Goal: Task Accomplishment & Management: Manage account settings

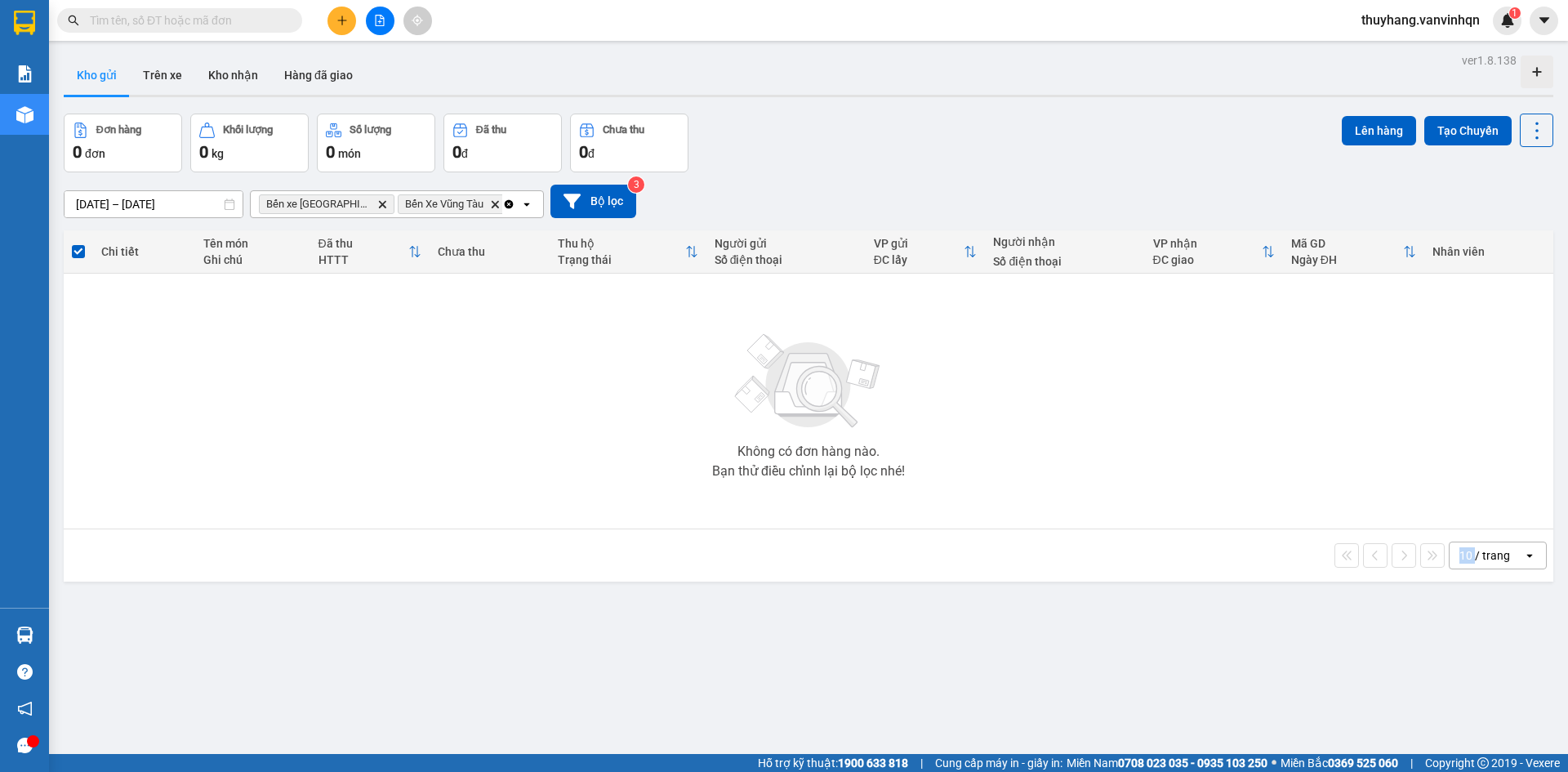
click at [345, 33] on button at bounding box center [342, 21] width 29 height 29
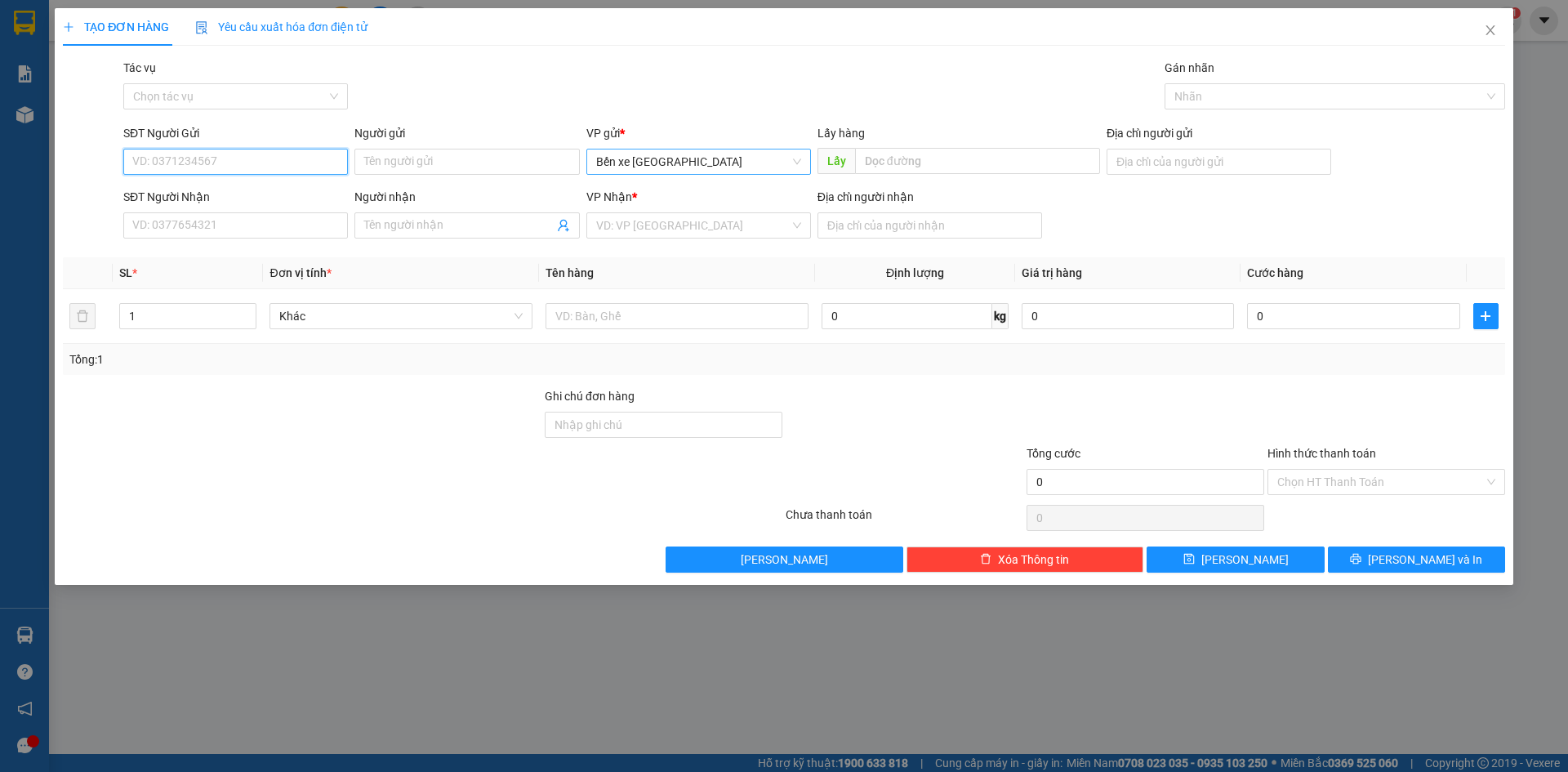
click at [658, 149] on span "Bến xe [GEOGRAPHIC_DATA]" at bounding box center [698, 161] width 205 height 25
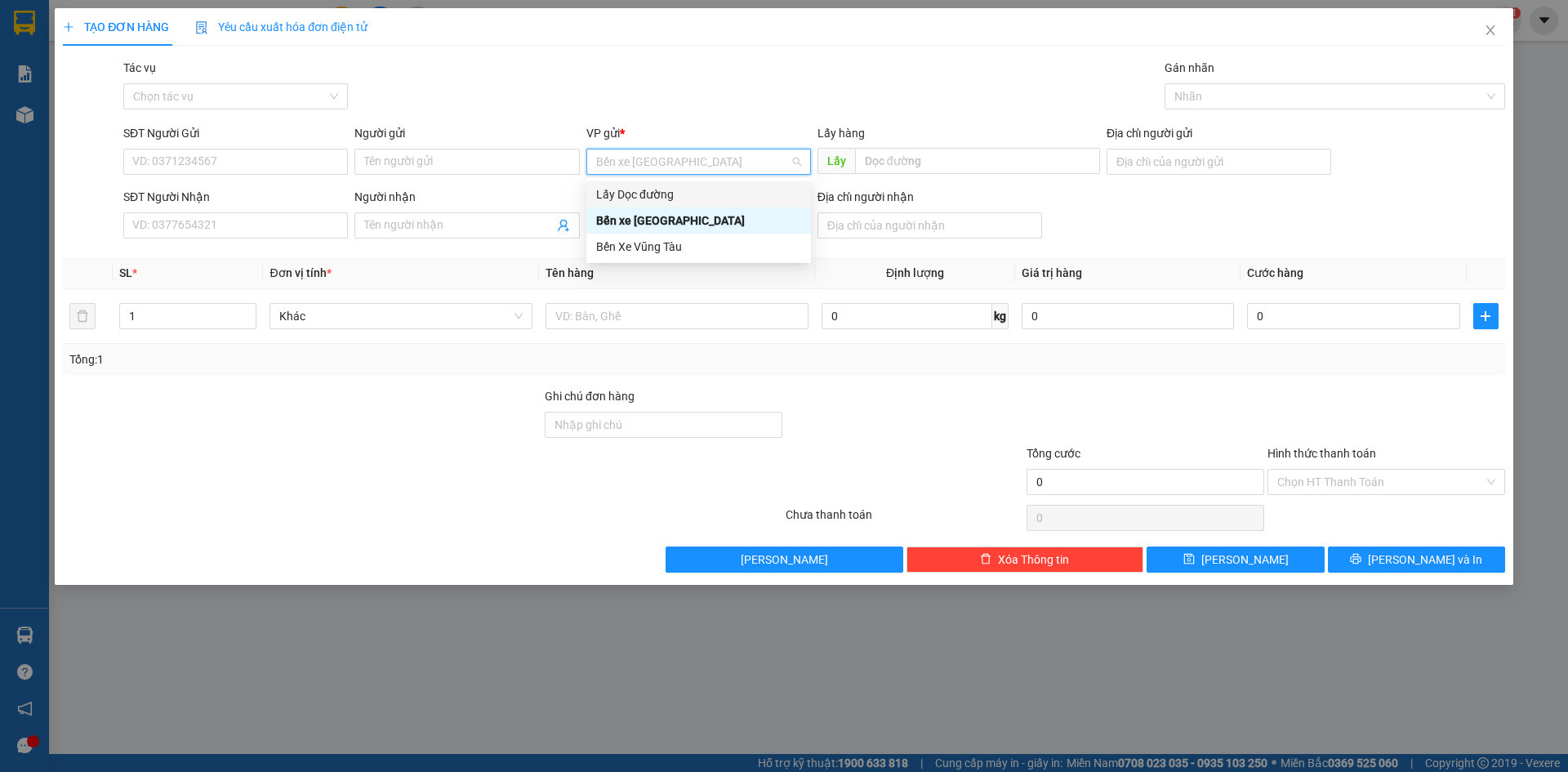
click at [677, 194] on div "Lấy Dọc đường" at bounding box center [698, 194] width 205 height 18
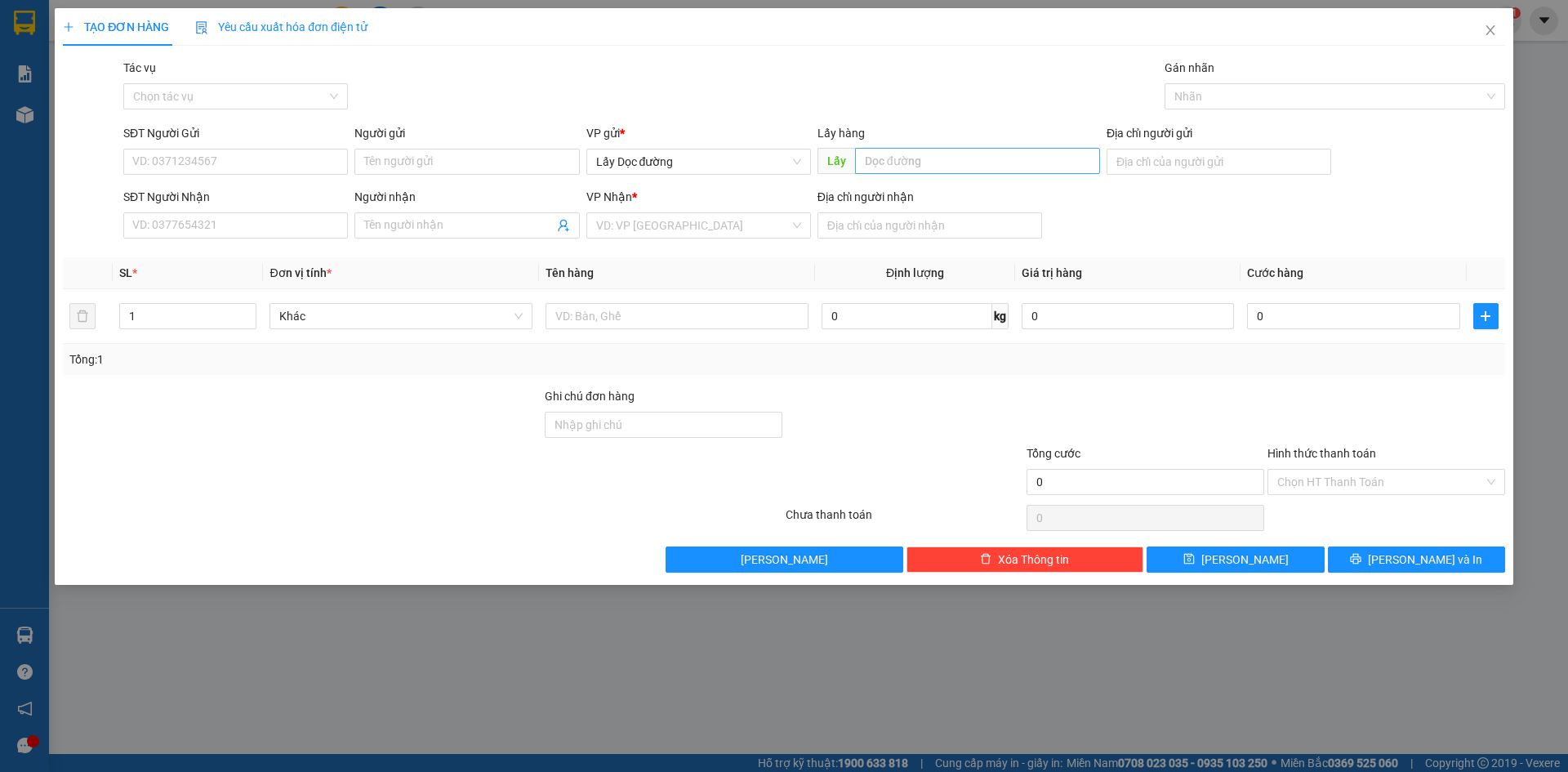
click at [909, 173] on div "Lấy hàng Lấy" at bounding box center [958, 152] width 282 height 57
click at [912, 167] on input "text" at bounding box center [977, 160] width 245 height 26
type input "bà đạt"
click at [762, 233] on input "search" at bounding box center [692, 225] width 193 height 25
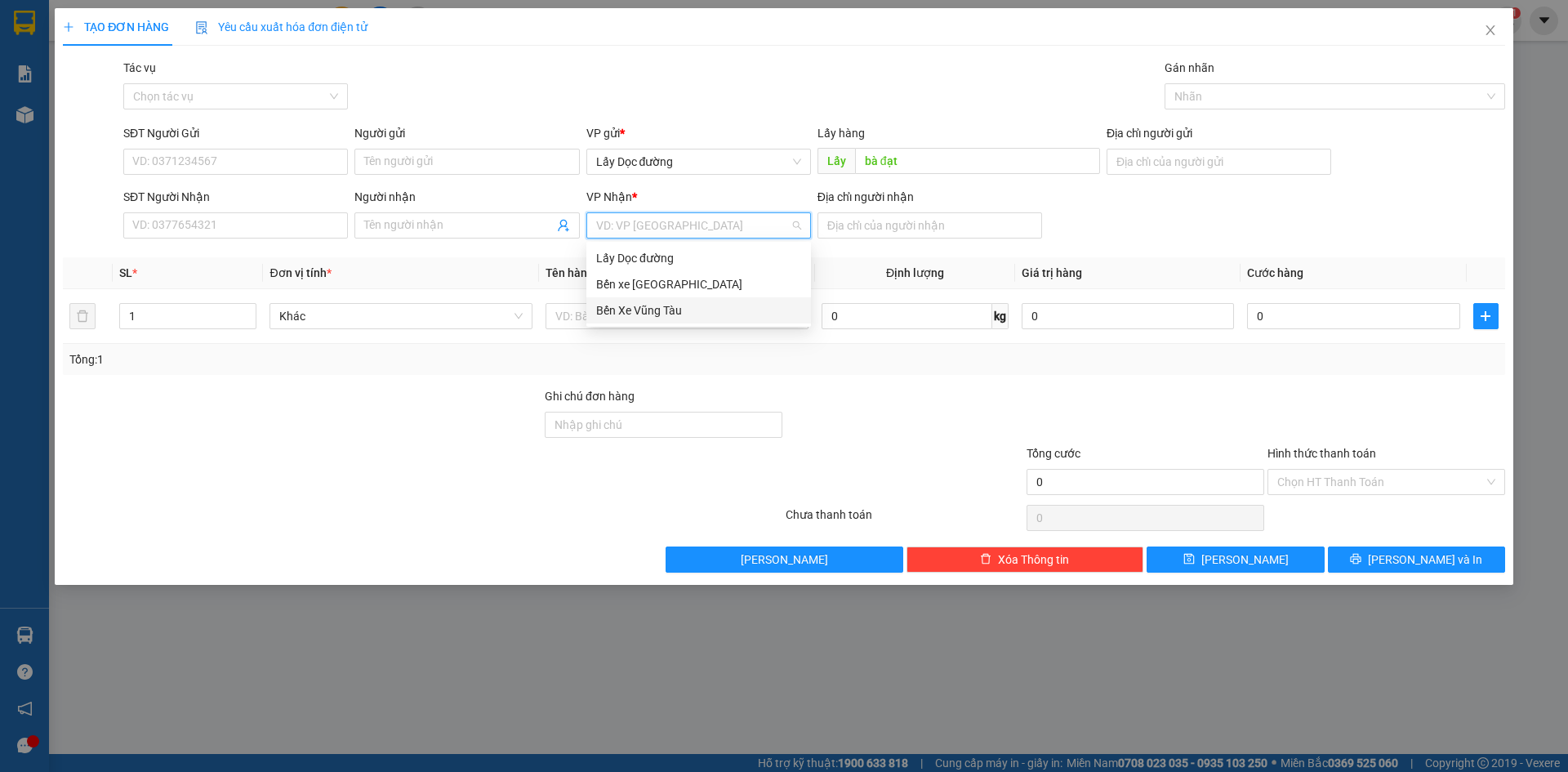
click at [720, 315] on div "Bến Xe Vũng Tàu" at bounding box center [698, 310] width 205 height 18
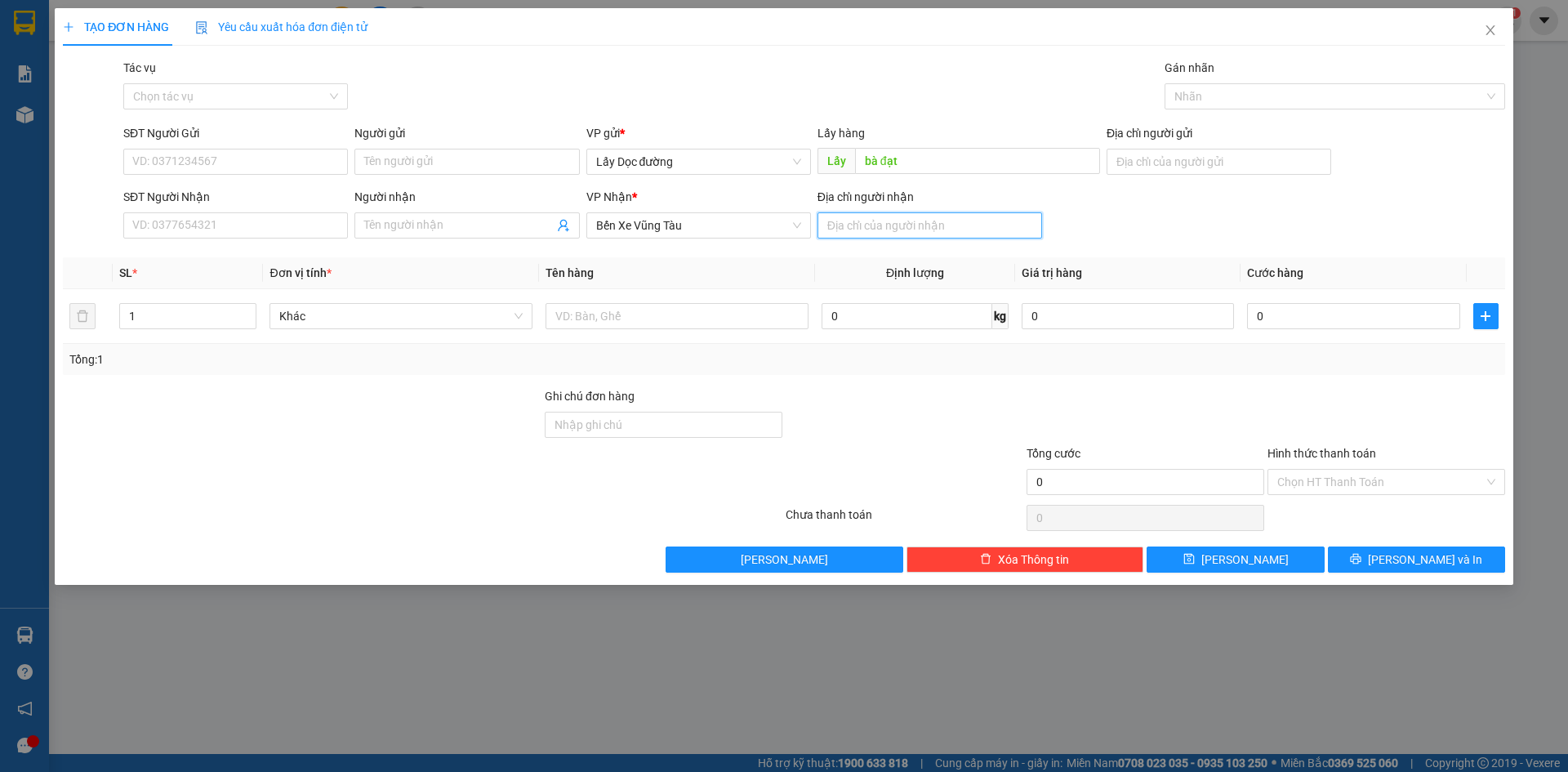
click at [880, 230] on input "Địa chỉ người nhận" at bounding box center [930, 225] width 225 height 26
type input "[PERSON_NAME]"
click at [740, 322] on input "text" at bounding box center [677, 316] width 263 height 26
type input "1t mắm"
click at [197, 154] on input "SĐT Người Gửi" at bounding box center [236, 161] width 225 height 26
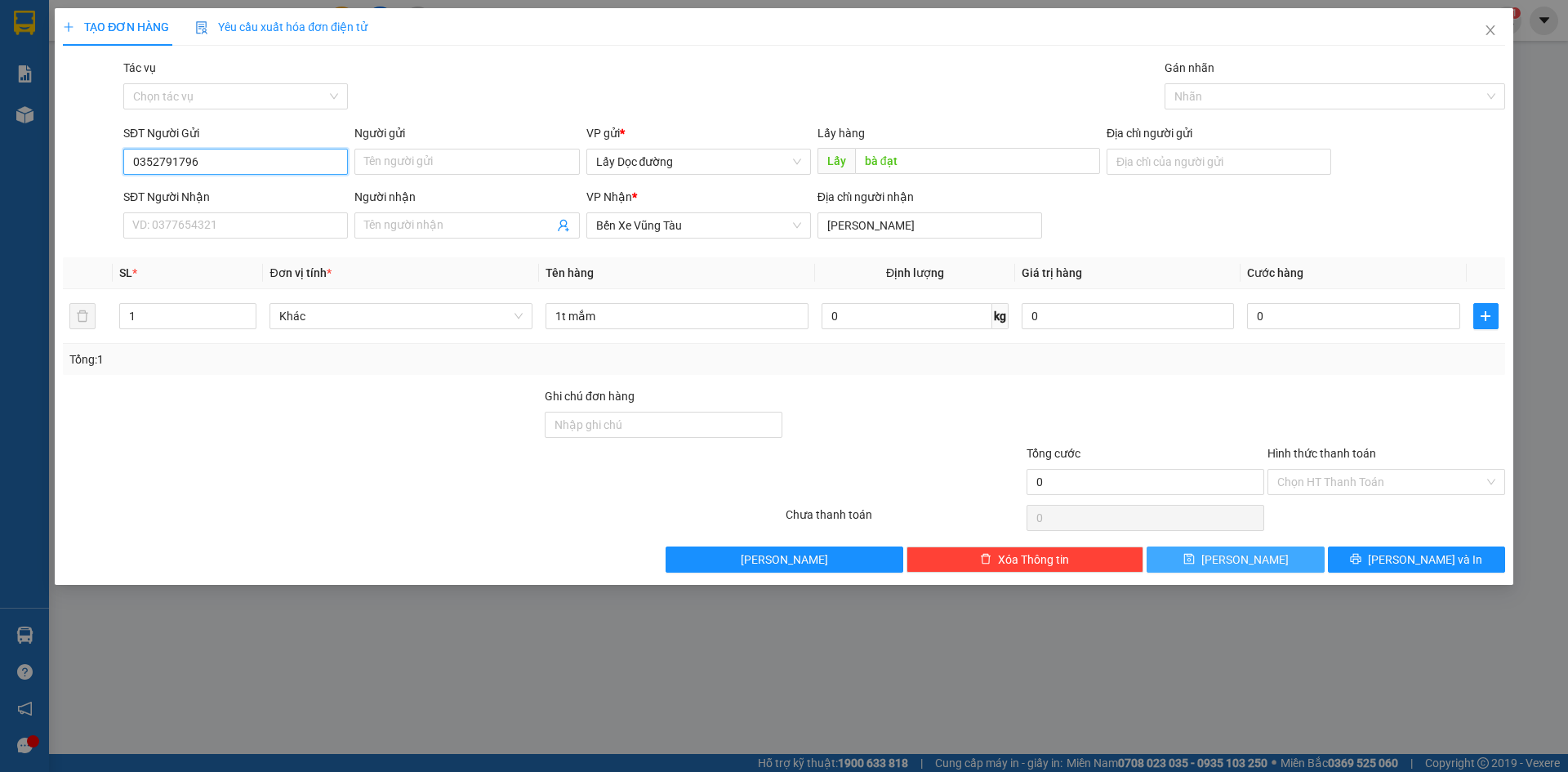
type input "0352791796"
click at [1195, 562] on icon "save" at bounding box center [1189, 558] width 12 height 12
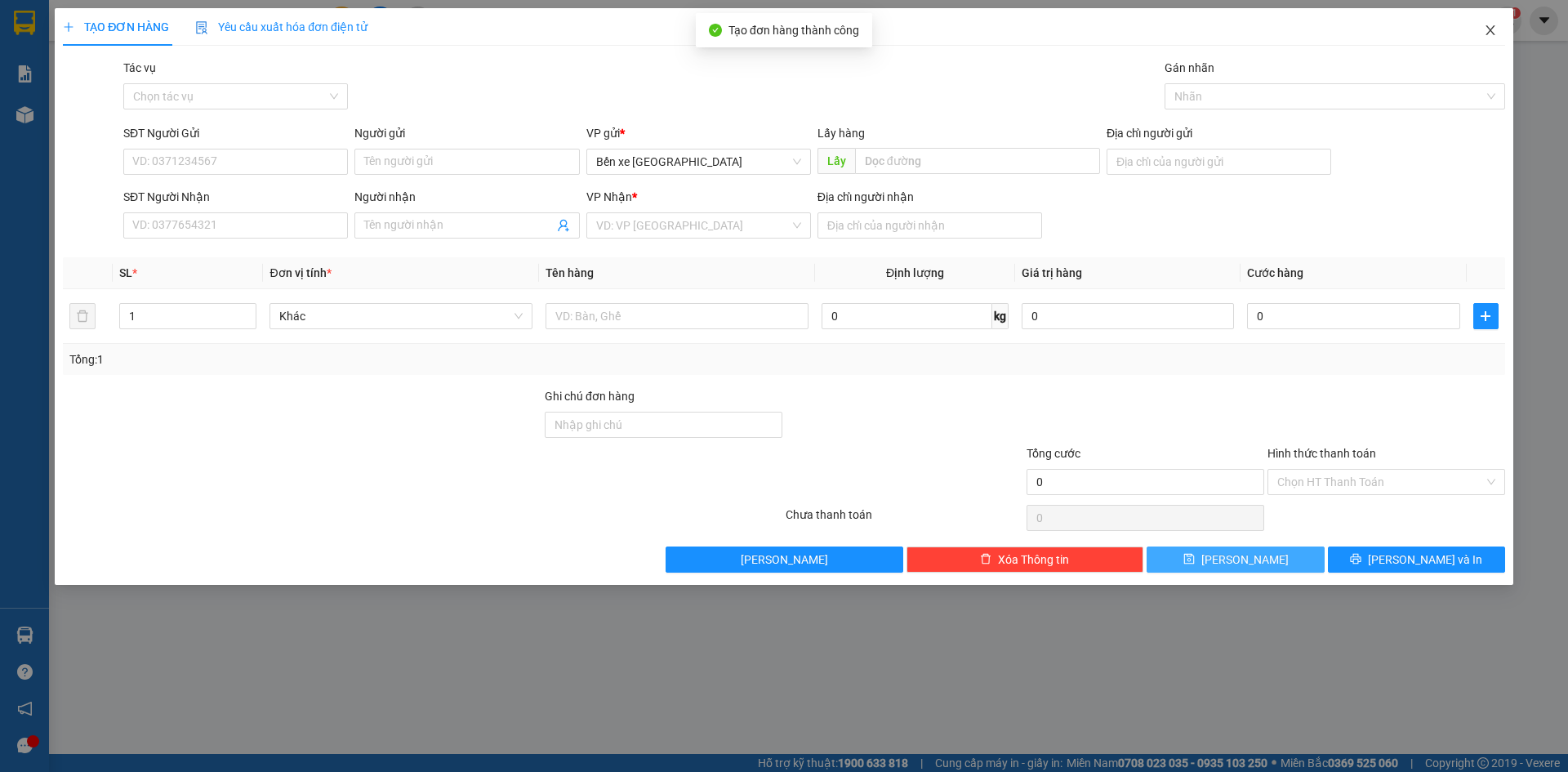
click at [1501, 45] on span "Close" at bounding box center [1490, 31] width 46 height 46
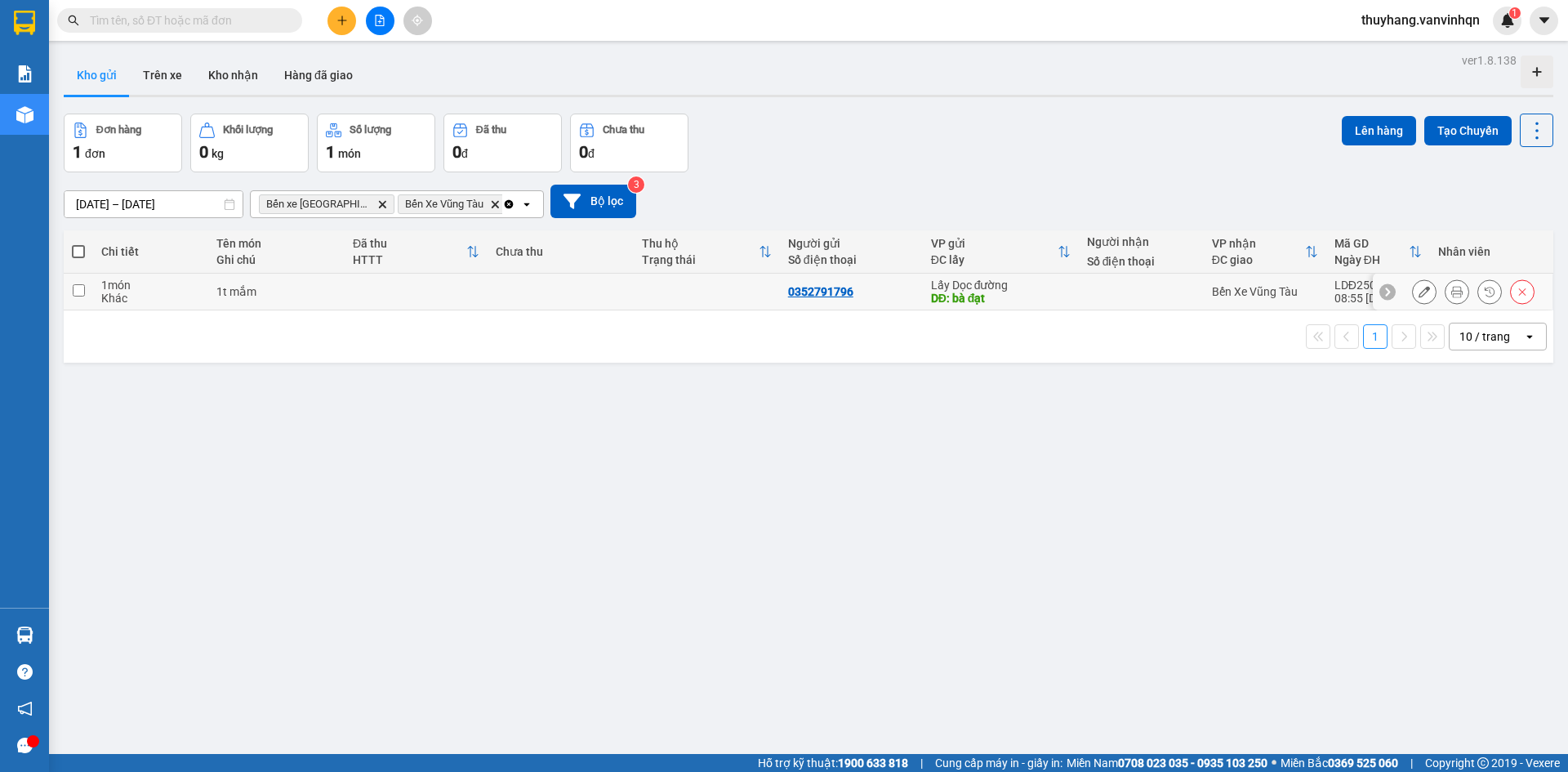
click at [760, 296] on td at bounding box center [707, 291] width 147 height 37
checkbox input "true"
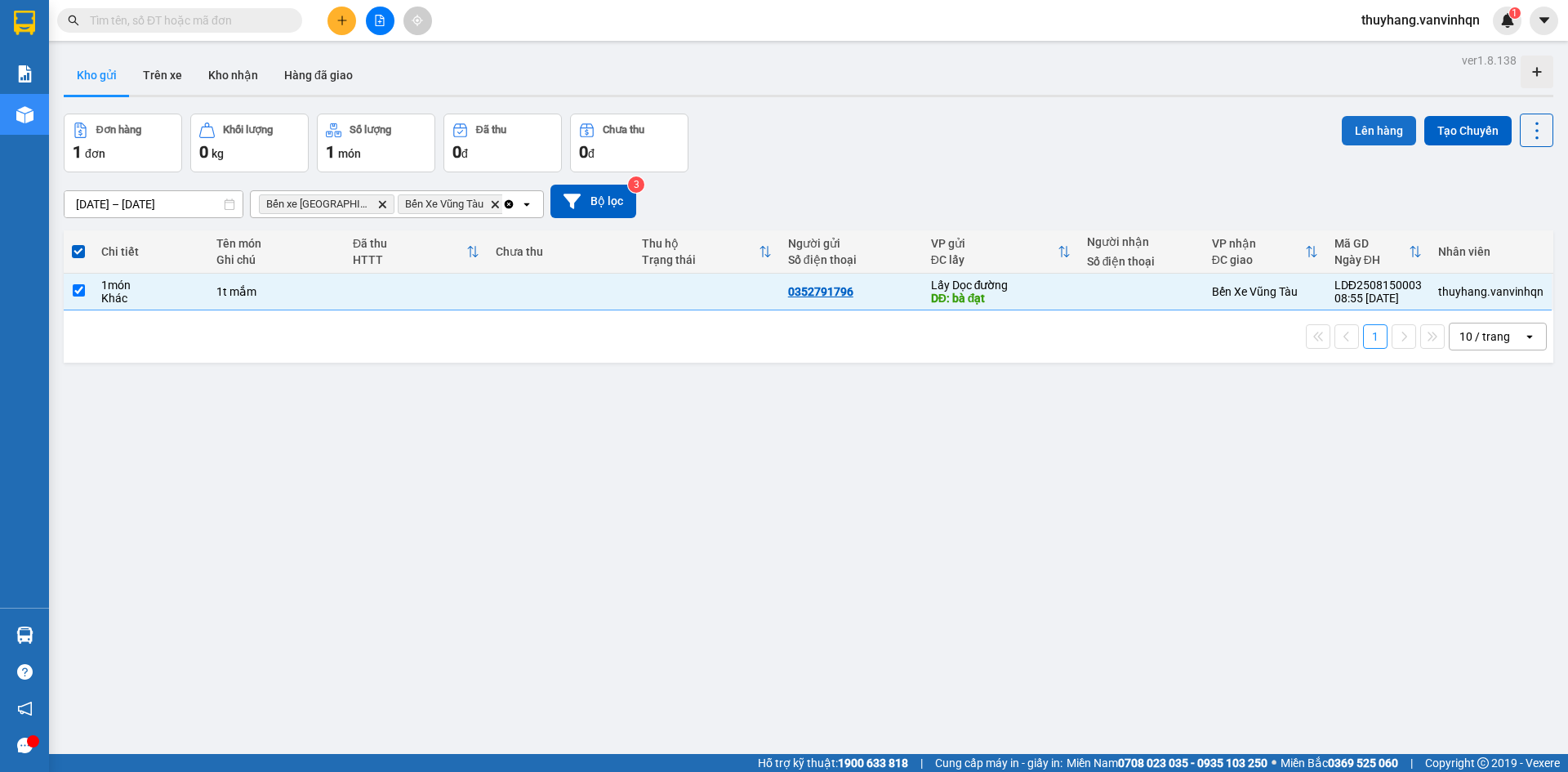
click at [1378, 133] on button "Lên hàng" at bounding box center [1378, 131] width 74 height 30
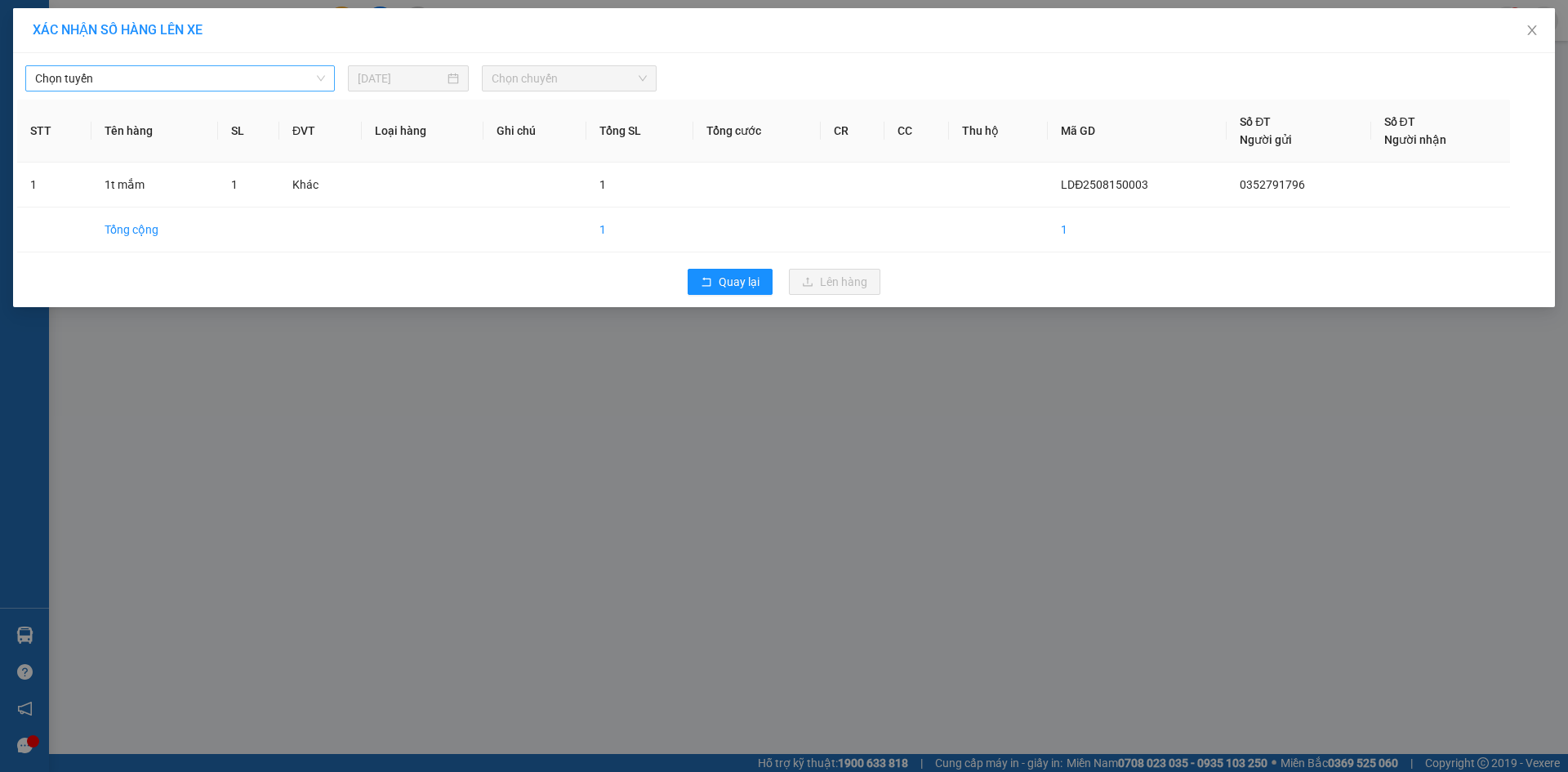
click at [255, 75] on span "Chọn tuyến" at bounding box center [179, 78] width 290 height 25
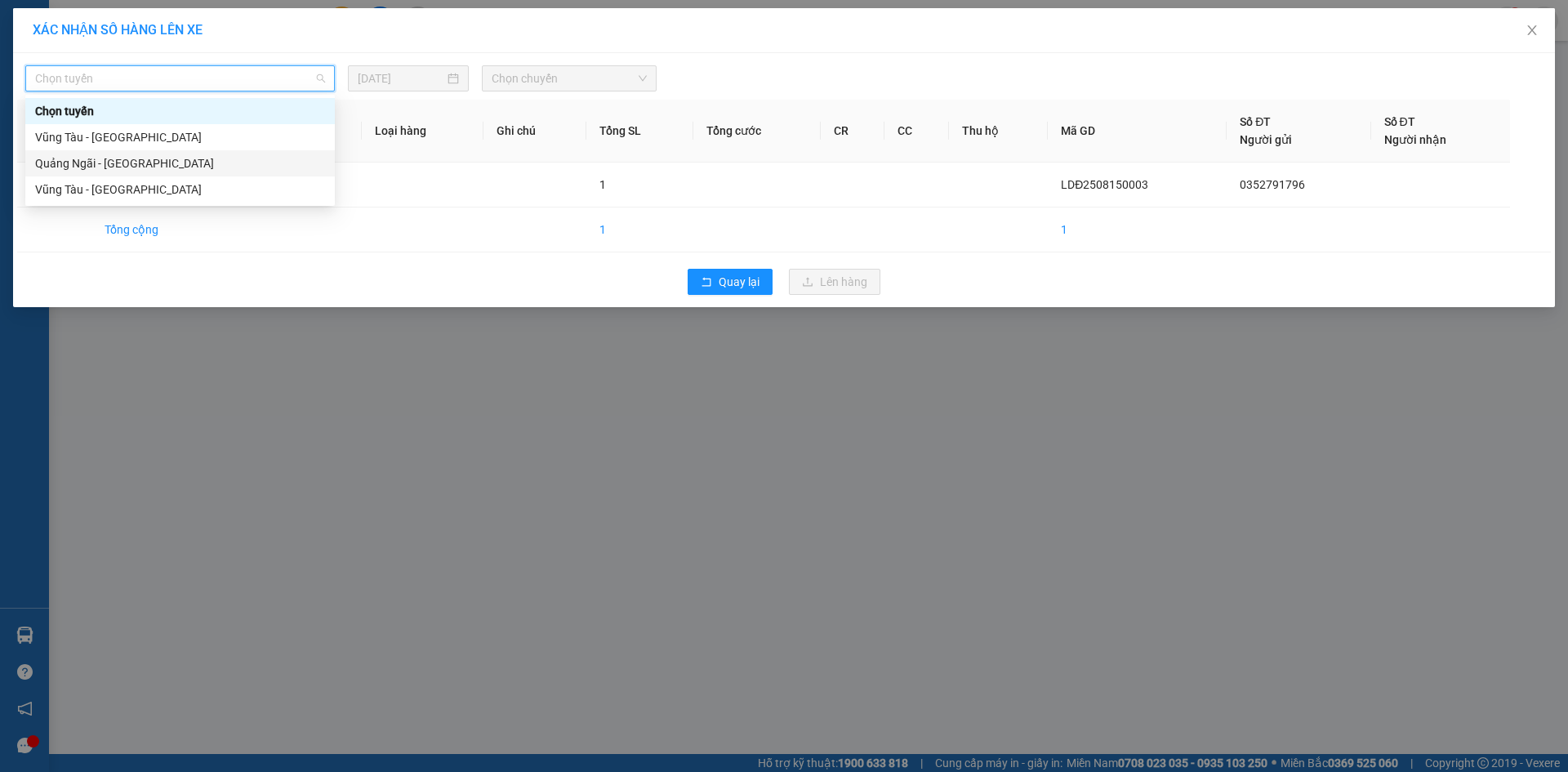
click at [222, 161] on div "Quảng Ngãi - [GEOGRAPHIC_DATA]" at bounding box center [179, 163] width 290 height 18
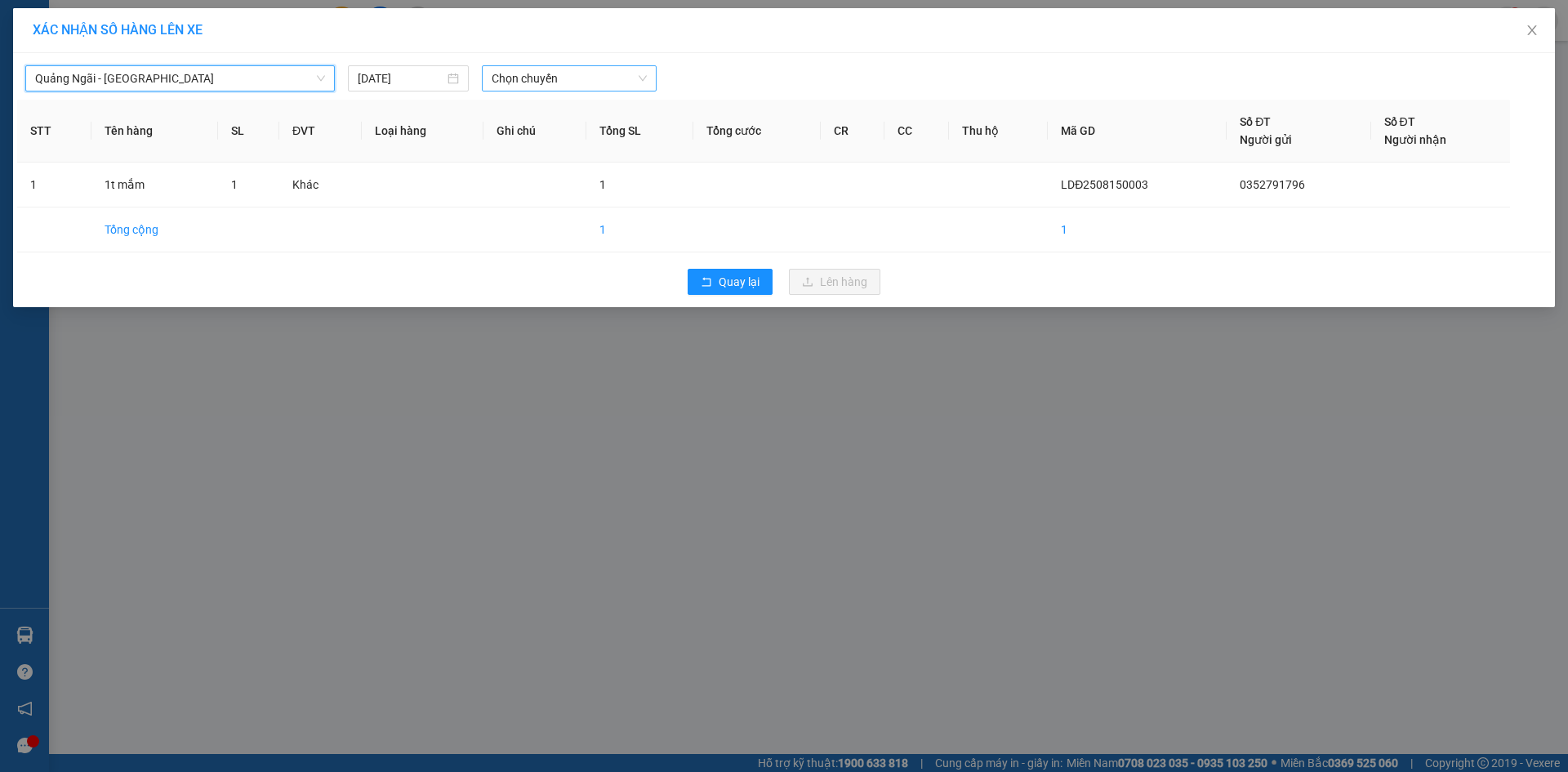
click at [556, 72] on span "Chọn chuyến" at bounding box center [569, 78] width 155 height 25
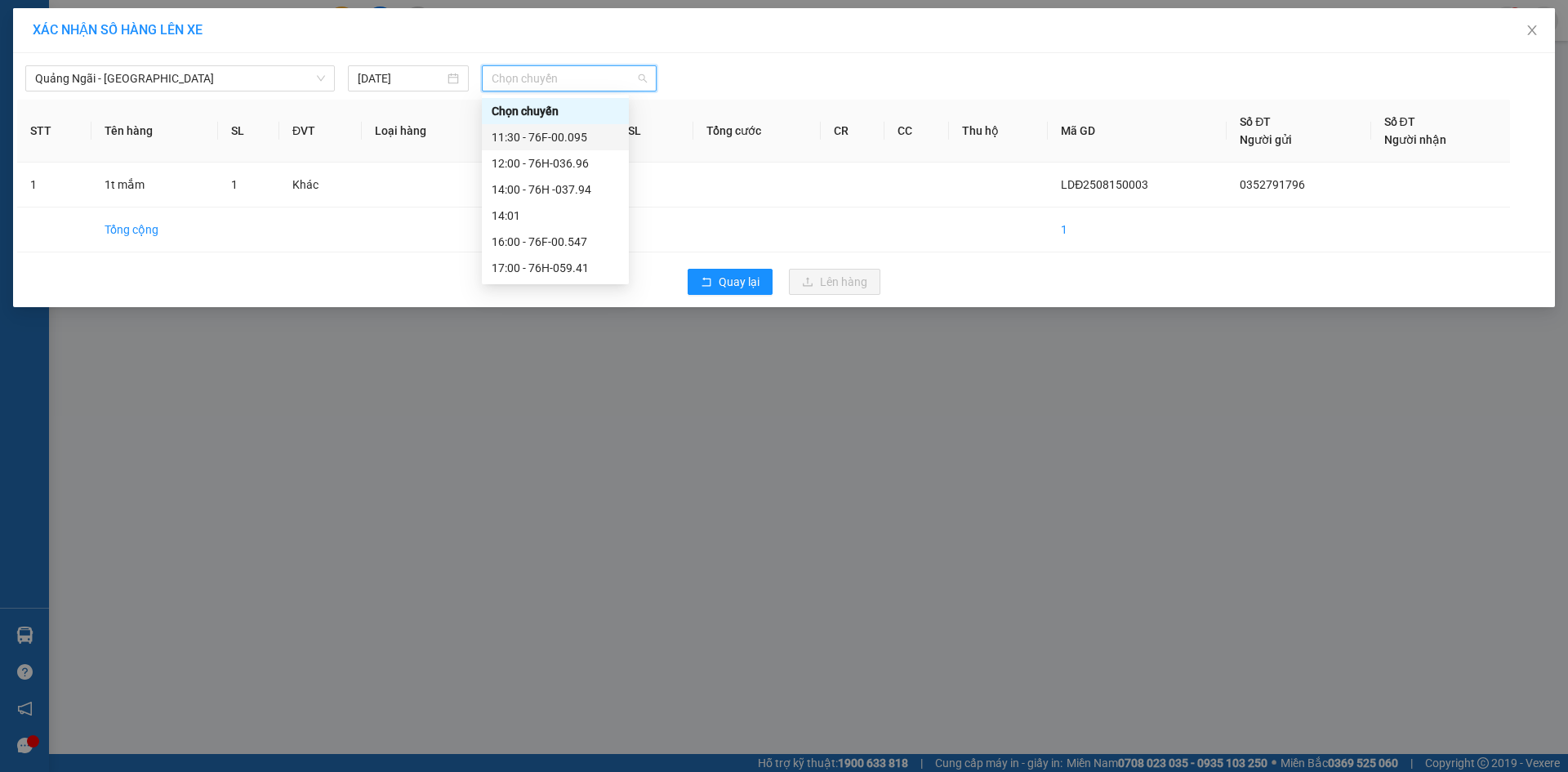
click at [601, 160] on div "12:00 - 76H-036.96" at bounding box center [555, 163] width 128 height 18
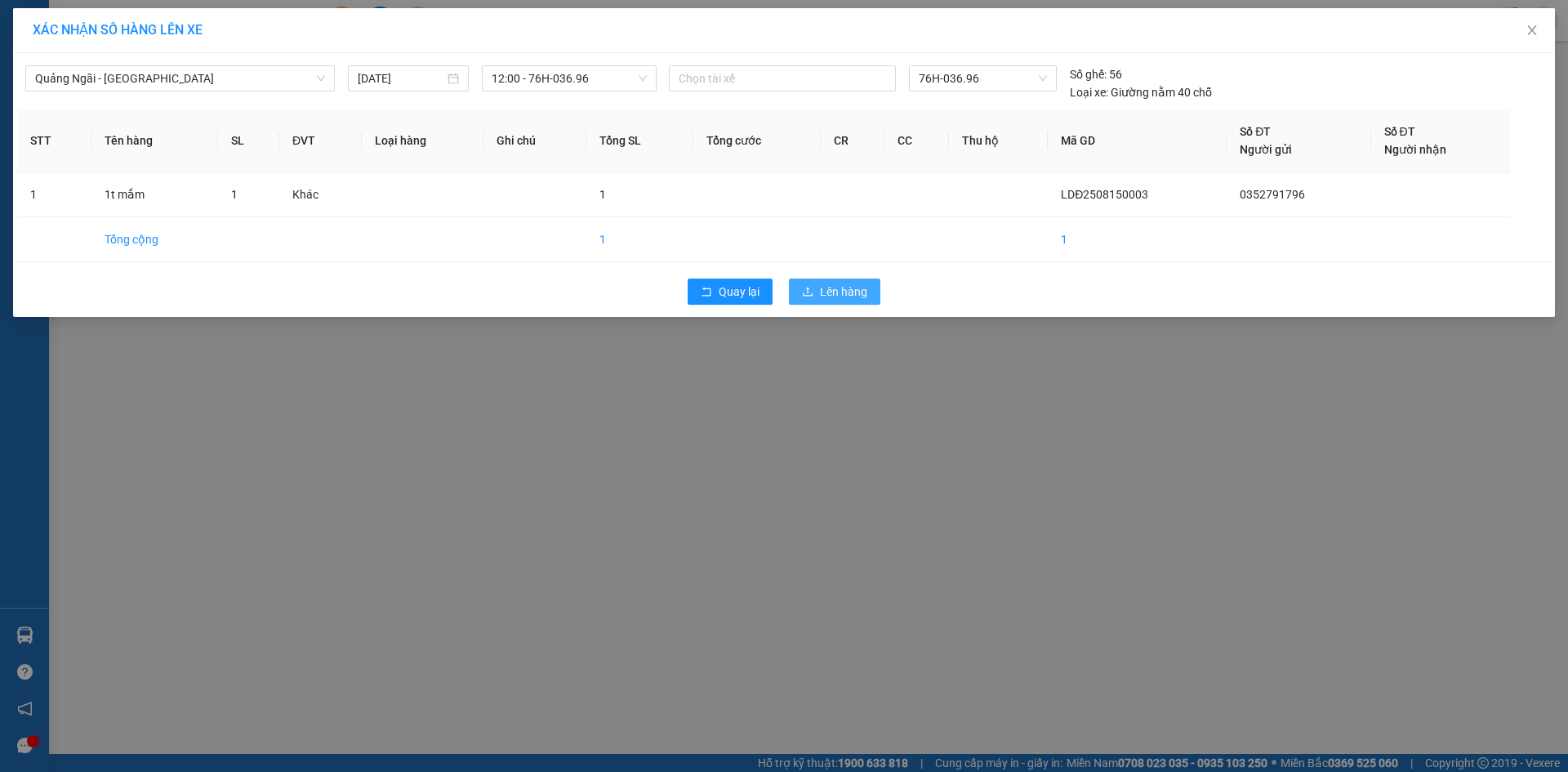
click at [841, 296] on span "Lên hàng" at bounding box center [843, 291] width 48 height 18
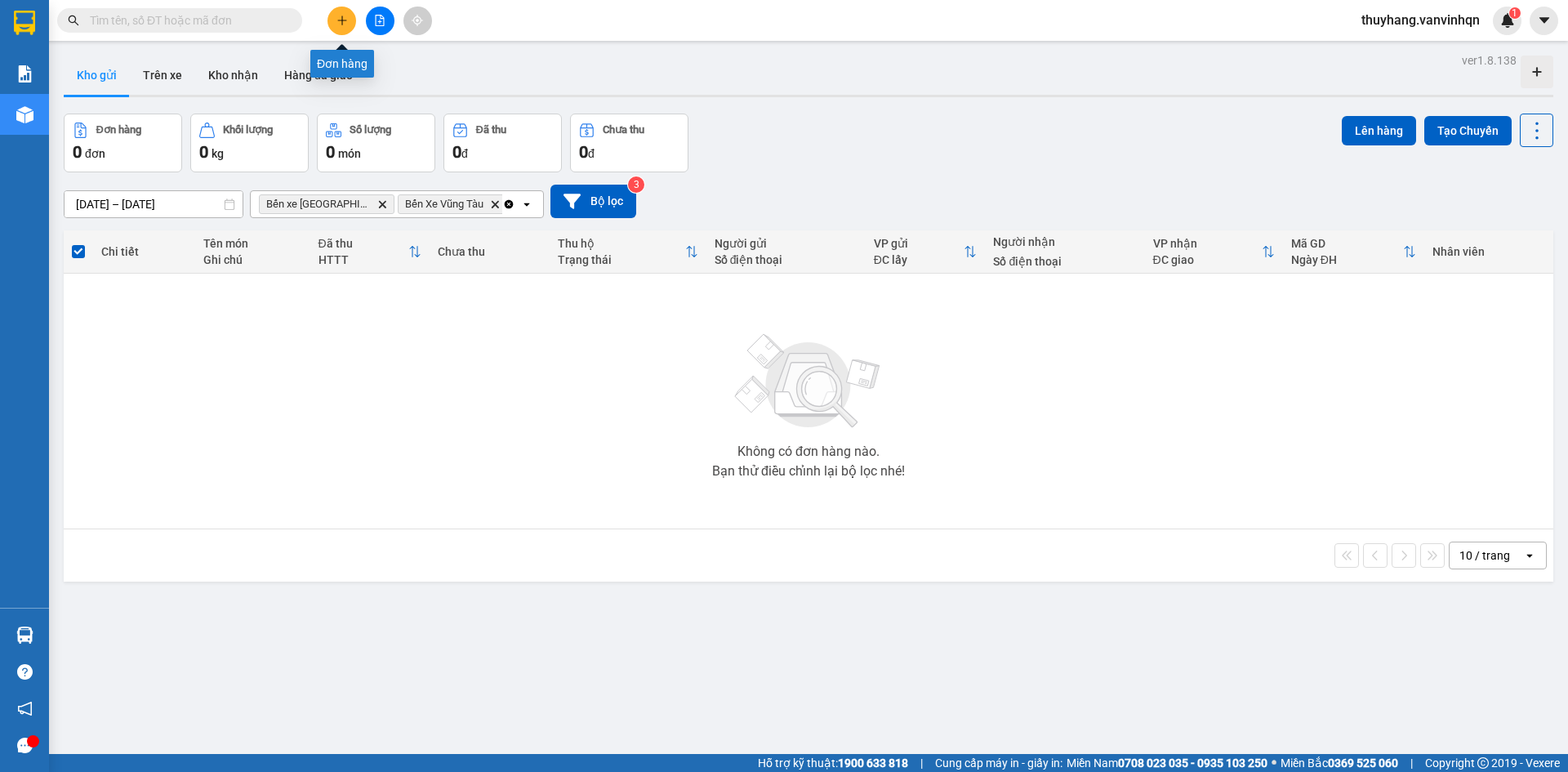
click at [340, 23] on icon "plus" at bounding box center [343, 21] width 12 height 12
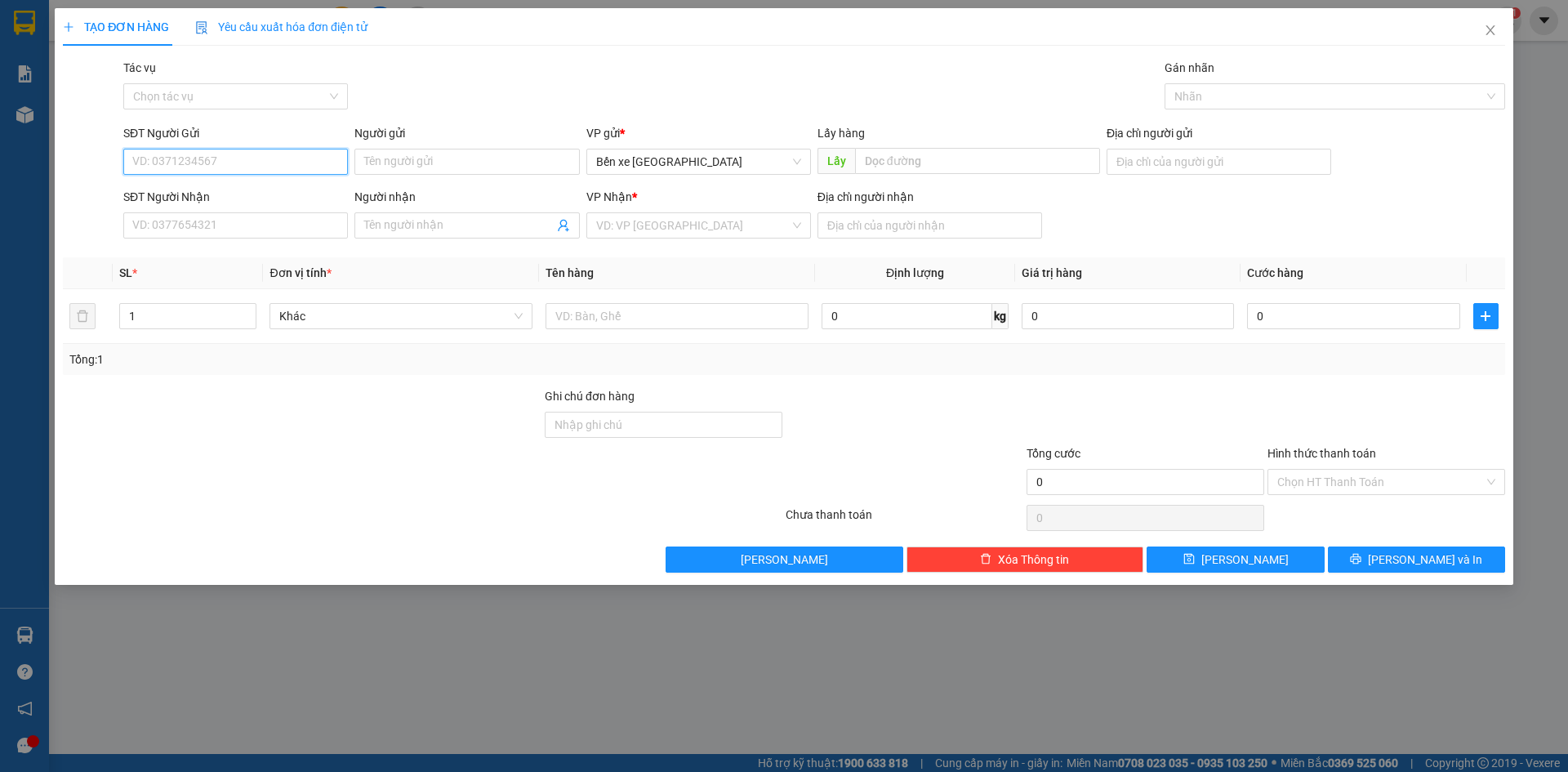
click at [289, 168] on input "SĐT Người Gửi" at bounding box center [236, 161] width 225 height 26
click at [713, 153] on span "Bến xe [GEOGRAPHIC_DATA]" at bounding box center [698, 161] width 205 height 25
type input "0917456052"
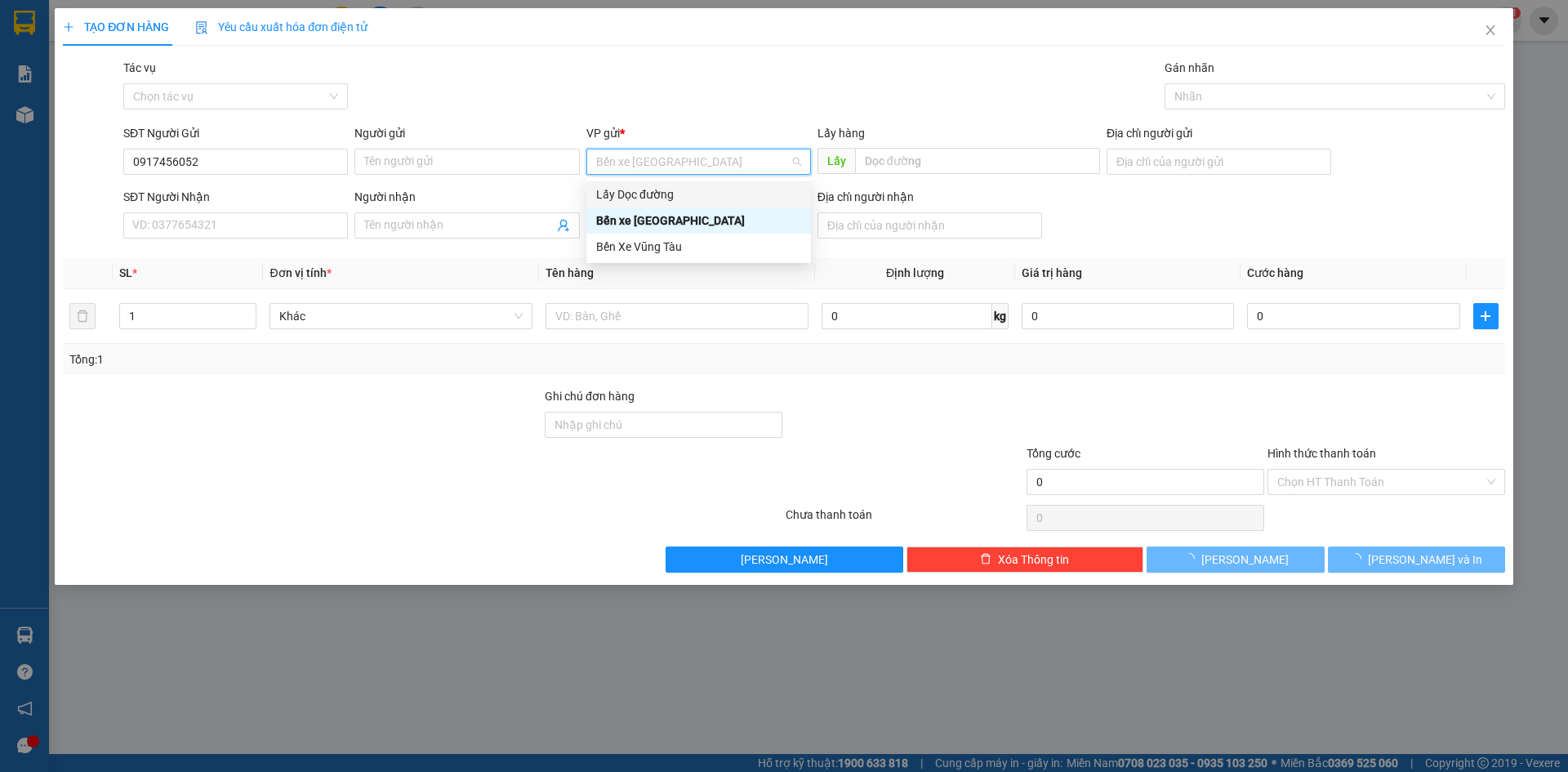
click at [689, 199] on div "Lấy Dọc đường" at bounding box center [698, 194] width 205 height 18
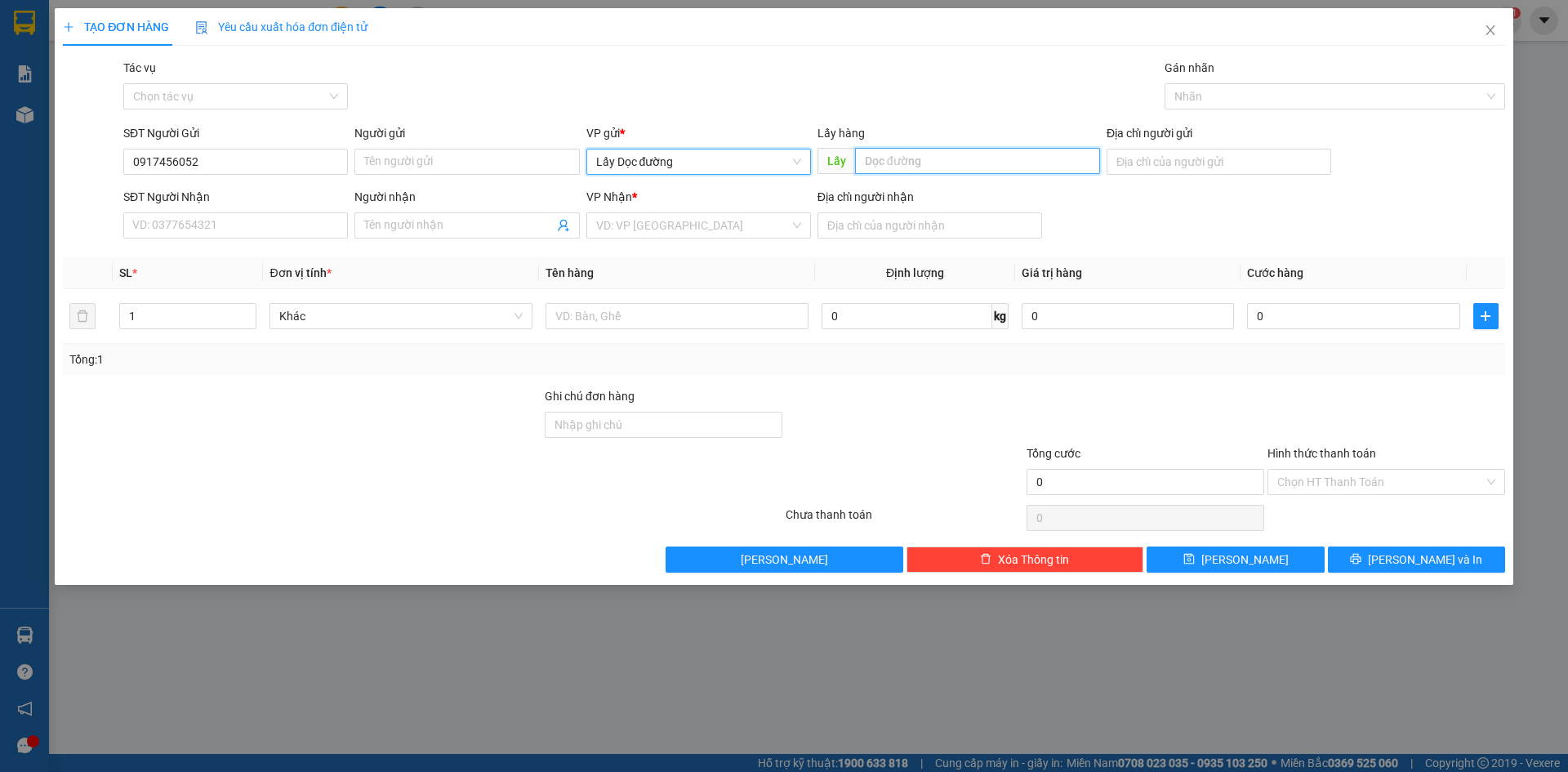
click at [902, 157] on input "text" at bounding box center [977, 160] width 245 height 26
type input "tam tượng"
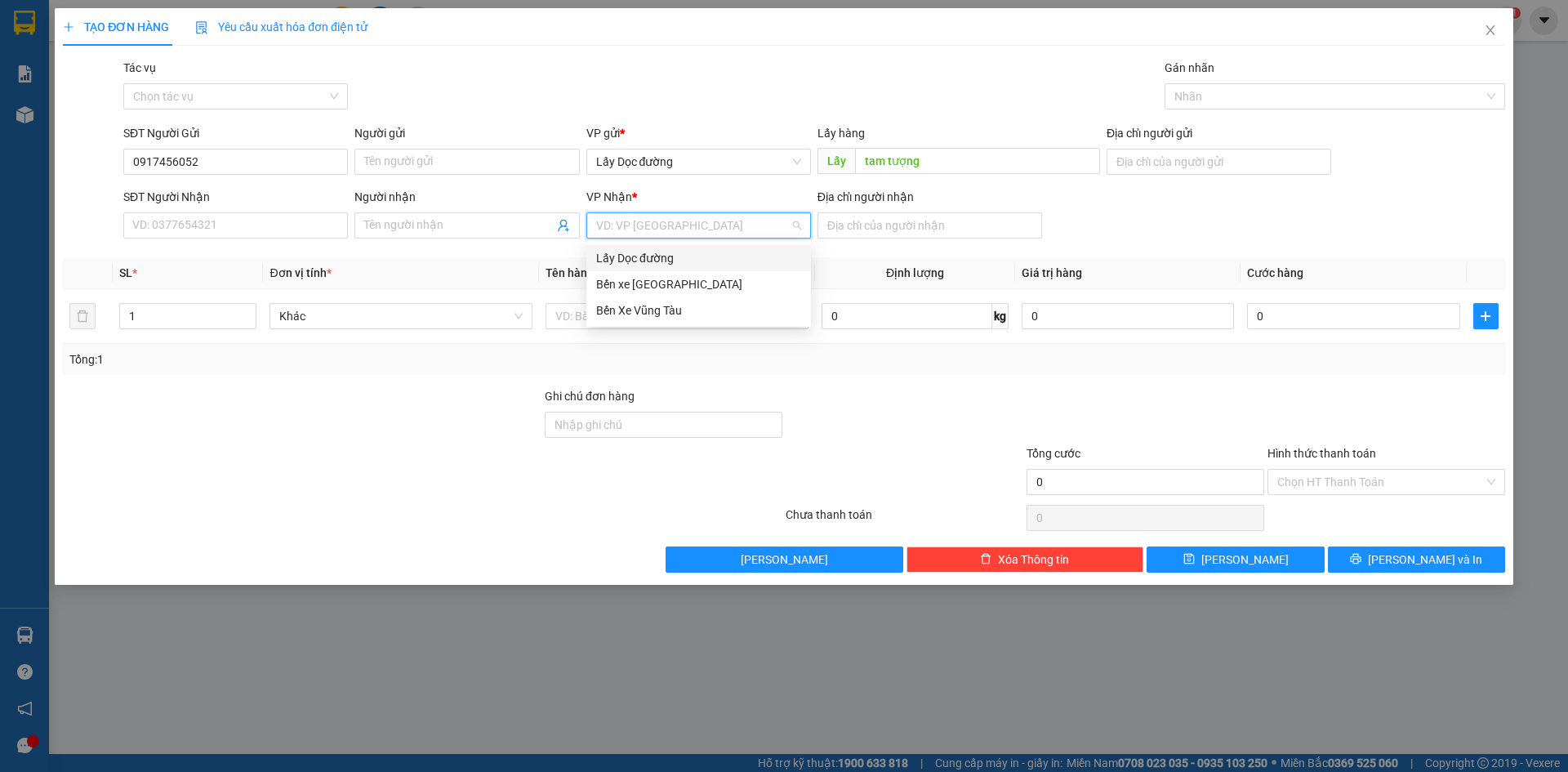
click at [772, 236] on input "search" at bounding box center [692, 225] width 193 height 25
click at [740, 311] on div "Bến Xe Vũng Tàu" at bounding box center [698, 310] width 205 height 18
click at [977, 218] on input "Địa chỉ người nhận" at bounding box center [930, 225] width 225 height 26
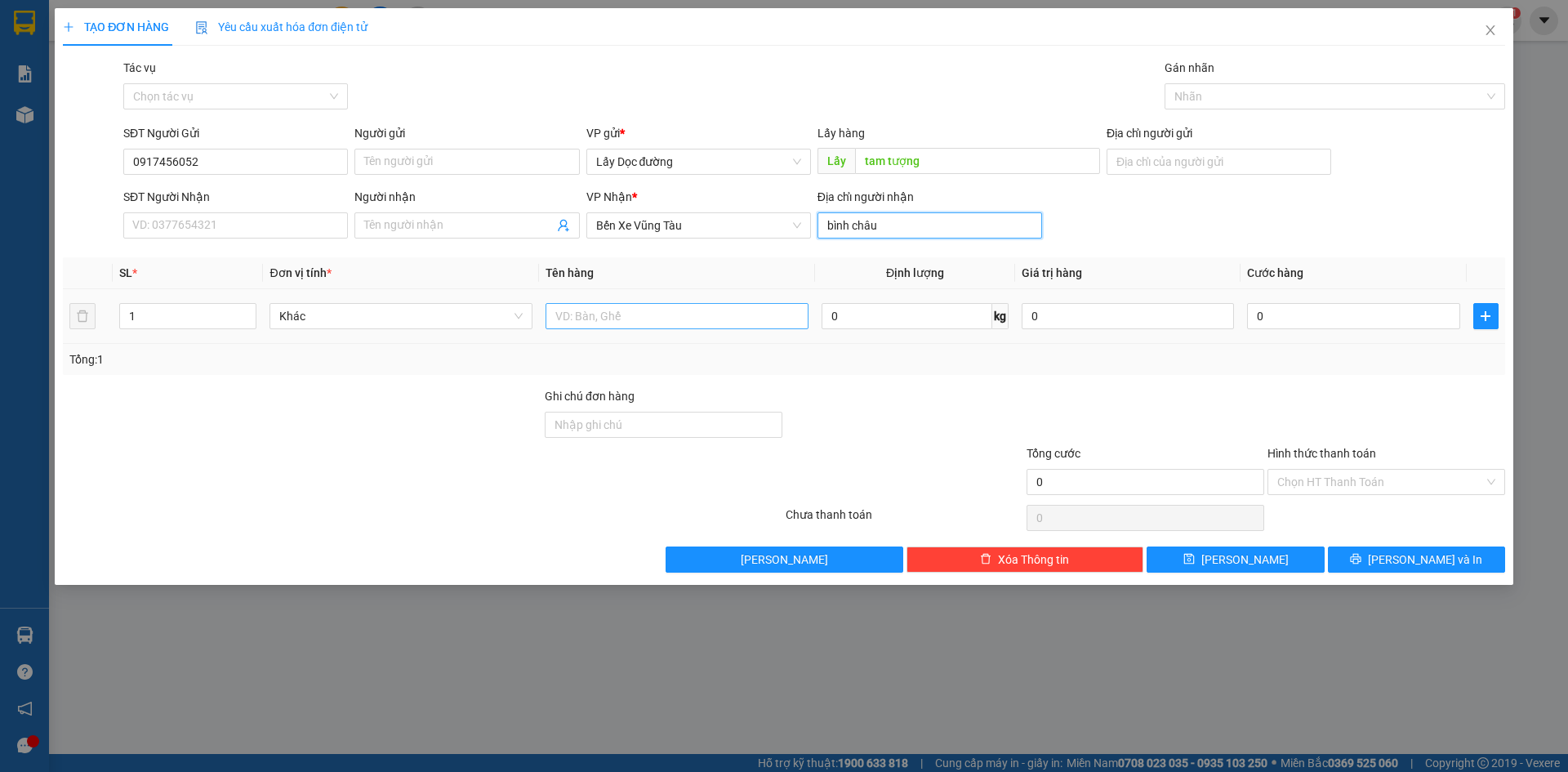
type input "bình châu"
click at [763, 320] on input "text" at bounding box center [677, 316] width 263 height 26
type input "1 bao gạo"
click at [1274, 564] on button "[PERSON_NAME]" at bounding box center [1234, 559] width 177 height 26
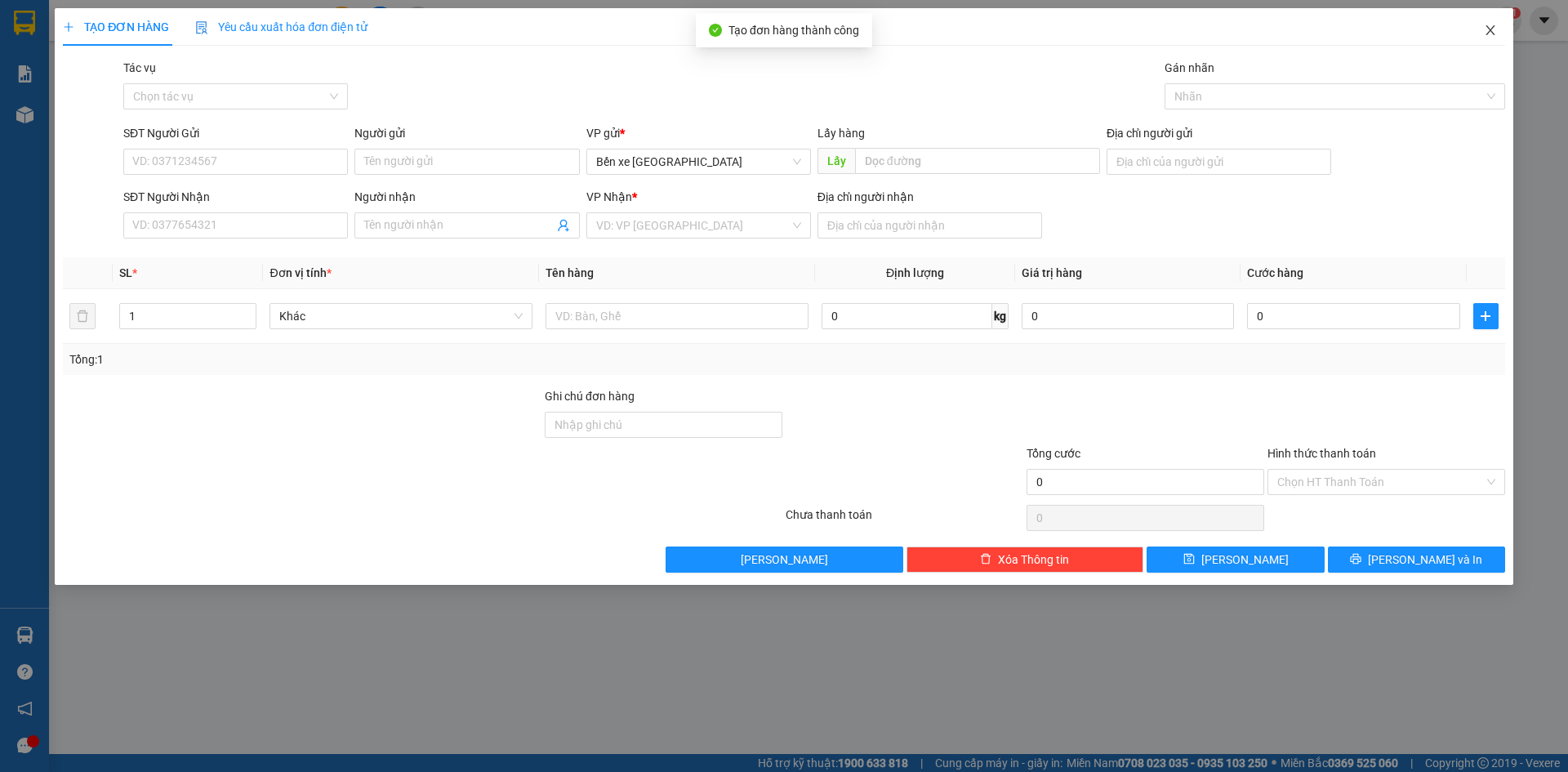
click at [1495, 24] on span "Close" at bounding box center [1490, 31] width 46 height 46
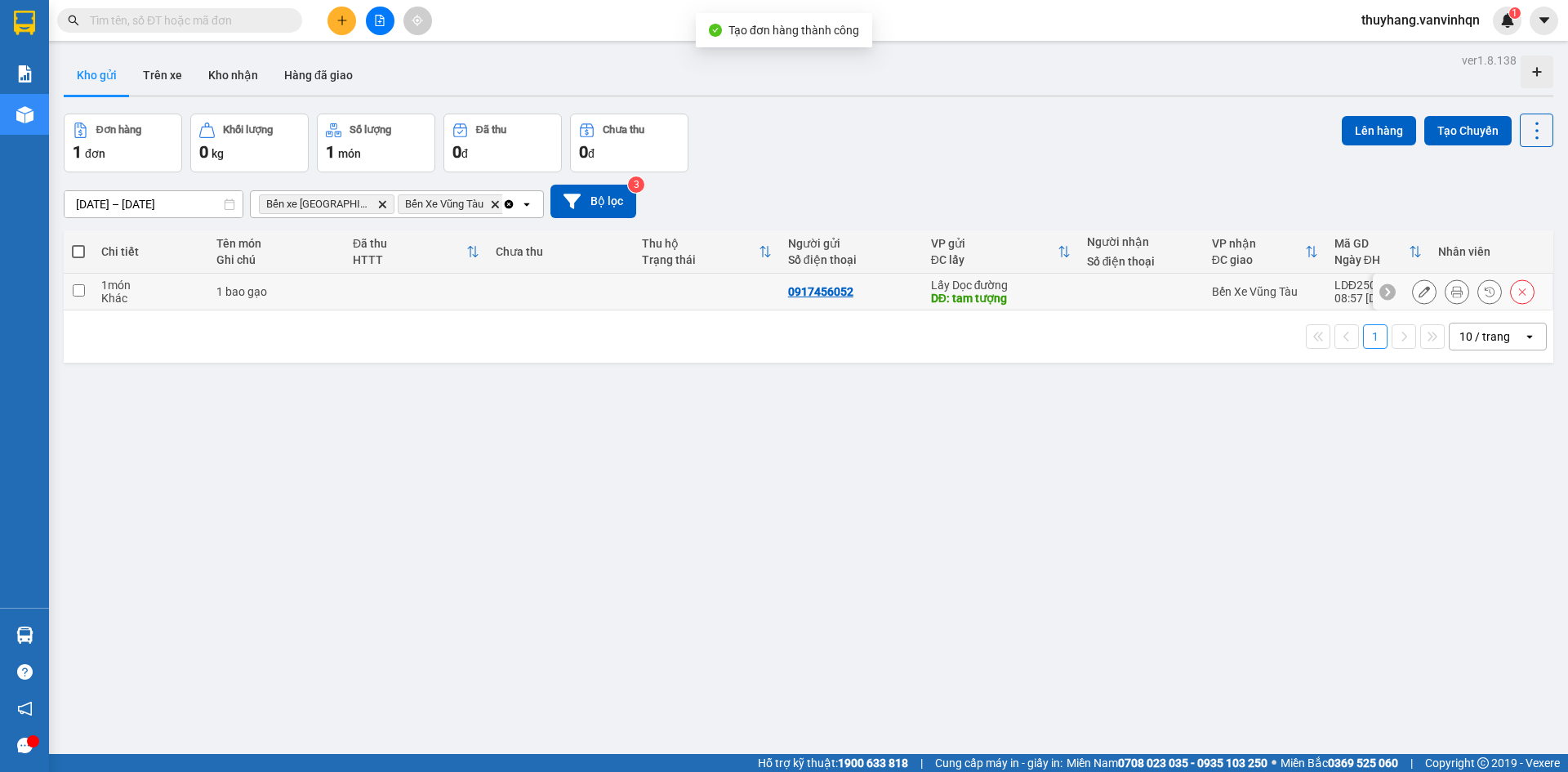
click at [340, 286] on td "1 bao gạo" at bounding box center [276, 291] width 137 height 37
checkbox input "true"
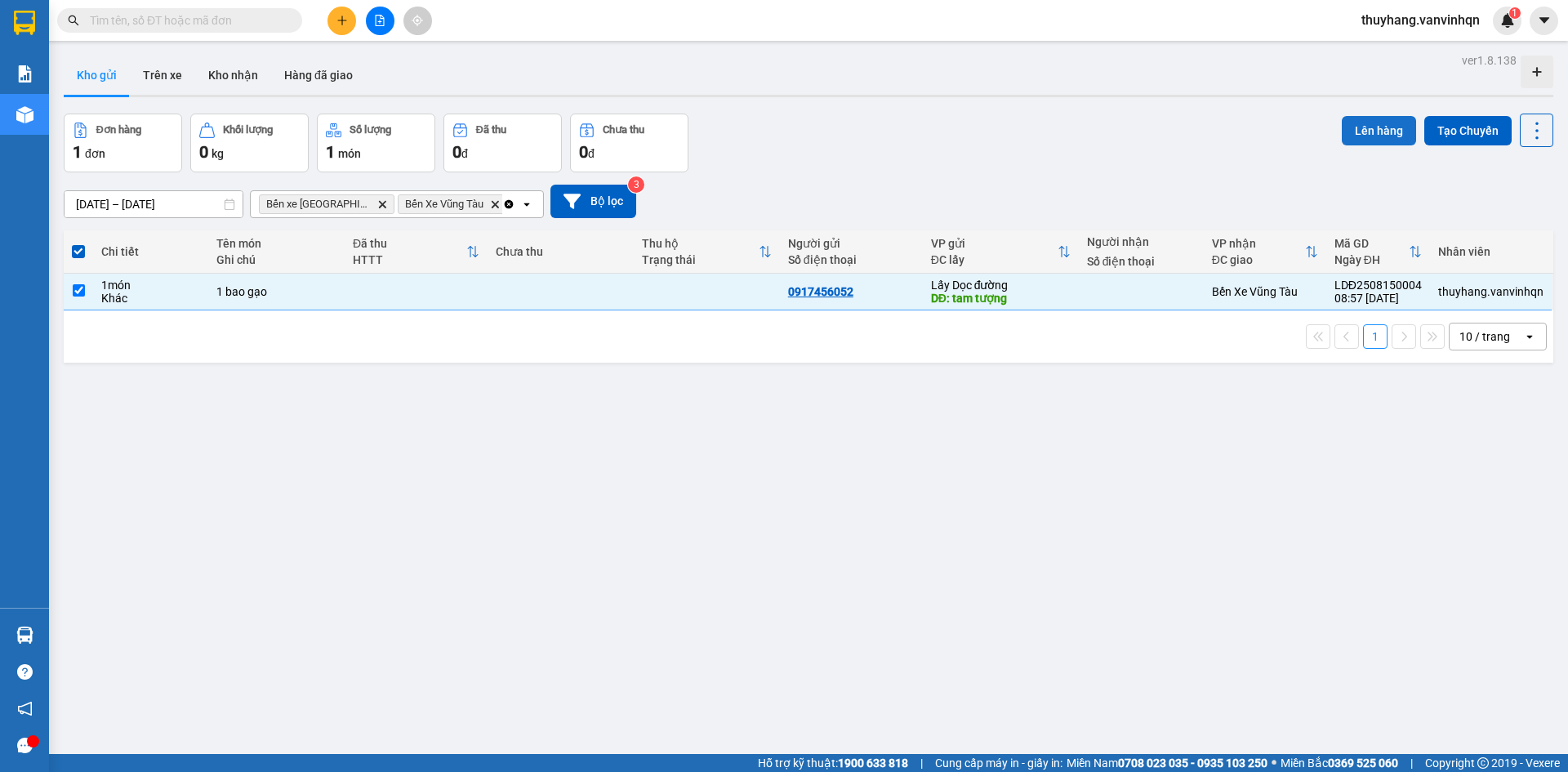
click at [1359, 127] on button "Lên hàng" at bounding box center [1378, 131] width 74 height 30
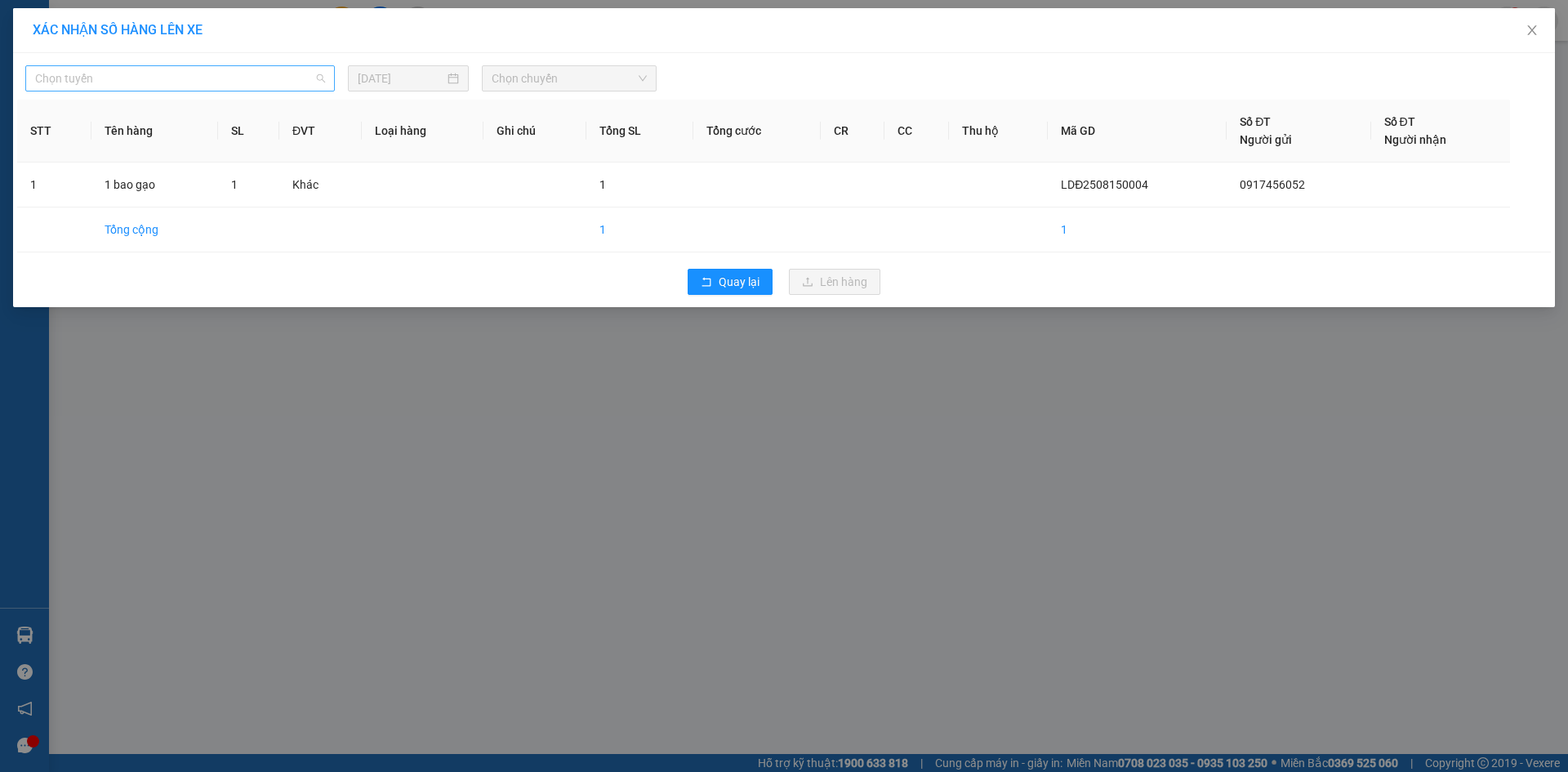
click at [296, 76] on span "Chọn tuyến" at bounding box center [179, 78] width 290 height 25
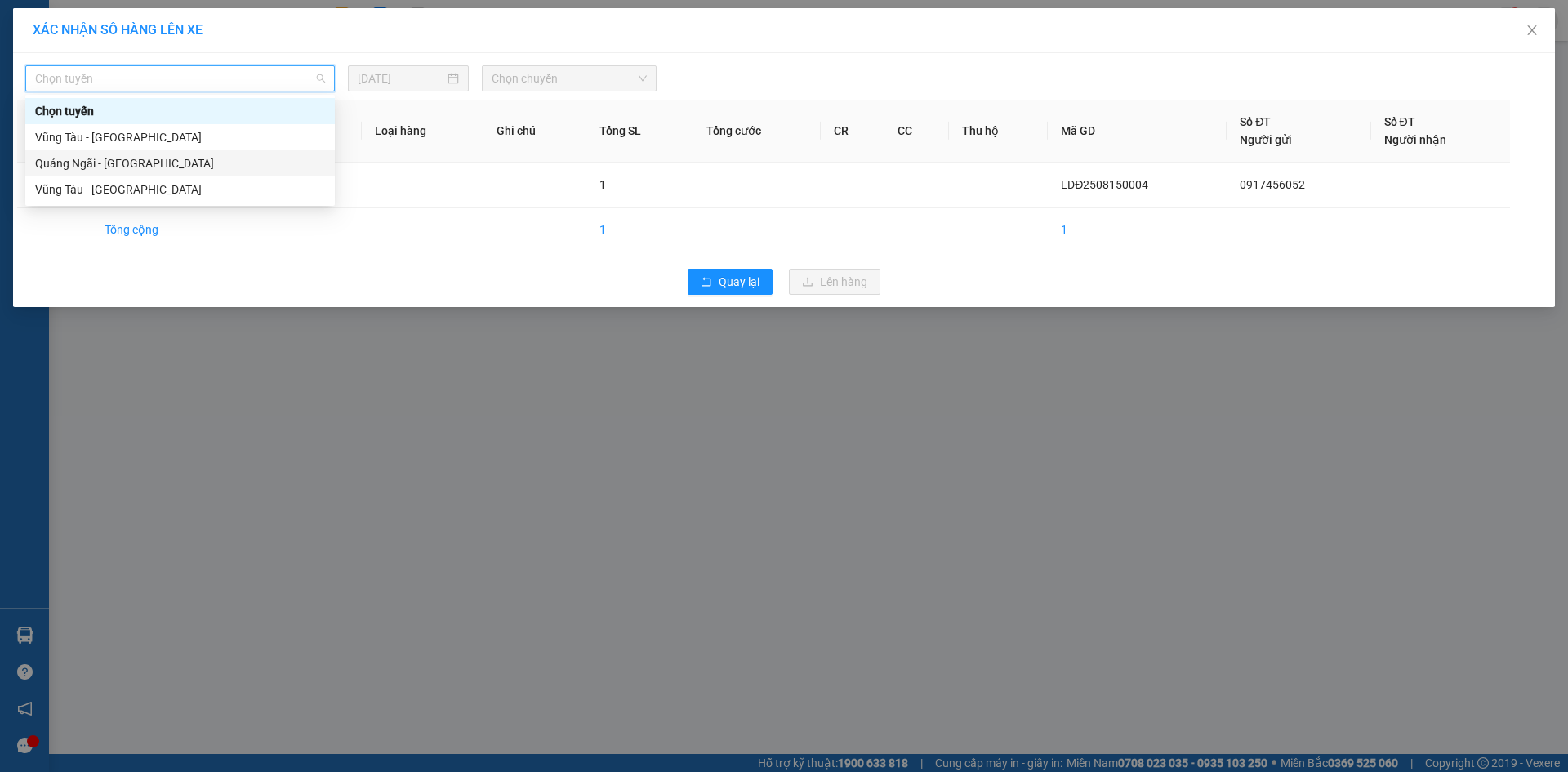
click at [236, 171] on div "Quảng Ngãi - [GEOGRAPHIC_DATA]" at bounding box center [179, 163] width 290 height 18
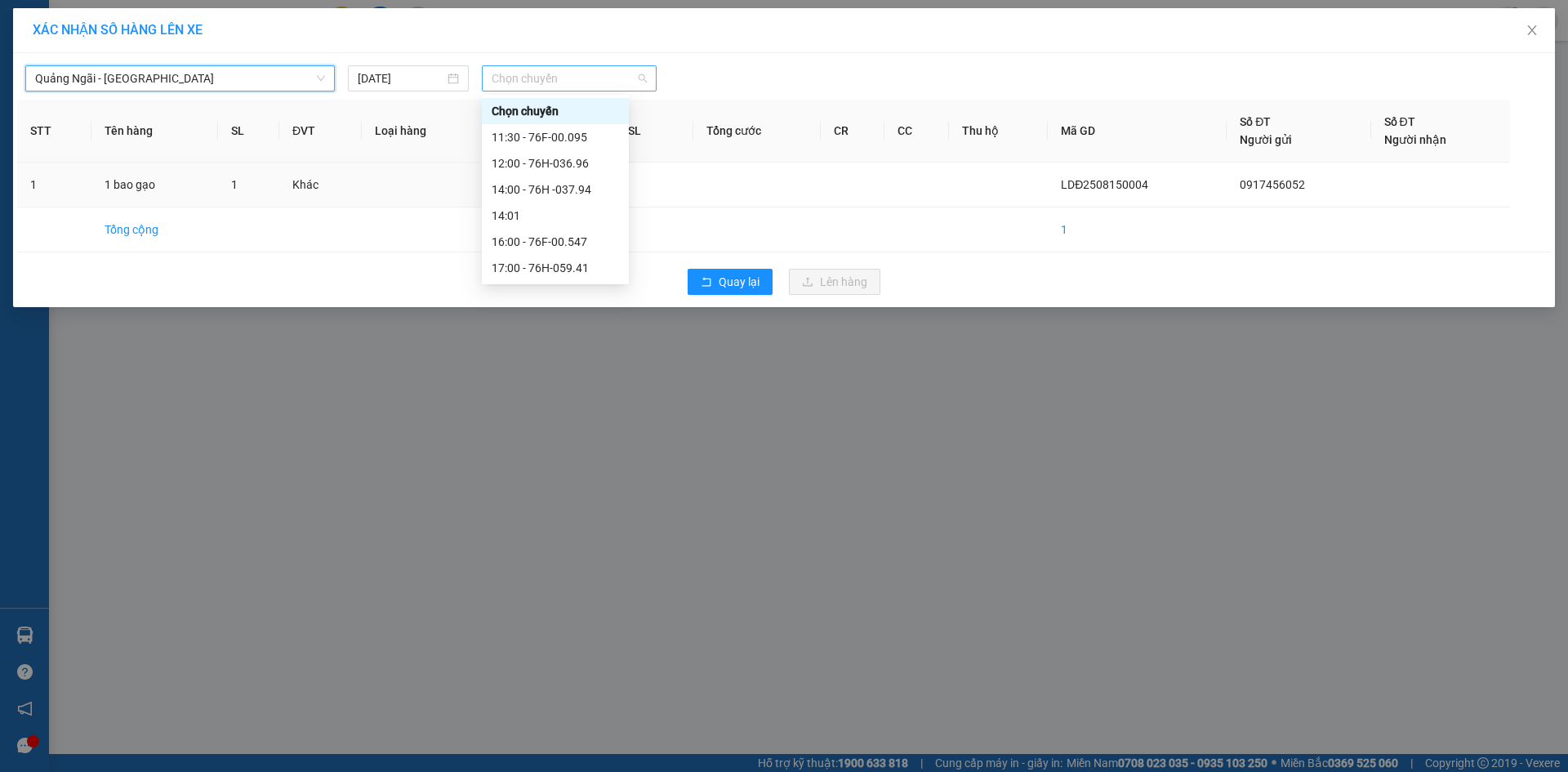
click at [588, 81] on span "Chọn chuyến" at bounding box center [569, 78] width 155 height 25
click at [594, 194] on div "14:00 - 76H -037.94" at bounding box center [555, 189] width 128 height 18
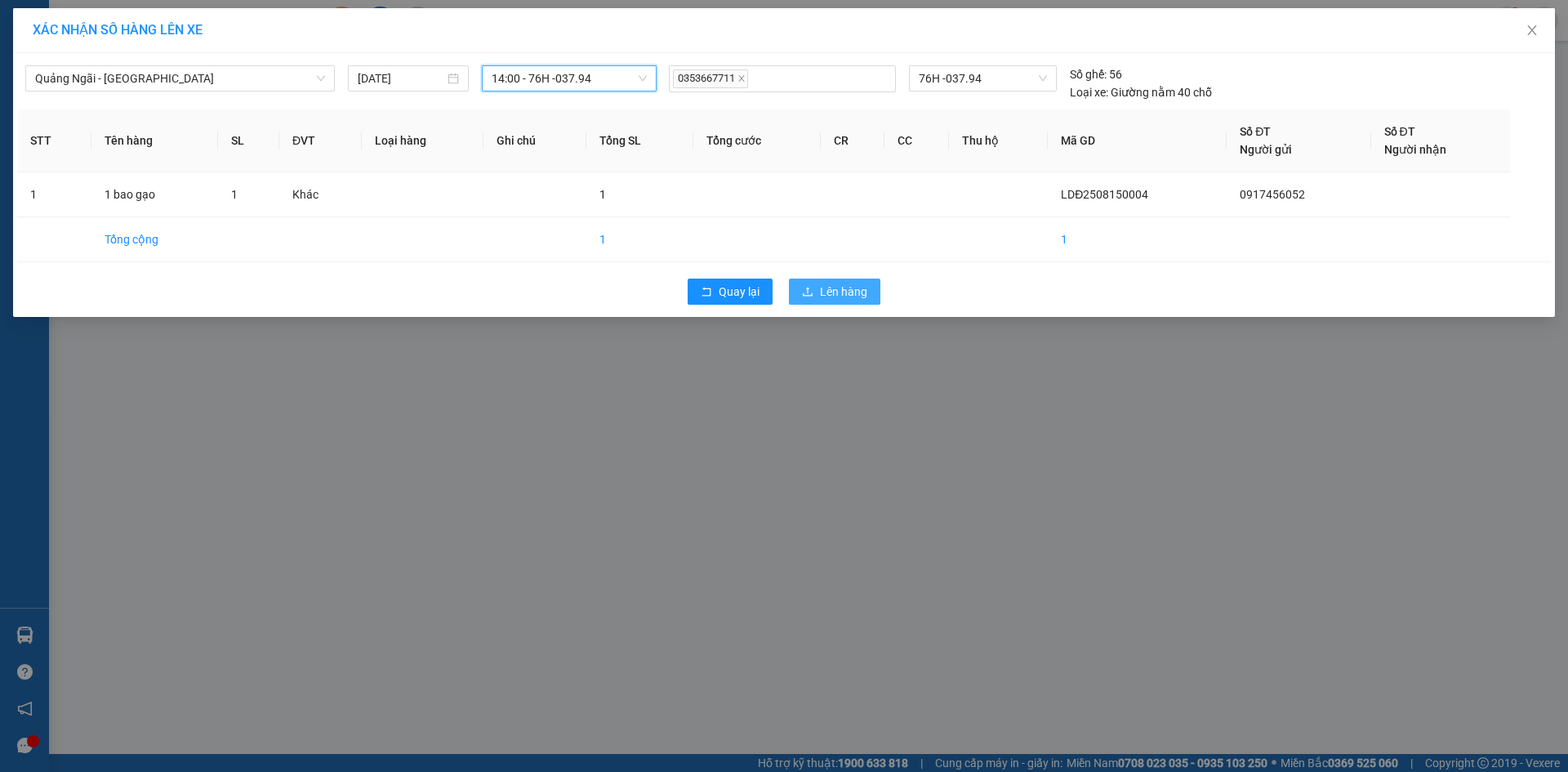
click at [842, 278] on button "Lên hàng" at bounding box center [834, 291] width 91 height 26
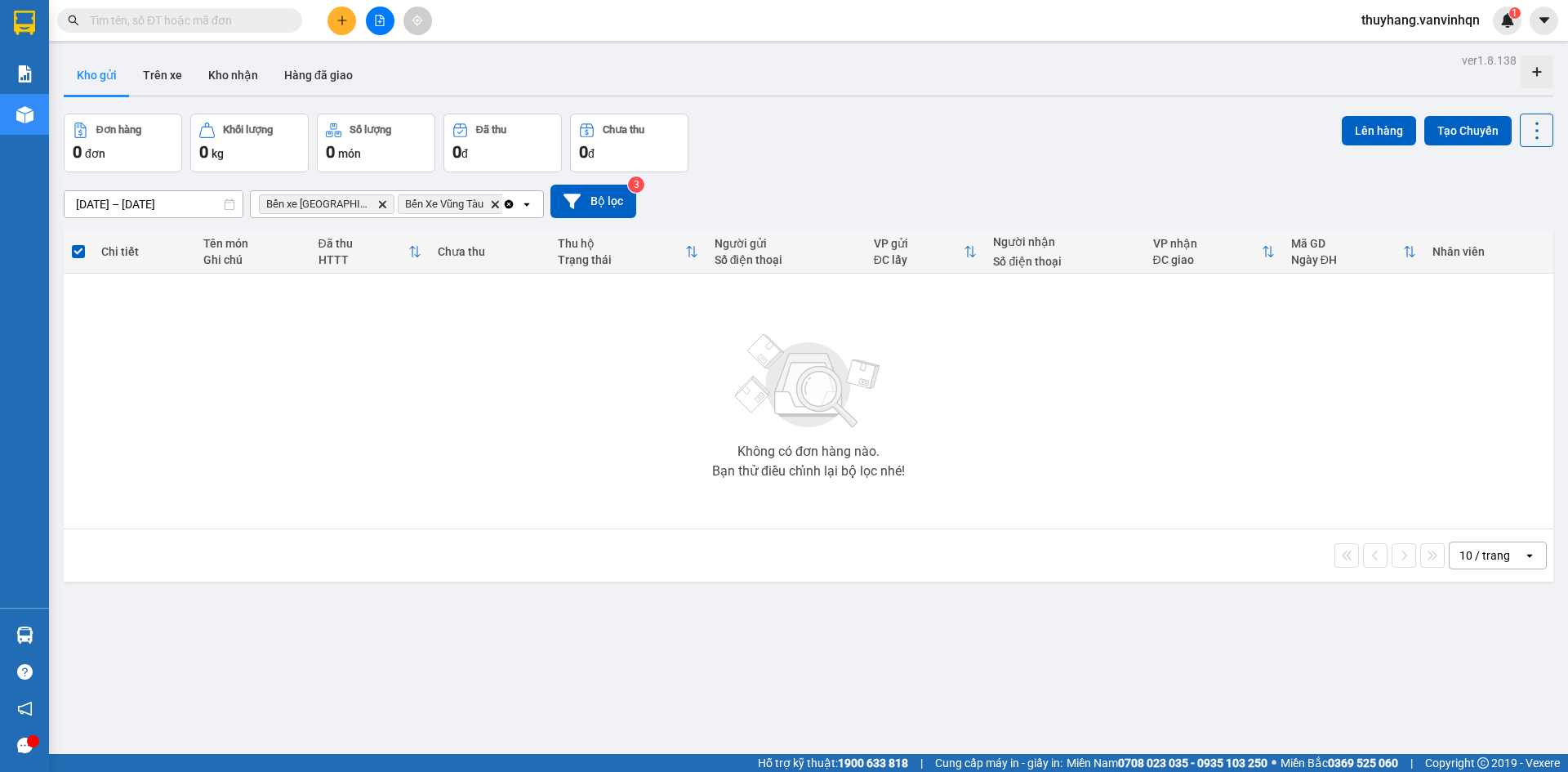
click at [341, 21] on icon "plus" at bounding box center [343, 21] width 12 height 12
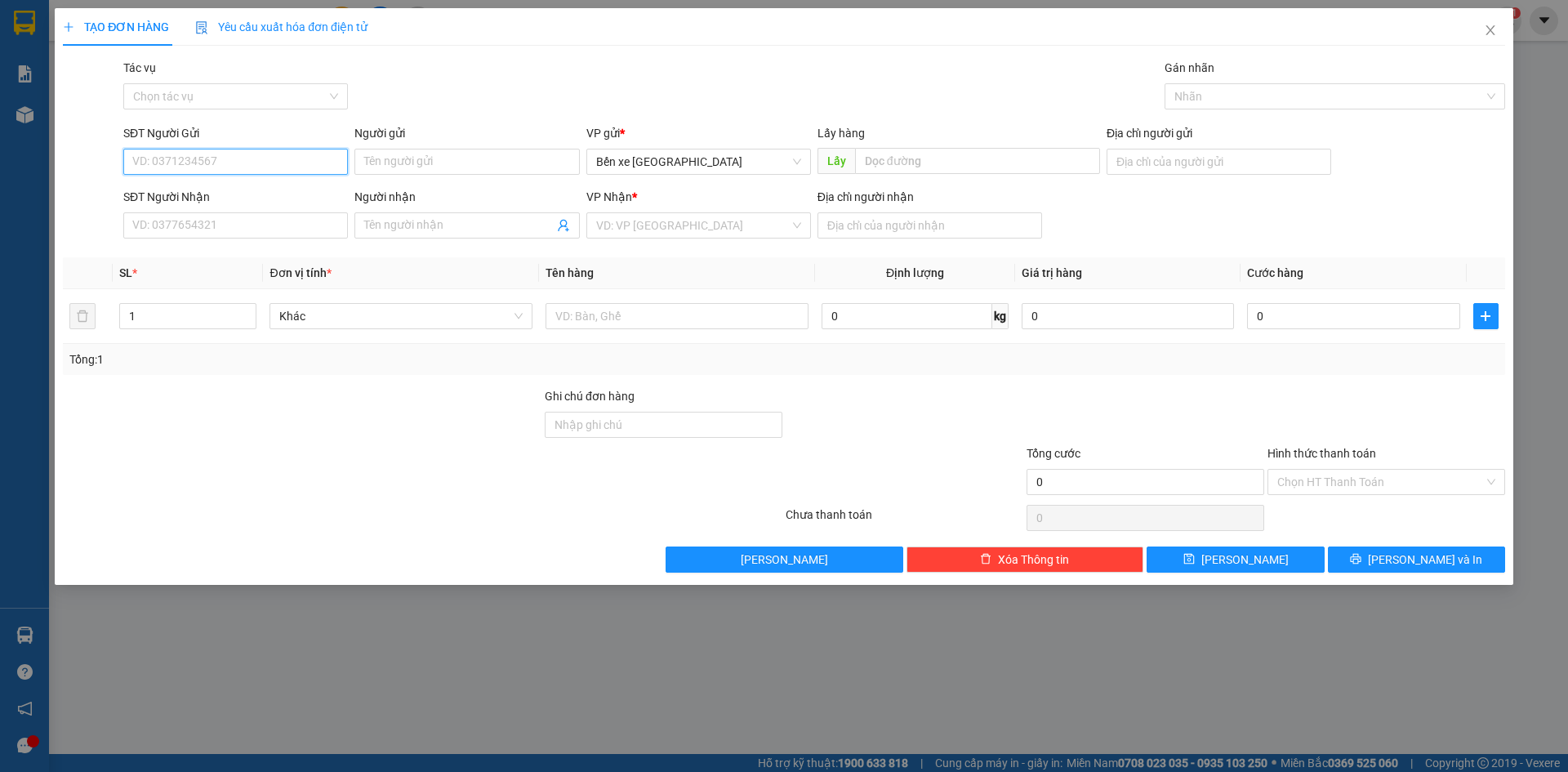
click at [252, 159] on input "SĐT Người Gửi" at bounding box center [236, 161] width 225 height 26
type input "0908226037"
click at [897, 162] on input "text" at bounding box center [977, 160] width 245 height 26
type input "[PERSON_NAME]"
click at [757, 232] on input "search" at bounding box center [692, 225] width 193 height 25
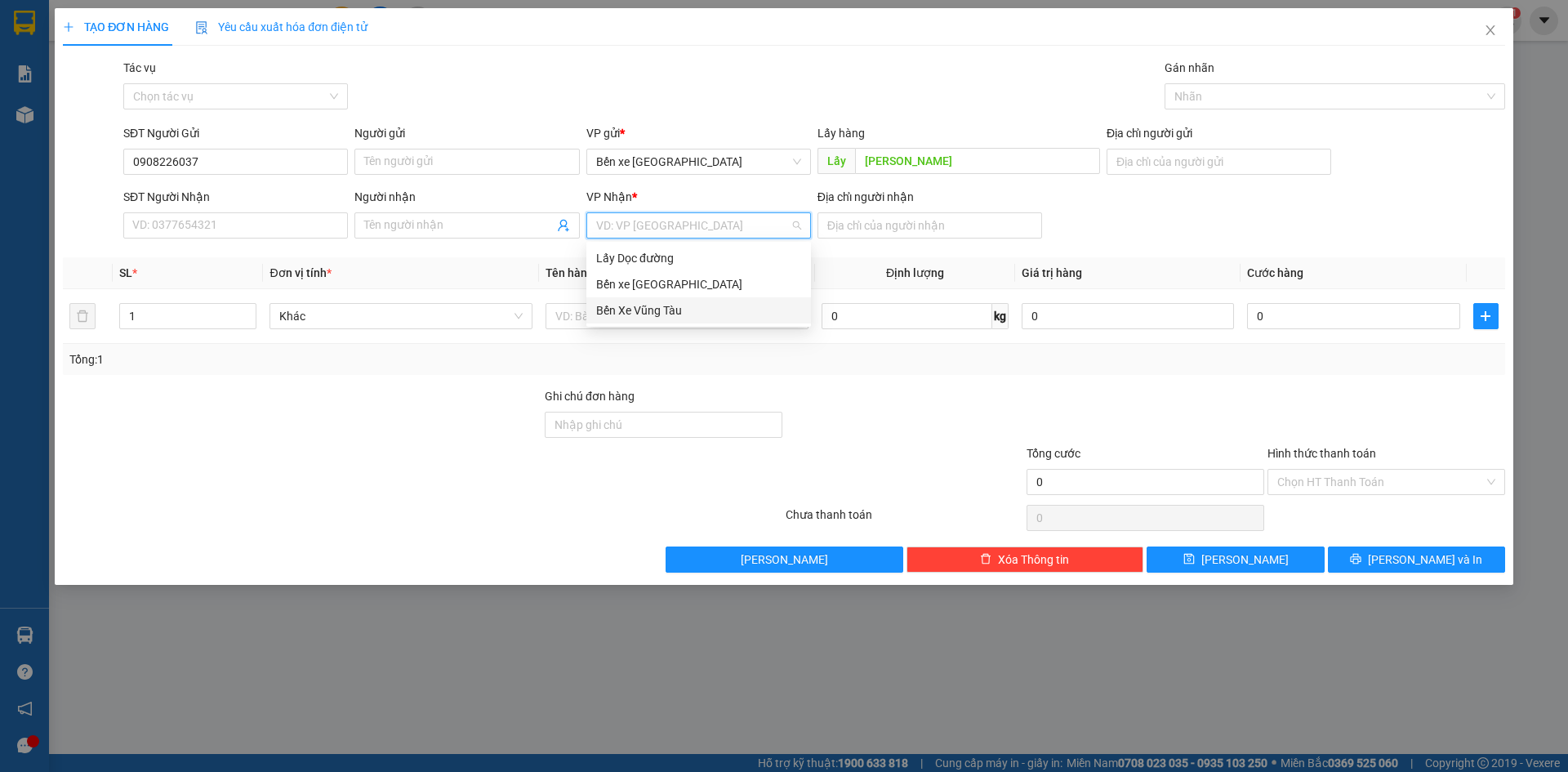
click at [702, 311] on div "Bến Xe Vũng Tàu" at bounding box center [698, 310] width 205 height 18
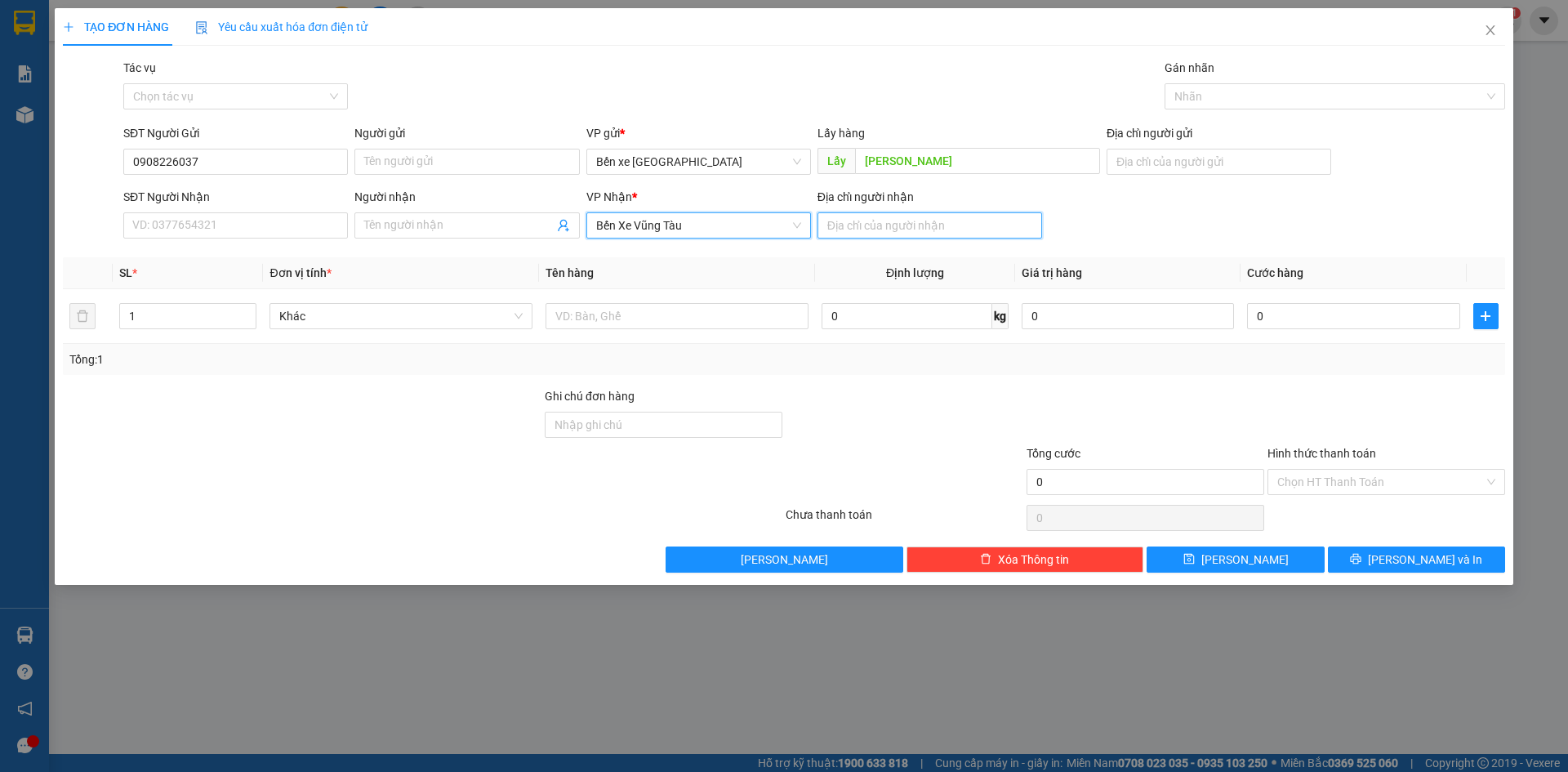
click at [879, 220] on input "Địa chỉ người nhận" at bounding box center [930, 225] width 225 height 26
type input "b"
type input "nhơn trạch"
click at [1255, 559] on button "[PERSON_NAME]" at bounding box center [1234, 559] width 177 height 26
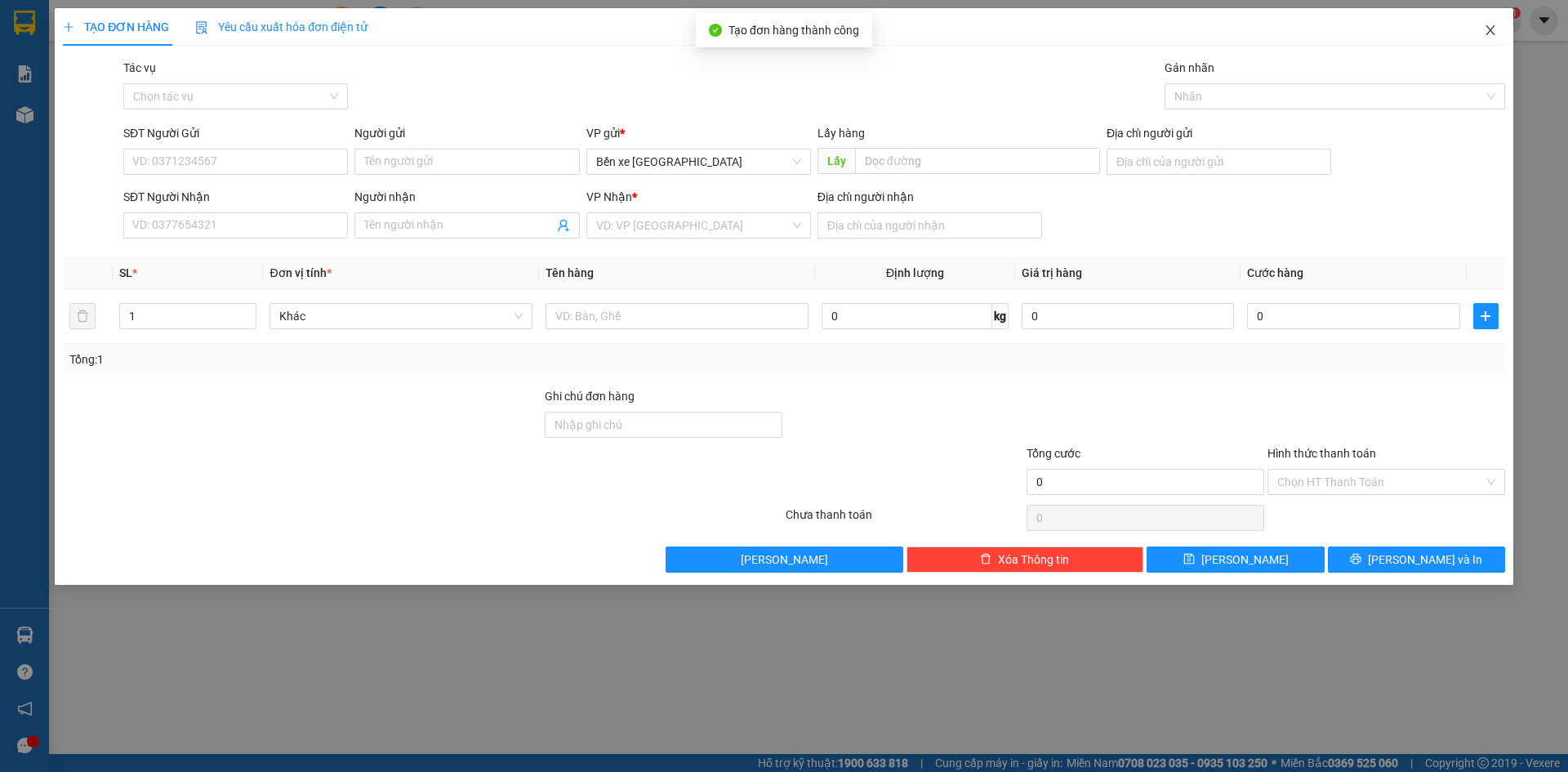
click at [1476, 38] on span "Close" at bounding box center [1490, 31] width 46 height 46
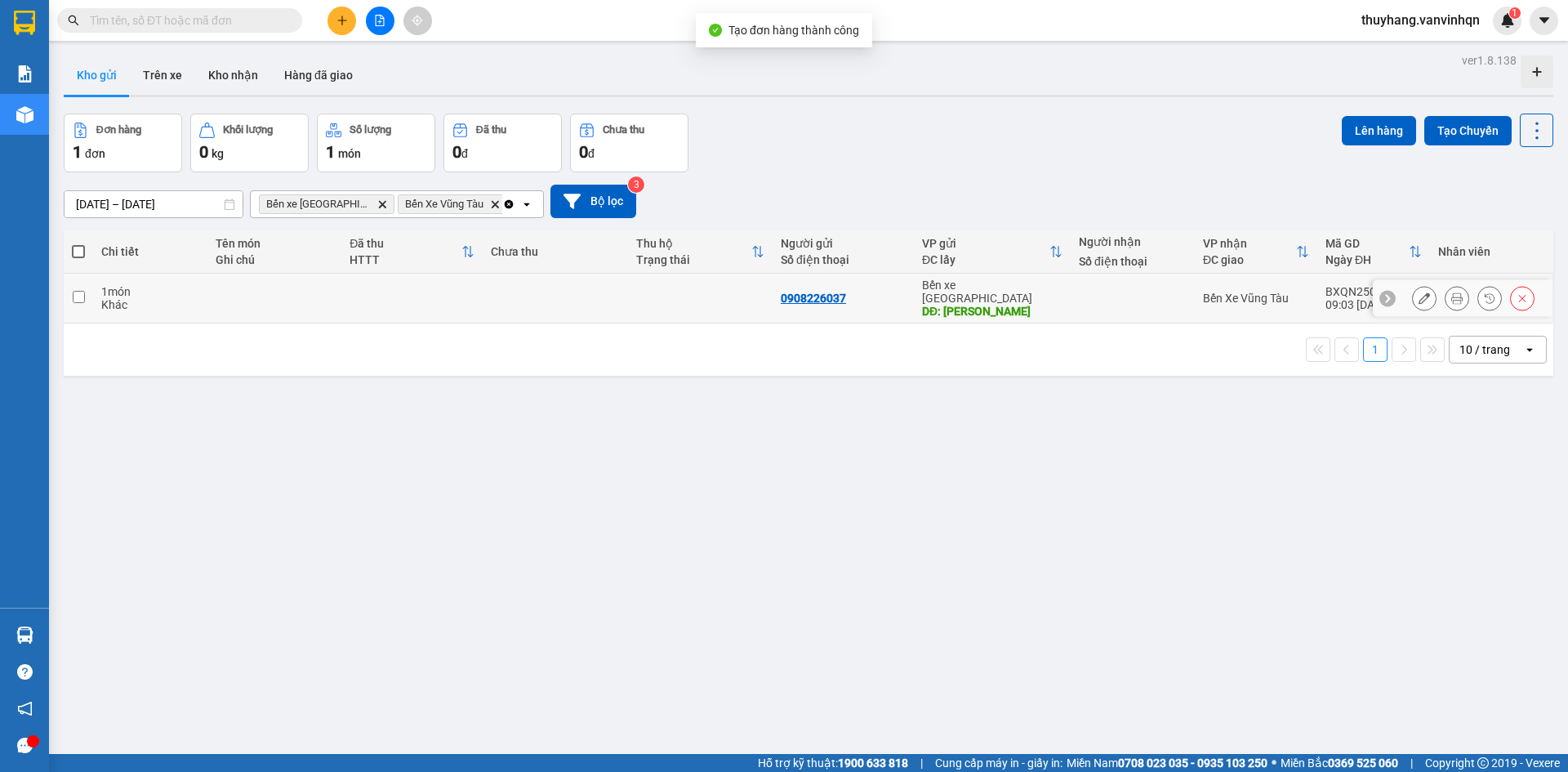
click at [371, 301] on td at bounding box center [412, 298] width 142 height 49
checkbox input "true"
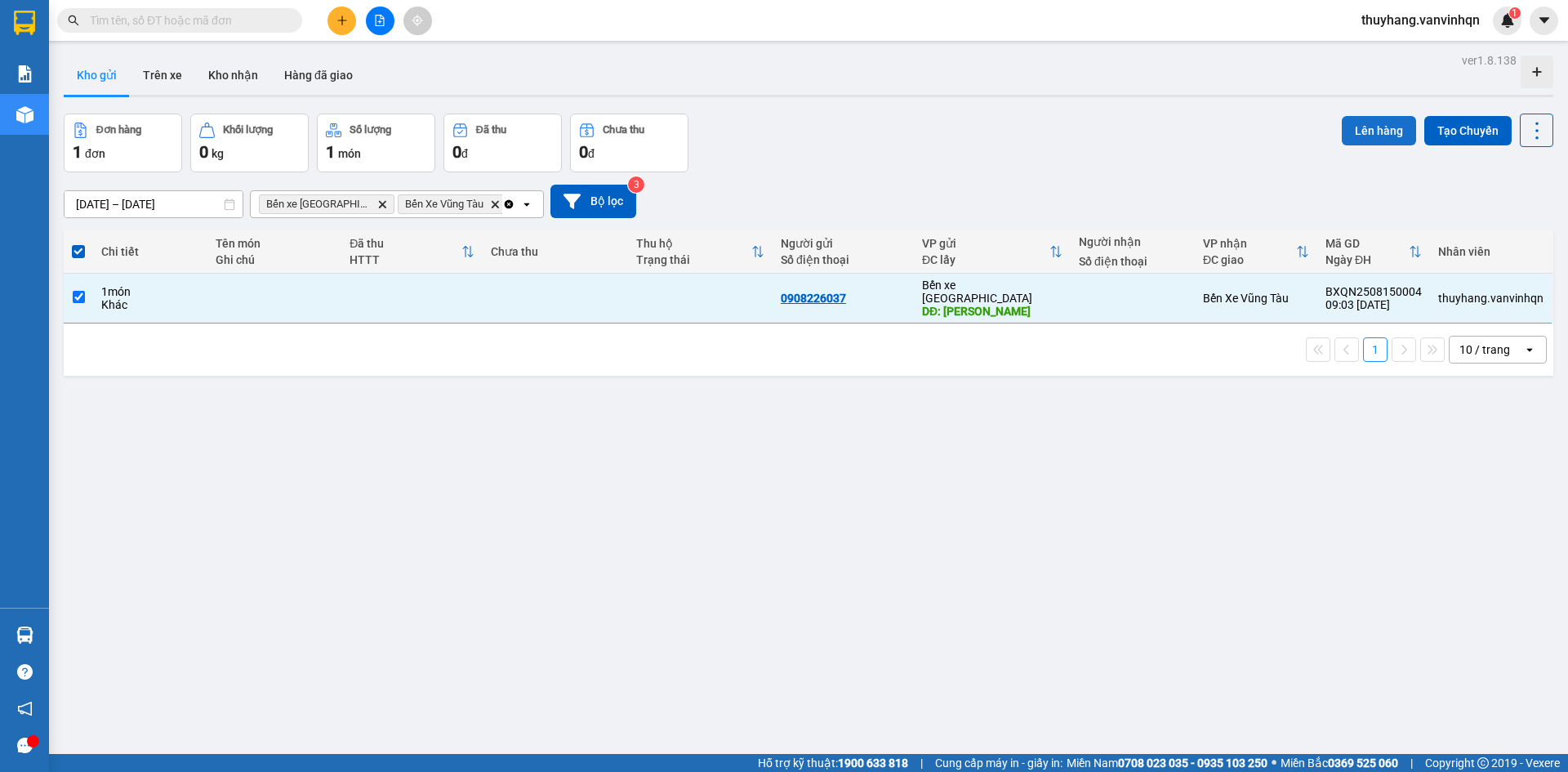
click at [1369, 134] on button "Lên hàng" at bounding box center [1378, 131] width 74 height 30
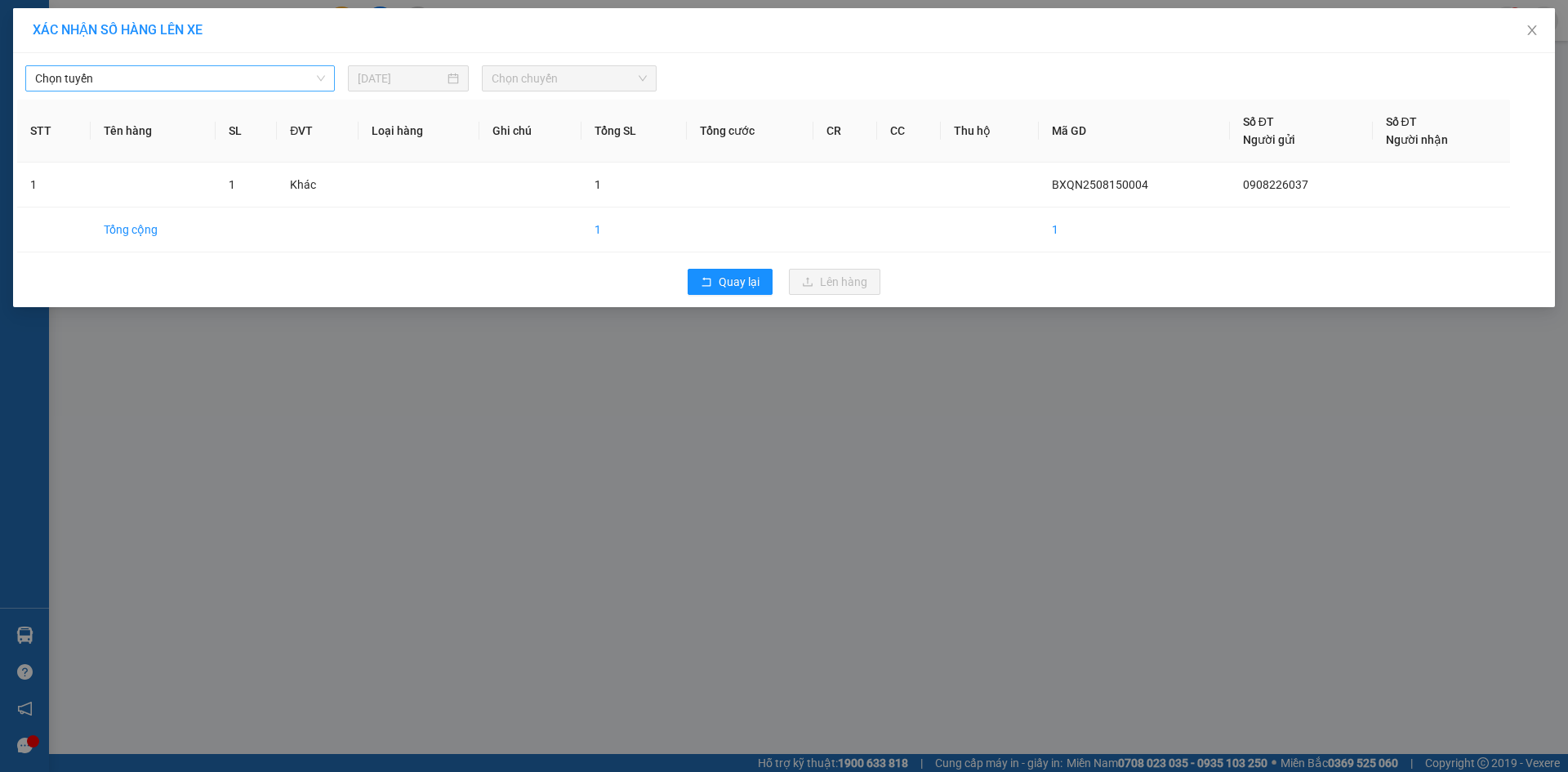
click at [226, 83] on span "Chọn tuyến" at bounding box center [179, 78] width 290 height 25
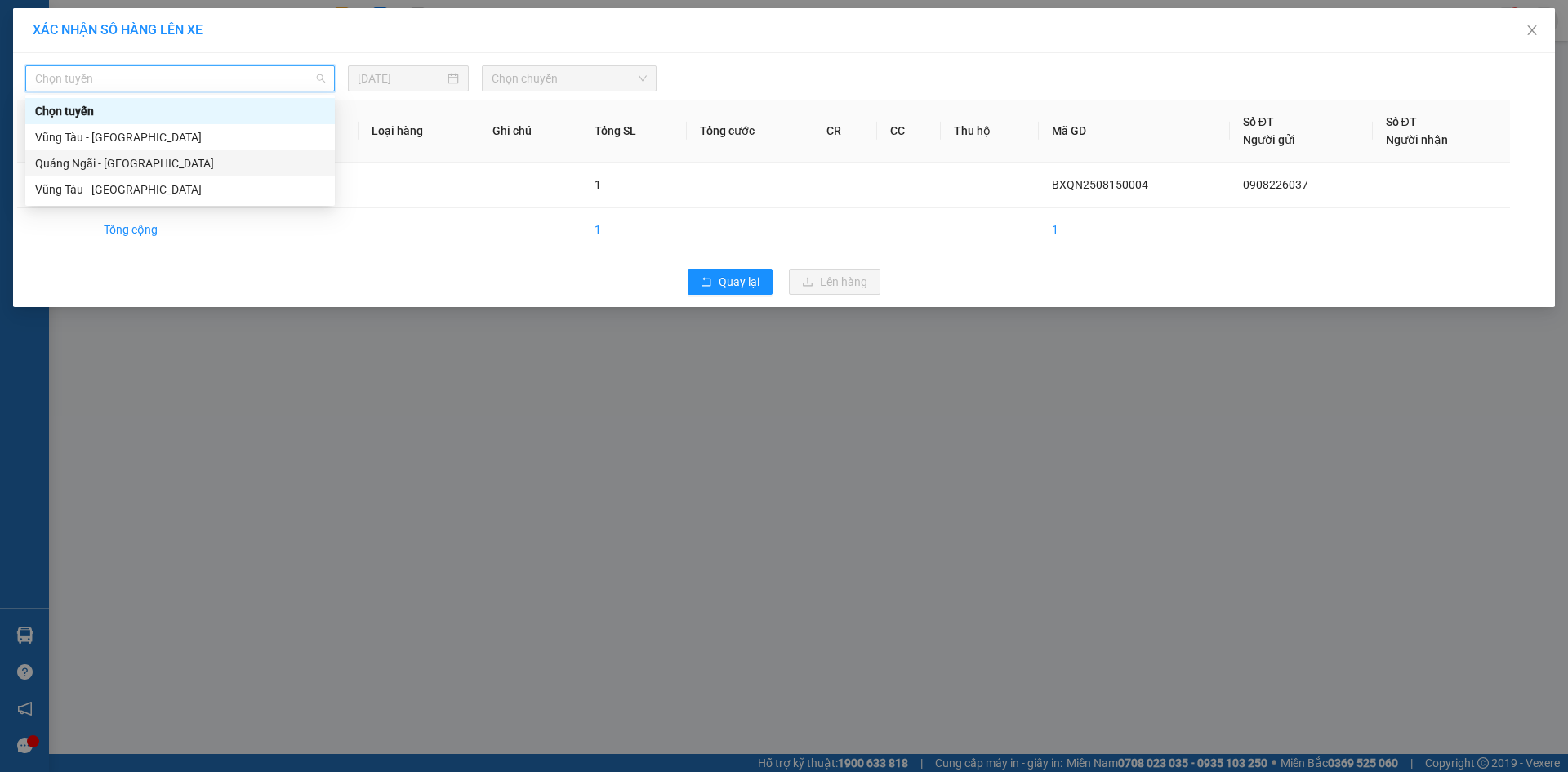
click at [205, 160] on div "Quảng Ngãi - [GEOGRAPHIC_DATA]" at bounding box center [179, 163] width 290 height 18
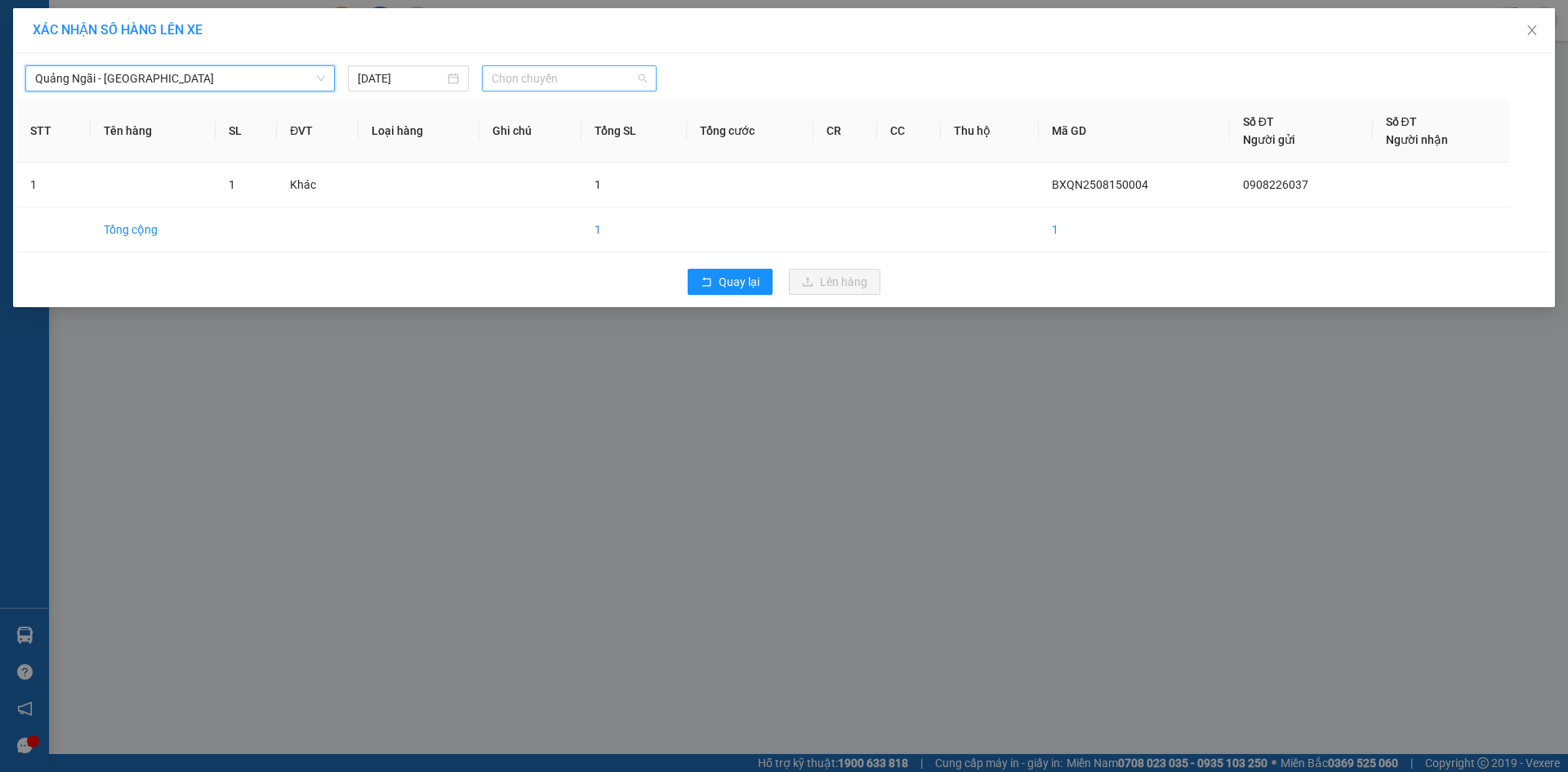
click at [562, 70] on span "Chọn chuyến" at bounding box center [569, 78] width 155 height 25
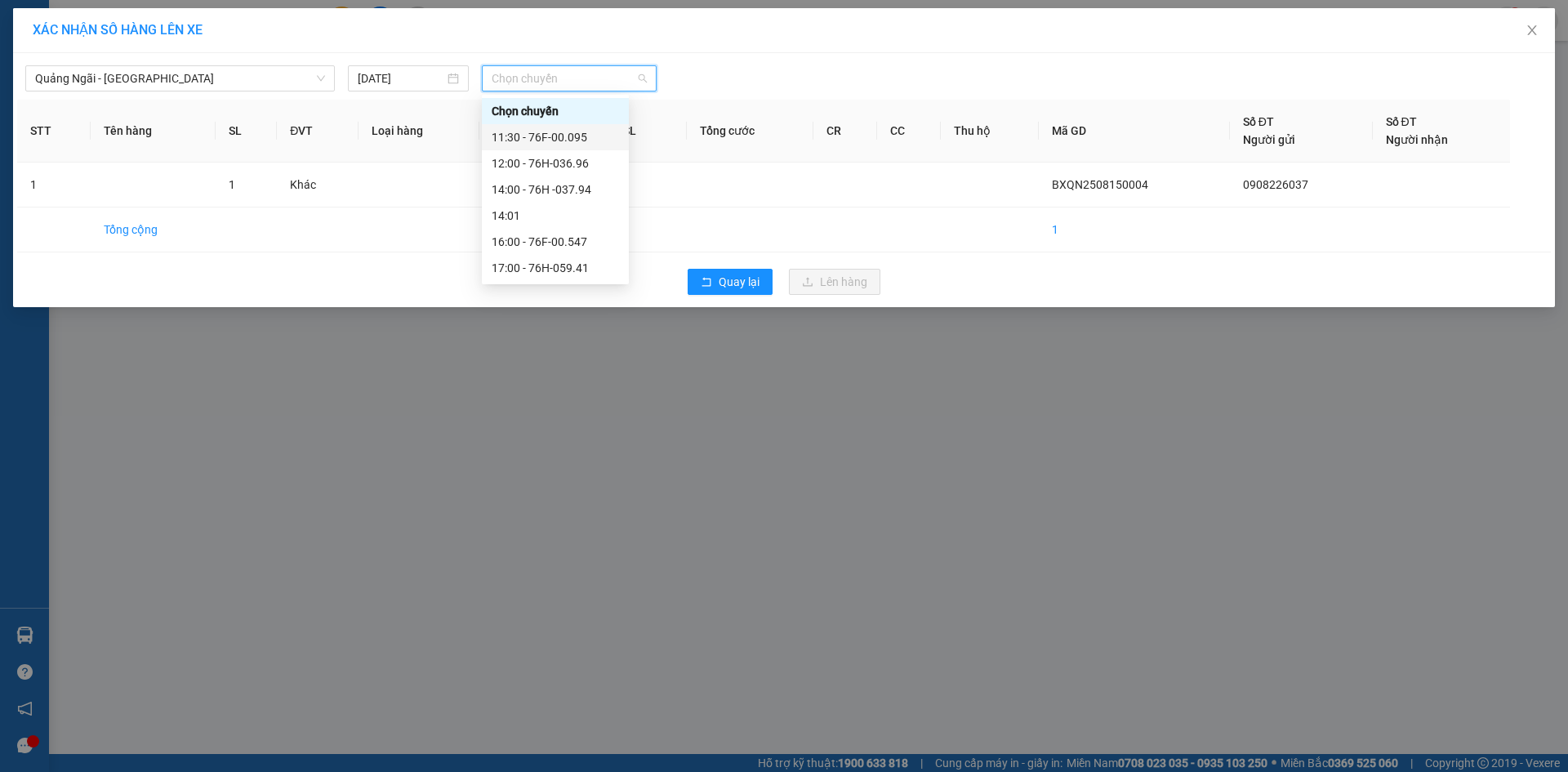
click at [589, 143] on div "11:30 - 76F-00.095" at bounding box center [555, 138] width 128 height 18
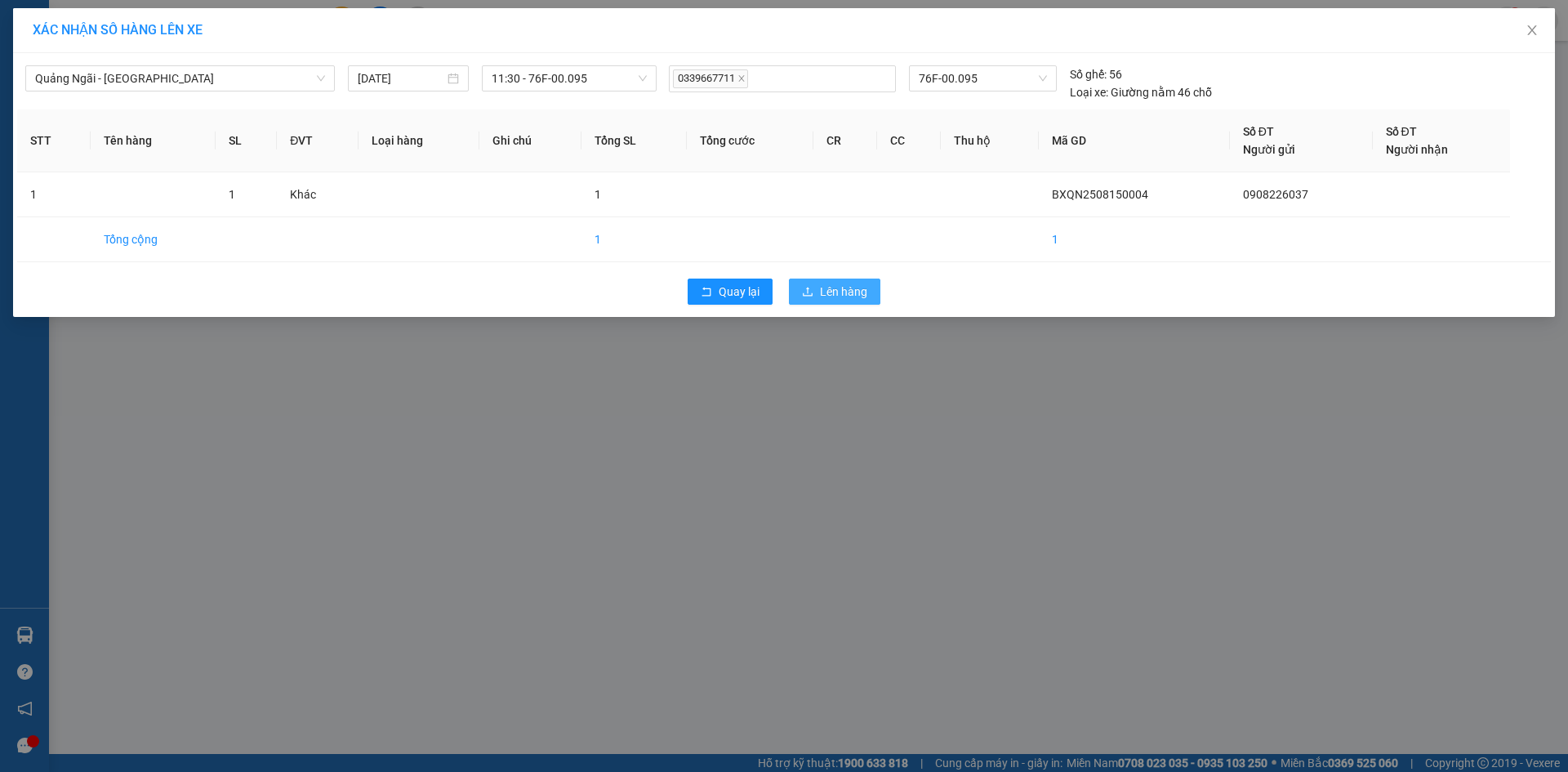
click at [828, 287] on span "Lên hàng" at bounding box center [843, 291] width 48 height 18
click at [822, 291] on span "Lên hàng" at bounding box center [843, 291] width 48 height 18
click at [863, 295] on span "Lên hàng" at bounding box center [843, 291] width 48 height 18
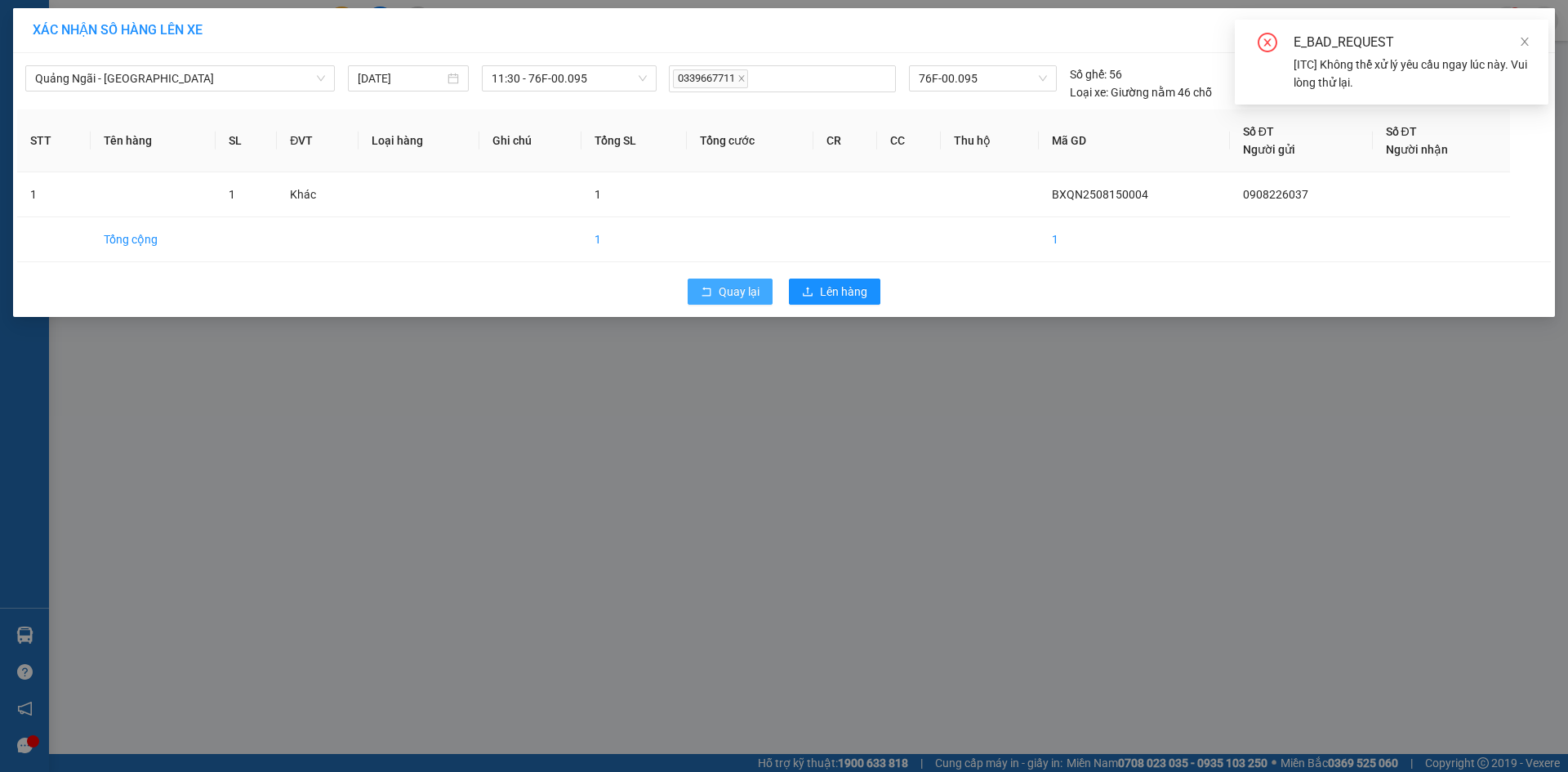
click at [748, 288] on span "Quay lại" at bounding box center [738, 291] width 41 height 18
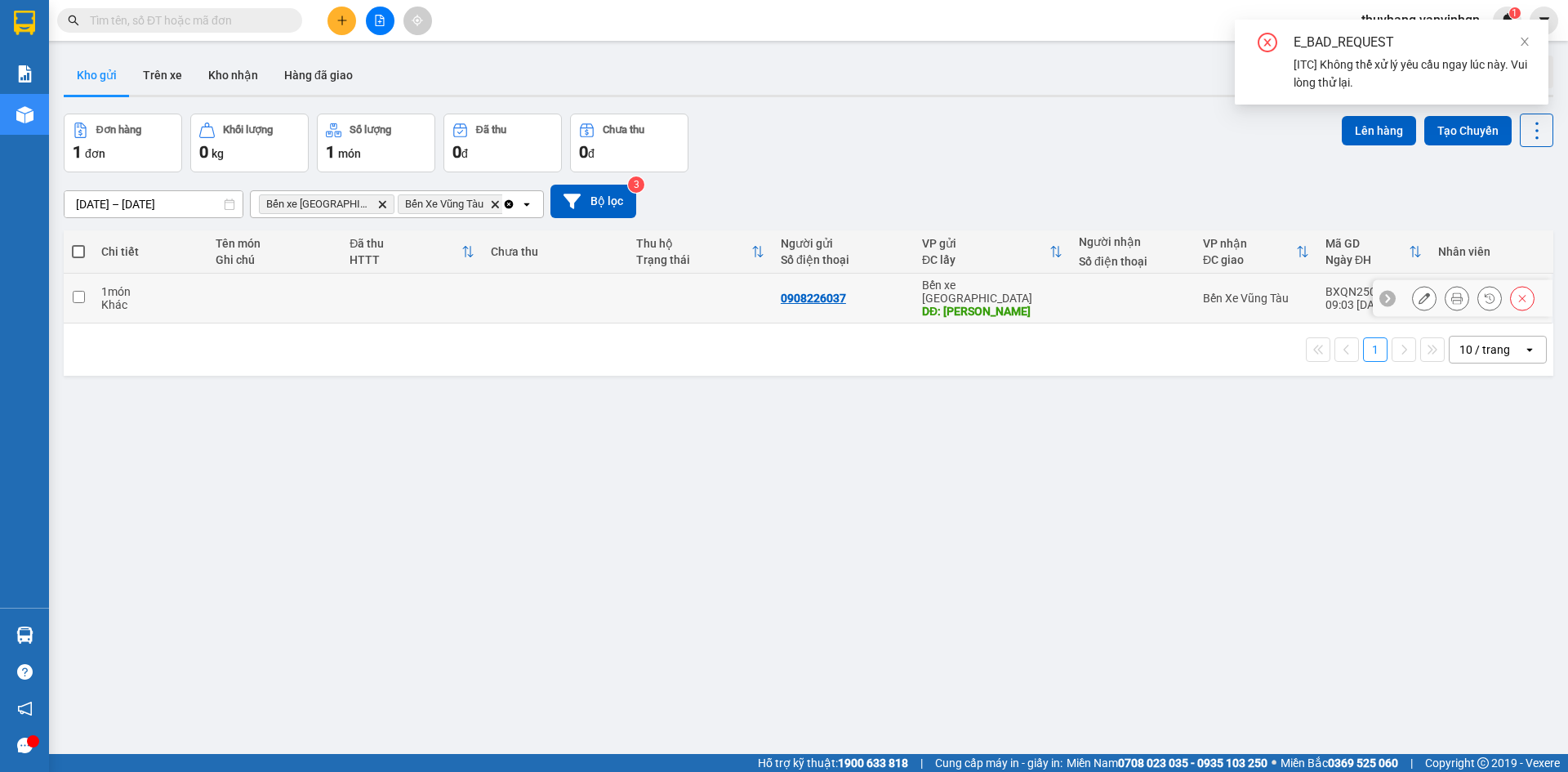
click at [630, 273] on td at bounding box center [700, 298] width 145 height 49
checkbox input "true"
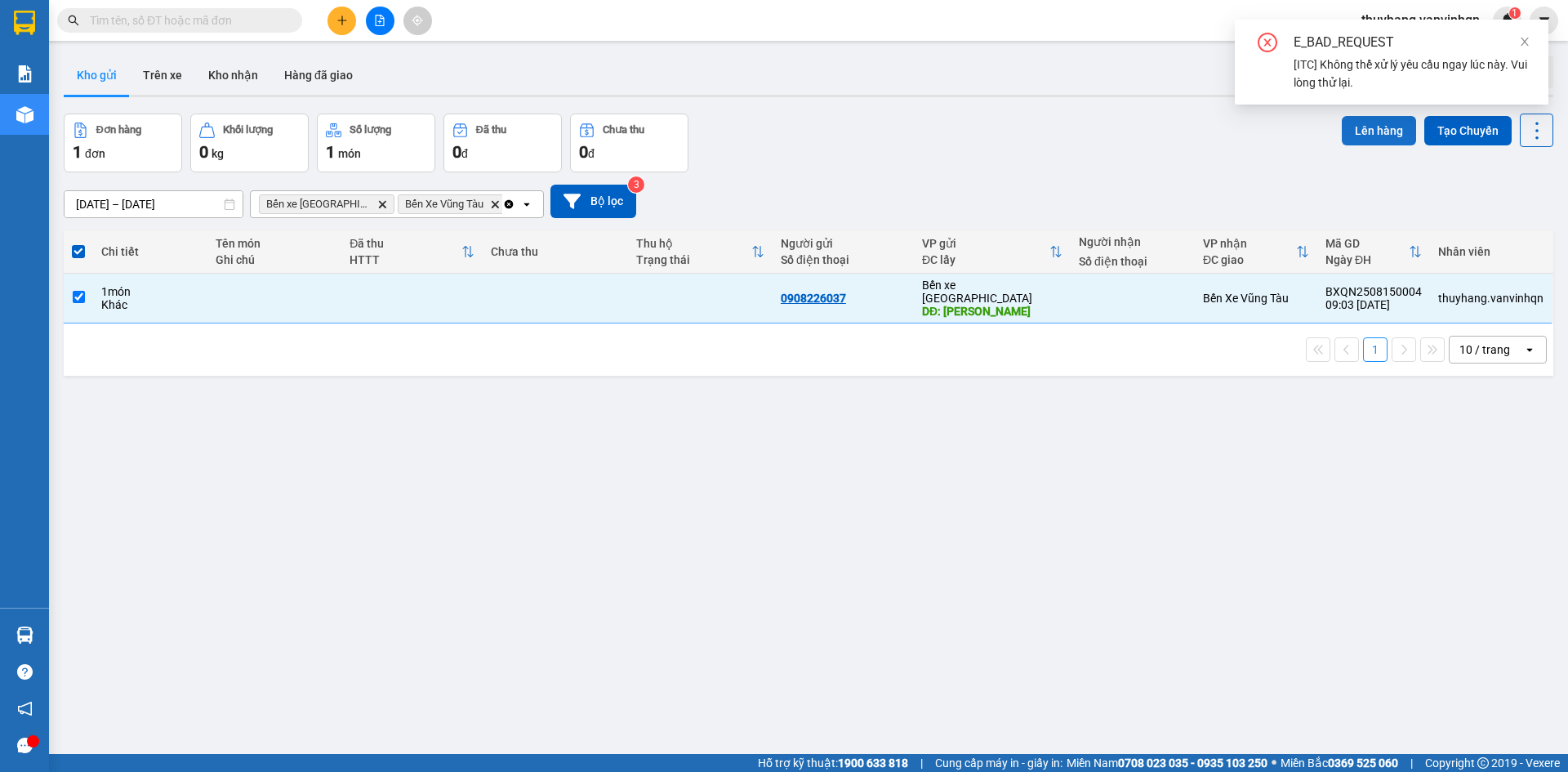
click at [1341, 129] on button "Lên hàng" at bounding box center [1378, 131] width 74 height 30
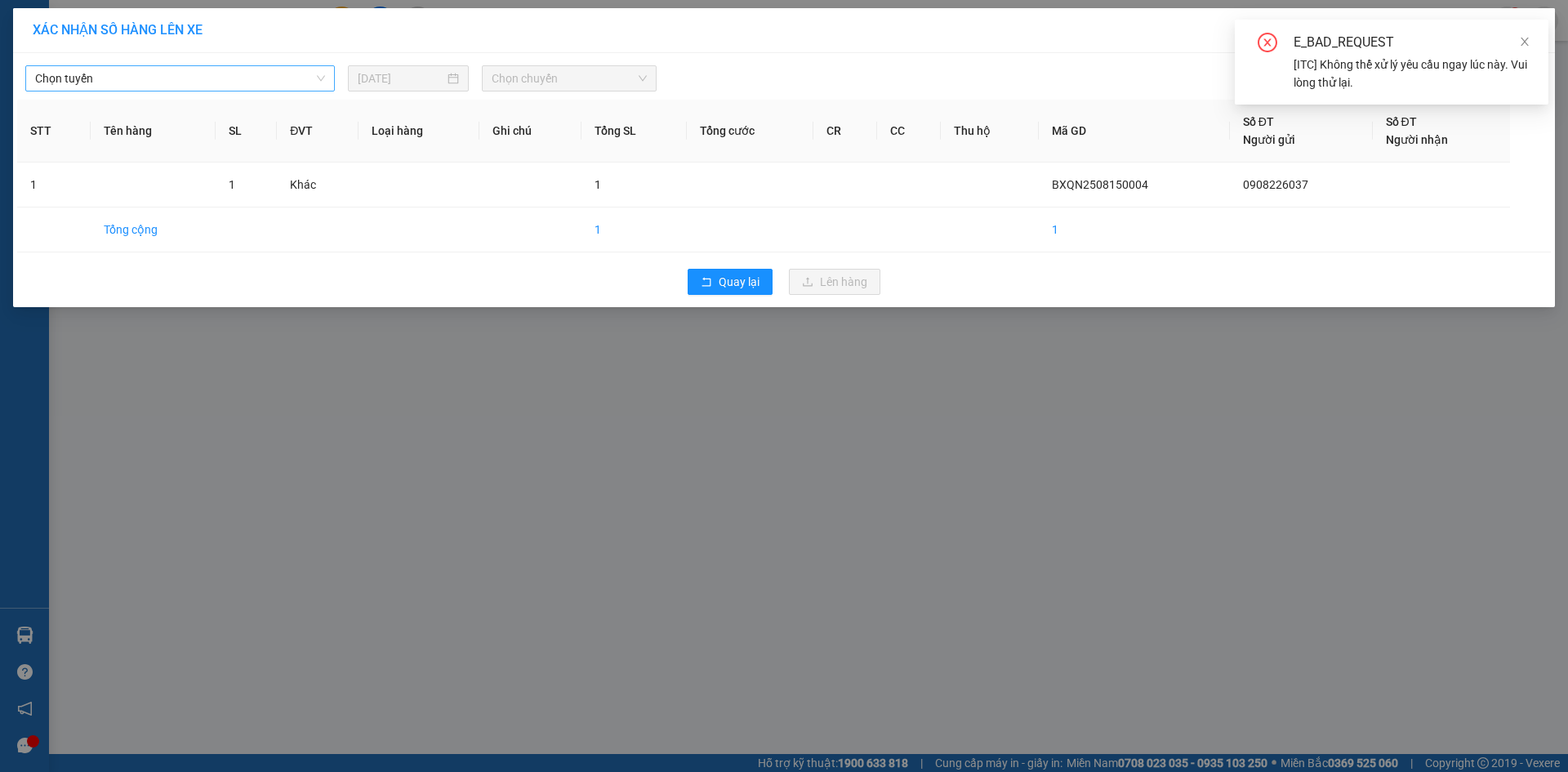
click at [221, 79] on span "Chọn tuyến" at bounding box center [179, 78] width 290 height 25
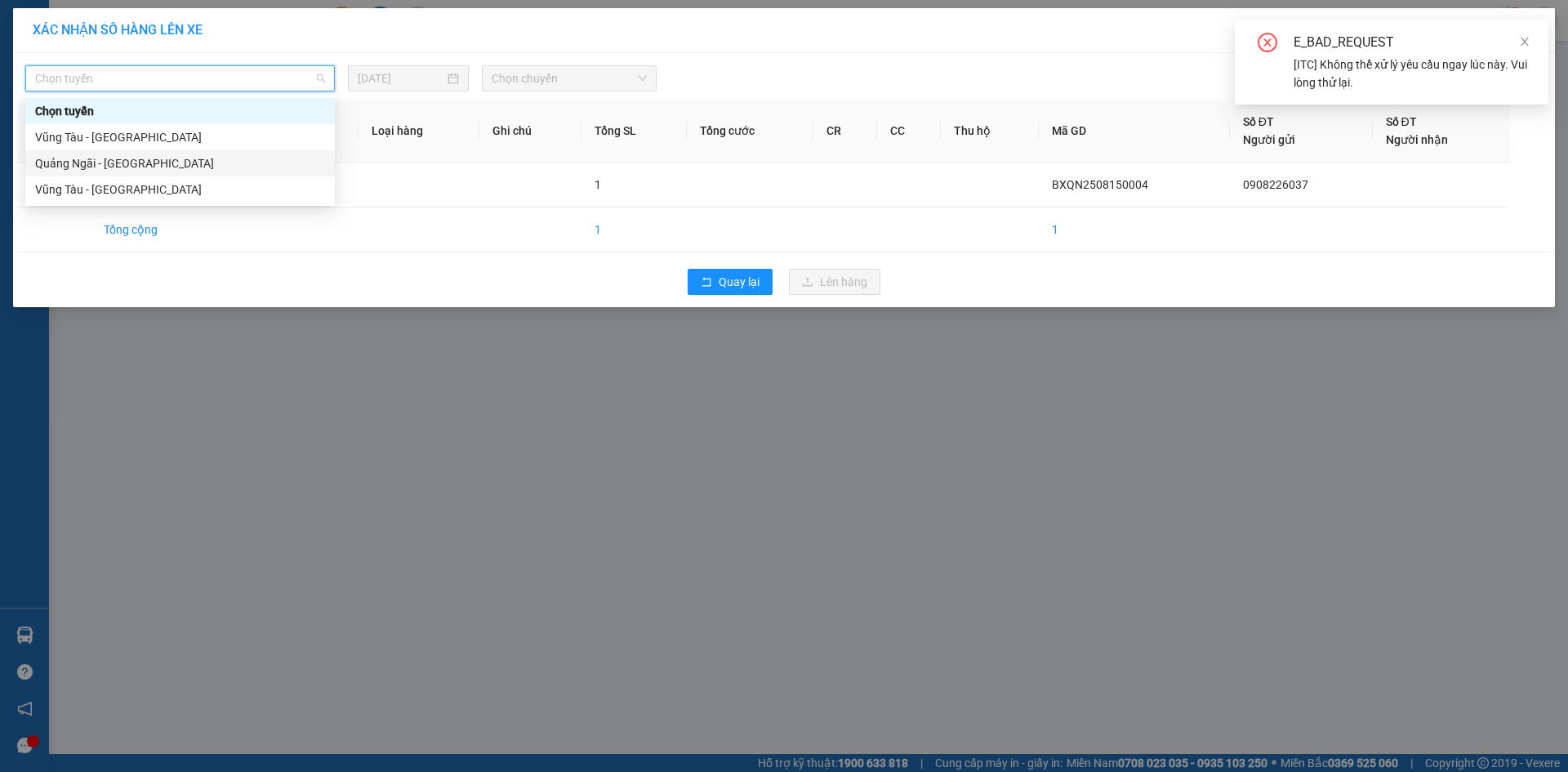
click at [212, 163] on div "Quảng Ngãi - [GEOGRAPHIC_DATA]" at bounding box center [179, 163] width 290 height 18
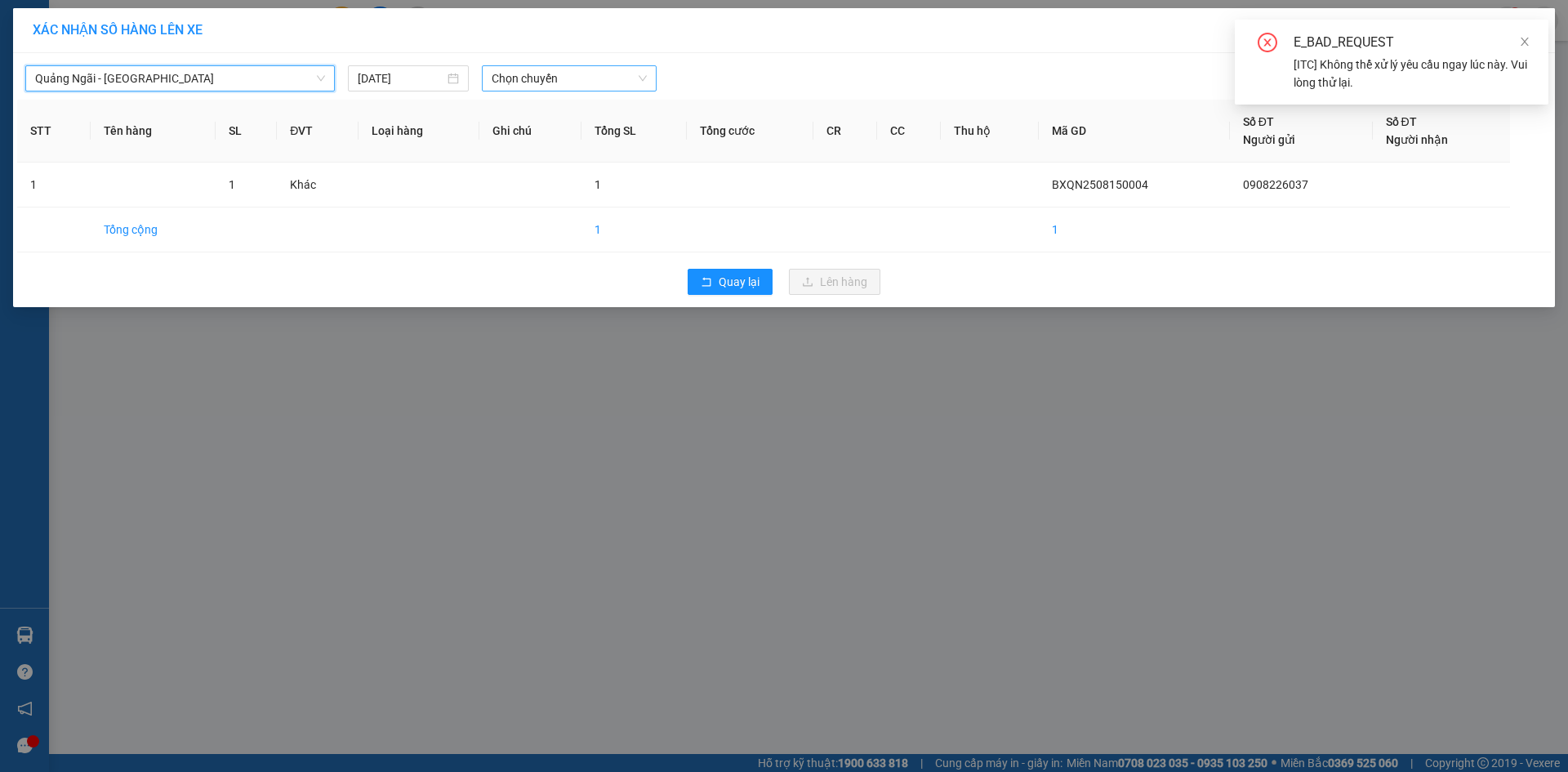
click at [603, 77] on span "Chọn chuyến" at bounding box center [569, 78] width 155 height 25
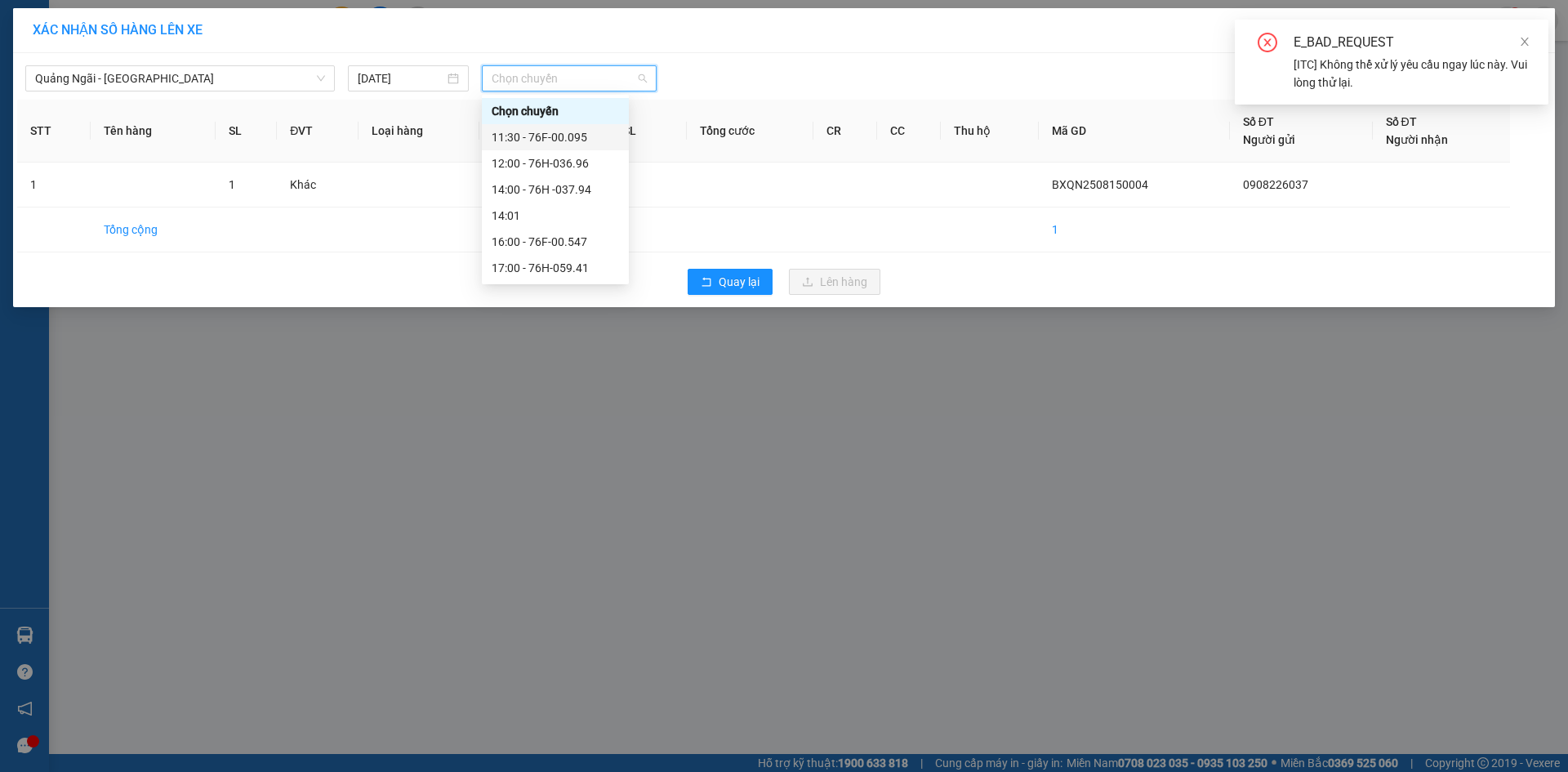
click at [590, 141] on div "11:30 - 76F-00.095" at bounding box center [555, 138] width 128 height 18
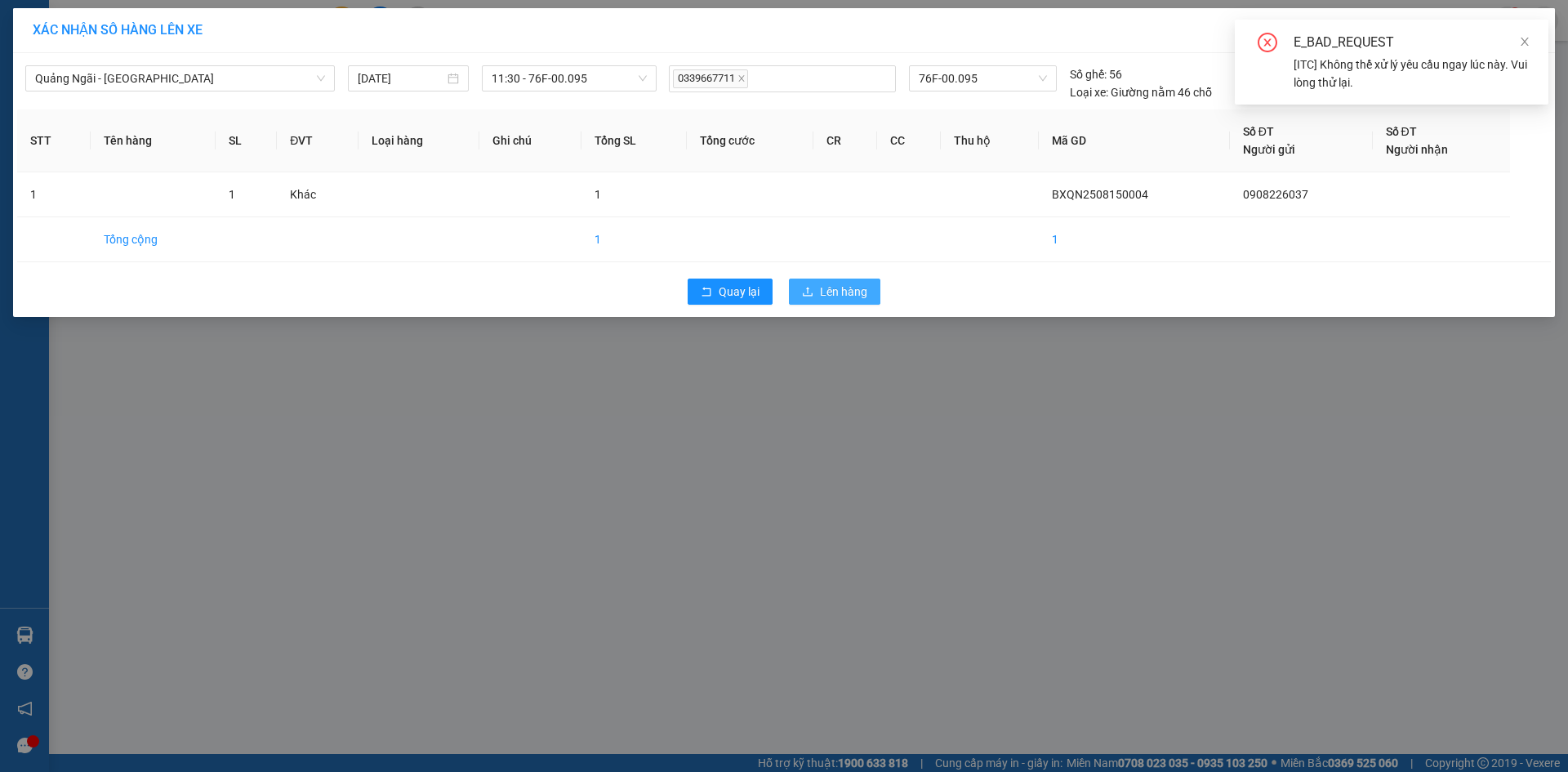
click at [832, 292] on span "Lên hàng" at bounding box center [843, 291] width 48 height 18
click at [732, 288] on span "Quay lại" at bounding box center [738, 291] width 41 height 18
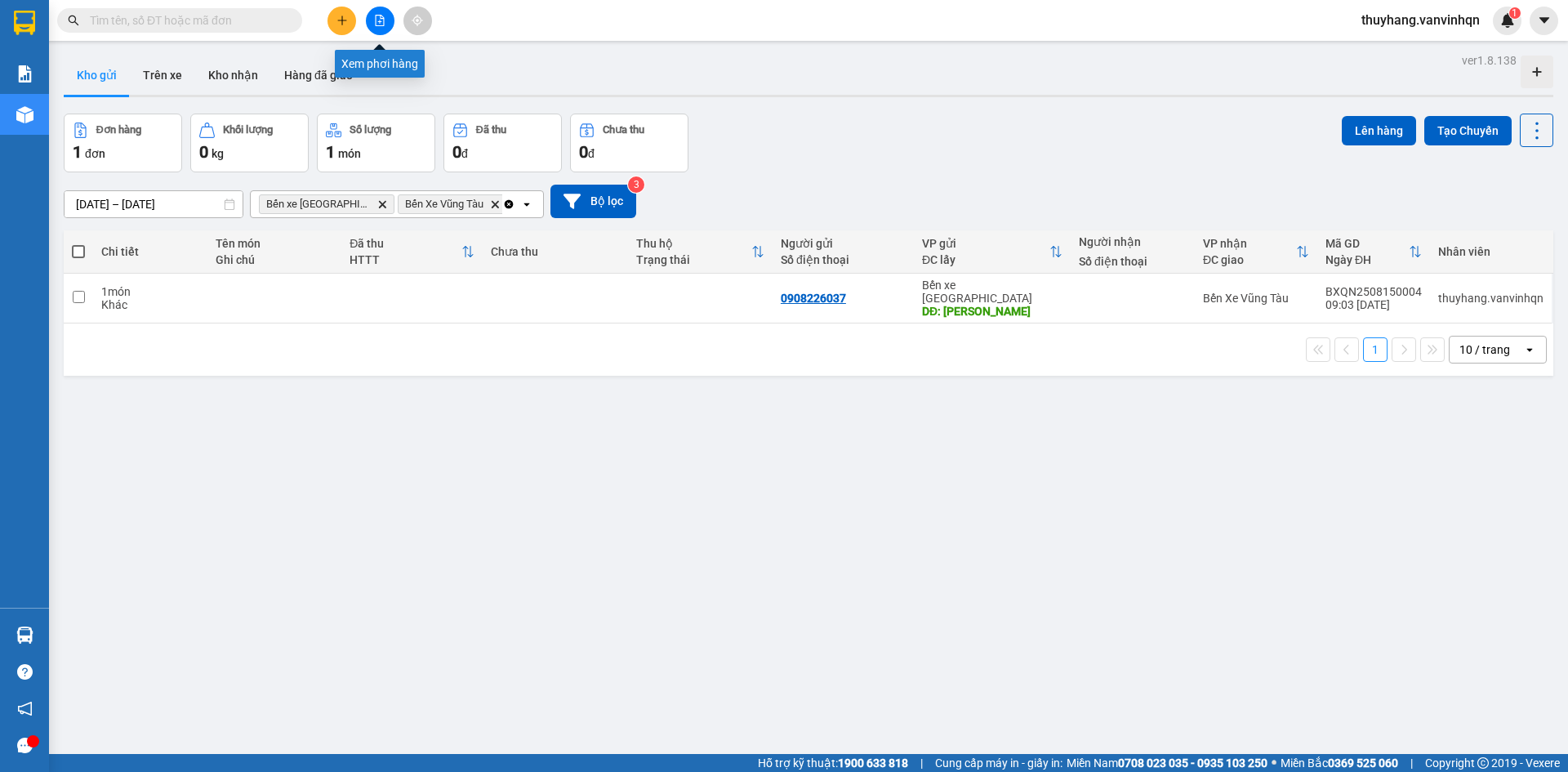
click at [334, 19] on button at bounding box center [342, 21] width 29 height 29
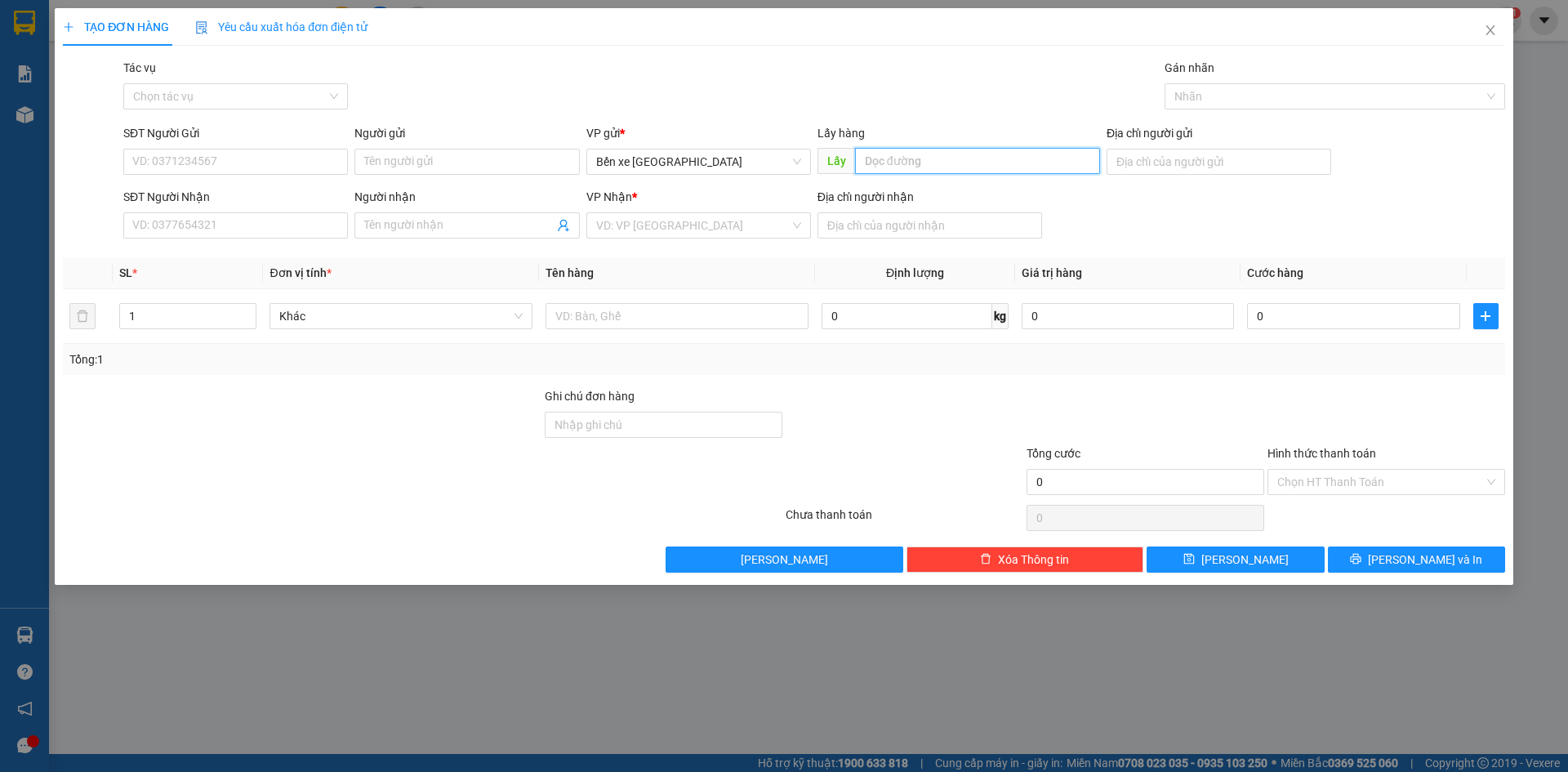
click at [979, 156] on input "text" at bounding box center [977, 160] width 245 height 26
type input "bình định"
click at [775, 240] on div "VP Nhận * VD: VP [GEOGRAPHIC_DATA]" at bounding box center [698, 217] width 225 height 57
click at [755, 220] on input "search" at bounding box center [692, 225] width 193 height 25
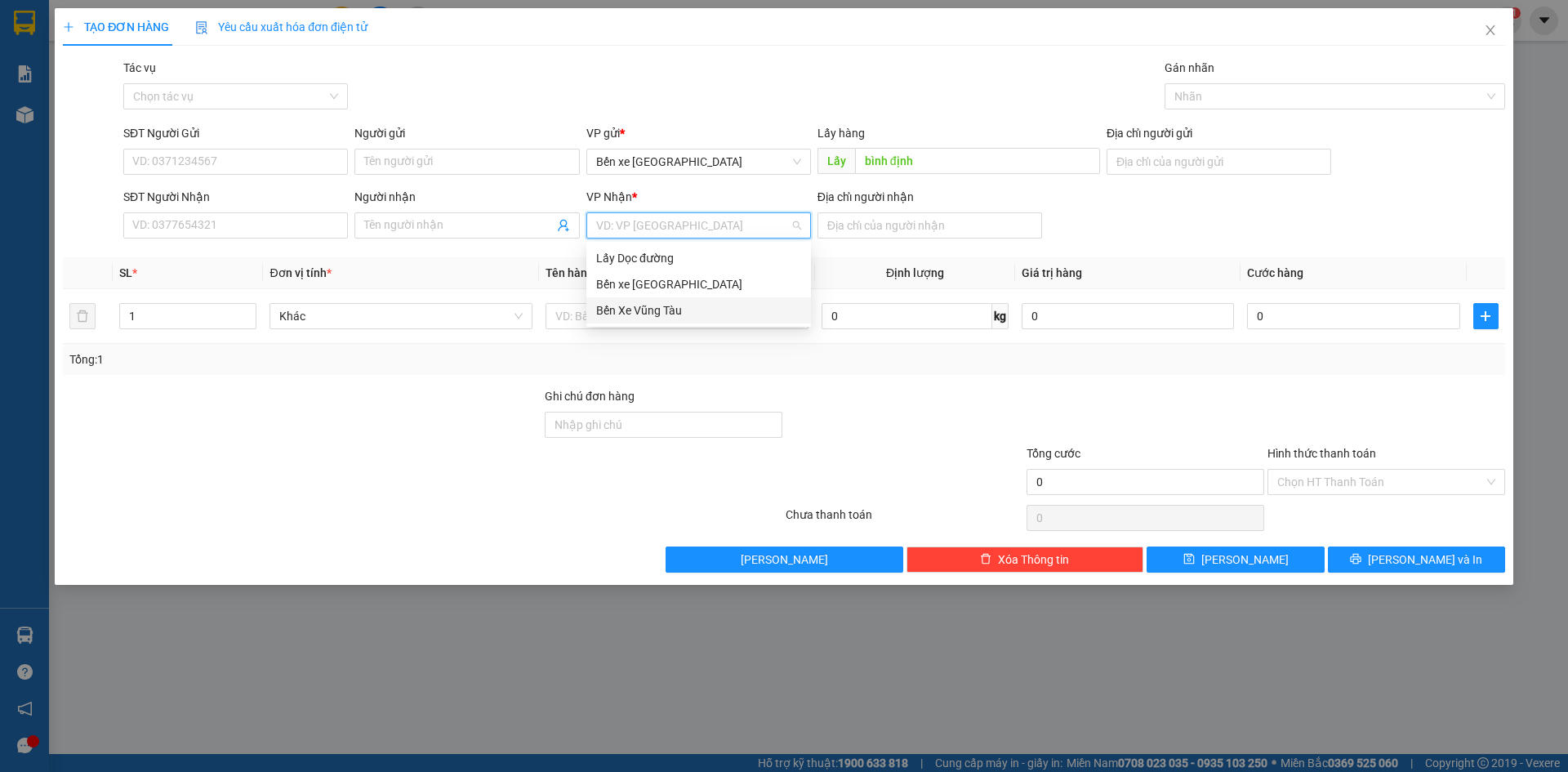
click at [739, 320] on div "Bến Xe Vũng Tàu" at bounding box center [698, 310] width 225 height 26
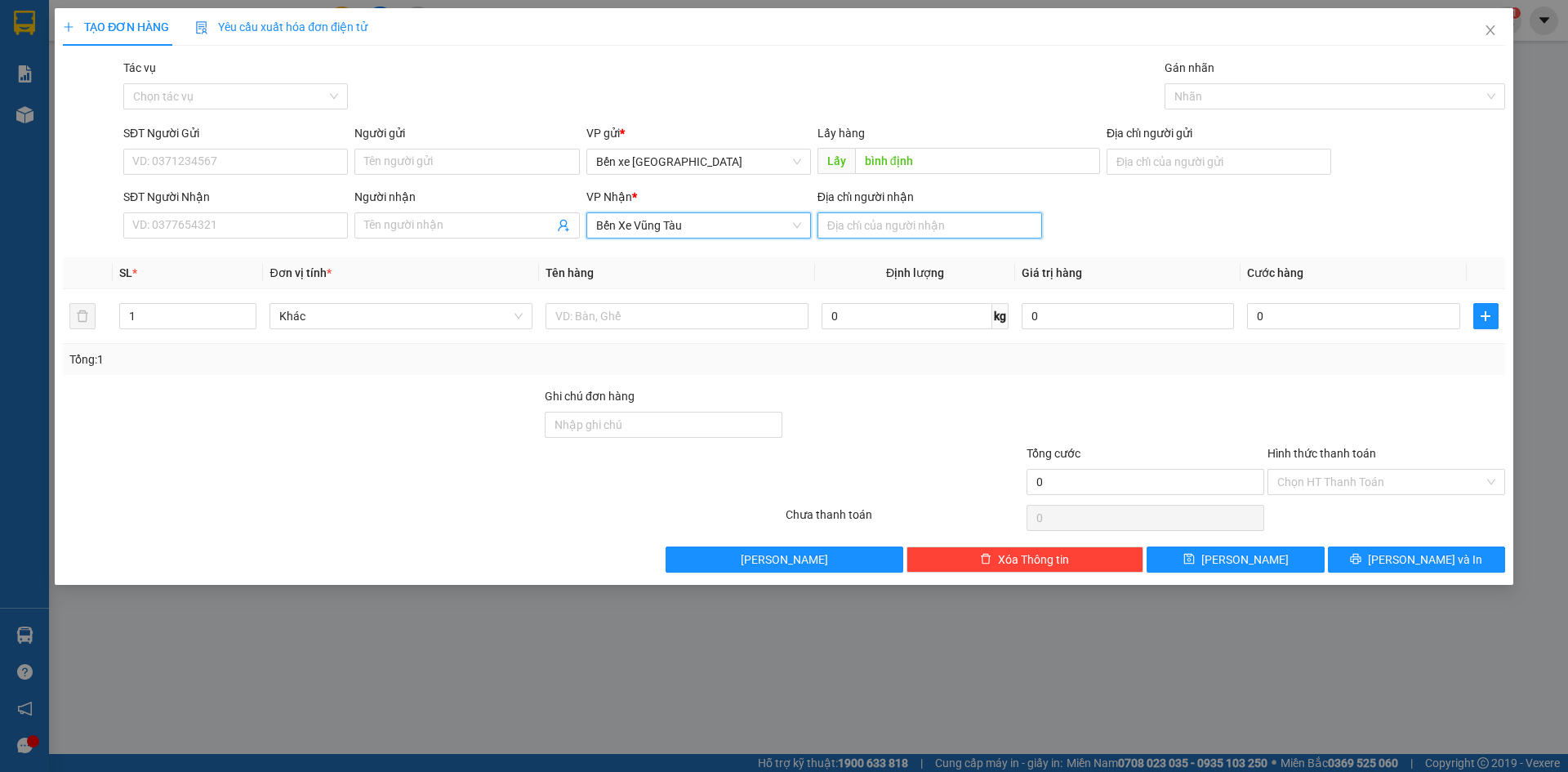
click at [953, 222] on input "Địa chỉ người nhận" at bounding box center [930, 225] width 225 height 26
type input "chí hiếu"
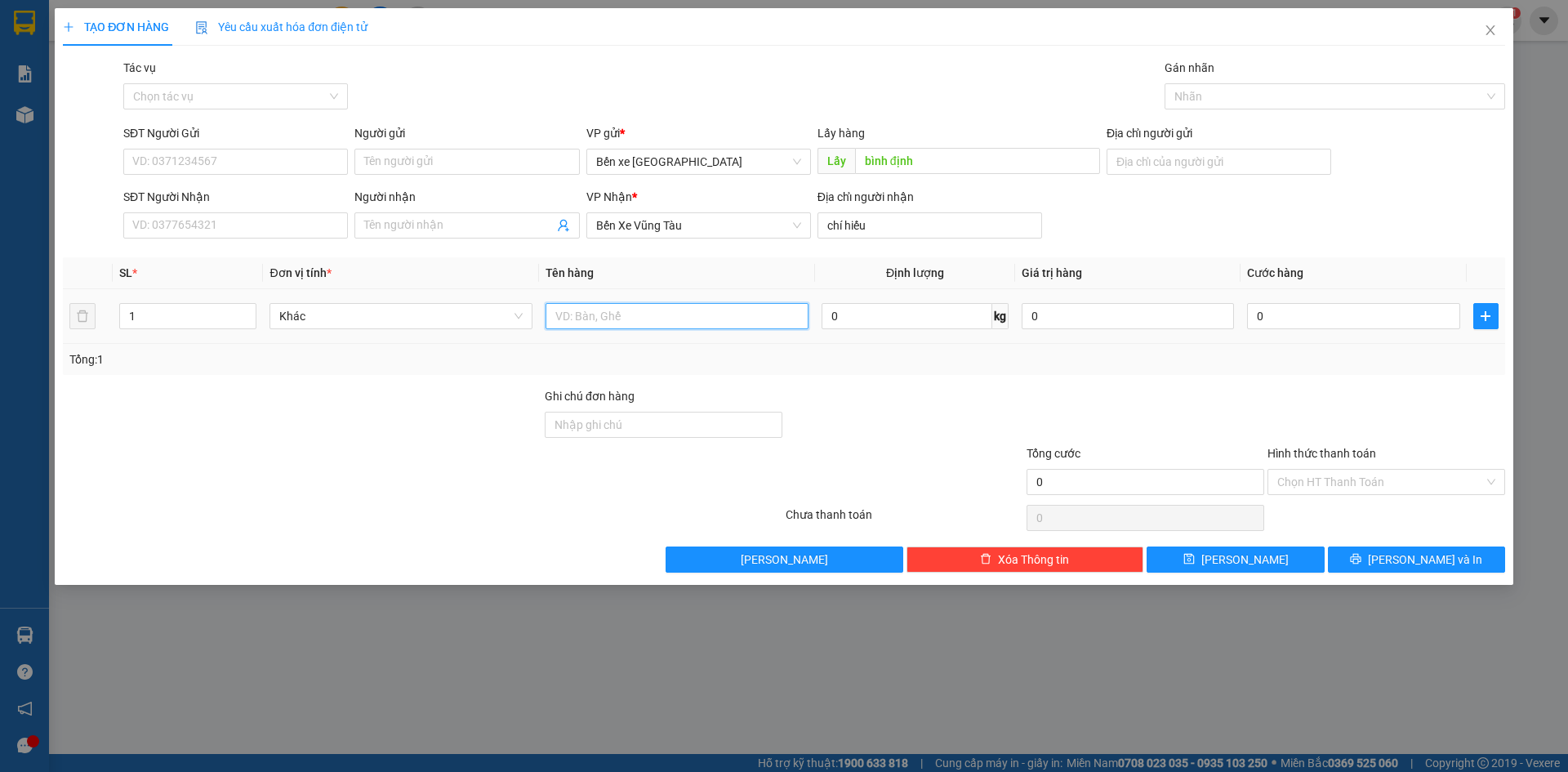
click at [789, 320] on input "text" at bounding box center [677, 316] width 263 height 26
type input "2 món"
click at [296, 162] on input "SĐT Người Gửi" at bounding box center [236, 161] width 225 height 26
click at [147, 155] on input "SĐT Người Gửi" at bounding box center [236, 161] width 225 height 26
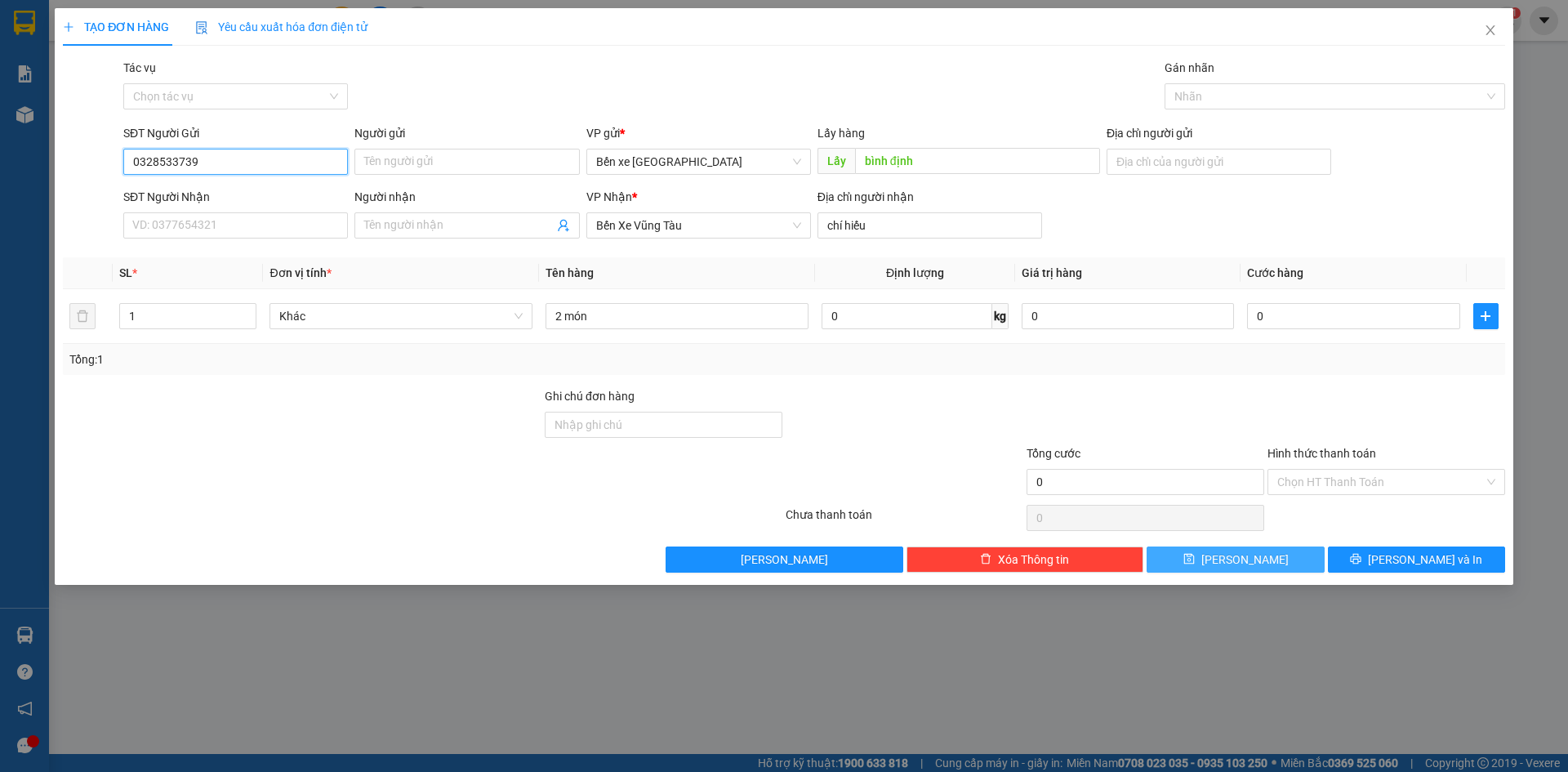
type input "0328533739"
click at [1238, 554] on span "[PERSON_NAME]" at bounding box center [1244, 559] width 87 height 18
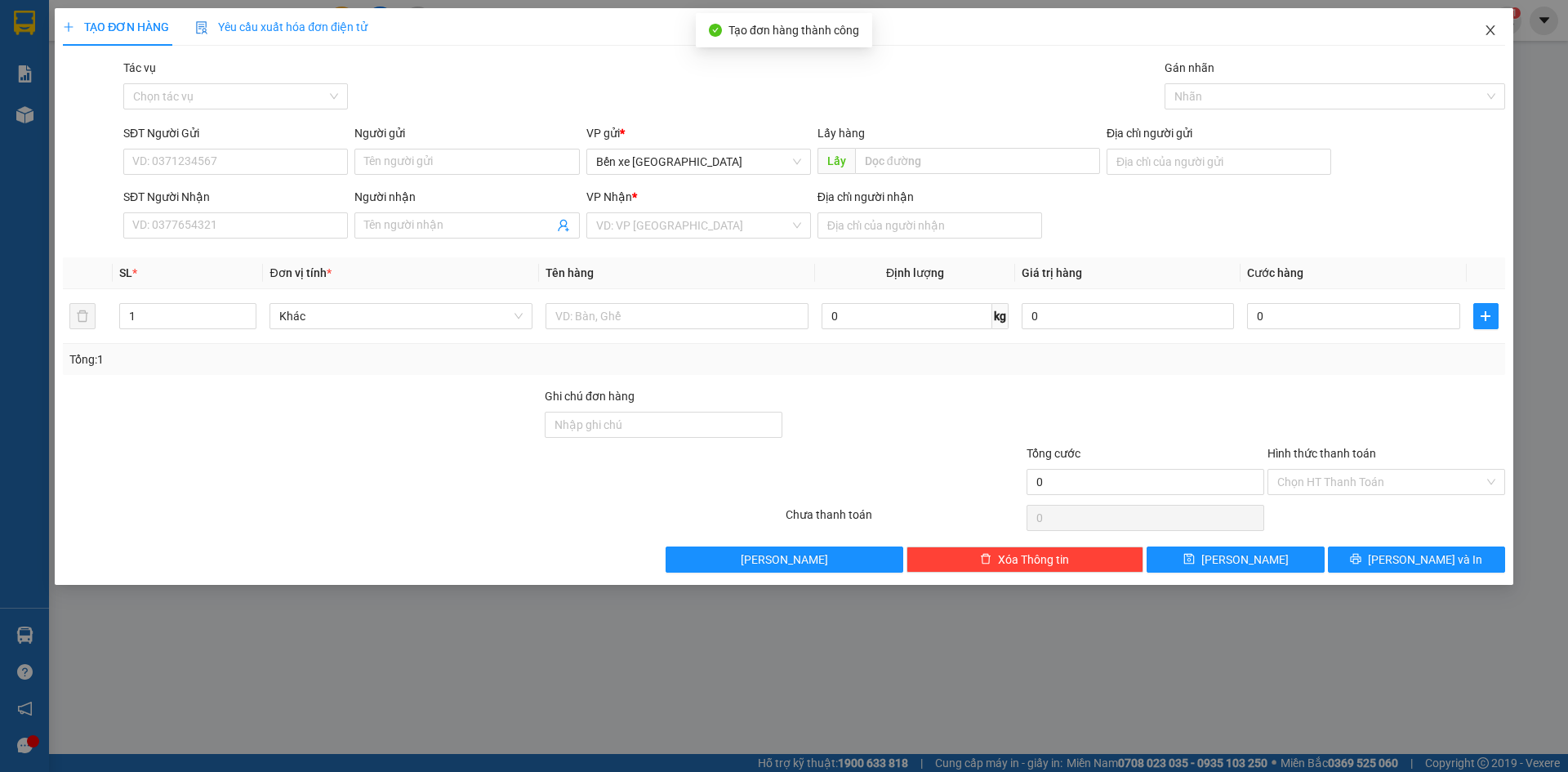
click at [1501, 31] on span "Close" at bounding box center [1490, 31] width 46 height 46
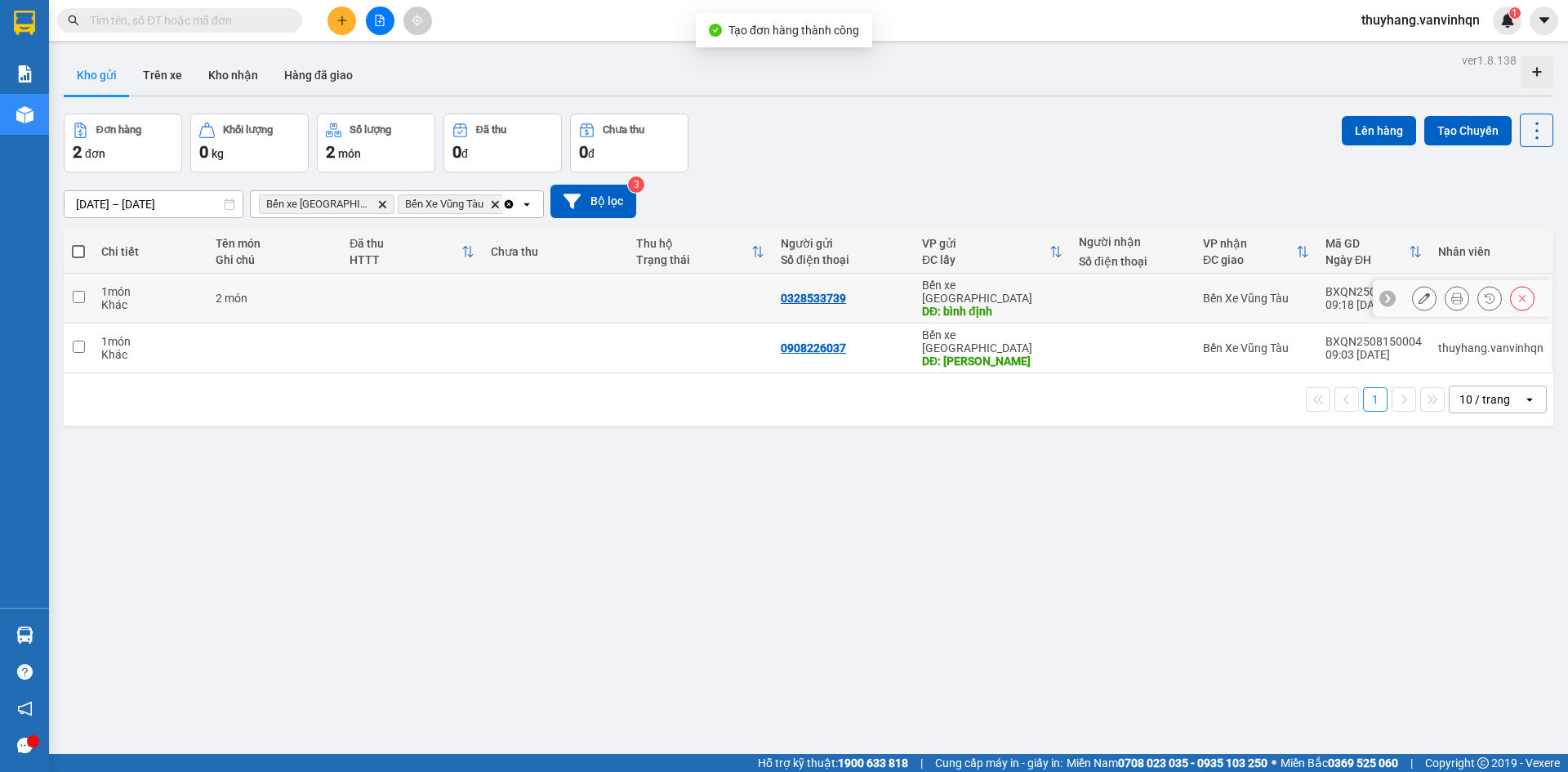
click at [426, 294] on td at bounding box center [412, 298] width 142 height 49
checkbox input "true"
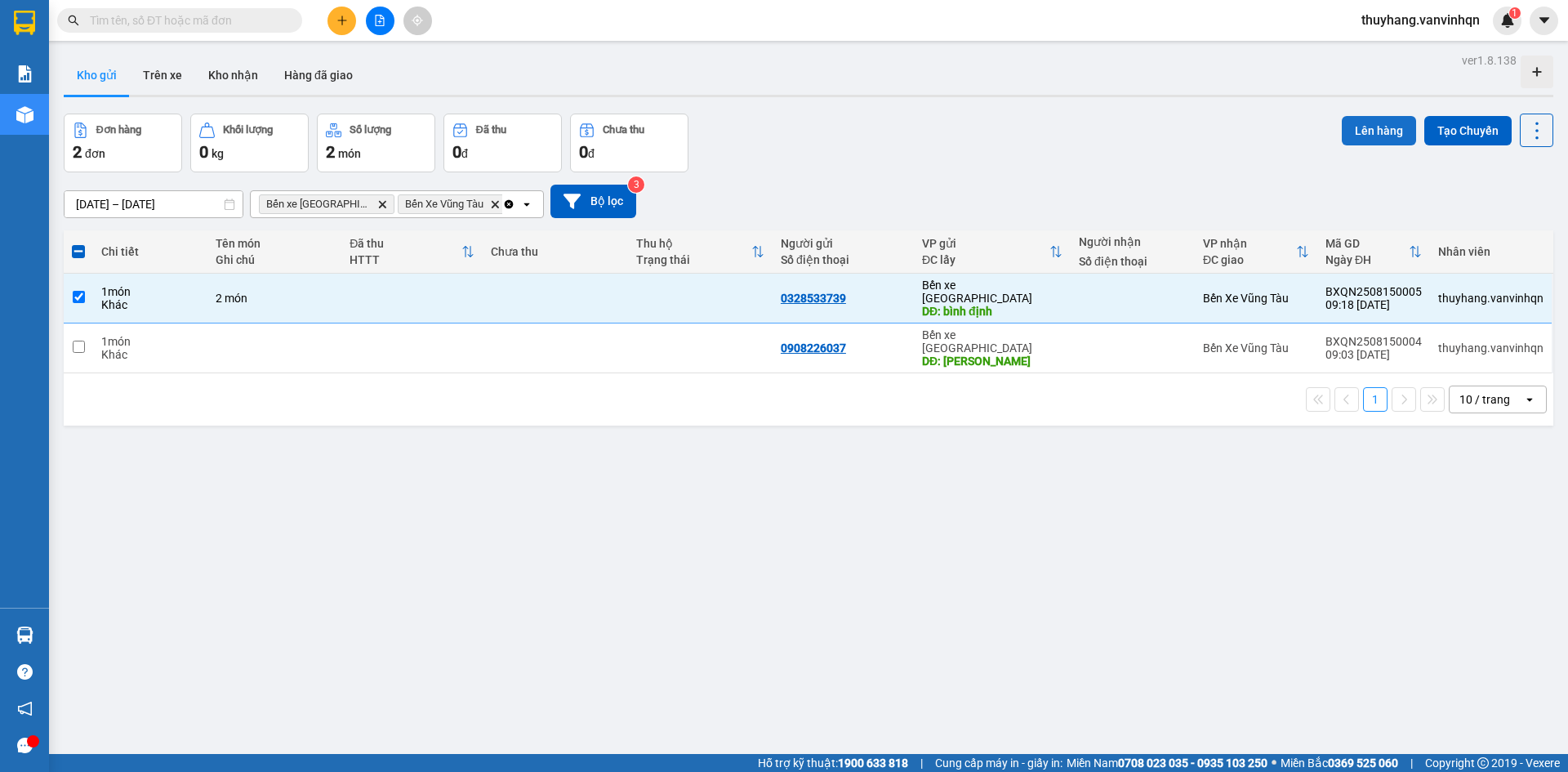
click at [1373, 130] on button "Lên hàng" at bounding box center [1378, 131] width 74 height 30
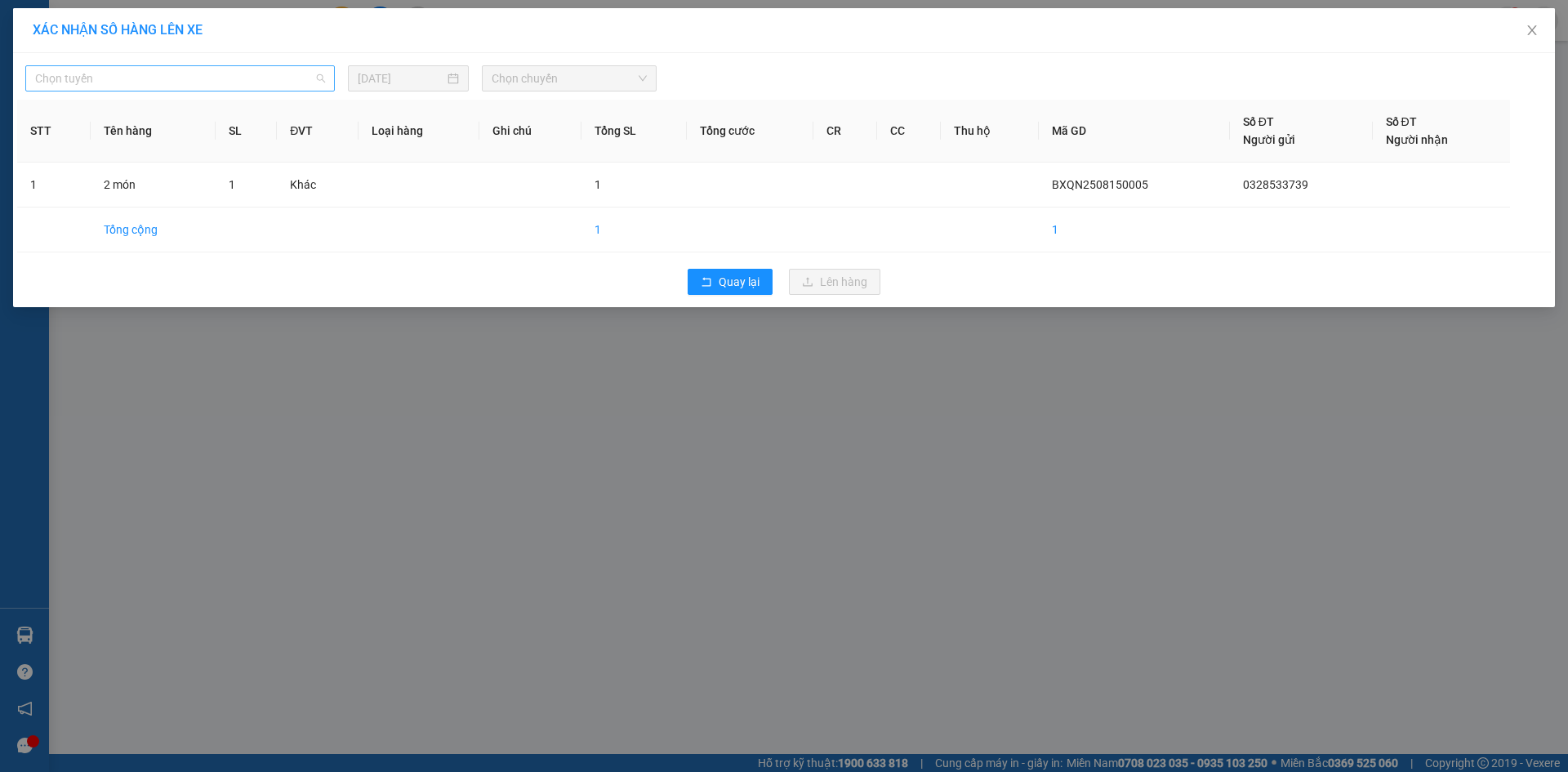
click at [188, 80] on span "Chọn tuyến" at bounding box center [179, 78] width 290 height 25
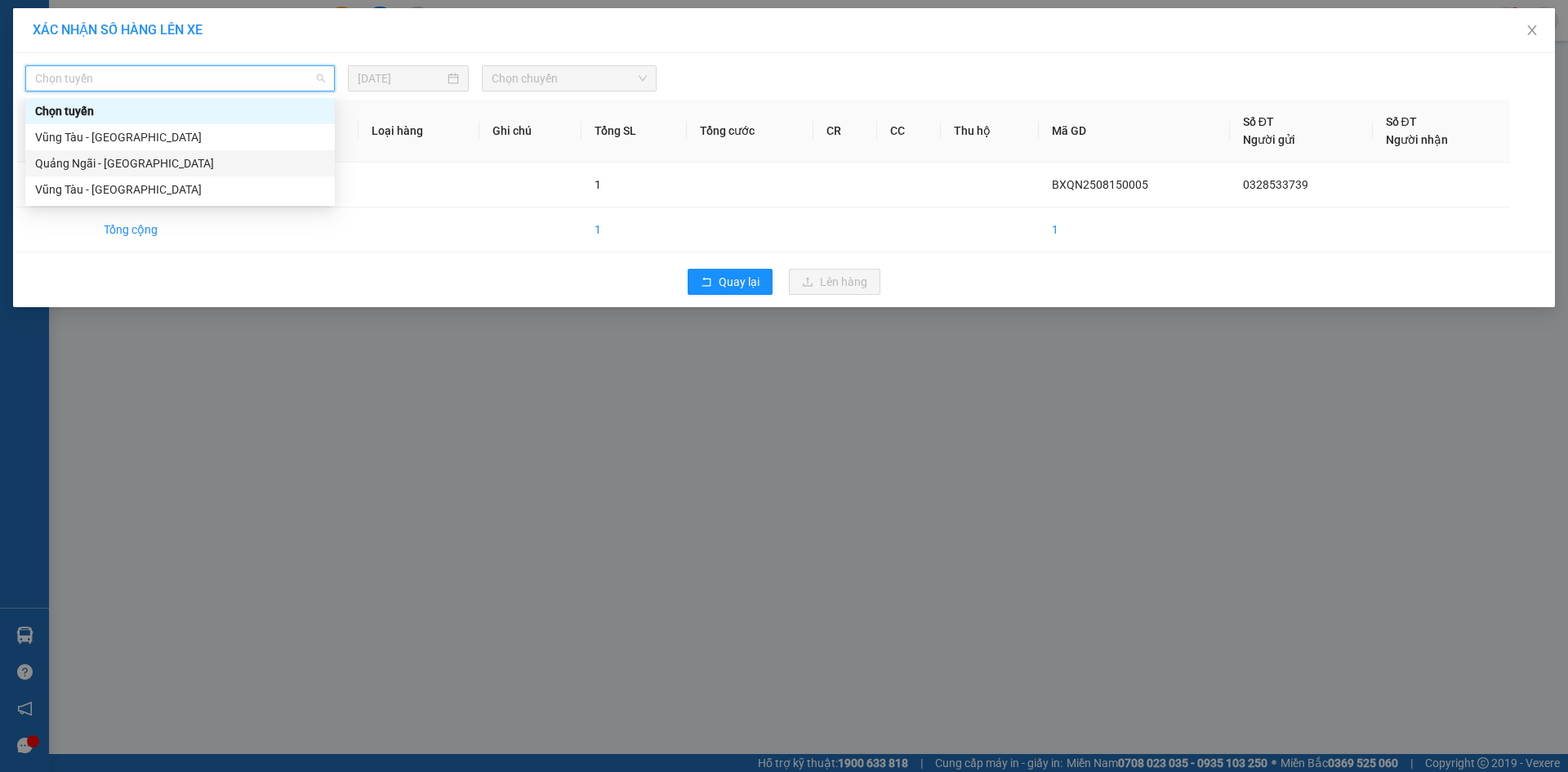
click at [163, 164] on div "Quảng Ngãi - [GEOGRAPHIC_DATA]" at bounding box center [179, 163] width 290 height 18
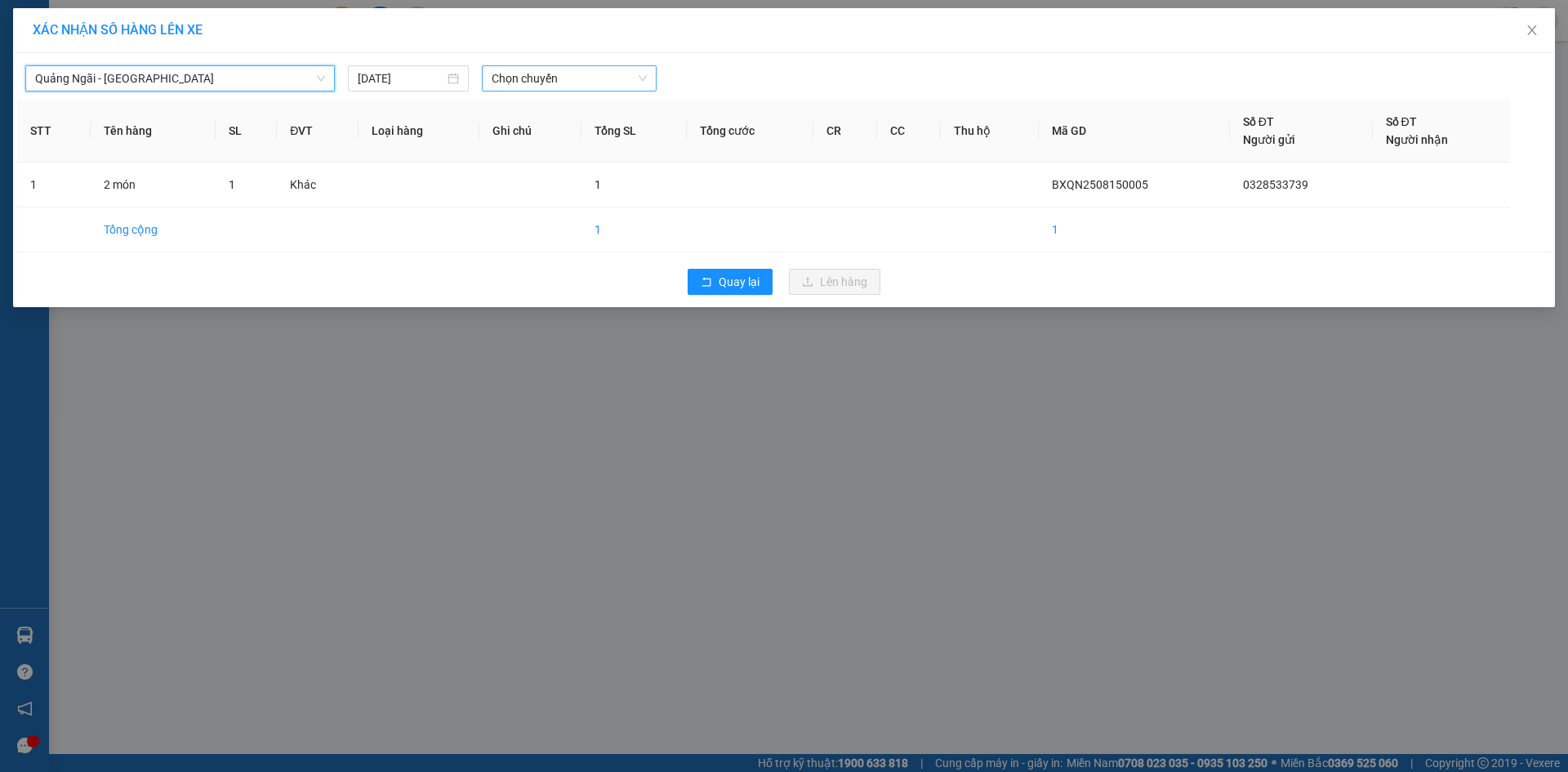
click at [604, 75] on span "Chọn chuyến" at bounding box center [569, 78] width 155 height 25
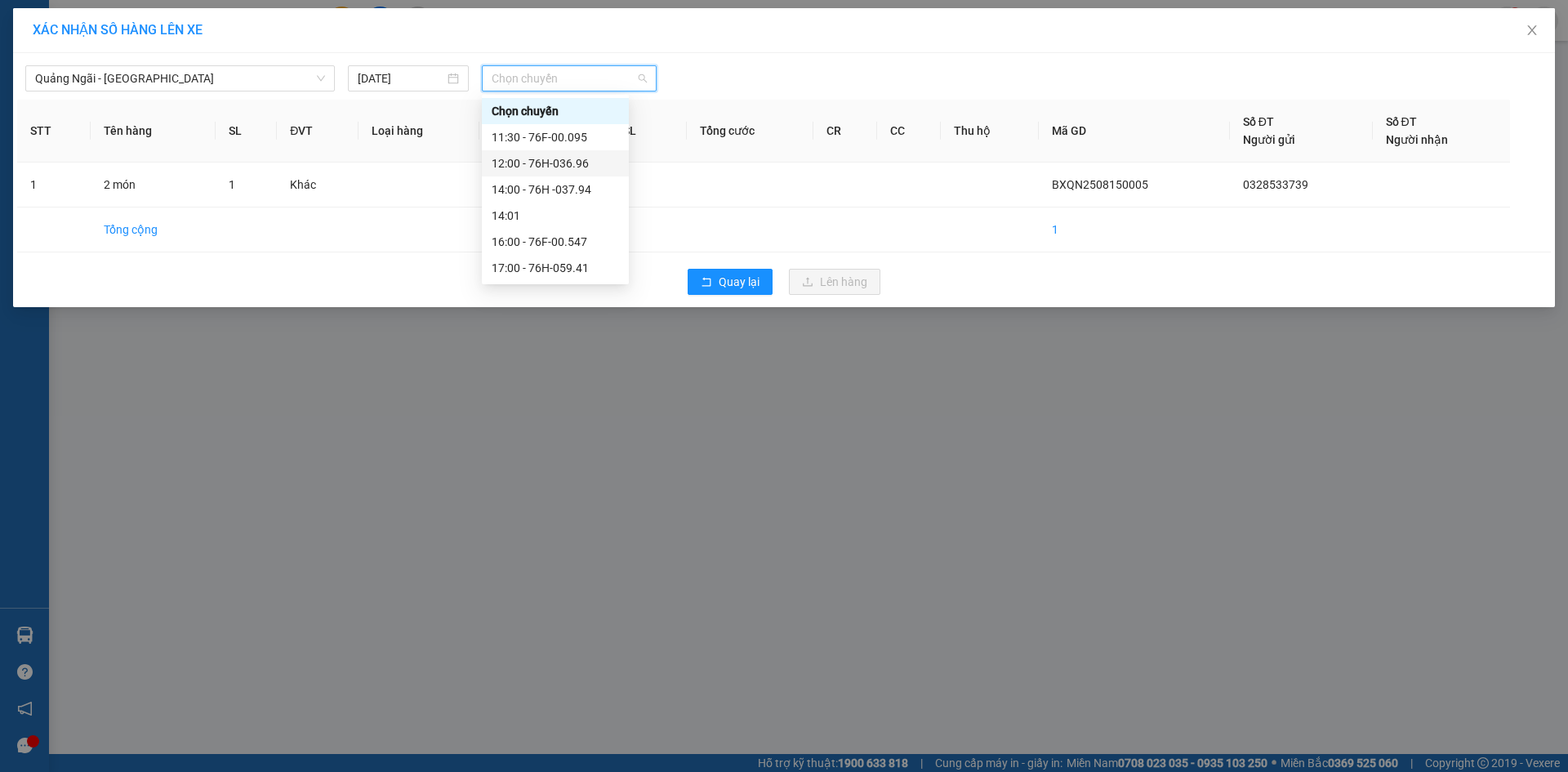
click at [602, 165] on div "12:00 - 76H-036.96" at bounding box center [555, 163] width 128 height 18
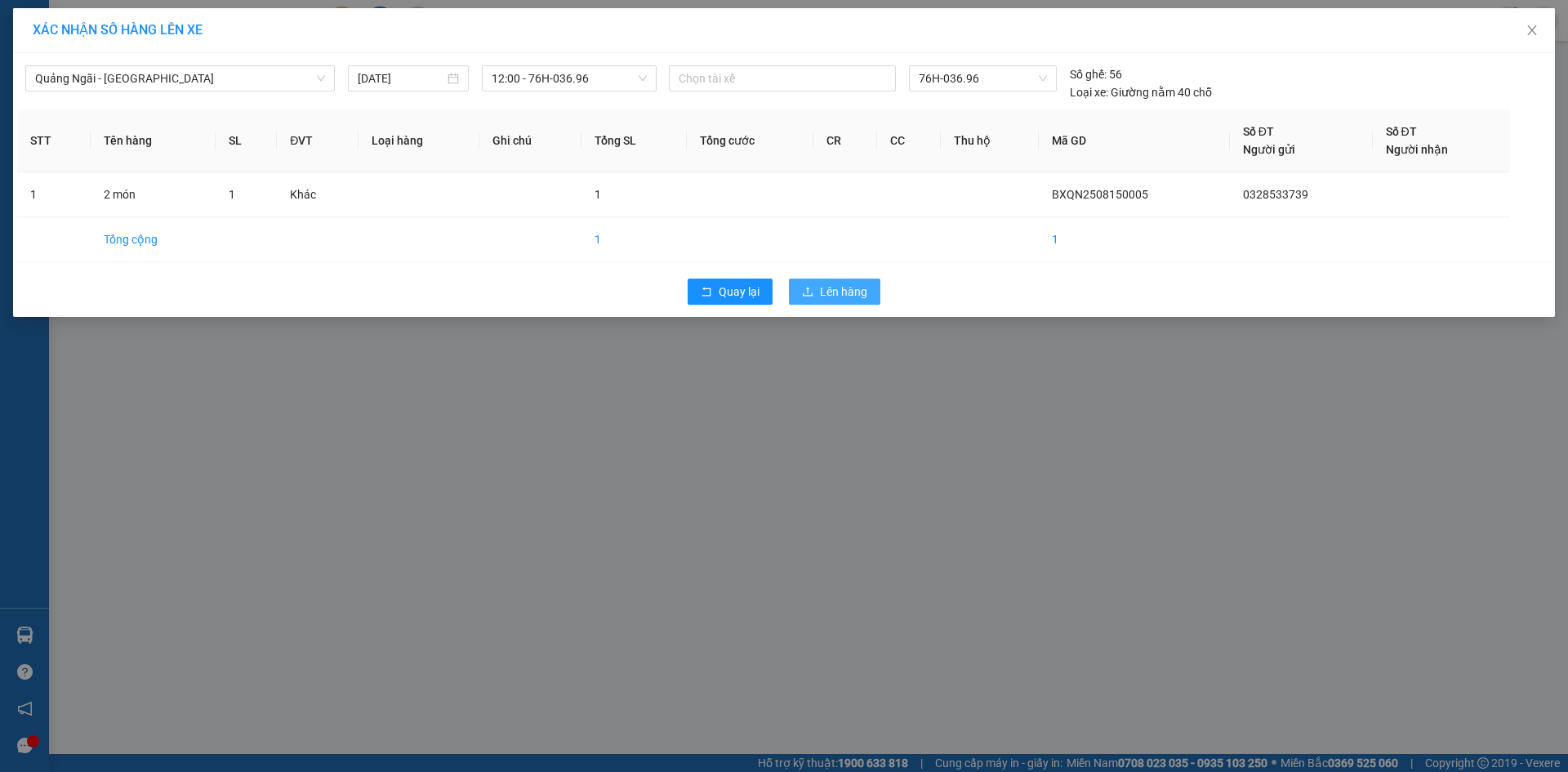
click at [874, 292] on button "Lên hàng" at bounding box center [834, 291] width 91 height 26
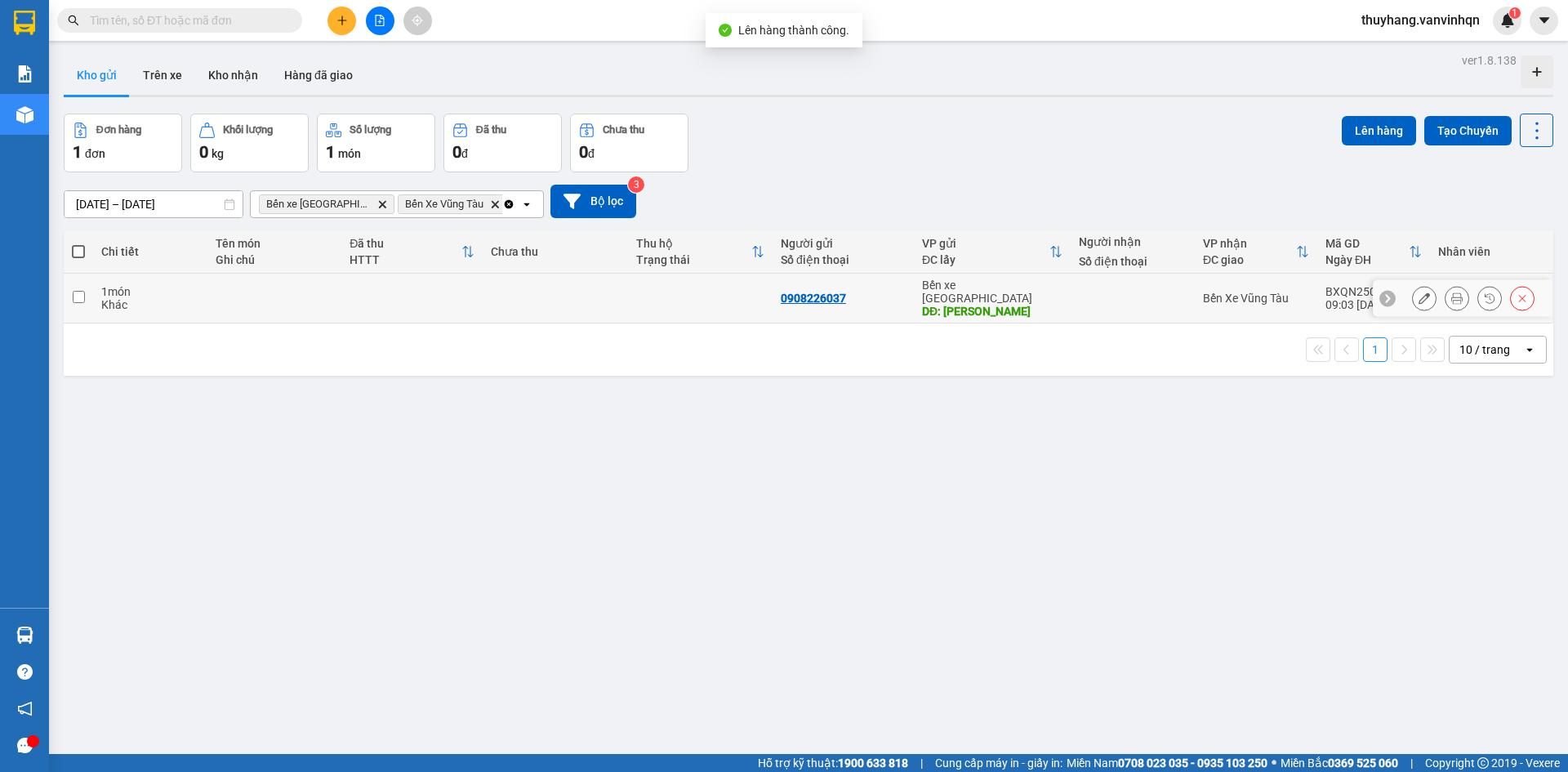
click at [611, 292] on td at bounding box center [555, 298] width 145 height 49
checkbox input "true"
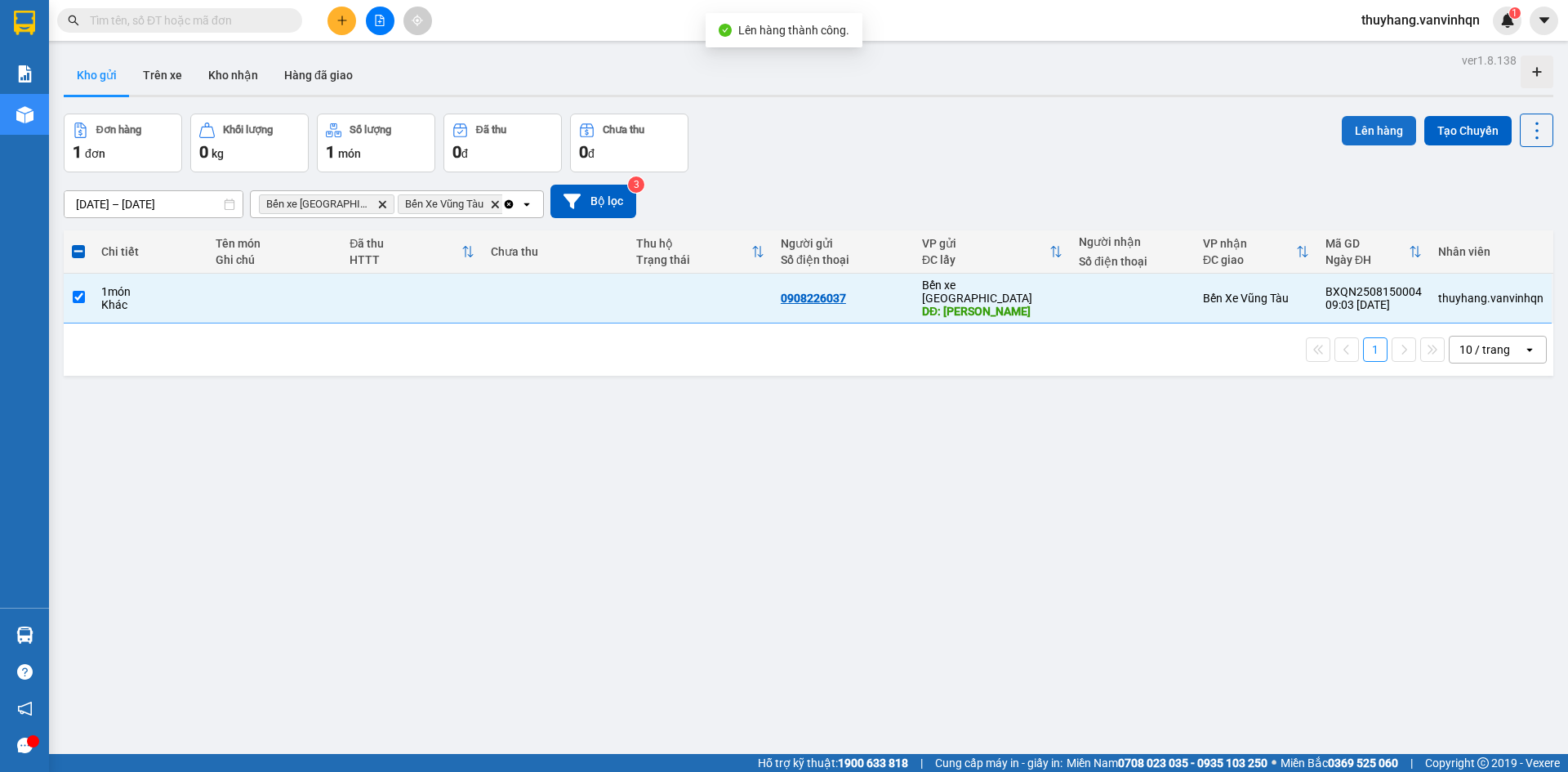
click at [1349, 127] on button "Lên hàng" at bounding box center [1378, 131] width 74 height 30
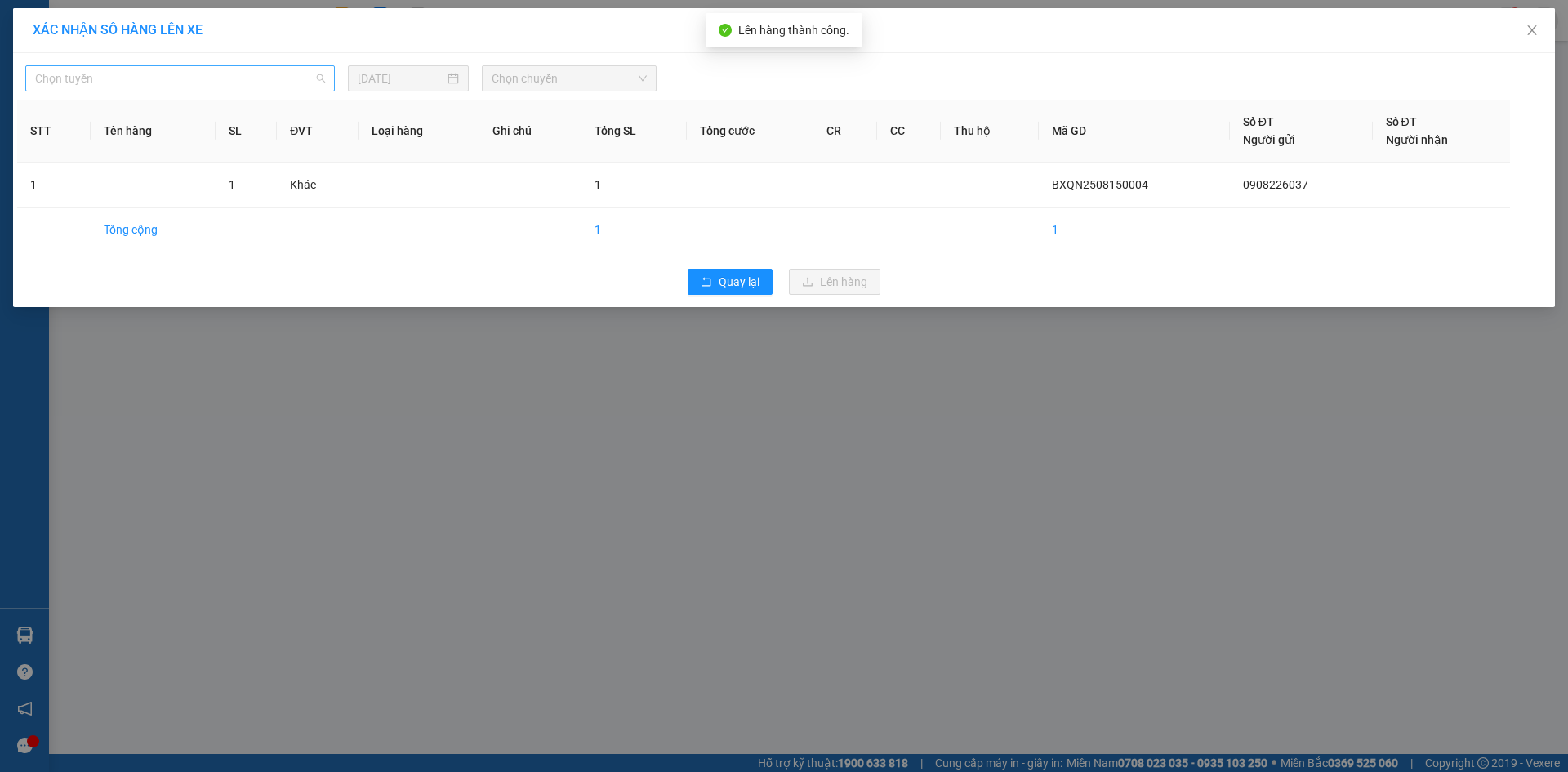
click at [141, 80] on span "Chọn tuyến" at bounding box center [179, 78] width 290 height 25
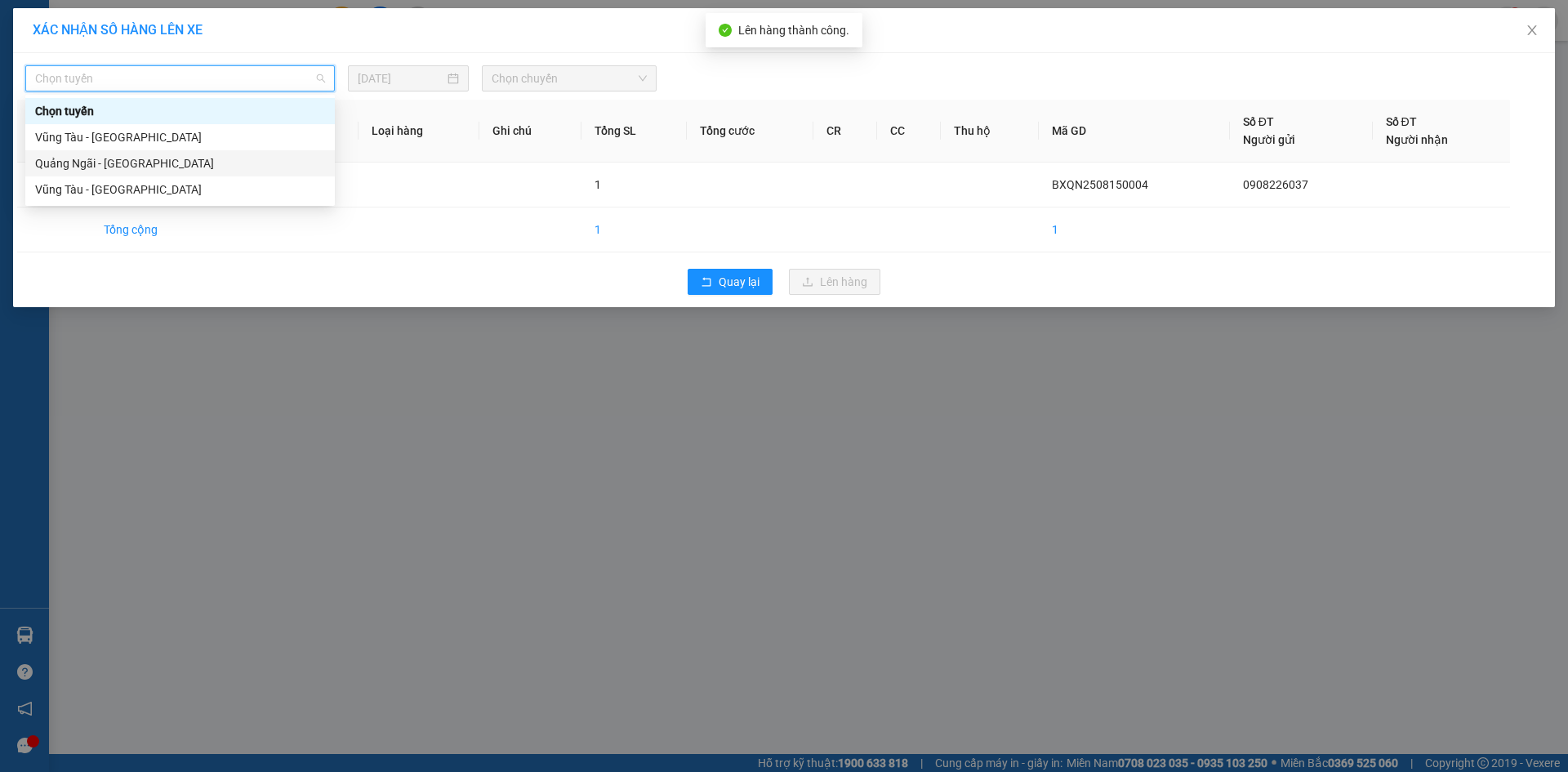
click at [121, 165] on div "Quảng Ngãi - [GEOGRAPHIC_DATA]" at bounding box center [179, 163] width 290 height 18
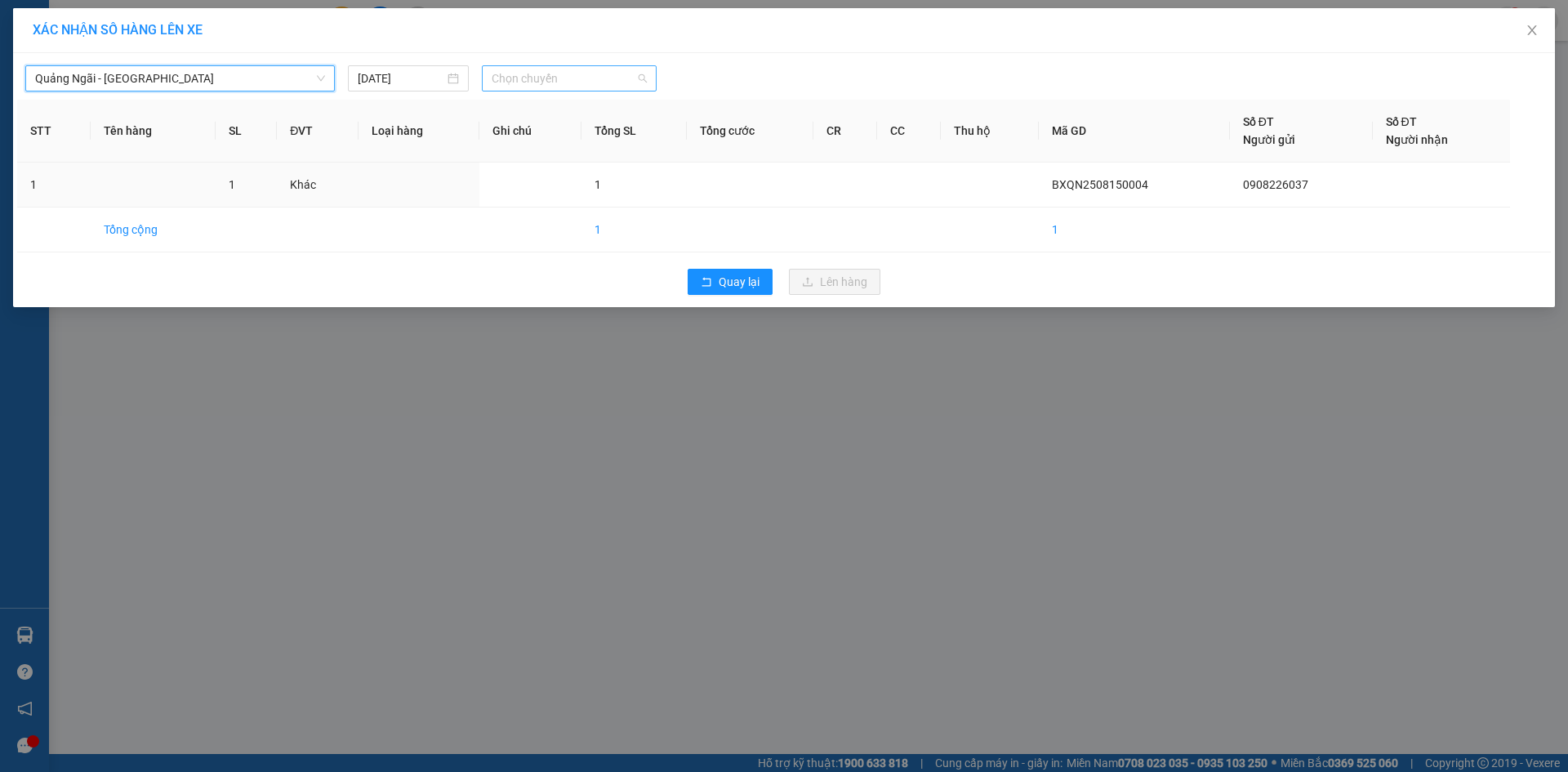
click at [547, 86] on span "Chọn chuyến" at bounding box center [569, 78] width 155 height 25
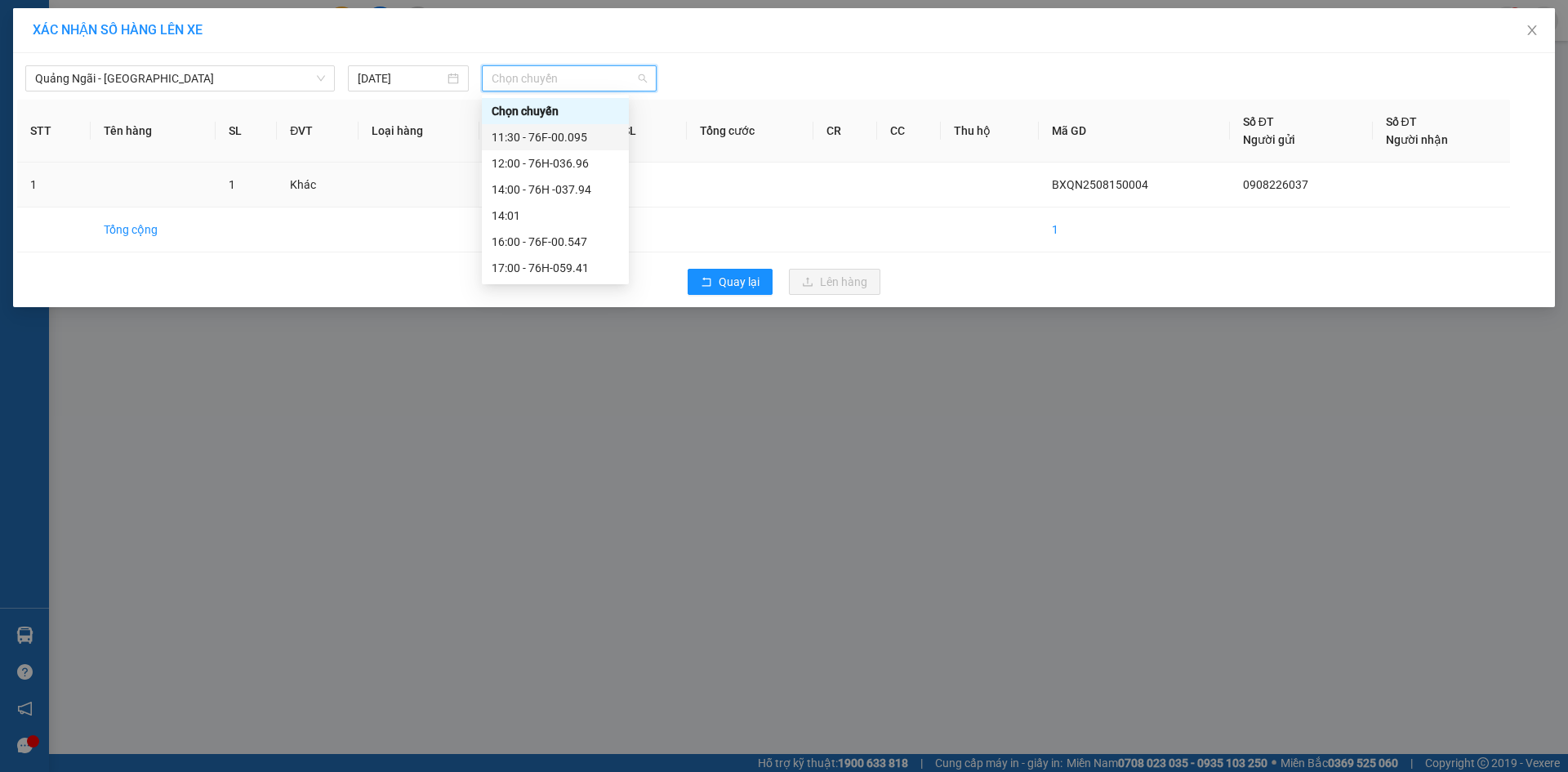
click at [578, 133] on div "11:30 - 76F-00.095" at bounding box center [555, 138] width 128 height 18
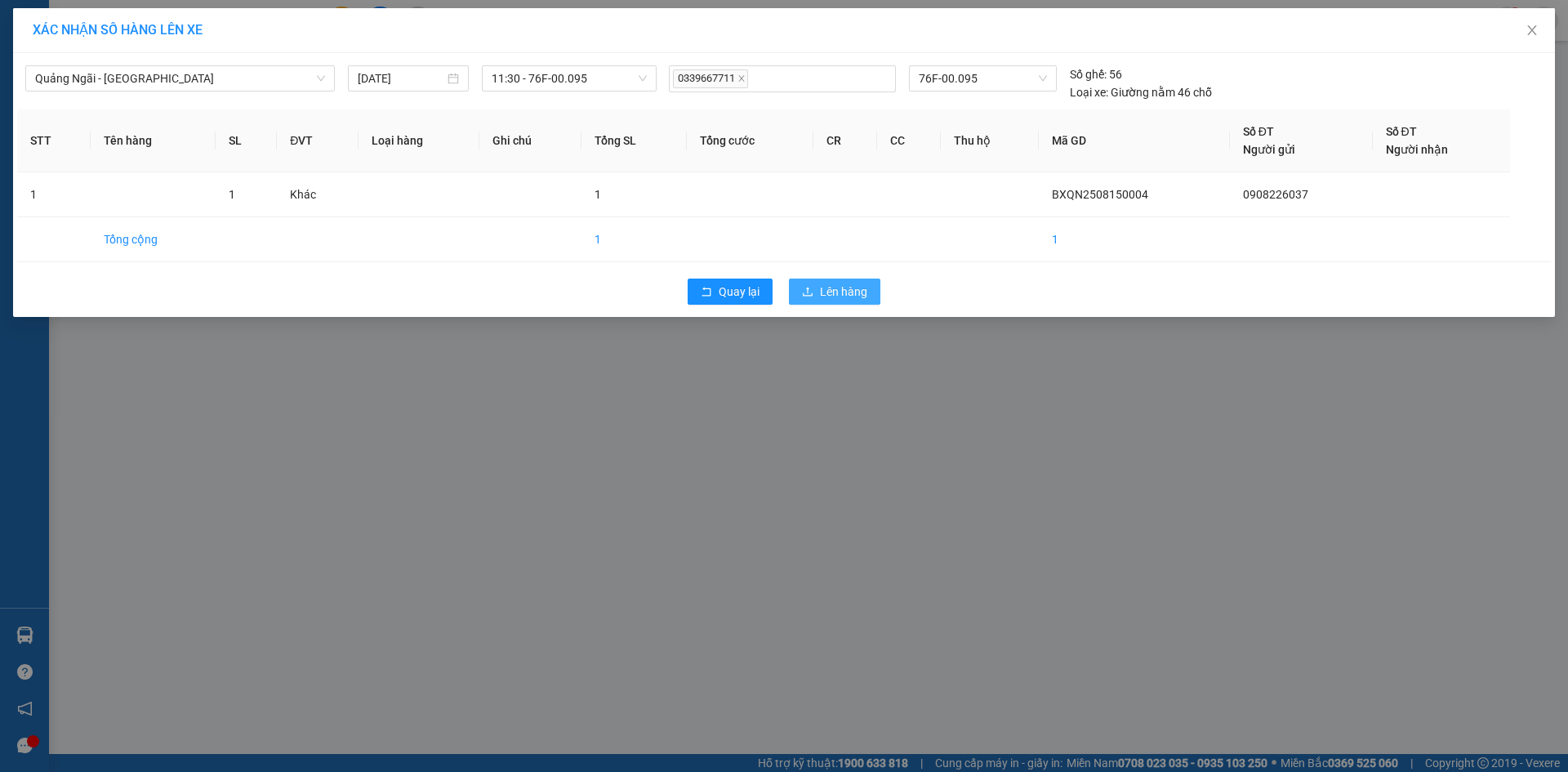
click at [836, 287] on span "Lên hàng" at bounding box center [843, 291] width 48 height 18
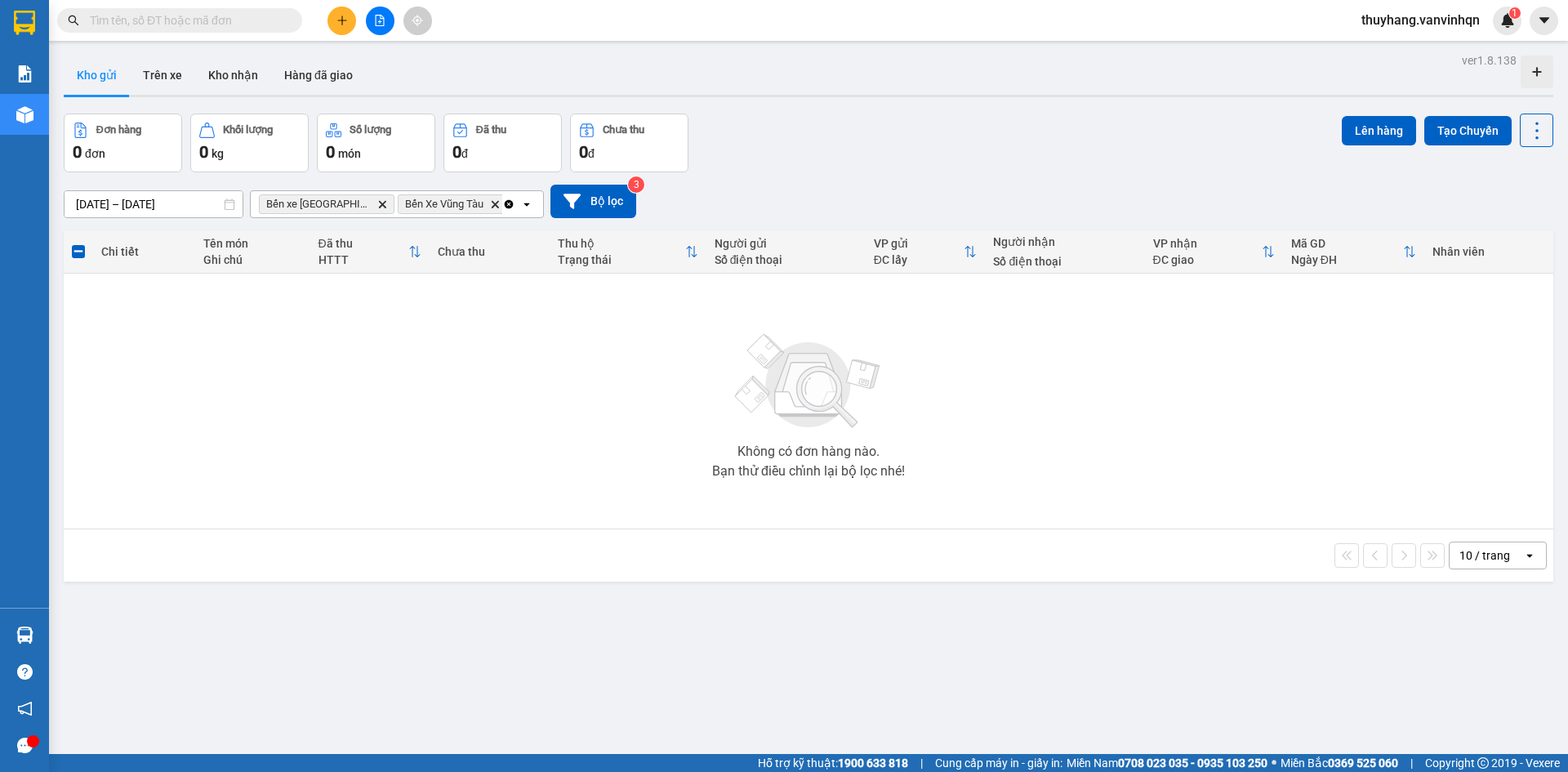
click at [329, 25] on button at bounding box center [342, 21] width 29 height 29
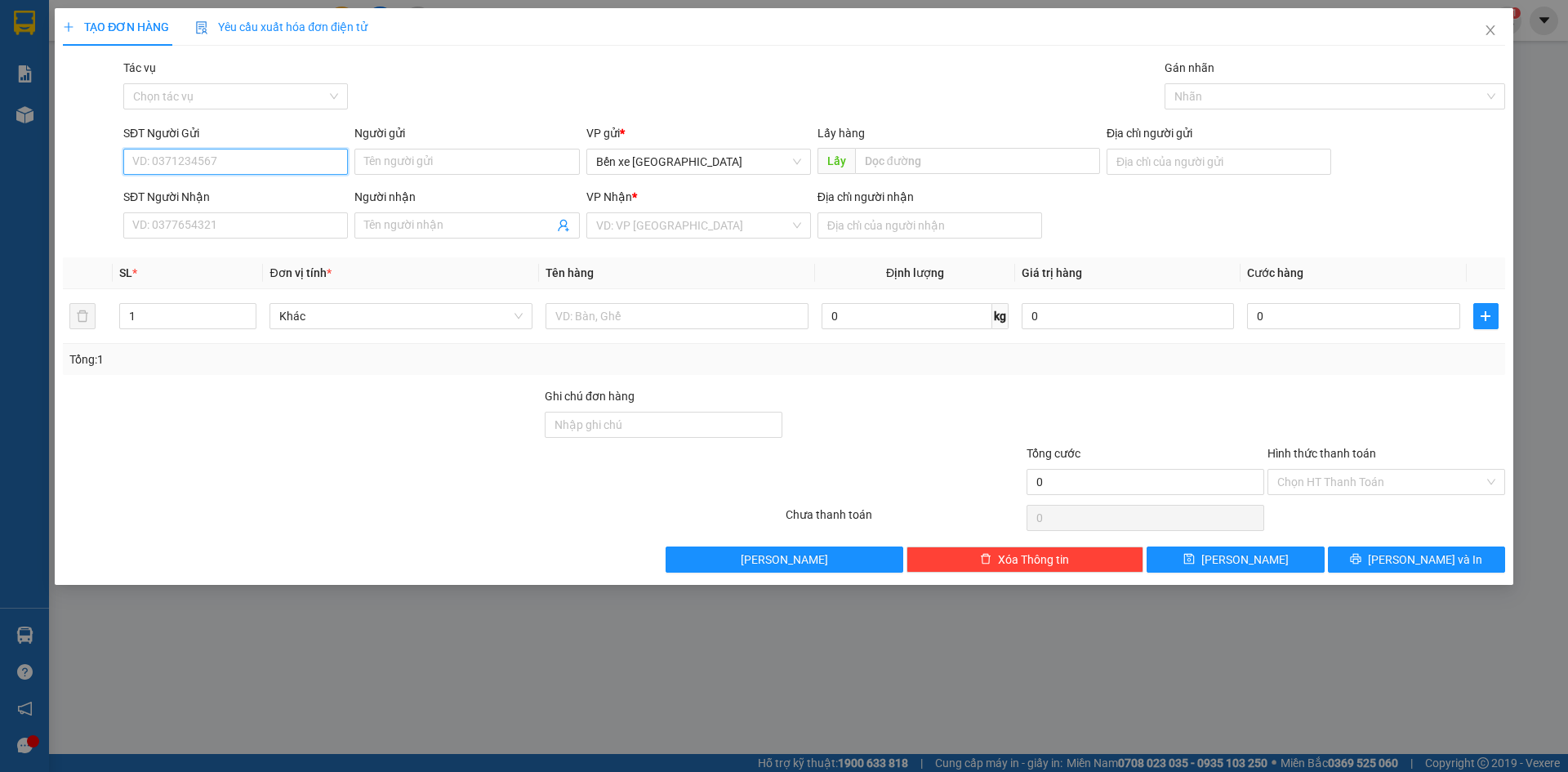
click at [296, 161] on input "SĐT Người Gửi" at bounding box center [236, 161] width 225 height 26
click at [678, 167] on span "Bến xe [GEOGRAPHIC_DATA]" at bounding box center [698, 161] width 205 height 25
type input "0356708299"
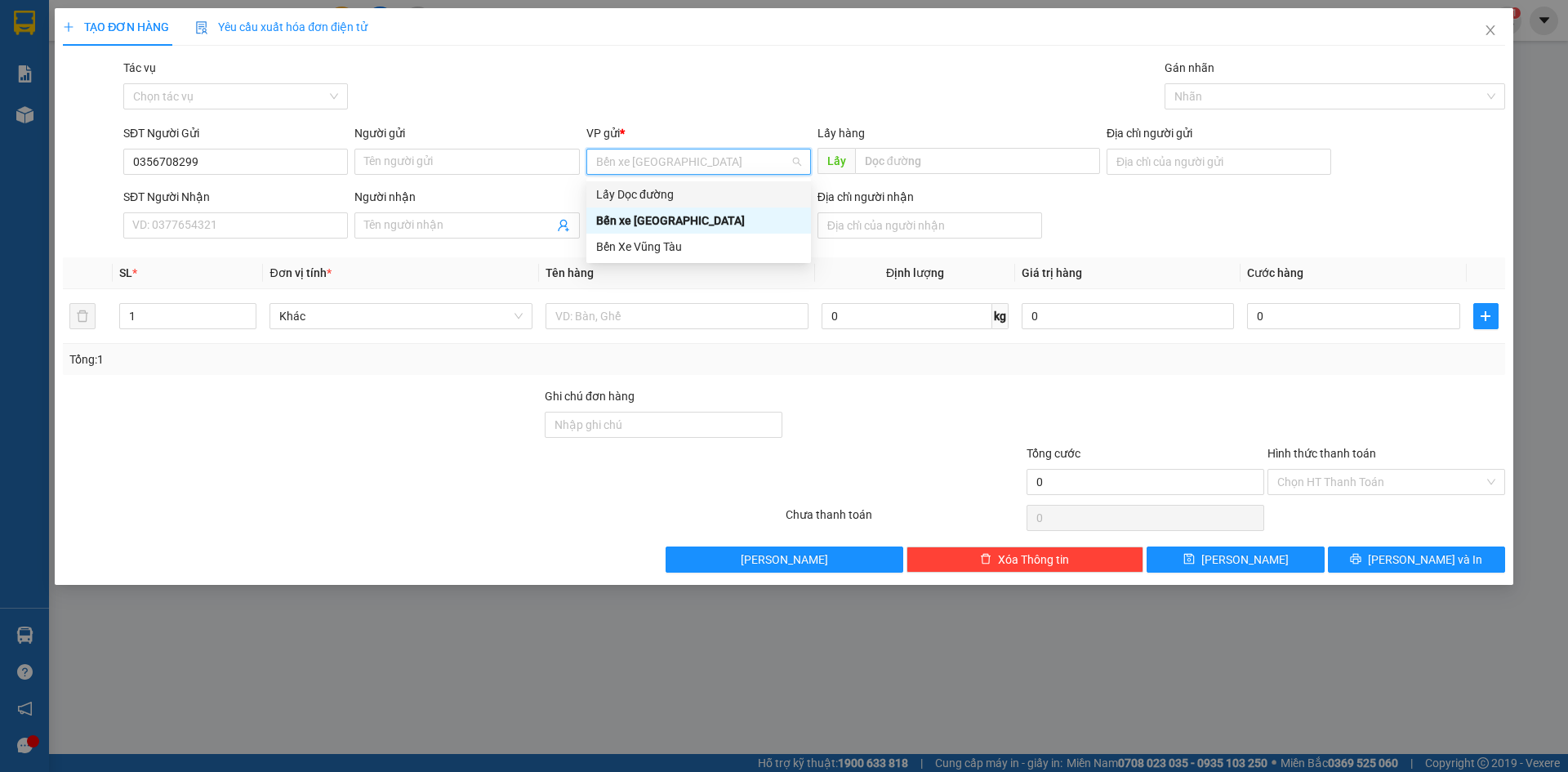
click at [675, 192] on div "Lấy Dọc đường" at bounding box center [698, 194] width 205 height 18
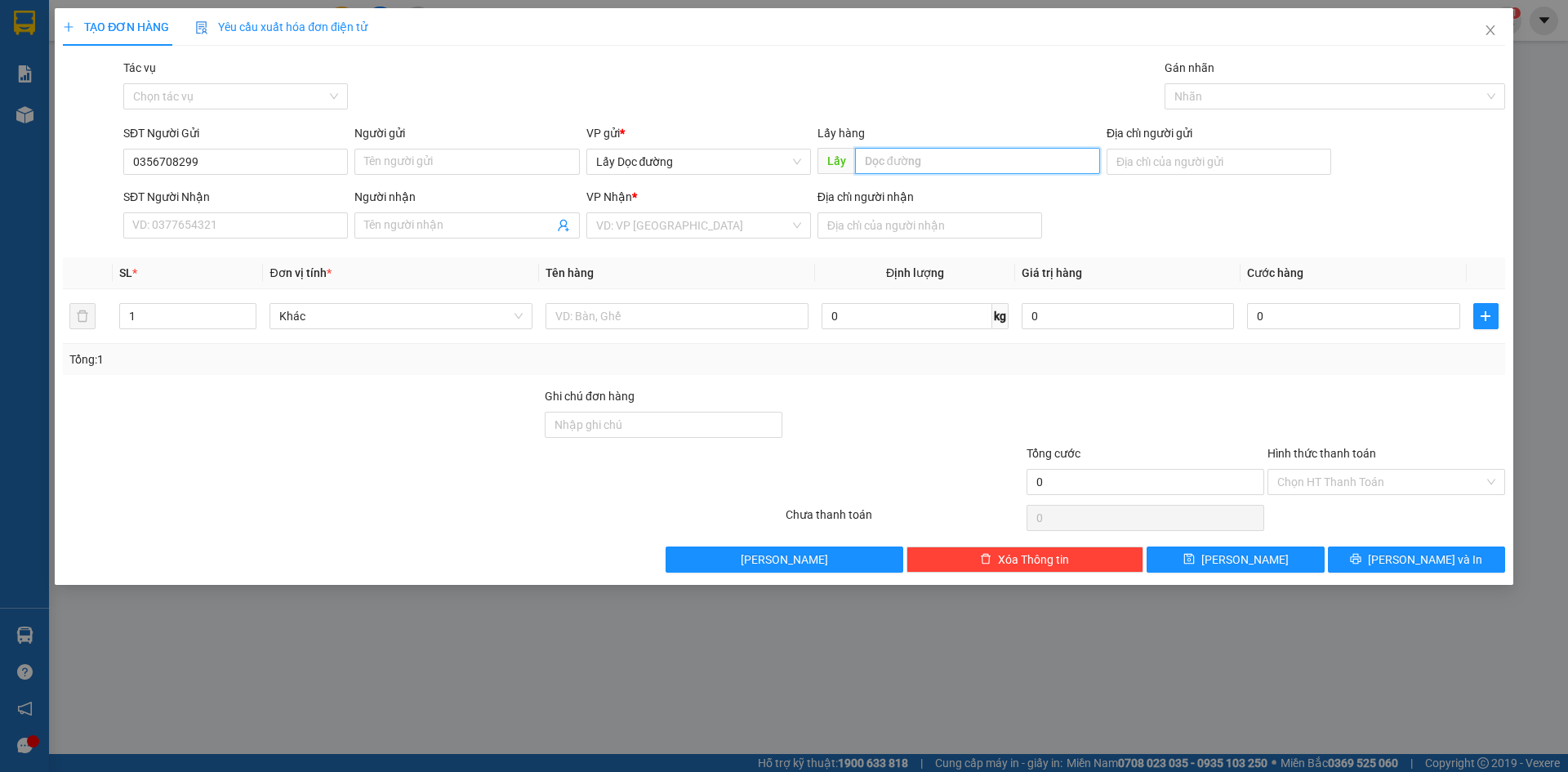
click at [996, 163] on input "text" at bounding box center [977, 160] width 245 height 26
type input "dưa leo"
click at [721, 222] on input "search" at bounding box center [692, 225] width 193 height 25
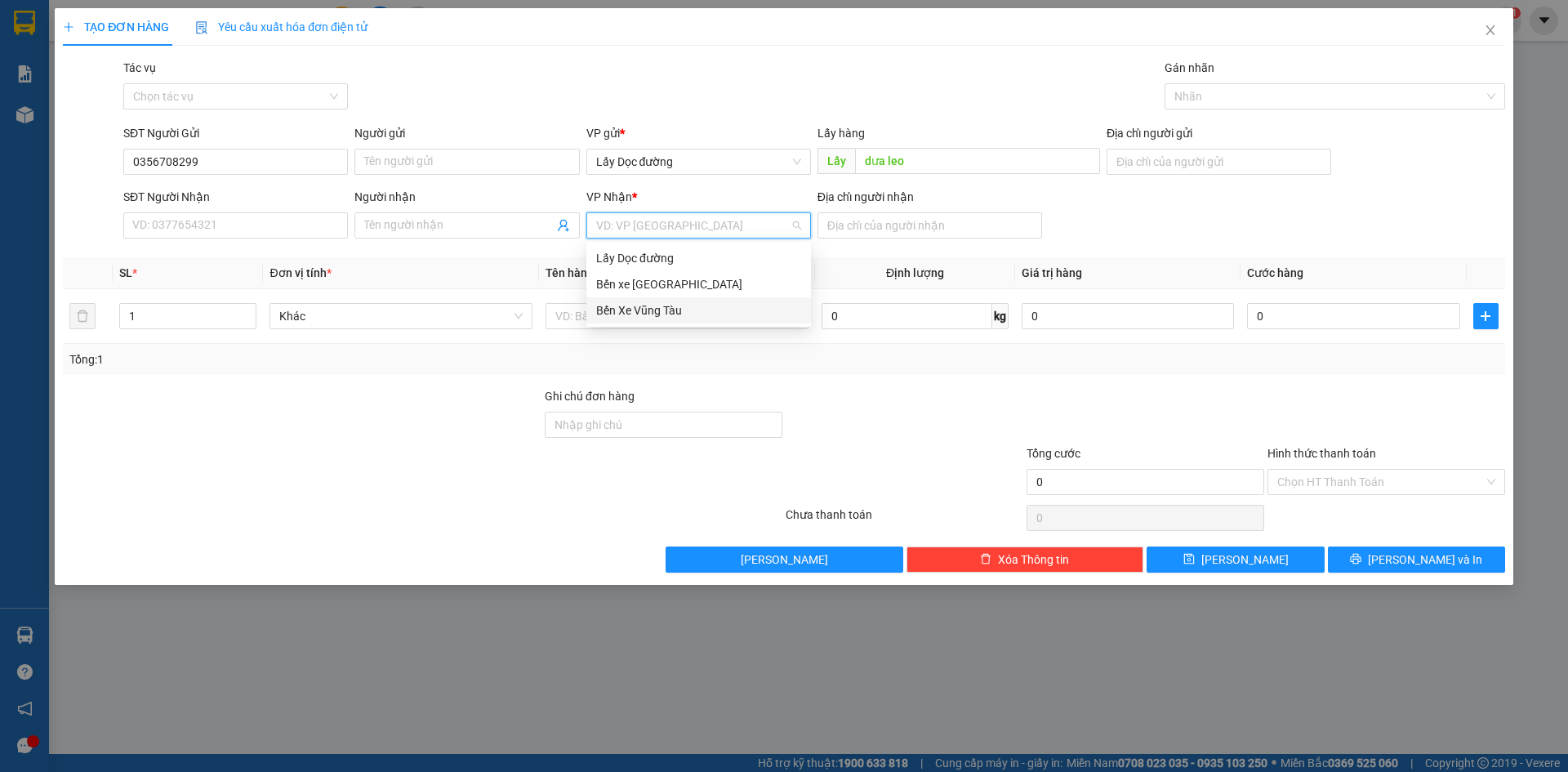
click at [698, 321] on div "Bến Xe Vũng Tàu" at bounding box center [698, 310] width 225 height 26
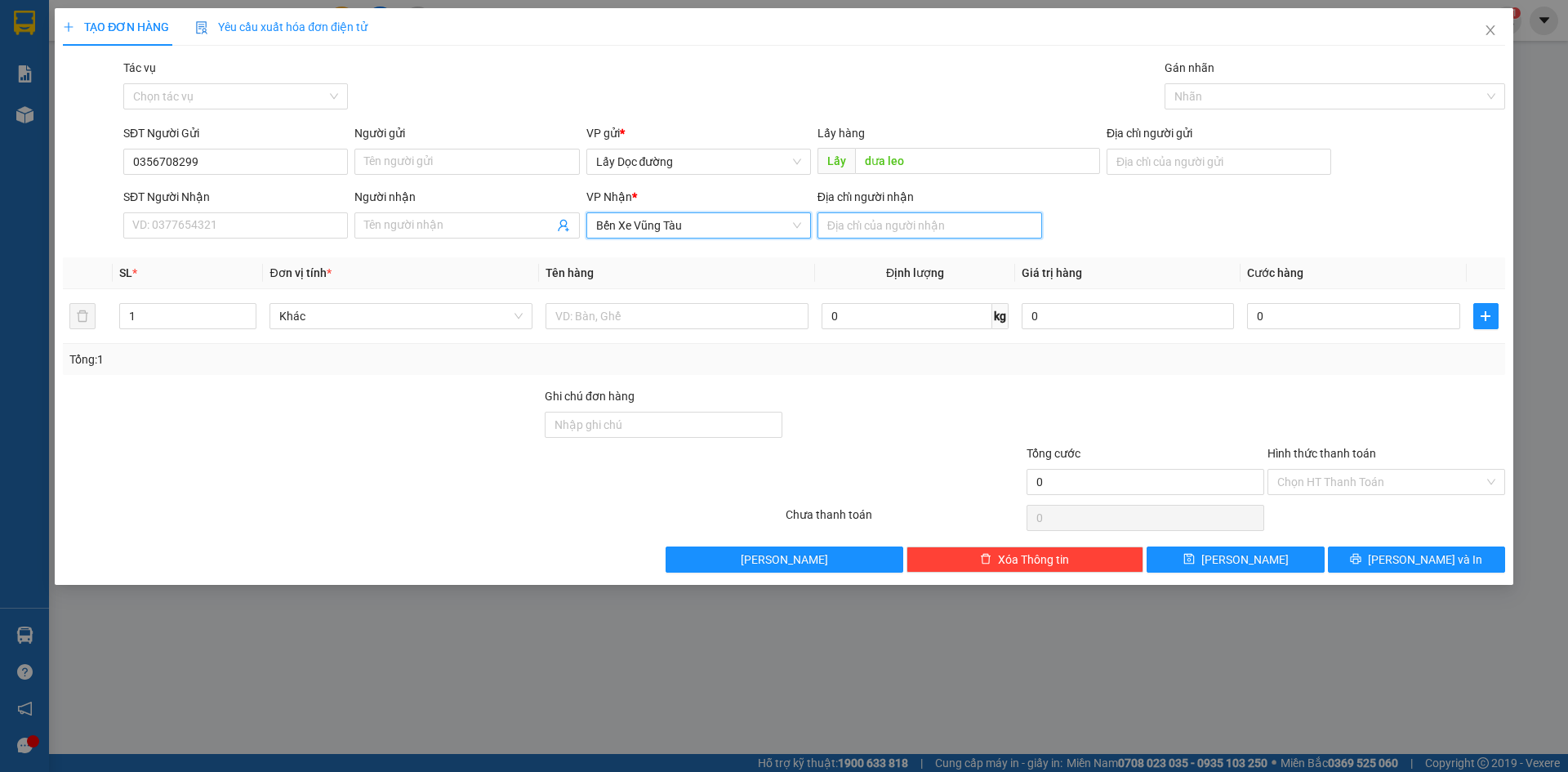
click at [898, 219] on input "Địa chỉ người nhận" at bounding box center [930, 225] width 225 height 26
type input "lagi"
click at [1190, 559] on button "[PERSON_NAME]" at bounding box center [1234, 559] width 177 height 26
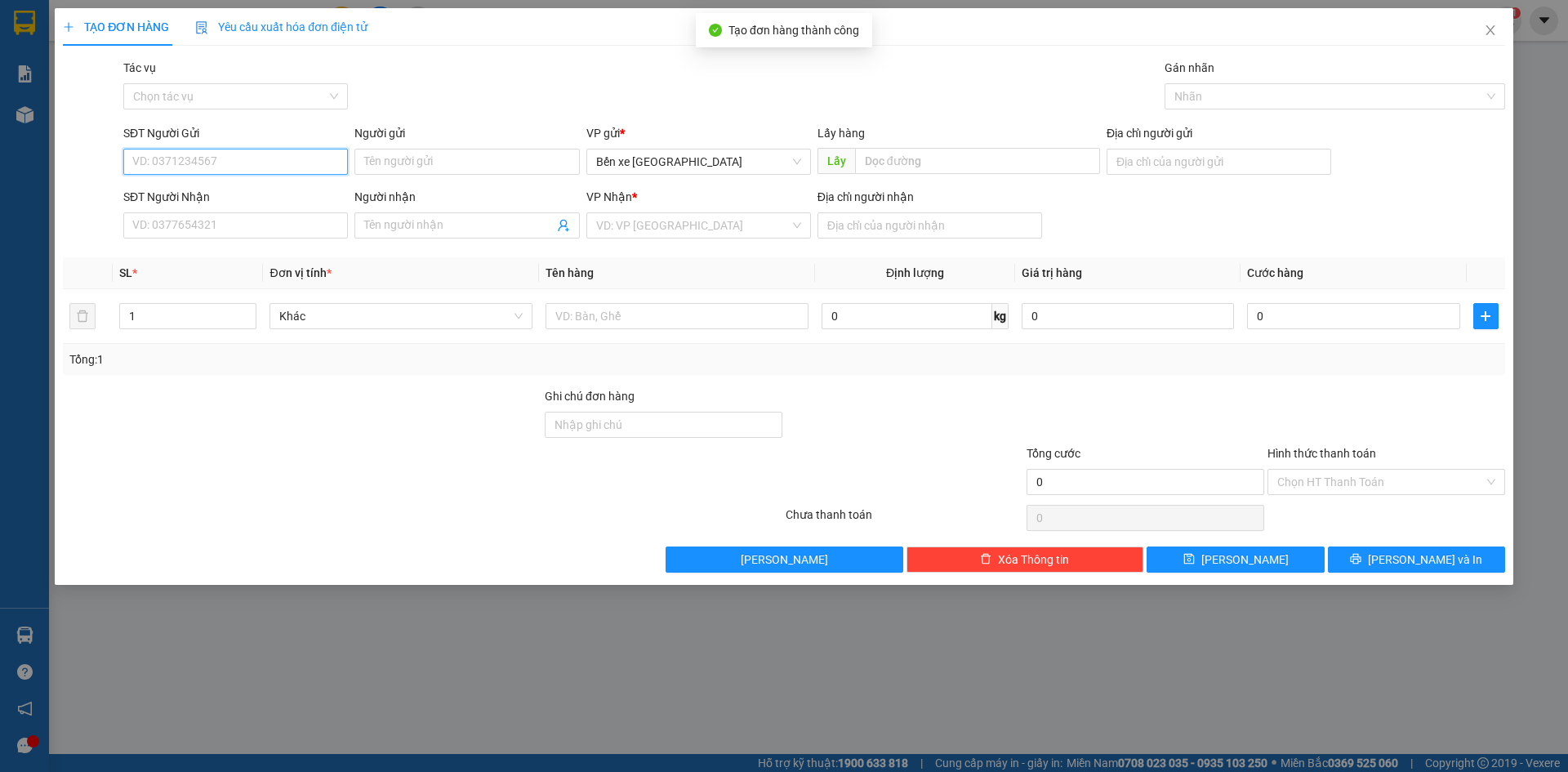
click at [277, 156] on input "SĐT Người Gửi" at bounding box center [236, 161] width 225 height 26
type input "0369727950"
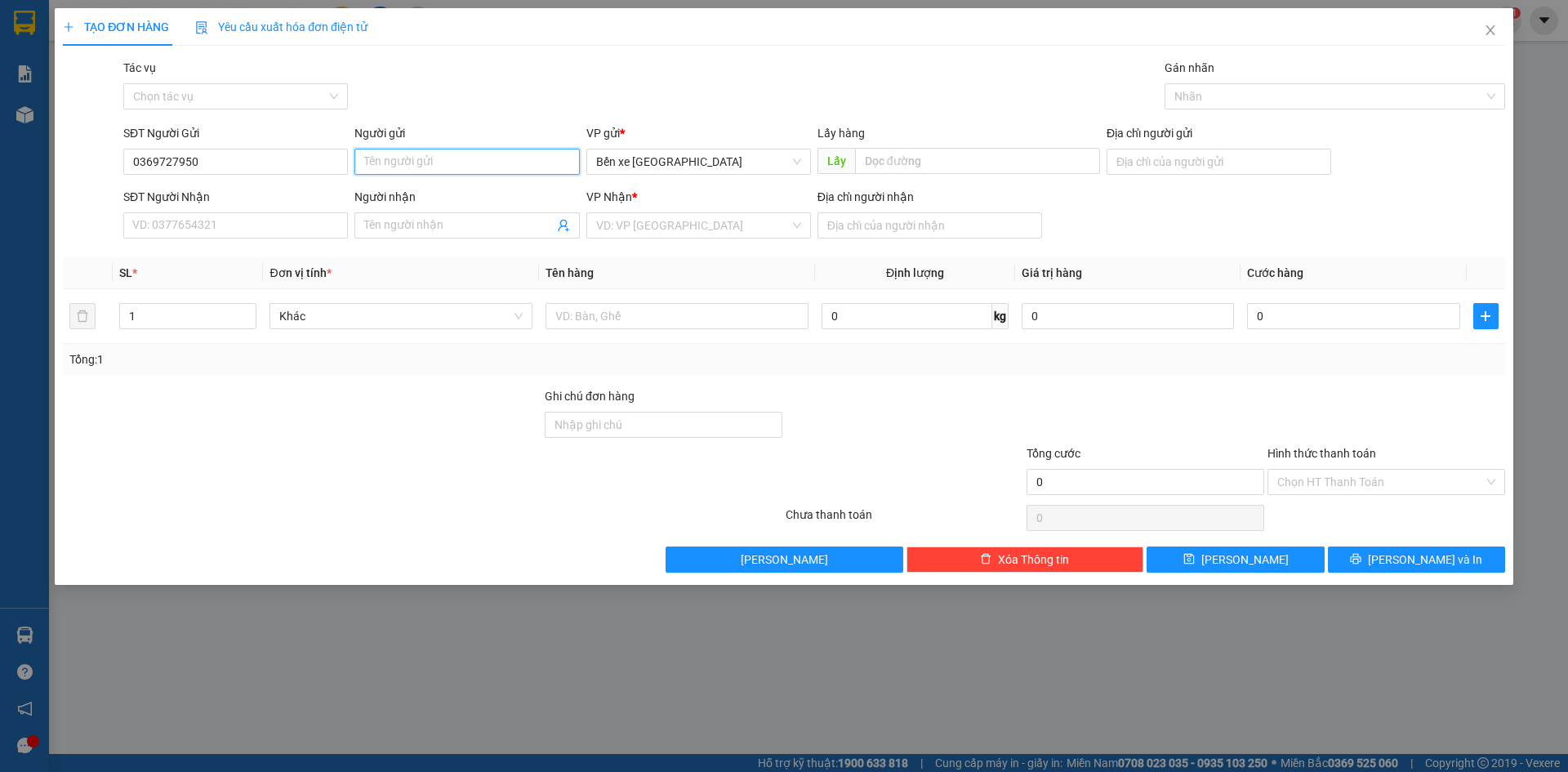
click at [442, 159] on input "Người gửi" at bounding box center [466, 161] width 225 height 26
click at [742, 170] on span "Bến xe [GEOGRAPHIC_DATA]" at bounding box center [698, 161] width 205 height 25
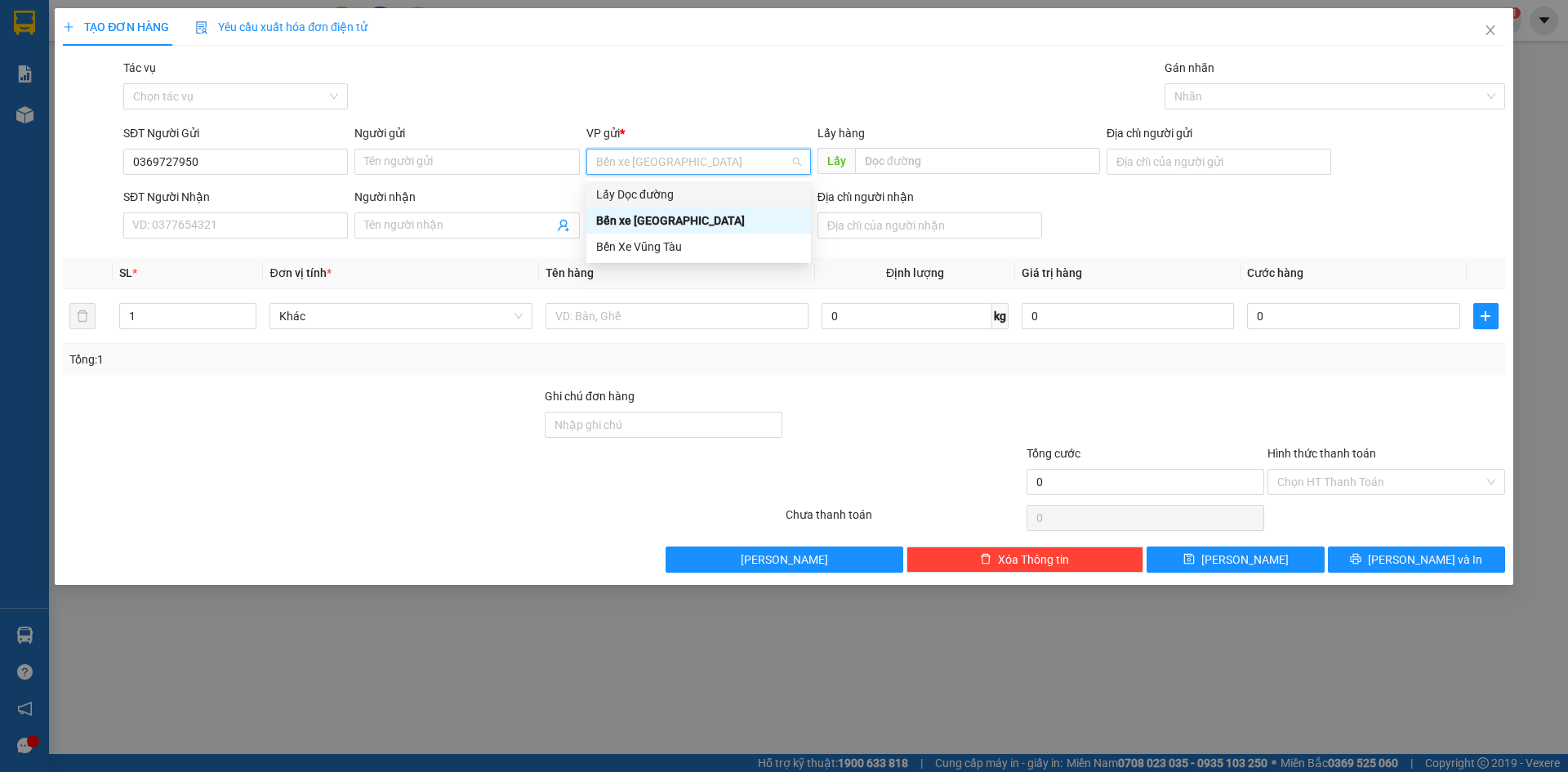
click at [673, 188] on div "Lấy Dọc đường" at bounding box center [698, 194] width 205 height 18
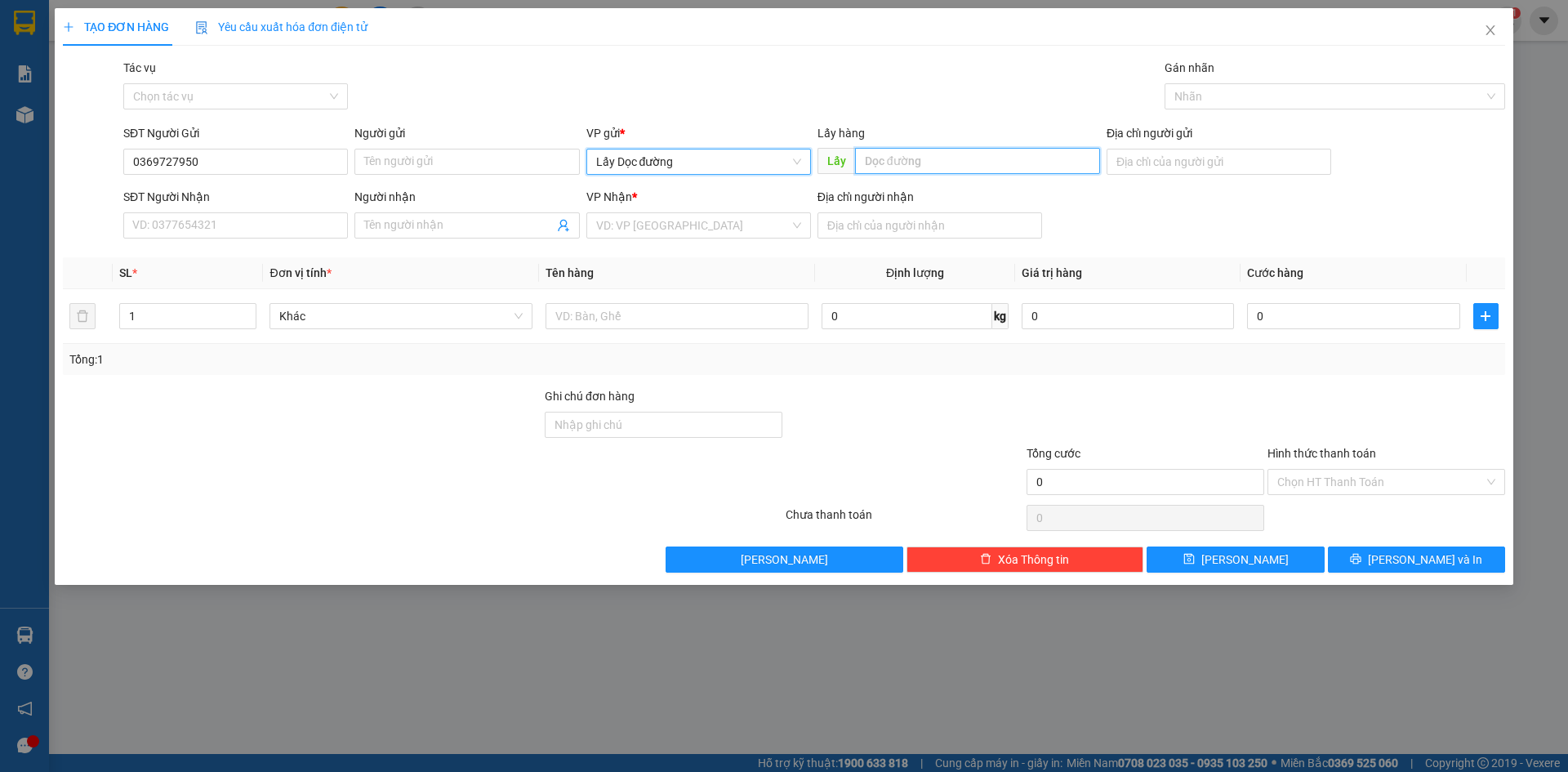
click at [921, 162] on input "text" at bounding box center [977, 160] width 245 height 26
type input "ông đô"
click at [776, 231] on input "search" at bounding box center [692, 225] width 193 height 25
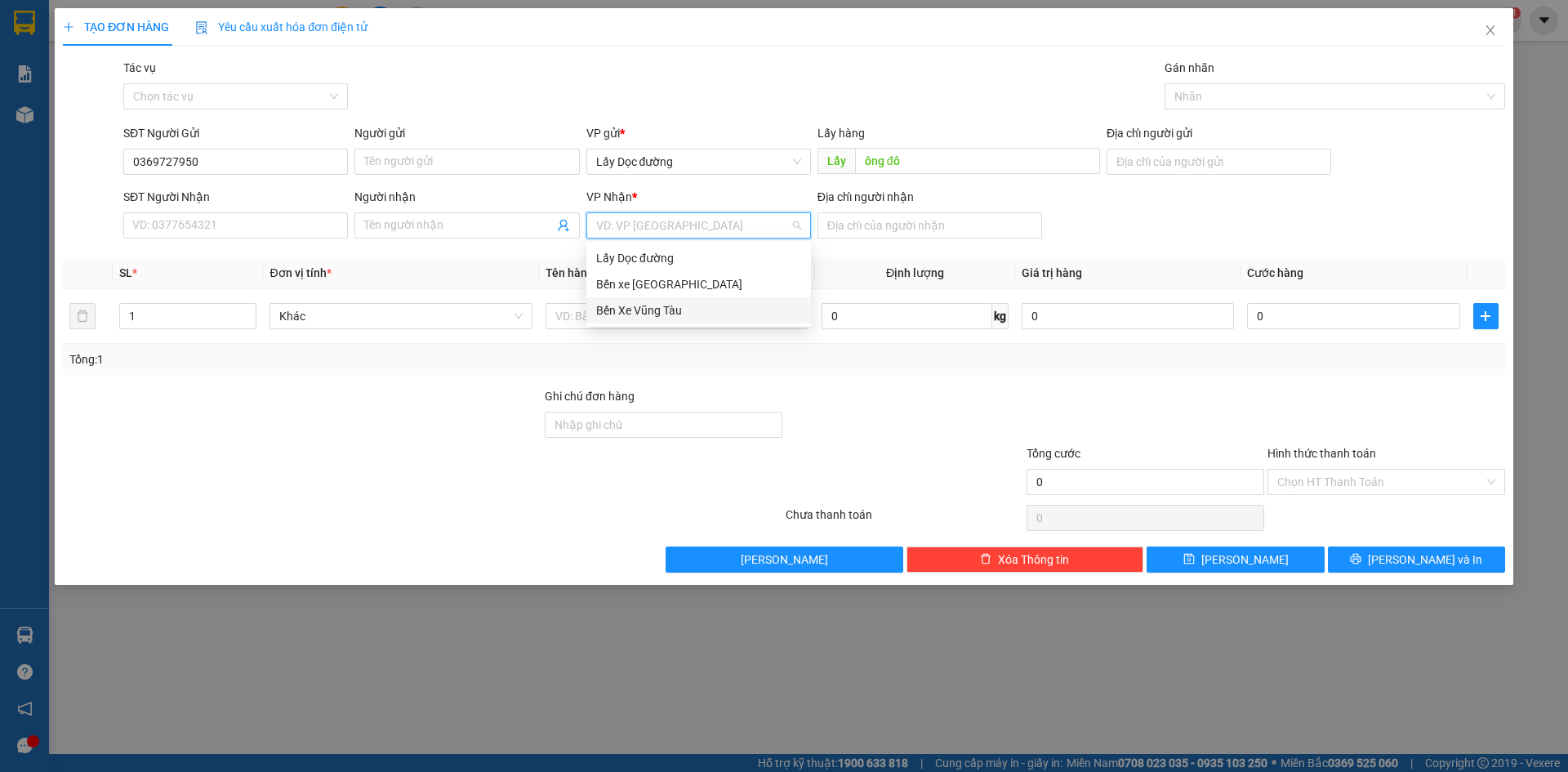
click at [752, 315] on div "Bến Xe Vũng Tàu" at bounding box center [698, 310] width 205 height 18
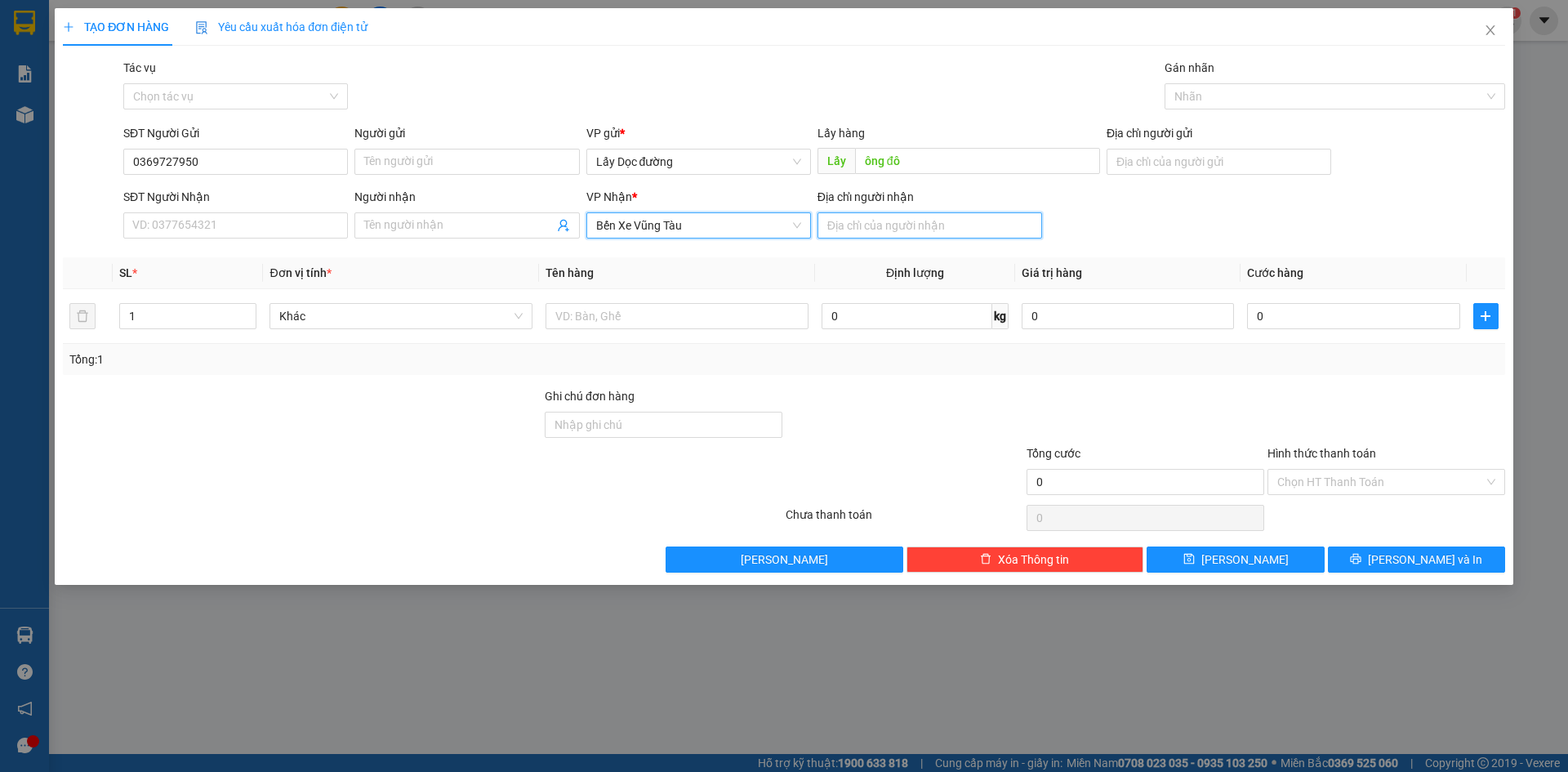
click at [953, 227] on input "Địa chỉ người nhận" at bounding box center [930, 225] width 225 height 26
type input "phước hải"
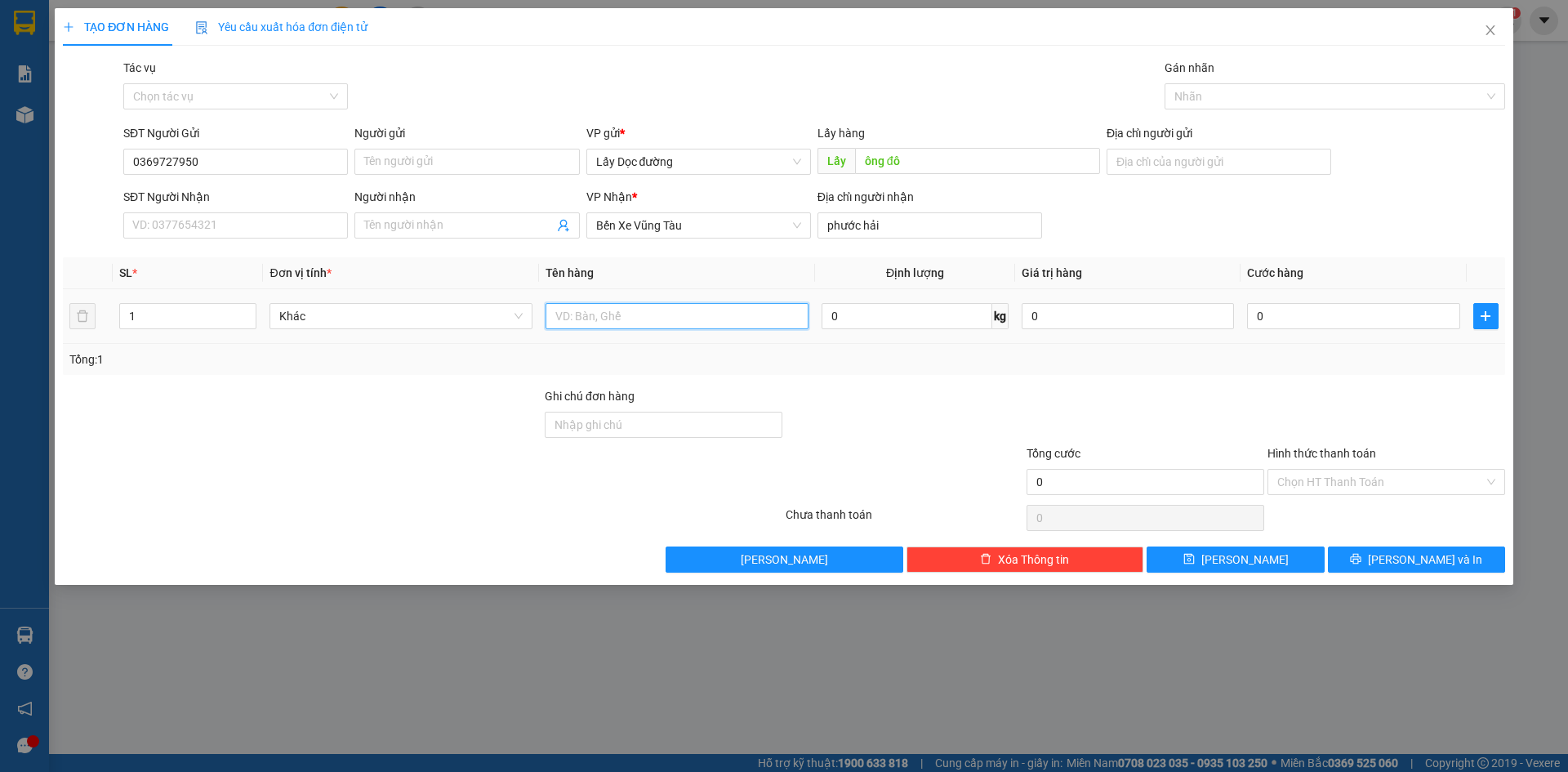
click at [799, 317] on input "text" at bounding box center [677, 316] width 263 height 26
type input "1T"
click at [454, 170] on input "Người gửi" at bounding box center [466, 161] width 225 height 26
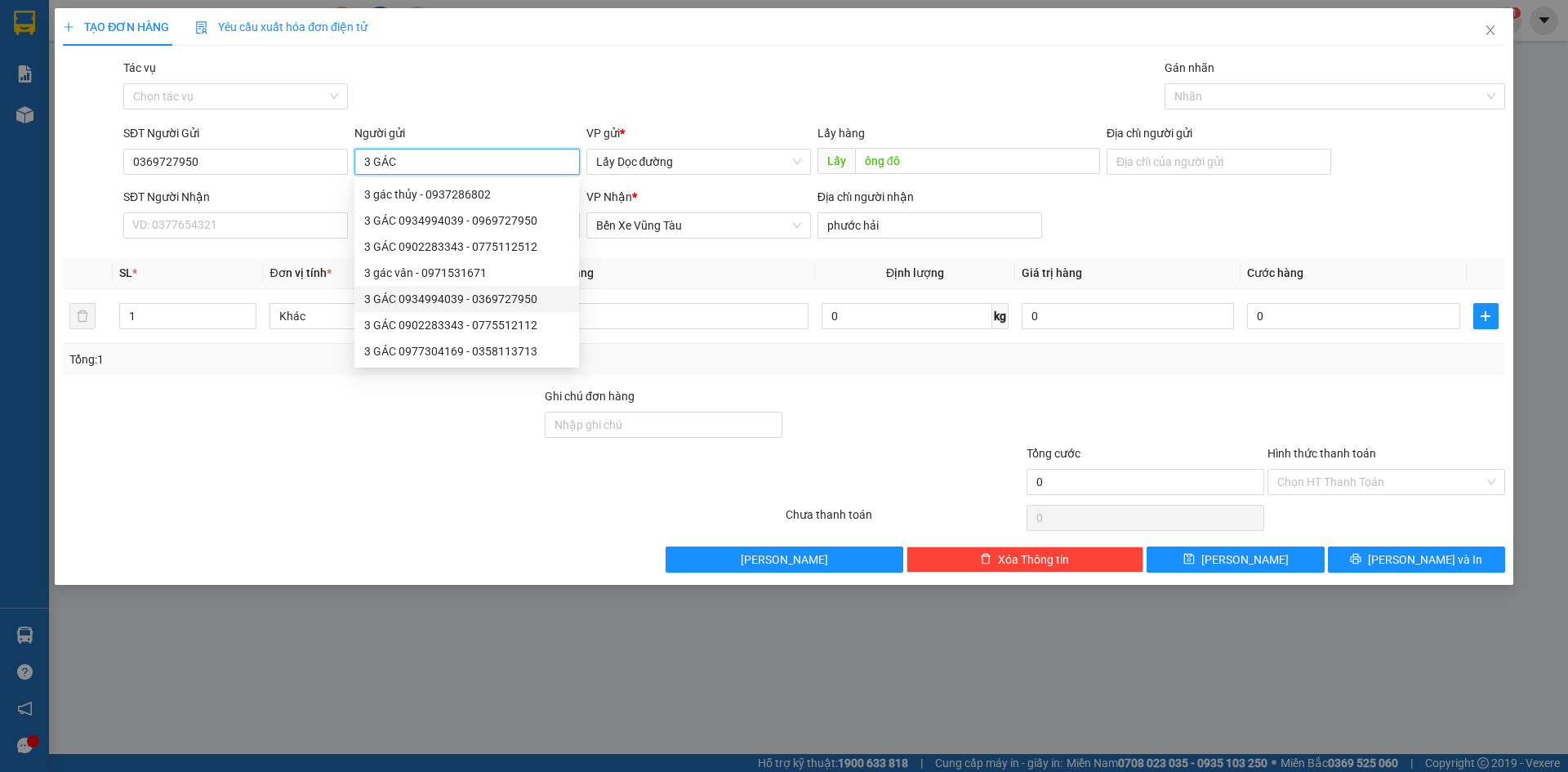
click at [526, 306] on div "3 GÁC 0934994039 - 0369727950" at bounding box center [466, 299] width 205 height 18
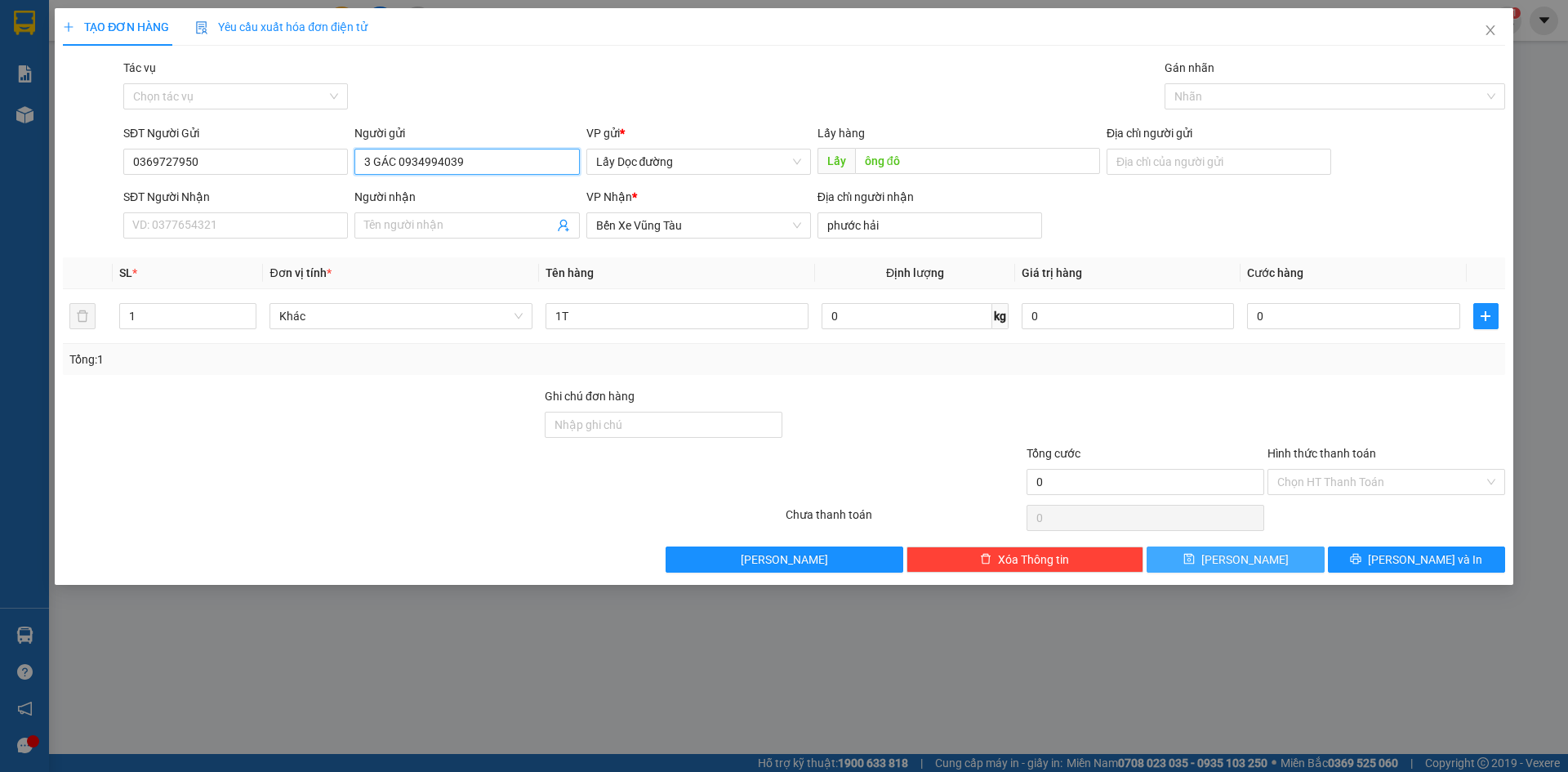
type input "3 GÁC 0934994039"
click at [1197, 557] on button "[PERSON_NAME]" at bounding box center [1234, 559] width 177 height 26
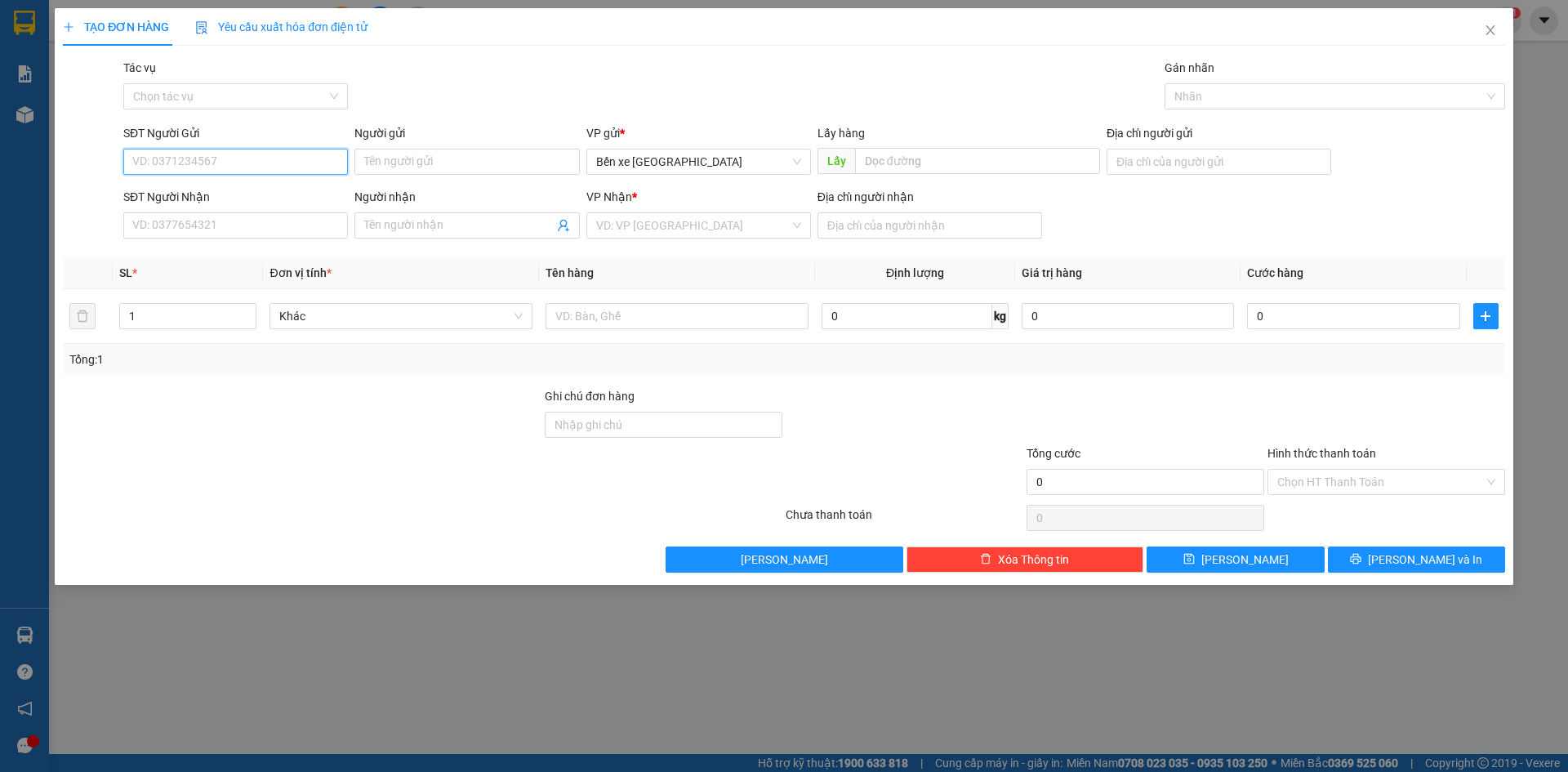
click at [208, 150] on input "SĐT Người Gửi" at bounding box center [236, 161] width 225 height 26
type input "0775512112"
click at [399, 157] on input "Người gửi" at bounding box center [466, 161] width 225 height 26
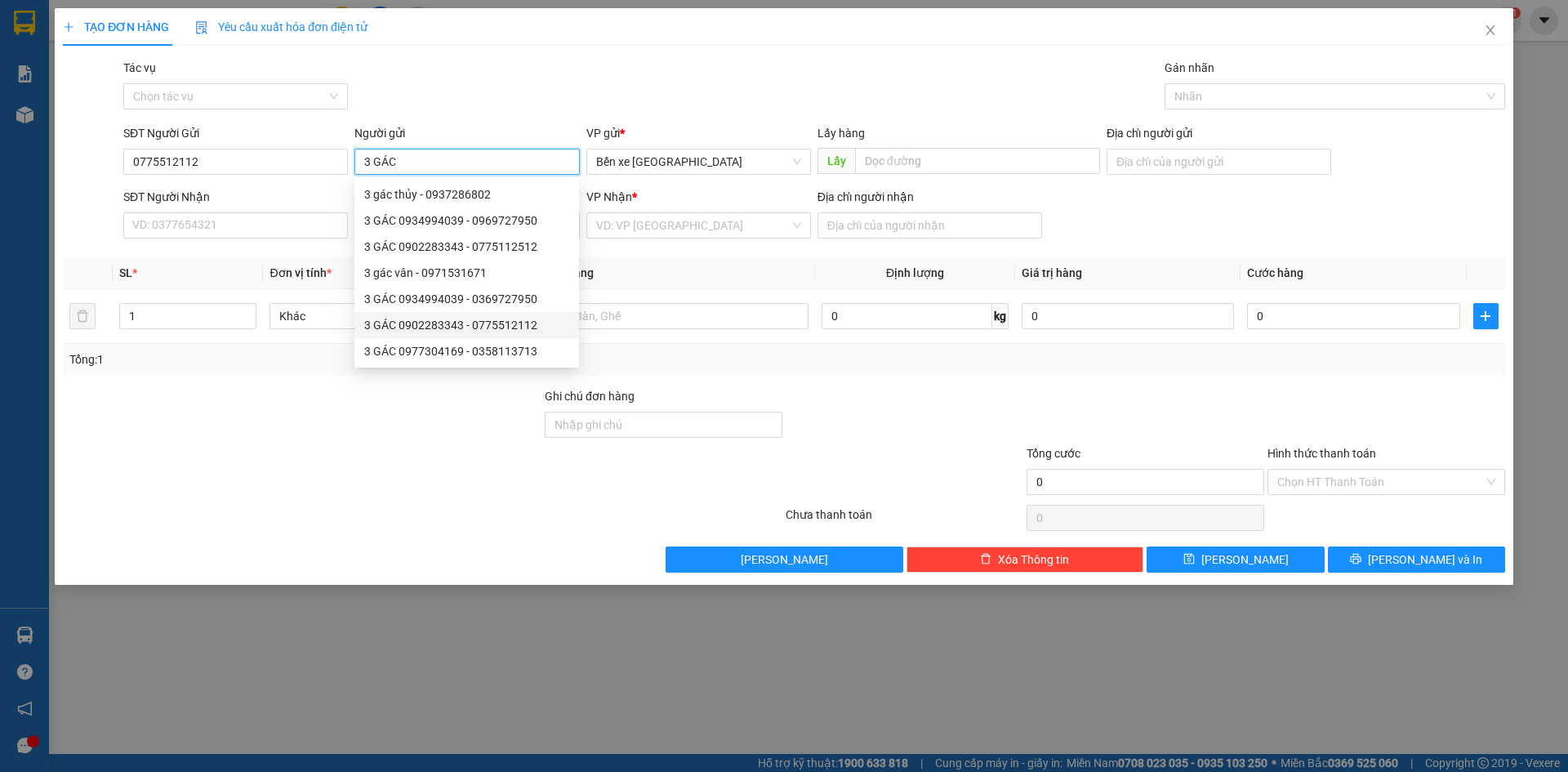
click at [520, 329] on div "3 GÁC 0902283343 - 0775512112" at bounding box center [466, 325] width 205 height 18
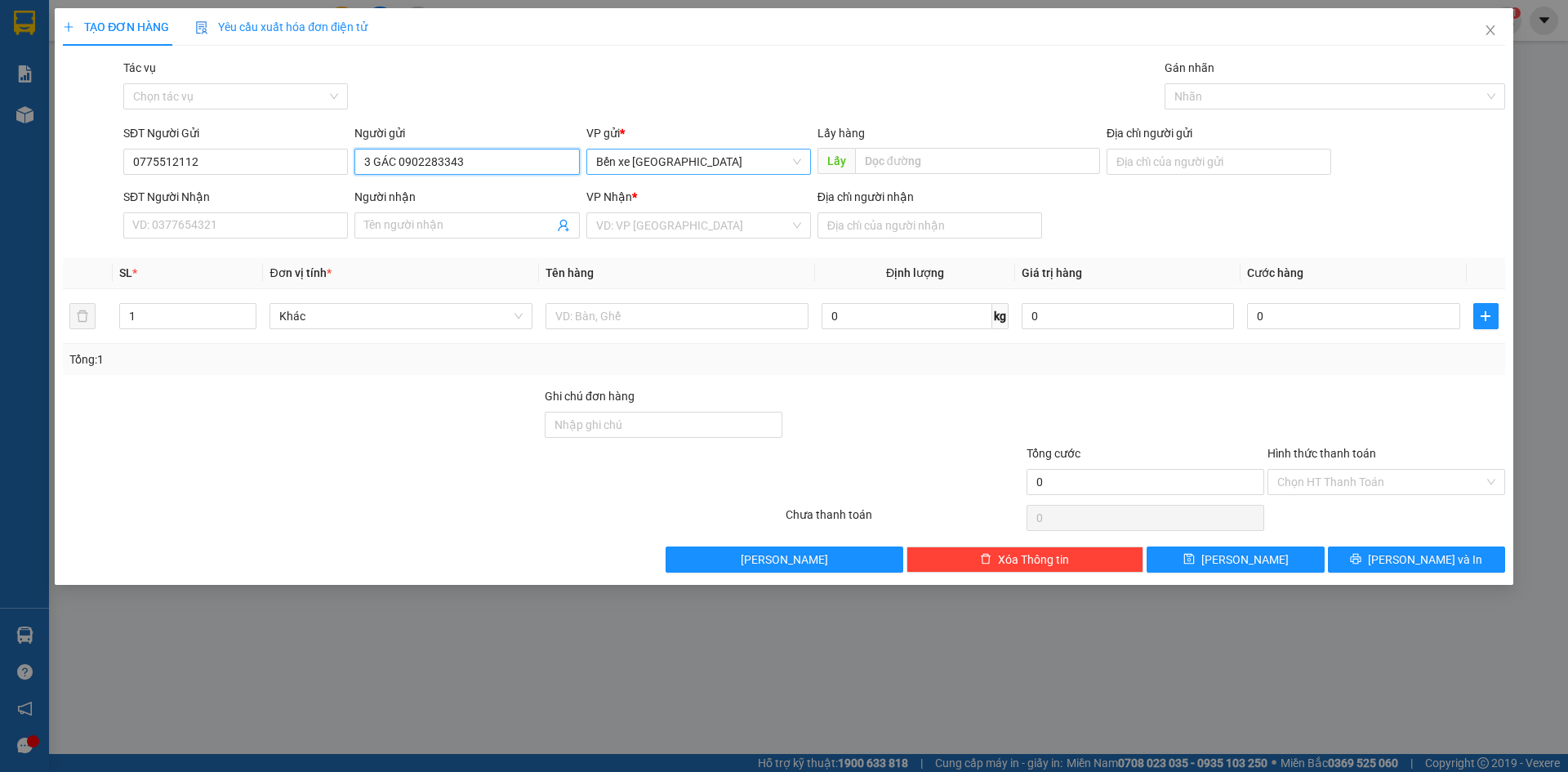
click at [734, 165] on span "Bến xe [GEOGRAPHIC_DATA]" at bounding box center [698, 161] width 205 height 25
type input "3 GÁC 0902283343"
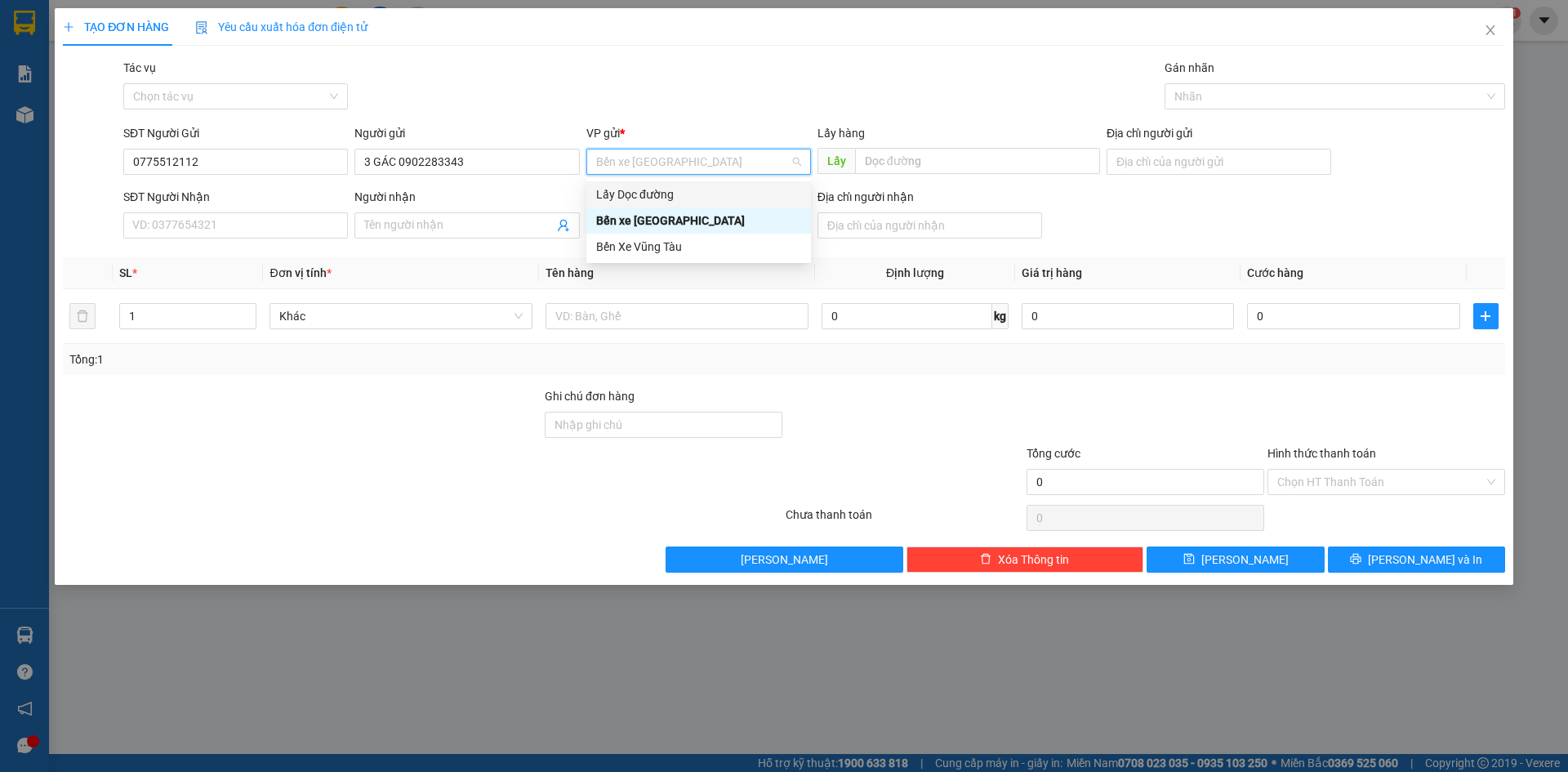
click at [680, 198] on div "Lấy Dọc đường" at bounding box center [698, 194] width 205 height 18
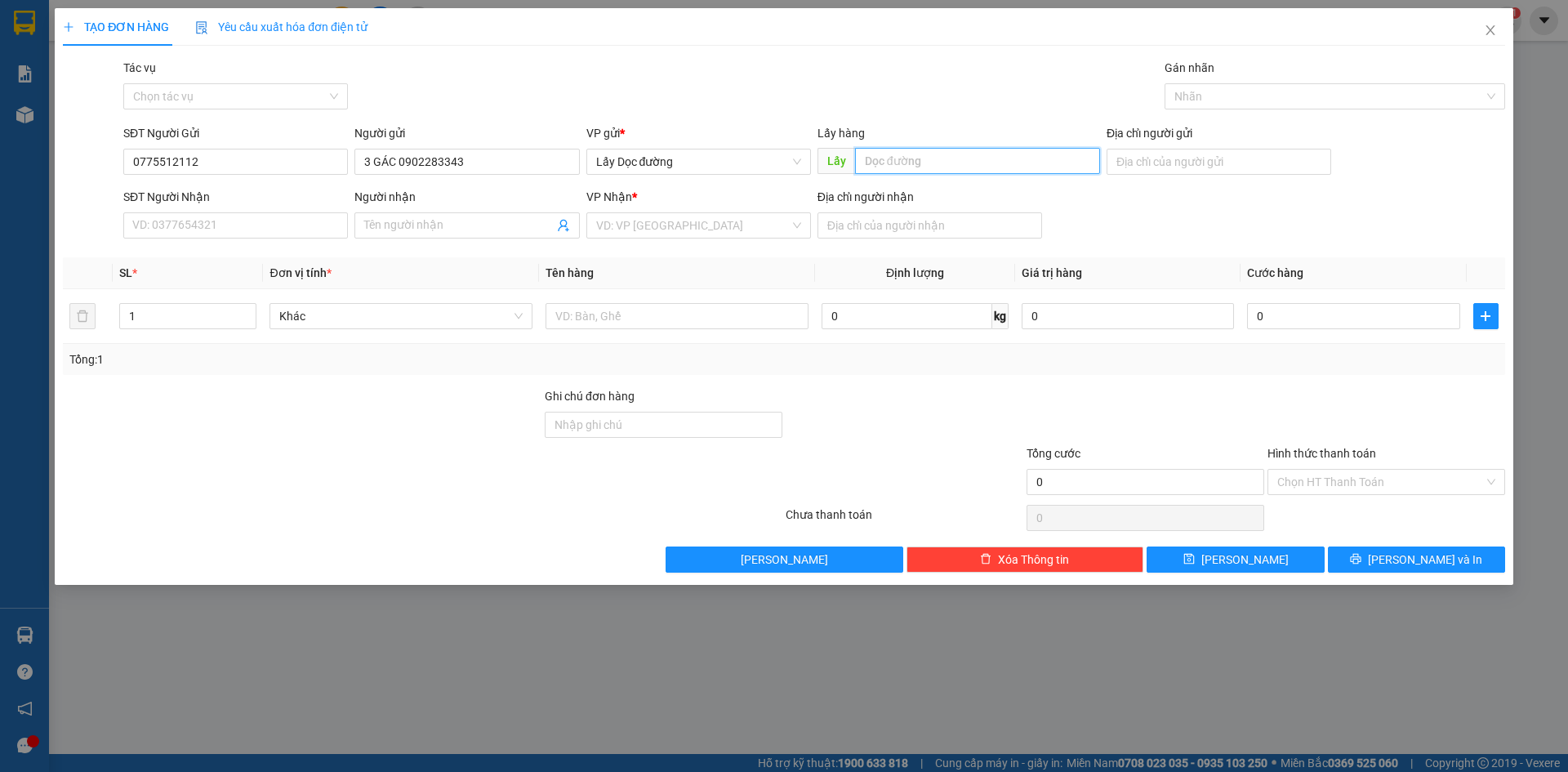
click at [878, 156] on input "text" at bounding box center [977, 160] width 245 height 26
type input "ÔNG ĐÔ"
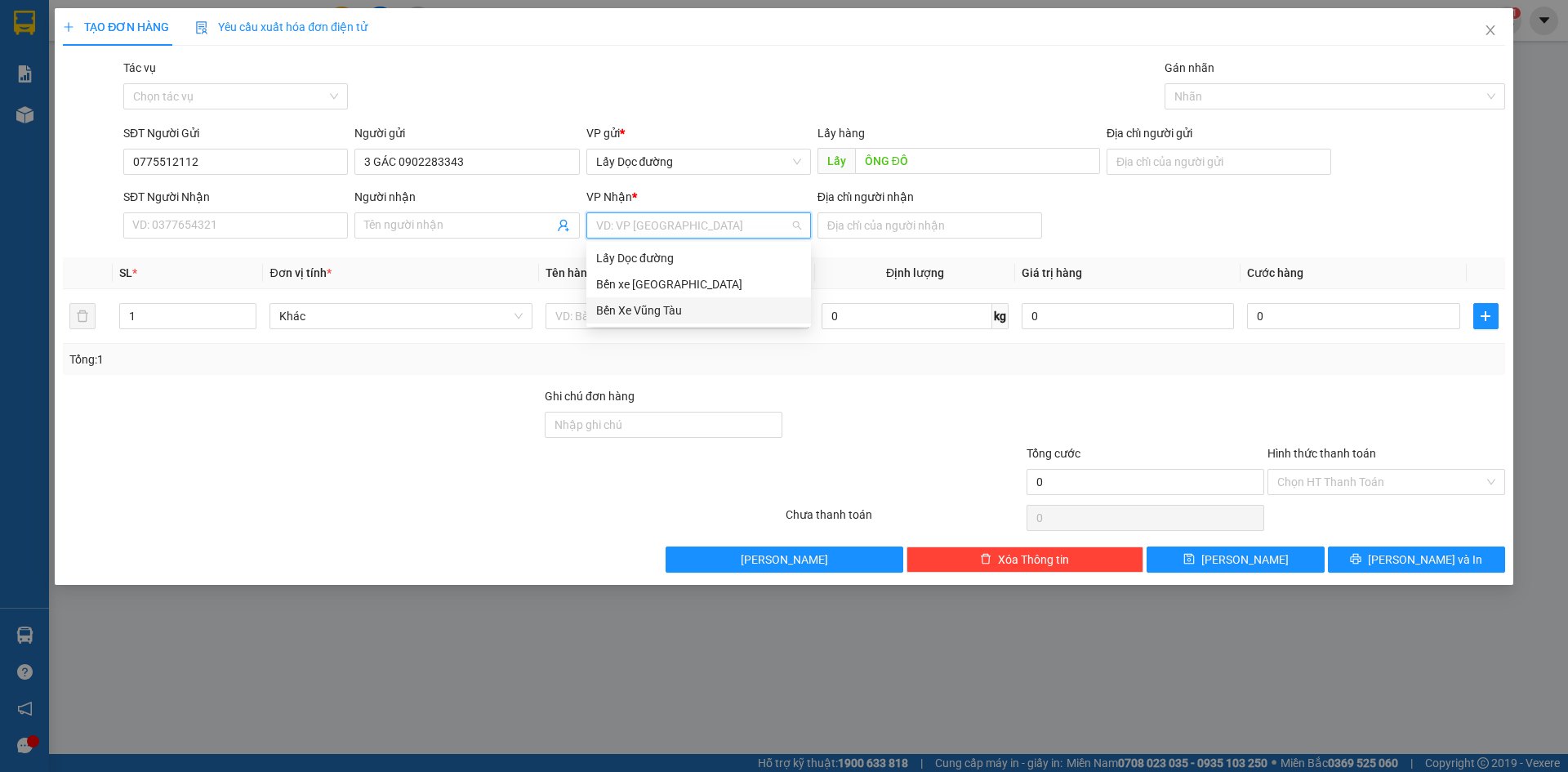
click at [759, 216] on input "search" at bounding box center [692, 225] width 193 height 25
click at [732, 311] on div "Bến Xe Vũng Tàu" at bounding box center [698, 310] width 205 height 18
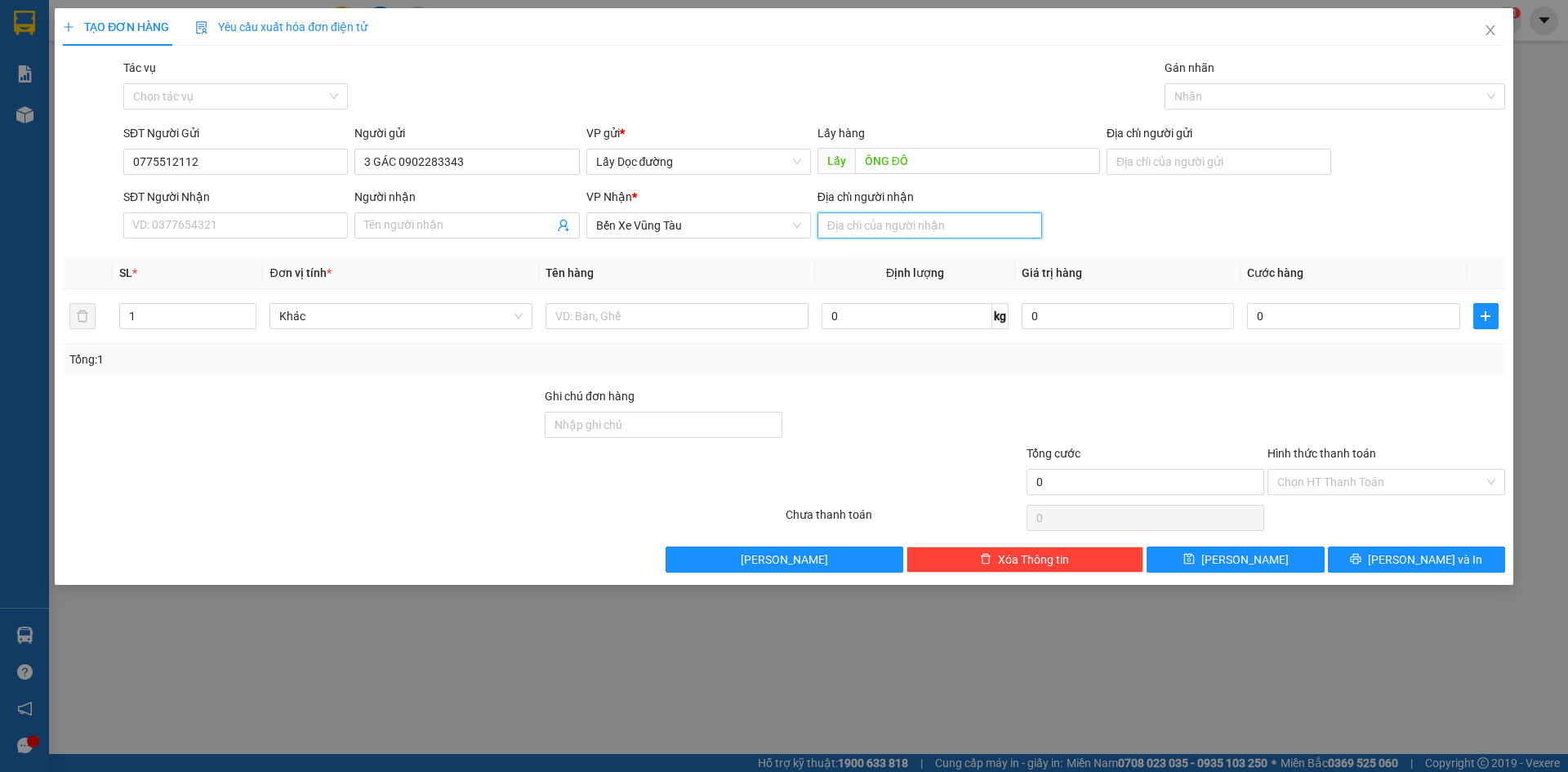
click at [888, 226] on input "Địa chỉ người nhận" at bounding box center [930, 225] width 225 height 26
type input "[GEOGRAPHIC_DATA]"
click at [767, 319] on input "text" at bounding box center [677, 316] width 263 height 26
type input "1T"
click at [1266, 565] on button "[PERSON_NAME]" at bounding box center [1234, 559] width 177 height 26
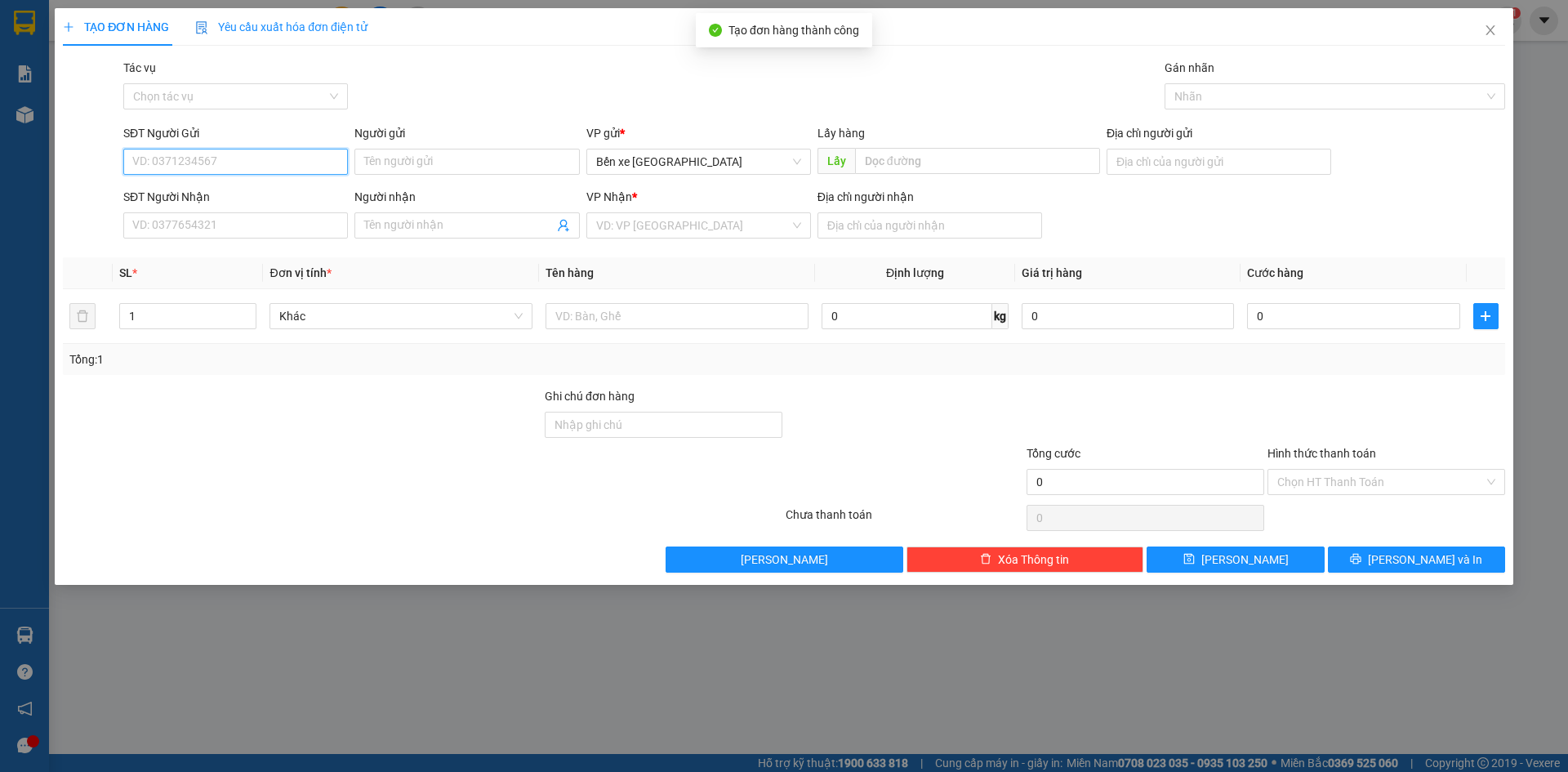
click at [251, 161] on input "SĐT Người Gửi" at bounding box center [236, 161] width 225 height 26
click at [720, 166] on span "Bến xe [GEOGRAPHIC_DATA]" at bounding box center [698, 161] width 205 height 25
type input "0334402130"
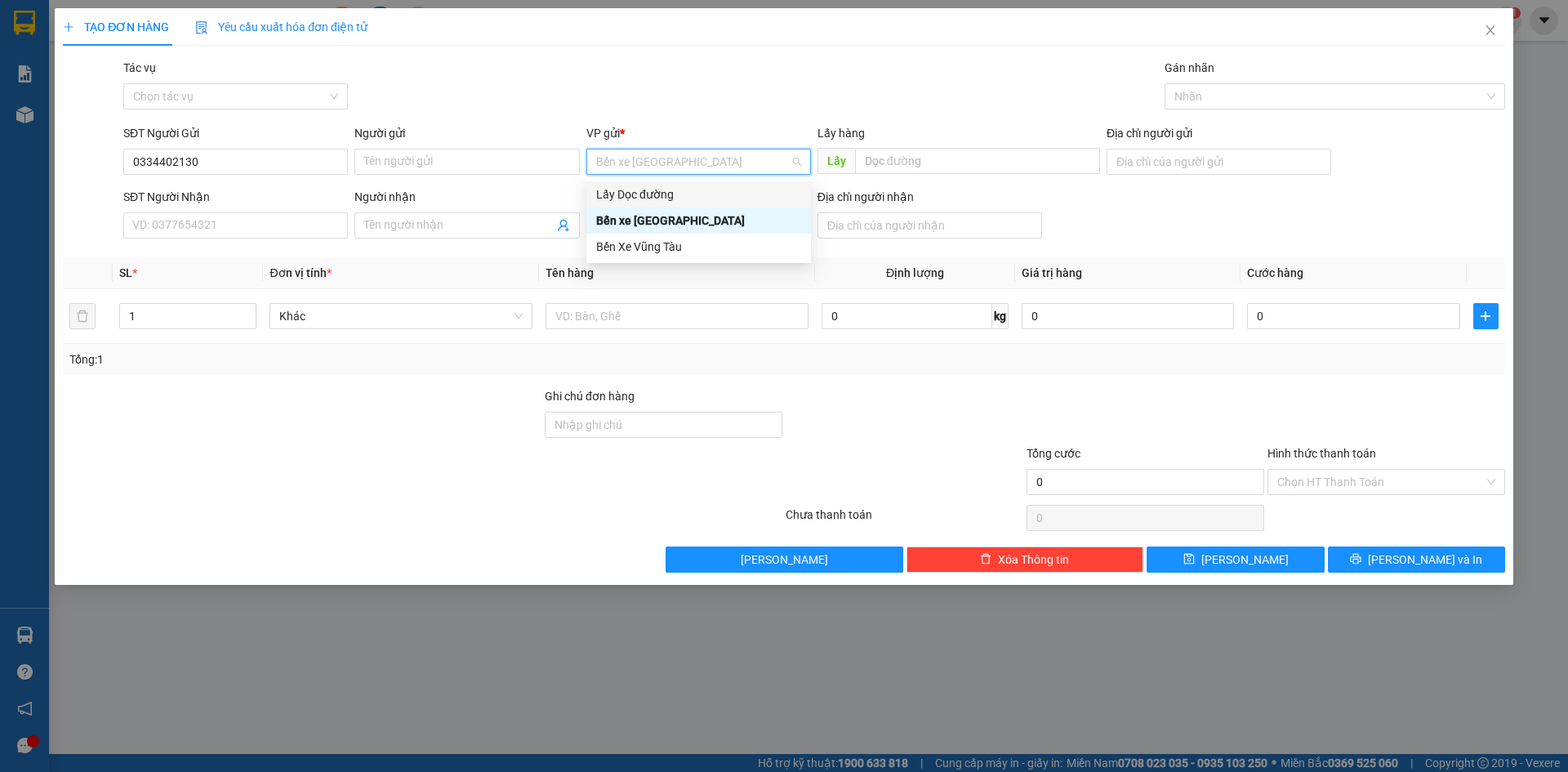
click at [693, 194] on div "Lấy Dọc đường" at bounding box center [698, 194] width 205 height 18
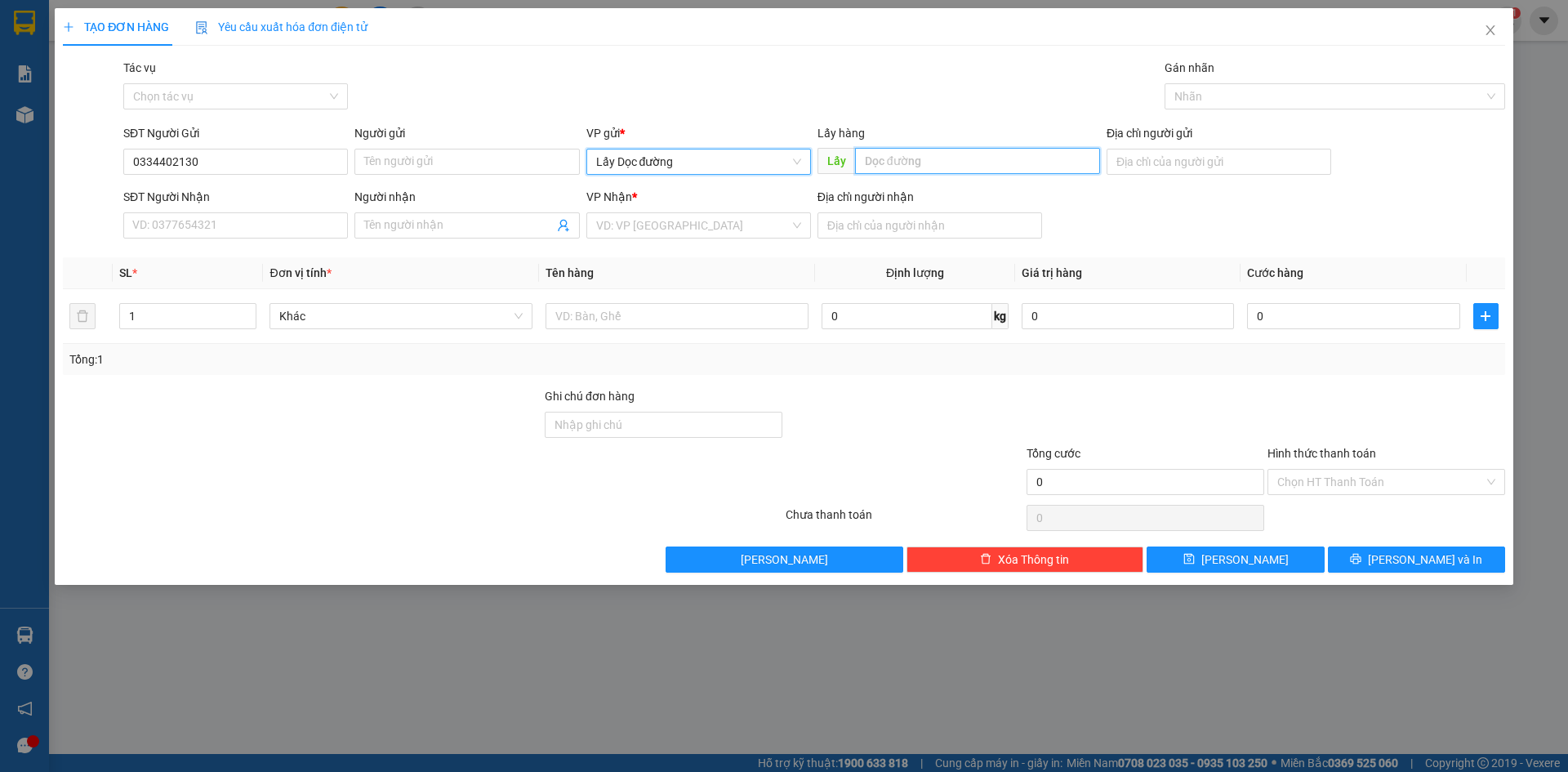
click at [959, 168] on input "text" at bounding box center [977, 160] width 245 height 26
type input "Ông đô"
click at [684, 218] on input "search" at bounding box center [692, 225] width 193 height 25
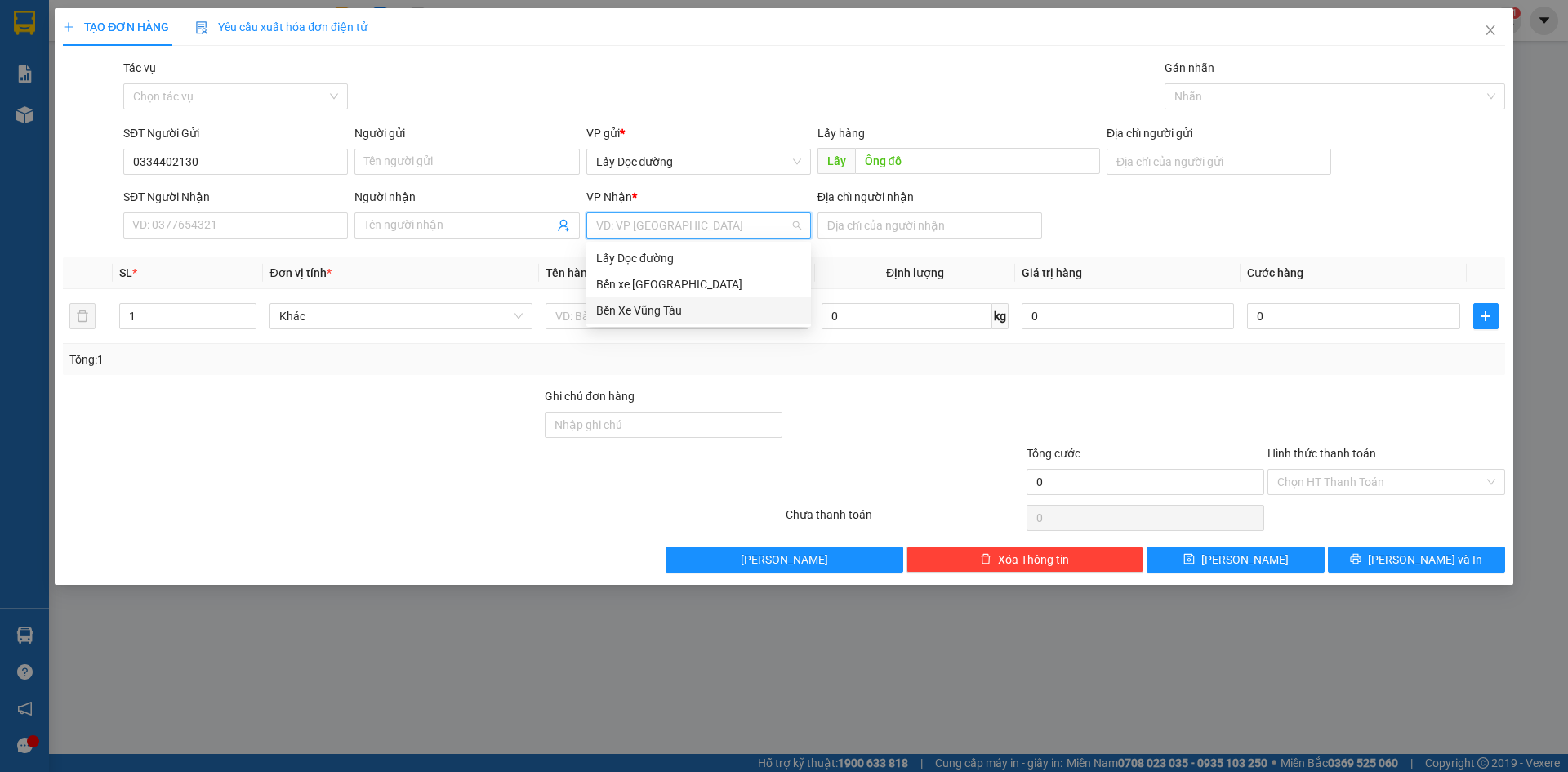
click at [707, 322] on div "Bến Xe Vũng Tàu" at bounding box center [698, 310] width 225 height 26
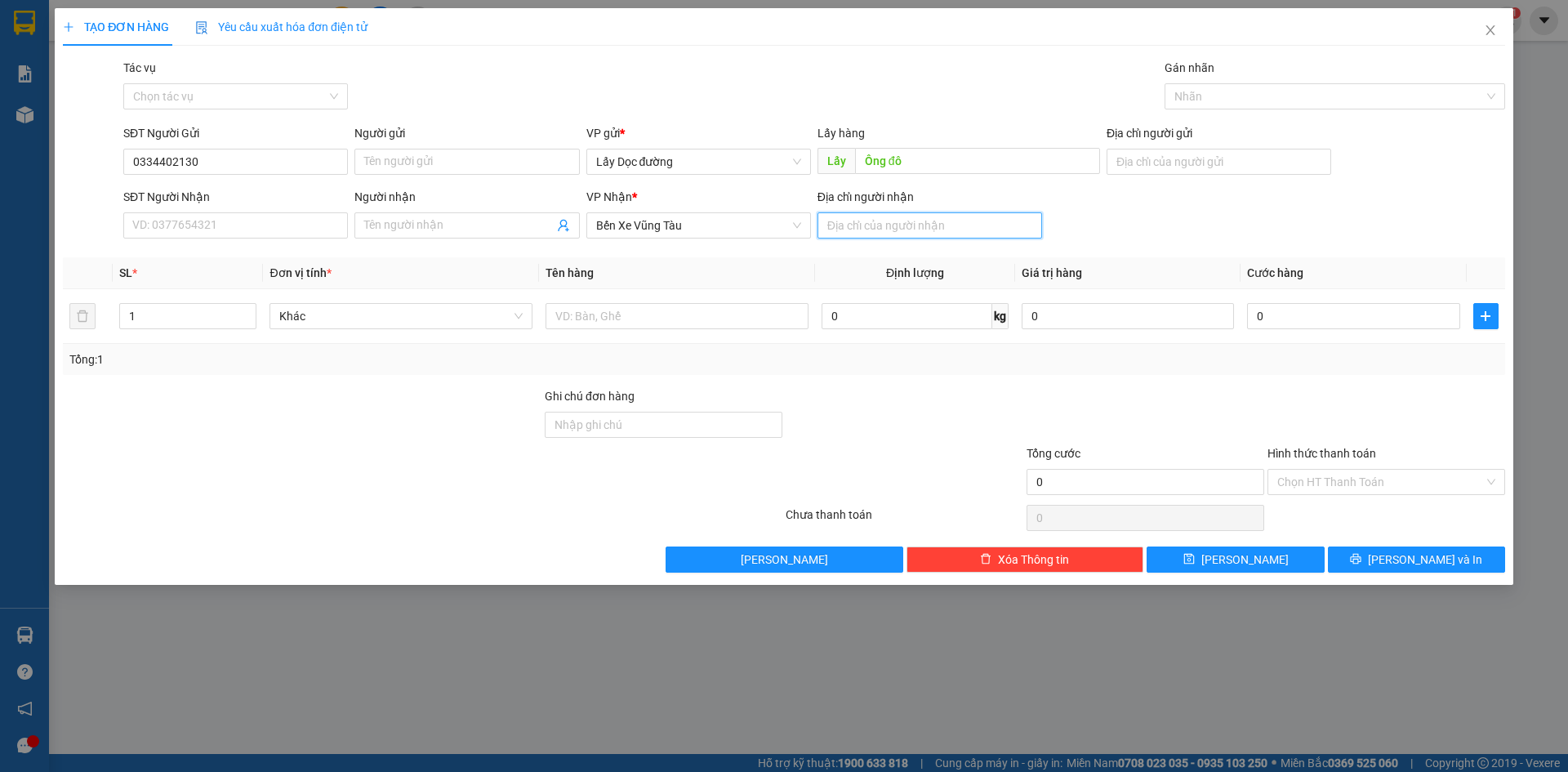
click at [871, 229] on input "Địa chỉ người nhận" at bounding box center [930, 225] width 225 height 26
click at [725, 324] on input "text" at bounding box center [677, 316] width 263 height 26
type input "phức hải"
click at [1485, 312] on icon "plus" at bounding box center [1485, 316] width 13 height 13
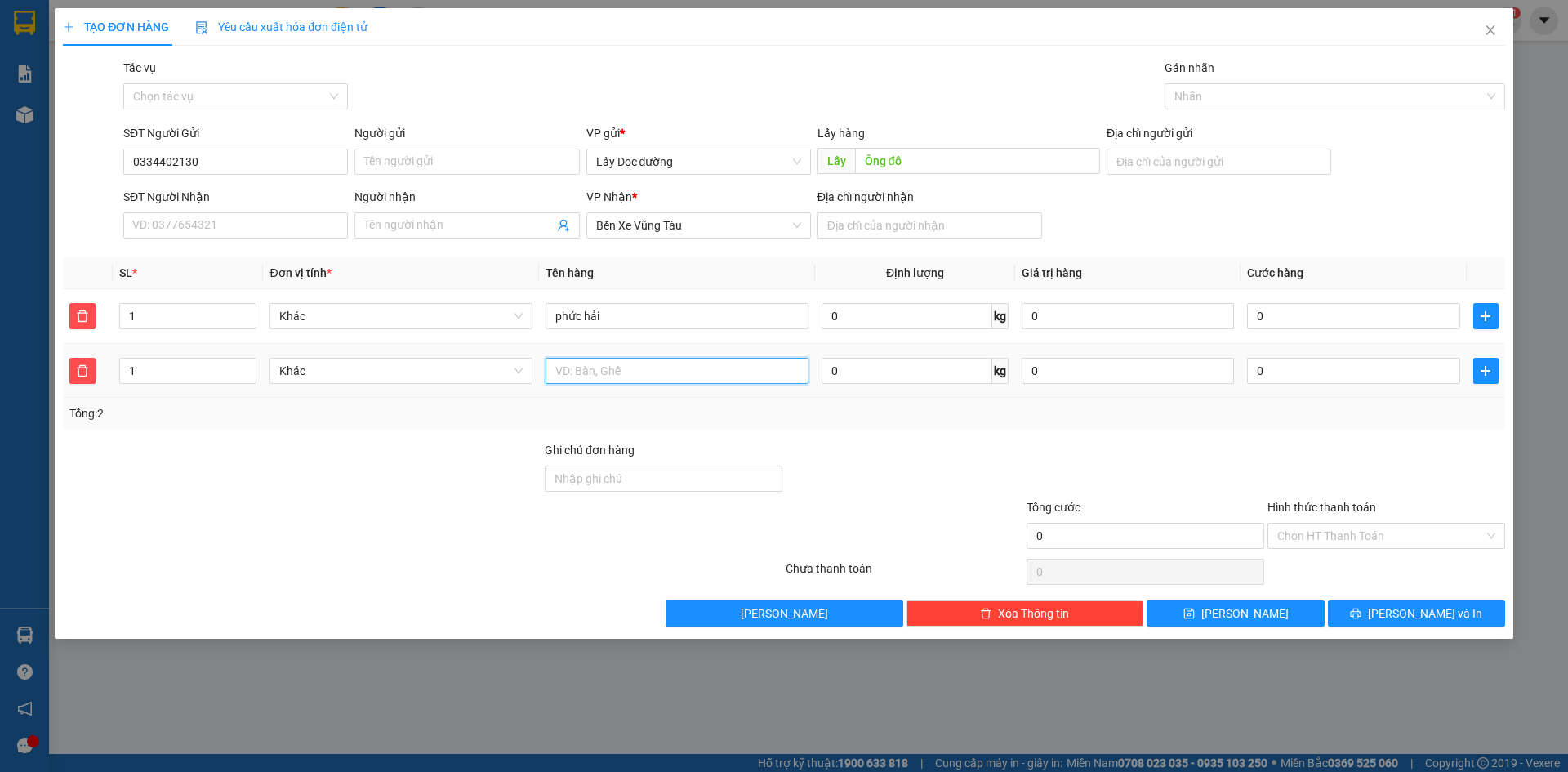
click at [708, 377] on input "text" at bounding box center [677, 370] width 263 height 26
type input "long hải"
click at [1206, 629] on div "TẠO ĐƠN HÀNG Yêu cầu xuất hóa đơn điện tử Transit Pickup Surcharge Ids Transit …" at bounding box center [783, 323] width 1458 height 630
click at [1200, 618] on button "[PERSON_NAME]" at bounding box center [1234, 613] width 177 height 26
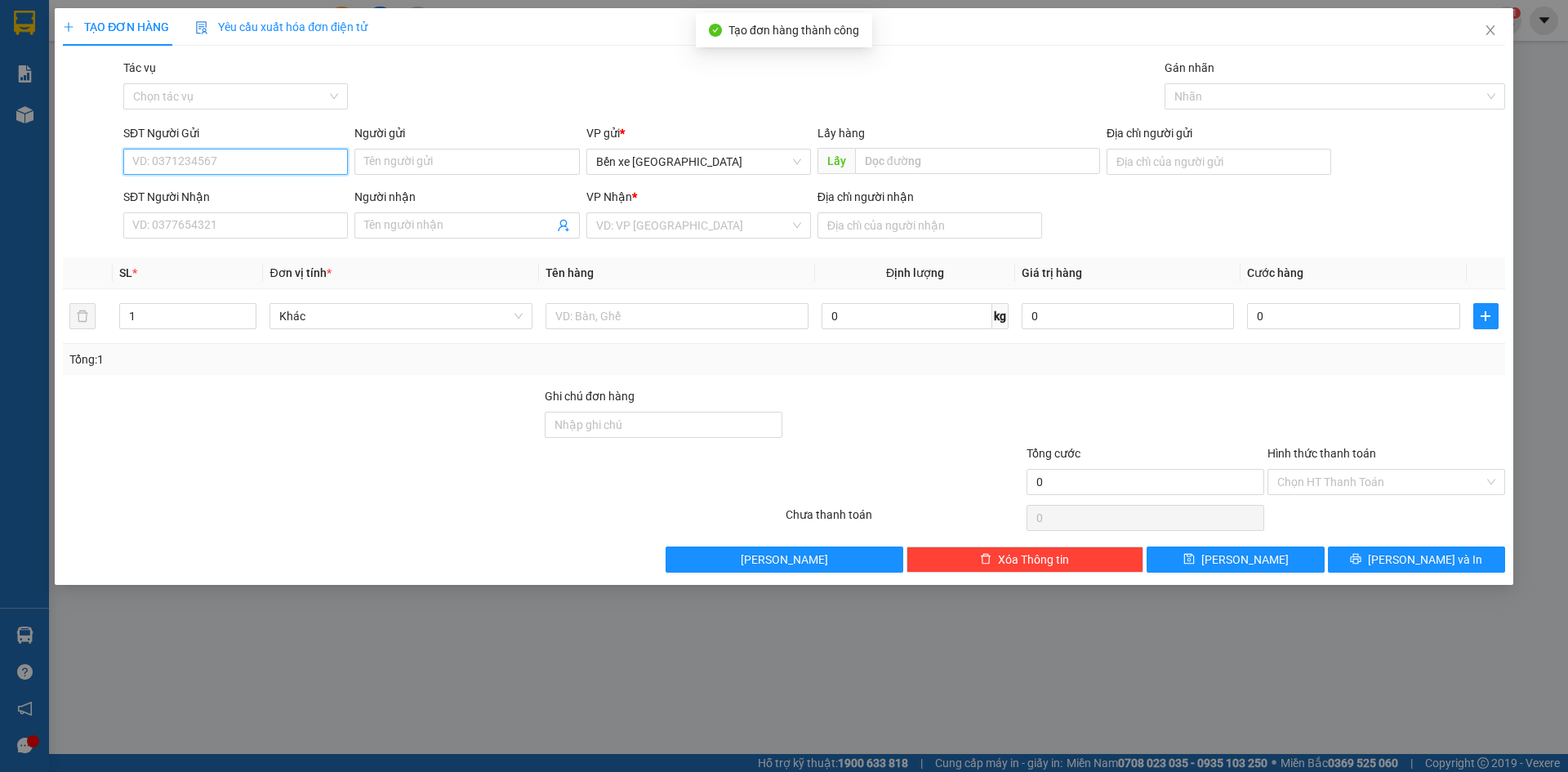
click at [268, 158] on input "SĐT Người Gửi" at bounding box center [236, 161] width 225 height 26
click at [780, 165] on span "Bến xe [GEOGRAPHIC_DATA]" at bounding box center [698, 161] width 205 height 25
type input "0349357034"
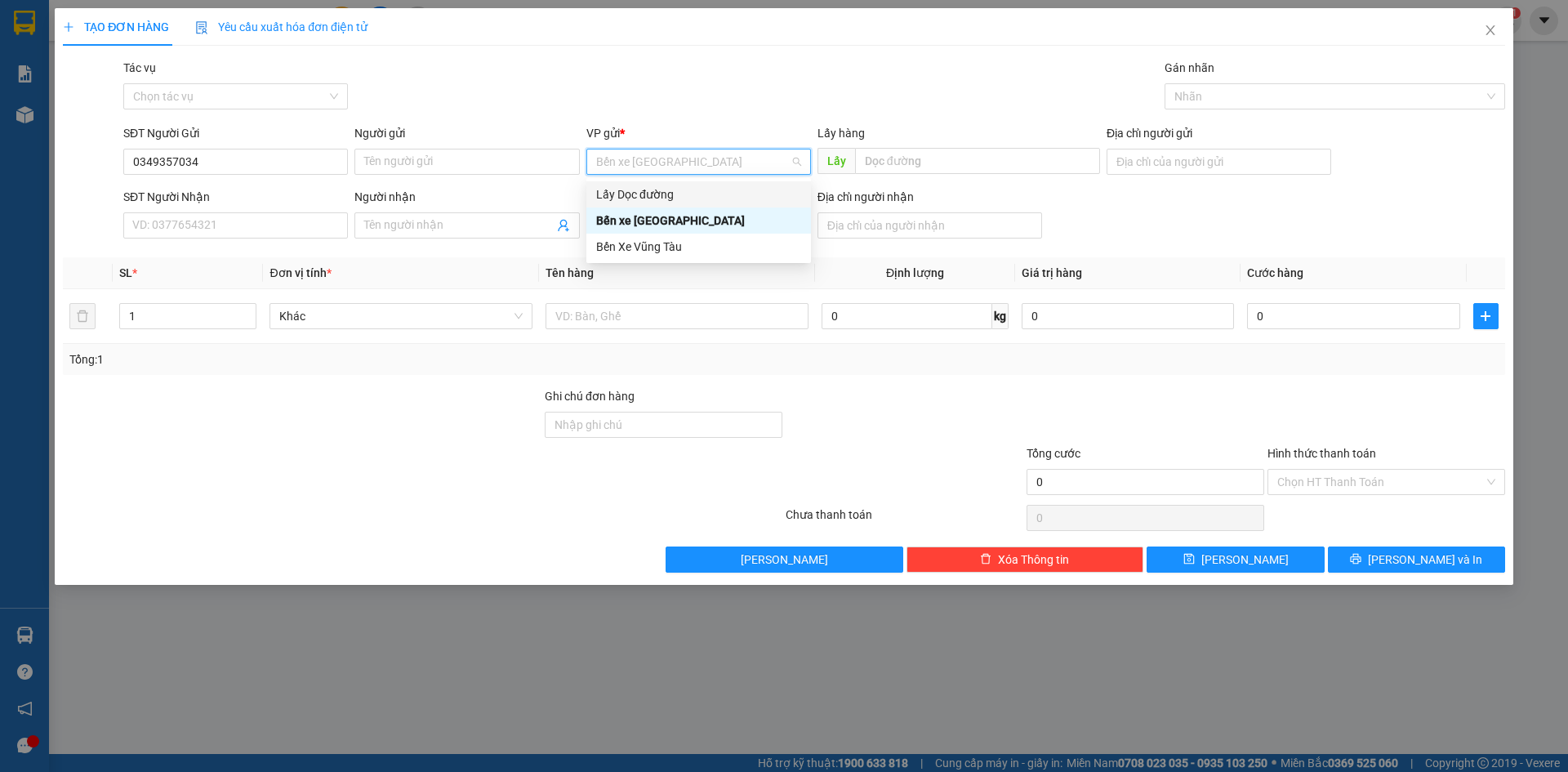
click at [726, 198] on div "Lấy Dọc đường" at bounding box center [698, 194] width 205 height 18
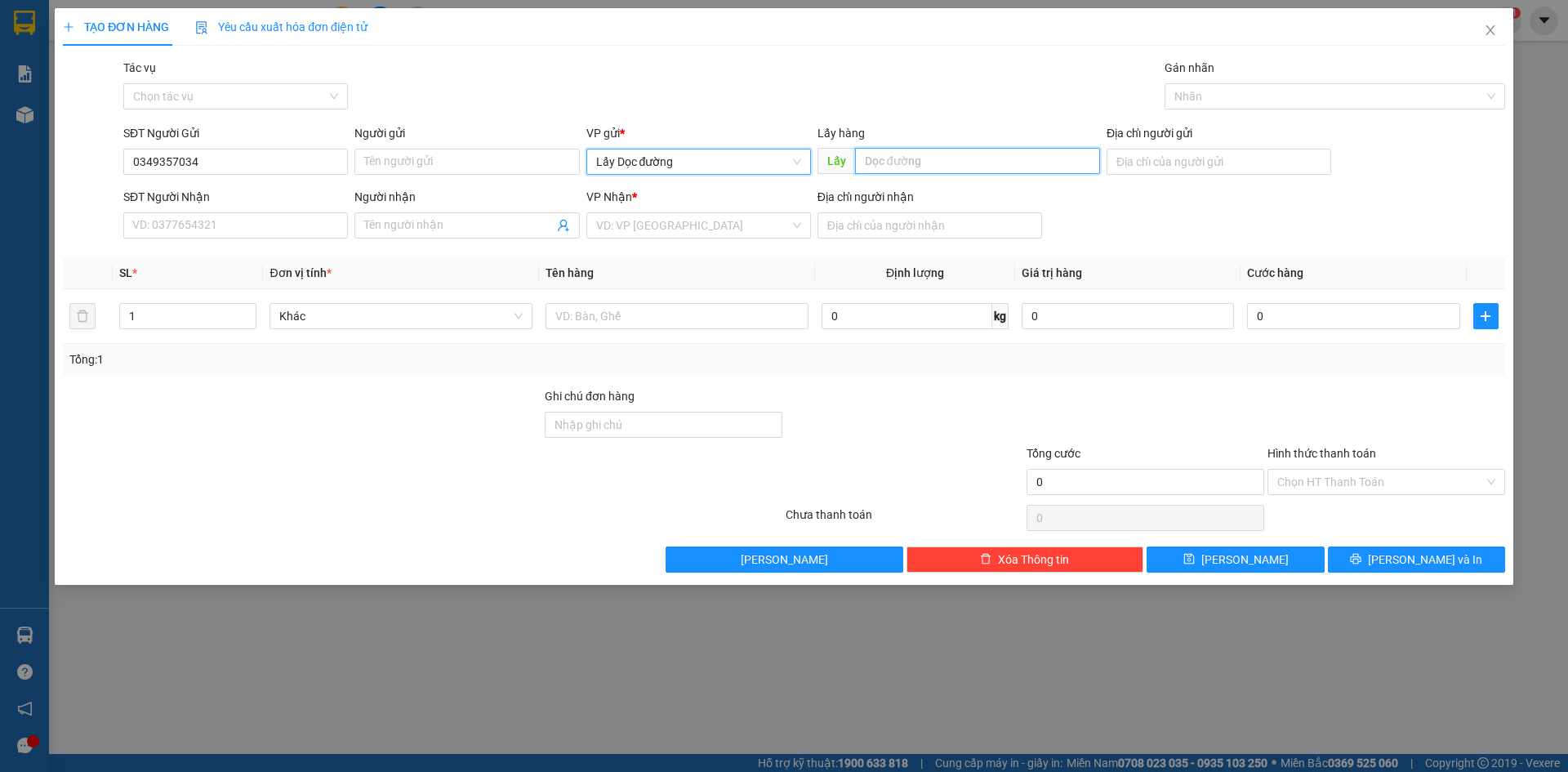
click at [911, 164] on input "text" at bounding box center [977, 160] width 245 height 26
type input "ông đô"
click at [680, 231] on input "search" at bounding box center [692, 225] width 193 height 25
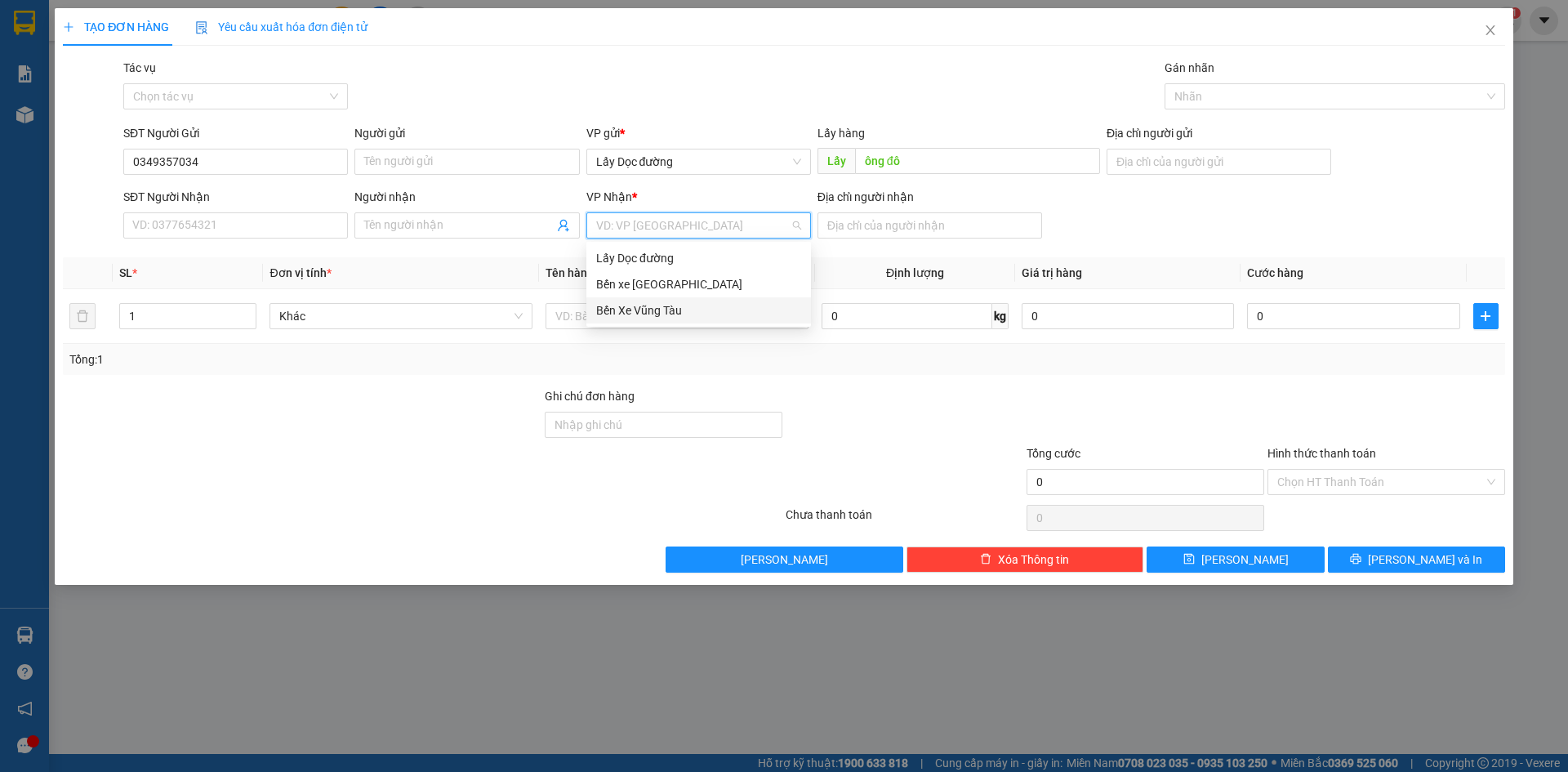
click at [677, 315] on div "Bến Xe Vũng Tàu" at bounding box center [698, 310] width 205 height 18
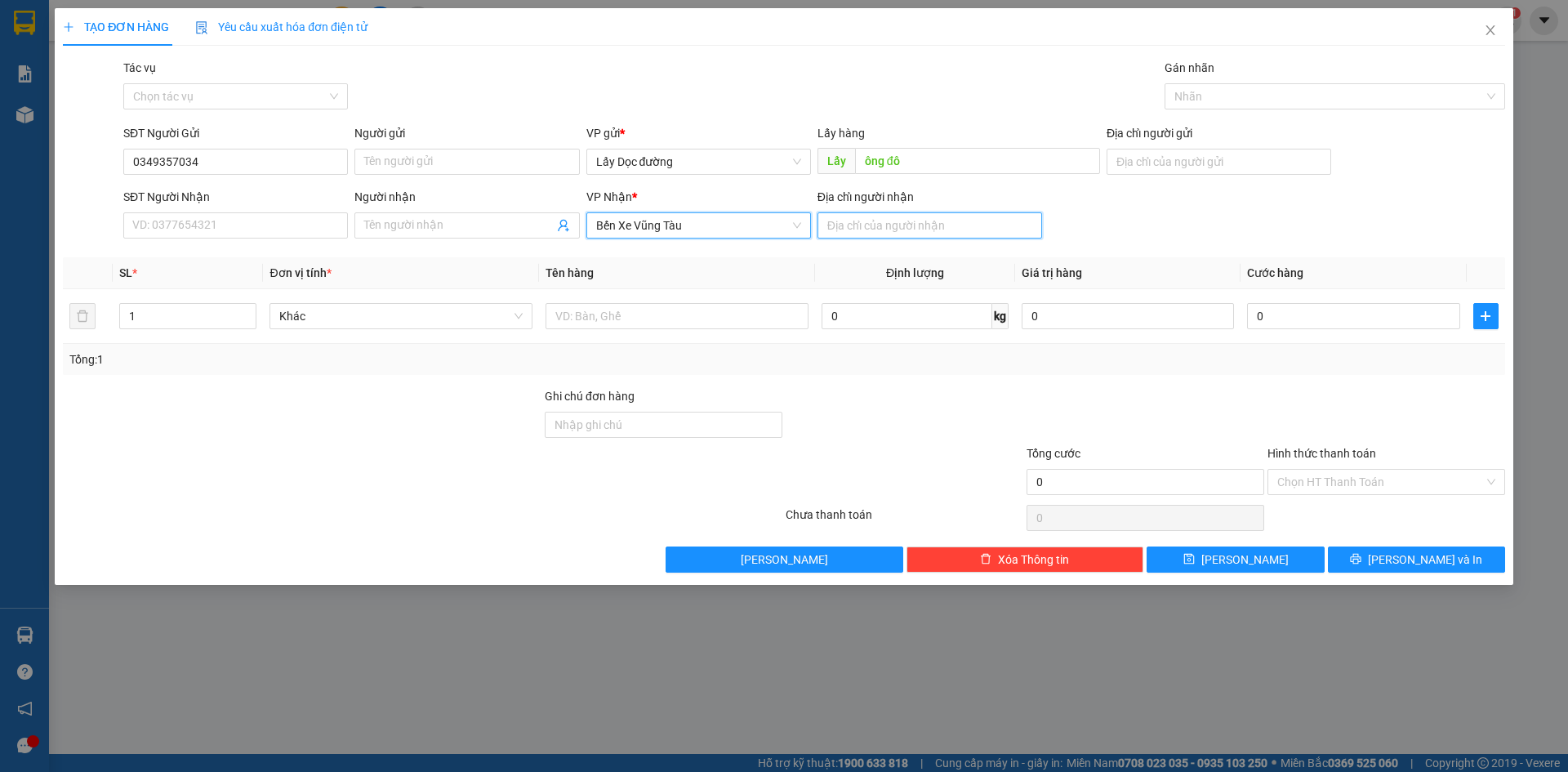
drag, startPoint x: 912, startPoint y: 222, endPoint x: 877, endPoint y: 203, distance: 39.8
click at [912, 222] on input "Địa chỉ người nhận" at bounding box center [930, 225] width 225 height 26
type input "long hải"
click at [1230, 554] on button "[PERSON_NAME]" at bounding box center [1234, 559] width 177 height 26
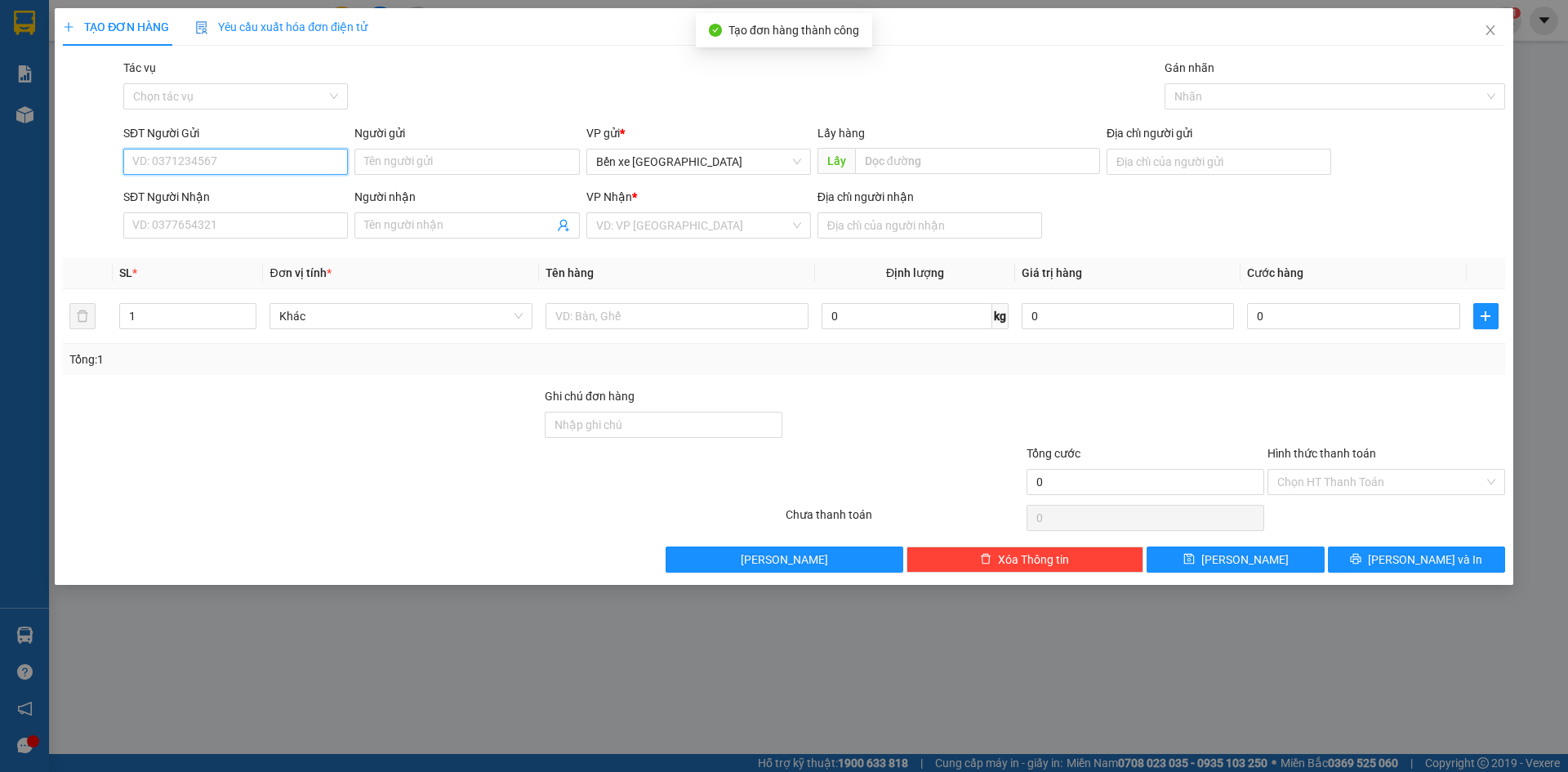
click at [321, 158] on input "SĐT Người Gửi" at bounding box center [236, 161] width 225 height 26
type input "0358113713"
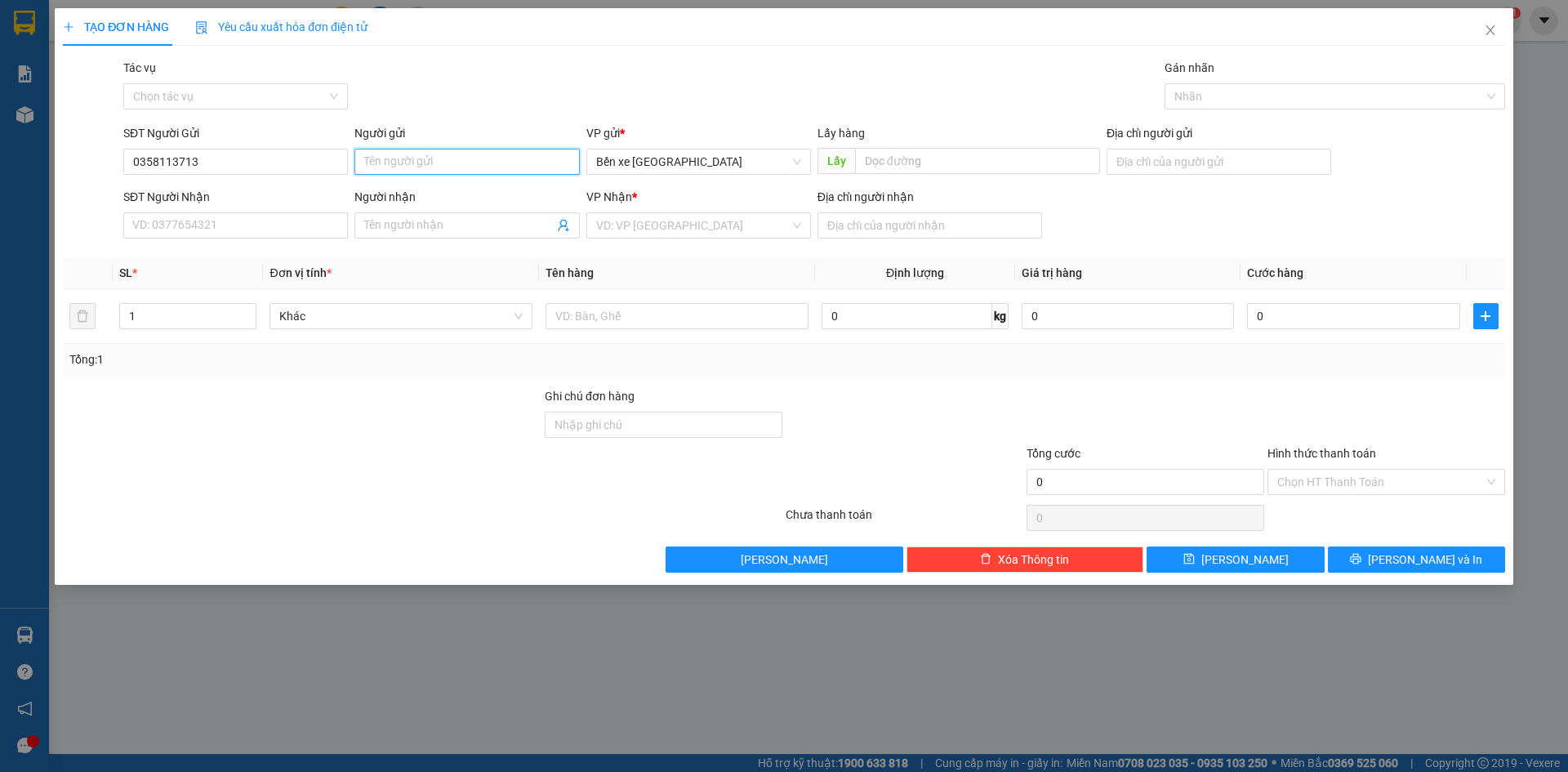
click at [537, 167] on input "Người gửi" at bounding box center [466, 161] width 225 height 26
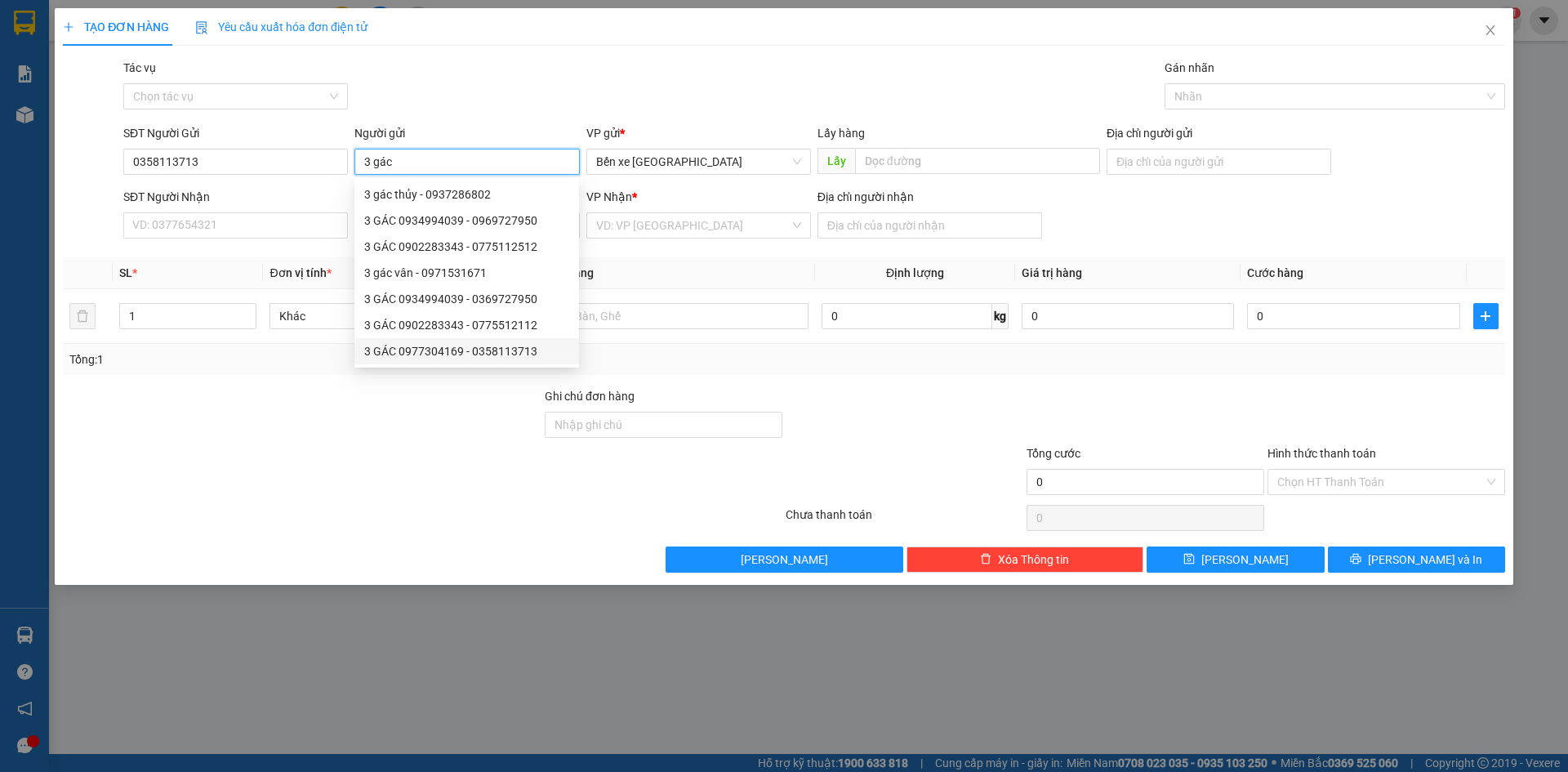
click at [498, 356] on div "3 GÁC 0977304169 - 0358113713" at bounding box center [466, 351] width 205 height 18
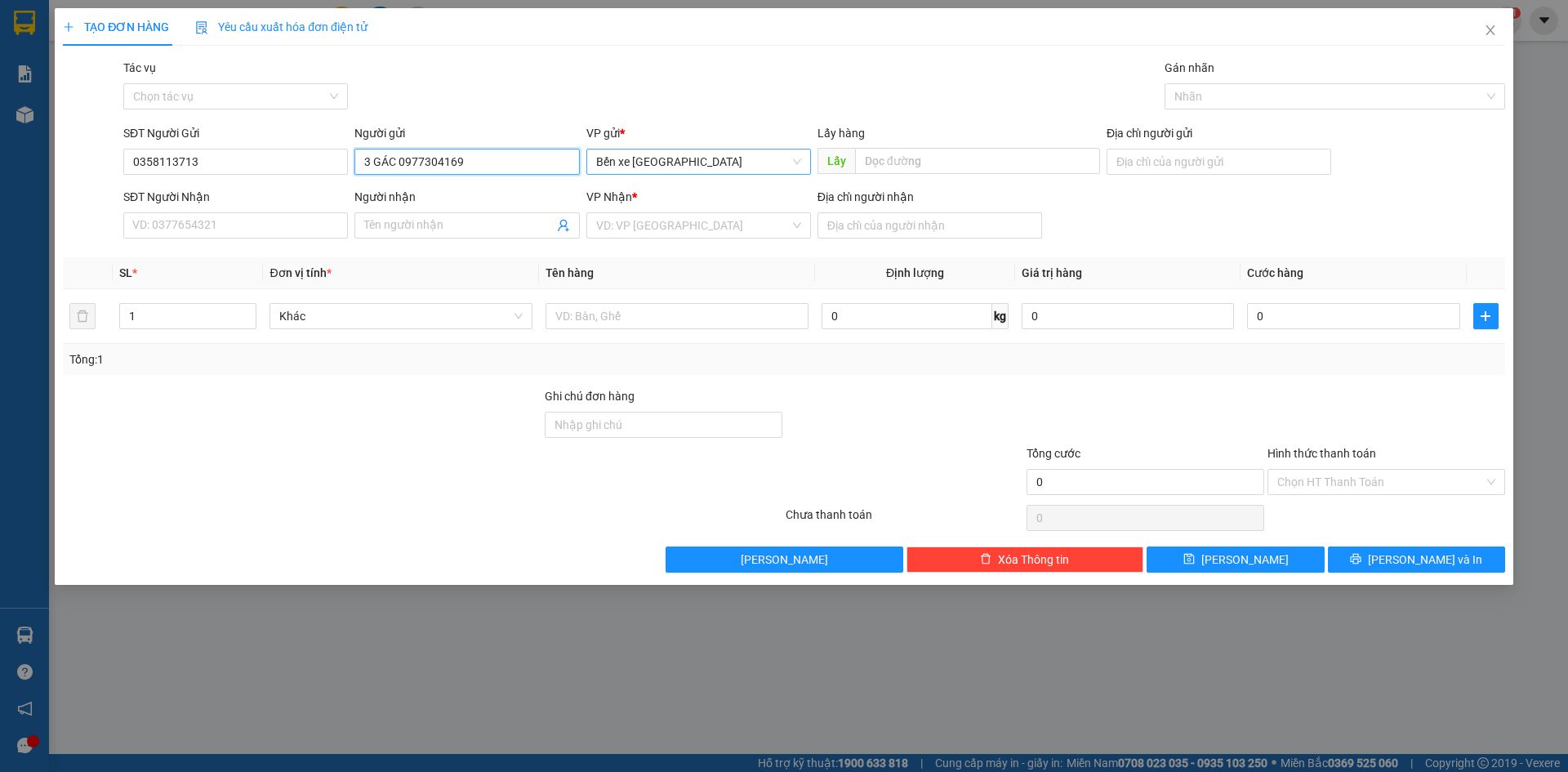
click at [743, 166] on span "Bến xe [GEOGRAPHIC_DATA]" at bounding box center [698, 161] width 205 height 25
type input "3 GÁC 0977304169"
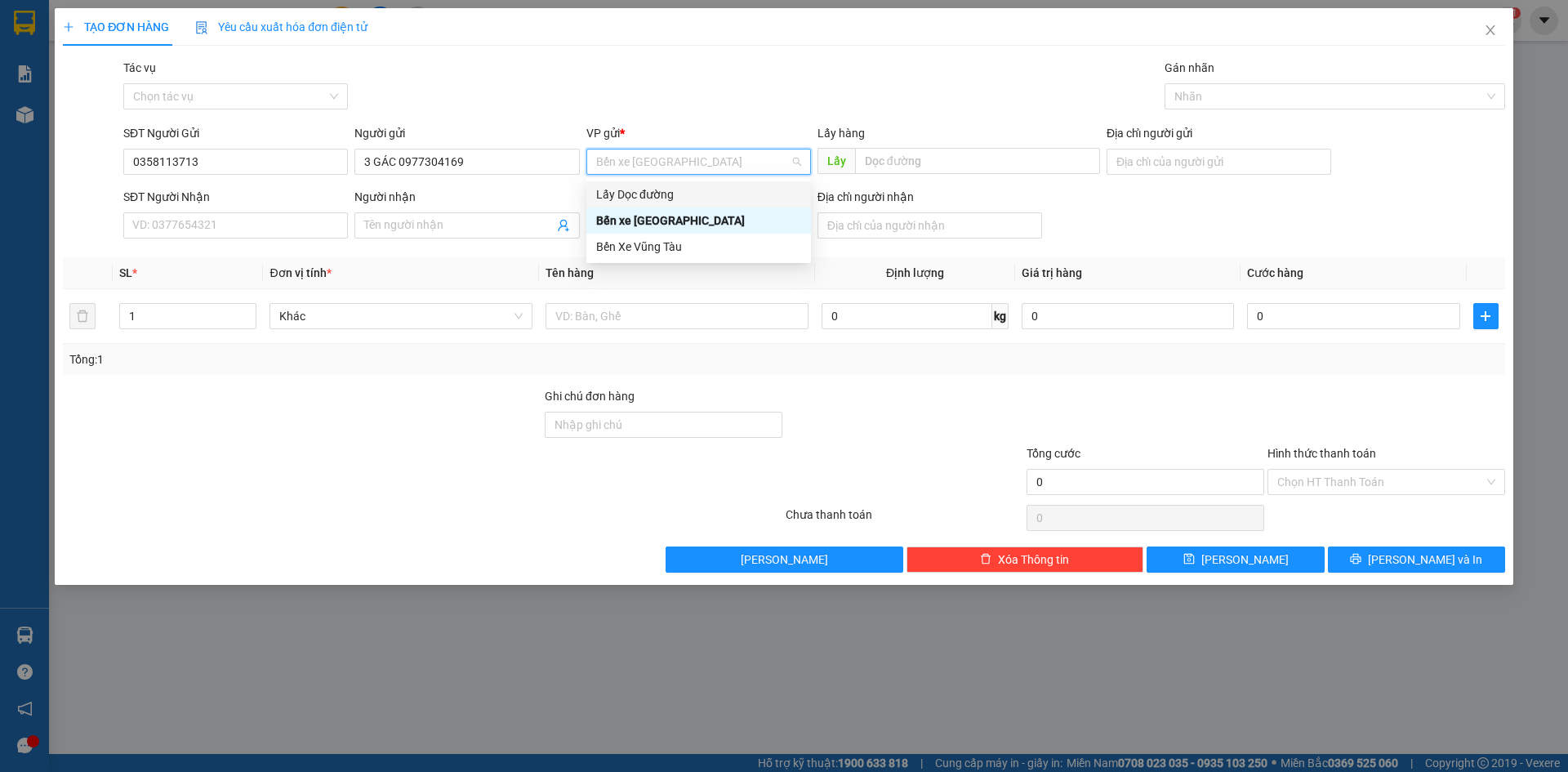
click at [717, 193] on div "Lấy Dọc đường" at bounding box center [698, 194] width 205 height 18
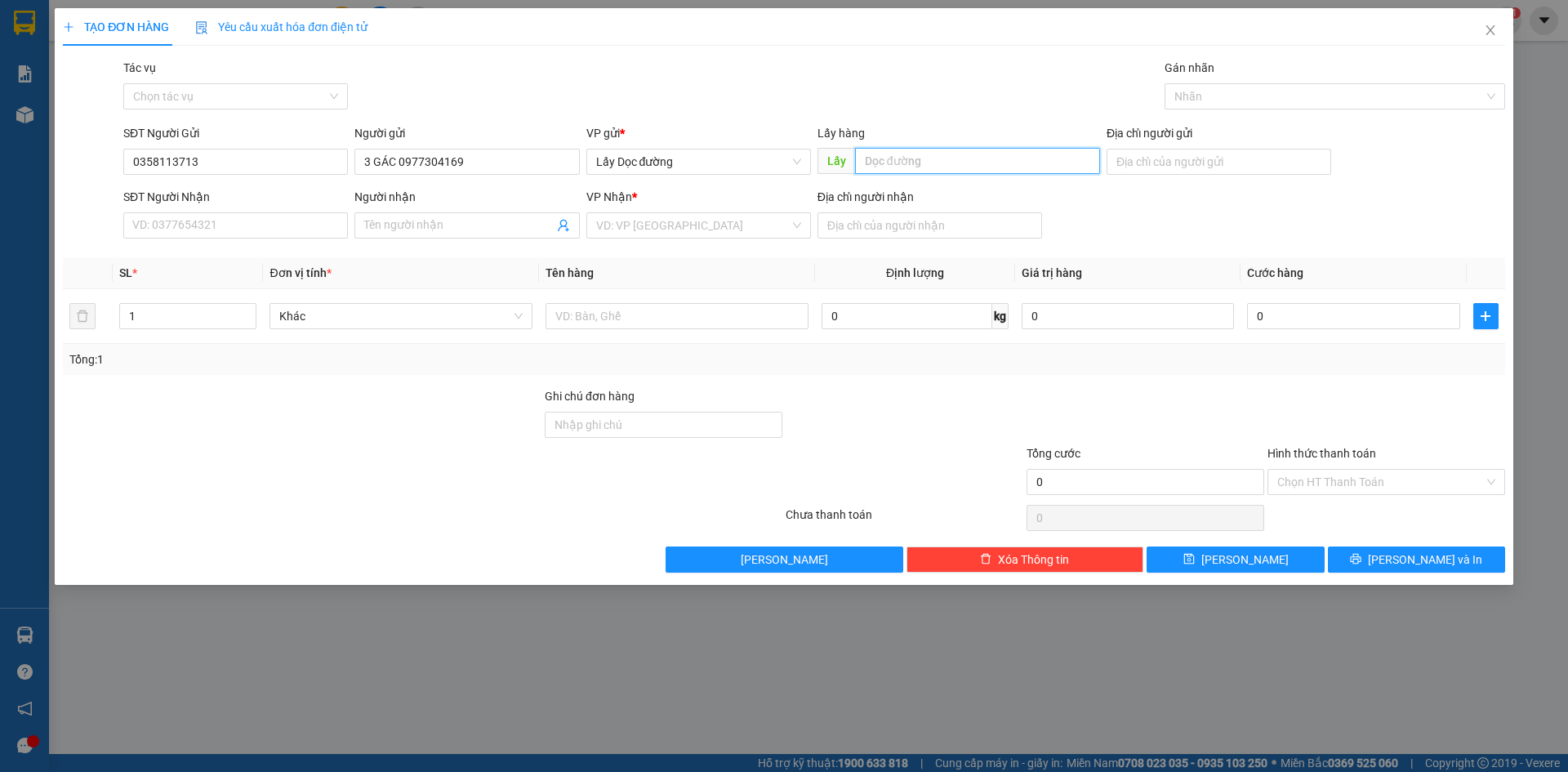
click at [880, 171] on input "text" at bounding box center [977, 160] width 245 height 26
type input "ông đô"
click at [737, 225] on input "search" at bounding box center [692, 225] width 193 height 25
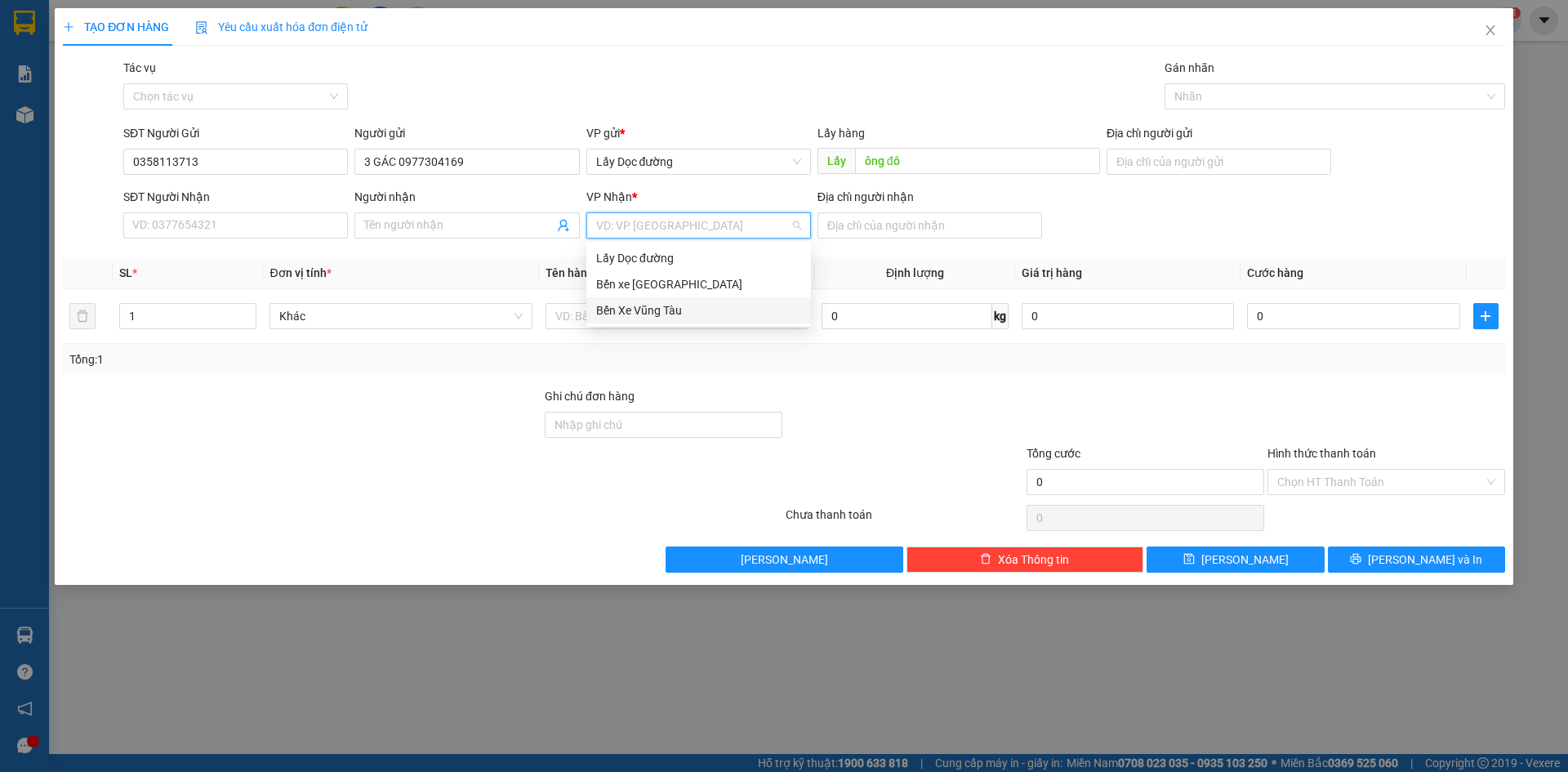
click at [682, 315] on div "Bến Xe Vũng Tàu" at bounding box center [698, 310] width 205 height 18
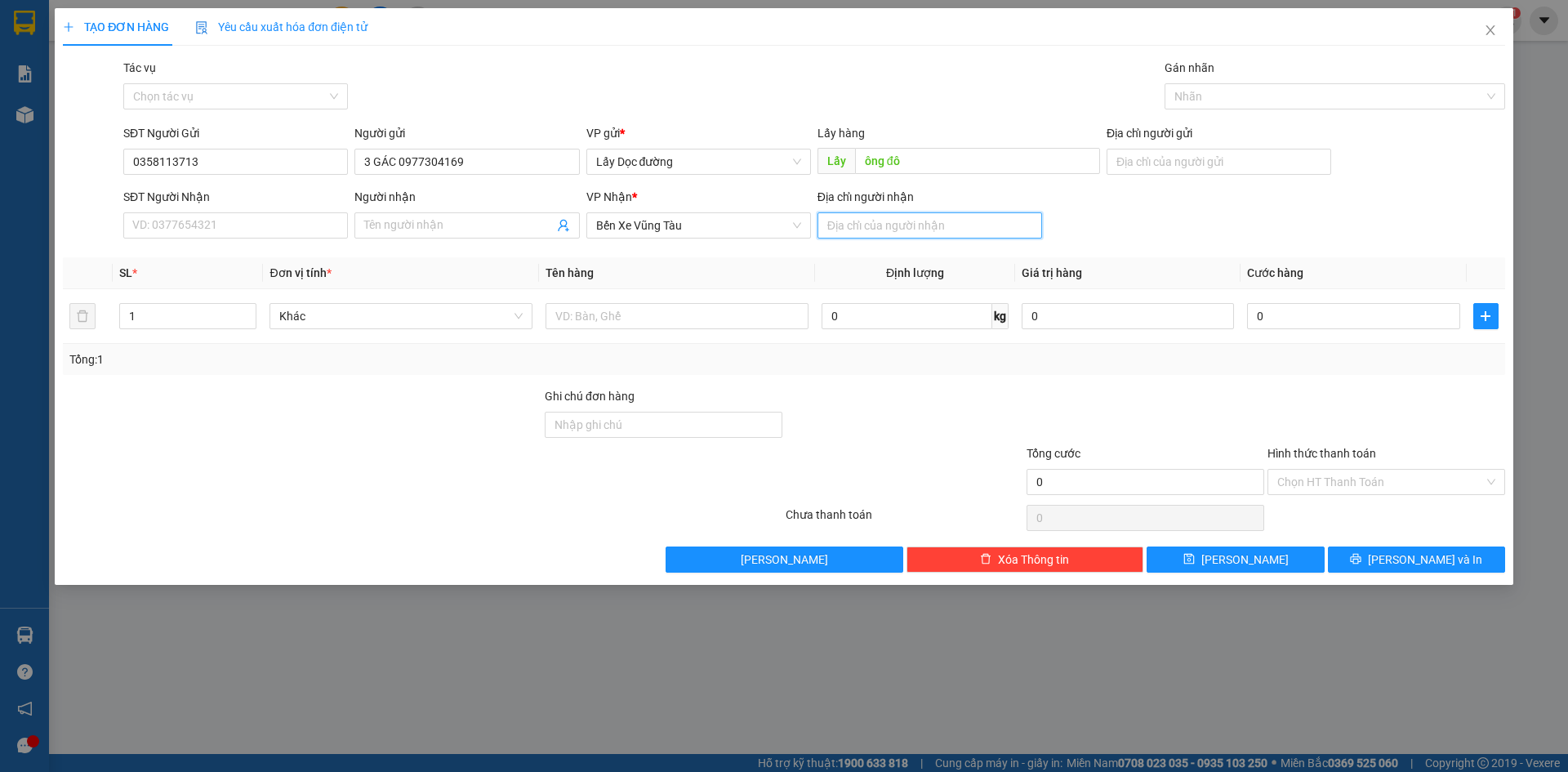
click at [897, 230] on input "Địa chỉ người nhận" at bounding box center [930, 225] width 225 height 26
type input "long hải"
click at [1298, 564] on button "[PERSON_NAME]" at bounding box center [1234, 559] width 177 height 26
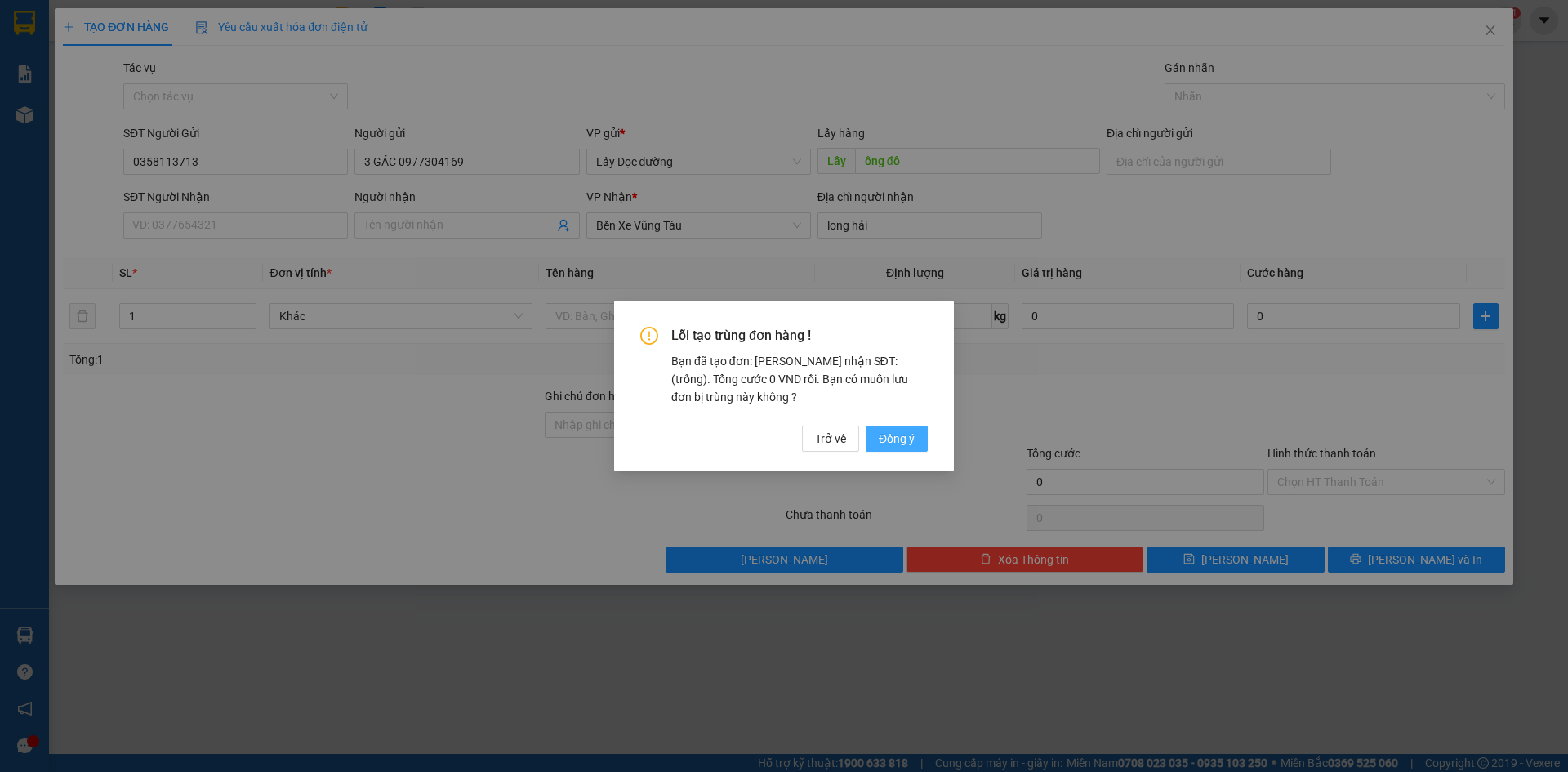
click at [885, 435] on span "Đồng ý" at bounding box center [897, 438] width 36 height 18
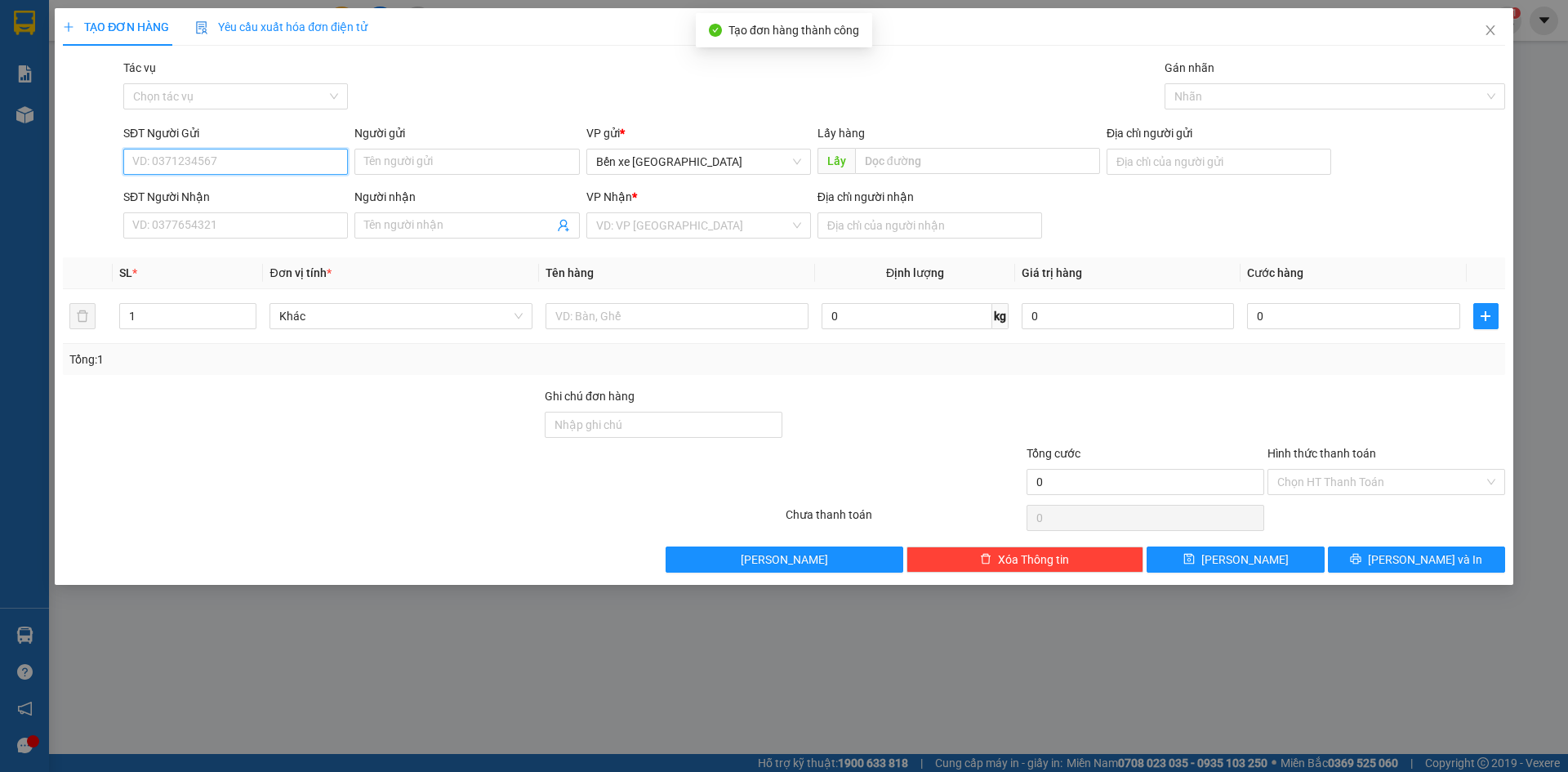
click at [241, 162] on input "SĐT Người Gửi" at bounding box center [236, 161] width 225 height 26
click at [718, 165] on span "Bến xe [GEOGRAPHIC_DATA]" at bounding box center [698, 161] width 205 height 25
type input "0773305809"
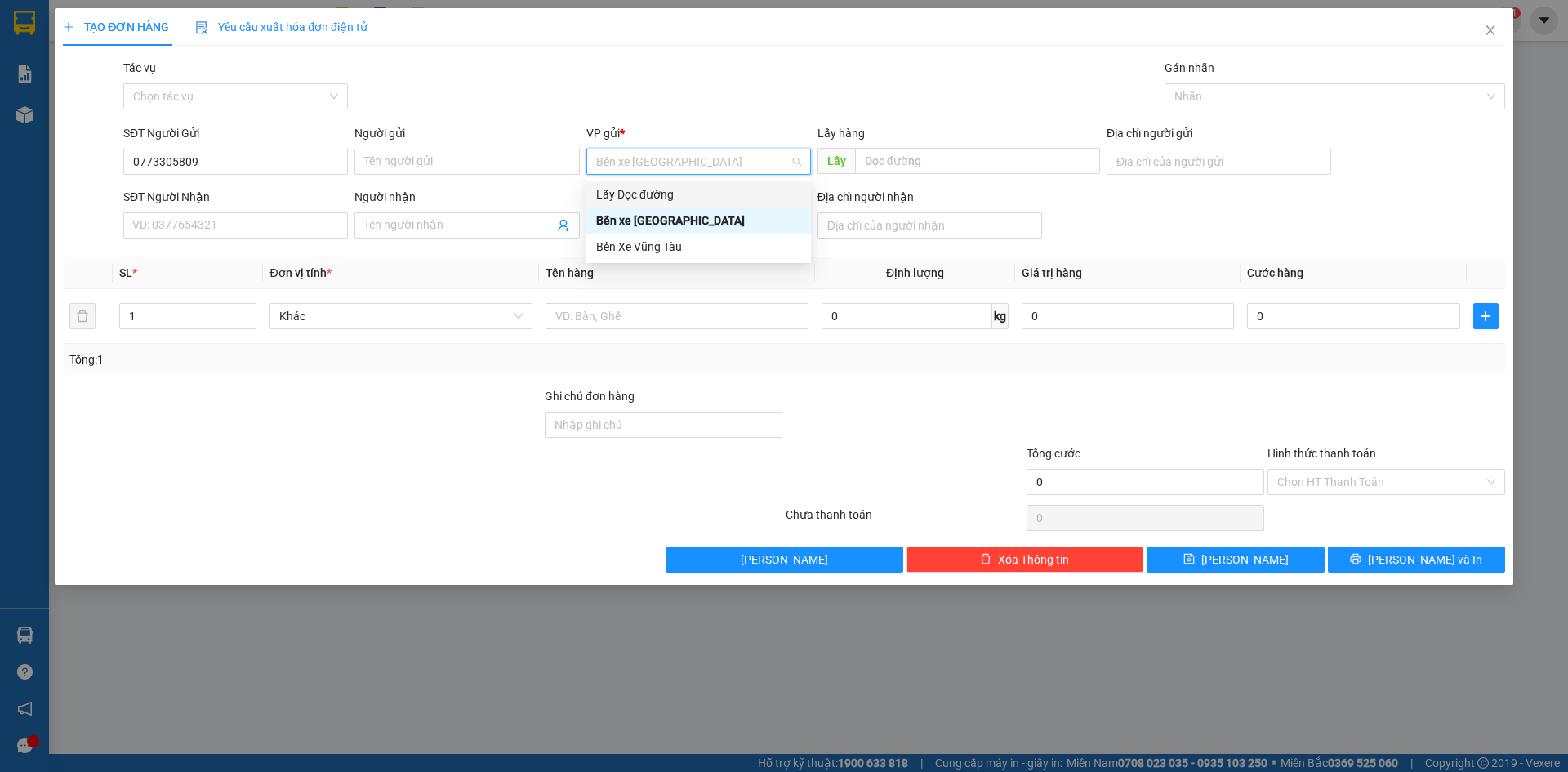
click at [688, 184] on div "Lấy Dọc đường" at bounding box center [698, 194] width 225 height 26
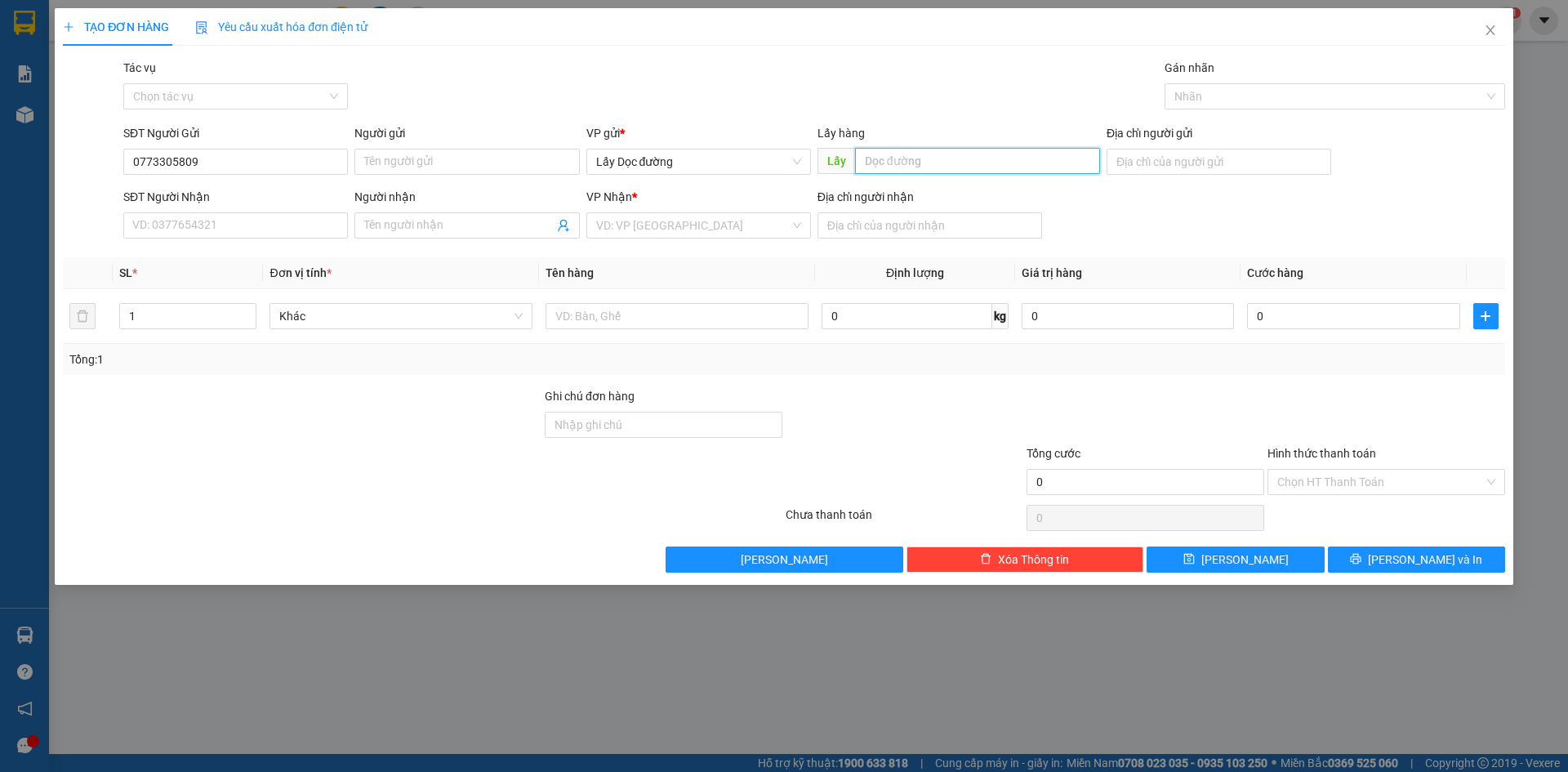
click at [904, 156] on input "text" at bounding box center [977, 160] width 245 height 26
type input "ông đô"
click at [703, 234] on input "search" at bounding box center [692, 225] width 193 height 25
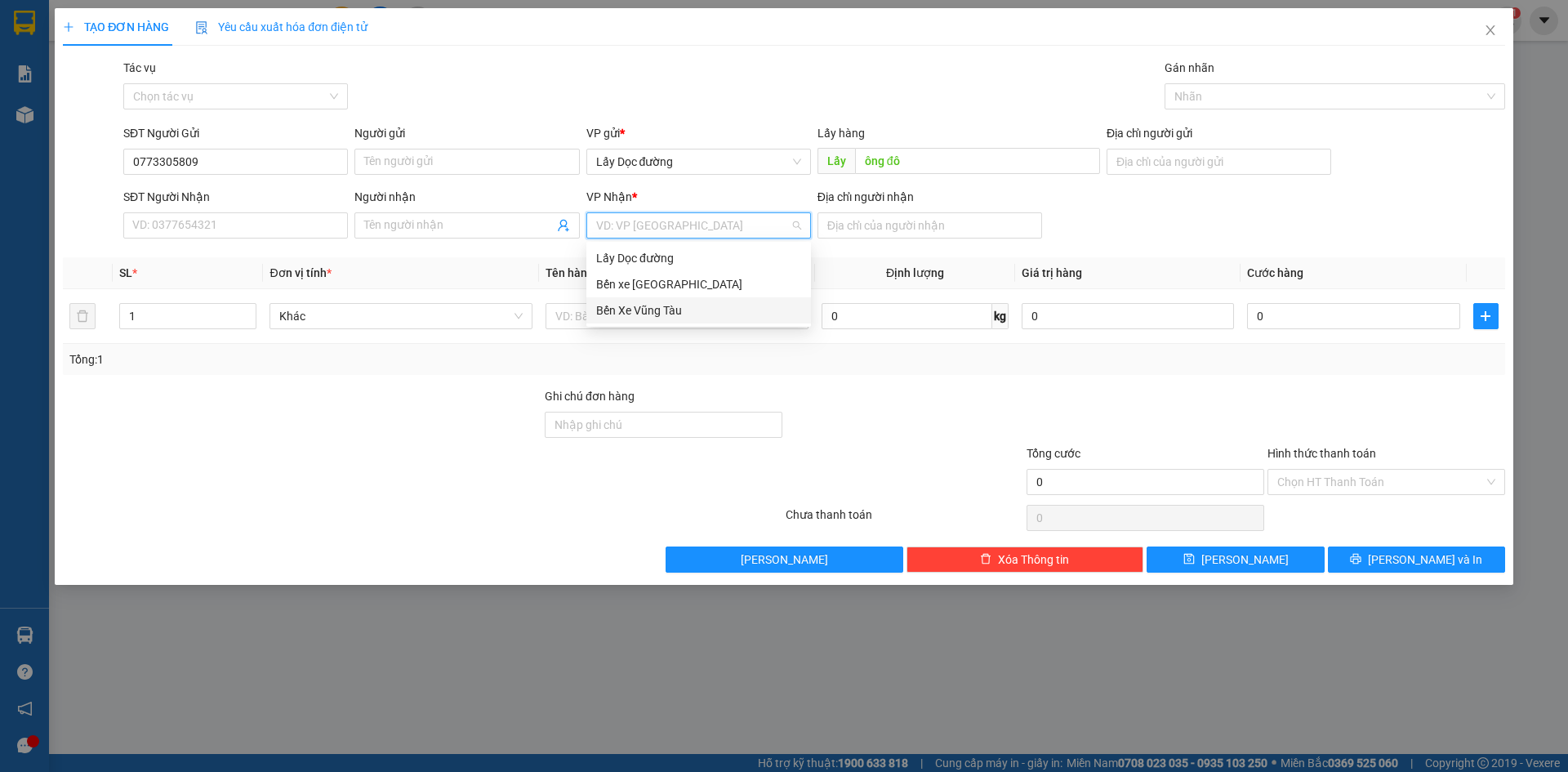
click at [697, 304] on div "Bến Xe Vũng Tàu" at bounding box center [698, 310] width 205 height 18
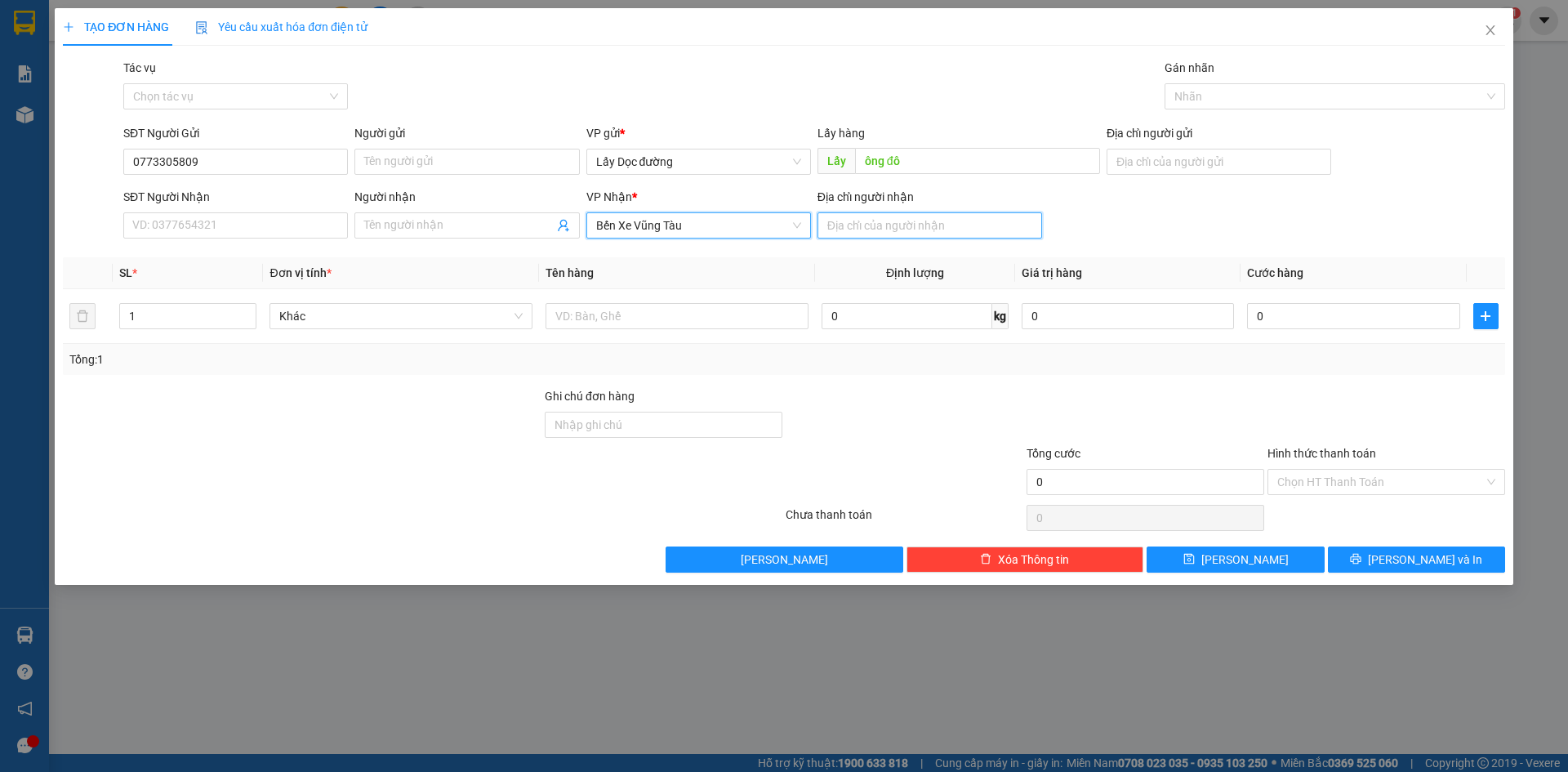
click at [894, 232] on input "Địa chỉ người nhận" at bounding box center [930, 225] width 225 height 26
type input "long hải"
click at [1195, 558] on icon "save" at bounding box center [1189, 558] width 12 height 12
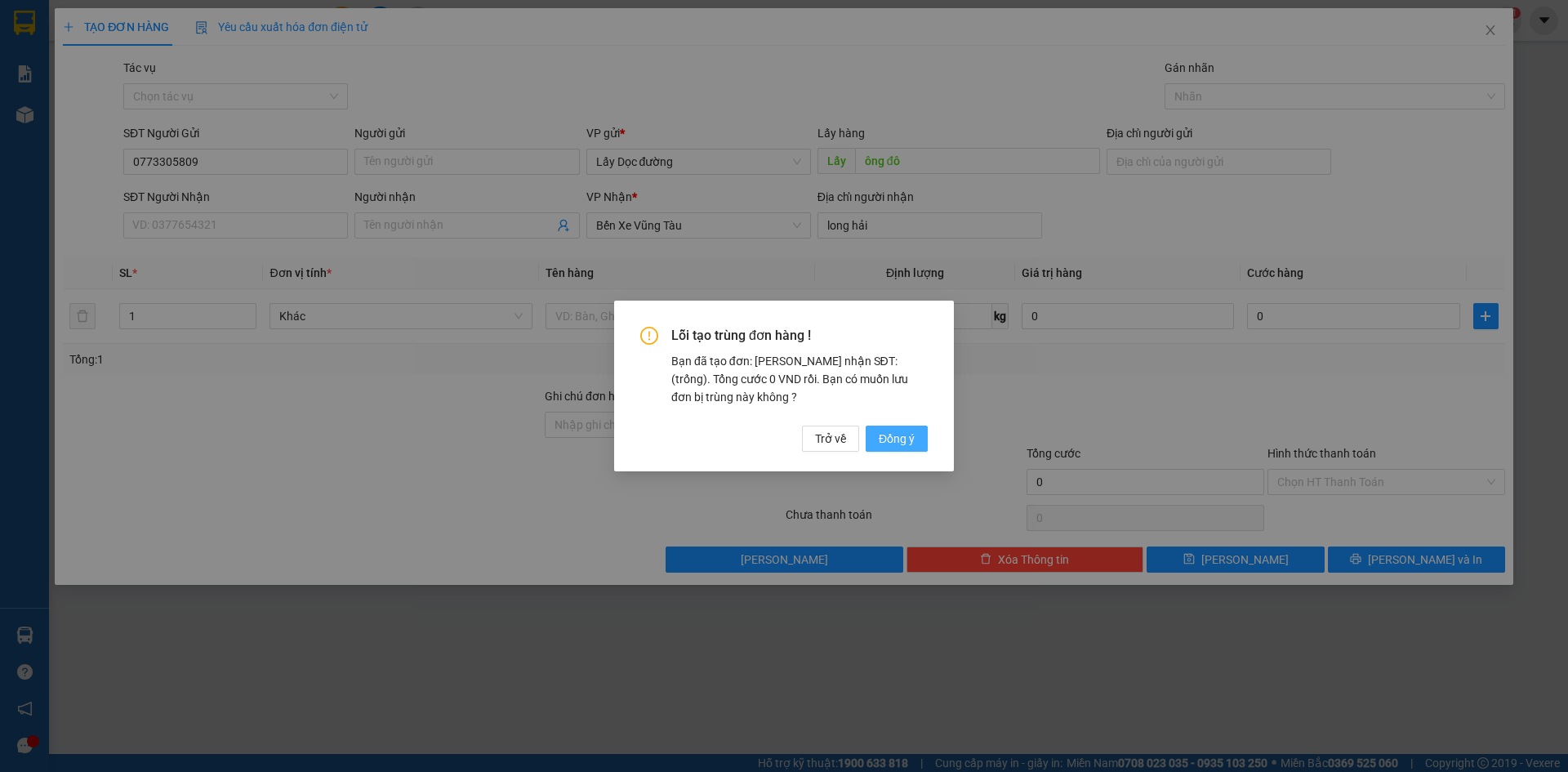
click at [904, 447] on button "Đồng ý" at bounding box center [896, 438] width 62 height 26
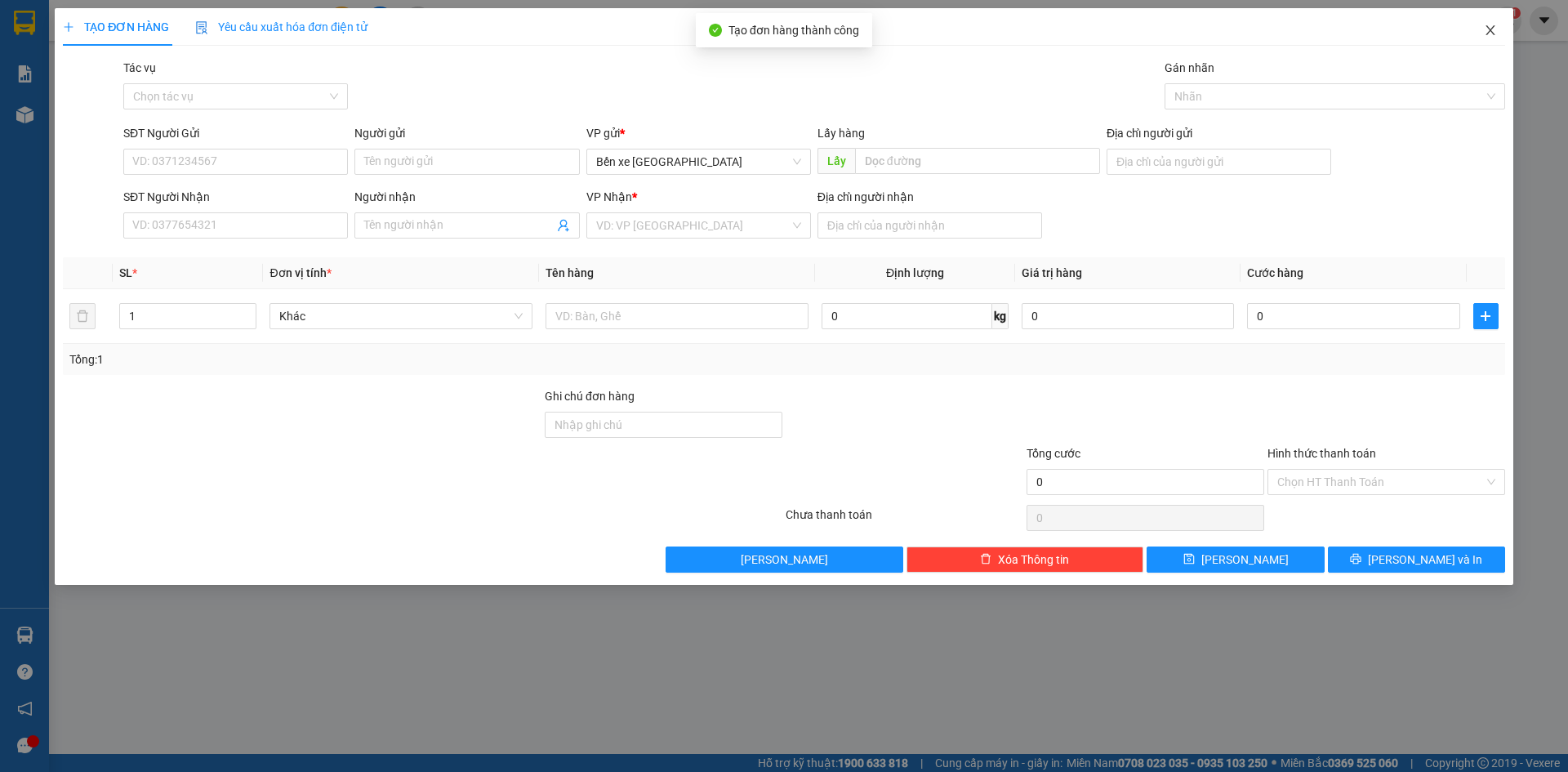
click at [1493, 37] on icon "close" at bounding box center [1490, 30] width 13 height 13
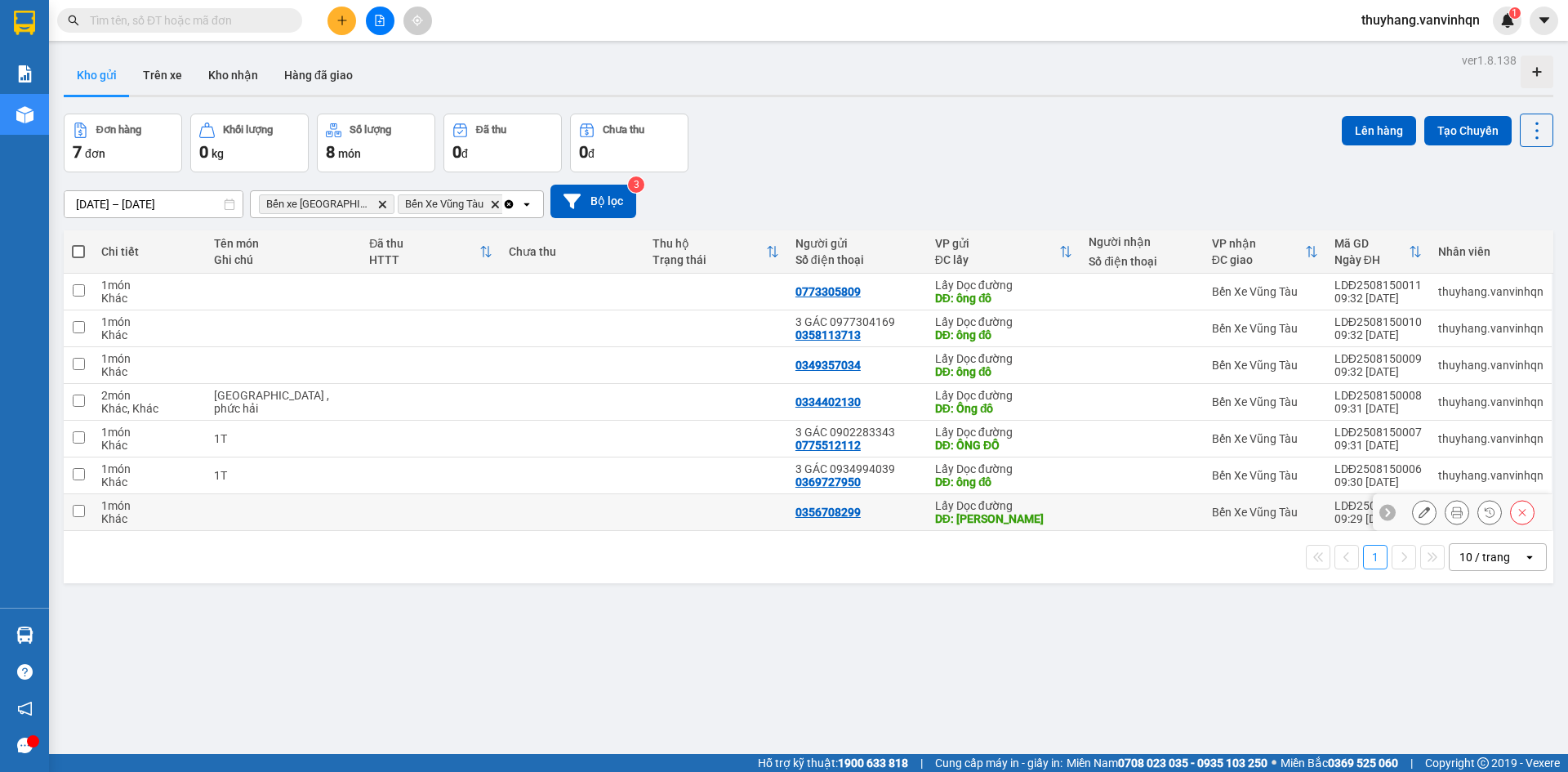
click at [876, 512] on div "0356708299" at bounding box center [856, 512] width 124 height 13
checkbox input "true"
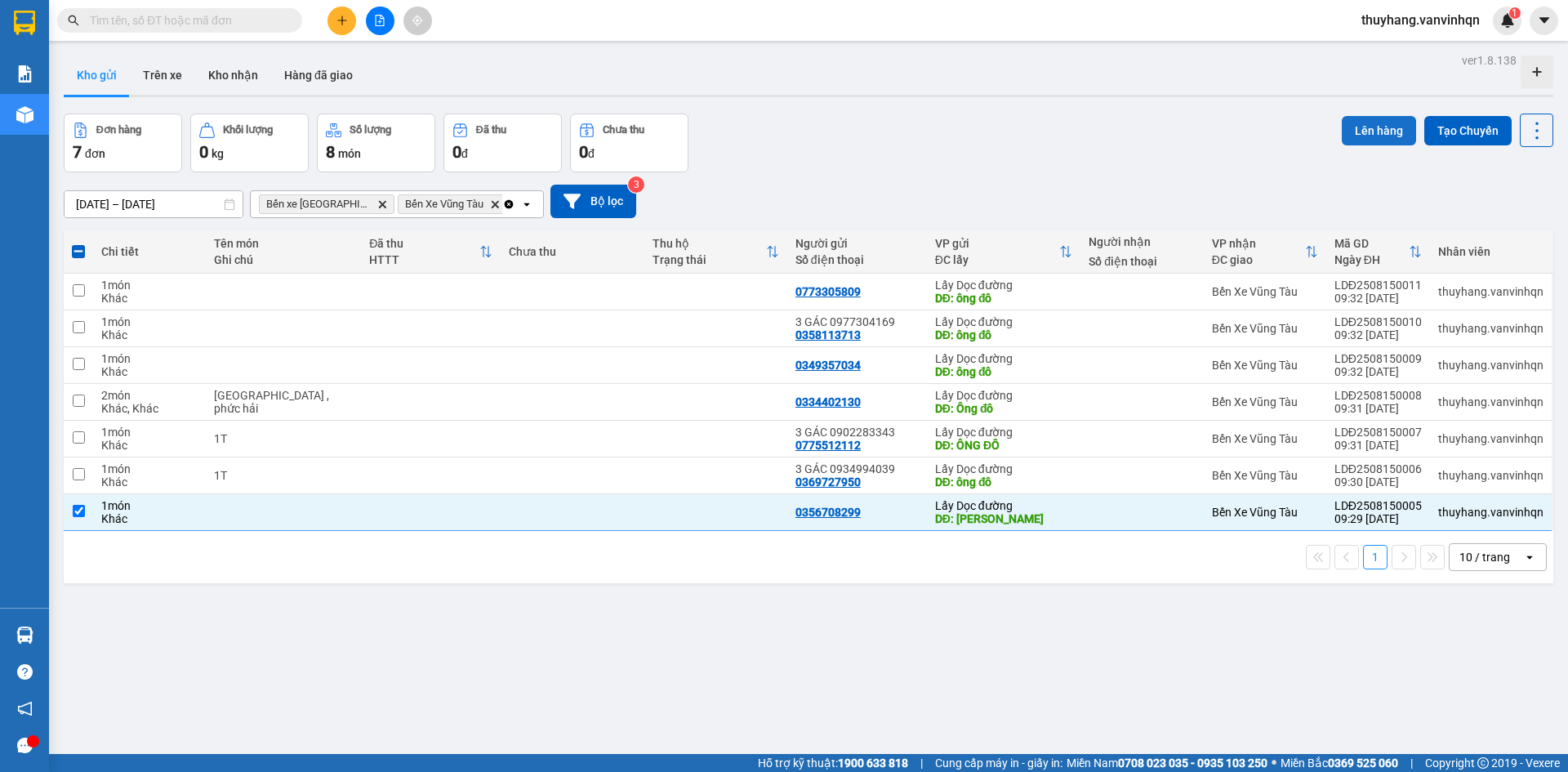
click at [1352, 133] on button "Lên hàng" at bounding box center [1378, 131] width 74 height 30
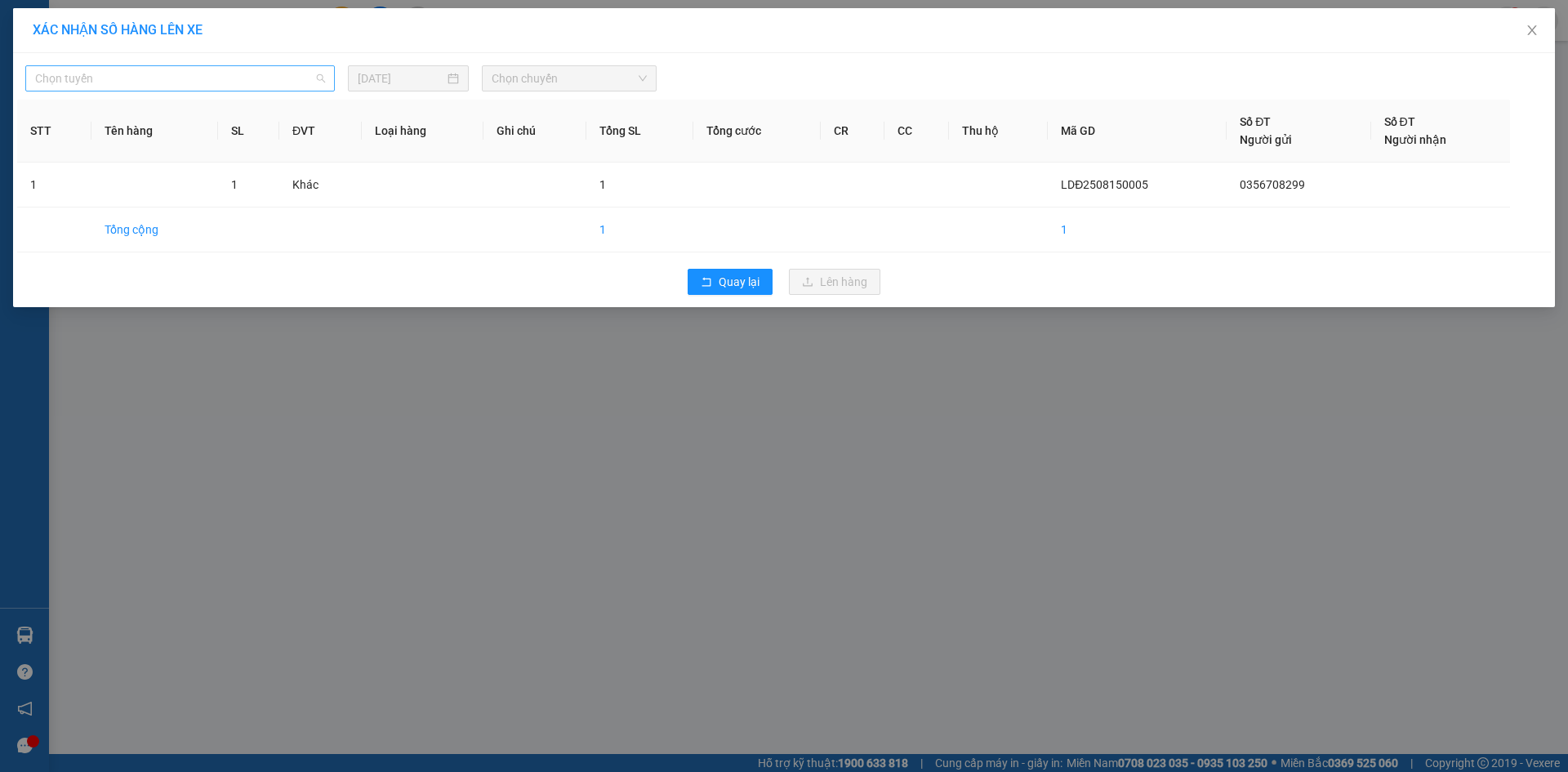
click at [213, 90] on span "Chọn tuyến" at bounding box center [179, 78] width 290 height 25
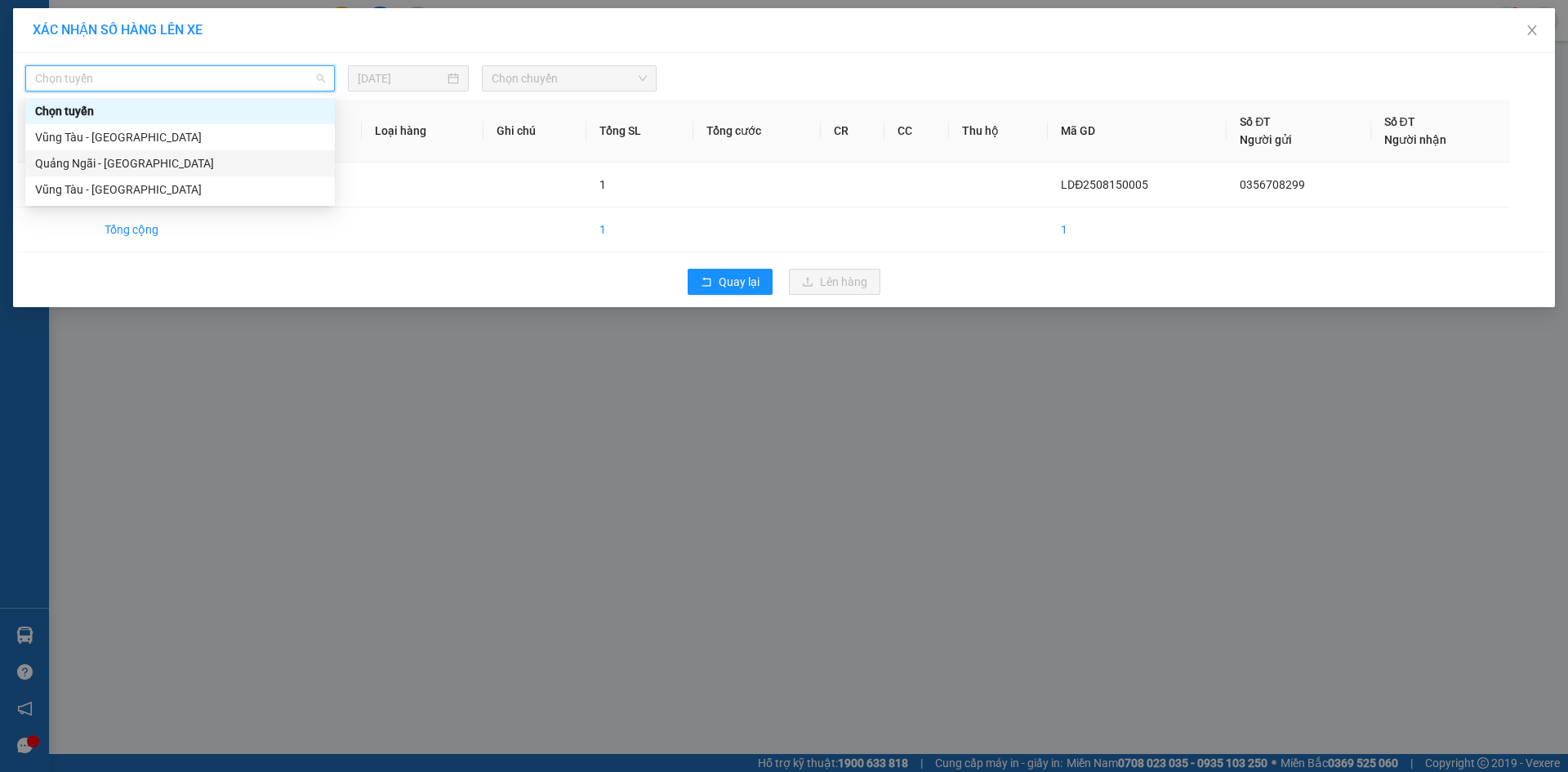
click at [198, 165] on div "Quảng Ngãi - [GEOGRAPHIC_DATA]" at bounding box center [179, 163] width 290 height 18
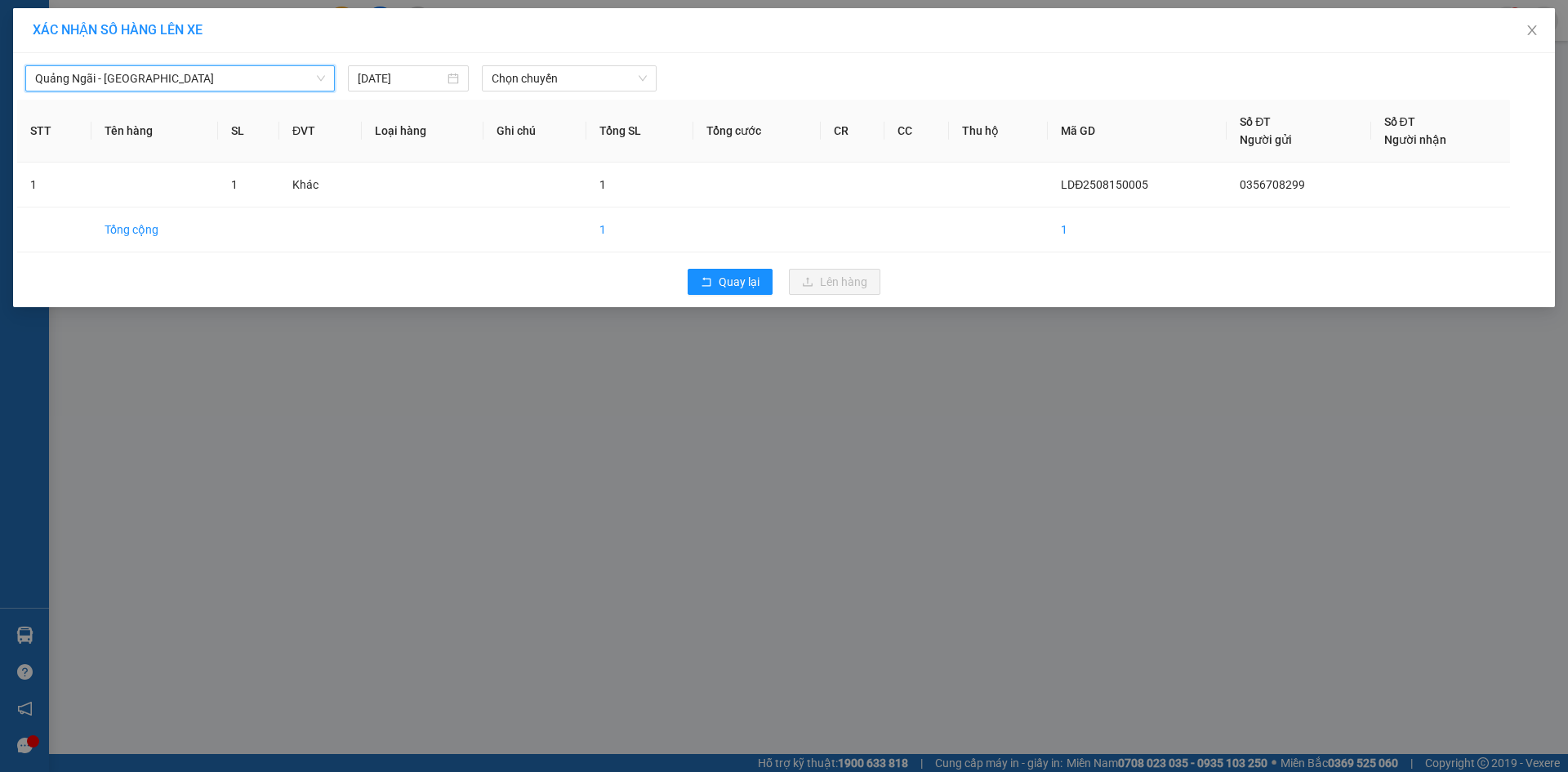
click at [523, 63] on div "[GEOGRAPHIC_DATA] - [GEOGRAPHIC_DATA] [GEOGRAPHIC_DATA] - [GEOGRAPHIC_DATA] [DA…" at bounding box center [783, 74] width 1533 height 35
click at [554, 85] on span "Chọn chuyến" at bounding box center [569, 78] width 155 height 25
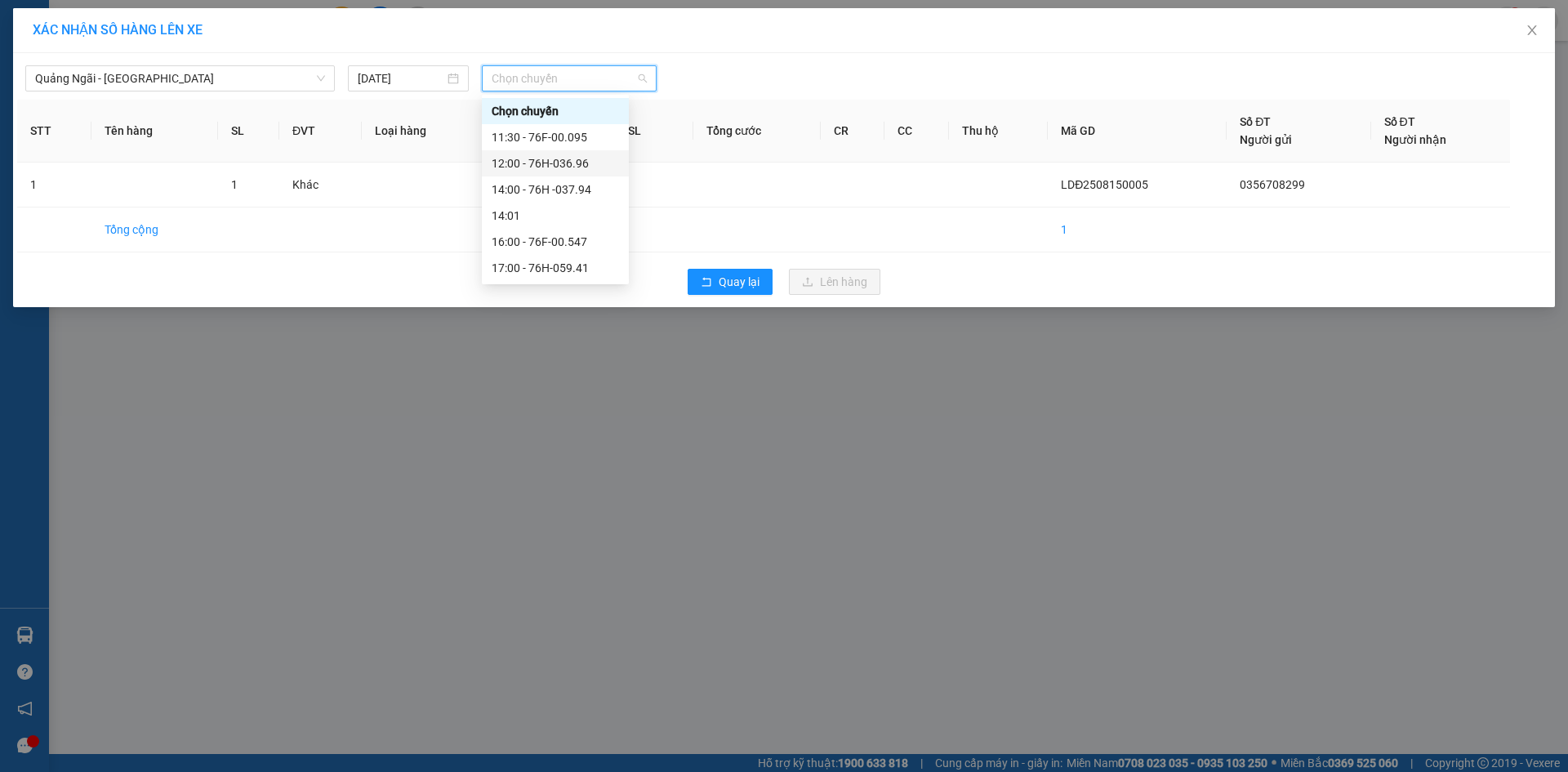
click at [605, 159] on div "12:00 - 76H-036.96" at bounding box center [555, 163] width 128 height 18
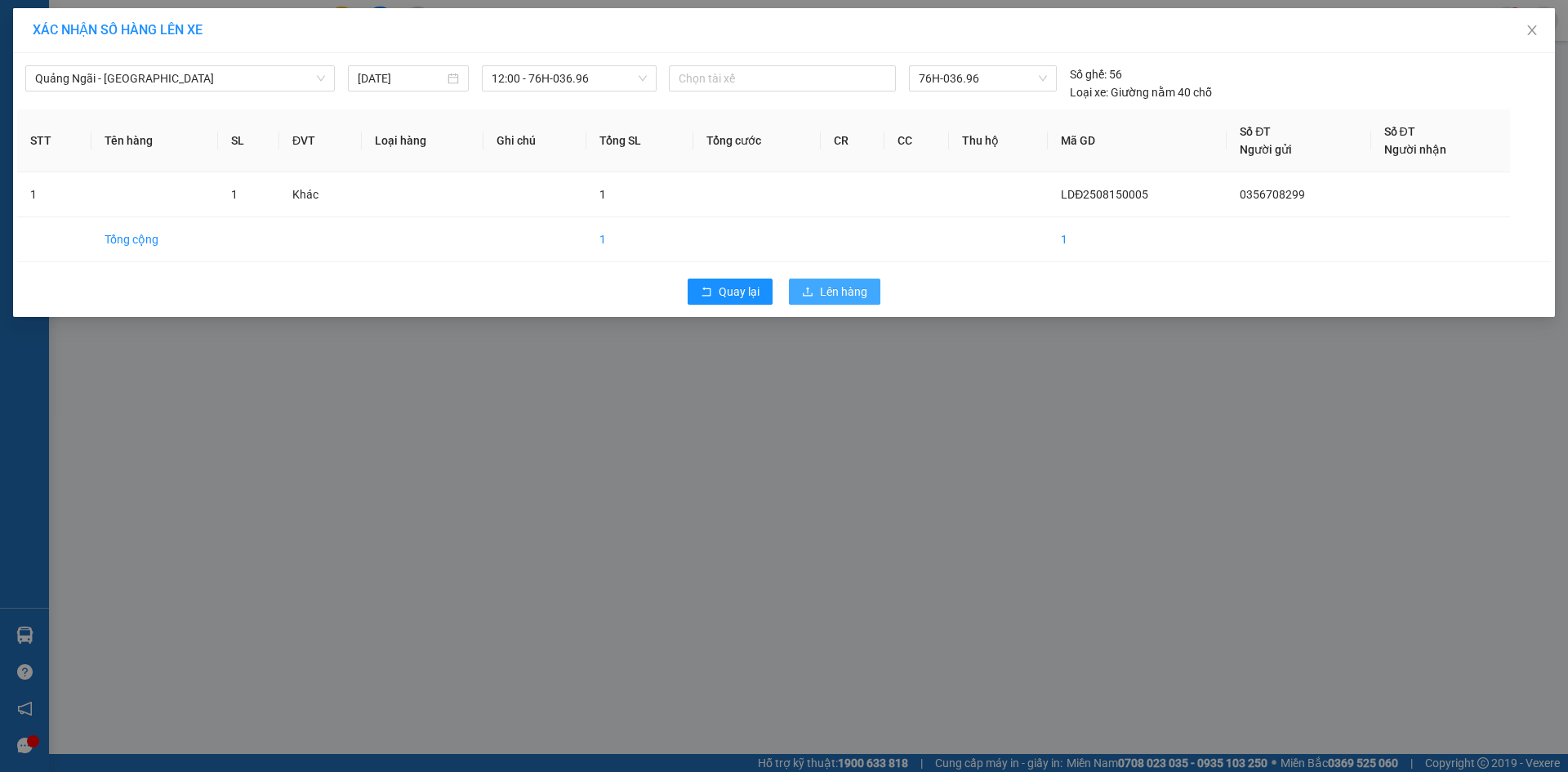
drag, startPoint x: 841, startPoint y: 290, endPoint x: 1025, endPoint y: 366, distance: 199.1
click at [842, 290] on span "Lên hàng" at bounding box center [843, 291] width 48 height 18
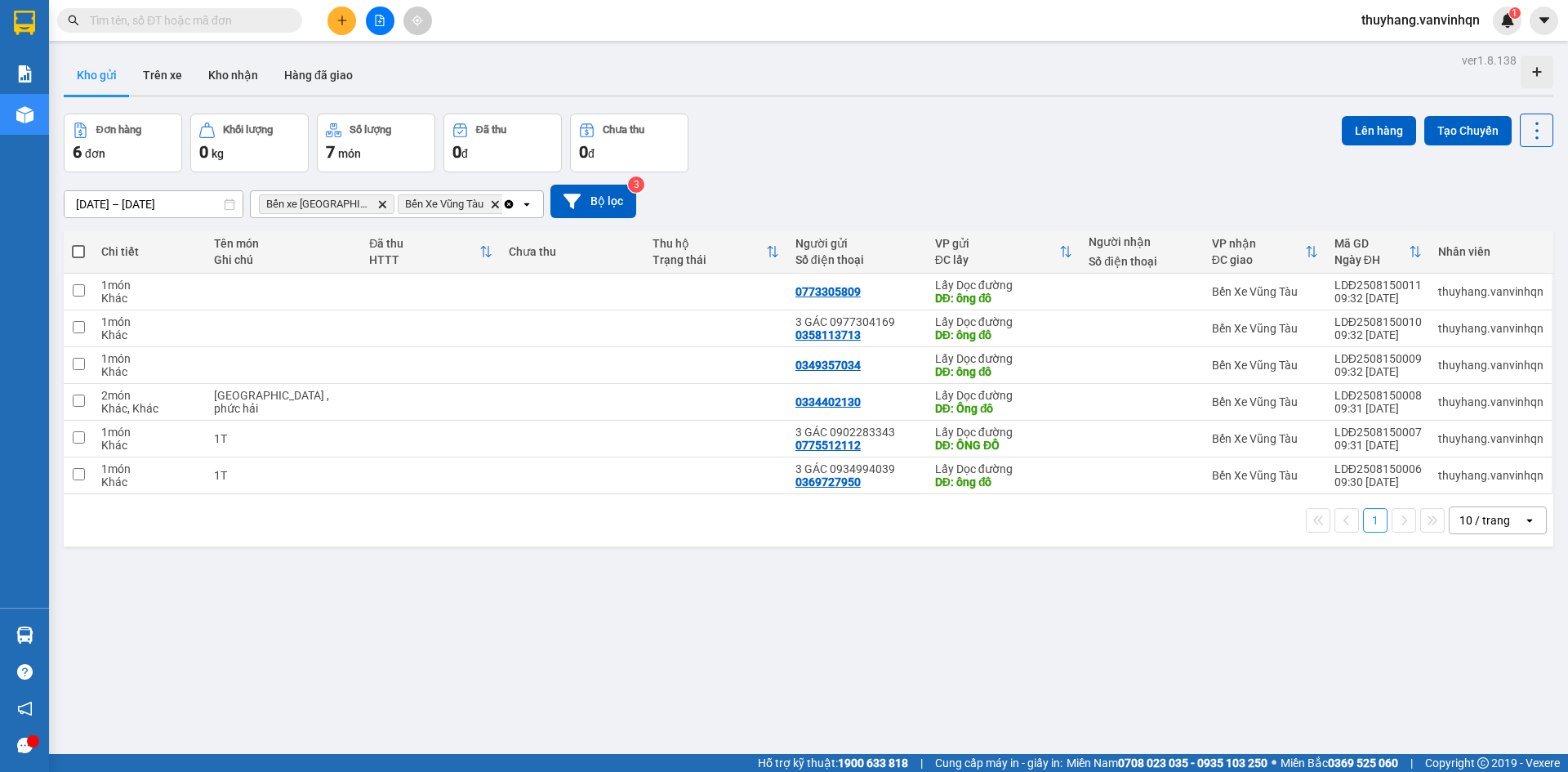
click at [374, 26] on button at bounding box center [380, 21] width 29 height 29
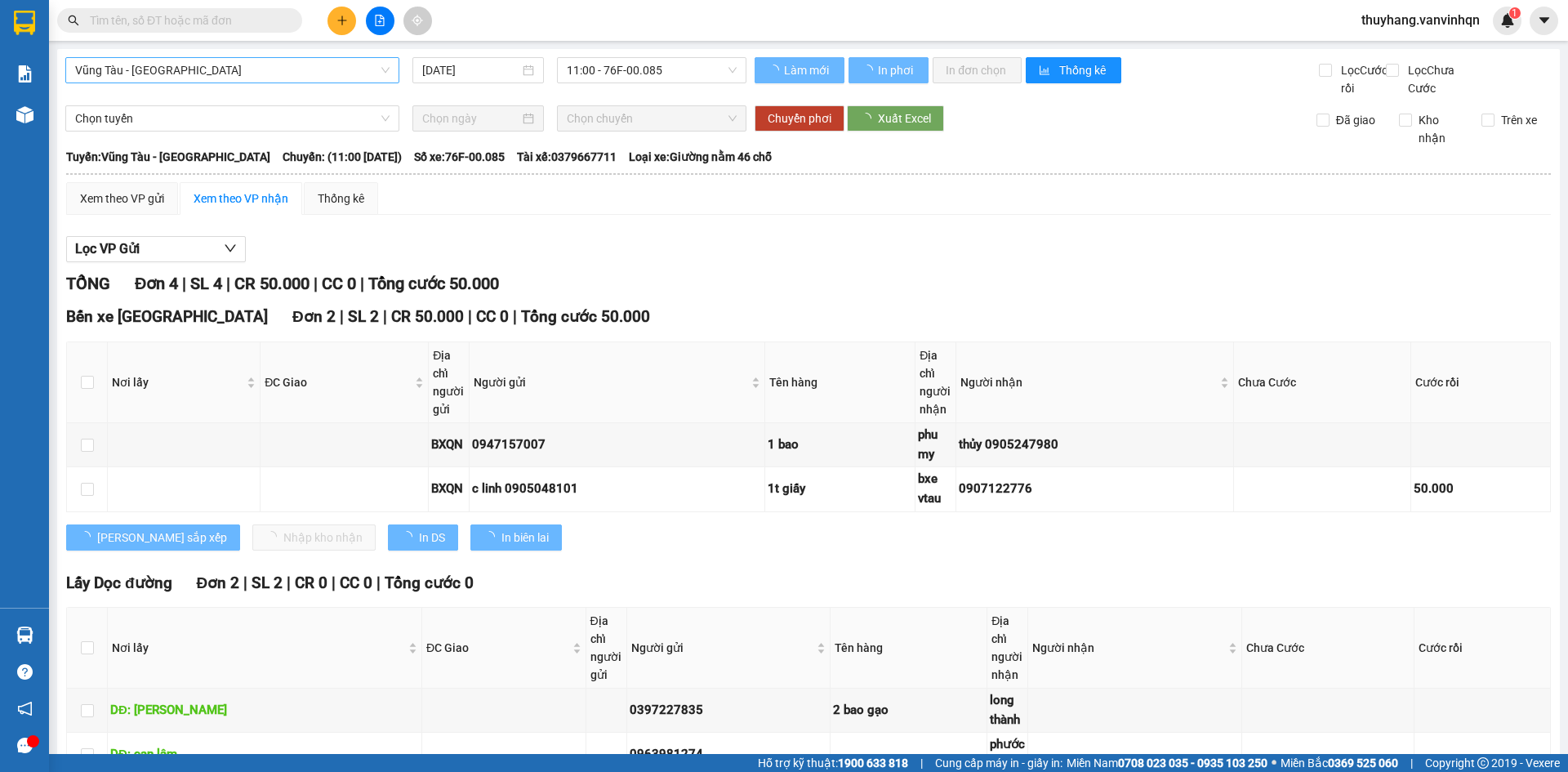
click at [266, 64] on span "Vũng Tàu - [GEOGRAPHIC_DATA]" at bounding box center [233, 70] width 315 height 25
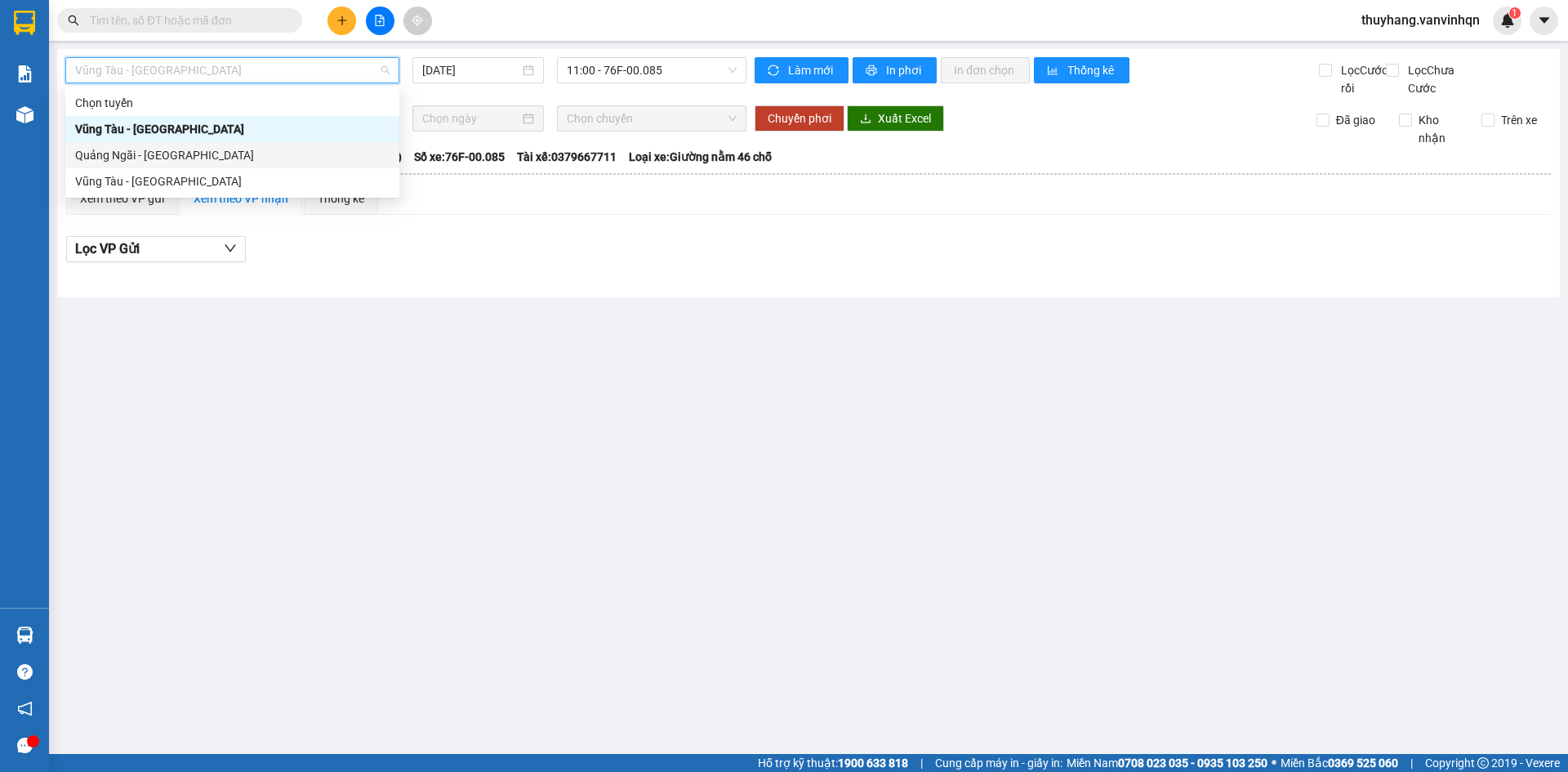
click at [258, 156] on div "Quảng Ngãi - [GEOGRAPHIC_DATA]" at bounding box center [233, 155] width 315 height 18
type input "[DATE]"
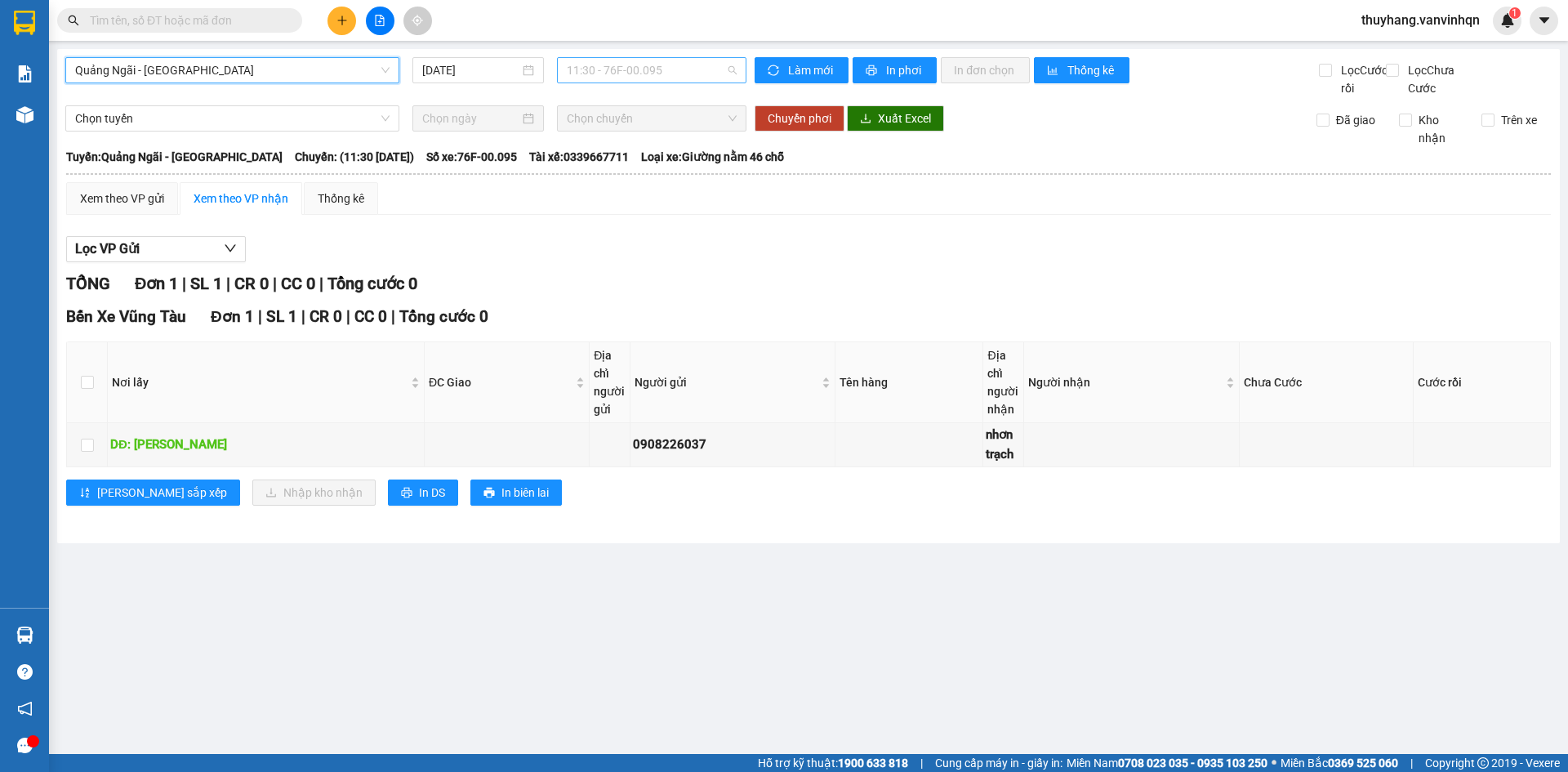
click at [648, 72] on span "11:30 - 76F-00.095" at bounding box center [651, 70] width 170 height 25
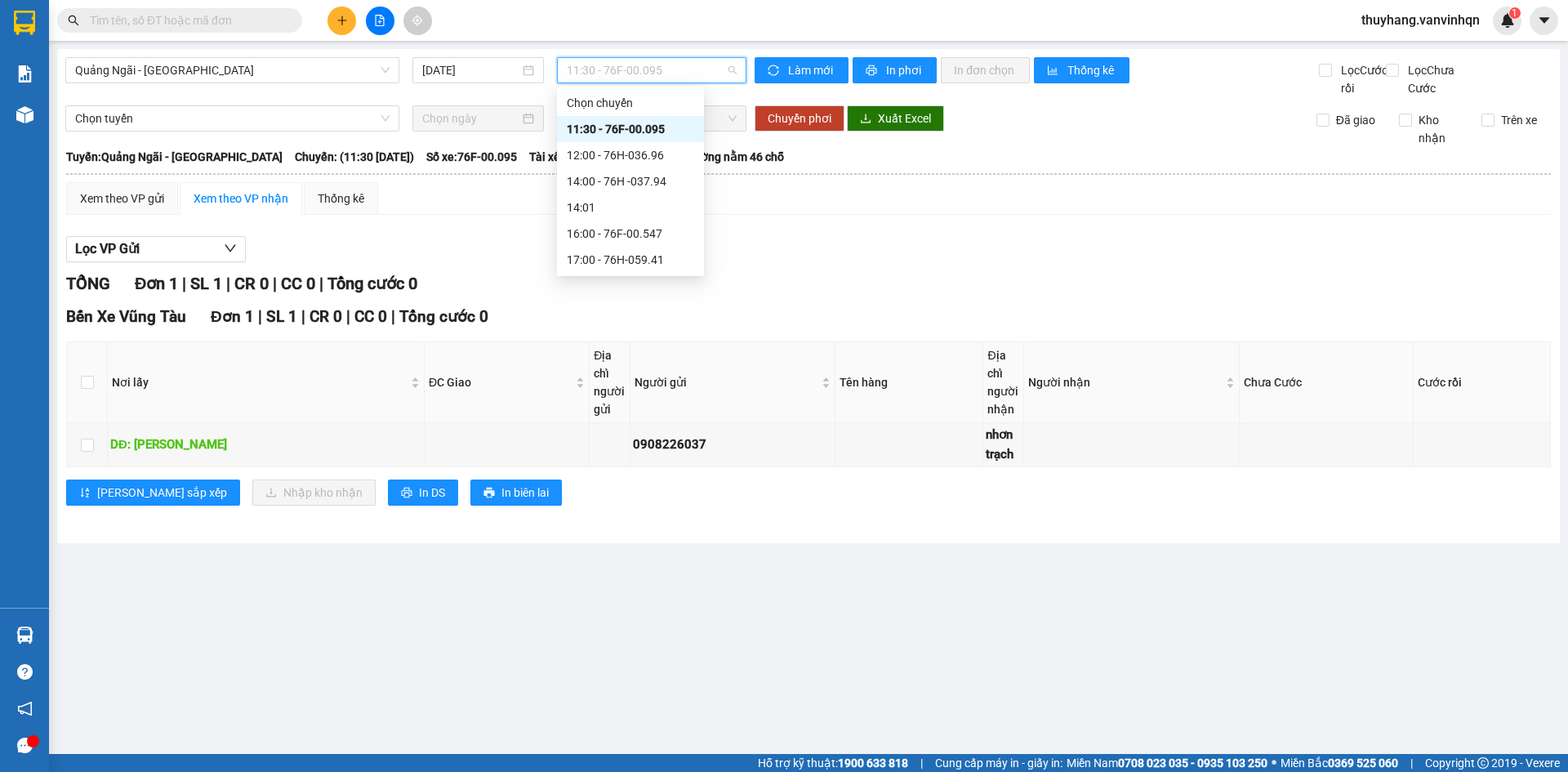
click at [655, 142] on div "11:30 - 76F-00.095" at bounding box center [631, 129] width 147 height 26
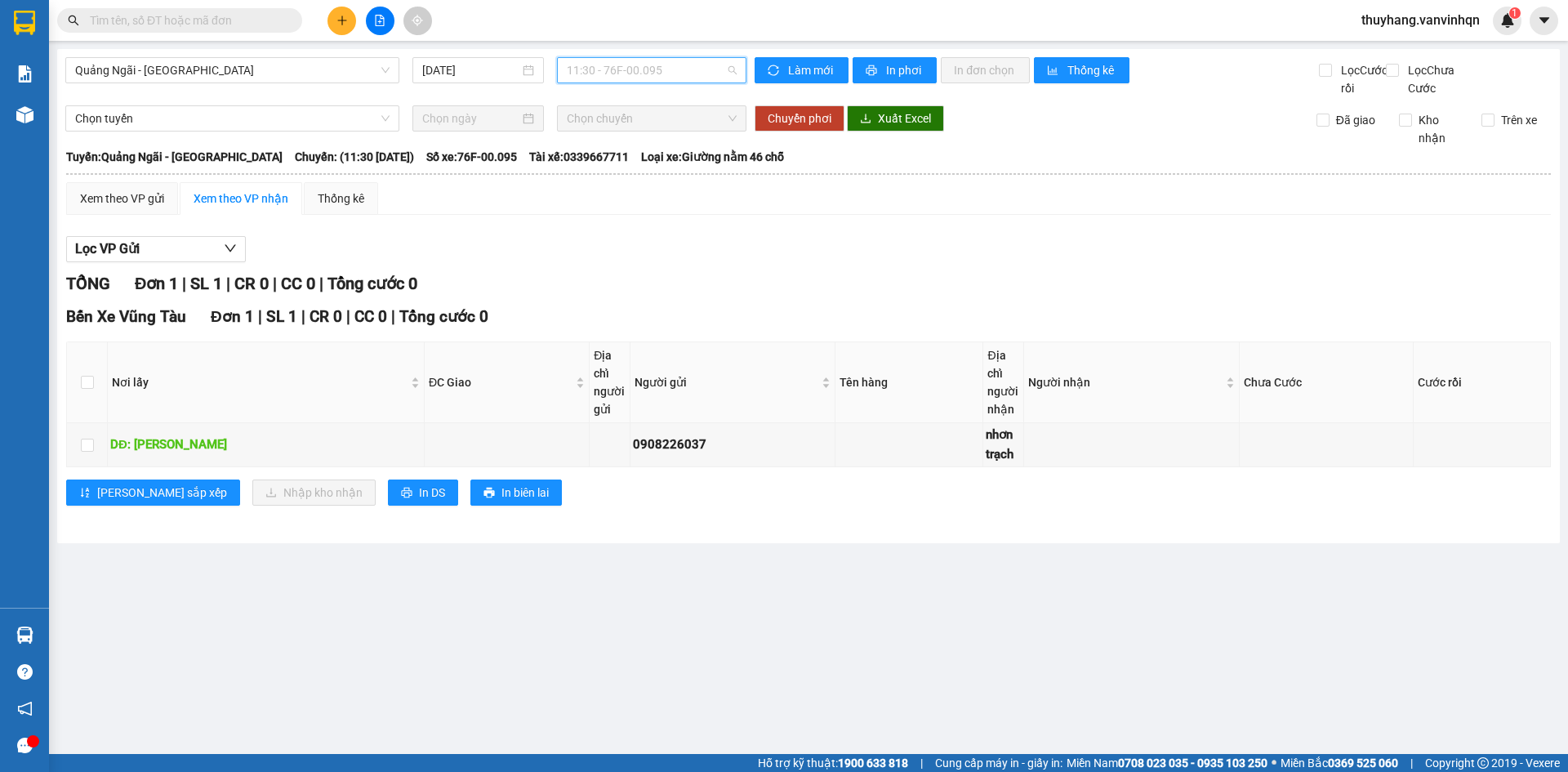
click at [651, 69] on span "11:30 - 76F-00.095" at bounding box center [651, 70] width 170 height 25
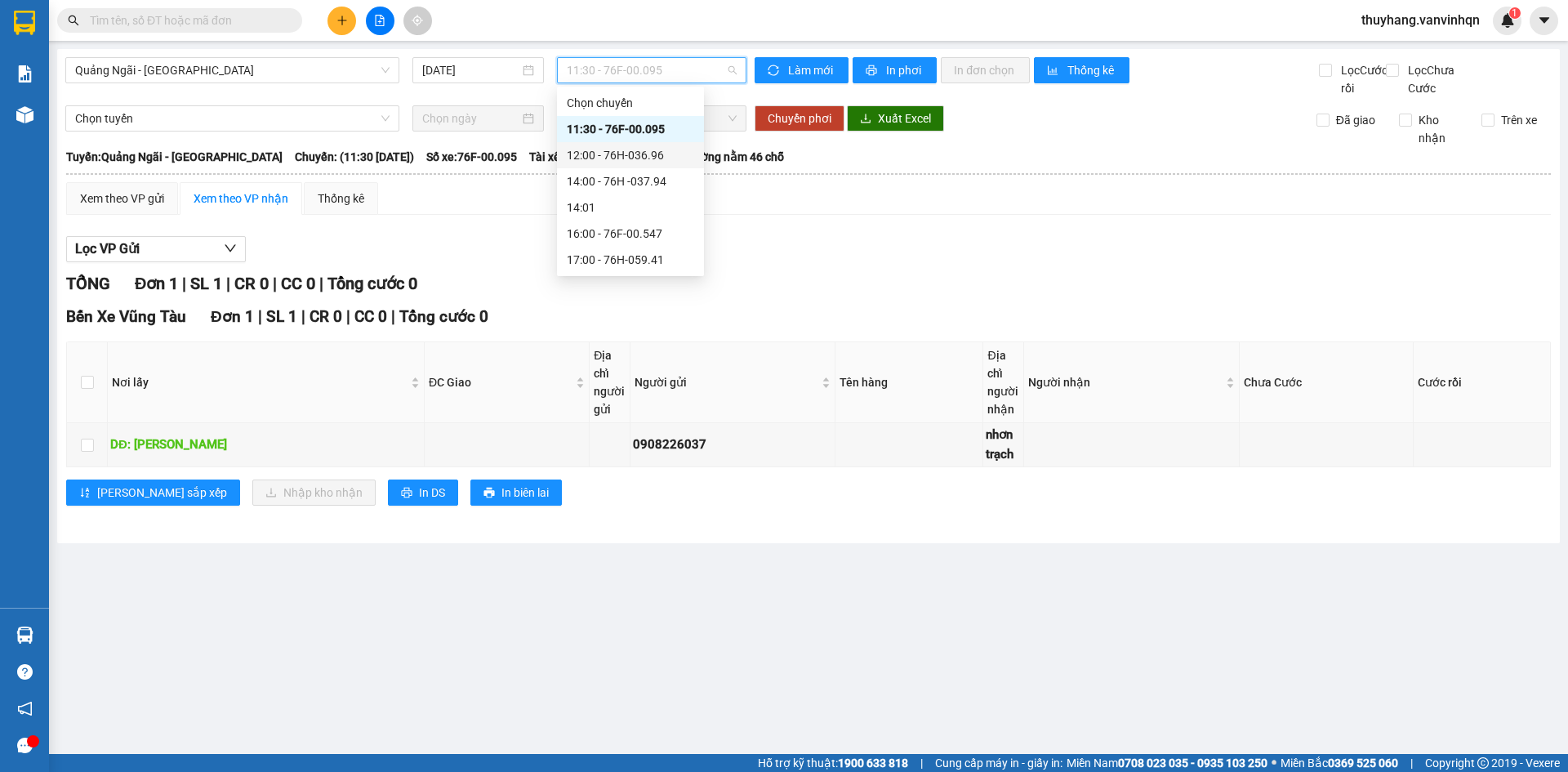
click at [664, 151] on div "12:00 - 76H-036.96" at bounding box center [630, 155] width 128 height 18
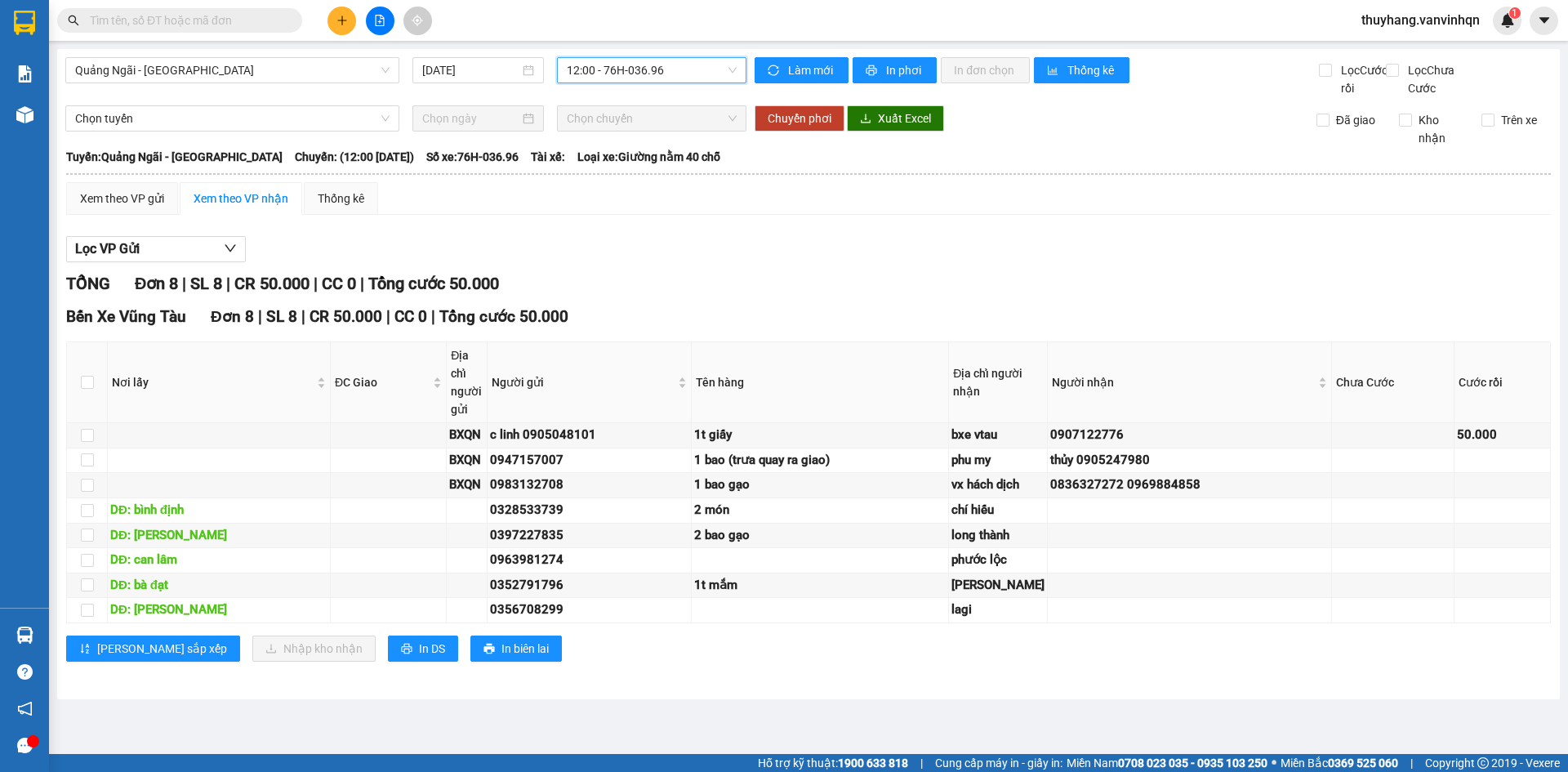
click at [618, 71] on span "12:00 - 76H-036.96" at bounding box center [651, 70] width 170 height 25
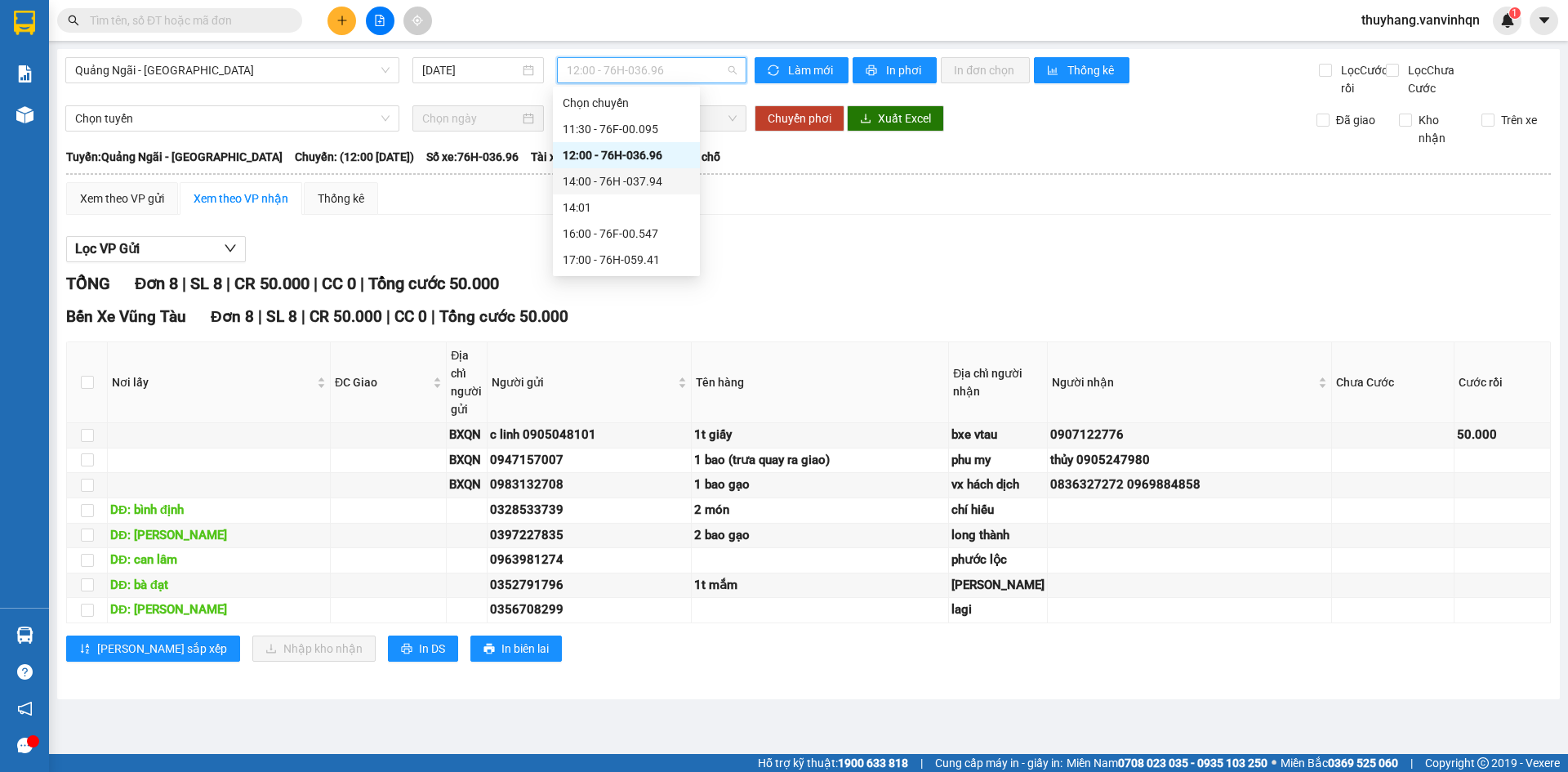
click at [655, 181] on div "14:00 - 76H -037.94" at bounding box center [626, 181] width 128 height 18
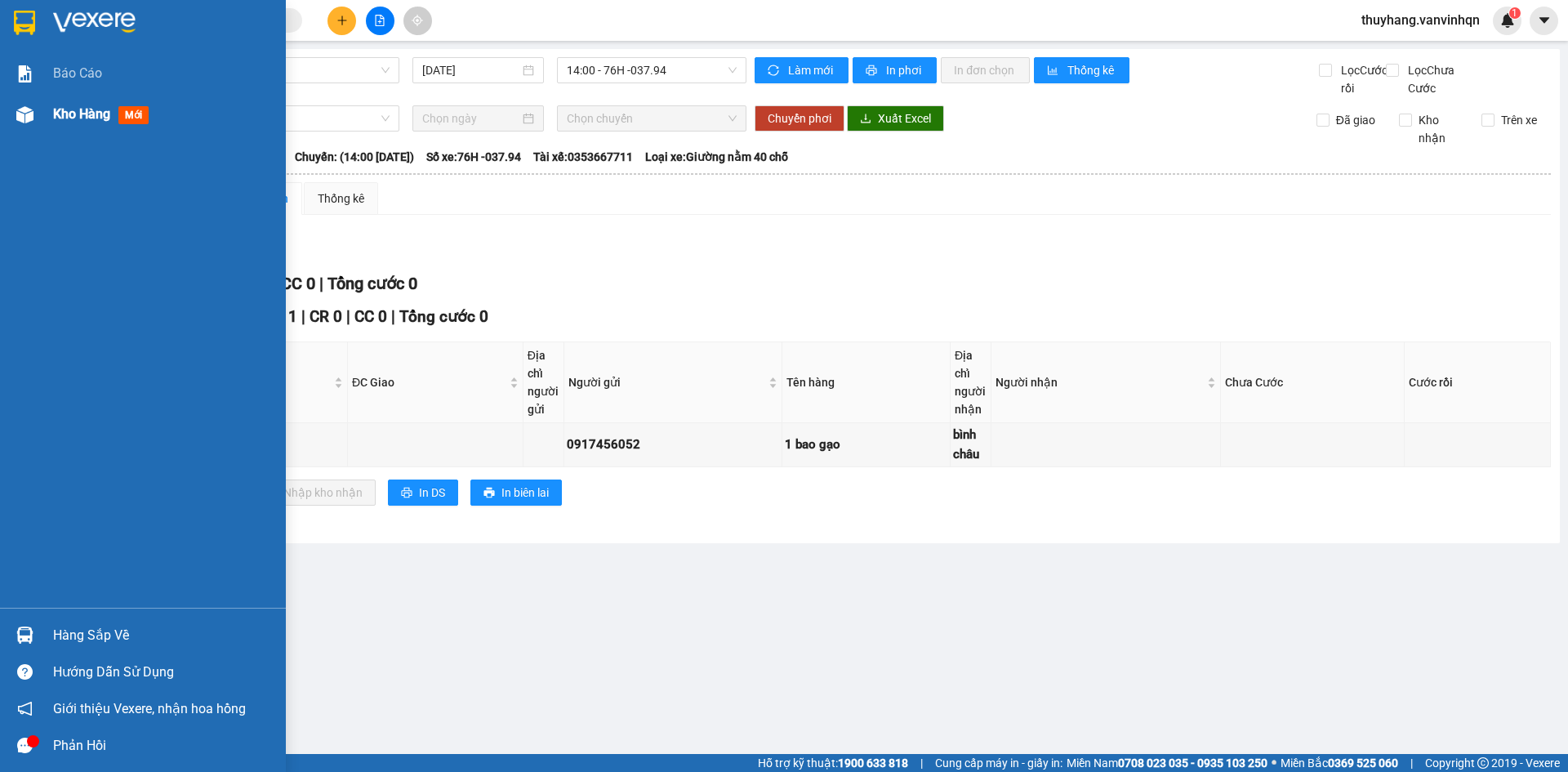
click at [24, 109] on img at bounding box center [24, 114] width 17 height 17
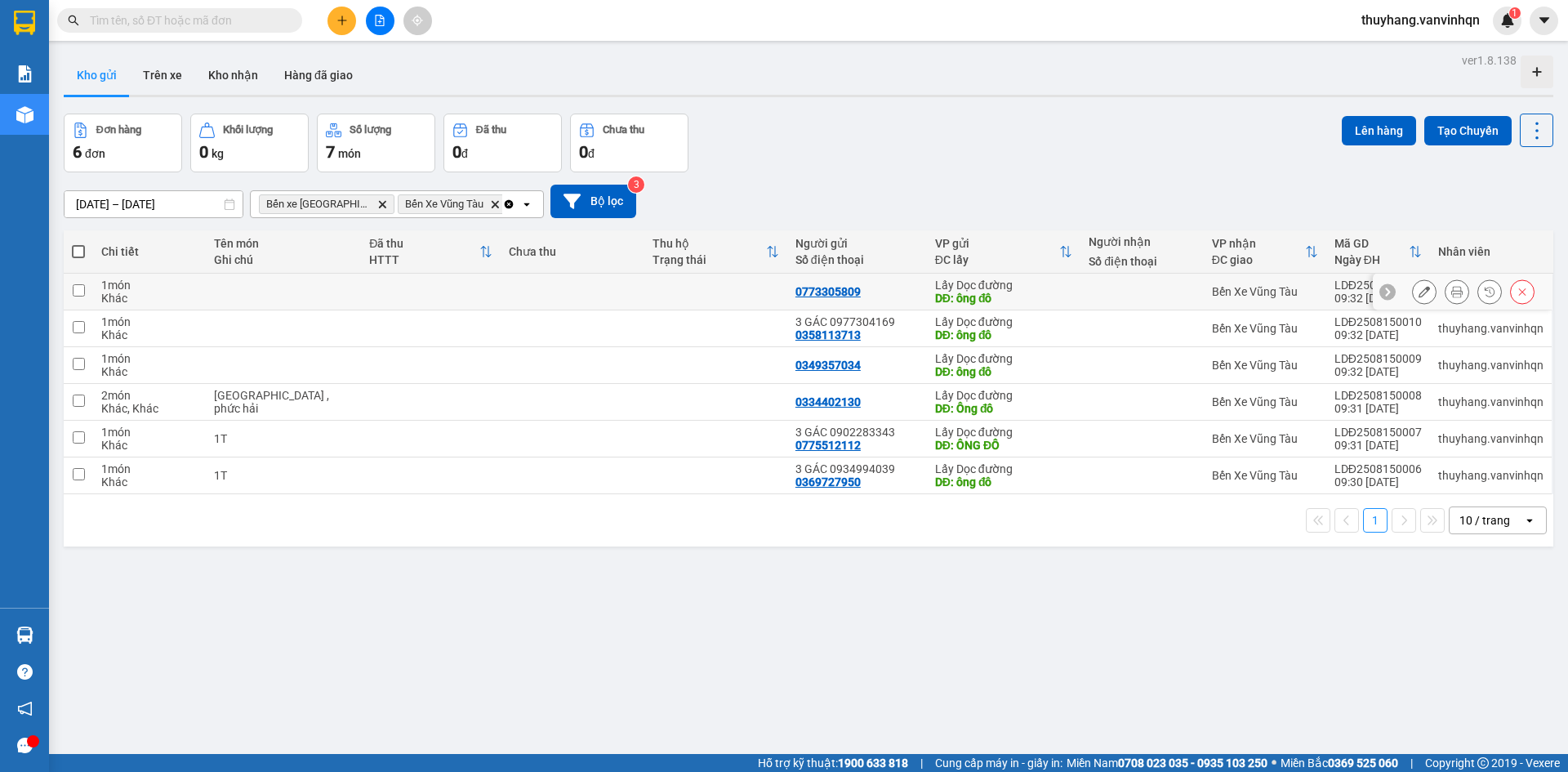
click at [1422, 287] on div at bounding box center [1423, 291] width 25 height 25
click at [1419, 291] on icon at bounding box center [1424, 292] width 12 height 12
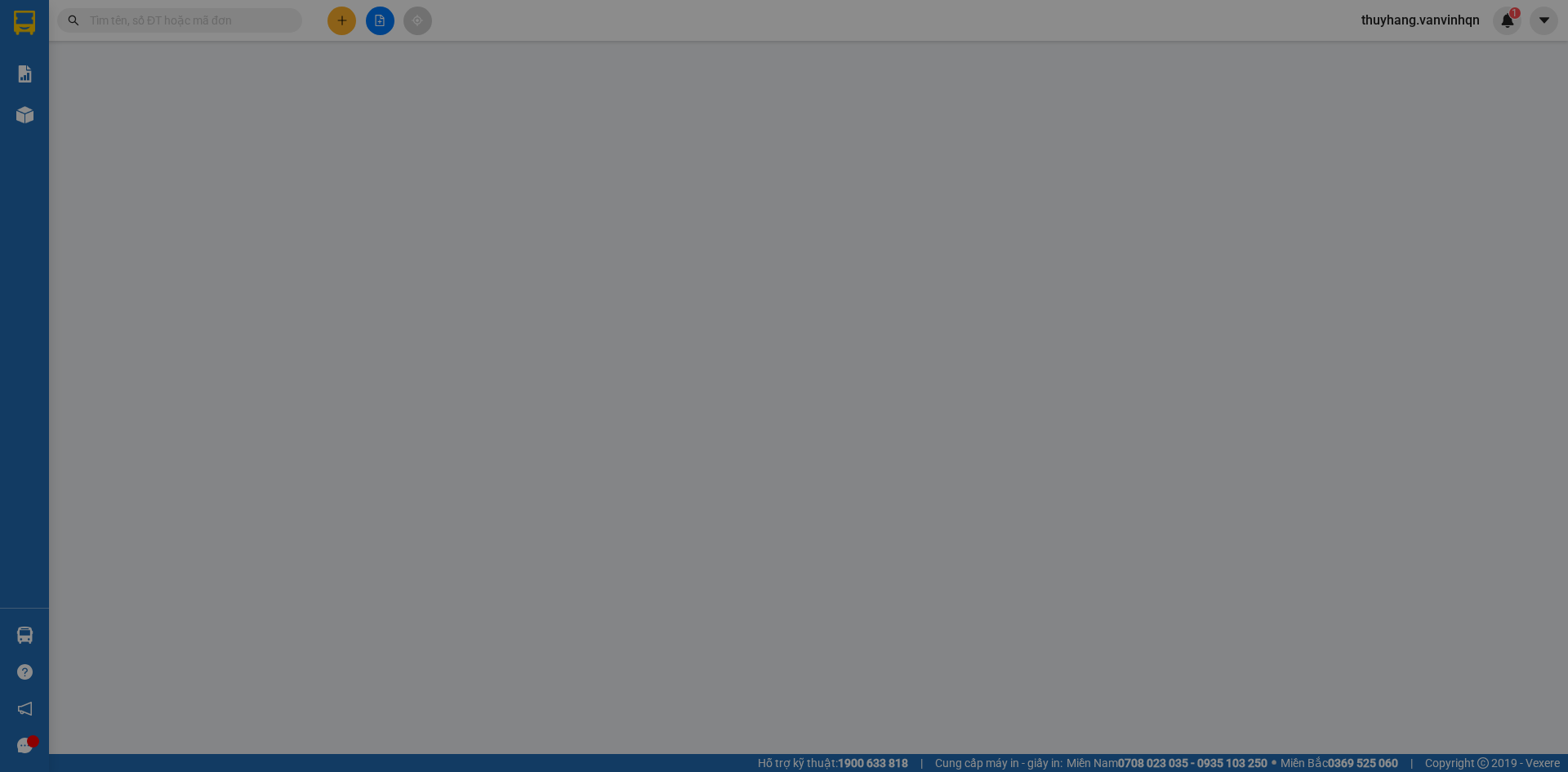
type input "0773305809"
type input "ông đô"
type input "long hải"
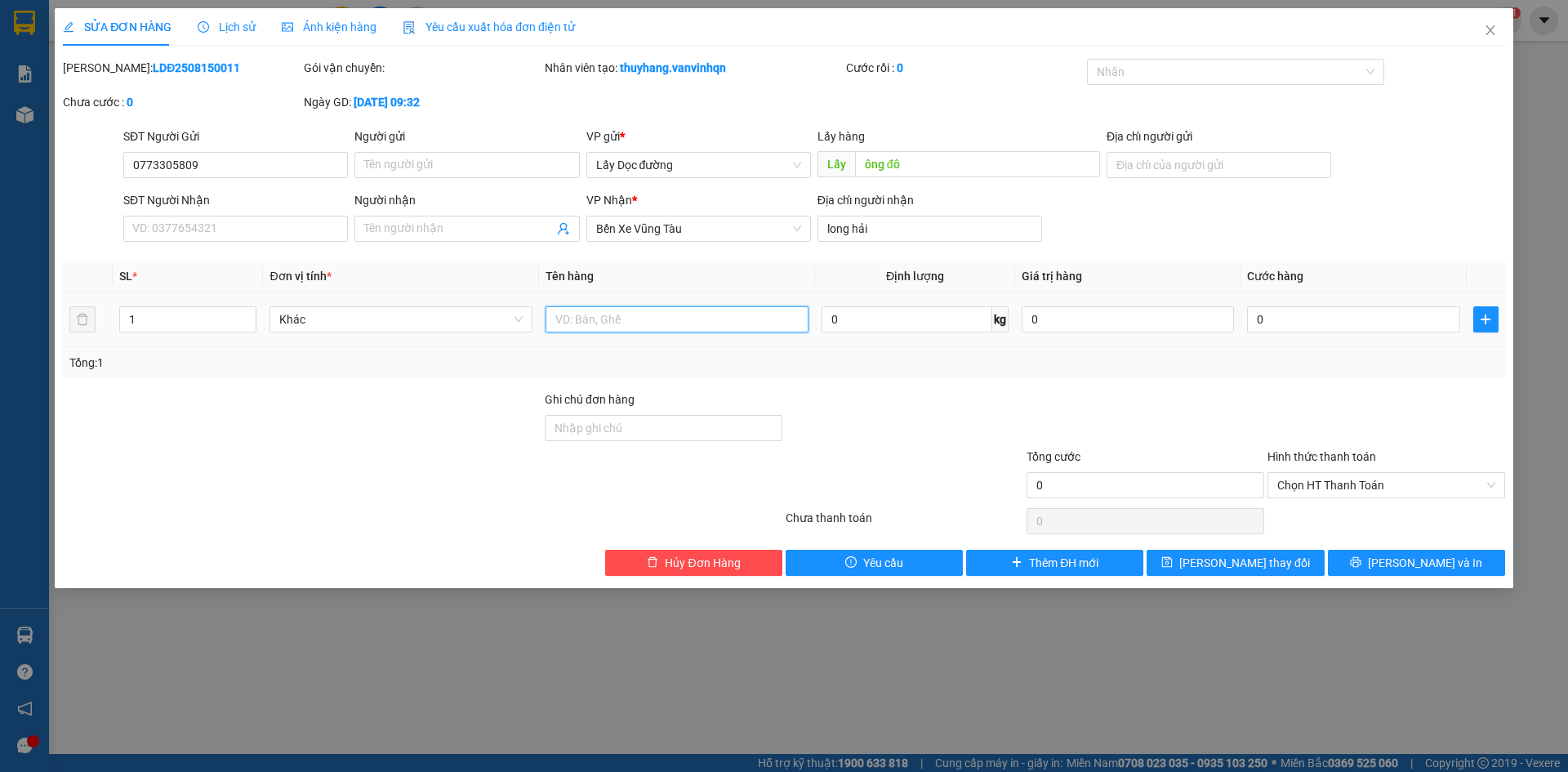
click at [721, 318] on input "text" at bounding box center [677, 319] width 263 height 26
type input "10T"
click at [1302, 561] on button "[PERSON_NAME] thay đổi" at bounding box center [1234, 562] width 177 height 26
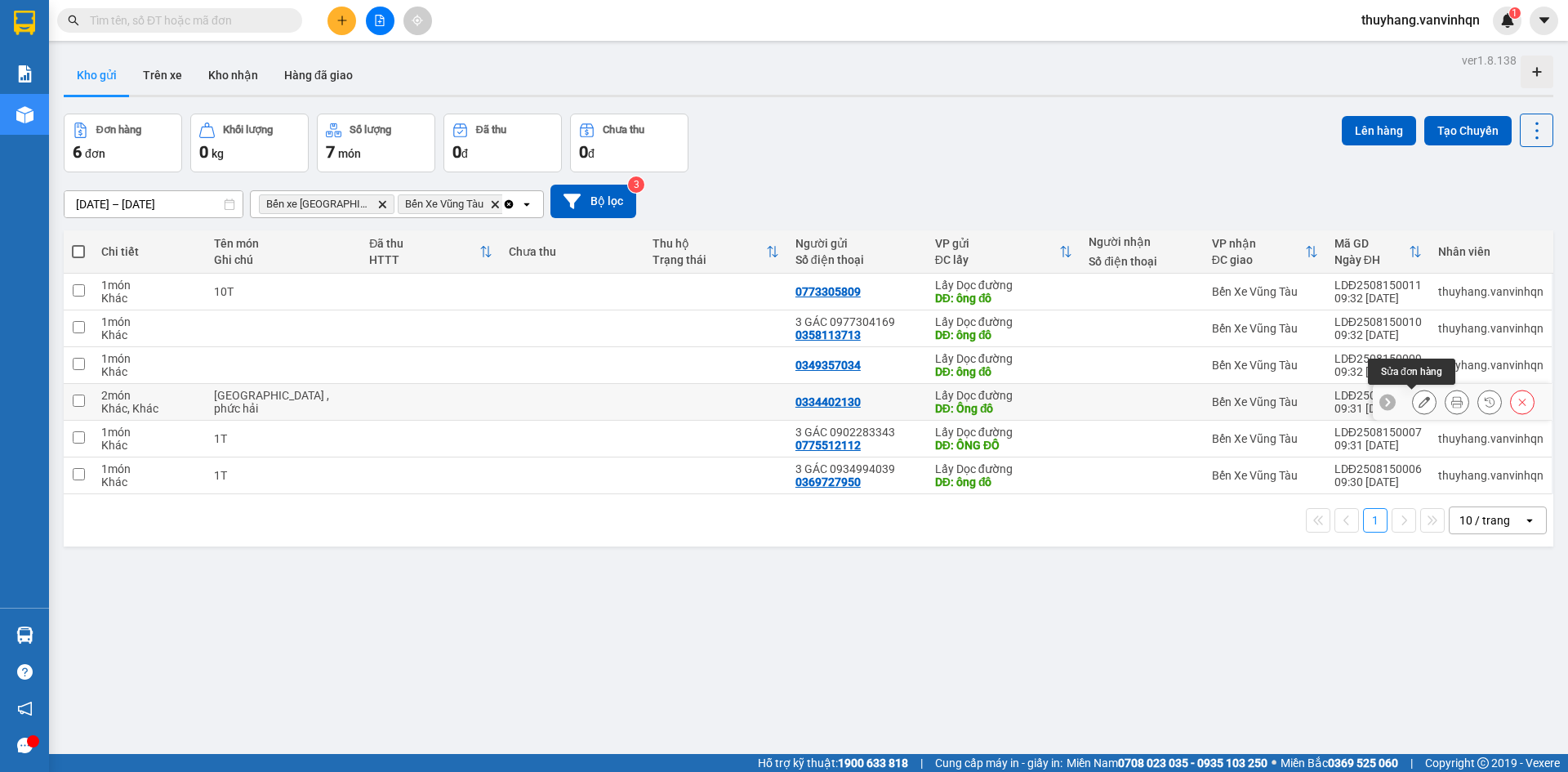
click at [1419, 405] on icon at bounding box center [1424, 402] width 12 height 12
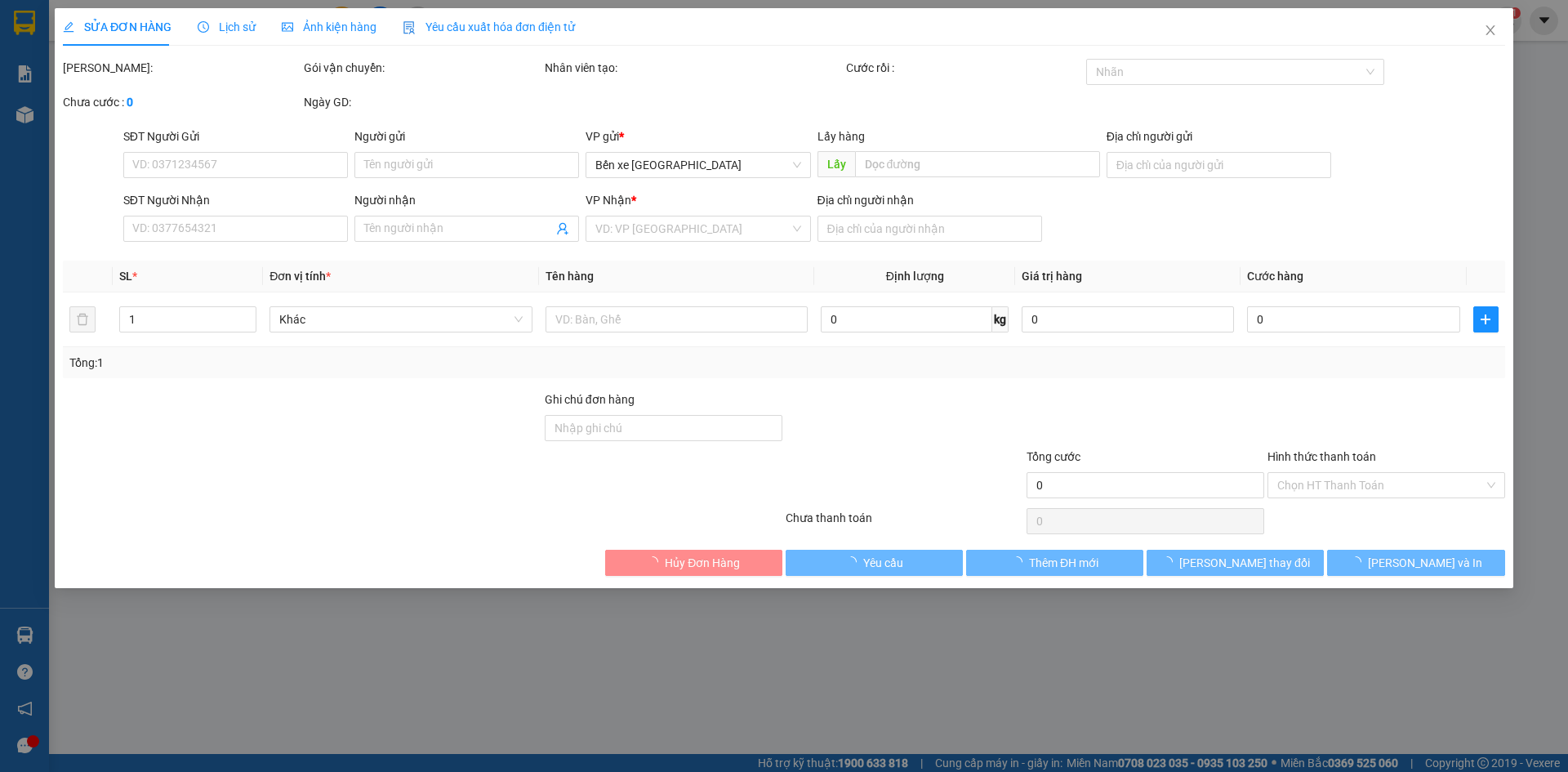
type input "0334402130"
type input "Ông đô"
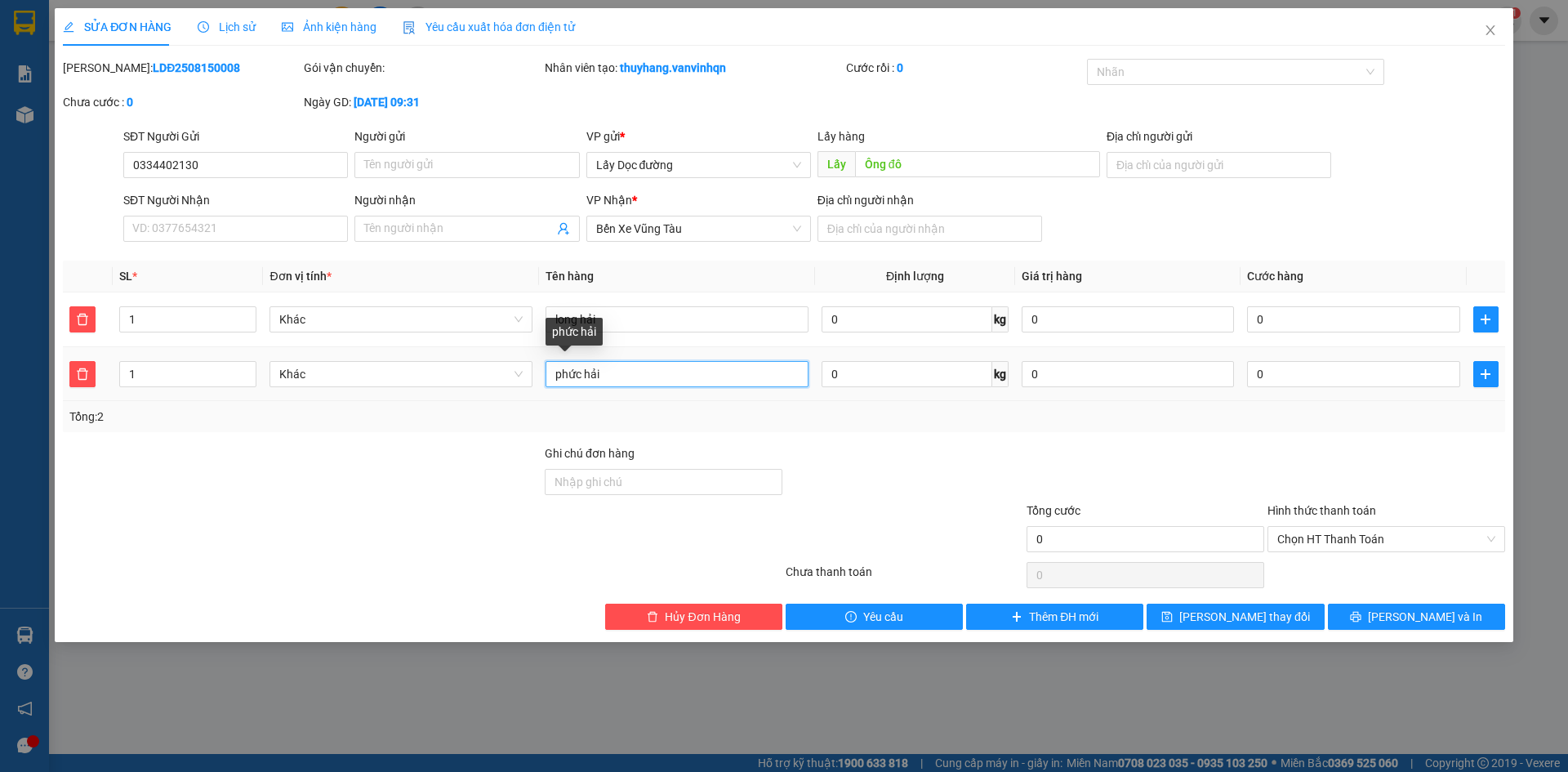
click at [552, 375] on input "phức hải" at bounding box center [677, 374] width 263 height 26
click at [585, 368] on input "6Tphức hải" at bounding box center [677, 374] width 263 height 26
click at [564, 372] on input "6Tphứoc hải" at bounding box center [677, 374] width 263 height 26
click at [604, 375] on input "6T phứoc hải" at bounding box center [677, 374] width 263 height 26
type input "6T phước hải"
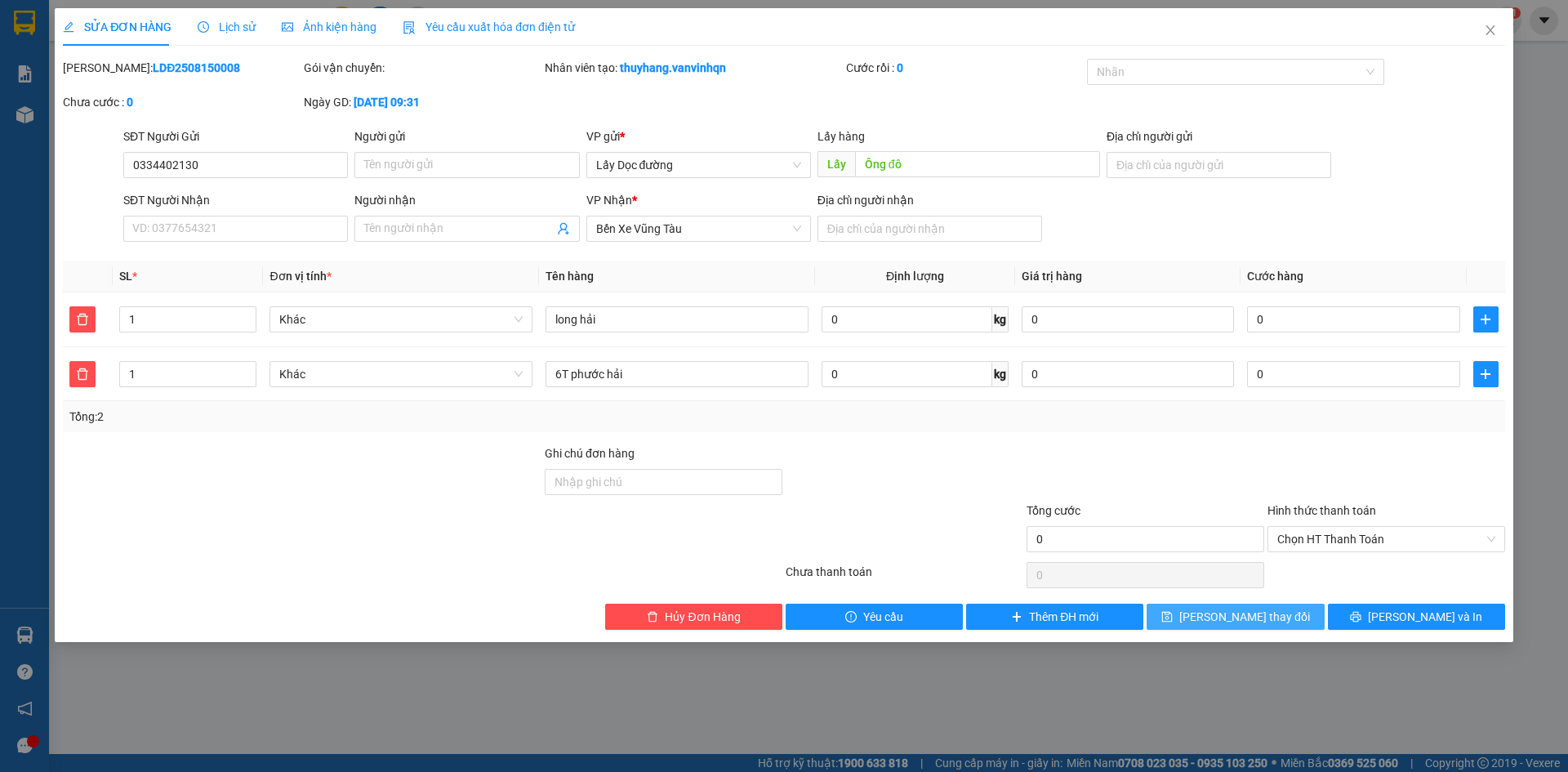
click at [1261, 618] on span "[PERSON_NAME] thay đổi" at bounding box center [1244, 617] width 131 height 18
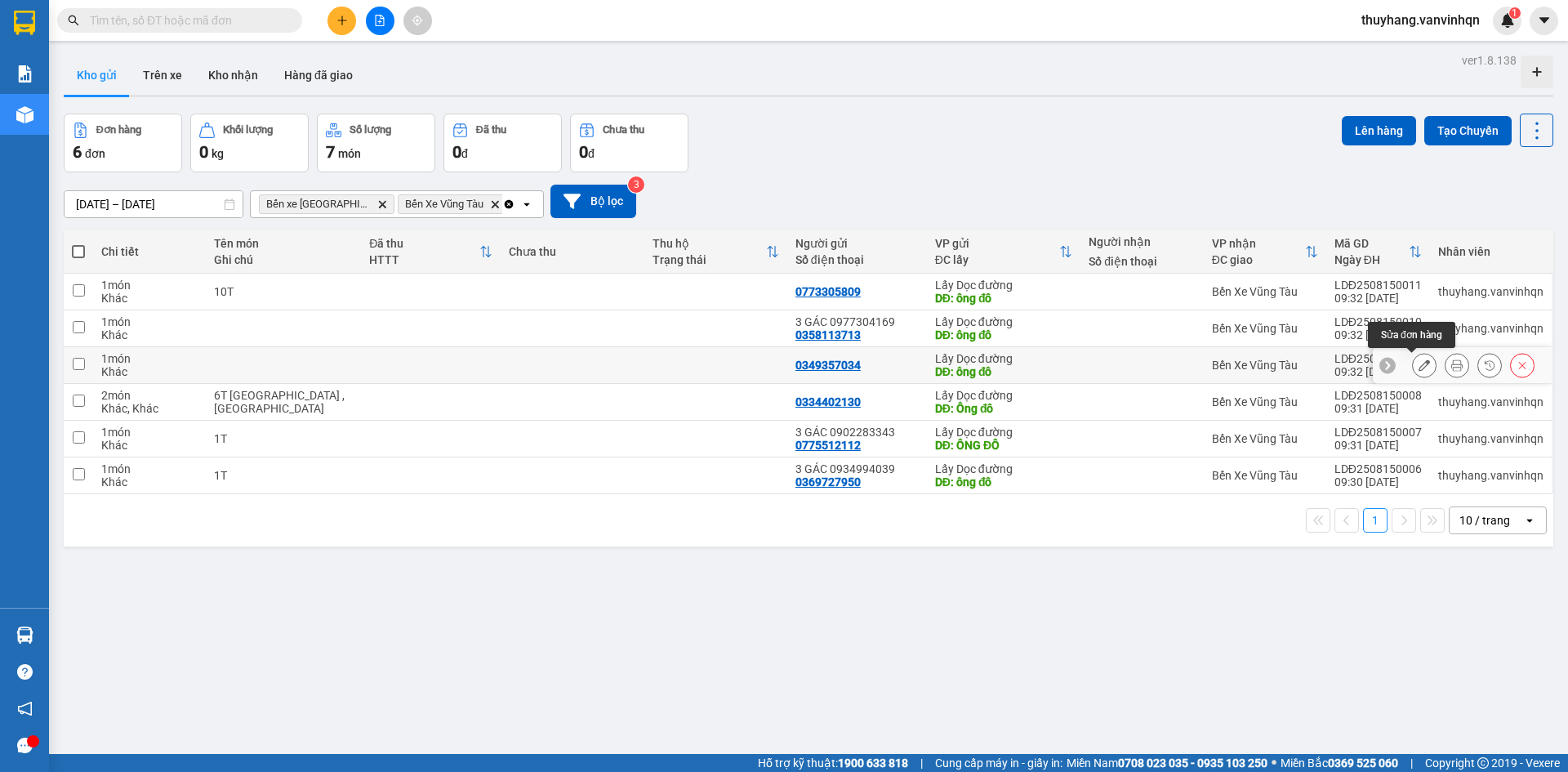
click at [1420, 361] on button at bounding box center [1423, 365] width 23 height 29
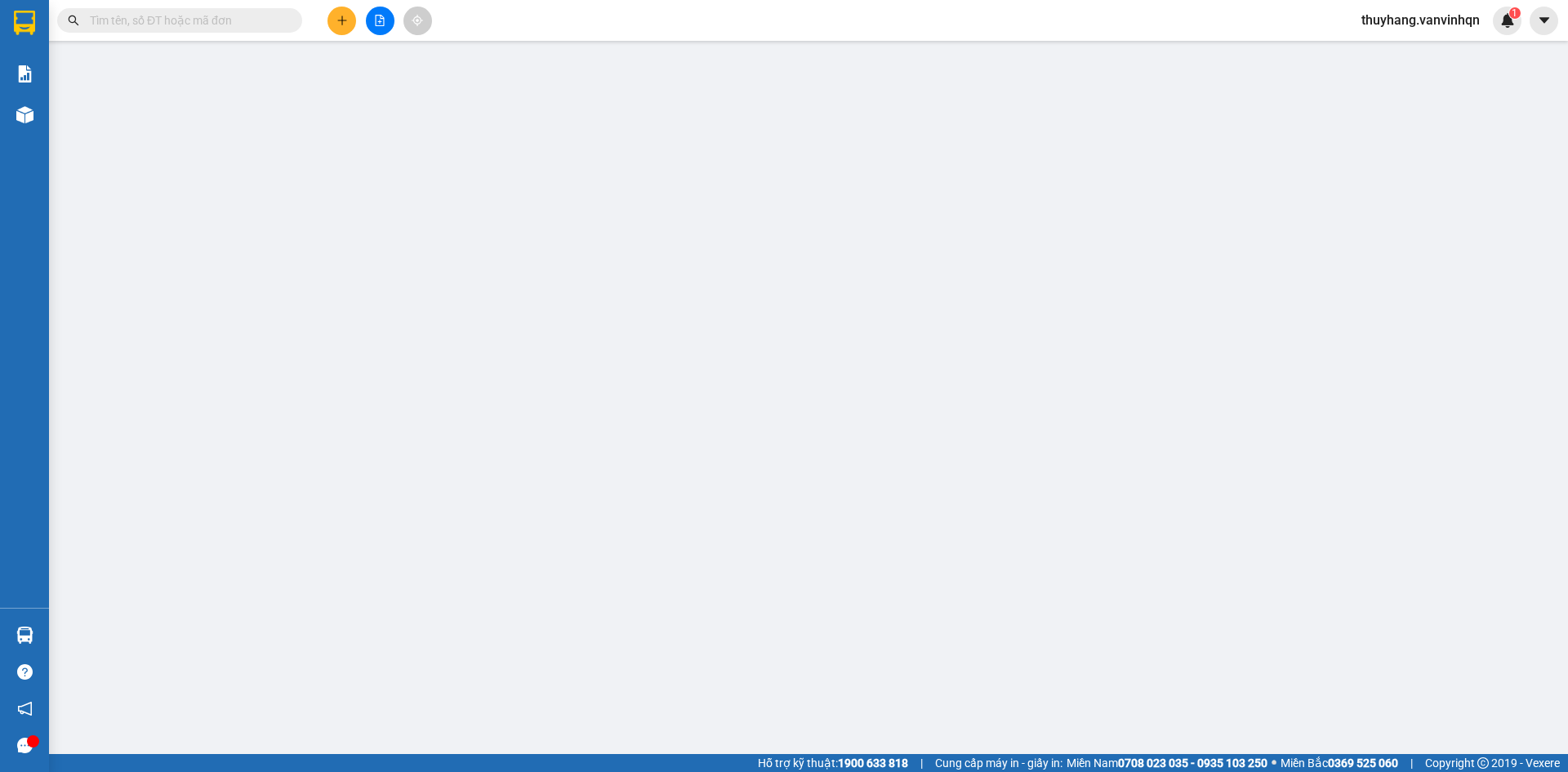
type input "0349357034"
type input "ông đô"
type input "long hải"
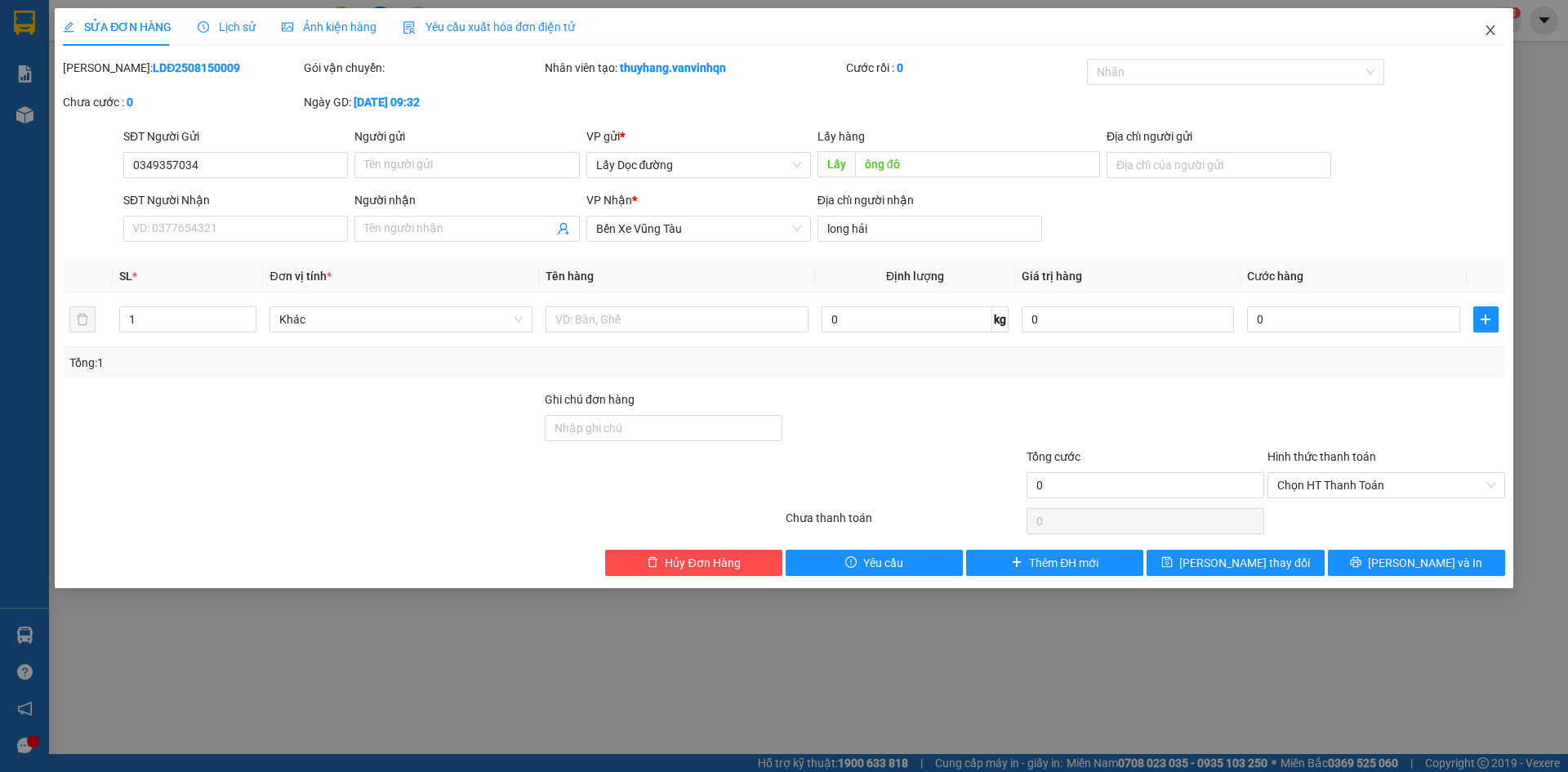
click at [1481, 29] on span "Close" at bounding box center [1490, 31] width 46 height 46
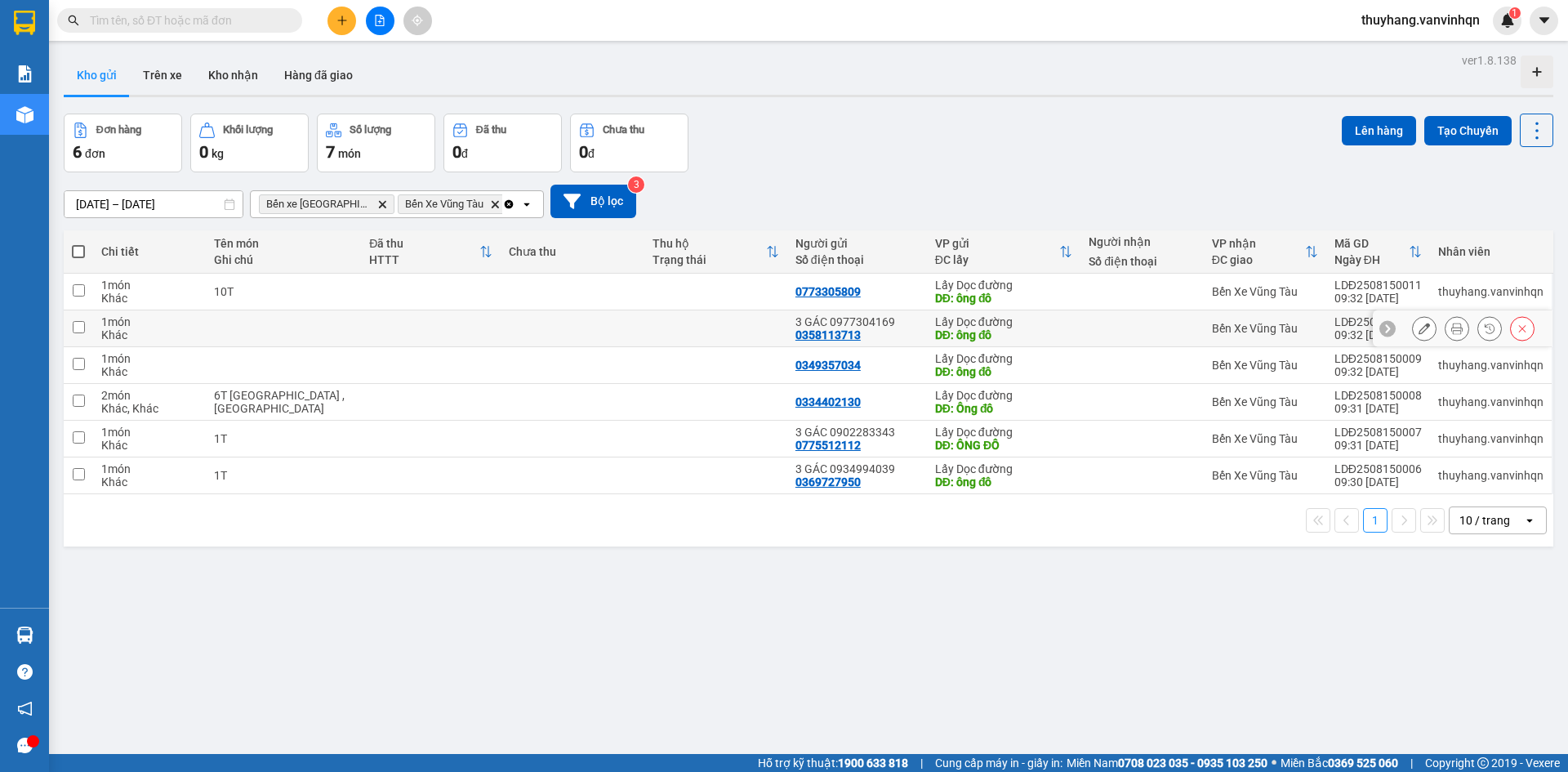
click at [1418, 334] on button at bounding box center [1423, 329] width 23 height 29
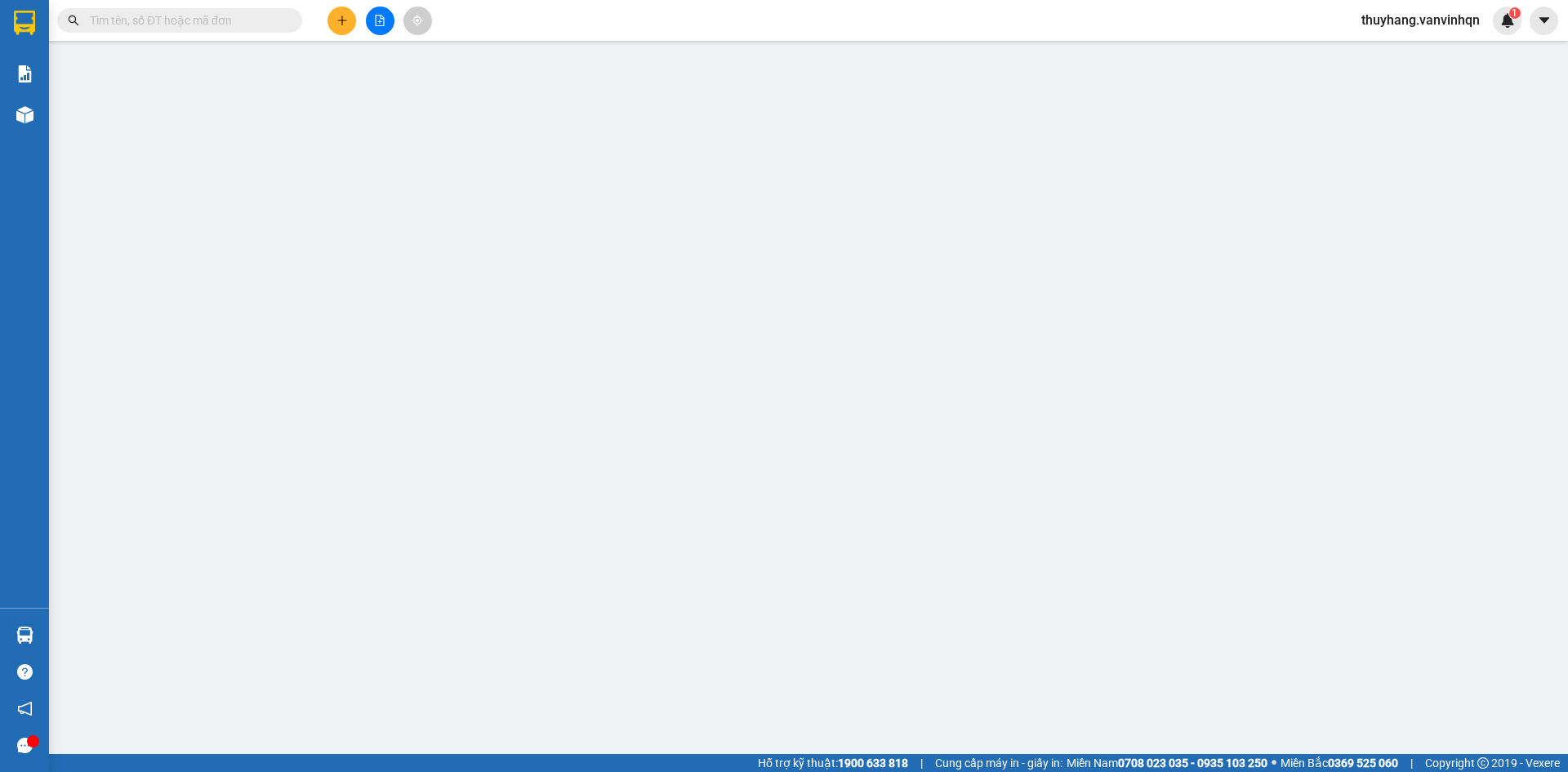
type input "0358113713"
type input "3 GÁC 0977304169"
type input "ông đô"
type input "long hải"
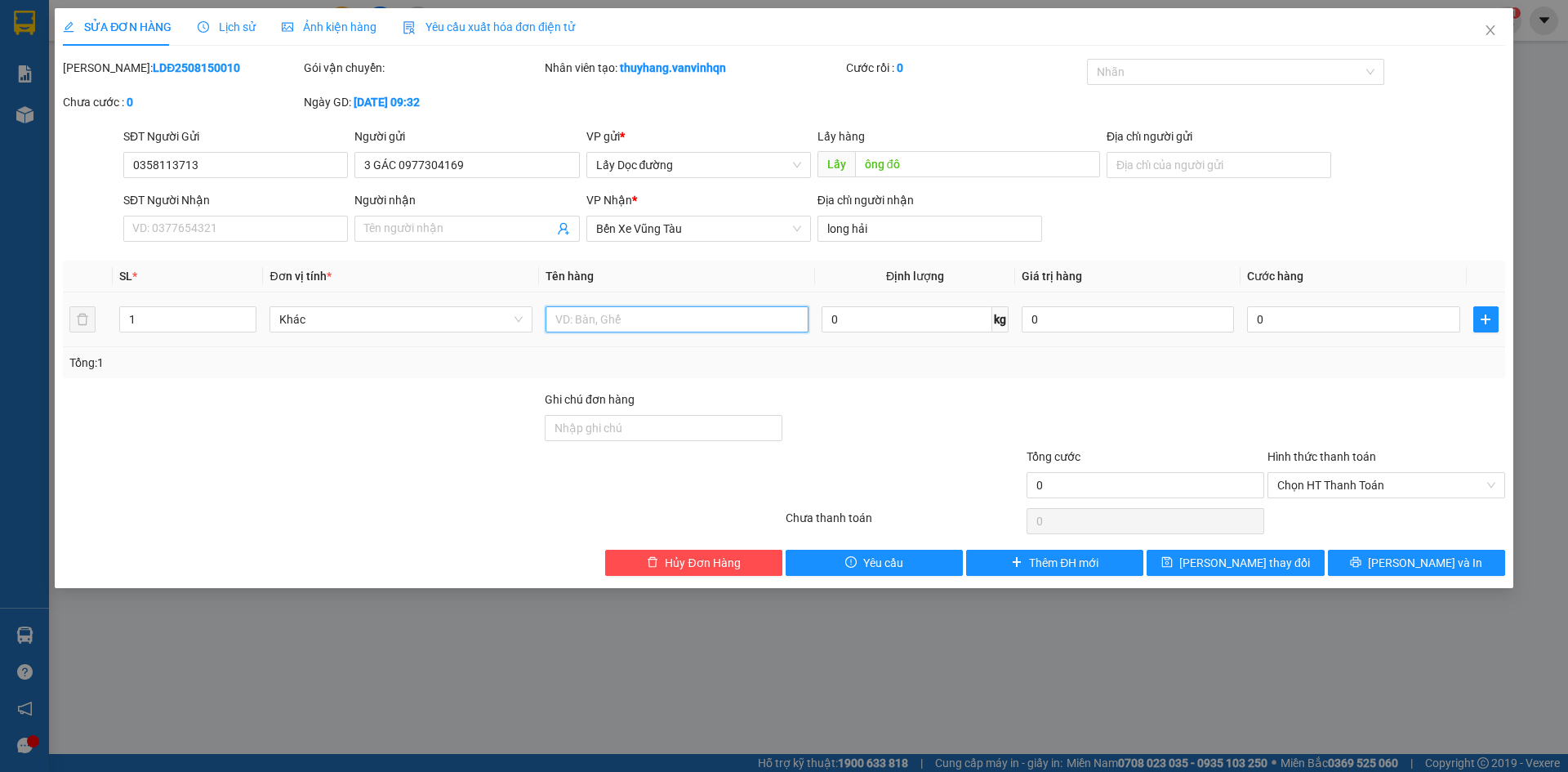
click at [735, 324] on input "text" at bounding box center [677, 319] width 263 height 26
type input "2T"
click at [1242, 566] on span "[PERSON_NAME] thay đổi" at bounding box center [1244, 562] width 131 height 18
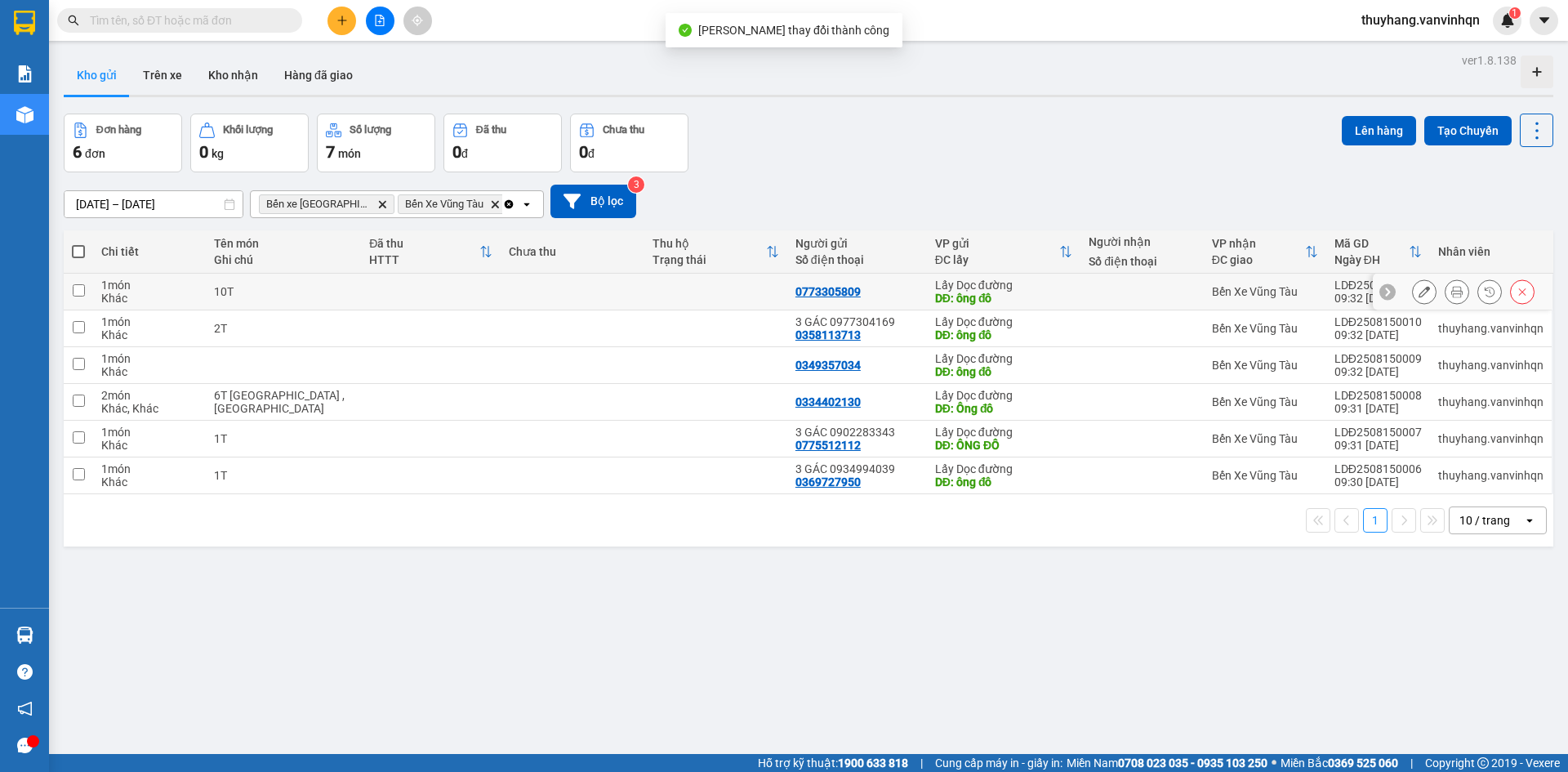
drag, startPoint x: 332, startPoint y: 287, endPoint x: 316, endPoint y: 328, distance: 44.0
click at [332, 288] on div "10T" at bounding box center [283, 291] width 140 height 13
checkbox input "true"
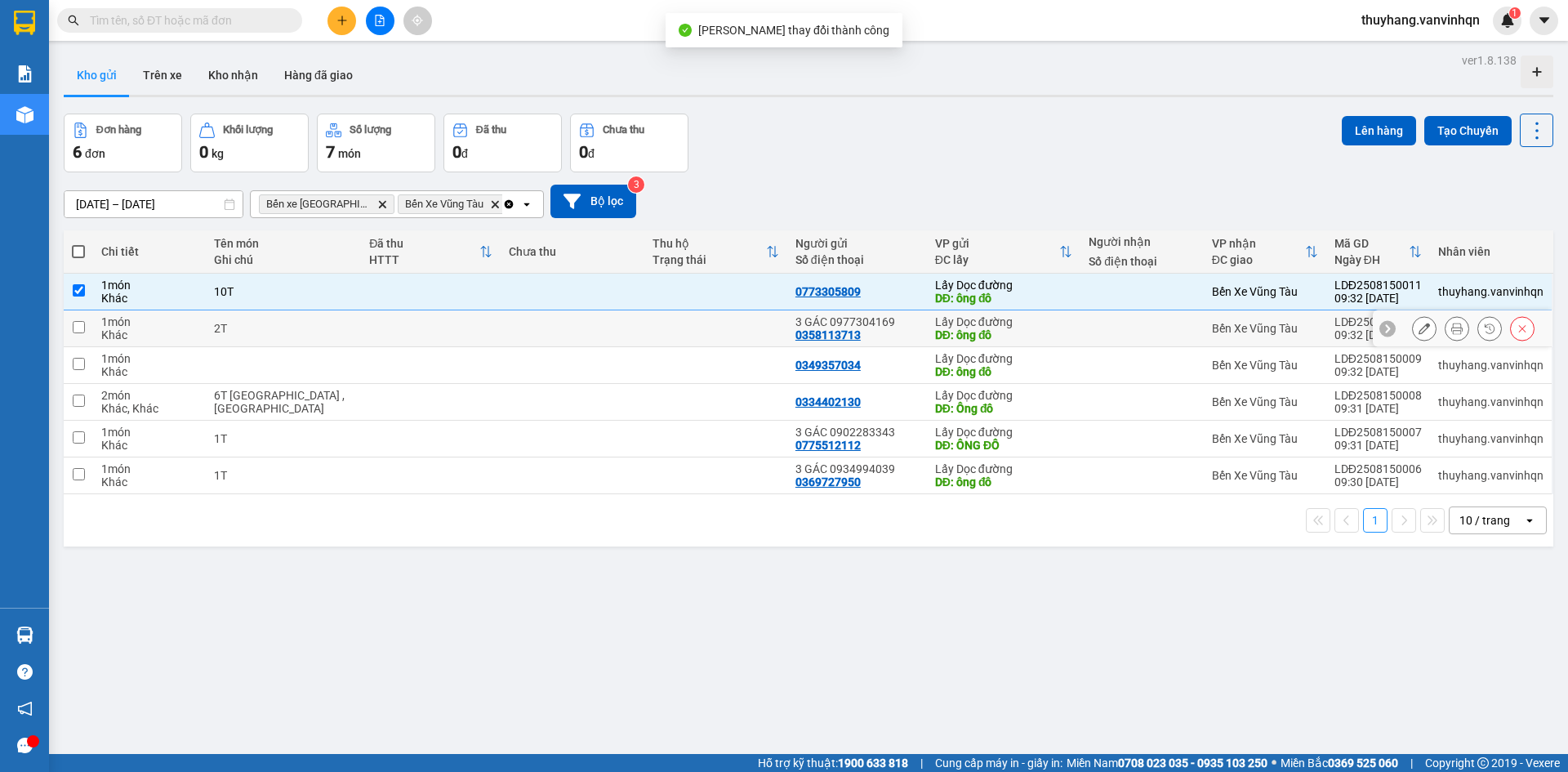
click at [315, 329] on div "2T" at bounding box center [283, 328] width 140 height 13
checkbox input "true"
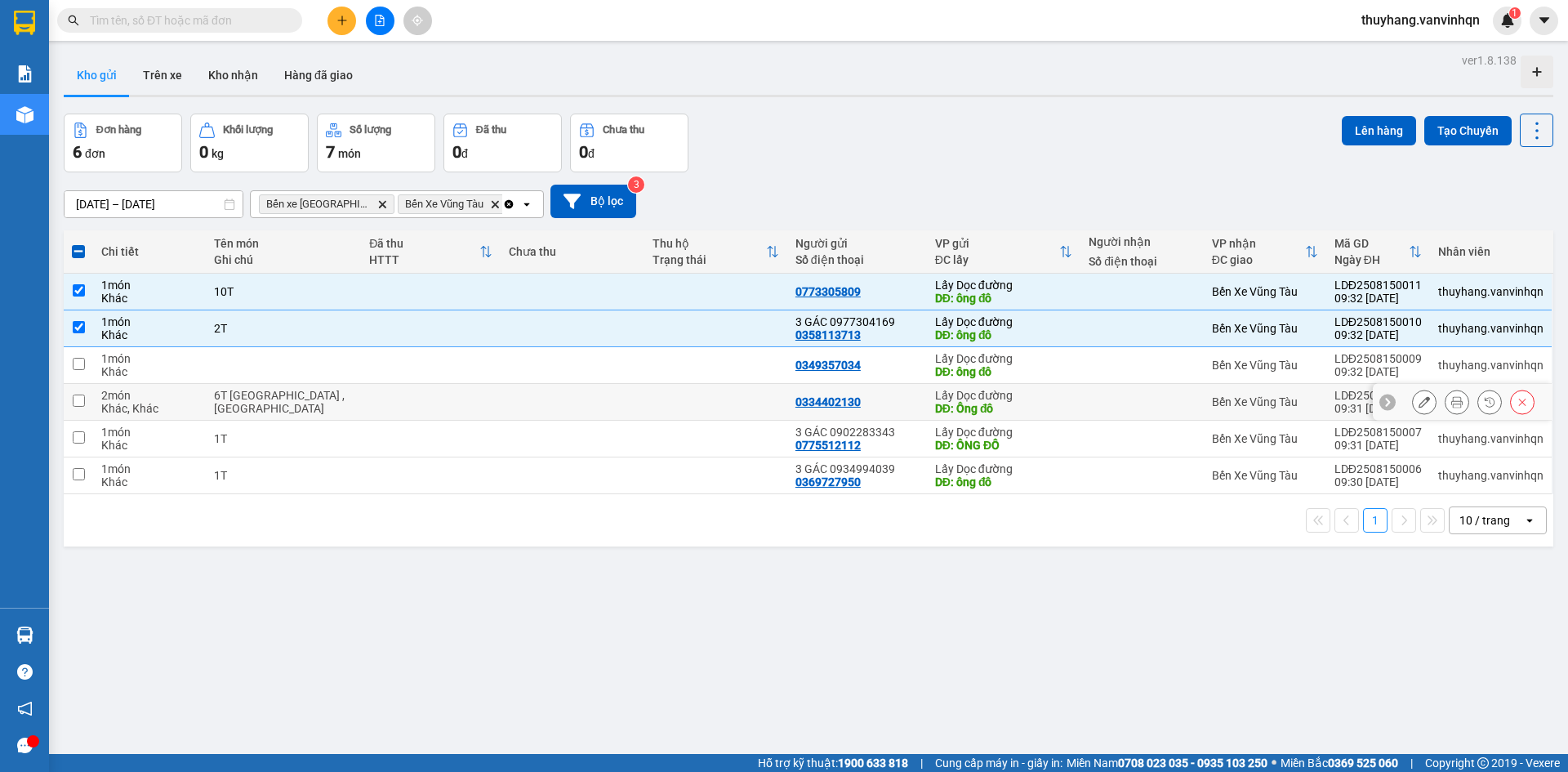
click at [303, 399] on div "6T [GEOGRAPHIC_DATA] , [GEOGRAPHIC_DATA]" at bounding box center [283, 402] width 140 height 26
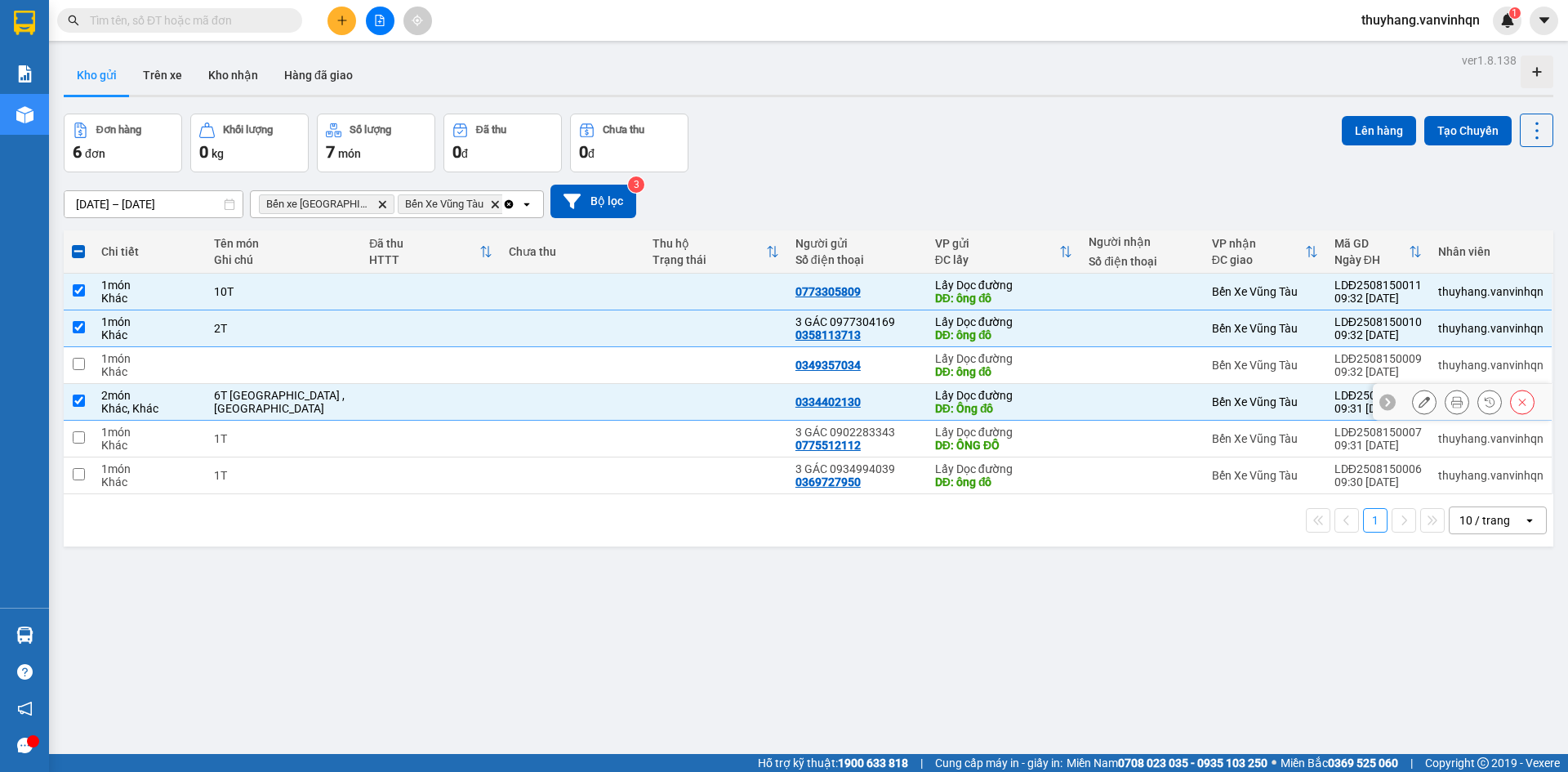
checkbox input "true"
click at [296, 445] on td "1T" at bounding box center [284, 438] width 156 height 37
checkbox input "true"
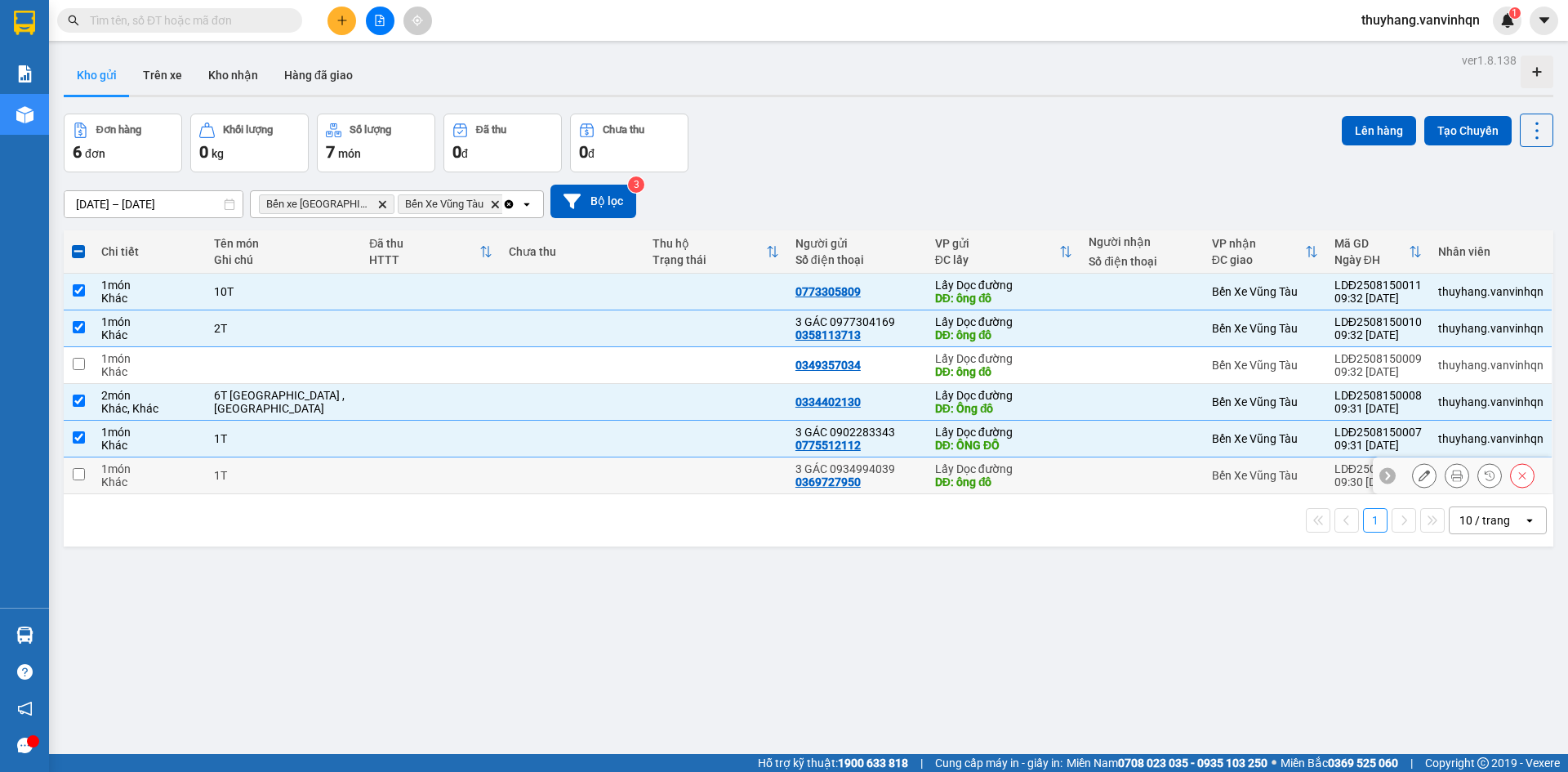
click at [300, 482] on td "1T" at bounding box center [284, 475] width 156 height 37
checkbox input "true"
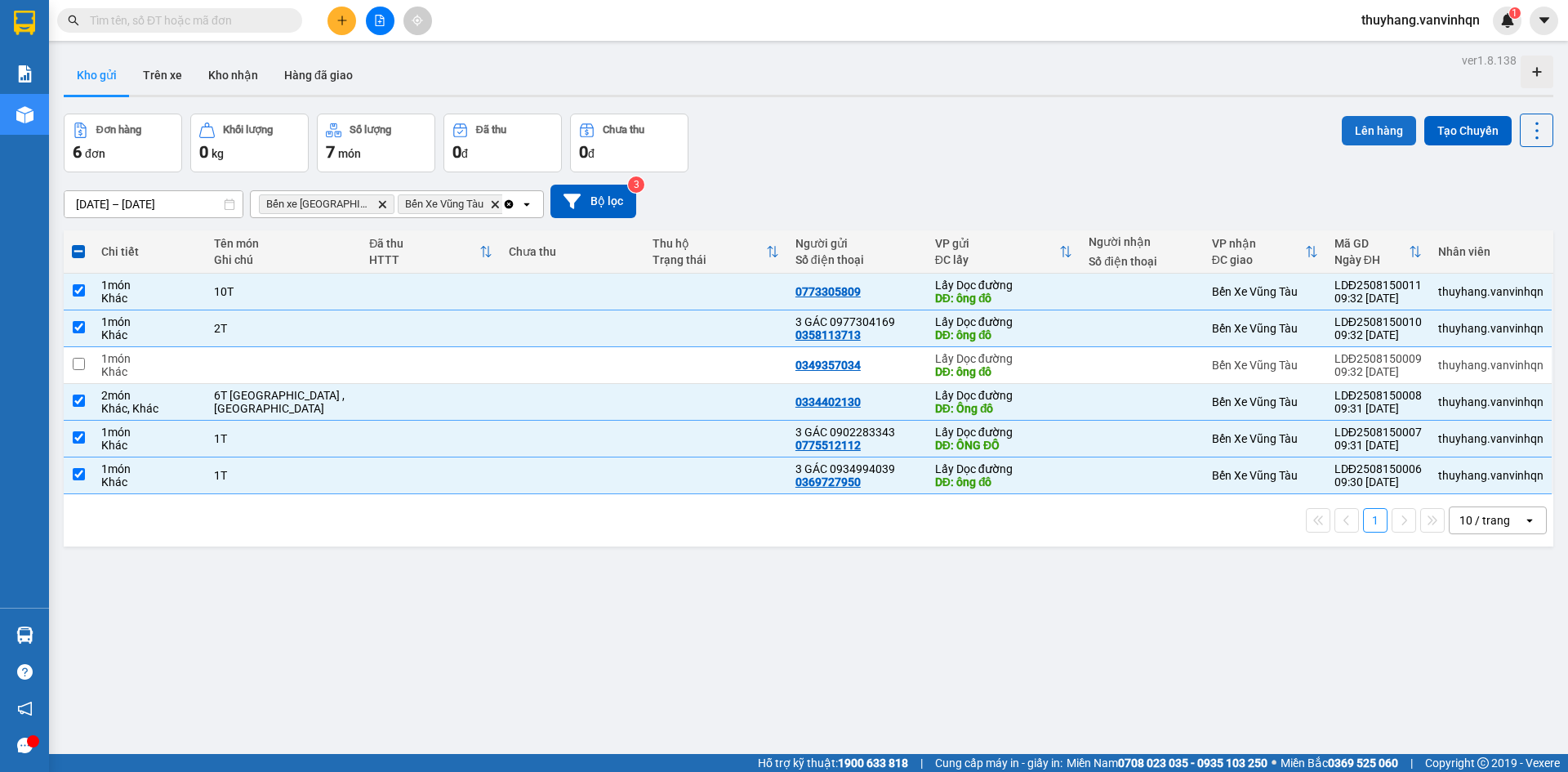
click at [1396, 137] on button "Lên hàng" at bounding box center [1378, 131] width 74 height 30
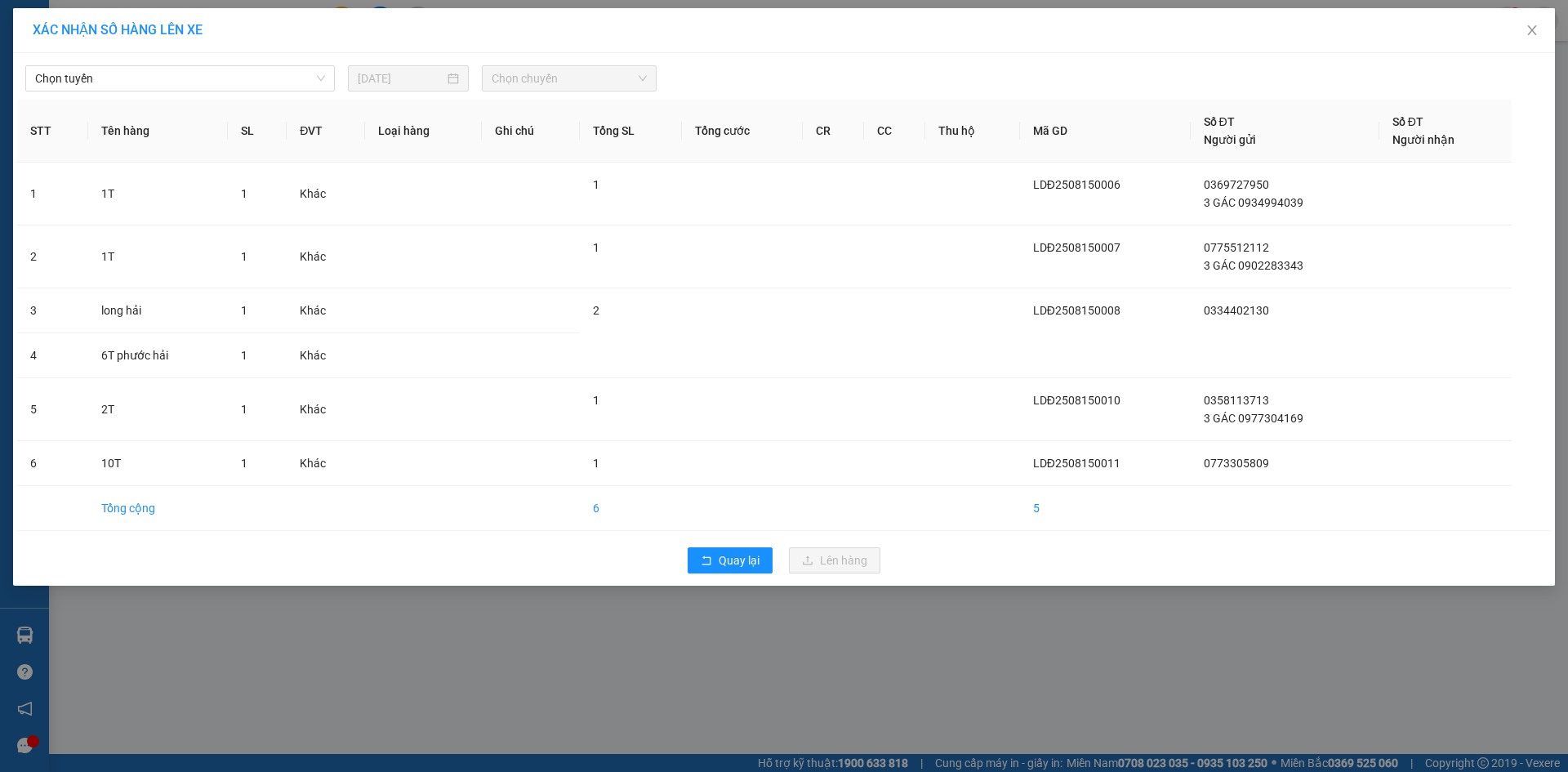
click at [119, 92] on div "Chọn tuyến [DATE] Chọn chuyến STT Tên hàng SL ĐVT Loại hàng Ghi chú Tổng SL Tổn…" at bounding box center [783, 320] width 1541 height 532
click at [148, 52] on div "XÁC NHẬN SỐ HÀNG LÊN XE" at bounding box center [783, 30] width 1541 height 45
click at [148, 86] on span "Chọn tuyến" at bounding box center [179, 78] width 290 height 25
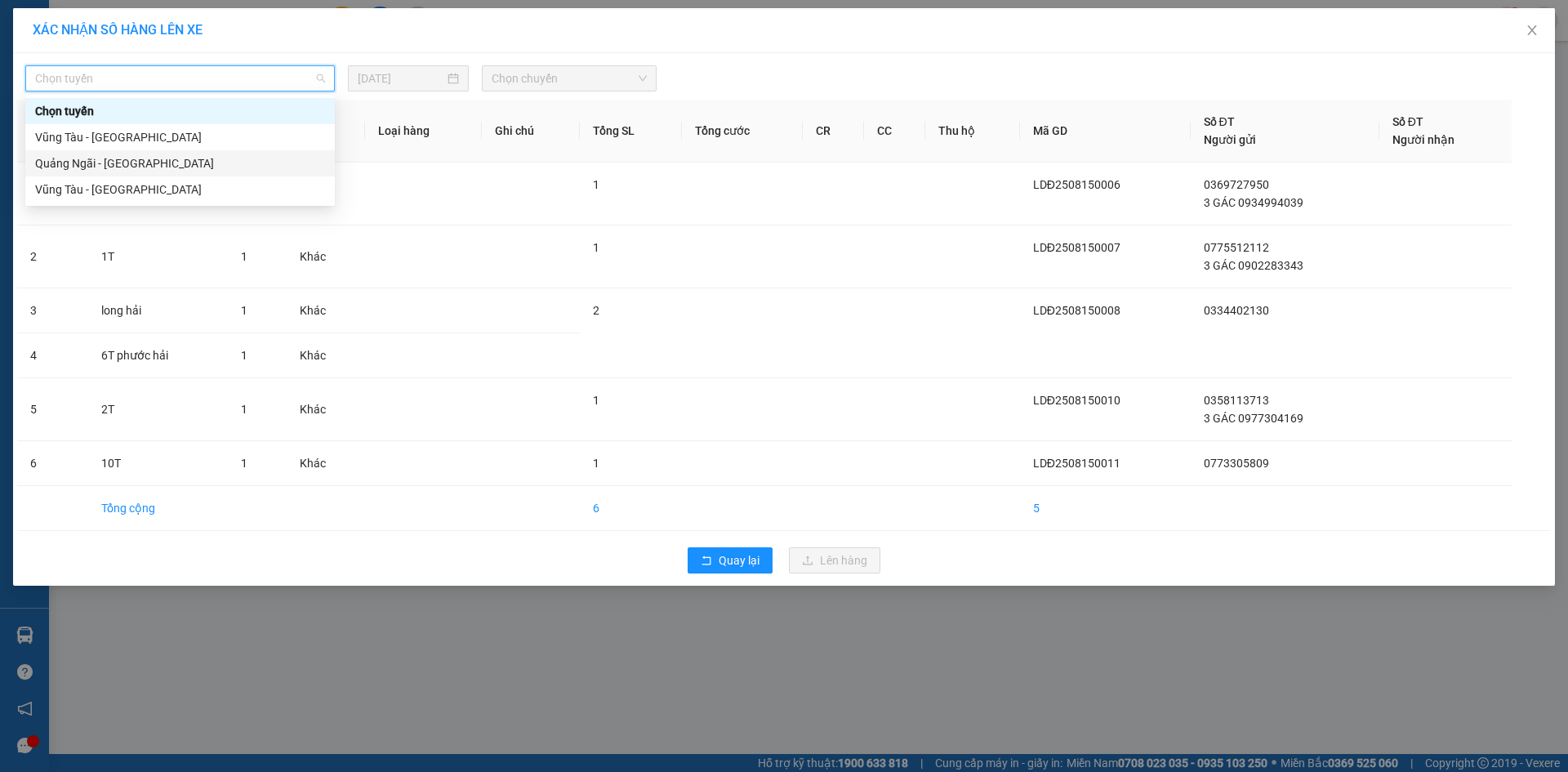
click at [151, 161] on div "Quảng Ngãi - [GEOGRAPHIC_DATA]" at bounding box center [179, 163] width 290 height 18
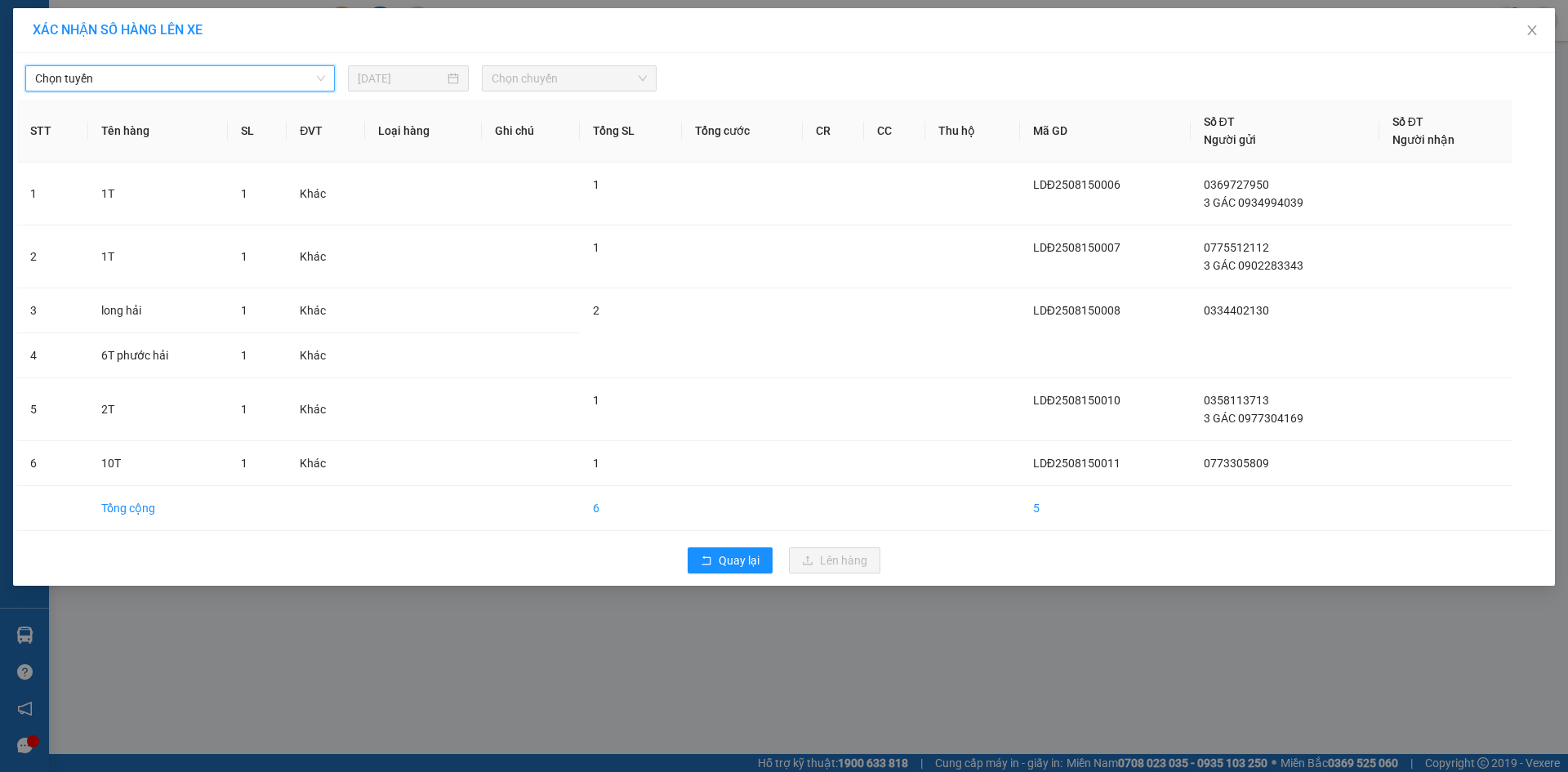
click at [550, 81] on span "Chọn chuyến" at bounding box center [569, 78] width 155 height 25
click at [547, 78] on span "Chọn chuyến" at bounding box center [569, 78] width 155 height 25
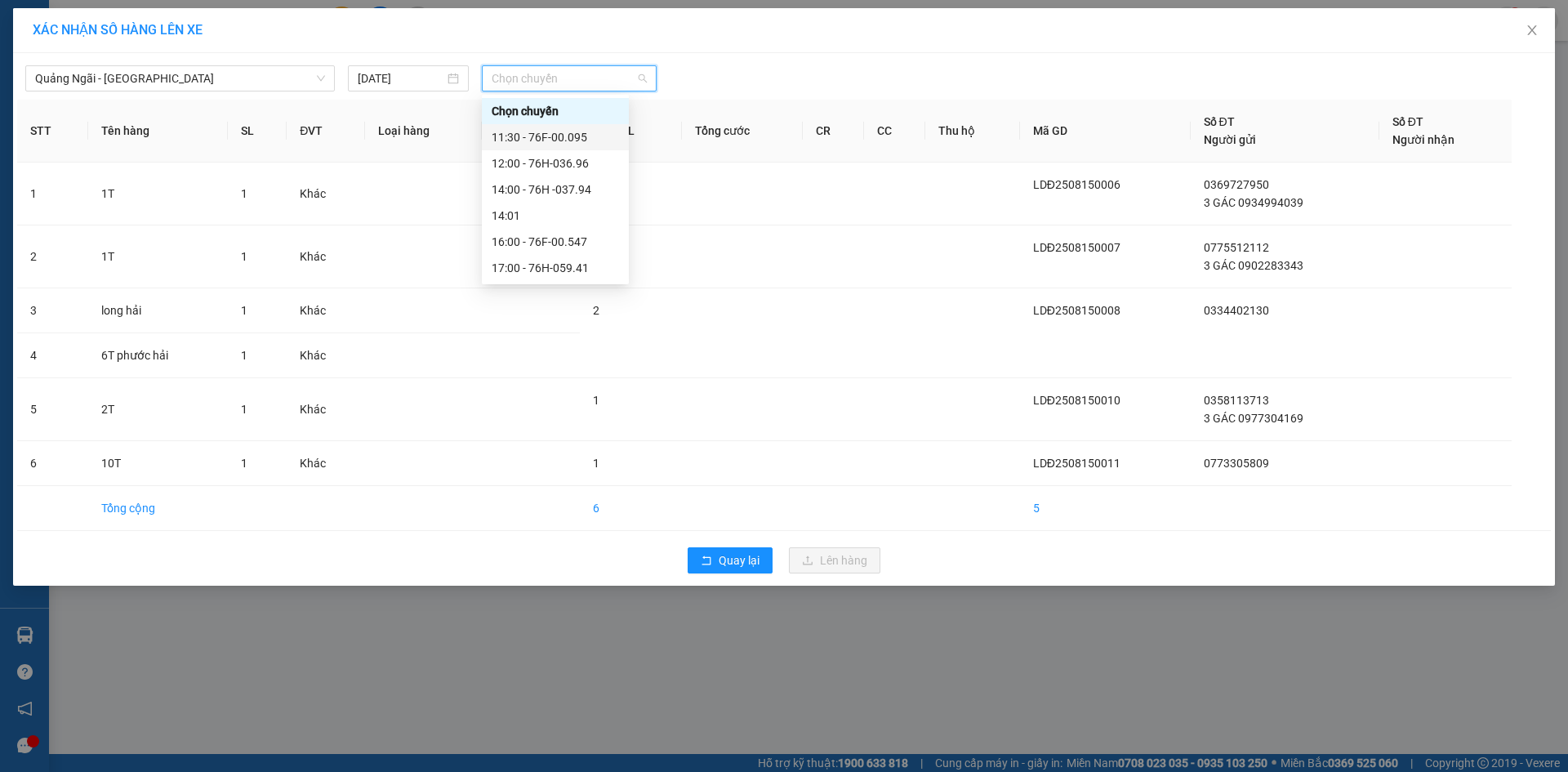
click at [594, 141] on div "11:30 - 76F-00.095" at bounding box center [555, 138] width 128 height 18
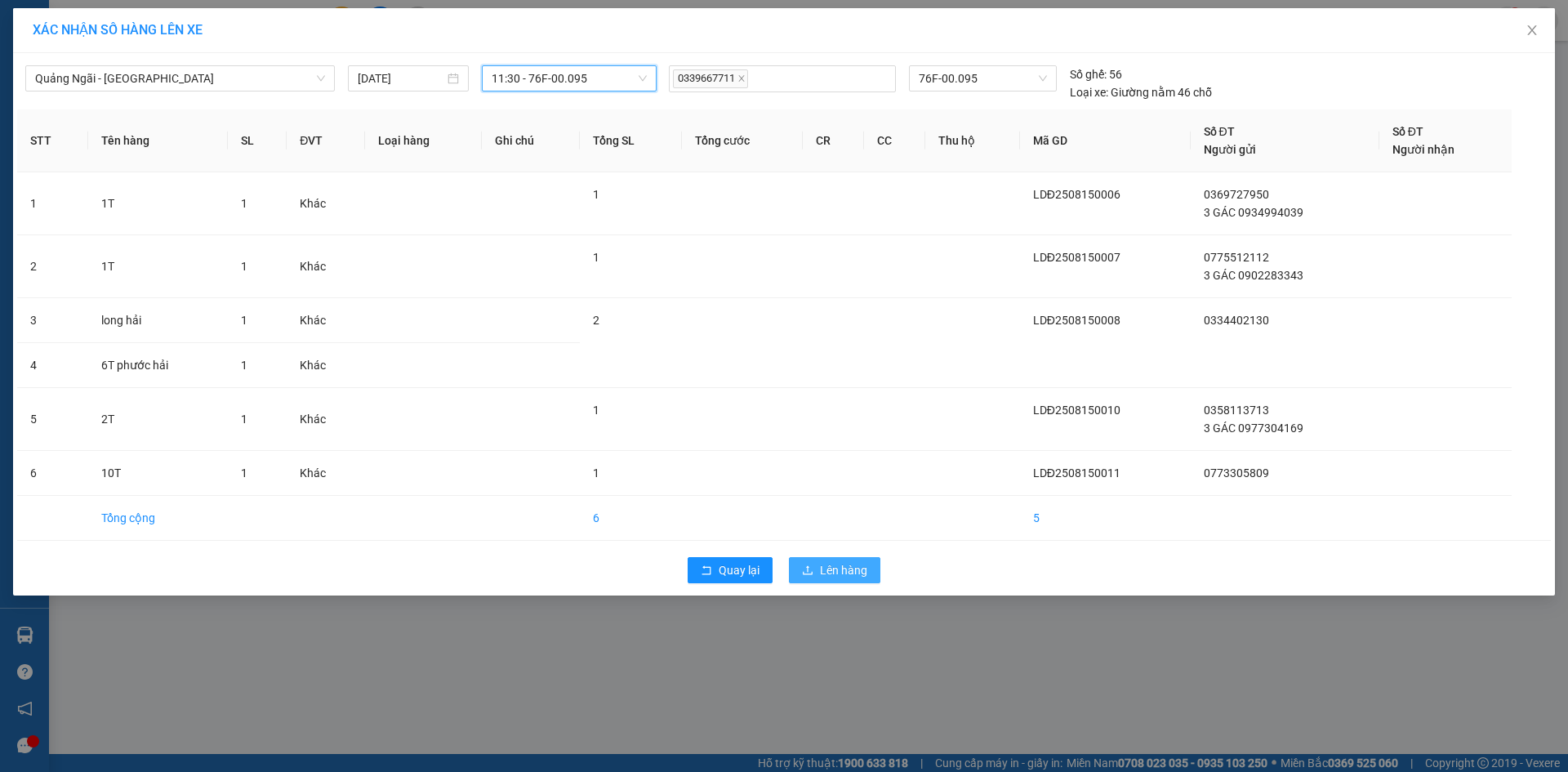
click at [859, 565] on span "Lên hàng" at bounding box center [843, 570] width 48 height 18
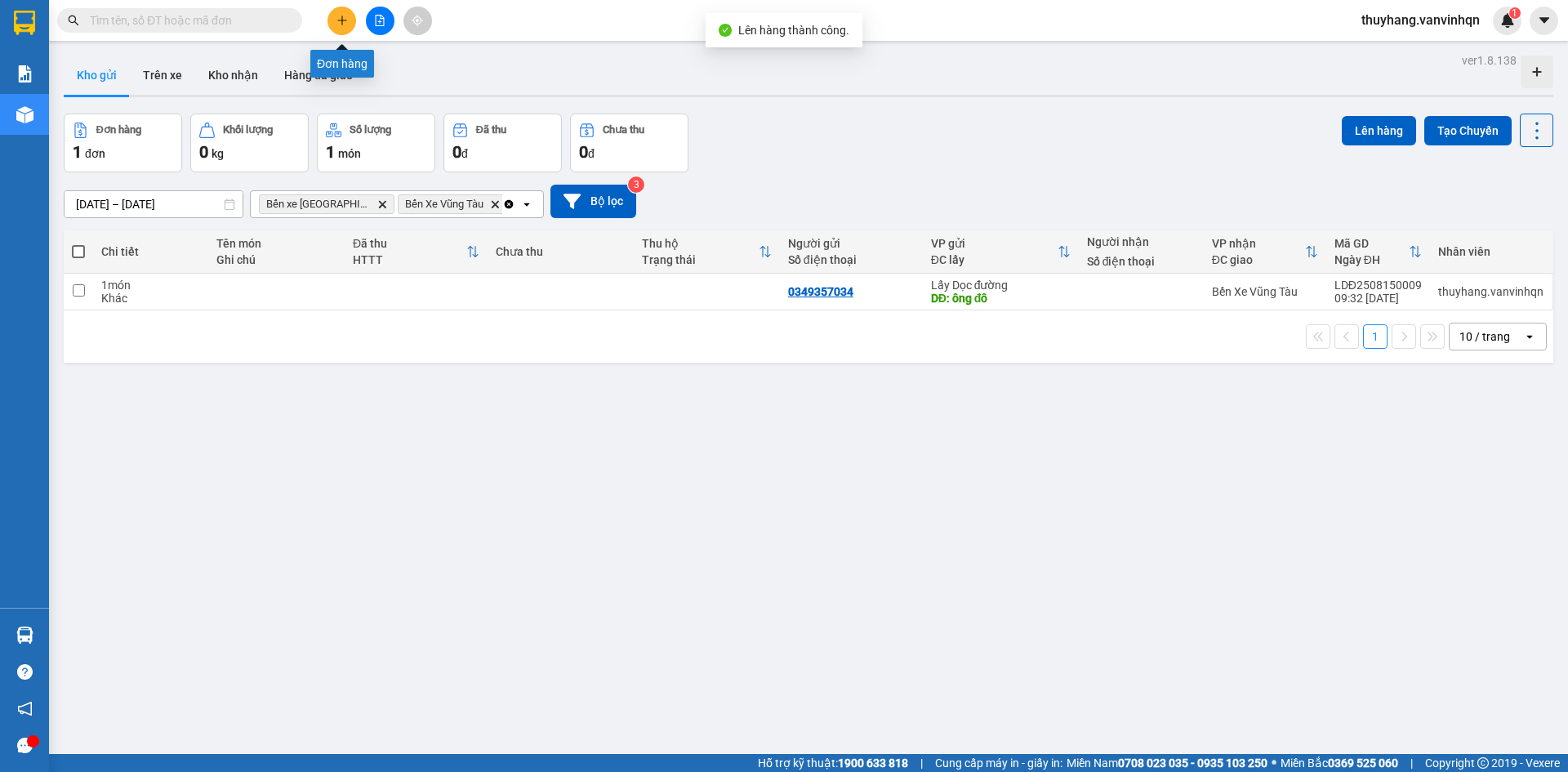
click at [343, 23] on icon "plus" at bounding box center [343, 21] width 12 height 12
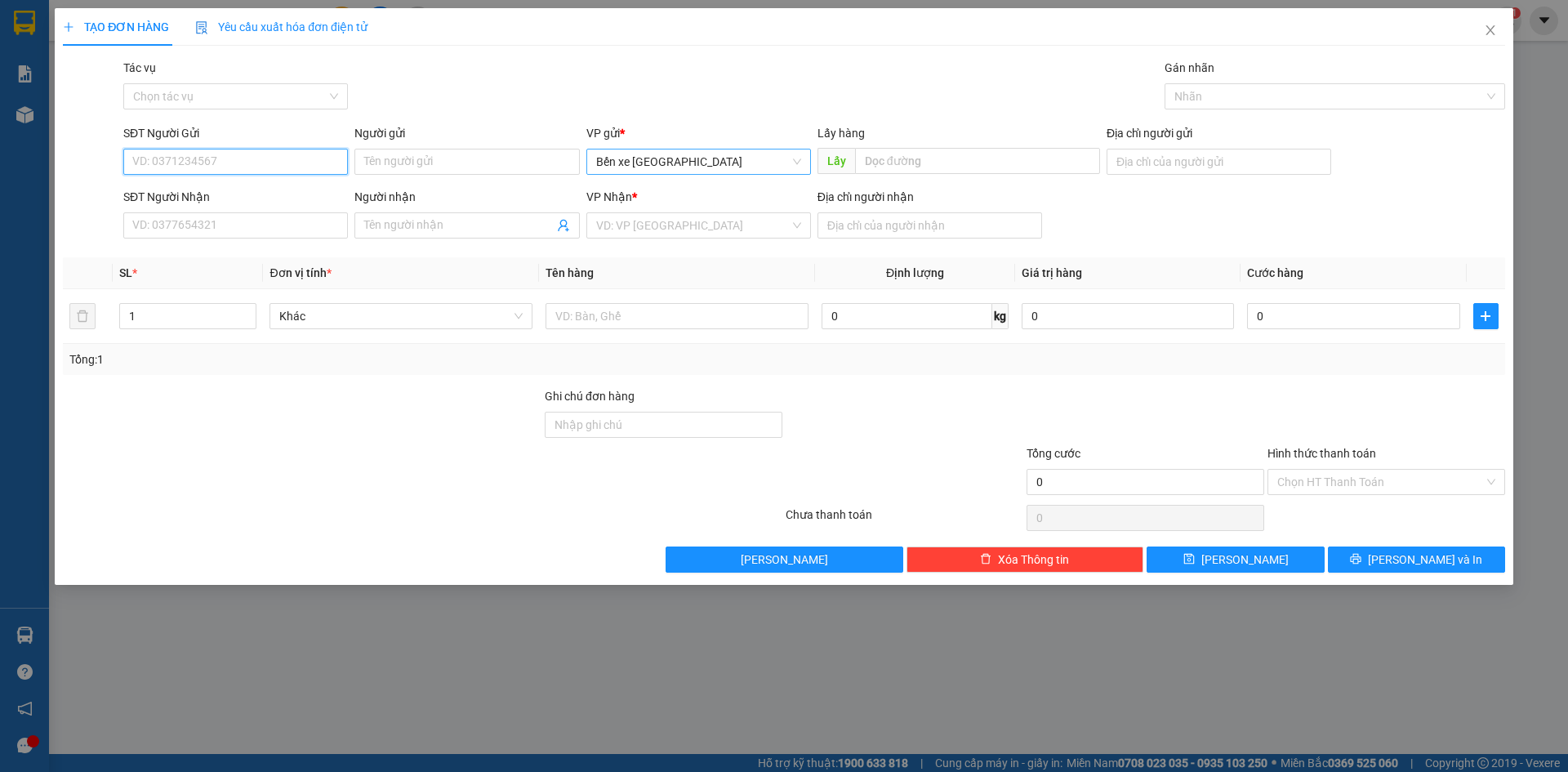
click at [643, 165] on span "Bến xe [GEOGRAPHIC_DATA]" at bounding box center [698, 161] width 205 height 25
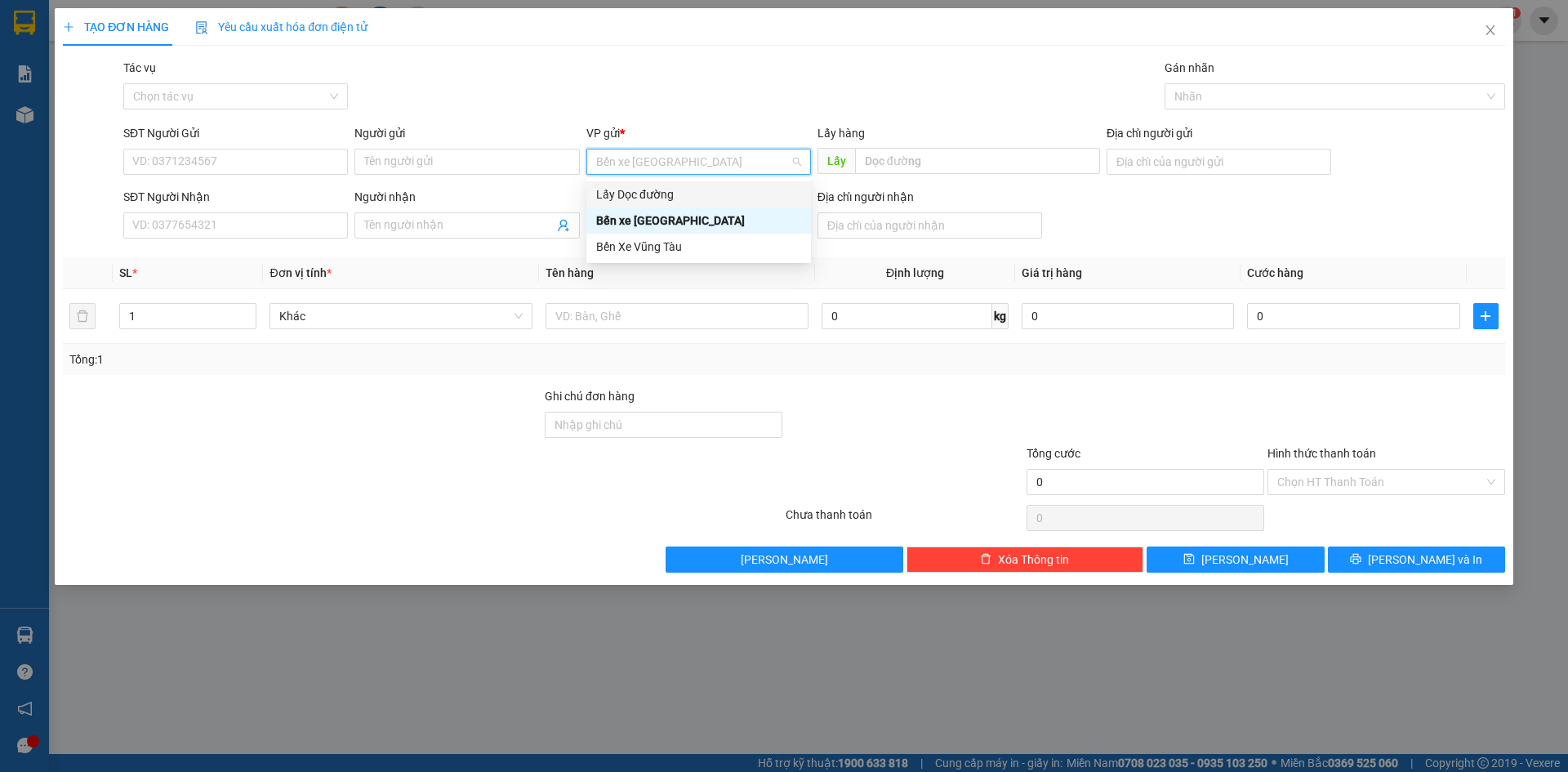
click at [652, 199] on div "Lấy Dọc đường" at bounding box center [698, 194] width 205 height 18
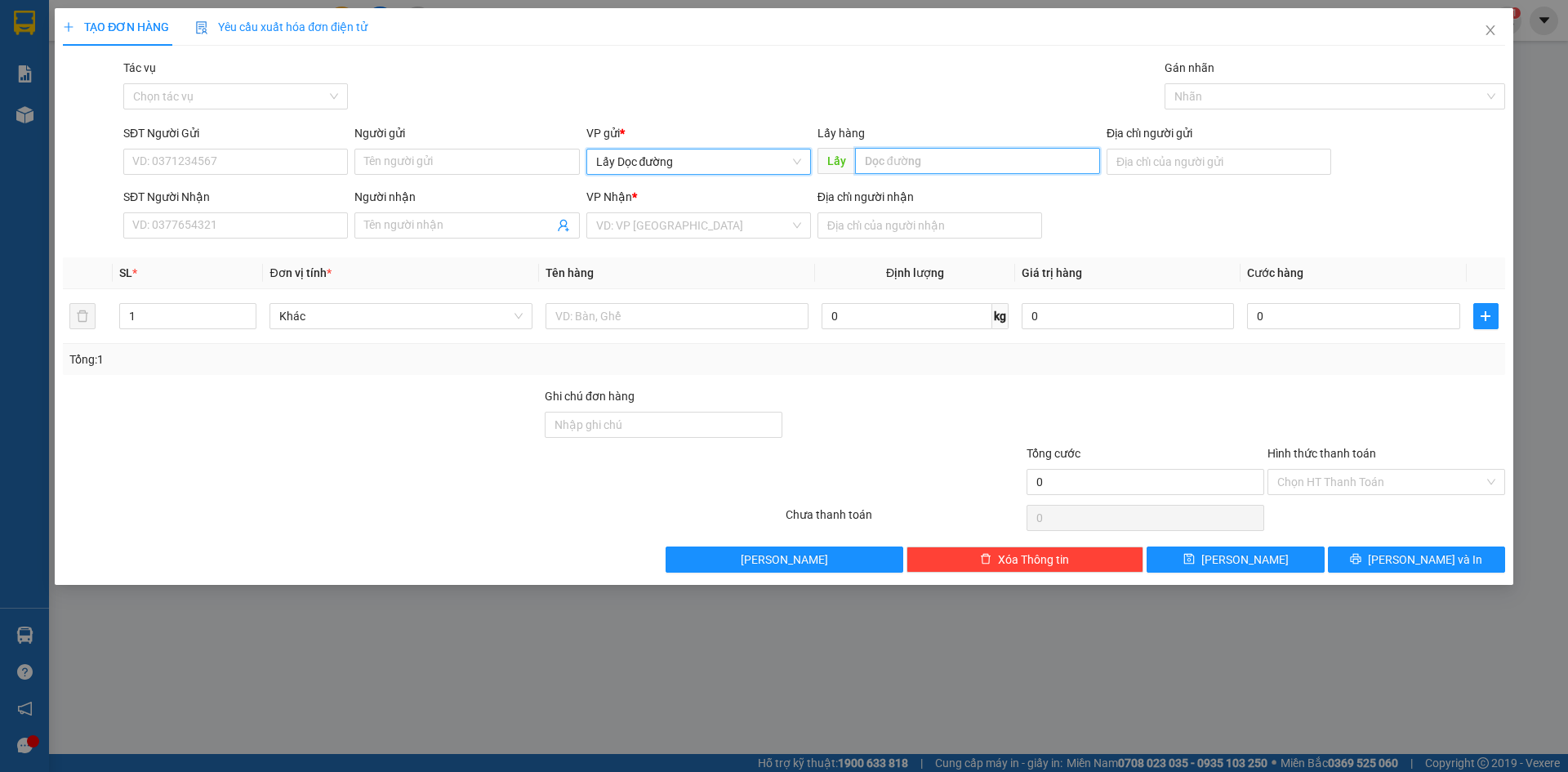
click at [964, 162] on input "text" at bounding box center [977, 160] width 245 height 26
type input "PHỔ CHÂU"
click at [614, 225] on input "search" at bounding box center [692, 225] width 193 height 25
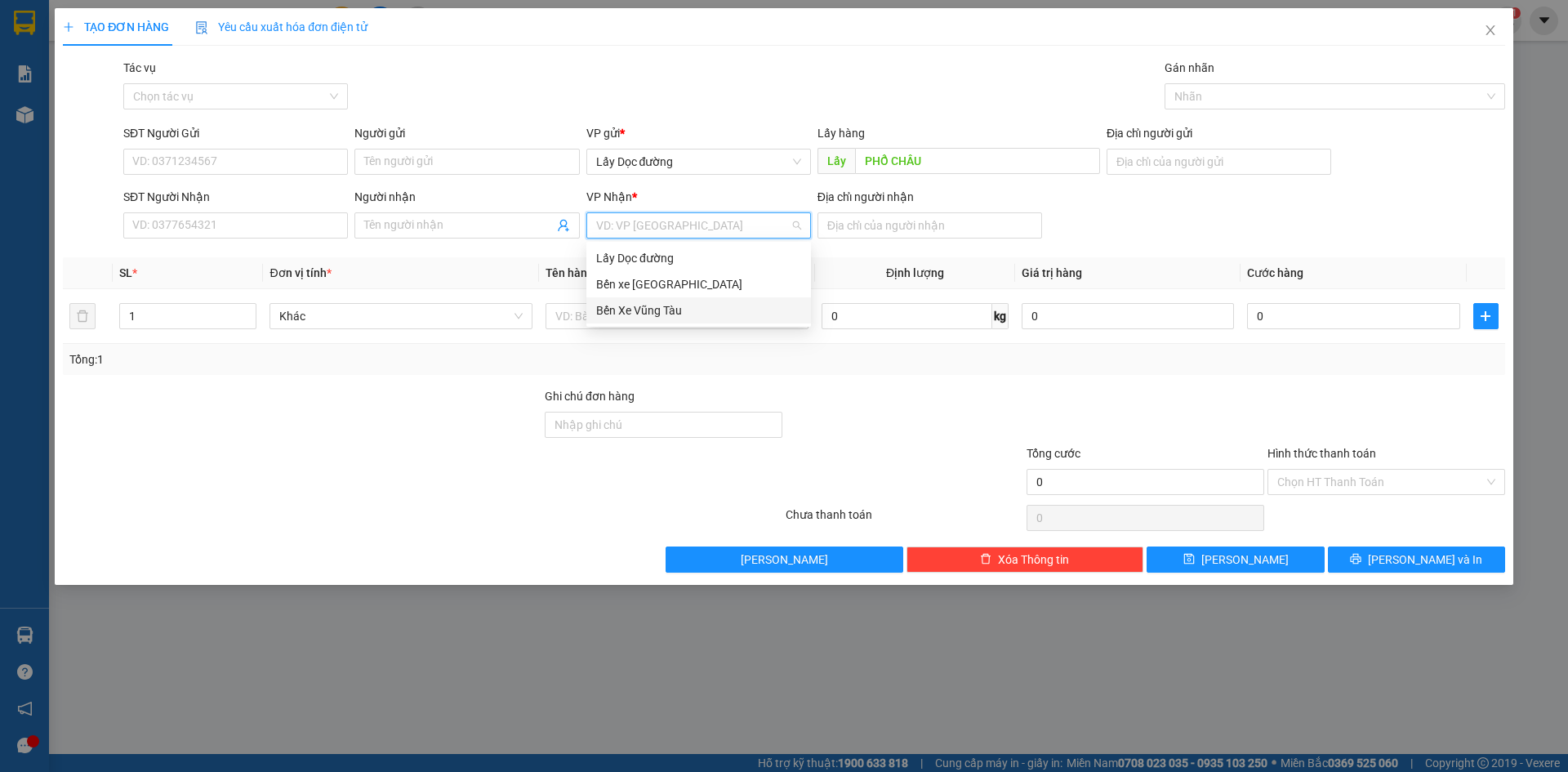
click at [646, 306] on div "Bến Xe Vũng Tàu" at bounding box center [698, 310] width 205 height 18
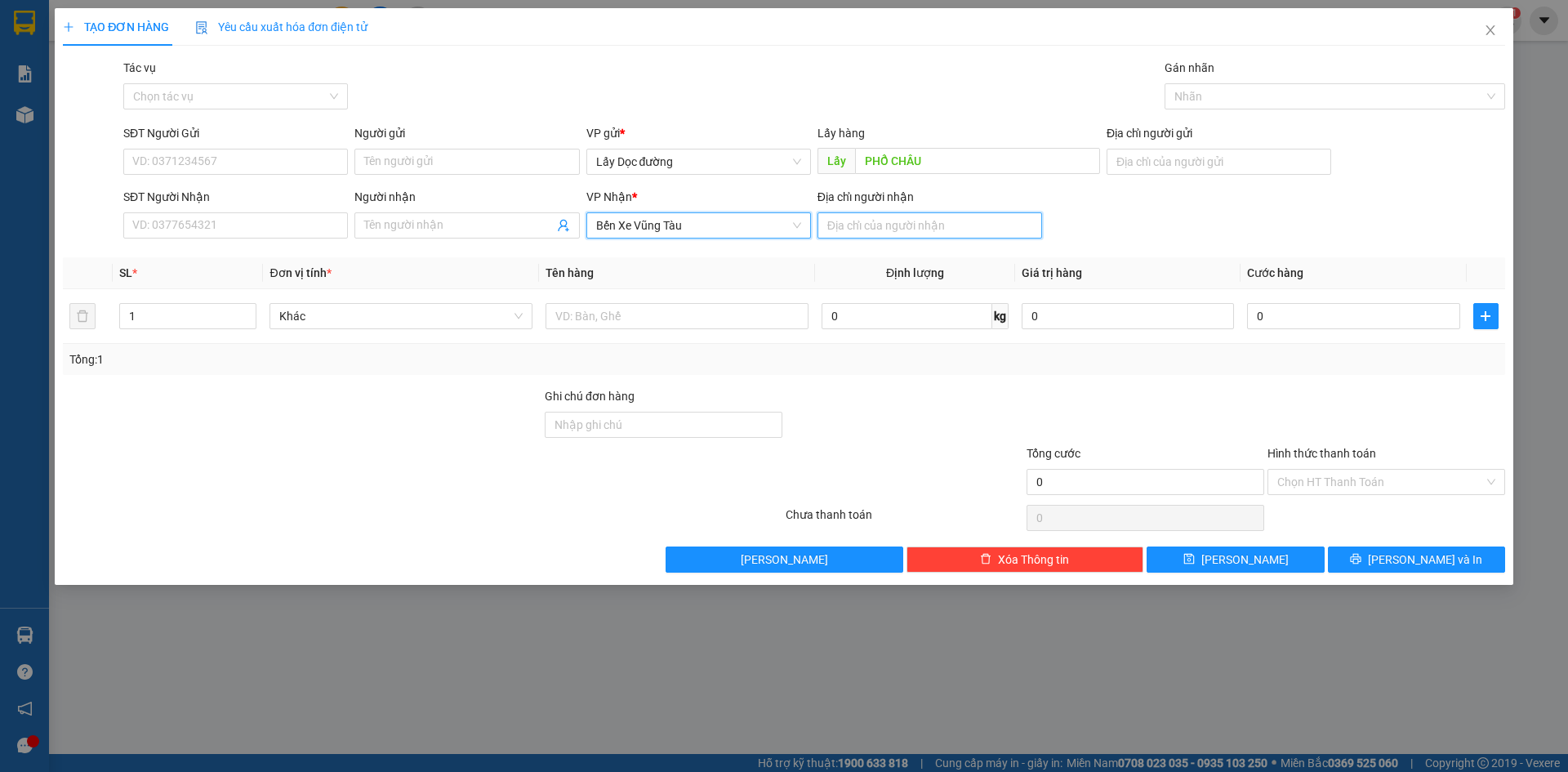
click at [884, 218] on input "Địa chỉ người nhận" at bounding box center [930, 225] width 225 height 26
type input "vũng tàu"
click at [275, 154] on input "SĐT Người Gửi" at bounding box center [236, 161] width 225 height 26
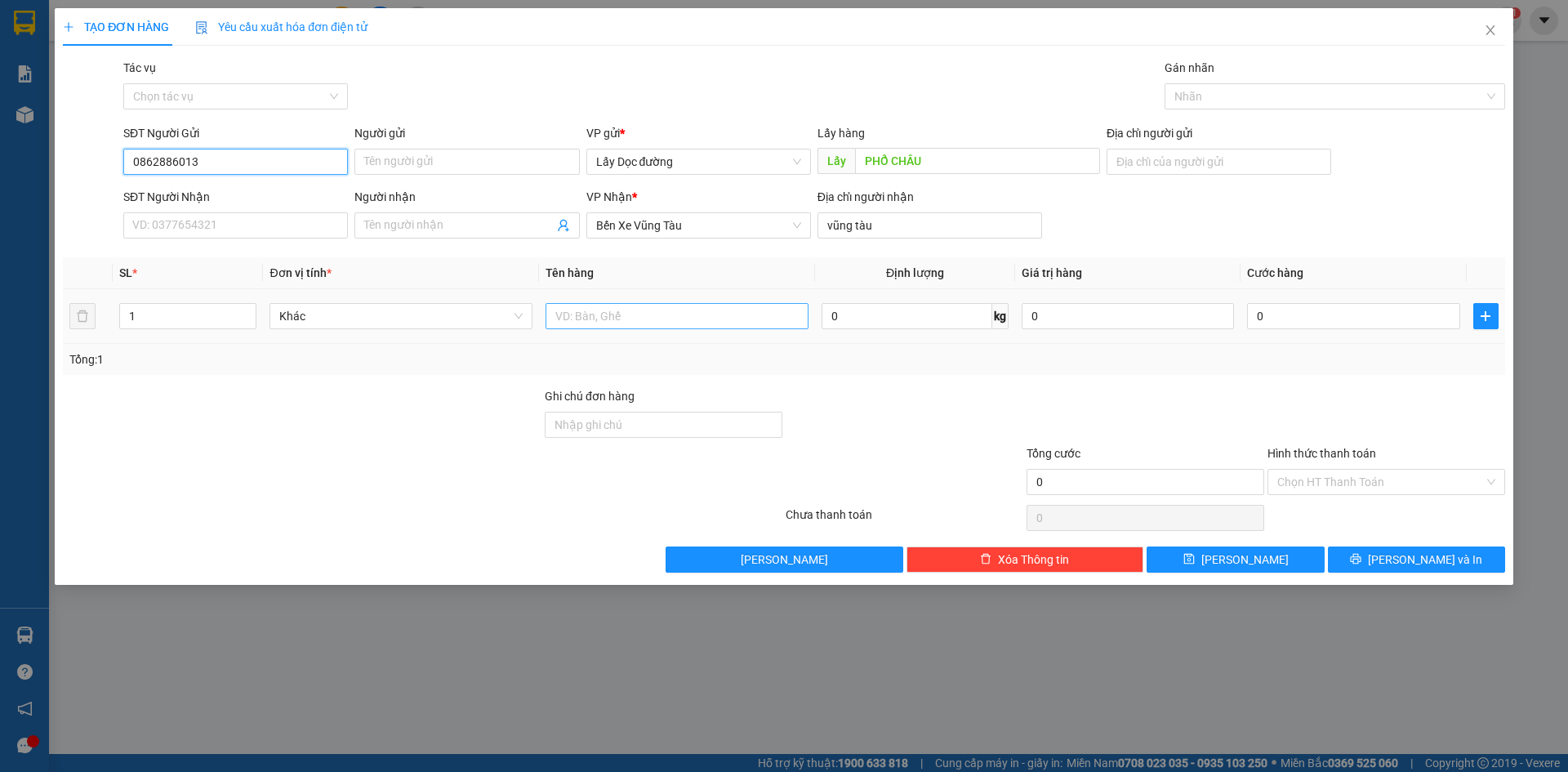
type input "0862886013"
click at [660, 324] on input "text" at bounding box center [677, 316] width 263 height 26
type input "1T"
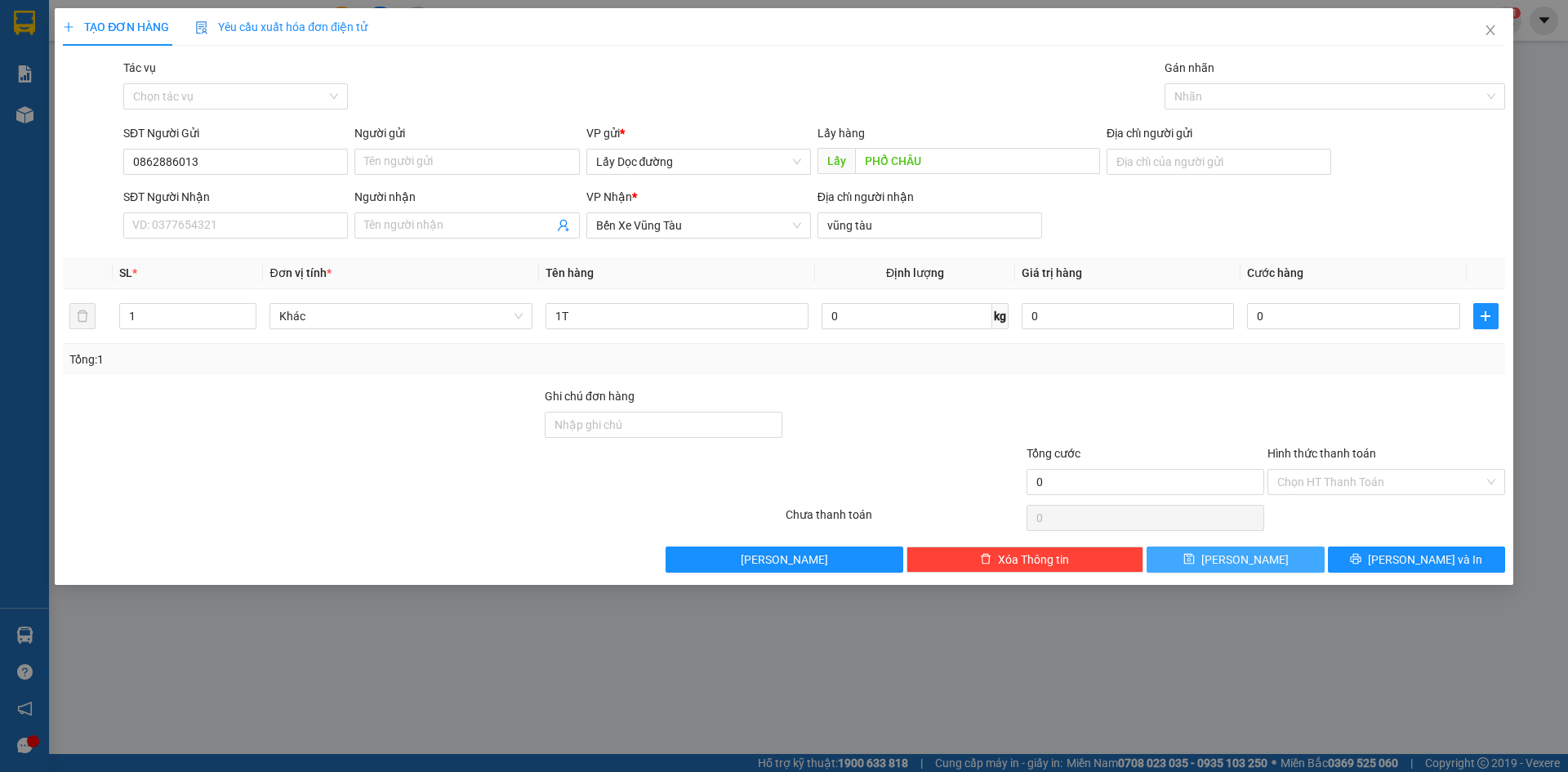
click at [1243, 559] on span "[PERSON_NAME]" at bounding box center [1244, 559] width 87 height 18
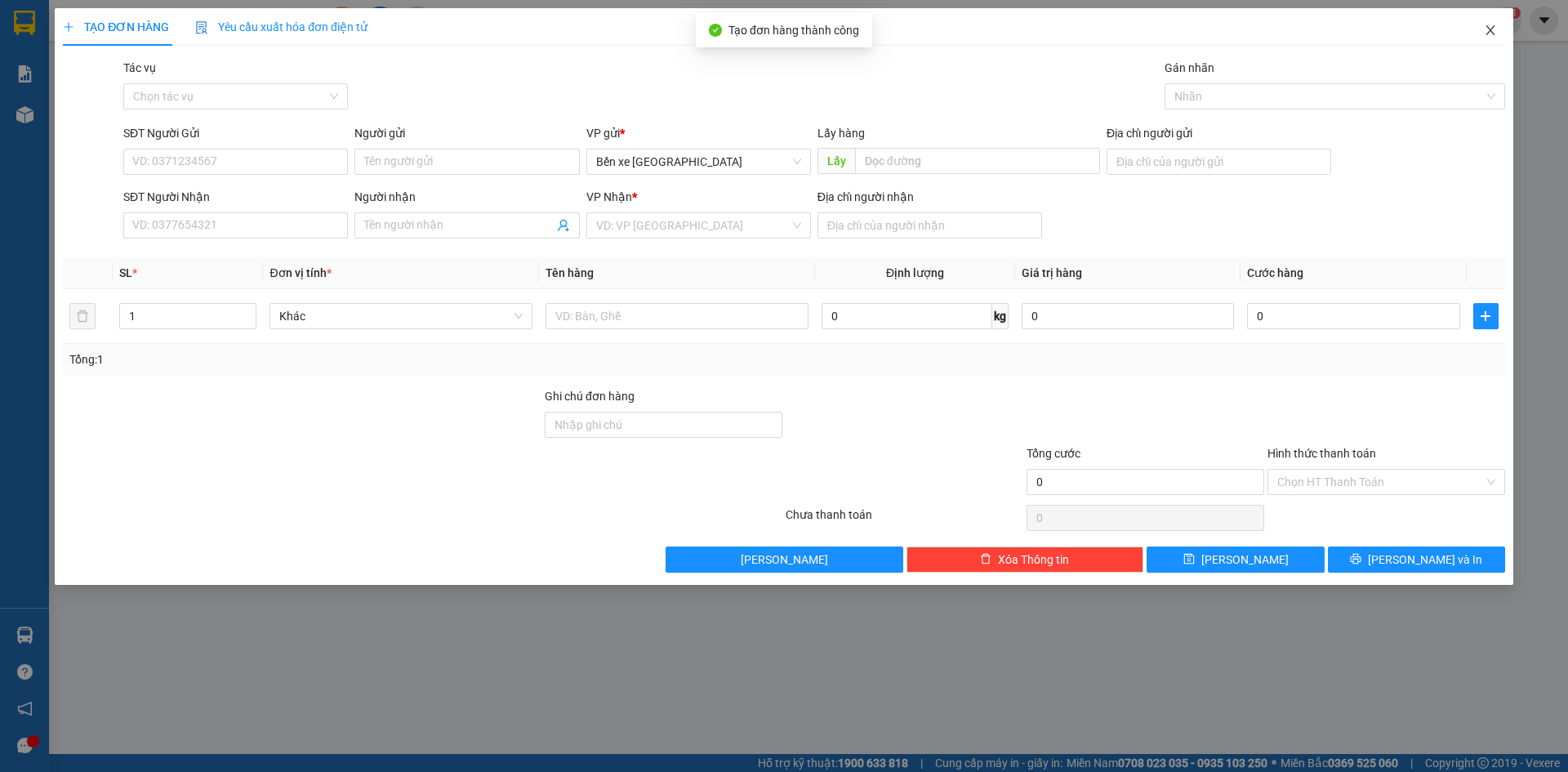
click at [1491, 32] on icon "close" at bounding box center [1489, 31] width 9 height 10
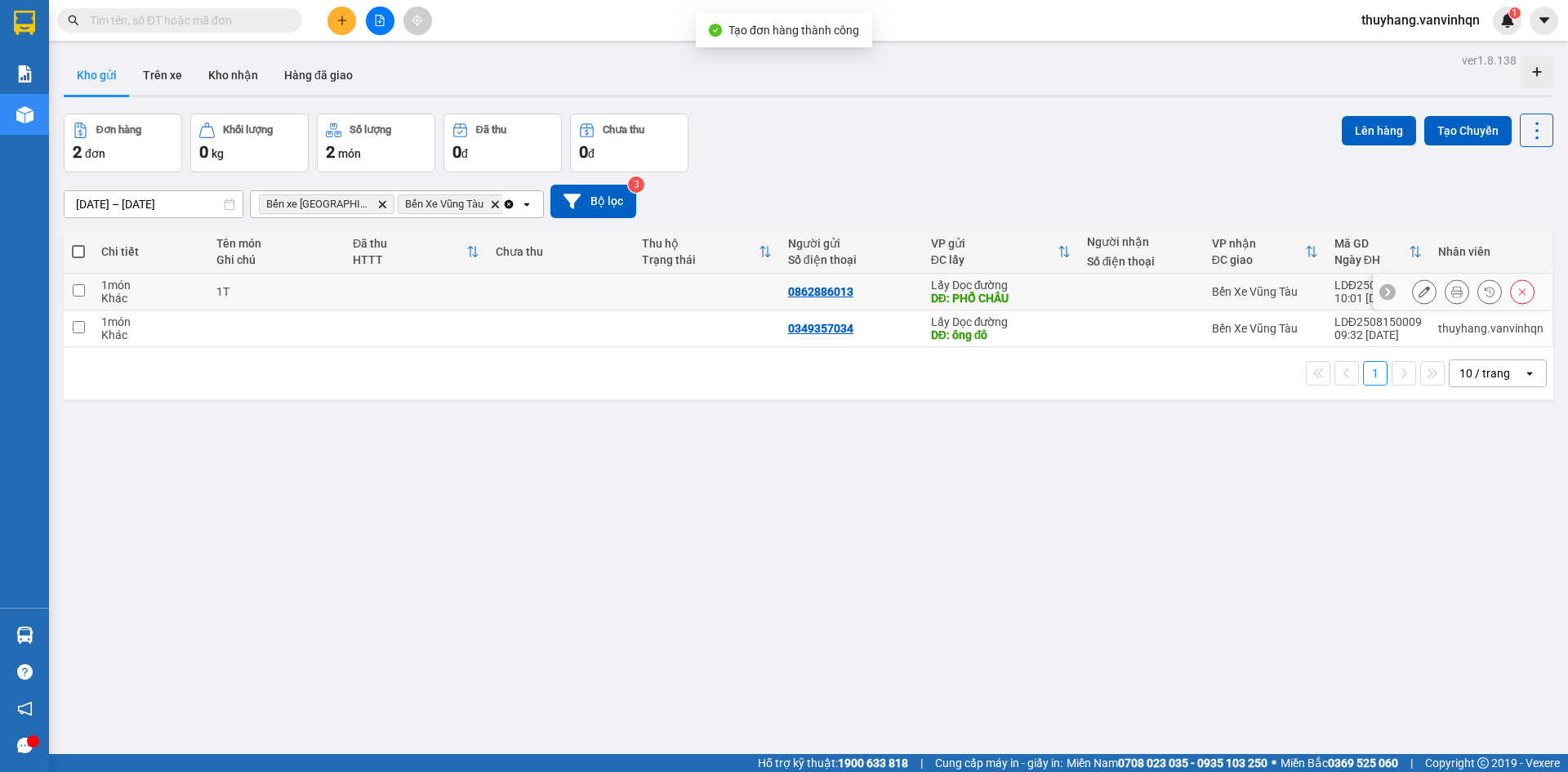
click at [344, 286] on td at bounding box center [416, 291] width 143 height 37
checkbox input "true"
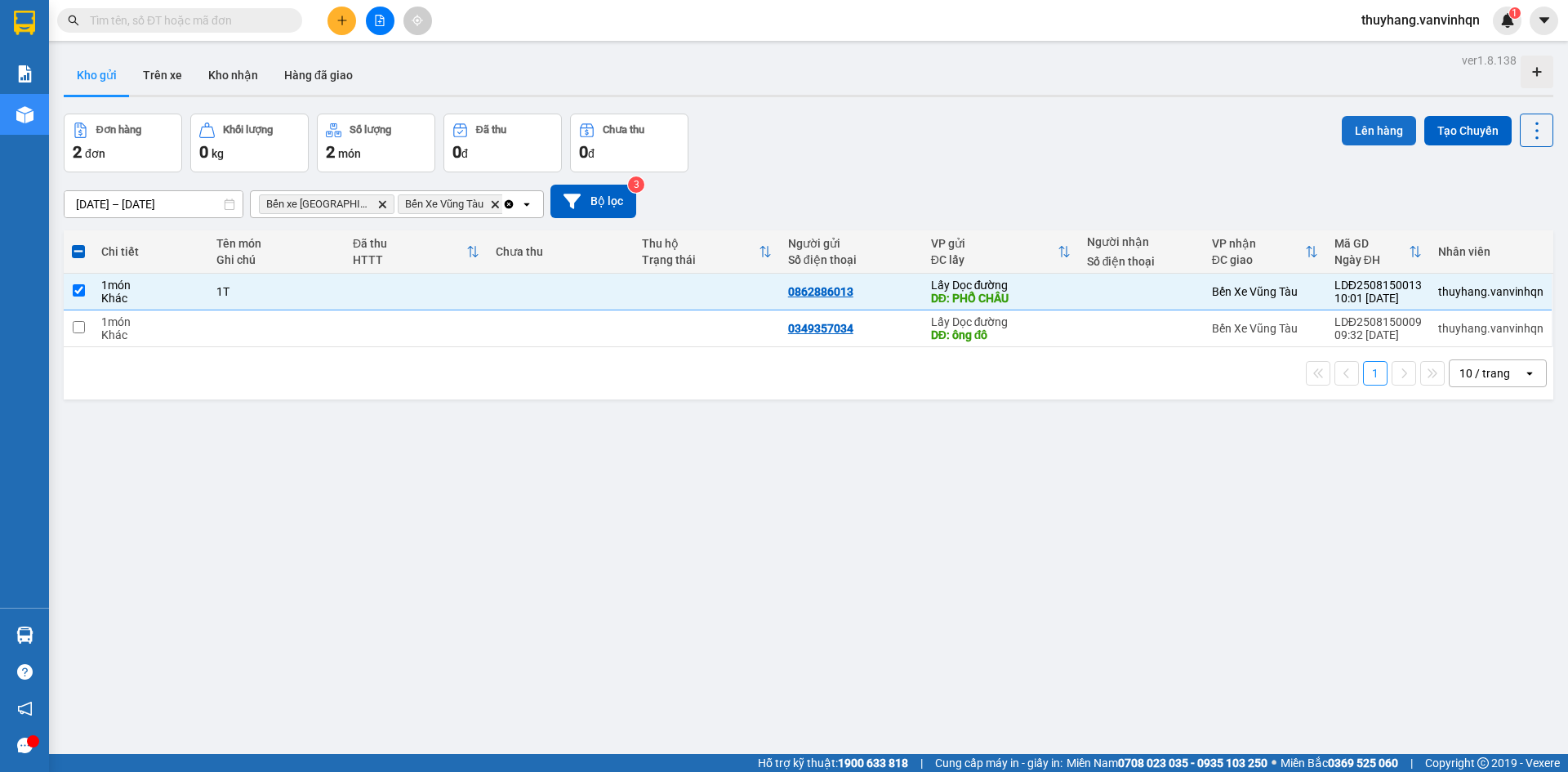
click at [1341, 124] on button "Lên hàng" at bounding box center [1378, 131] width 74 height 30
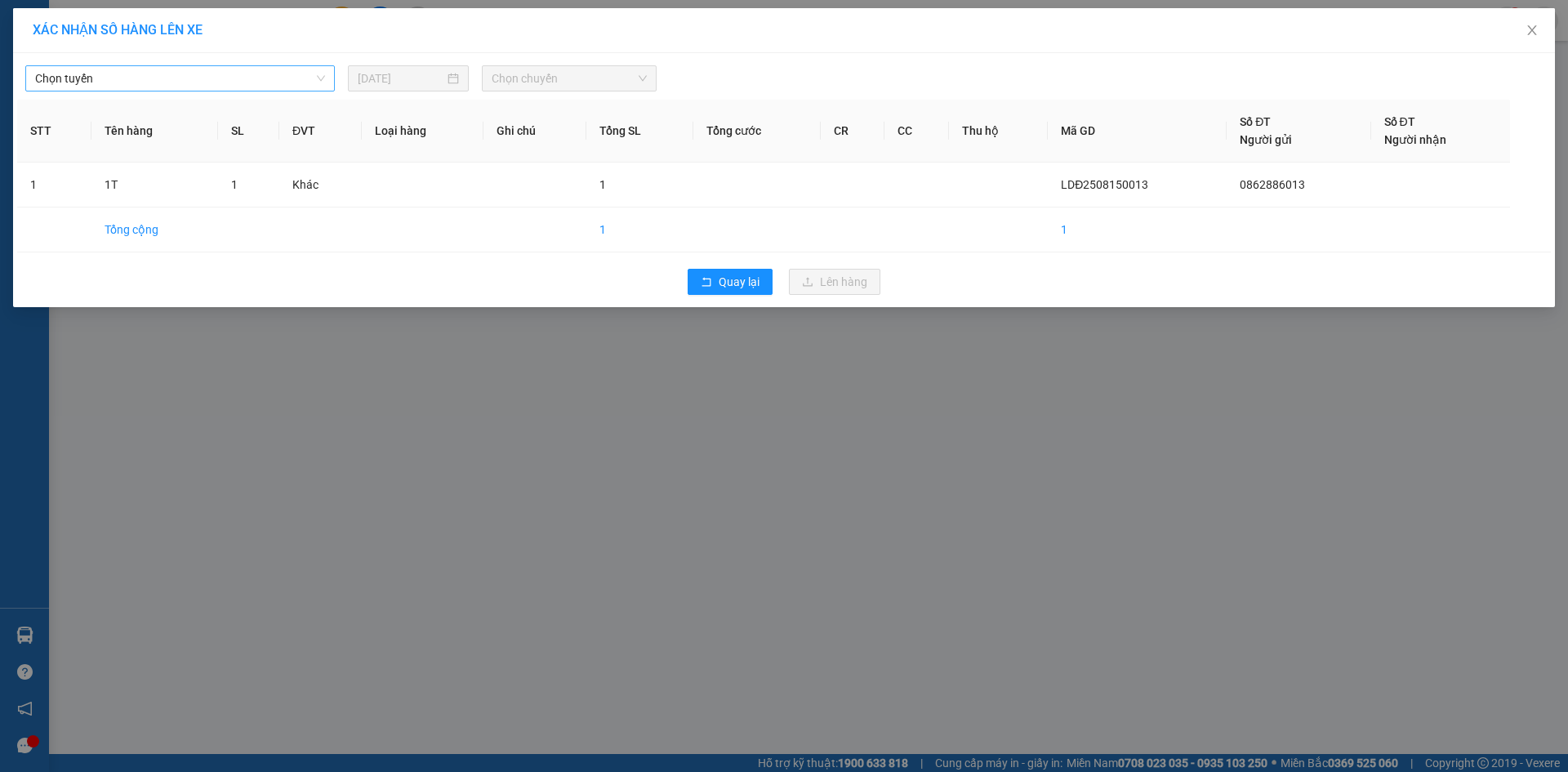
click at [197, 73] on span "Chọn tuyến" at bounding box center [179, 78] width 290 height 25
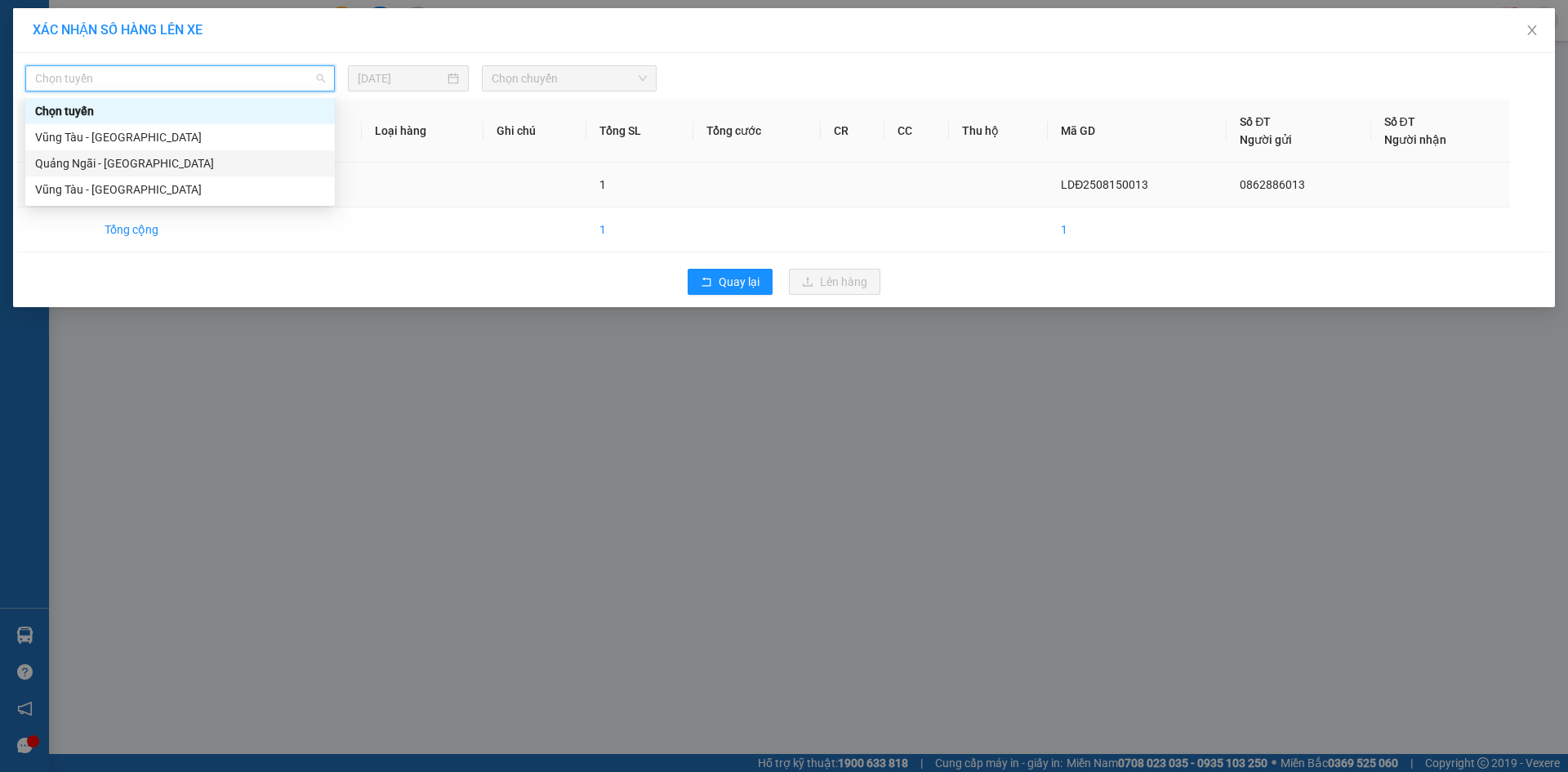
click at [198, 165] on div "Quảng Ngãi - [GEOGRAPHIC_DATA]" at bounding box center [179, 163] width 290 height 18
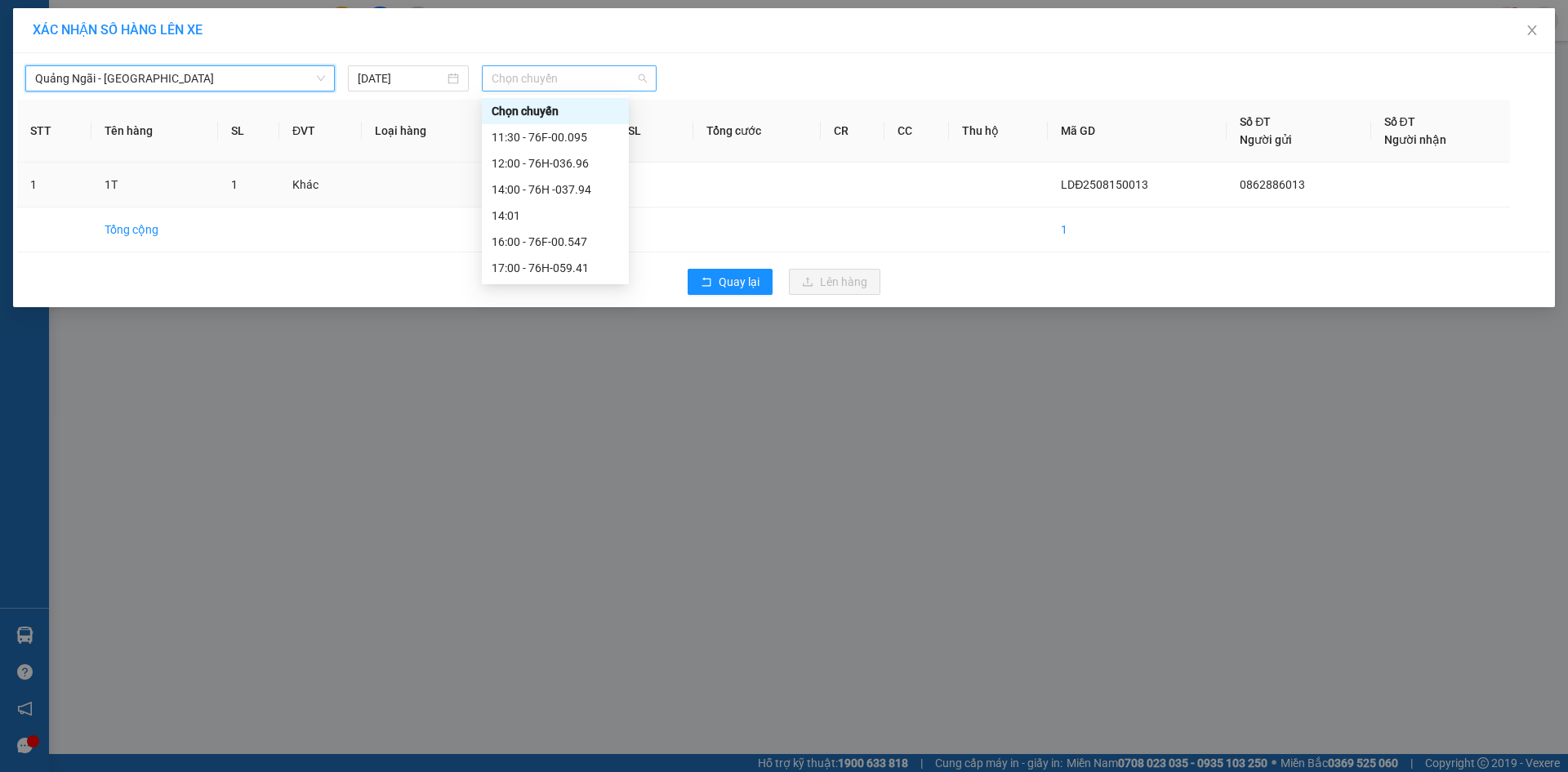
click at [617, 80] on span "Chọn chuyến" at bounding box center [569, 78] width 155 height 25
click at [613, 170] on div "12:00 - 76H-036.96" at bounding box center [555, 163] width 128 height 18
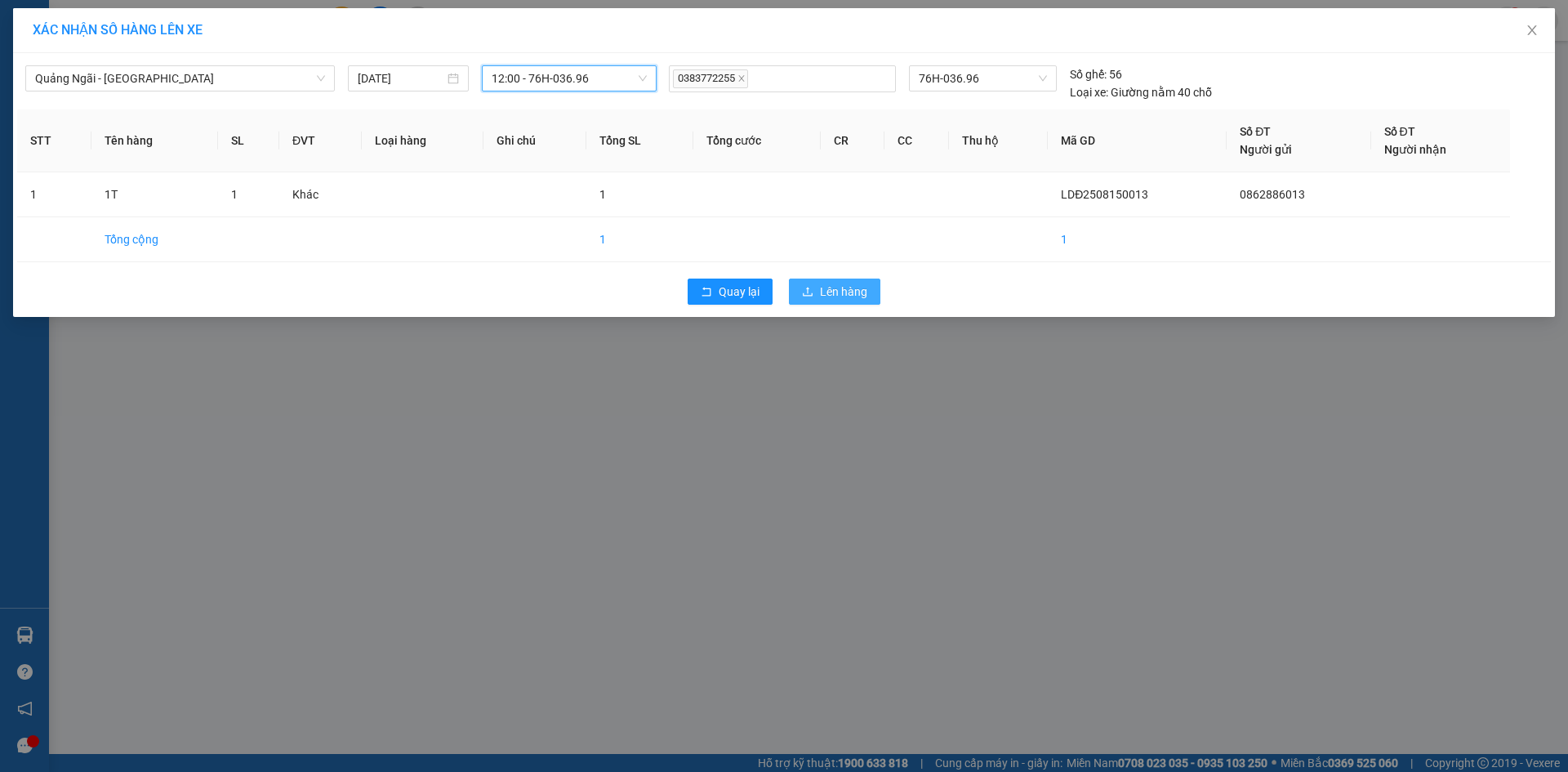
click at [862, 297] on span "Lên hàng" at bounding box center [843, 291] width 48 height 18
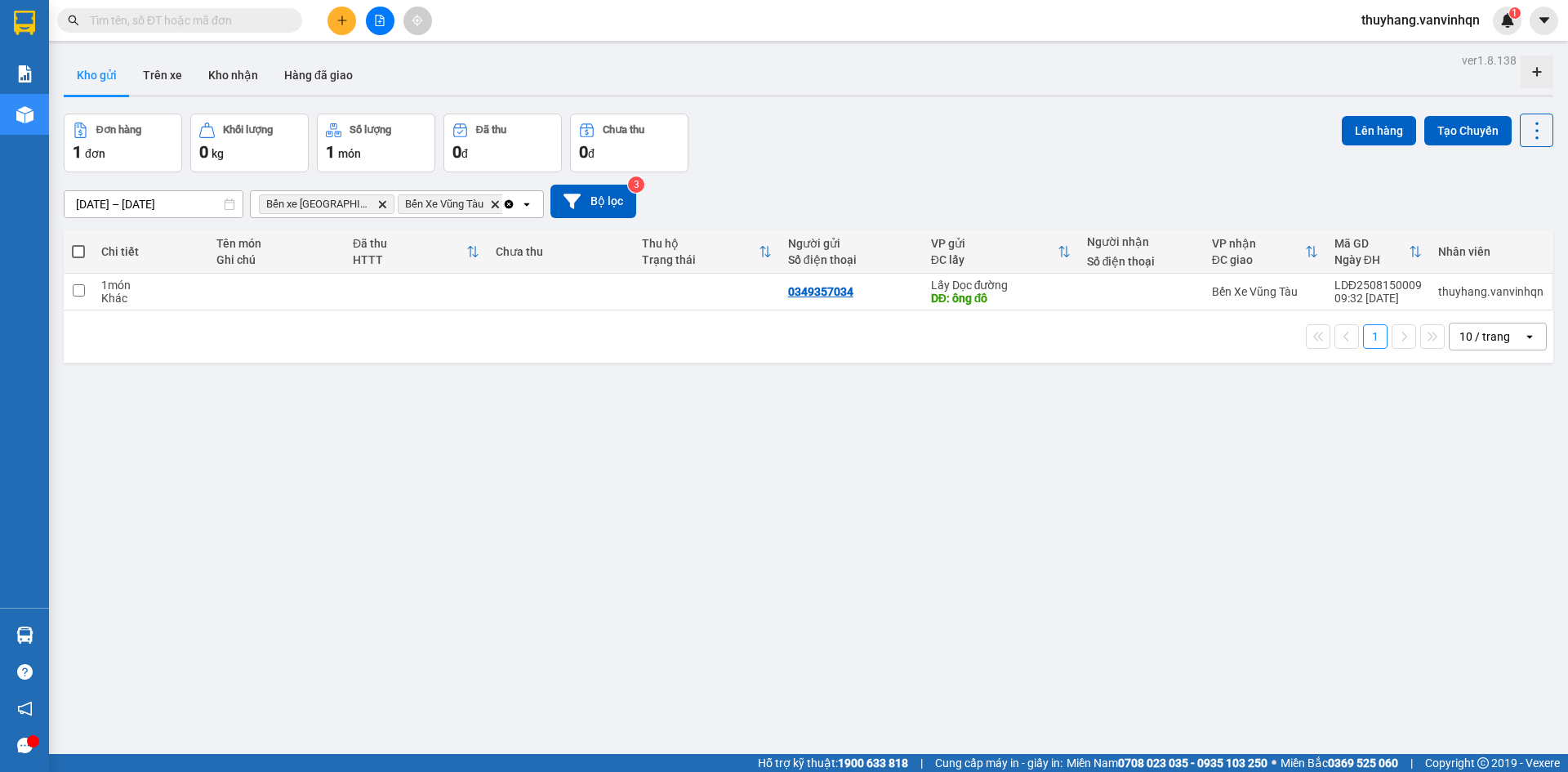
click at [370, 24] on button at bounding box center [380, 21] width 29 height 29
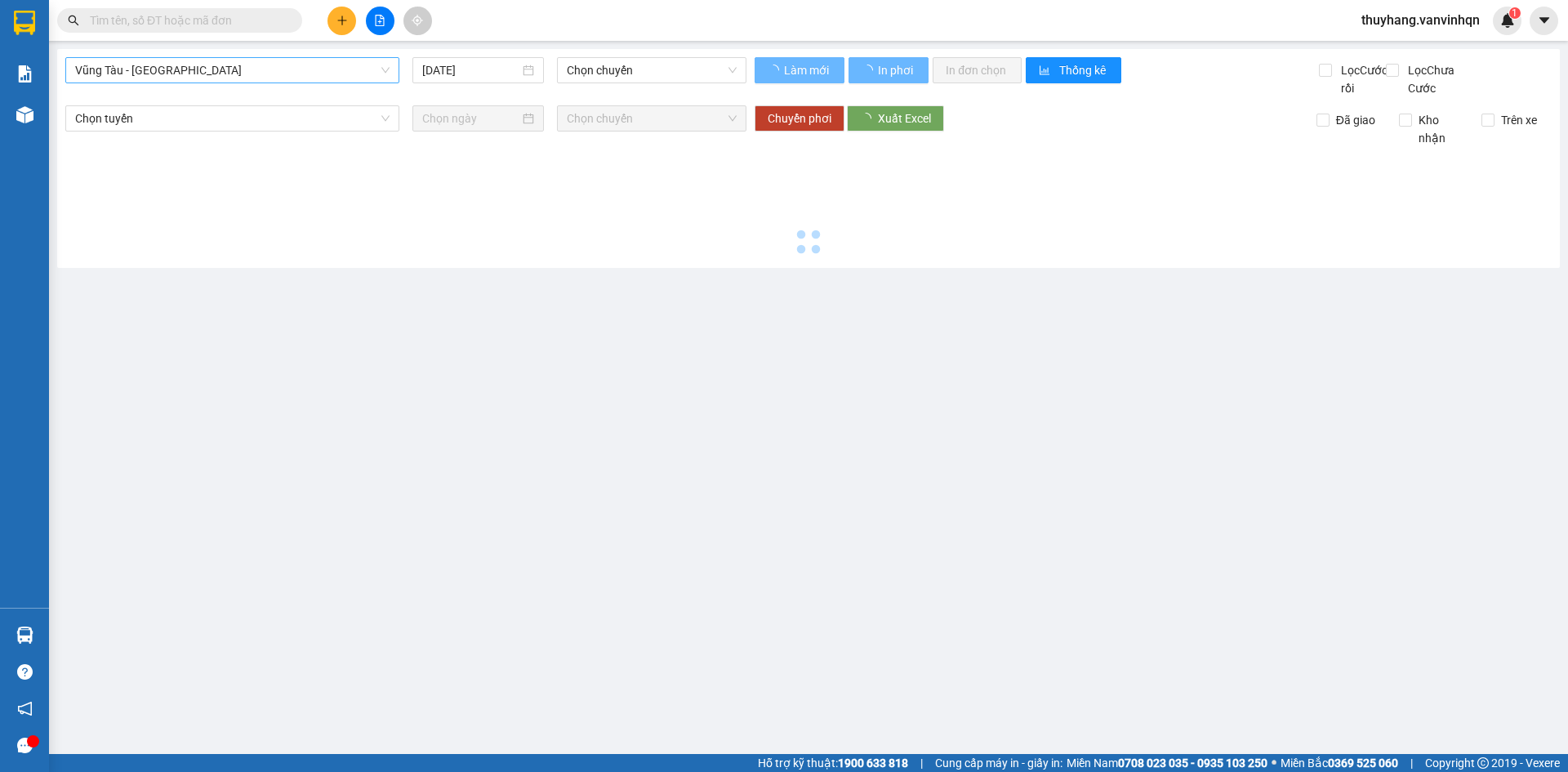
click at [297, 71] on span "Vũng Tàu - [GEOGRAPHIC_DATA]" at bounding box center [233, 70] width 315 height 25
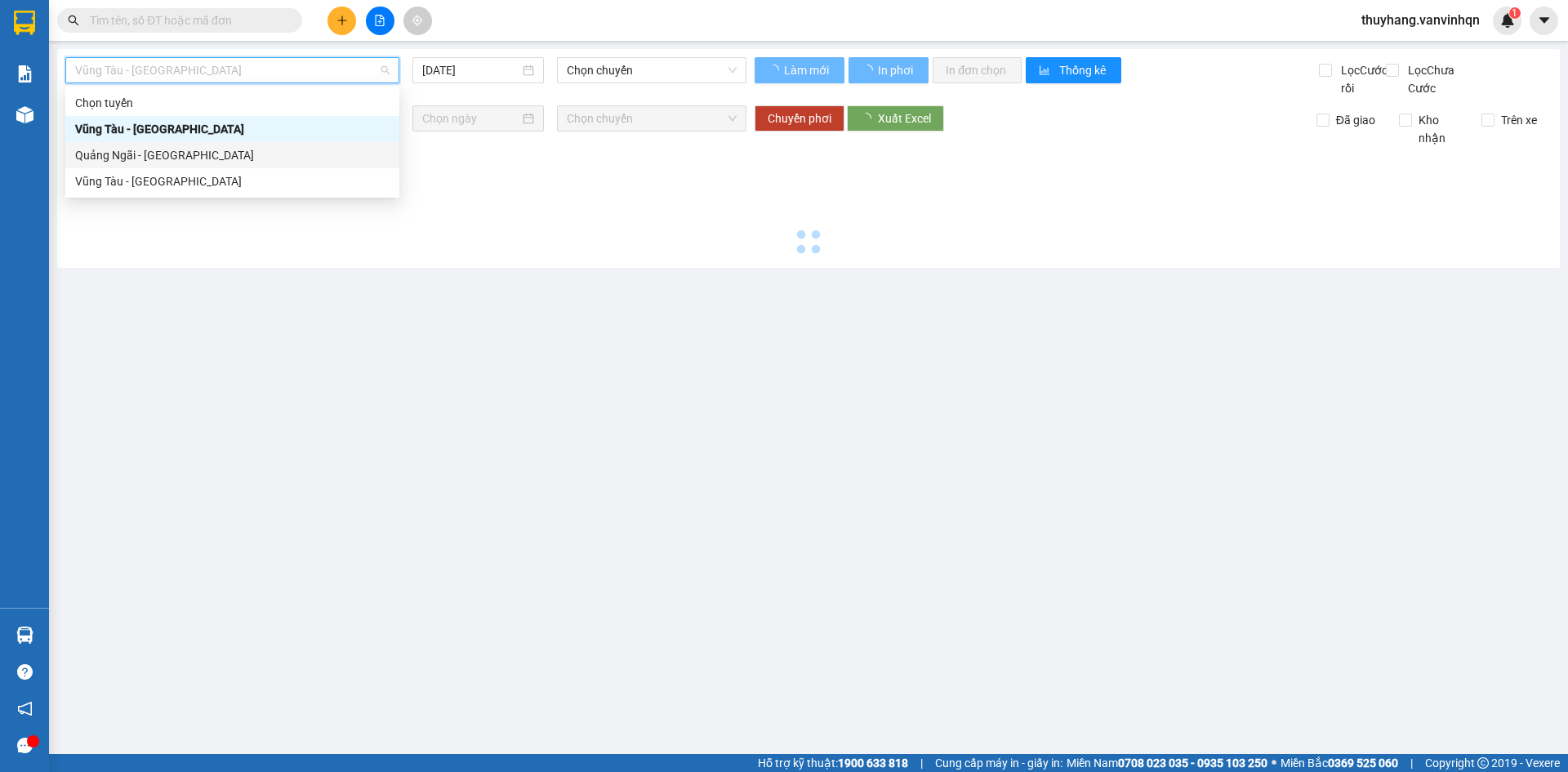
click at [252, 157] on div "Quảng Ngãi - [GEOGRAPHIC_DATA]" at bounding box center [233, 155] width 315 height 18
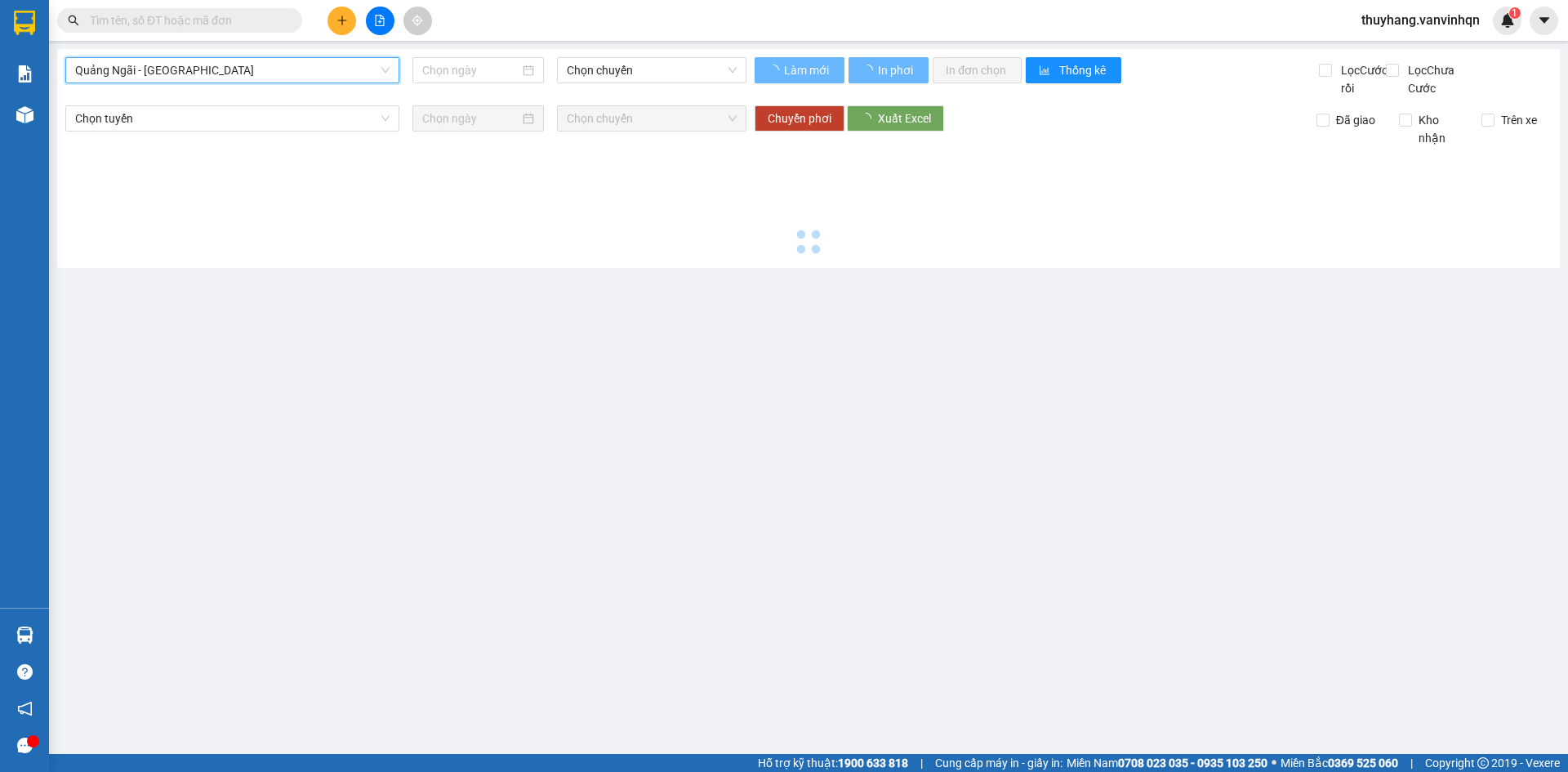
type input "[DATE]"
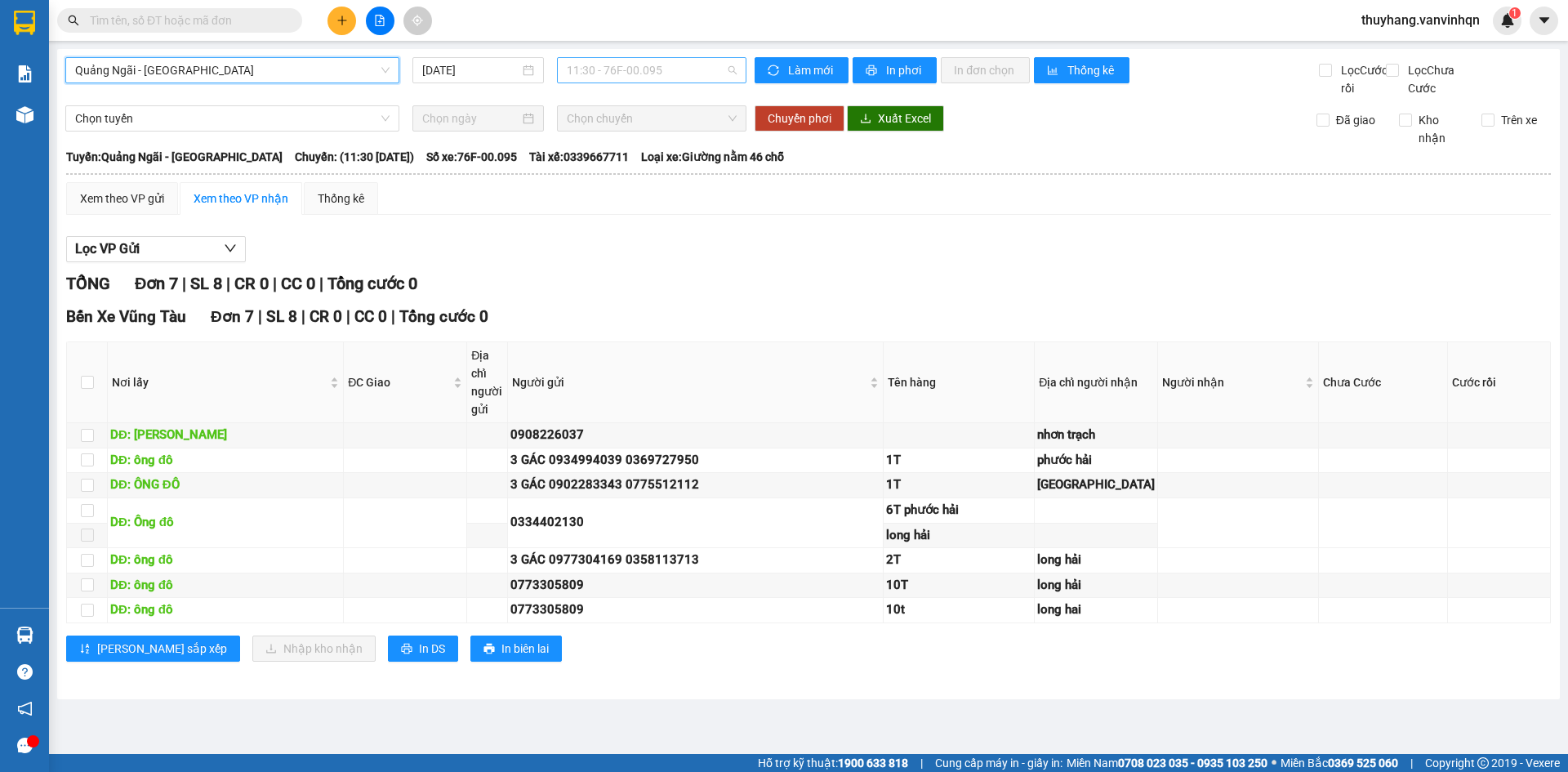
click at [569, 71] on span "11:30 - 76F-00.095" at bounding box center [651, 70] width 170 height 25
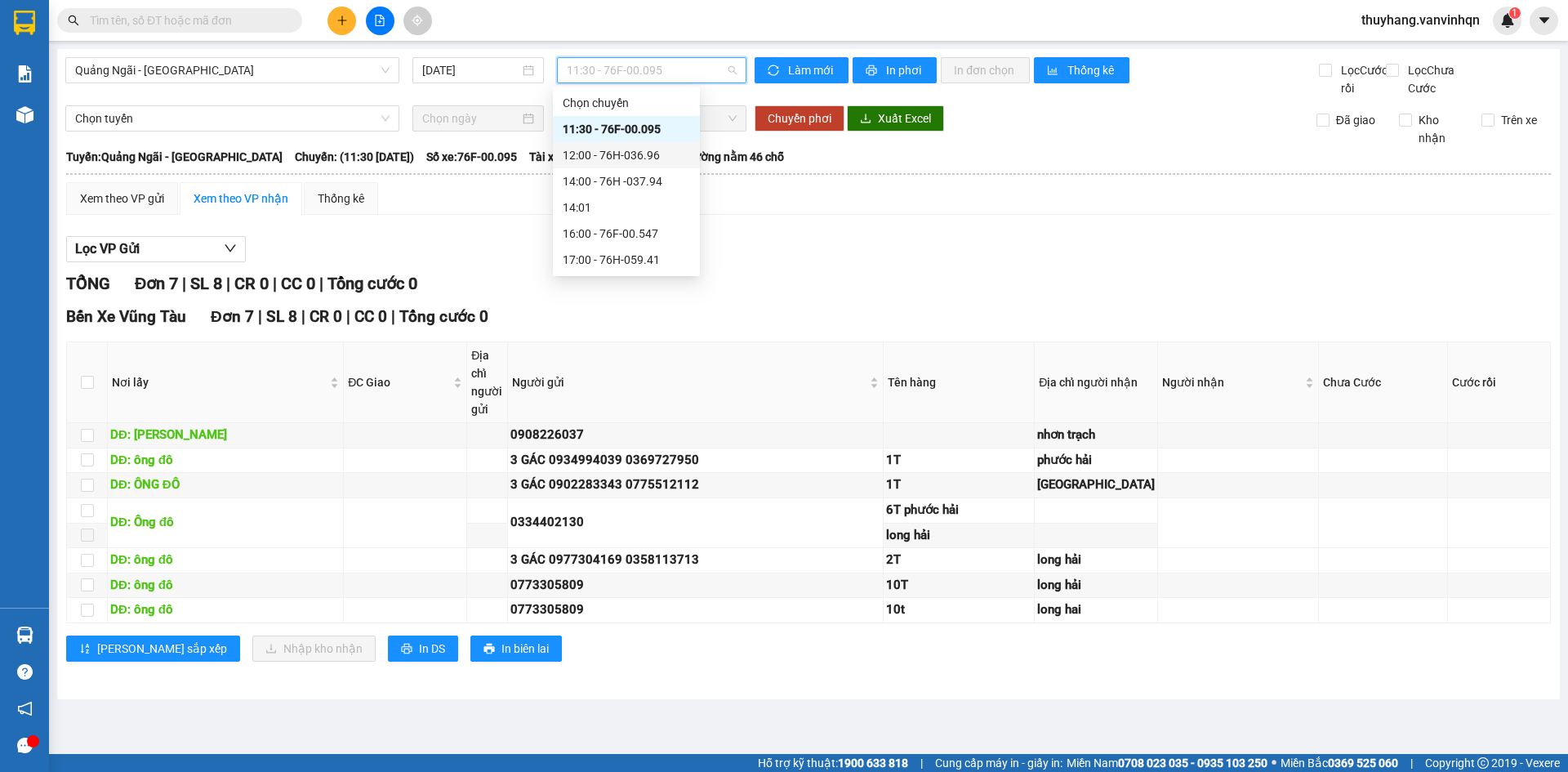
click at [633, 148] on div "12:00 - 76H-036.96" at bounding box center [626, 155] width 128 height 18
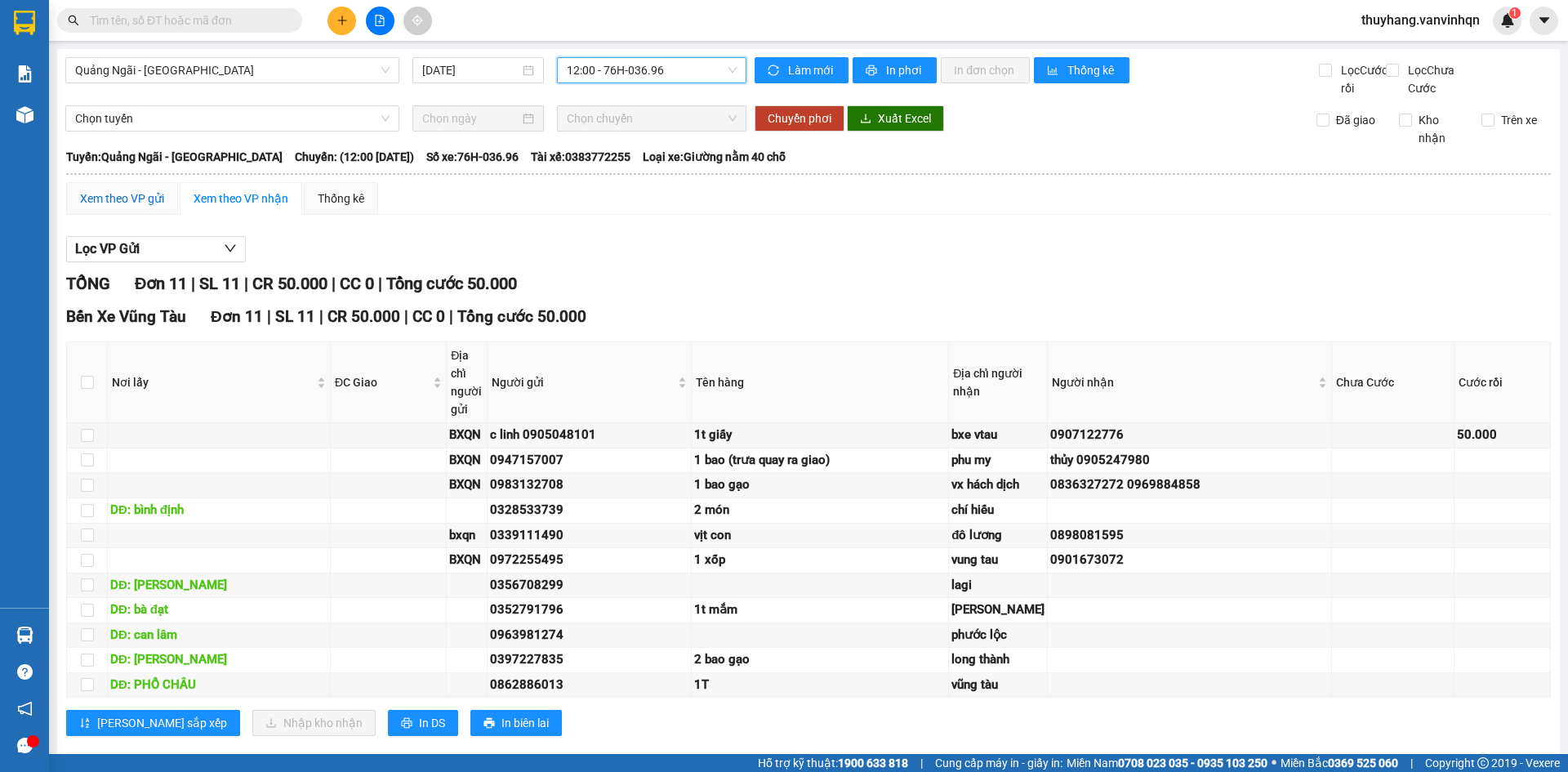
click at [130, 208] on div "Xem theo VP gửi" at bounding box center [122, 198] width 84 height 18
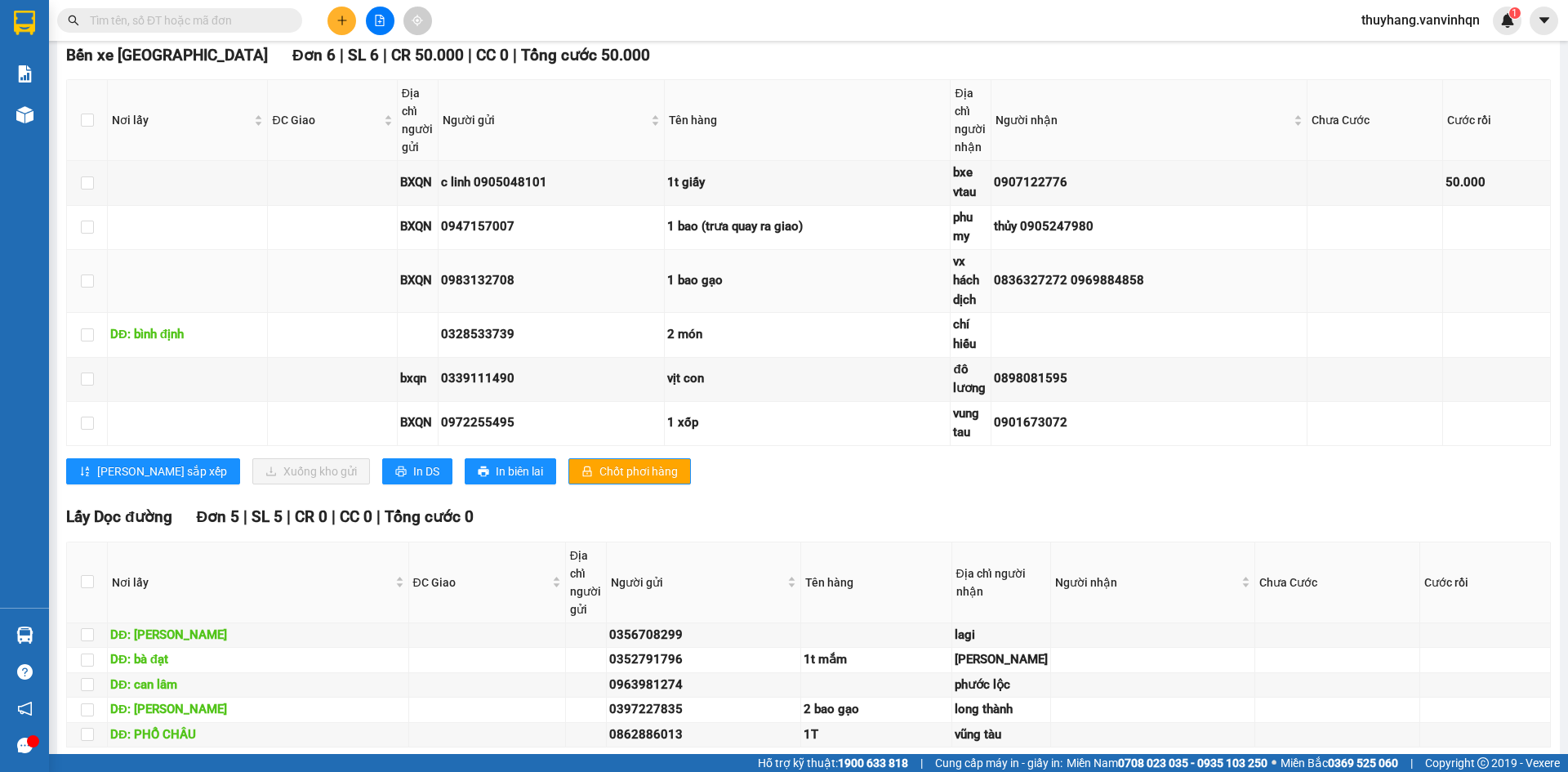
scroll to position [817, 0]
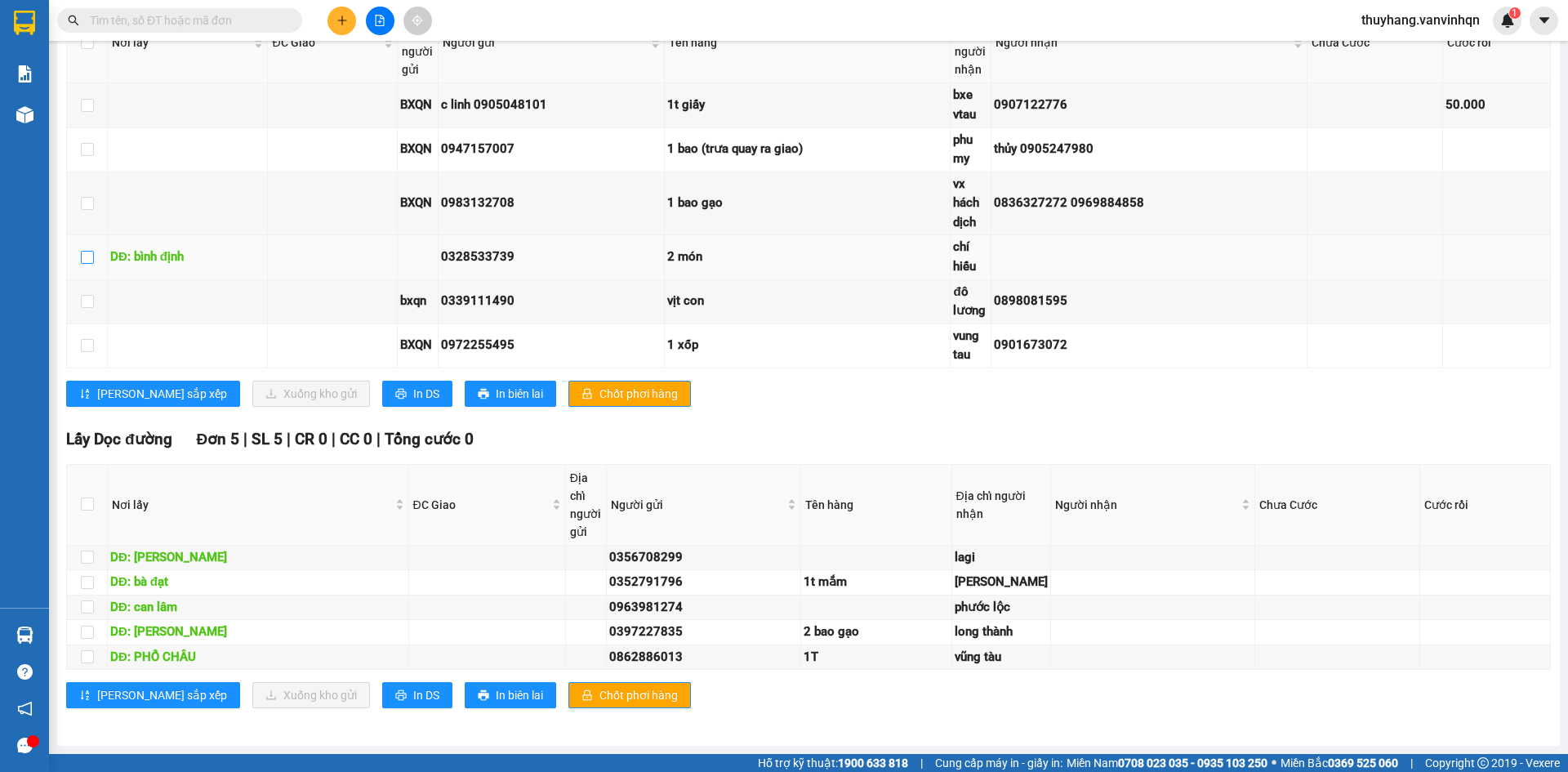
click at [81, 250] on input "checkbox" at bounding box center [87, 256] width 13 height 13
checkbox input "true"
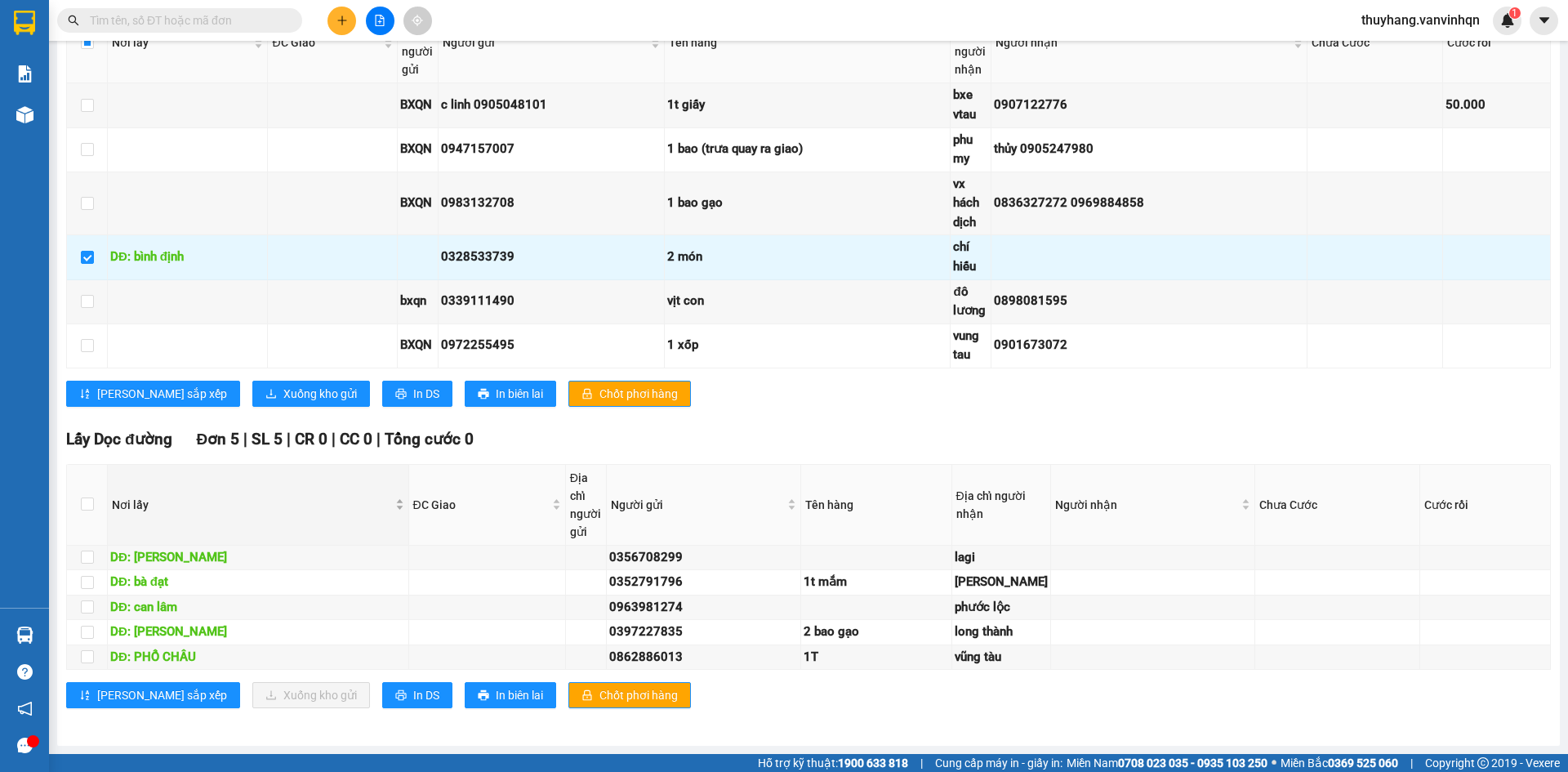
scroll to position [865, 0]
click at [85, 650] on input "checkbox" at bounding box center [87, 656] width 13 height 13
checkbox input "true"
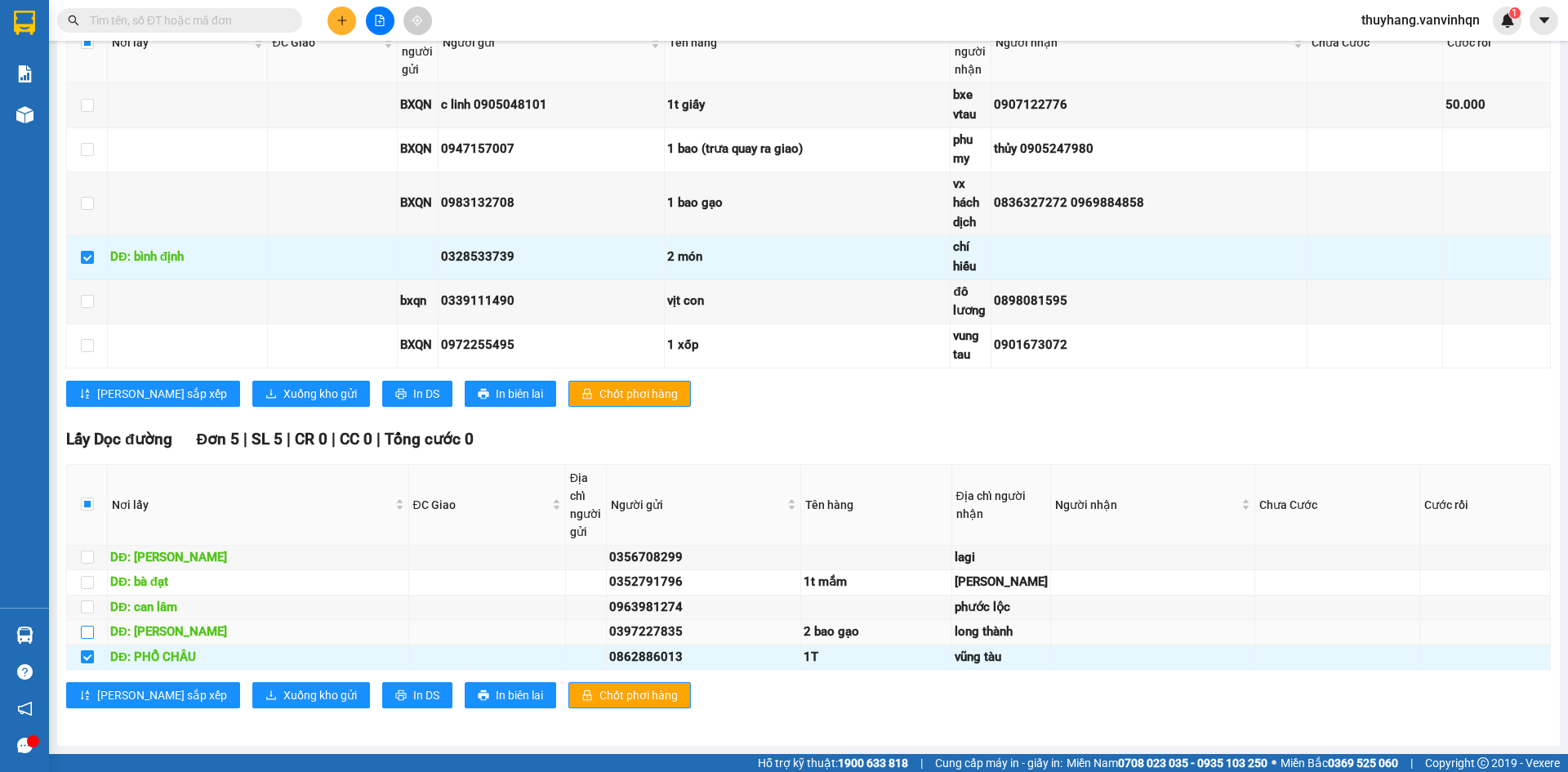
click at [90, 626] on input "checkbox" at bounding box center [87, 631] width 13 height 13
checkbox input "true"
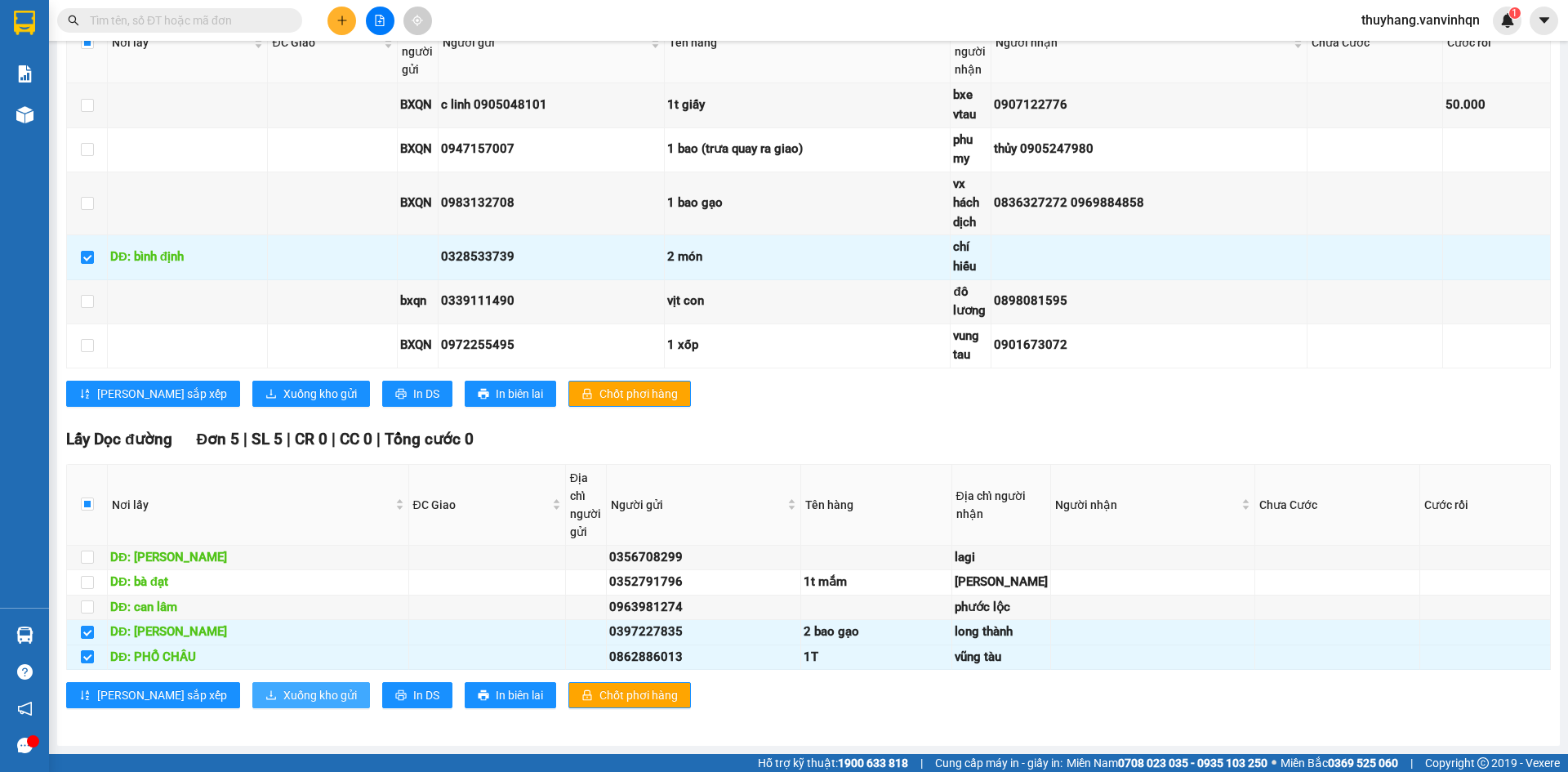
click at [283, 691] on span "Xuống kho gửi" at bounding box center [320, 695] width 73 height 18
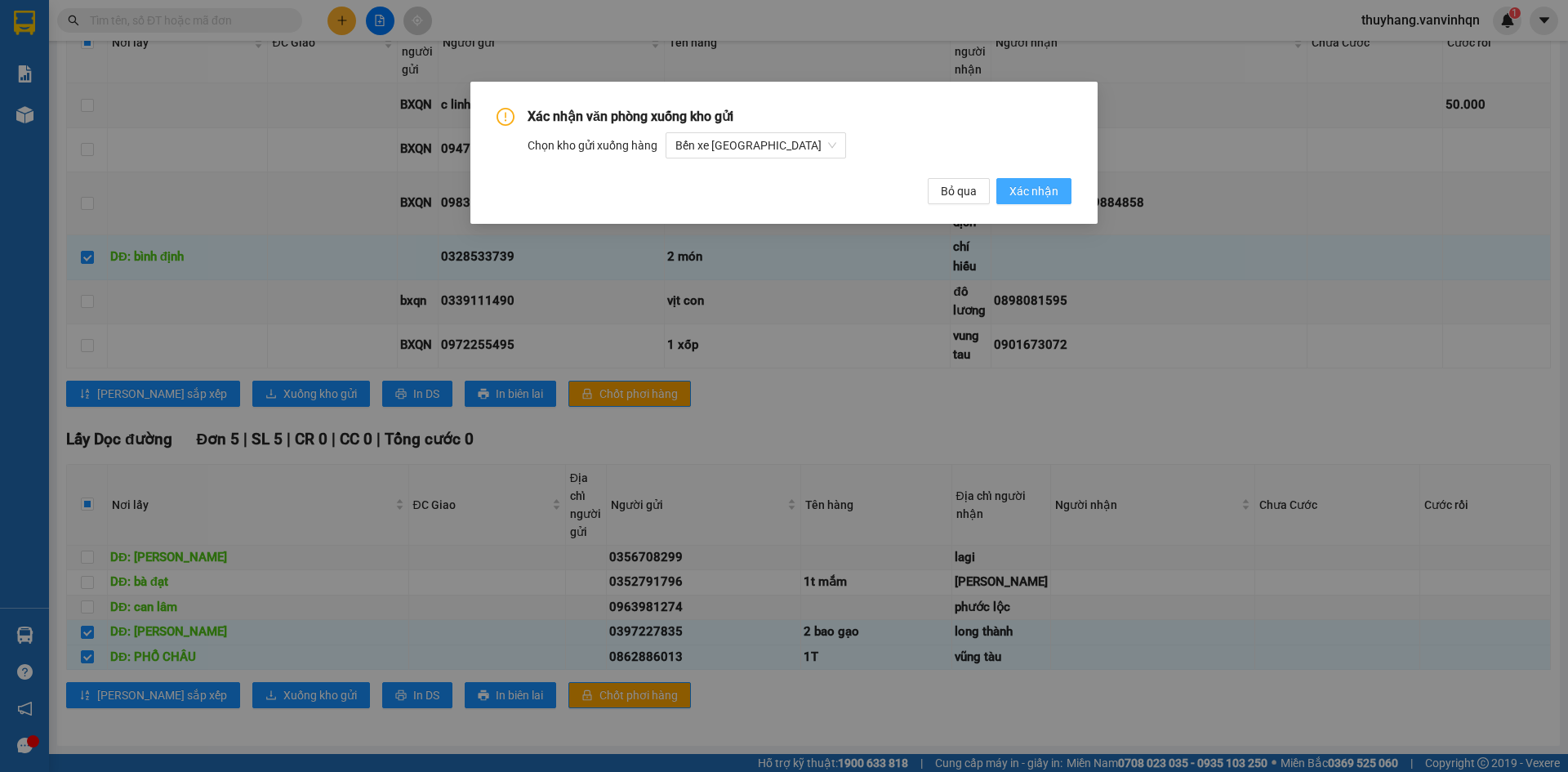
click at [1051, 188] on span "Xác nhận" at bounding box center [1033, 191] width 49 height 18
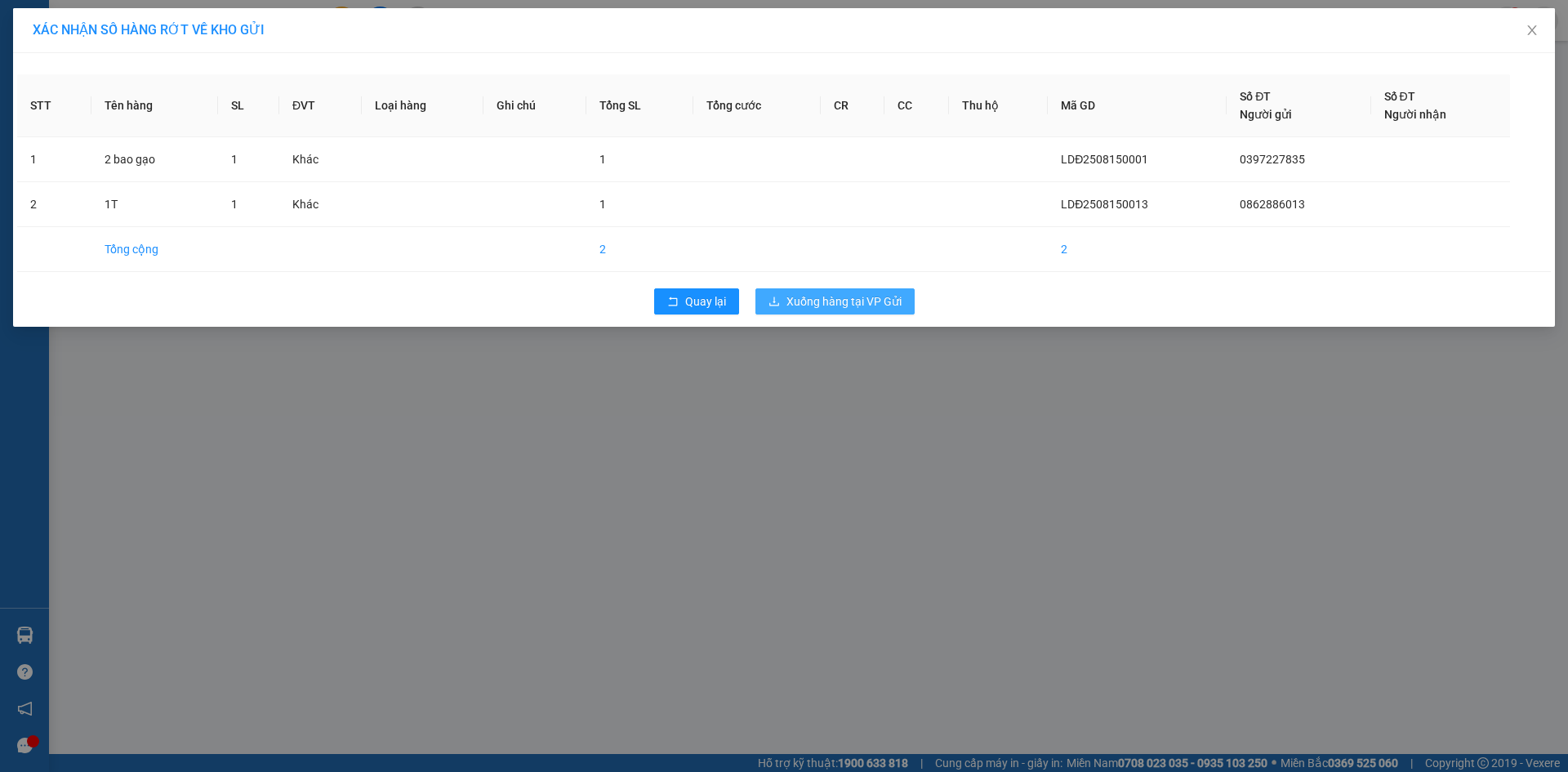
click at [872, 293] on span "Xuống hàng tại VP Gửi" at bounding box center [843, 301] width 115 height 18
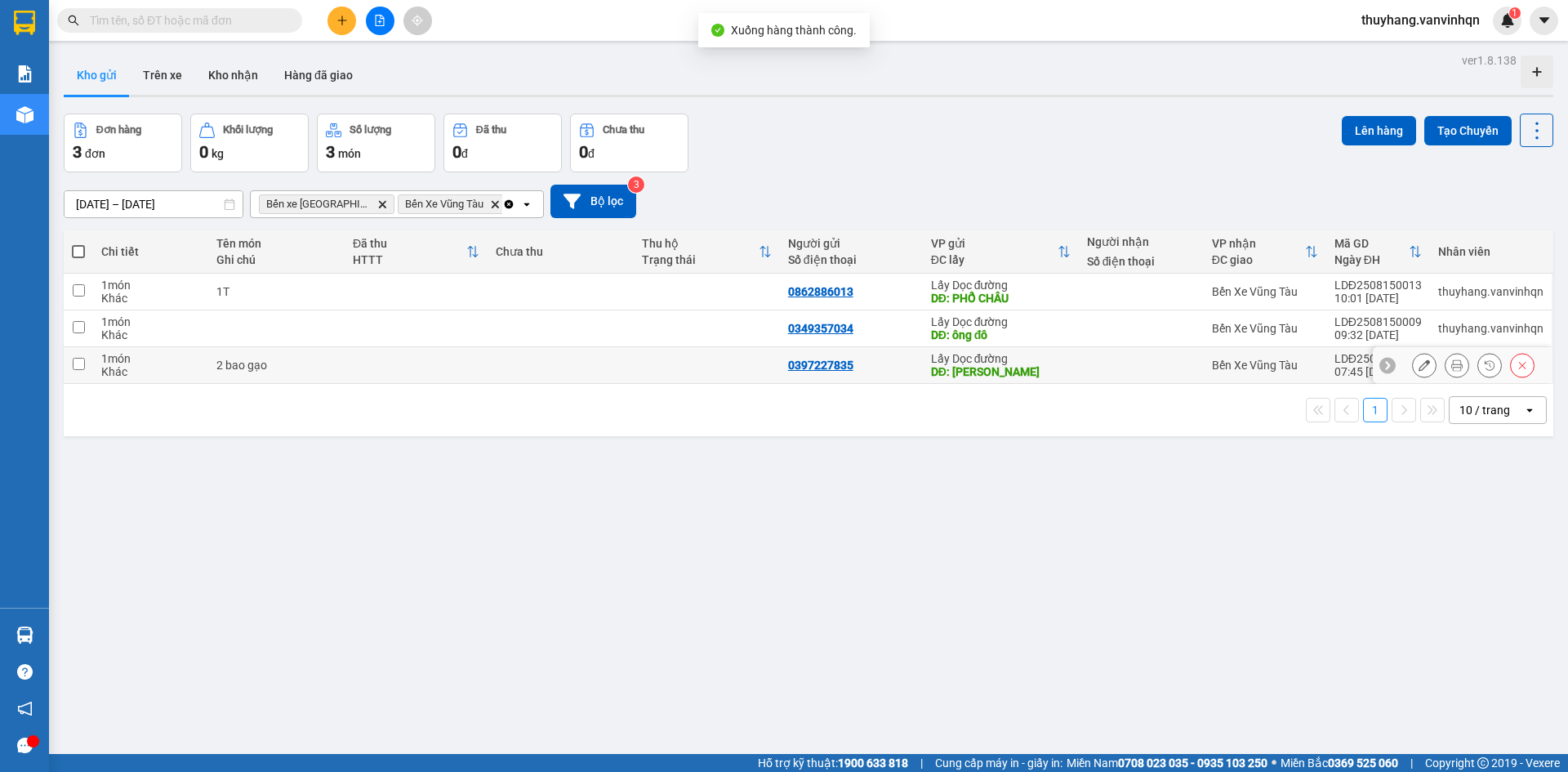
click at [523, 375] on td at bounding box center [560, 365] width 147 height 37
checkbox input "true"
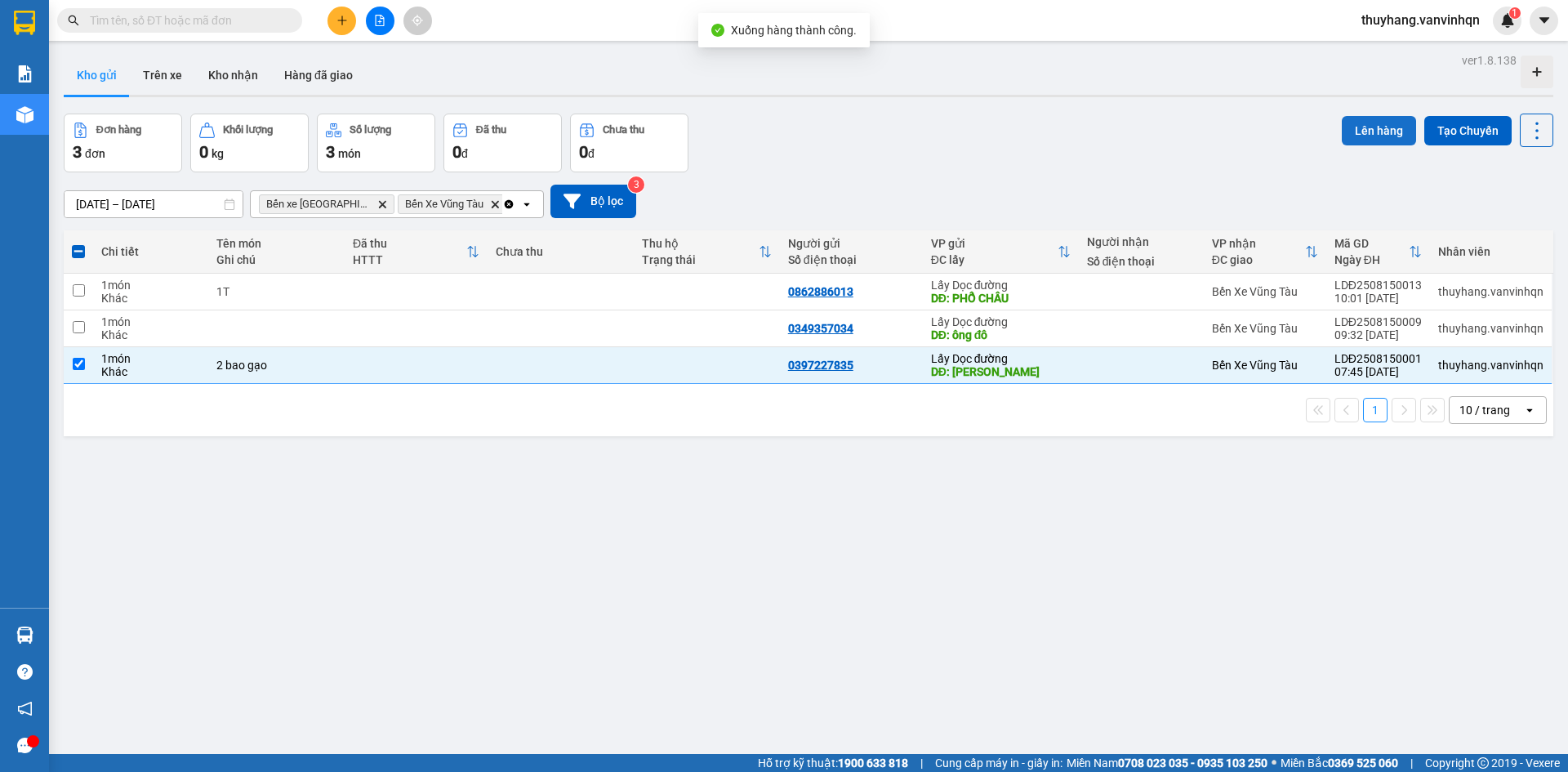
click at [1363, 133] on button "Lên hàng" at bounding box center [1378, 131] width 74 height 30
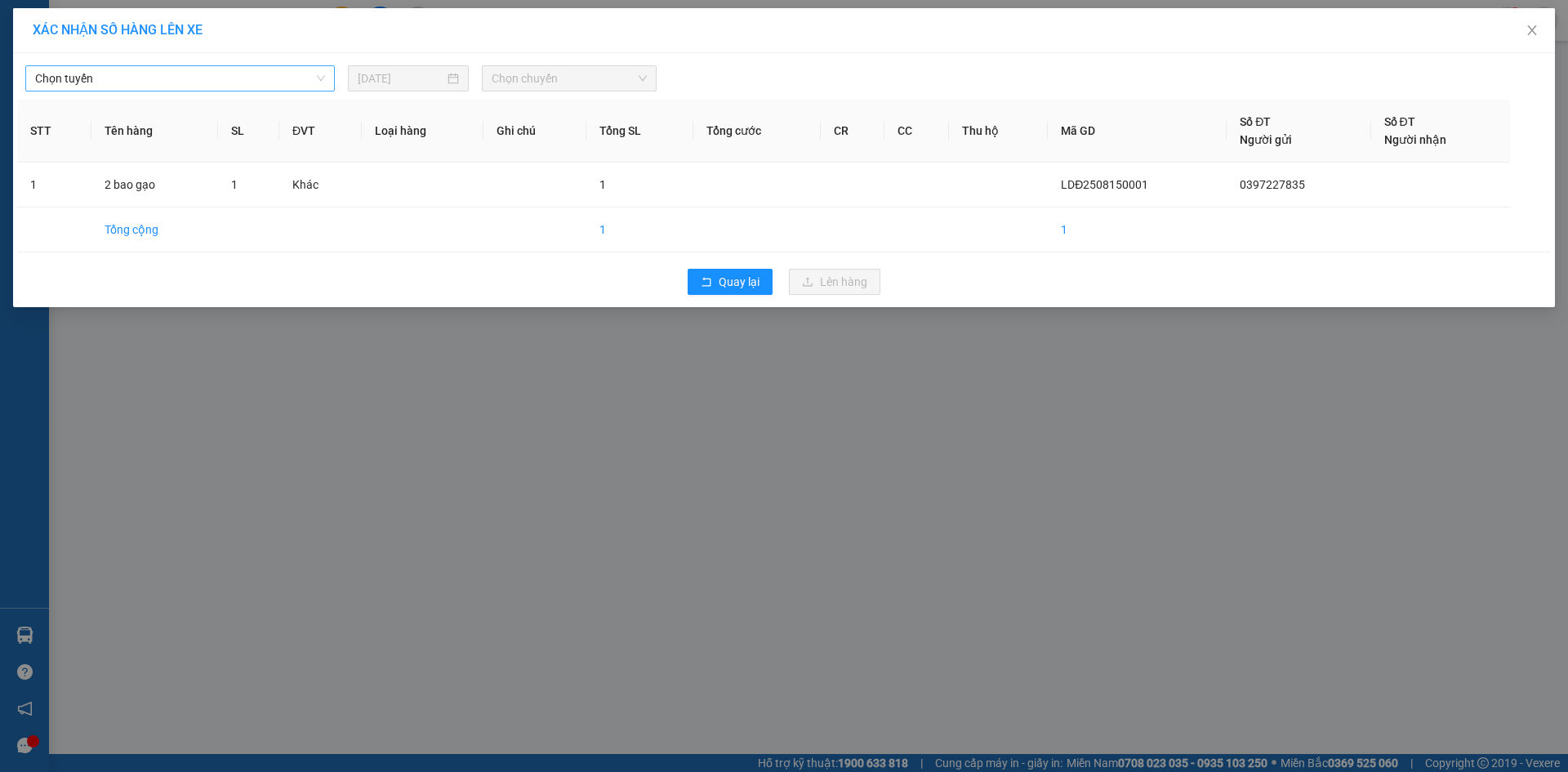
click at [223, 77] on span "Chọn tuyến" at bounding box center [179, 78] width 290 height 25
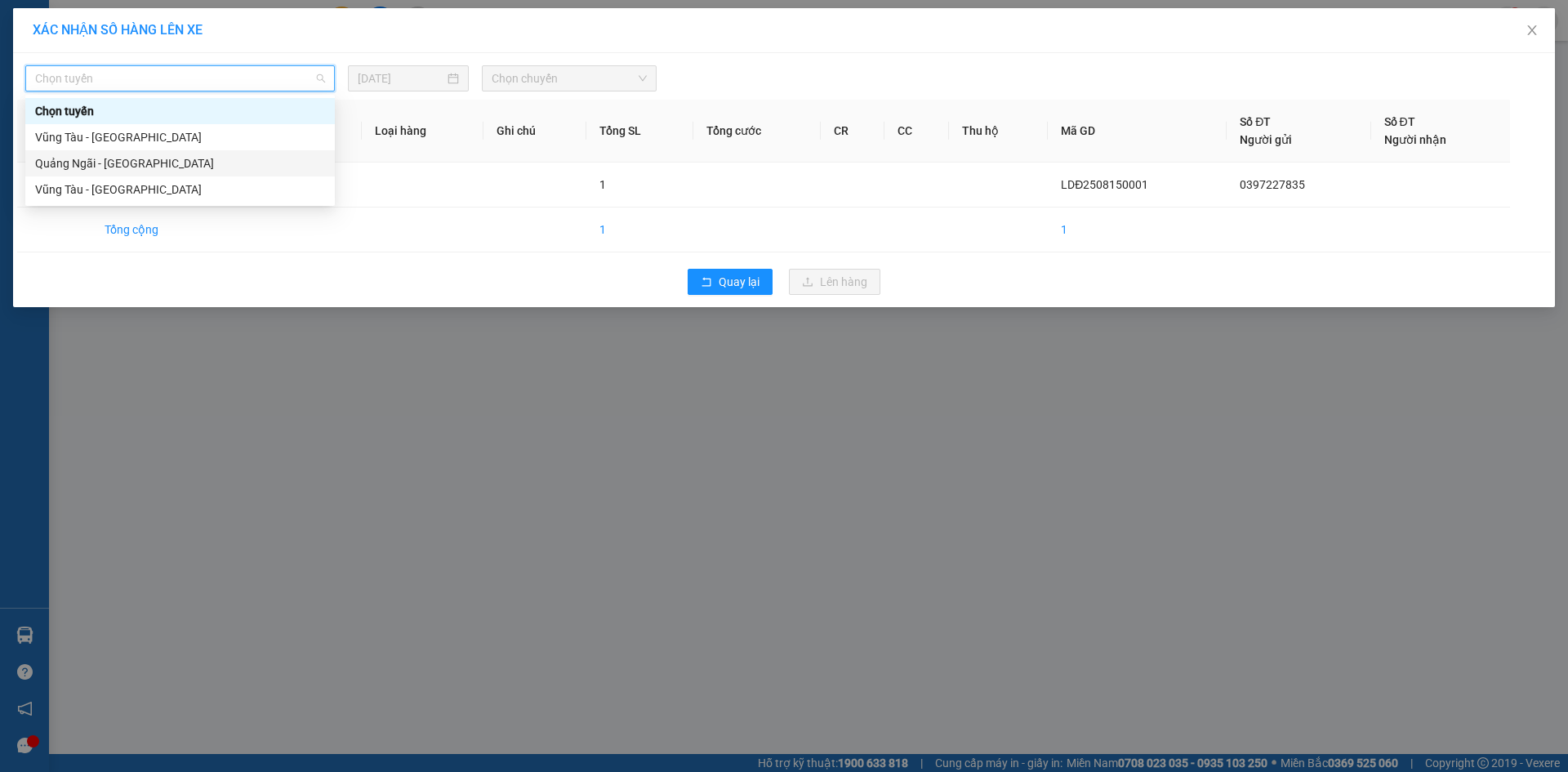
click at [222, 163] on div "Quảng Ngãi - [GEOGRAPHIC_DATA]" at bounding box center [179, 163] width 290 height 18
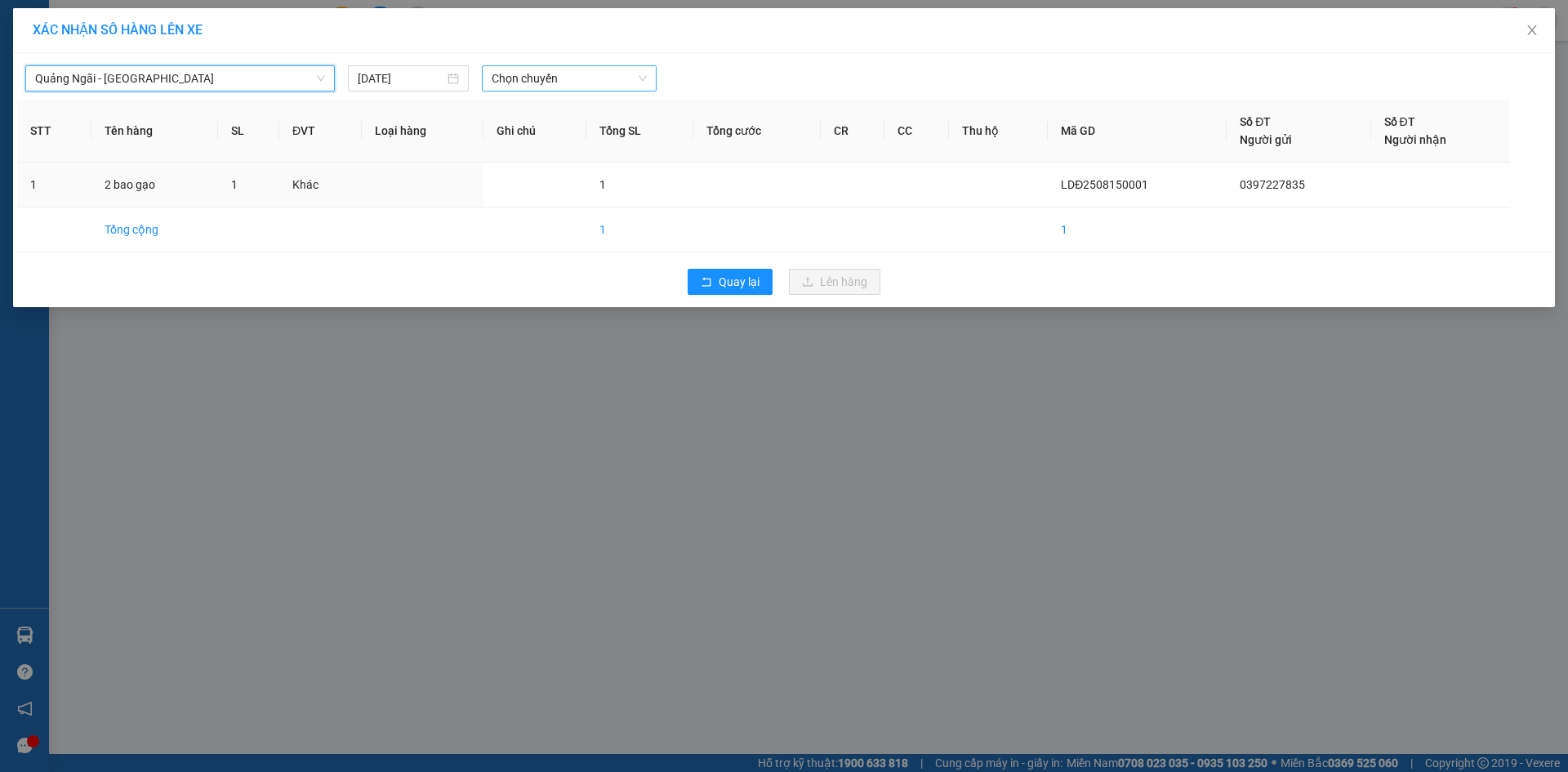
click at [520, 77] on span "Chọn chuyến" at bounding box center [569, 78] width 155 height 25
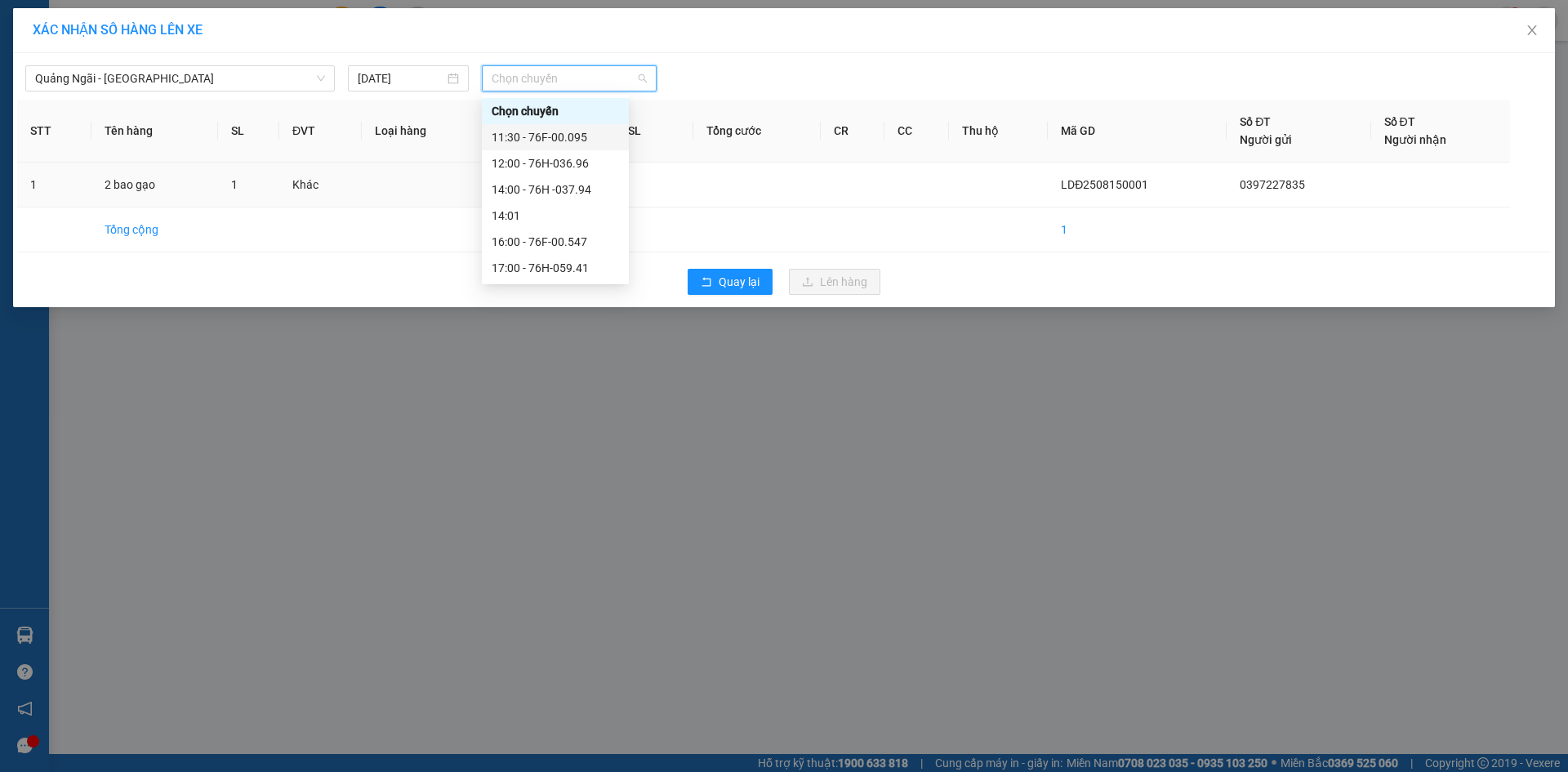
click at [599, 145] on div "11:30 - 76F-00.095" at bounding box center [555, 138] width 128 height 18
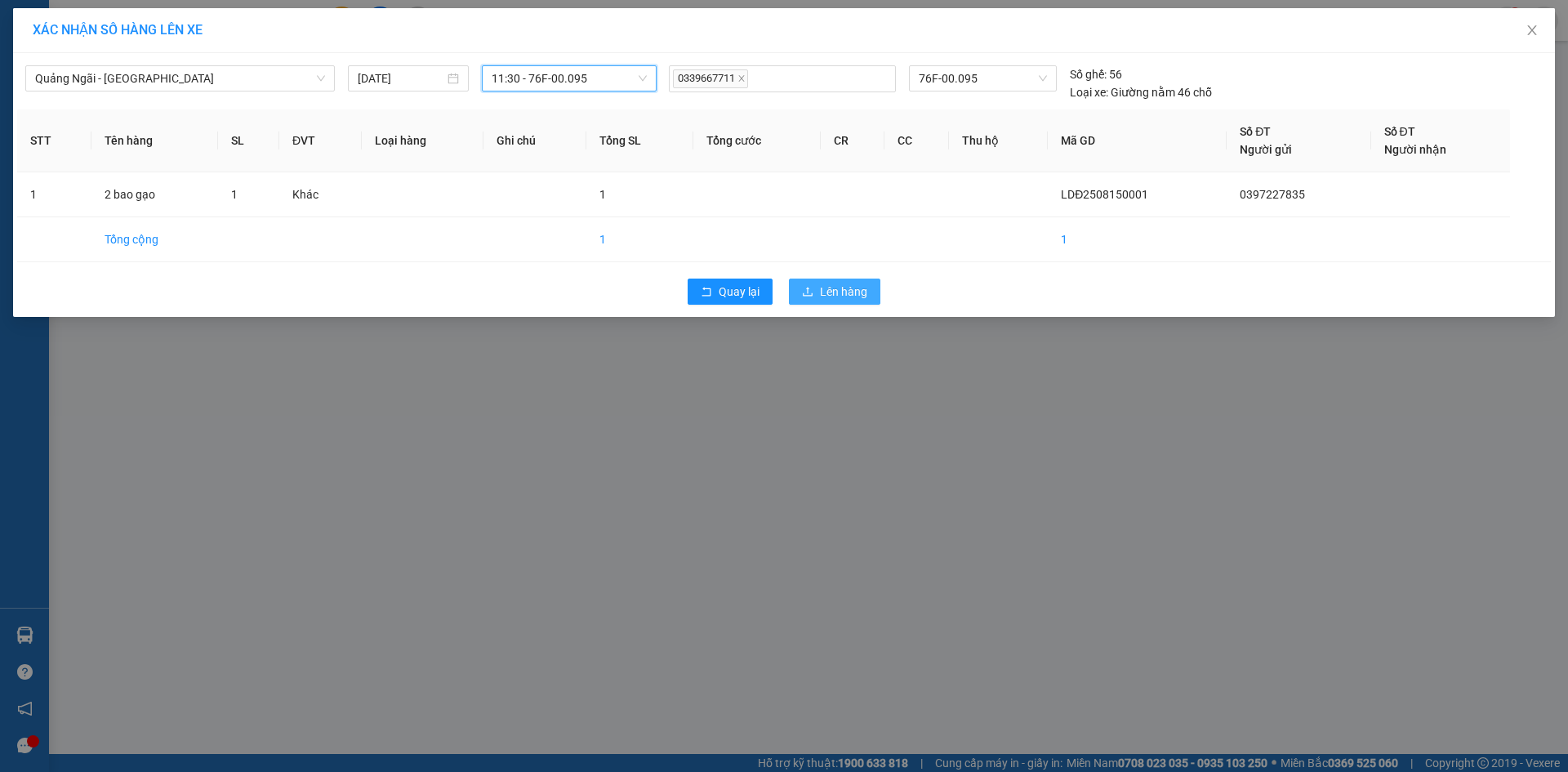
click at [873, 295] on button "Lên hàng" at bounding box center [834, 291] width 91 height 26
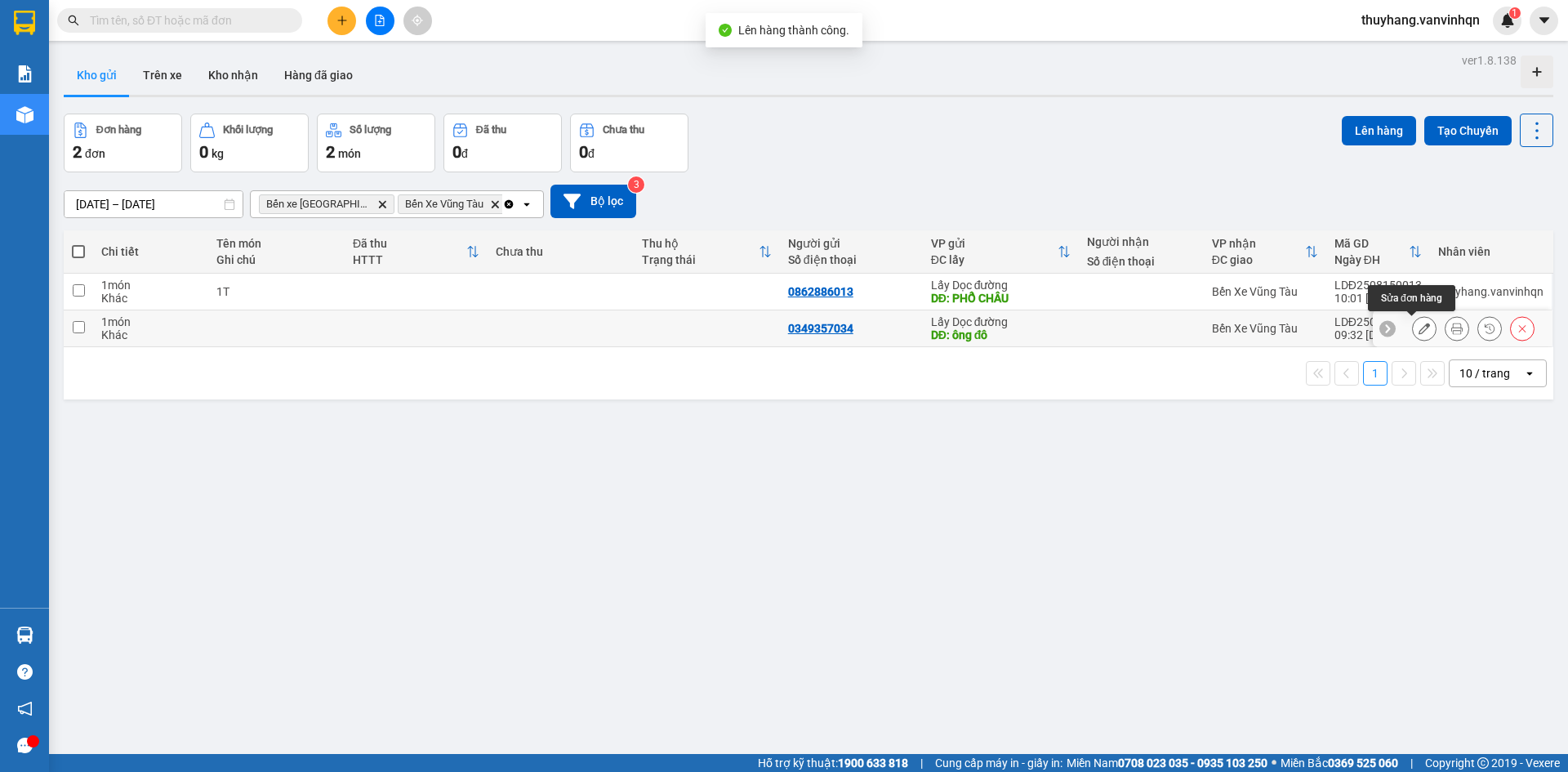
click at [1413, 338] on button at bounding box center [1423, 329] width 23 height 29
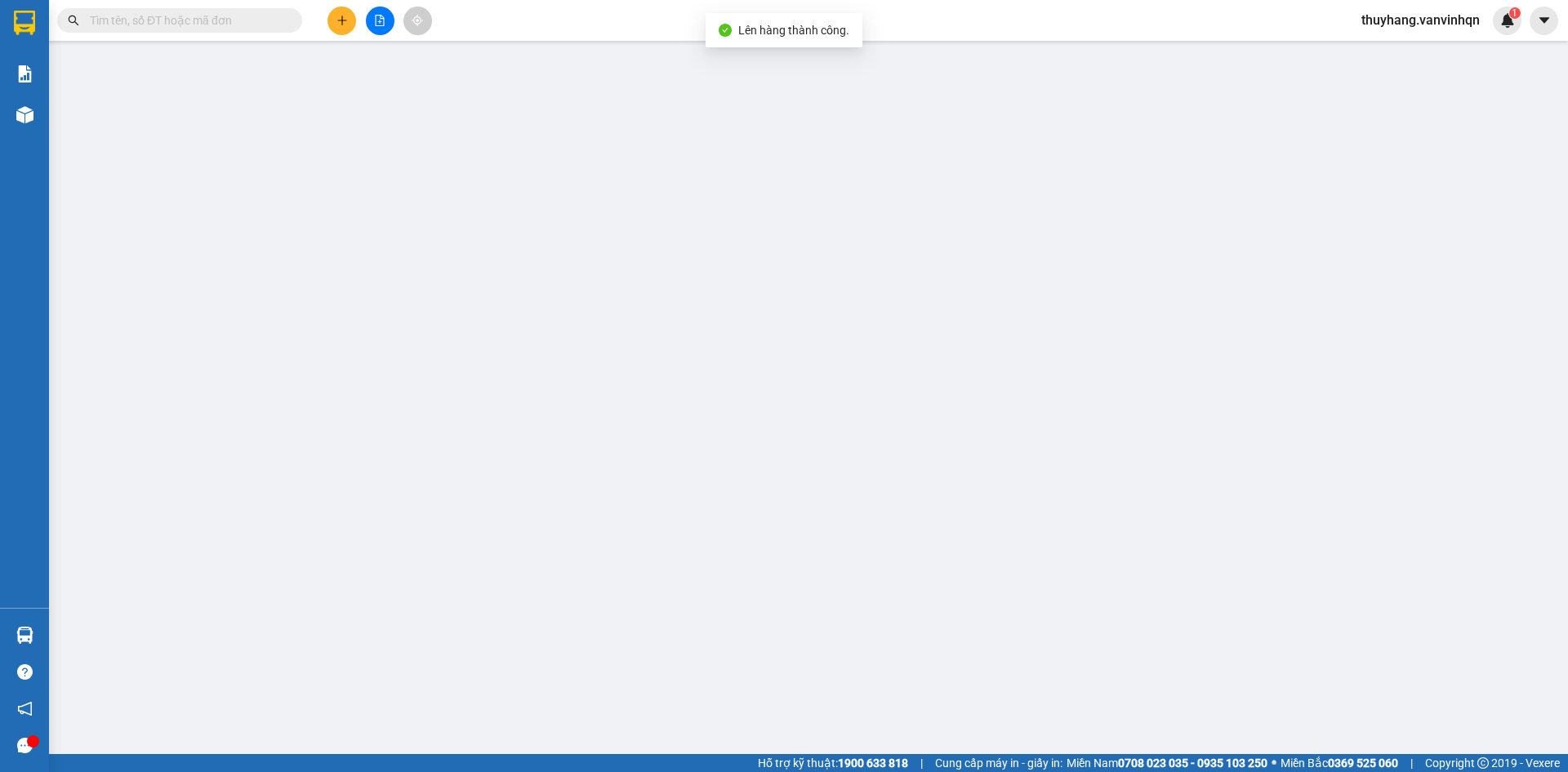
type input "0349357034"
type input "ông đô"
type input "long hải"
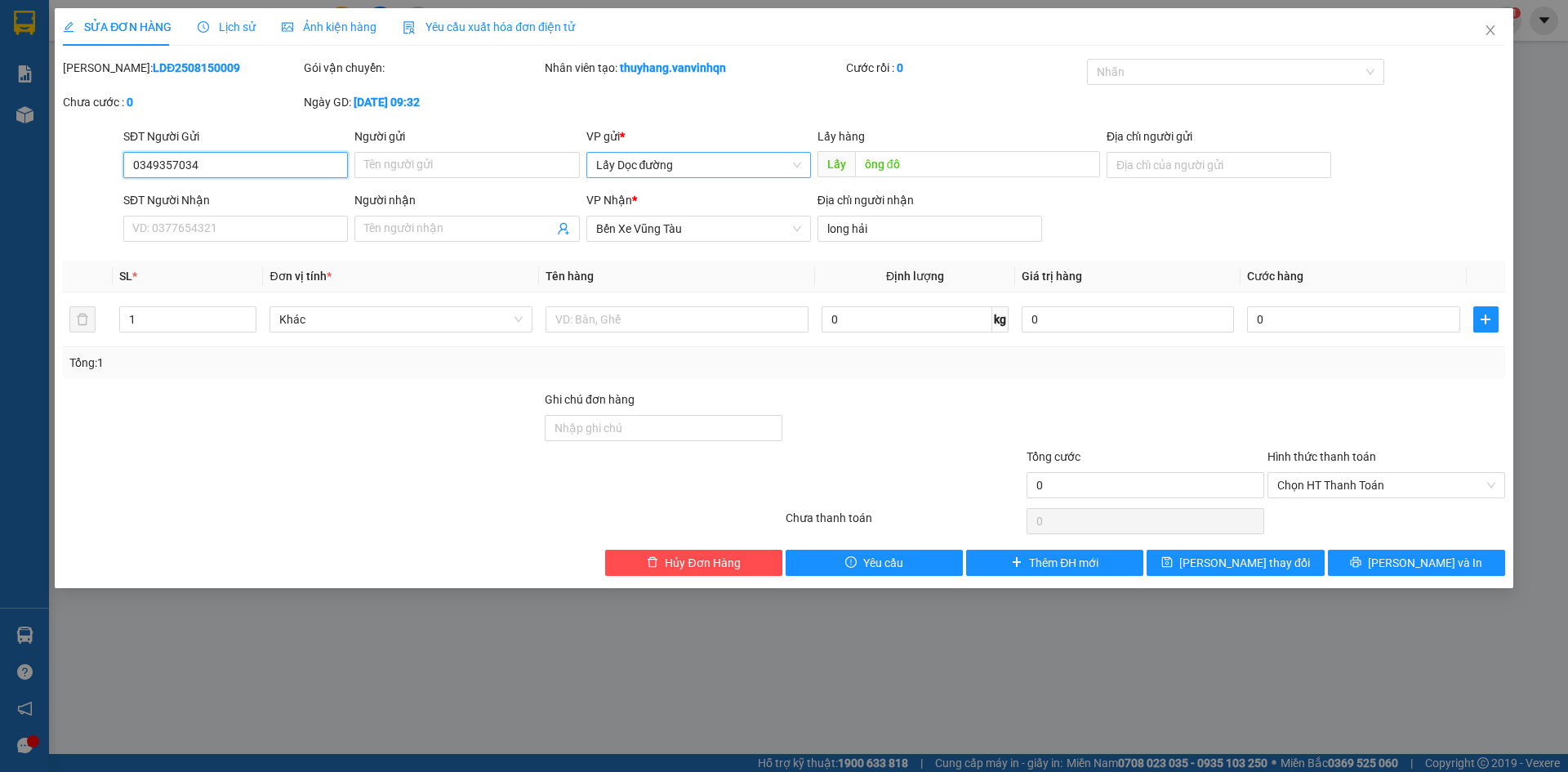
click at [684, 165] on span "Lấy Dọc đường" at bounding box center [698, 164] width 205 height 25
click at [1480, 38] on span "Close" at bounding box center [1490, 31] width 46 height 46
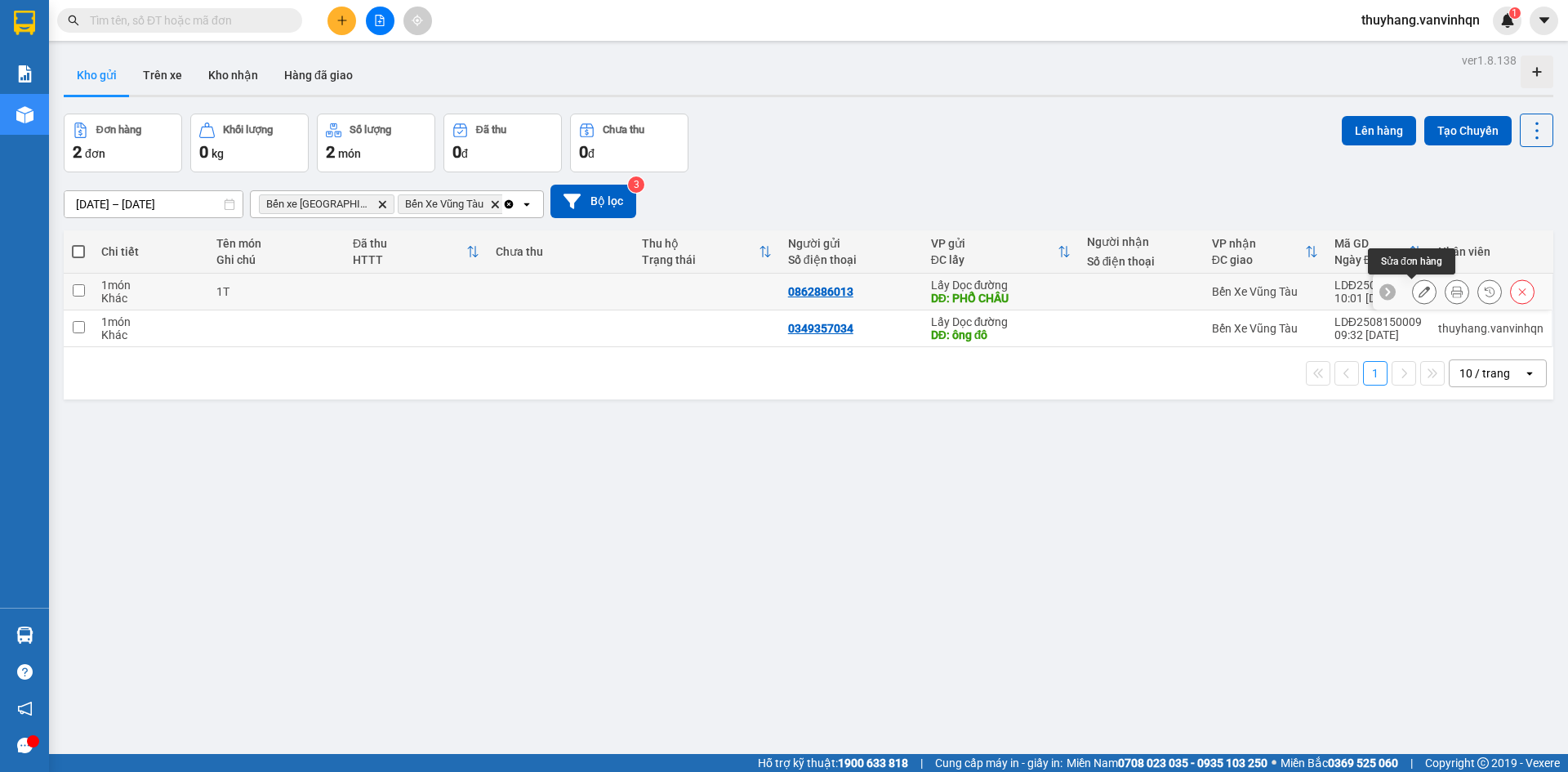
click at [1421, 291] on button at bounding box center [1423, 291] width 23 height 29
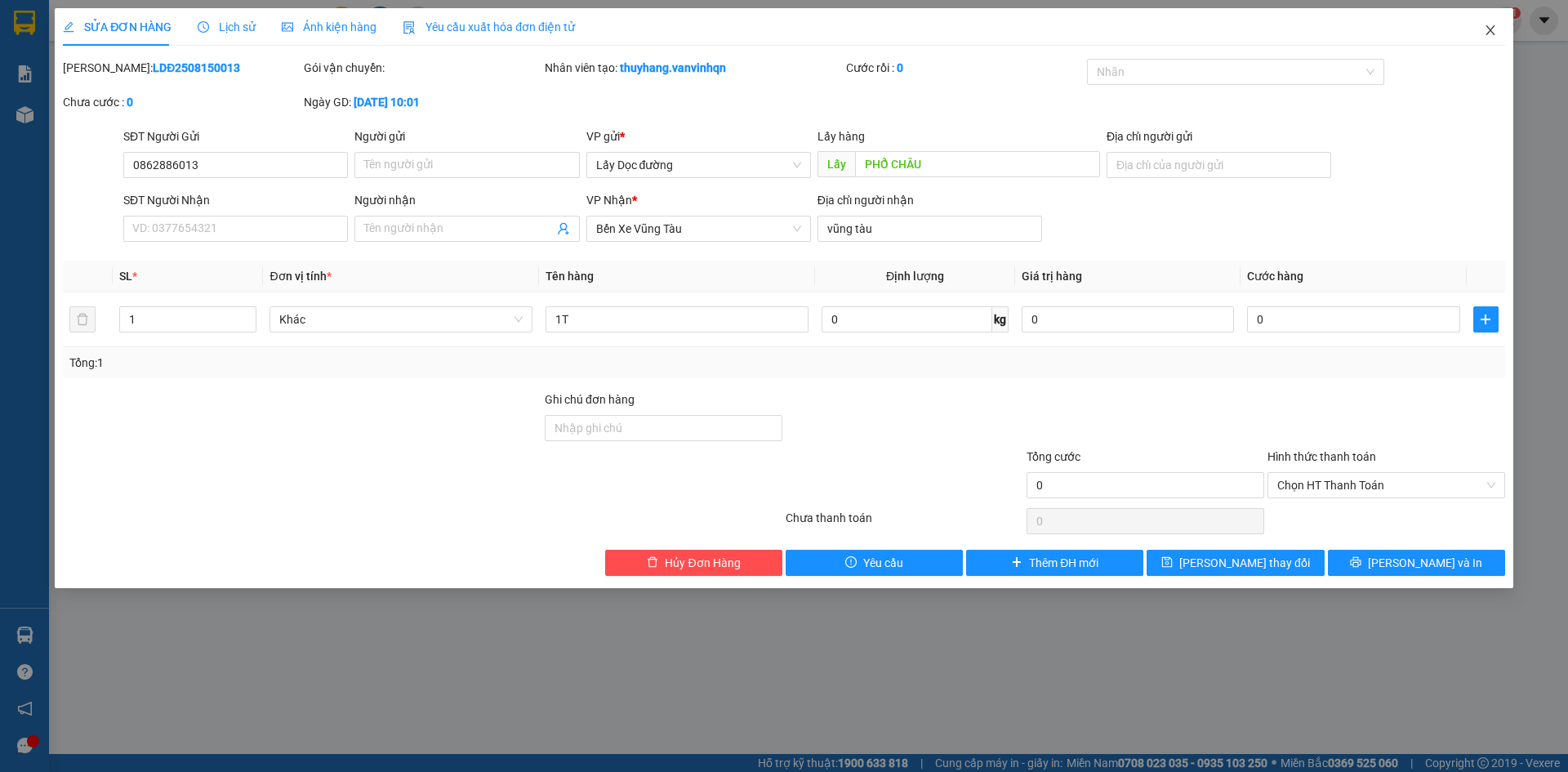
click at [1497, 39] on span "Close" at bounding box center [1490, 31] width 46 height 46
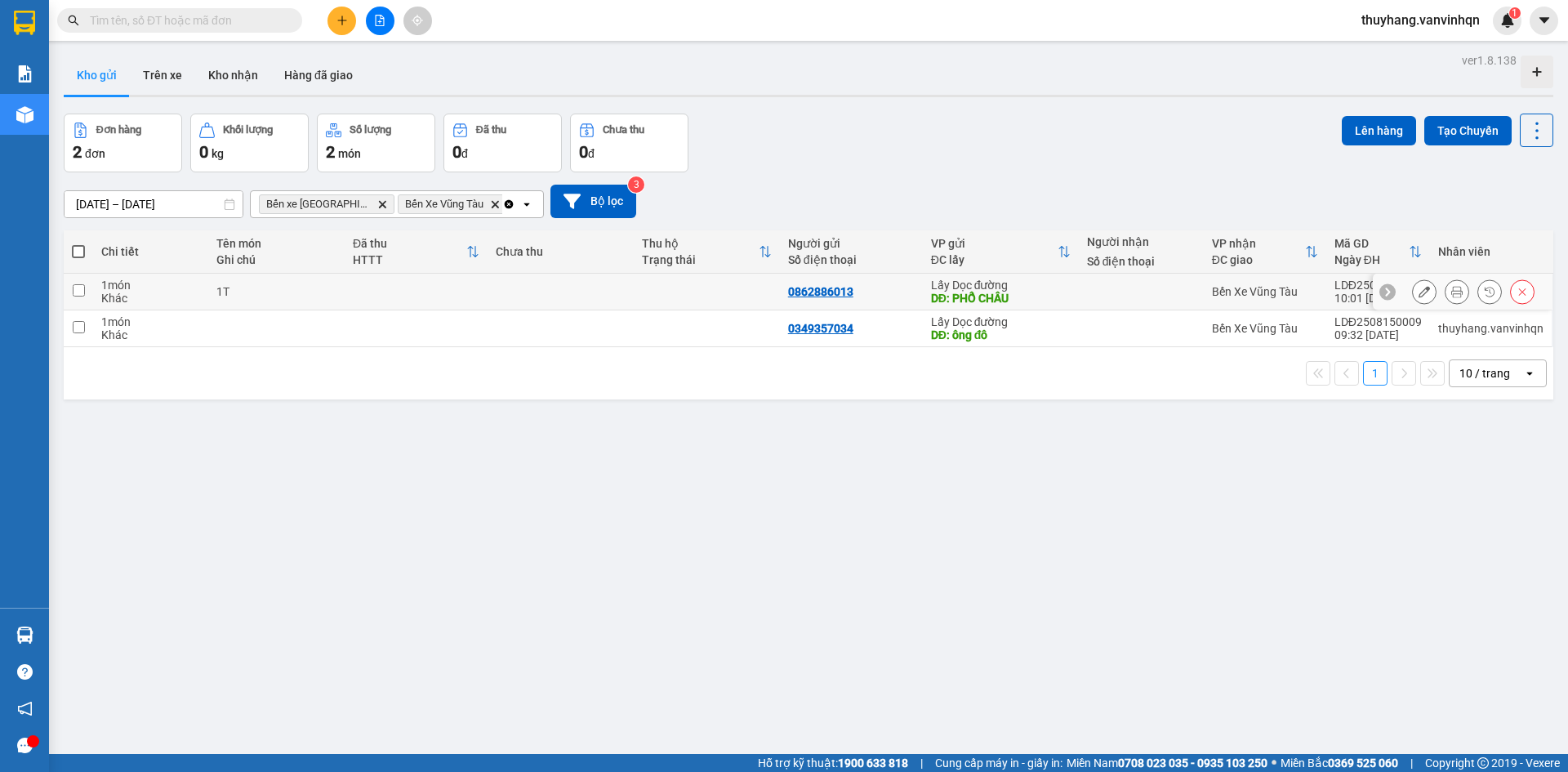
click at [280, 296] on div "1T" at bounding box center [276, 291] width 120 height 13
checkbox input "true"
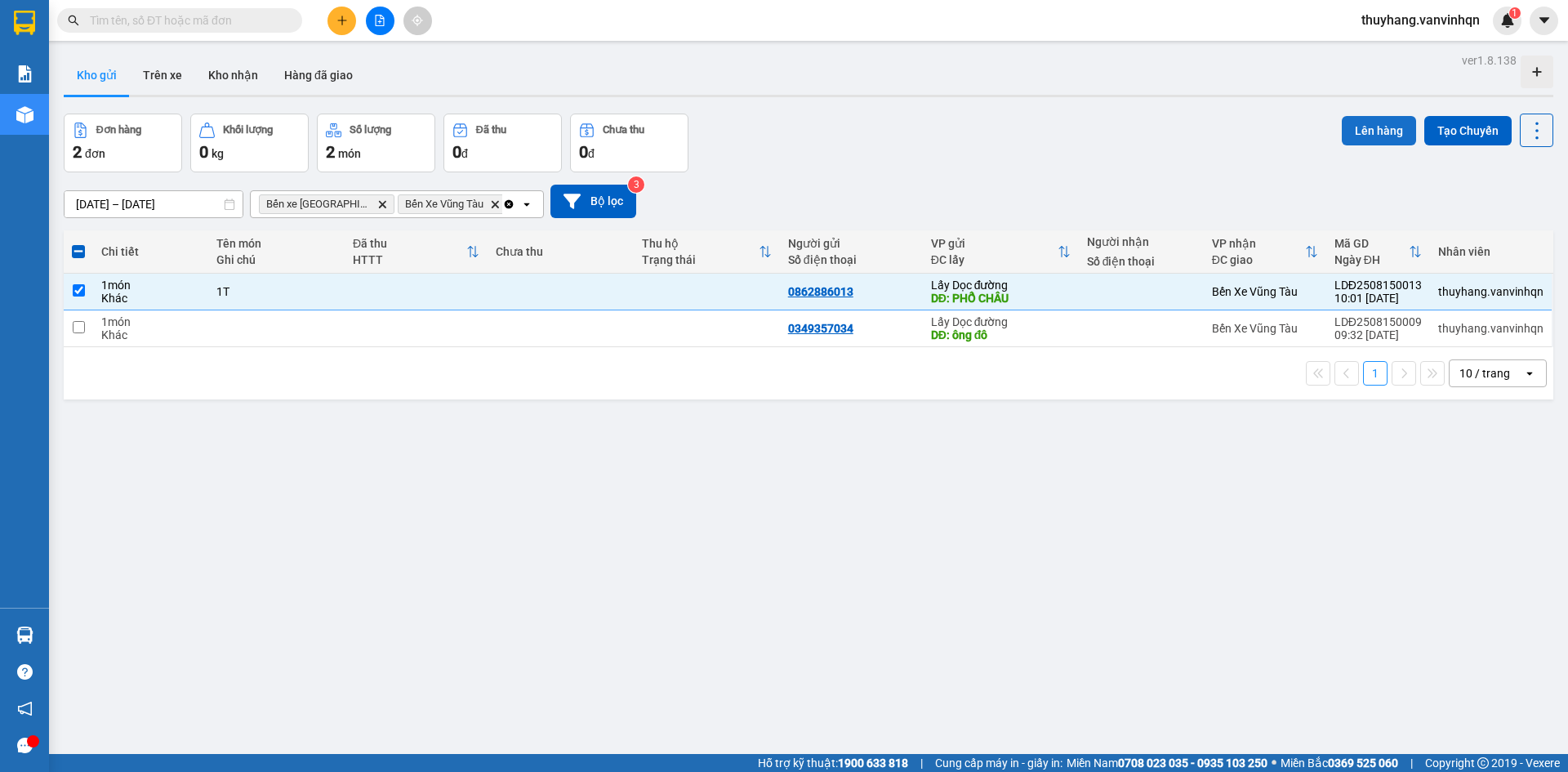
click at [1347, 133] on button "Lên hàng" at bounding box center [1378, 131] width 74 height 30
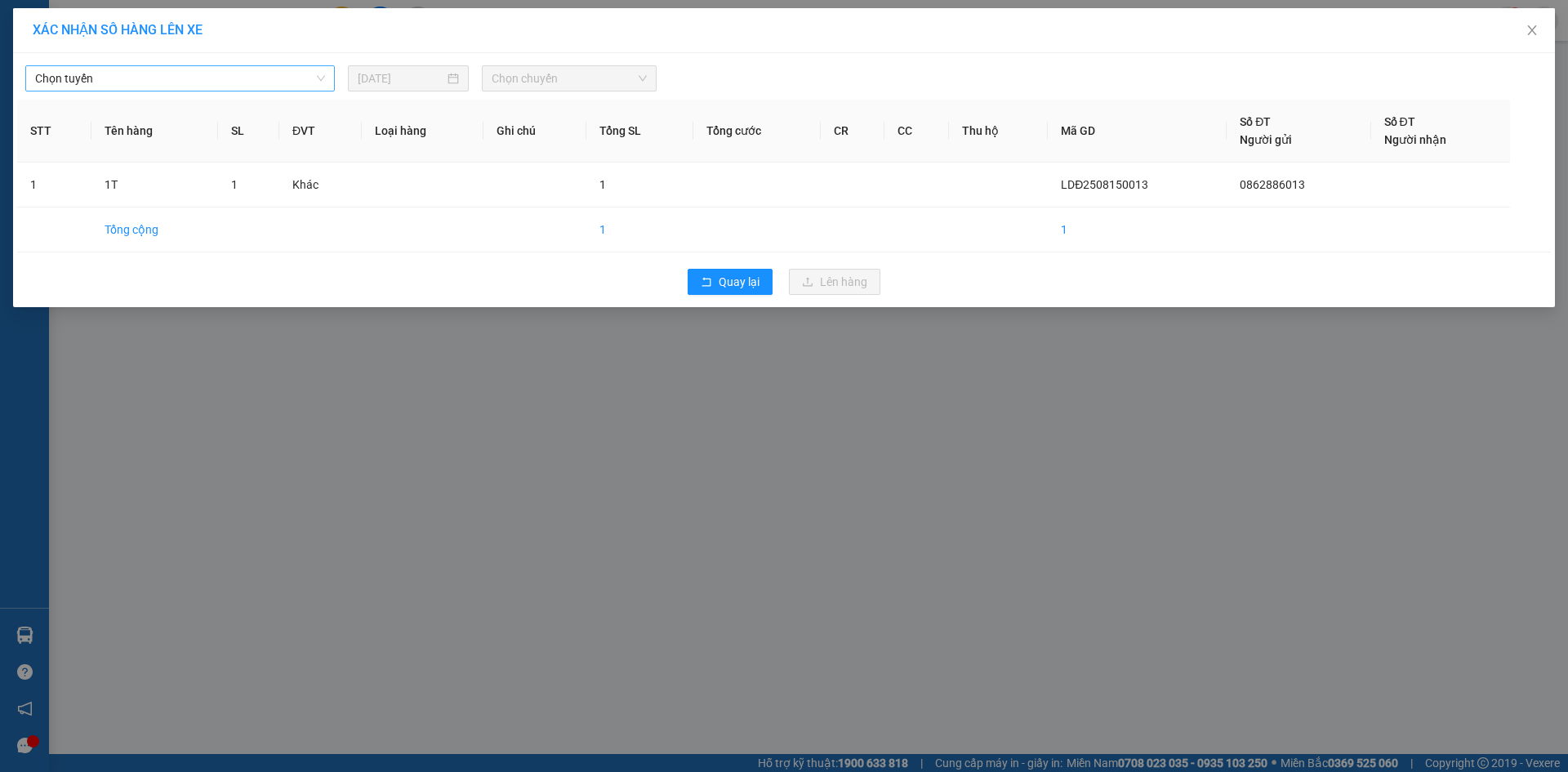
click at [127, 71] on span "Chọn tuyến" at bounding box center [179, 78] width 290 height 25
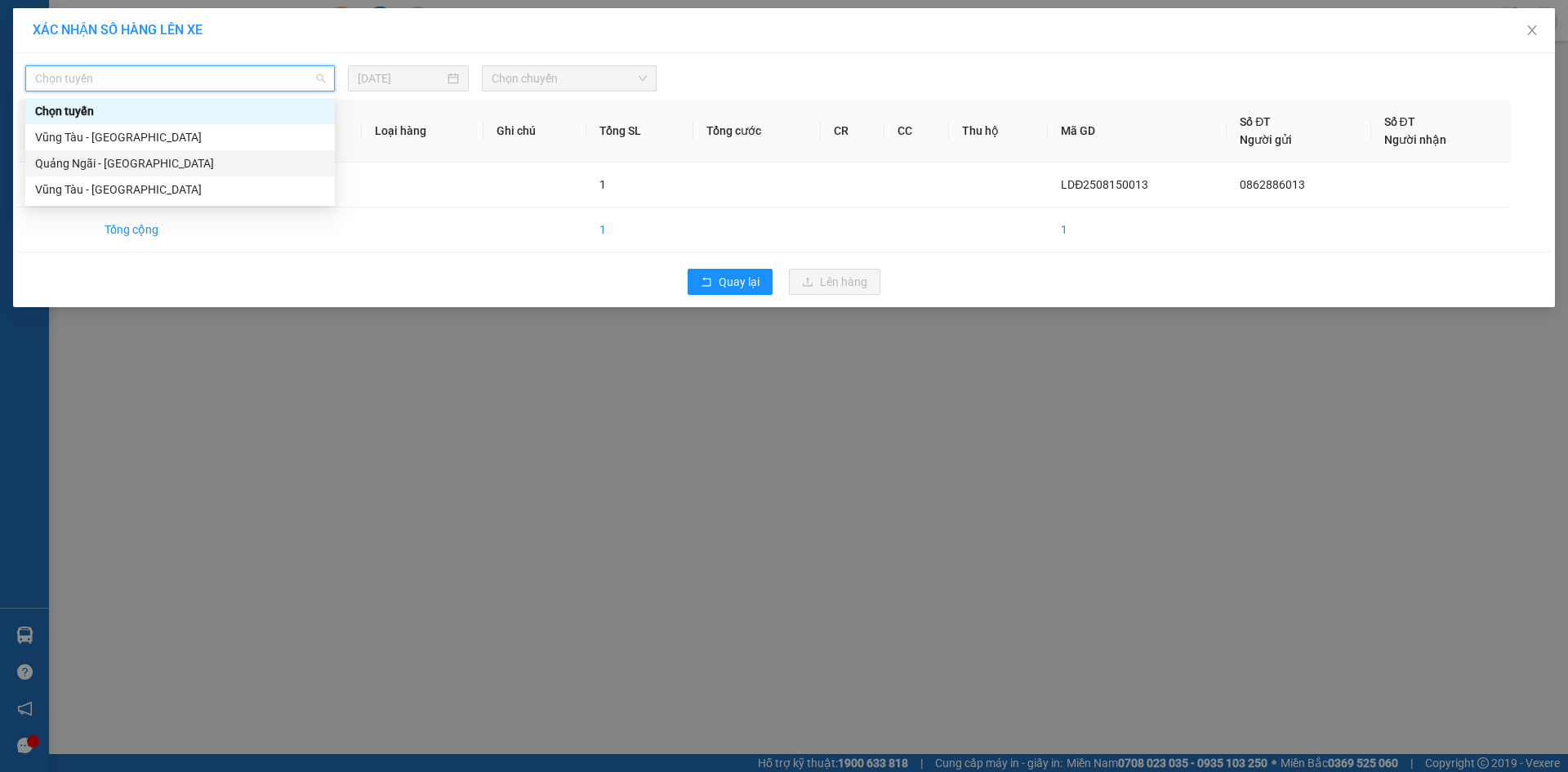
click at [141, 168] on div "Quảng Ngãi - [GEOGRAPHIC_DATA]" at bounding box center [179, 163] width 290 height 18
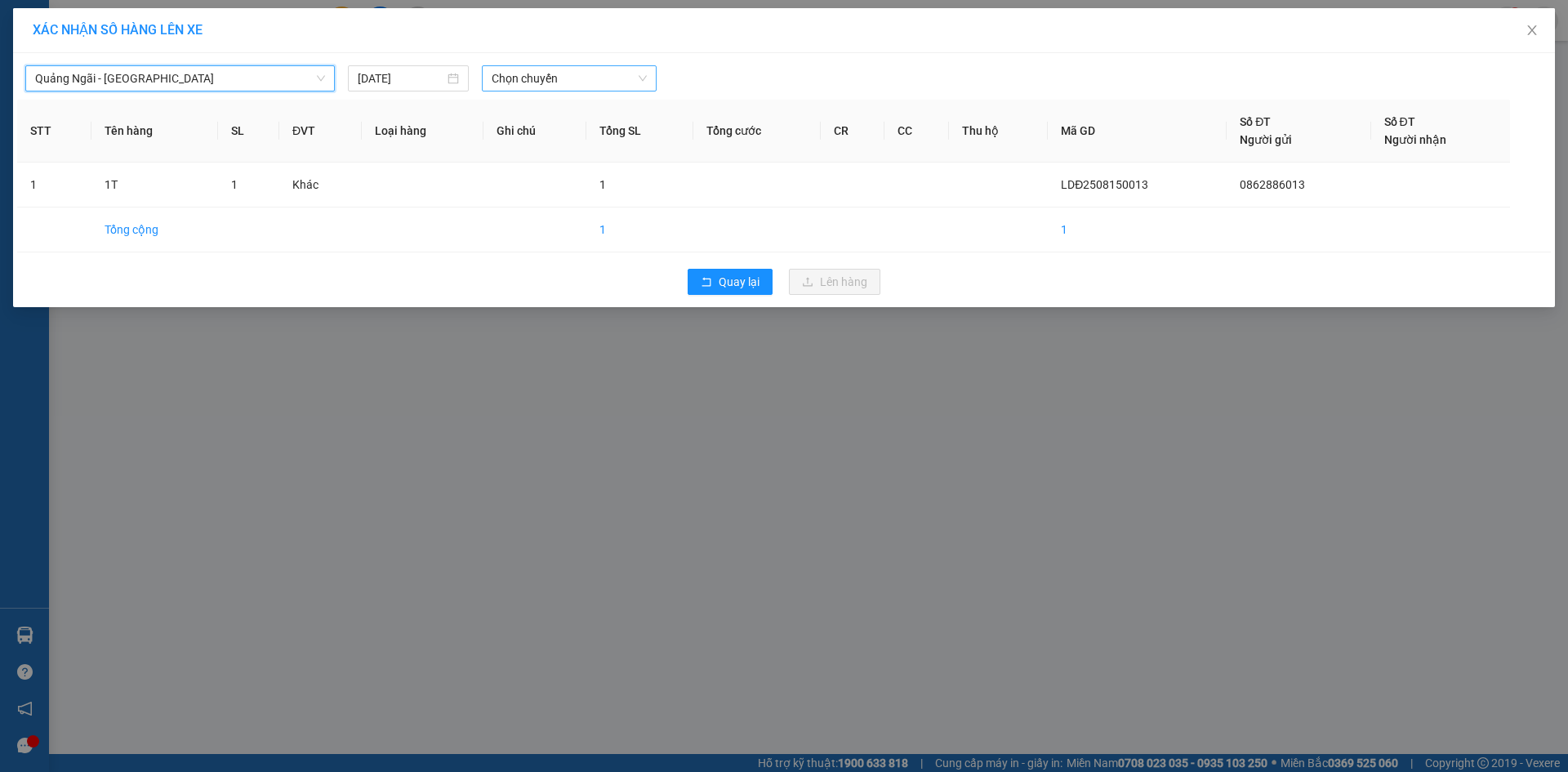
click at [599, 72] on span "Chọn chuyến" at bounding box center [569, 78] width 155 height 25
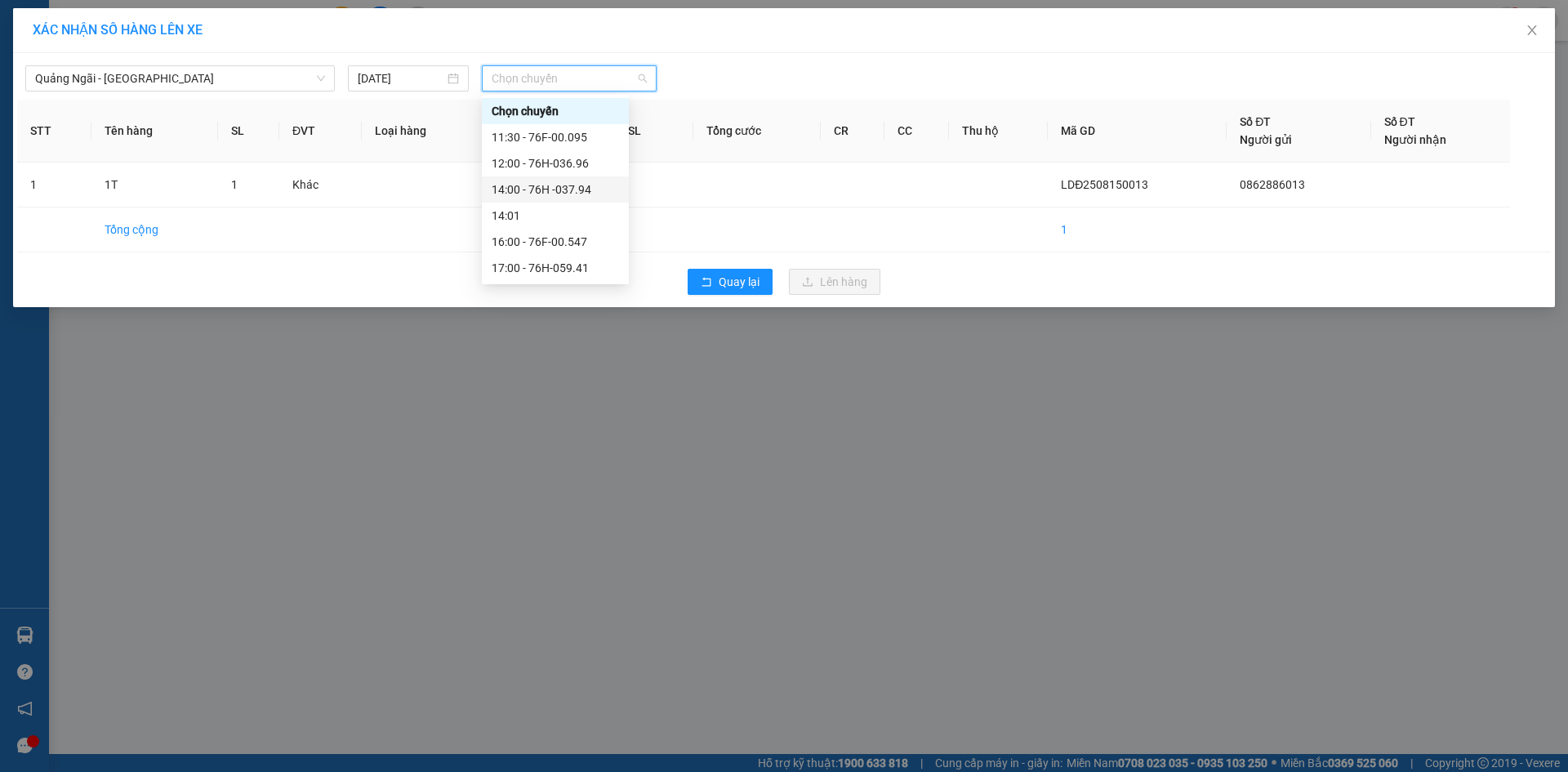
click at [590, 187] on div "14:00 - 76H -037.94" at bounding box center [555, 189] width 128 height 18
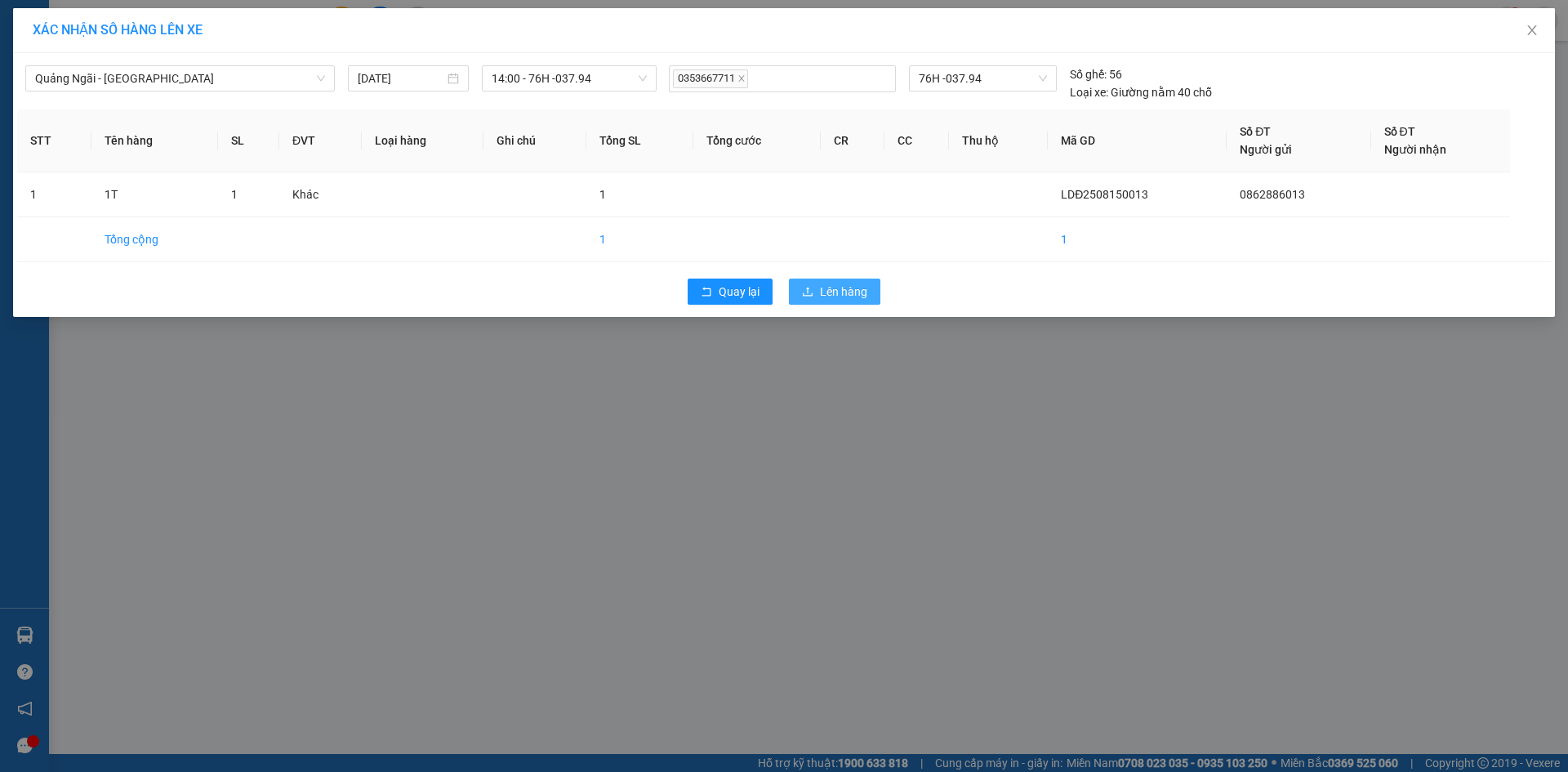
click at [869, 286] on button "Lên hàng" at bounding box center [834, 291] width 91 height 26
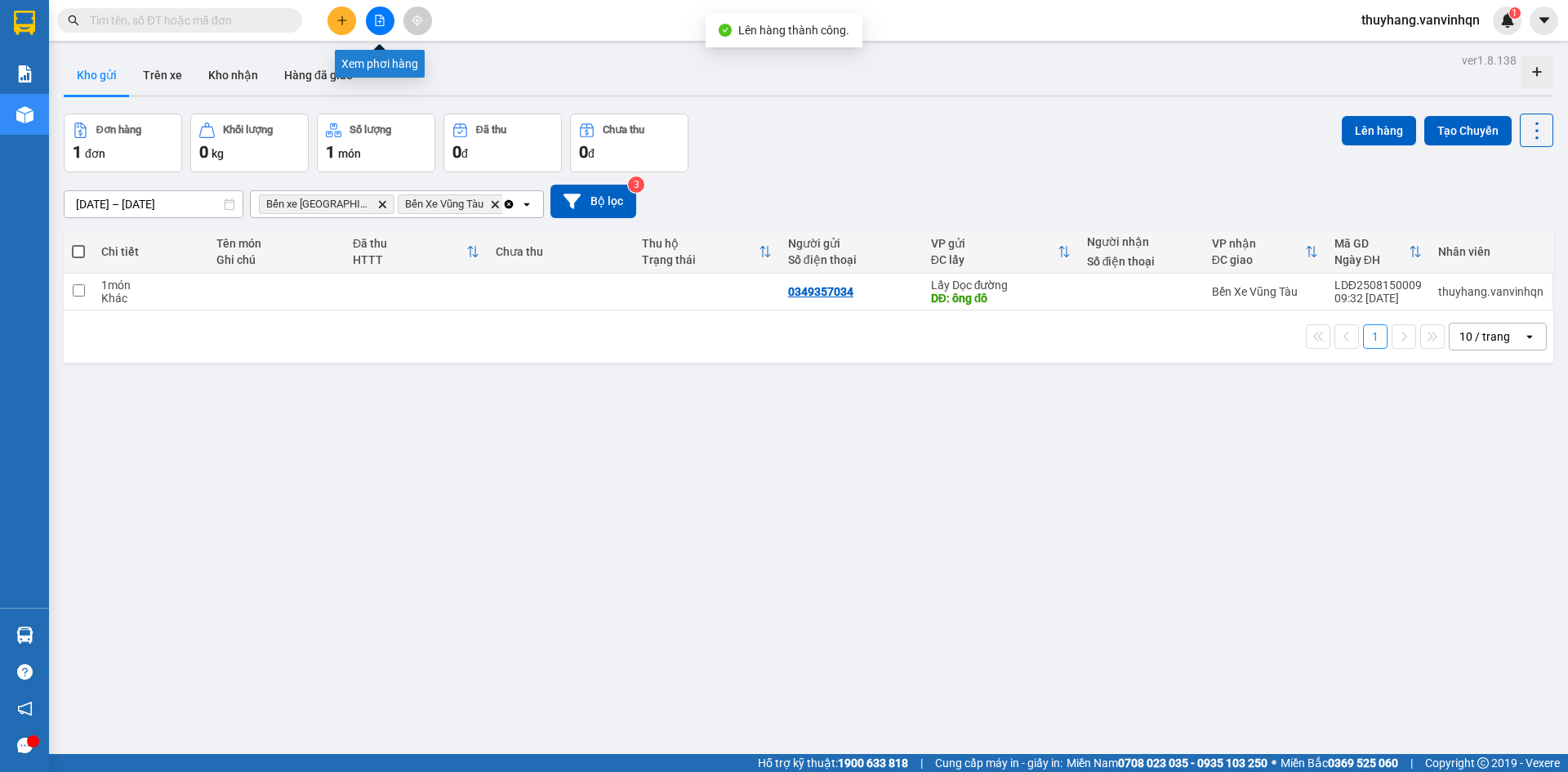
click at [389, 19] on button at bounding box center [380, 21] width 29 height 29
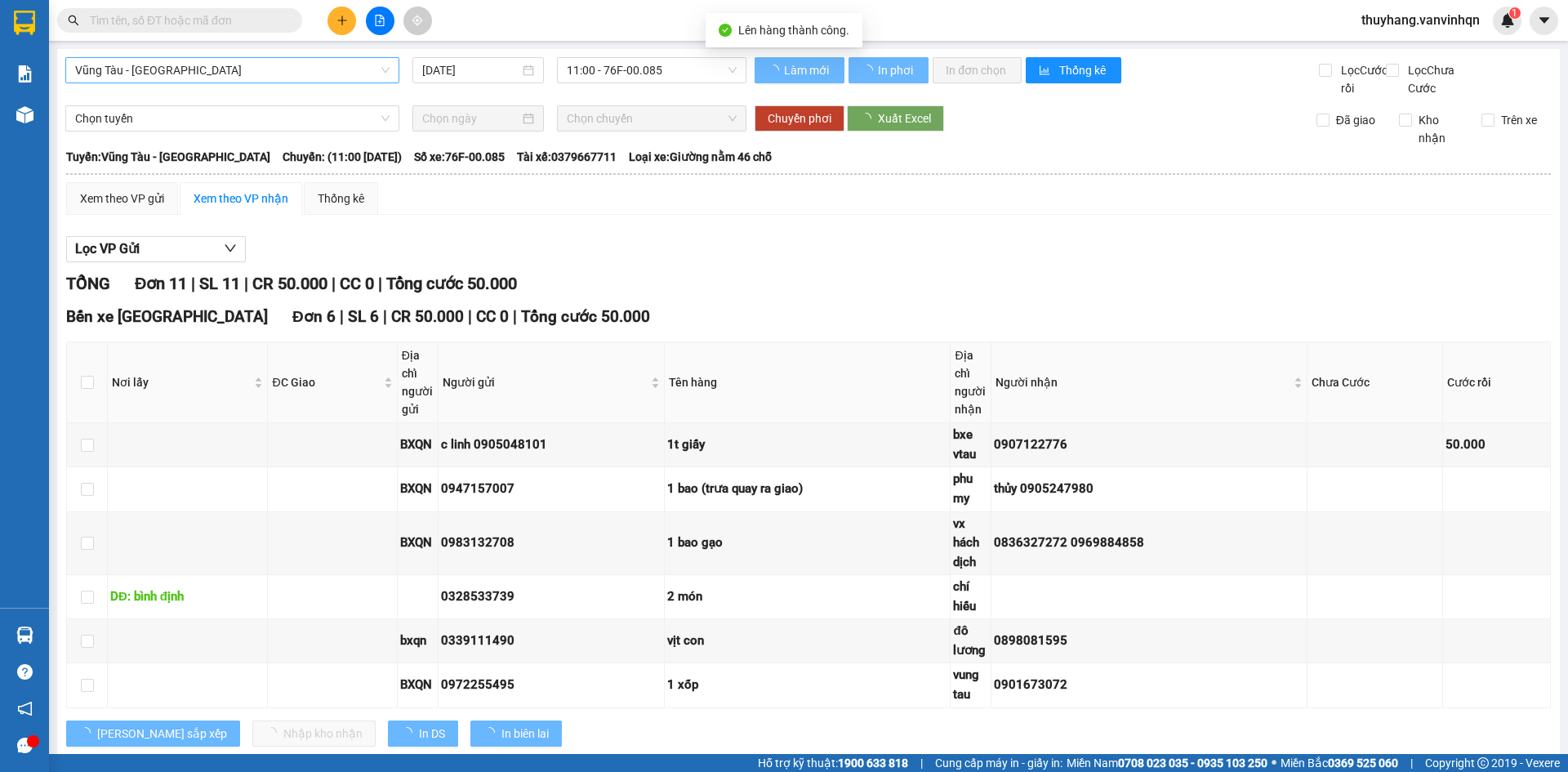
drag, startPoint x: 389, startPoint y: 19, endPoint x: 172, endPoint y: 71, distance: 223.1
click at [172, 71] on span "Vũng Tàu - [GEOGRAPHIC_DATA]" at bounding box center [233, 70] width 315 height 25
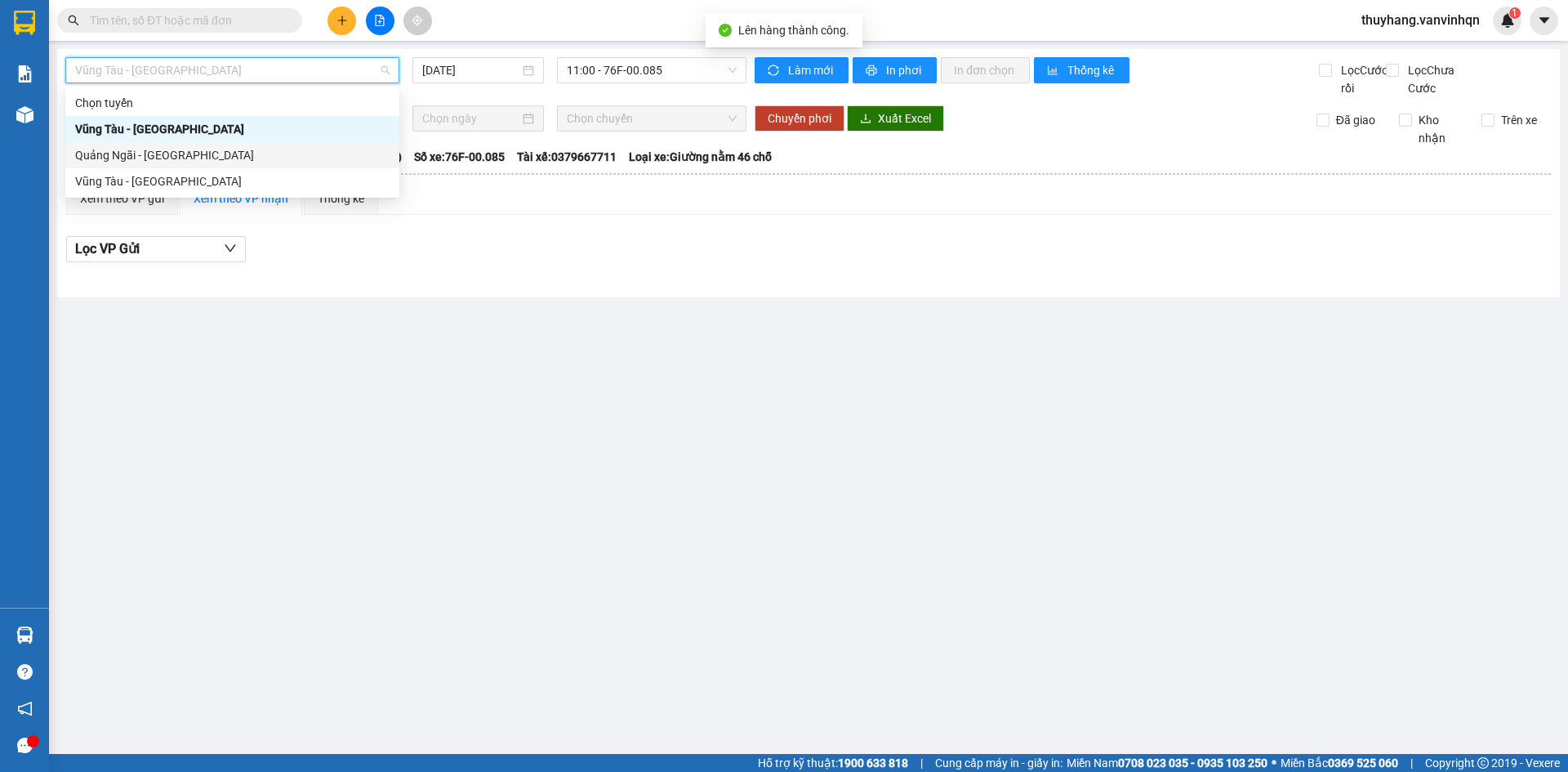
click at [201, 161] on div "Quảng Ngãi - [GEOGRAPHIC_DATA]" at bounding box center [233, 155] width 315 height 18
type input "[DATE]"
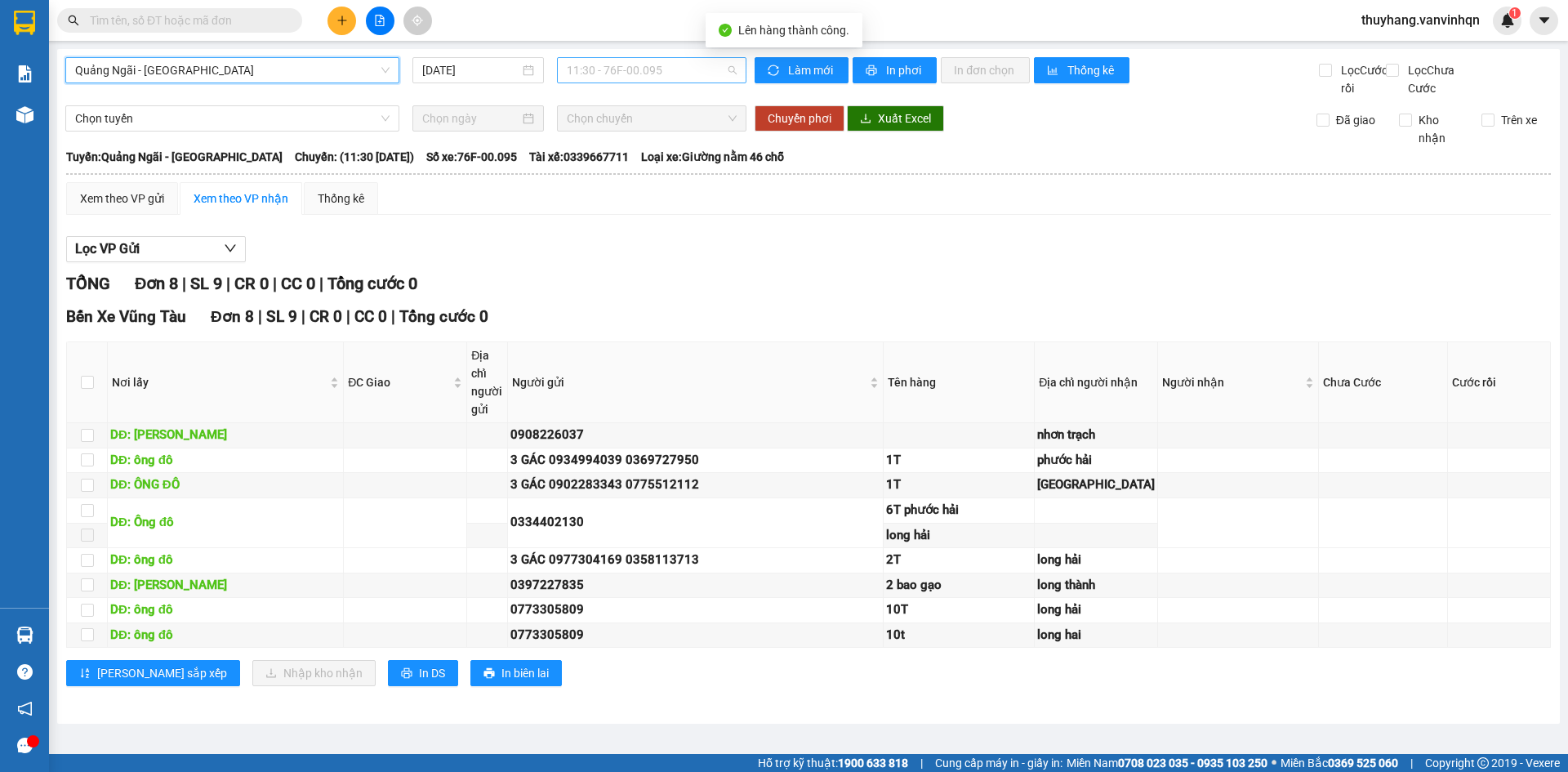
click at [628, 72] on span "11:30 - 76F-00.095" at bounding box center [651, 70] width 170 height 25
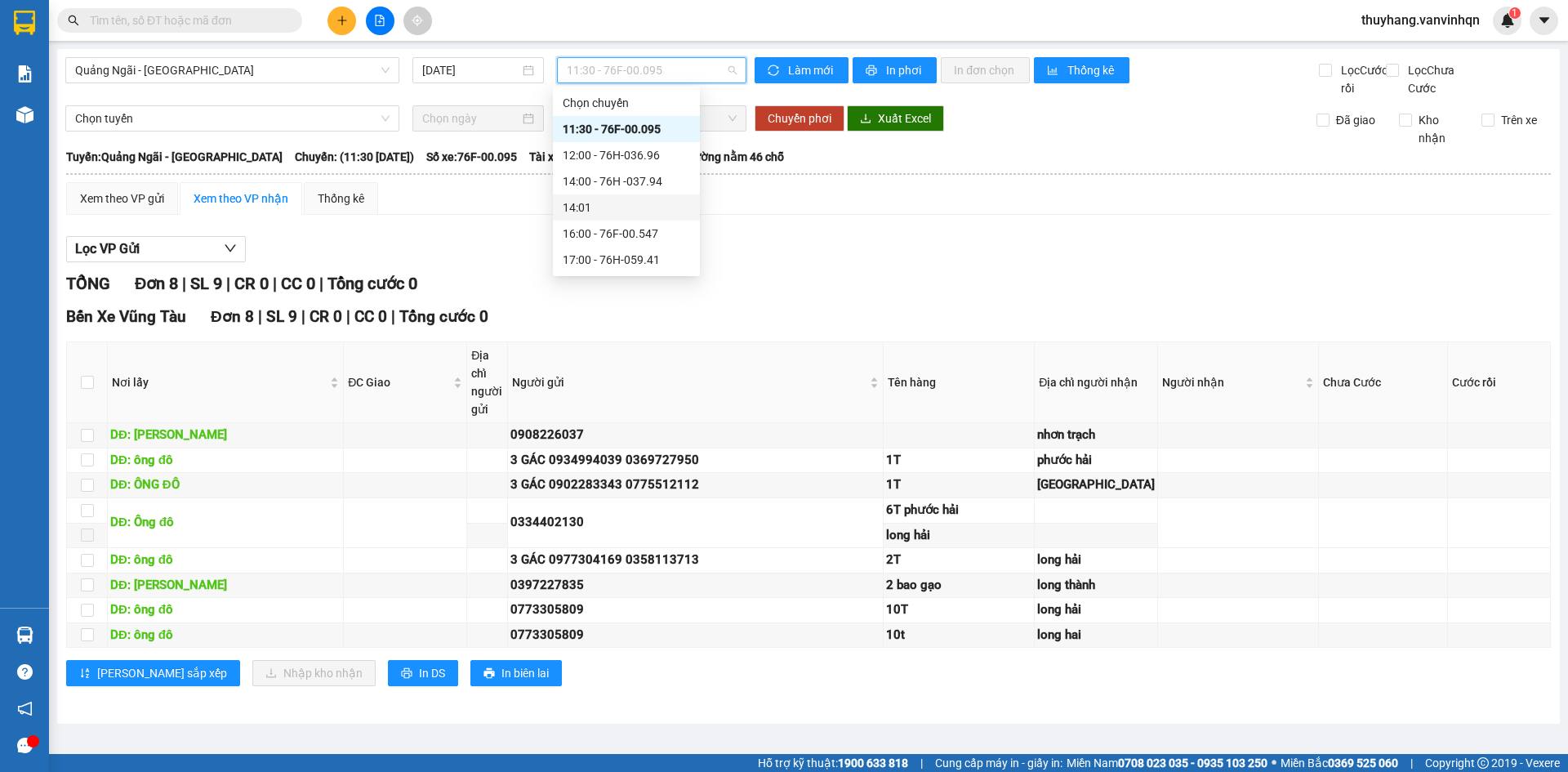
click at [770, 215] on div "Xem theo VP gửi Xem theo VP nhận Thống kê" at bounding box center [809, 198] width 1485 height 33
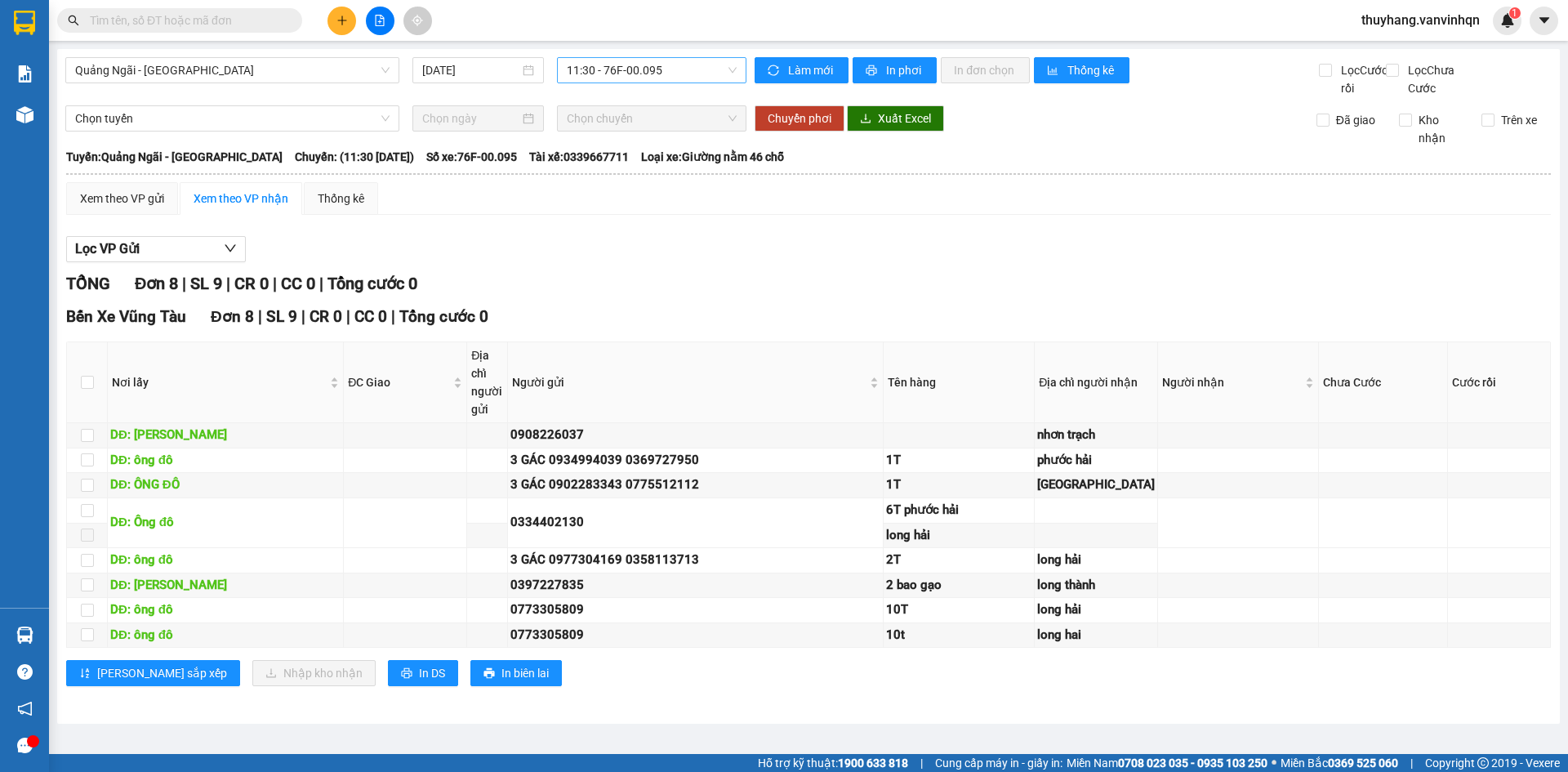
click at [643, 77] on span "11:30 - 76F-00.095" at bounding box center [651, 70] width 170 height 25
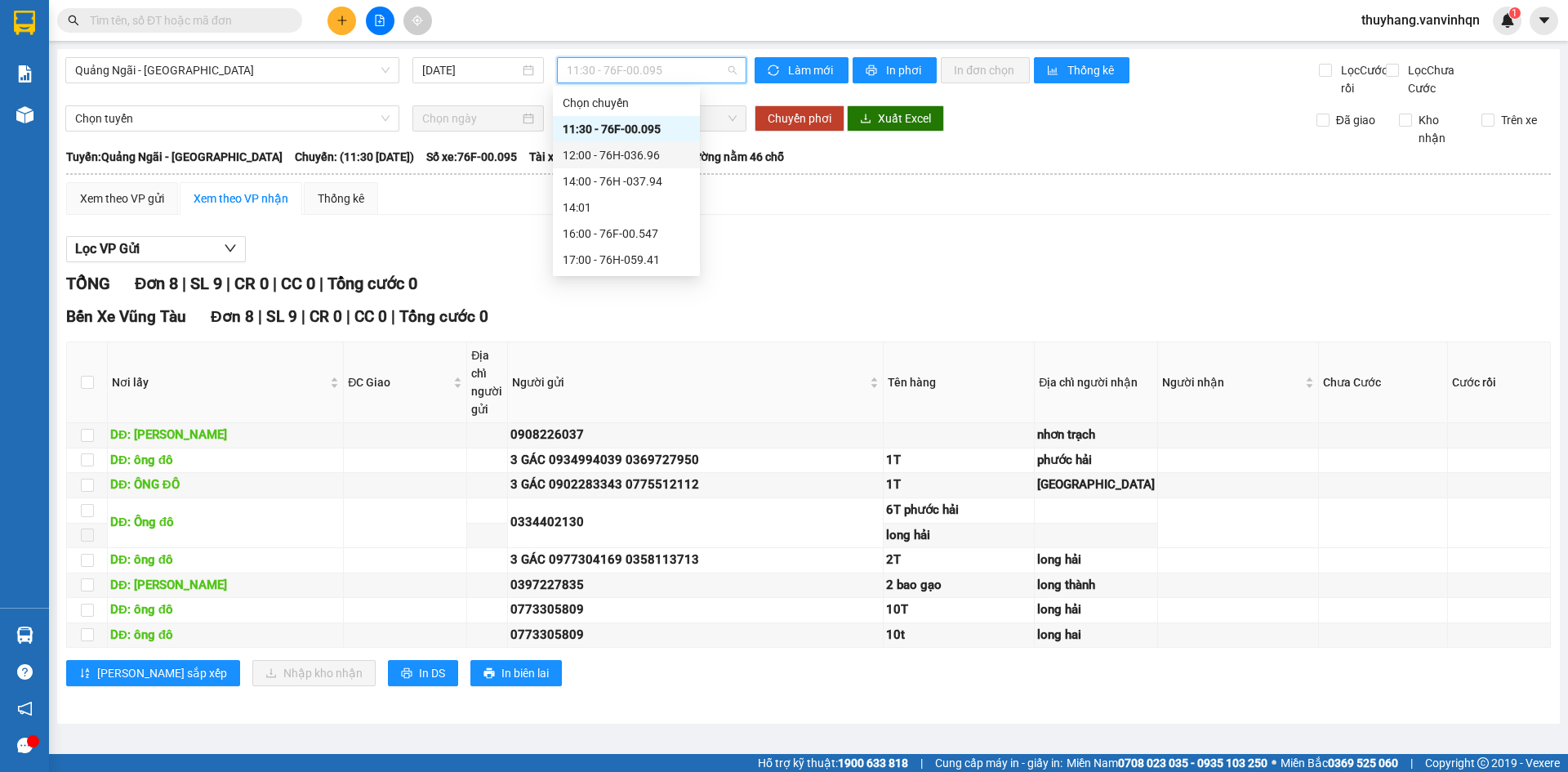
click at [655, 165] on div "12:00 - 76H-036.96" at bounding box center [626, 155] width 147 height 26
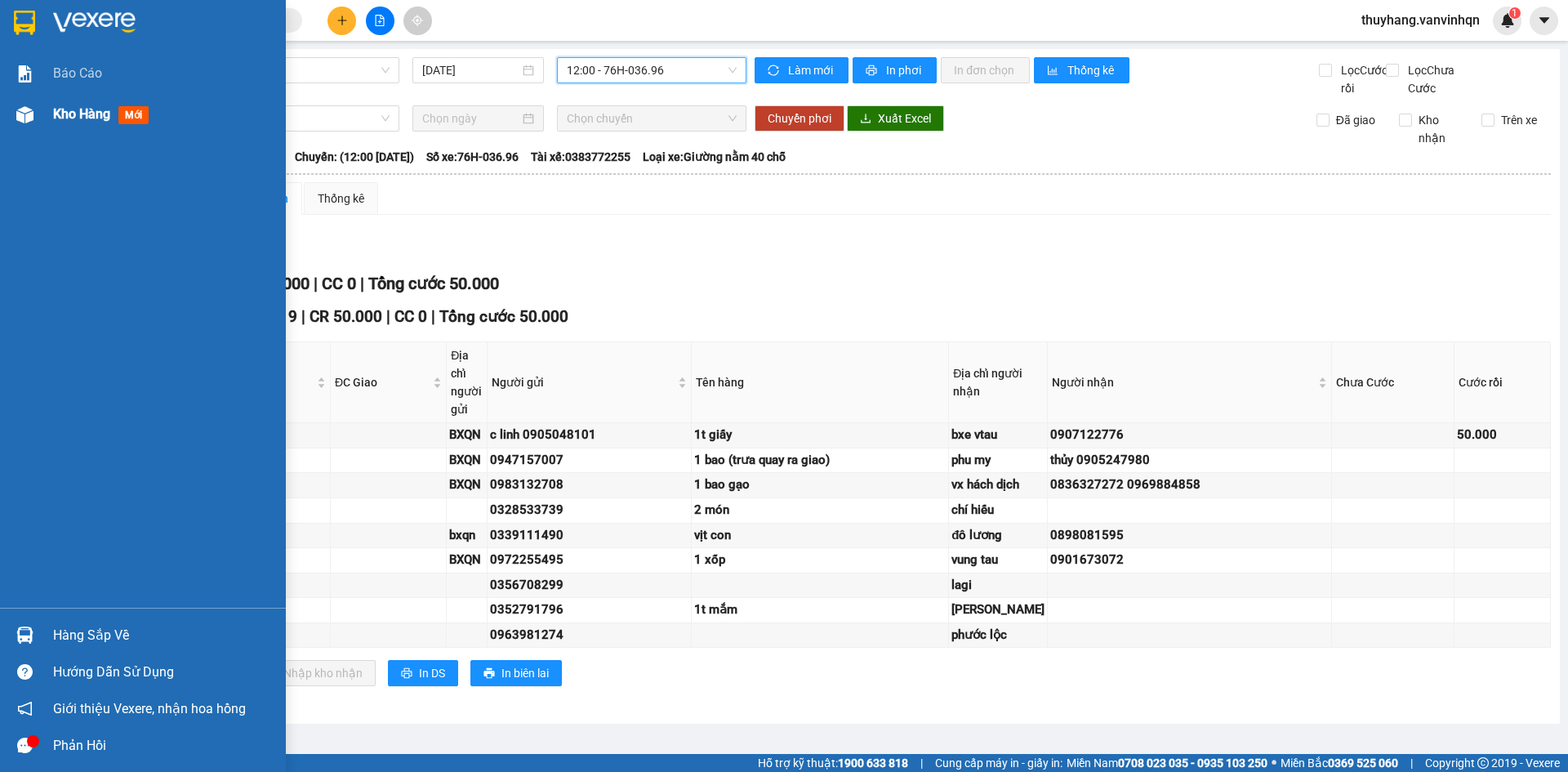
drag, startPoint x: 22, startPoint y: 106, endPoint x: 105, endPoint y: 105, distance: 83.0
click at [23, 106] on img at bounding box center [24, 114] width 17 height 17
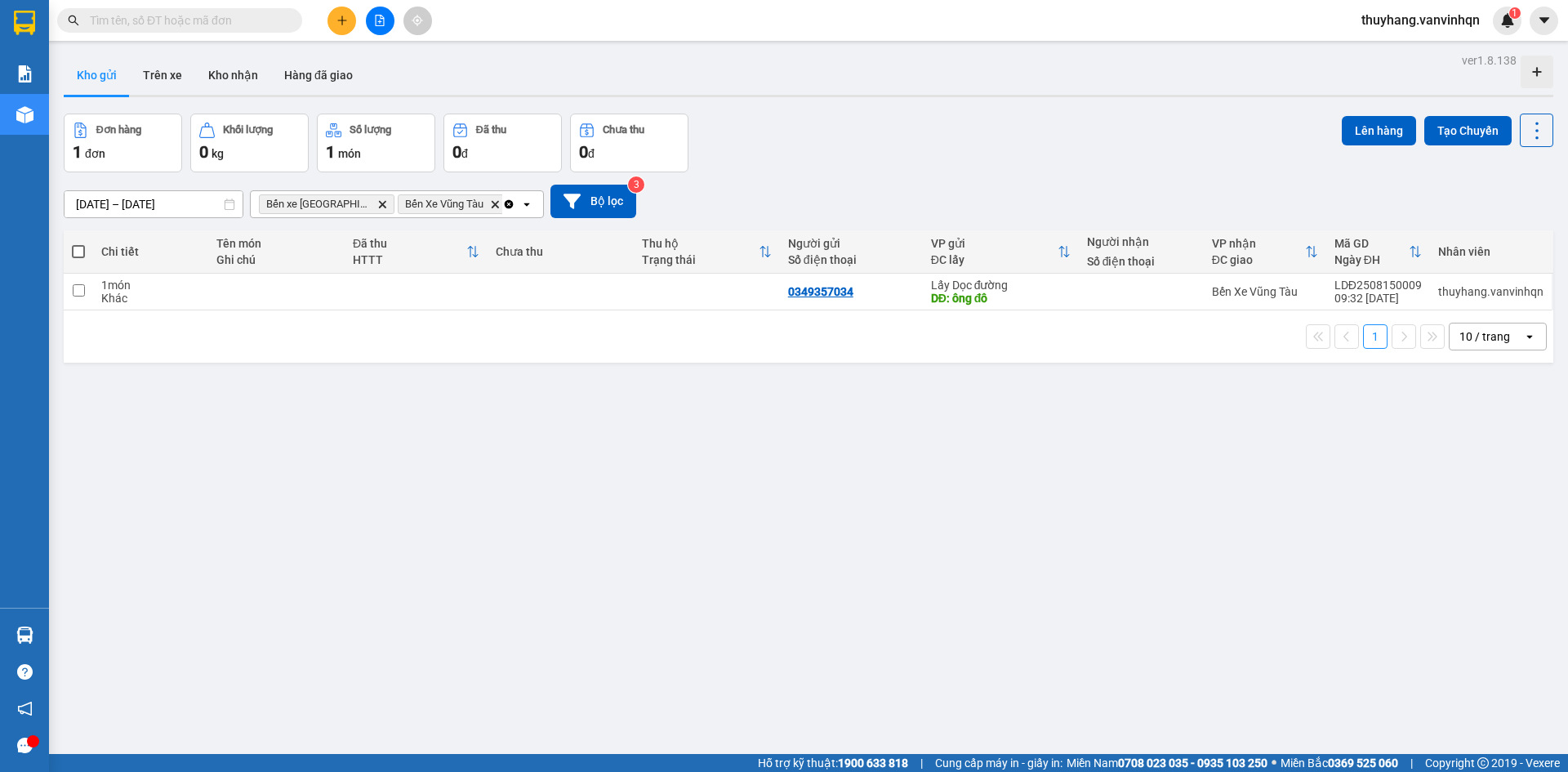
click at [382, 16] on icon "file-add" at bounding box center [380, 21] width 12 height 12
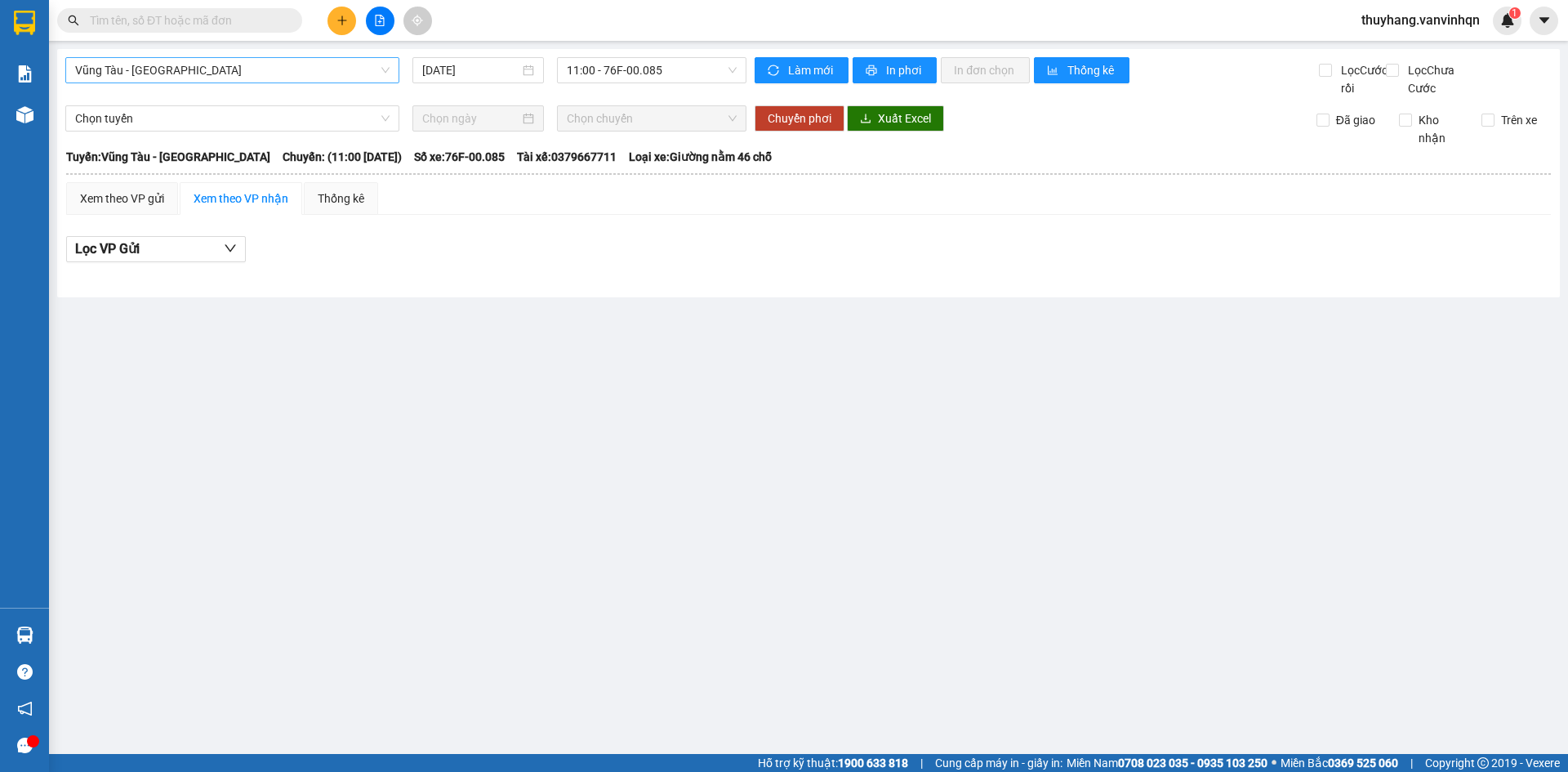
click at [263, 77] on span "Vũng Tàu - [GEOGRAPHIC_DATA]" at bounding box center [233, 70] width 315 height 25
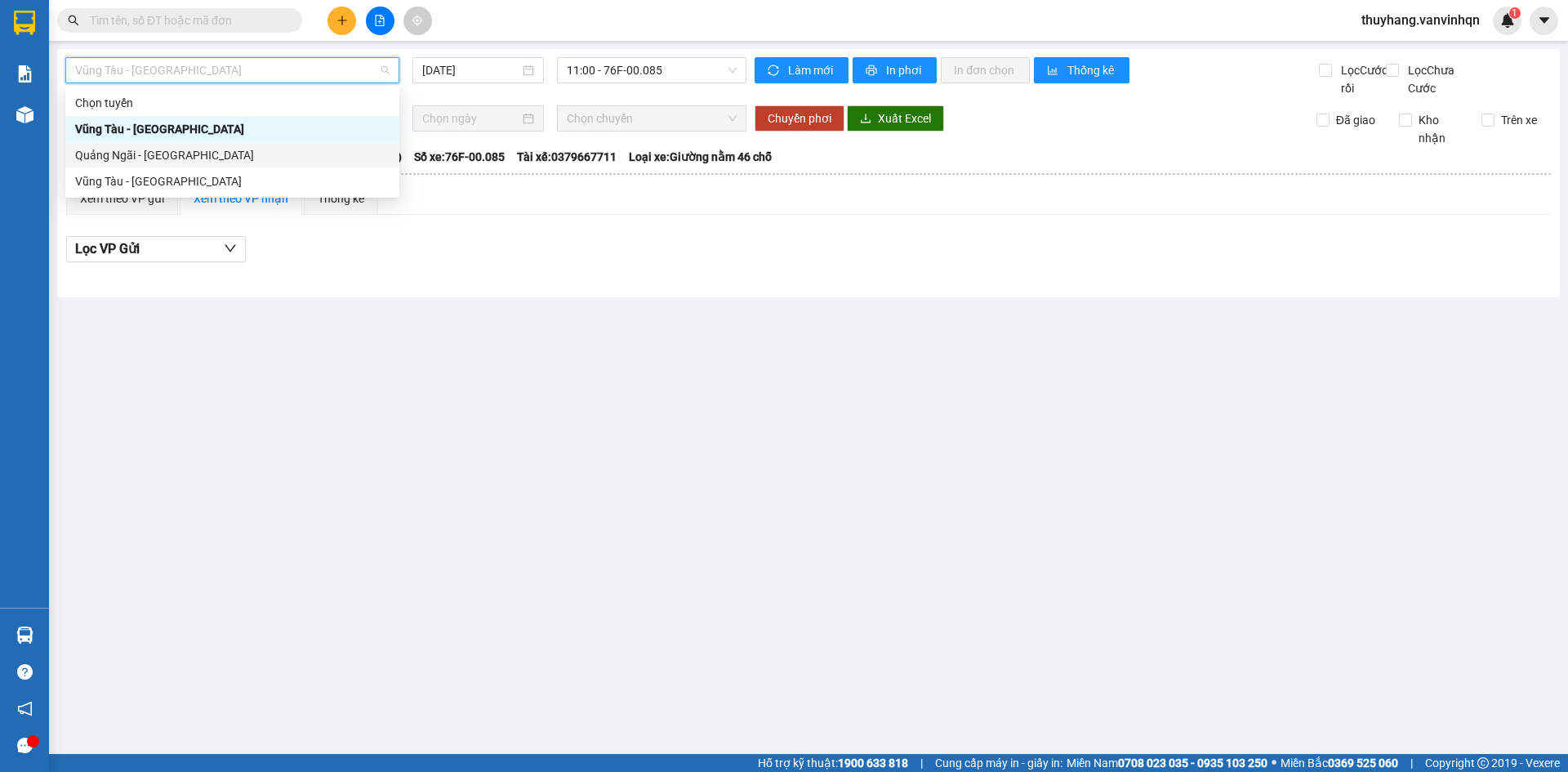
click at [251, 160] on div "Quảng Ngãi - [GEOGRAPHIC_DATA]" at bounding box center [233, 155] width 315 height 18
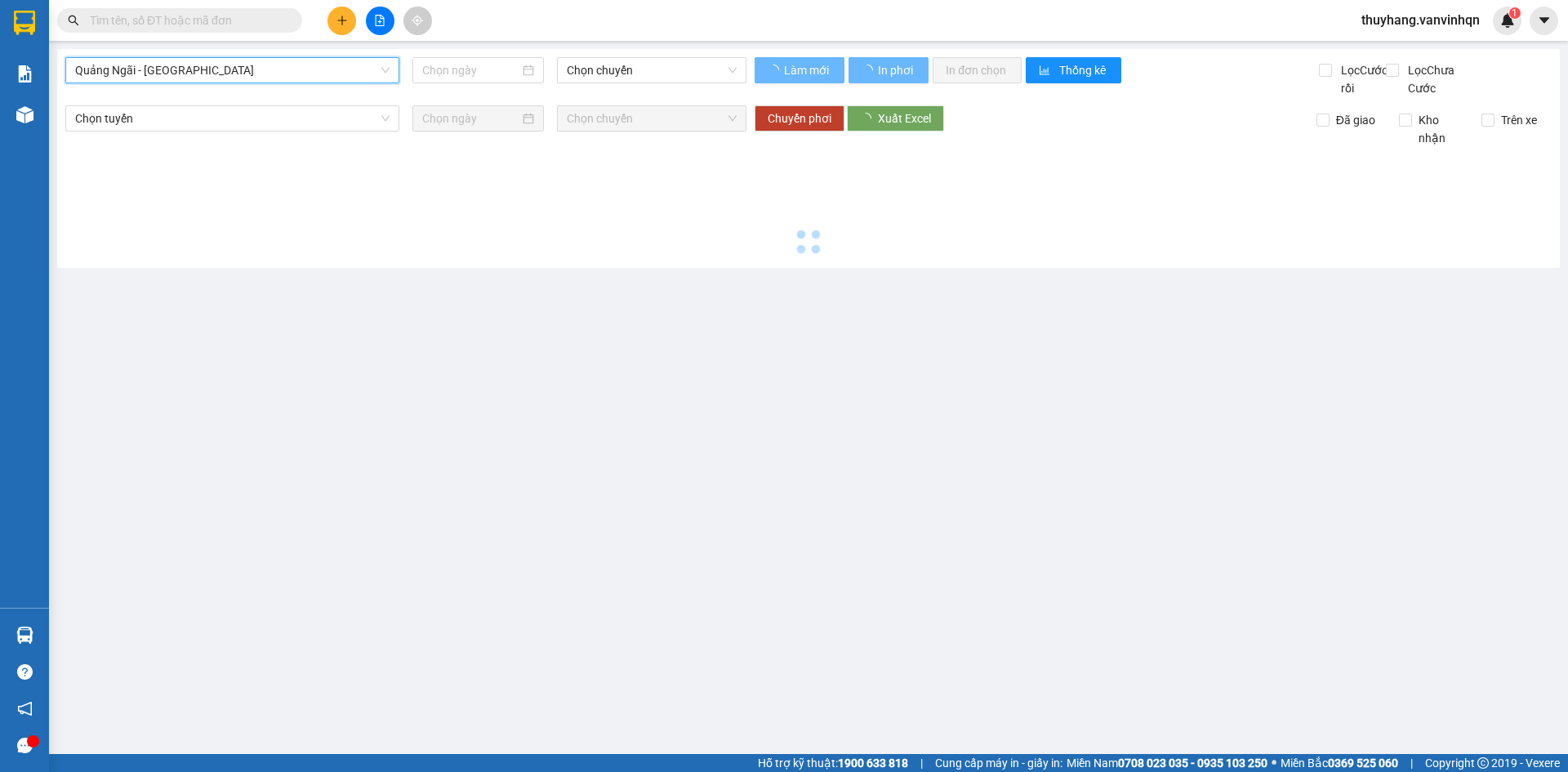
type input "[DATE]"
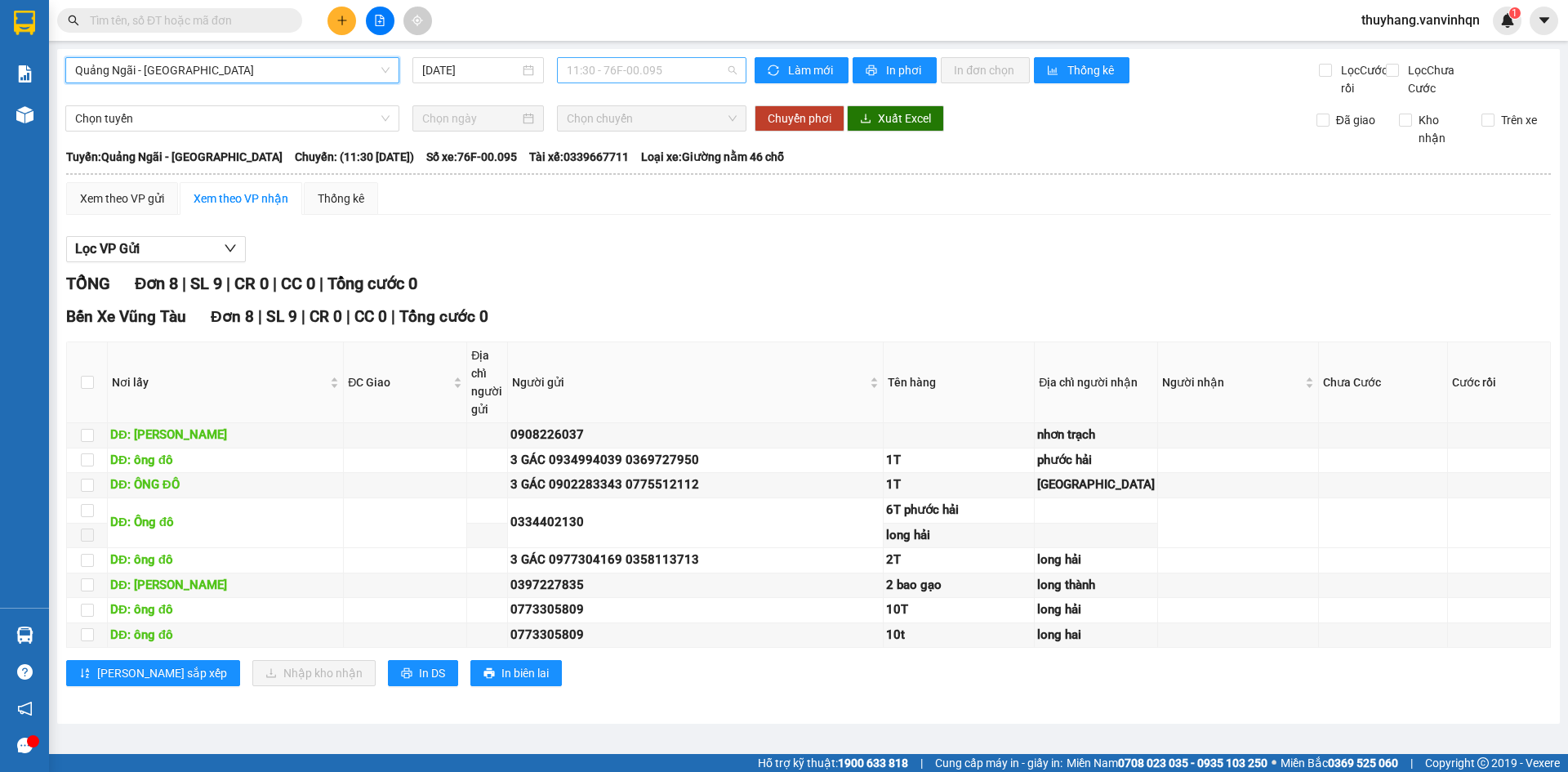
click at [628, 68] on span "11:30 - 76F-00.095" at bounding box center [651, 70] width 170 height 25
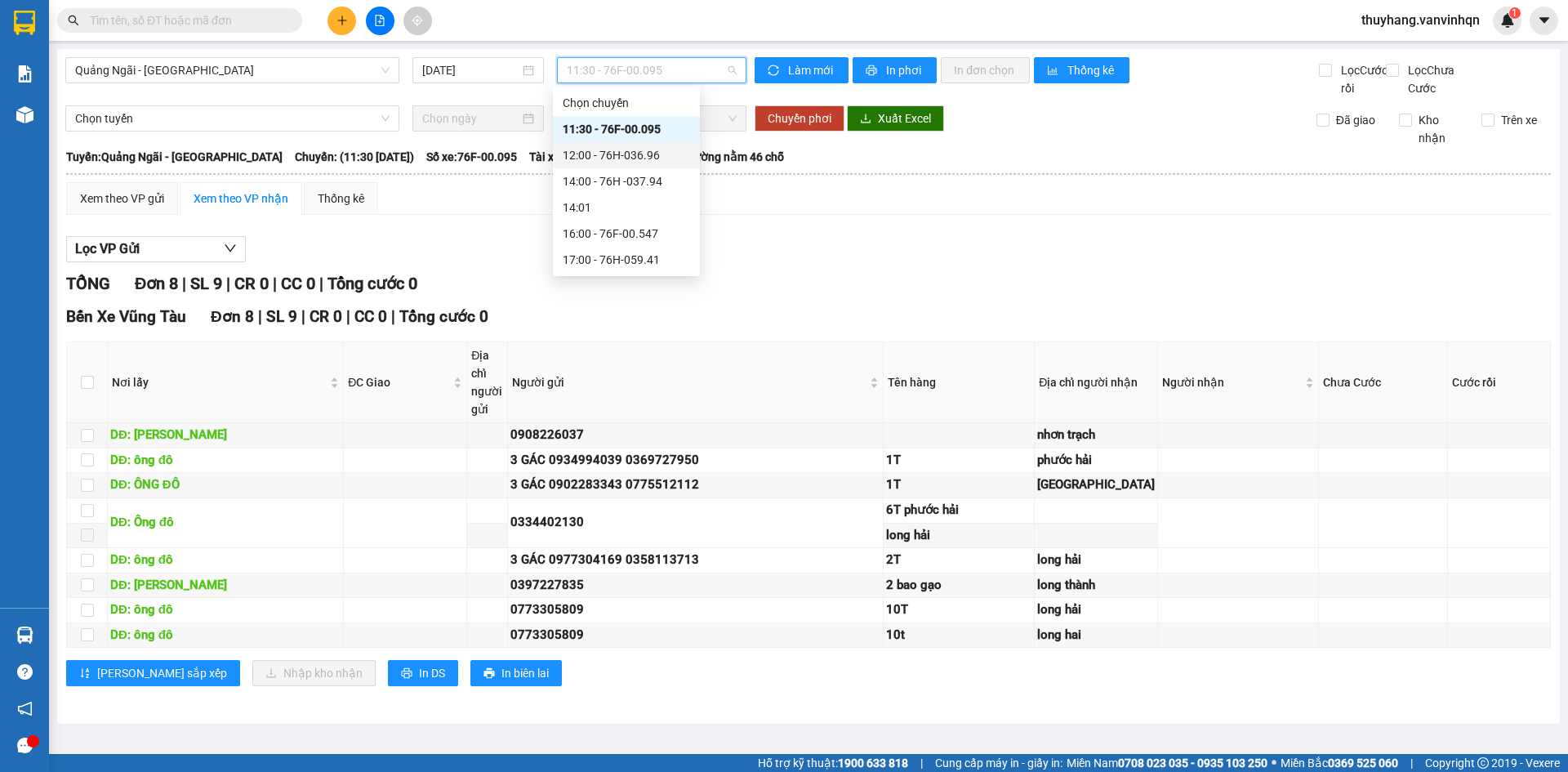
click at [658, 157] on div "12:00 - 76H-036.96" at bounding box center [626, 155] width 128 height 18
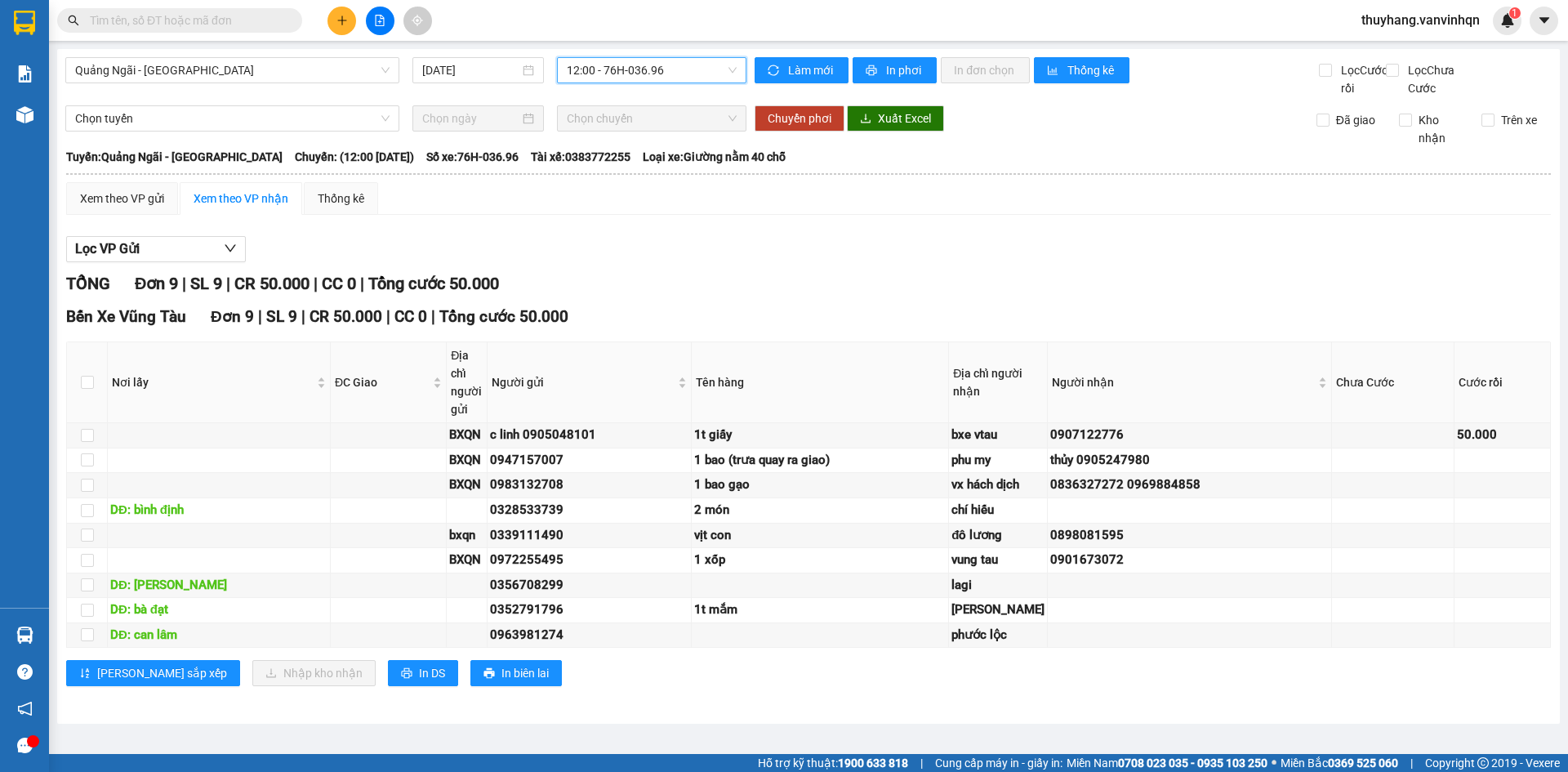
scroll to position [6, 0]
click at [134, 203] on div "Xem theo VP gửi" at bounding box center [122, 198] width 84 height 18
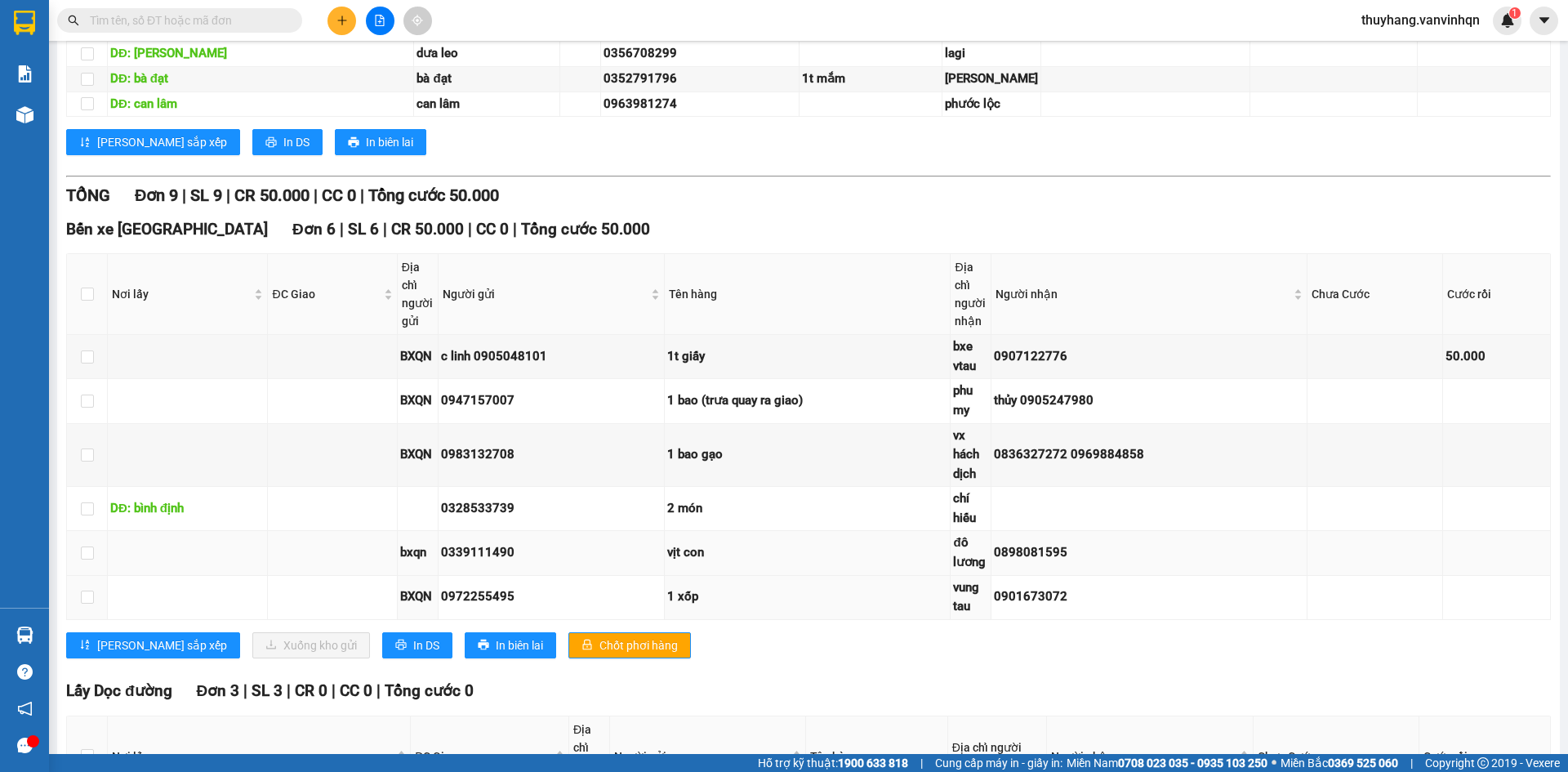
scroll to position [496, 0]
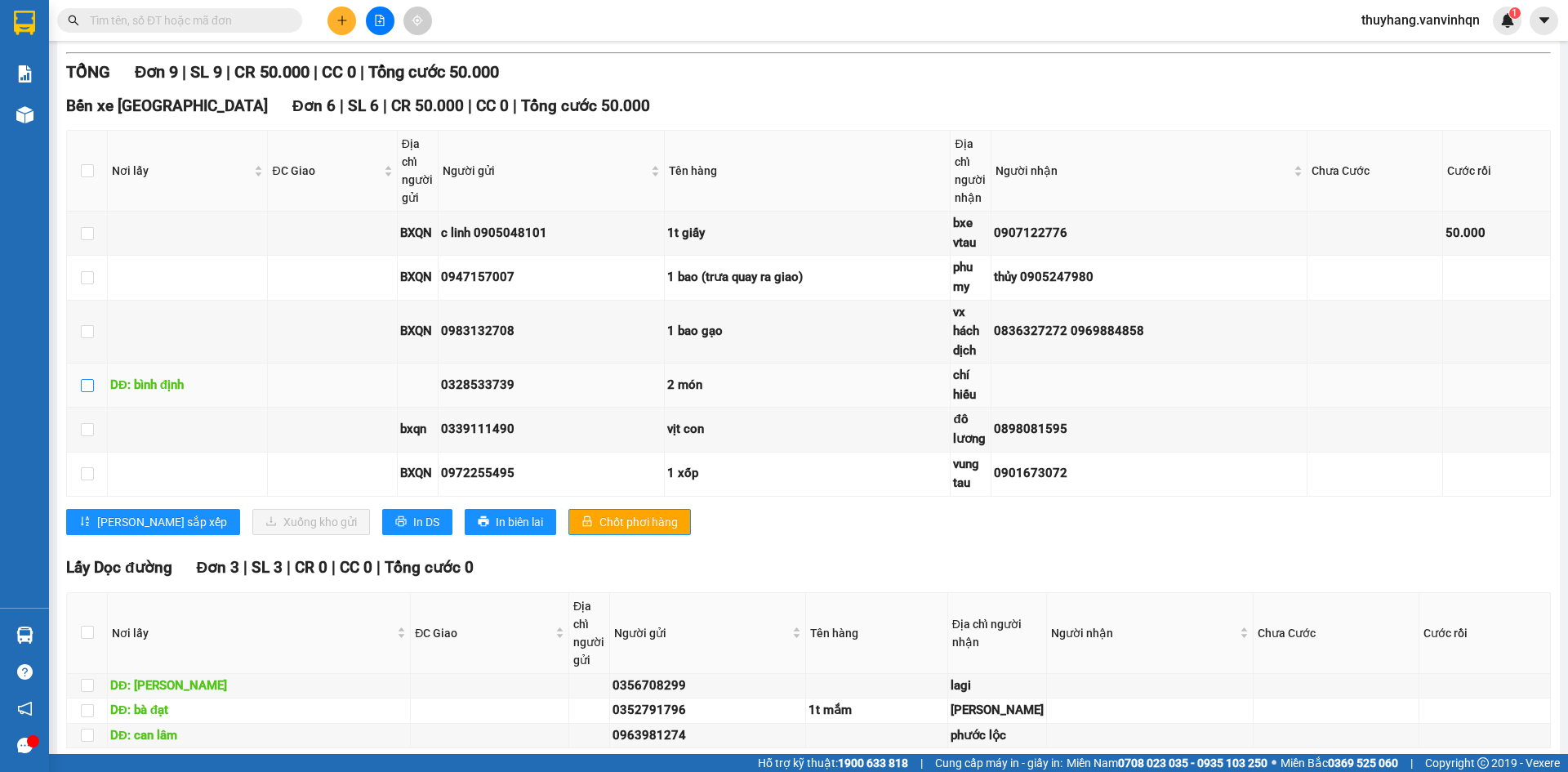
click at [88, 392] on input "checkbox" at bounding box center [87, 385] width 13 height 13
checkbox input "true"
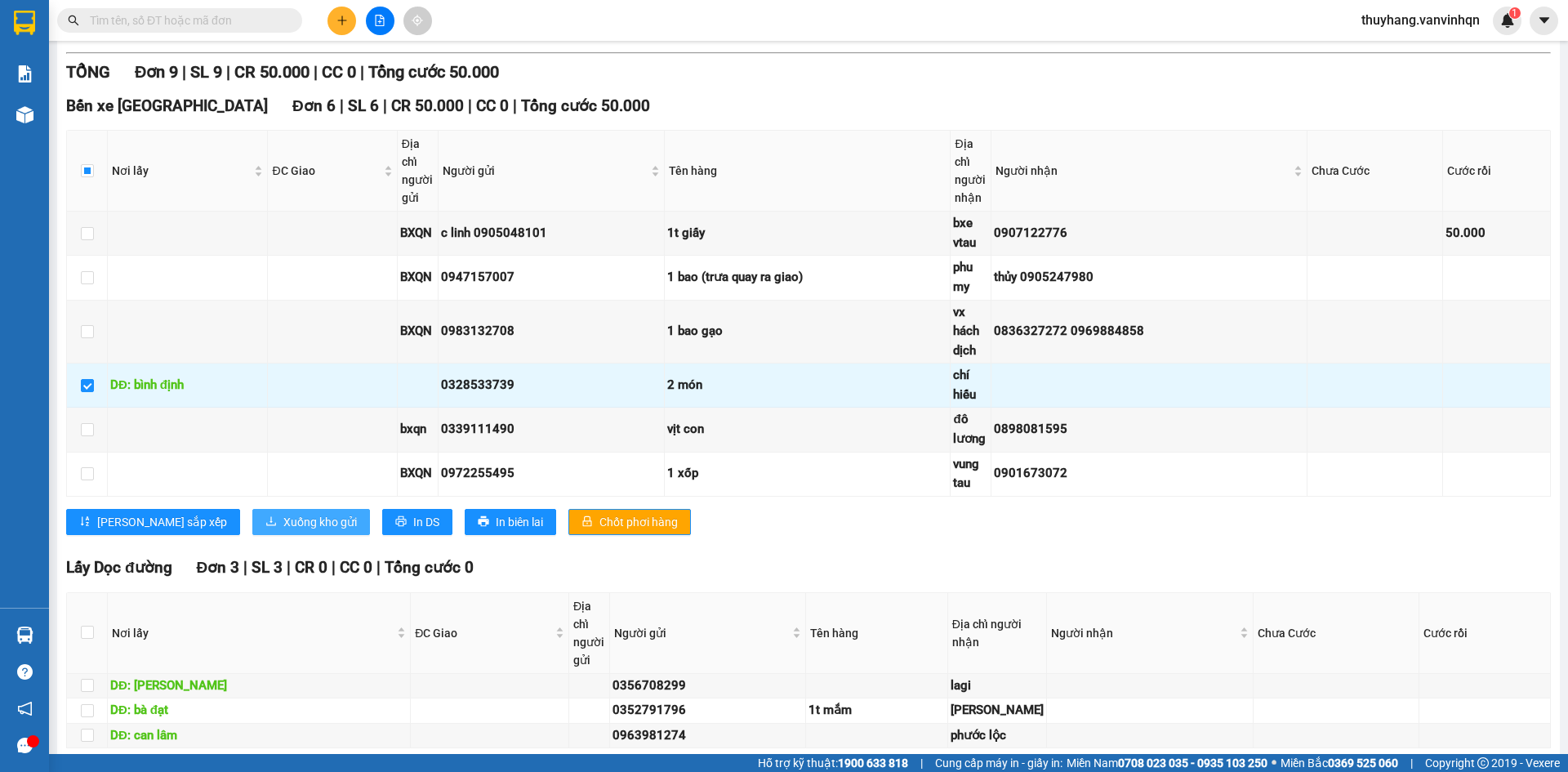
click at [285, 531] on span "Xuống kho gửi" at bounding box center [320, 522] width 73 height 18
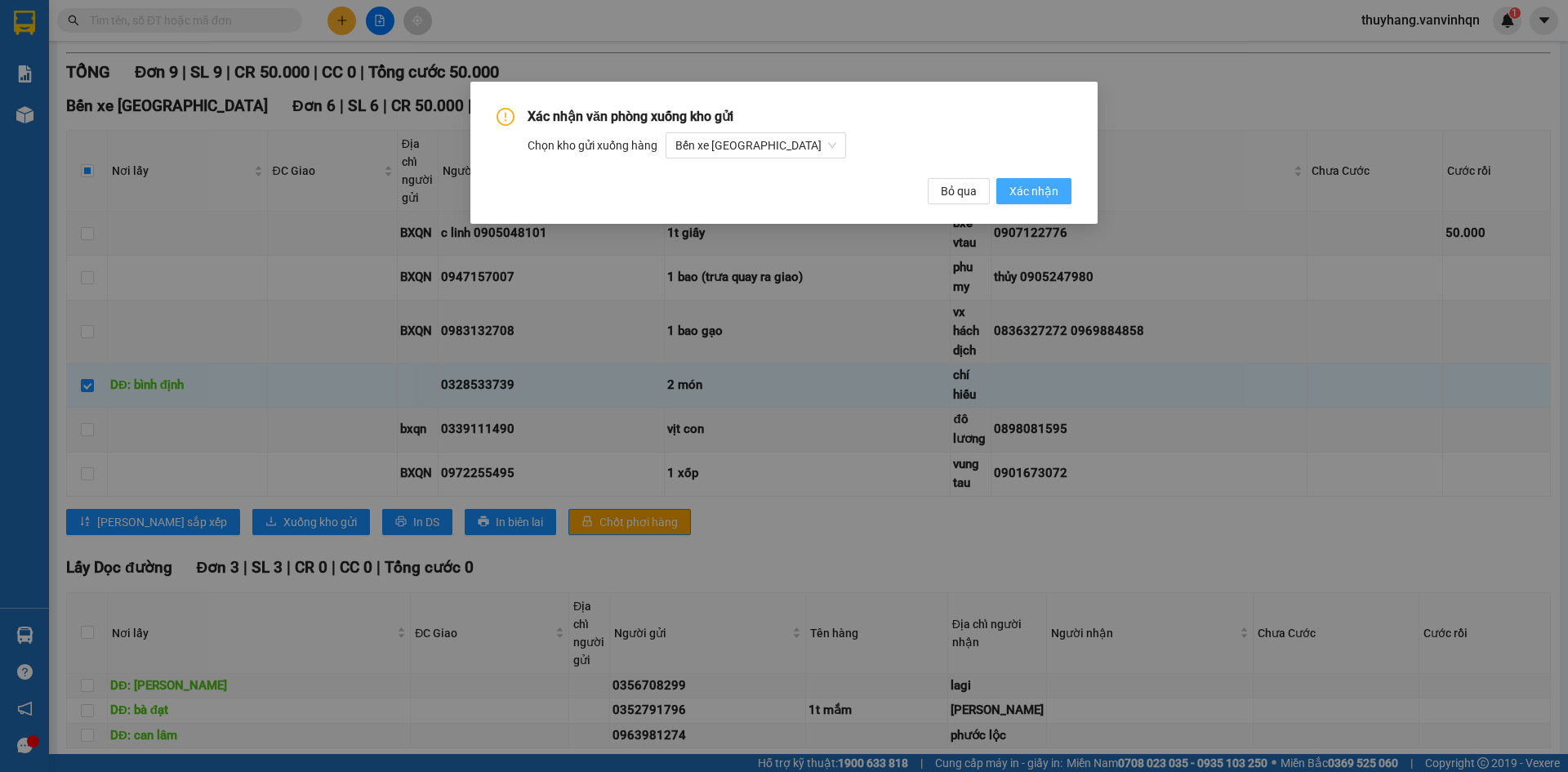
click at [1015, 189] on span "Xác nhận" at bounding box center [1033, 191] width 49 height 18
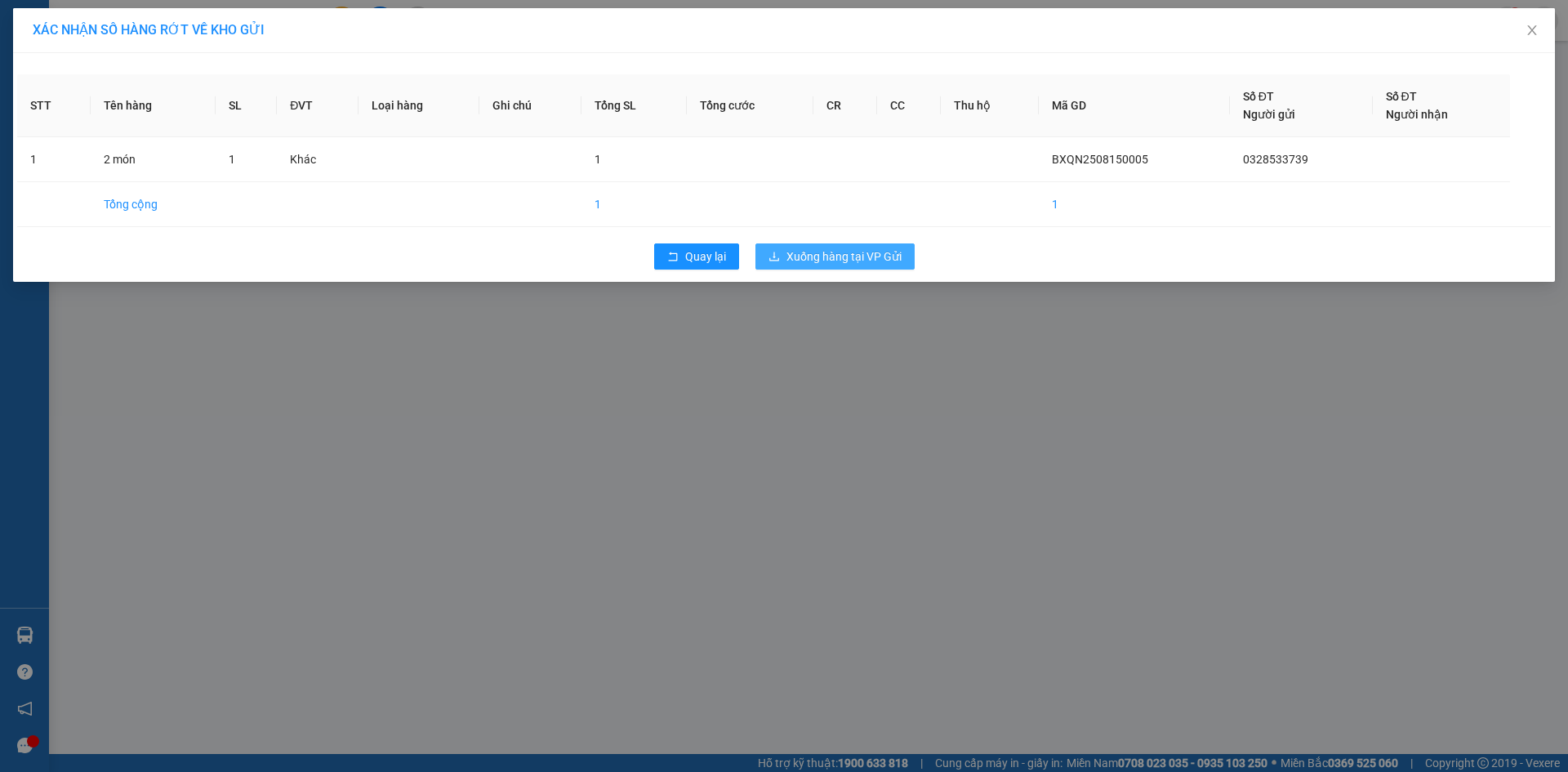
click at [860, 246] on button "Xuống hàng tại VP Gửi" at bounding box center [834, 256] width 159 height 26
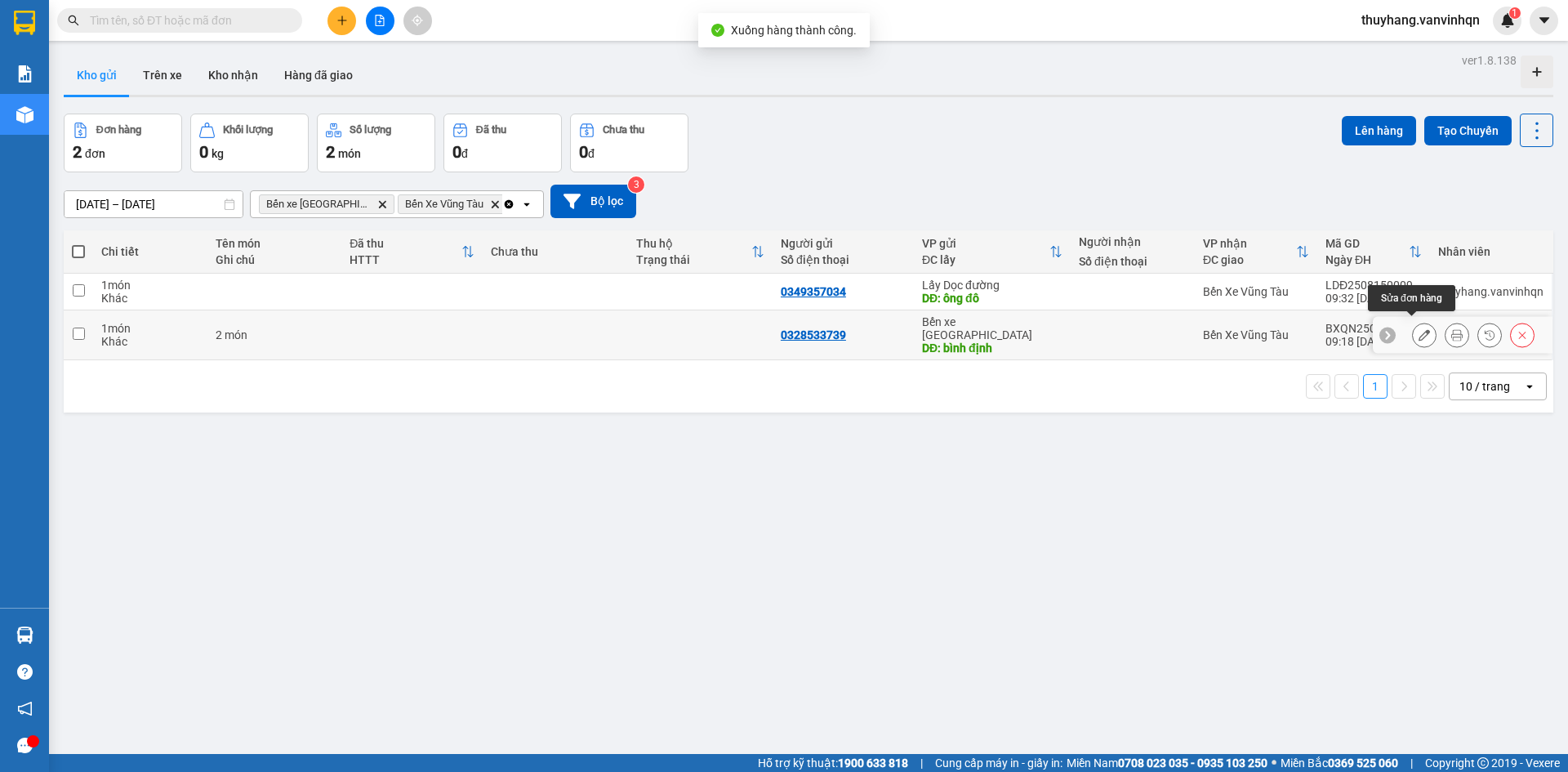
click at [1419, 334] on icon at bounding box center [1424, 335] width 12 height 12
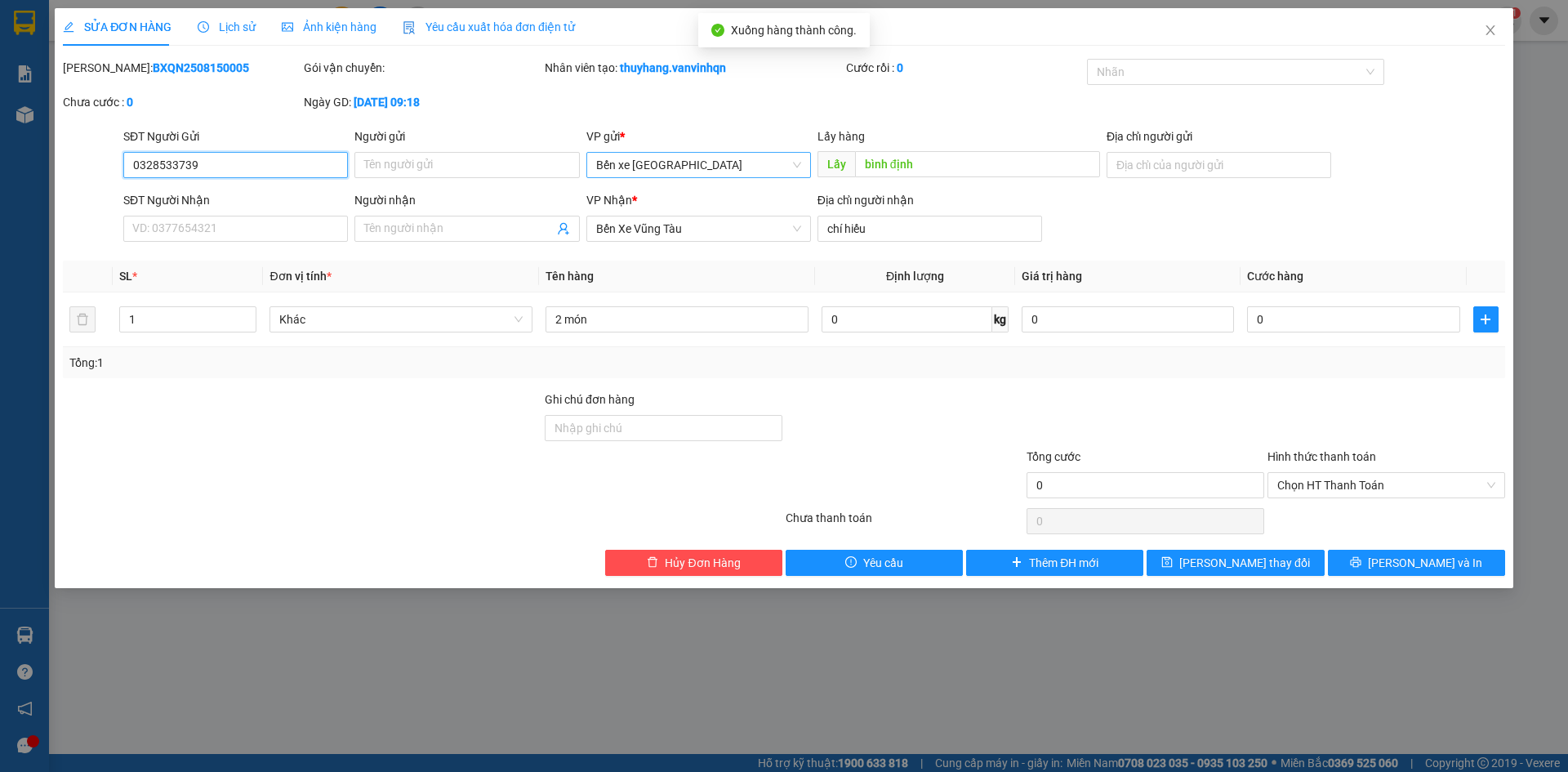
click at [757, 163] on span "Bến xe [GEOGRAPHIC_DATA]" at bounding box center [698, 164] width 205 height 25
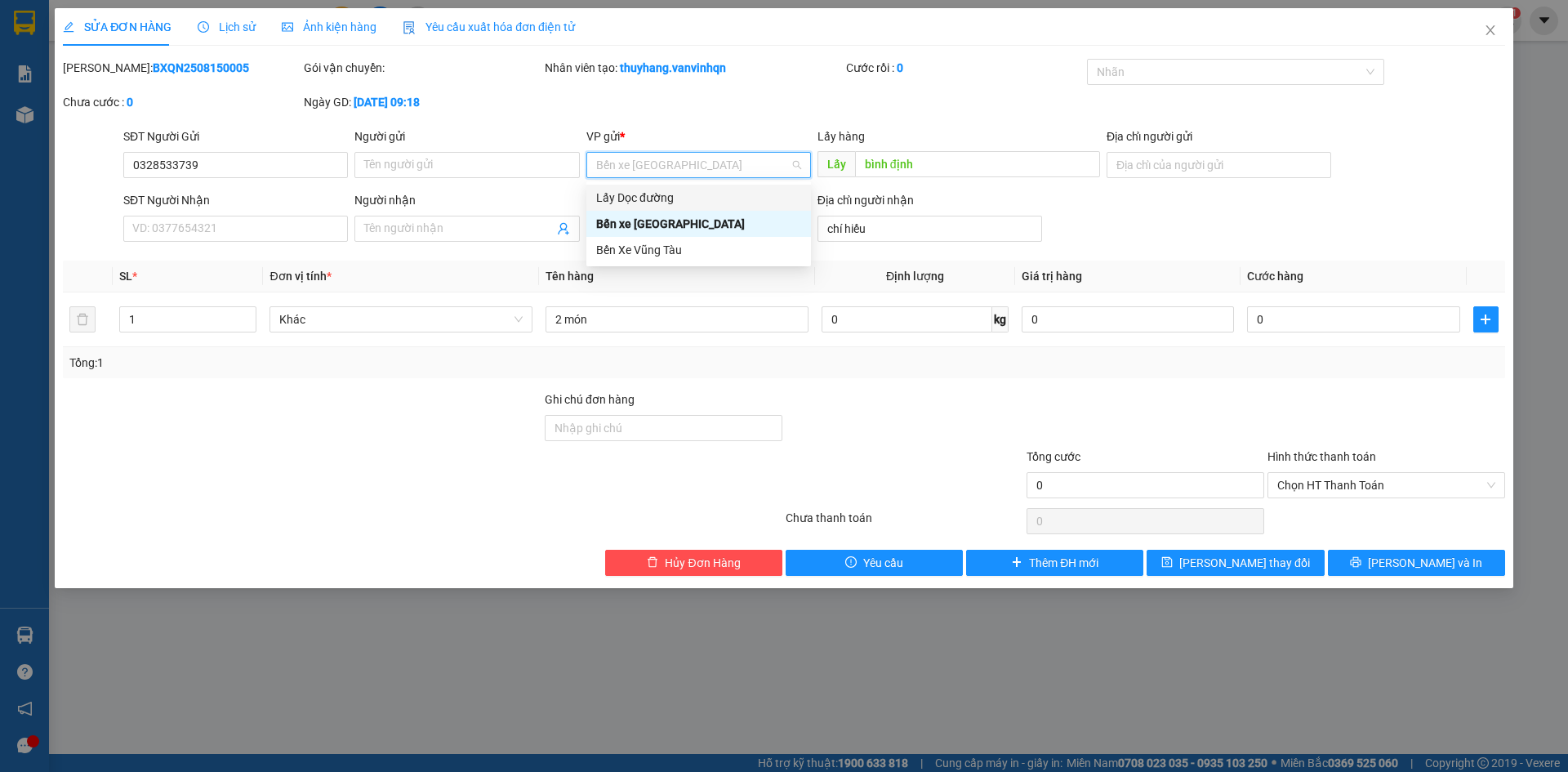
click at [711, 190] on div "Lấy Dọc đường" at bounding box center [698, 198] width 205 height 18
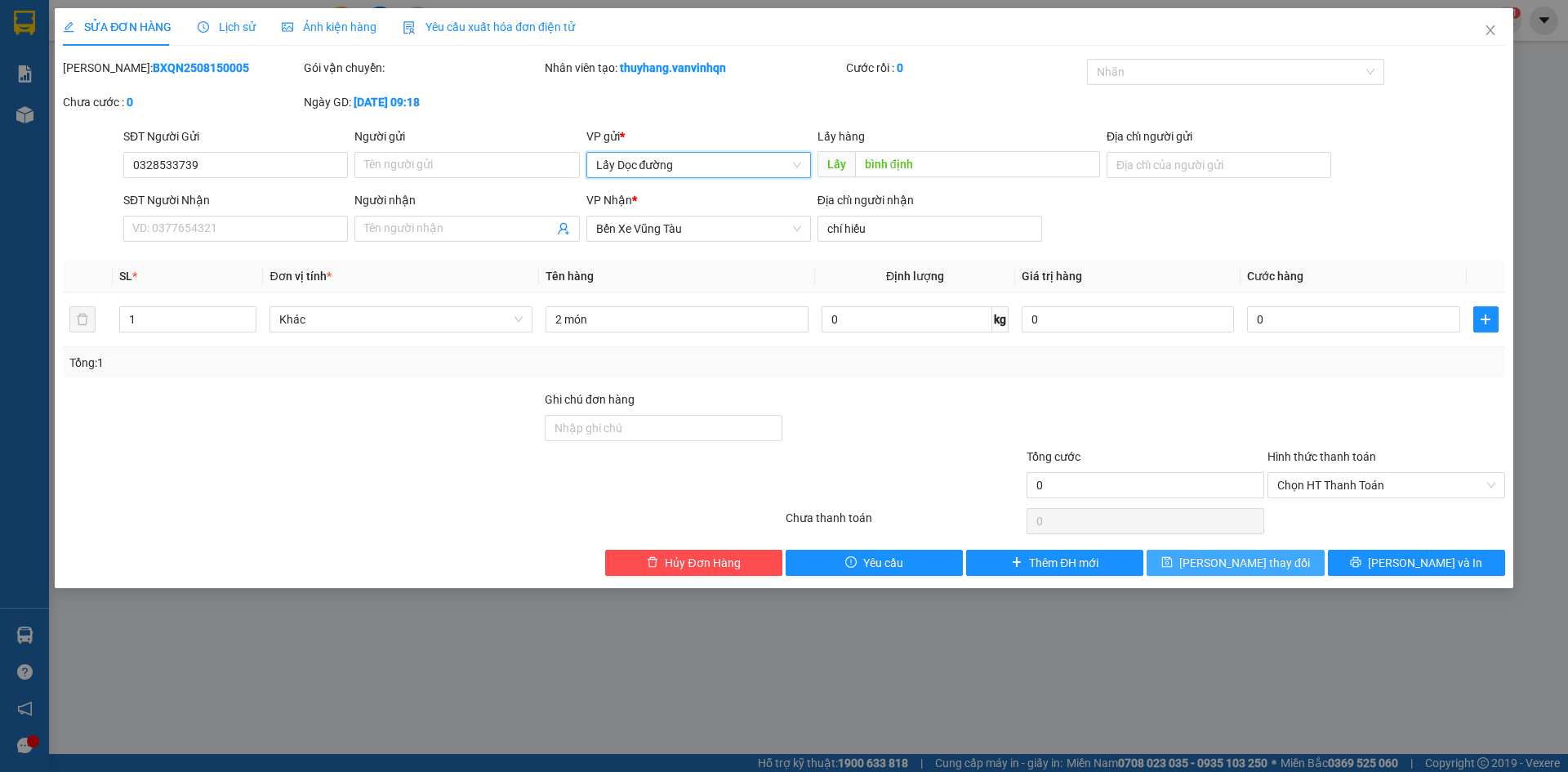
click at [1260, 561] on span "[PERSON_NAME] thay đổi" at bounding box center [1244, 562] width 131 height 18
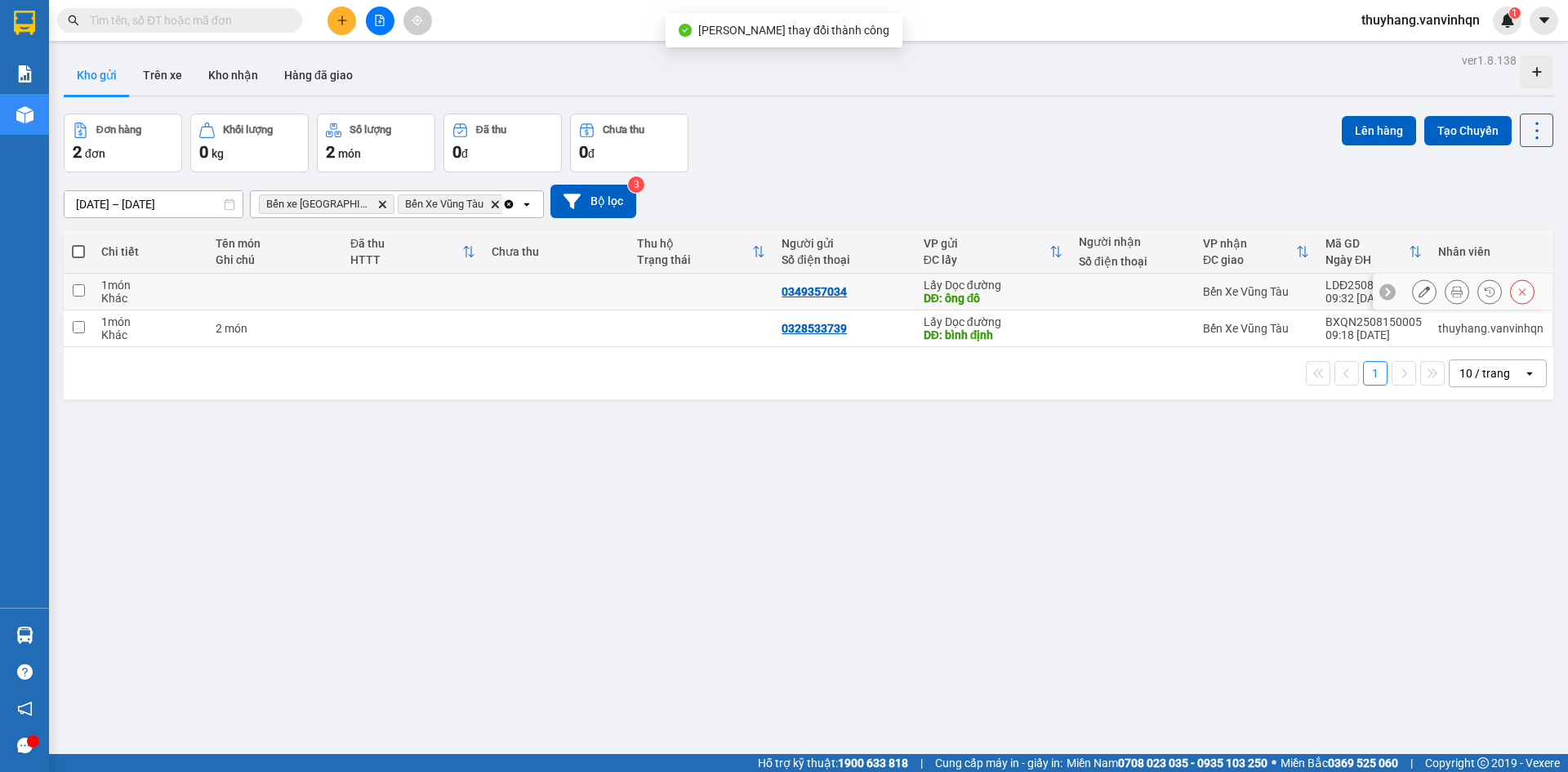
click at [398, 291] on td at bounding box center [413, 291] width 142 height 37
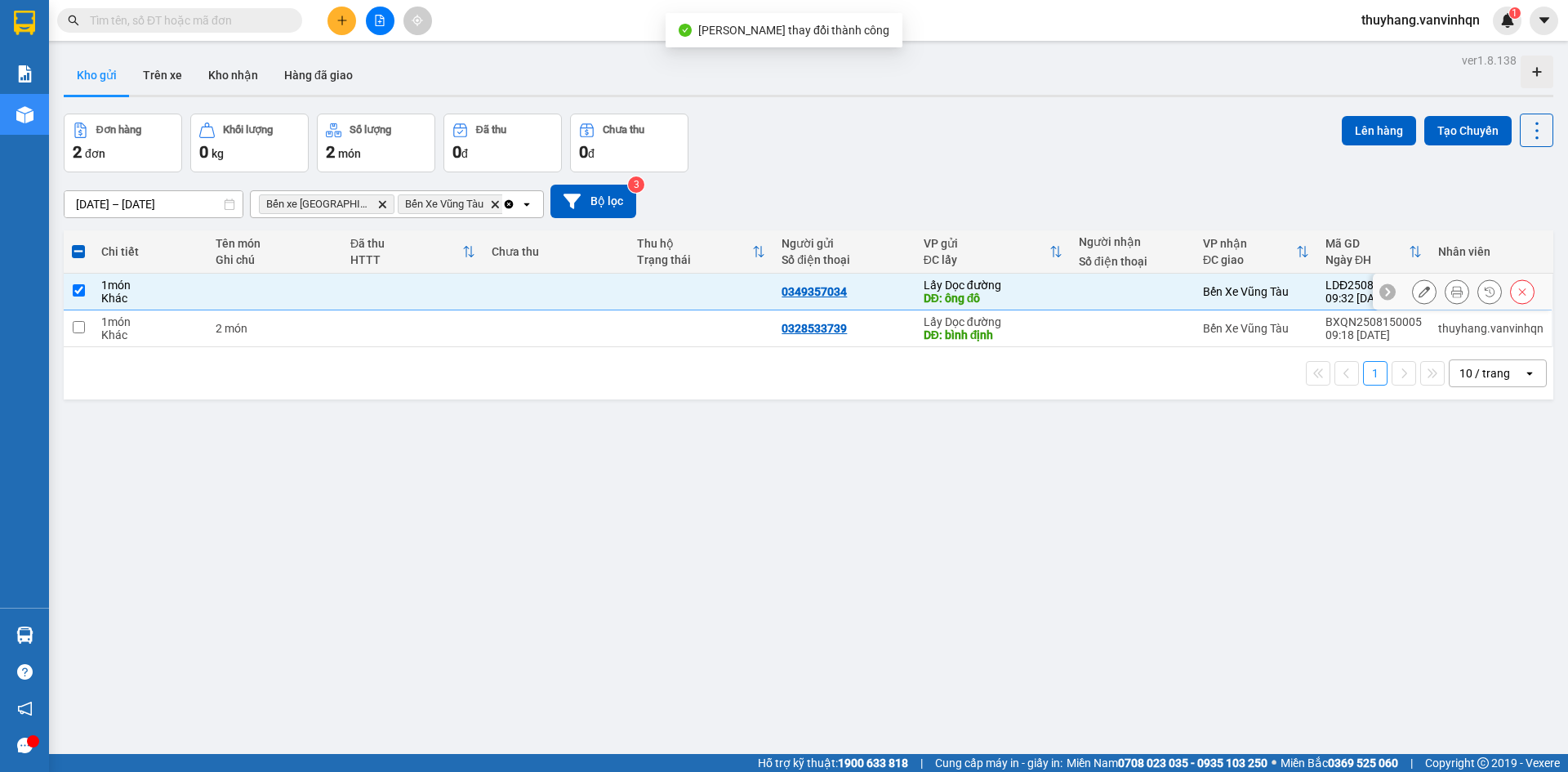
drag, startPoint x: 499, startPoint y: 284, endPoint x: 496, endPoint y: 322, distance: 38.1
click at [498, 287] on td at bounding box center [555, 291] width 146 height 37
checkbox input "false"
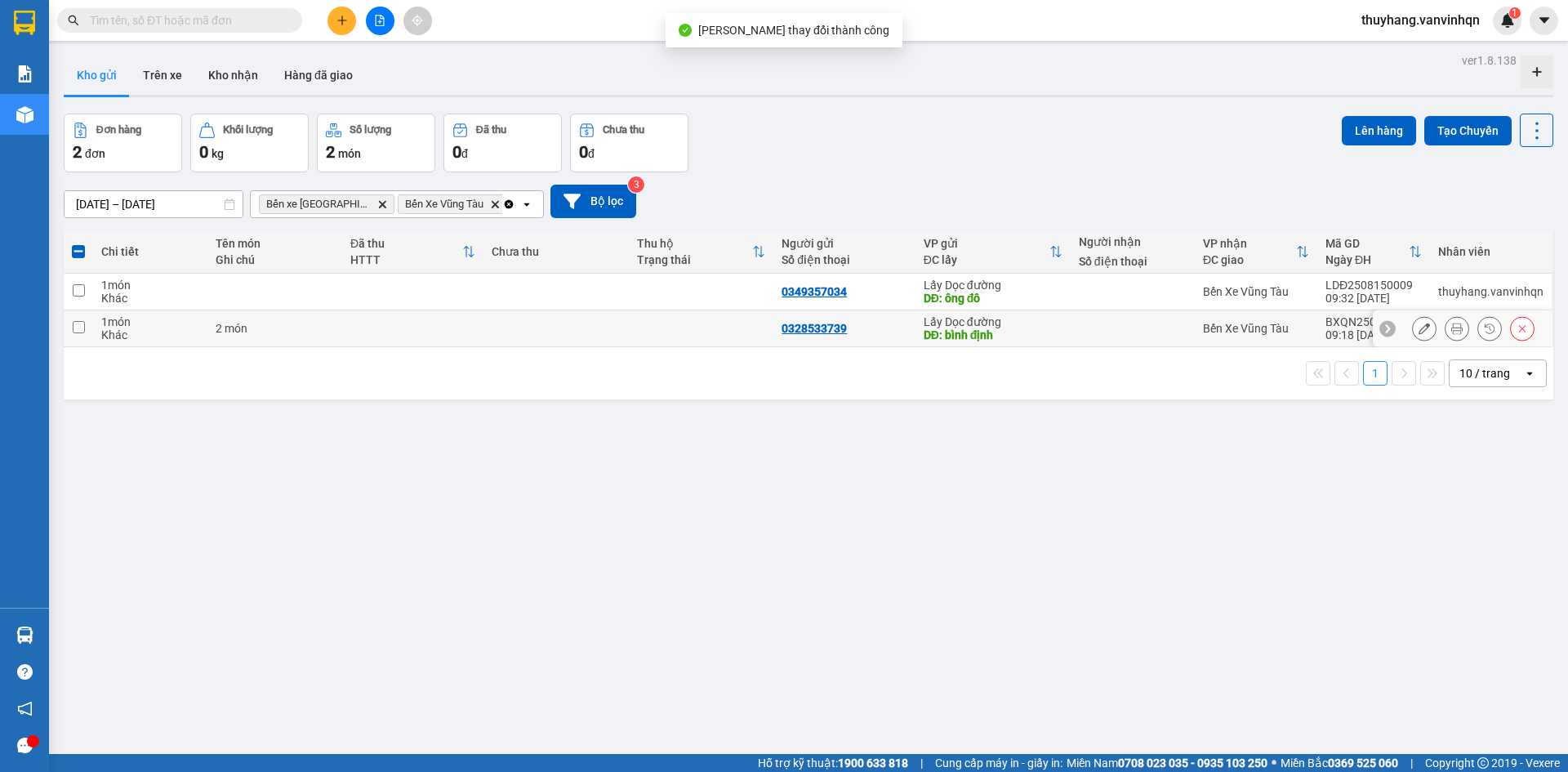
click at [494, 329] on td at bounding box center [555, 328] width 146 height 37
checkbox input "true"
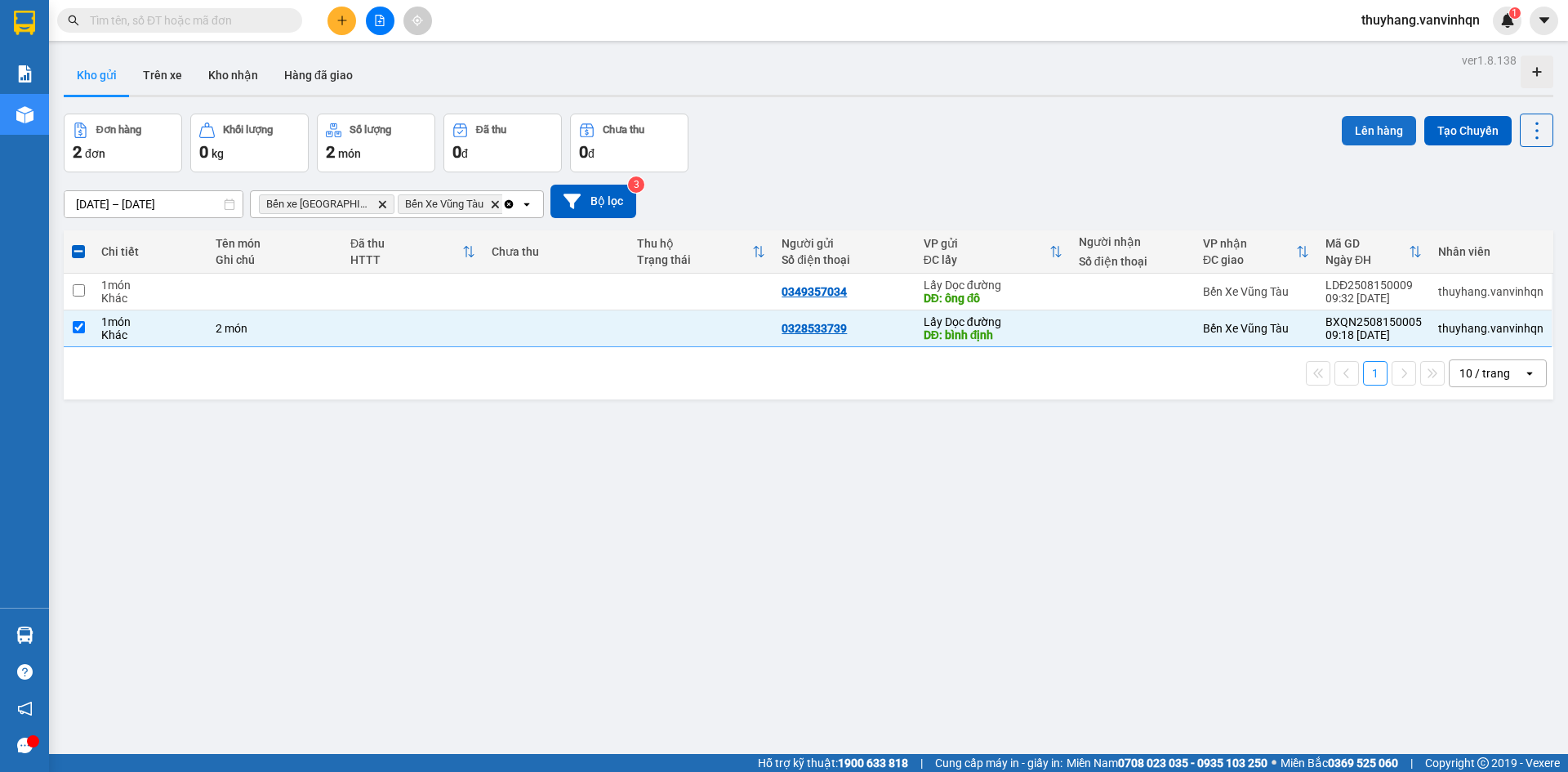
click at [1376, 119] on button "Lên hàng" at bounding box center [1378, 131] width 74 height 30
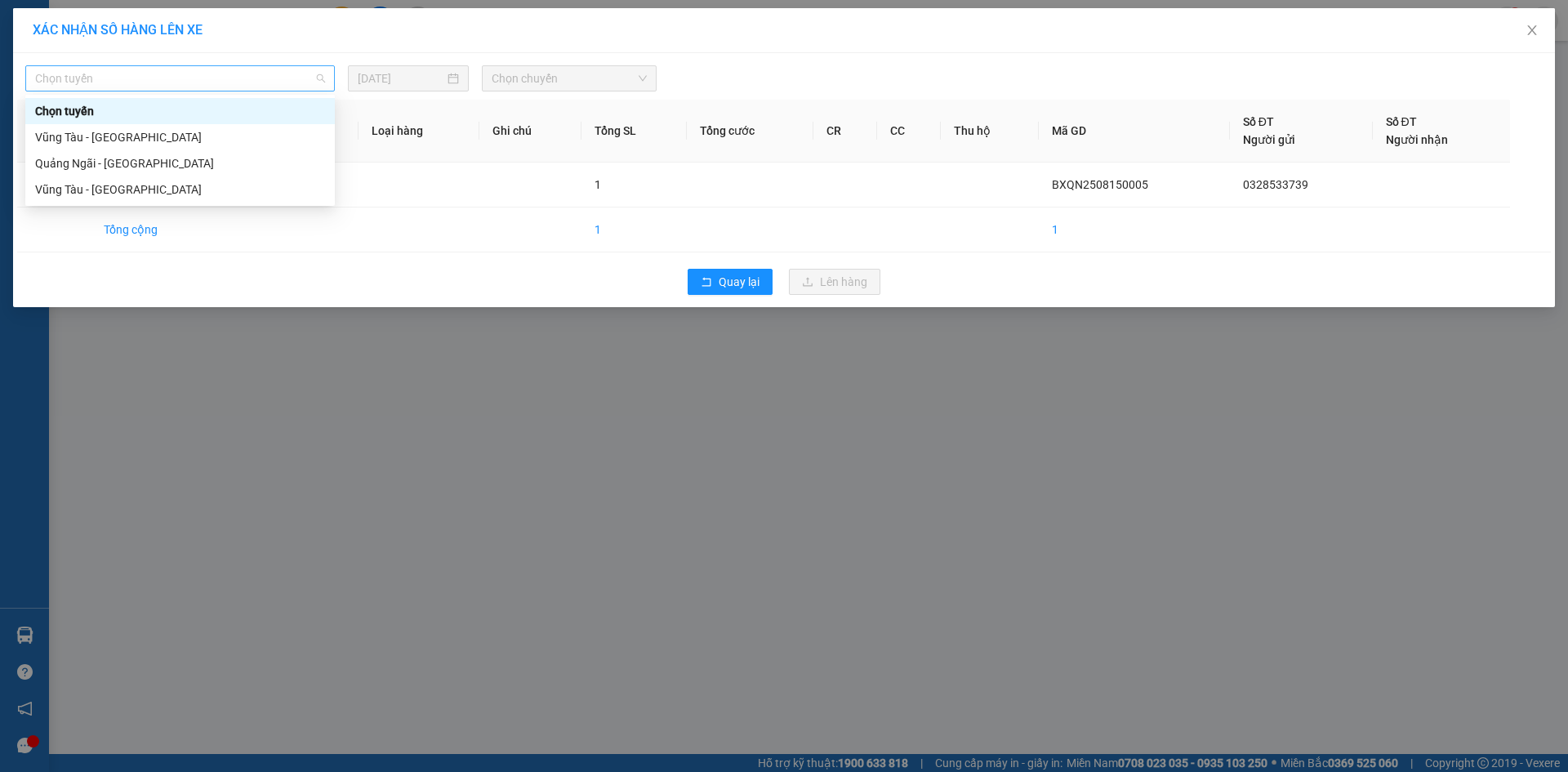
click at [308, 79] on span "Chọn tuyến" at bounding box center [179, 78] width 290 height 25
click at [300, 165] on div "Quảng Ngãi - [GEOGRAPHIC_DATA]" at bounding box center [179, 163] width 290 height 18
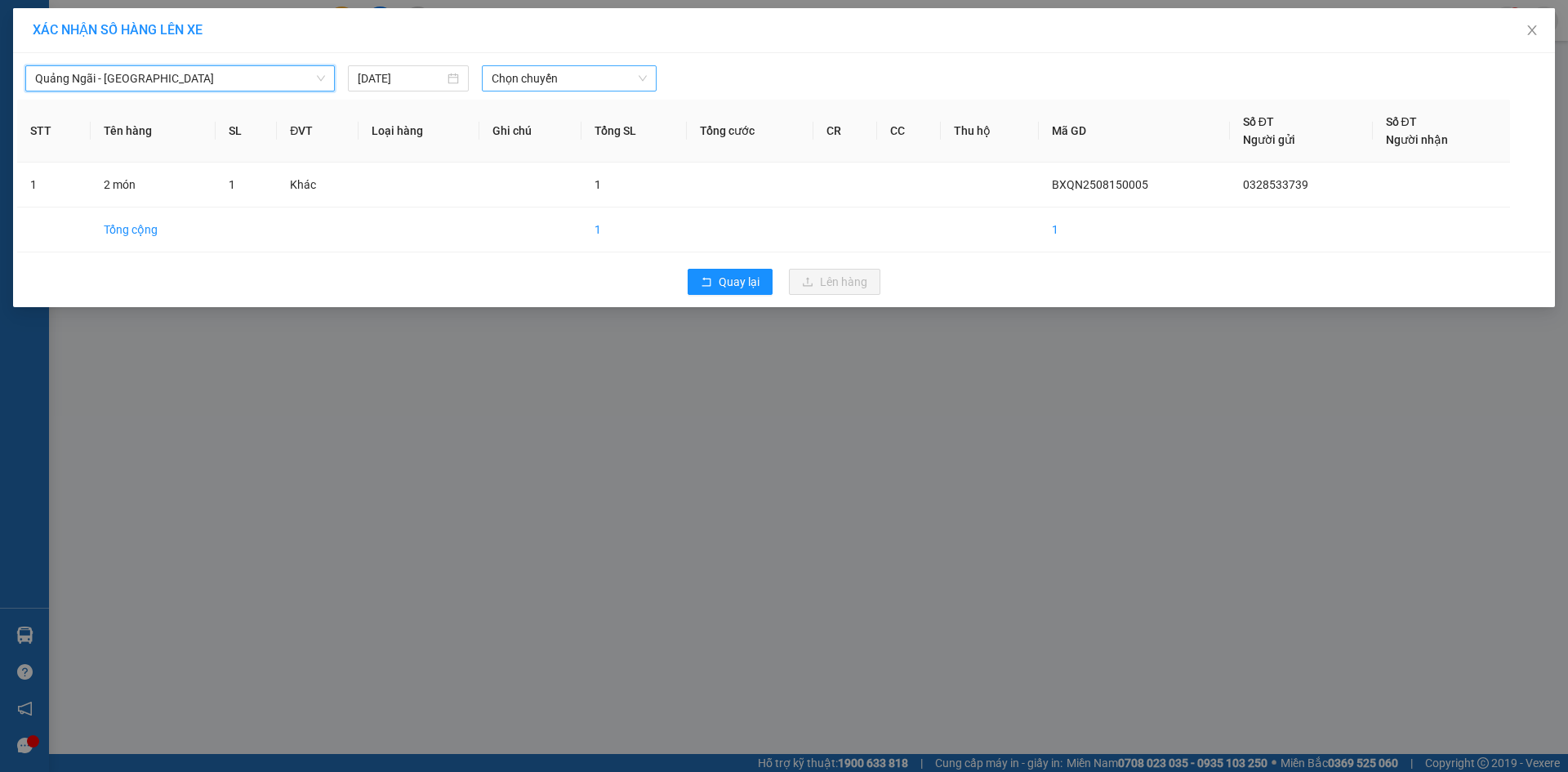
click at [558, 72] on span "Chọn chuyến" at bounding box center [569, 78] width 155 height 25
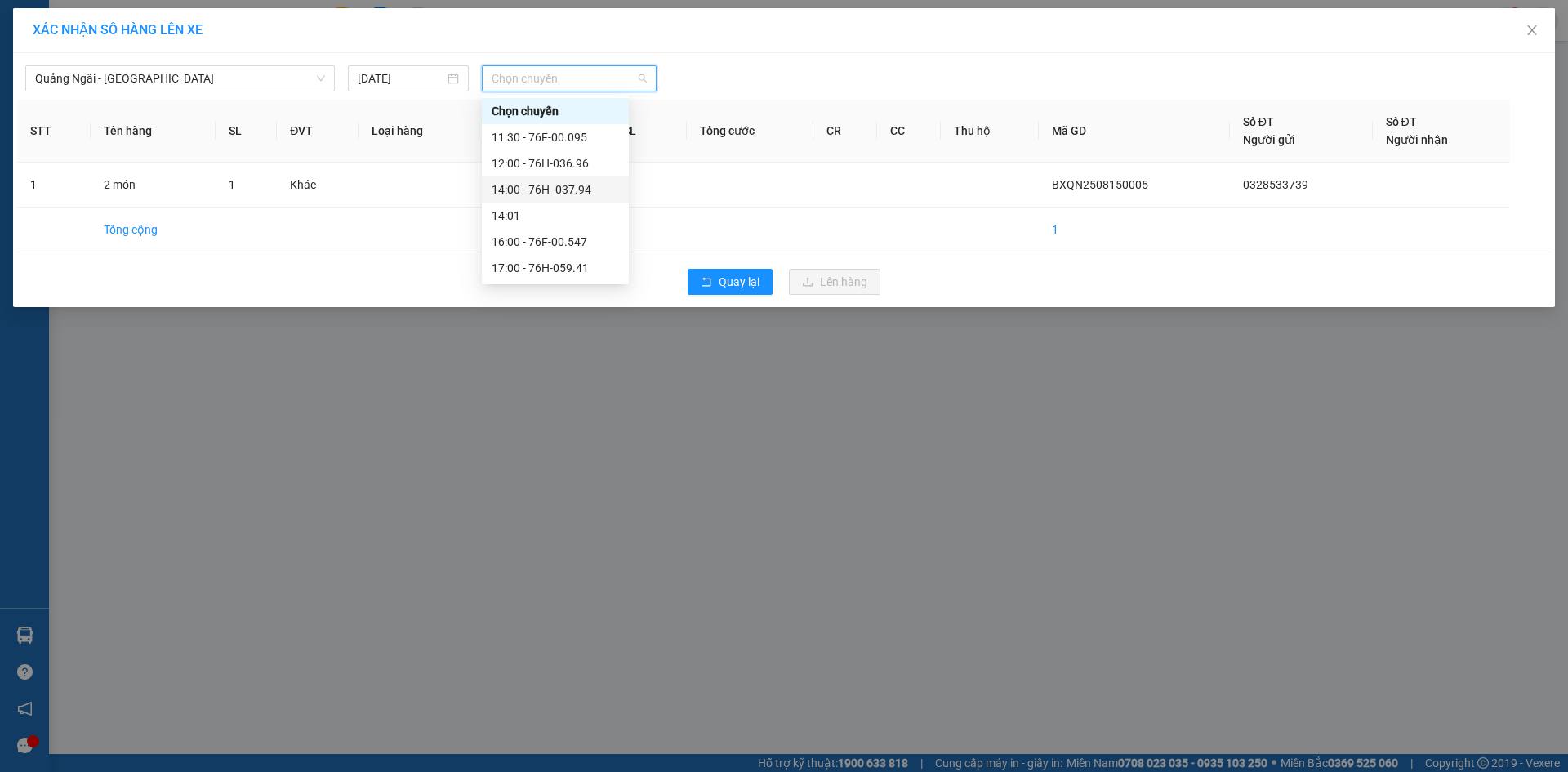
click at [598, 194] on div "14:00 - 76H -037.94" at bounding box center [555, 189] width 128 height 18
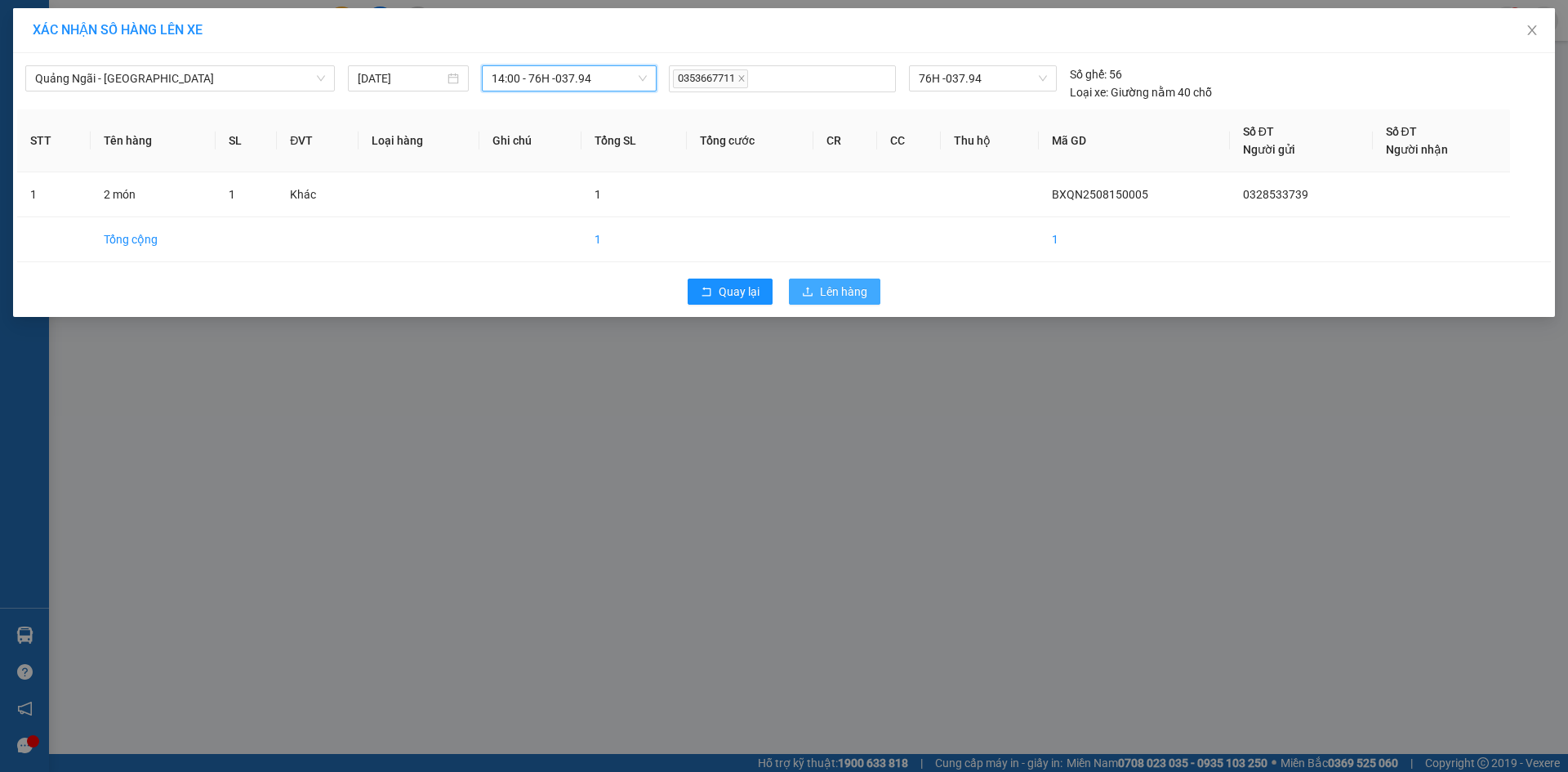
click at [808, 291] on icon "upload" at bounding box center [808, 292] width 12 height 12
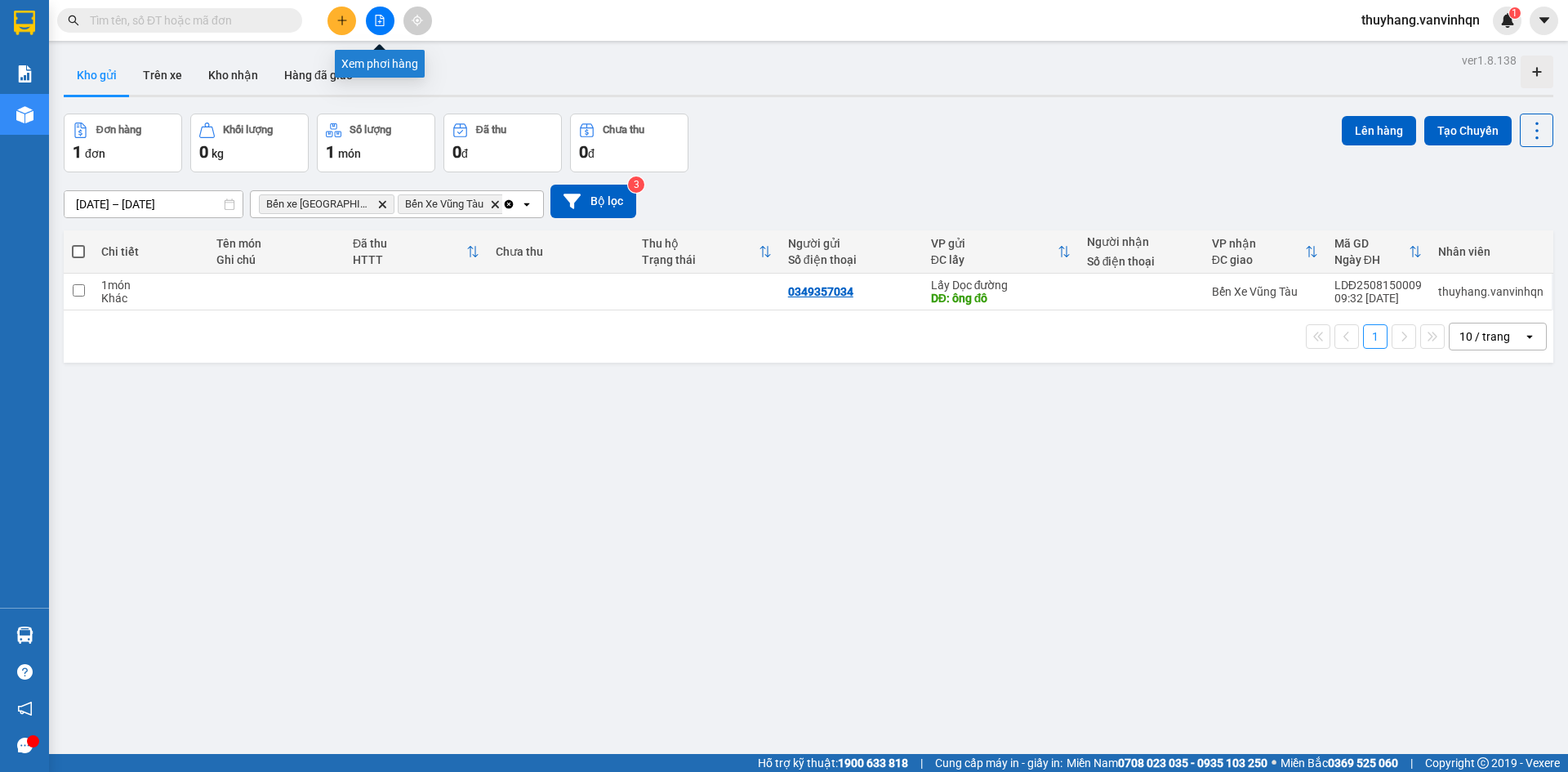
click at [383, 28] on button at bounding box center [380, 21] width 29 height 29
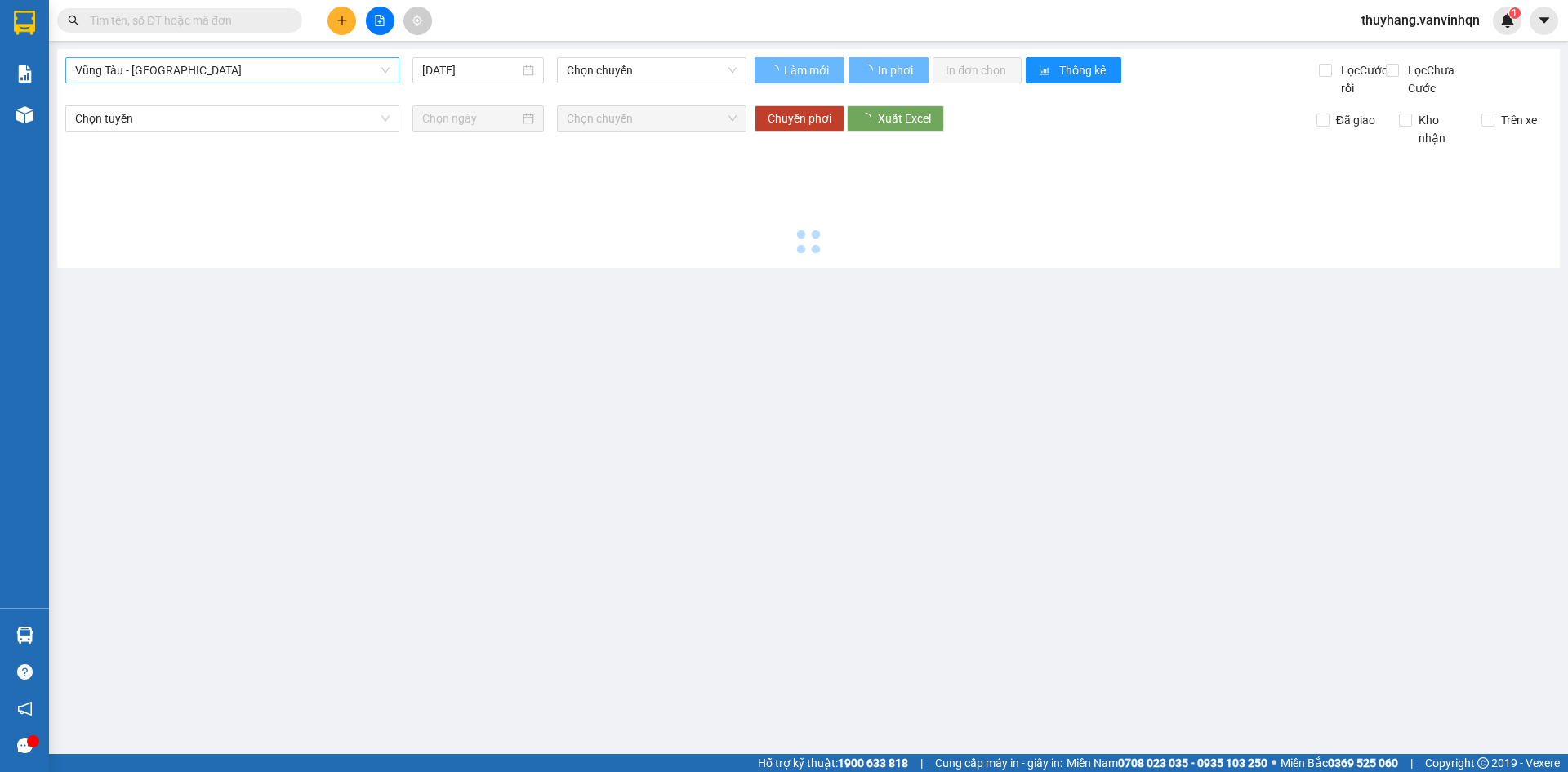
click at [268, 72] on span "Vũng Tàu - [GEOGRAPHIC_DATA]" at bounding box center [233, 70] width 315 height 25
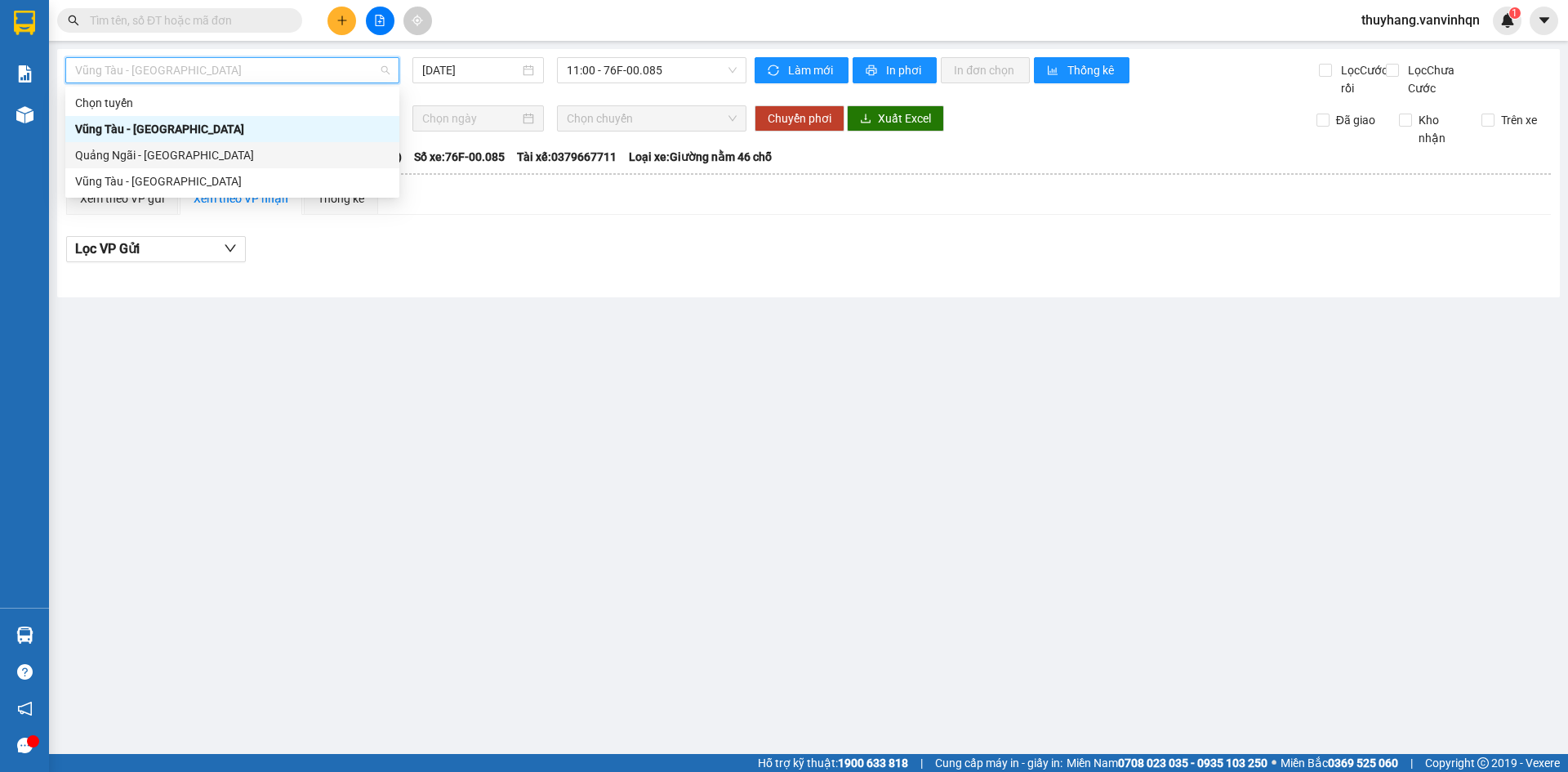
click at [246, 161] on div "Quảng Ngãi - [GEOGRAPHIC_DATA]" at bounding box center [233, 155] width 315 height 18
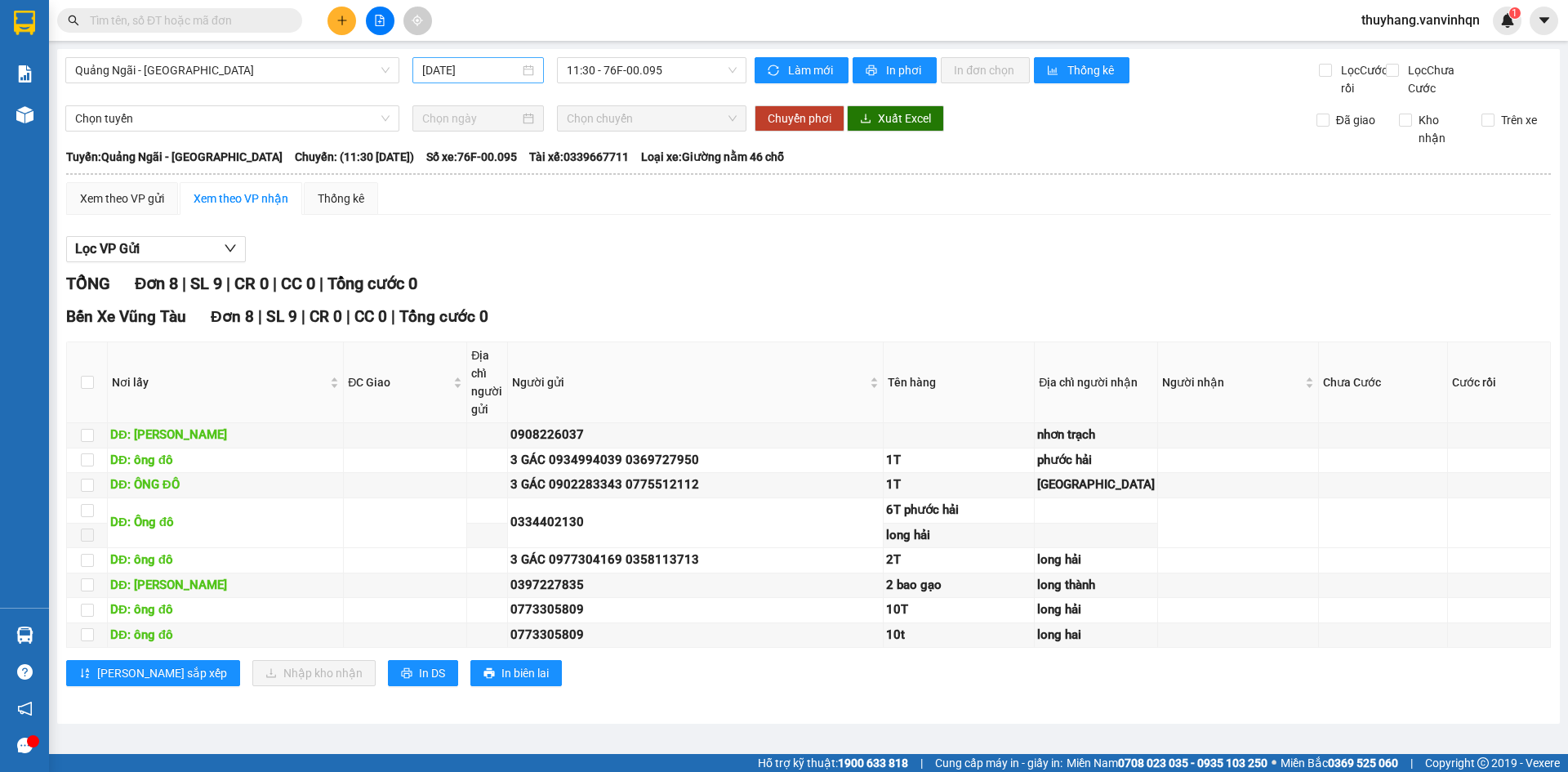
click at [480, 81] on div "[DATE]" at bounding box center [478, 70] width 132 height 26
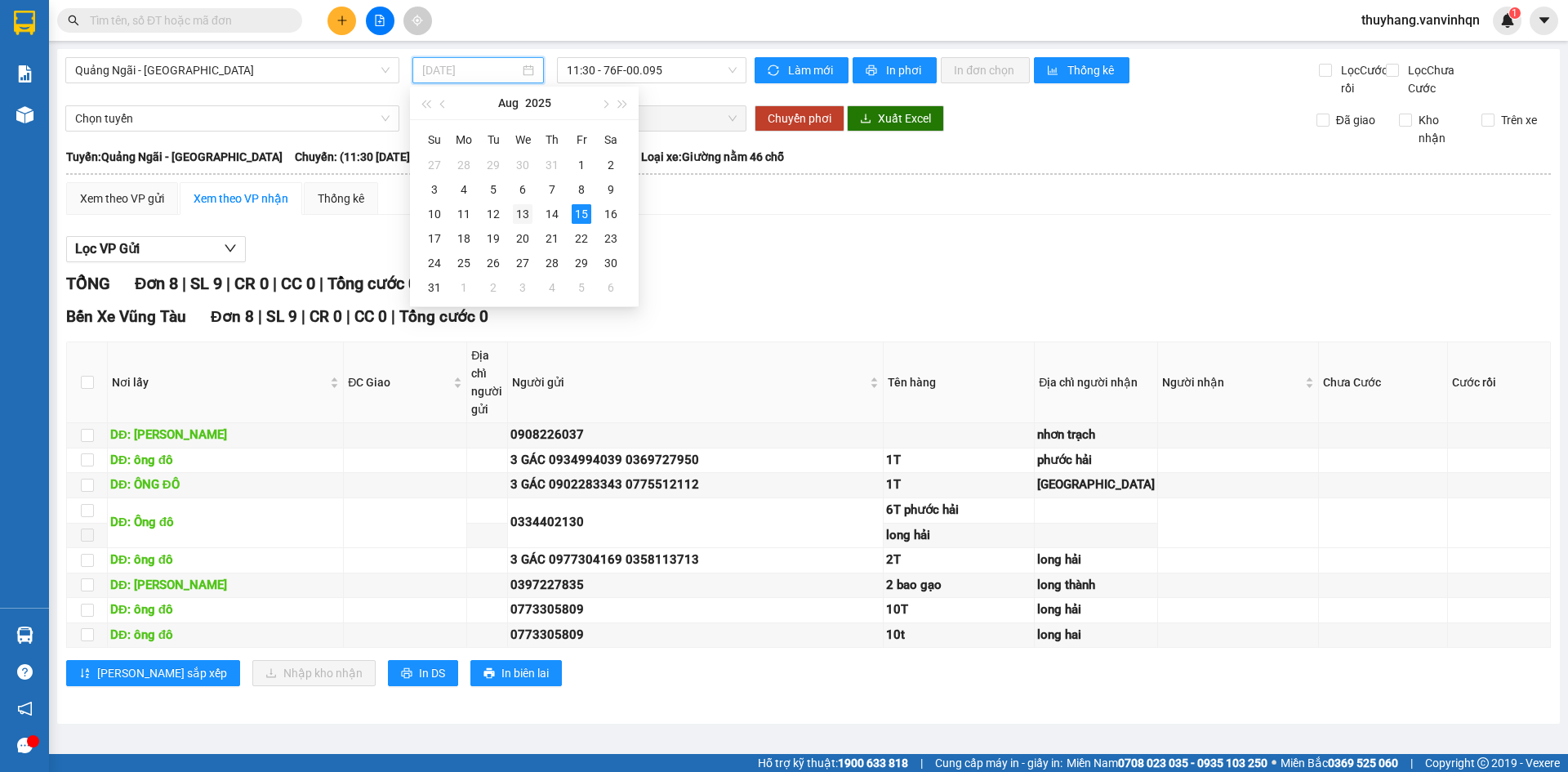
click at [518, 218] on div "13" at bounding box center [523, 214] width 20 height 20
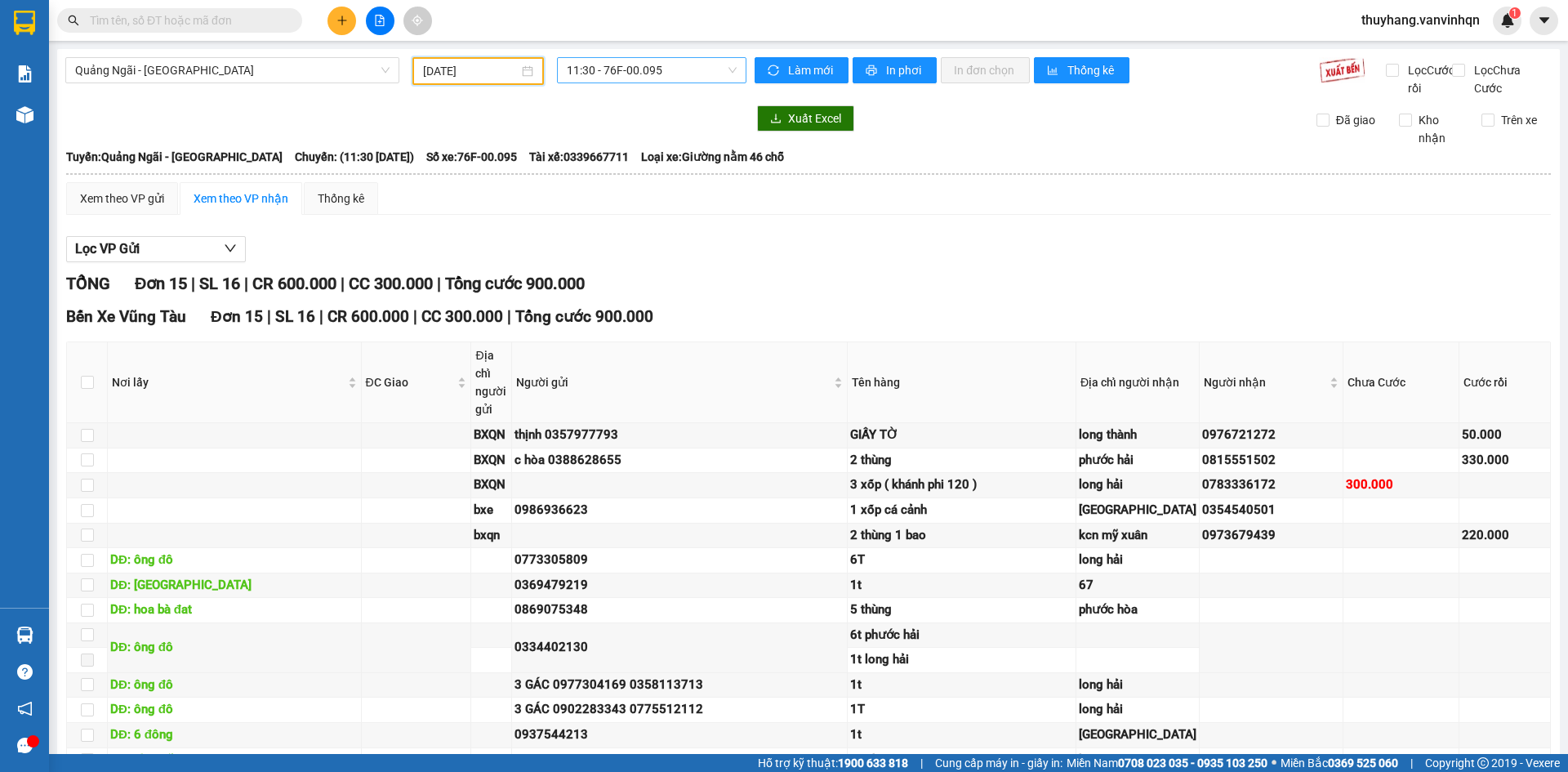
click at [660, 77] on span "11:30 - 76F-00.095" at bounding box center [651, 70] width 170 height 25
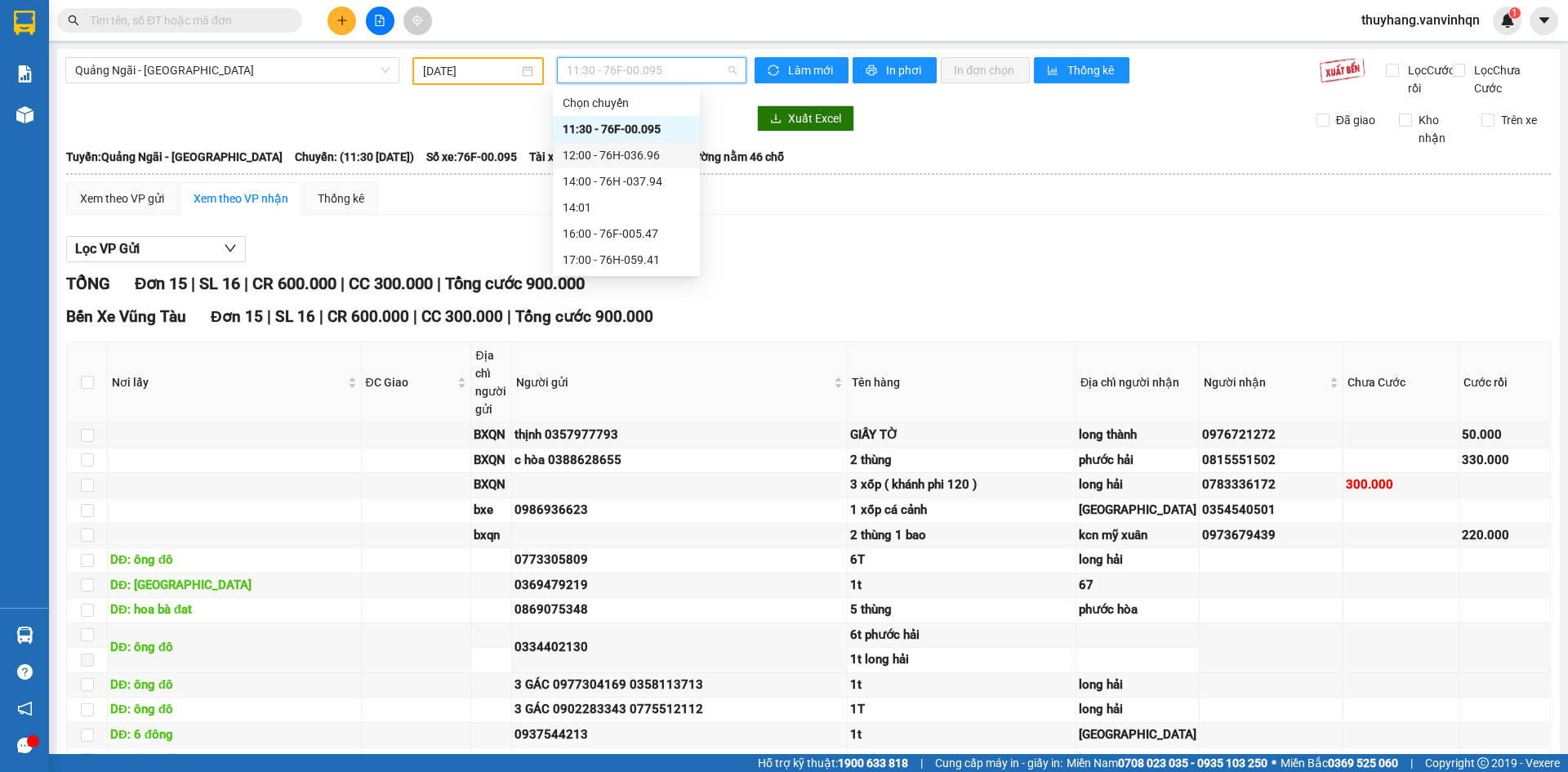
click at [660, 158] on div "12:00 - 76H-036.96" at bounding box center [626, 155] width 128 height 18
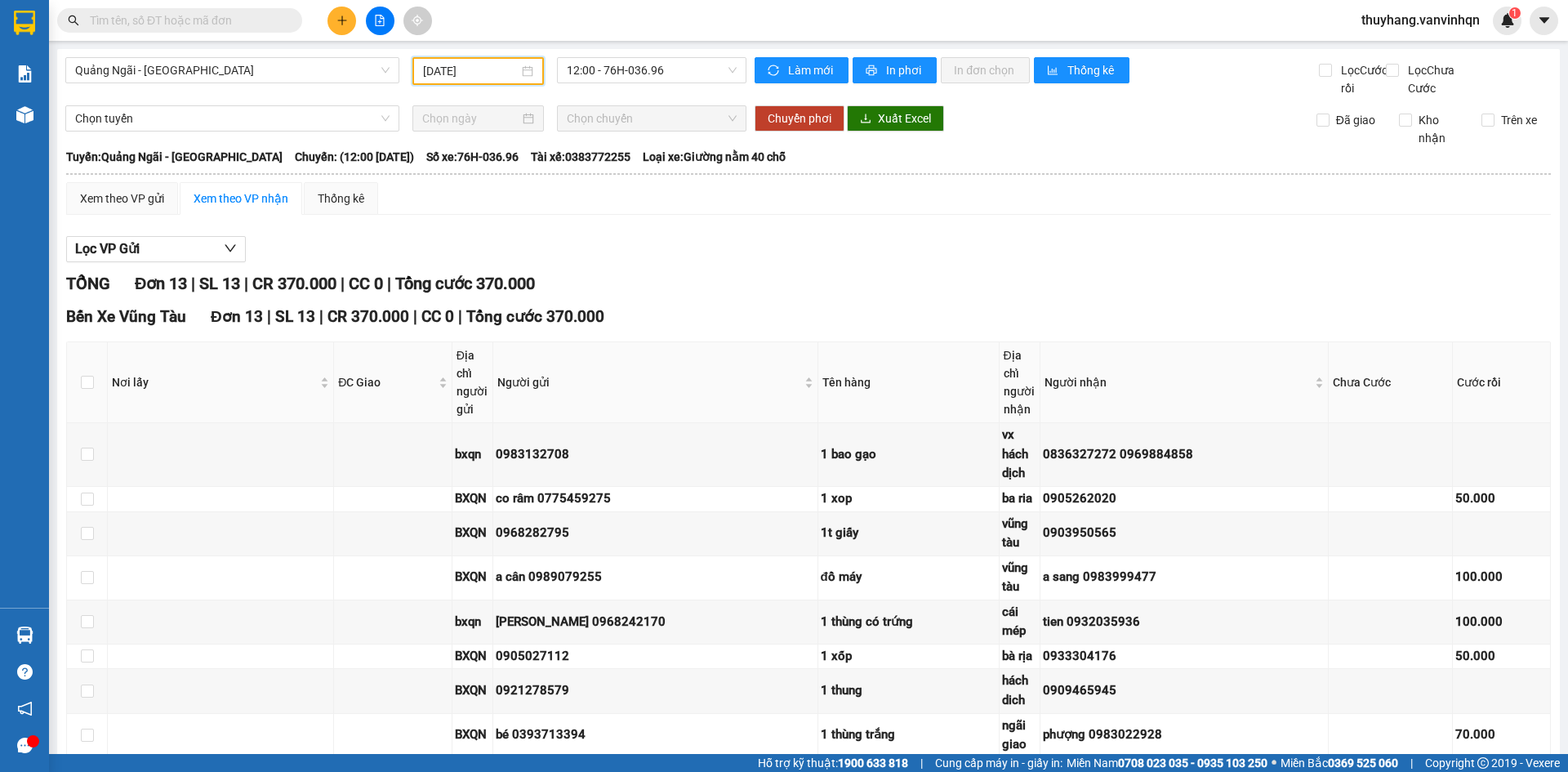
click at [457, 67] on input "[DATE]" at bounding box center [470, 71] width 96 height 18
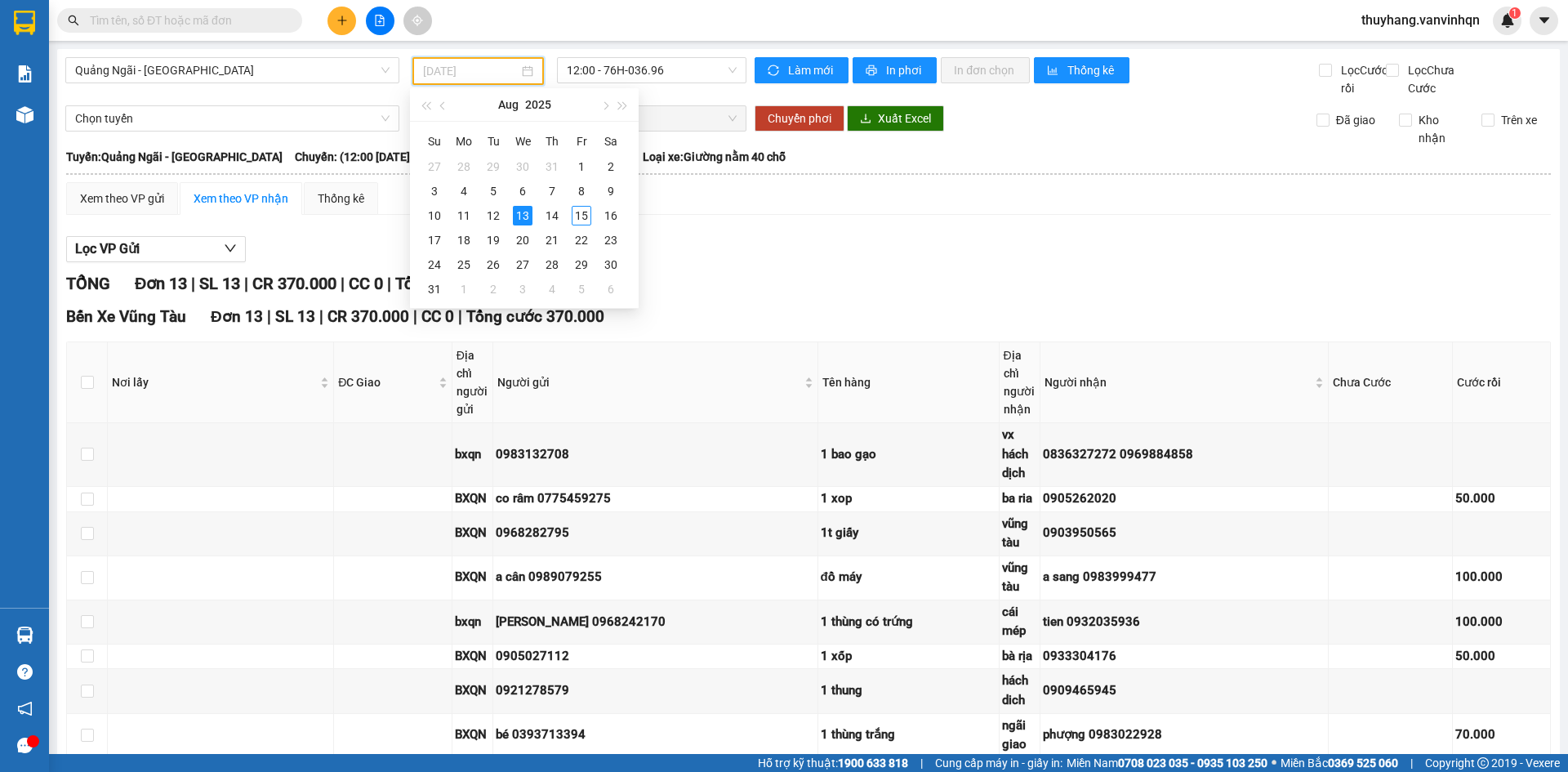
type input "[DATE]"
click at [796, 282] on div "Lọc VP Gửi TỔNG Đơn 13 | SL 13 | CR 370.000 | CC 0 | Tổng cước 370.000 Bến Xe …" at bounding box center [809, 594] width 1485 height 732
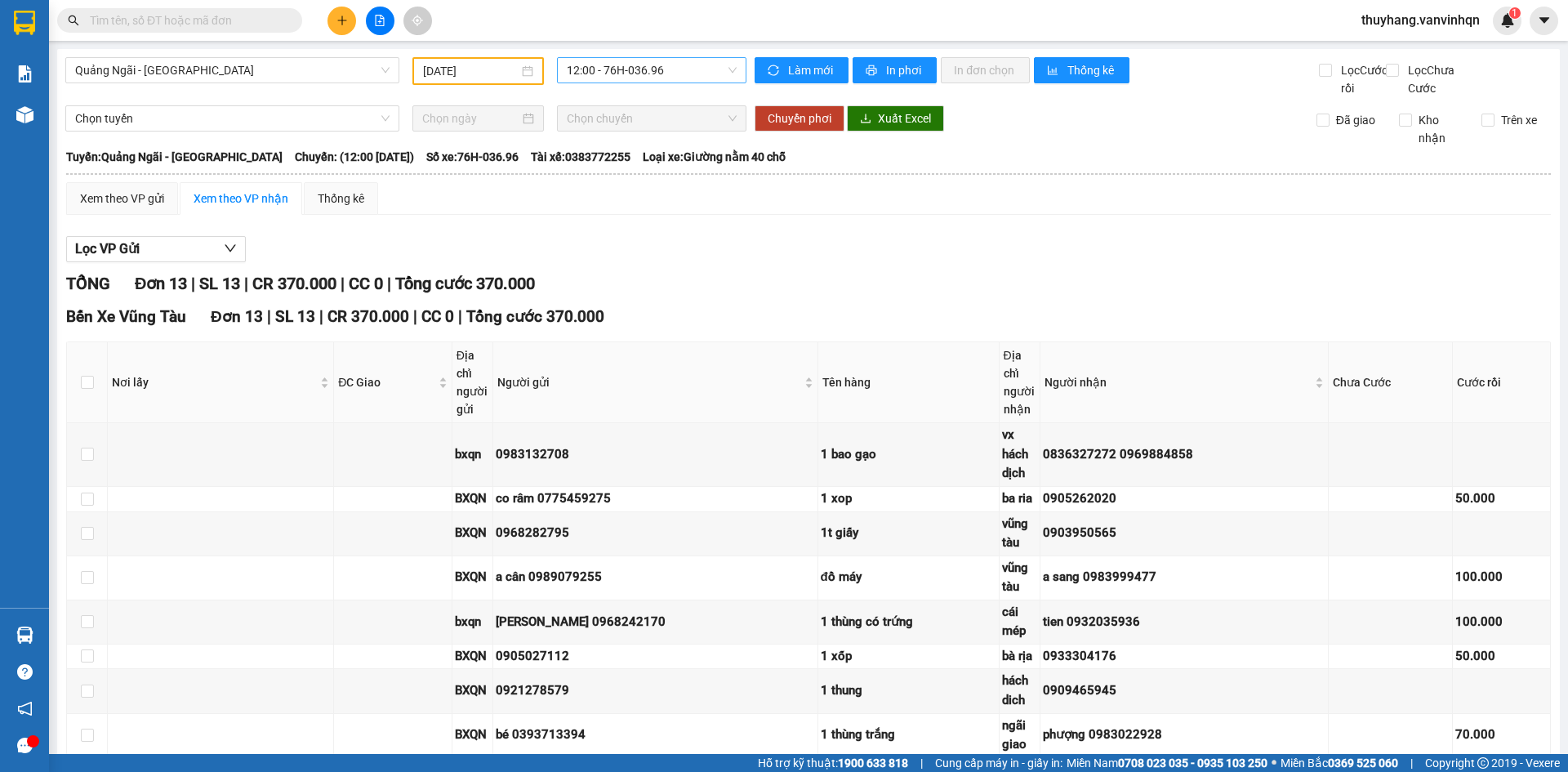
click at [655, 67] on span "12:00 - 76H-036.96" at bounding box center [651, 70] width 170 height 25
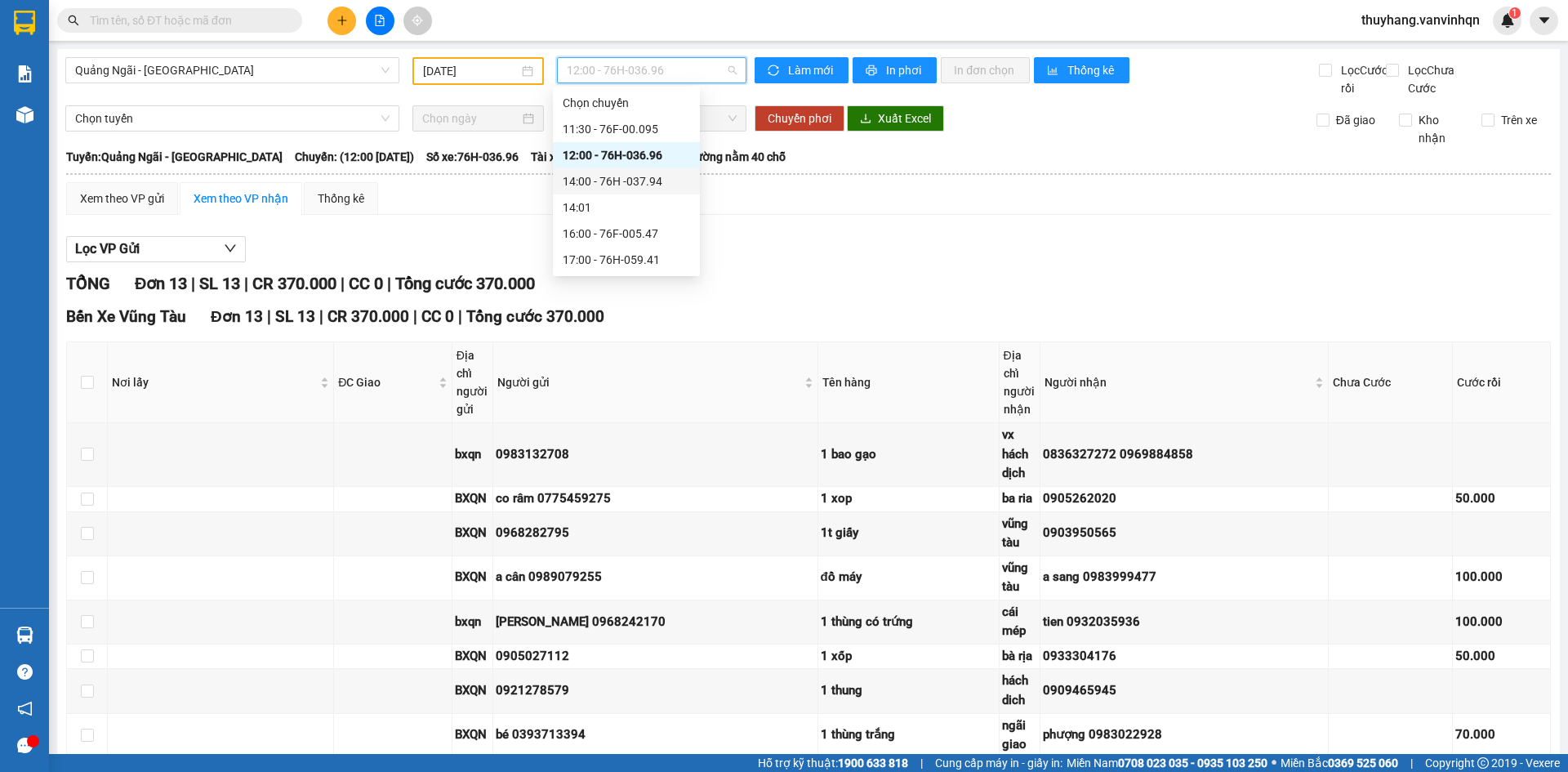
click at [667, 182] on div "14:00 - 76H -037.94" at bounding box center [626, 181] width 128 height 18
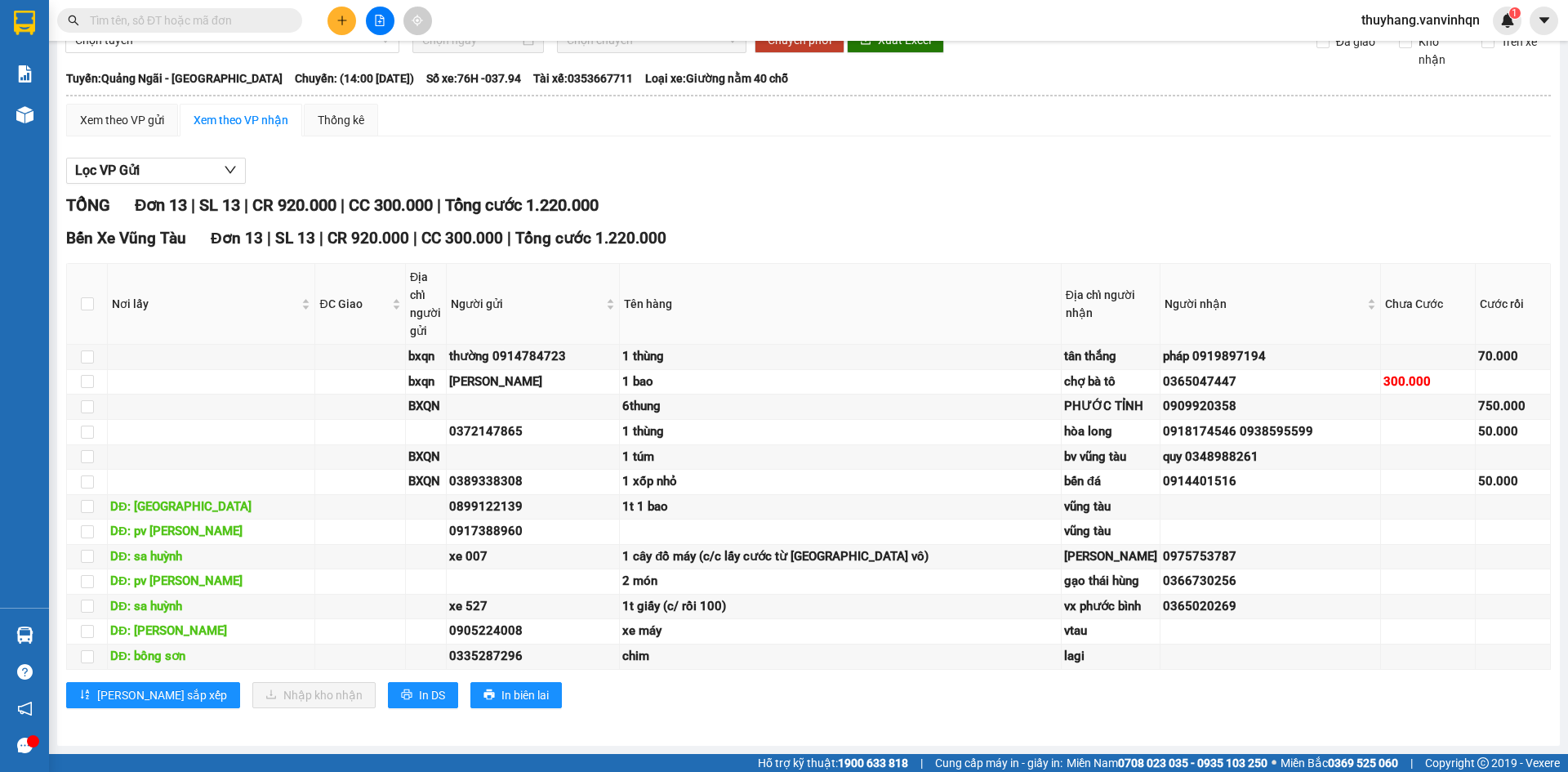
scroll to position [163, 0]
click at [632, 157] on div "Lọc VP Gửi" at bounding box center [809, 170] width 1485 height 27
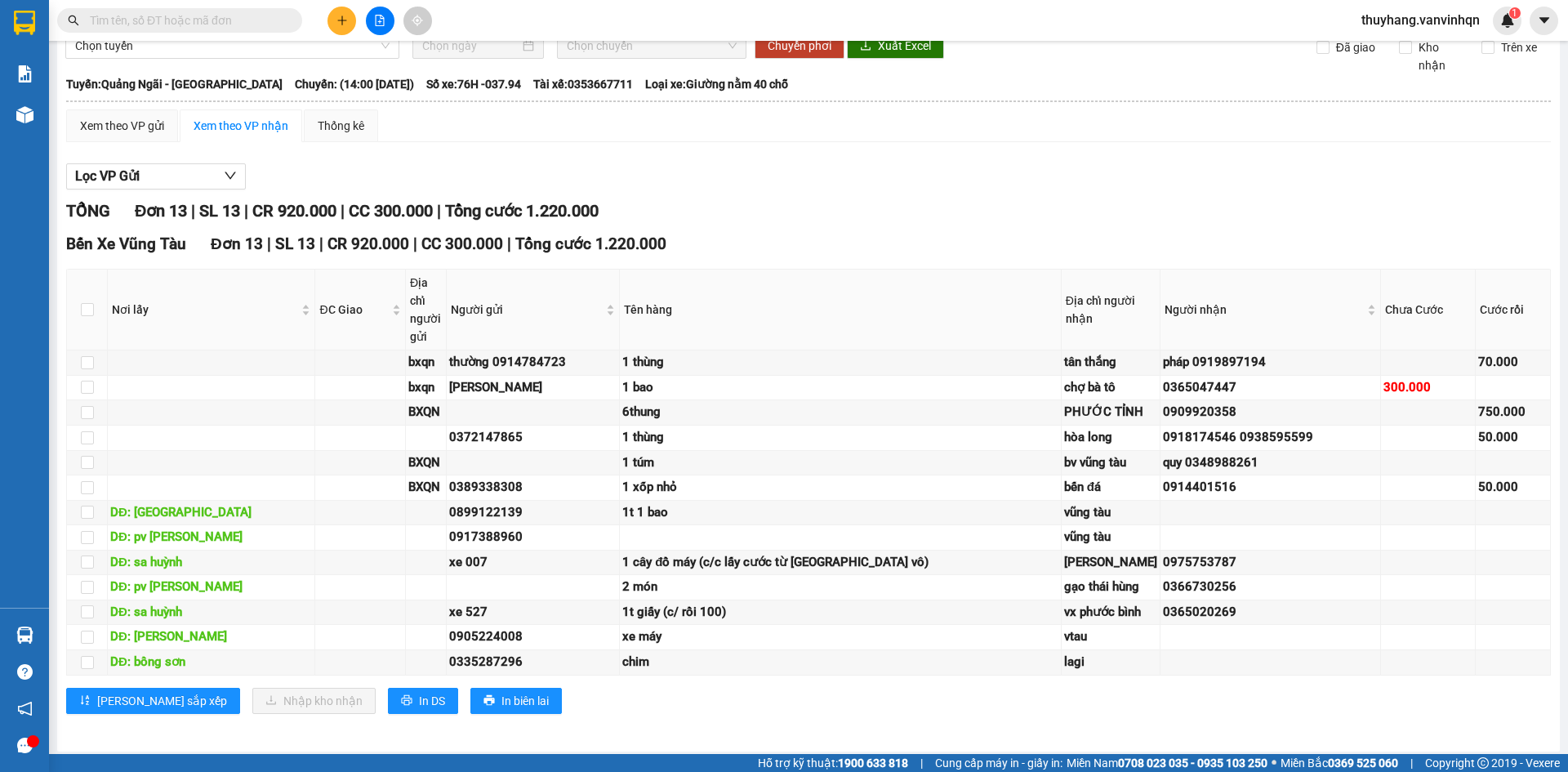
scroll to position [0, 0]
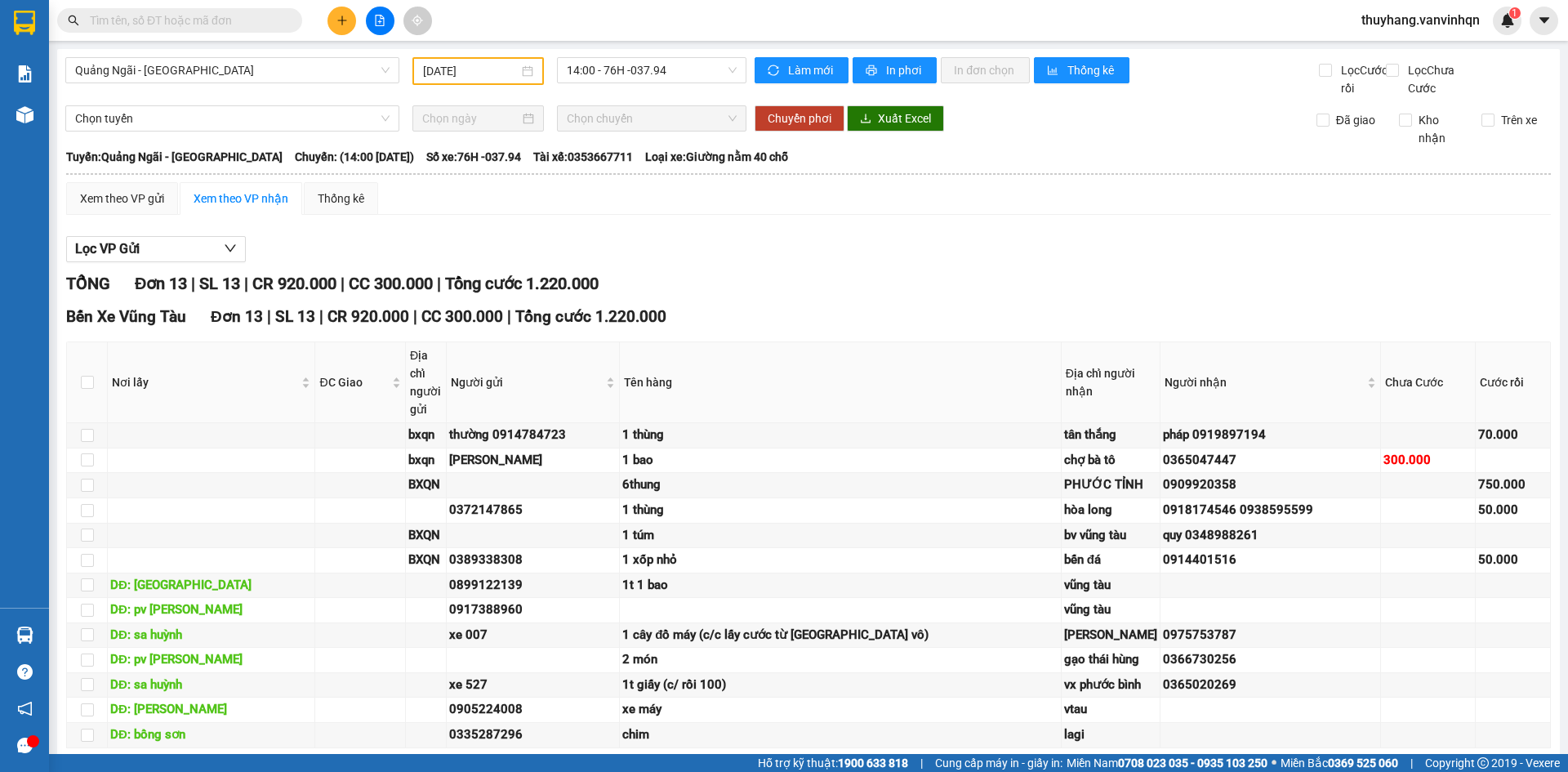
click at [826, 263] on div "Lọc VP Gửi" at bounding box center [809, 248] width 1485 height 27
click at [833, 250] on div "Lọc VP Gửi TỔNG Đơn 13 | SL 13 | CR 920.000 | CC 300.000 | Tổng cước 1.220.000…" at bounding box center [809, 517] width 1485 height 579
click at [766, 292] on div "TỔNG Đơn 13 | SL 13 | CR 920.000 | CC 300.000 | Tổng cước 1.220.000" at bounding box center [809, 284] width 1485 height 26
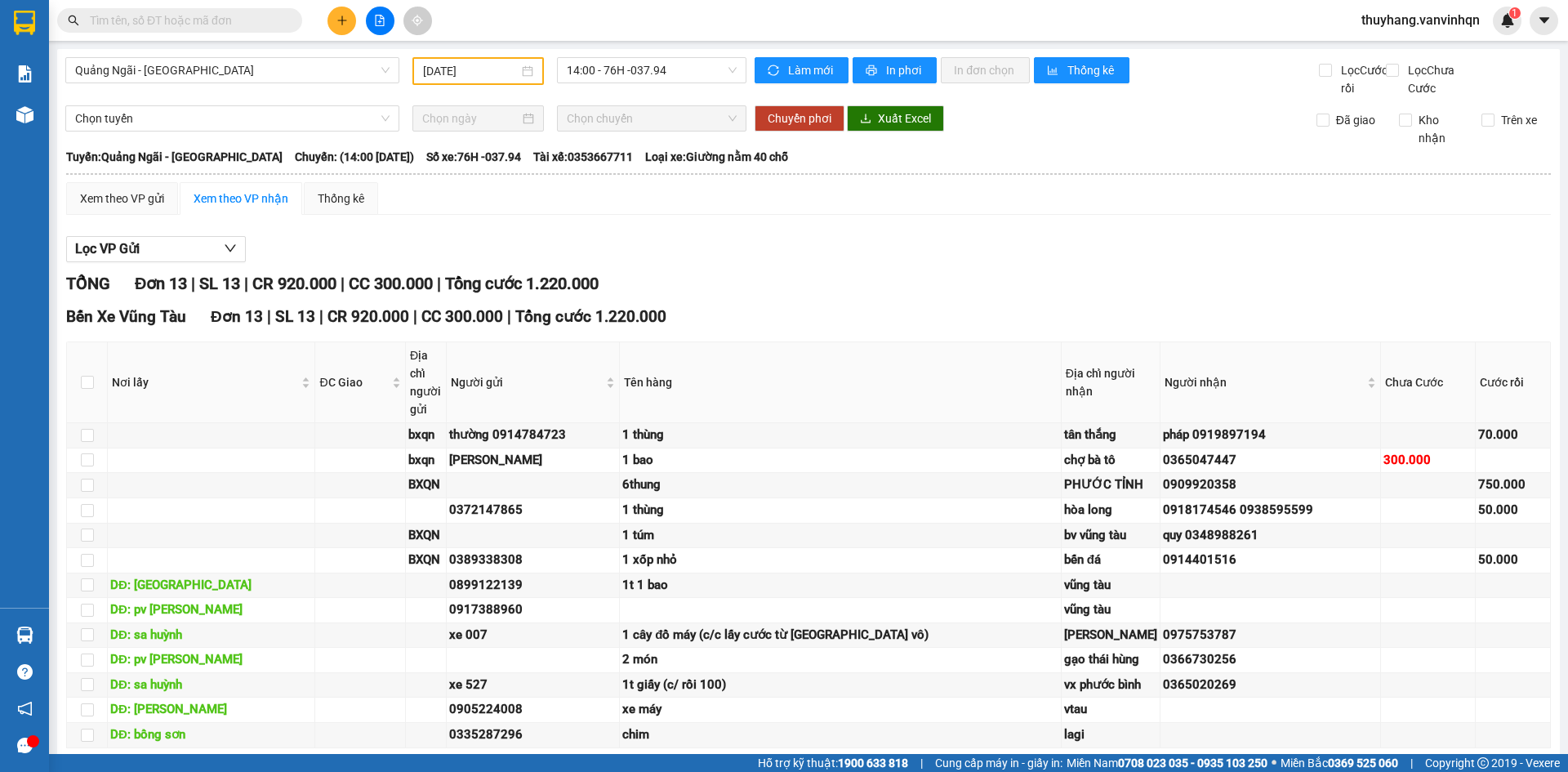
click at [766, 292] on div "TỔNG Đơn 13 | SL 13 | CR 920.000 | CC 300.000 | Tổng cước 1.220.000" at bounding box center [809, 284] width 1485 height 26
click at [716, 263] on div "Lọc VP Gửi" at bounding box center [809, 248] width 1485 height 27
click at [245, 20] on input "text" at bounding box center [186, 21] width 193 height 18
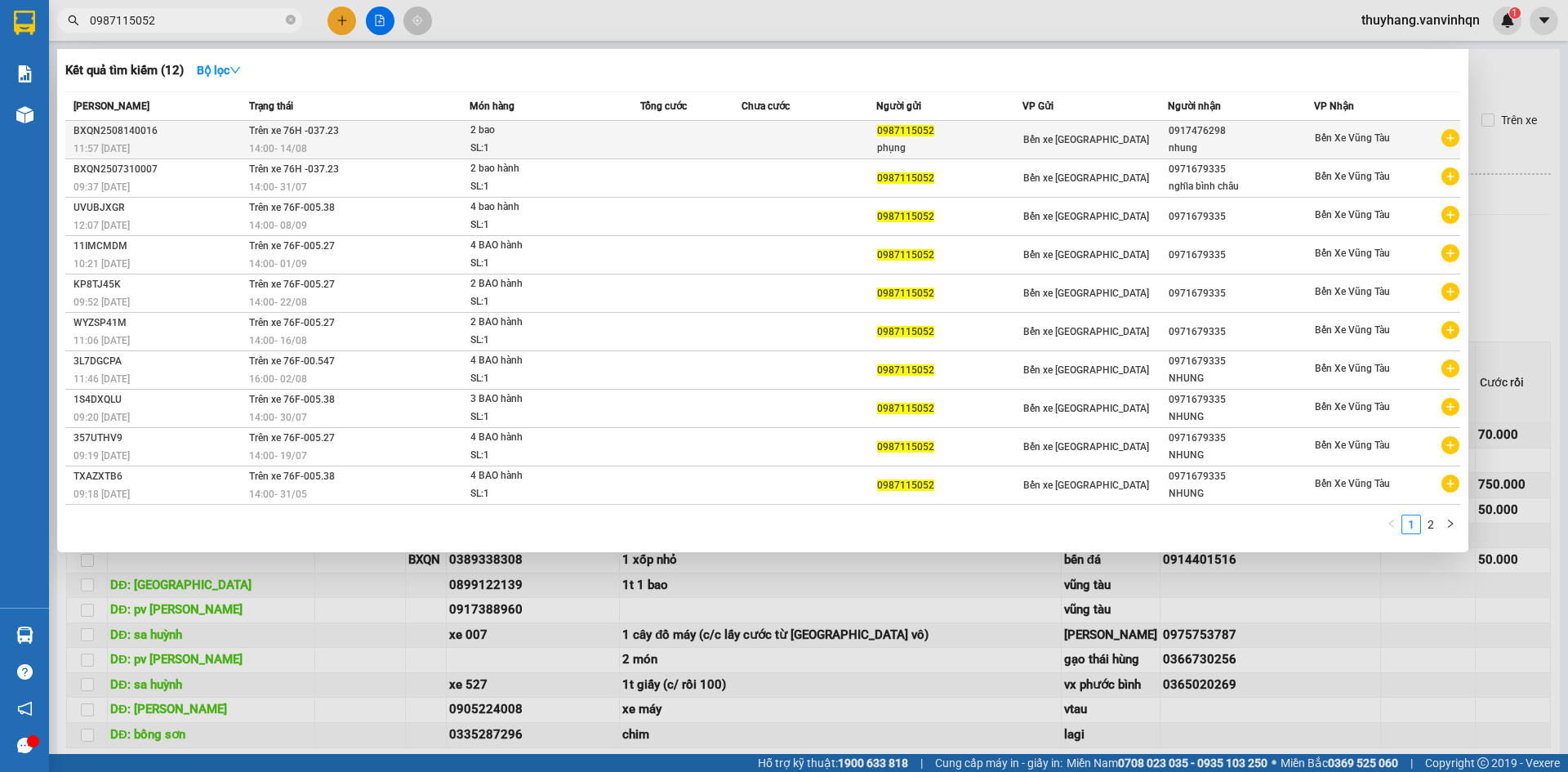
type input "0987115052"
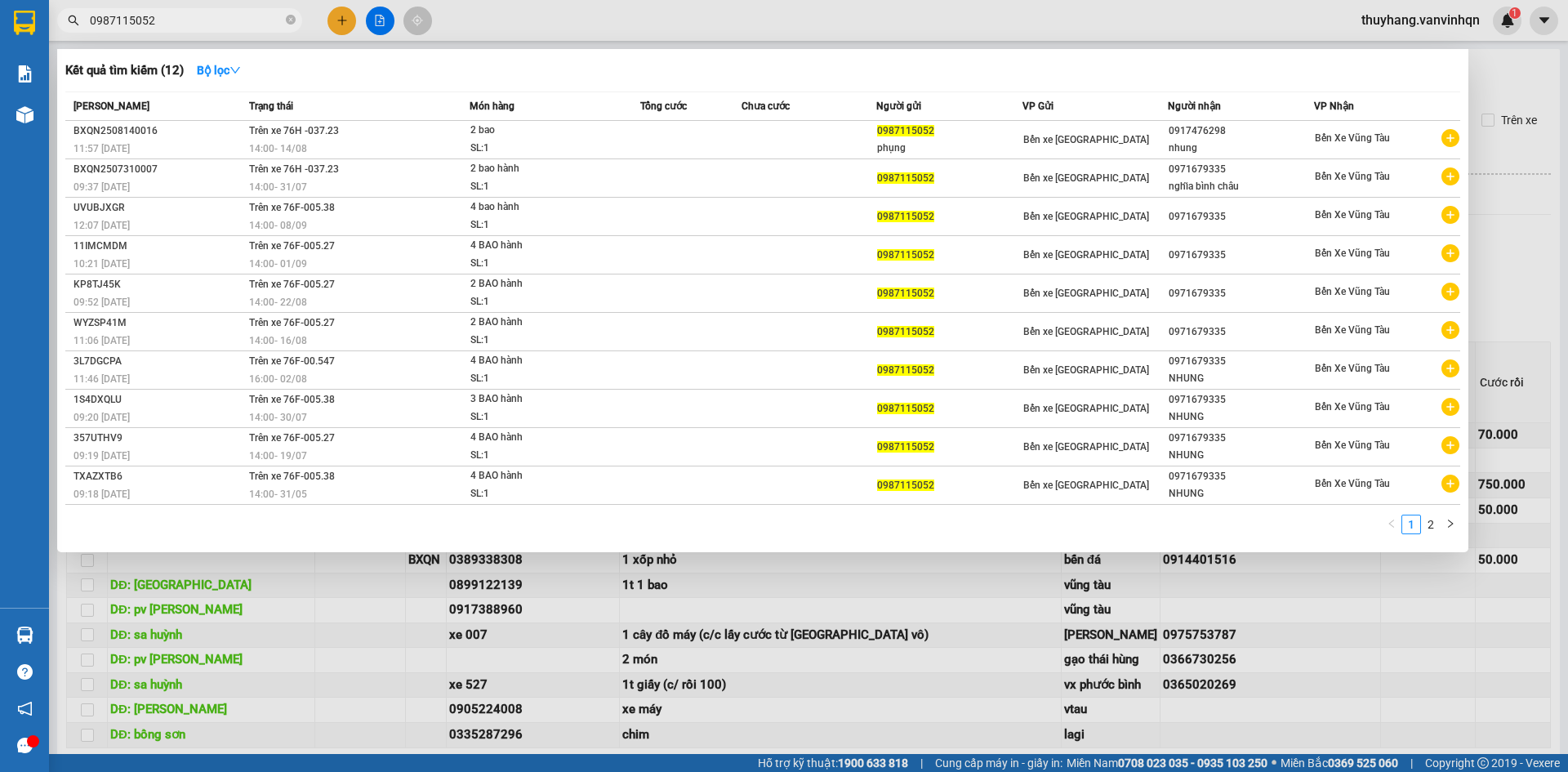
click at [637, 138] on span "2 bao SL: 1" at bounding box center [554, 139] width 169 height 35
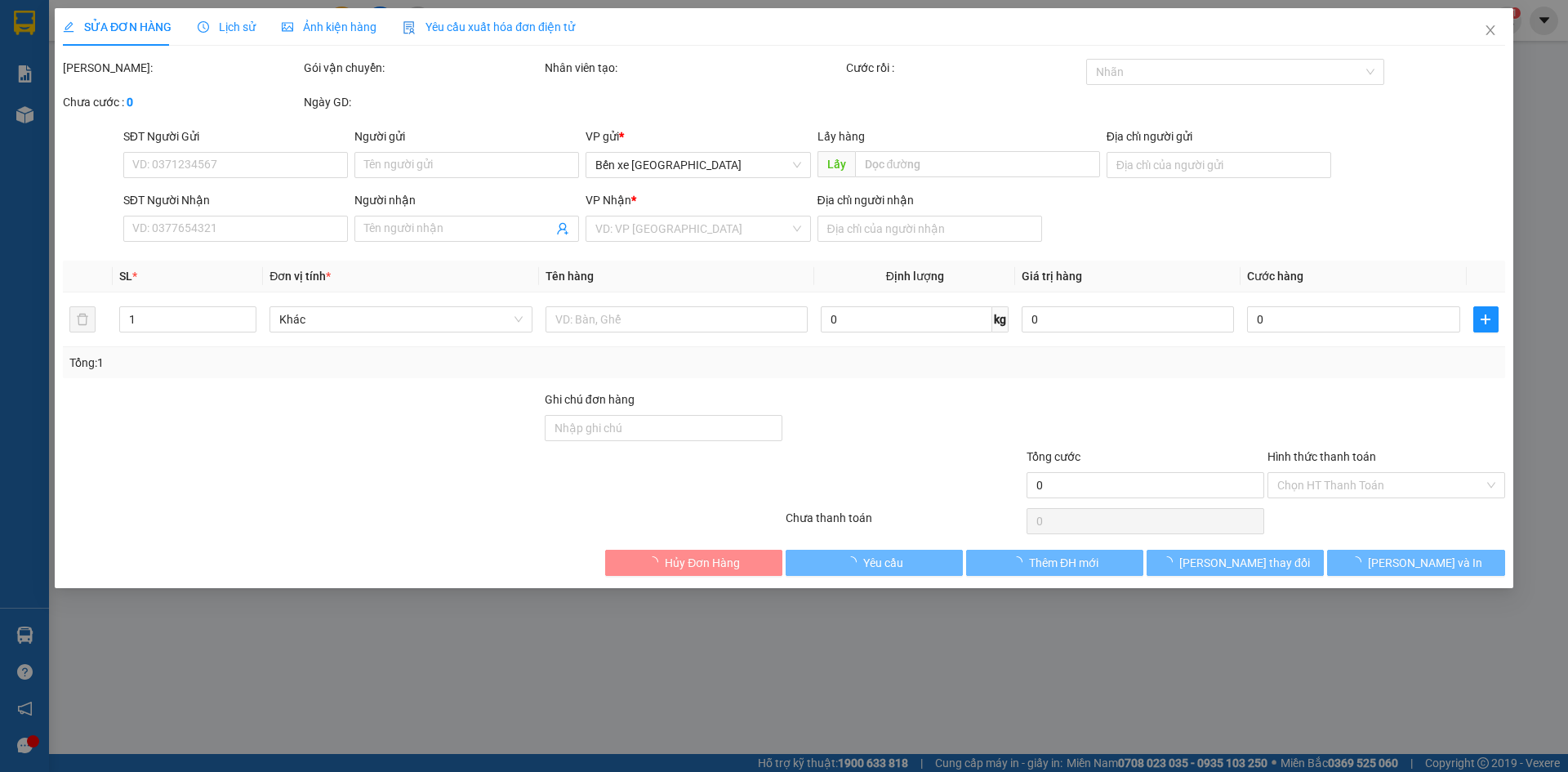
type input "0987115052"
type input "phụng"
type input "bxe"
type input "0917476298"
type input "nhung"
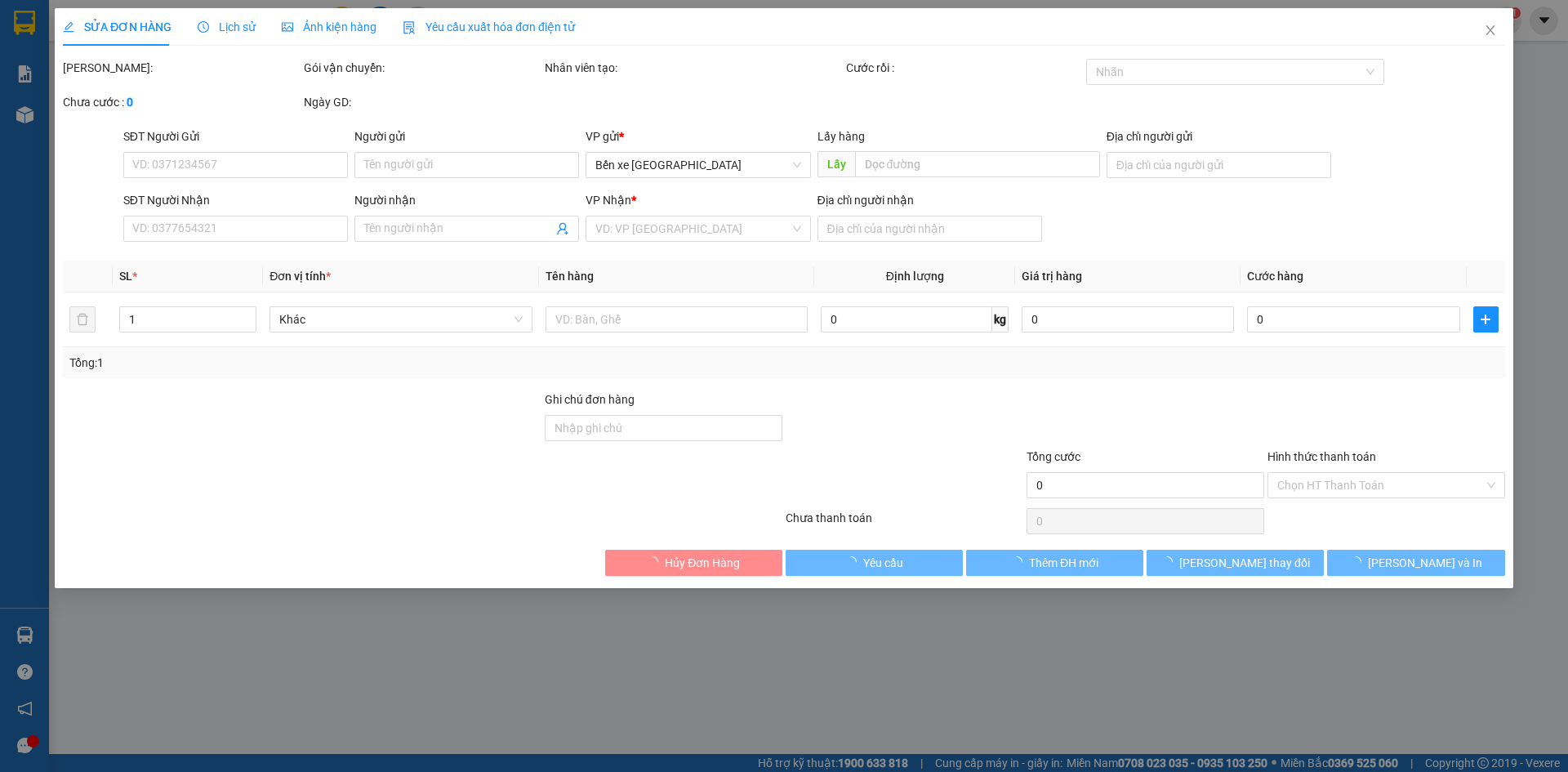
type input "bình châu"
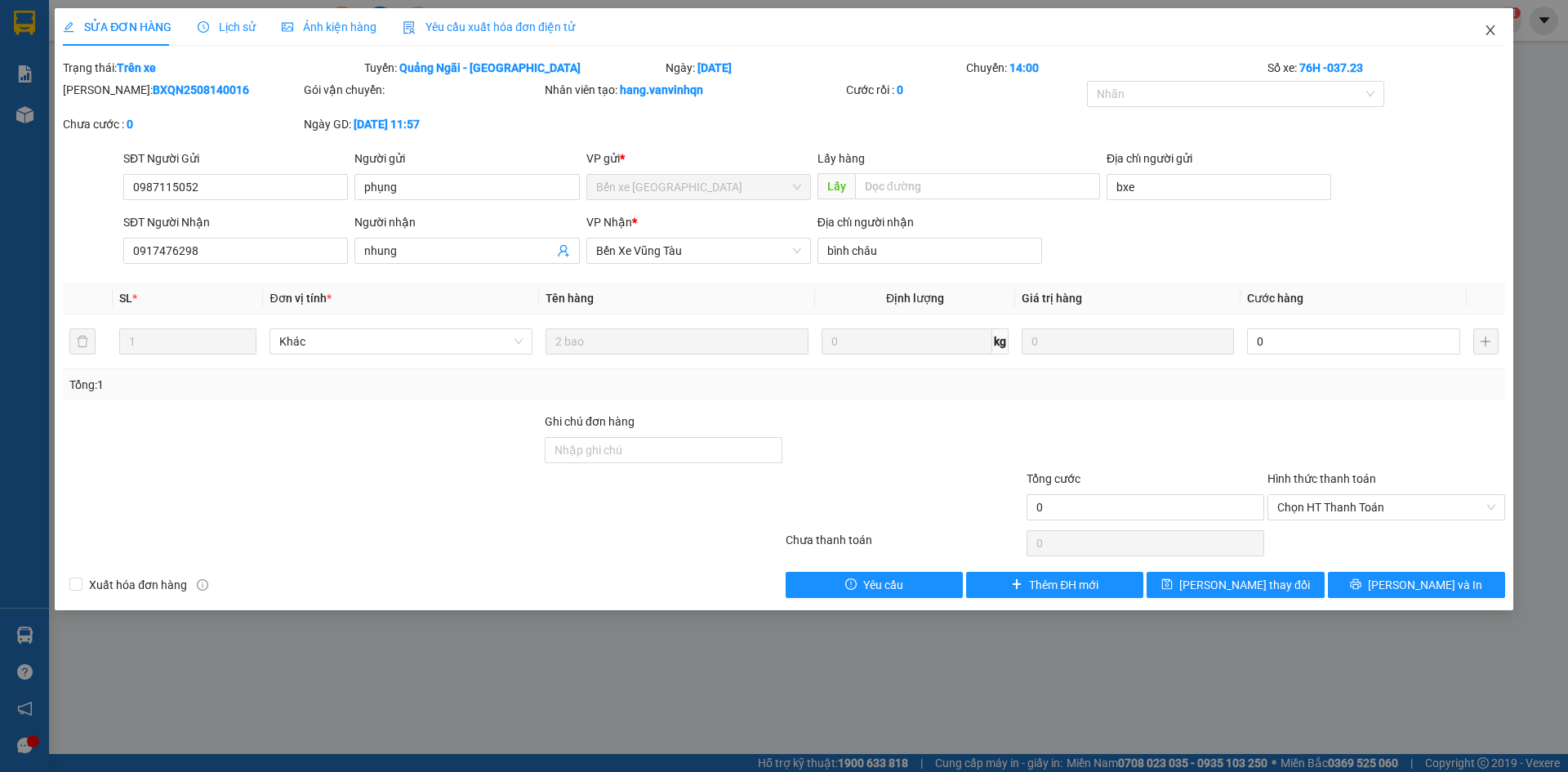
click at [1494, 27] on icon "close" at bounding box center [1489, 31] width 9 height 10
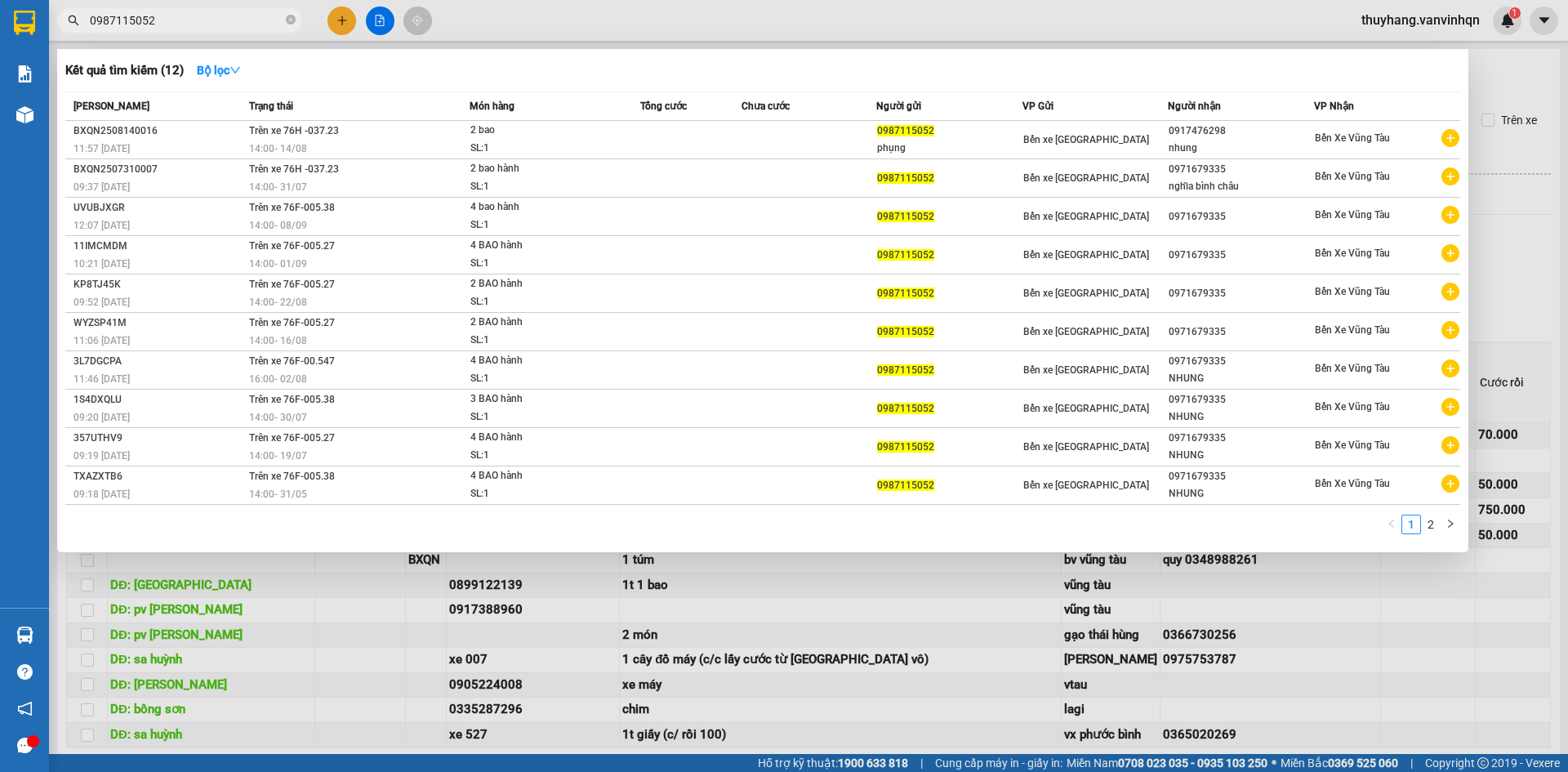
click at [176, 20] on input "0987115052" at bounding box center [186, 21] width 193 height 18
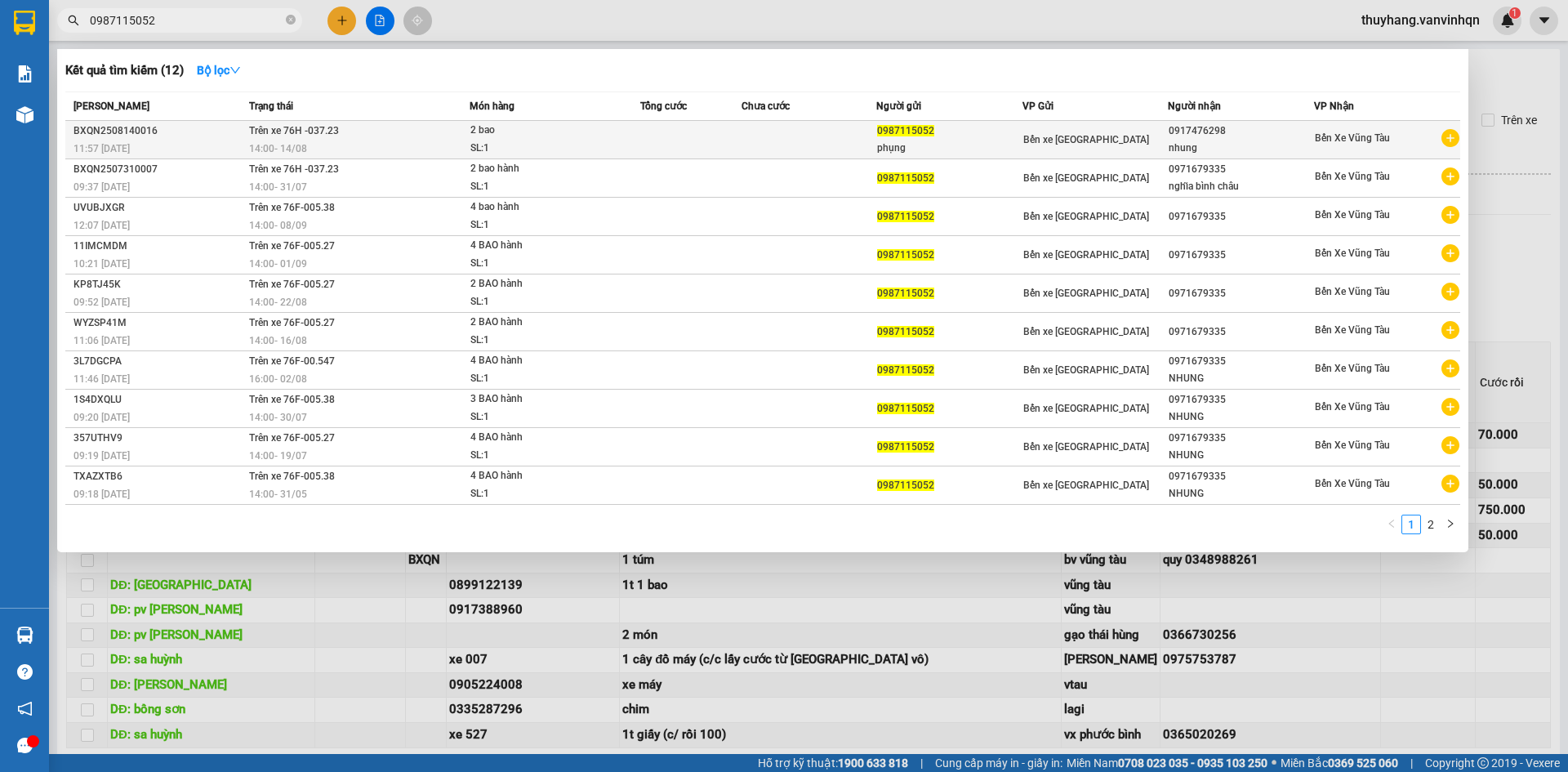
click at [387, 138] on td "Trên xe 76H -037.23 14:00 [DATE]" at bounding box center [356, 140] width 225 height 39
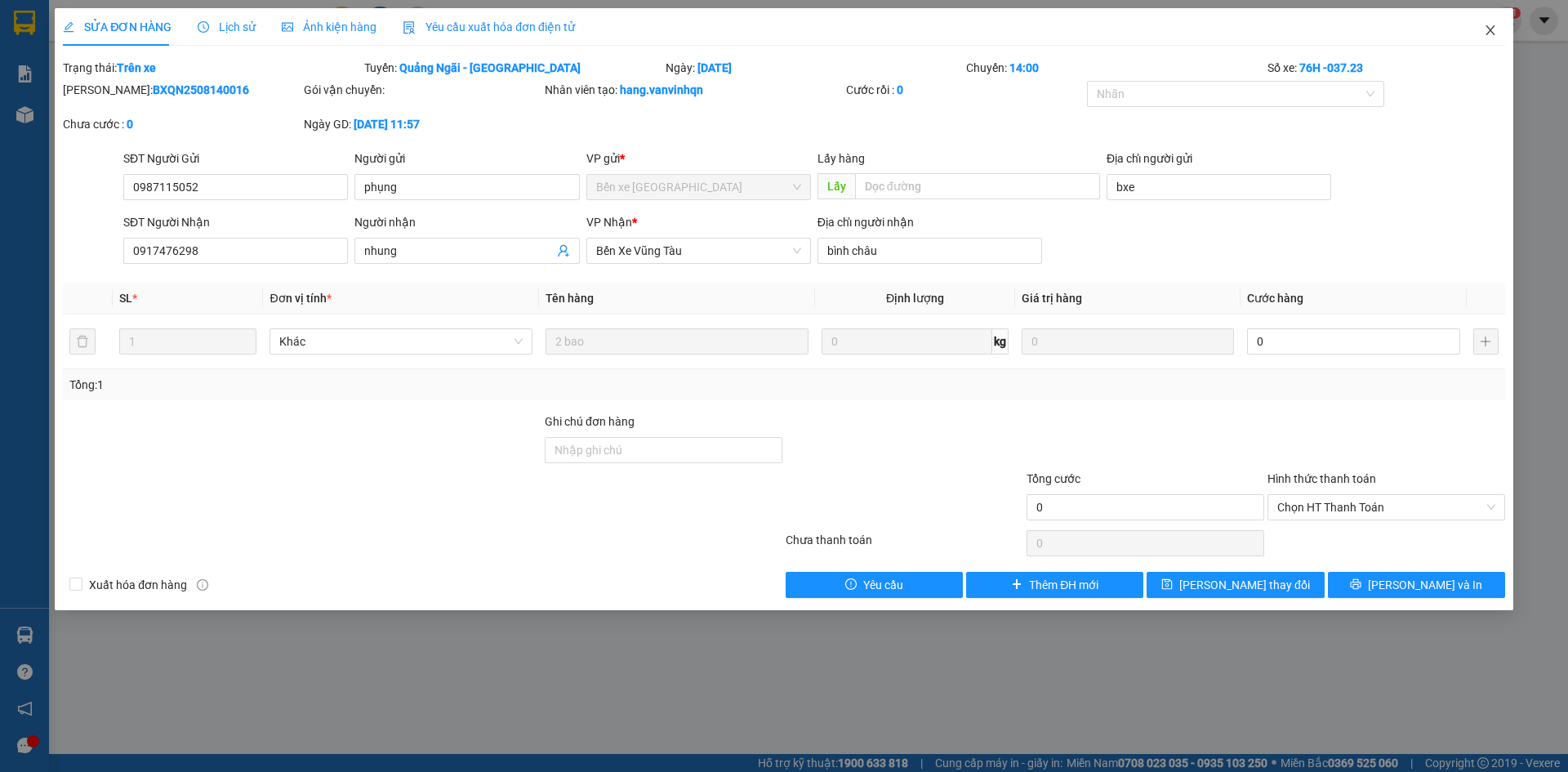
click at [1495, 32] on icon "close" at bounding box center [1490, 30] width 13 height 13
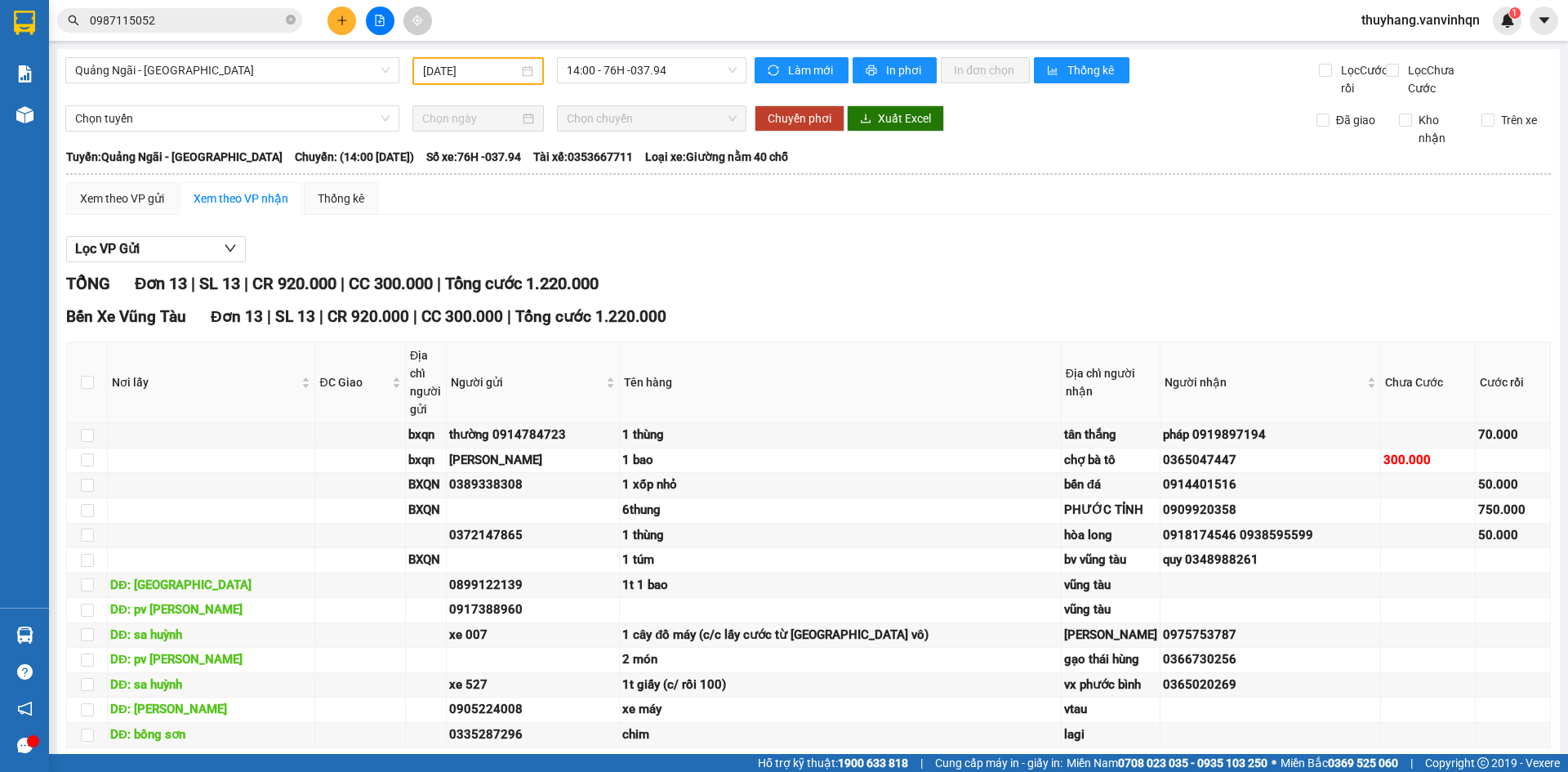
click at [849, 260] on div "Lọc VP Gửi" at bounding box center [809, 248] width 1485 height 27
click at [444, 67] on input "[DATE]" at bounding box center [470, 71] width 96 height 18
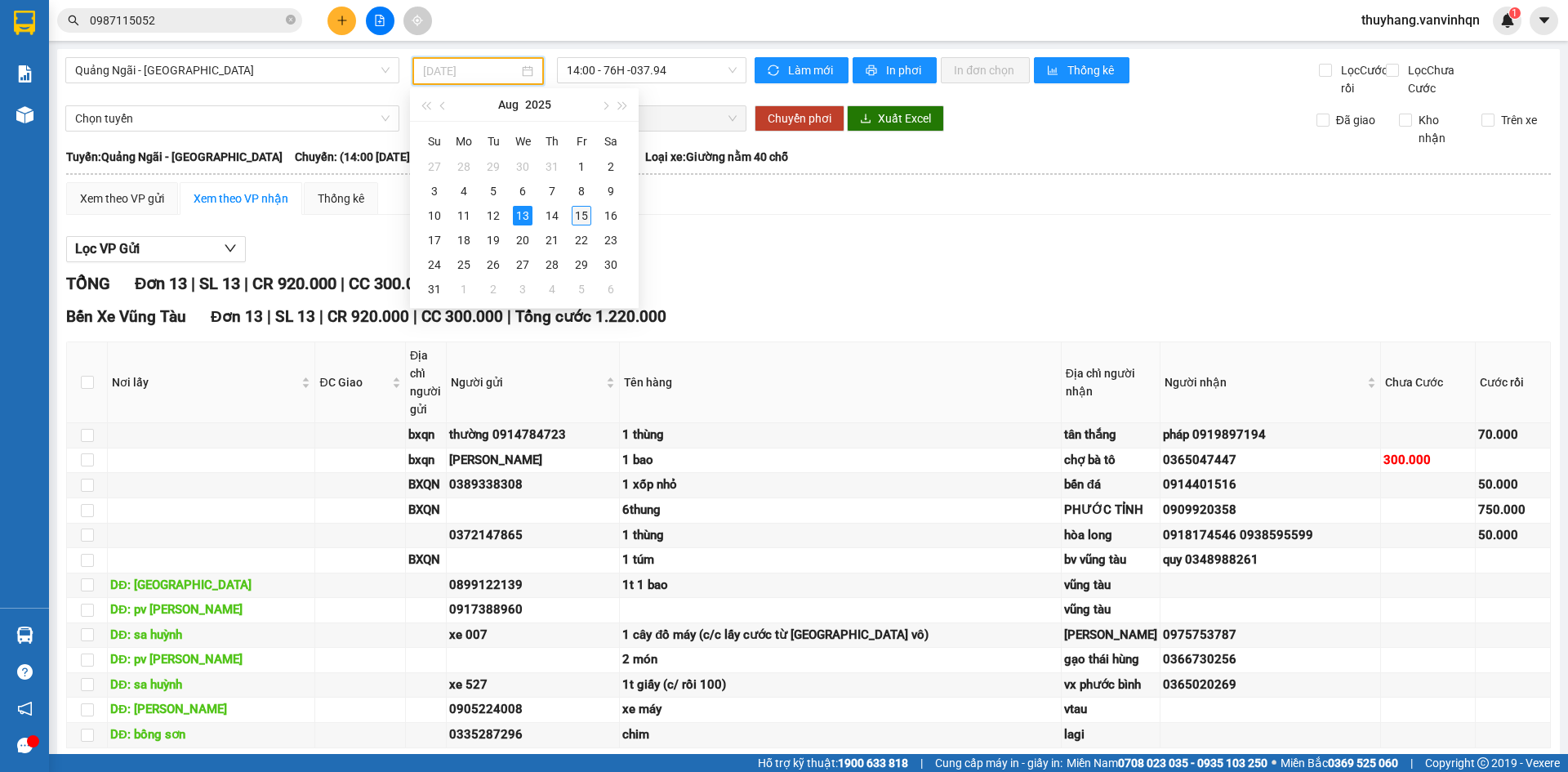
click at [580, 217] on div "15" at bounding box center [581, 216] width 20 height 20
type input "[DATE]"
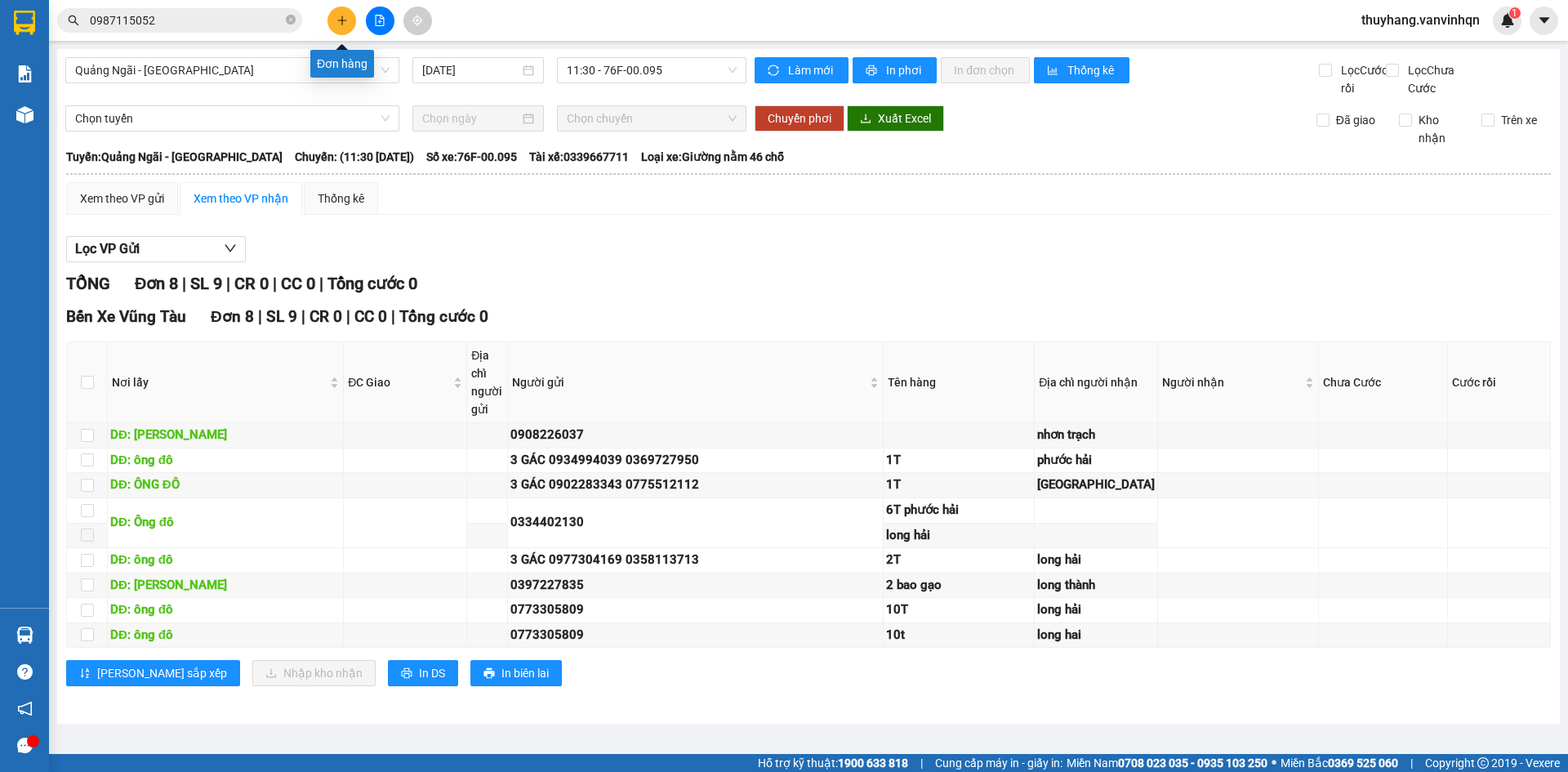
click at [339, 25] on icon "plus" at bounding box center [343, 21] width 12 height 12
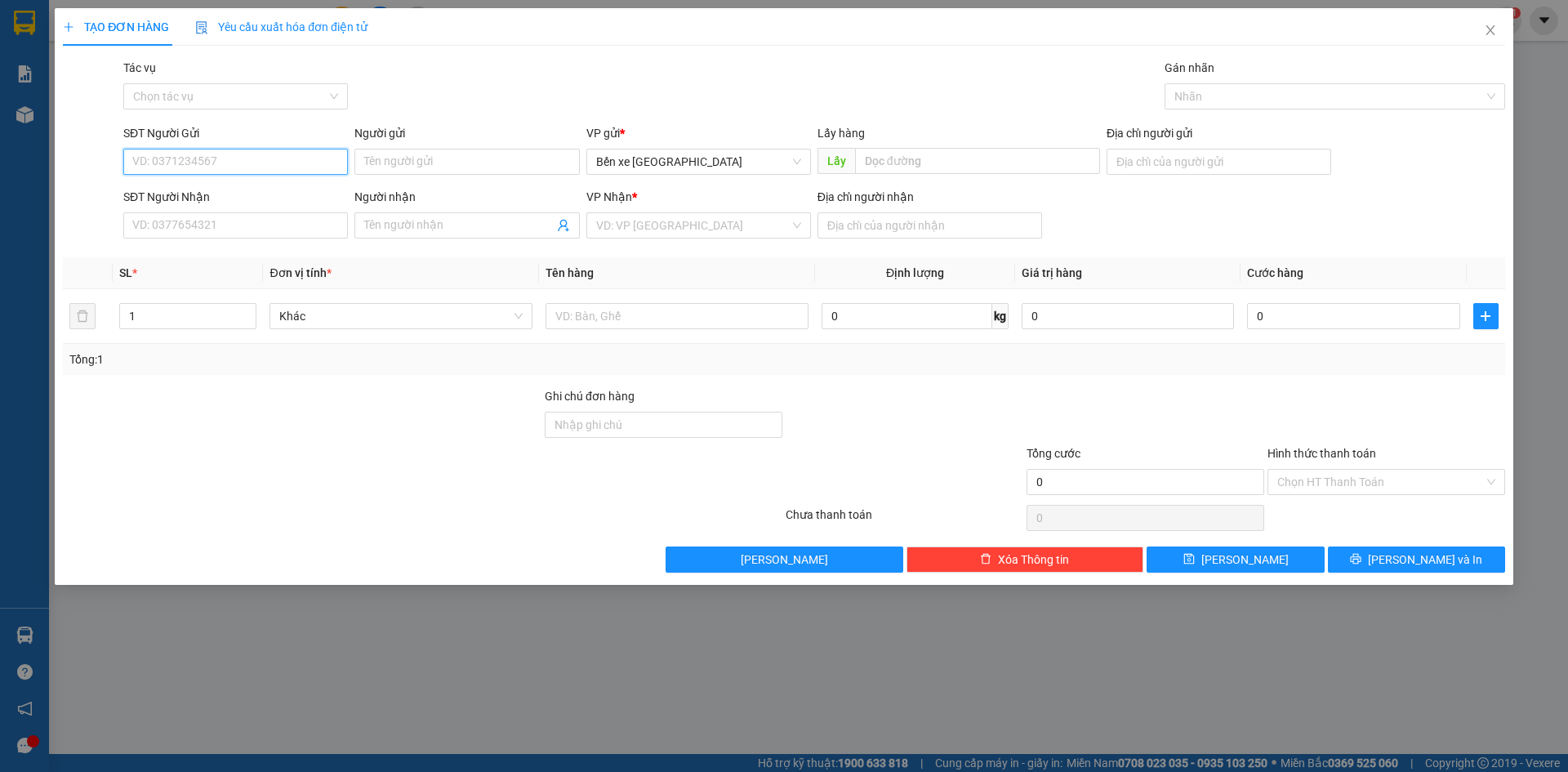
click at [312, 167] on input "SĐT Người Gửi" at bounding box center [236, 161] width 225 height 26
type input "0344409700"
click at [696, 175] on div "VP gửi * Bến xe [GEOGRAPHIC_DATA]" at bounding box center [698, 152] width 225 height 57
click at [683, 165] on span "Bến xe [GEOGRAPHIC_DATA]" at bounding box center [698, 161] width 205 height 25
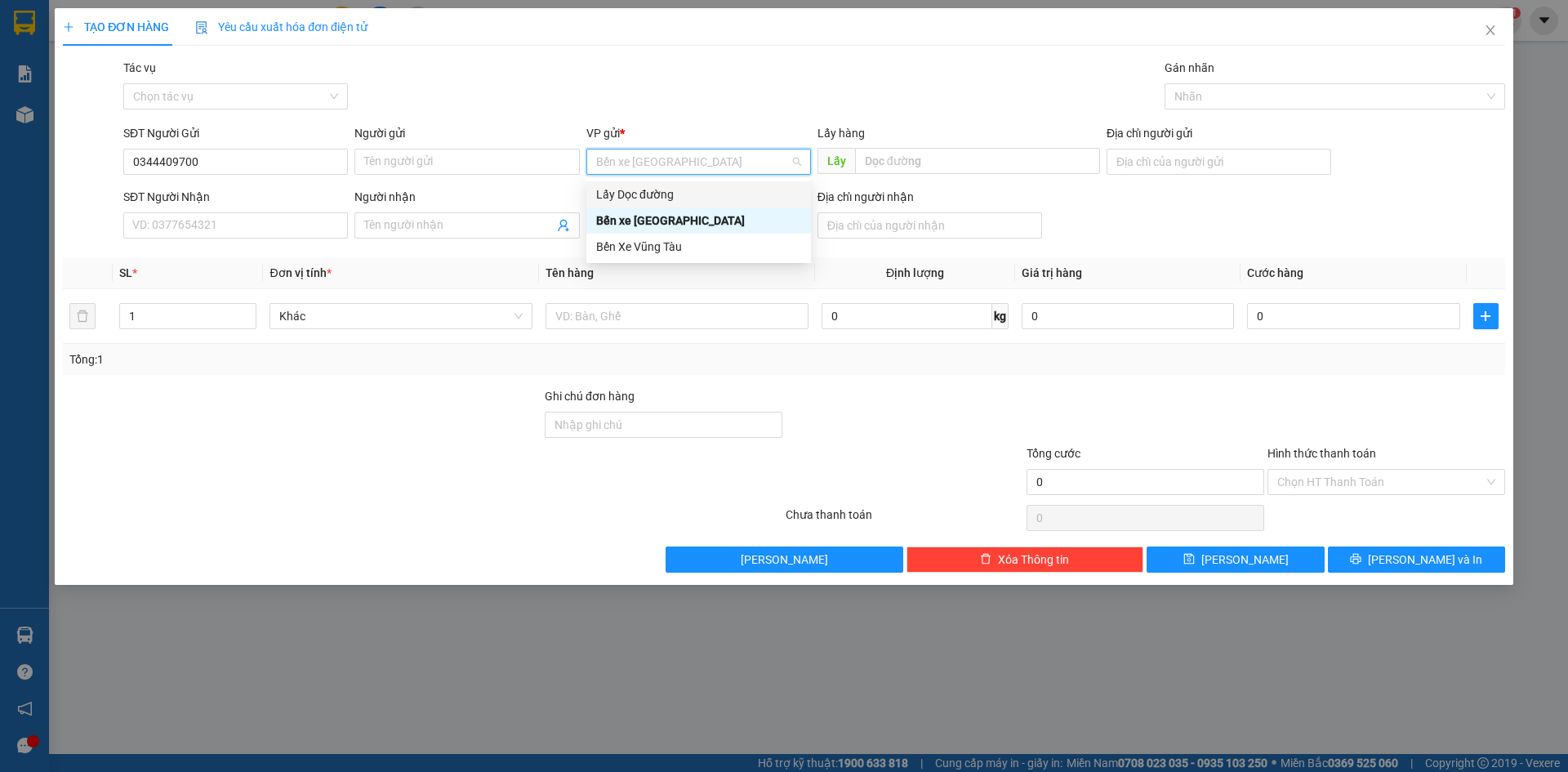
click at [678, 192] on div "Lấy Dọc đường" at bounding box center [698, 194] width 205 height 18
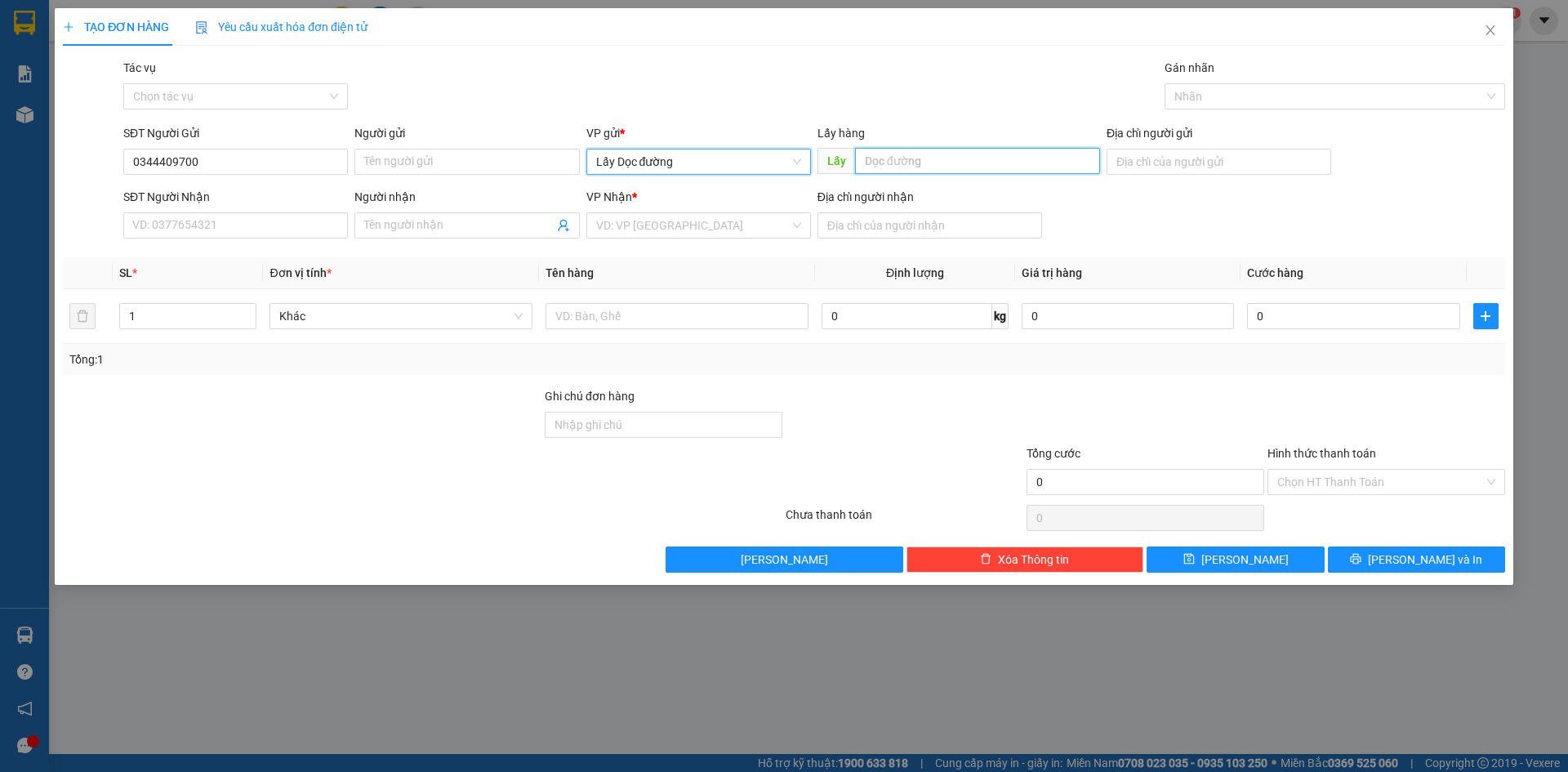
click at [925, 159] on input "text" at bounding box center [977, 160] width 245 height 26
click at [924, 159] on input "text" at bounding box center [977, 160] width 245 height 26
type input "tam quan"
click at [663, 217] on input "search" at bounding box center [692, 225] width 193 height 25
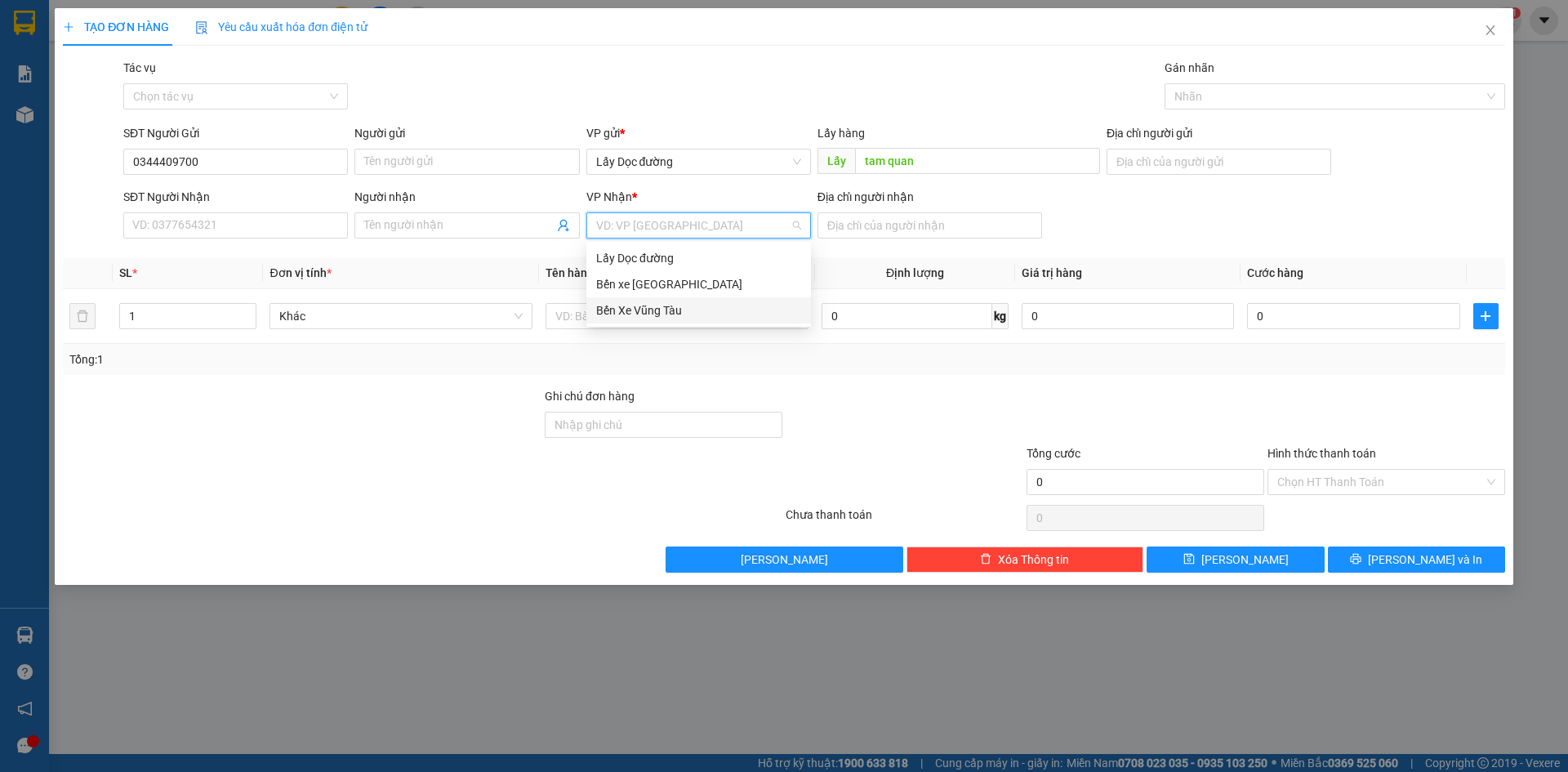
click at [669, 315] on div "Bến Xe Vũng Tàu" at bounding box center [698, 310] width 205 height 18
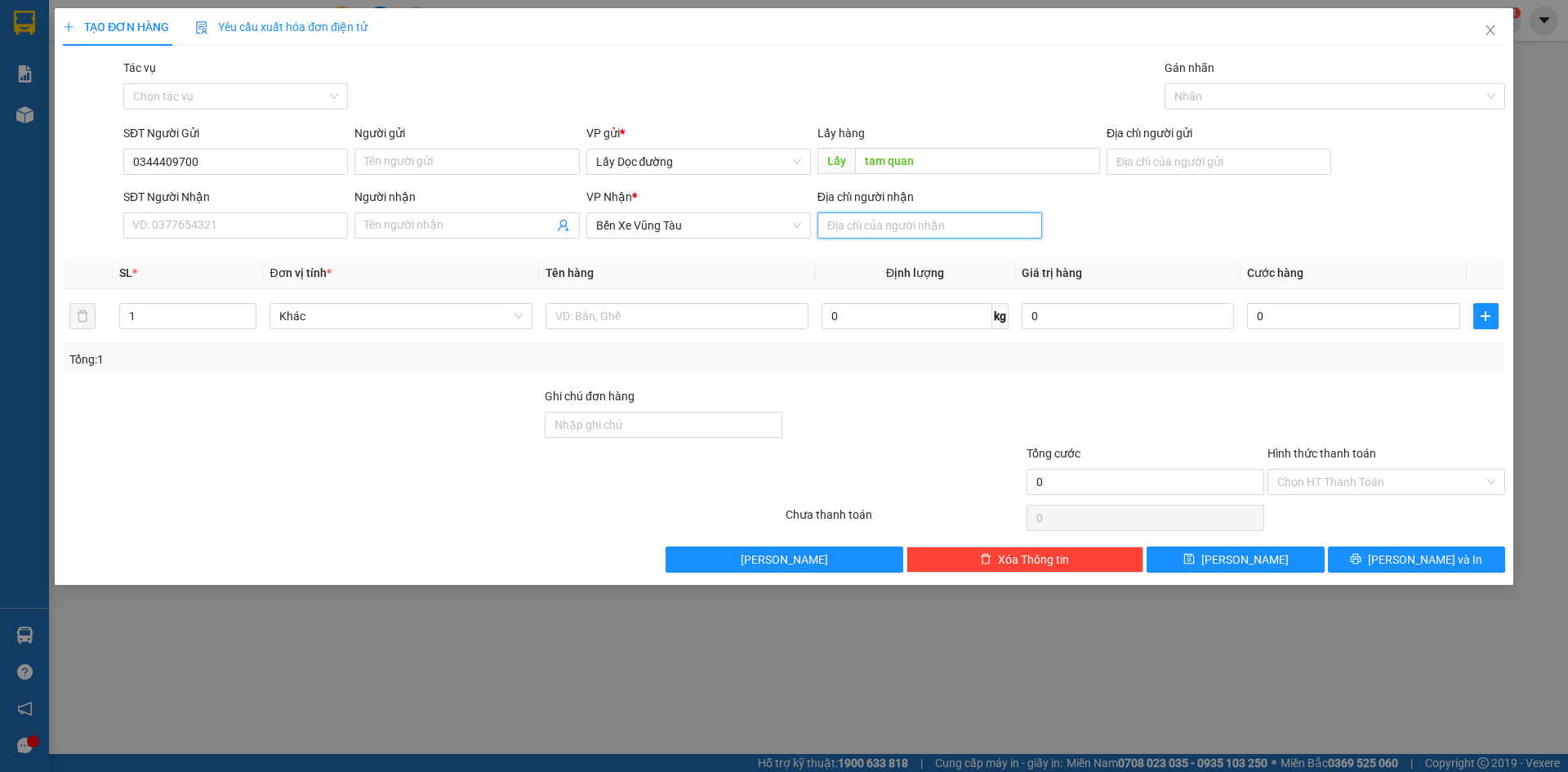
click at [887, 215] on input "Địa chỉ người nhận" at bounding box center [930, 225] width 225 height 26
type input "long hải"
click at [747, 318] on input "text" at bounding box center [677, 316] width 263 height 26
type input "2T"
click at [1215, 562] on button "[PERSON_NAME]" at bounding box center [1234, 559] width 177 height 26
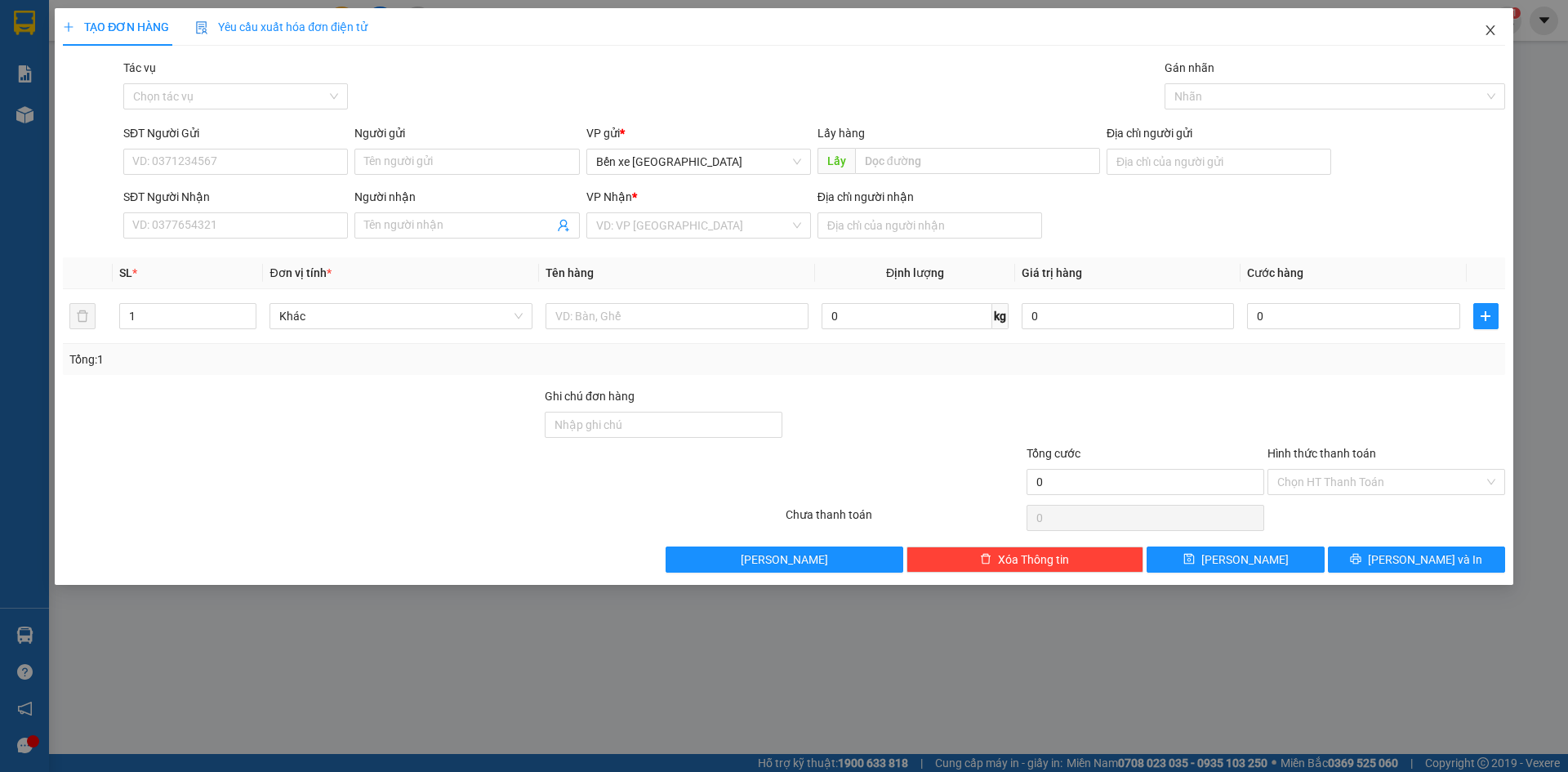
click at [1495, 26] on span "Close" at bounding box center [1490, 31] width 46 height 46
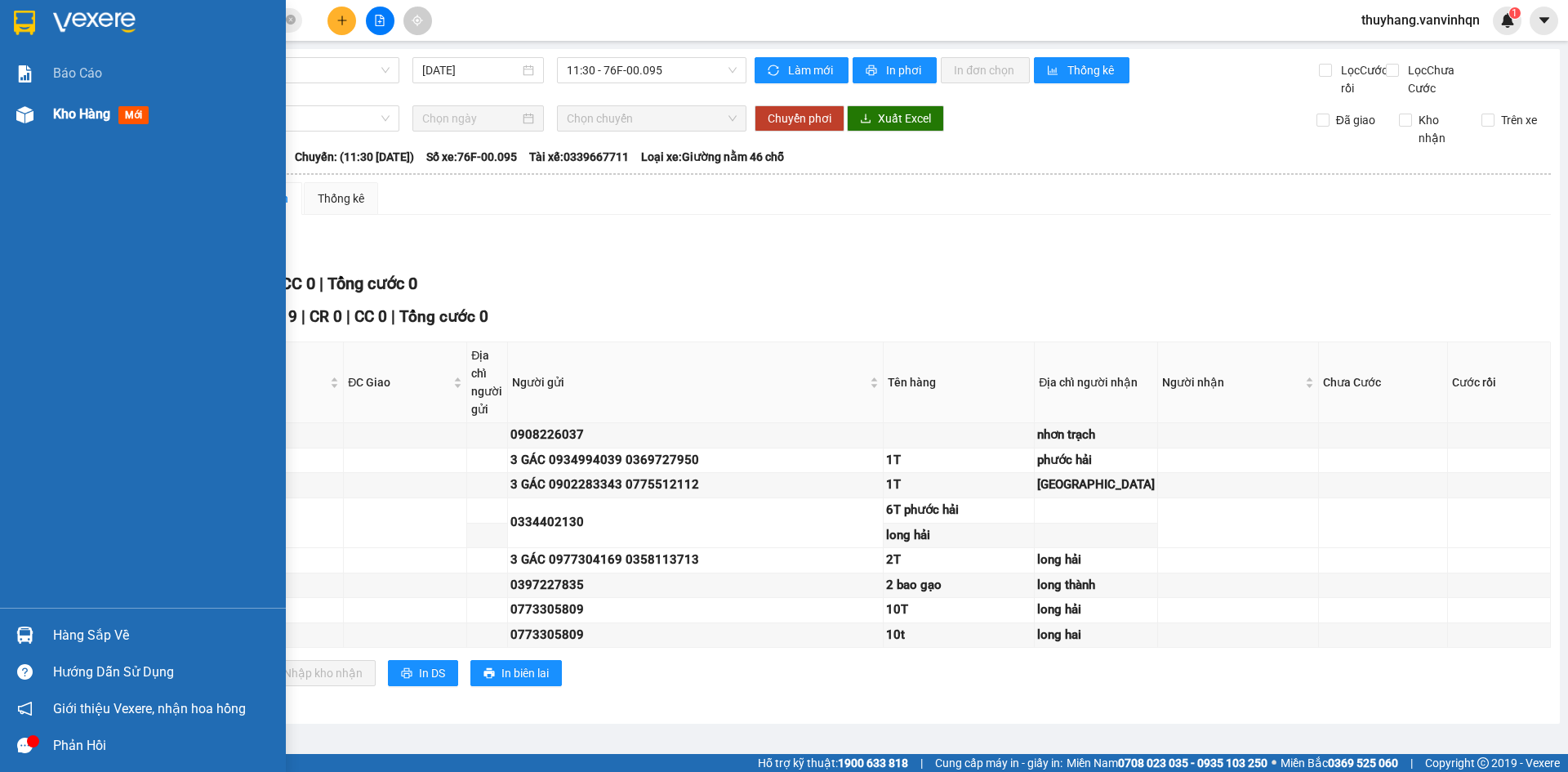
click at [26, 122] on img at bounding box center [24, 114] width 17 height 17
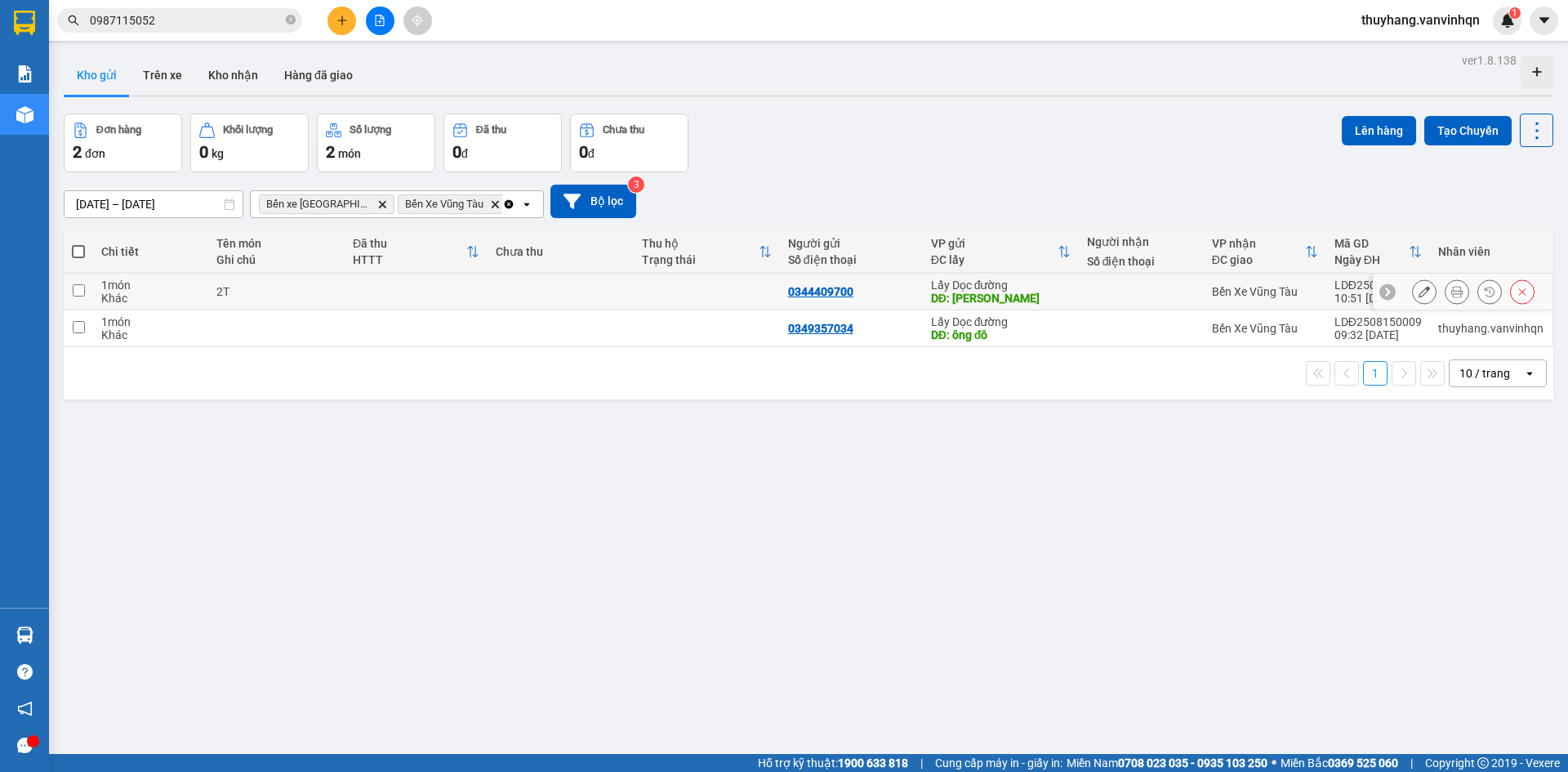
click at [357, 294] on td at bounding box center [416, 291] width 143 height 37
checkbox input "true"
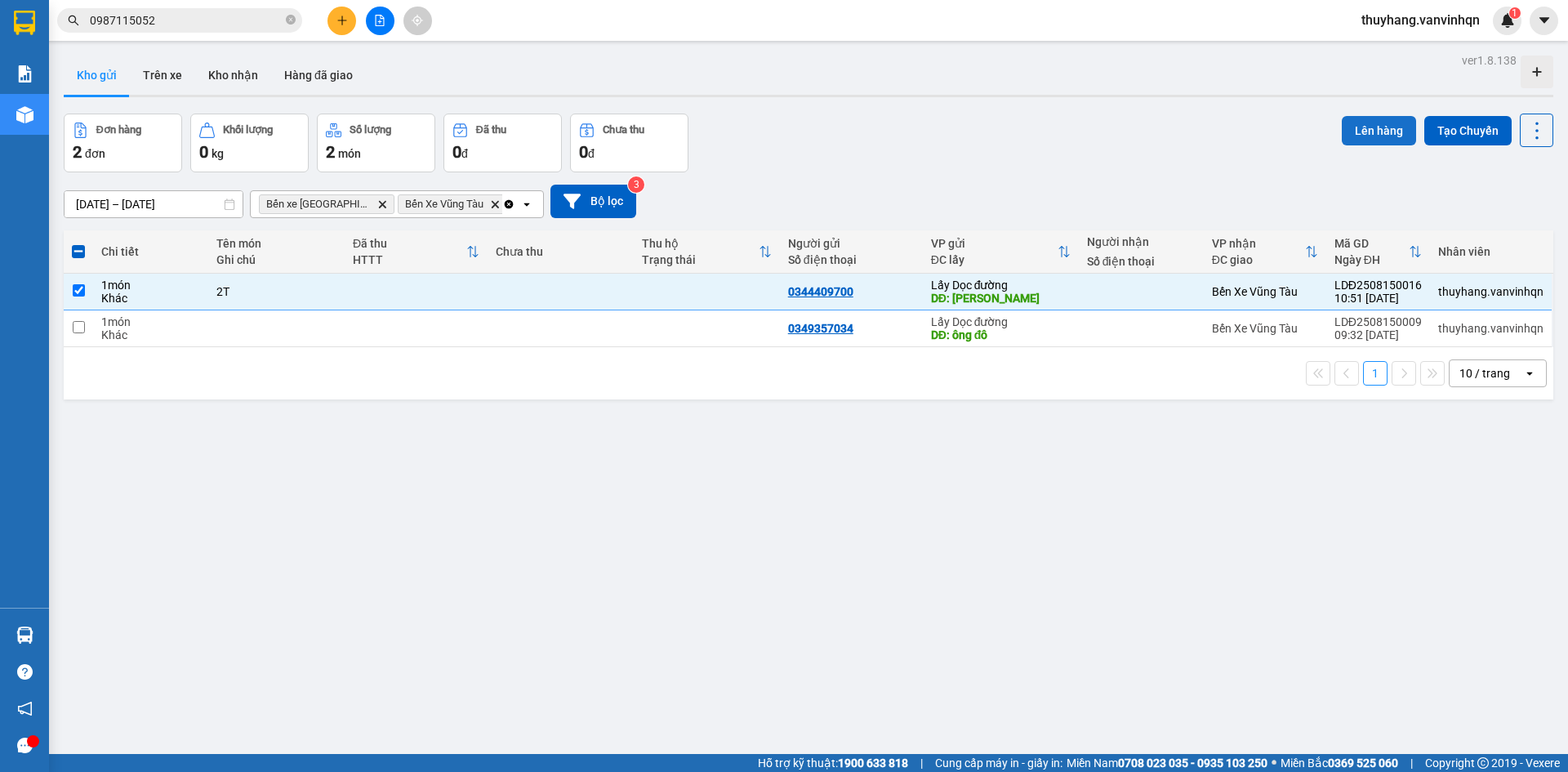
click at [1349, 133] on button "Lên hàng" at bounding box center [1378, 131] width 74 height 30
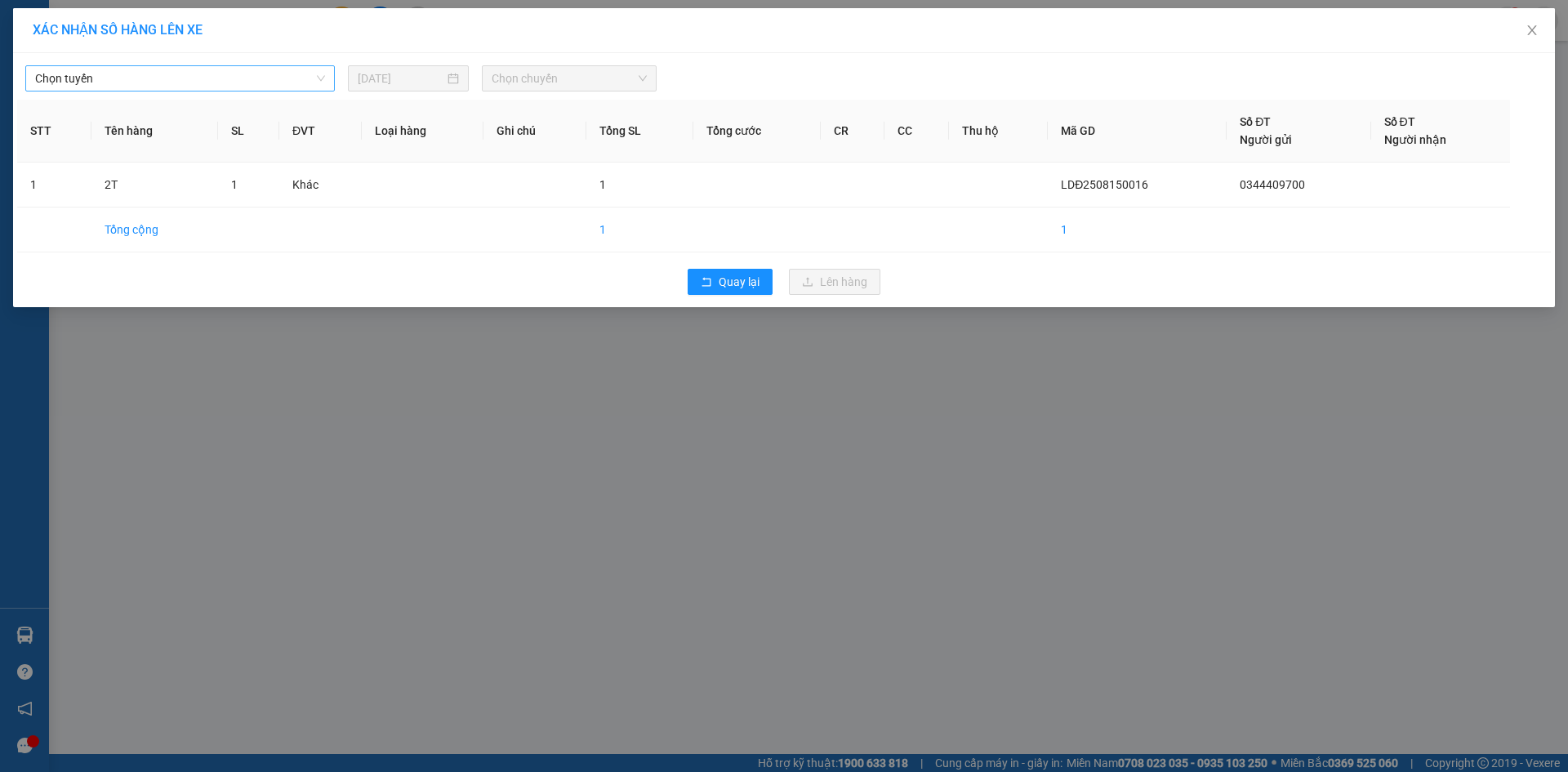
click at [282, 79] on span "Chọn tuyến" at bounding box center [179, 78] width 290 height 25
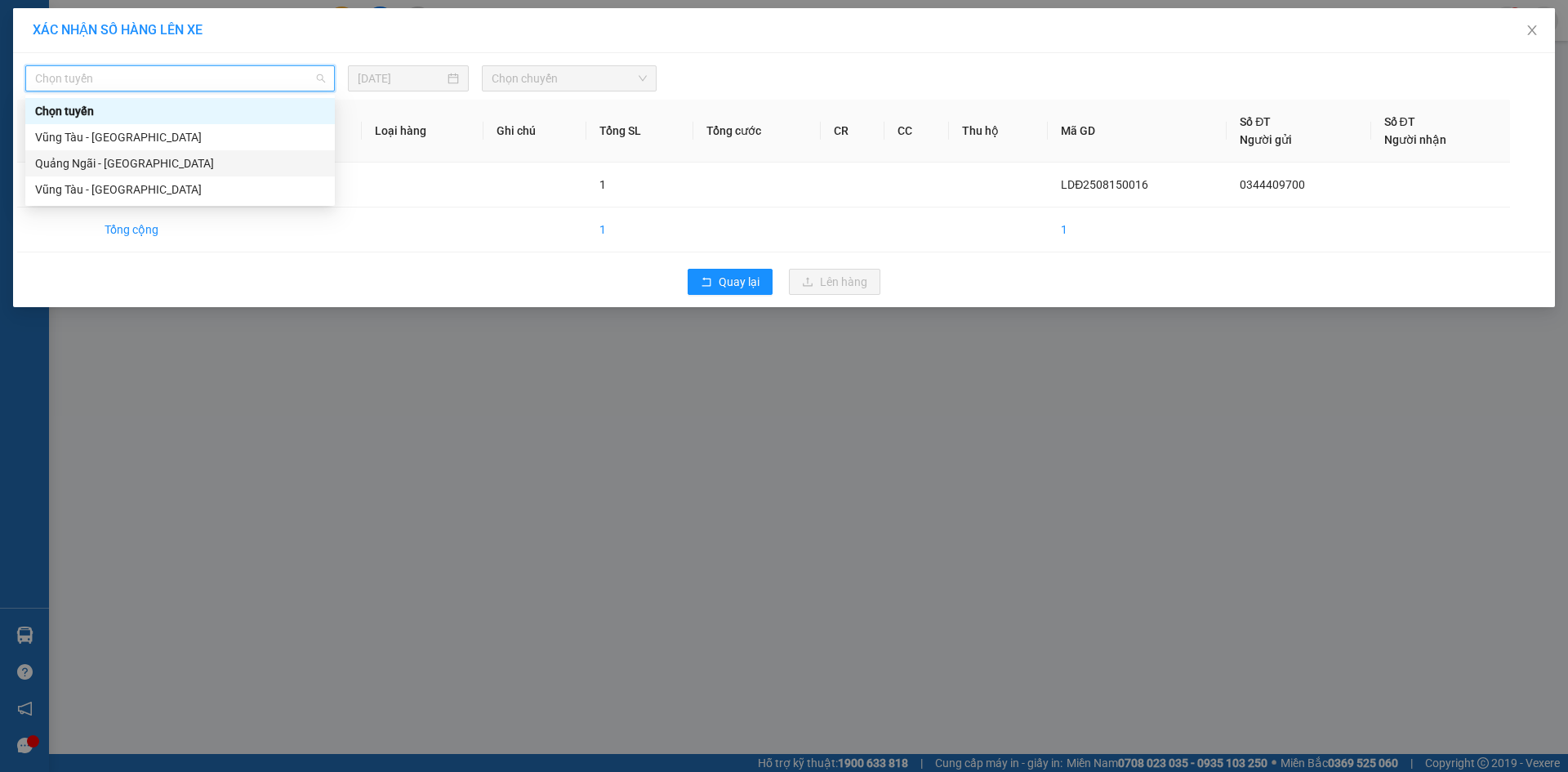
click at [254, 165] on div "Quảng Ngãi - [GEOGRAPHIC_DATA]" at bounding box center [179, 163] width 290 height 18
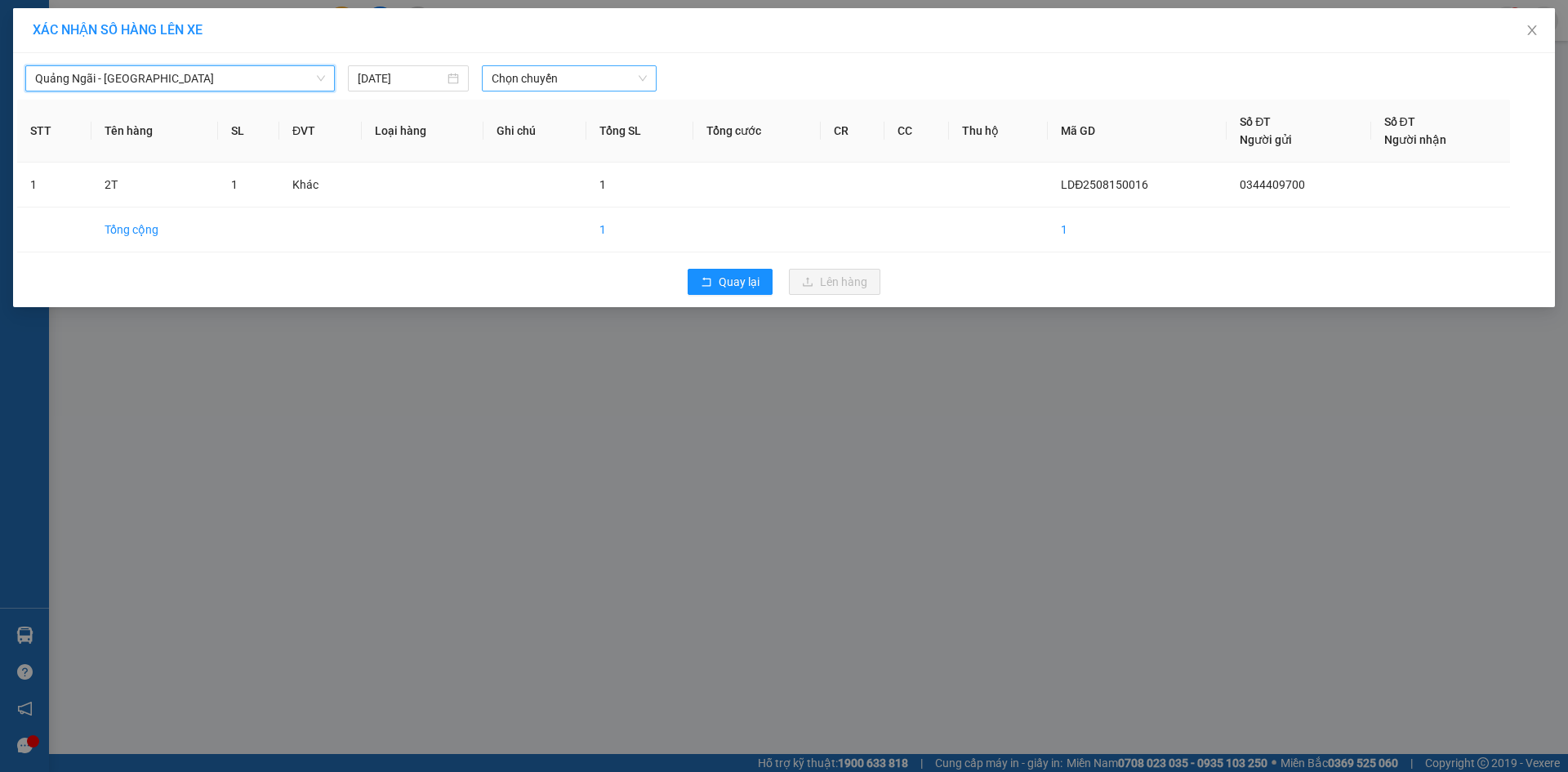
click at [540, 86] on span "Chọn chuyến" at bounding box center [569, 78] width 155 height 25
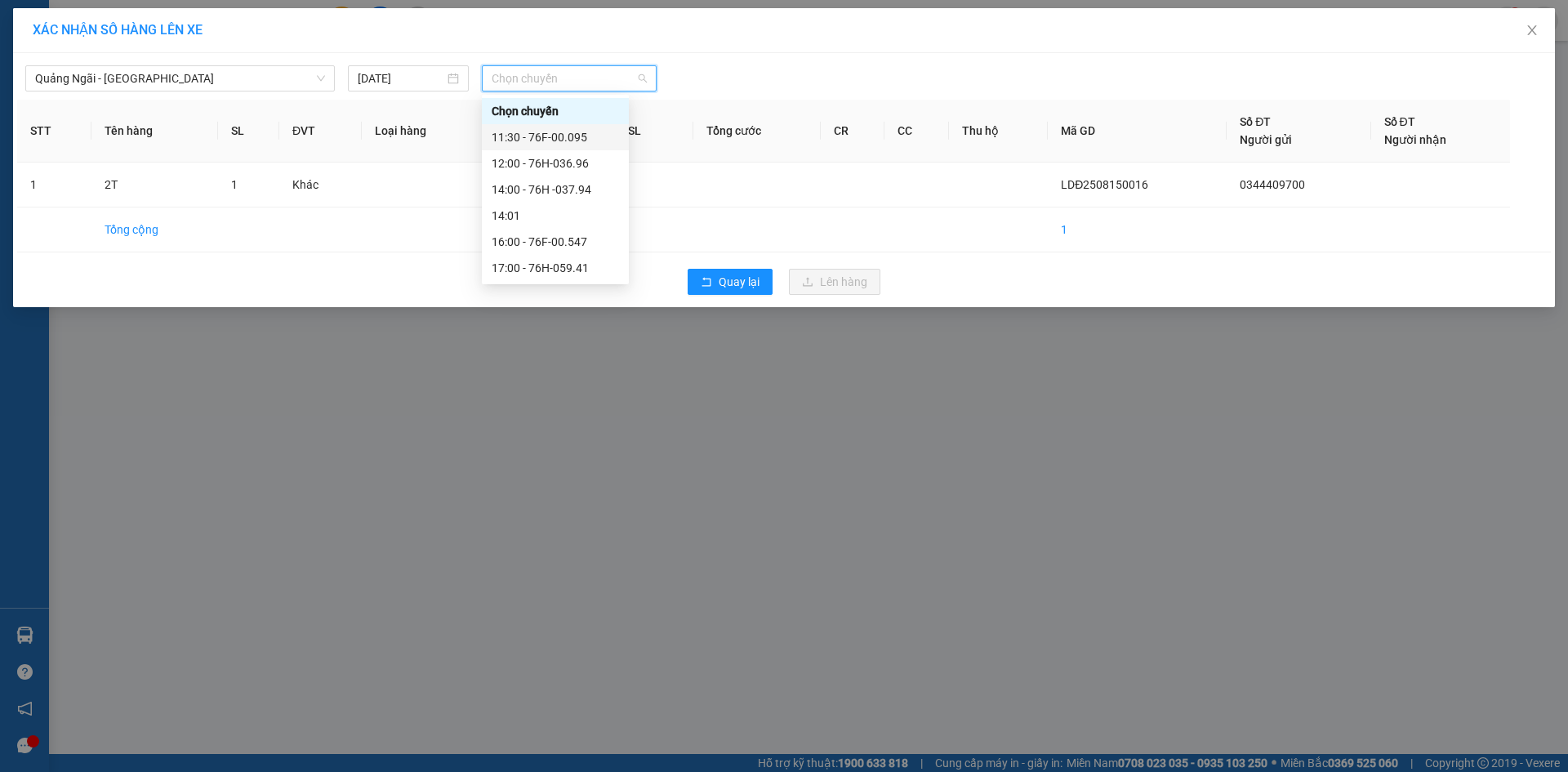
click at [568, 133] on div "11:30 - 76F-00.095" at bounding box center [555, 138] width 128 height 18
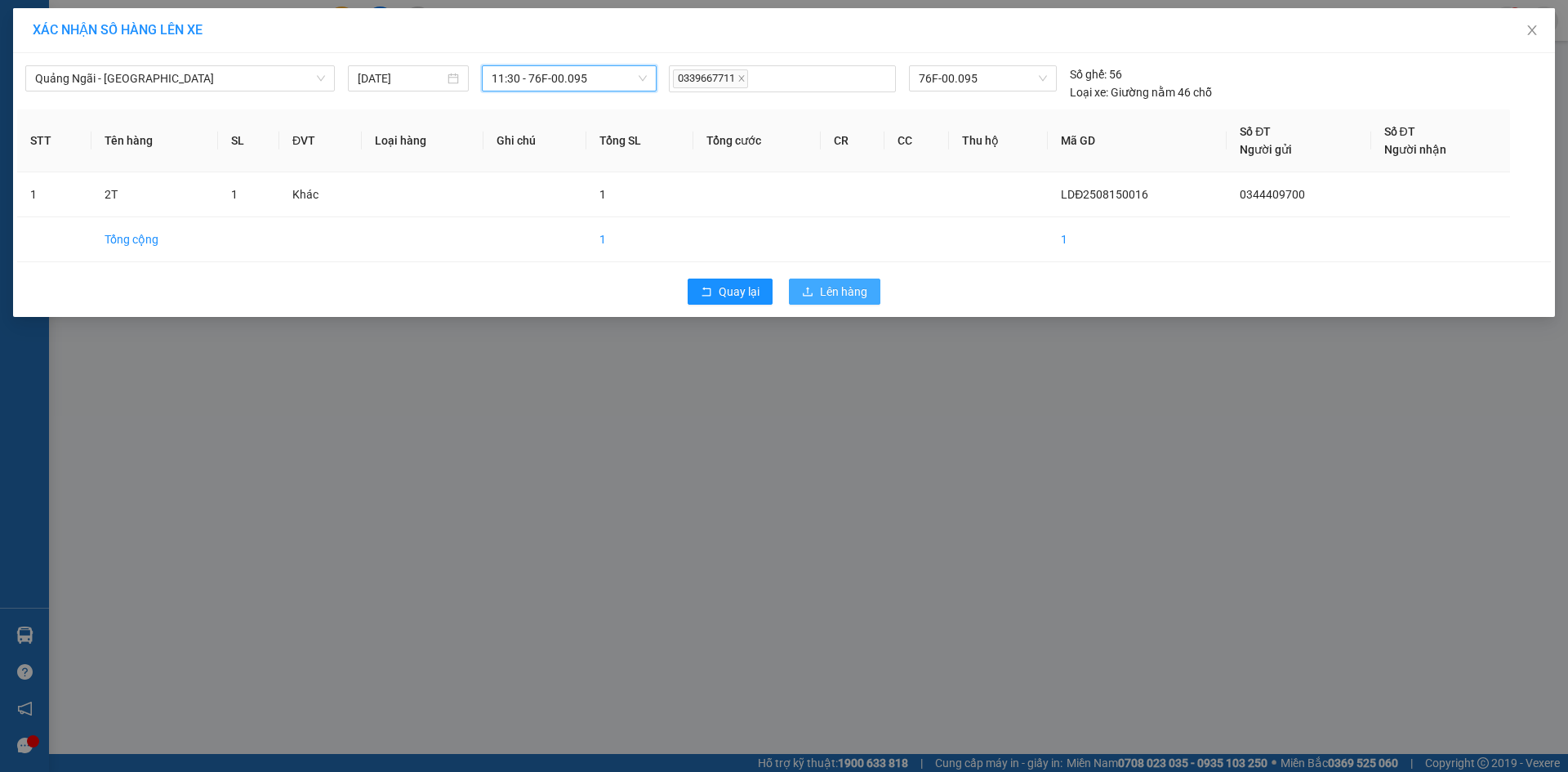
drag, startPoint x: 796, startPoint y: 291, endPoint x: 879, endPoint y: 306, distance: 84.3
click at [800, 291] on button "Lên hàng" at bounding box center [834, 291] width 91 height 26
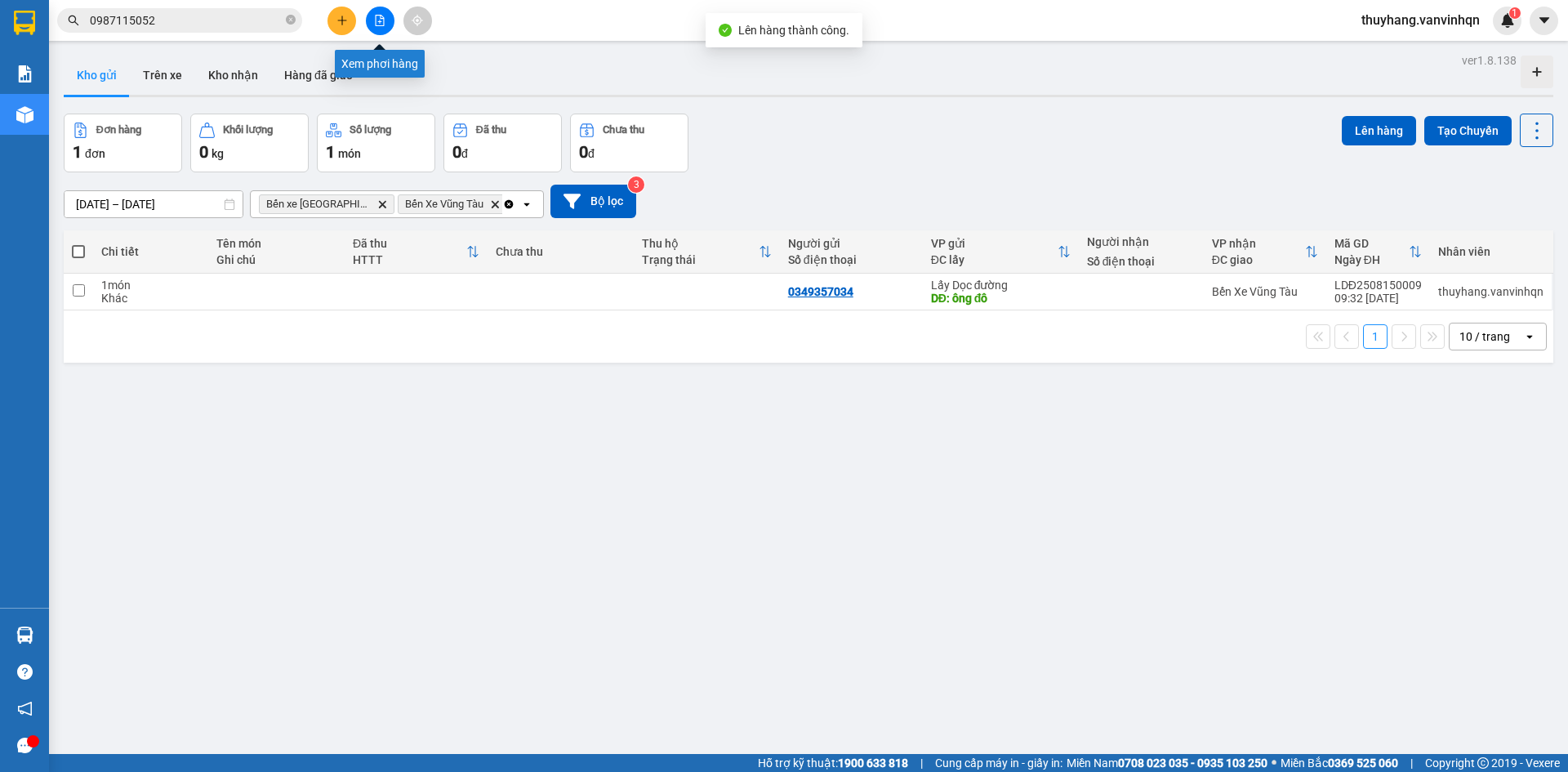
click at [383, 24] on icon "file-add" at bounding box center [380, 21] width 12 height 12
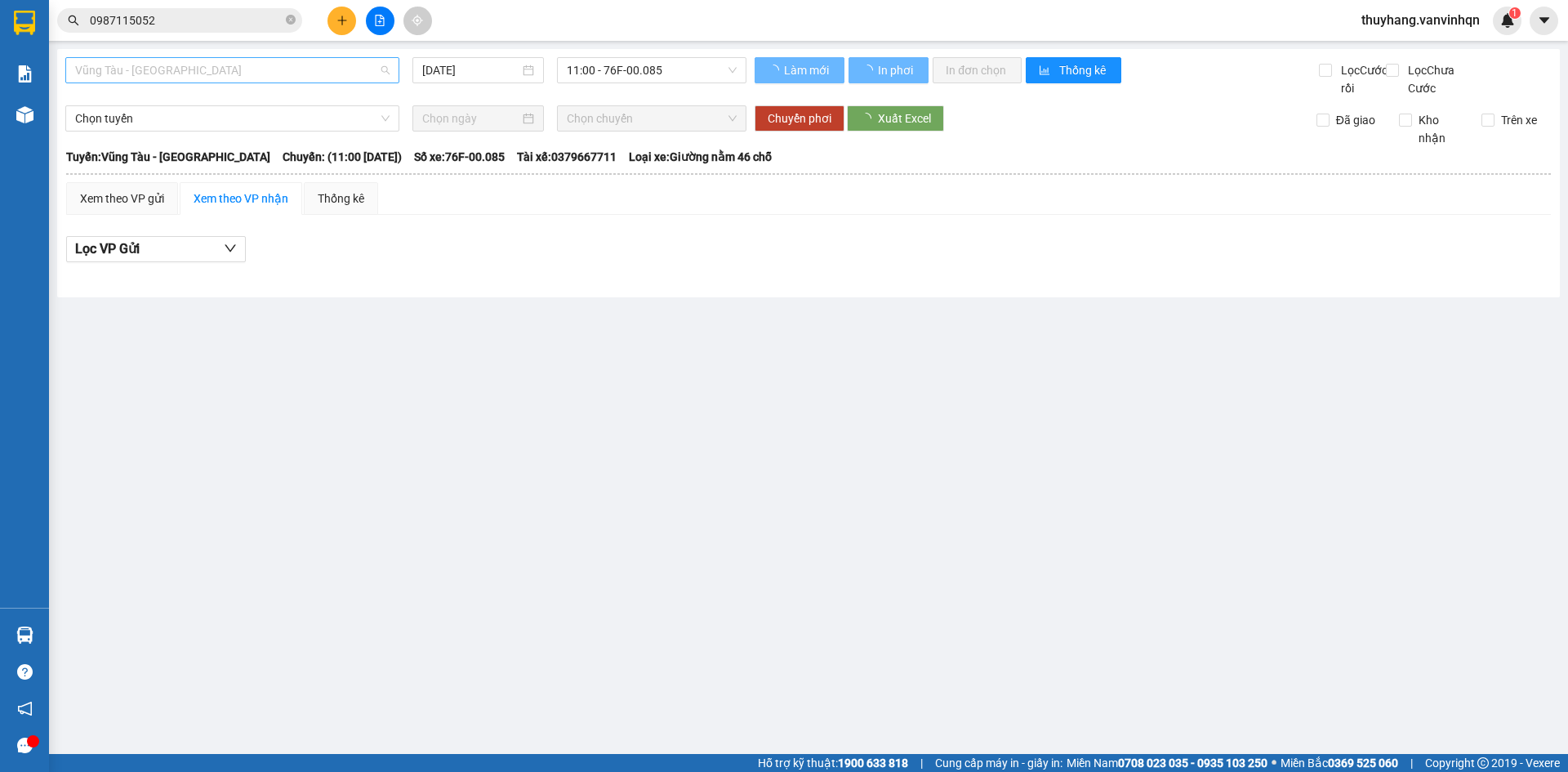
click at [239, 62] on span "Vũng Tàu - [GEOGRAPHIC_DATA]" at bounding box center [233, 70] width 315 height 25
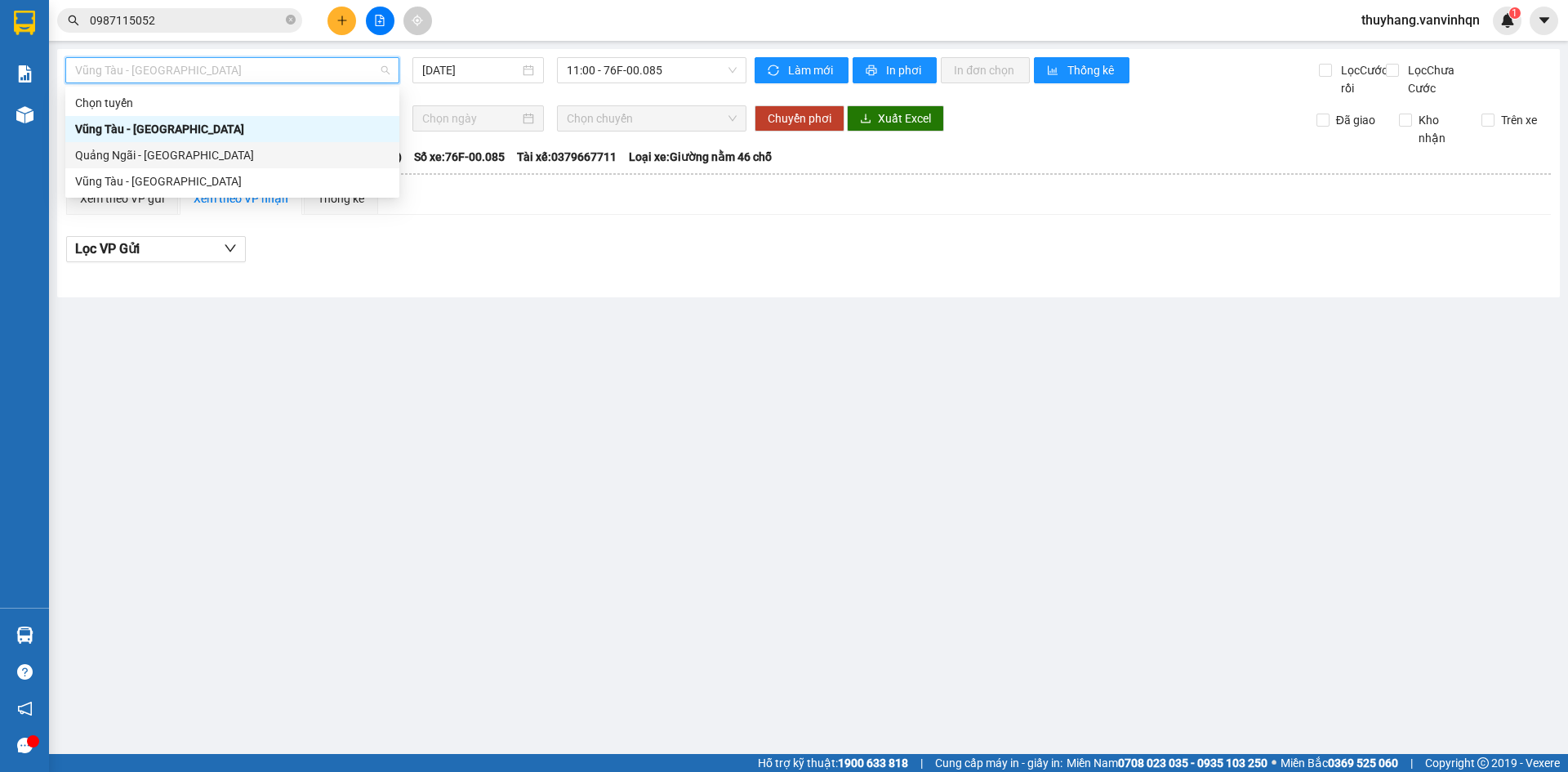
click at [222, 152] on div "Quảng Ngãi - [GEOGRAPHIC_DATA]" at bounding box center [233, 155] width 315 height 18
type input "[DATE]"
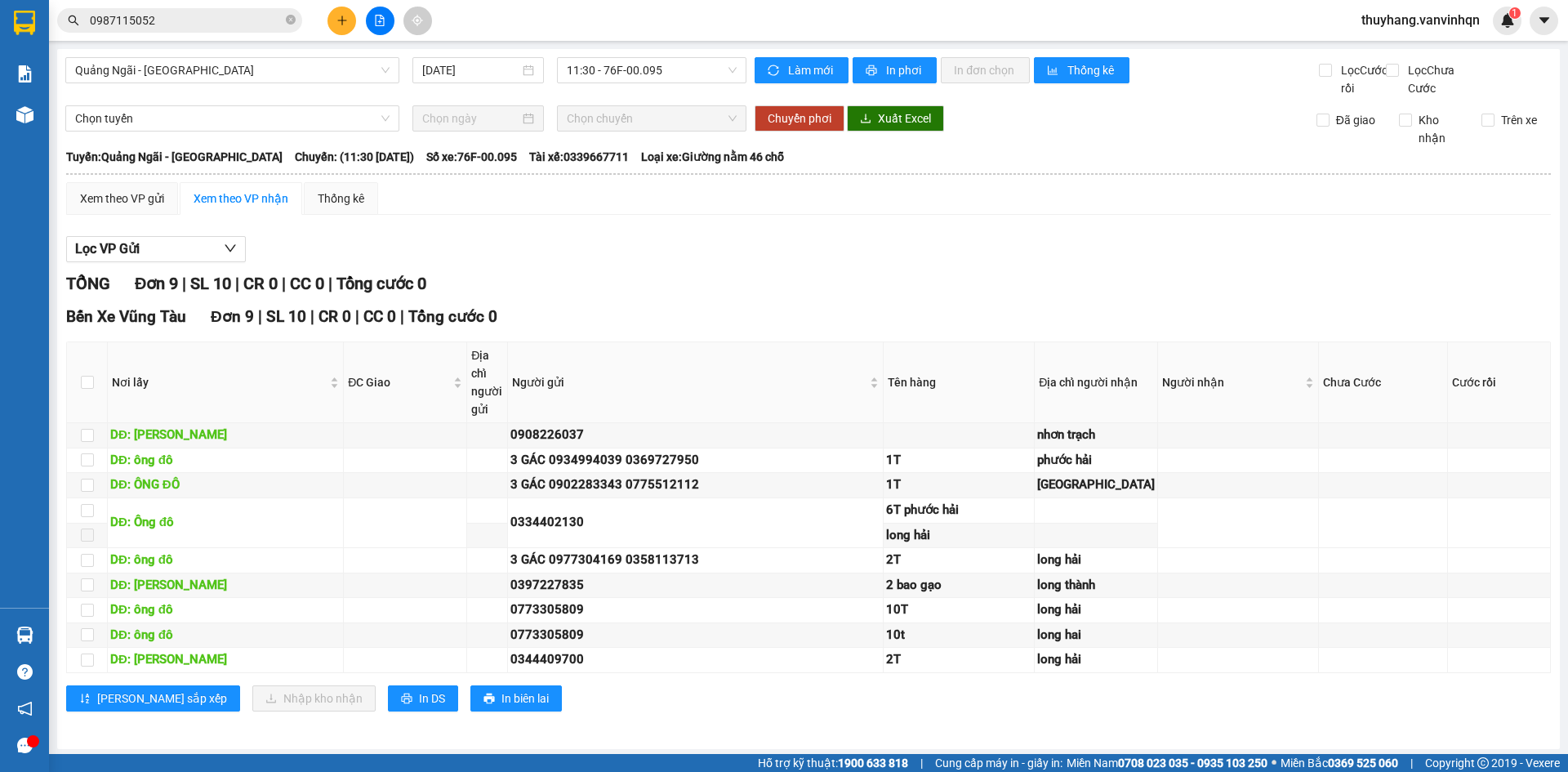
click at [759, 286] on div "Lọc VP Gửi TỔNG Đơn 9 | SL 10 | CR 0 | CC 0 | Tổng cước 0 Bến Xe Vũng Tàu Đơn …" at bounding box center [809, 479] width 1485 height 504
click at [120, 206] on div "Xem theo VP gửi" at bounding box center [122, 198] width 112 height 33
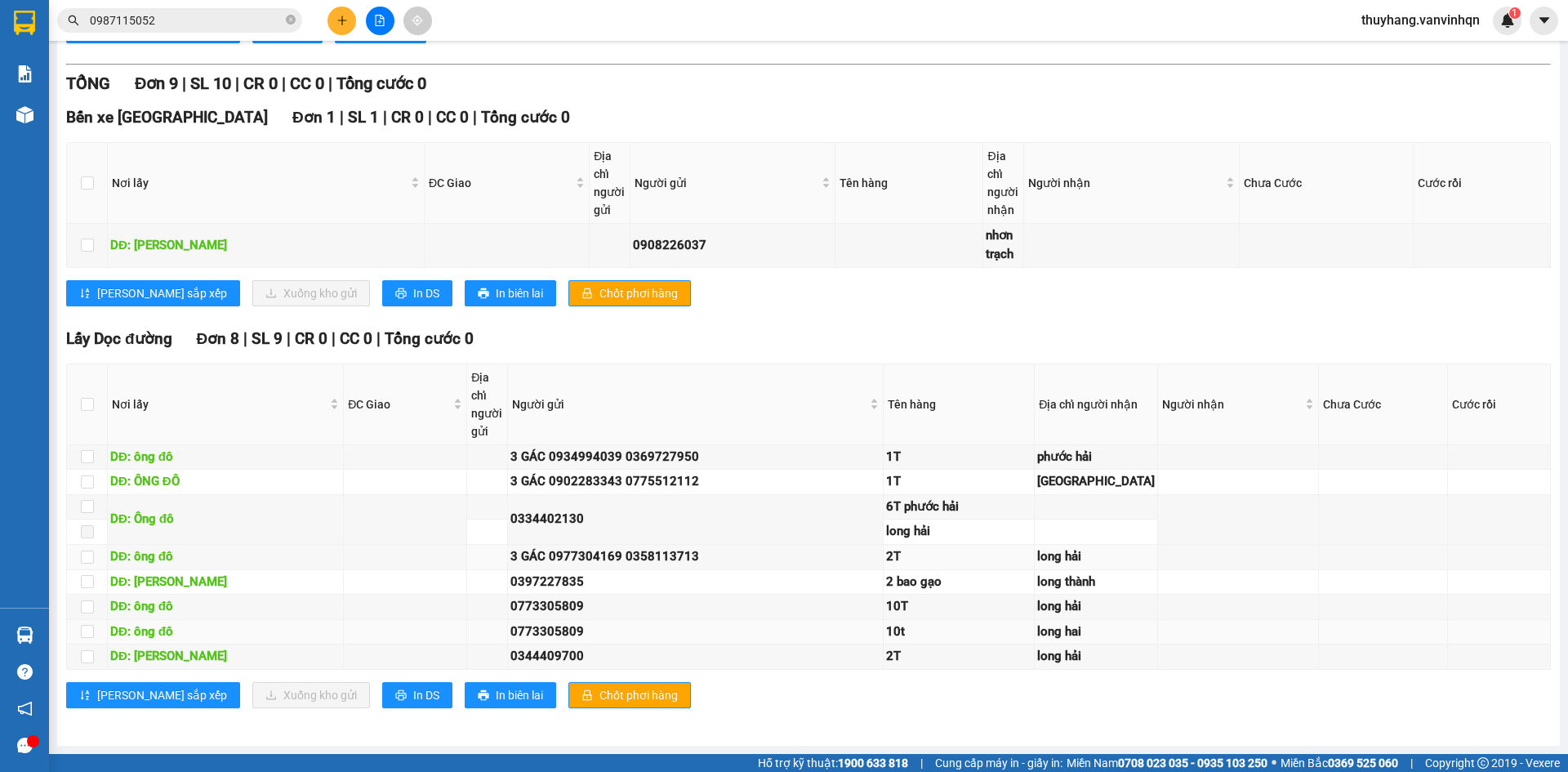
scroll to position [939, 0]
click at [85, 600] on input "checkbox" at bounding box center [87, 606] width 13 height 13
checkbox input "true"
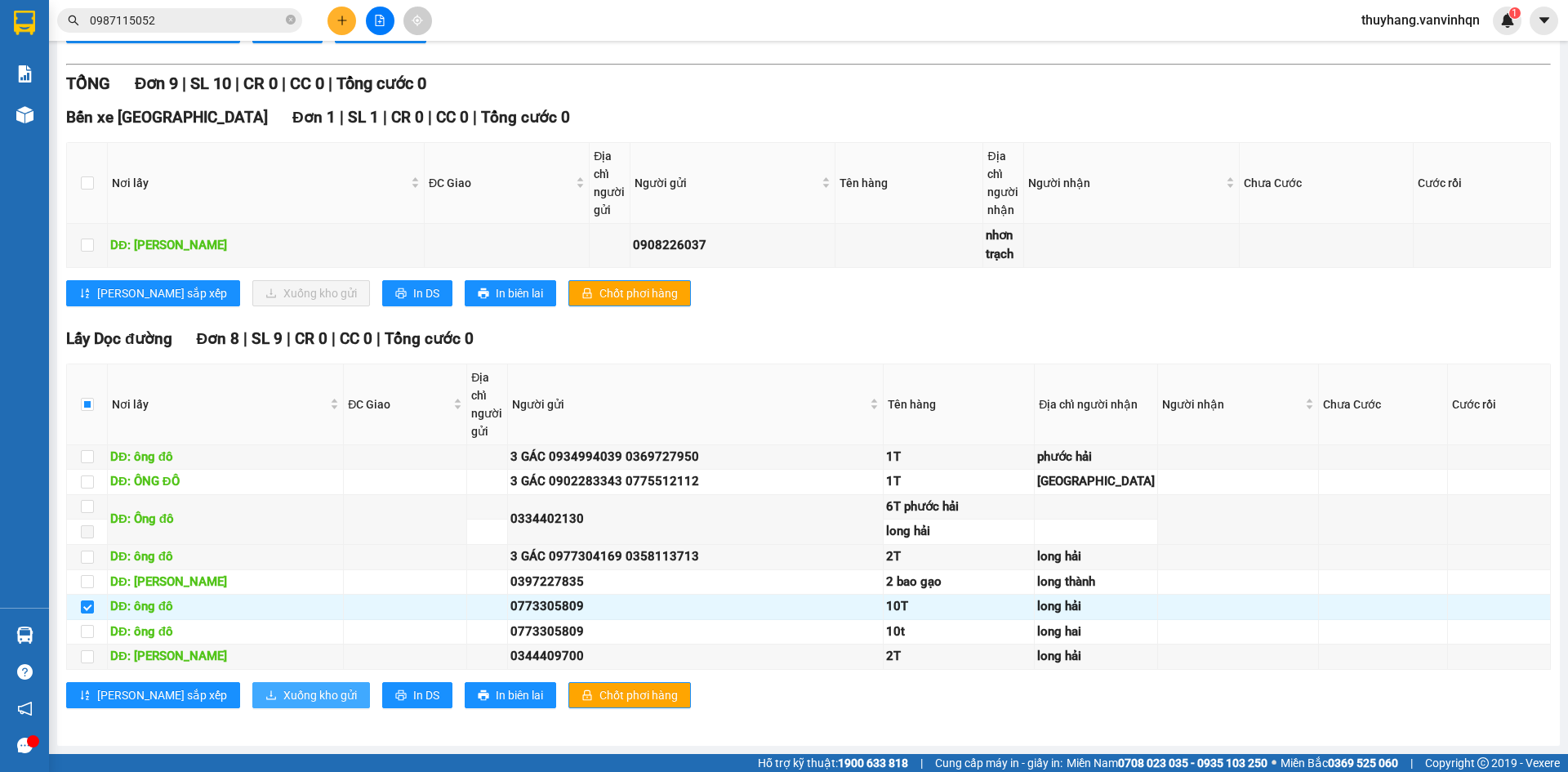
click at [283, 688] on span "Xuống kho gửi" at bounding box center [320, 695] width 73 height 18
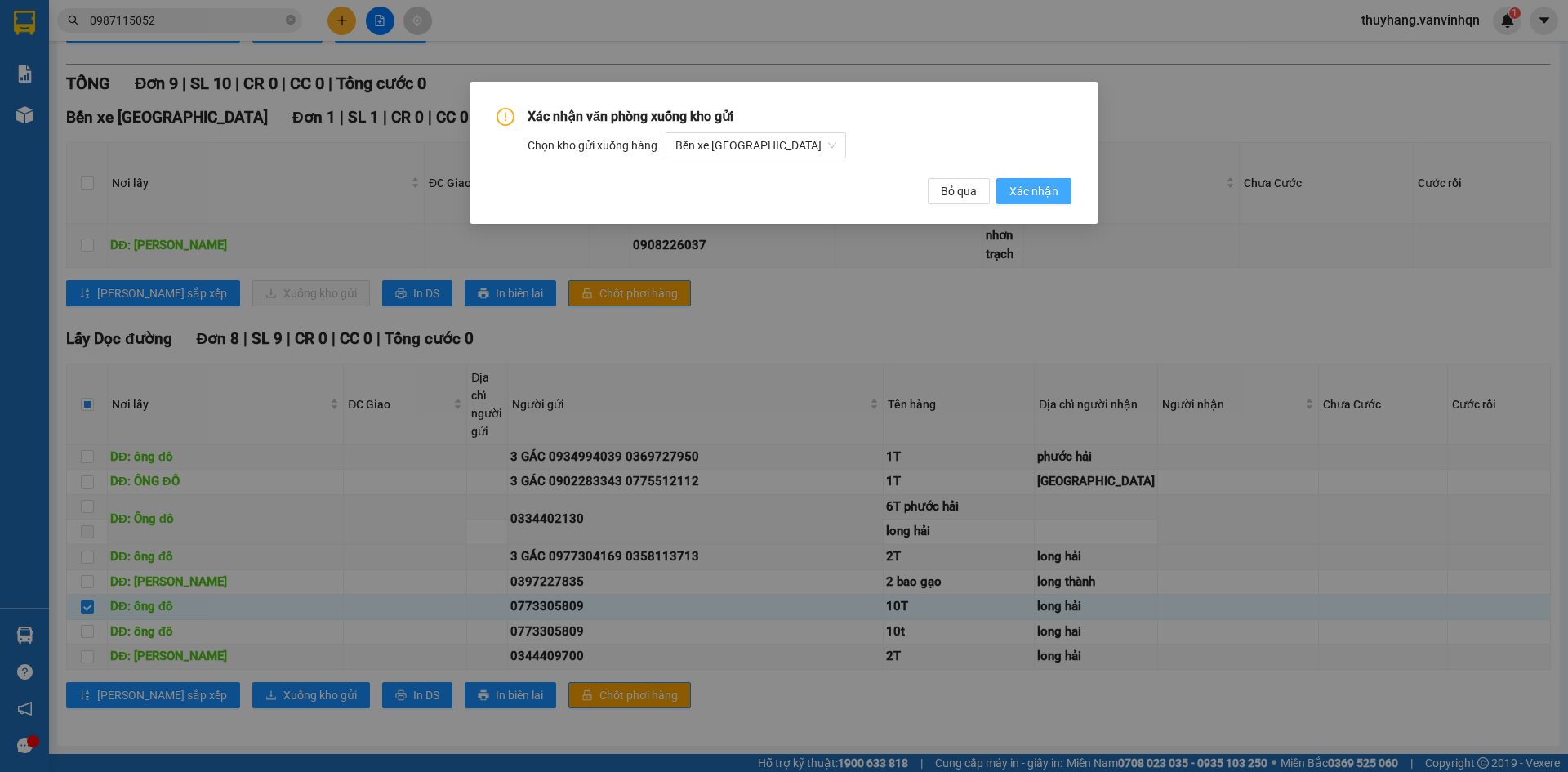
click at [1029, 190] on span "Xác nhận" at bounding box center [1033, 191] width 49 height 18
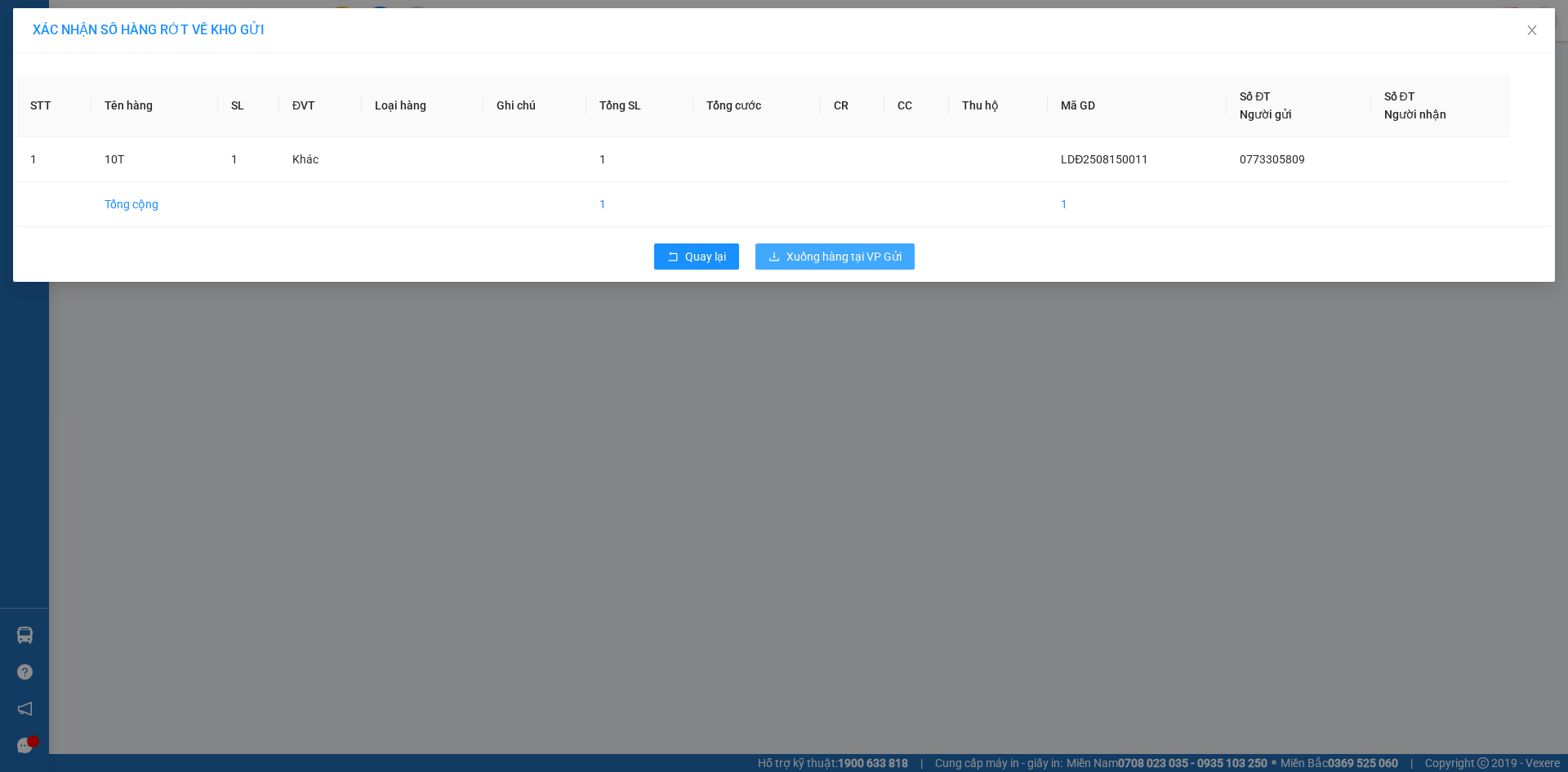
click at [894, 259] on span "Xuống hàng tại VP Gửi" at bounding box center [843, 256] width 115 height 18
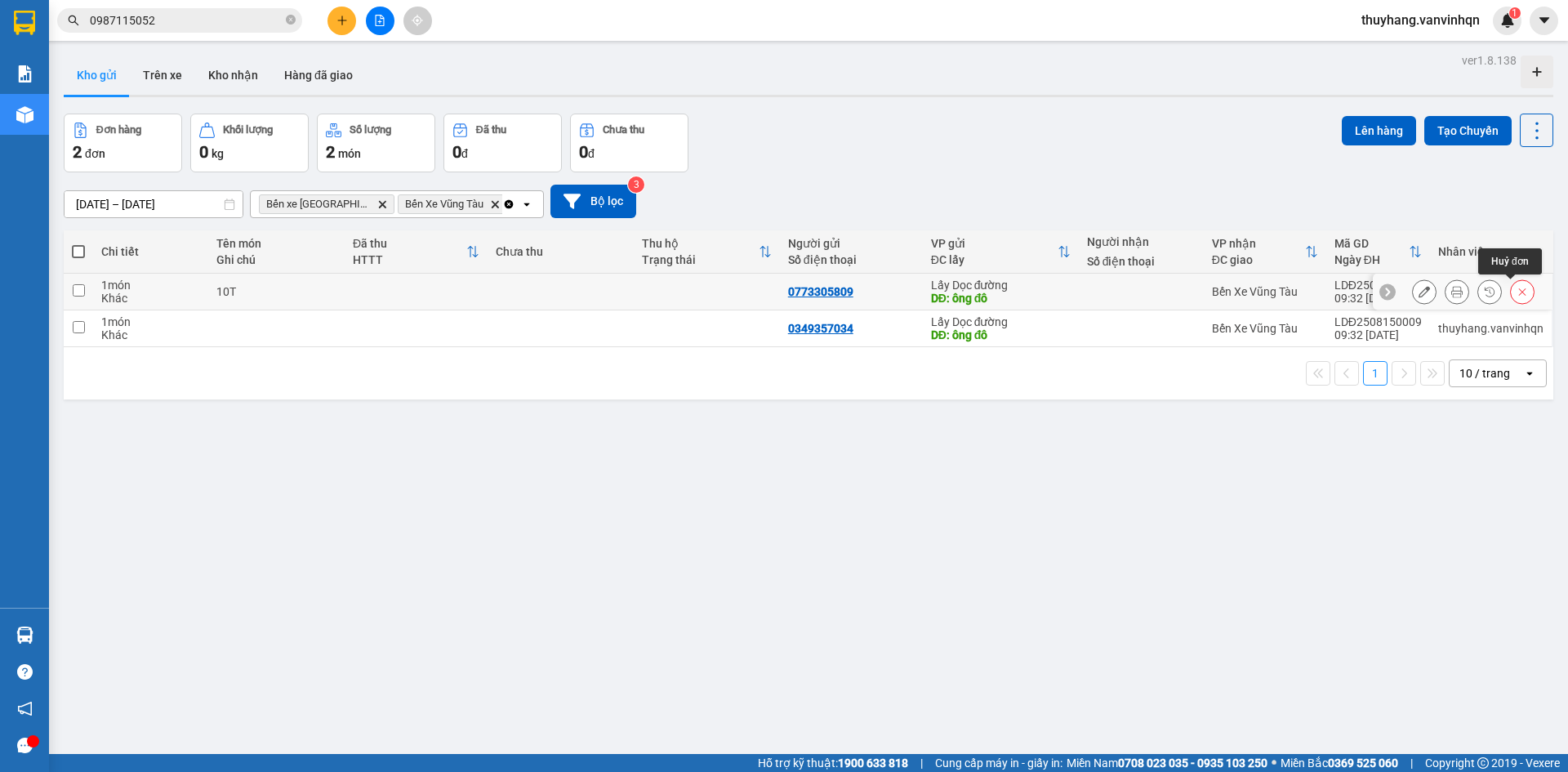
click at [1517, 291] on icon at bounding box center [1522, 292] width 12 height 12
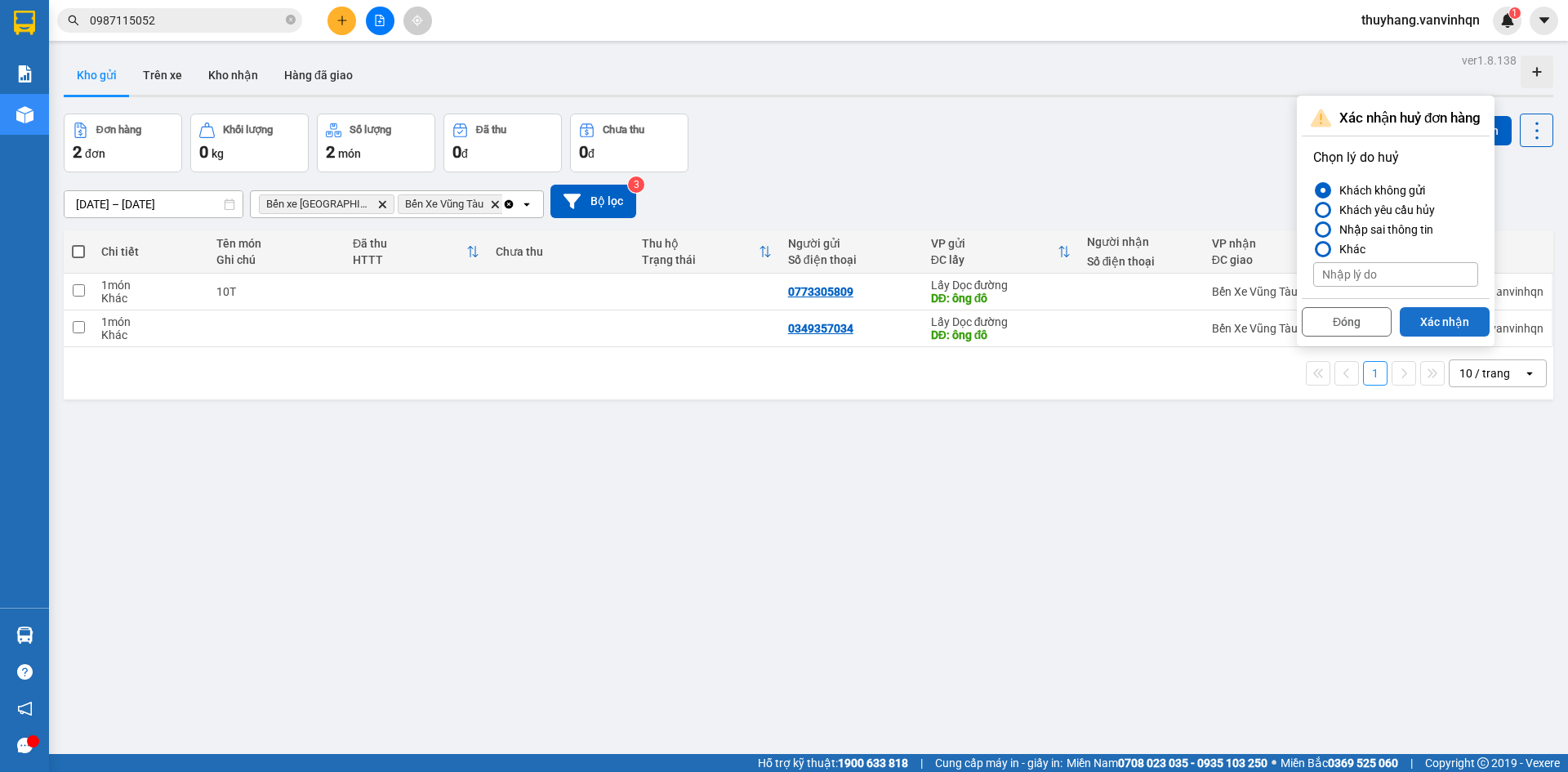
click at [1457, 322] on button "Xác nhận" at bounding box center [1444, 322] width 90 height 30
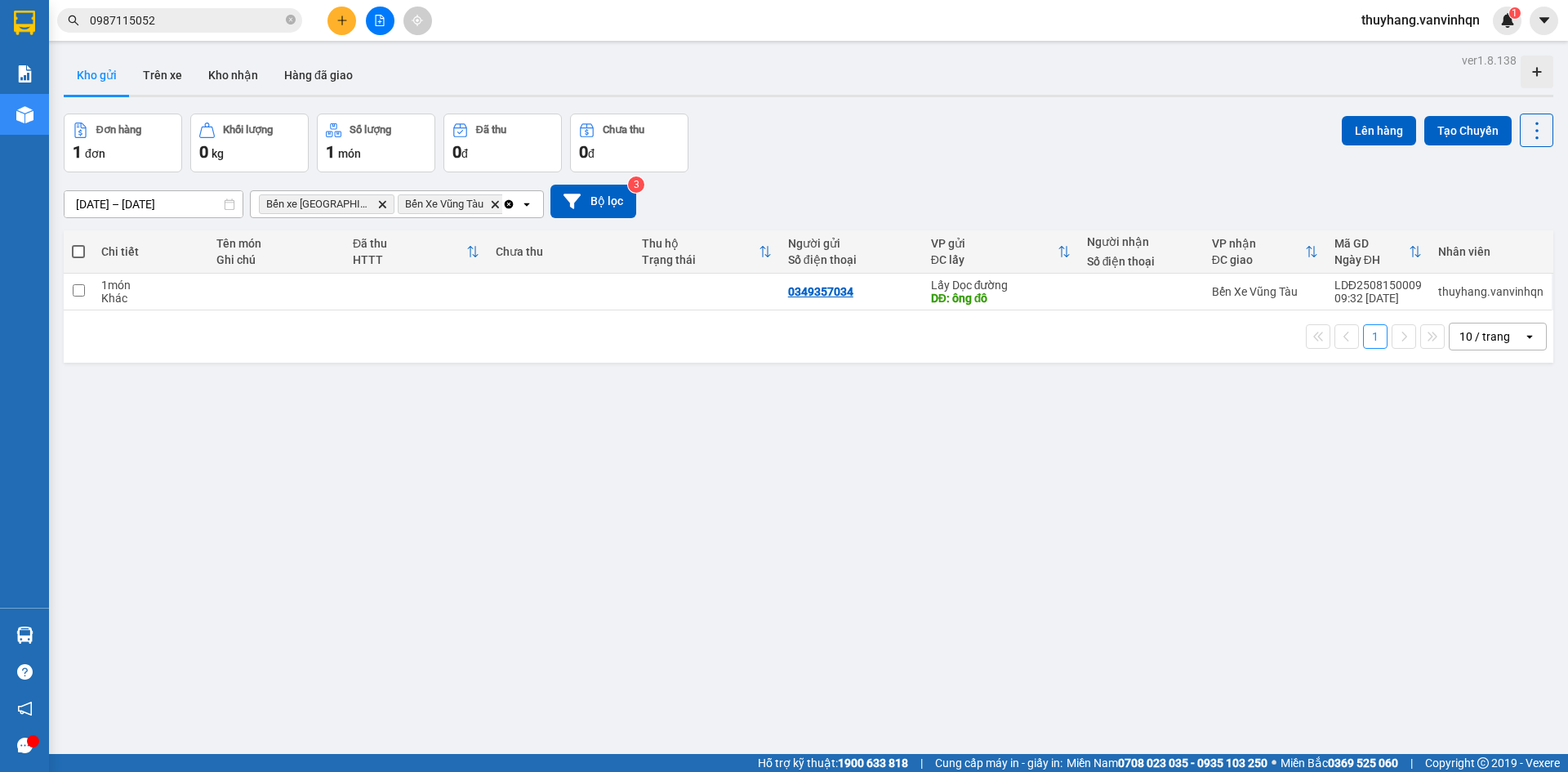
click at [241, 17] on input "0987115052" at bounding box center [186, 21] width 193 height 18
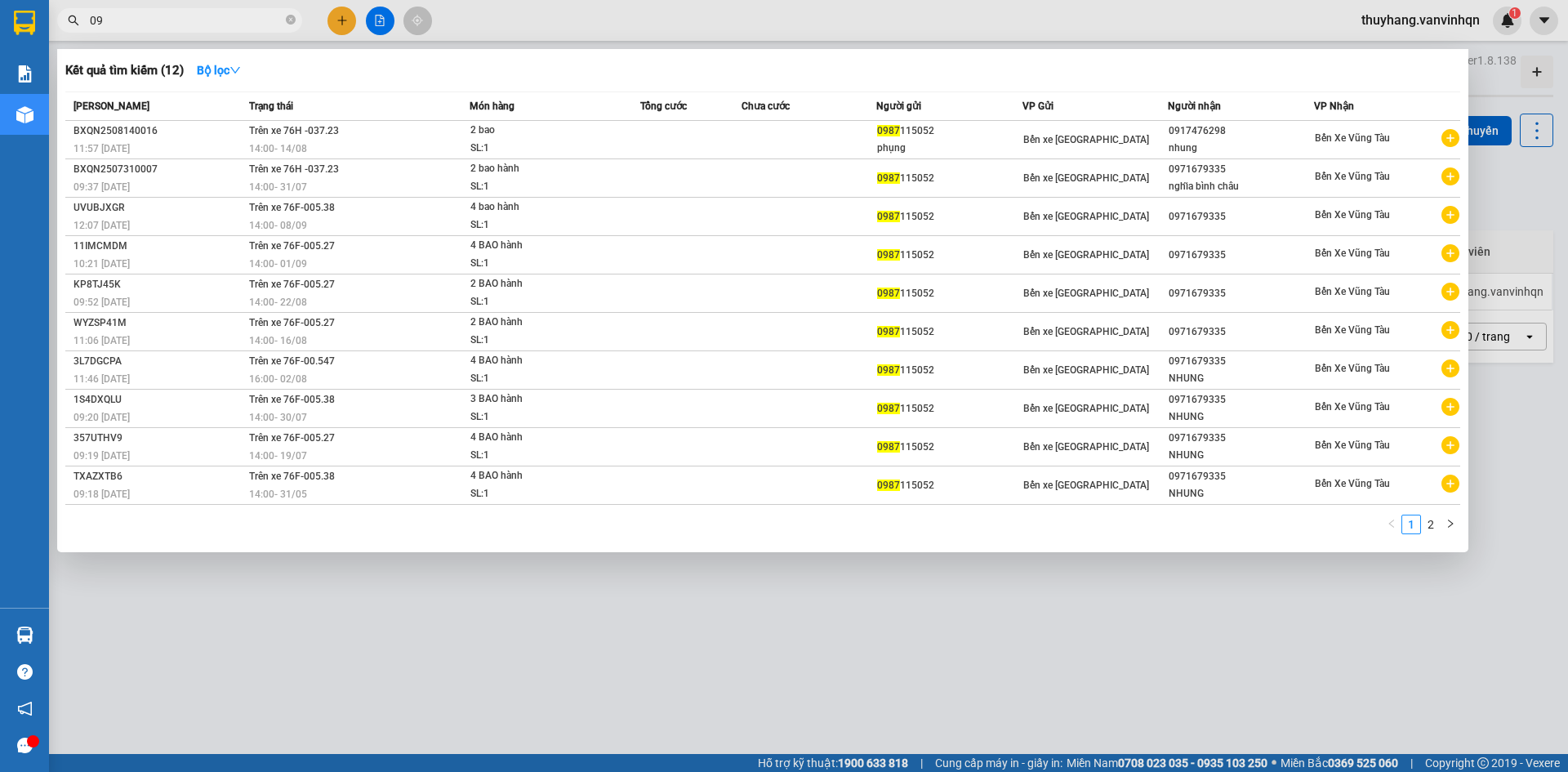
type input "0"
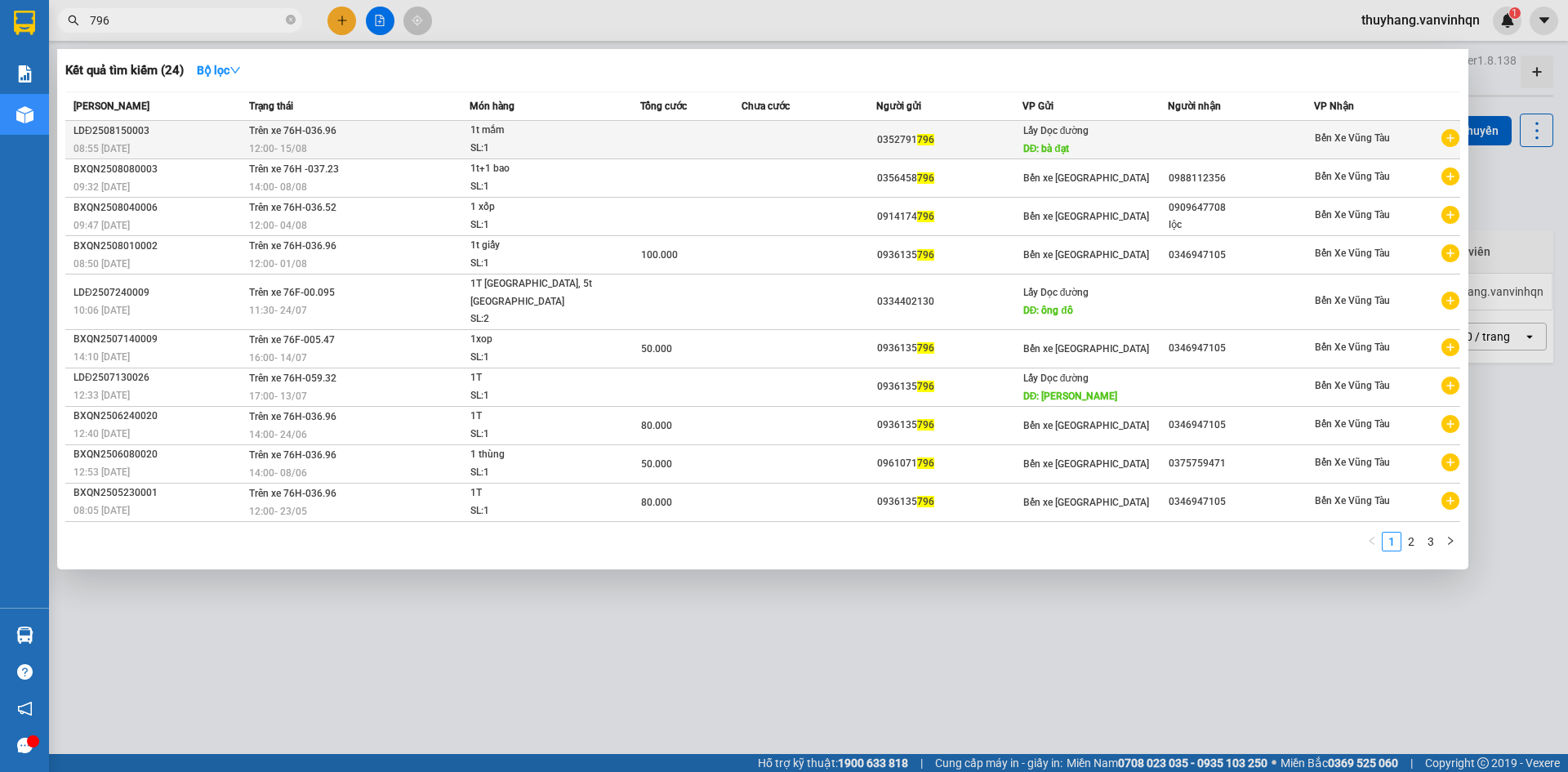
type input "796"
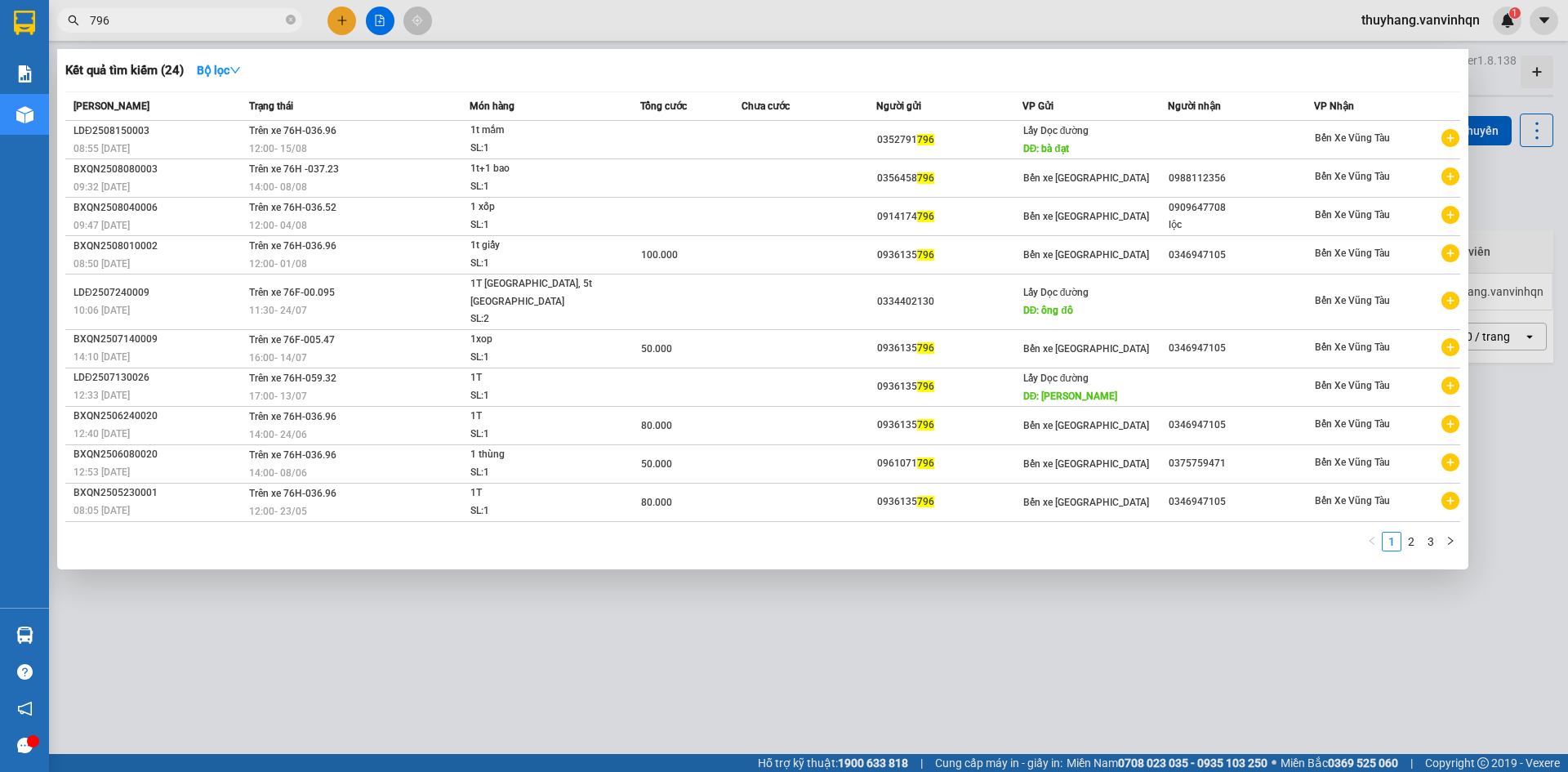
click at [565, 138] on div "1t mắm" at bounding box center [532, 131] width 123 height 18
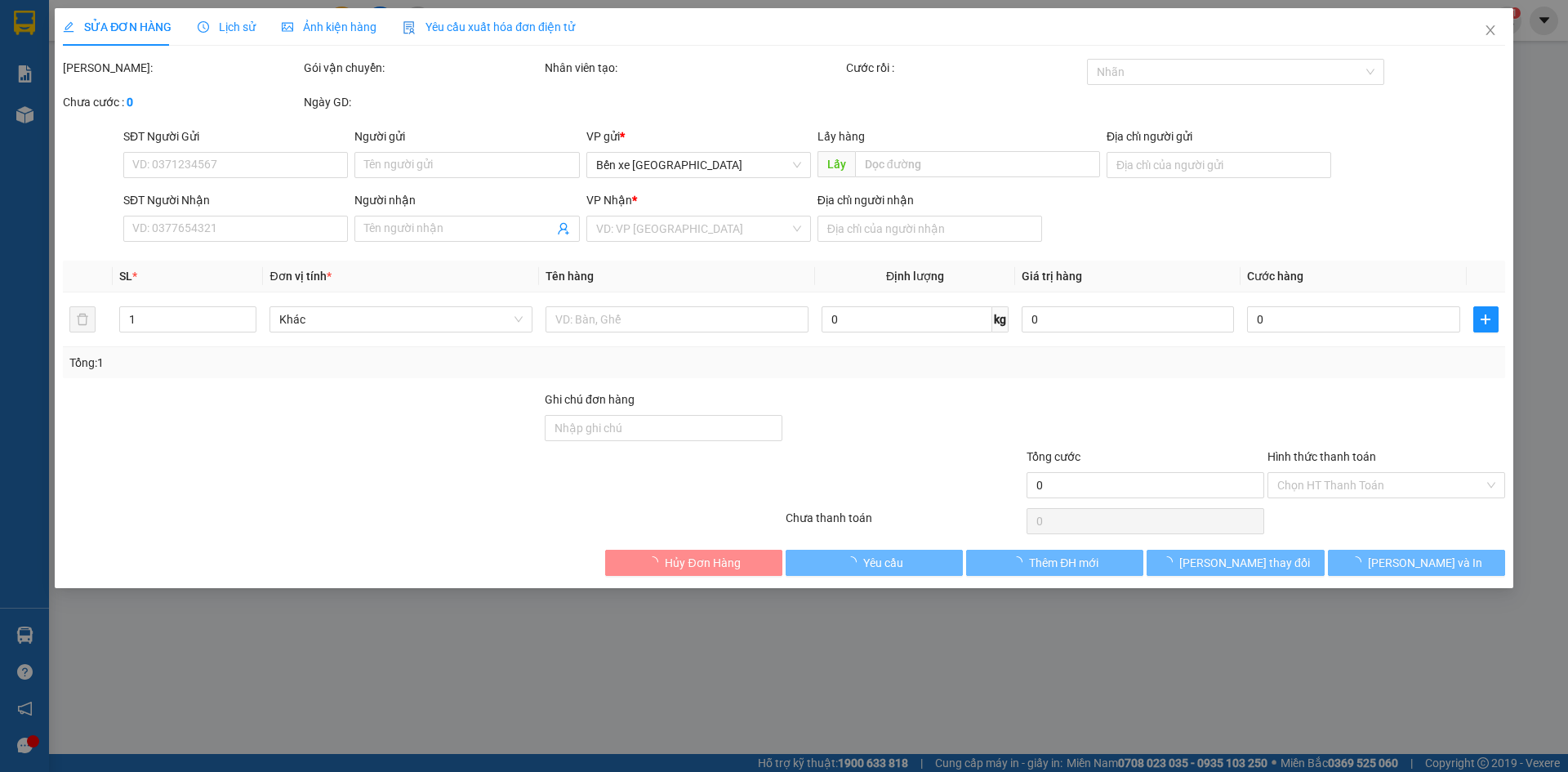
type input "0352791796"
type input "bà đạt"
type input "[PERSON_NAME]"
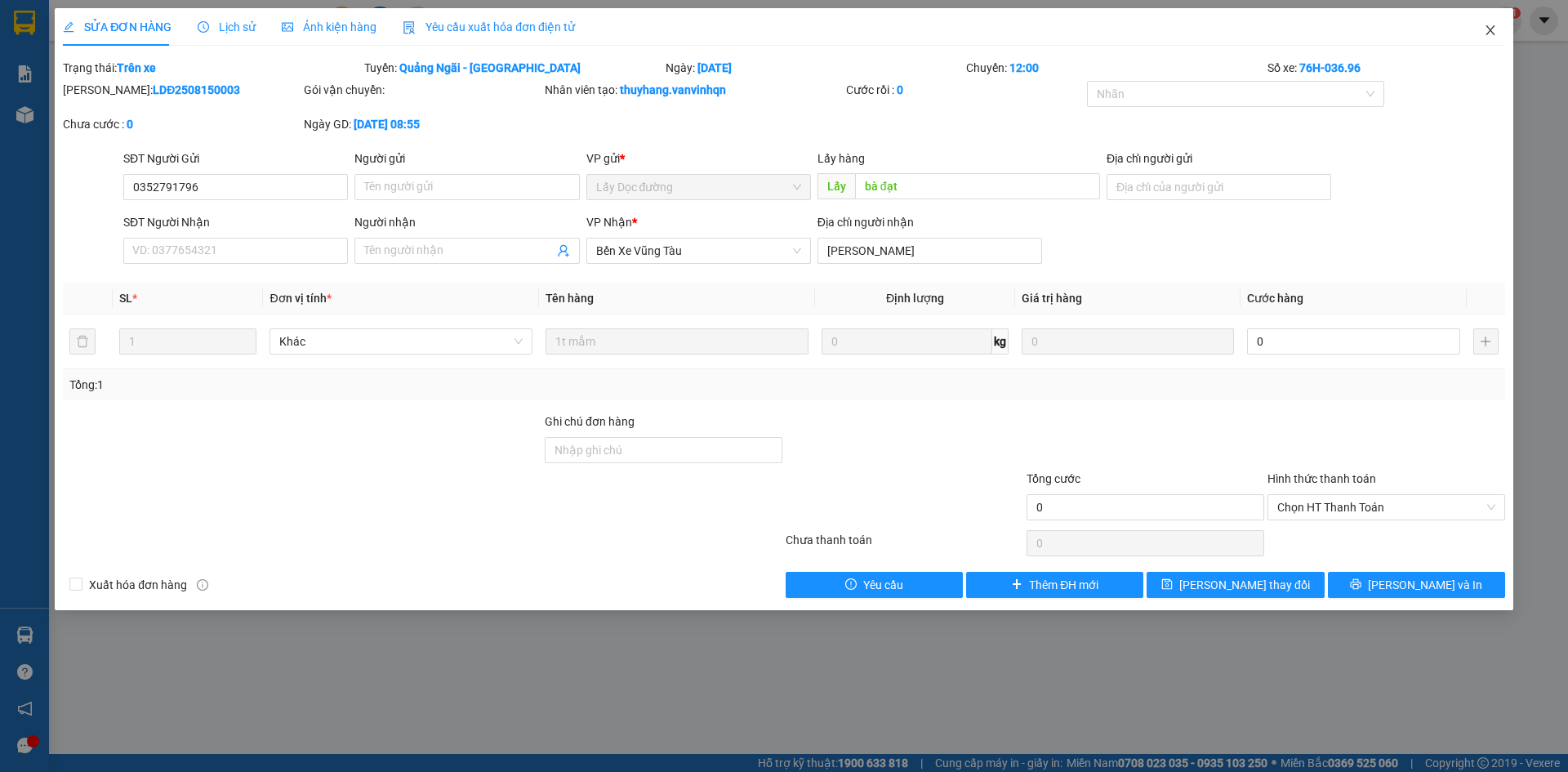
click at [1496, 31] on icon "close" at bounding box center [1490, 30] width 13 height 13
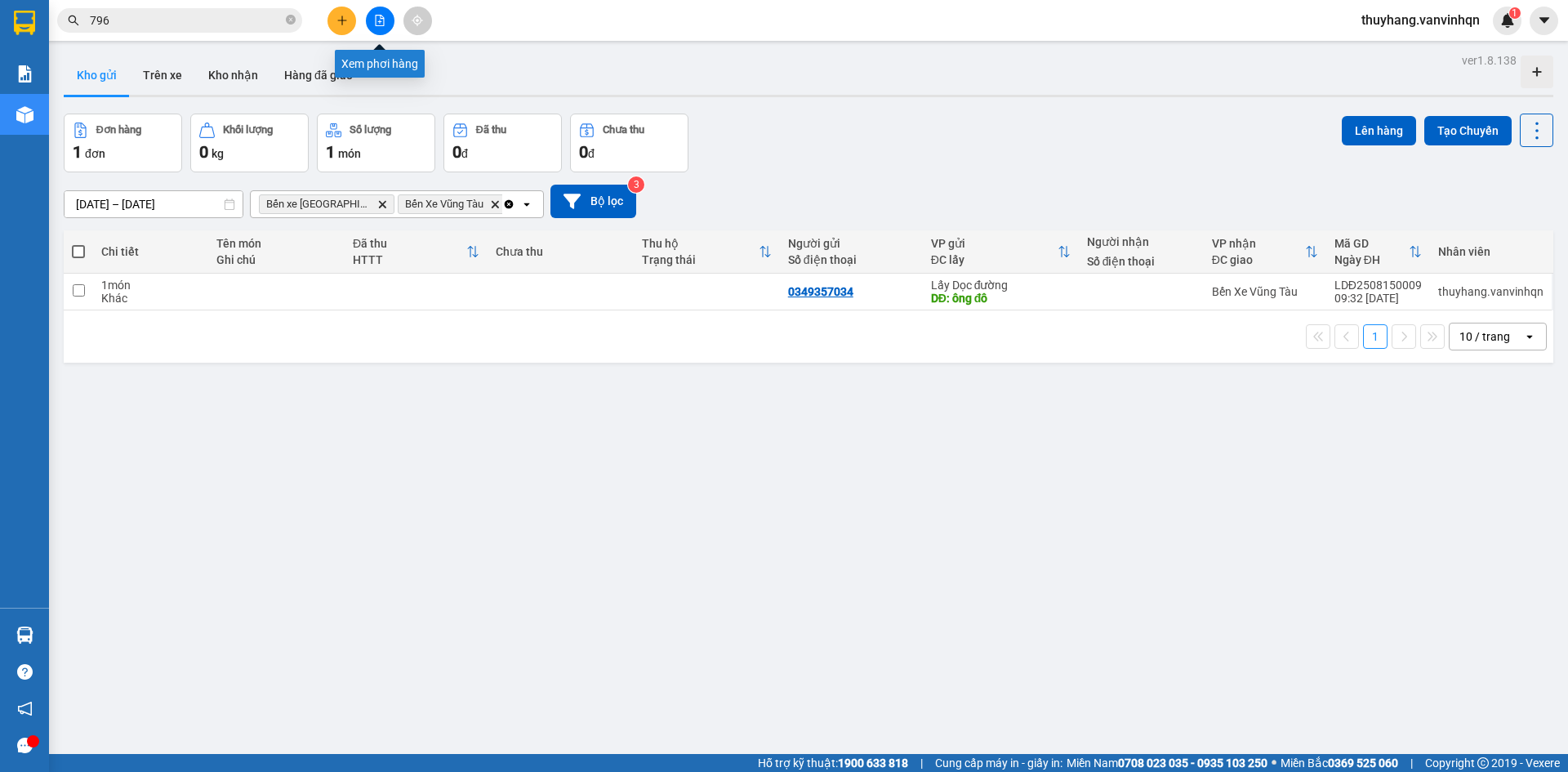
click at [376, 12] on button at bounding box center [380, 21] width 29 height 29
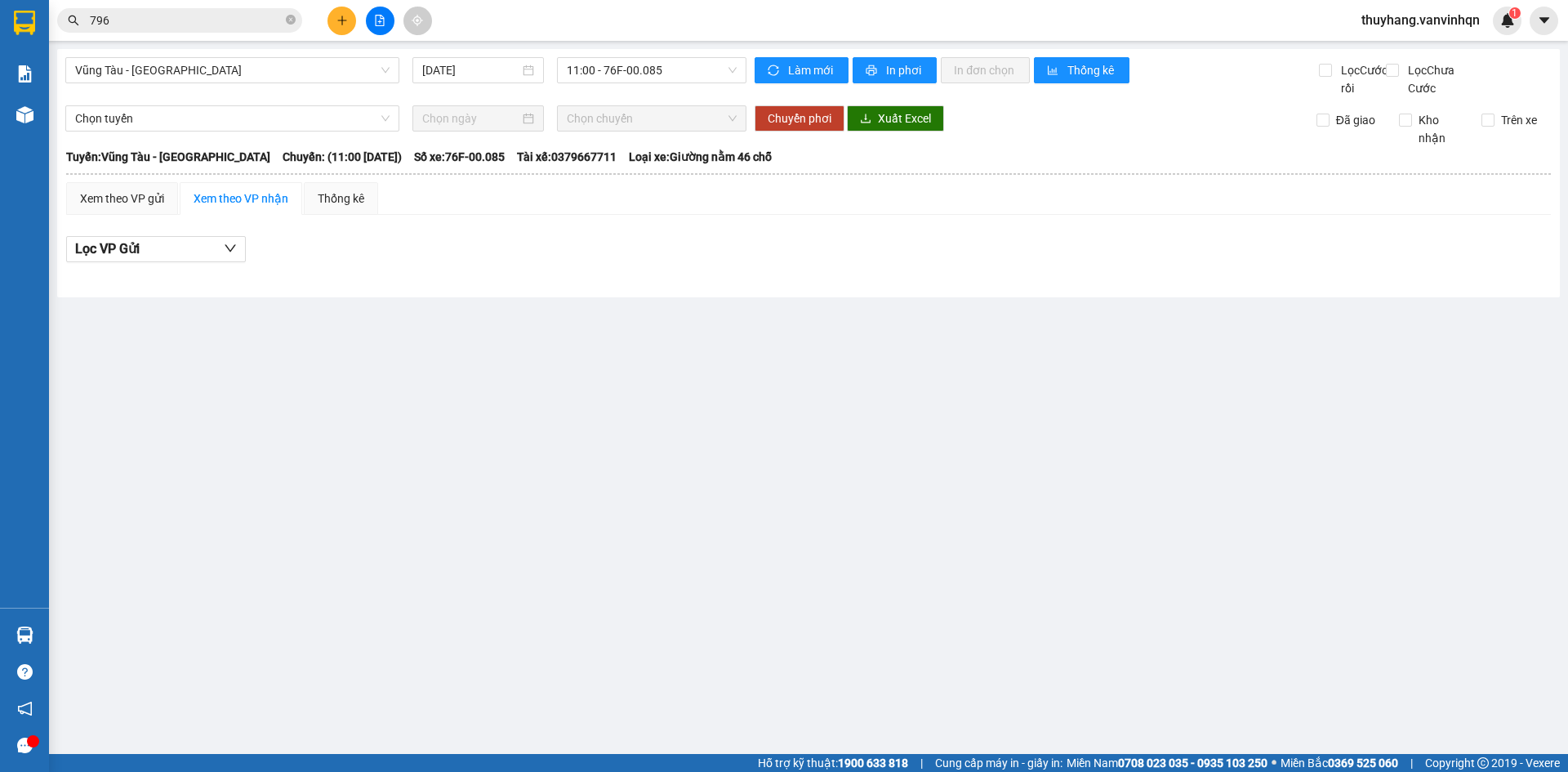
click at [212, 23] on input "796" at bounding box center [186, 21] width 193 height 18
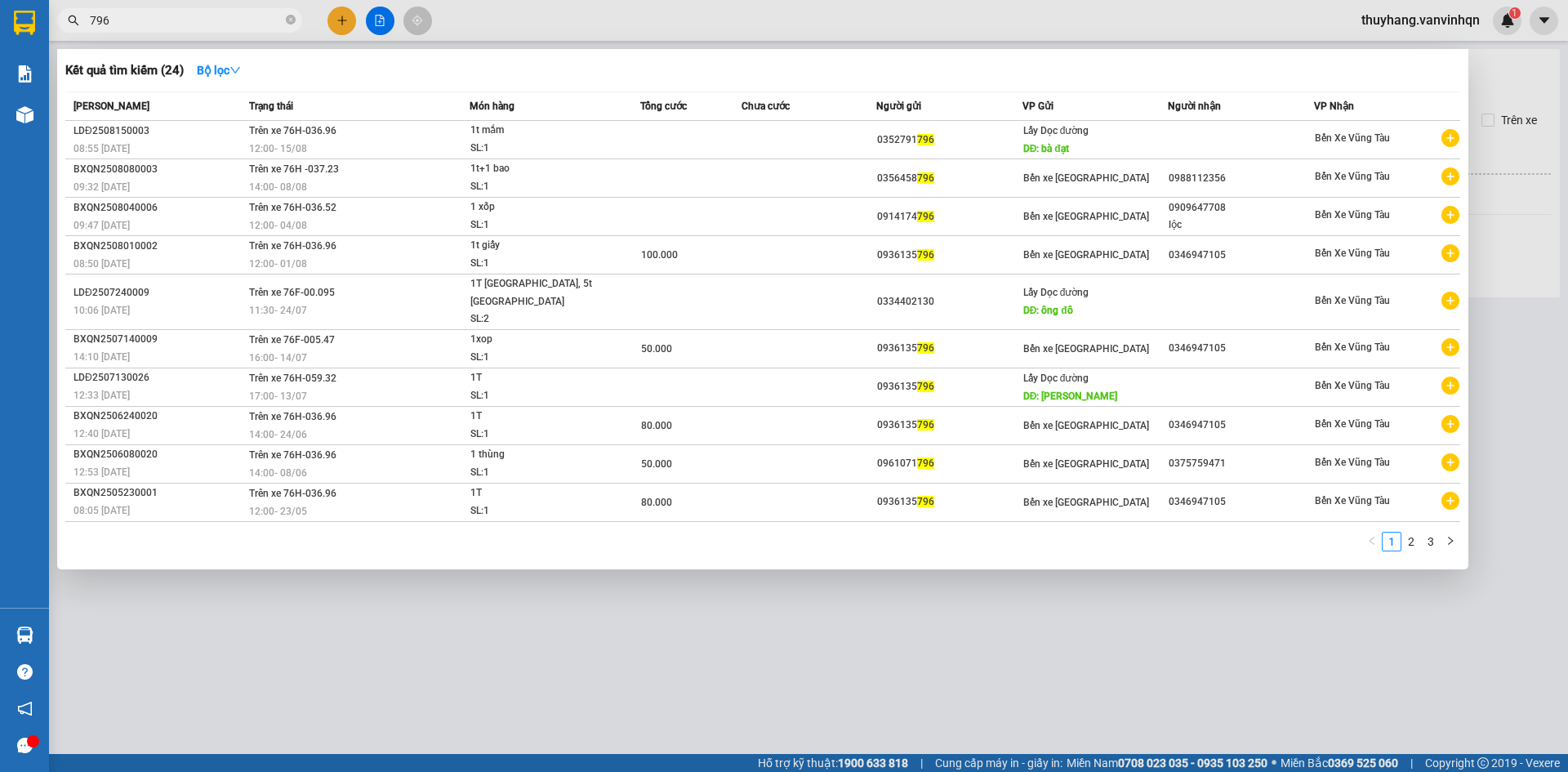
click at [1195, 658] on div at bounding box center [784, 386] width 1568 height 772
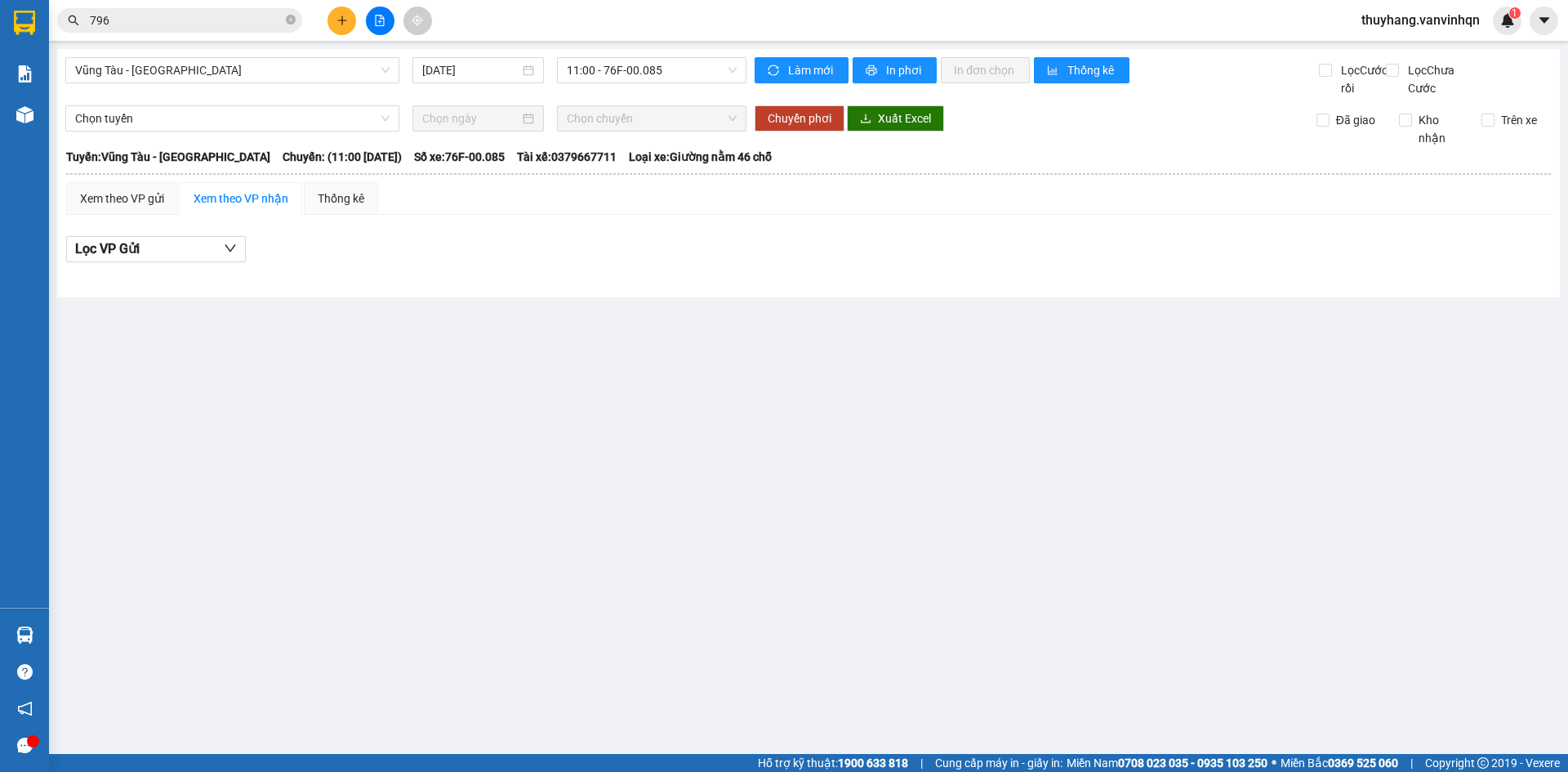
click at [1194, 658] on main "Vũng Tàu - Quảng Ngãi 15/08/2025 11:00 - 76F-00.085 Làm mới In phơi In đơn chọn…" at bounding box center [784, 376] width 1568 height 753
click at [342, 26] on button at bounding box center [342, 21] width 29 height 29
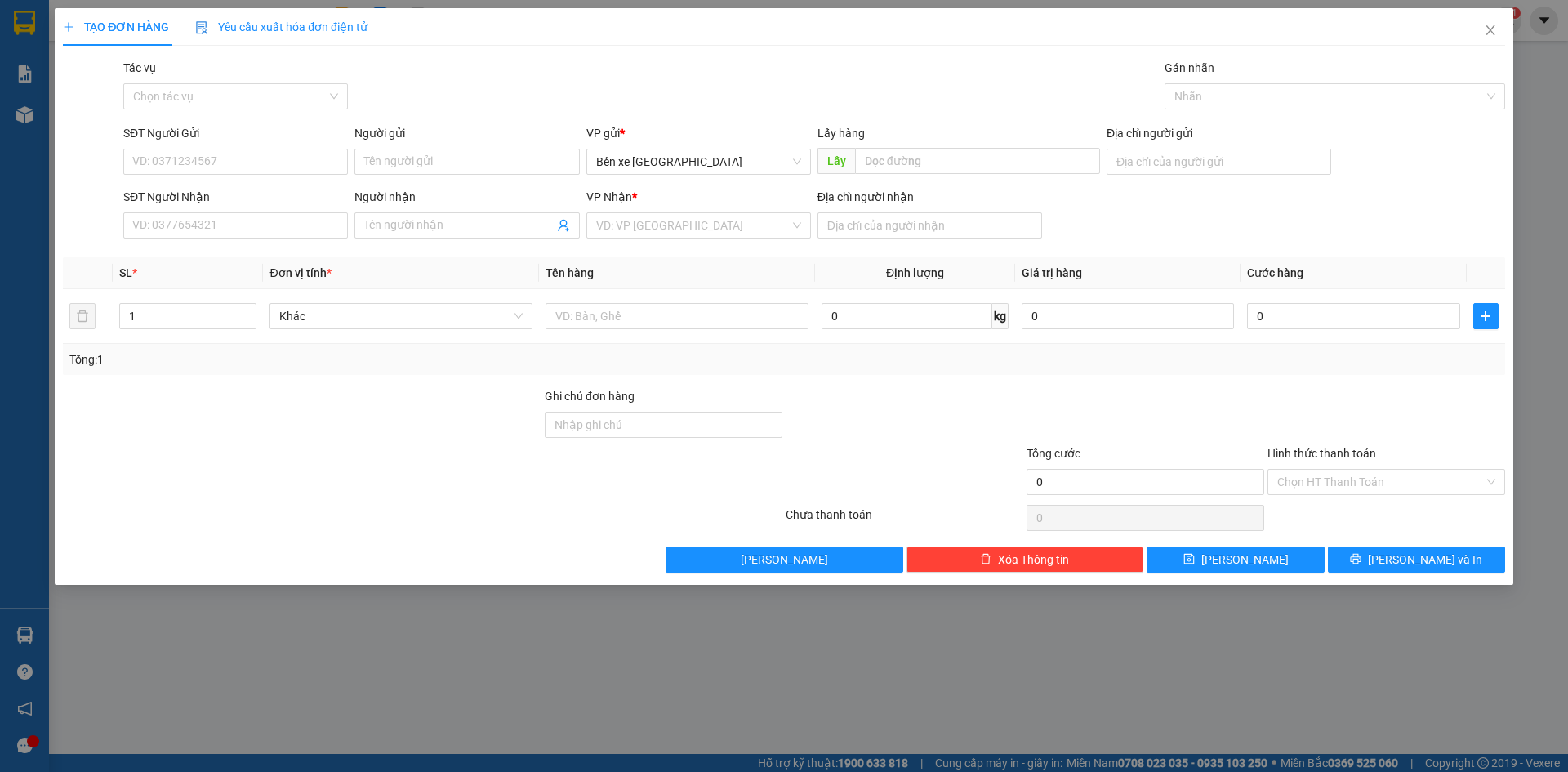
click at [739, 175] on div "VP gửi * Bến xe [GEOGRAPHIC_DATA]" at bounding box center [698, 152] width 225 height 57
click at [729, 165] on span "Bến xe [GEOGRAPHIC_DATA]" at bounding box center [698, 161] width 205 height 25
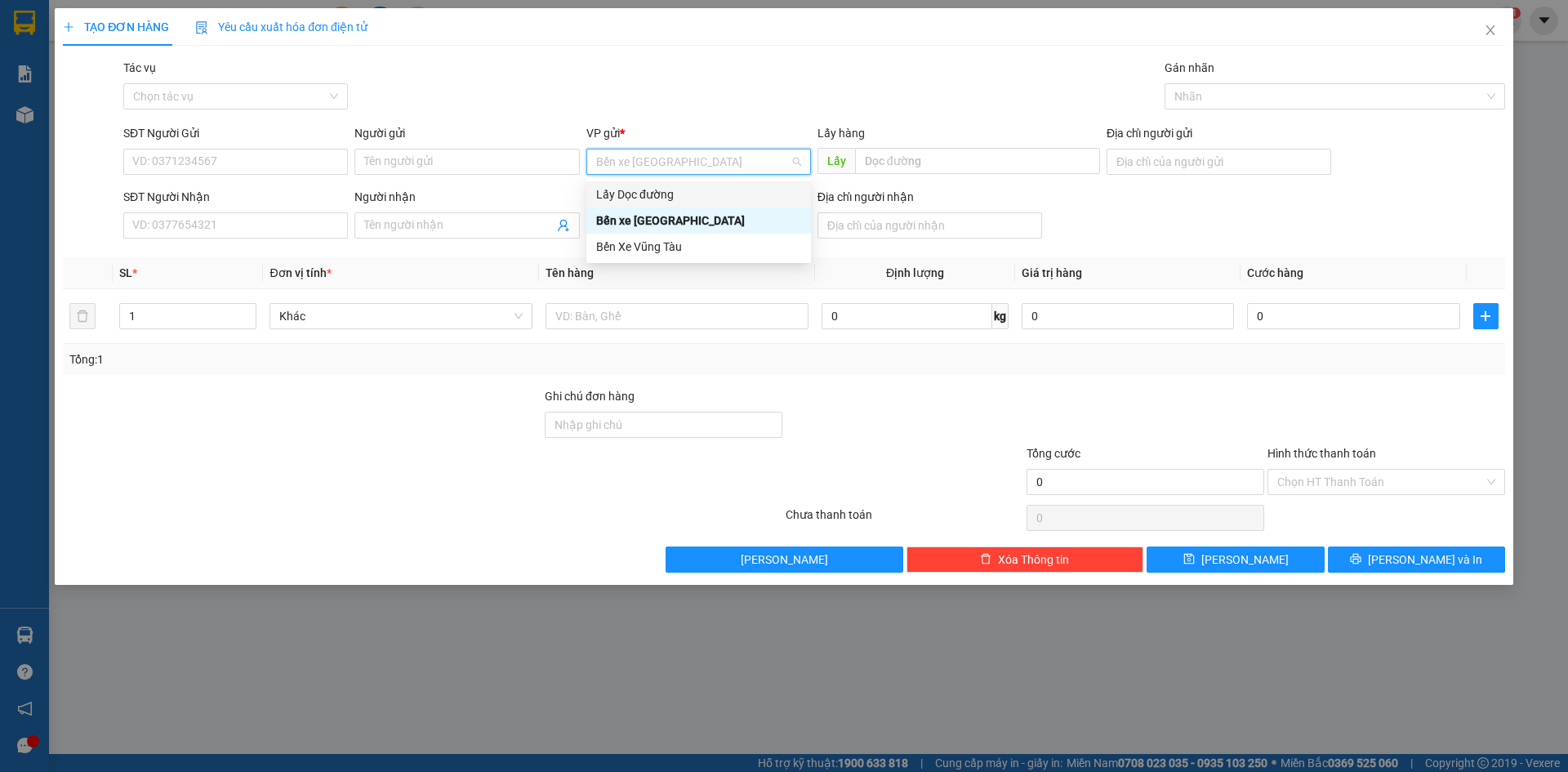
click at [715, 197] on div "Lấy Dọc đường" at bounding box center [698, 194] width 205 height 18
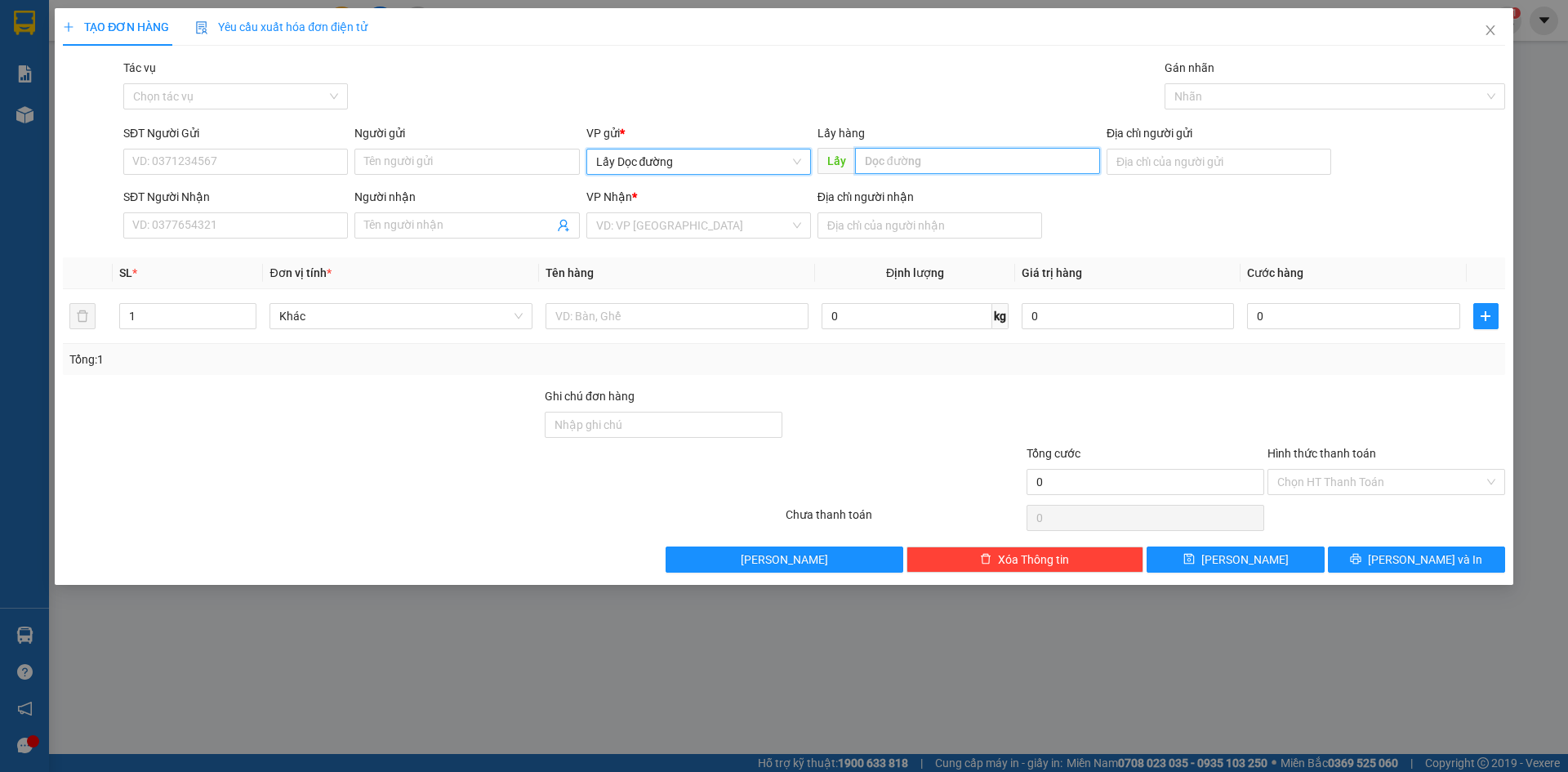
click at [911, 149] on input "text" at bounding box center [977, 160] width 245 height 26
type input "SÔNG VỆ"
click at [683, 219] on input "search" at bounding box center [692, 225] width 193 height 25
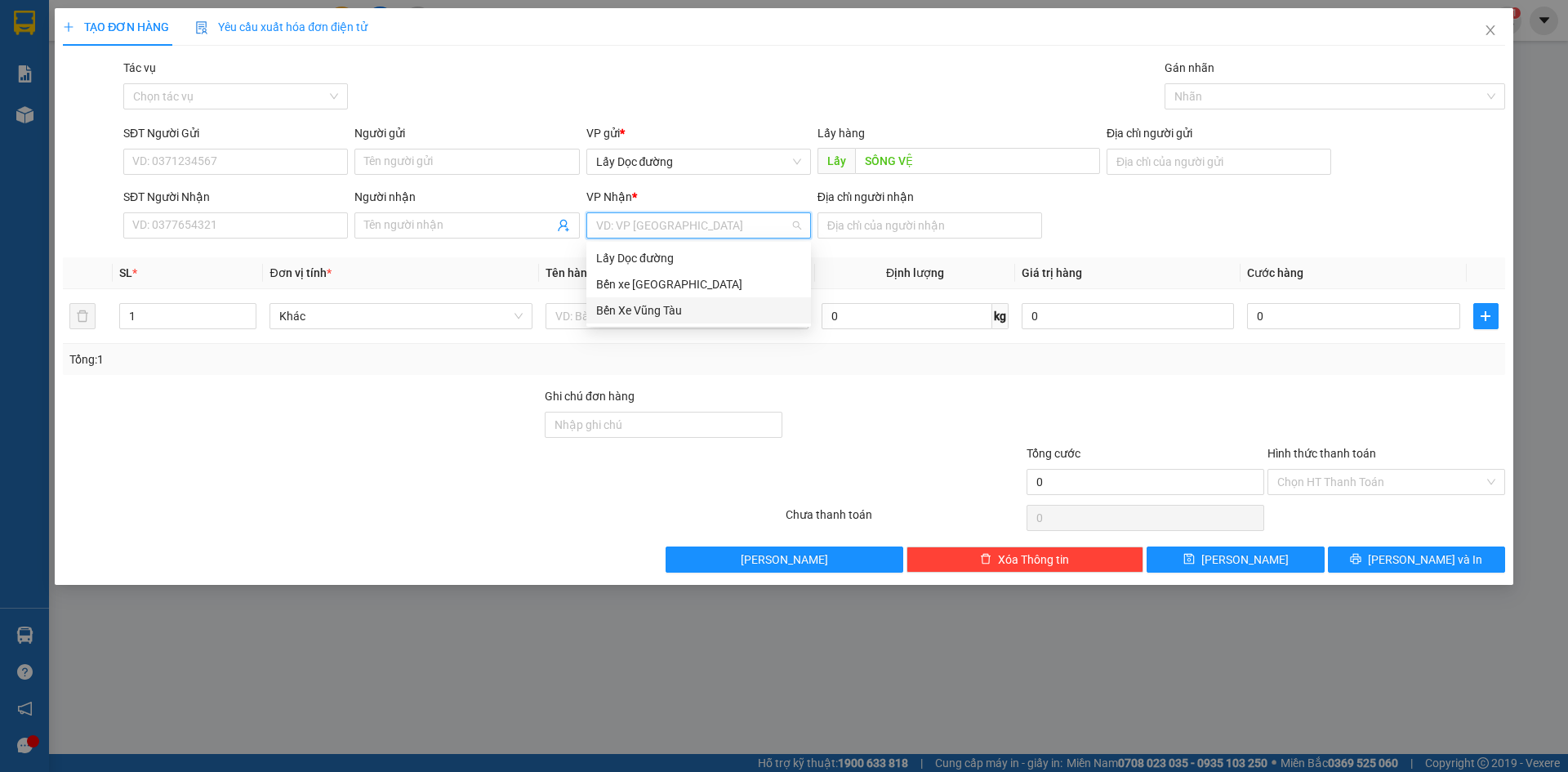
click at [688, 306] on div "Bến Xe Vũng Tàu" at bounding box center [698, 310] width 205 height 18
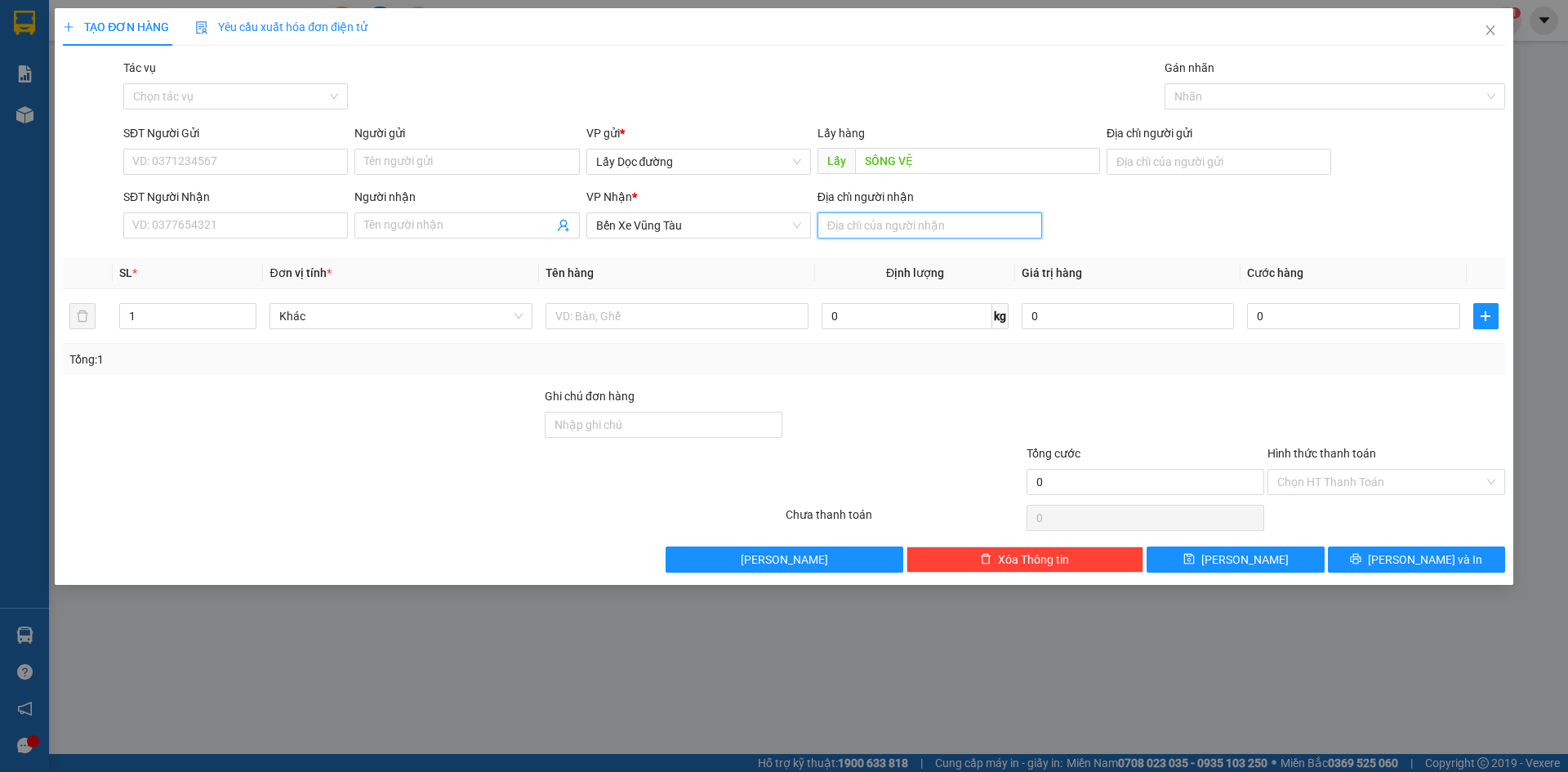
click at [855, 223] on input "Địa chỉ người nhận" at bounding box center [930, 225] width 225 height 26
type input "Cam ranh"
click at [167, 163] on input "SĐT Người Gửi" at bounding box center [236, 161] width 225 height 26
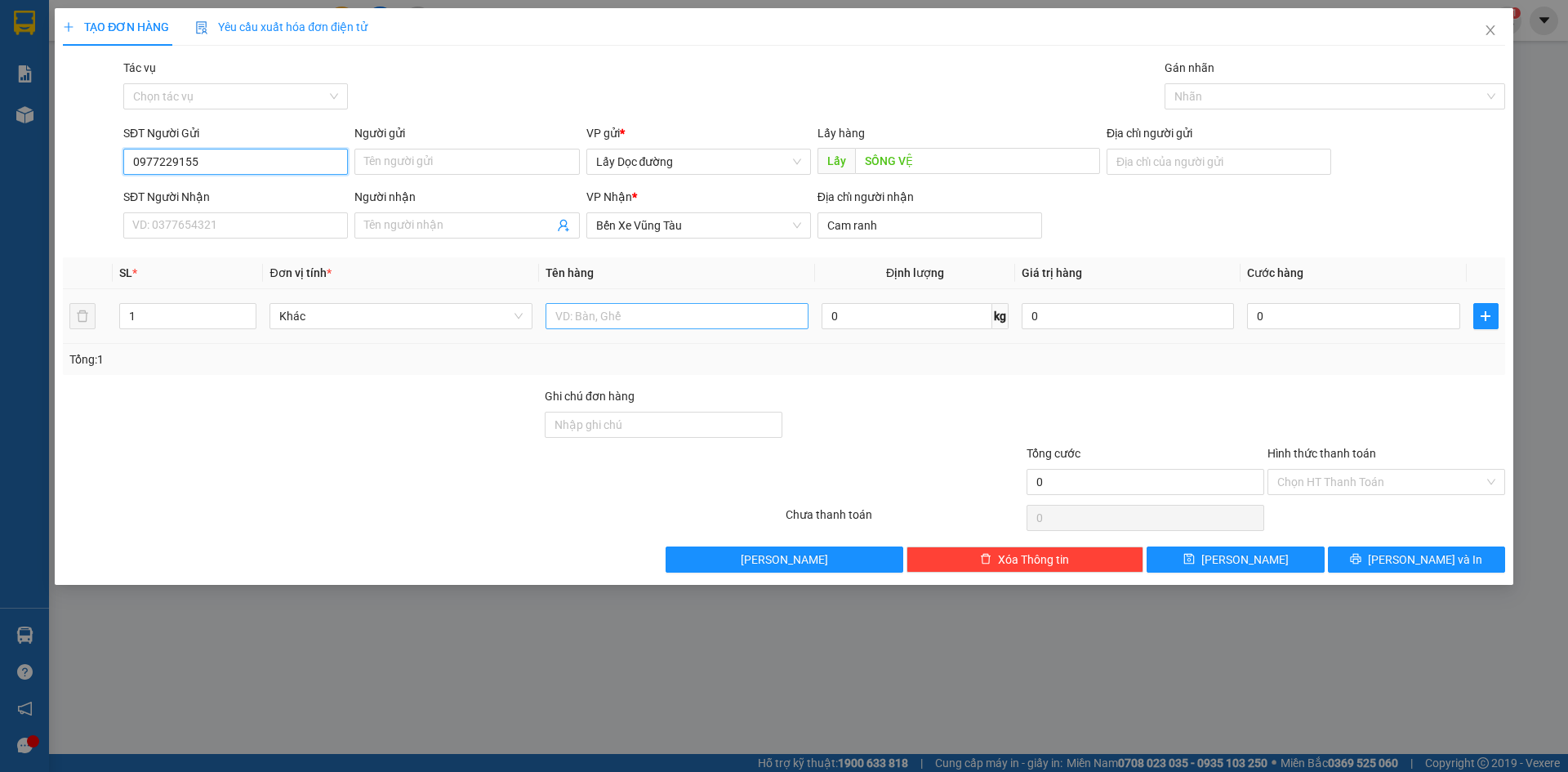
type input "0977229155"
click at [672, 320] on input "text" at bounding box center [677, 316] width 263 height 26
type input "2 canh dầu"
click at [1184, 544] on div "Transit Pickup Surcharge Ids Transit Deliver Surcharge Ids Transit Deliver Surc…" at bounding box center [784, 315] width 1442 height 514
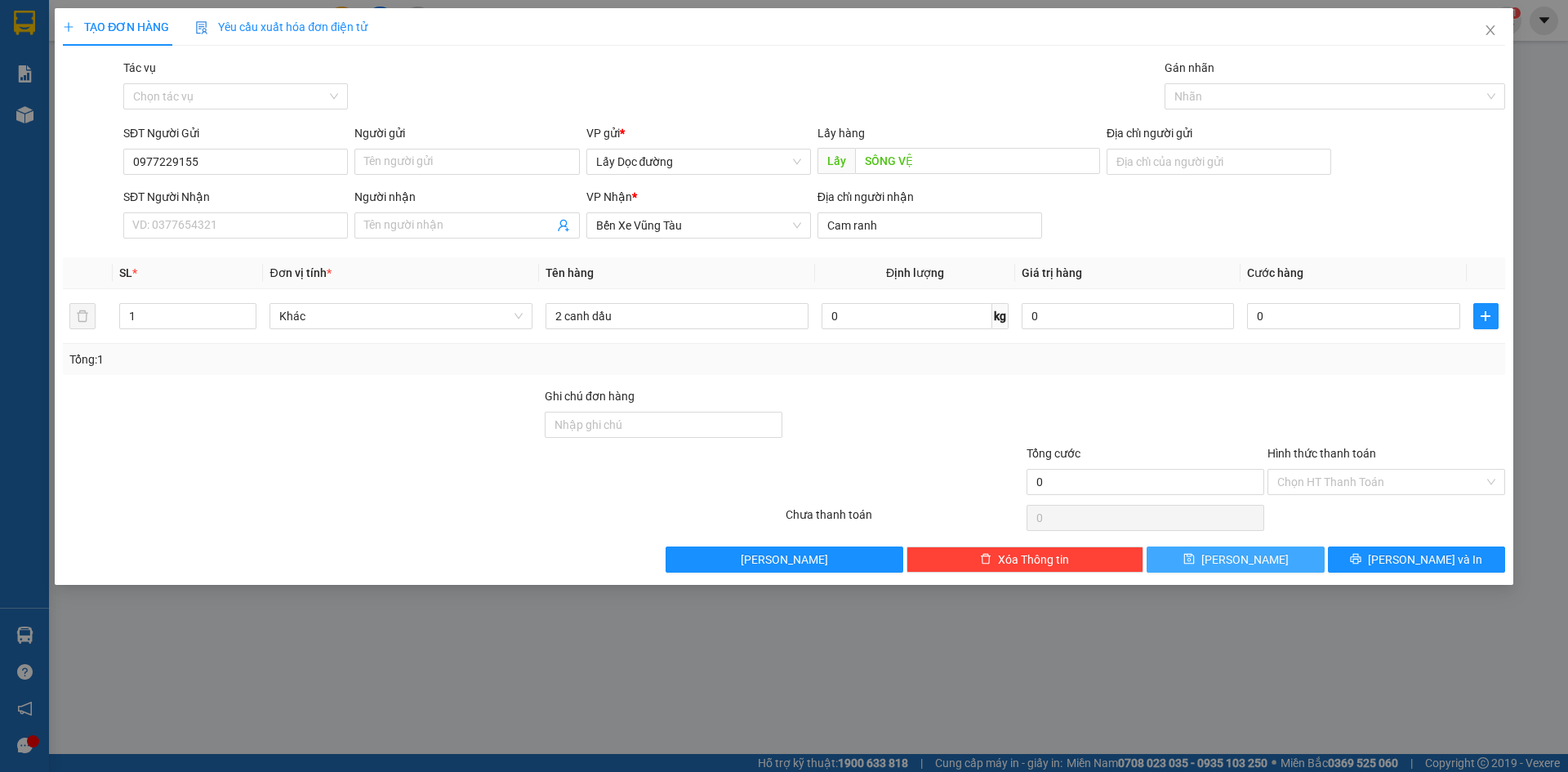
click at [1177, 563] on button "[PERSON_NAME]" at bounding box center [1234, 559] width 177 height 26
click at [726, 156] on span "Bến xe [GEOGRAPHIC_DATA]" at bounding box center [698, 161] width 205 height 25
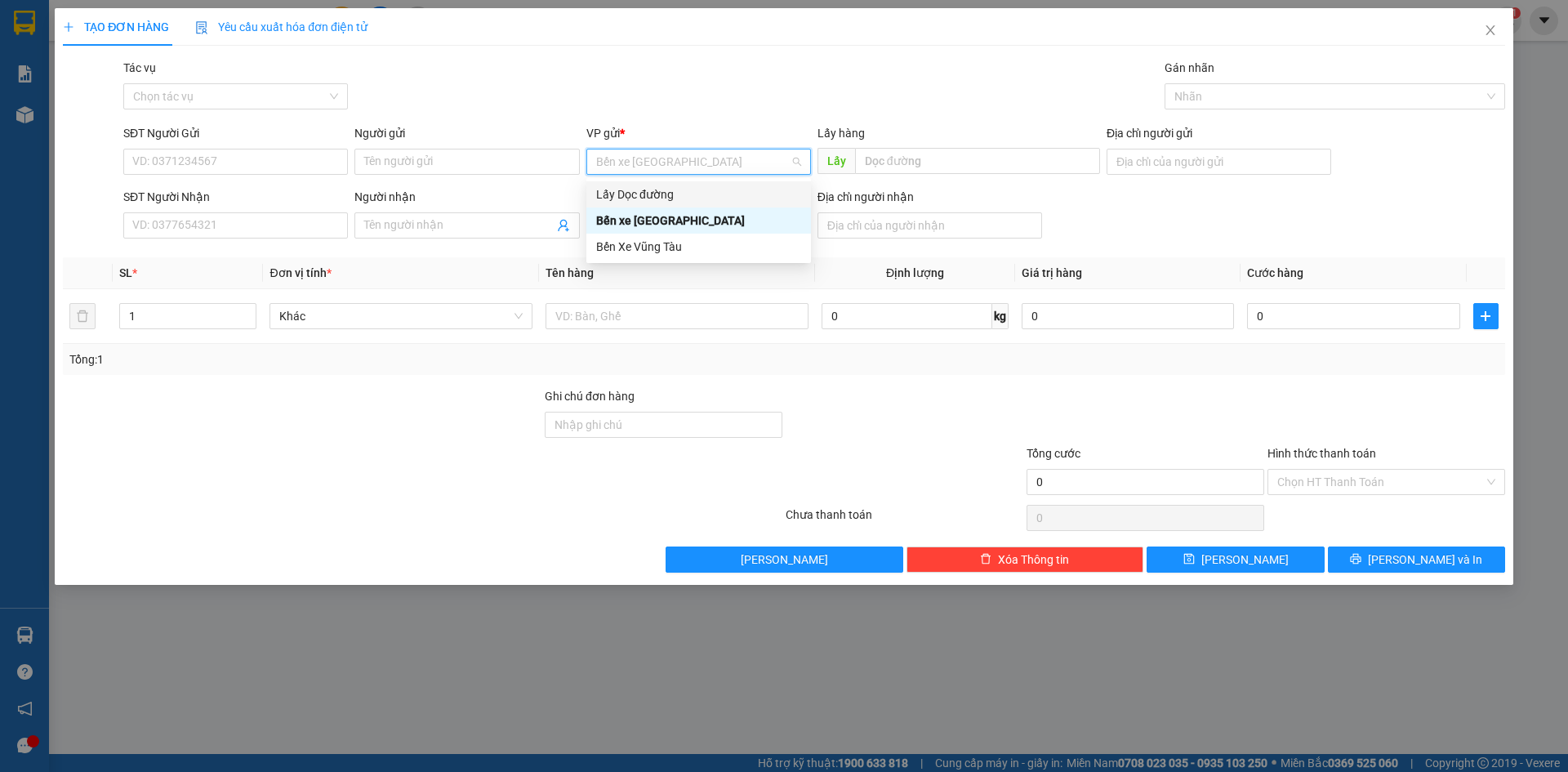
click at [688, 190] on div "Lấy Dọc đường" at bounding box center [698, 194] width 205 height 18
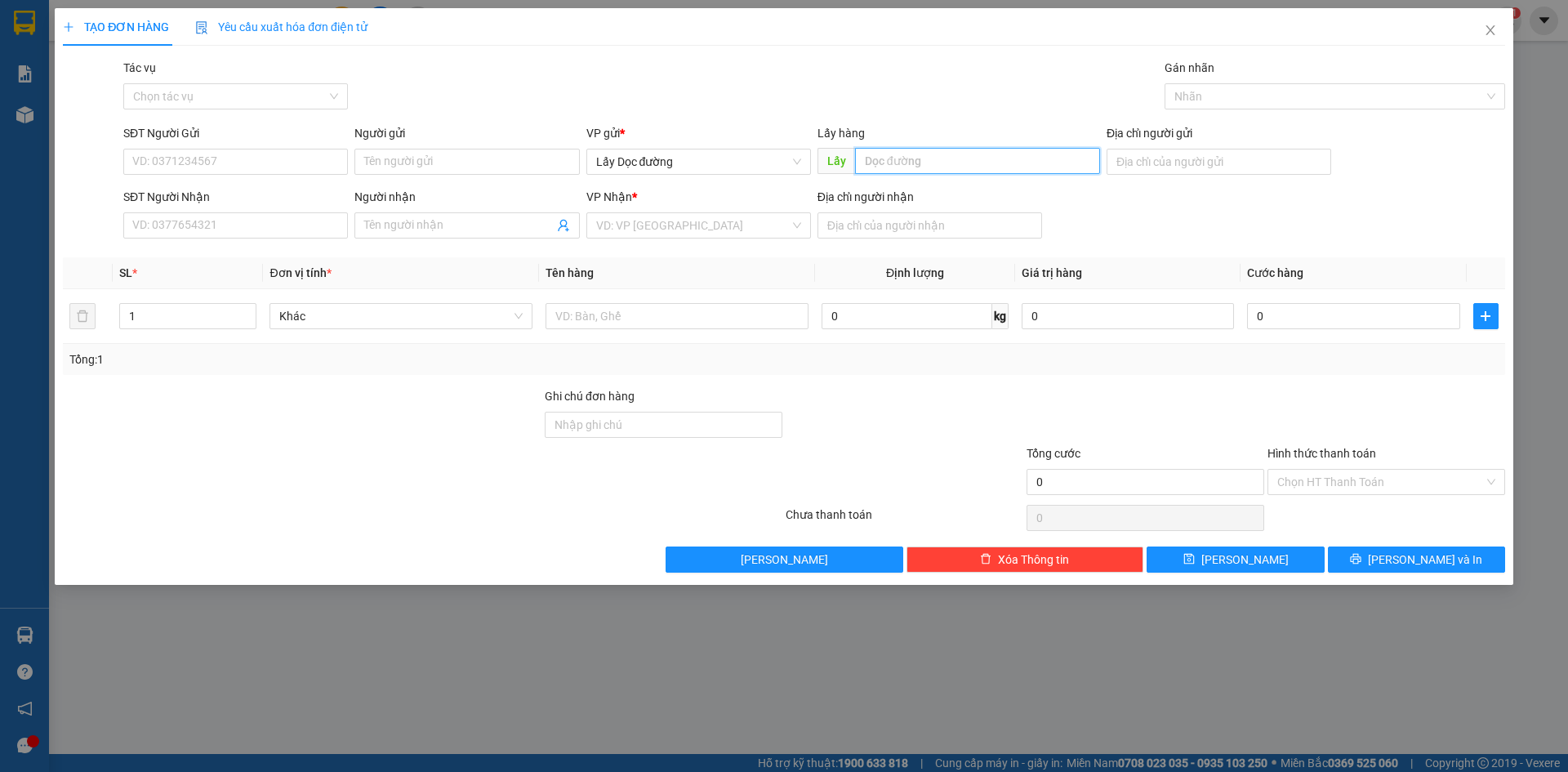
click at [896, 168] on input "text" at bounding box center [977, 160] width 245 height 26
click at [291, 165] on input "SĐT Người Gửi" at bounding box center [236, 161] width 225 height 26
type input "0379406150"
click at [701, 224] on input "search" at bounding box center [692, 225] width 193 height 25
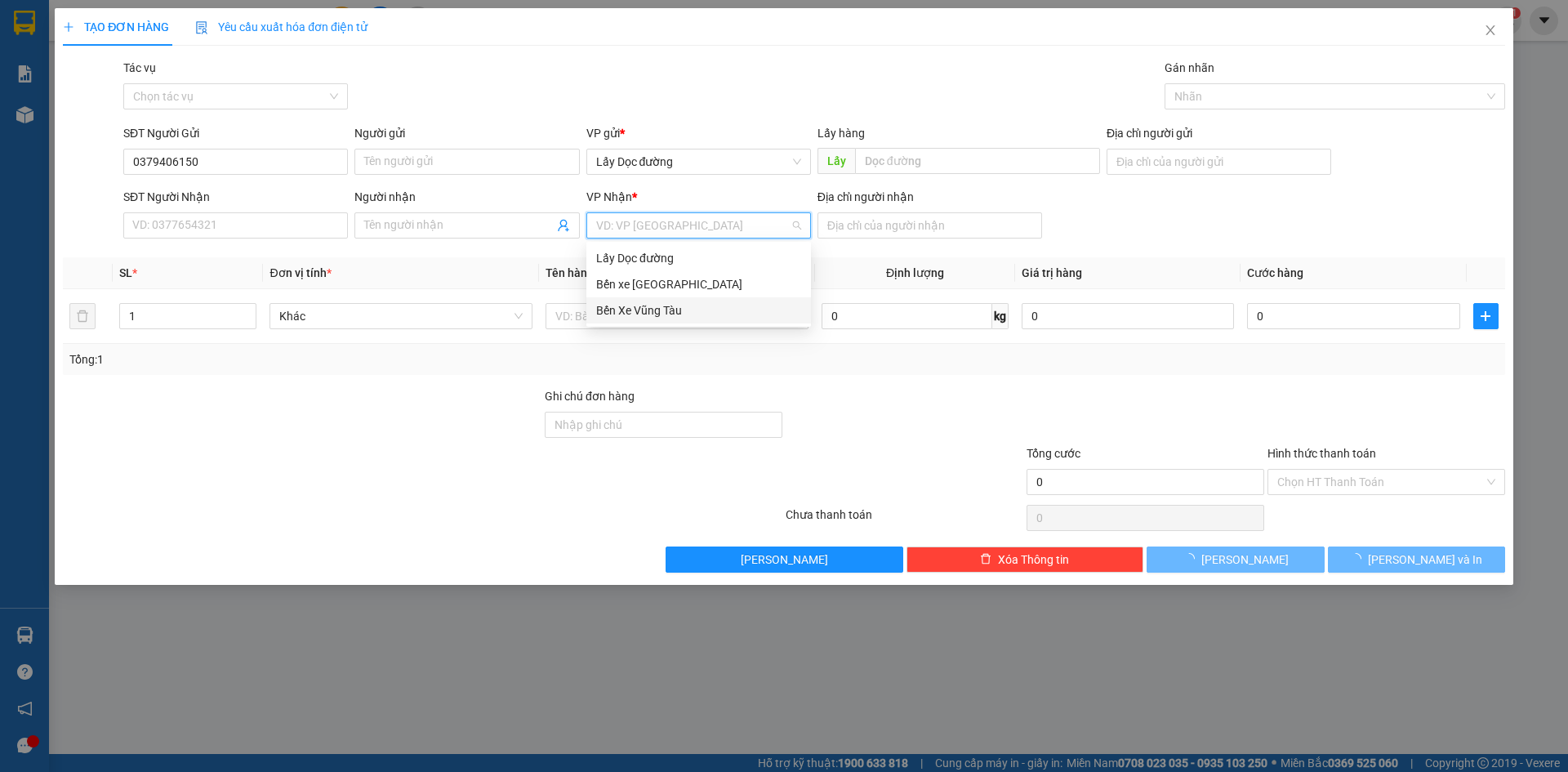
click at [713, 315] on div "Bến Xe Vũng Tàu" at bounding box center [698, 310] width 205 height 18
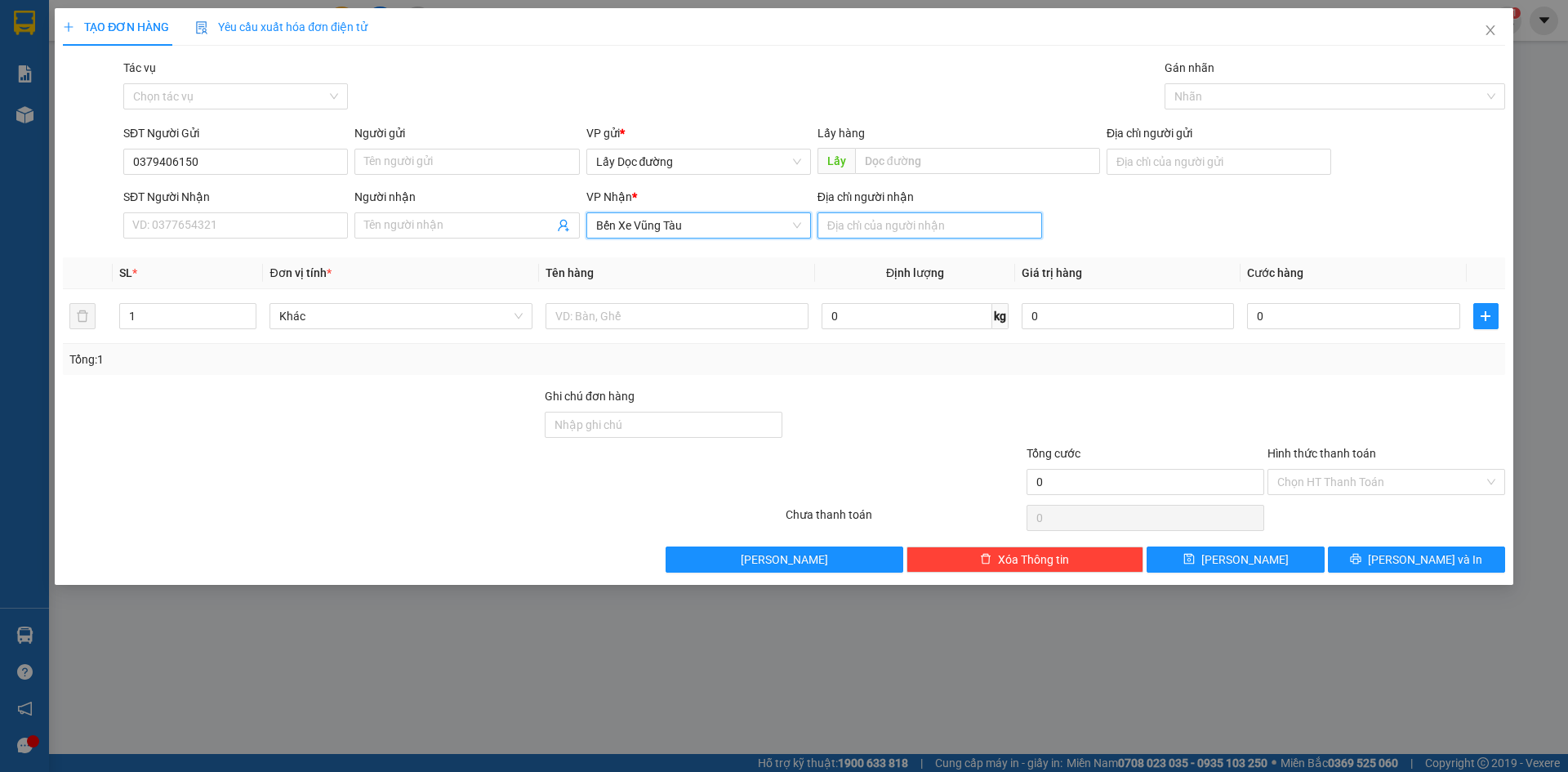
click at [935, 222] on input "Địa chỉ người nhận" at bounding box center [930, 225] width 225 height 26
click at [902, 167] on input "text" at bounding box center [977, 160] width 245 height 26
type input "rubi"
drag, startPoint x: 869, startPoint y: 223, endPoint x: 896, endPoint y: 230, distance: 27.9
click at [869, 223] on input "Địa chỉ người nhận" at bounding box center [930, 225] width 225 height 26
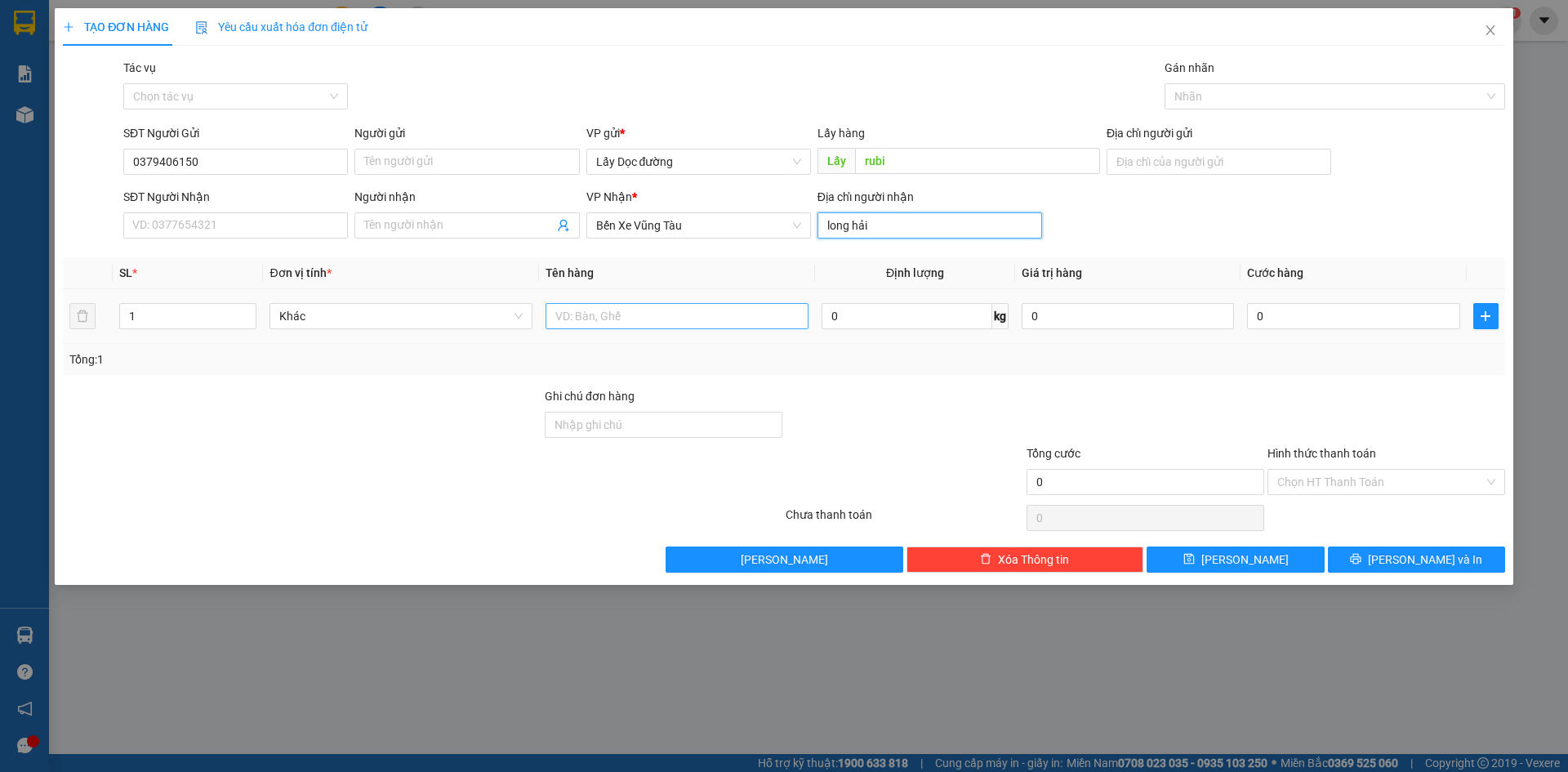
type input "long hải"
click at [795, 322] on input "text" at bounding box center [677, 316] width 263 height 26
type input "12T Nhỏ"
click at [961, 170] on input "rubi" at bounding box center [977, 160] width 245 height 26
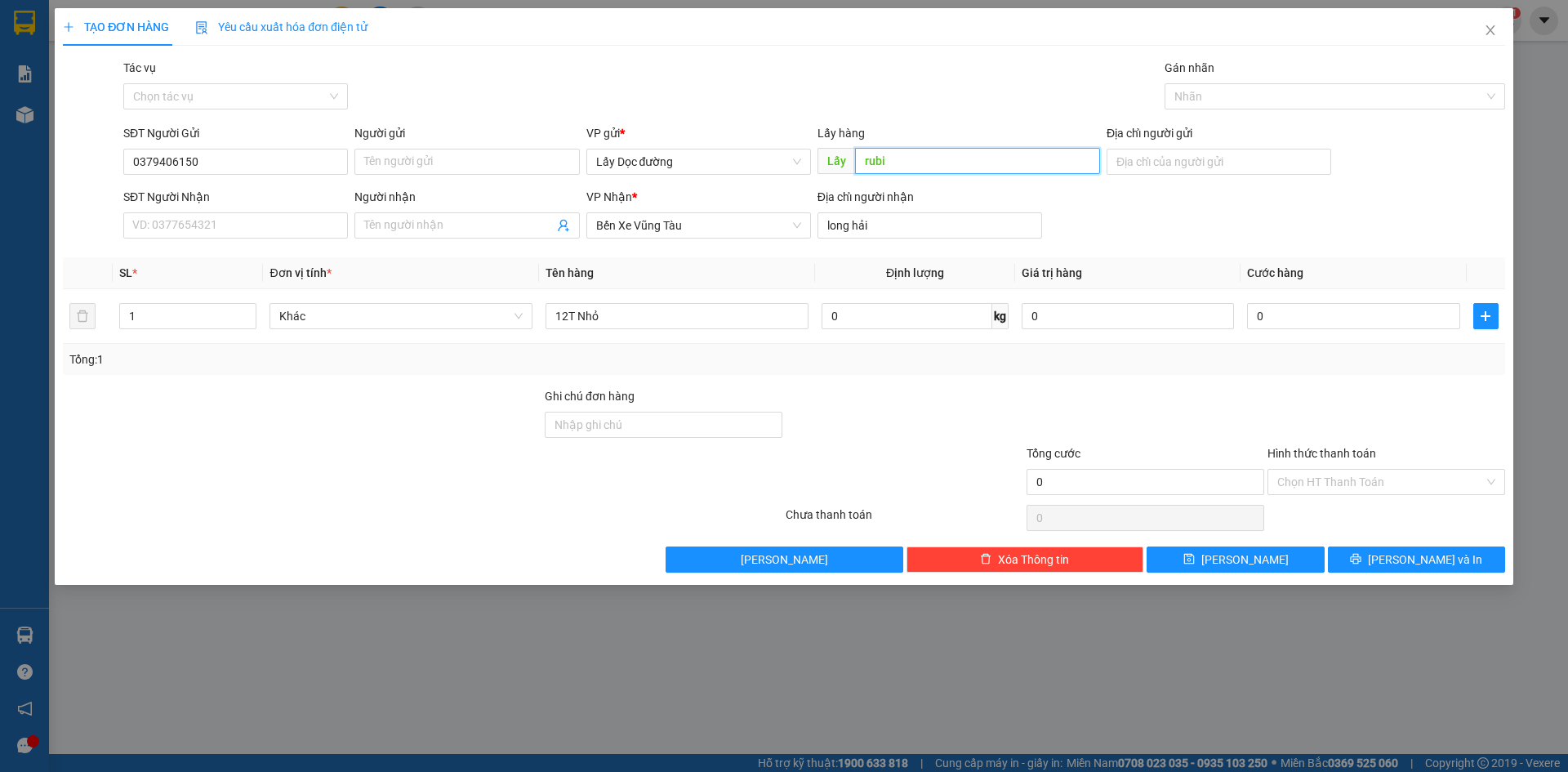
click at [961, 170] on input "rubi" at bounding box center [977, 160] width 245 height 26
click at [955, 163] on input "rubi" at bounding box center [977, 160] width 245 height 26
type input "rubi phú yên"
click at [1184, 556] on button "[PERSON_NAME]" at bounding box center [1234, 559] width 177 height 26
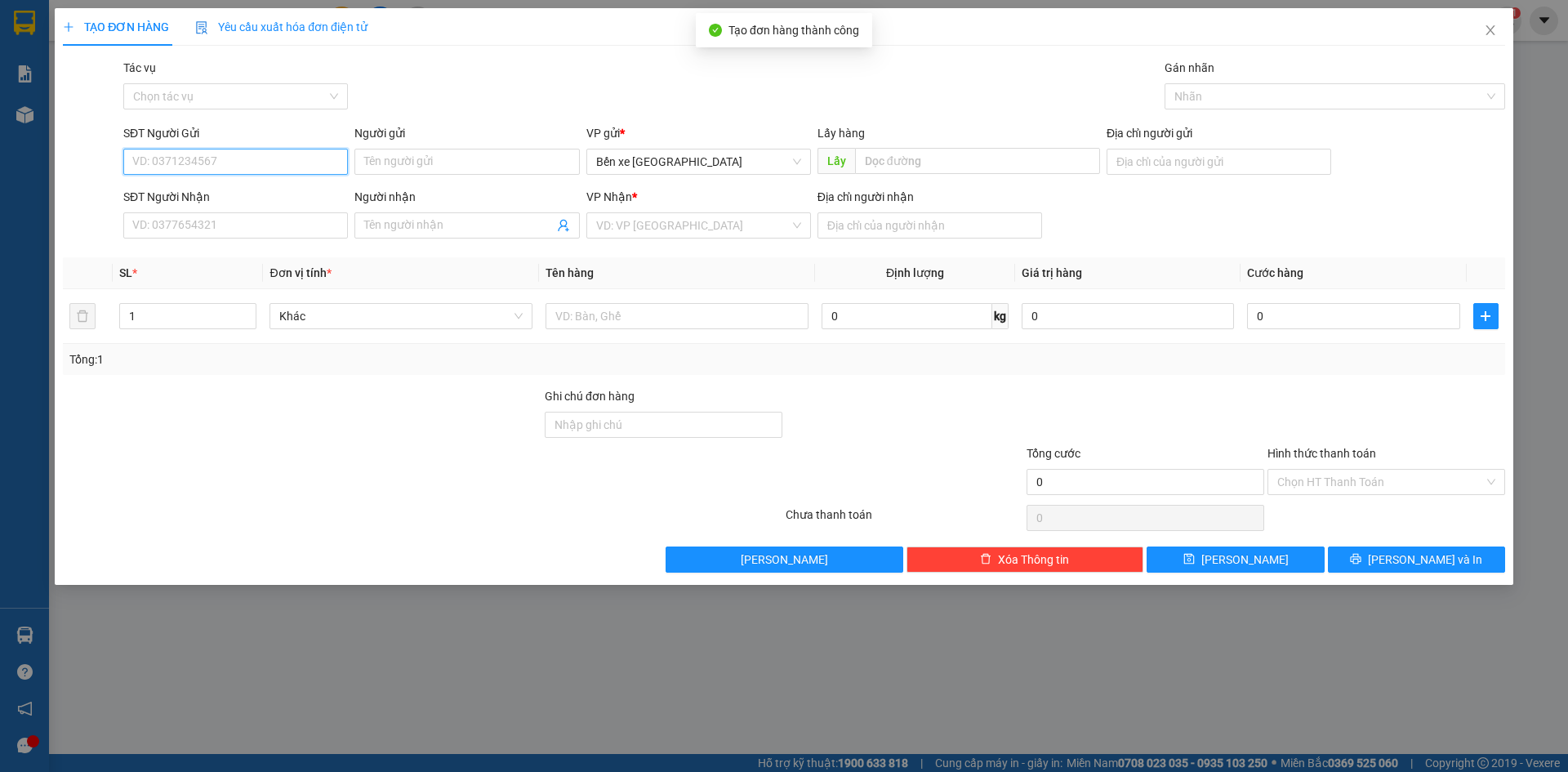
click at [237, 163] on input "SĐT Người Gửi" at bounding box center [236, 161] width 225 height 26
click at [658, 165] on span "Bến xe [GEOGRAPHIC_DATA]" at bounding box center [698, 161] width 205 height 25
type input "0379406150"
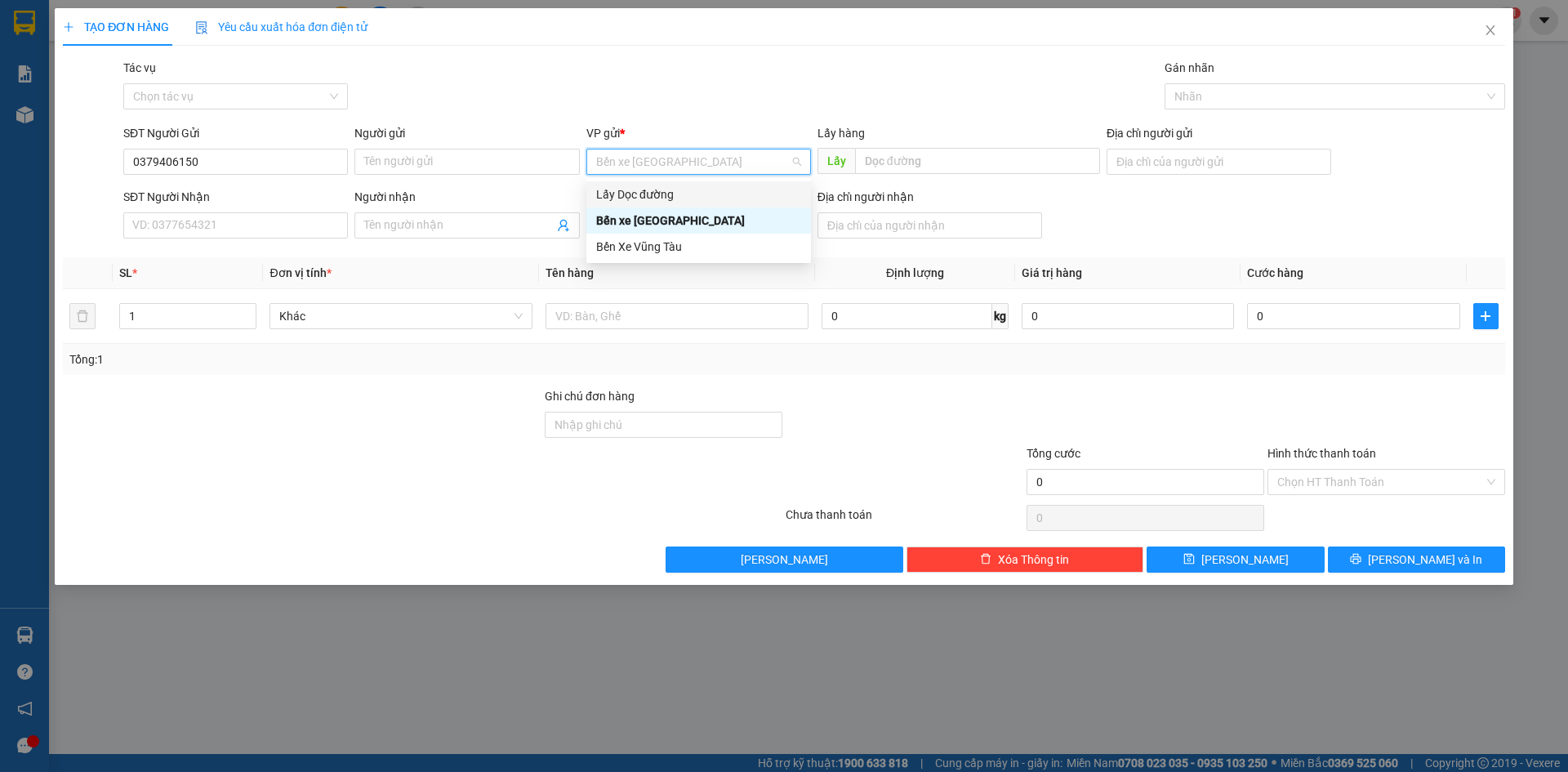
click at [668, 185] on div "Lấy Dọc đường" at bounding box center [698, 194] width 225 height 26
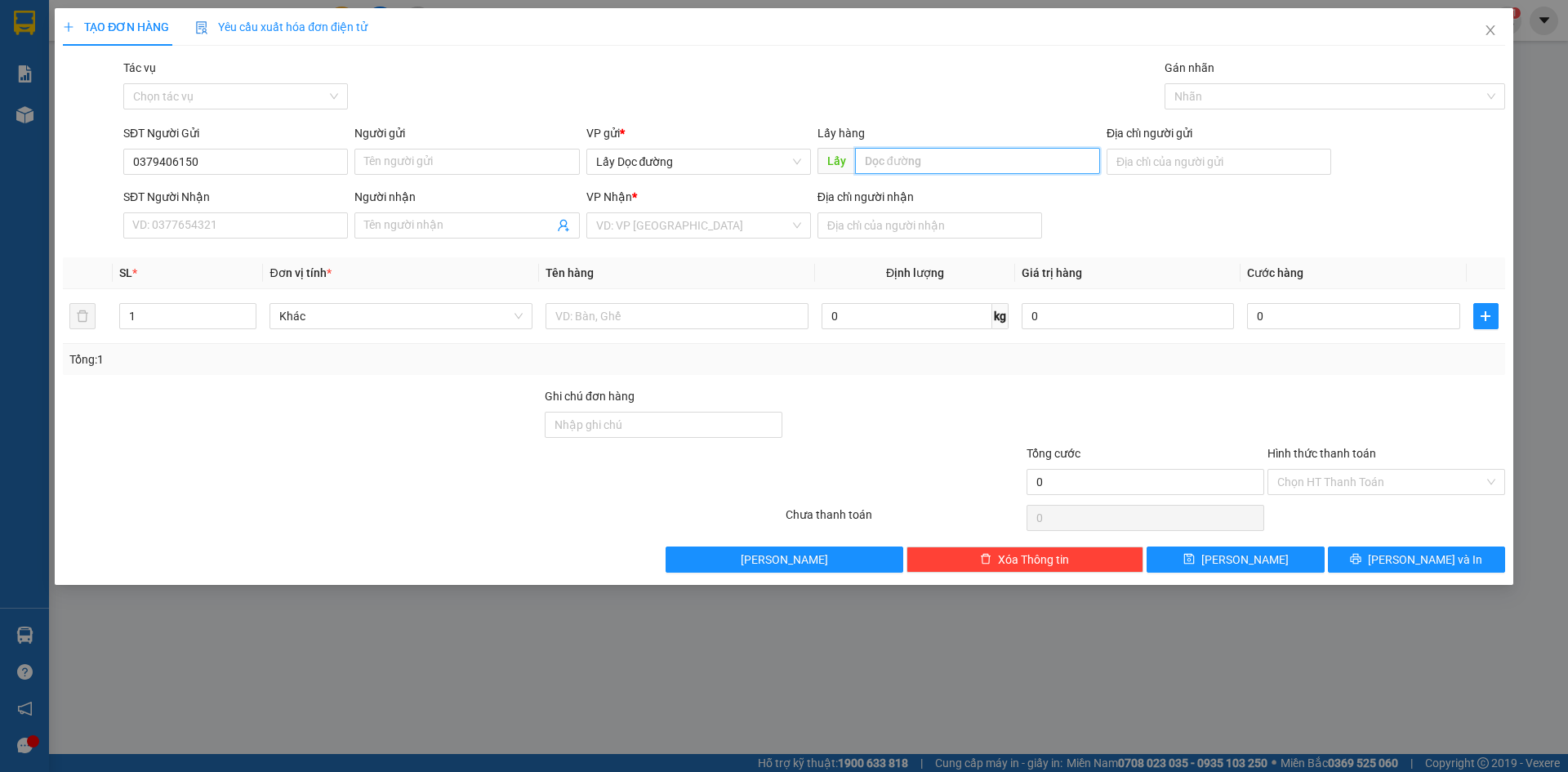
click at [901, 166] on input "text" at bounding box center [977, 160] width 245 height 26
type input "rubi phú yên"
click at [678, 230] on input "search" at bounding box center [692, 225] width 193 height 25
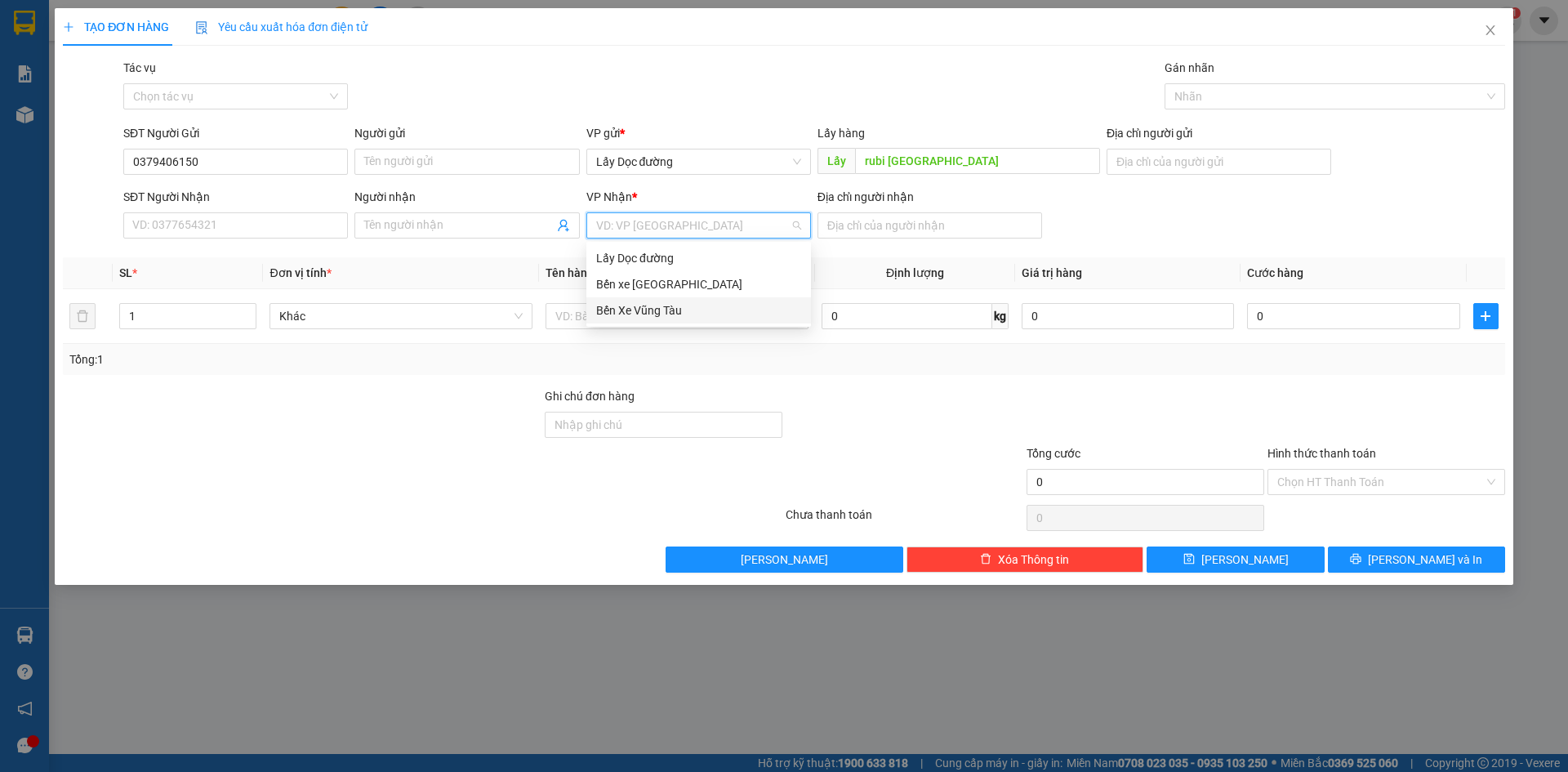
click at [683, 309] on div "Bến Xe Vũng Tàu" at bounding box center [698, 310] width 205 height 18
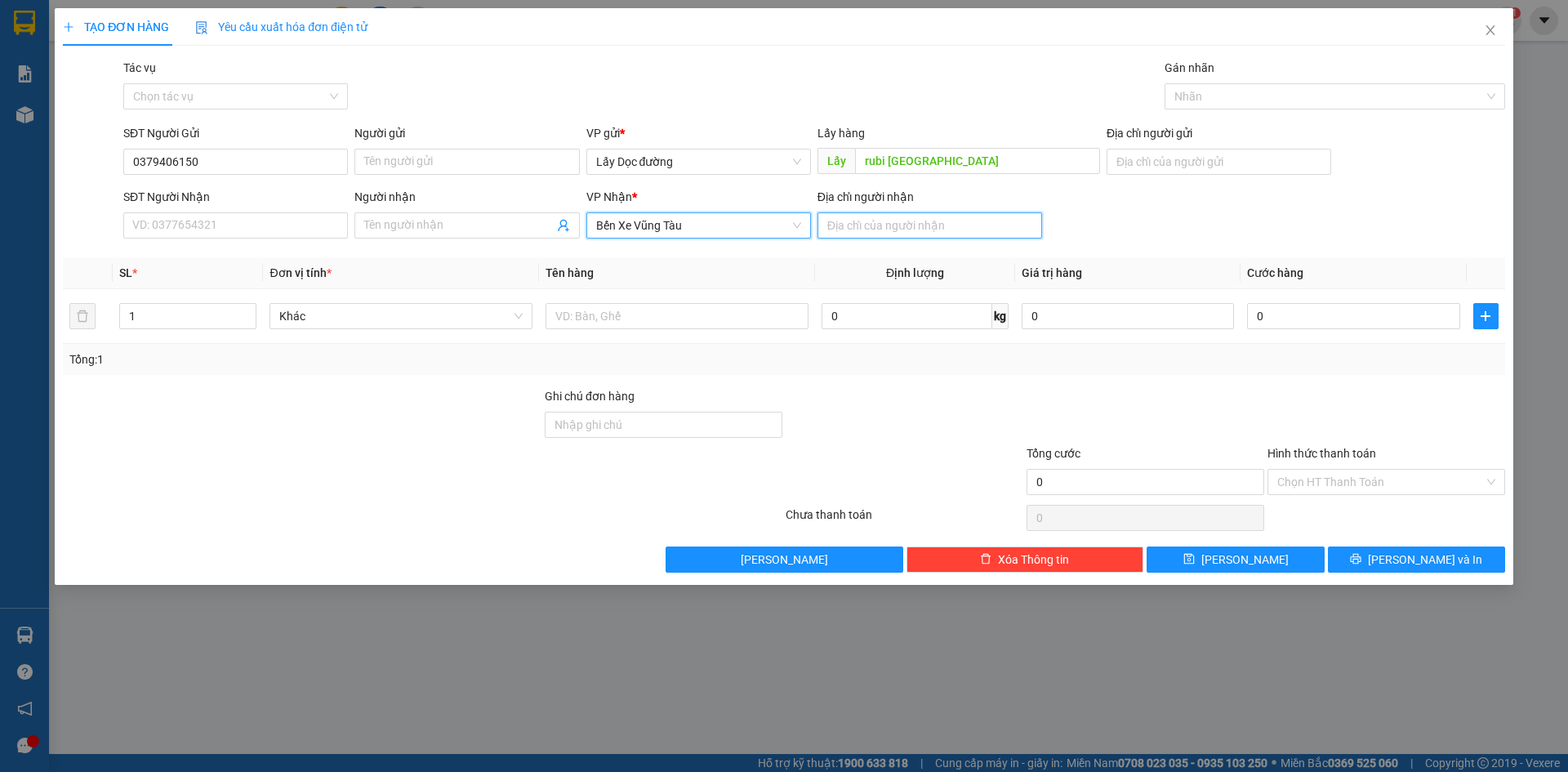
click at [870, 221] on input "Địa chỉ người nhận" at bounding box center [930, 225] width 225 height 26
type input "lagi"
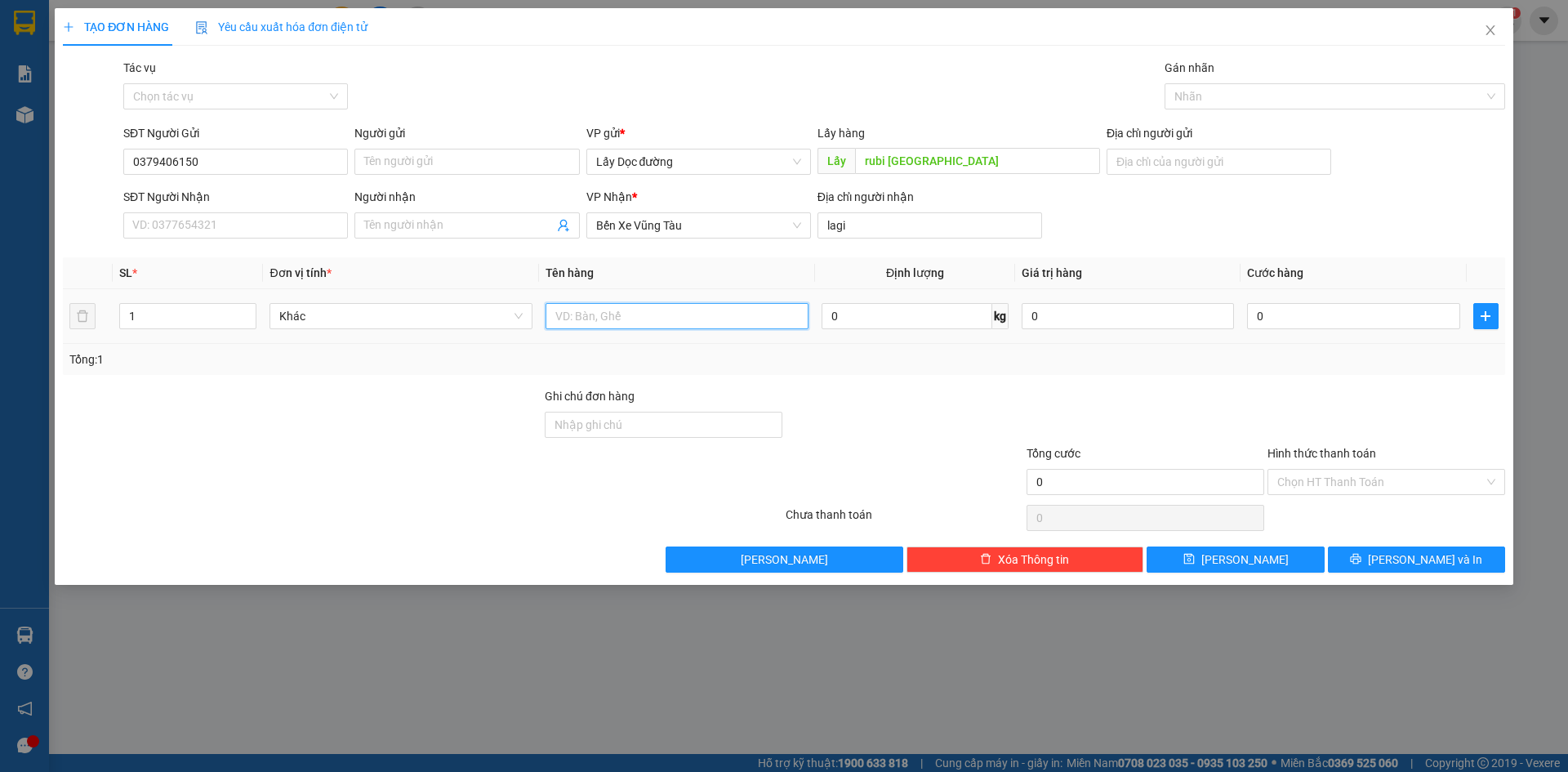
click at [728, 317] on input "text" at bounding box center [677, 316] width 263 height 26
type input "6T LỚN"
click at [1188, 559] on button "[PERSON_NAME]" at bounding box center [1234, 559] width 177 height 26
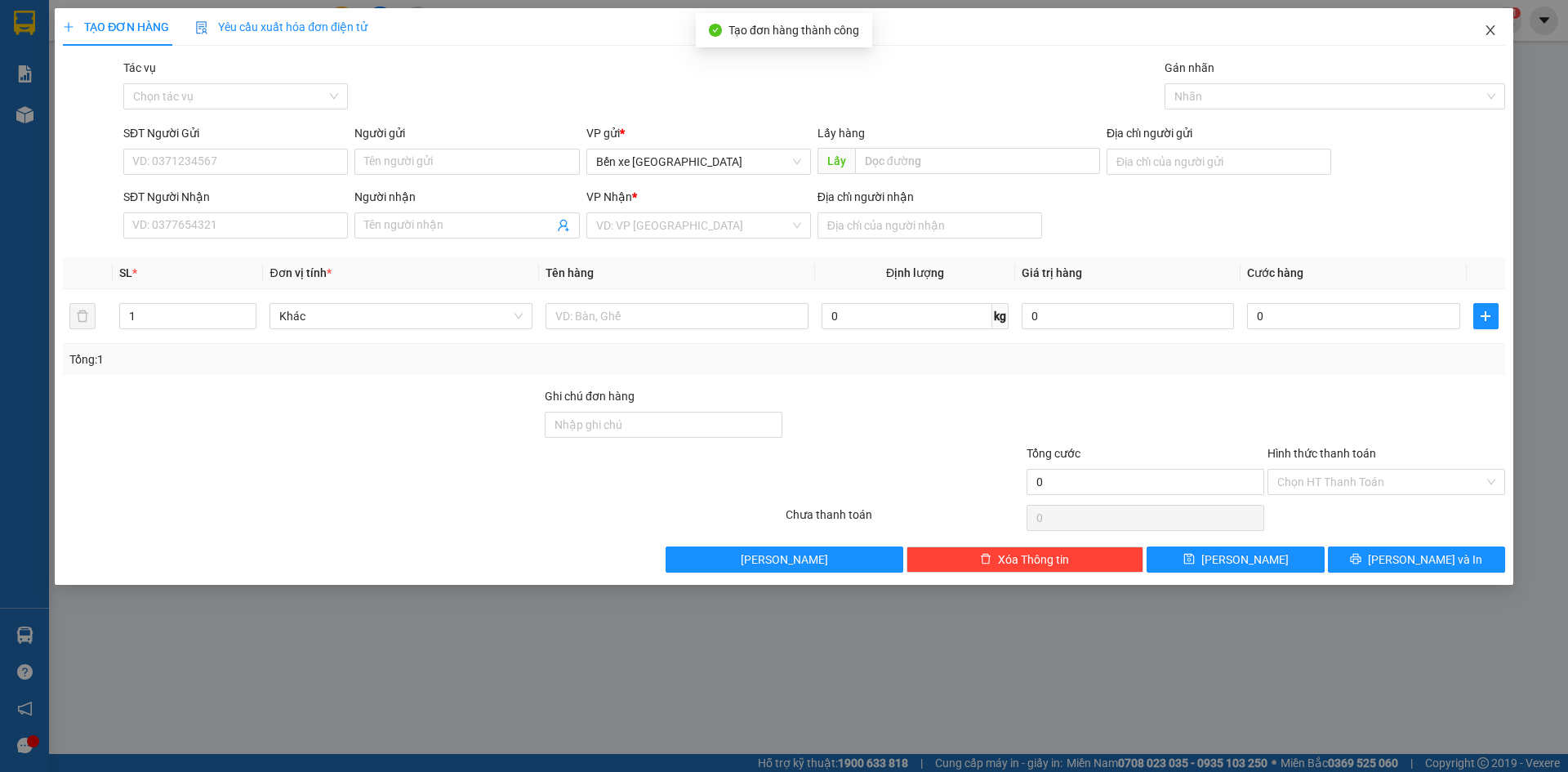
click at [1491, 29] on icon "close" at bounding box center [1490, 30] width 13 height 13
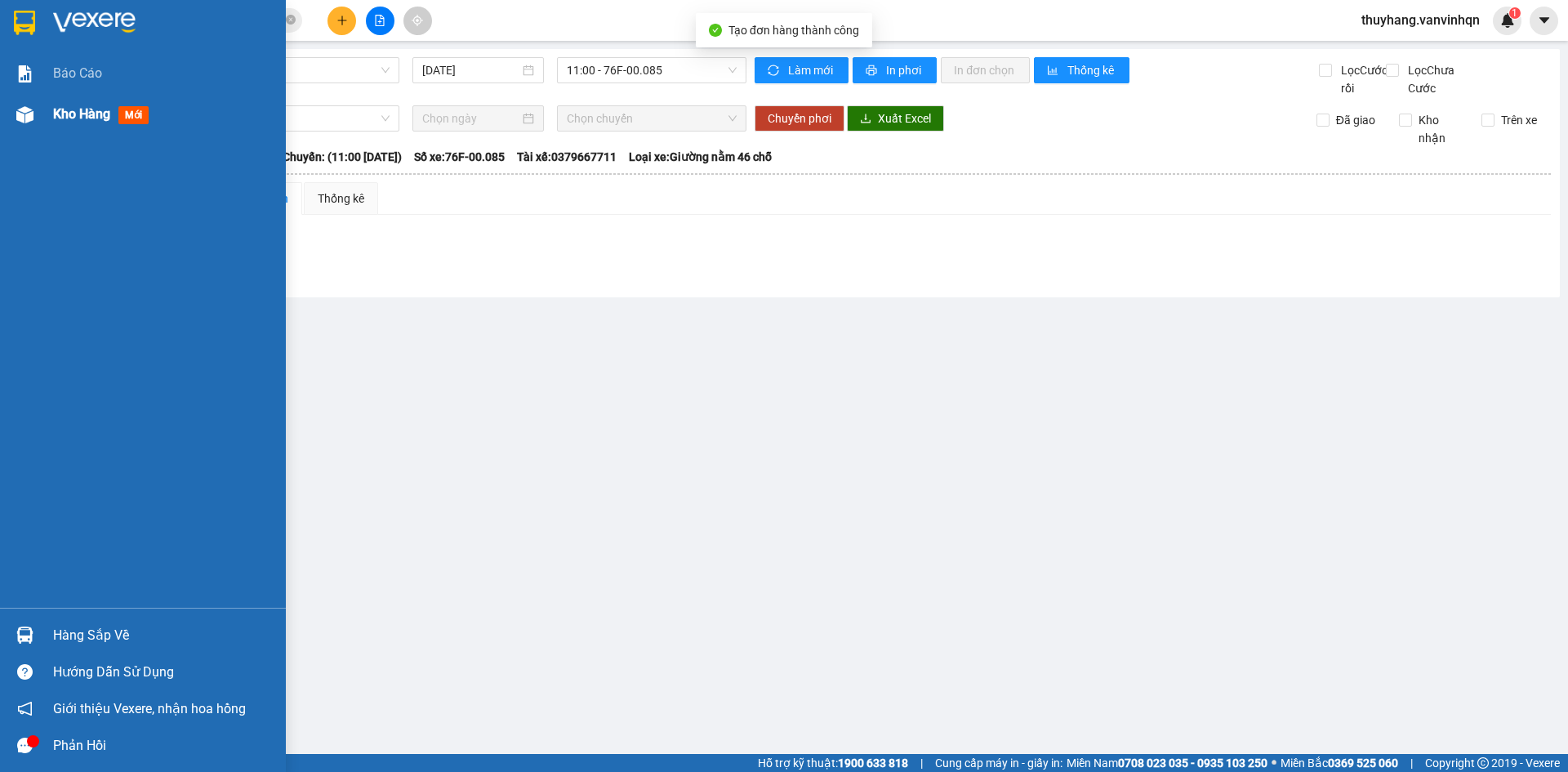
click at [18, 107] on img at bounding box center [24, 114] width 17 height 17
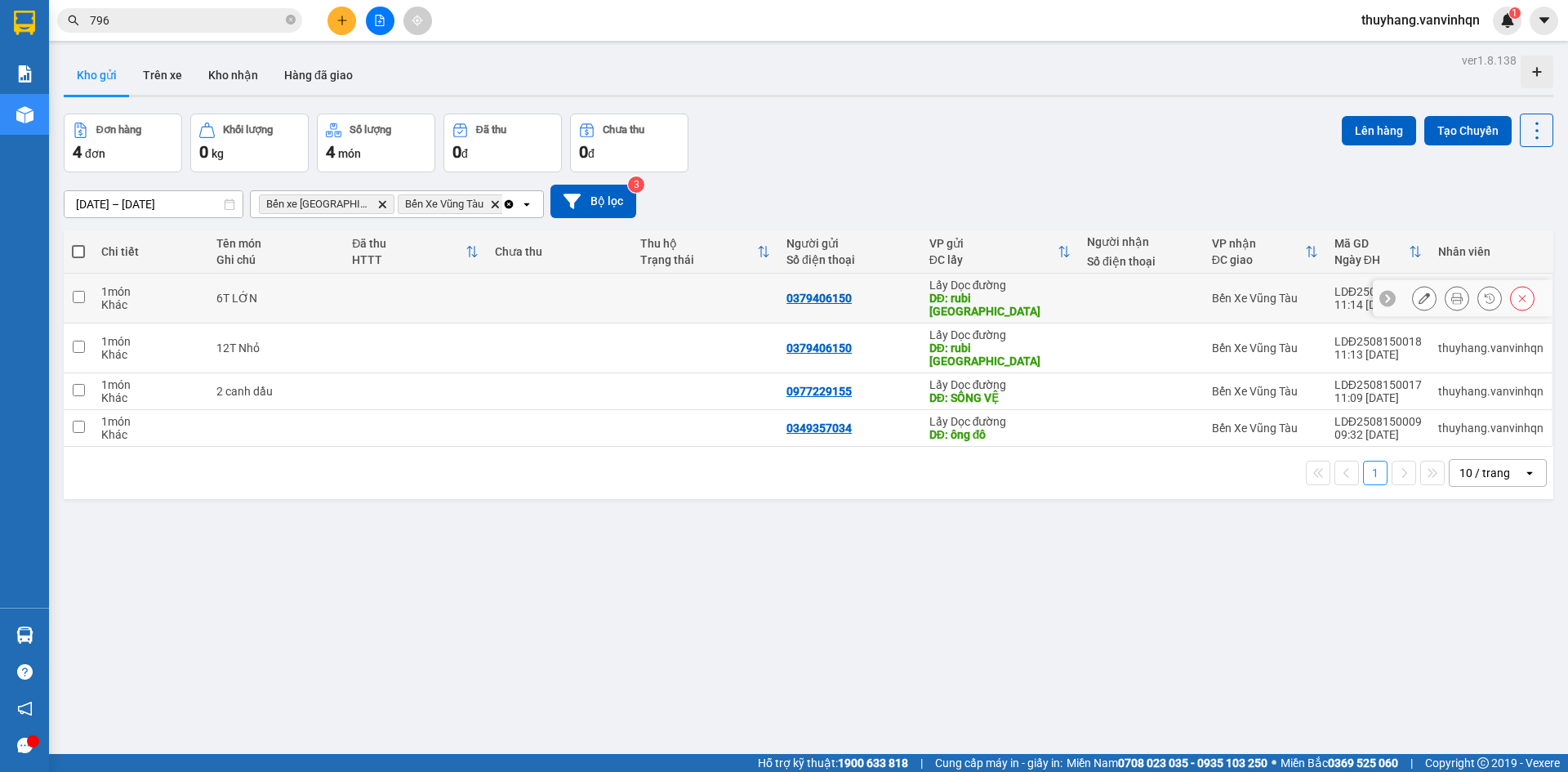
drag, startPoint x: 444, startPoint y: 301, endPoint x: 653, endPoint y: 240, distance: 217.7
click at [444, 301] on td at bounding box center [415, 298] width 143 height 49
checkbox input "true"
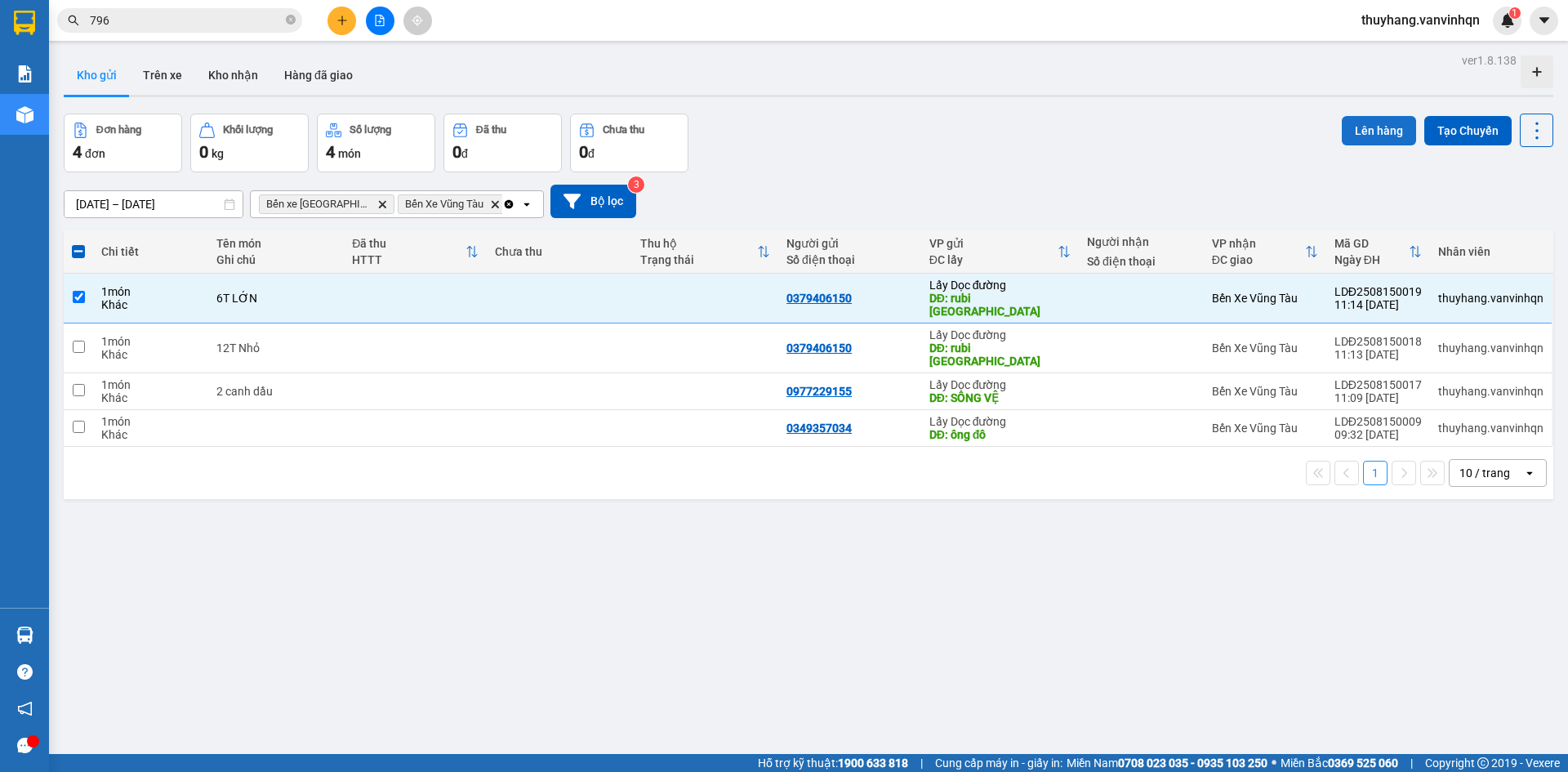
click at [1341, 121] on button "Lên hàng" at bounding box center [1378, 131] width 74 height 30
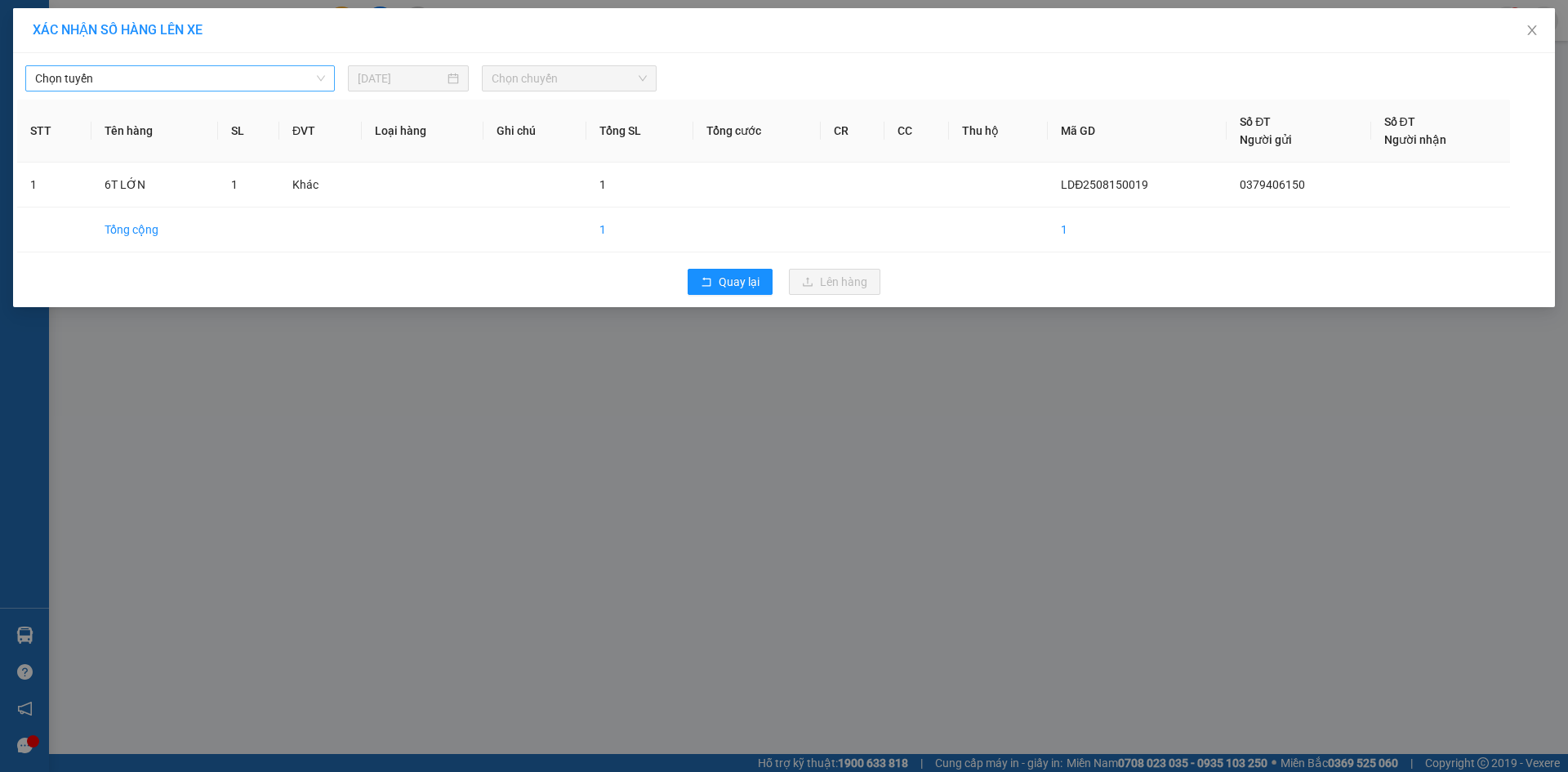
click at [320, 68] on span "Chọn tuyến" at bounding box center [179, 78] width 290 height 25
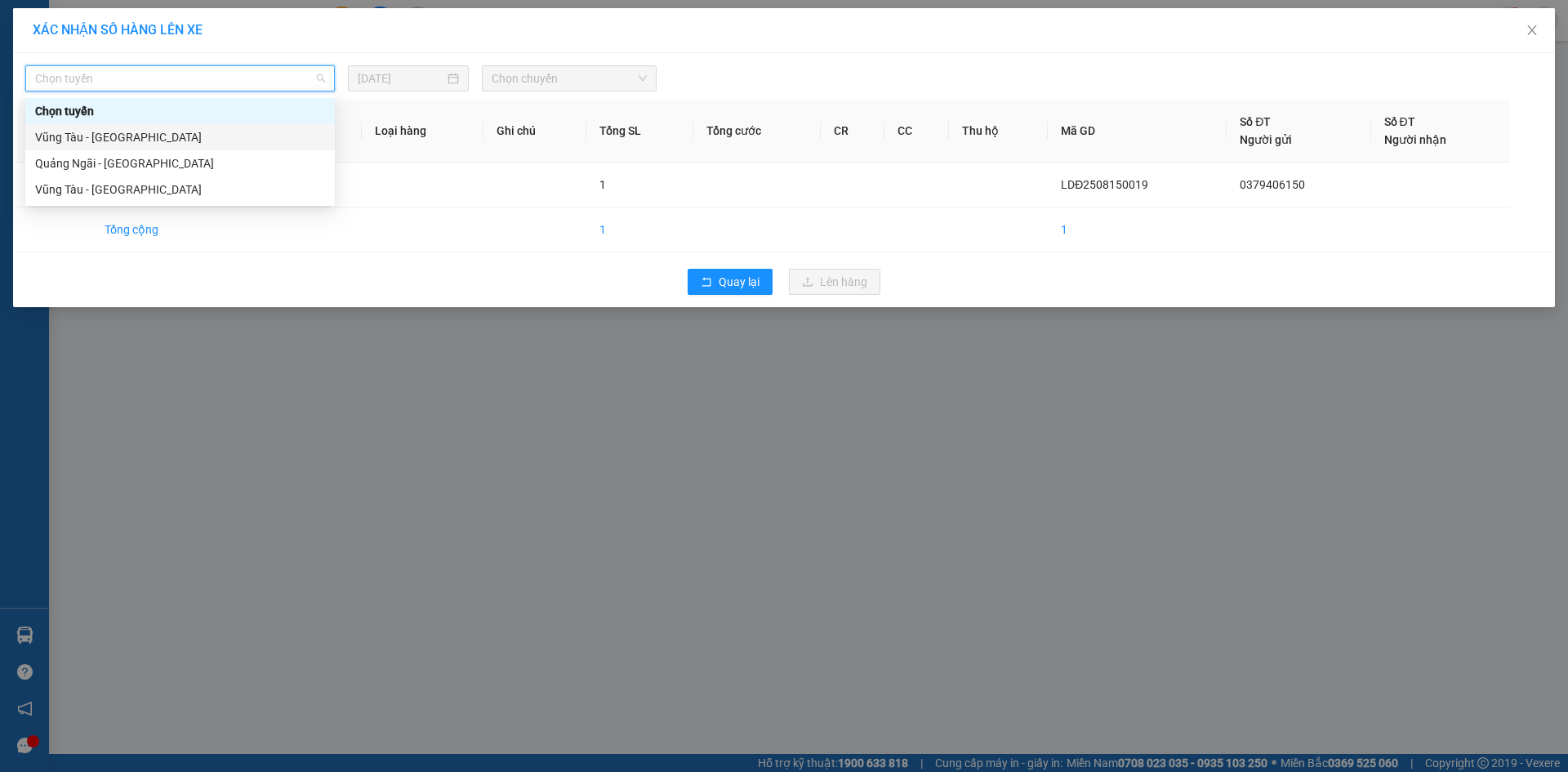
click at [194, 170] on div "Quảng Ngãi - [GEOGRAPHIC_DATA]" at bounding box center [179, 163] width 290 height 18
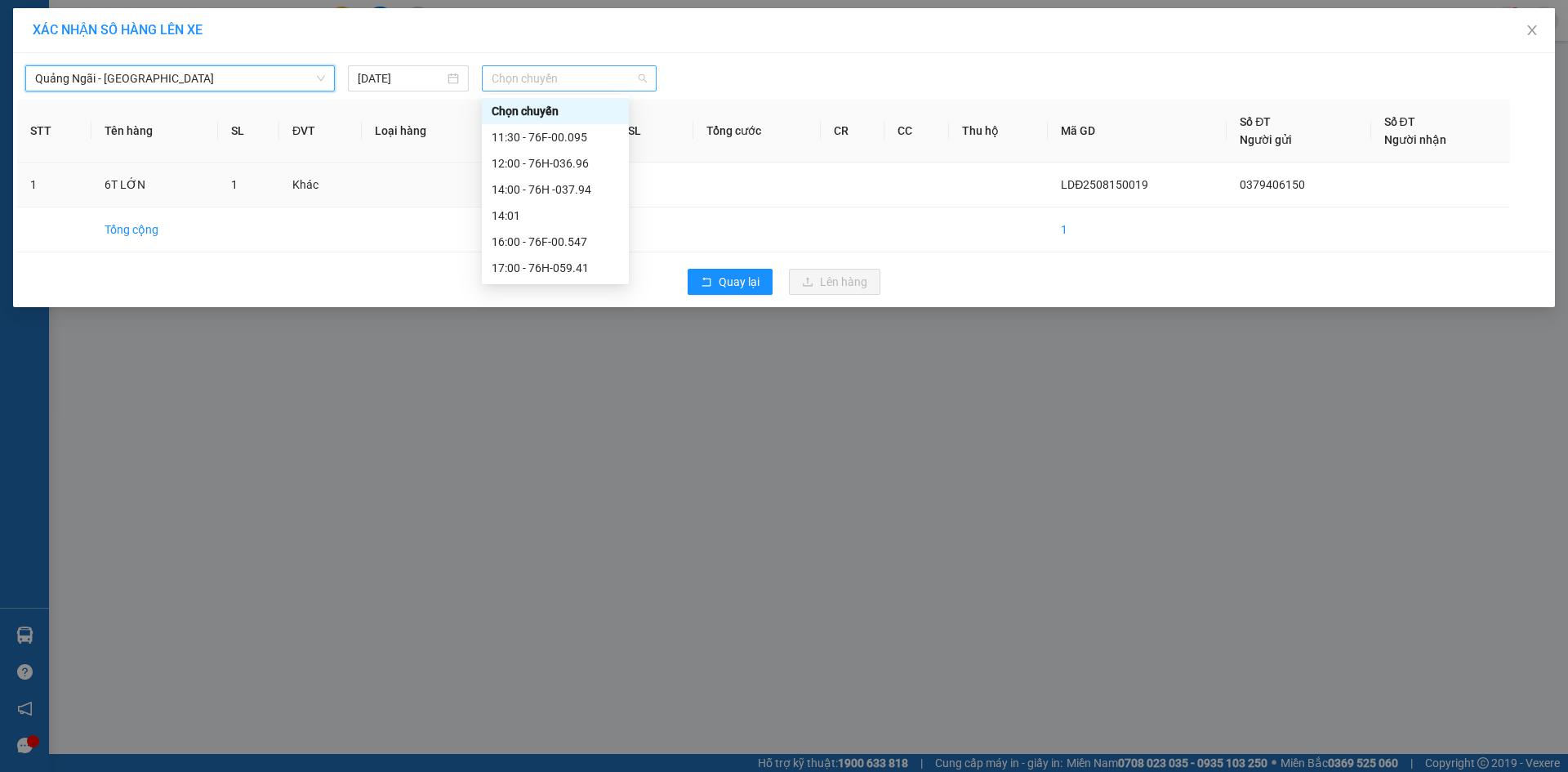
click at [584, 89] on span "Chọn chuyến" at bounding box center [569, 78] width 155 height 25
click at [600, 164] on div "12:00 - 76H-036.96" at bounding box center [555, 163] width 128 height 18
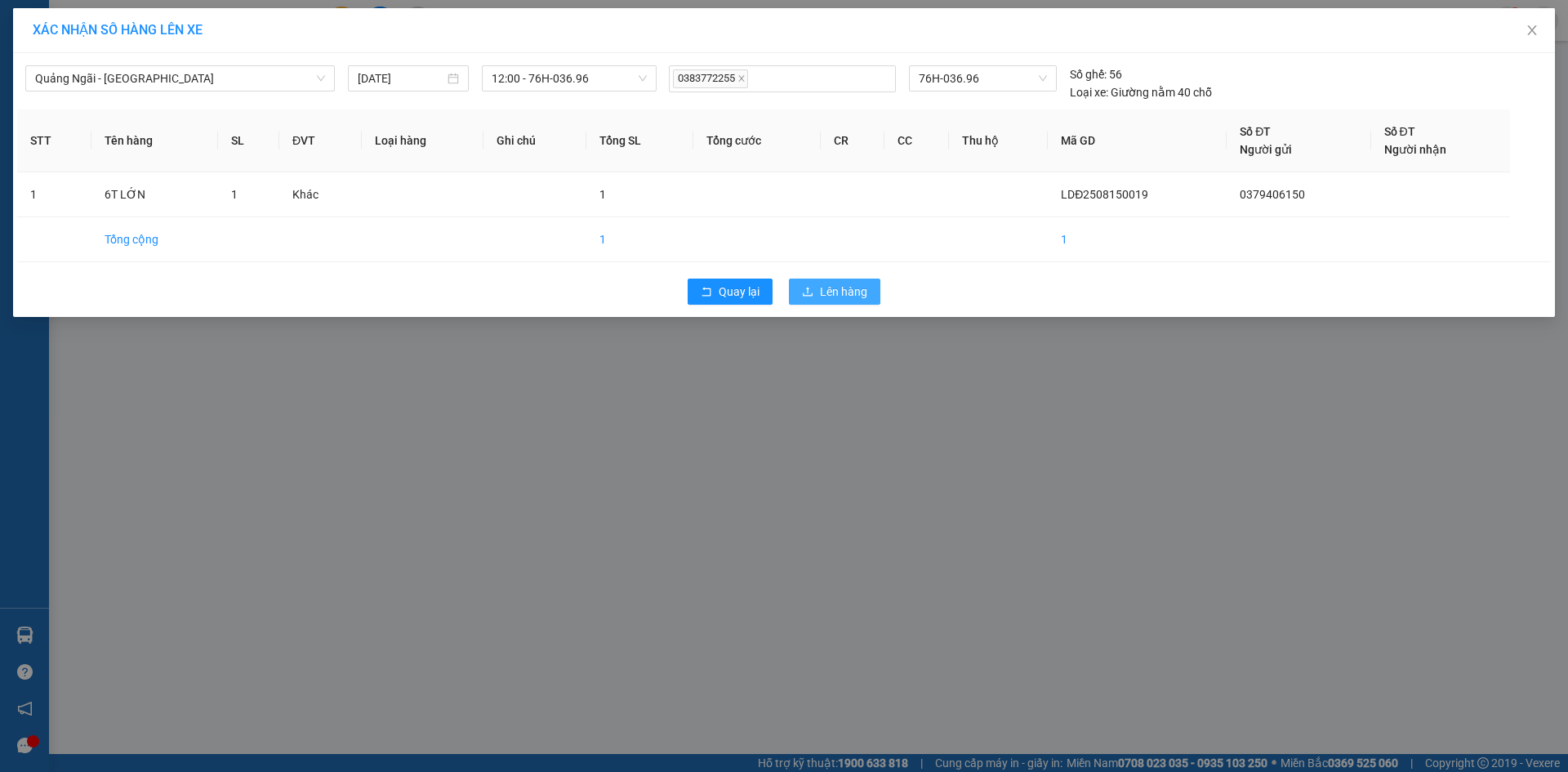
click at [848, 296] on span "Lên hàng" at bounding box center [843, 291] width 48 height 18
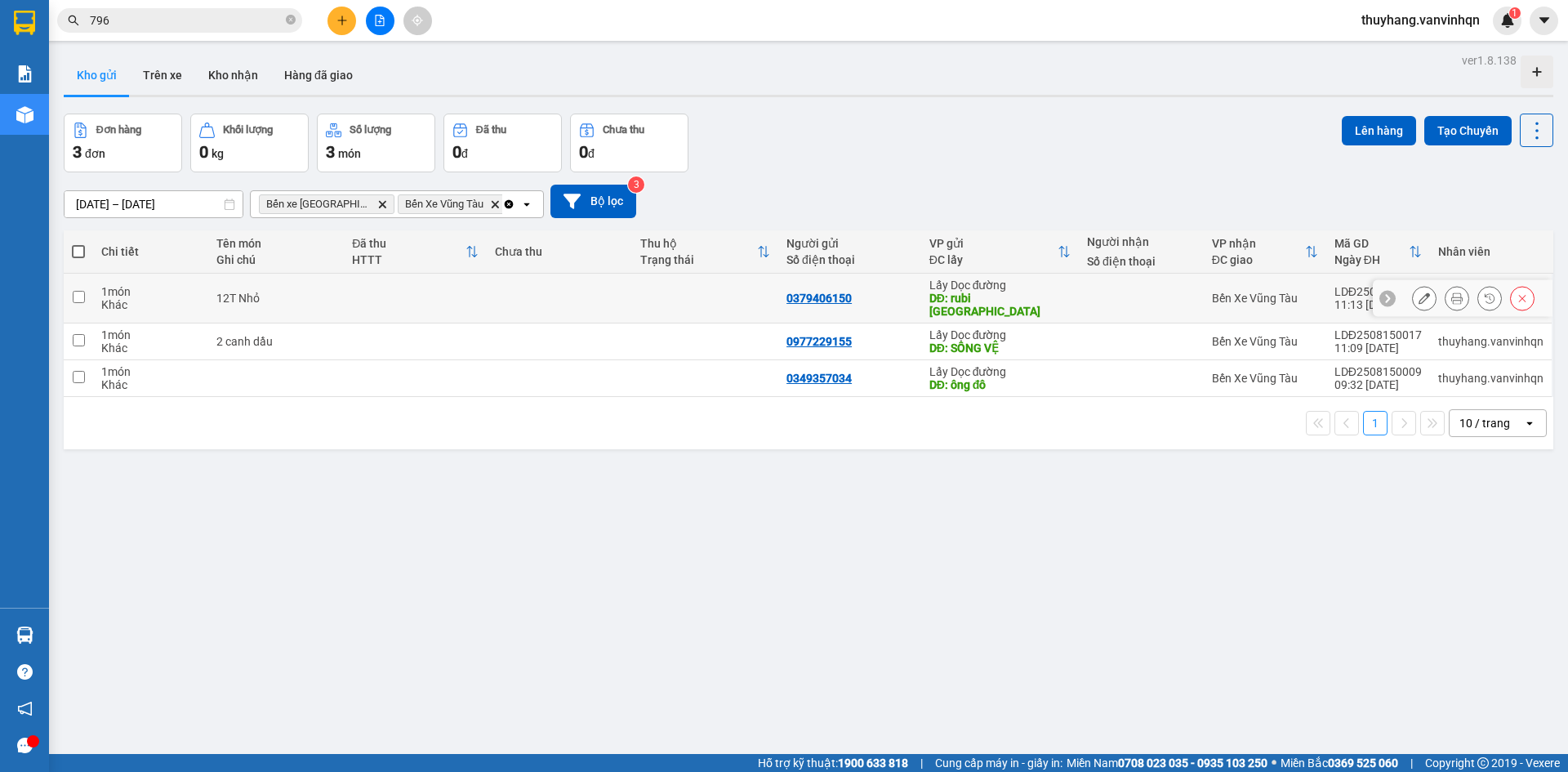
click at [621, 287] on td at bounding box center [560, 298] width 147 height 49
checkbox input "true"
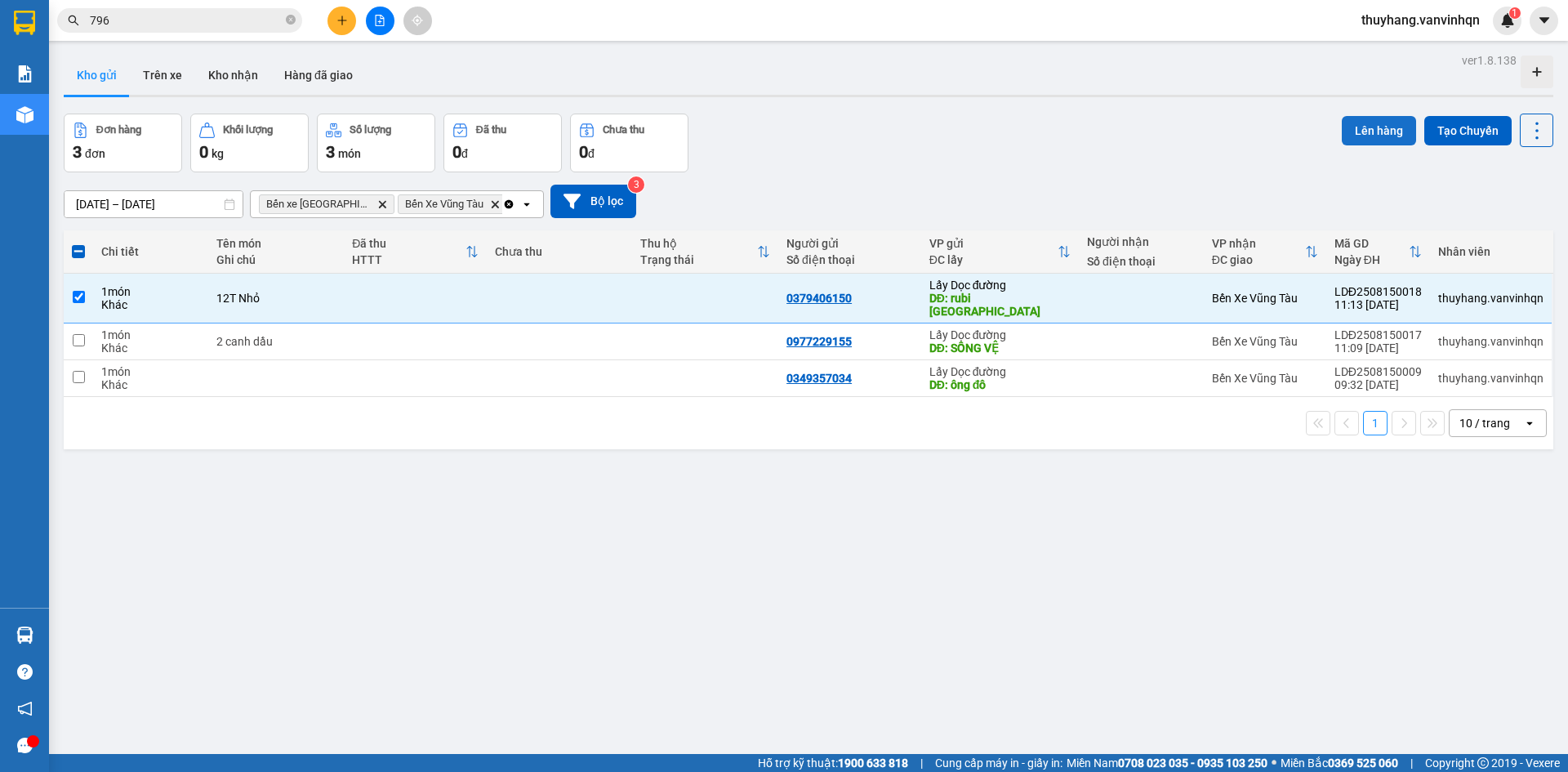
click at [1341, 135] on button "Lên hàng" at bounding box center [1378, 131] width 74 height 30
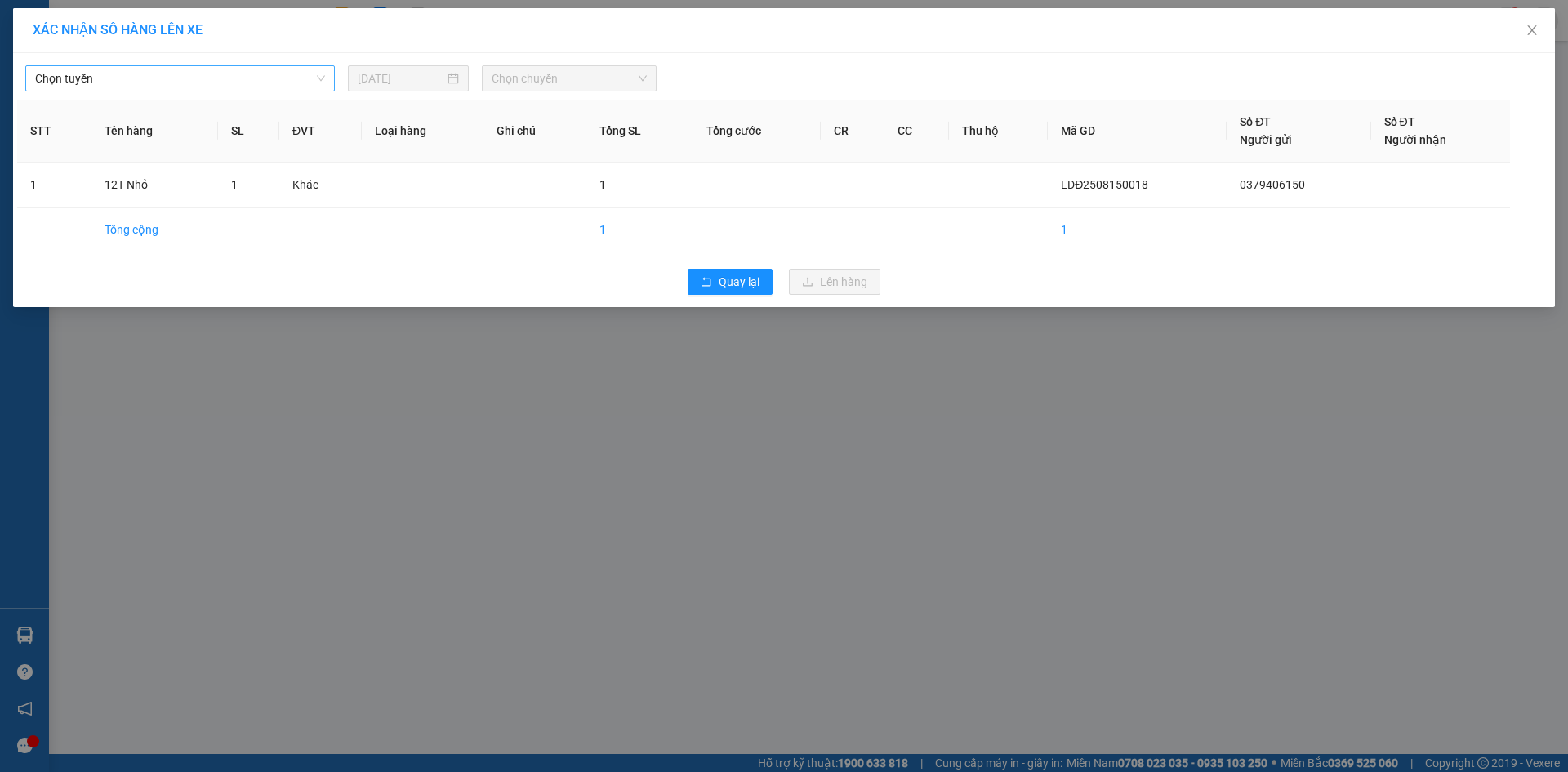
click at [138, 70] on span "Chọn tuyến" at bounding box center [179, 78] width 290 height 25
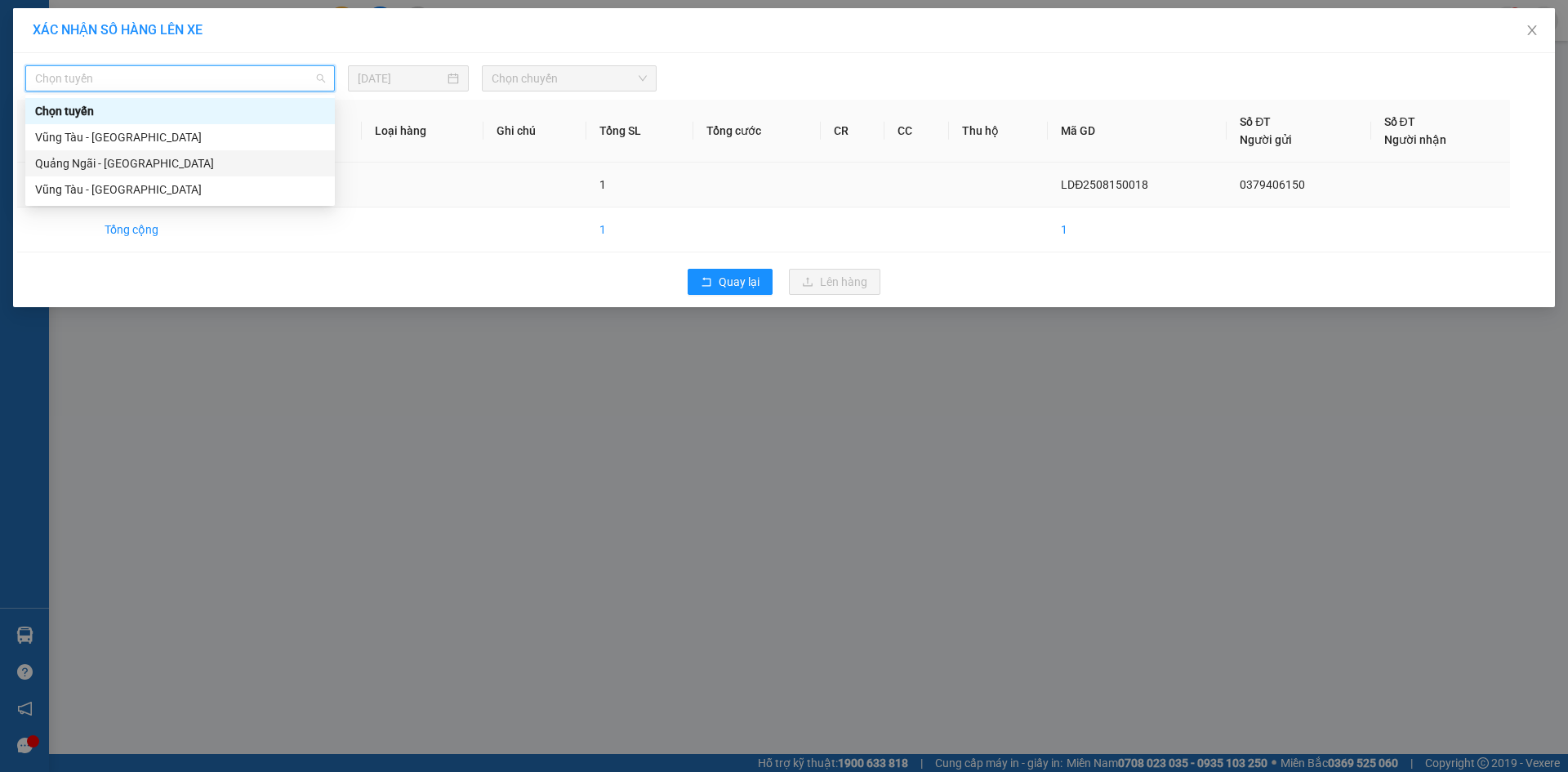
click at [147, 169] on div "Quảng Ngãi - [GEOGRAPHIC_DATA]" at bounding box center [179, 163] width 290 height 18
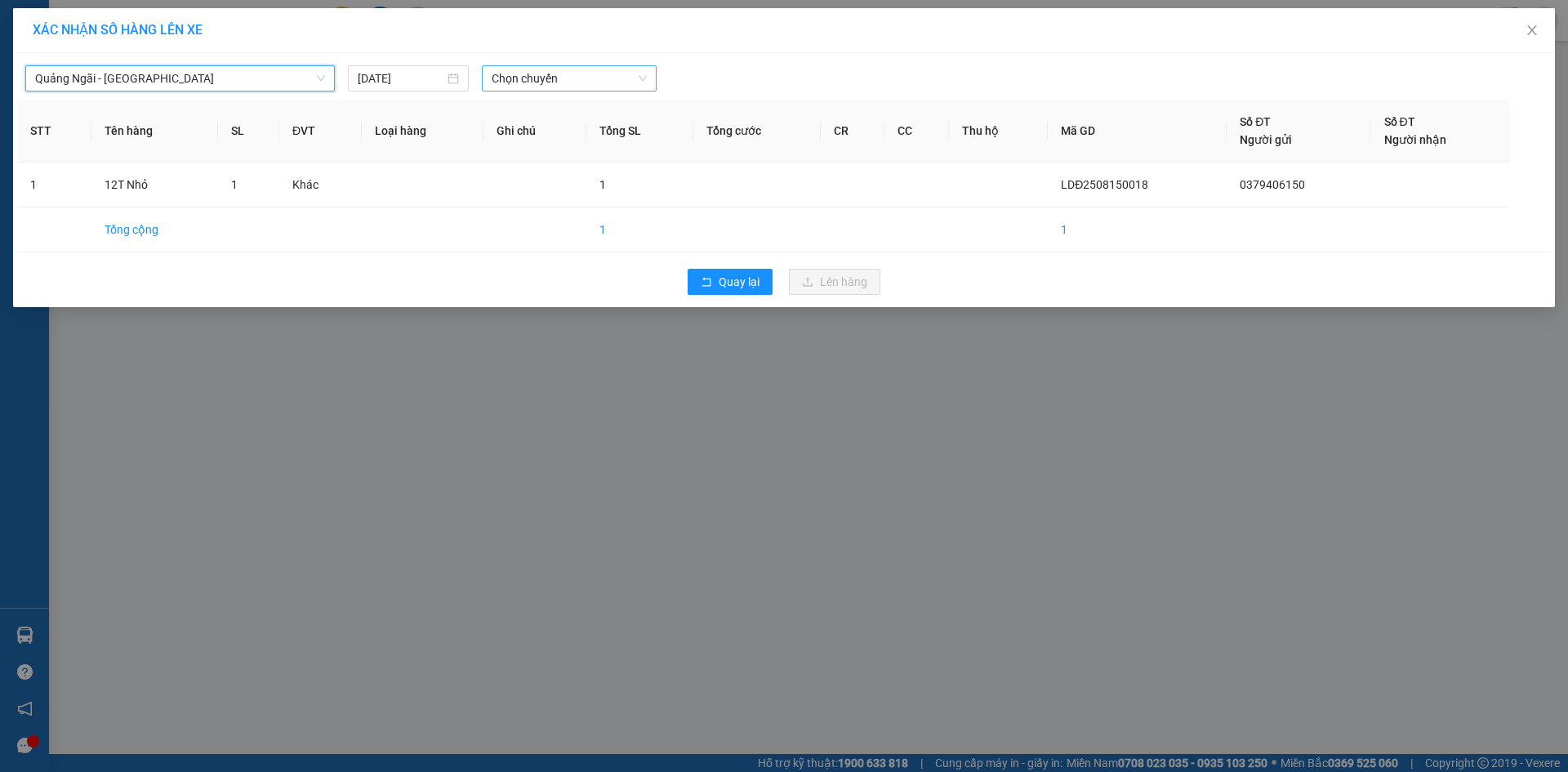
drag, startPoint x: 548, startPoint y: 78, endPoint x: 554, endPoint y: 90, distance: 13.4
click at [549, 79] on span "Chọn chuyến" at bounding box center [569, 78] width 155 height 25
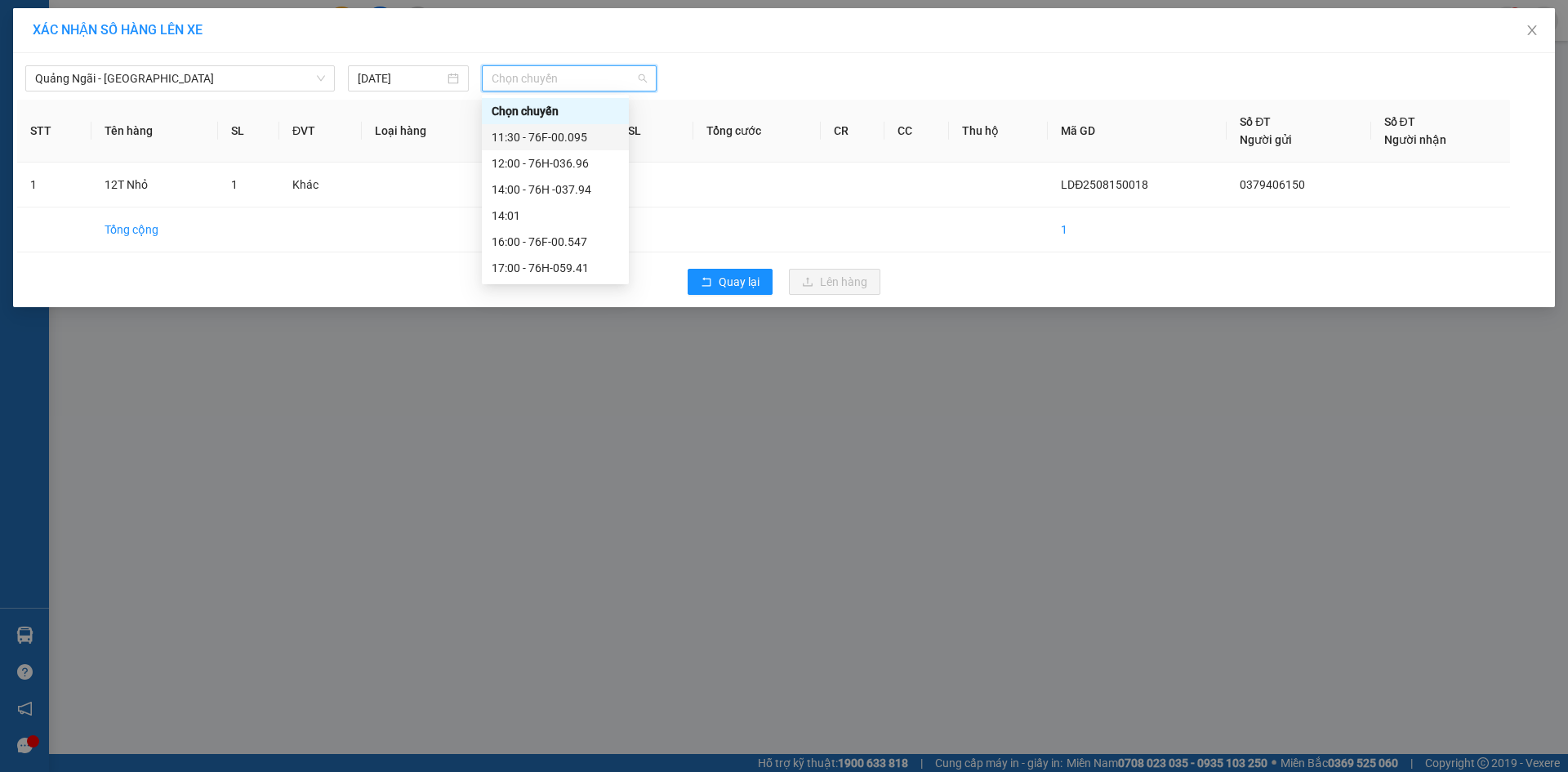
click at [584, 136] on div "11:30 - 76F-00.095" at bounding box center [555, 138] width 128 height 18
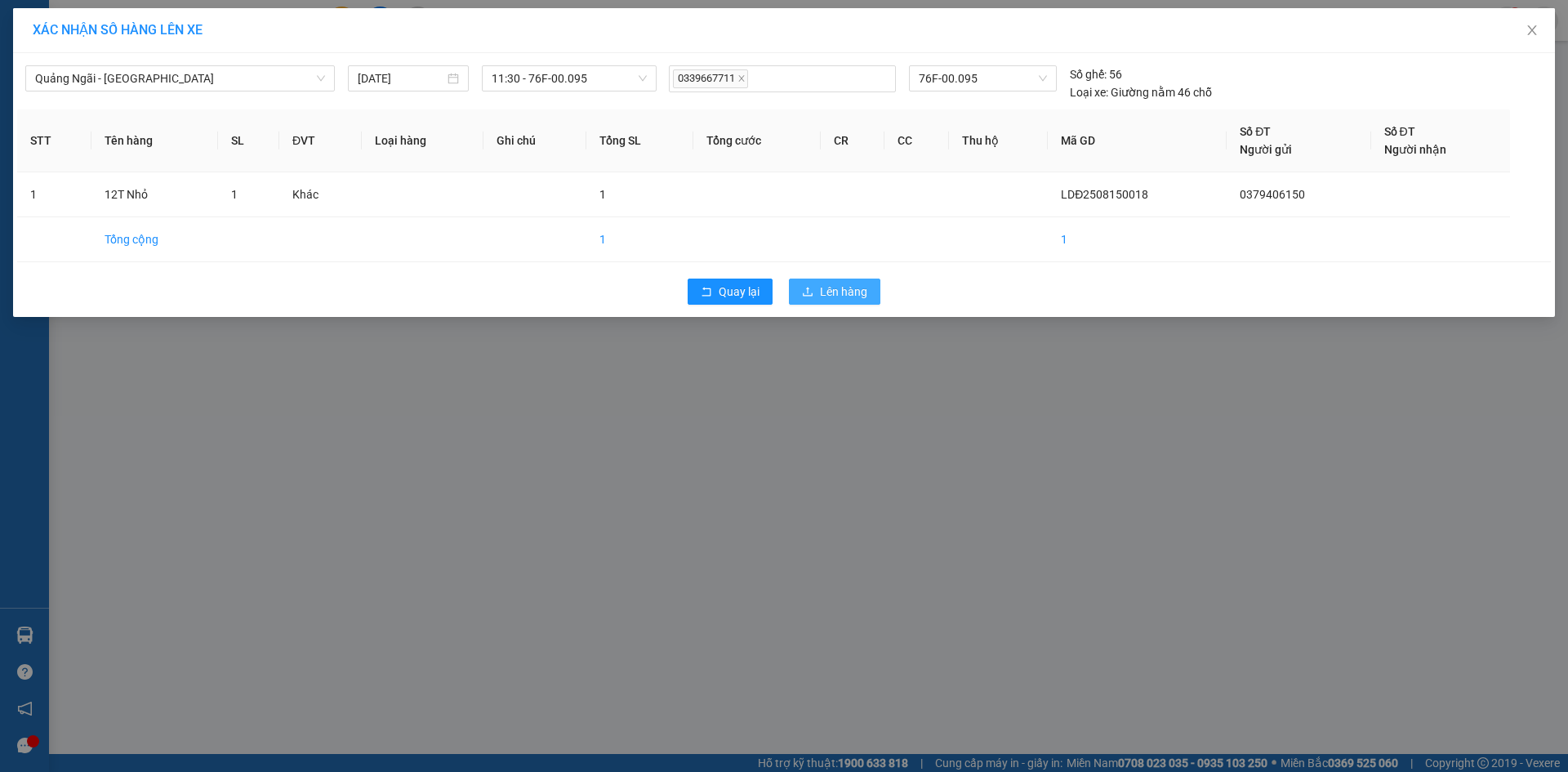
click at [828, 296] on span "Lên hàng" at bounding box center [843, 291] width 48 height 18
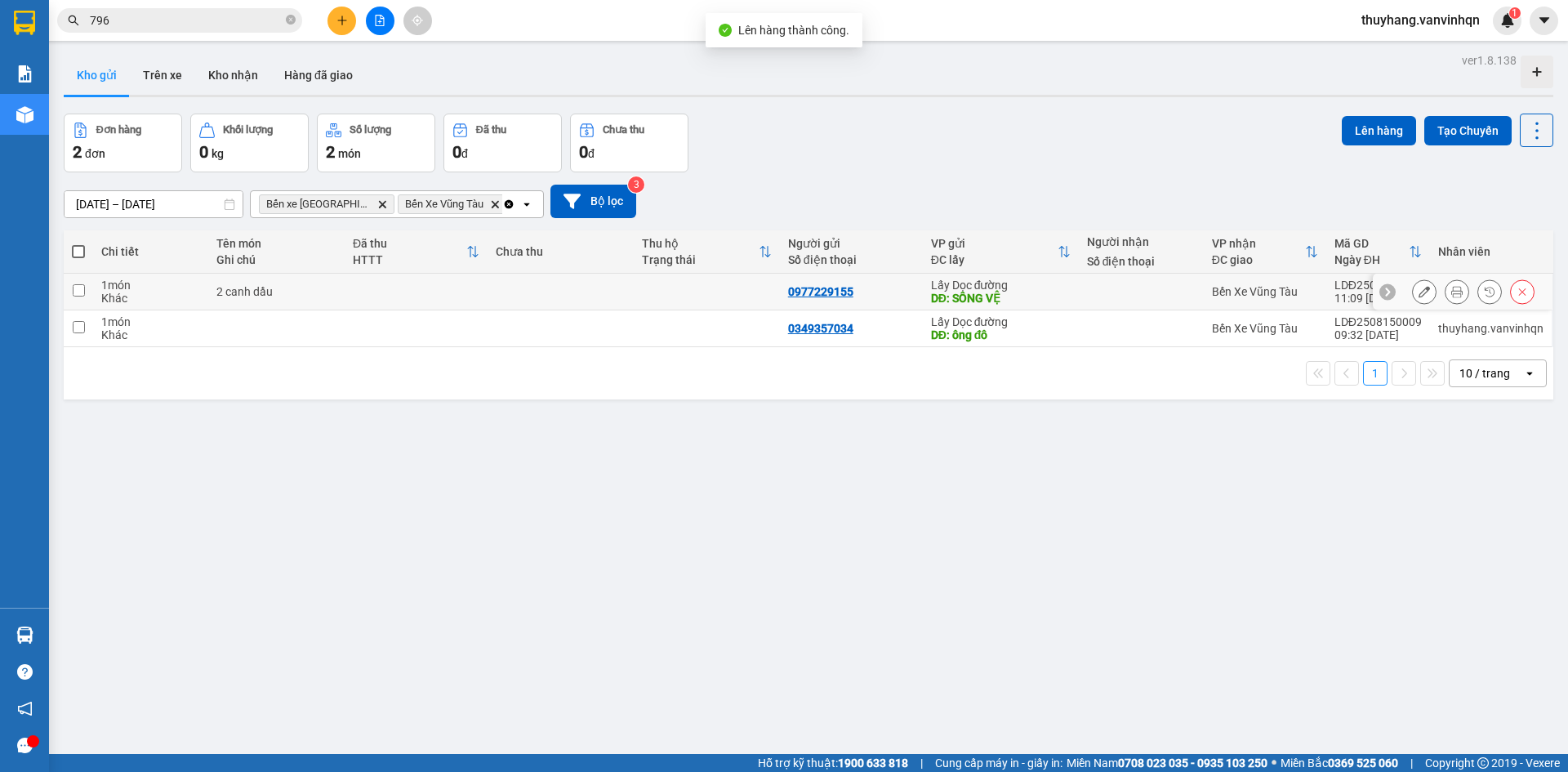
click at [370, 288] on td at bounding box center [416, 291] width 143 height 37
checkbox input "true"
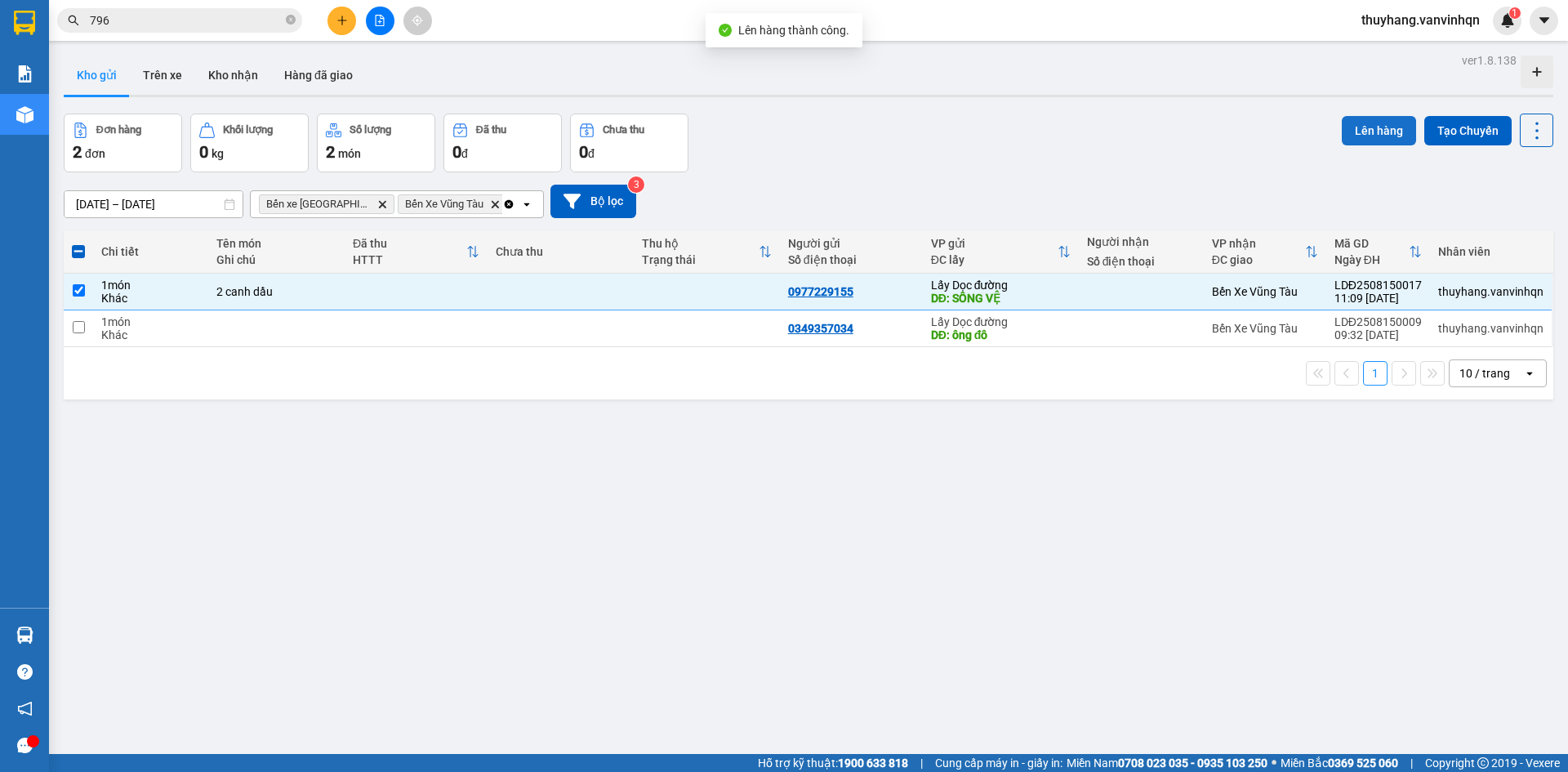
click at [1351, 131] on button "Lên hàng" at bounding box center [1378, 131] width 74 height 30
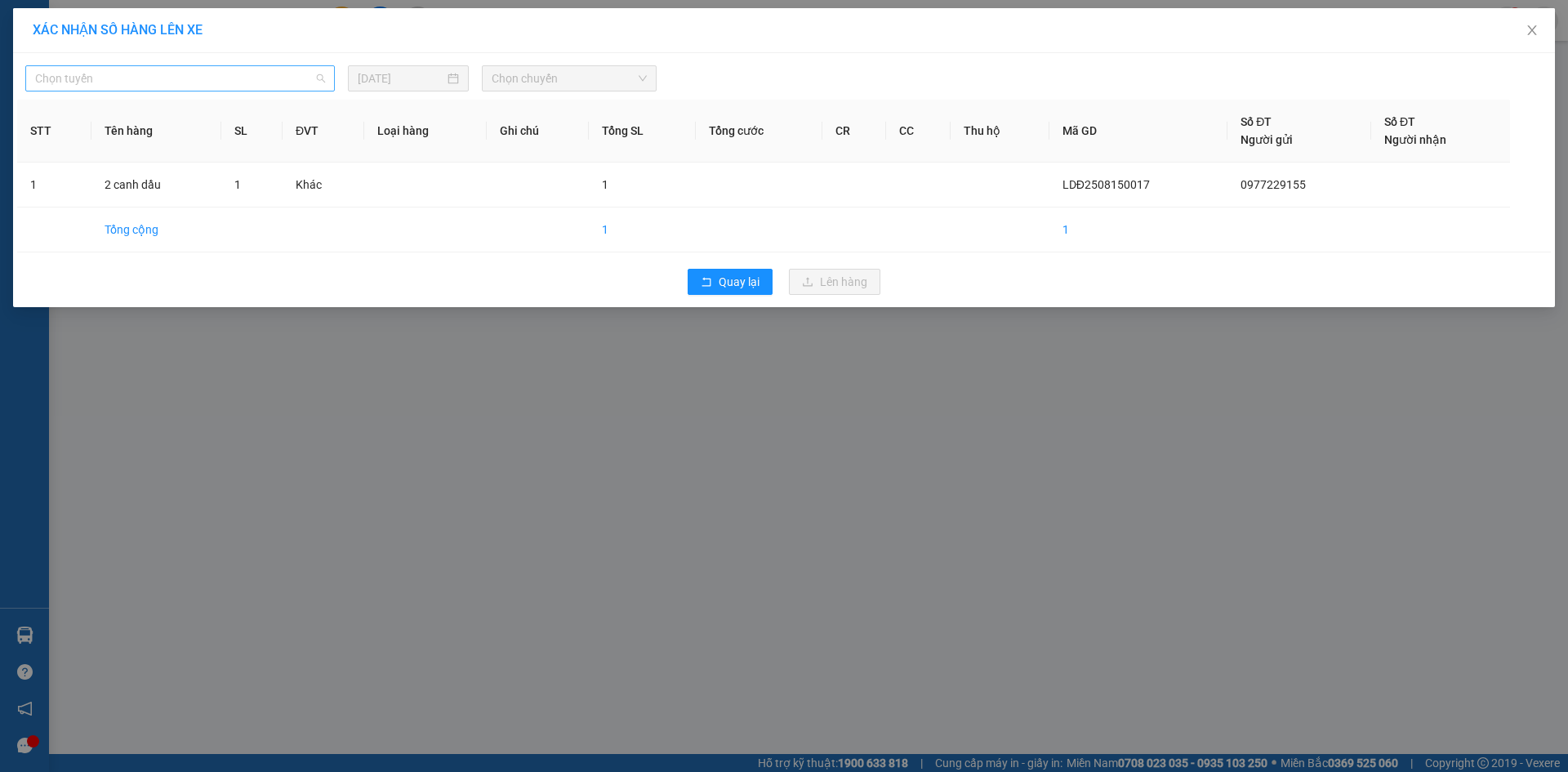
click at [185, 65] on div "Chọn tuyến" at bounding box center [180, 78] width 310 height 26
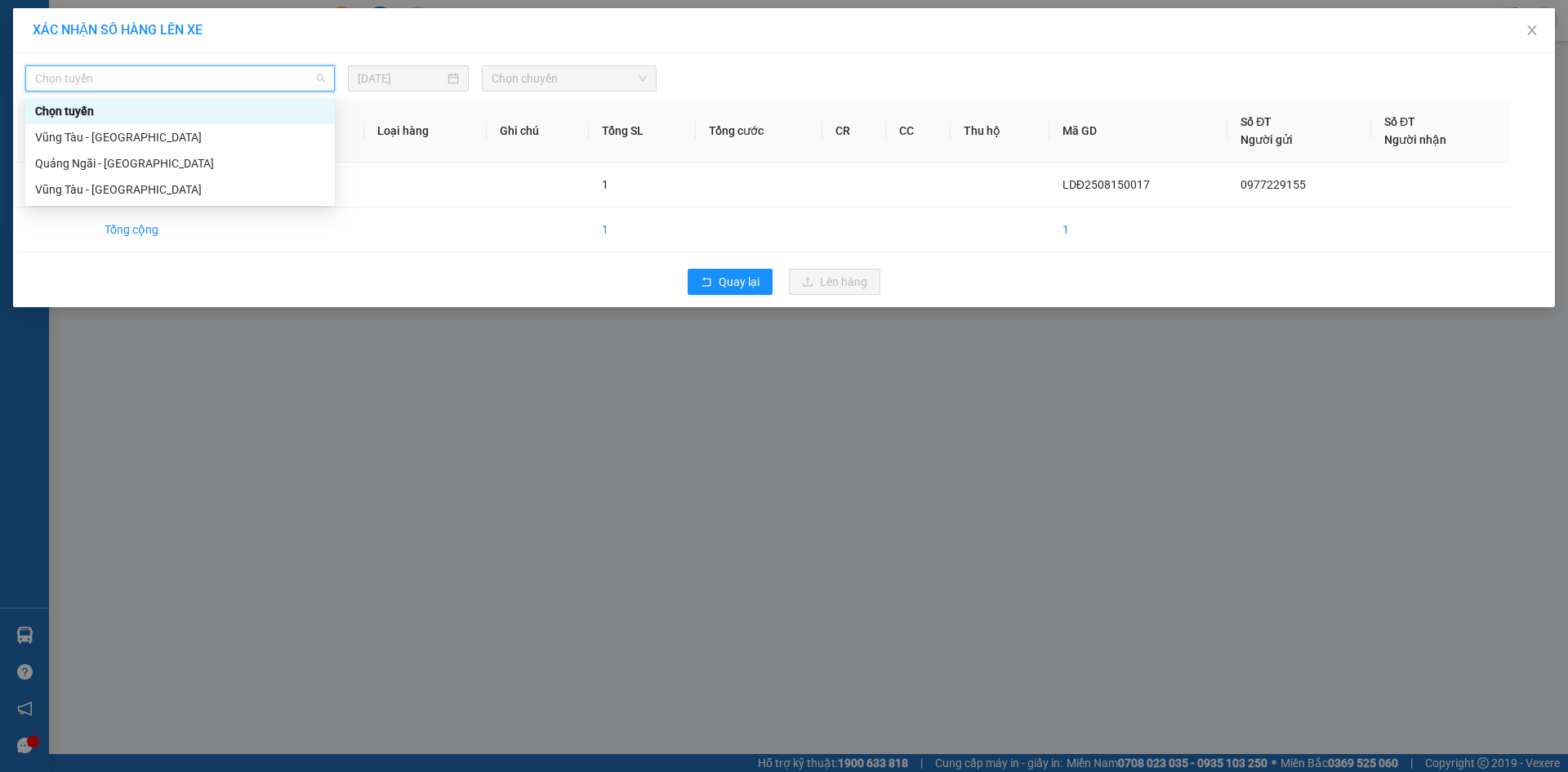
click at [183, 83] on span "Chọn tuyến" at bounding box center [179, 78] width 290 height 25
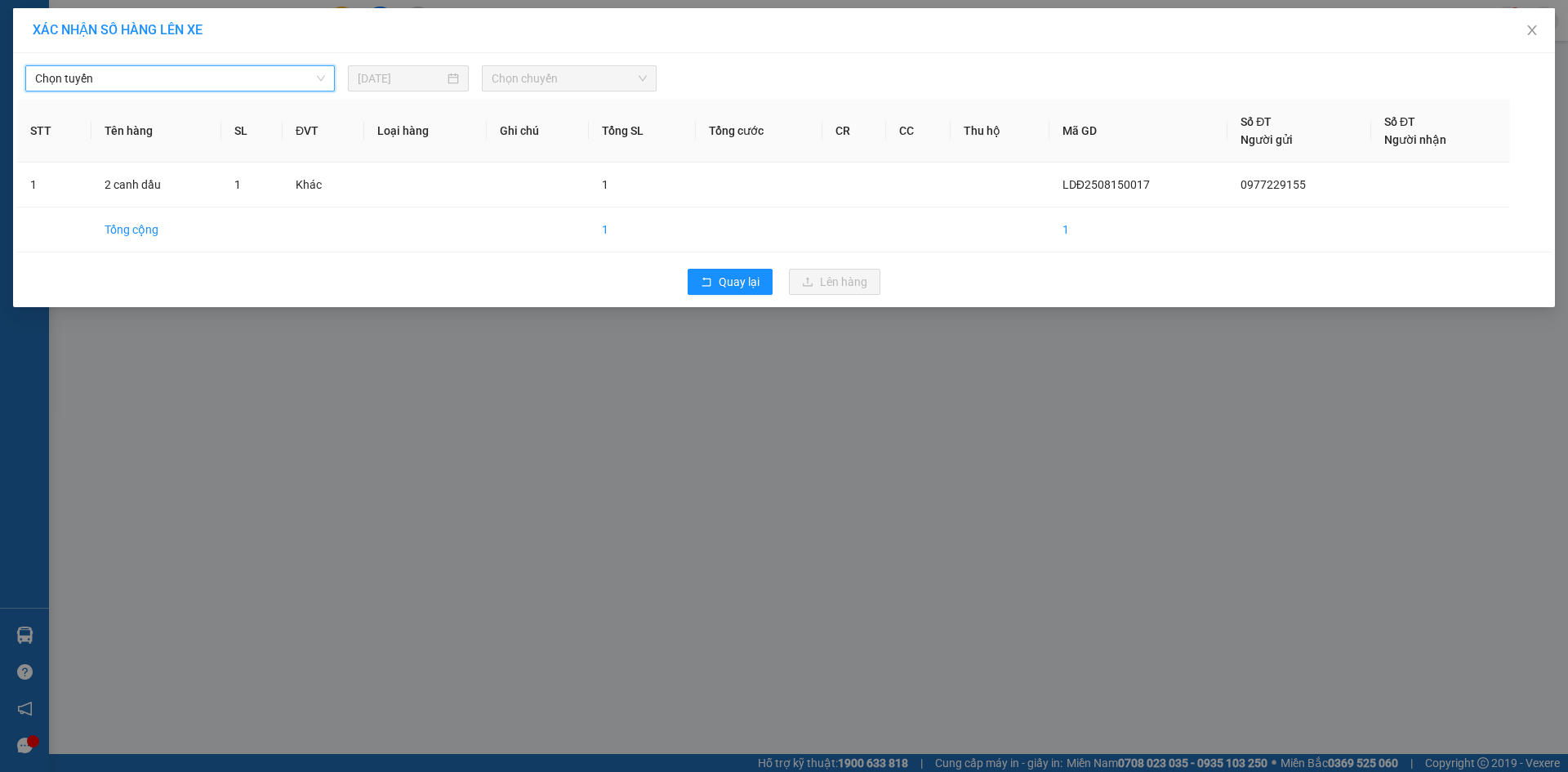
click at [165, 86] on span "Chọn tuyến" at bounding box center [179, 78] width 290 height 25
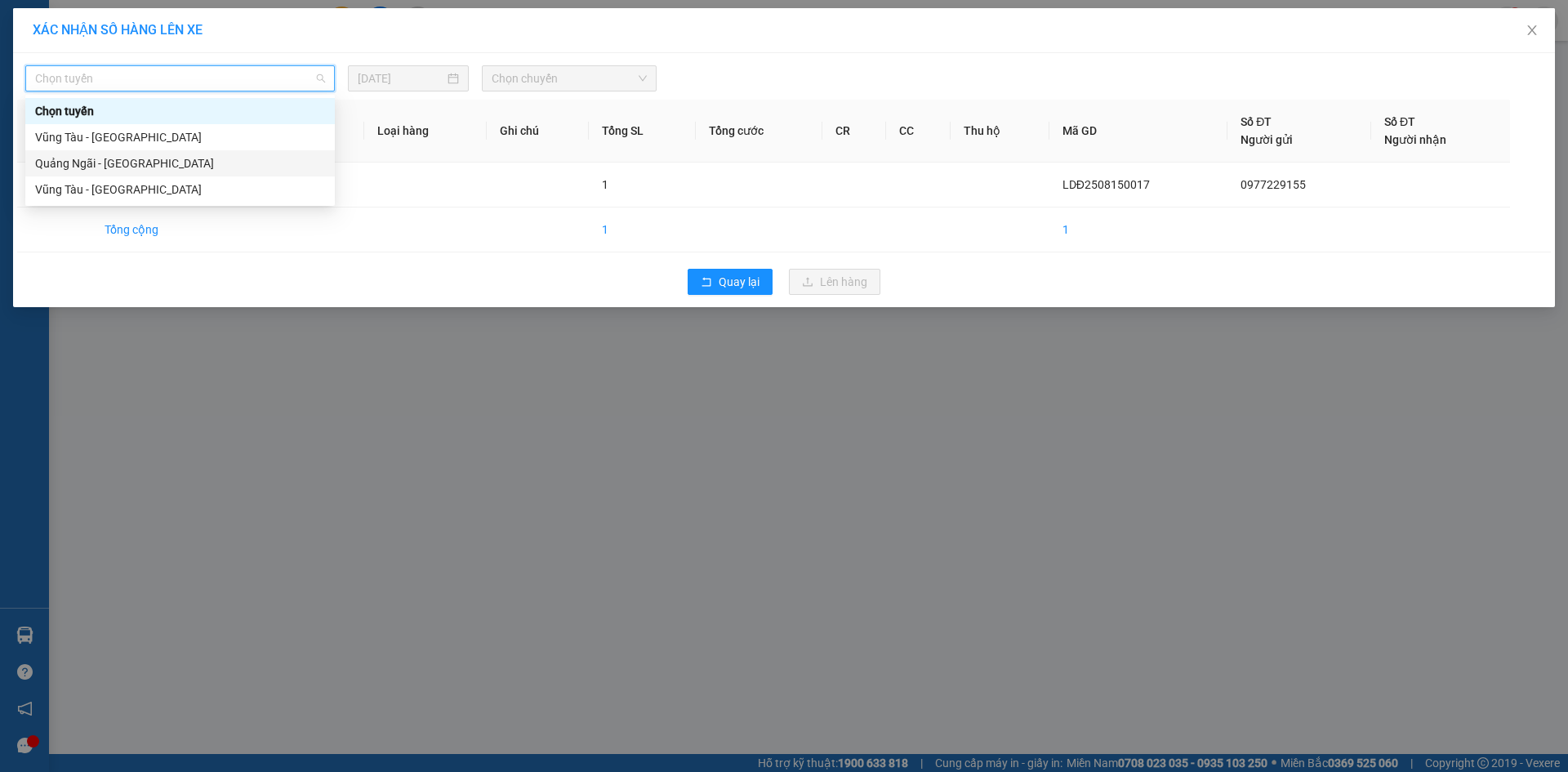
drag, startPoint x: 165, startPoint y: 162, endPoint x: 336, endPoint y: 94, distance: 184.0
click at [165, 163] on div "Quảng Ngãi - [GEOGRAPHIC_DATA]" at bounding box center [179, 163] width 290 height 18
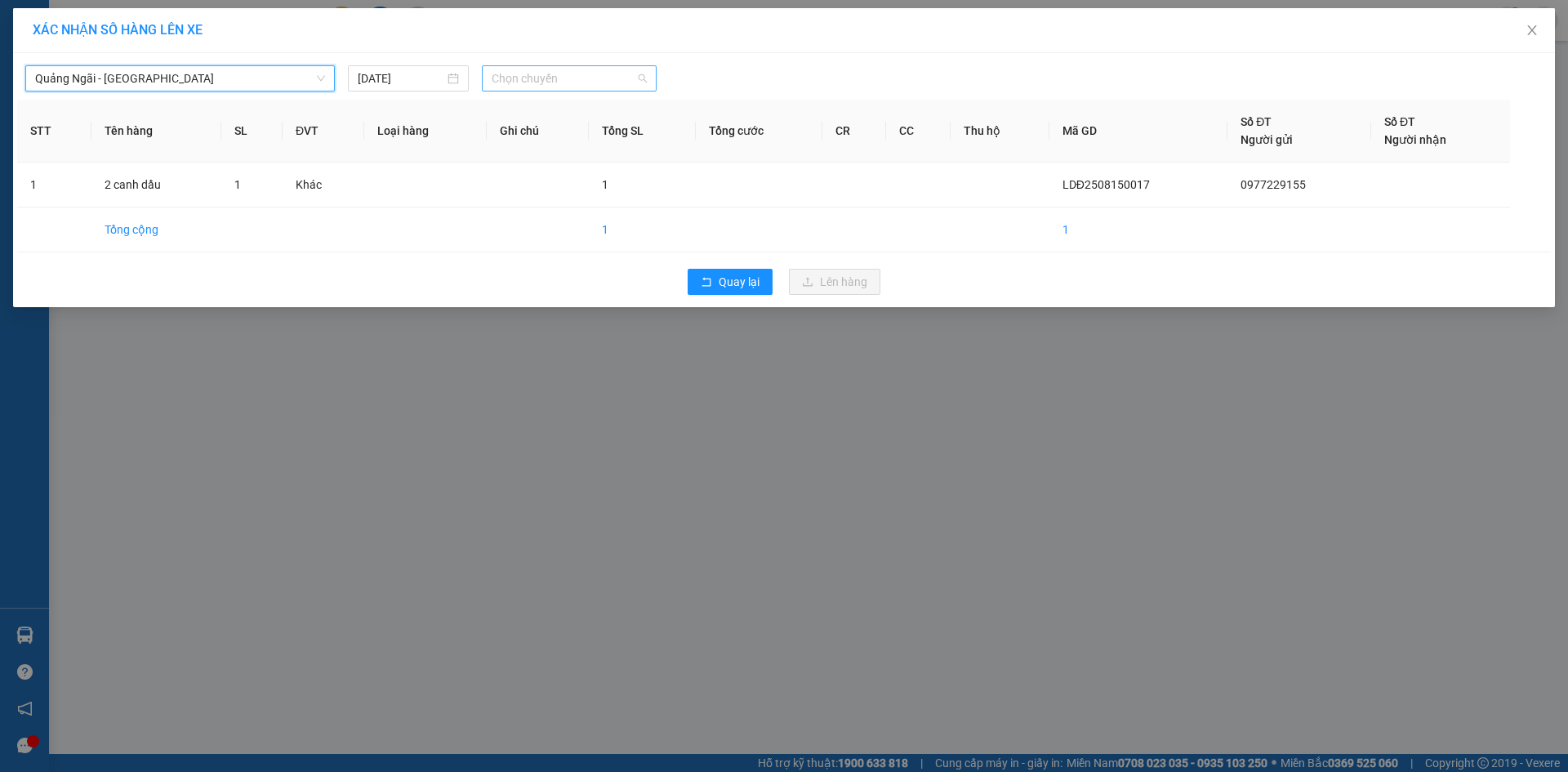
click at [526, 71] on span "Chọn chuyến" at bounding box center [569, 78] width 155 height 25
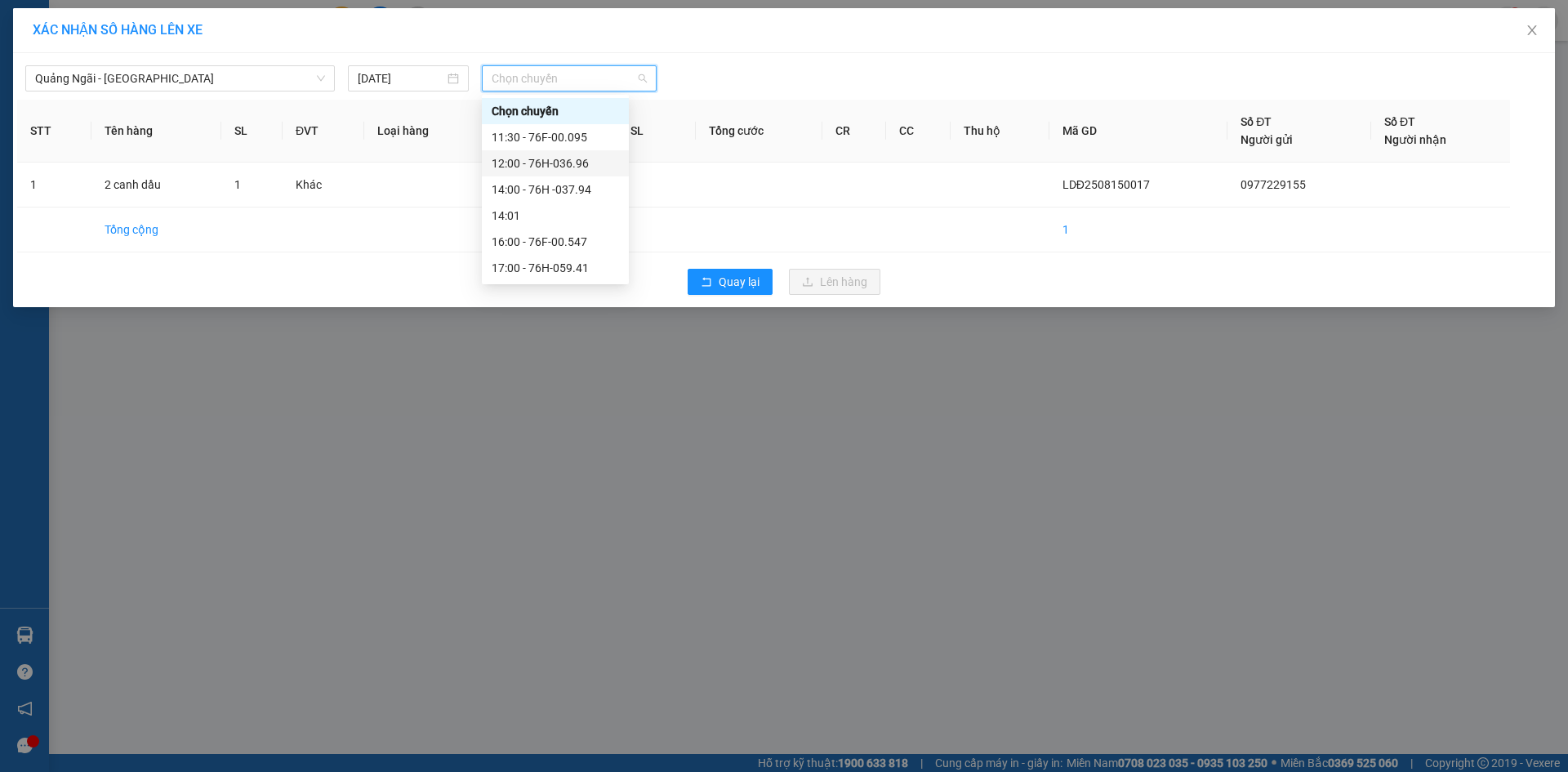
click at [591, 163] on div "12:00 - 76H-036.96" at bounding box center [555, 163] width 128 height 18
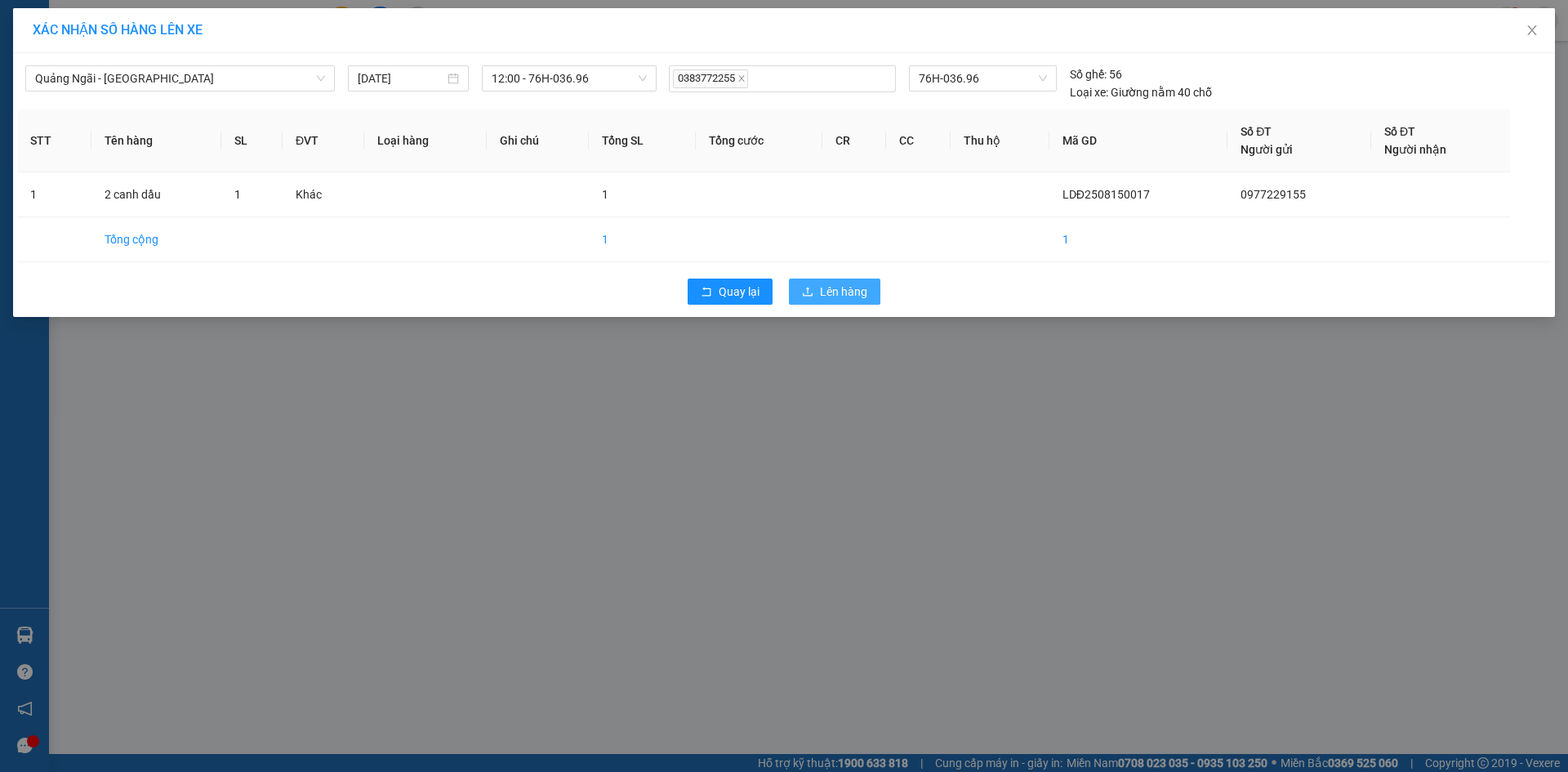
click at [824, 291] on span "Lên hàng" at bounding box center [843, 291] width 48 height 18
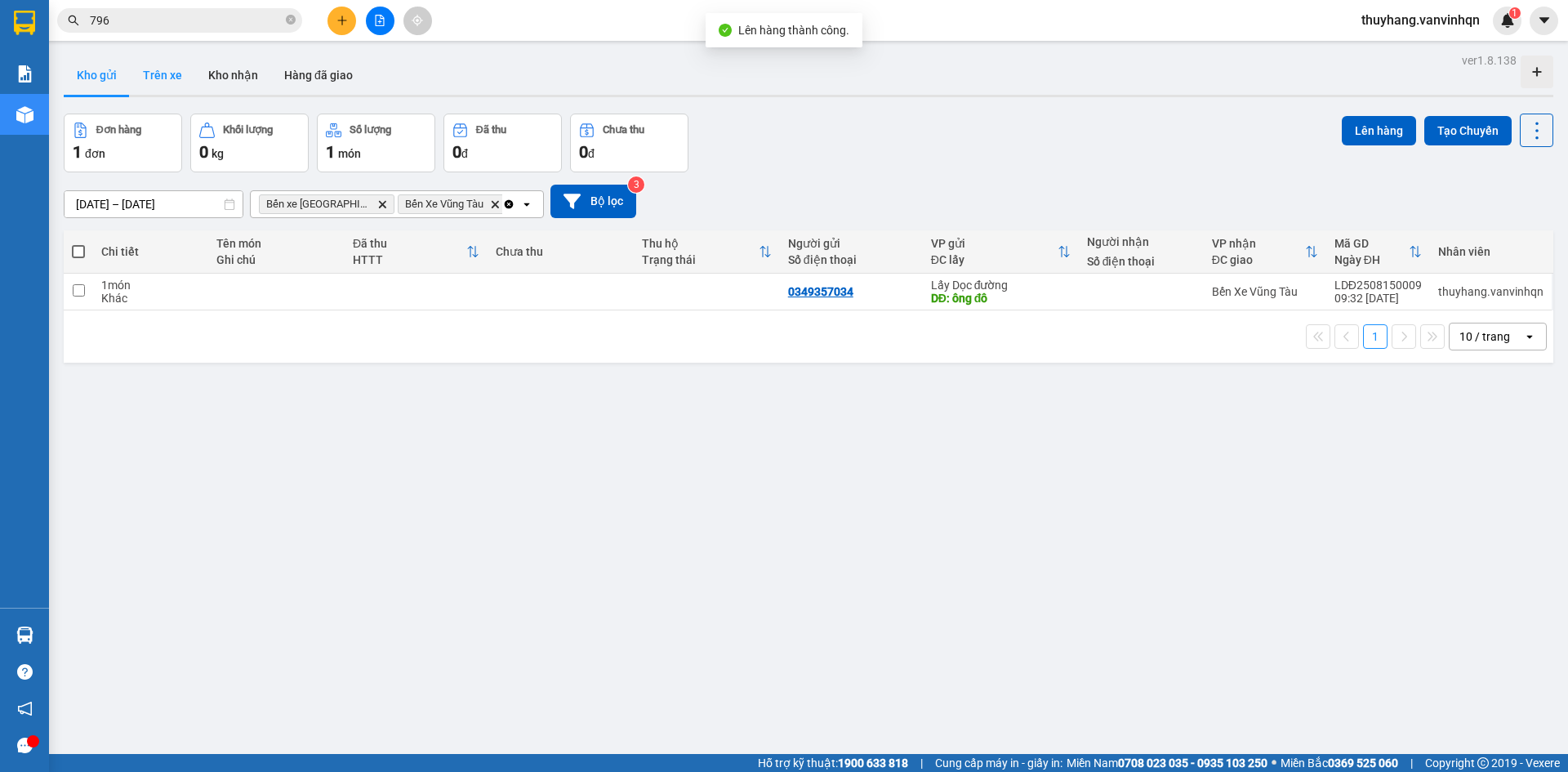
click at [175, 69] on button "Trên xe" at bounding box center [162, 75] width 65 height 40
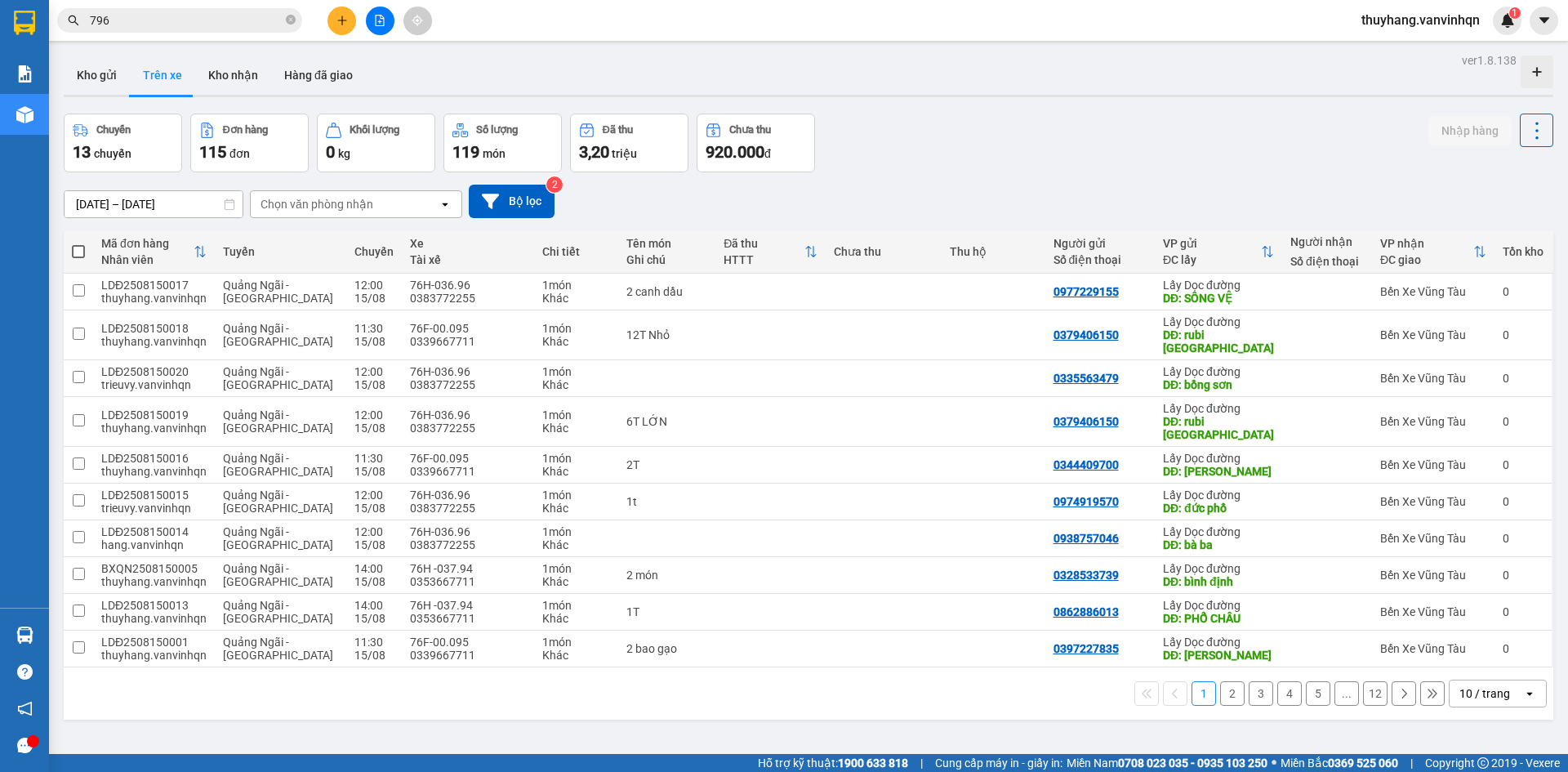
click at [365, 30] on div at bounding box center [380, 21] width 123 height 29
click at [385, 17] on button at bounding box center [380, 21] width 29 height 29
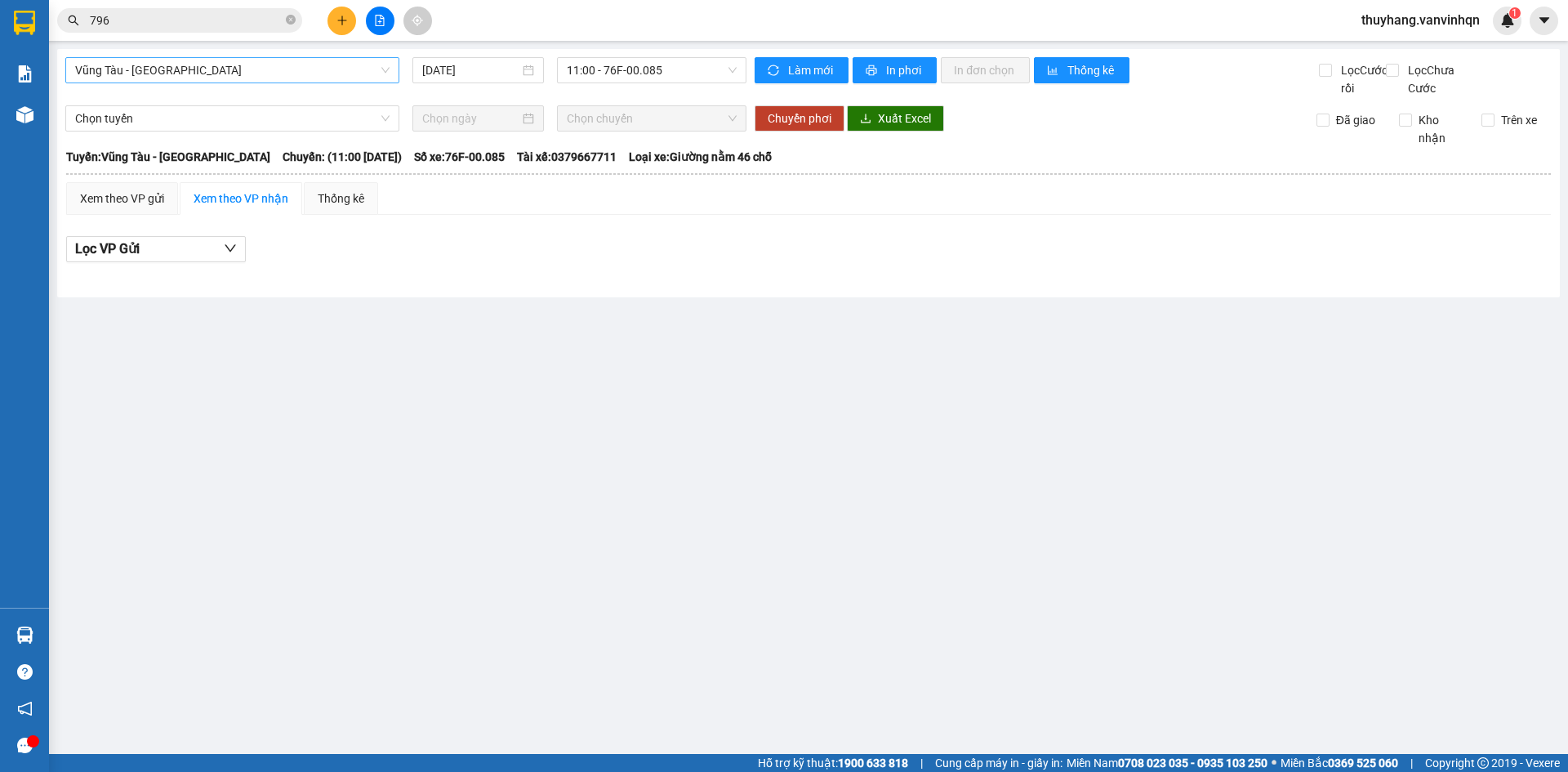
click at [171, 69] on span "Vũng Tàu - [GEOGRAPHIC_DATA]" at bounding box center [233, 70] width 315 height 25
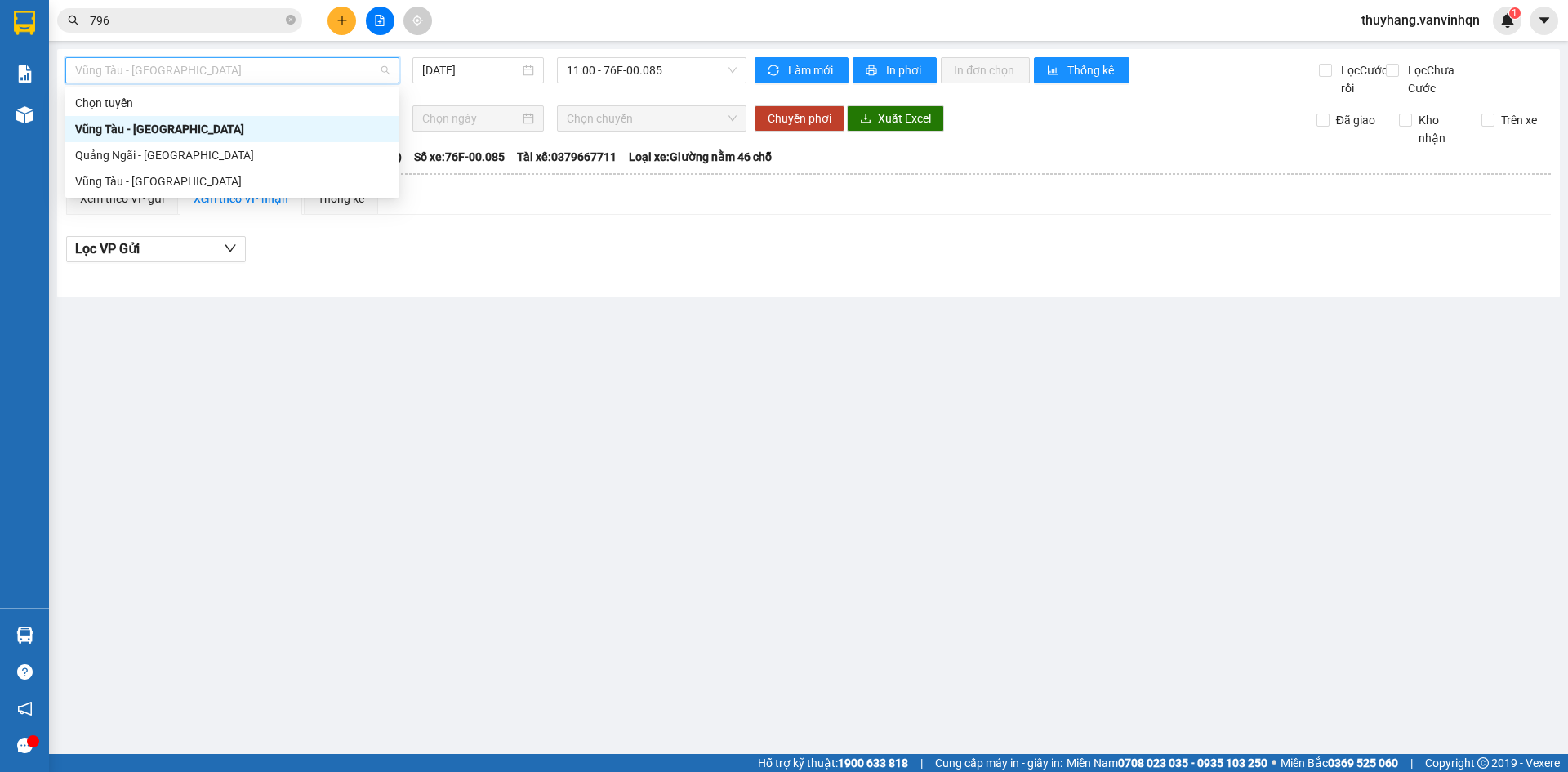
click at [166, 159] on div "Quảng Ngãi - [GEOGRAPHIC_DATA]" at bounding box center [233, 155] width 315 height 18
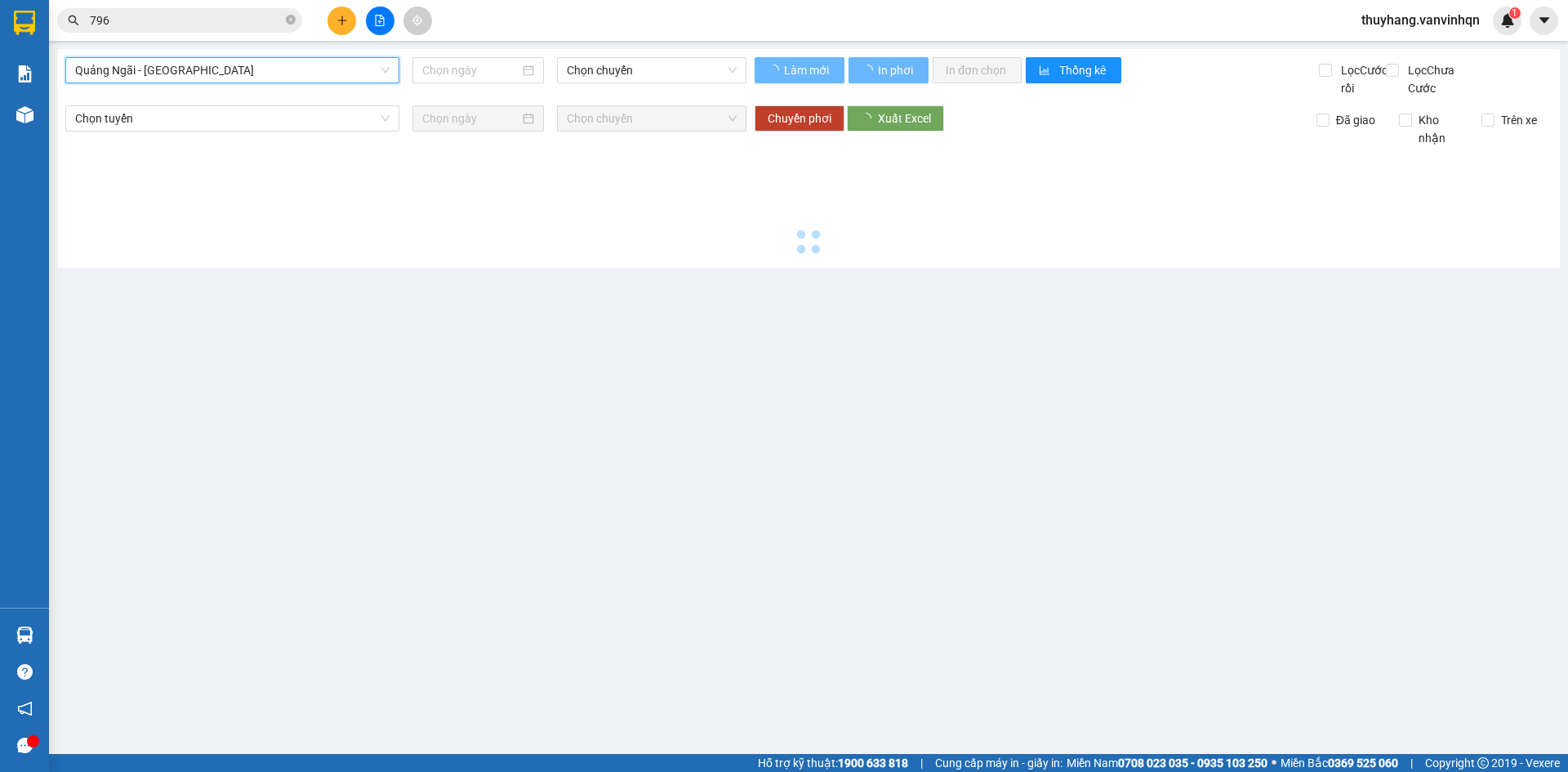
type input "[DATE]"
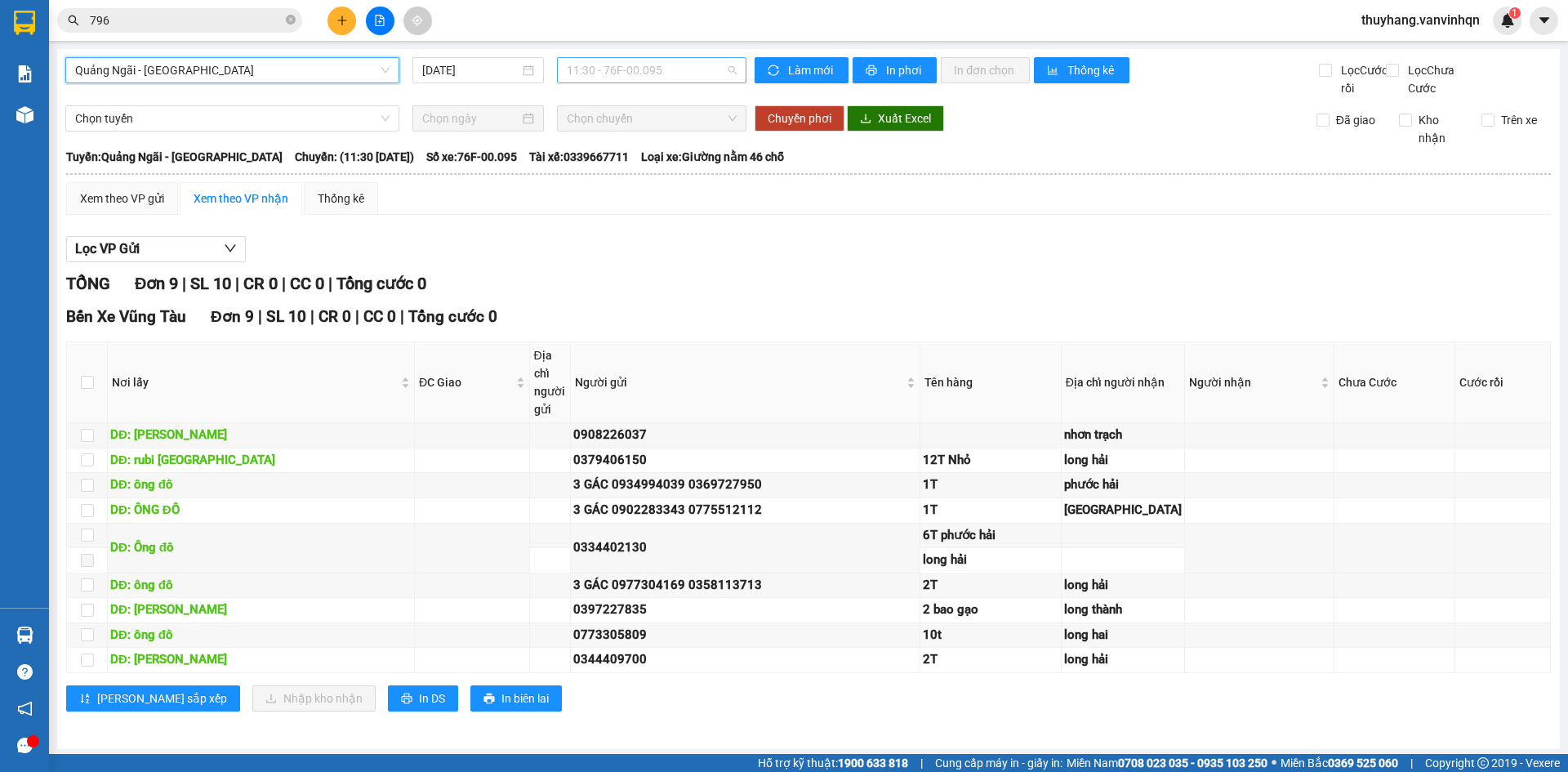
click at [627, 66] on span "11:30 - 76F-00.095" at bounding box center [651, 70] width 170 height 25
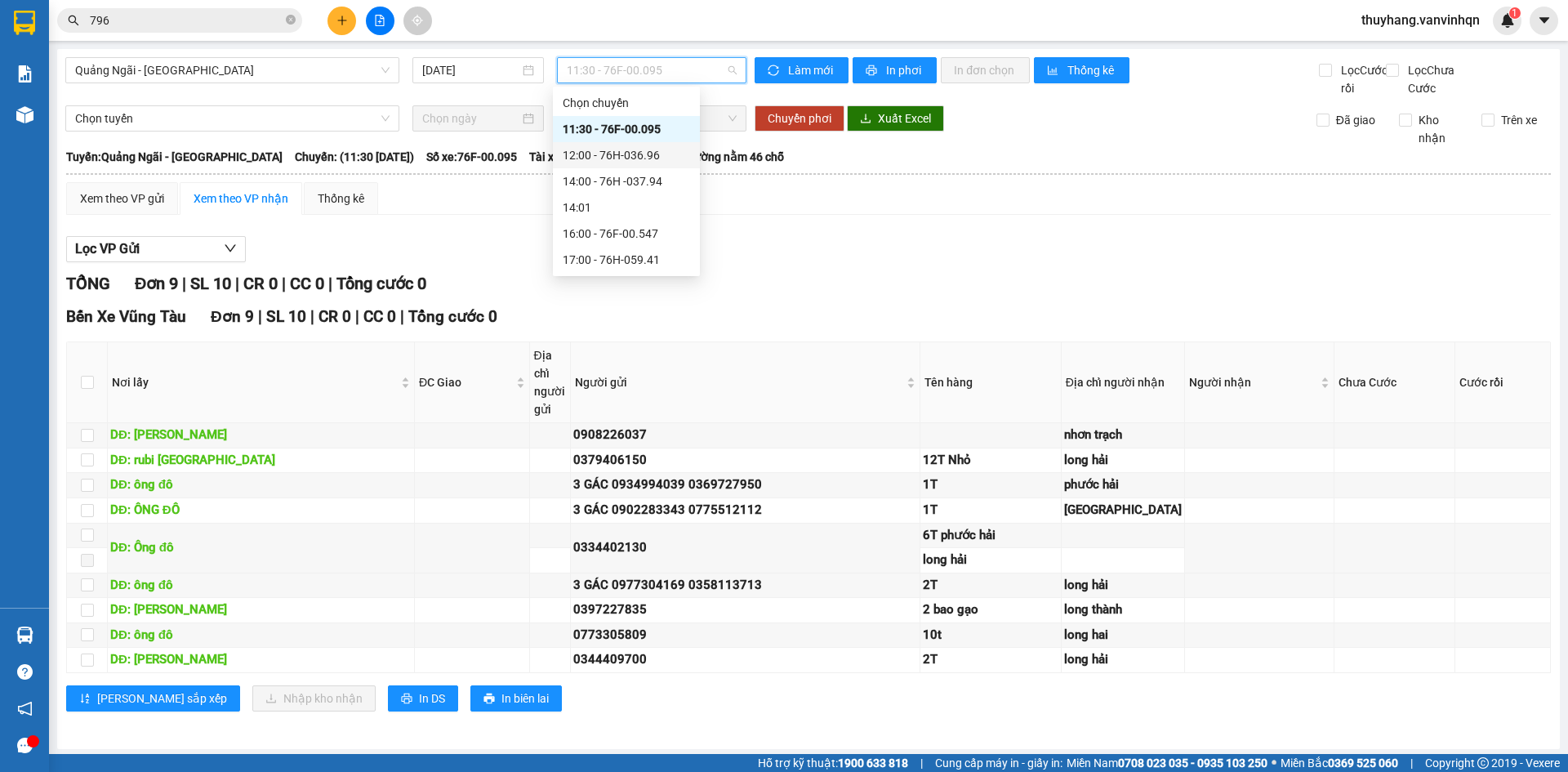
click at [650, 153] on div "12:00 - 76H-036.96" at bounding box center [626, 155] width 128 height 18
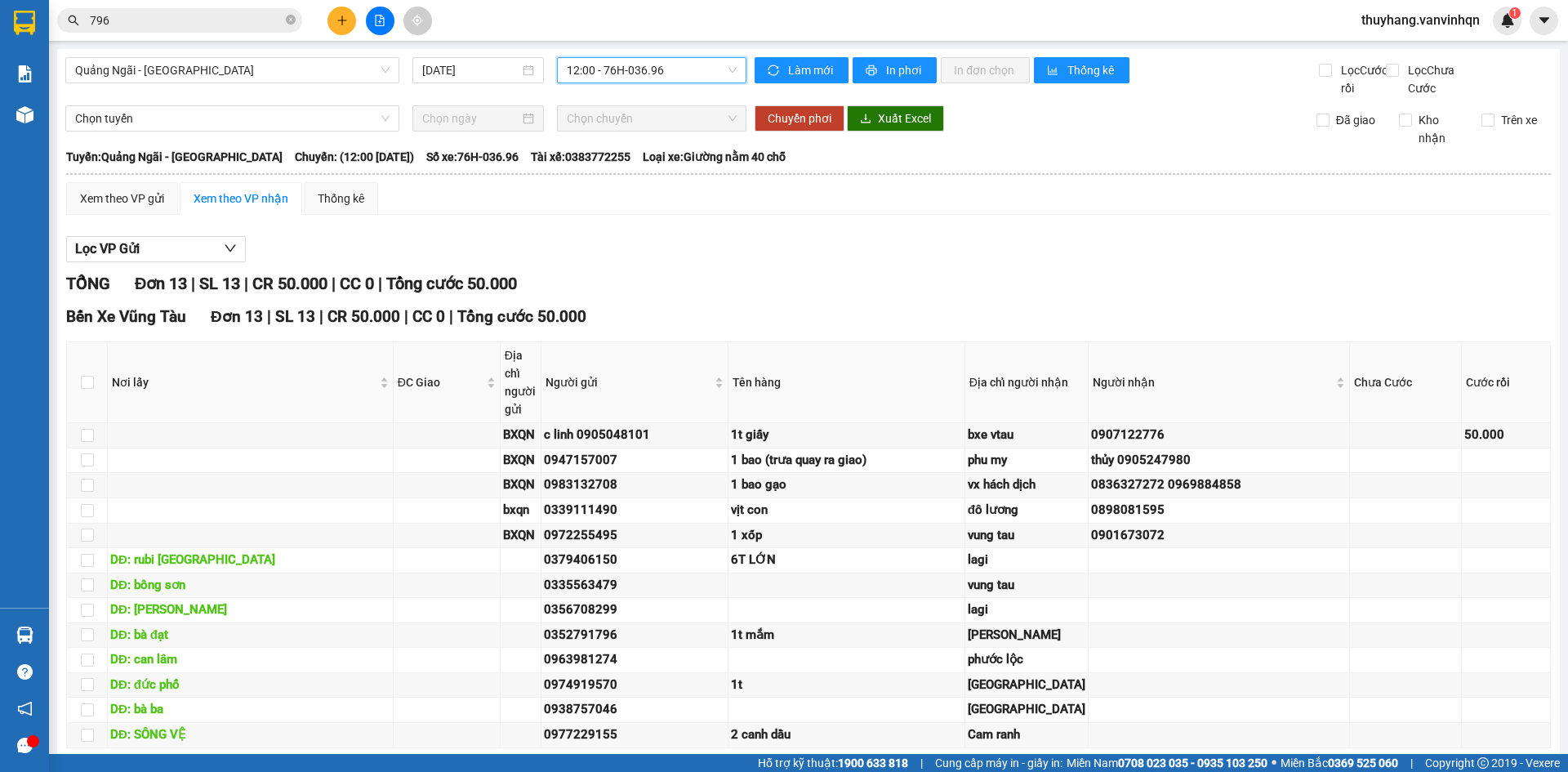
click at [661, 215] on div "Xem theo VP gửi Xem theo VP nhận Thống kê" at bounding box center [809, 198] width 1485 height 33
click at [338, 31] on button at bounding box center [342, 21] width 29 height 29
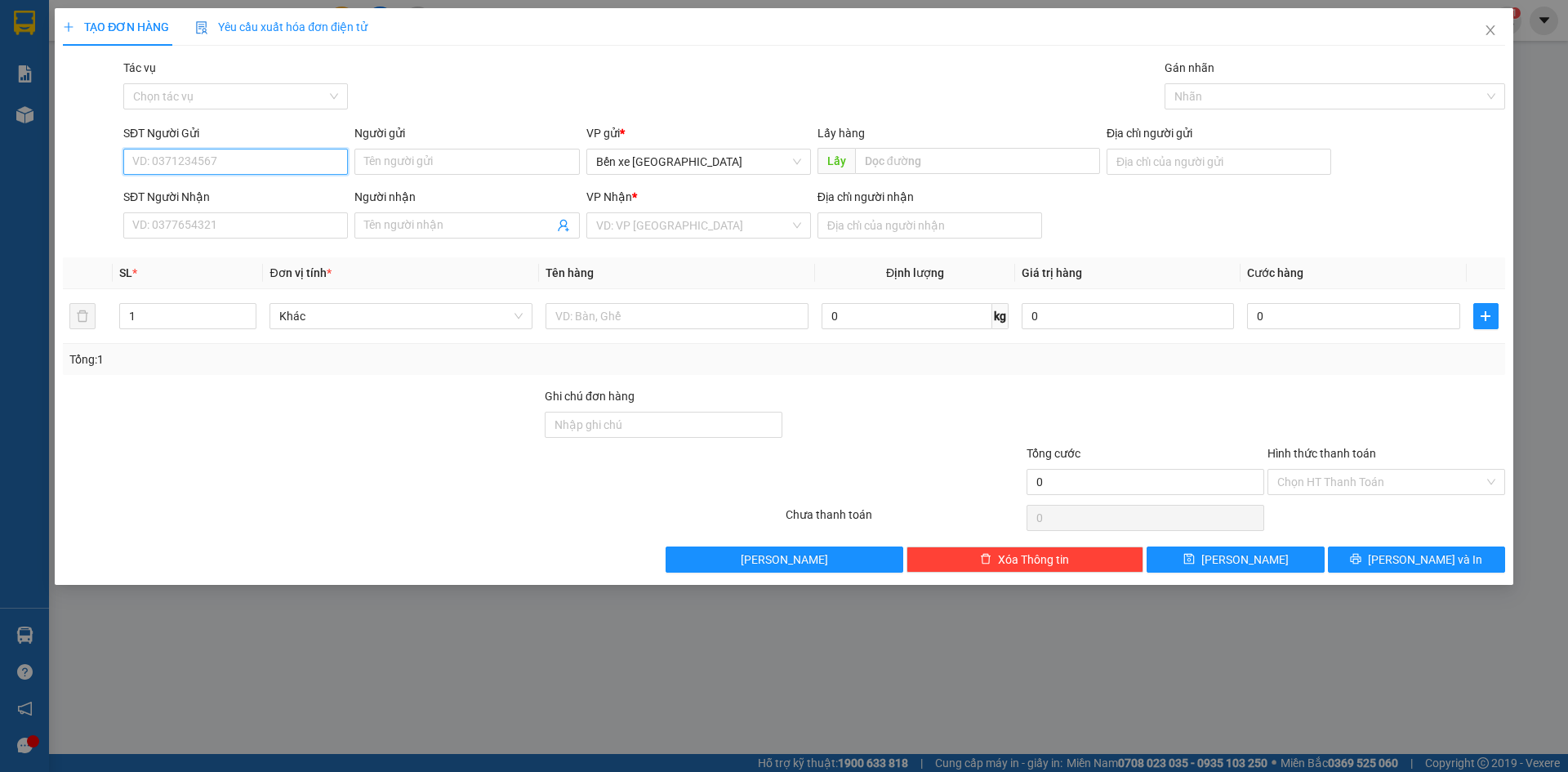
click at [287, 157] on input "SĐT Người Gửi" at bounding box center [236, 161] width 225 height 26
click at [227, 228] on input "SĐT Người Nhận" at bounding box center [236, 225] width 225 height 26
click at [727, 152] on span "Bến xe [GEOGRAPHIC_DATA]" at bounding box center [698, 161] width 205 height 25
type input "0824634467"
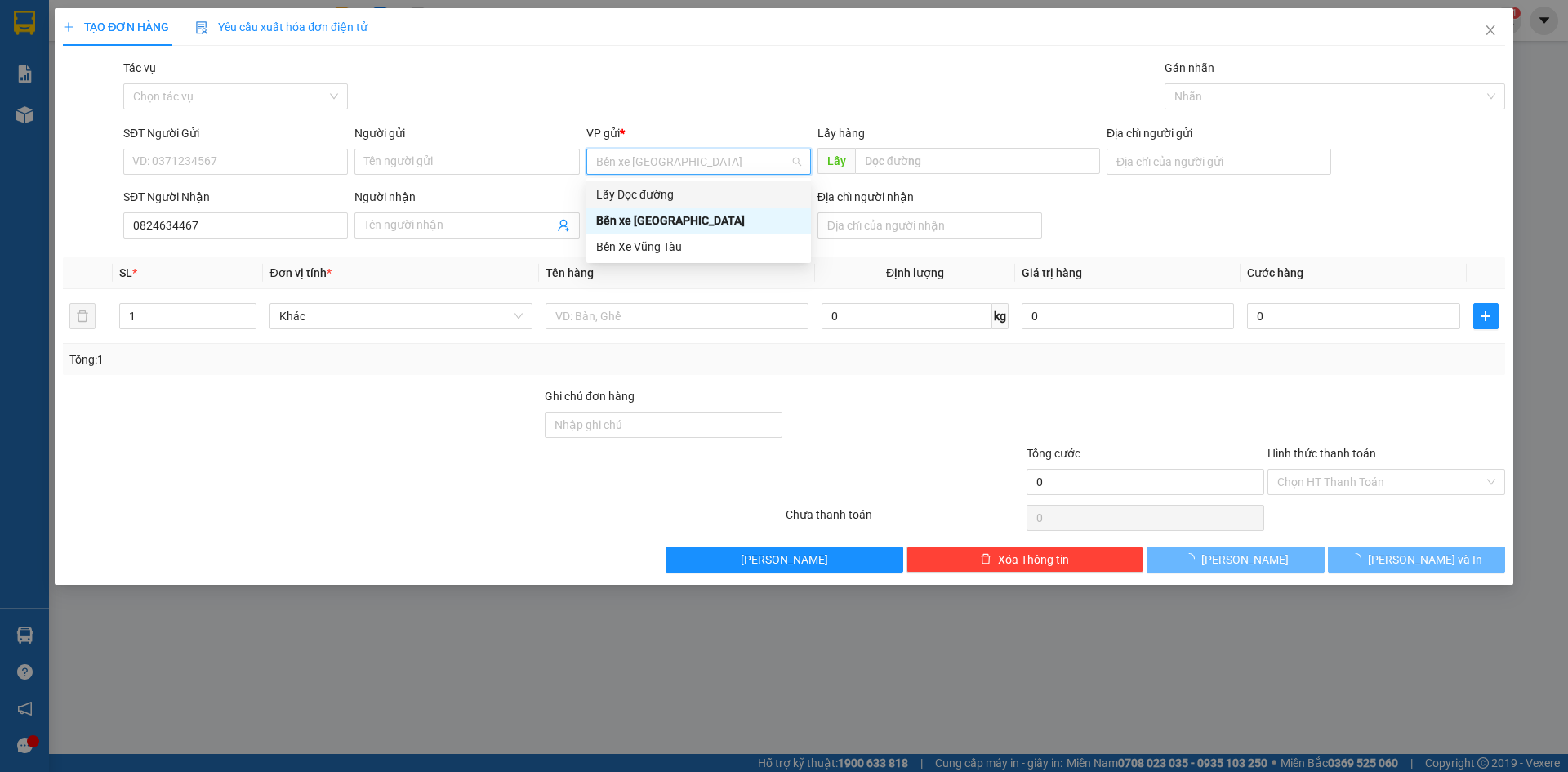
click at [669, 197] on div "Lấy Dọc đường" at bounding box center [698, 194] width 205 height 18
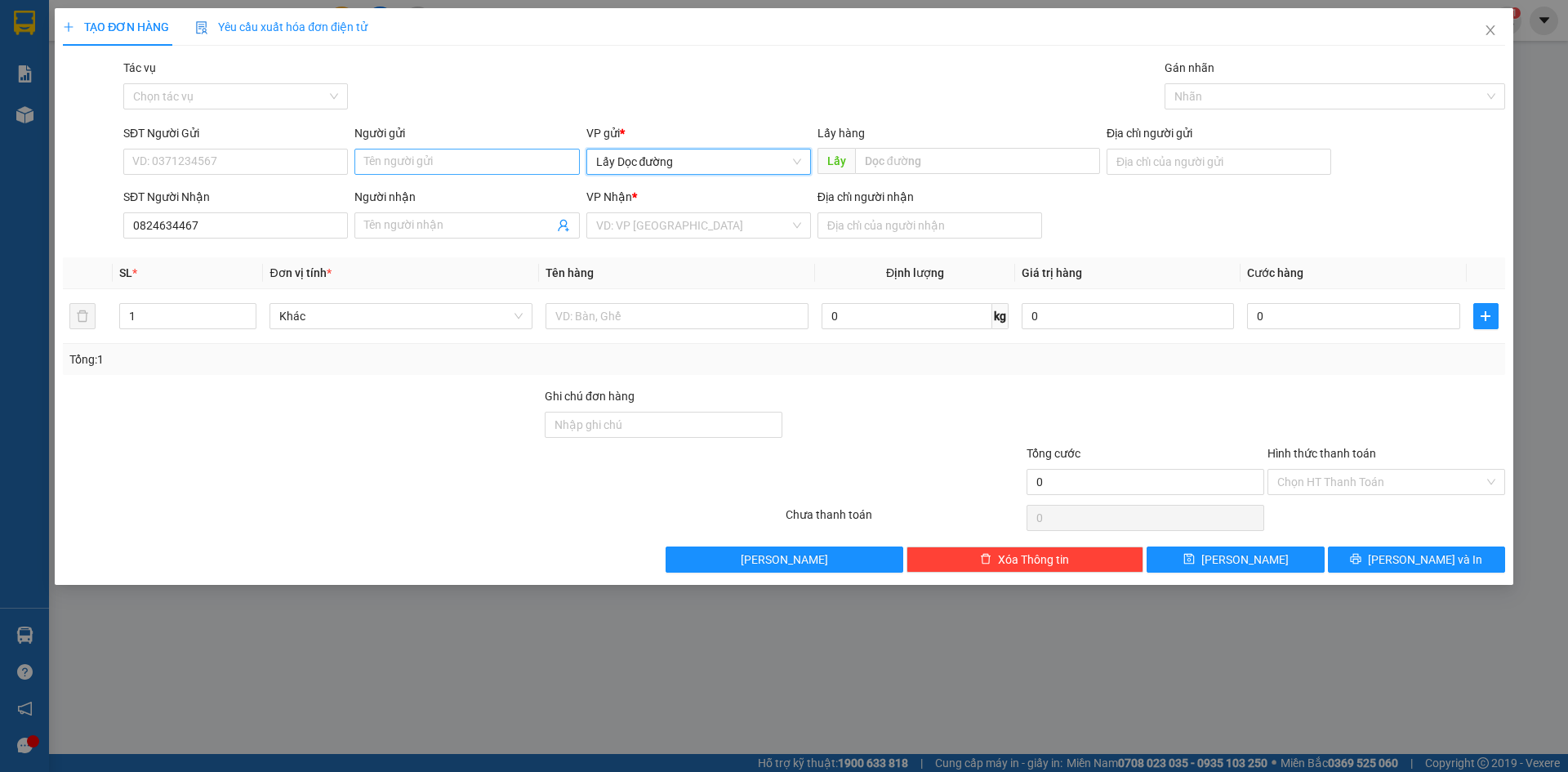
click at [438, 156] on div "Người gửi Tên người gửi" at bounding box center [466, 152] width 225 height 57
click at [407, 163] on input "Người gửi" at bounding box center [466, 161] width 225 height 26
type input "XE 305"
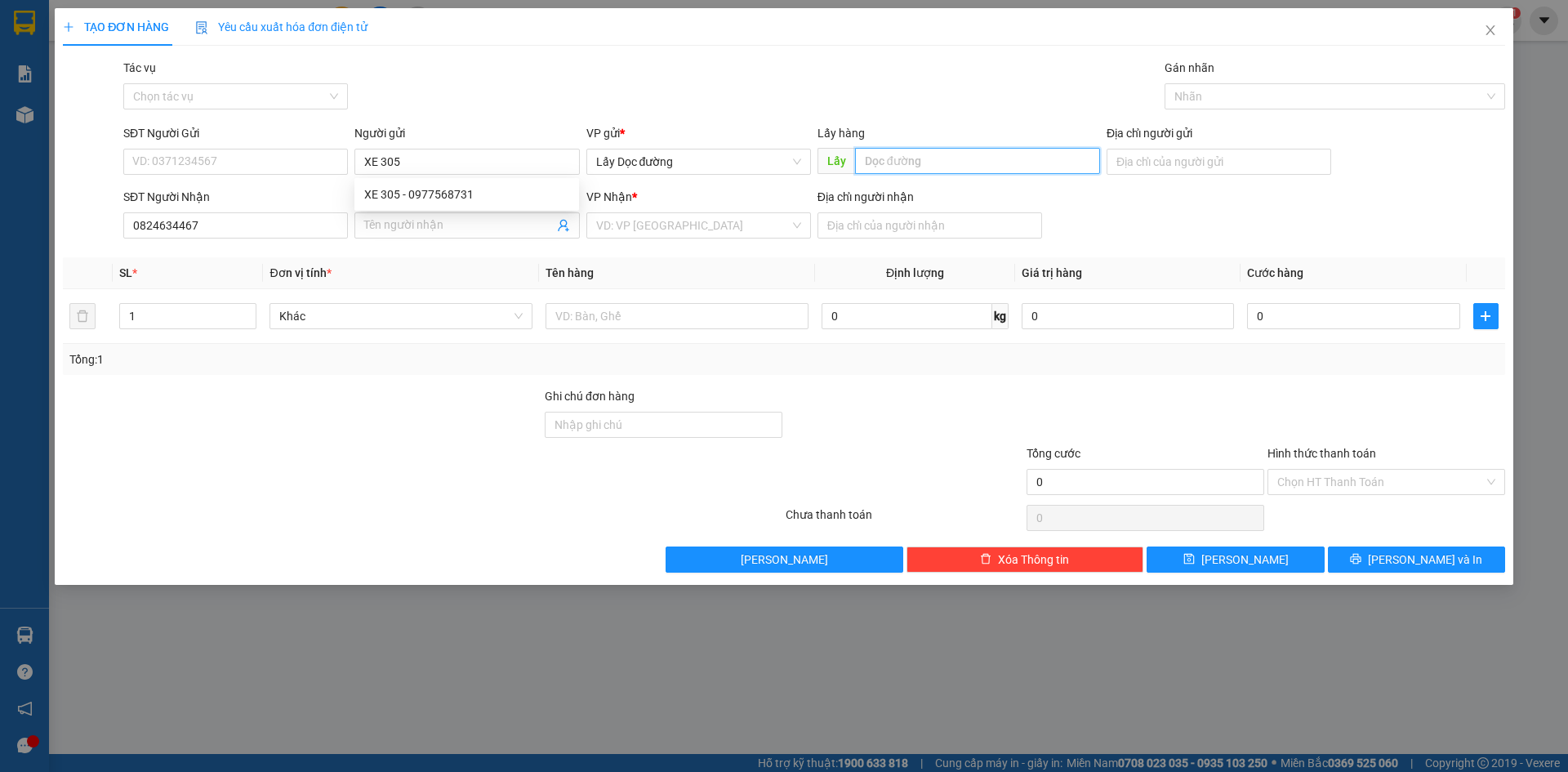
click at [902, 164] on input "text" at bounding box center [977, 160] width 245 height 26
type input "SA HUỲNH"
click at [753, 226] on input "search" at bounding box center [692, 225] width 193 height 25
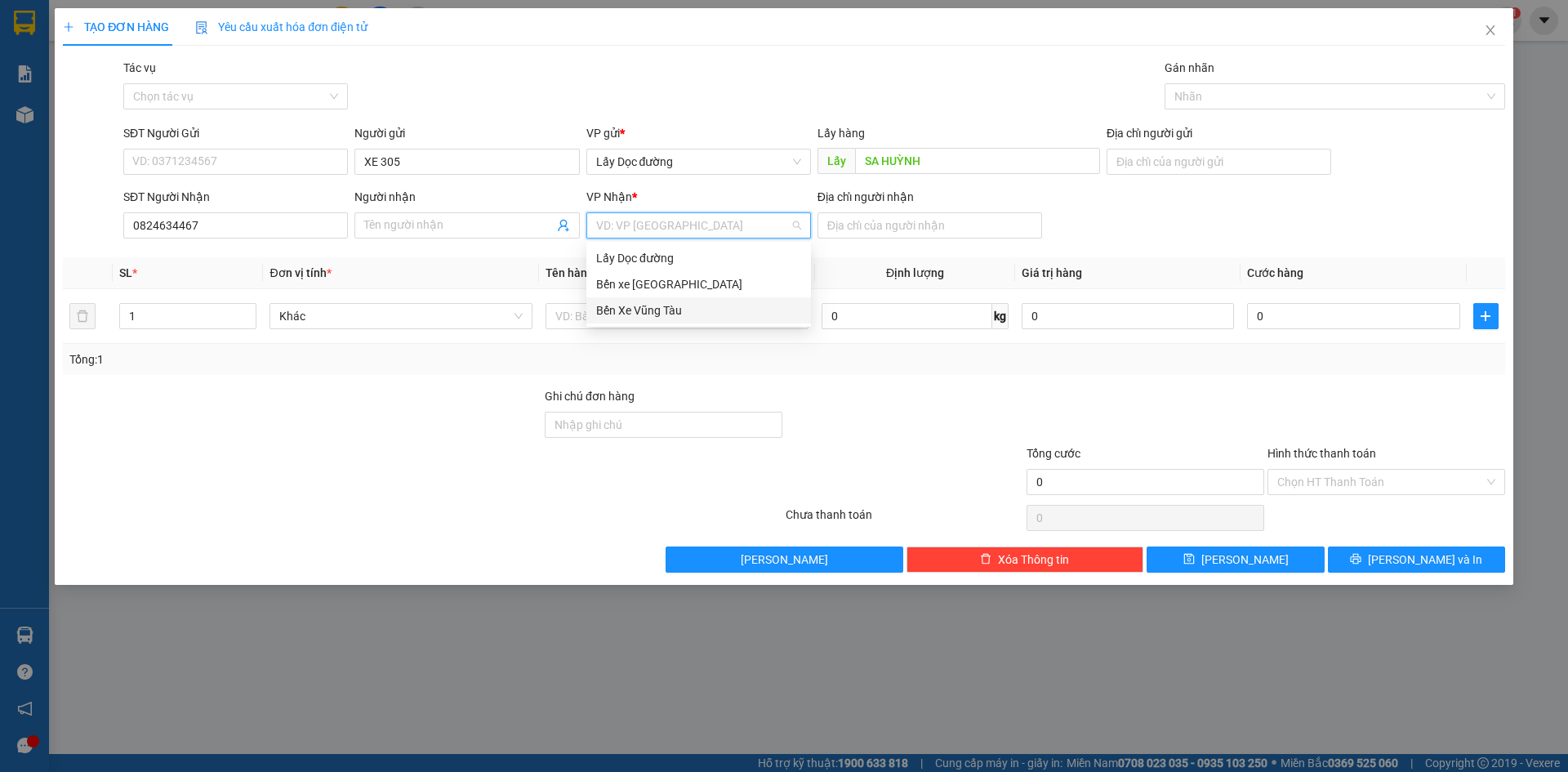
click at [683, 314] on div "Bến Xe Vũng Tàu" at bounding box center [698, 310] width 205 height 18
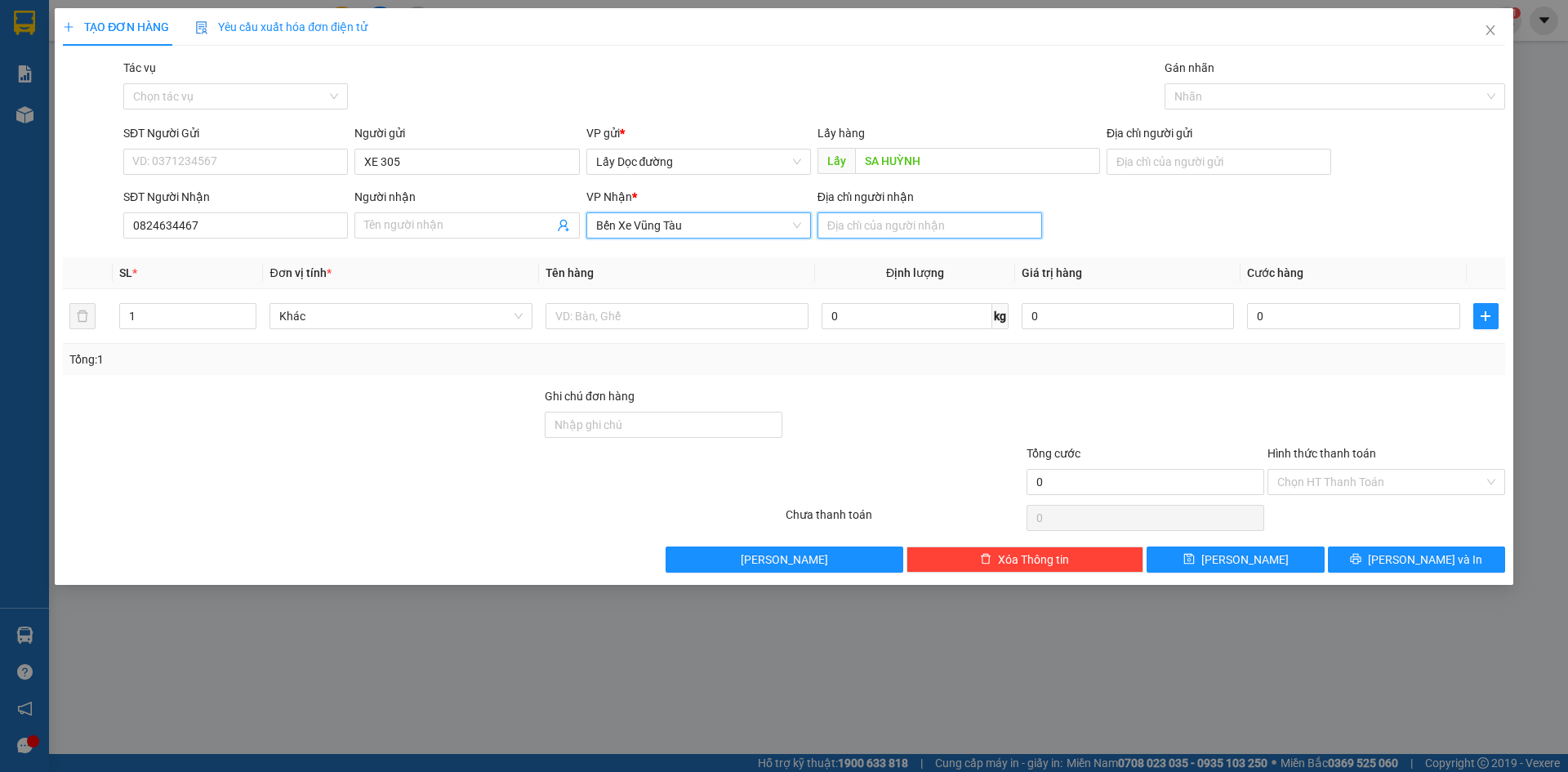
drag, startPoint x: 915, startPoint y: 224, endPoint x: 908, endPoint y: 214, distance: 12.2
click at [915, 224] on input "Địa chỉ người nhận" at bounding box center [930, 225] width 225 height 26
type input "Phước tỉnh"
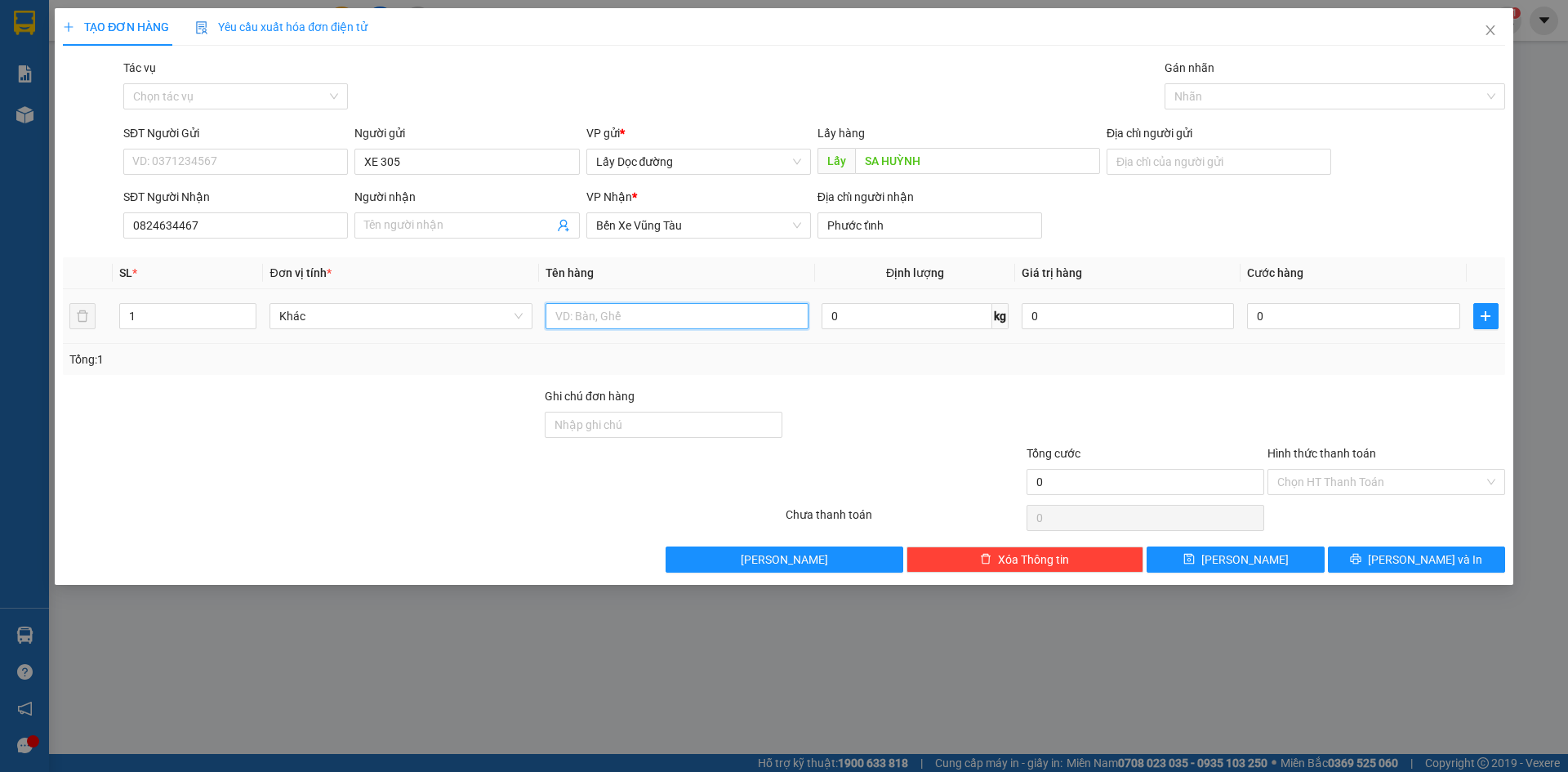
click at [702, 317] on input "text" at bounding box center [677, 316] width 263 height 26
click at [622, 314] on input "1t (c/ rồi 200)" at bounding box center [677, 316] width 263 height 26
type input "1t (c/ rồi 200k)"
click at [1246, 552] on span "[PERSON_NAME]" at bounding box center [1244, 559] width 87 height 18
click at [1488, 29] on icon "close" at bounding box center [1489, 31] width 9 height 10
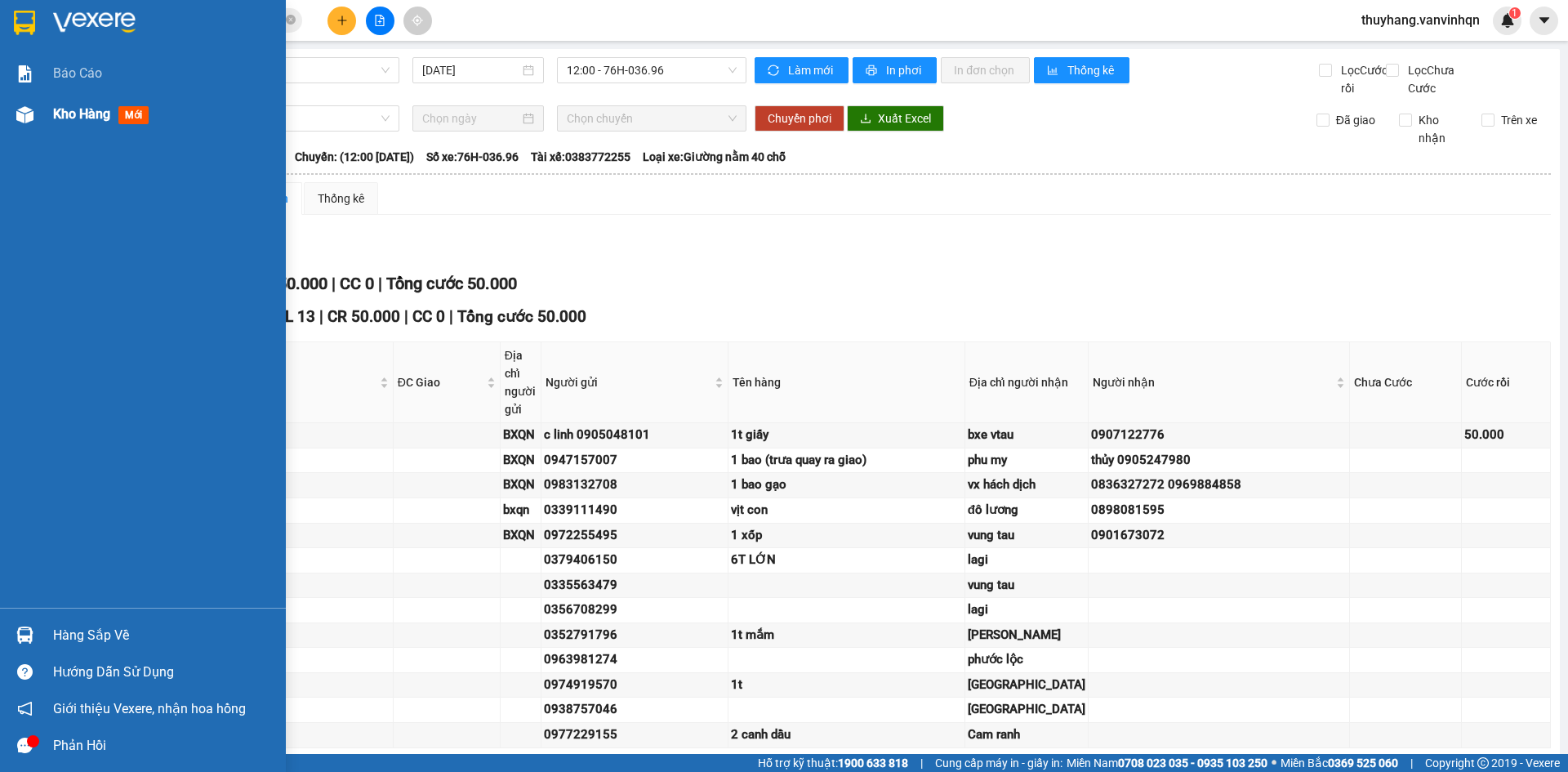
click at [31, 119] on img at bounding box center [24, 114] width 17 height 17
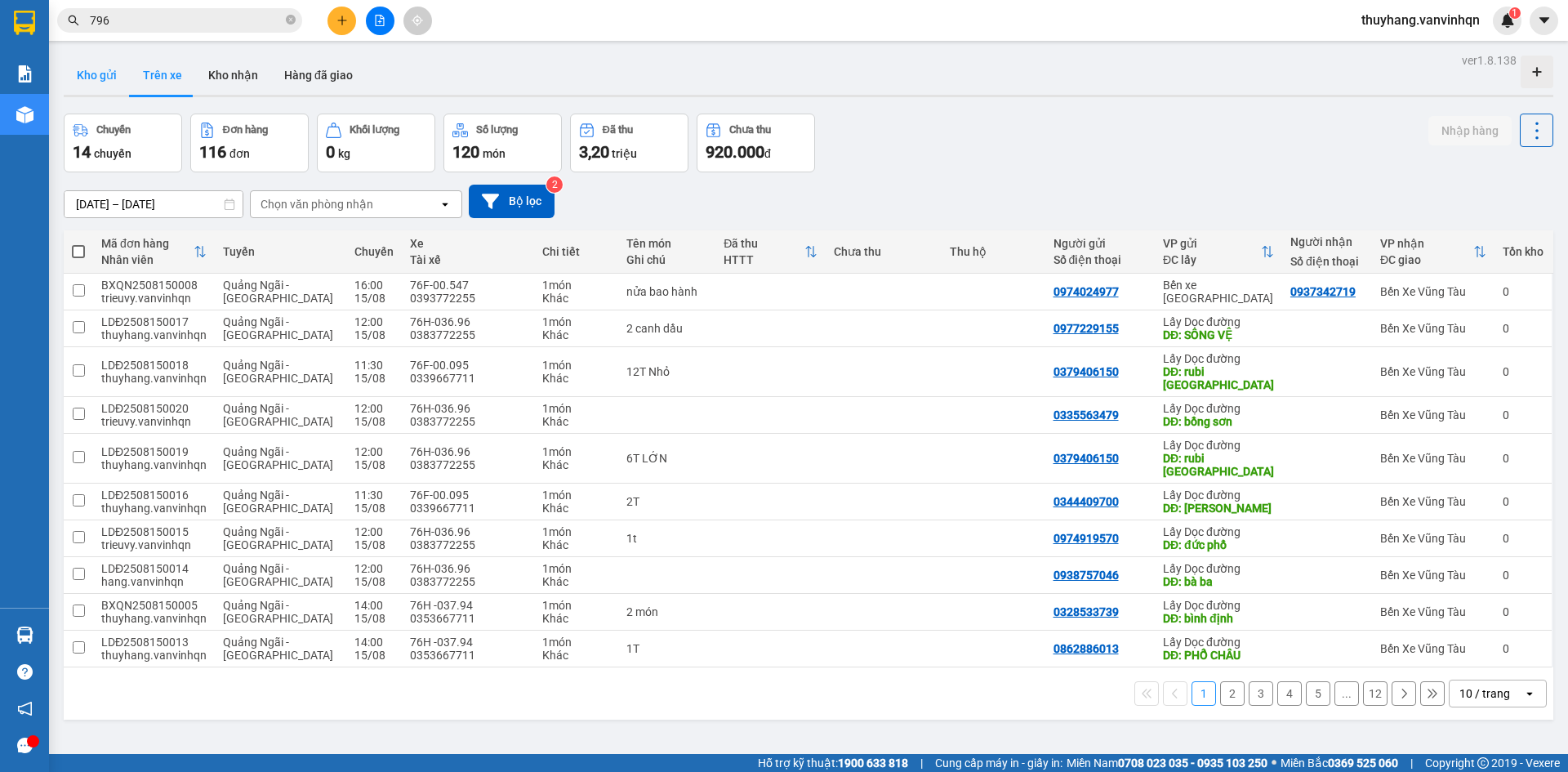
click at [105, 74] on button "Kho gửi" at bounding box center [96, 75] width 66 height 40
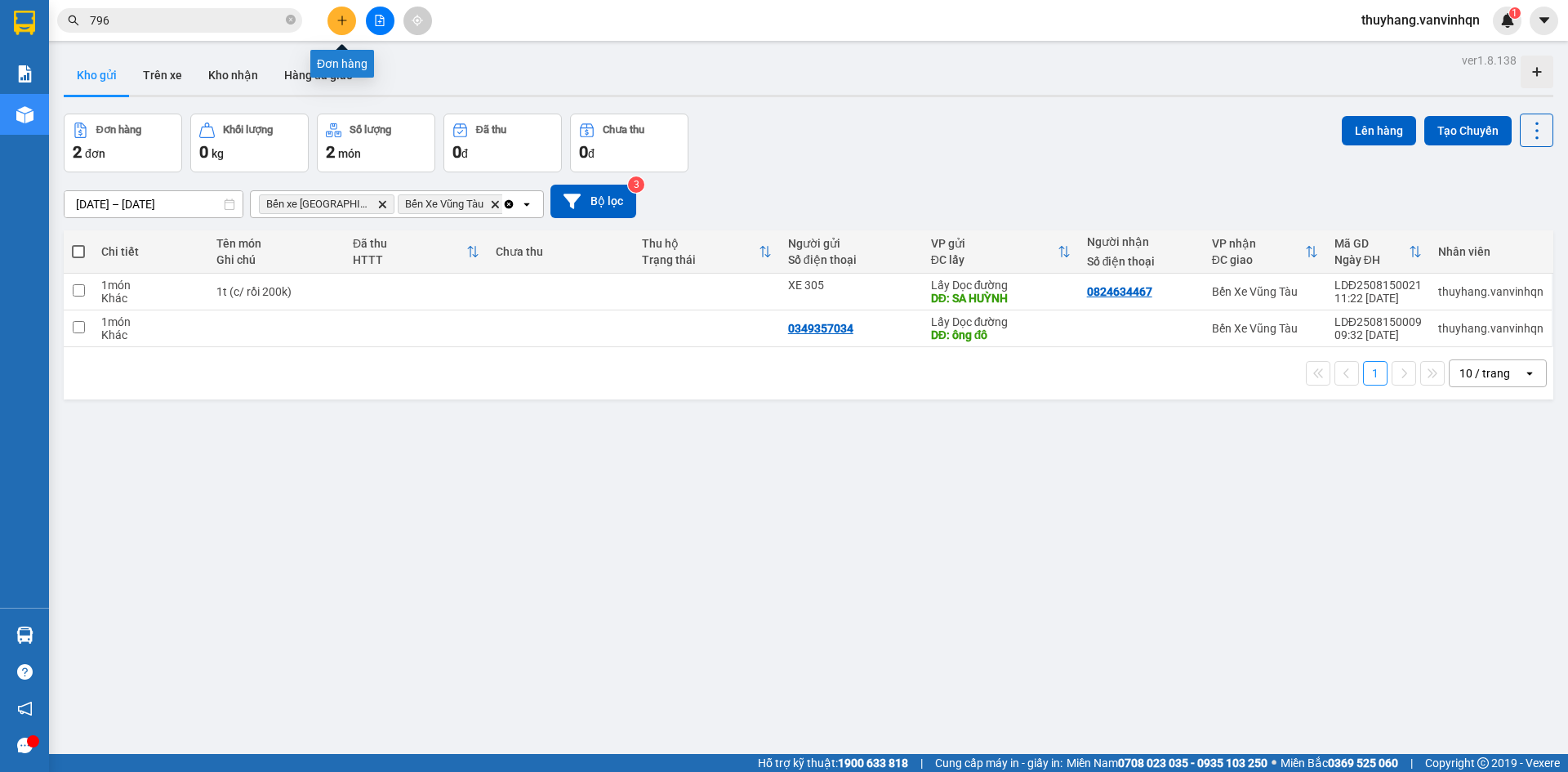
click at [343, 24] on icon "plus" at bounding box center [343, 21] width 12 height 12
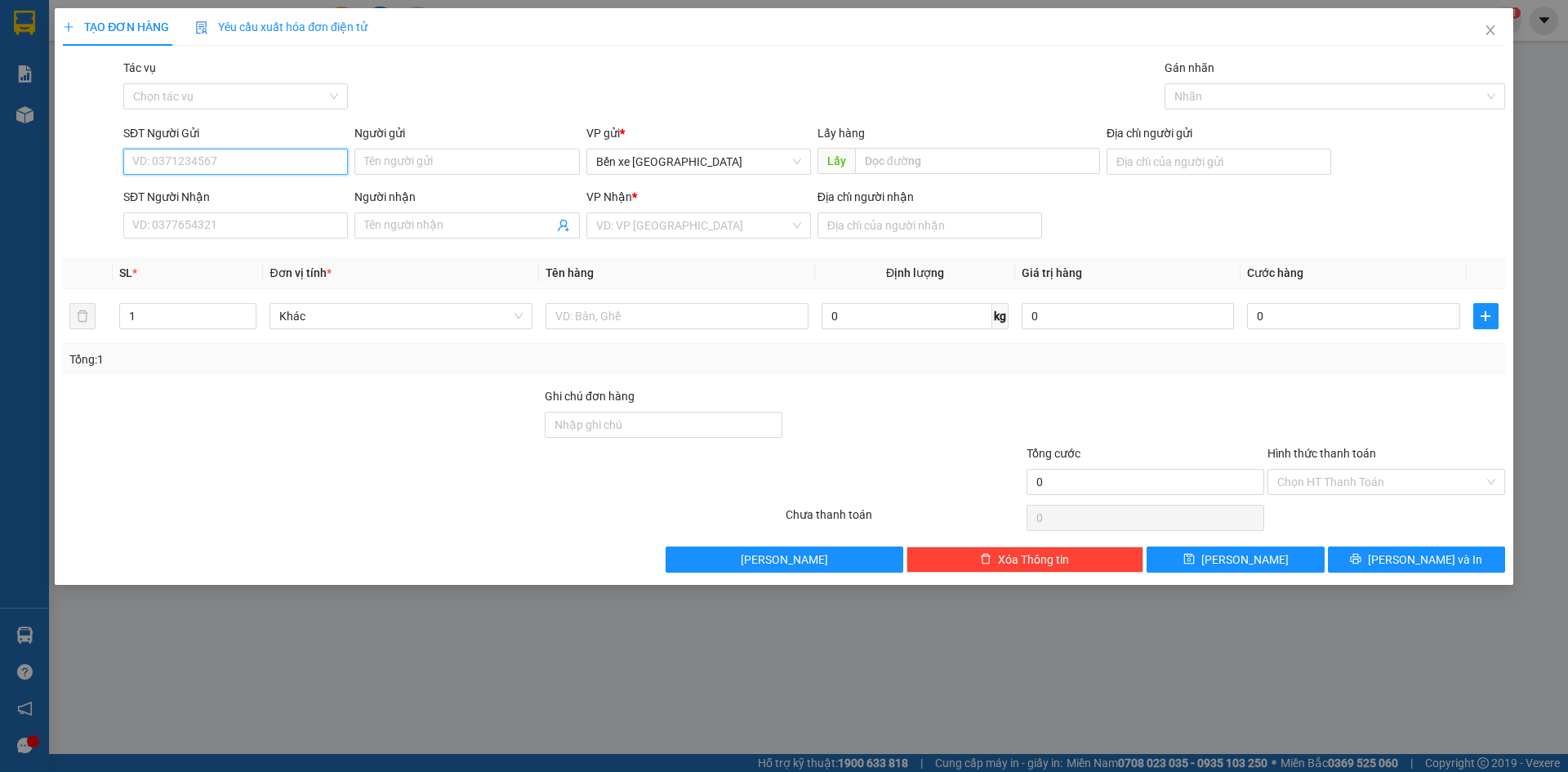
click at [218, 164] on input "SĐT Người Gửi" at bounding box center [236, 161] width 225 height 26
click at [1485, 34] on icon "close" at bounding box center [1490, 30] width 13 height 13
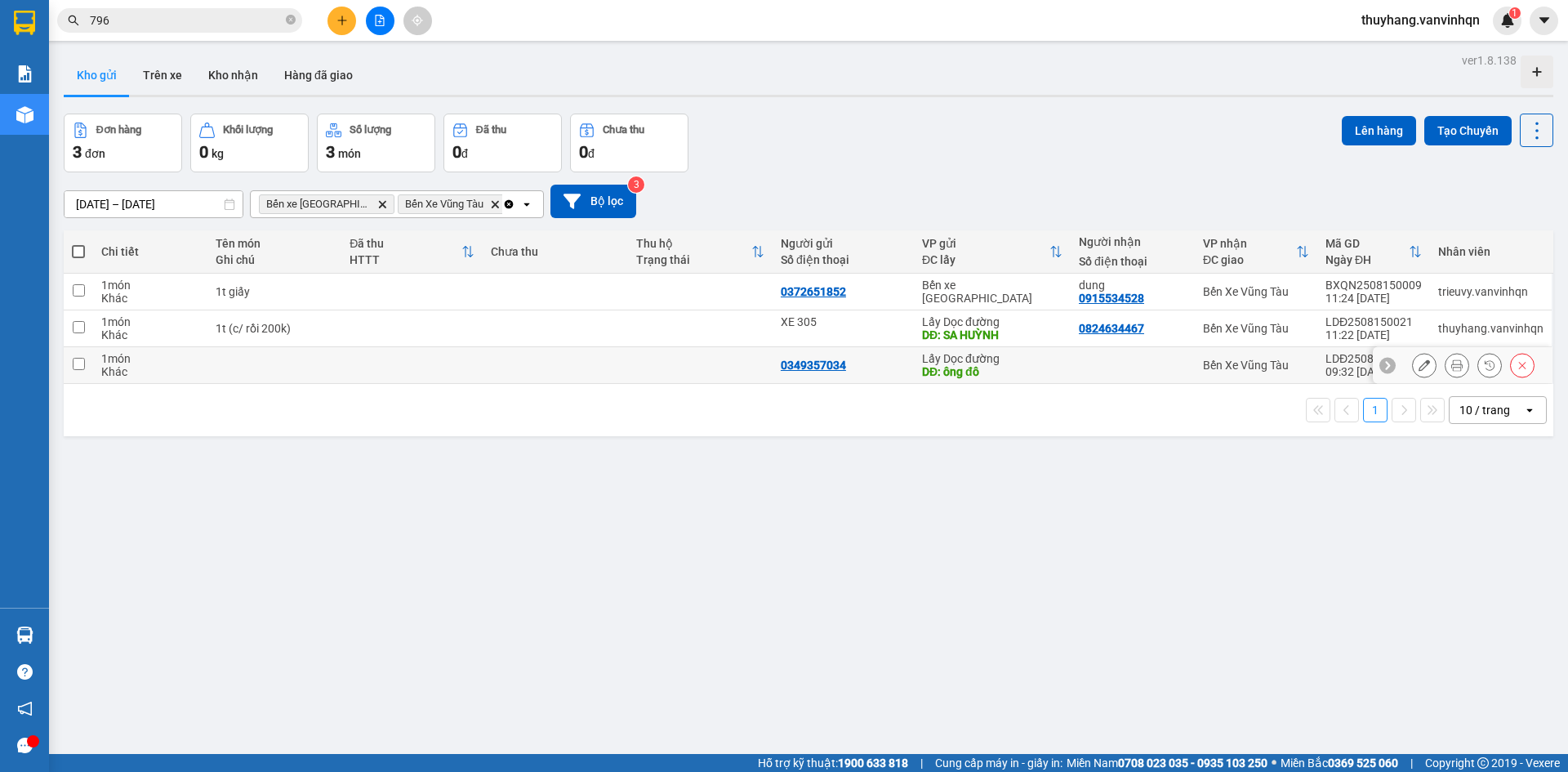
click at [534, 364] on td at bounding box center [555, 365] width 145 height 37
checkbox input "true"
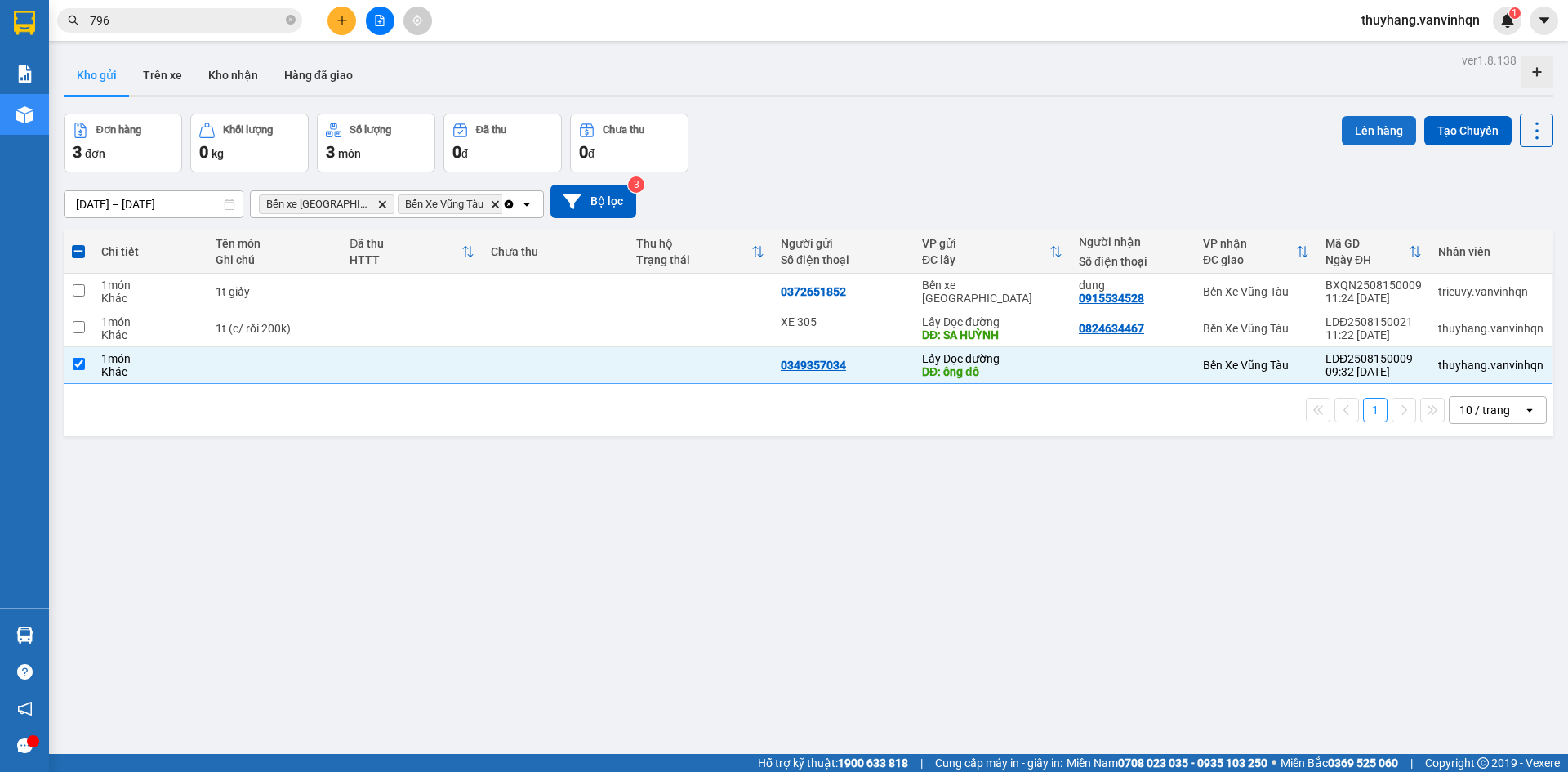
click at [1363, 130] on button "Lên hàng" at bounding box center [1378, 131] width 74 height 30
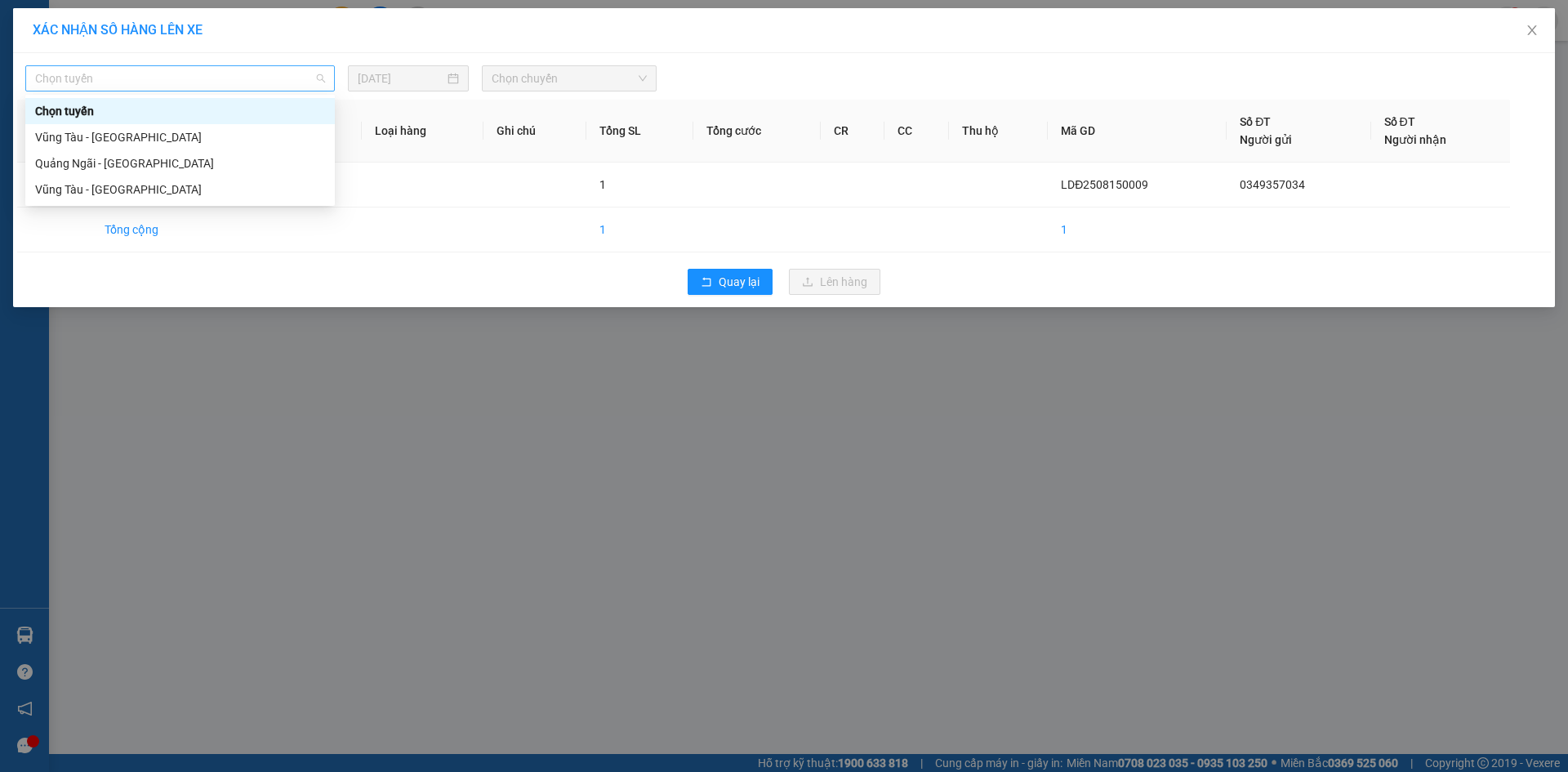
click at [102, 83] on span "Chọn tuyến" at bounding box center [179, 78] width 290 height 25
click at [112, 167] on div "Quảng Ngãi - [GEOGRAPHIC_DATA]" at bounding box center [179, 163] width 290 height 18
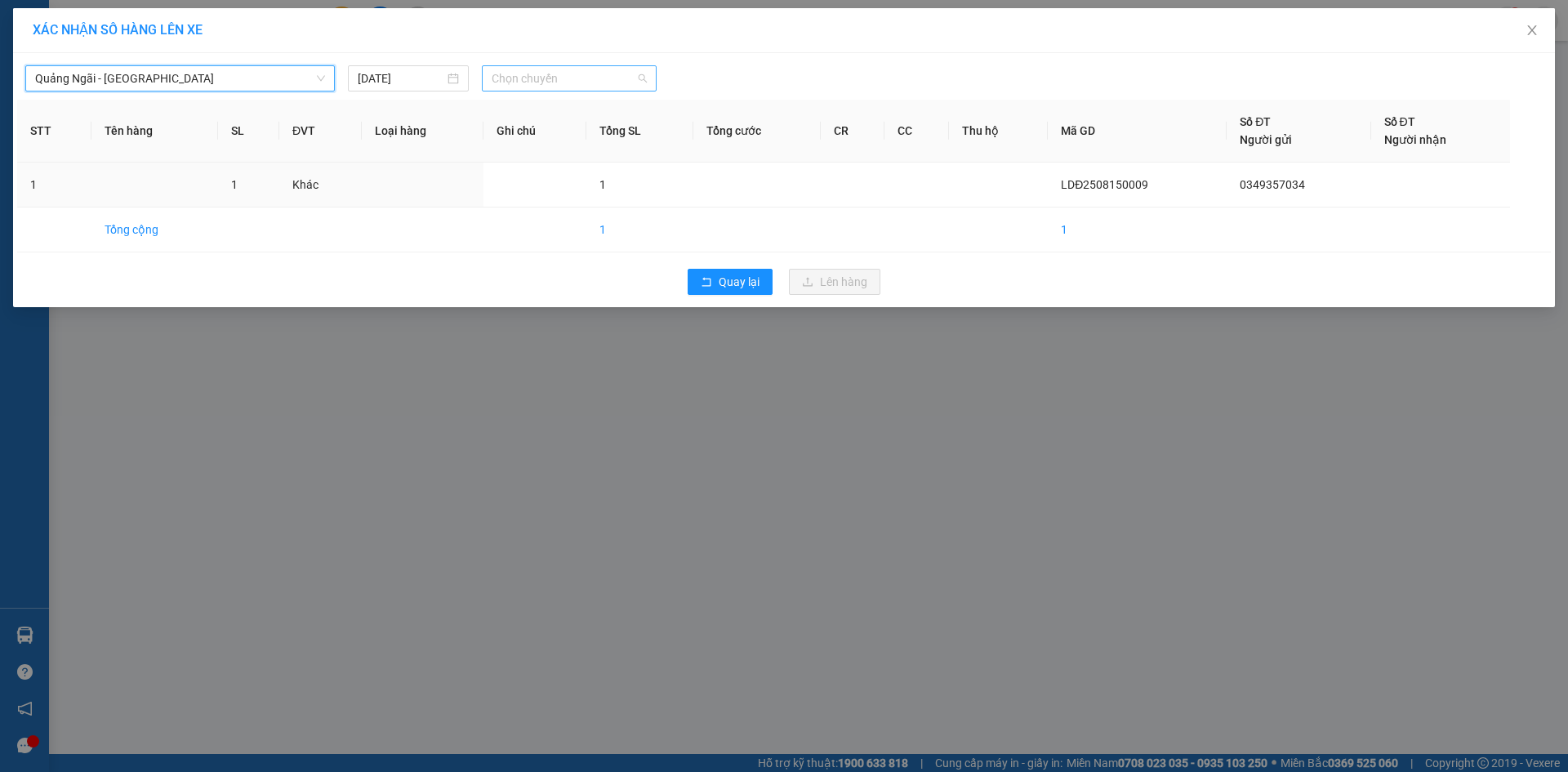
click at [555, 65] on div "Chọn chuyến" at bounding box center [569, 78] width 175 height 26
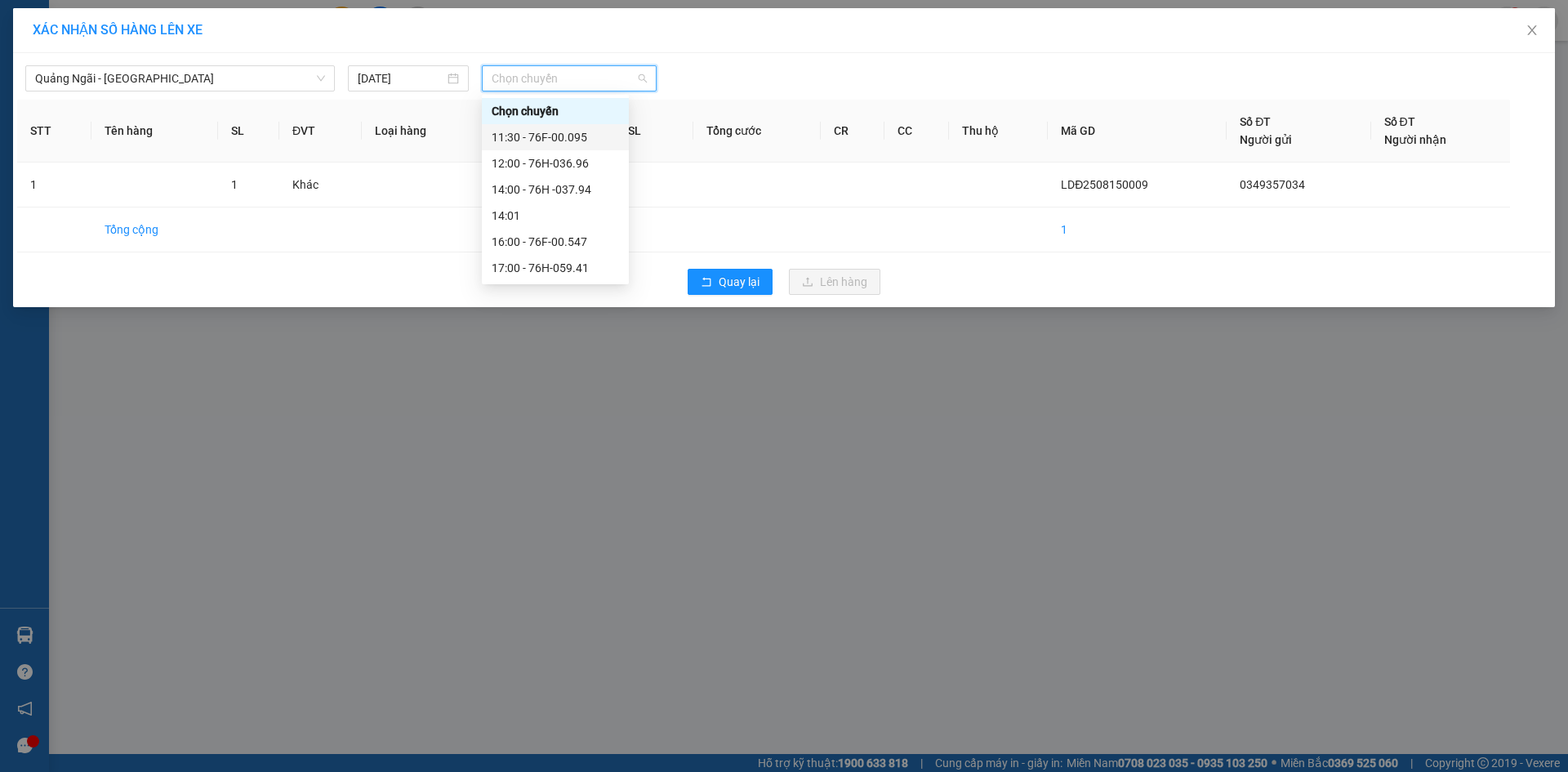
click at [592, 140] on div "11:30 - 76F-00.095" at bounding box center [555, 138] width 128 height 18
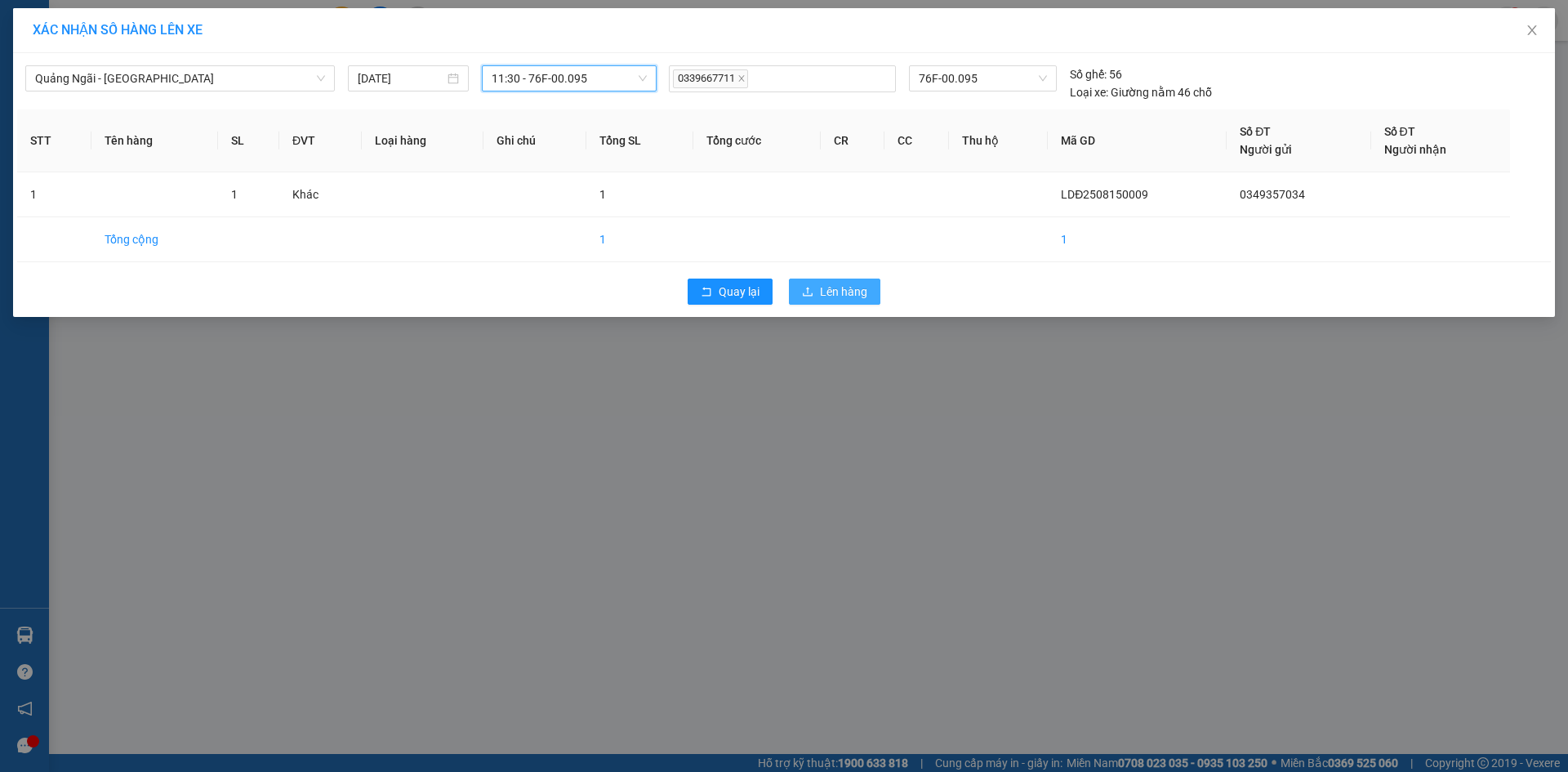
click at [841, 285] on span "Lên hàng" at bounding box center [843, 291] width 48 height 18
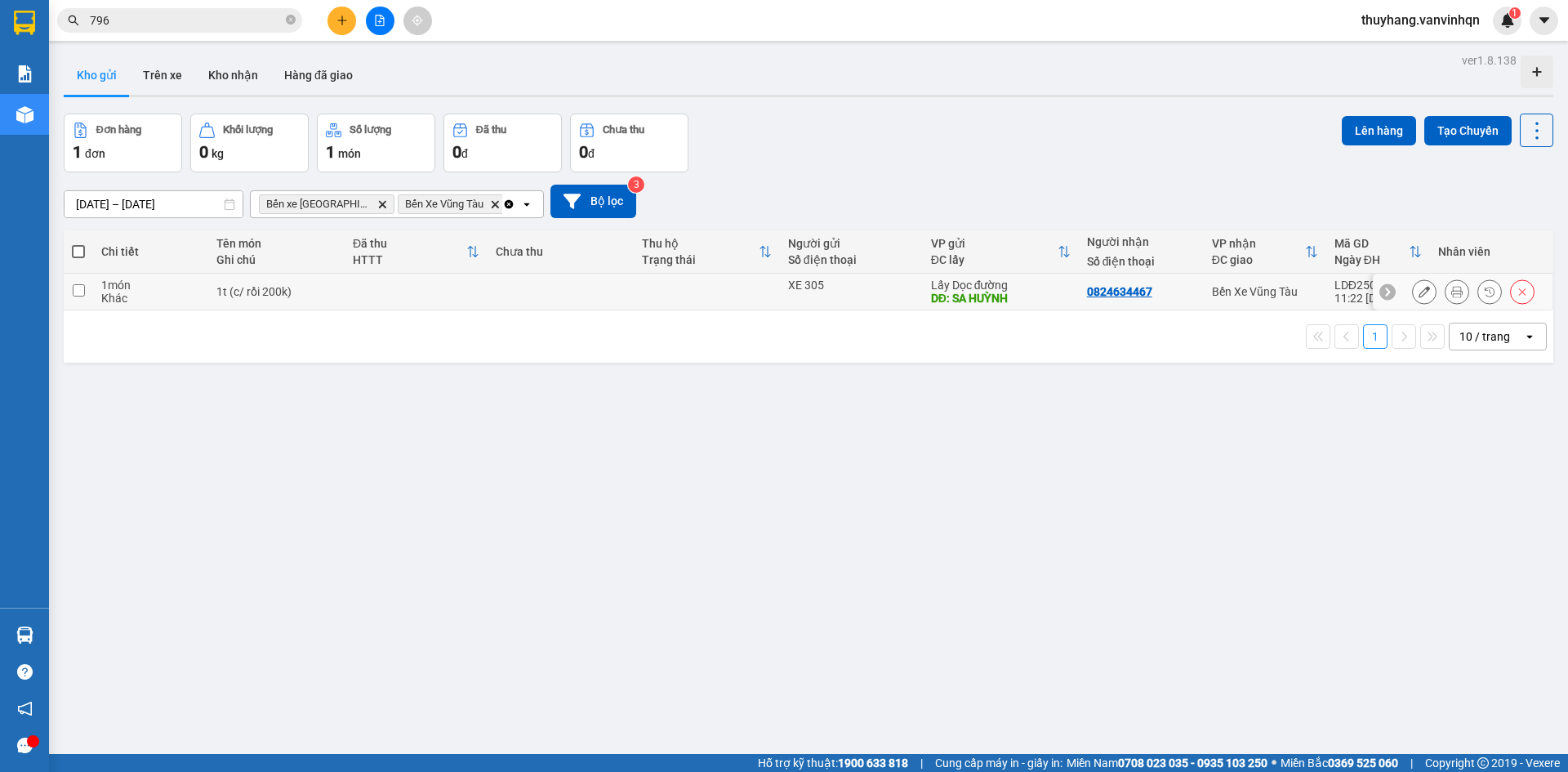
click at [534, 296] on td at bounding box center [560, 291] width 147 height 37
checkbox input "true"
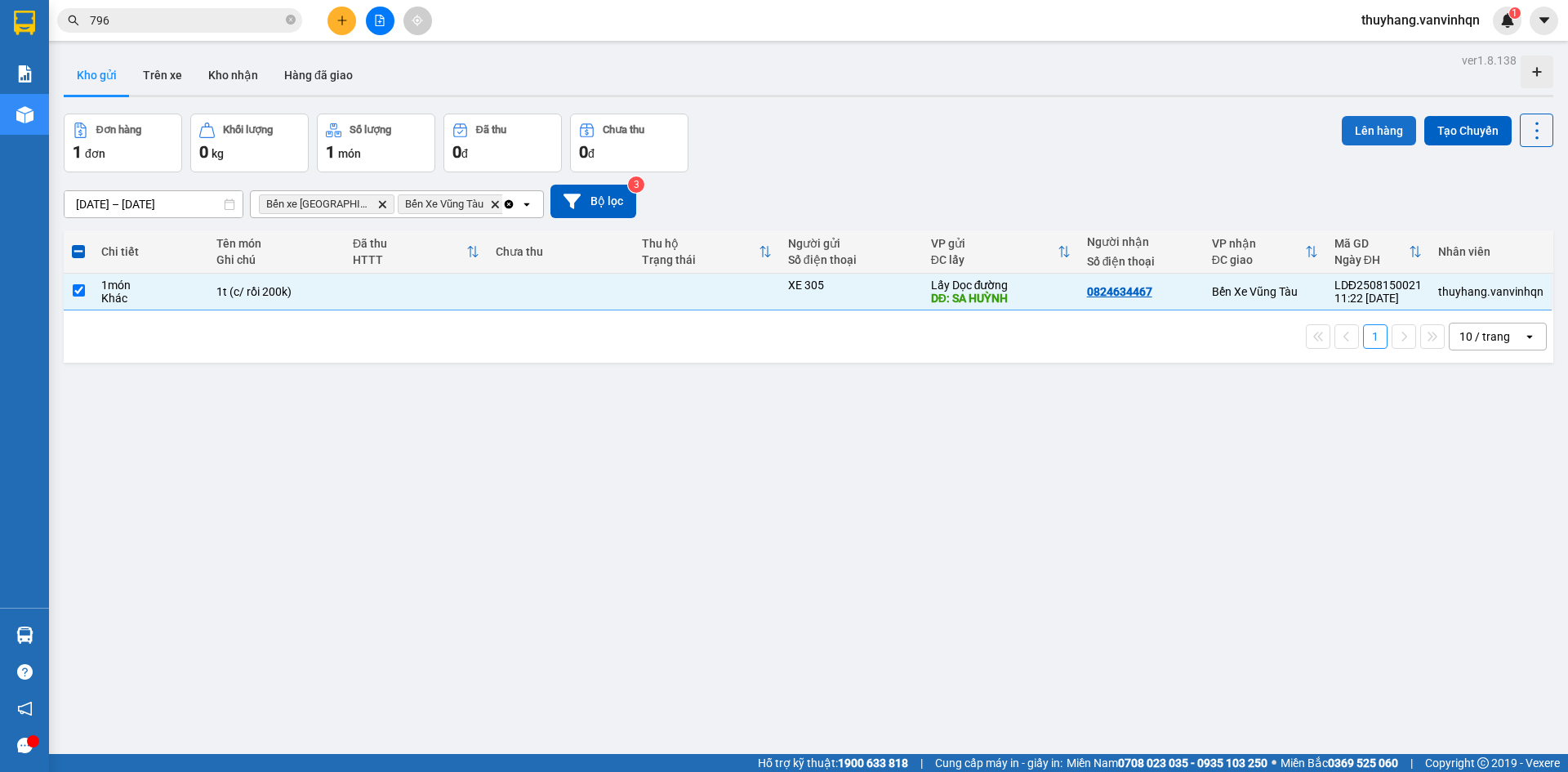
click at [1350, 130] on button "Lên hàng" at bounding box center [1378, 131] width 74 height 30
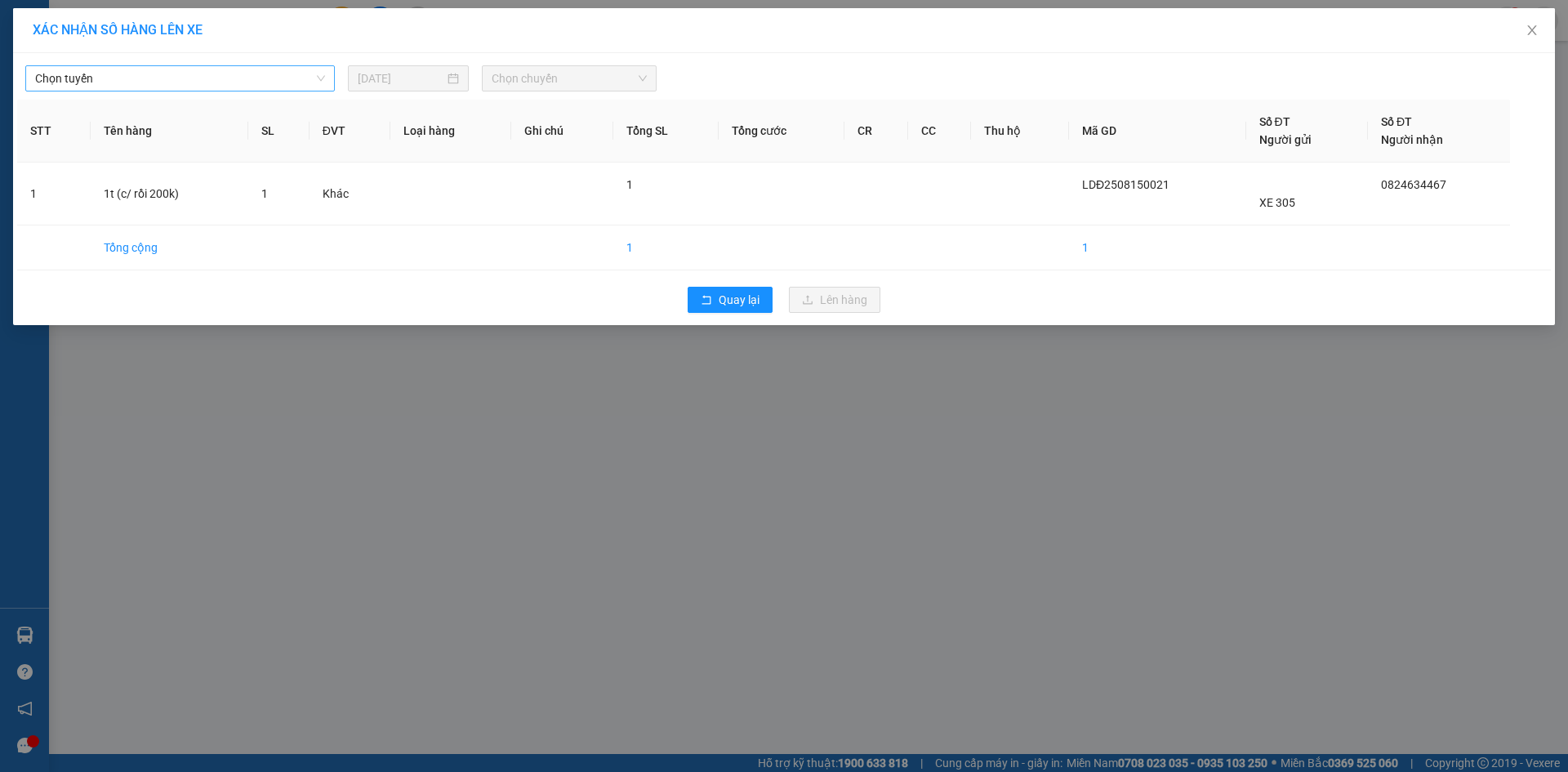
click at [170, 84] on span "Chọn tuyến" at bounding box center [179, 78] width 290 height 25
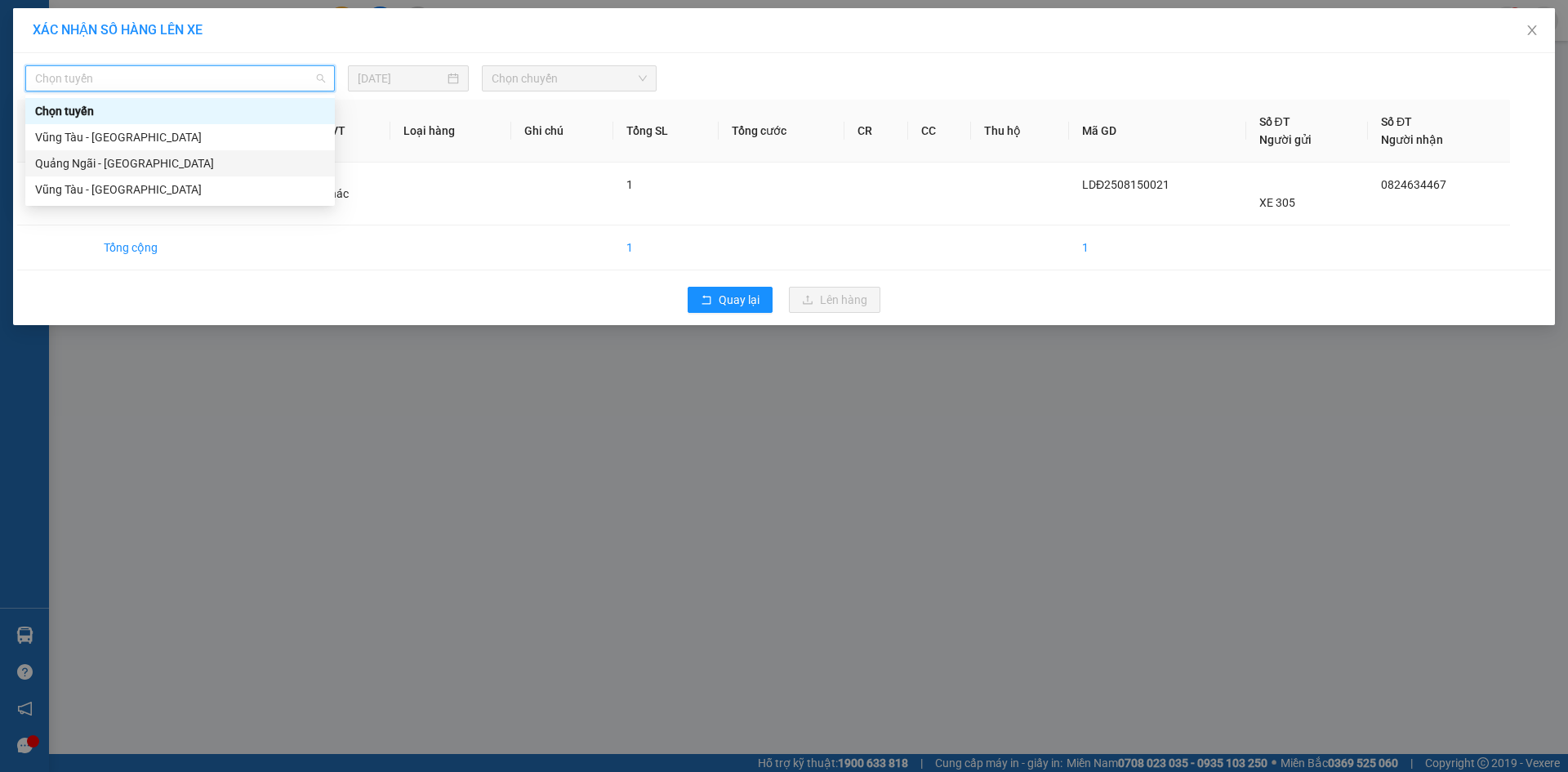
click at [144, 164] on div "Quảng Ngãi - [GEOGRAPHIC_DATA]" at bounding box center [179, 163] width 290 height 18
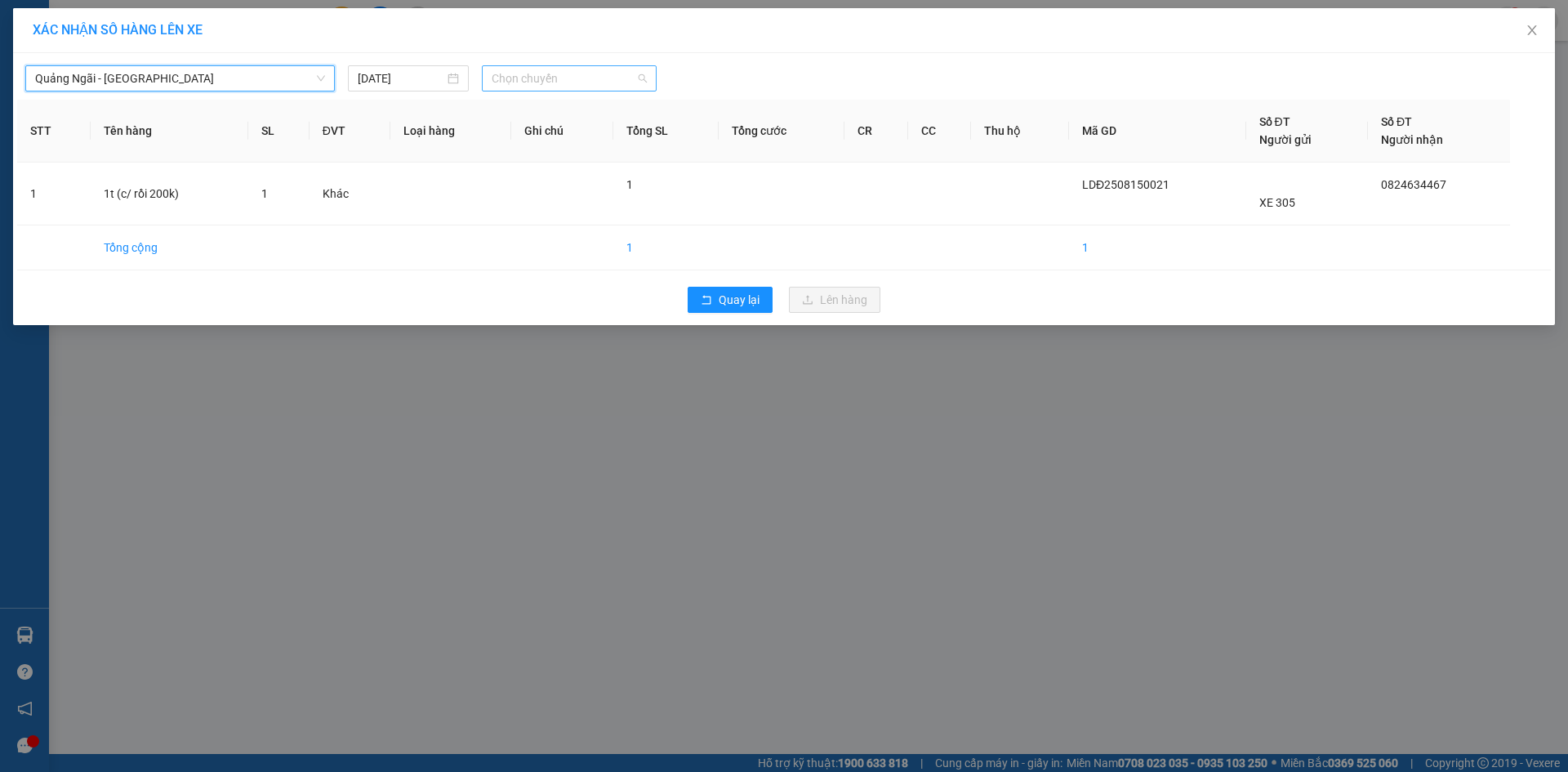
click at [551, 77] on span "Chọn chuyến" at bounding box center [569, 78] width 155 height 25
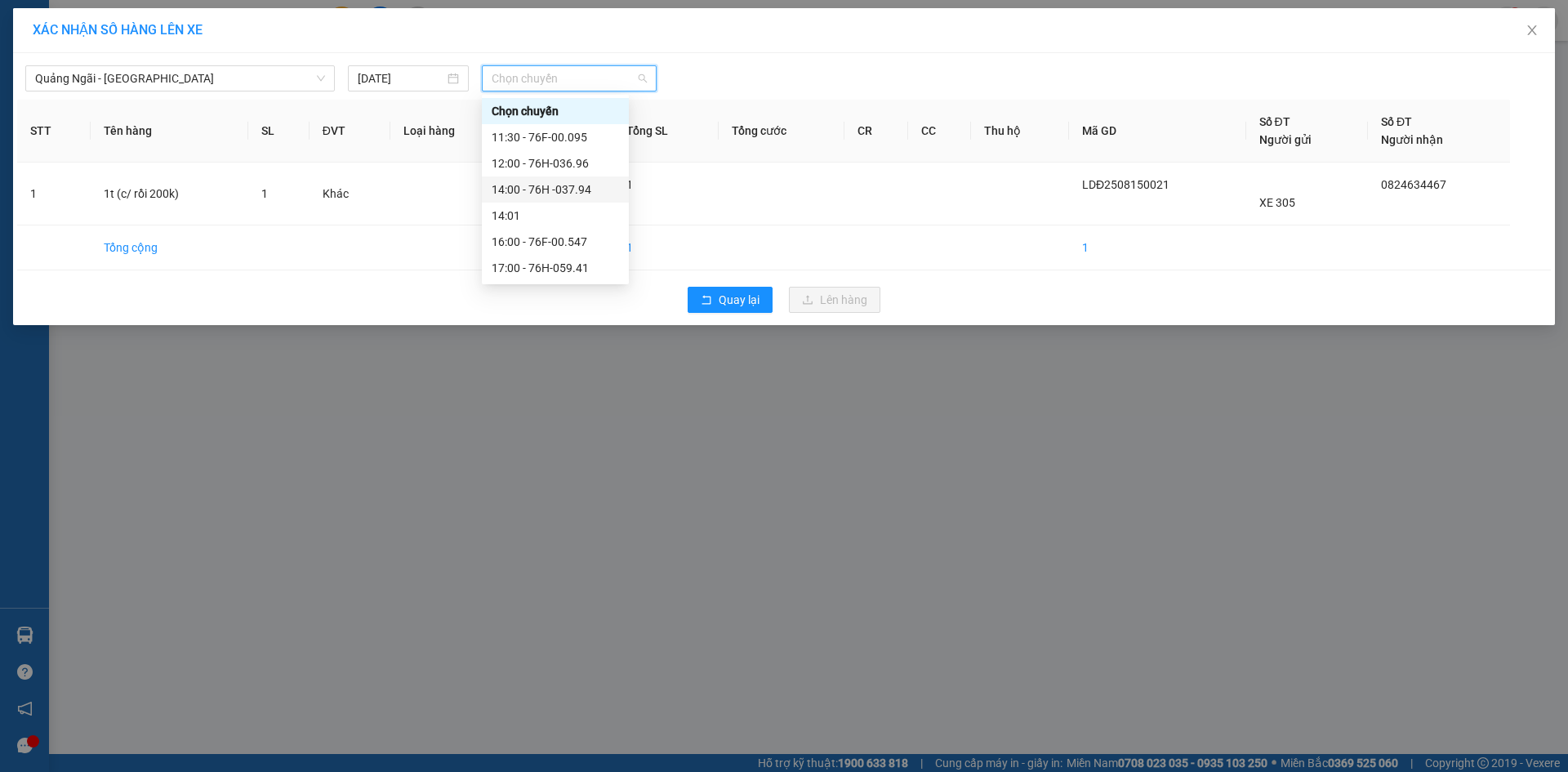
click at [598, 190] on div "14:00 - 76H -037.94" at bounding box center [555, 189] width 128 height 18
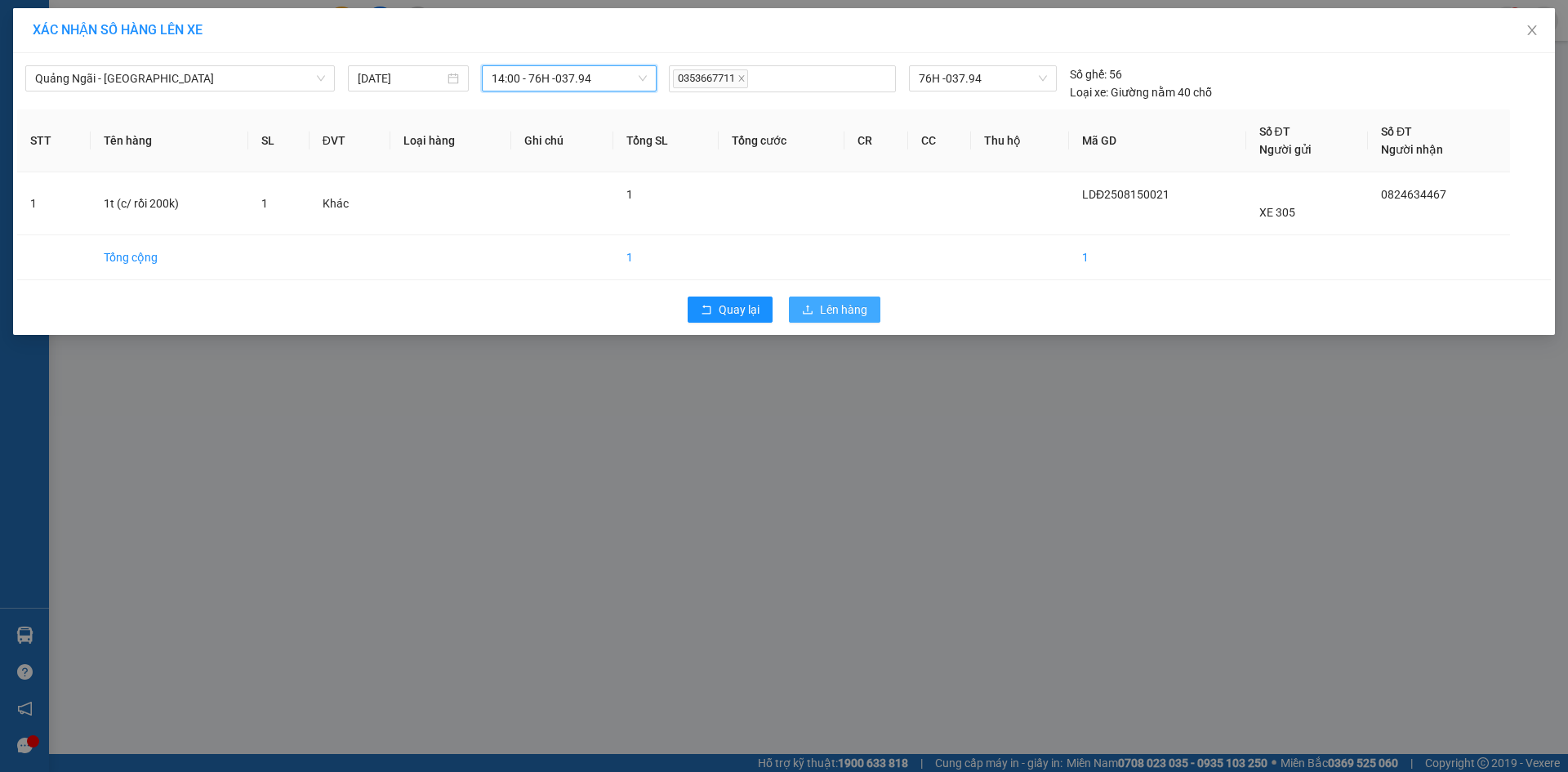
drag, startPoint x: 868, startPoint y: 307, endPoint x: 1567, endPoint y: 84, distance: 733.7
click at [902, 305] on div "Quay lại Lên hàng" at bounding box center [783, 309] width 1533 height 43
click at [848, 316] on span "Lên hàng" at bounding box center [843, 310] width 48 height 18
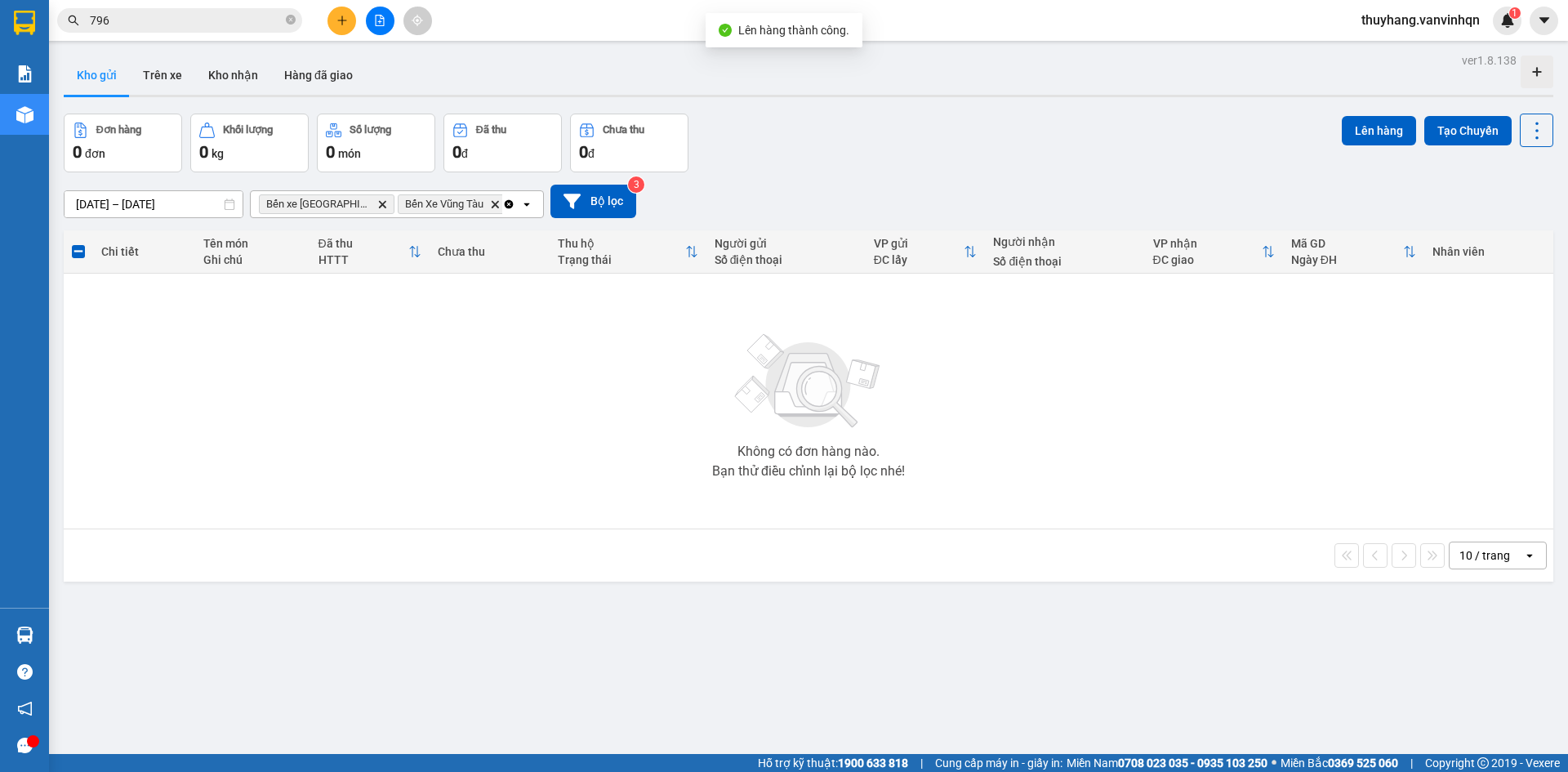
click at [375, 22] on icon "file-add" at bounding box center [379, 21] width 9 height 12
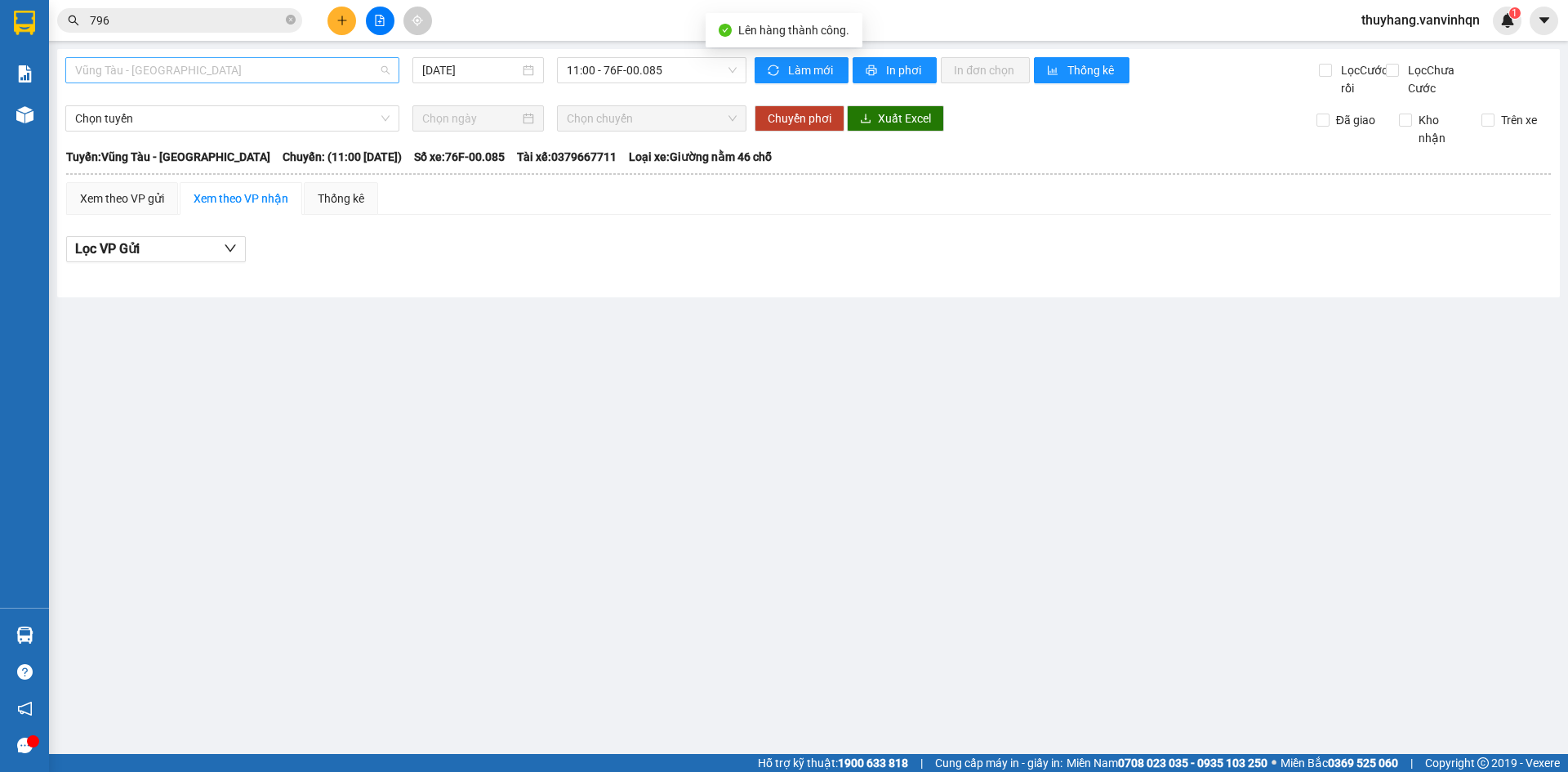
click at [277, 76] on span "Vũng Tàu - [GEOGRAPHIC_DATA]" at bounding box center [233, 70] width 315 height 25
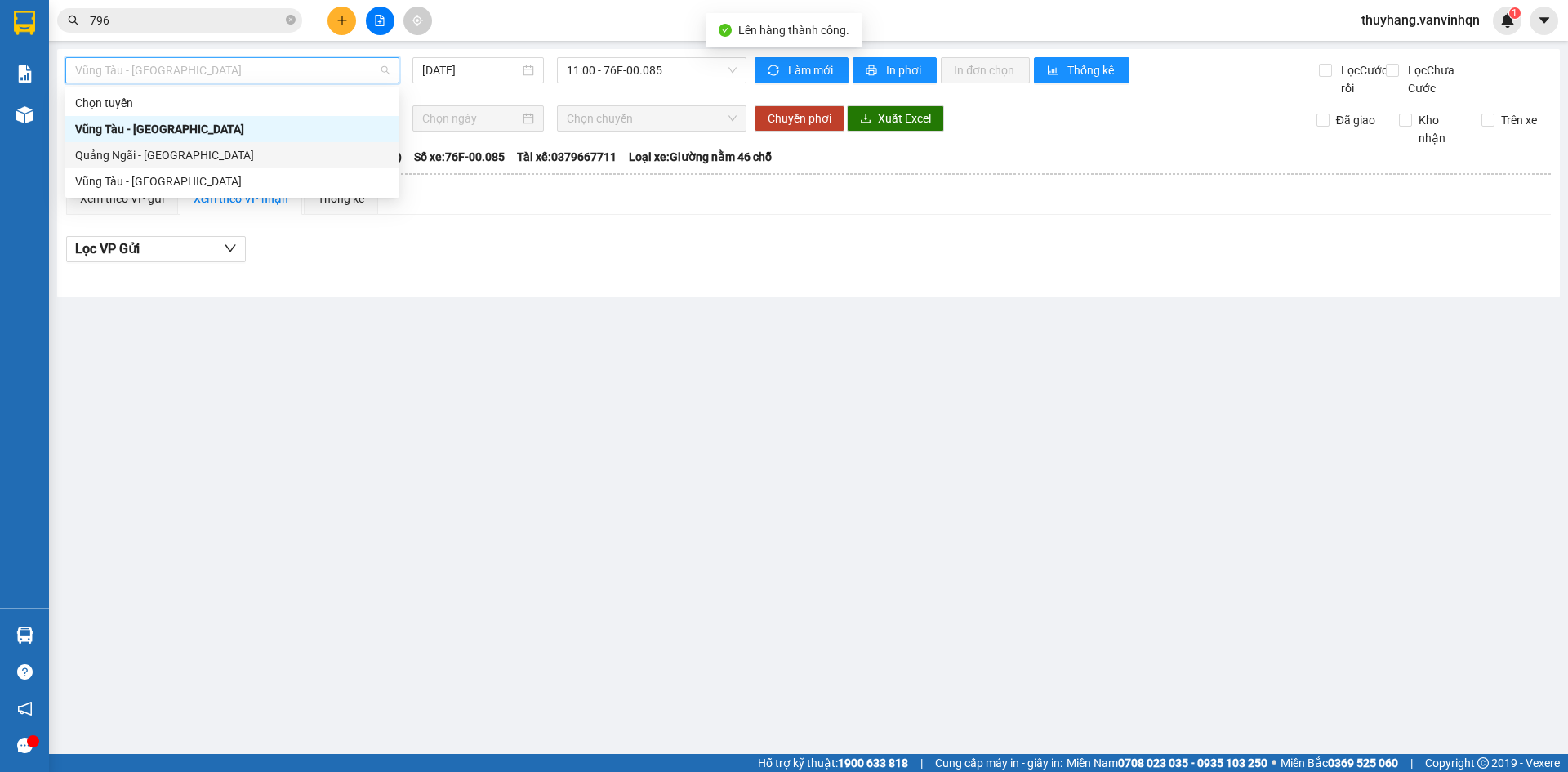
click at [271, 157] on div "Quảng Ngãi - [GEOGRAPHIC_DATA]" at bounding box center [233, 155] width 315 height 18
type input "[DATE]"
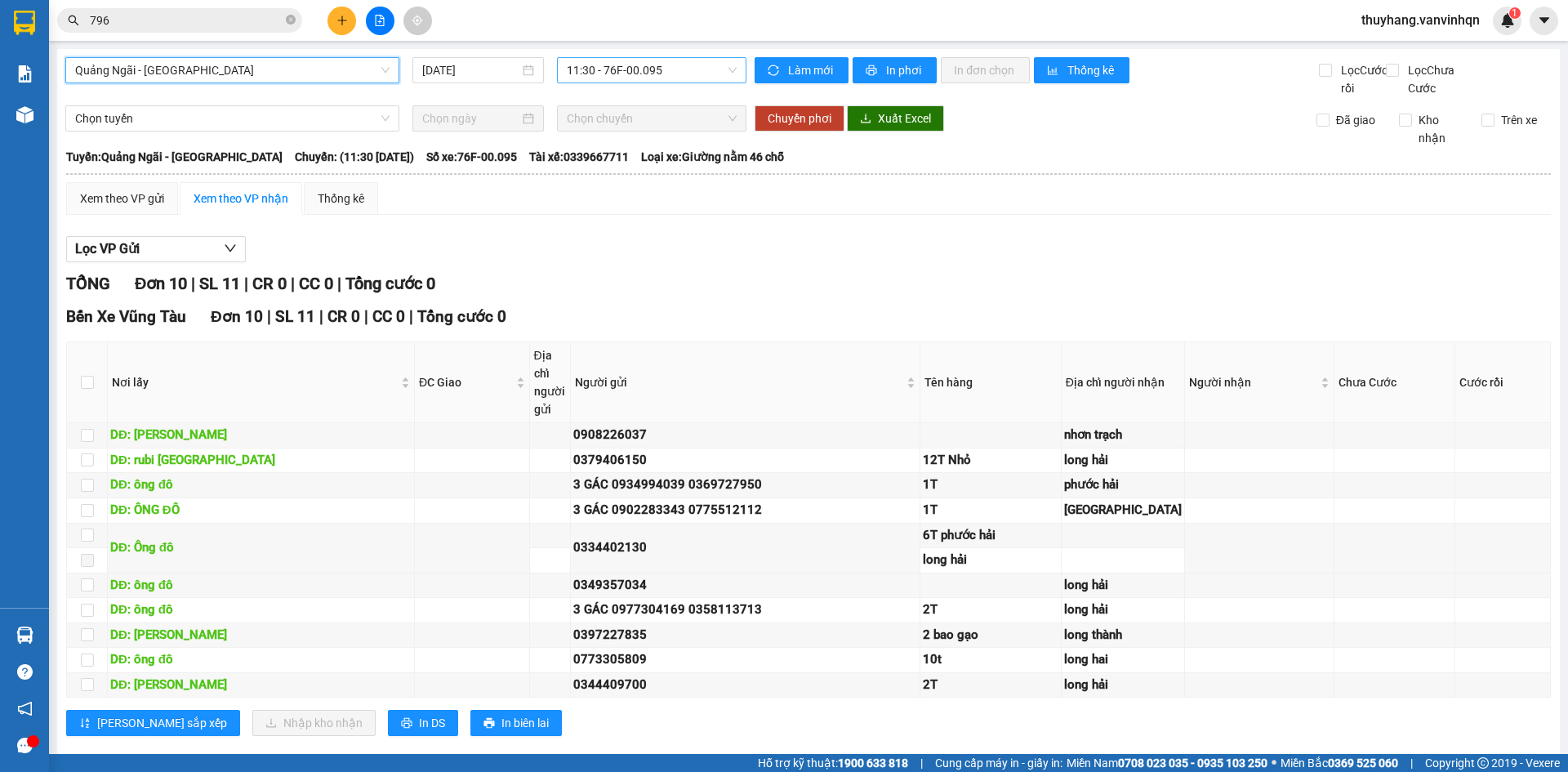
click at [613, 63] on span "11:30 - 76F-00.095" at bounding box center [651, 70] width 170 height 25
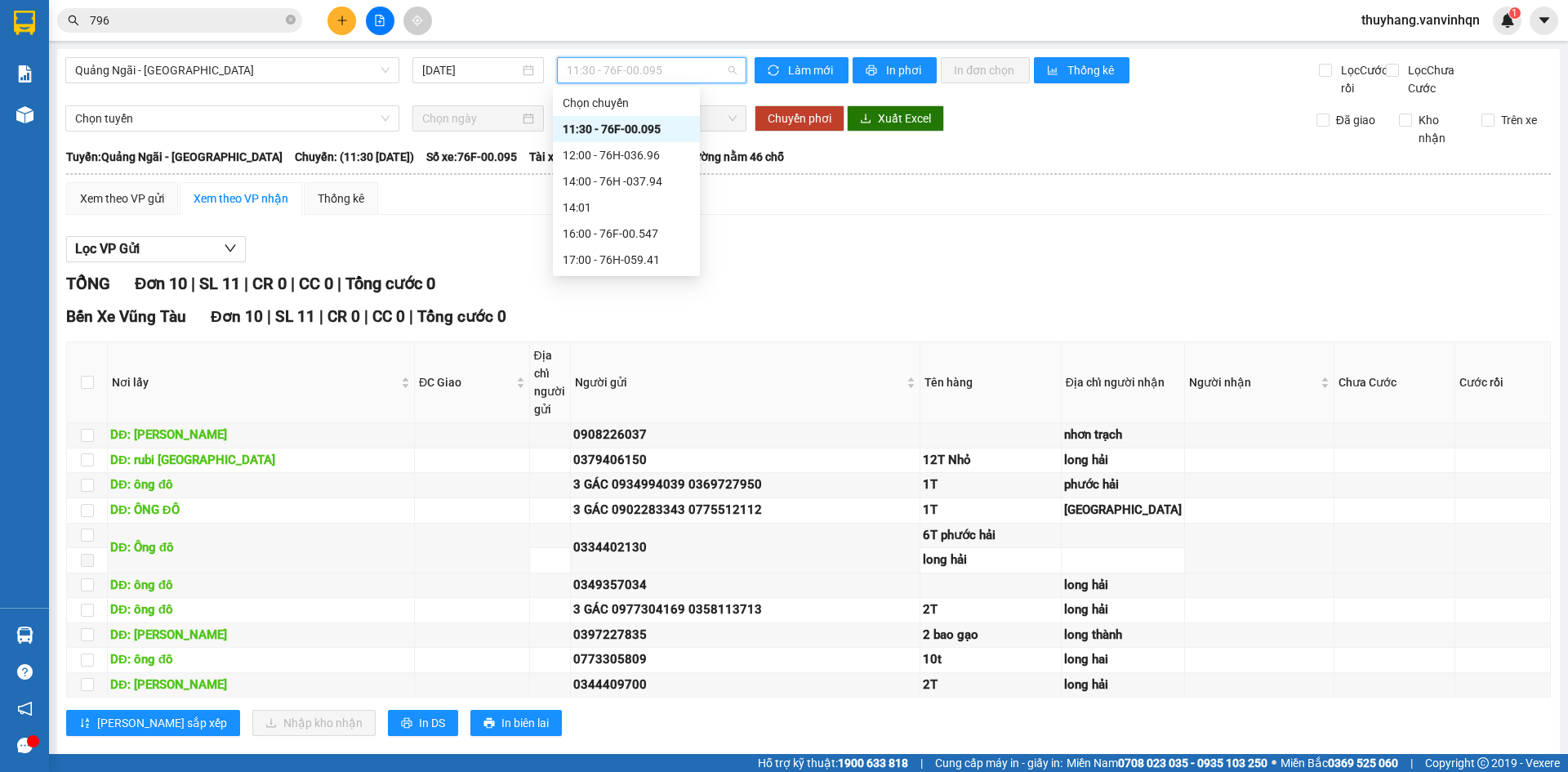
click at [658, 129] on div "11:30 - 76F-00.095" at bounding box center [626, 129] width 128 height 18
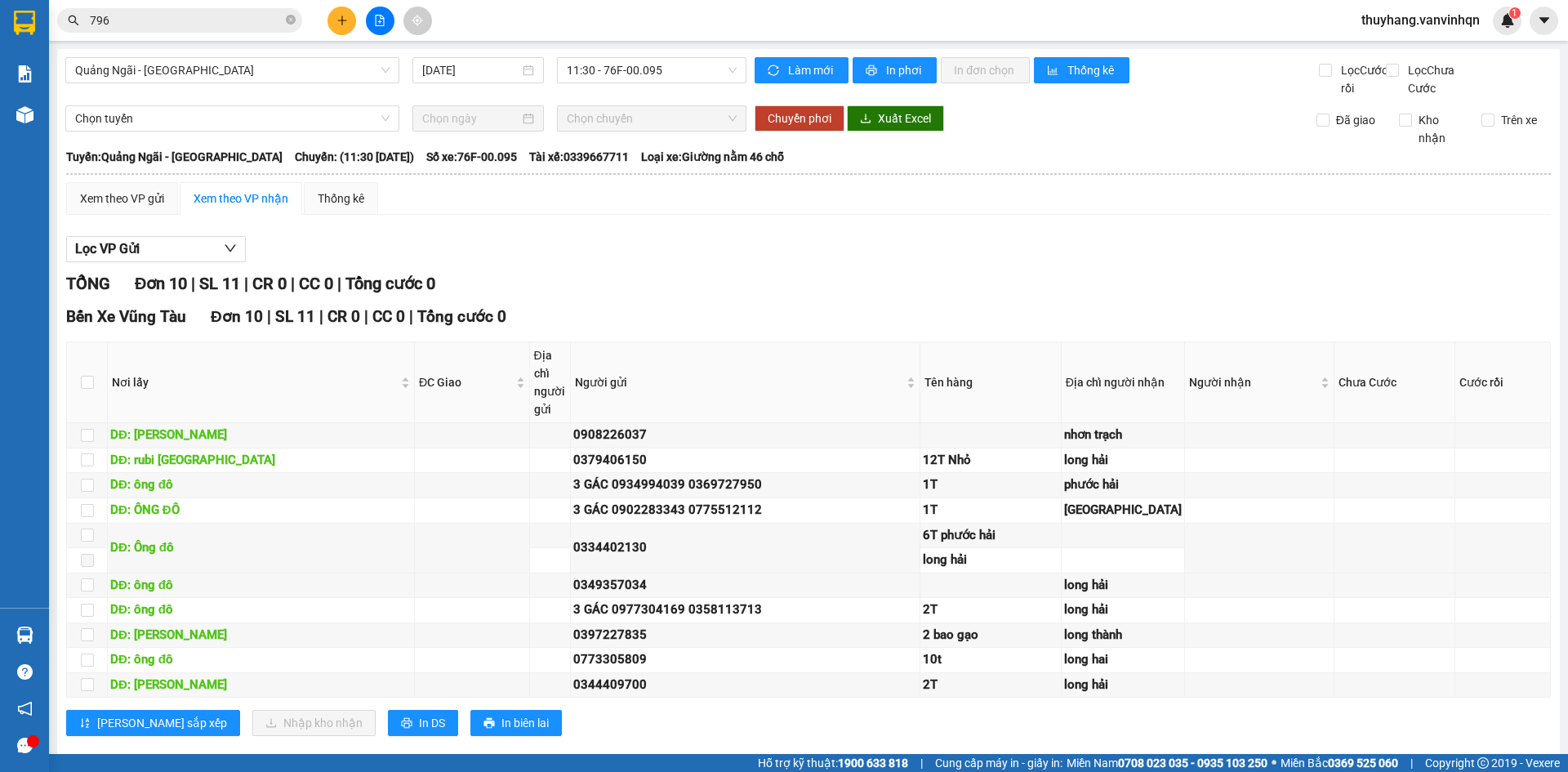
click at [746, 255] on div "Lọc VP Gửi" at bounding box center [809, 248] width 1485 height 27
click at [124, 215] on div "Xem theo VP gửi" at bounding box center [122, 198] width 112 height 33
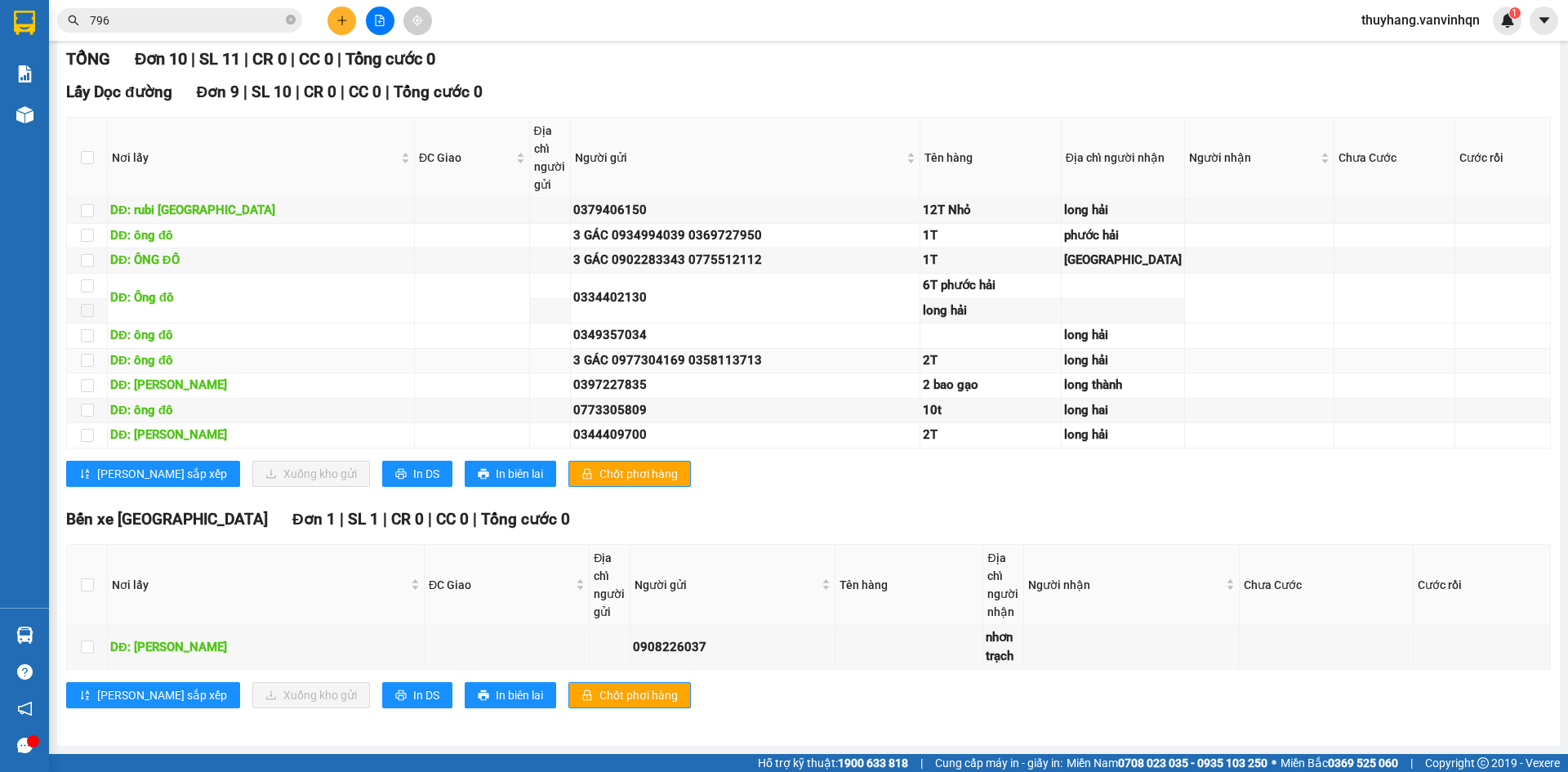
scroll to position [1028, 0]
click at [81, 645] on input "checkbox" at bounding box center [87, 646] width 13 height 13
checkbox input "true"
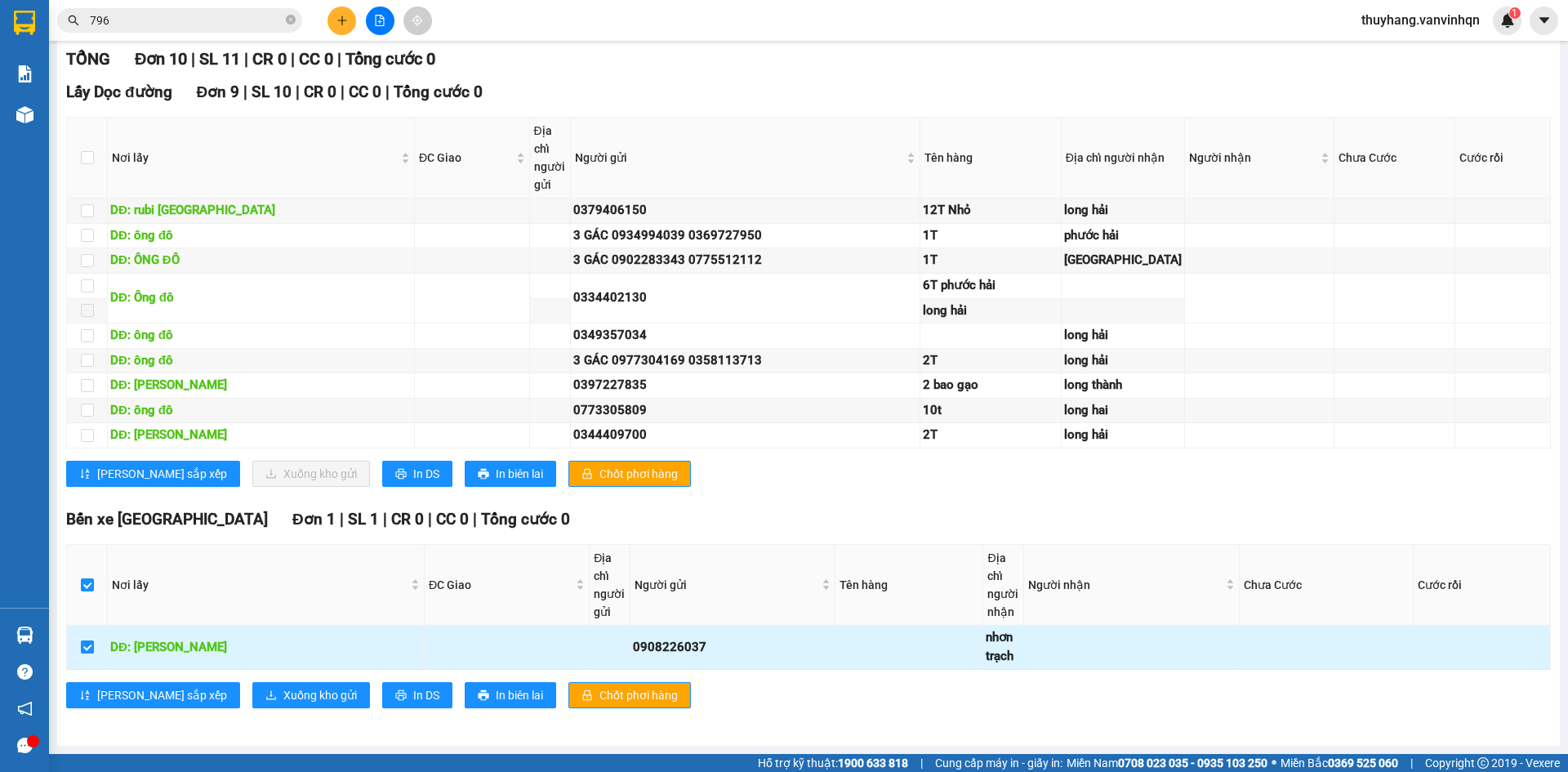
click at [91, 646] on input "checkbox" at bounding box center [87, 646] width 13 height 13
checkbox input "false"
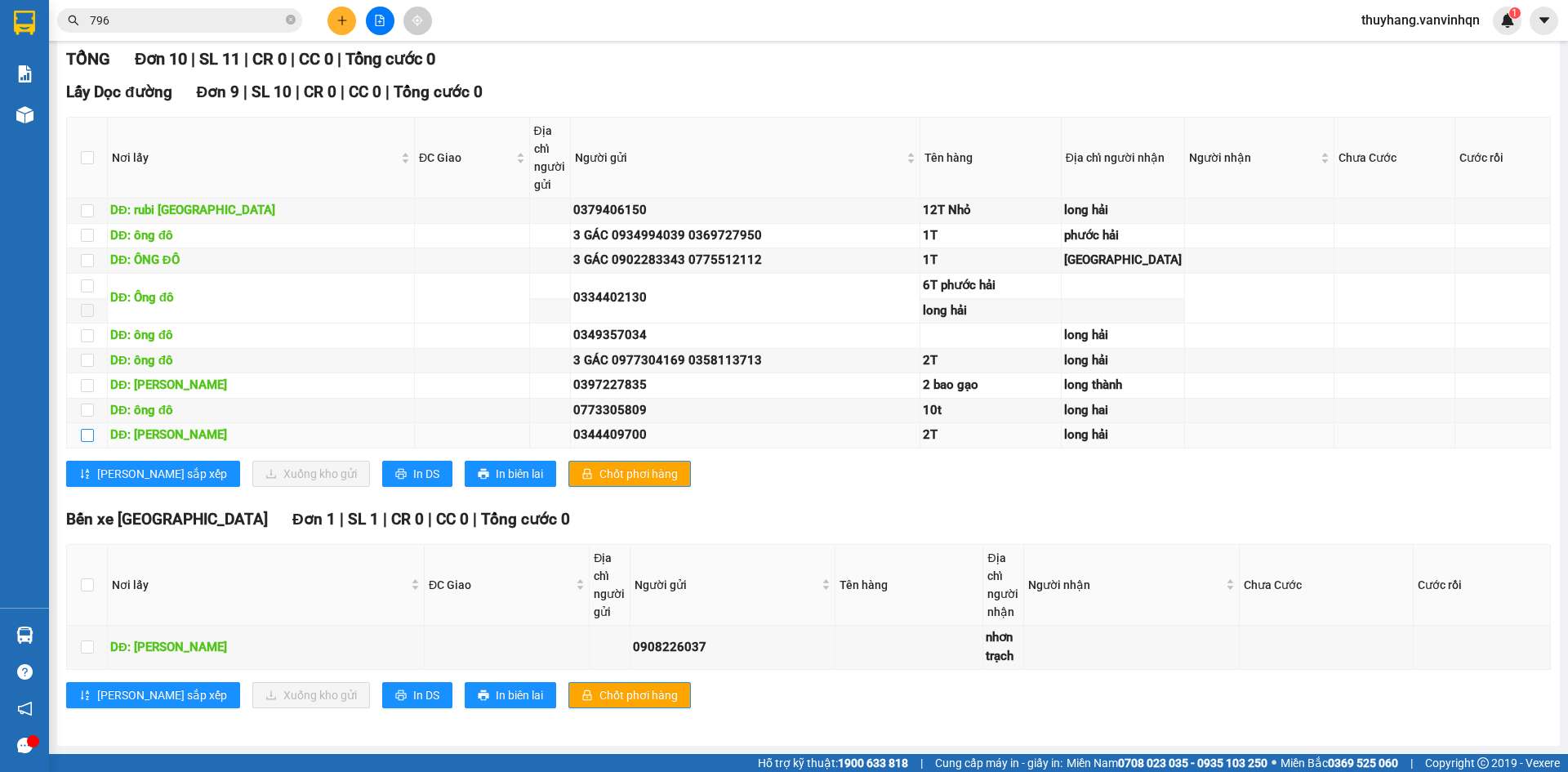
click at [90, 429] on input "checkbox" at bounding box center [87, 434] width 13 height 13
checkbox input "true"
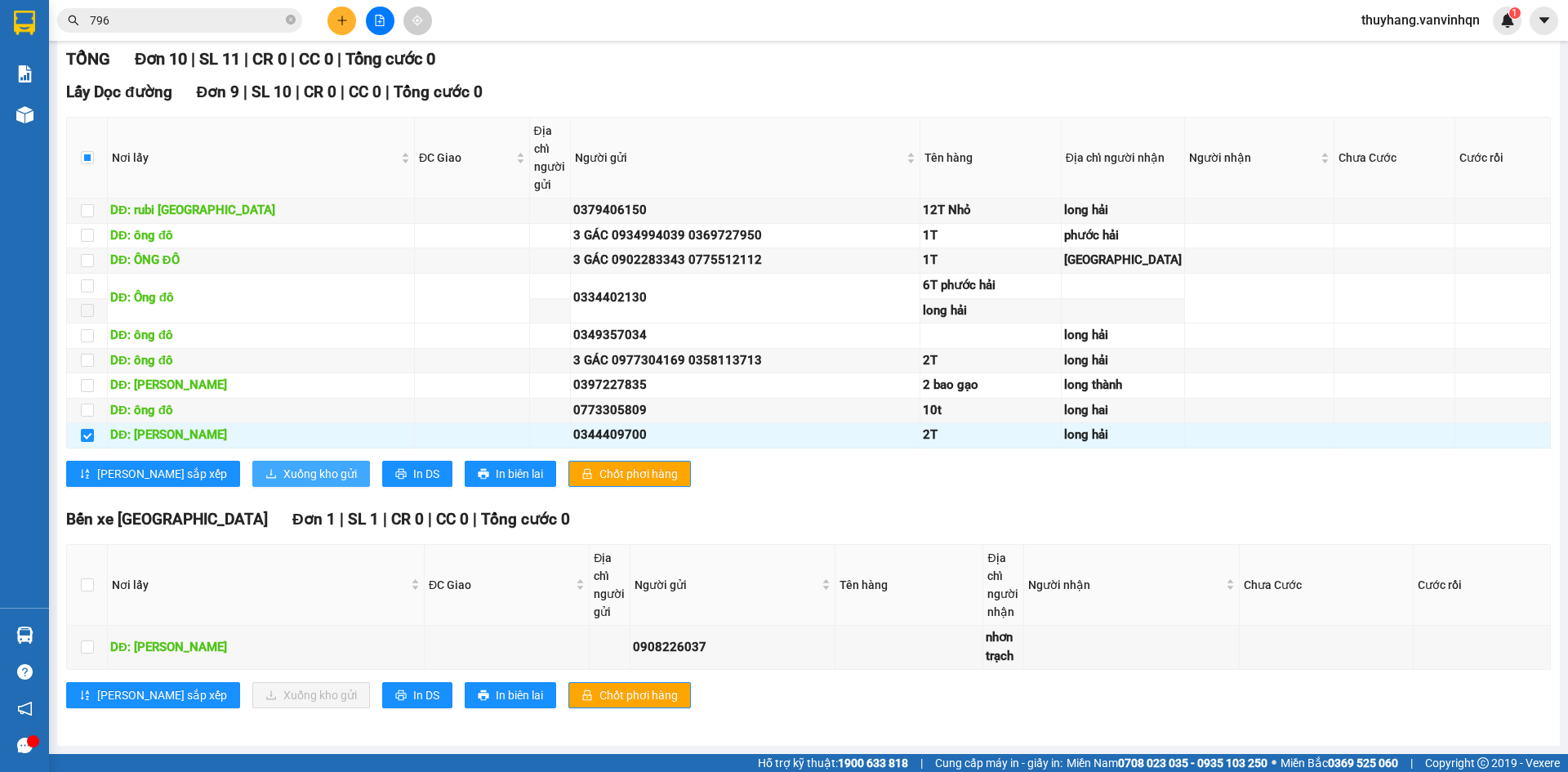
click at [283, 481] on span "Xuống kho gửi" at bounding box center [320, 473] width 73 height 18
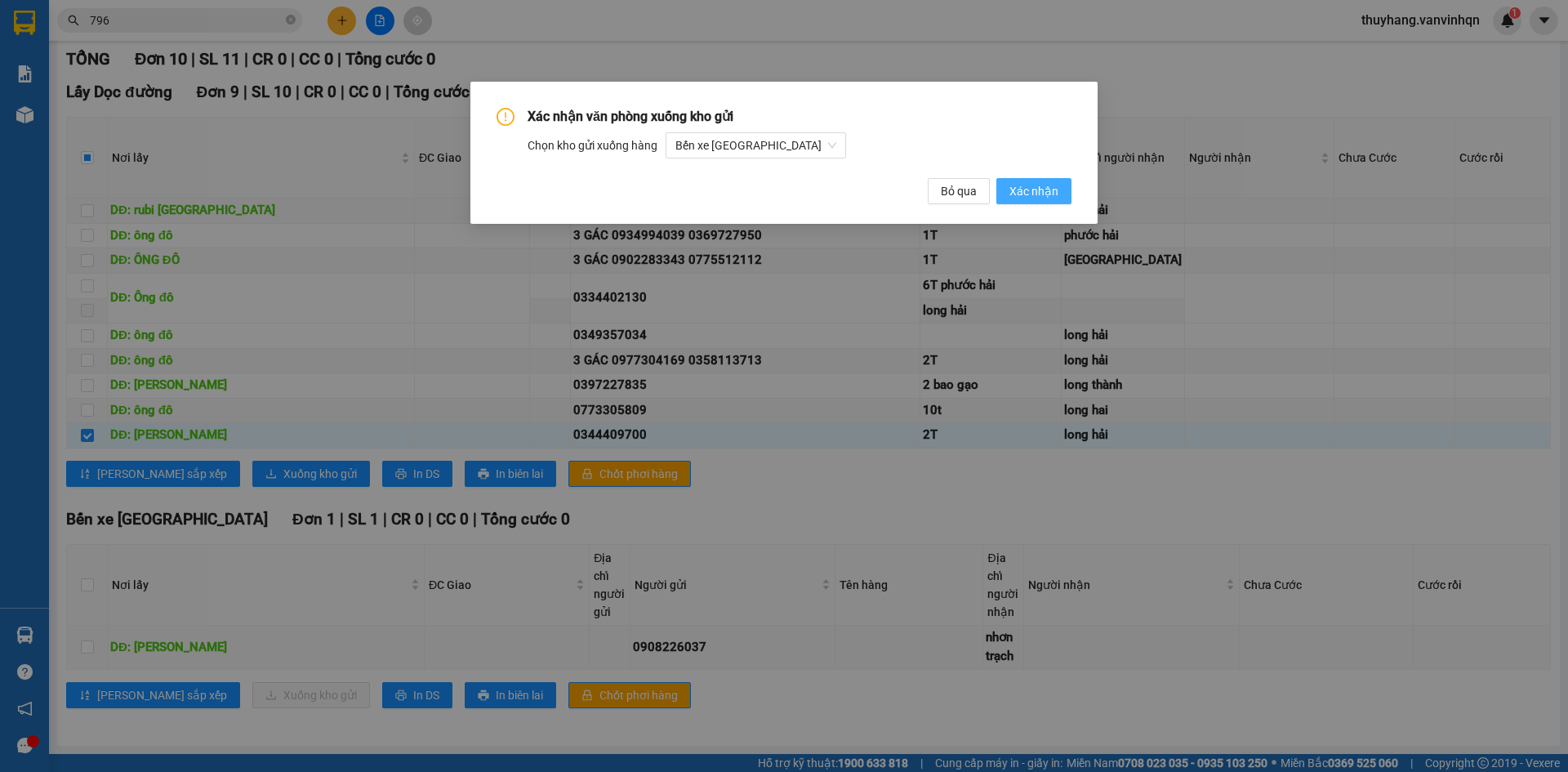
click at [1029, 193] on span "Xác nhận" at bounding box center [1033, 191] width 49 height 18
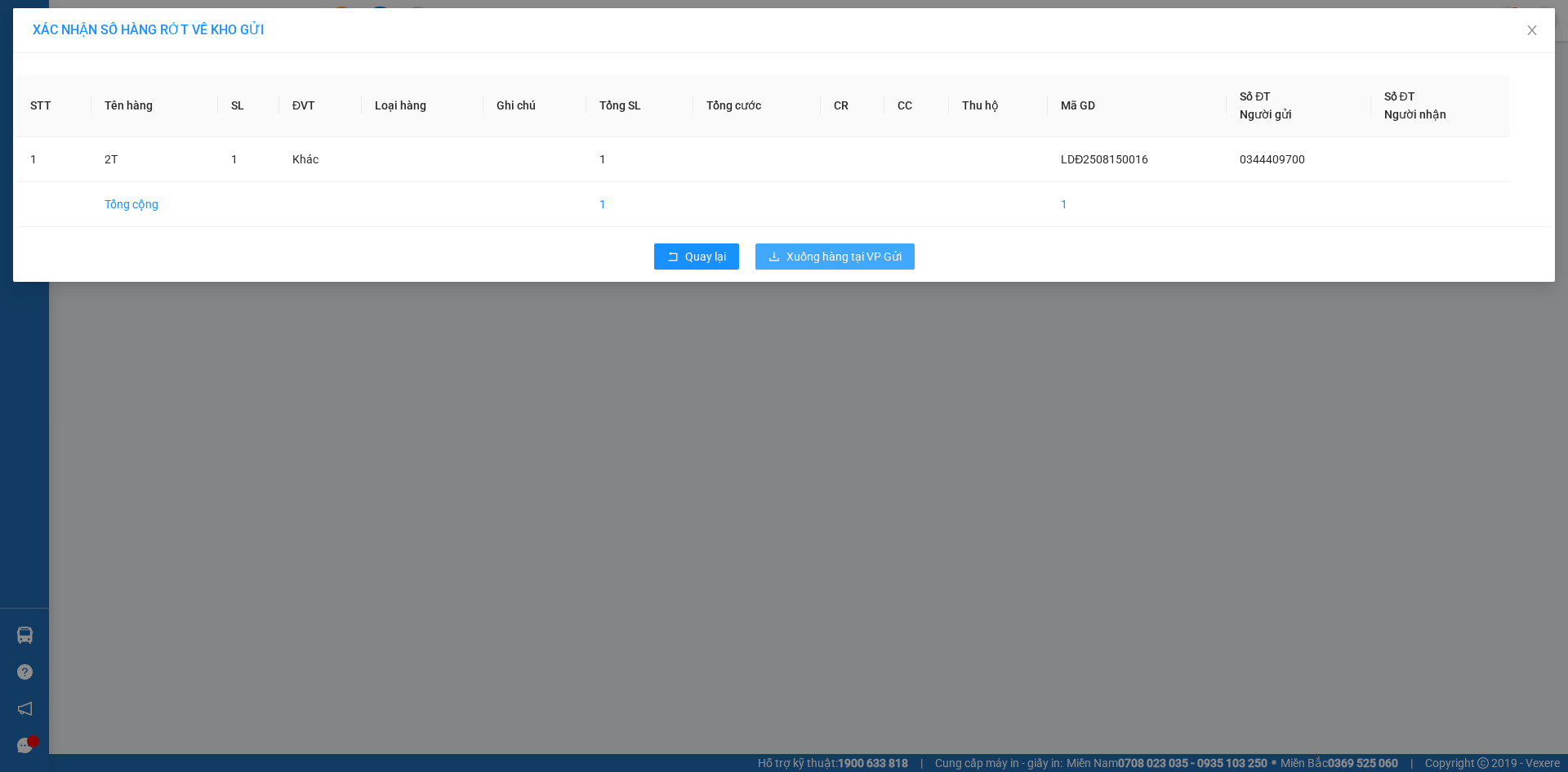
click at [896, 266] on button "Xuống hàng tại VP Gửi" at bounding box center [834, 256] width 159 height 26
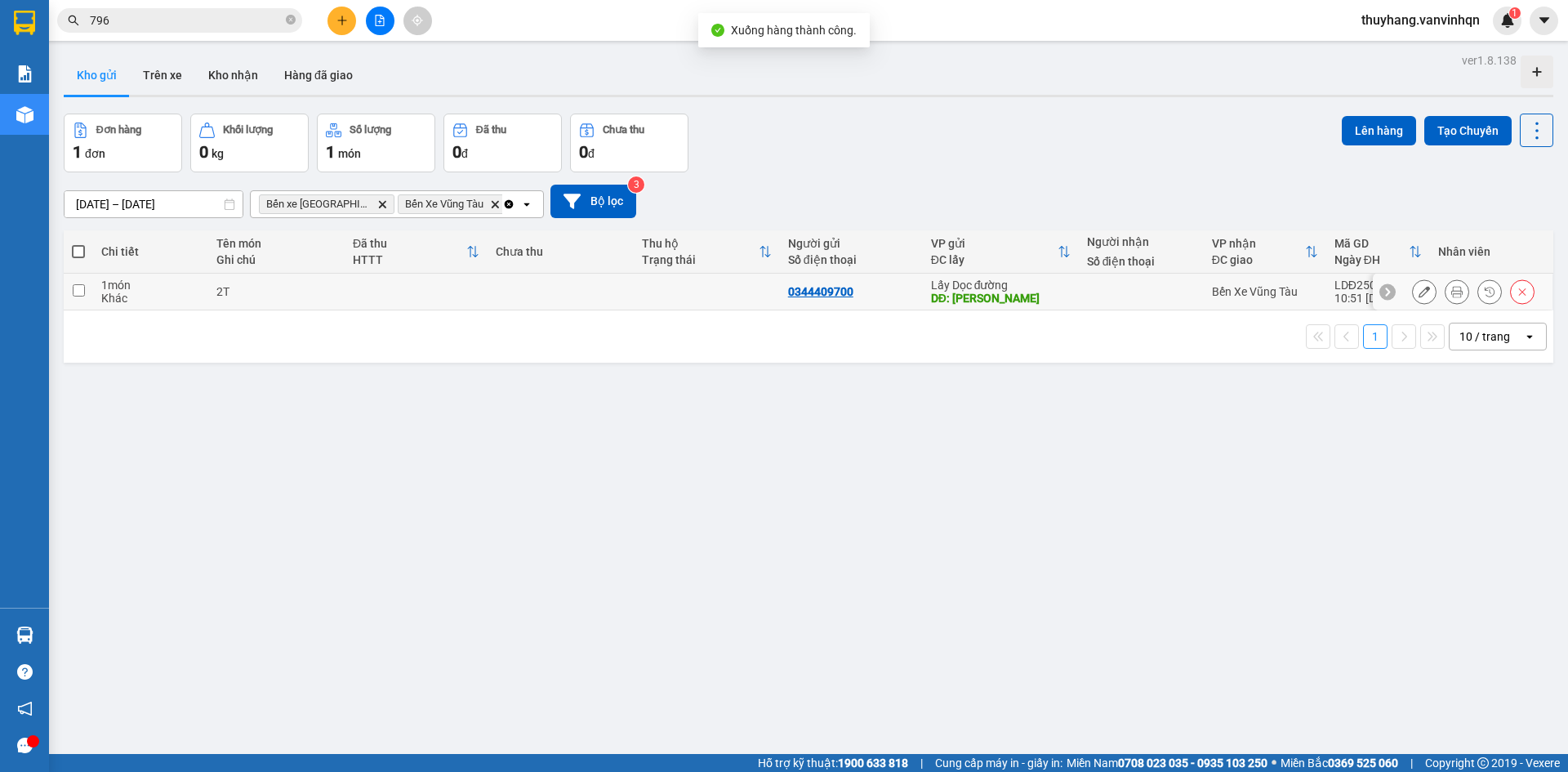
click at [349, 301] on td at bounding box center [416, 291] width 143 height 37
checkbox input "true"
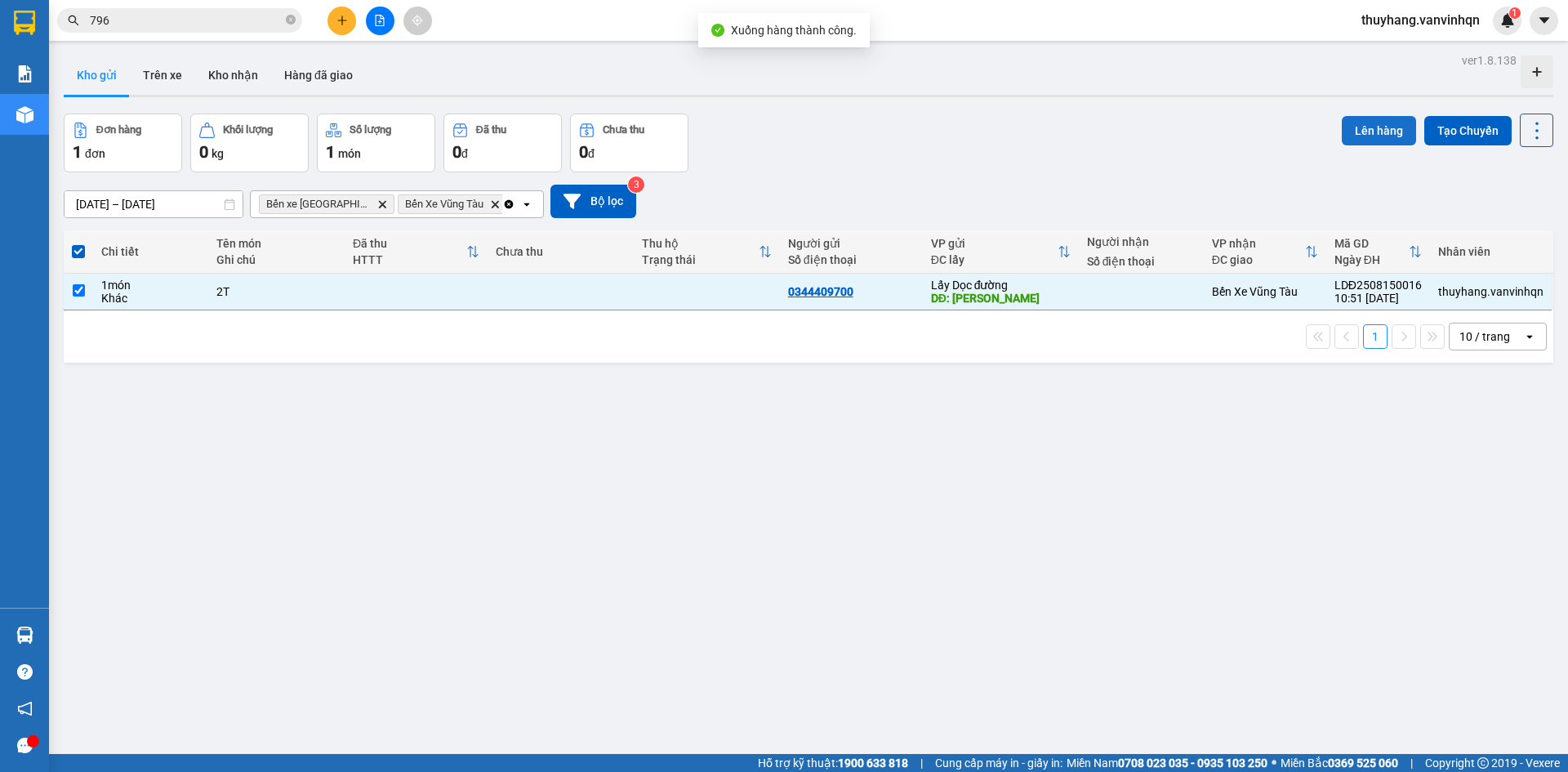
click at [1365, 135] on button "Lên hàng" at bounding box center [1378, 131] width 74 height 30
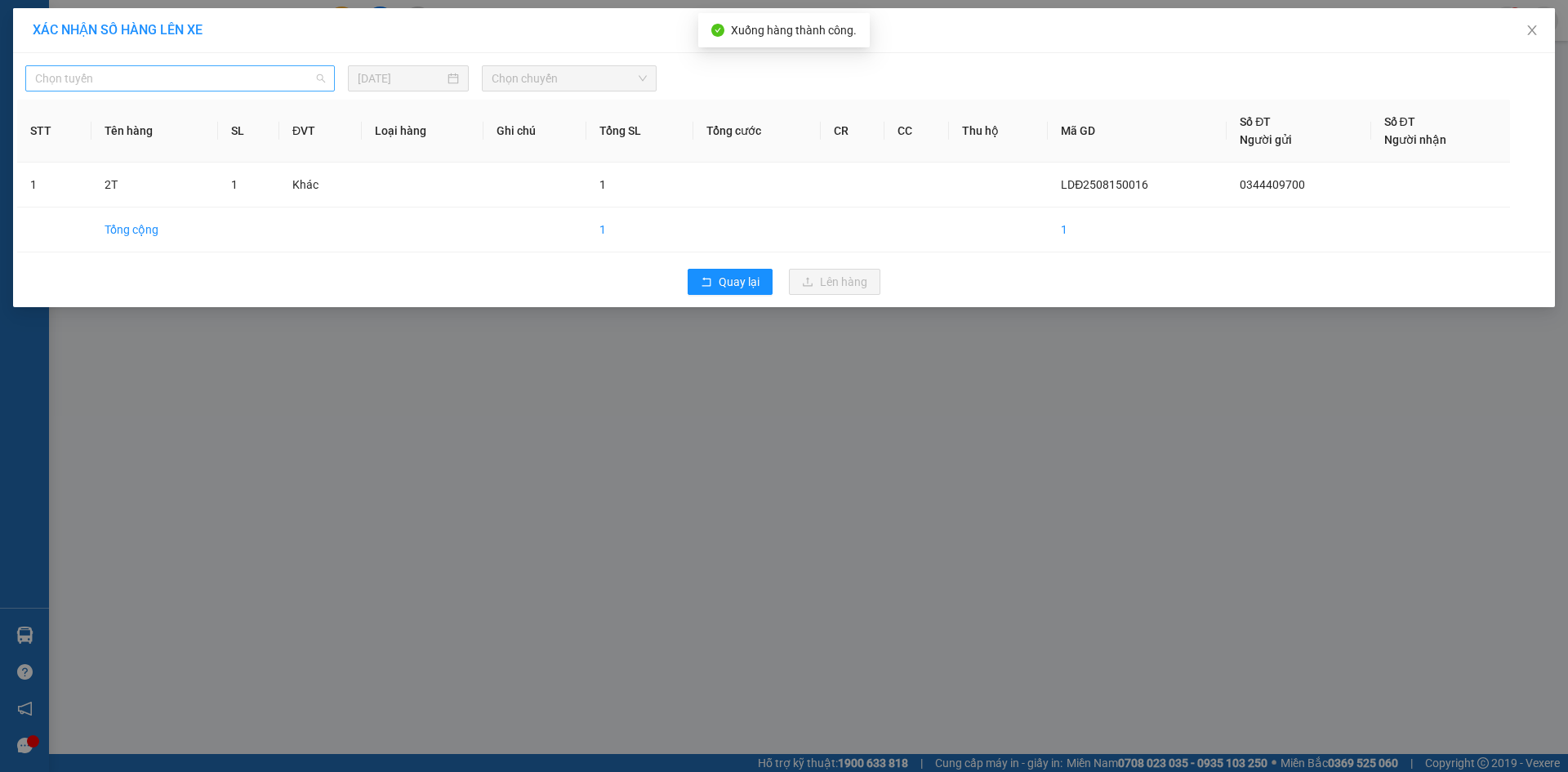
click at [310, 88] on span "Chọn tuyến" at bounding box center [179, 78] width 290 height 25
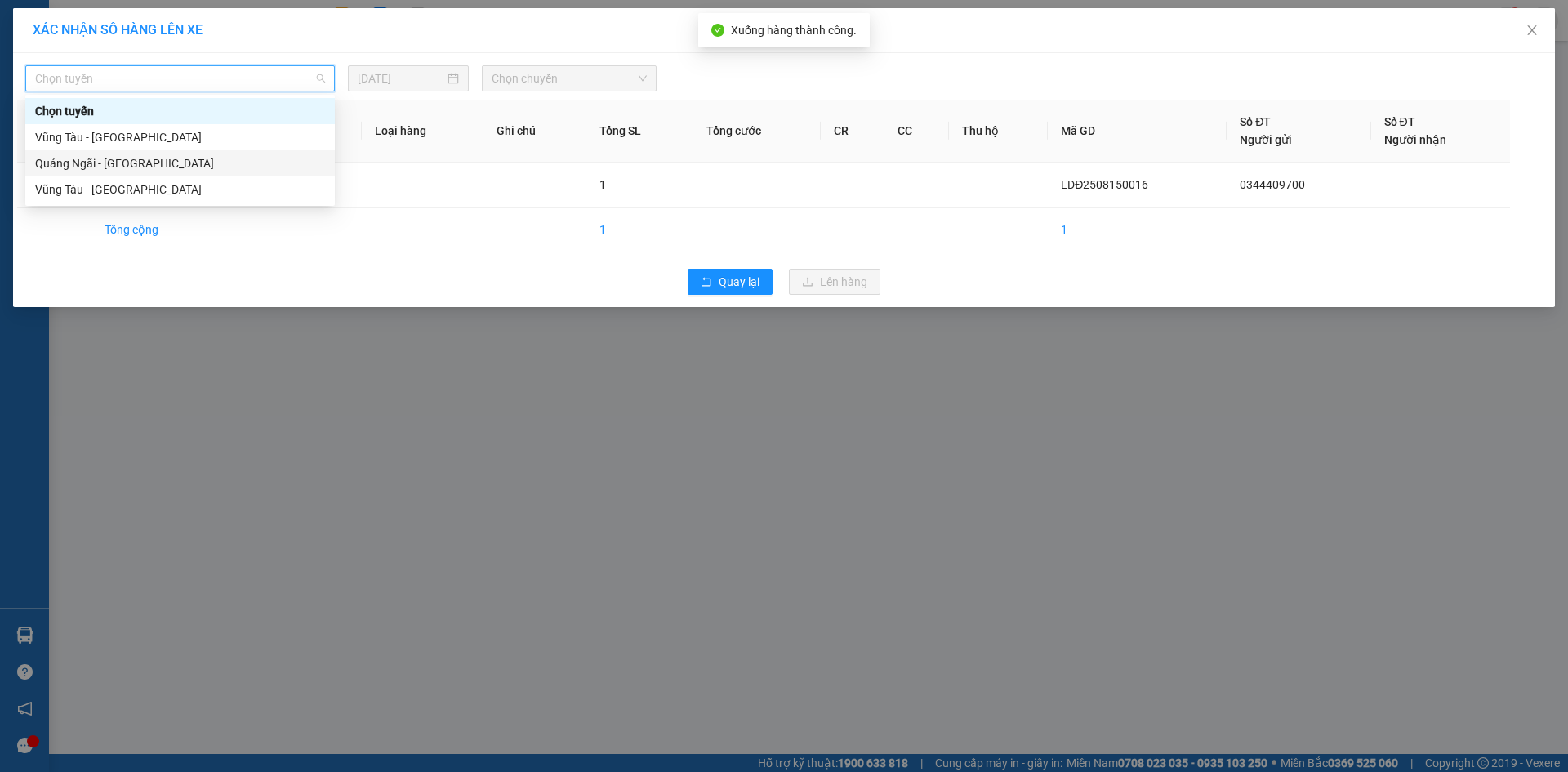
click at [234, 164] on div "Quảng Ngãi - [GEOGRAPHIC_DATA]" at bounding box center [179, 163] width 290 height 18
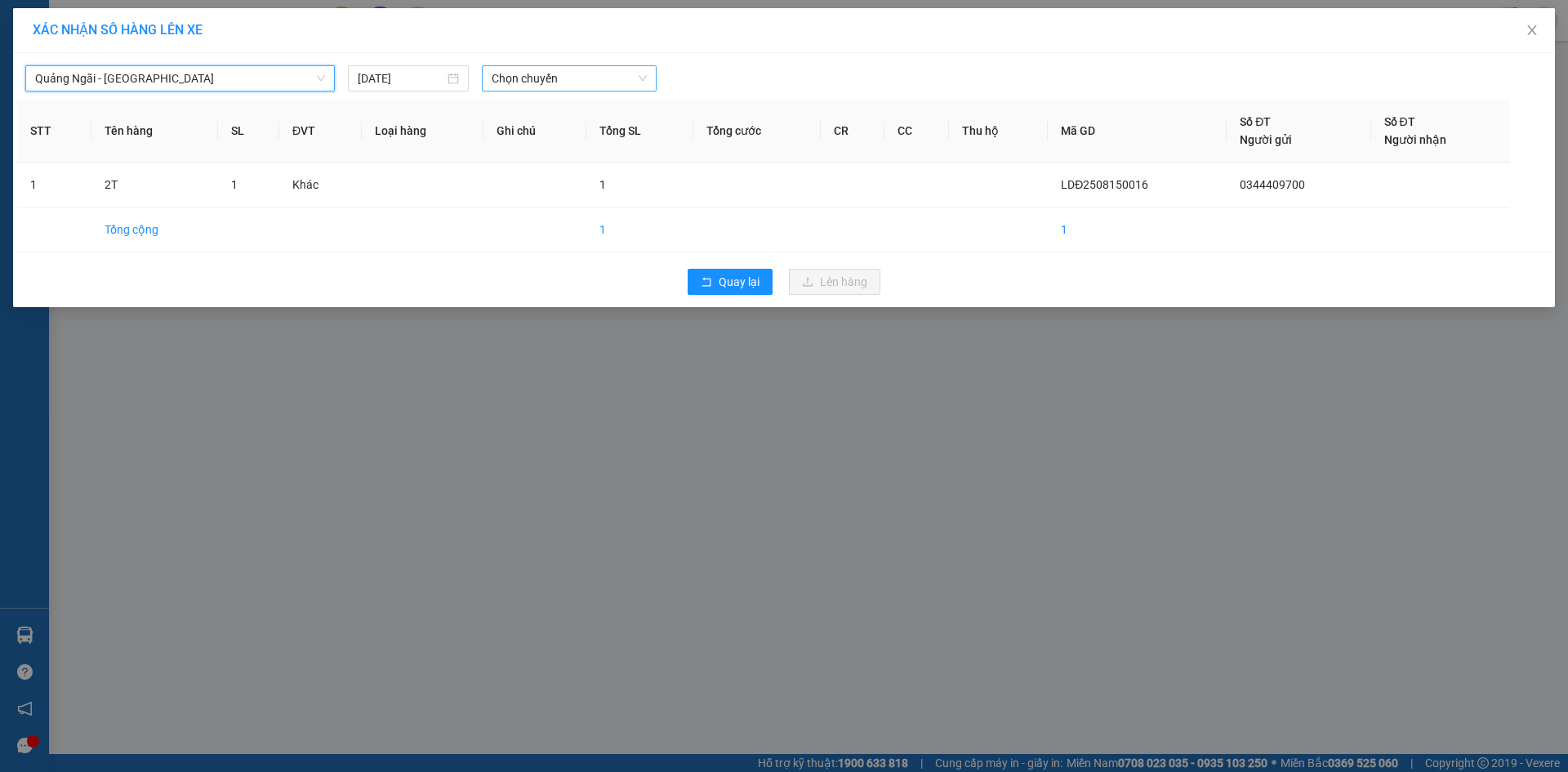
click at [502, 80] on span "Chọn chuyến" at bounding box center [569, 78] width 155 height 25
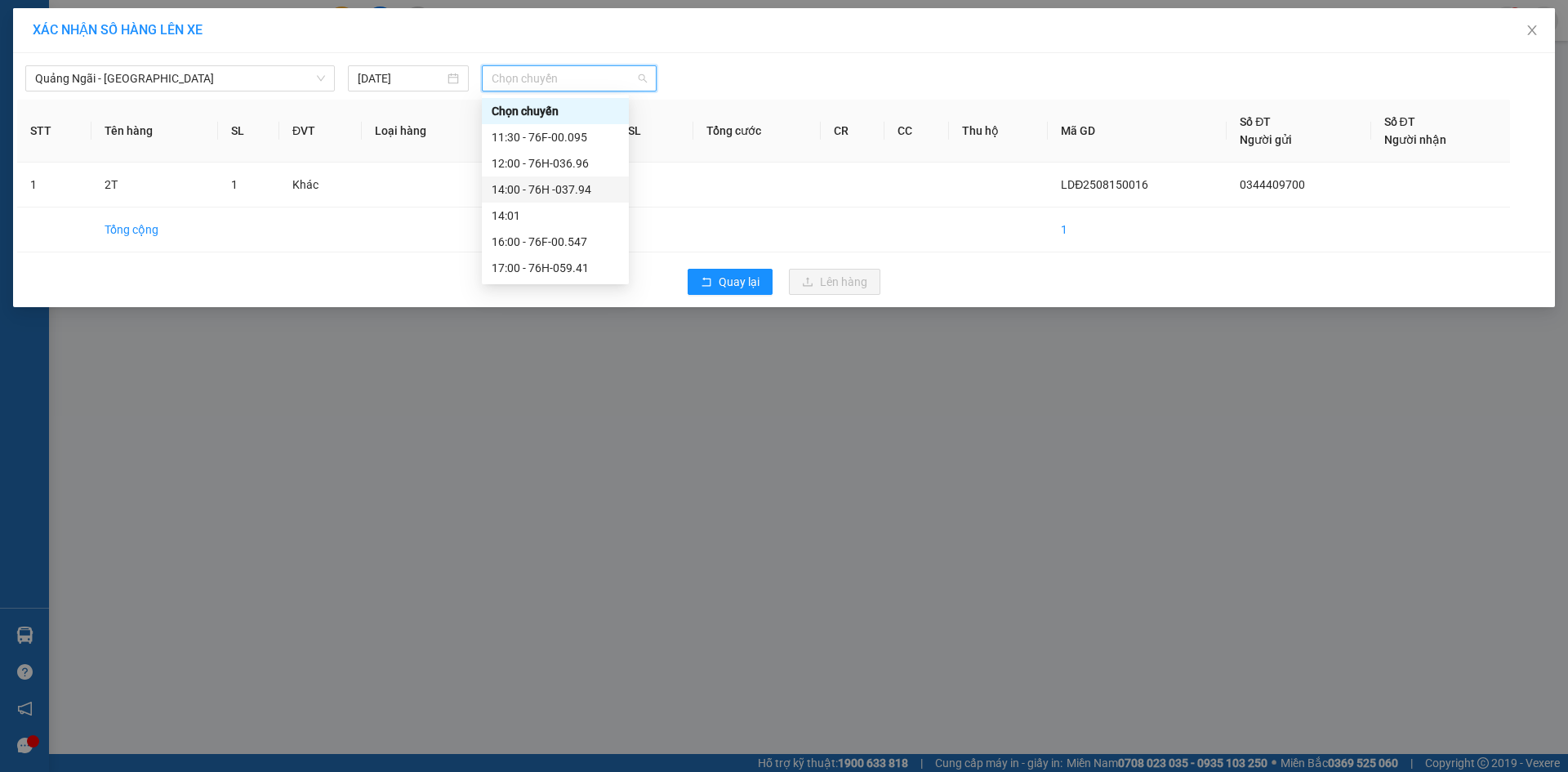
click at [565, 187] on div "14:00 - 76H -037.94" at bounding box center [555, 189] width 128 height 18
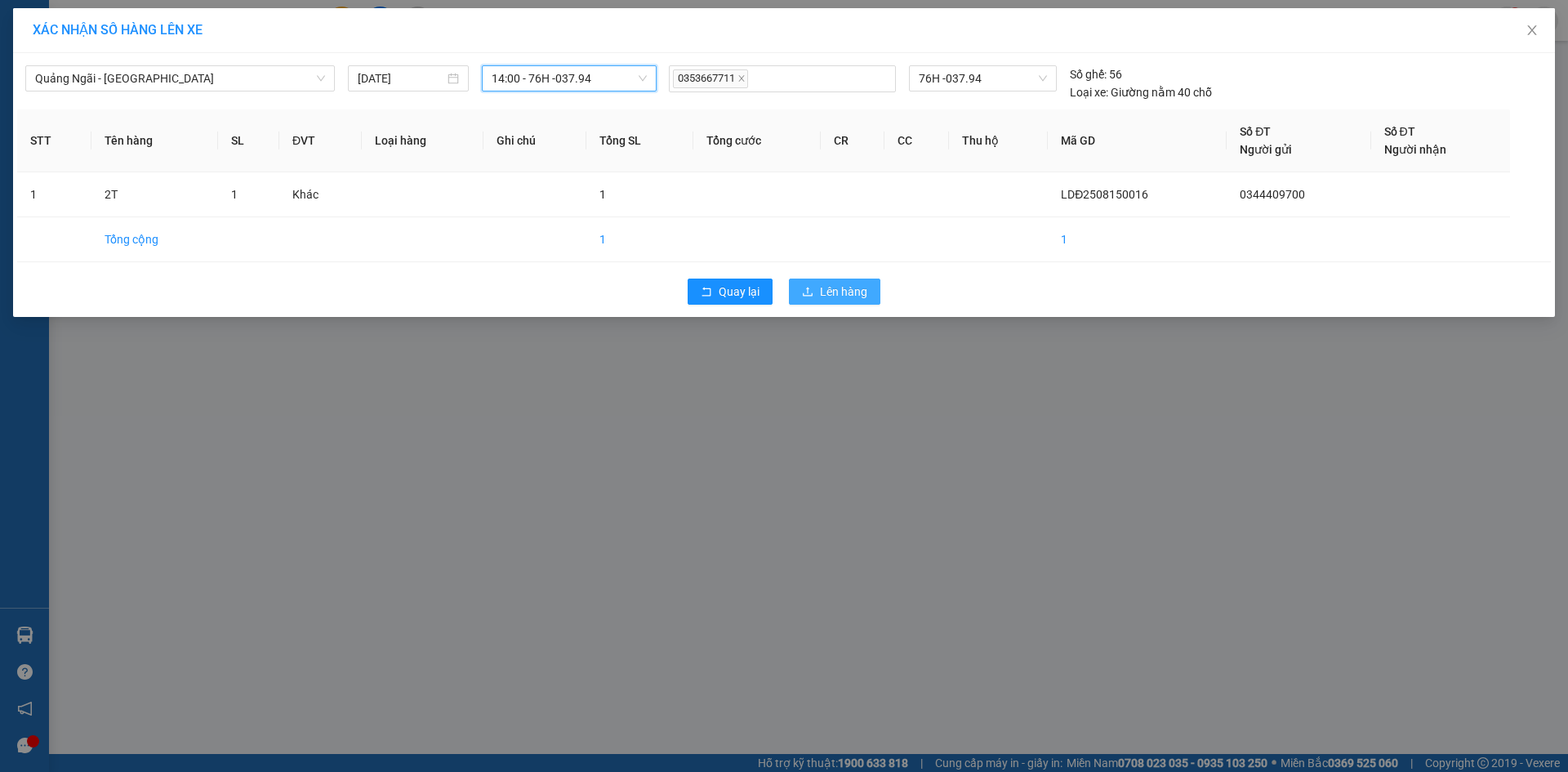
click at [831, 287] on span "Lên hàng" at bounding box center [843, 291] width 48 height 18
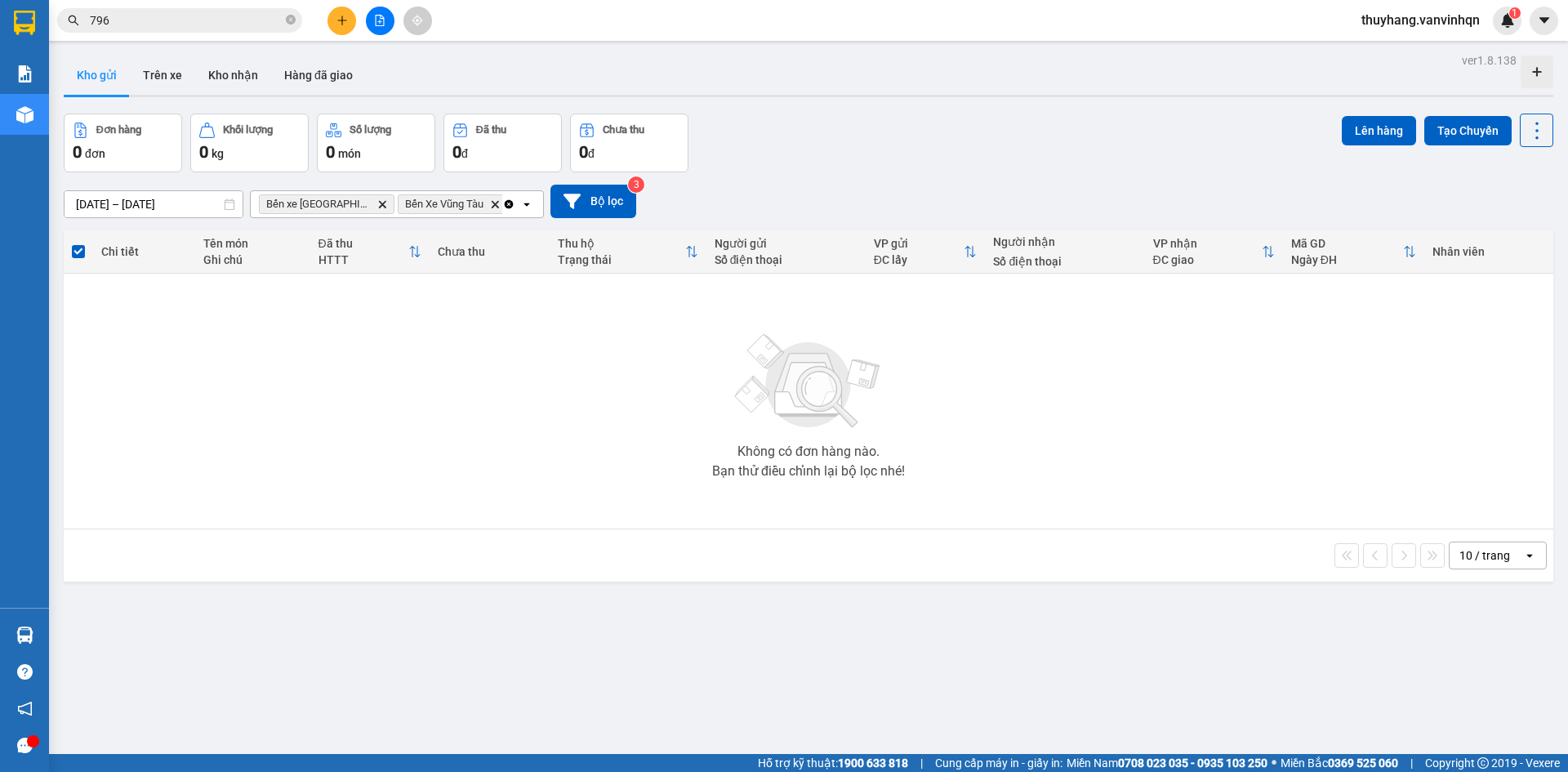
click at [375, 23] on icon "file-add" at bounding box center [379, 21] width 9 height 12
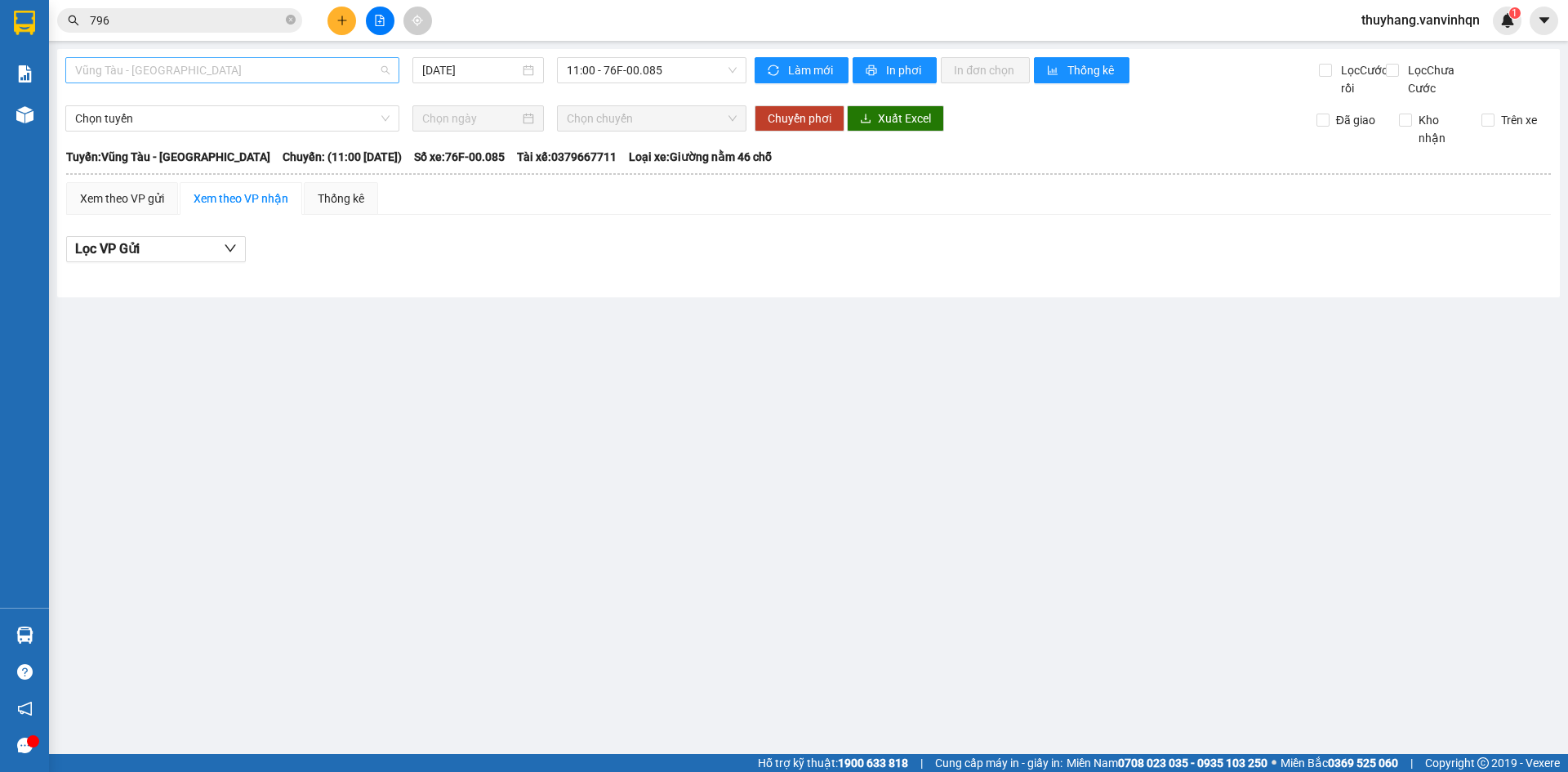
click at [153, 78] on span "Vũng Tàu - [GEOGRAPHIC_DATA]" at bounding box center [233, 70] width 315 height 25
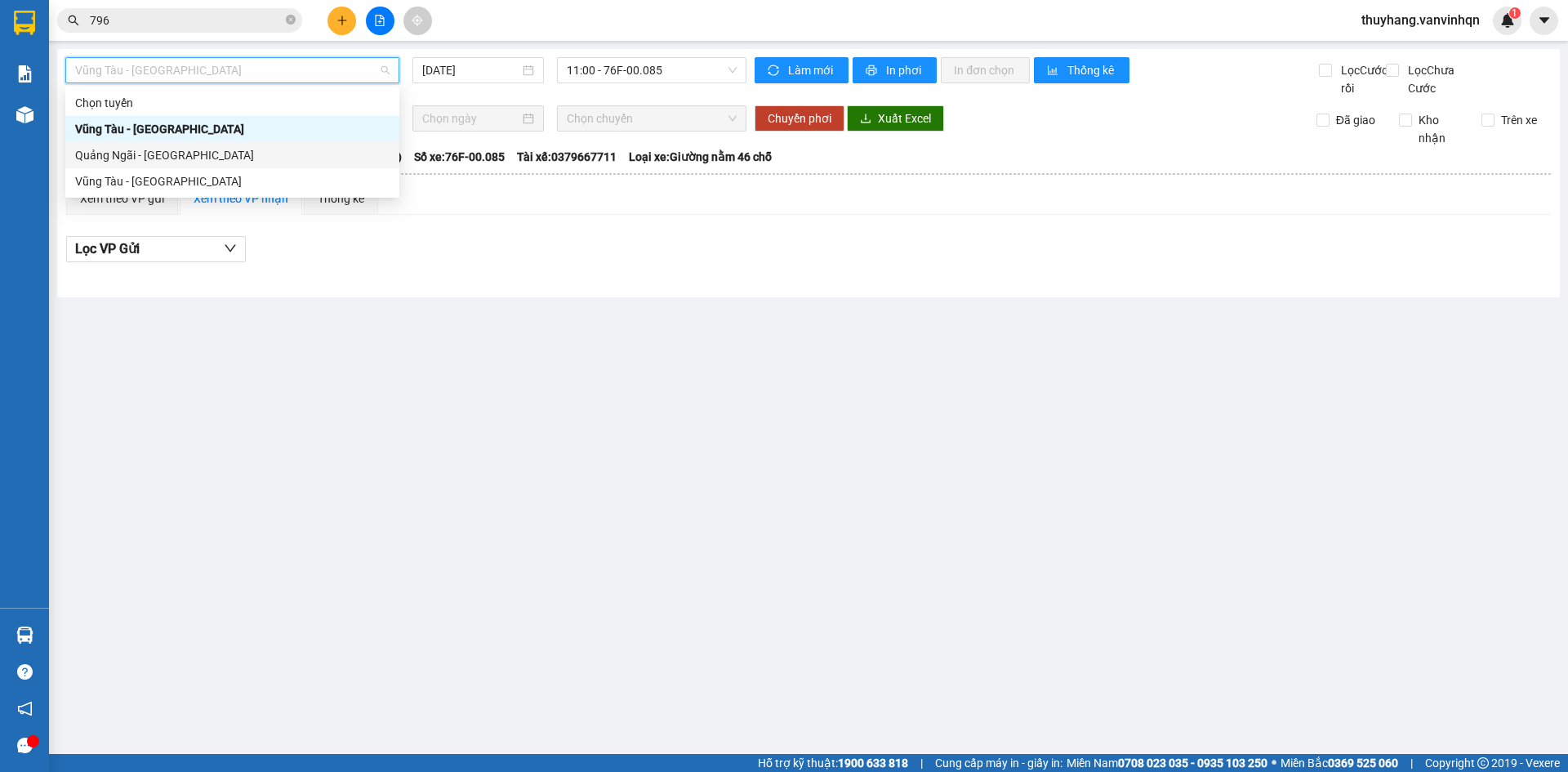
click at [171, 163] on div "Quảng Ngãi - [GEOGRAPHIC_DATA]" at bounding box center [233, 155] width 315 height 18
type input "[DATE]"
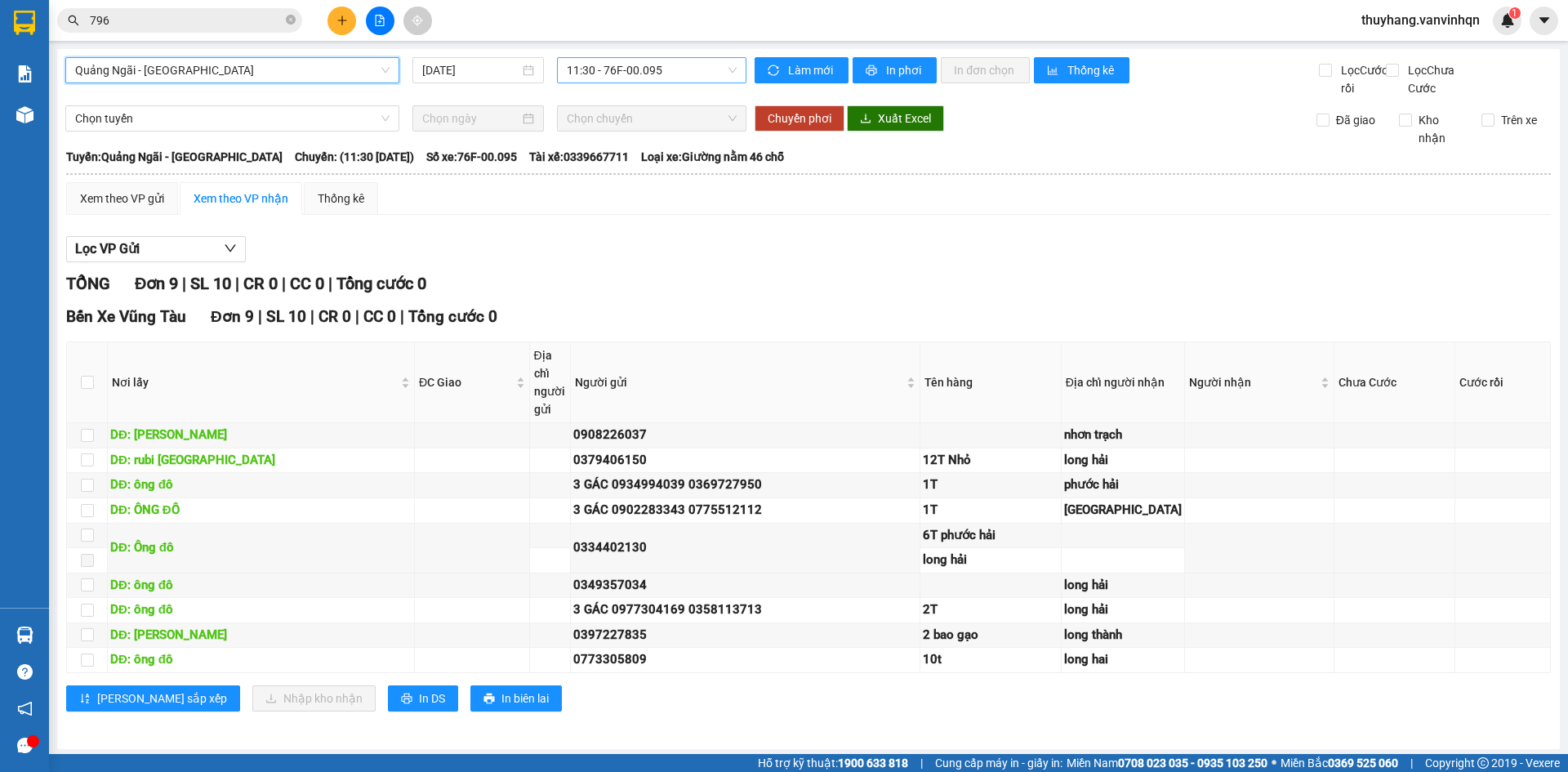
click at [618, 72] on span "11:30 - 76F-00.095" at bounding box center [651, 70] width 170 height 25
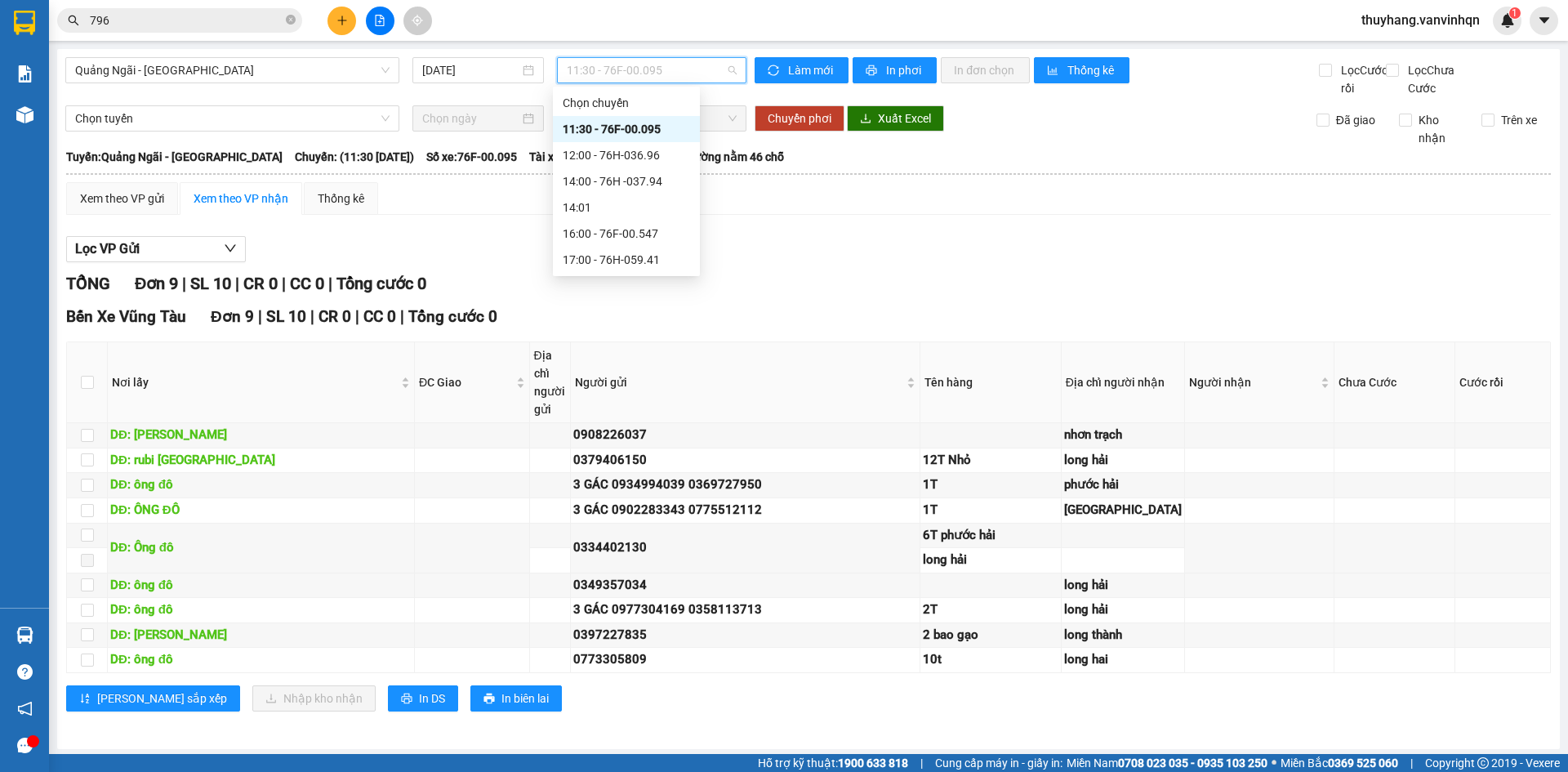
click at [674, 128] on div "11:30 - 76F-00.095" at bounding box center [626, 129] width 128 height 18
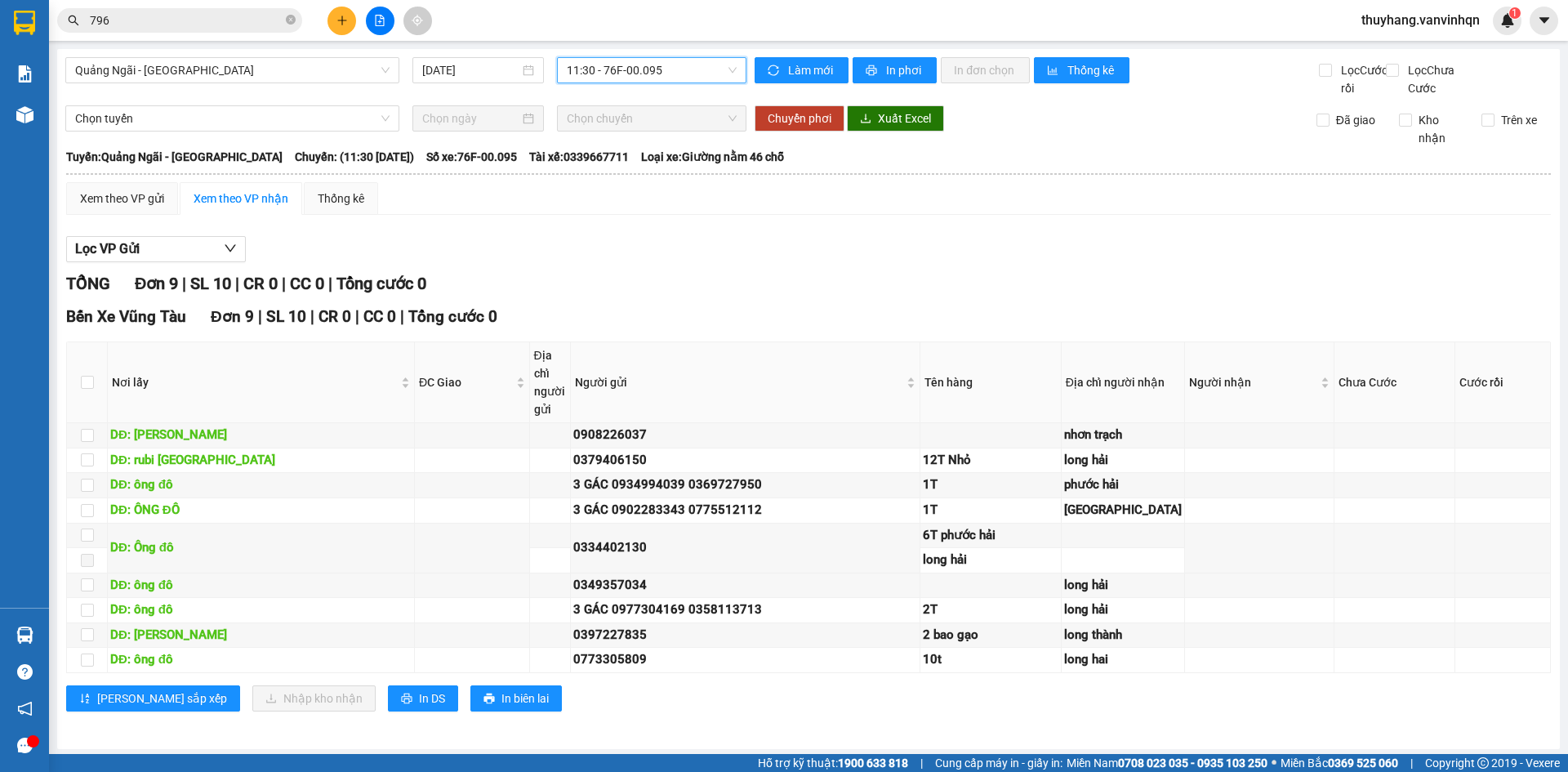
click at [613, 57] on div "11:30 - 76F-00.095" at bounding box center [651, 70] width 189 height 26
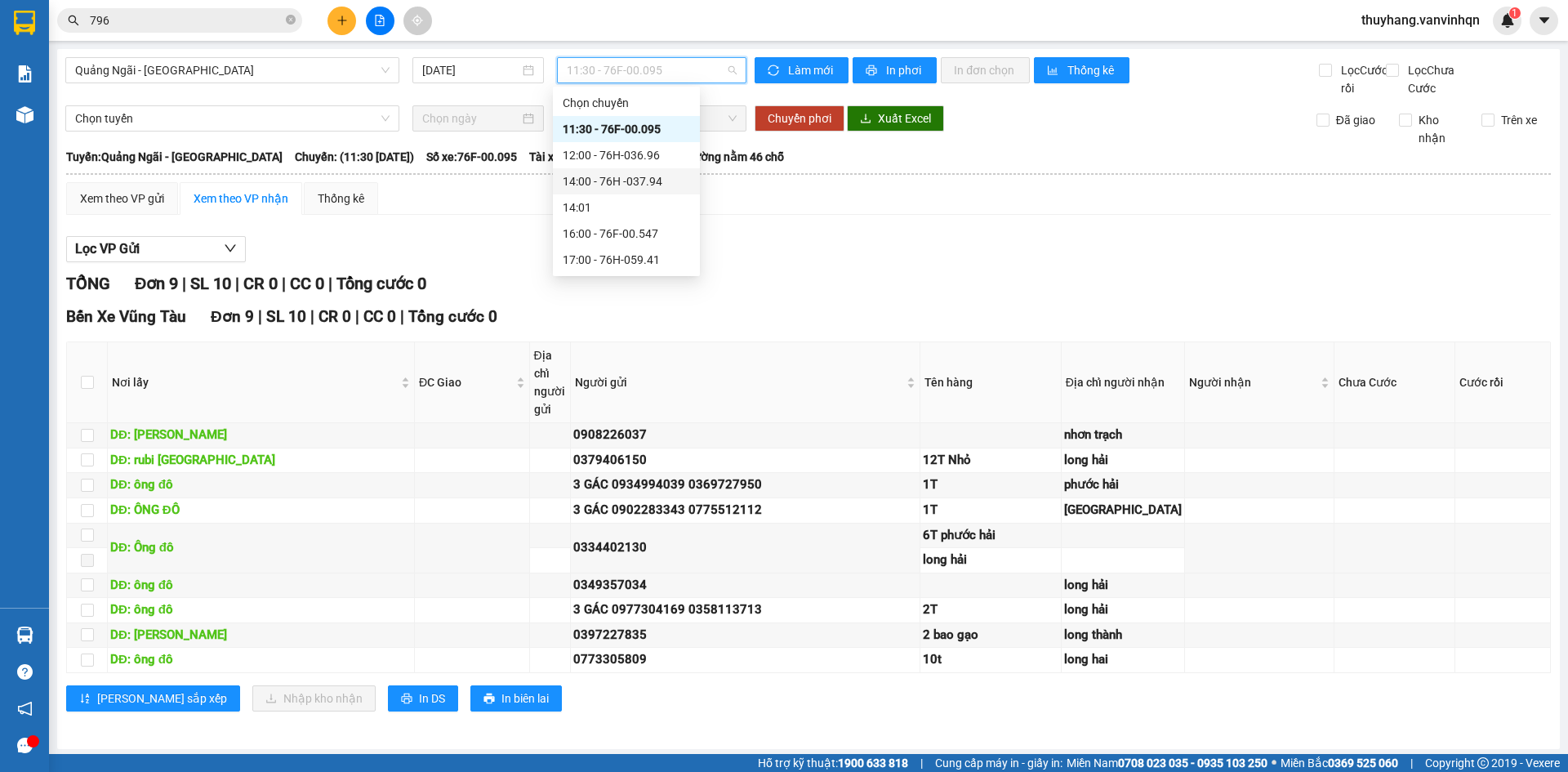
click at [660, 187] on div "14:00 - 76H -037.94" at bounding box center [626, 181] width 128 height 18
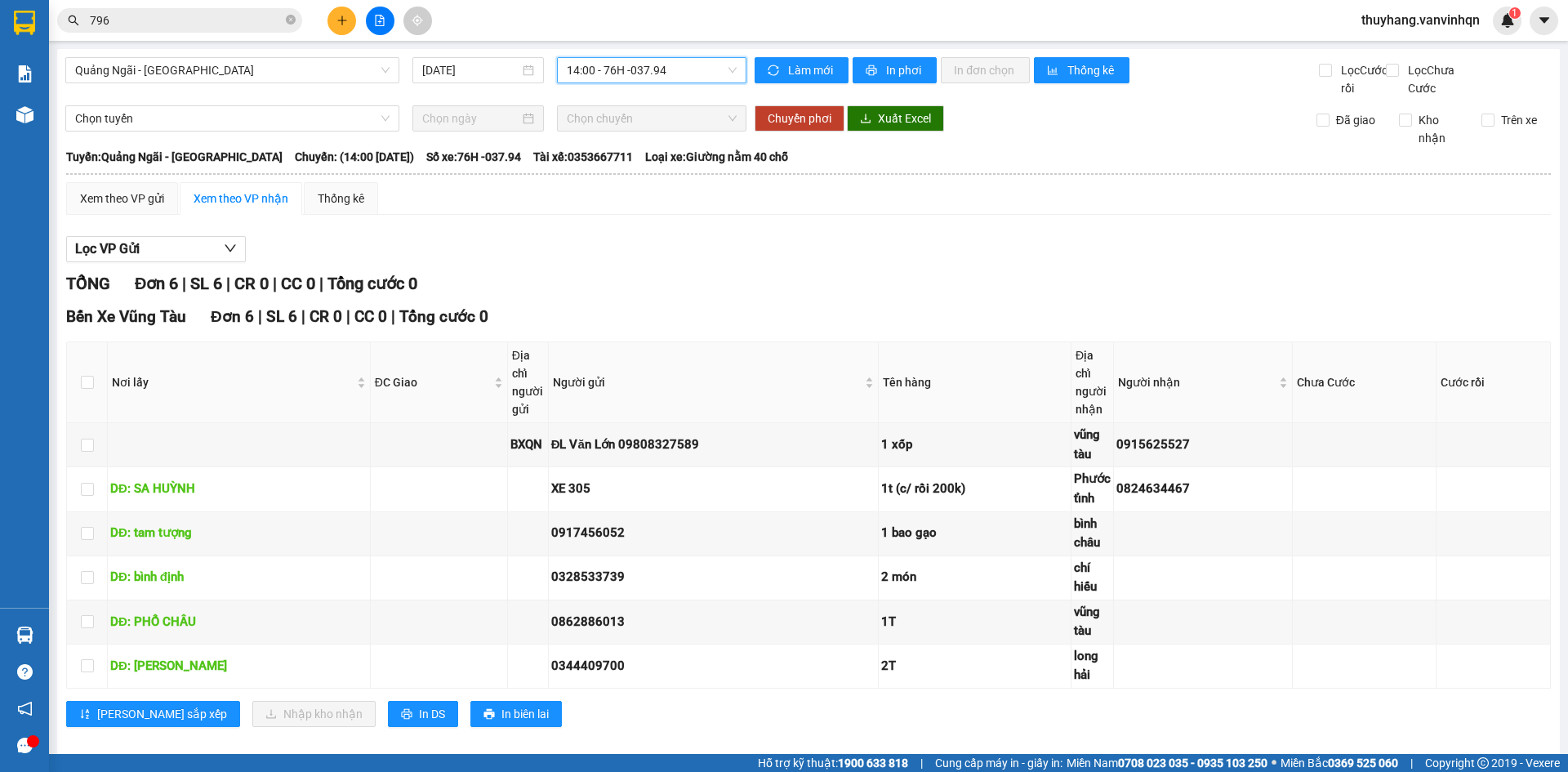
click at [660, 63] on span "14:00 - 76H -037.94" at bounding box center [651, 70] width 170 height 25
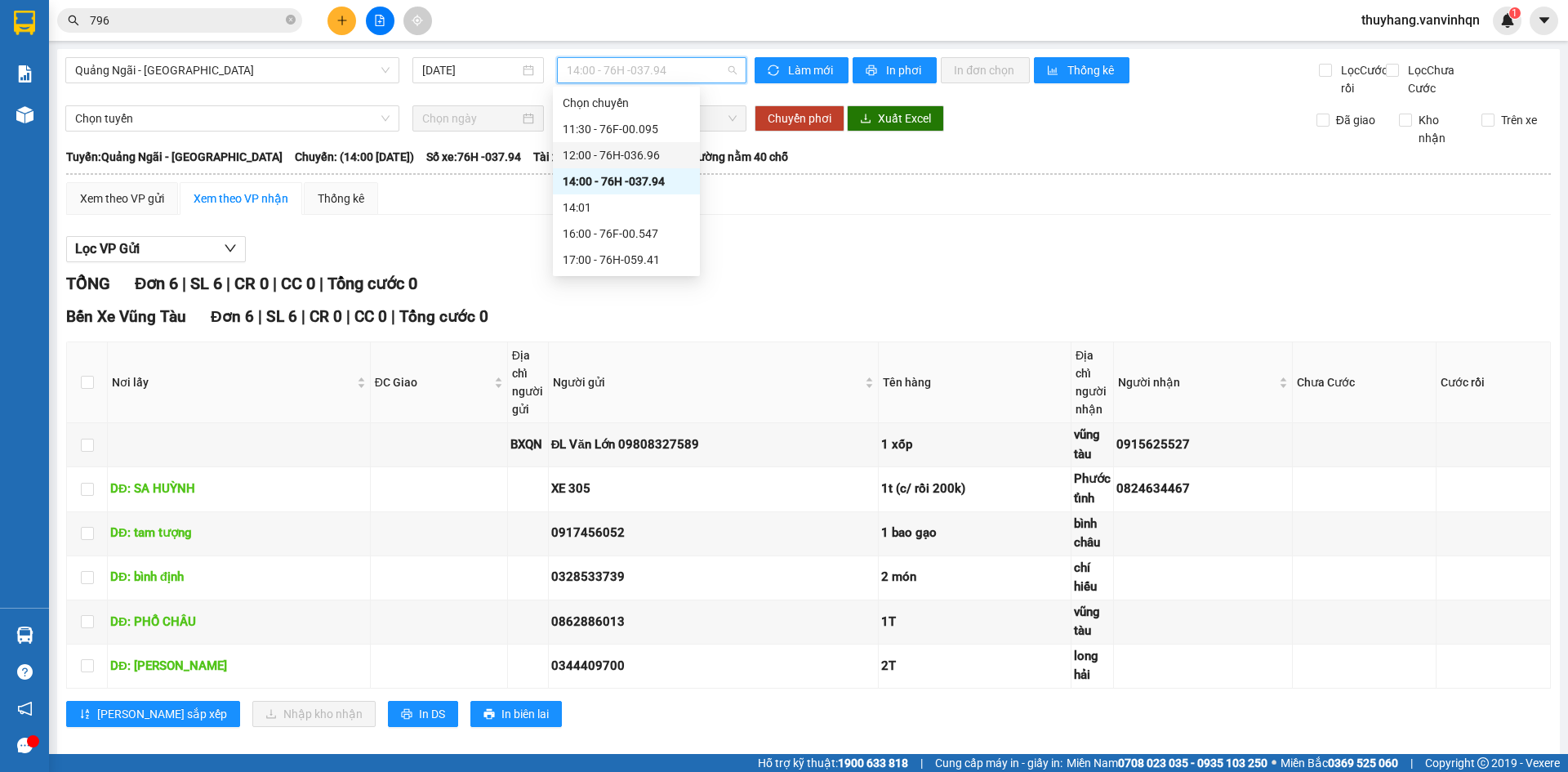
click at [668, 158] on div "12:00 - 76H-036.96" at bounding box center [626, 155] width 128 height 18
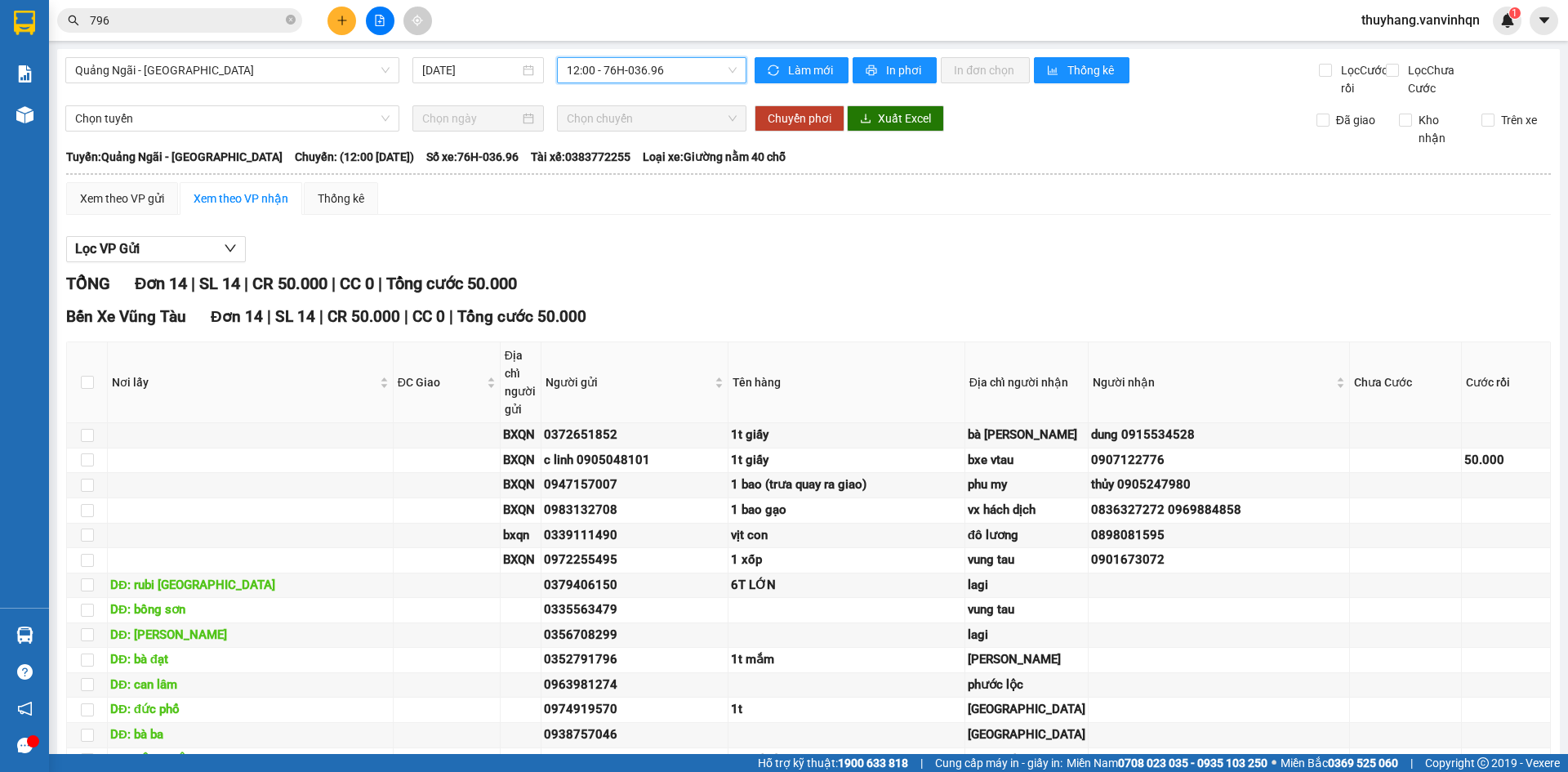
click at [626, 75] on span "12:00 - 76H-036.96" at bounding box center [651, 70] width 170 height 25
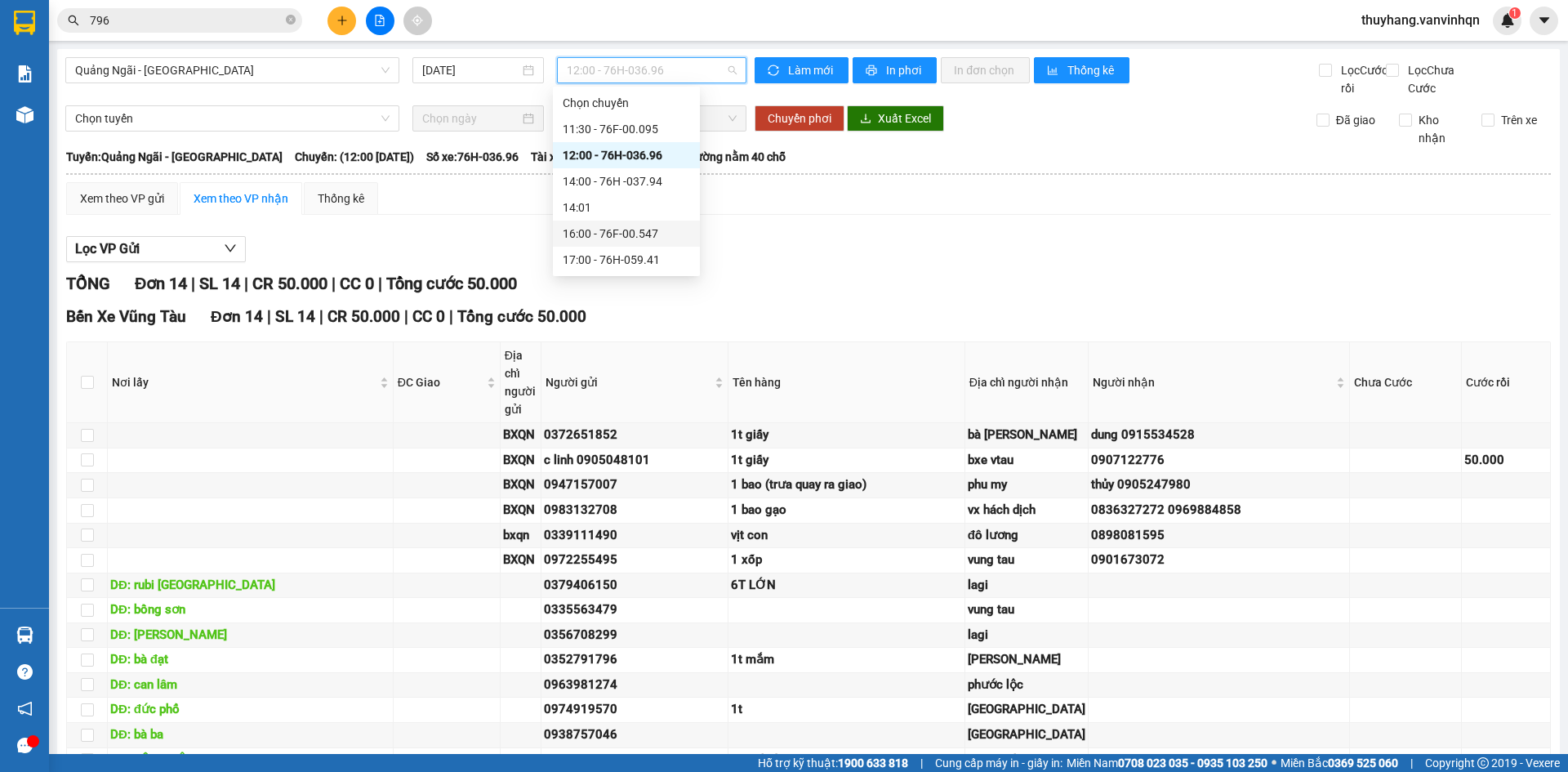
click at [658, 231] on div "16:00 - 76F-00.547" at bounding box center [626, 234] width 128 height 18
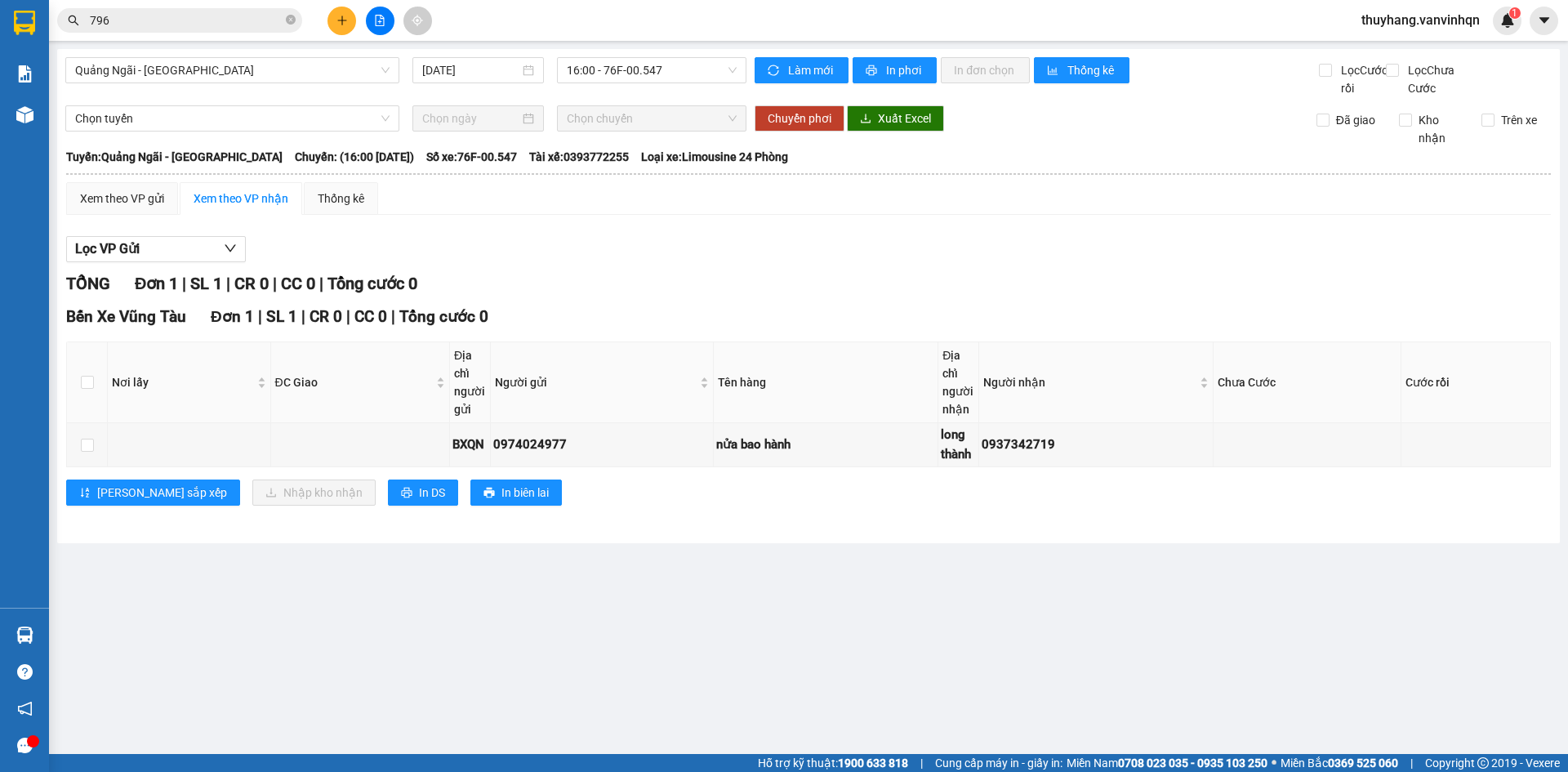
click at [753, 233] on div "Xem theo VP gửi Xem theo VP nhận Thống kê Lọc VP Gửi TỔNG Đơn 1 | SL 1 | CR 0 …" at bounding box center [809, 353] width 1485 height 343
click at [683, 71] on span "16:00 - 76F-00.547" at bounding box center [651, 70] width 170 height 25
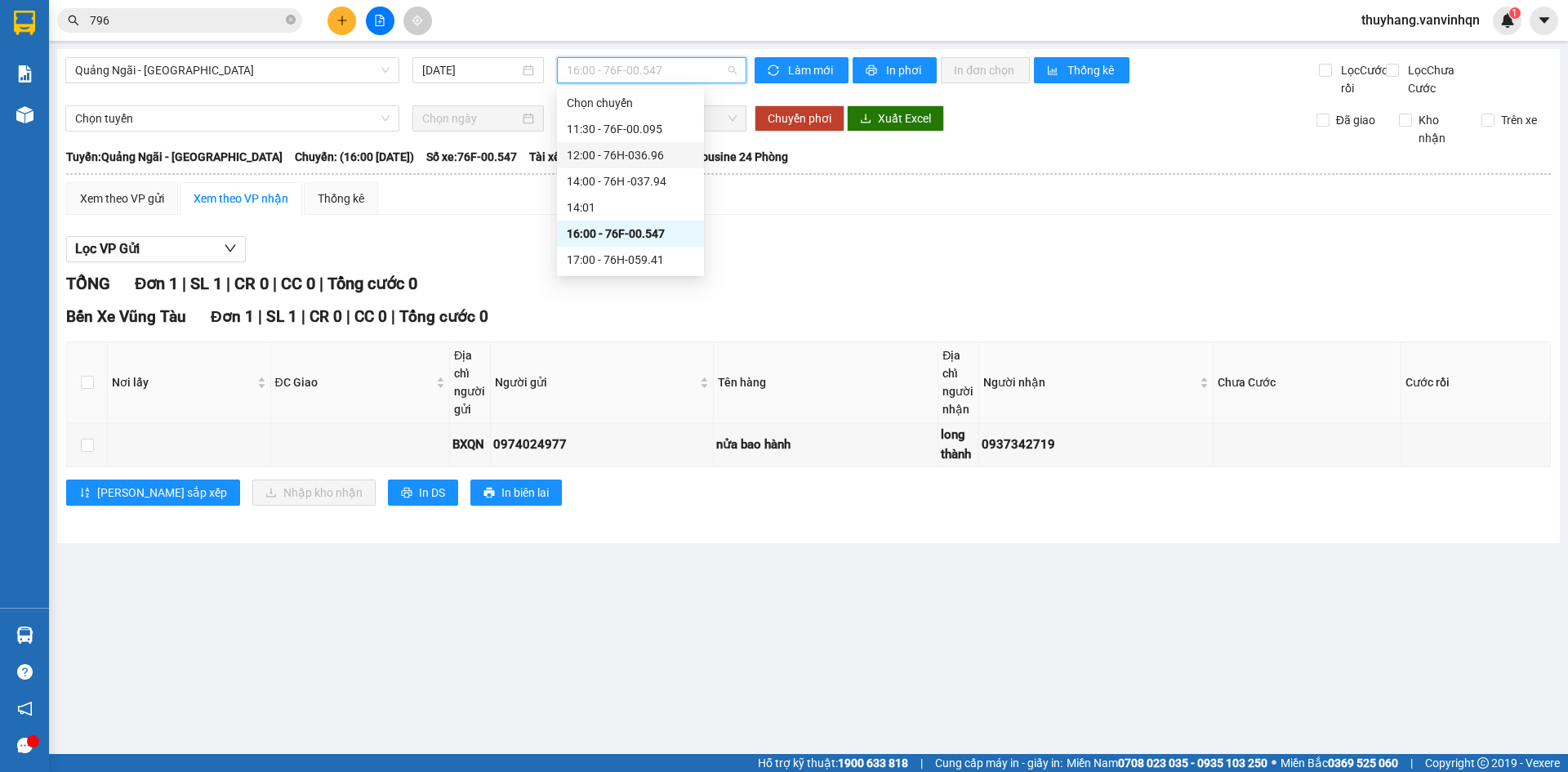
click at [673, 149] on div "12:00 - 76H-036.96" at bounding box center [630, 155] width 128 height 18
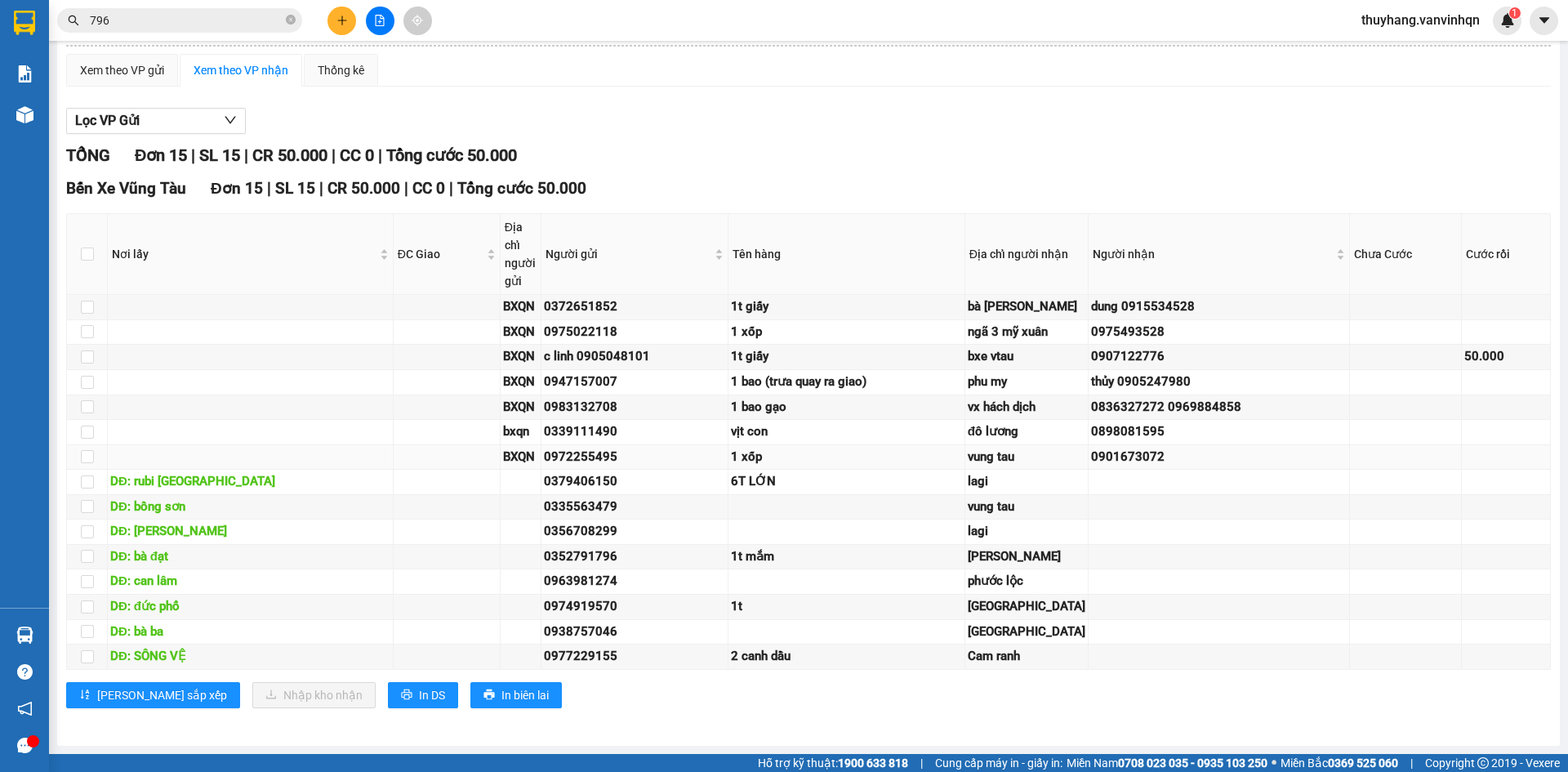
scroll to position [170, 0]
click at [346, 23] on icon "plus" at bounding box center [343, 21] width 12 height 12
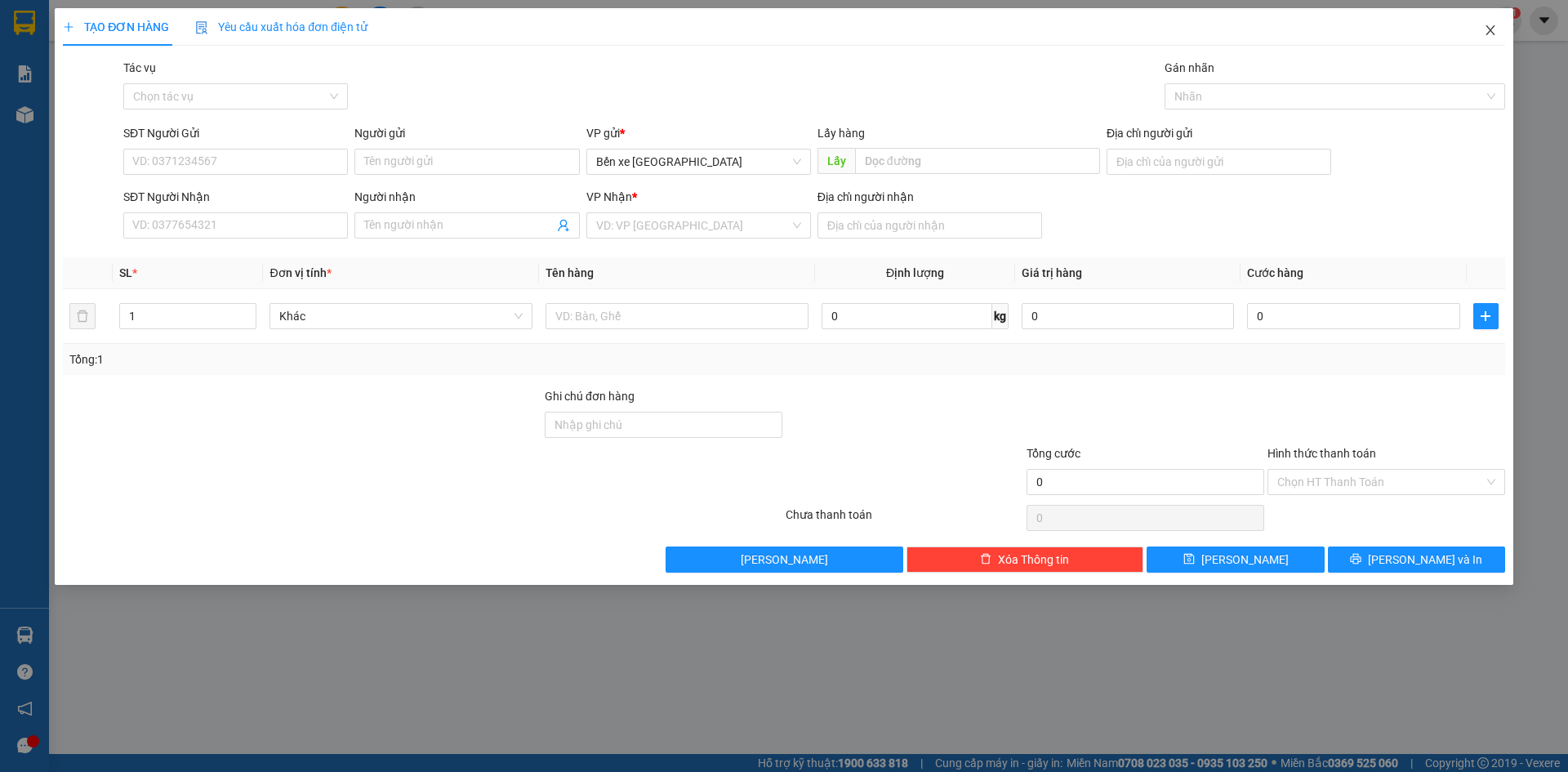
click at [1485, 39] on span "Close" at bounding box center [1490, 31] width 46 height 46
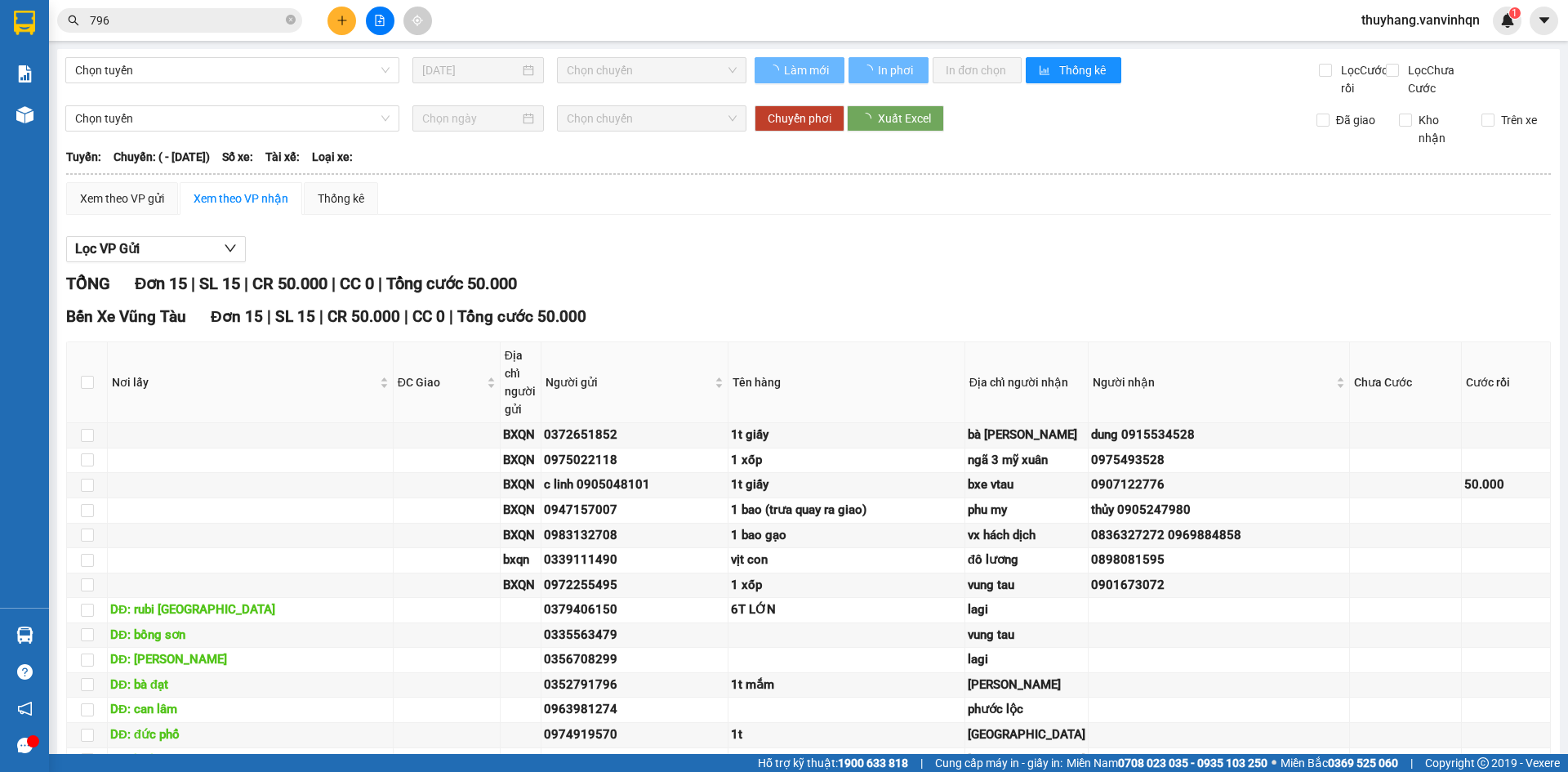
click at [242, 22] on input "796" at bounding box center [186, 21] width 193 height 18
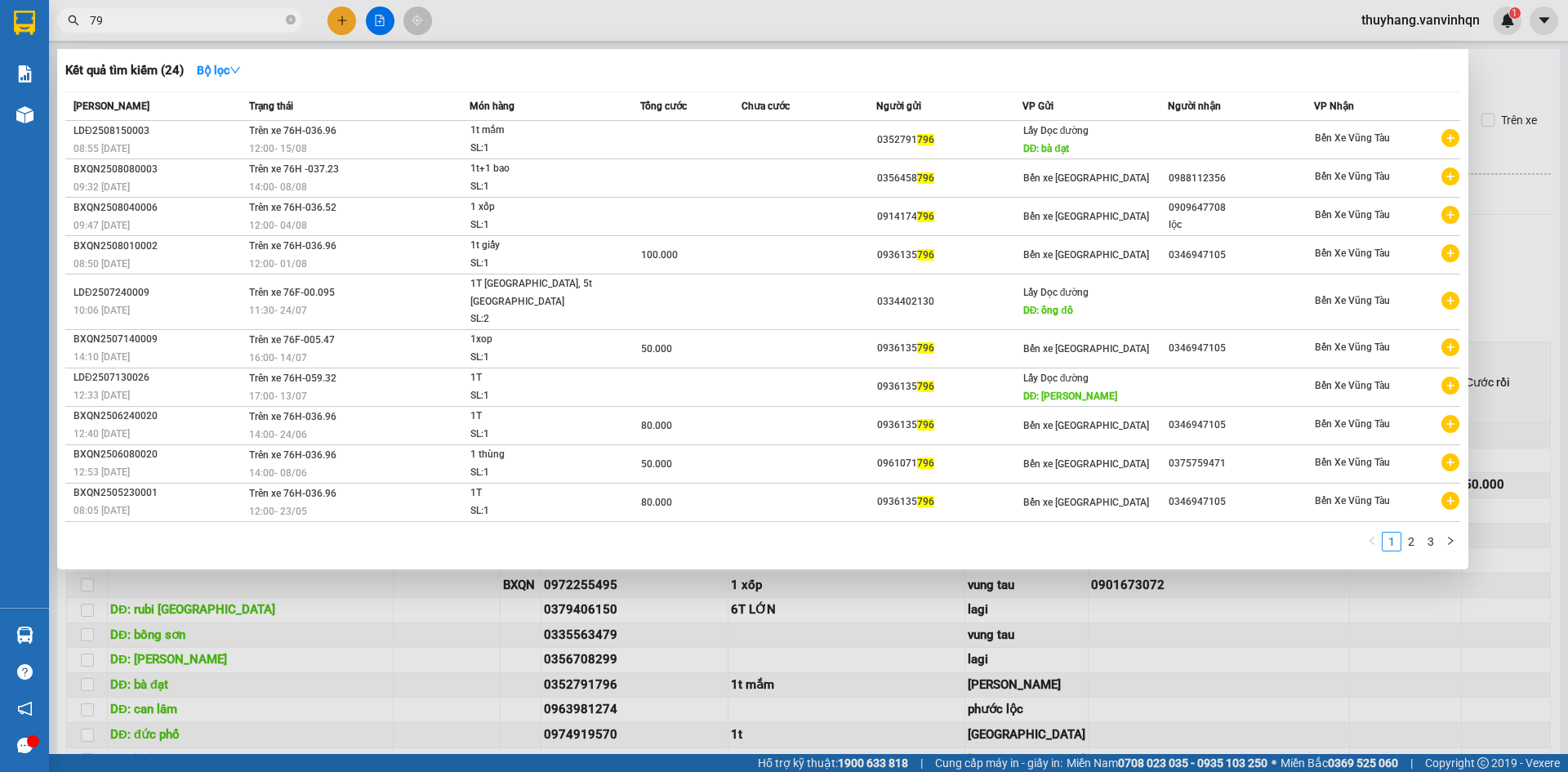
type input "7"
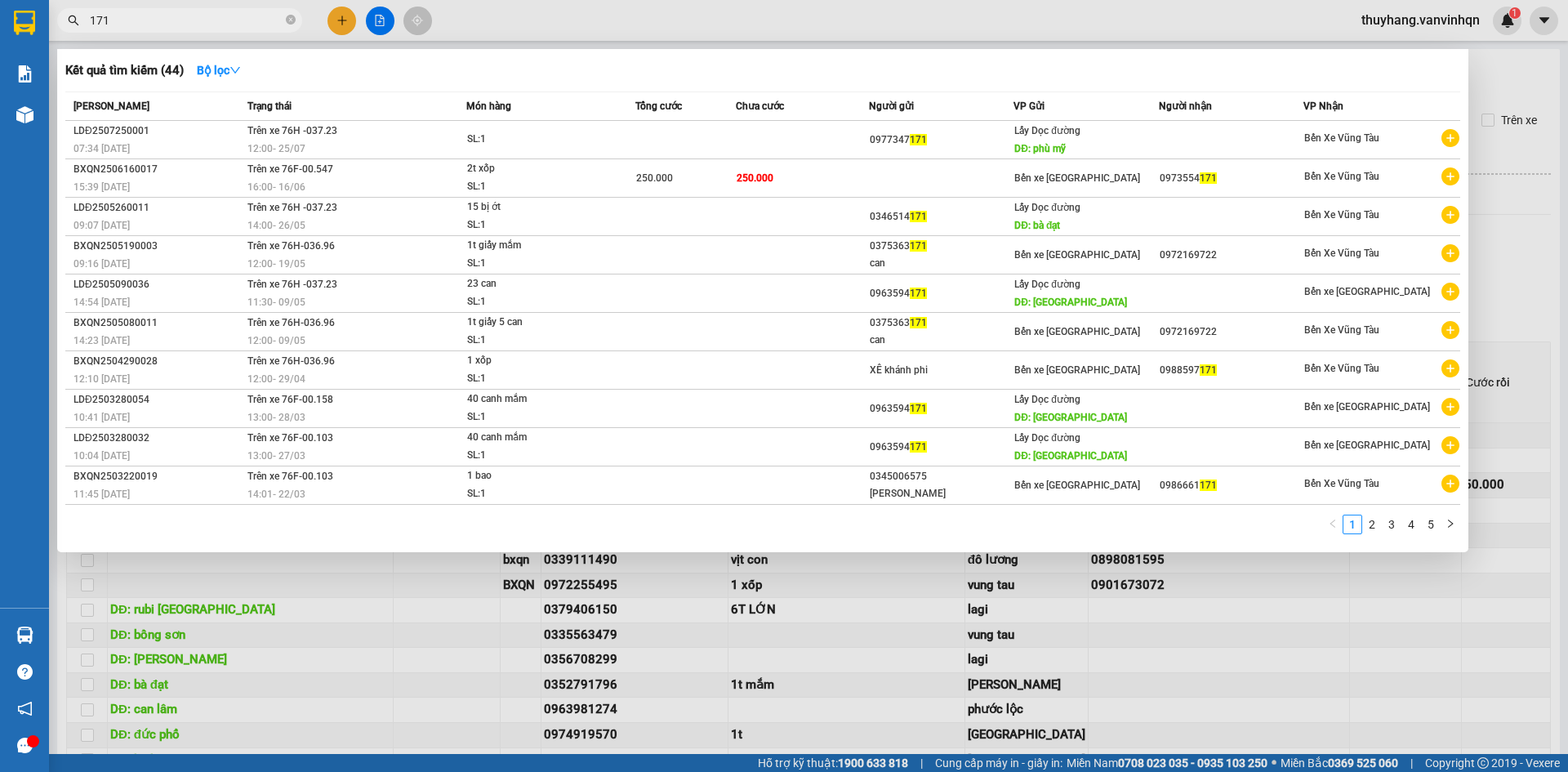
type input "171"
click at [340, 28] on div at bounding box center [784, 386] width 1568 height 772
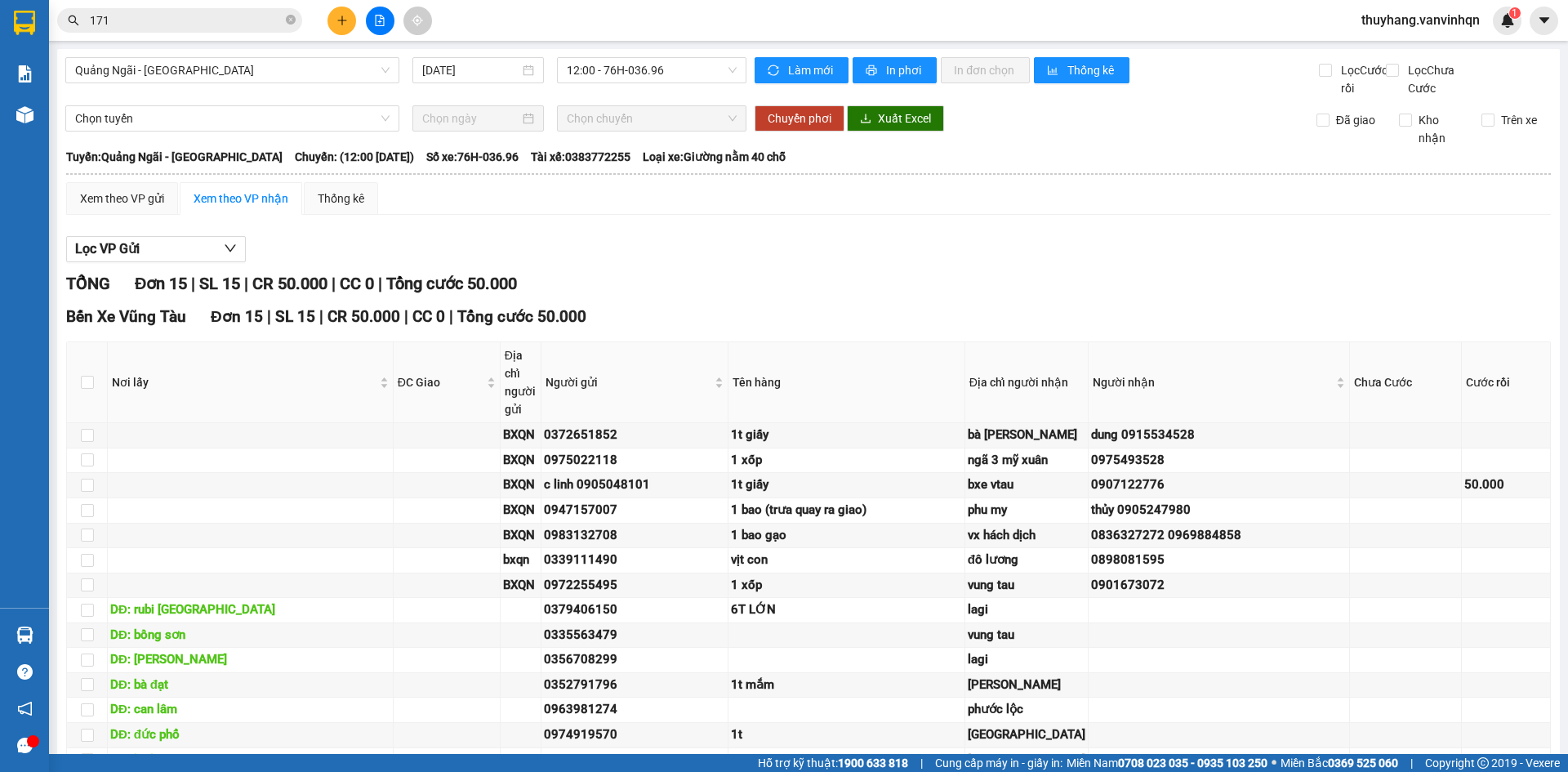
click at [340, 16] on icon "plus" at bounding box center [343, 21] width 12 height 12
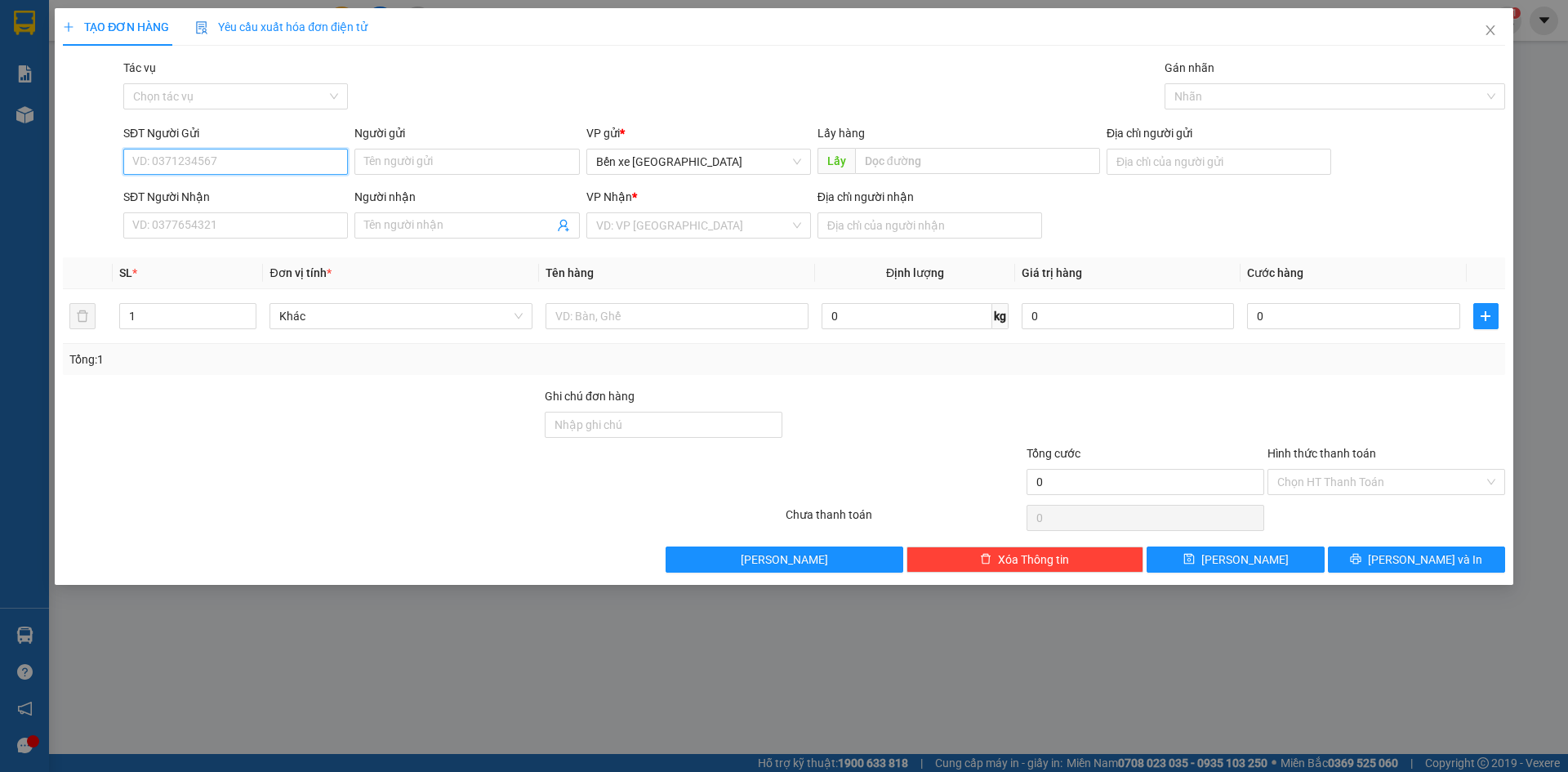
click at [254, 159] on input "SĐT Người Gửi" at bounding box center [236, 161] width 225 height 26
click at [632, 156] on span "Bến xe [GEOGRAPHIC_DATA]" at bounding box center [698, 161] width 205 height 25
type input "0977347171"
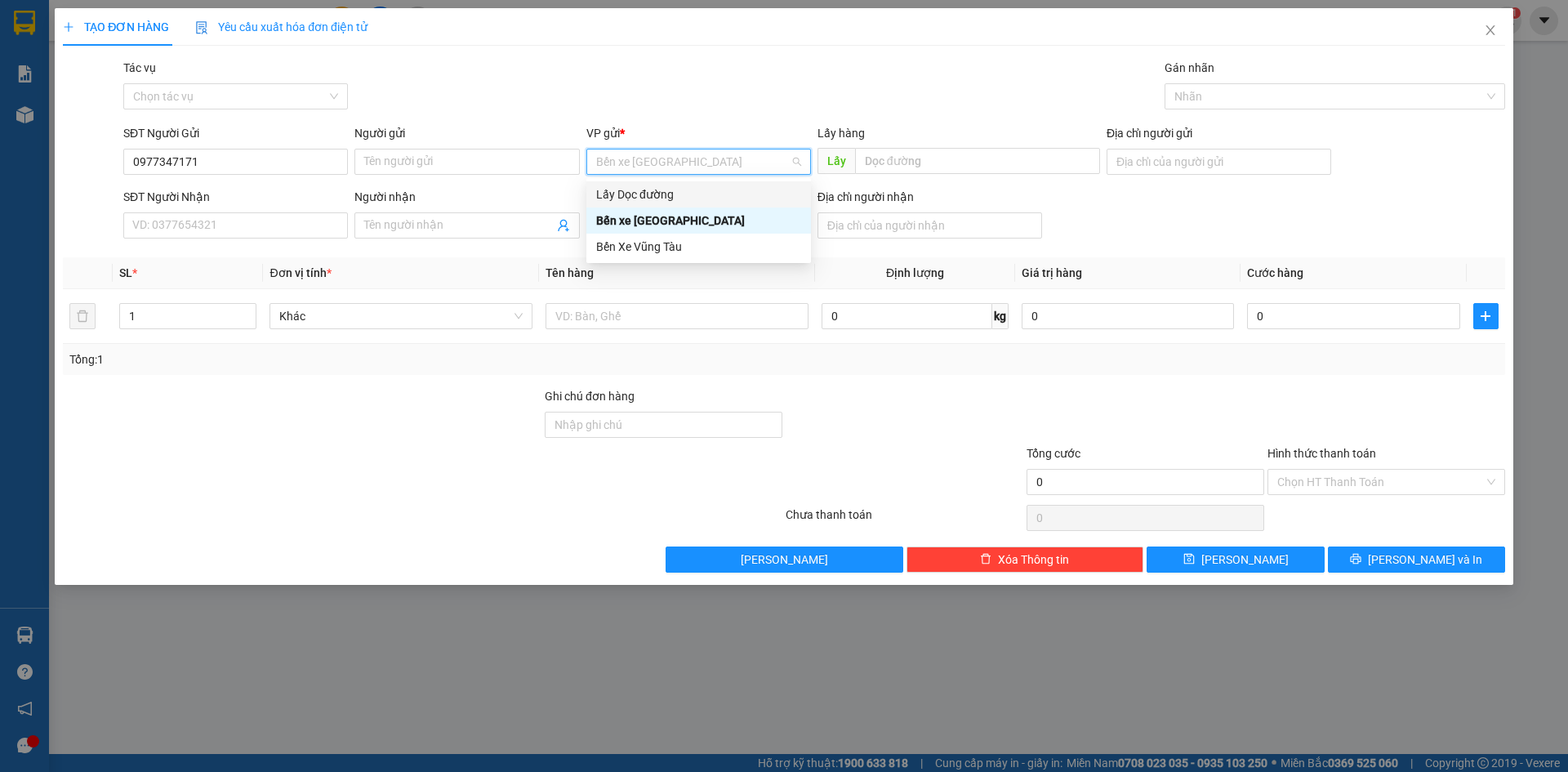
click at [634, 188] on div "Lấy Dọc đường" at bounding box center [698, 194] width 205 height 18
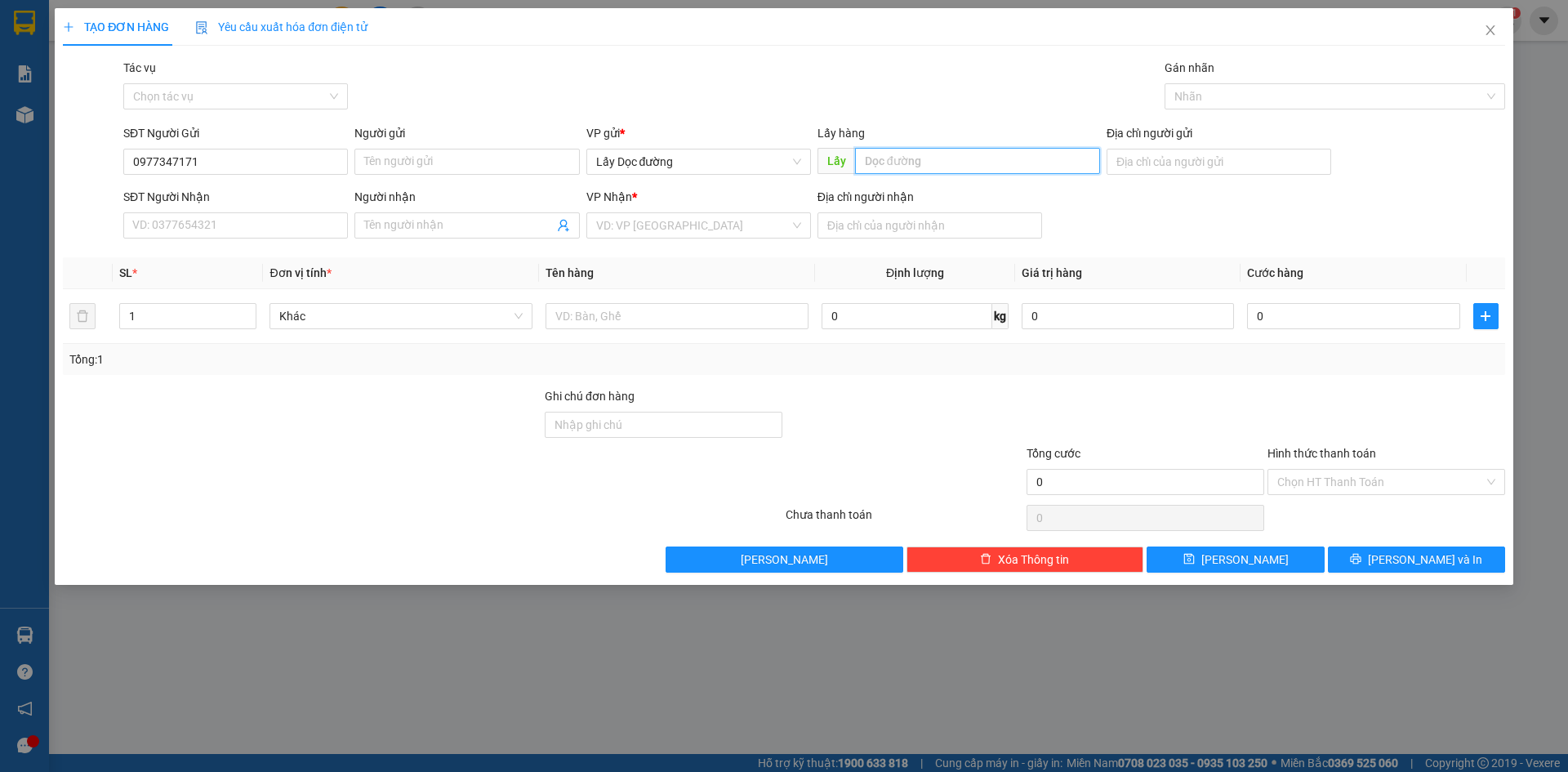
click at [868, 160] on input "text" at bounding box center [977, 160] width 245 height 26
type input "phù mỹ"
click at [778, 232] on input "search" at bounding box center [692, 225] width 193 height 25
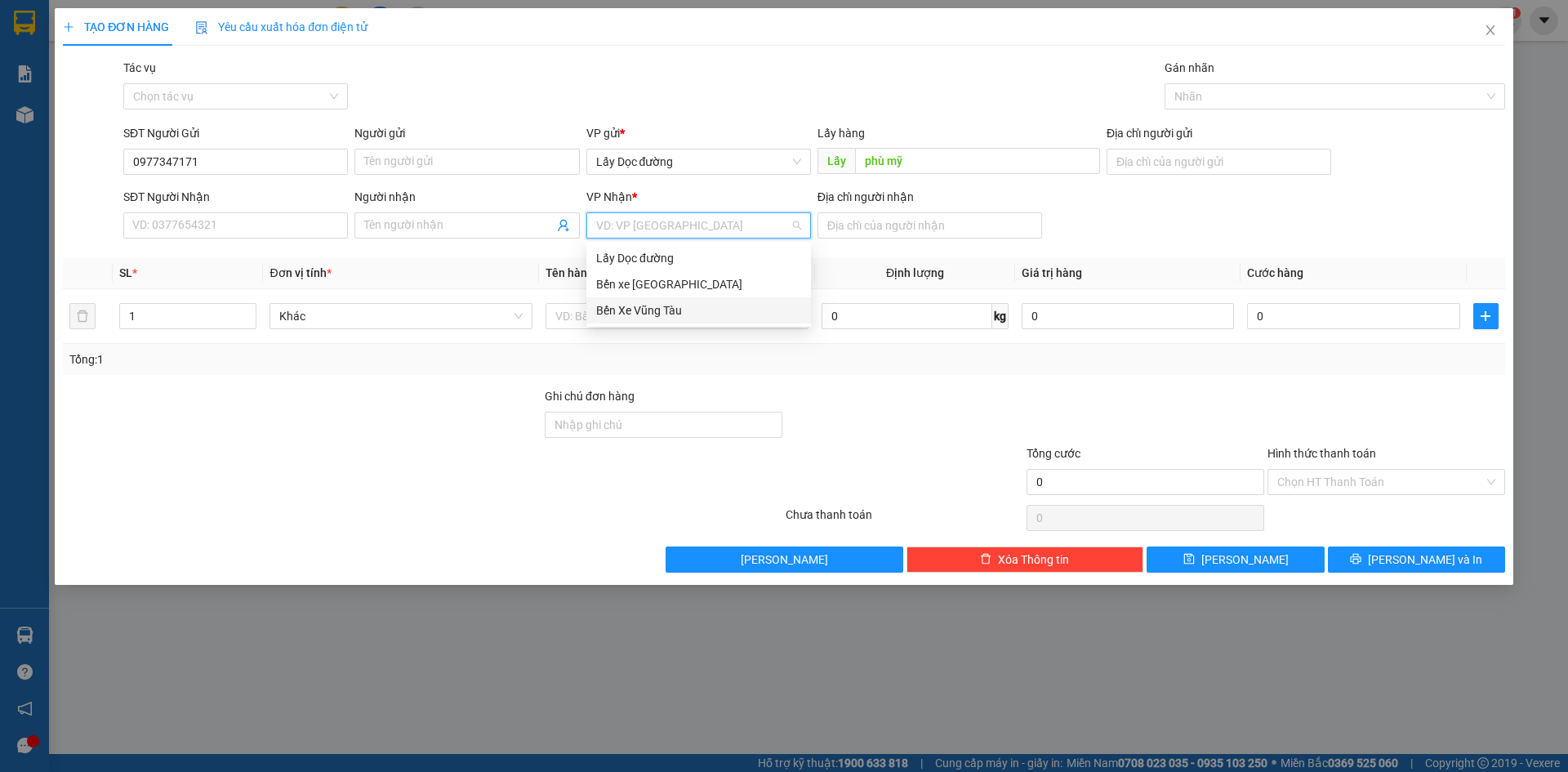
click at [734, 322] on div "Bến Xe Vũng Tàu" at bounding box center [698, 310] width 225 height 26
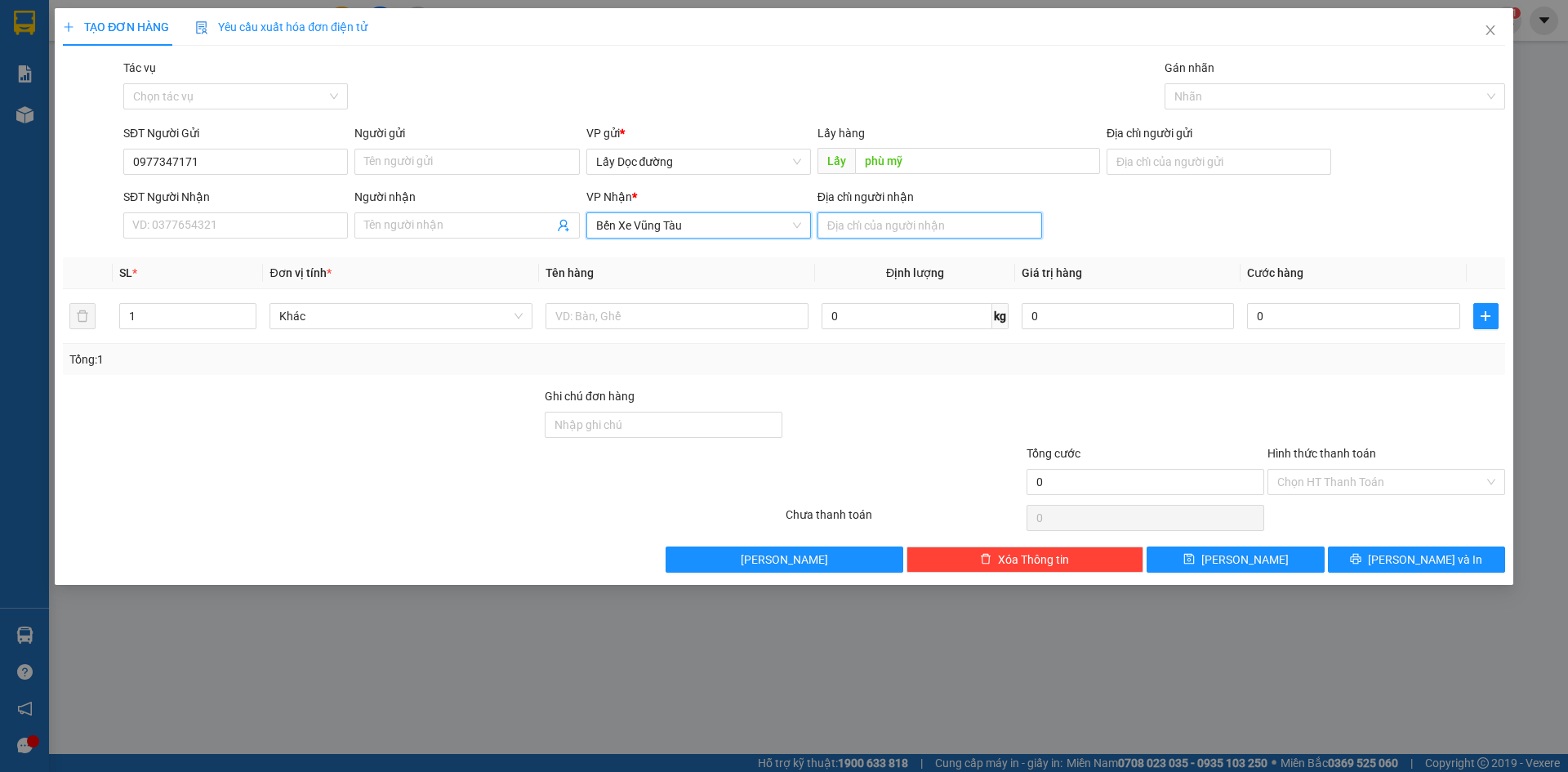
click at [884, 229] on input "Địa chỉ người nhận" at bounding box center [930, 225] width 225 height 26
type input "lagi"
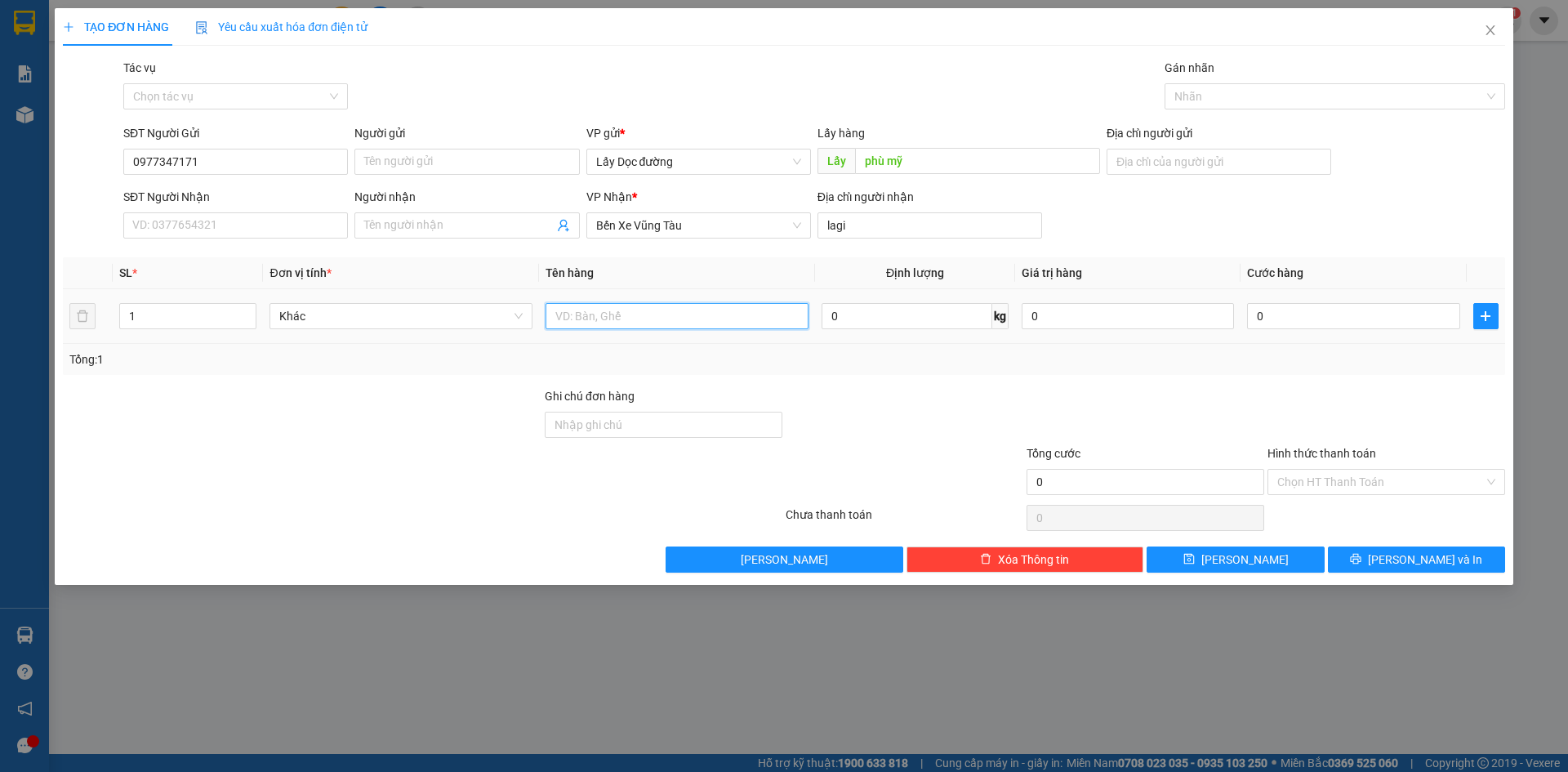
click at [747, 315] on input "text" at bounding box center [677, 316] width 263 height 26
type input "1T"
click at [1268, 557] on button "[PERSON_NAME]" at bounding box center [1234, 559] width 177 height 26
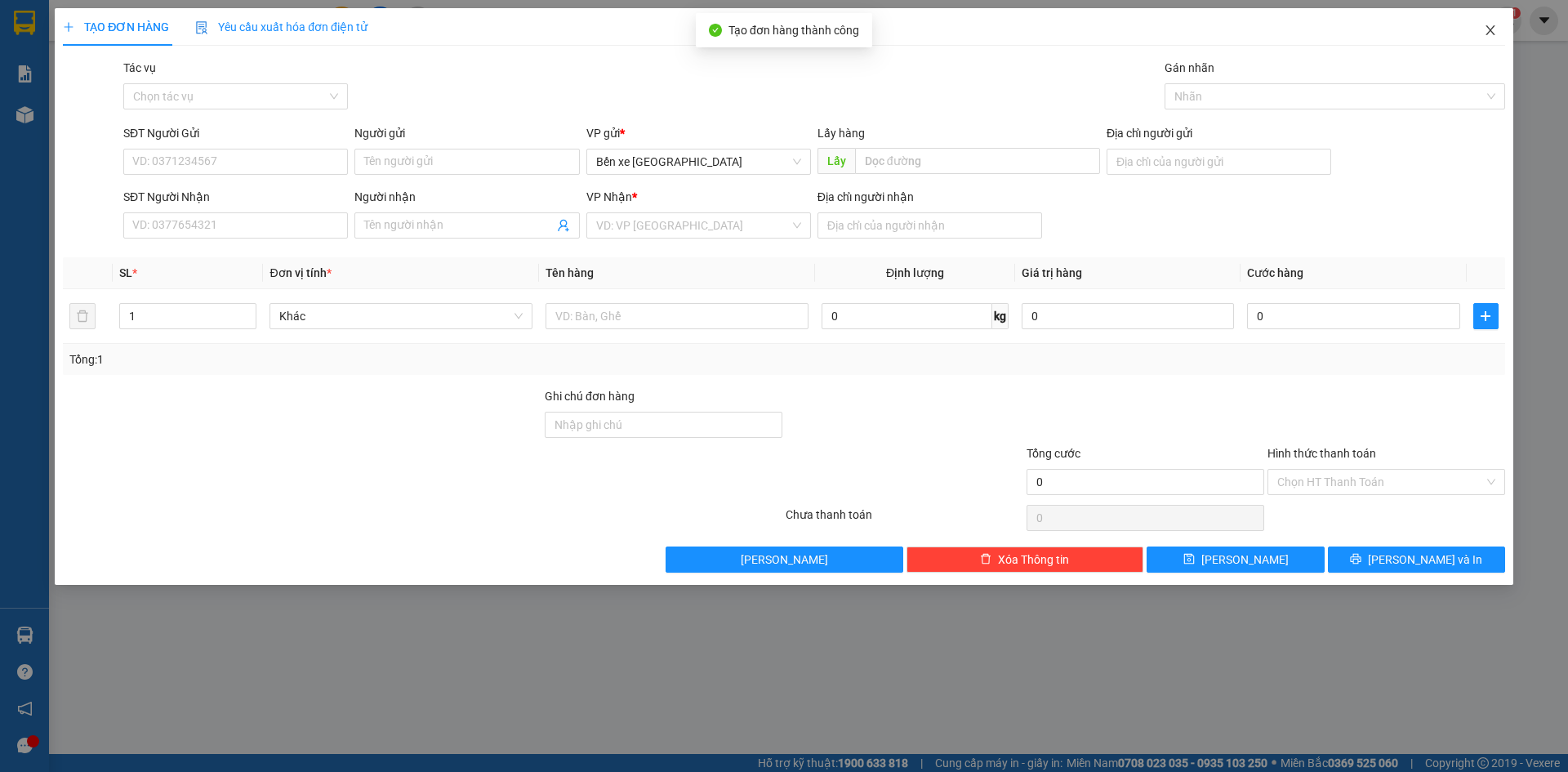
click at [1493, 27] on icon "close" at bounding box center [1490, 30] width 13 height 13
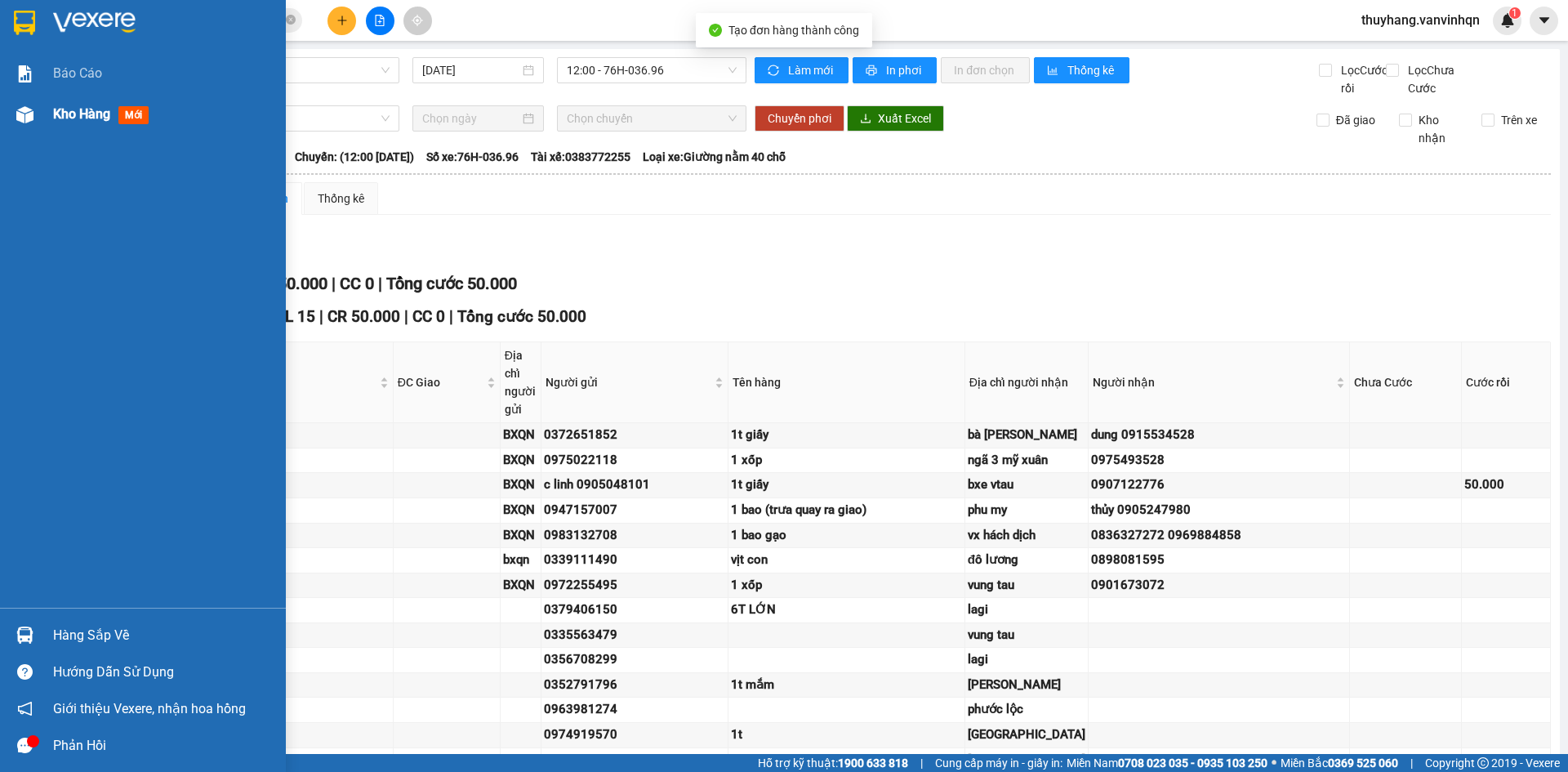
click at [0, 104] on div "Kho hàng mới" at bounding box center [143, 114] width 286 height 41
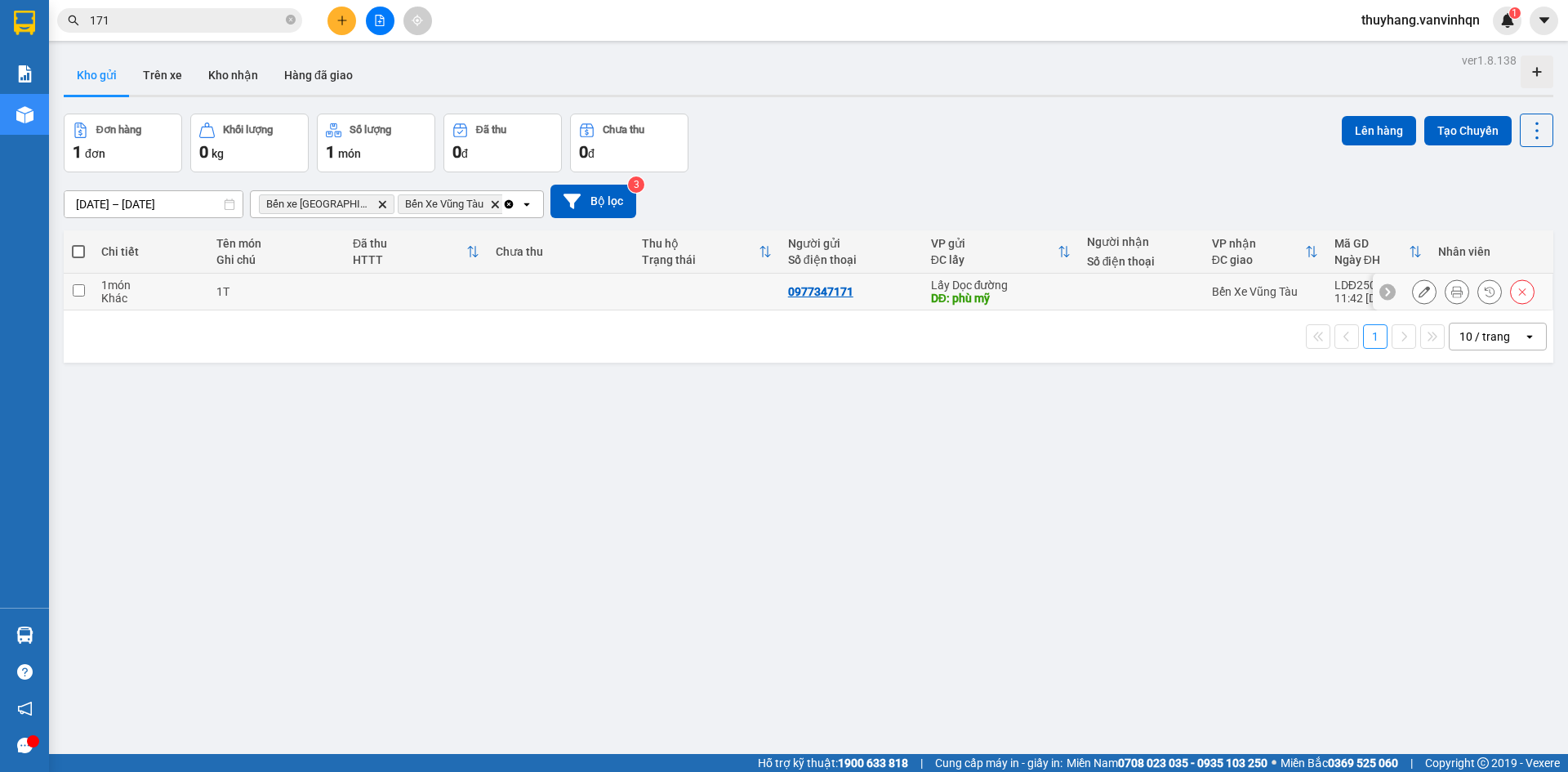
click at [344, 299] on td at bounding box center [416, 291] width 143 height 37
checkbox input "true"
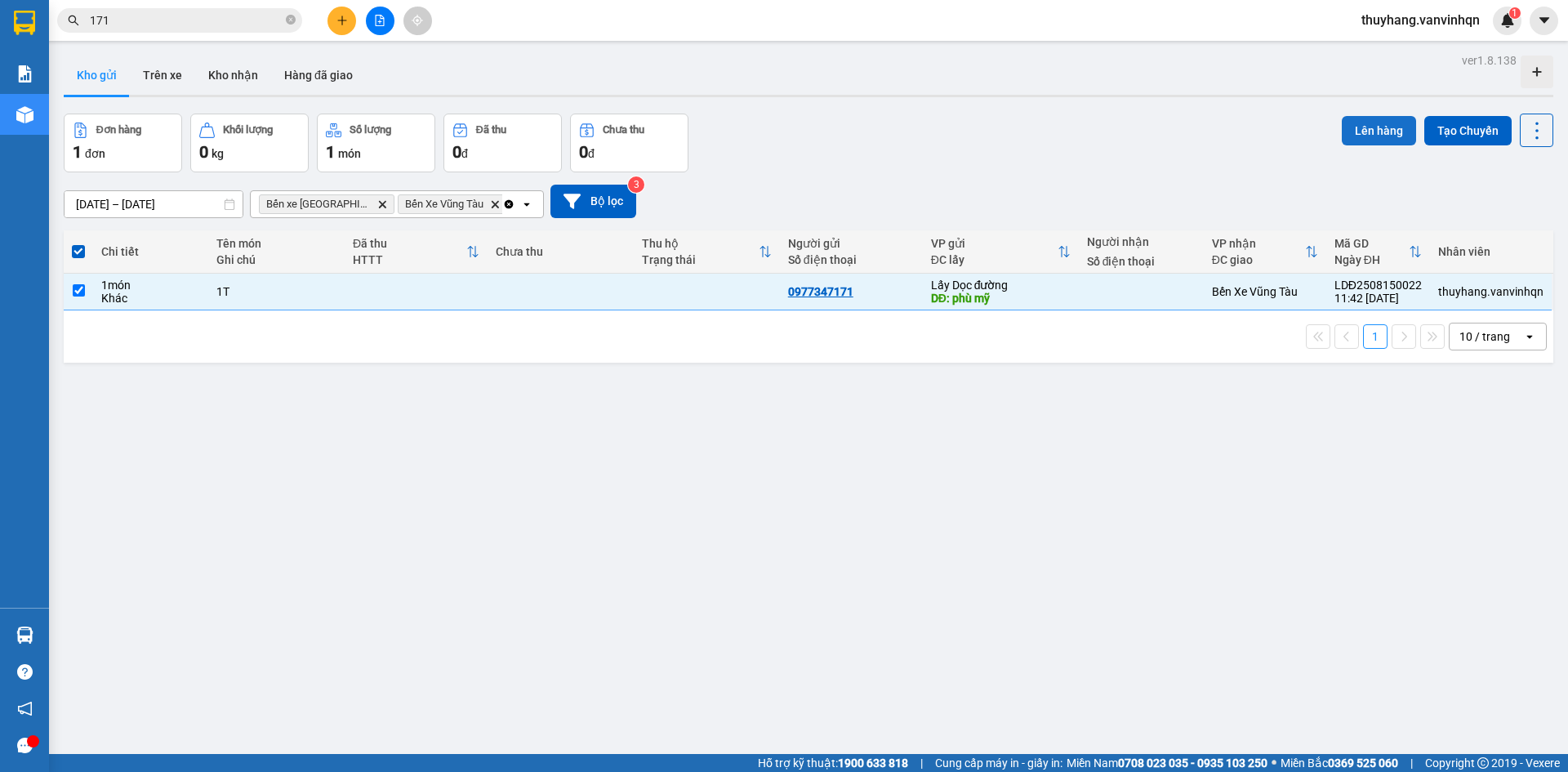
click at [1345, 124] on button "Lên hàng" at bounding box center [1378, 131] width 74 height 30
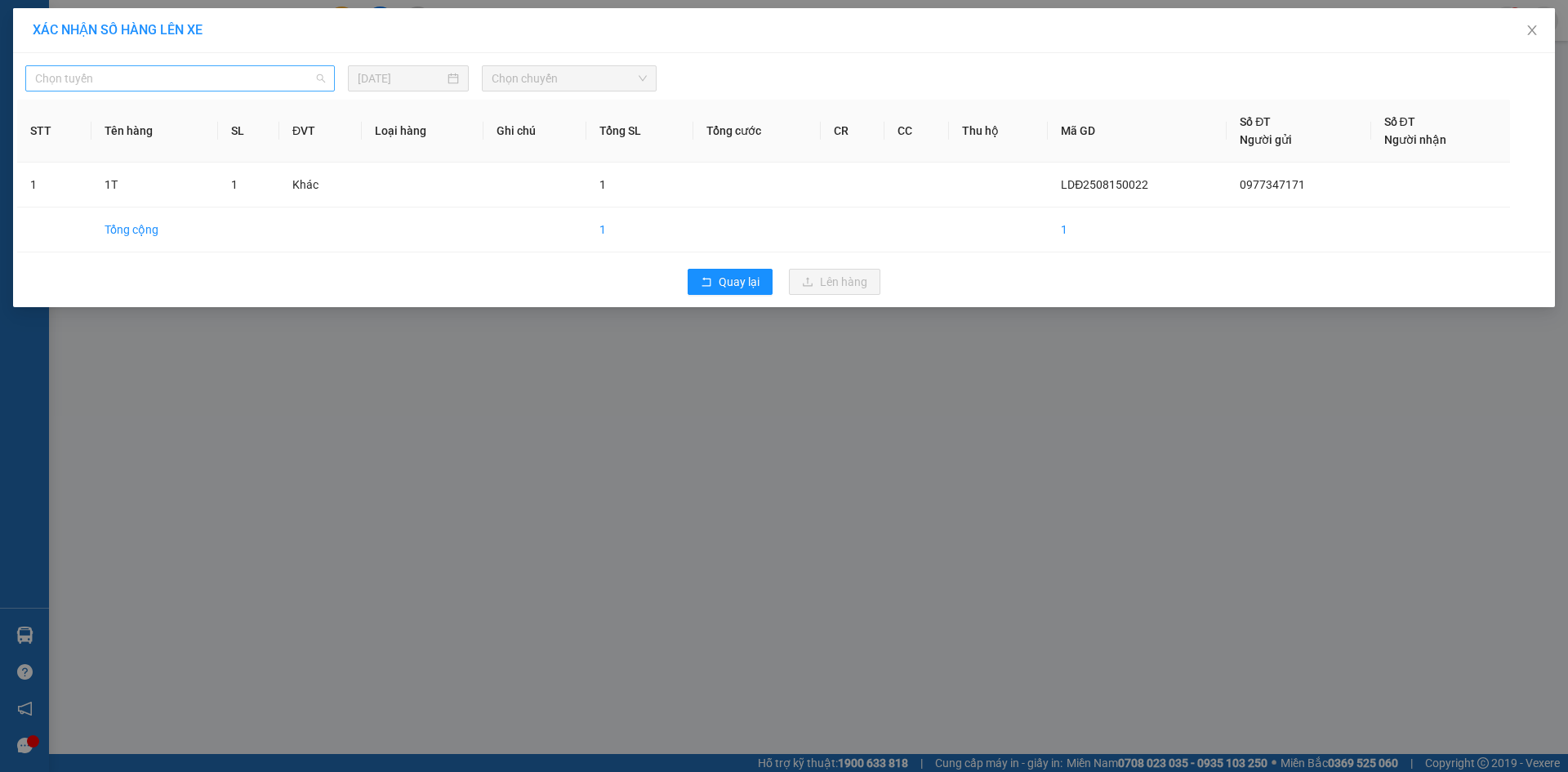
click at [238, 72] on span "Chọn tuyến" at bounding box center [179, 78] width 290 height 25
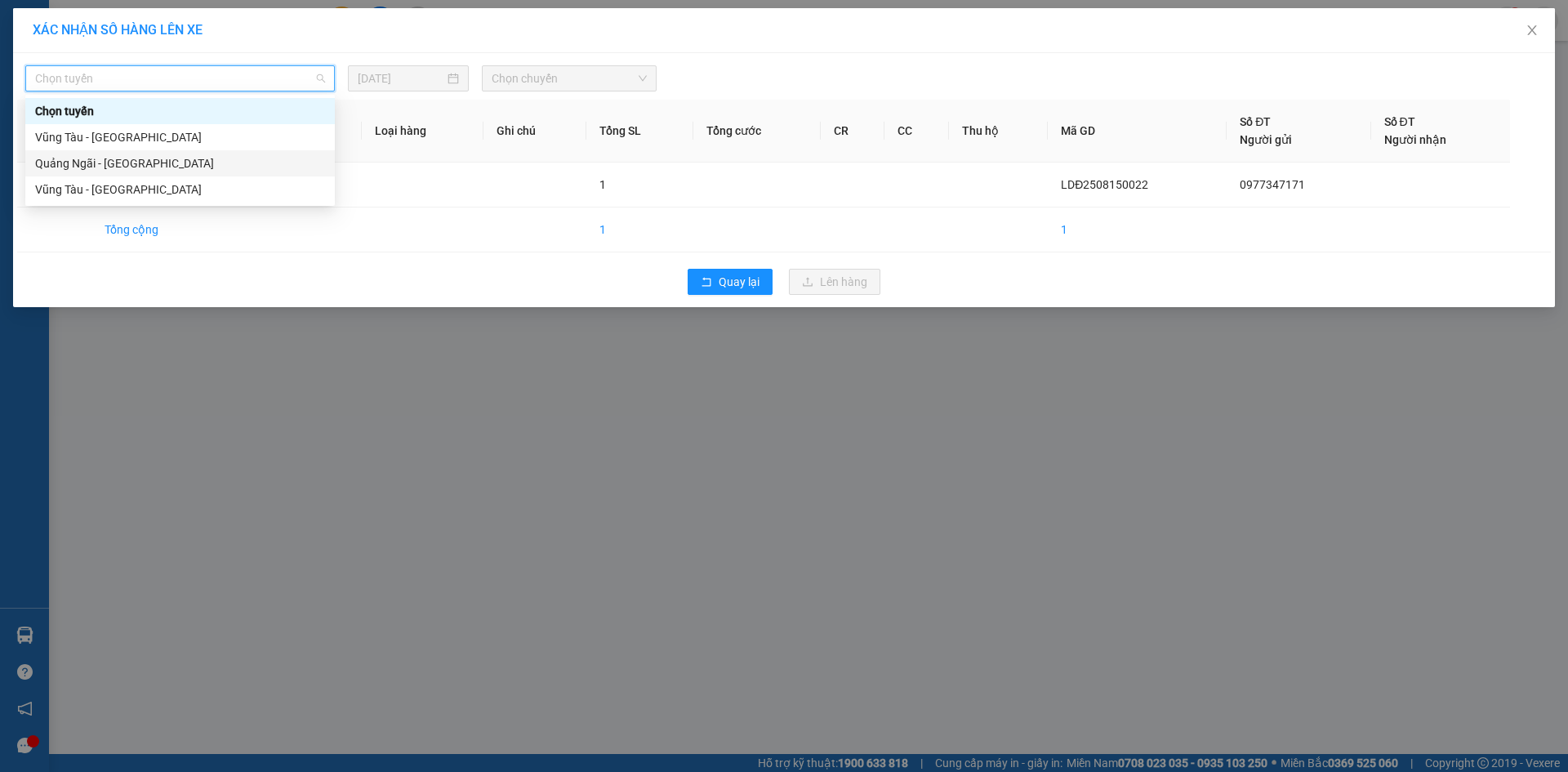
click at [201, 171] on div "Quảng Ngãi - [GEOGRAPHIC_DATA]" at bounding box center [179, 163] width 290 height 18
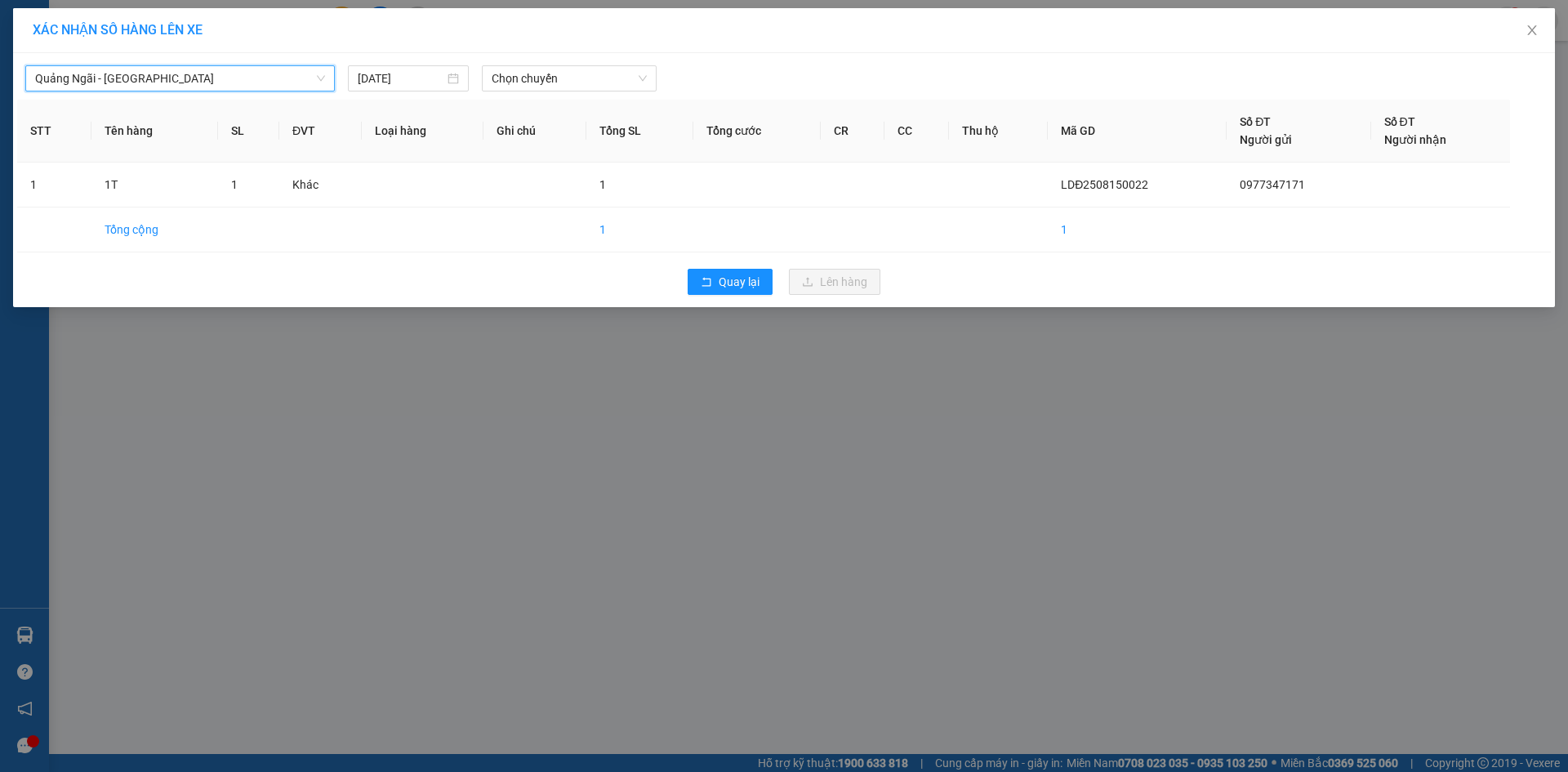
click at [572, 63] on div "[GEOGRAPHIC_DATA] - [GEOGRAPHIC_DATA] [GEOGRAPHIC_DATA] - [GEOGRAPHIC_DATA] [DA…" at bounding box center [783, 74] width 1533 height 35
click at [585, 74] on span "Chọn chuyến" at bounding box center [569, 78] width 155 height 25
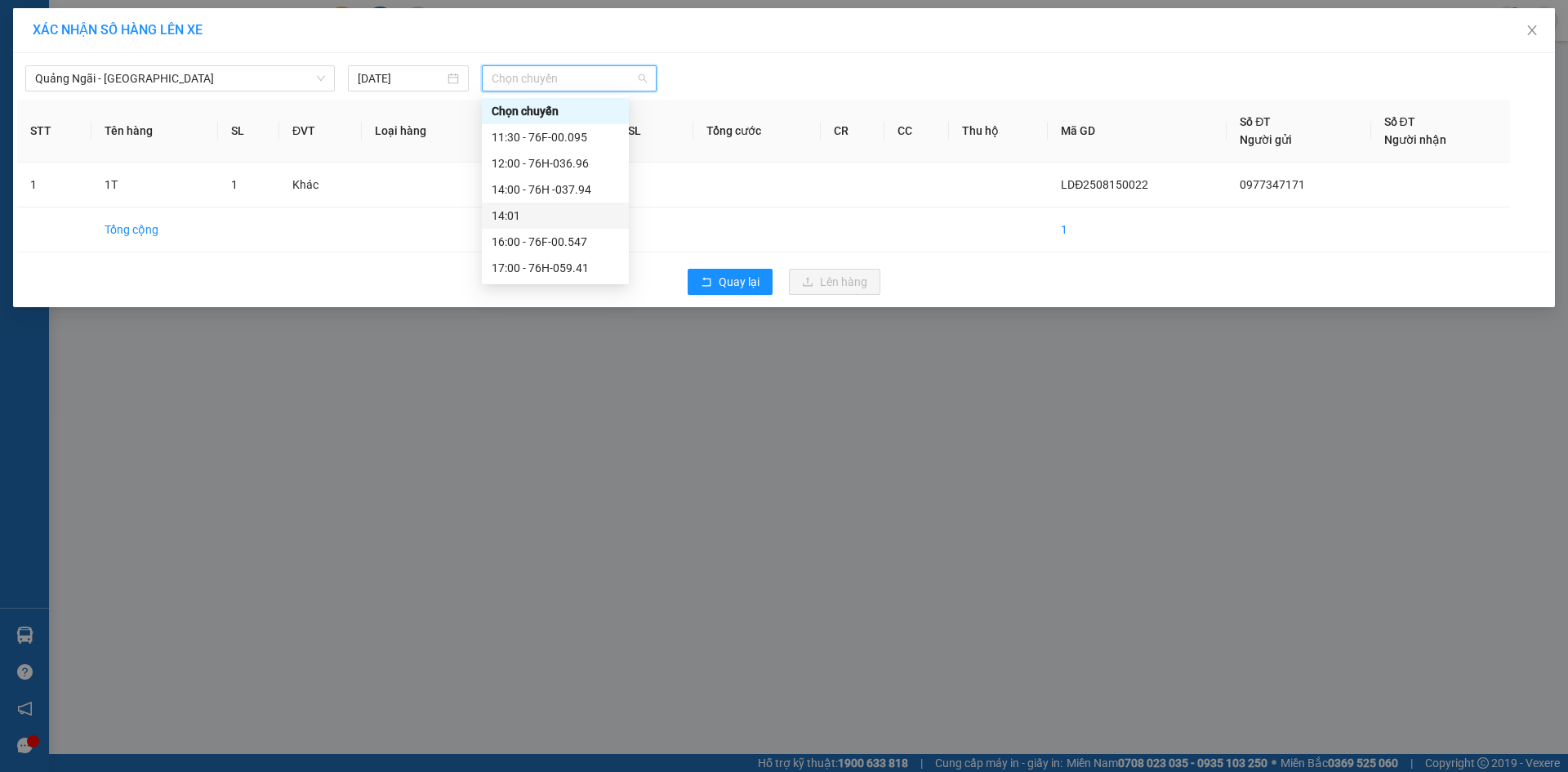
click at [592, 191] on div "14:00 - 76H -037.94" at bounding box center [555, 189] width 128 height 18
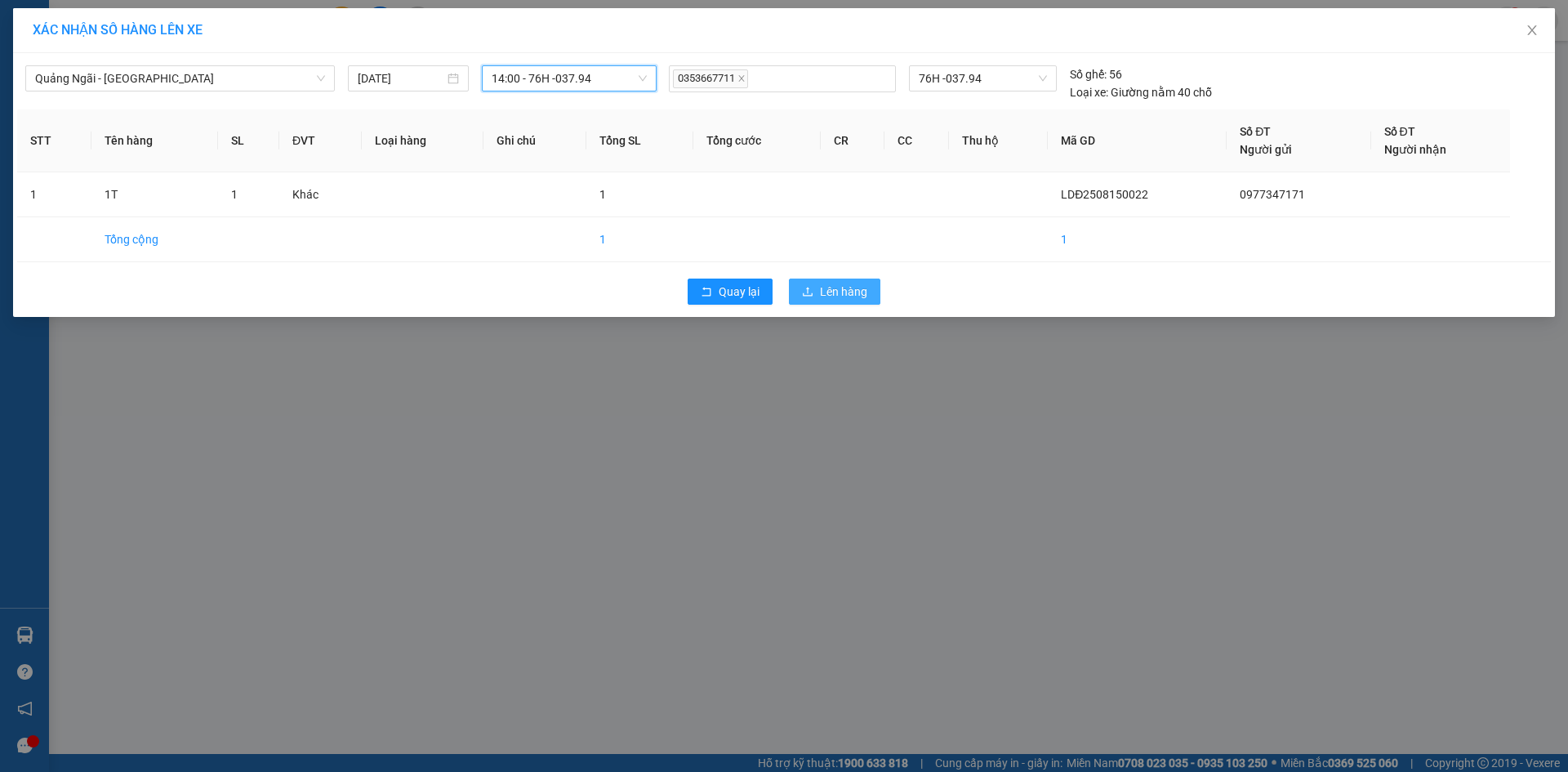
click at [833, 291] on span "Lên hàng" at bounding box center [843, 291] width 48 height 18
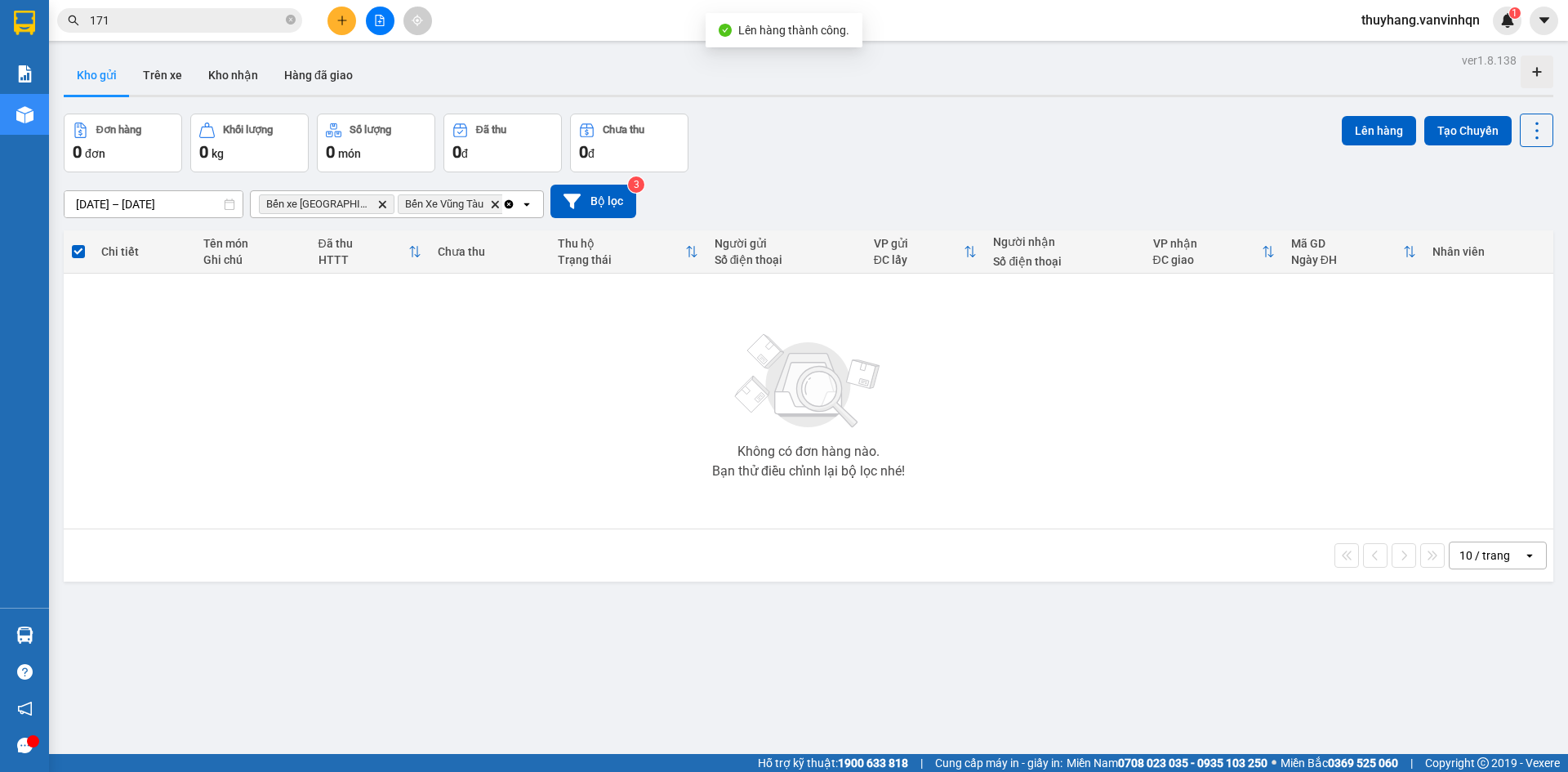
click at [381, 17] on icon "file-add" at bounding box center [380, 21] width 12 height 12
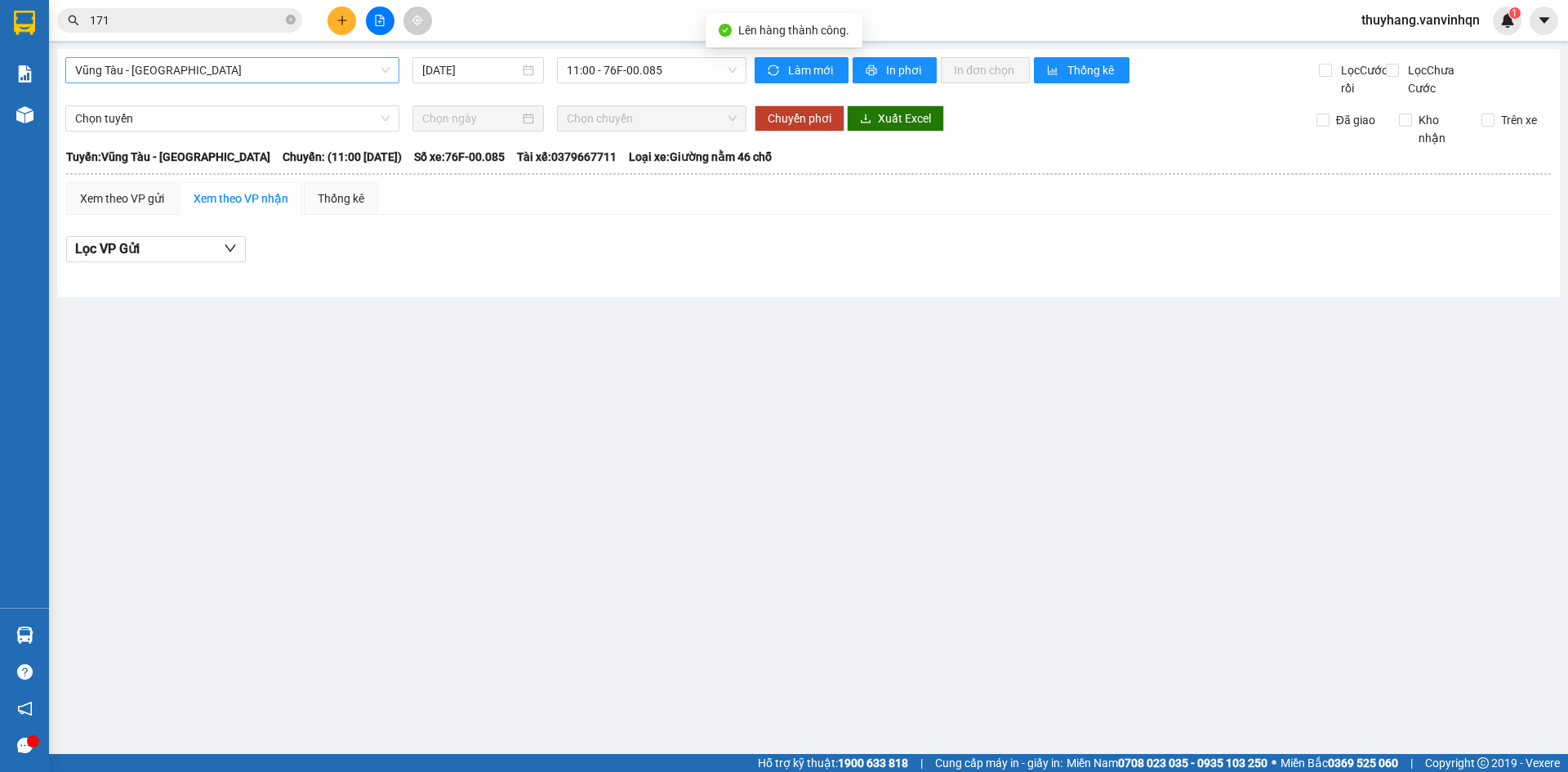
click at [295, 78] on span "Vũng Tàu - [GEOGRAPHIC_DATA]" at bounding box center [233, 70] width 315 height 25
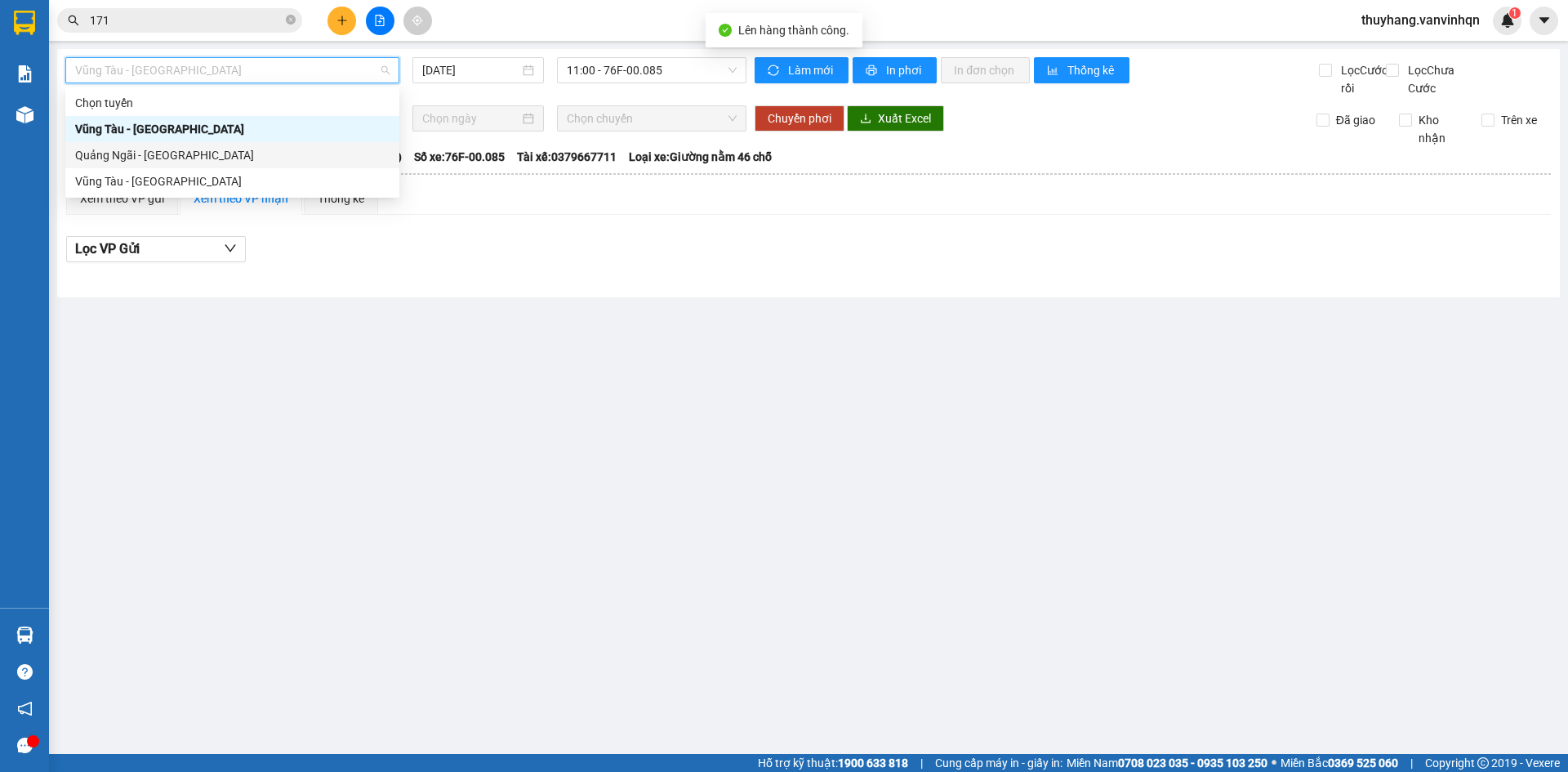
click at [287, 148] on div "Quảng Ngãi - [GEOGRAPHIC_DATA]" at bounding box center [233, 155] width 315 height 18
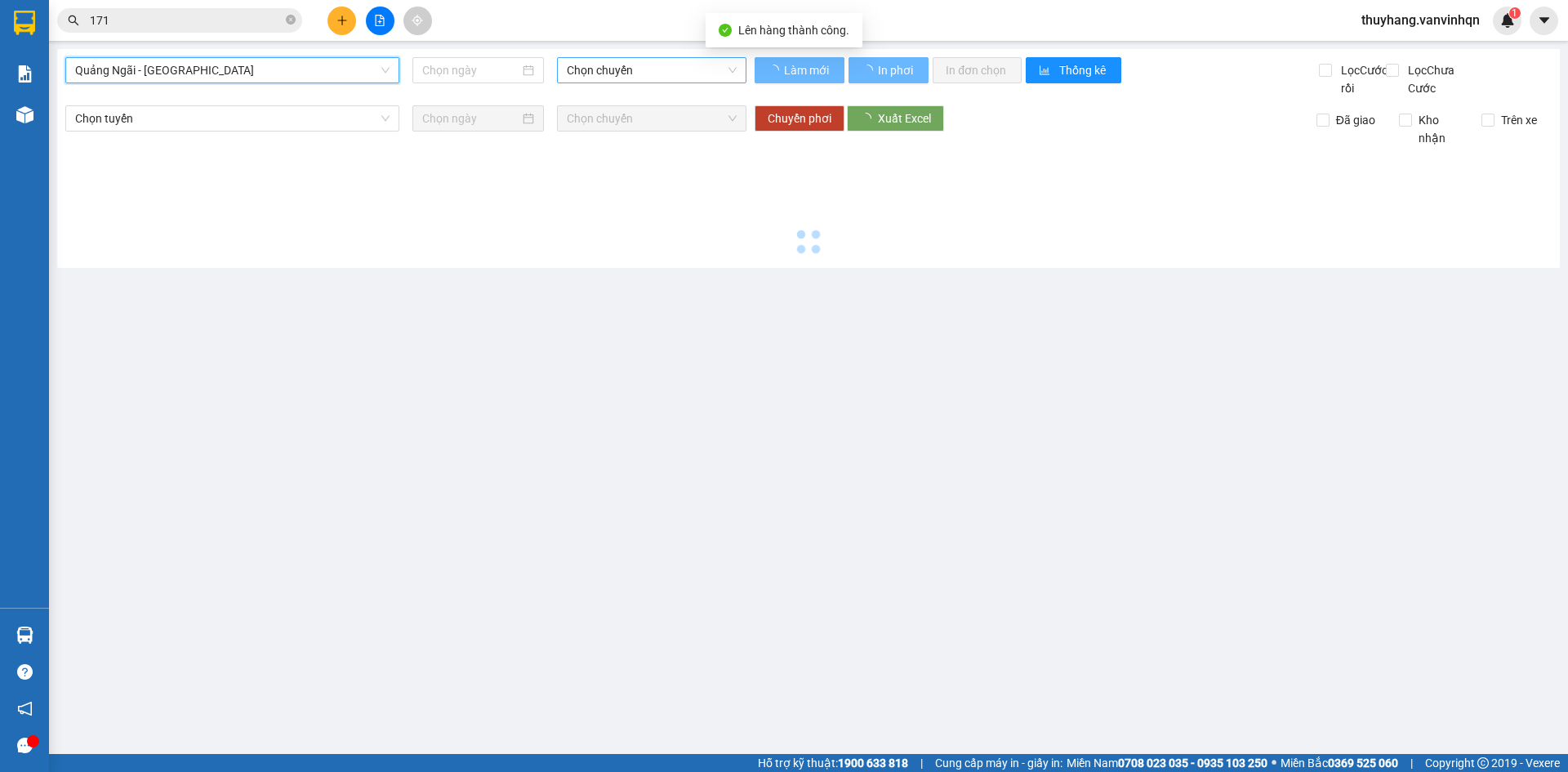
type input "[DATE]"
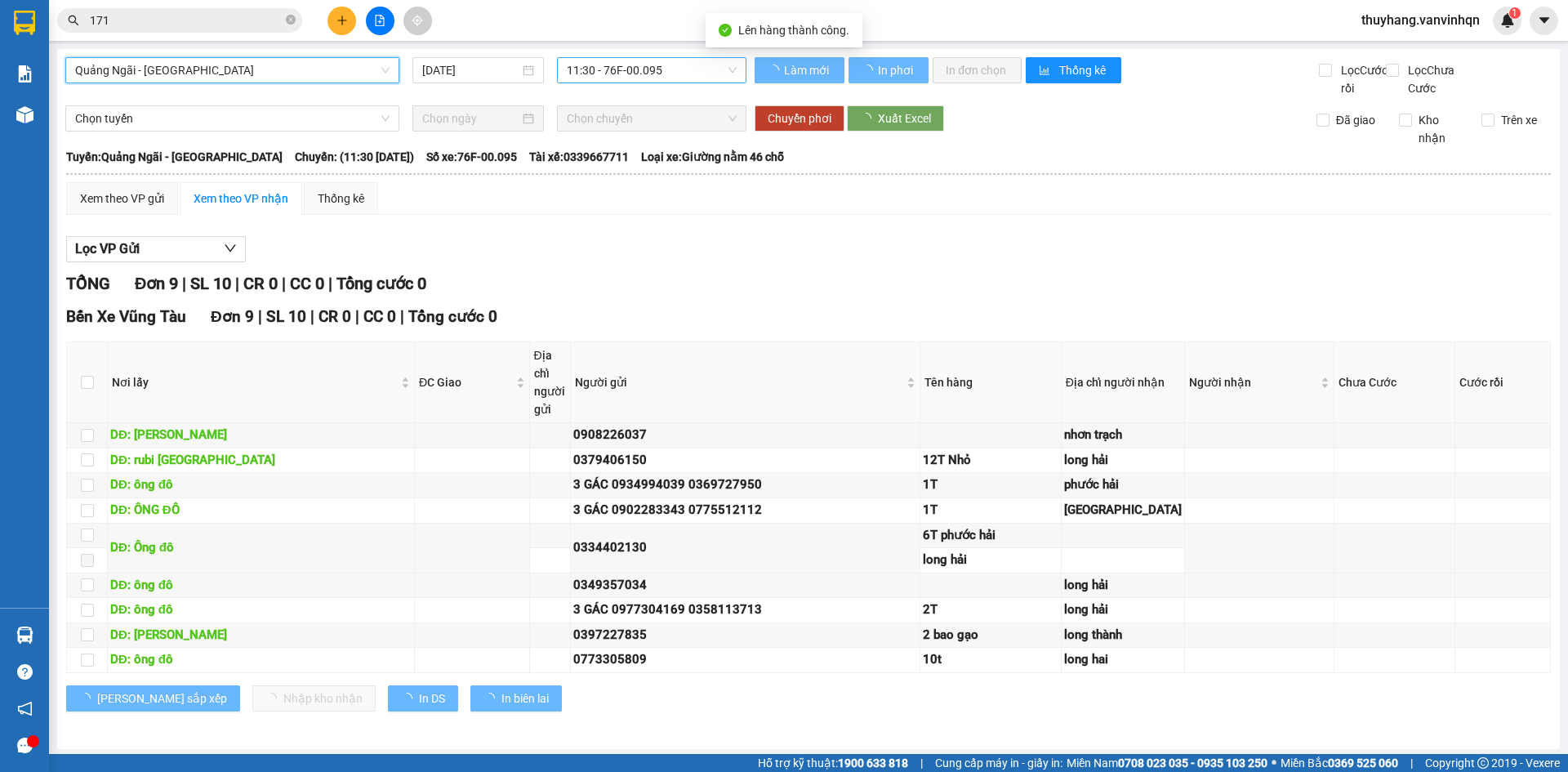
click at [645, 63] on span "11:30 - 76F-00.095" at bounding box center [651, 70] width 170 height 25
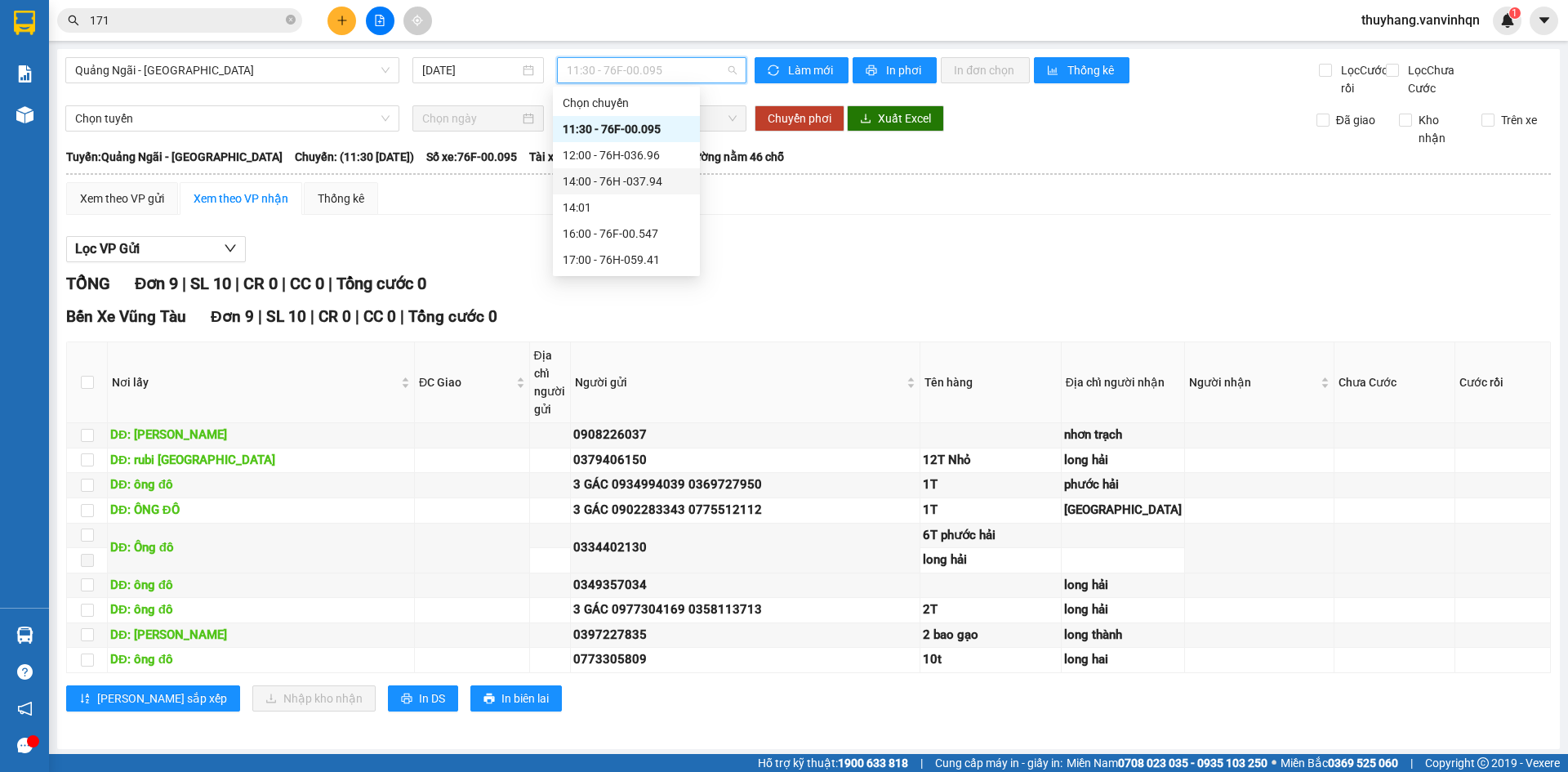
click at [668, 181] on div "14:00 - 76H -037.94" at bounding box center [626, 181] width 128 height 18
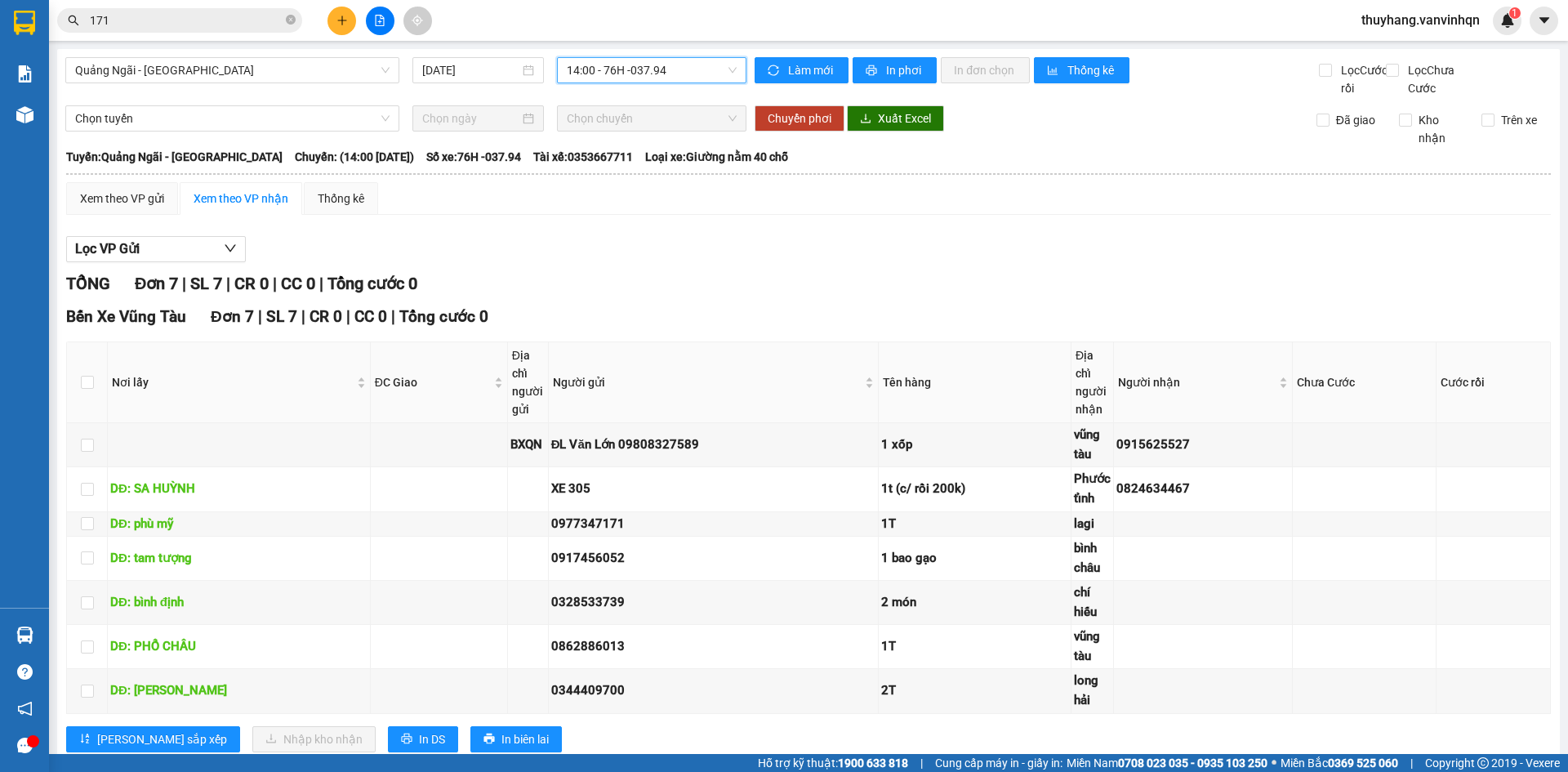
click at [689, 73] on span "14:00 - 76H -037.94" at bounding box center [651, 70] width 170 height 25
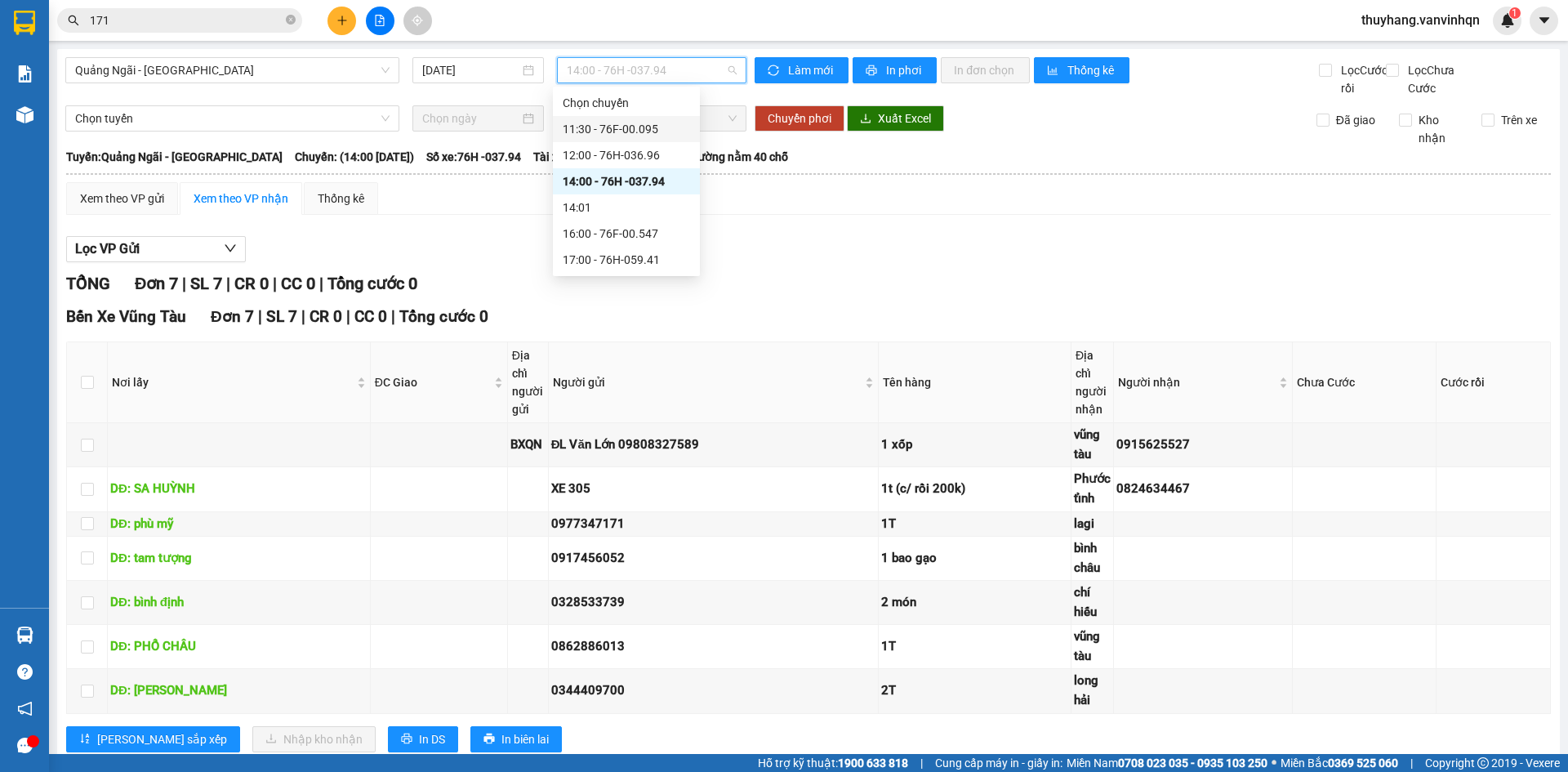
click at [662, 132] on div "11:30 - 76F-00.095" at bounding box center [626, 129] width 128 height 18
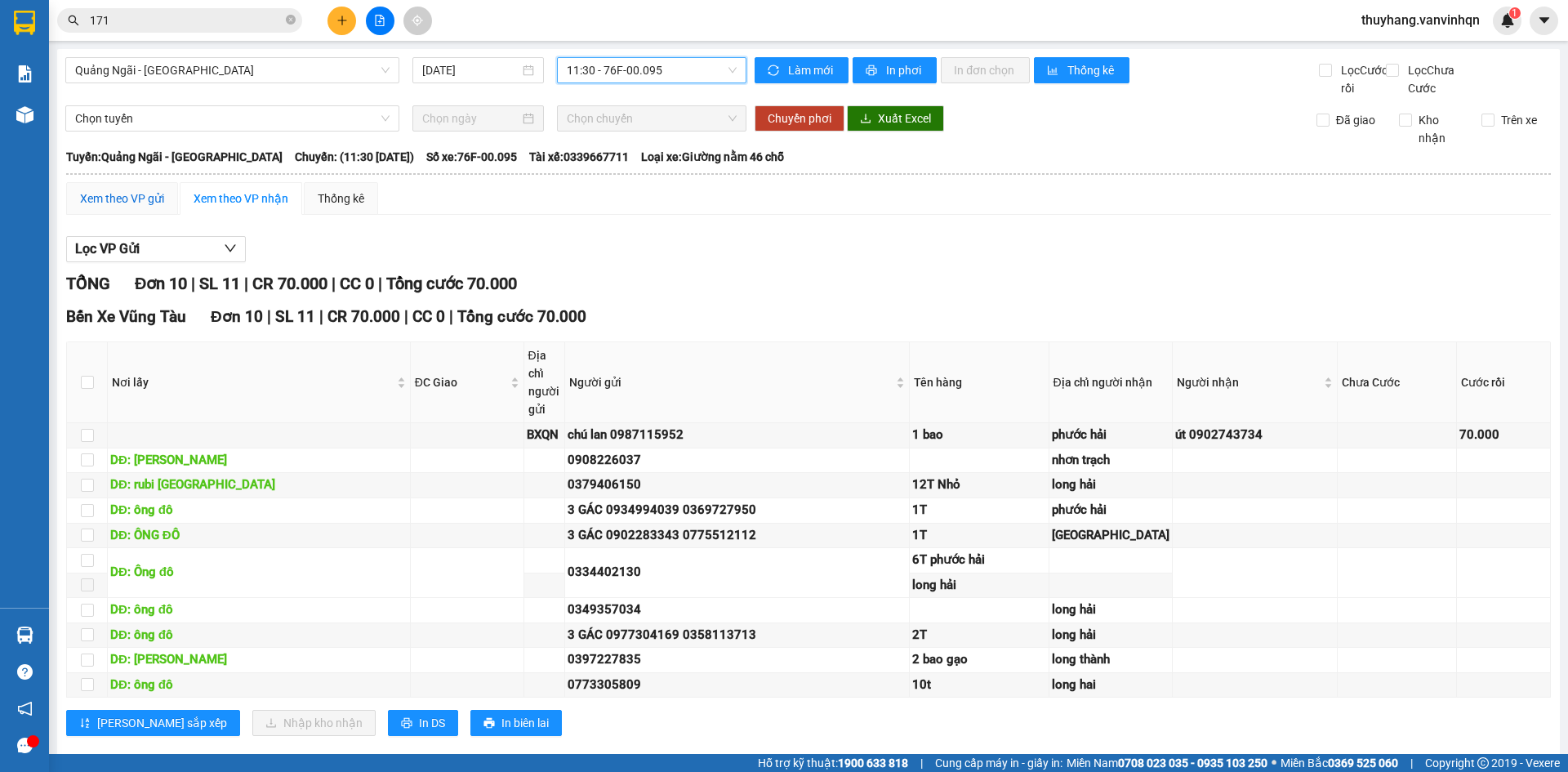
click at [104, 208] on div "Xem theo VP gửi" at bounding box center [122, 198] width 84 height 18
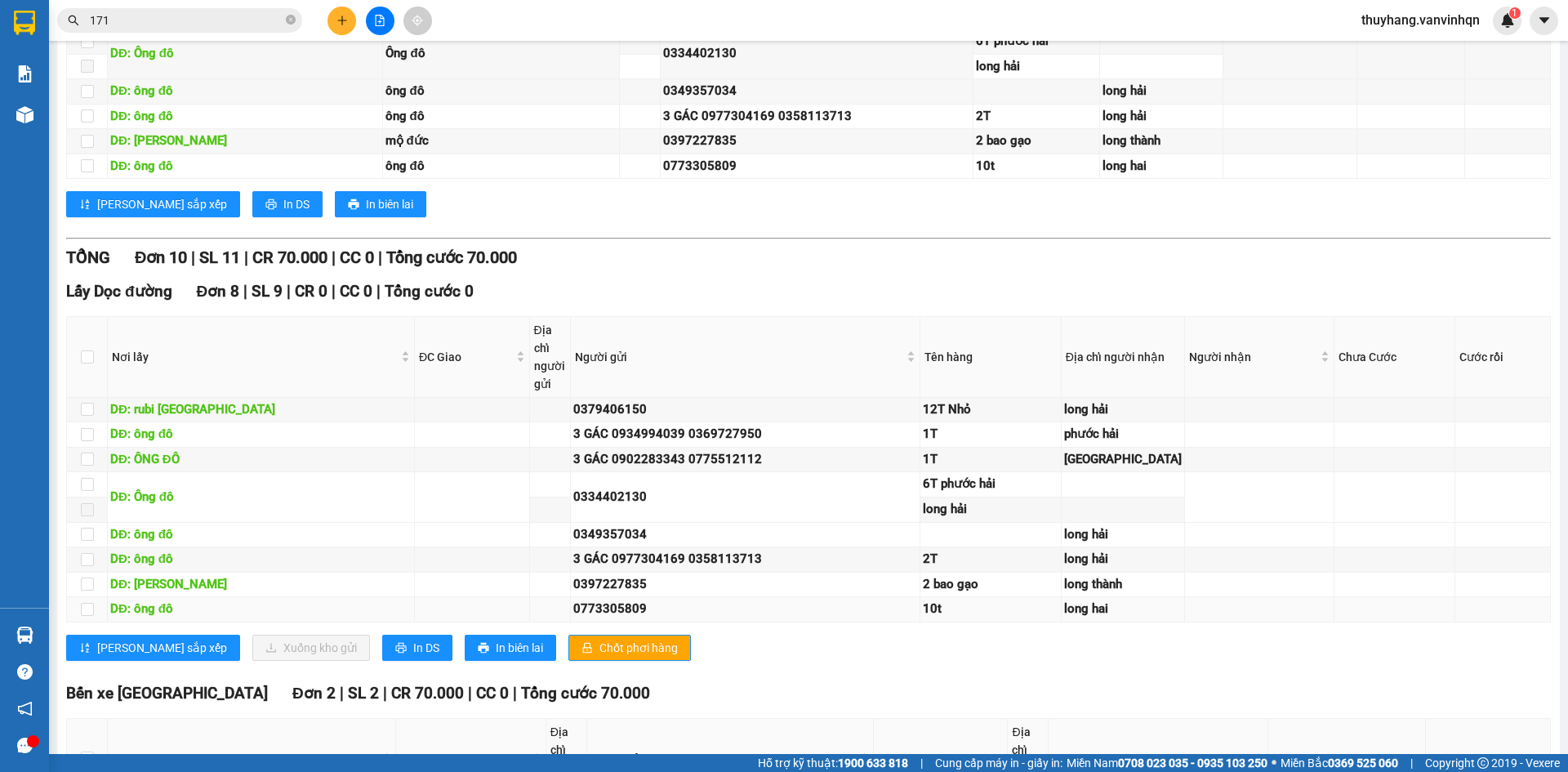
scroll to position [817, 0]
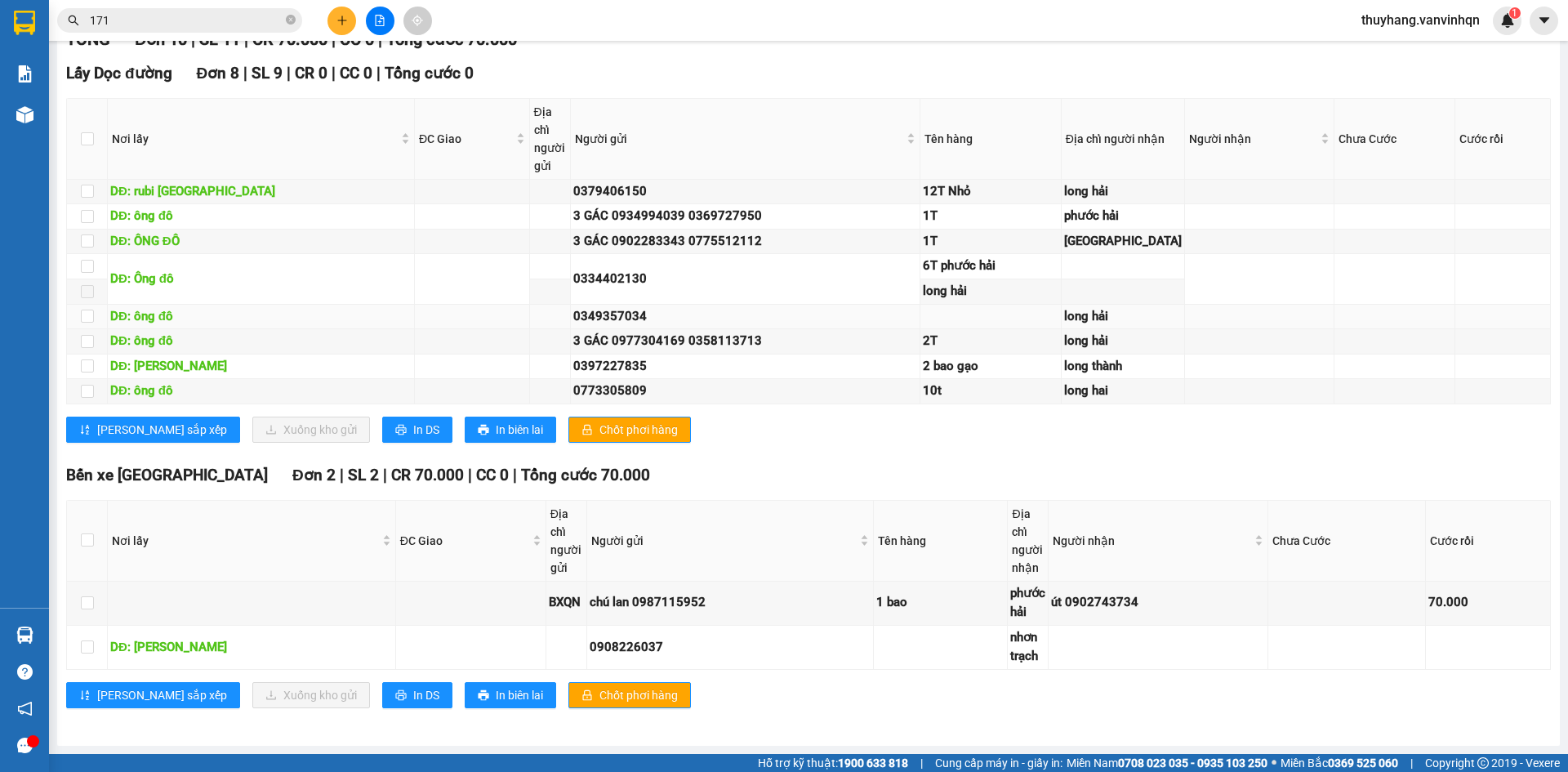
click at [79, 330] on td at bounding box center [87, 318] width 41 height 26
click at [86, 323] on input "checkbox" at bounding box center [87, 316] width 13 height 13
checkbox input "true"
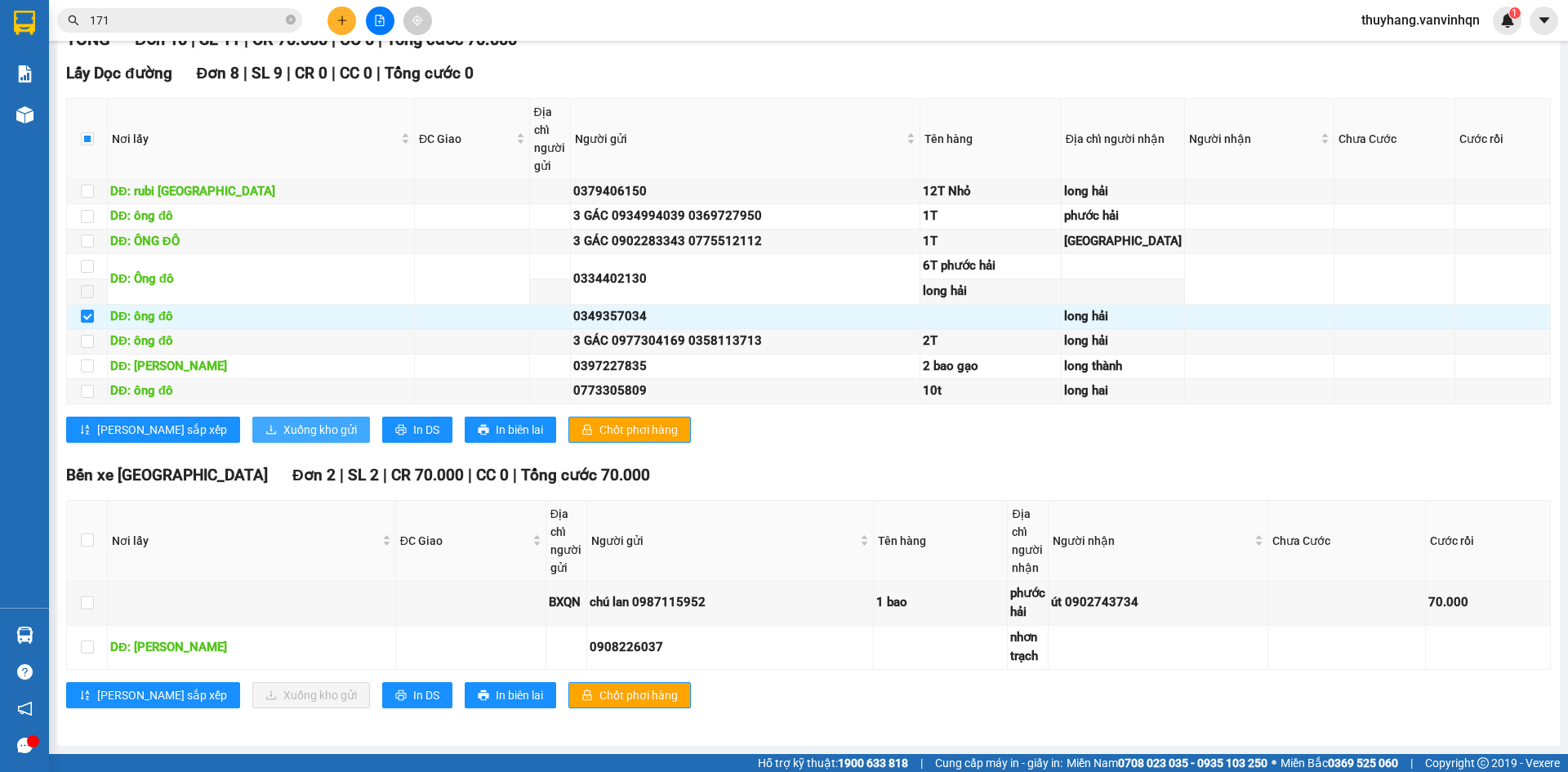
click at [283, 438] on span "Xuống kho gửi" at bounding box center [320, 430] width 73 height 18
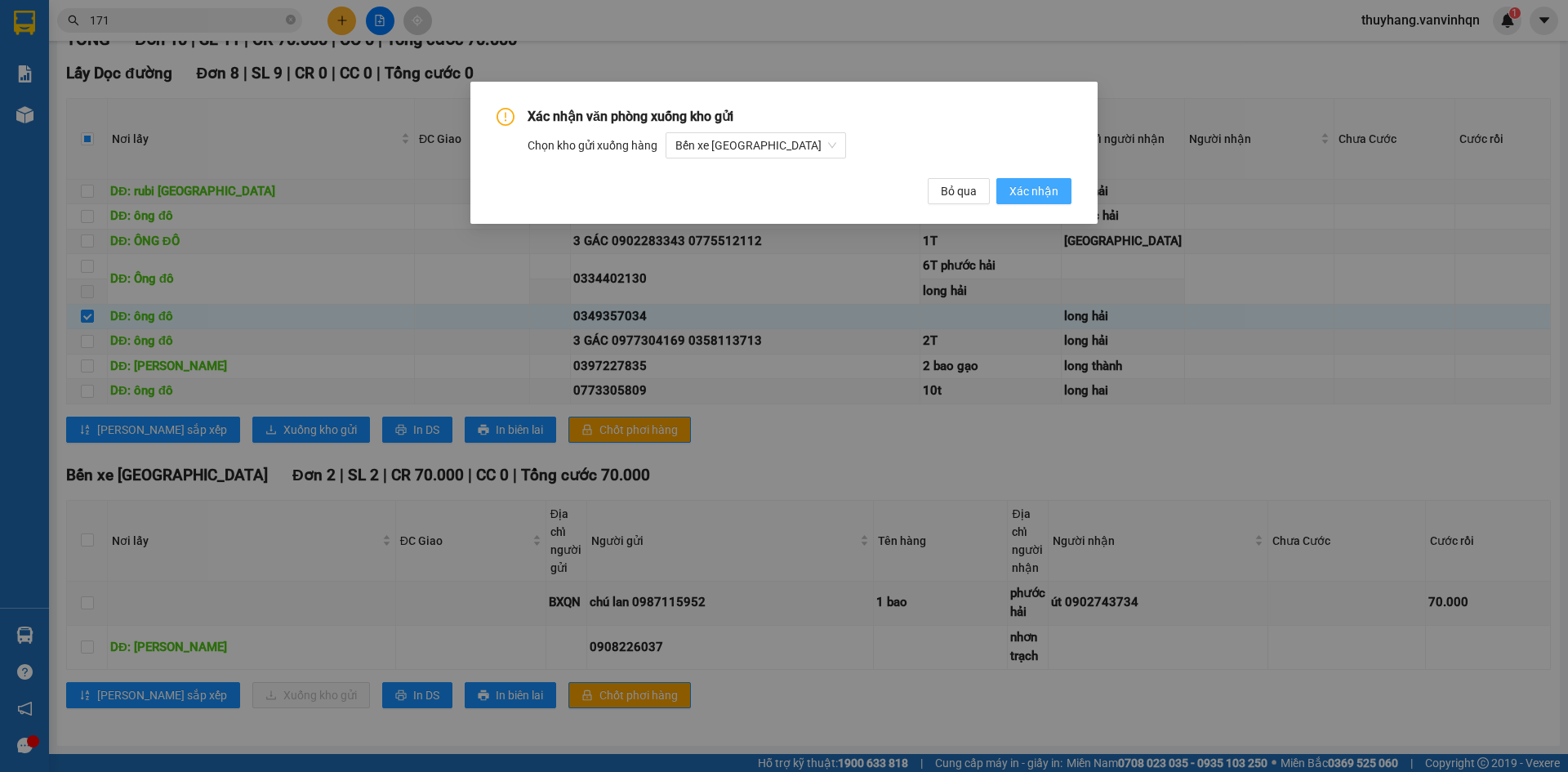
click at [1029, 184] on span "Xác nhận" at bounding box center [1033, 191] width 49 height 18
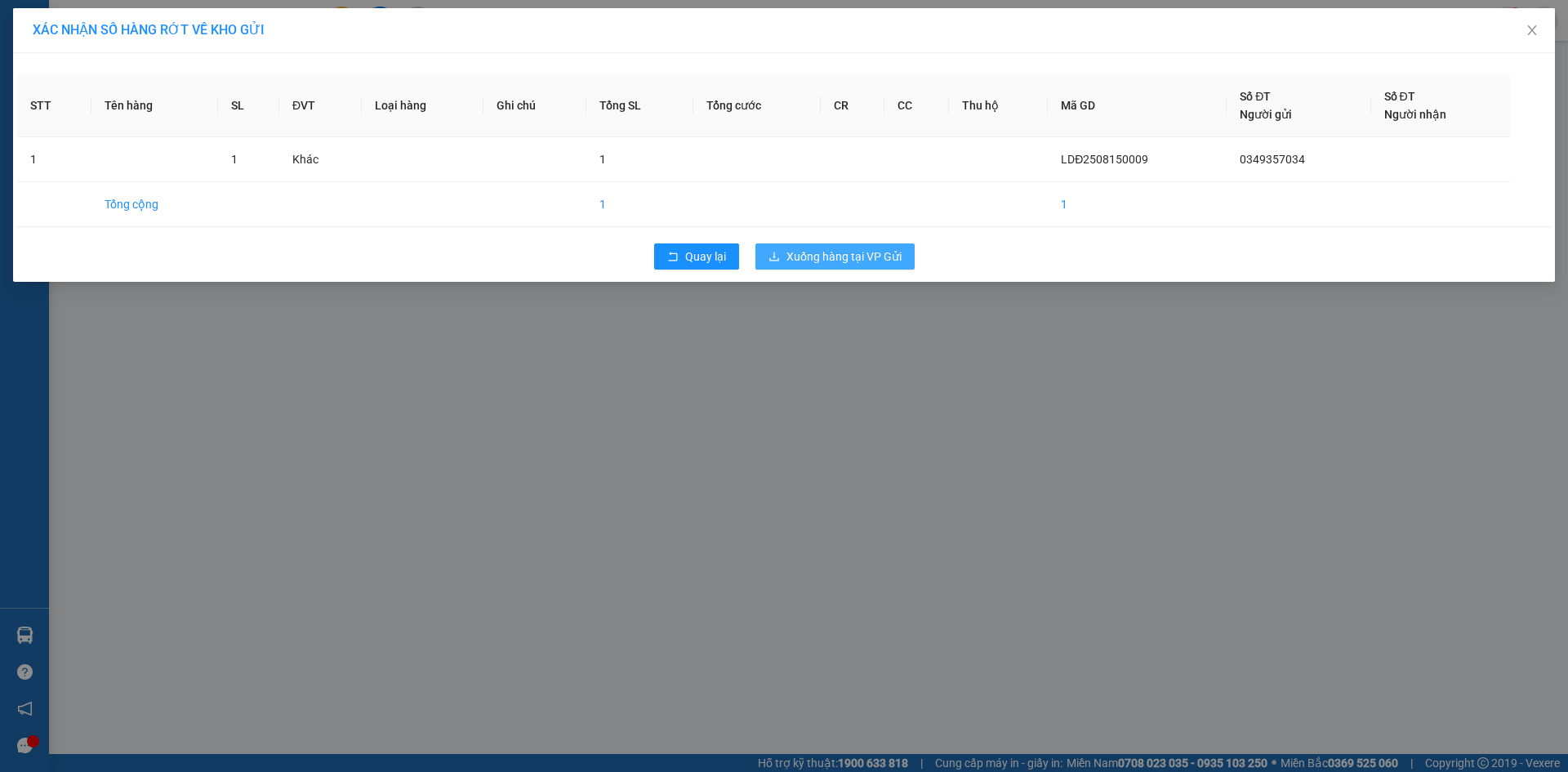
click at [874, 257] on span "Xuống hàng tại VP Gửi" at bounding box center [843, 256] width 115 height 18
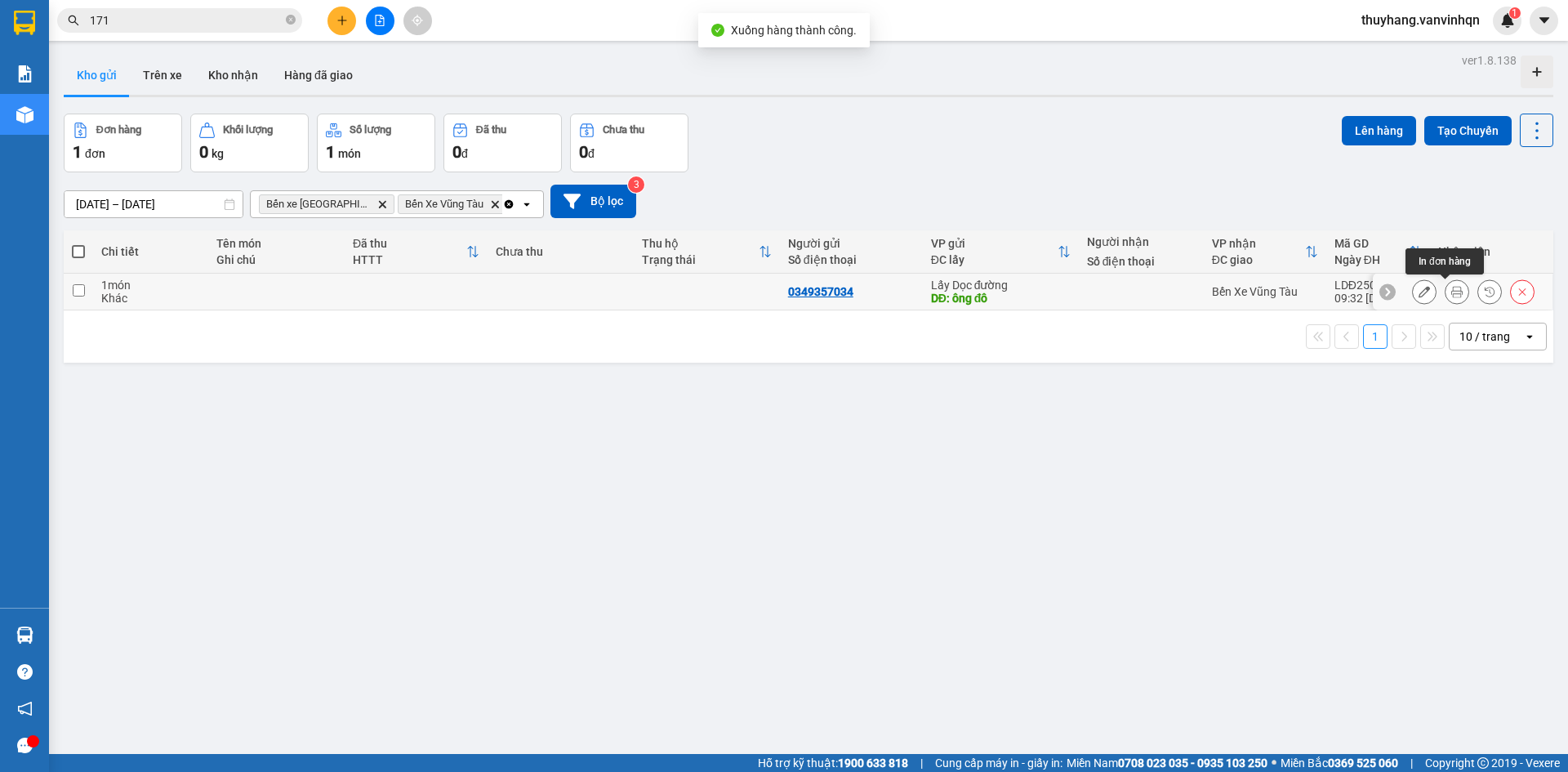
click at [1419, 291] on icon at bounding box center [1424, 292] width 12 height 12
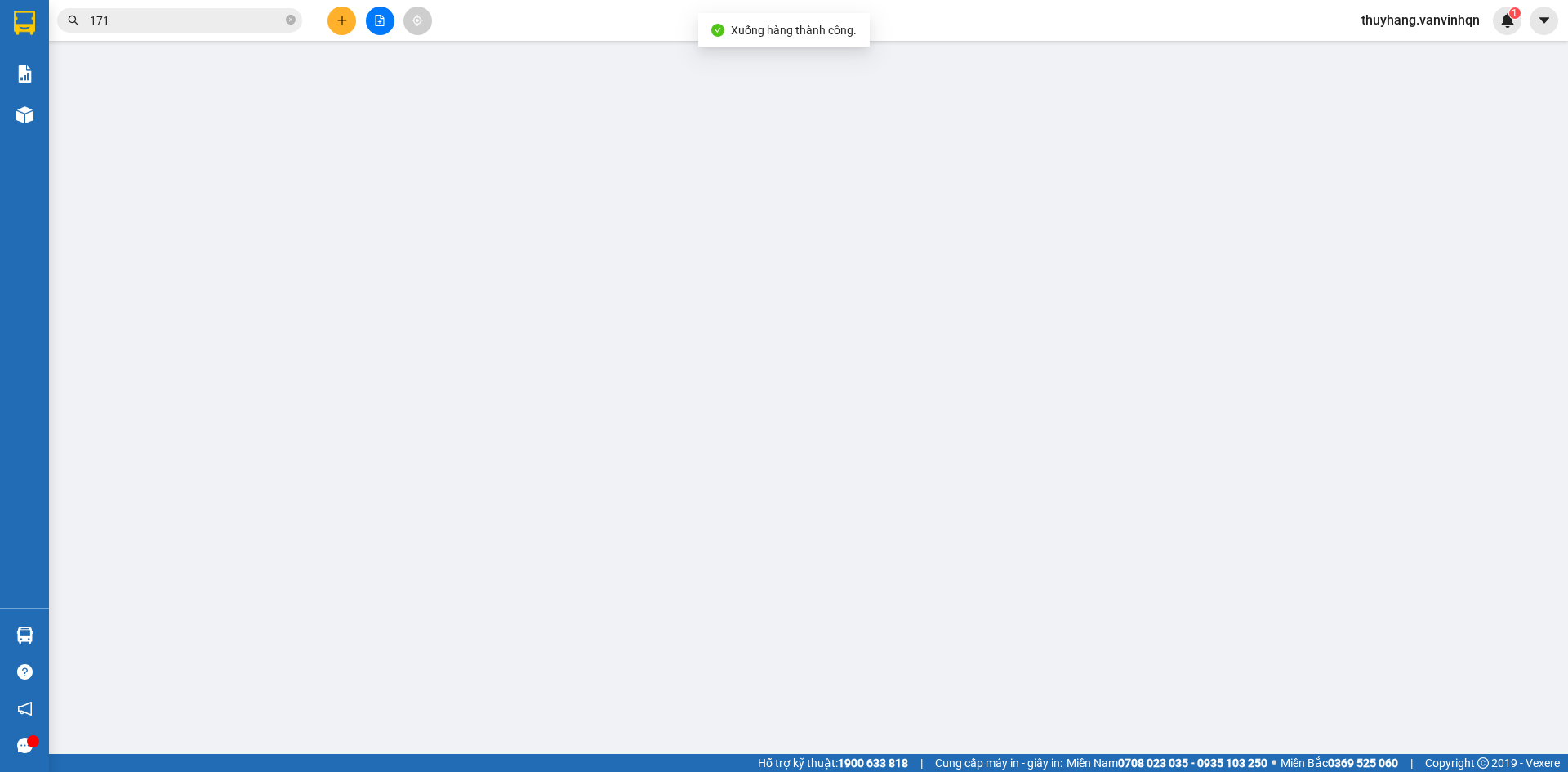
type input "0349357034"
type input "ông đô"
type input "long hải"
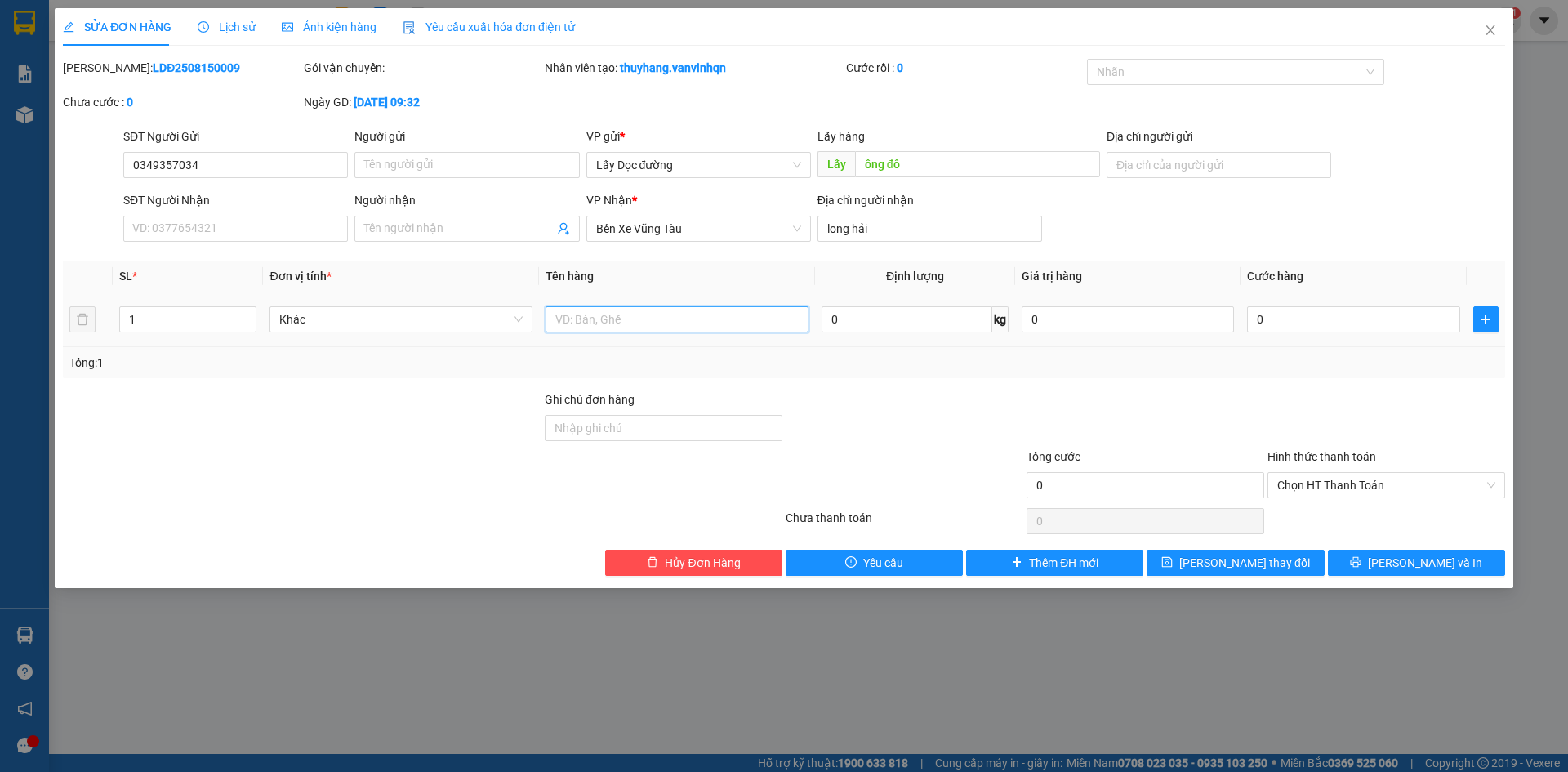
click at [678, 315] on input "text" at bounding box center [677, 319] width 263 height 26
type input "3t"
click at [1233, 567] on span "[PERSON_NAME] thay đổi" at bounding box center [1244, 562] width 131 height 18
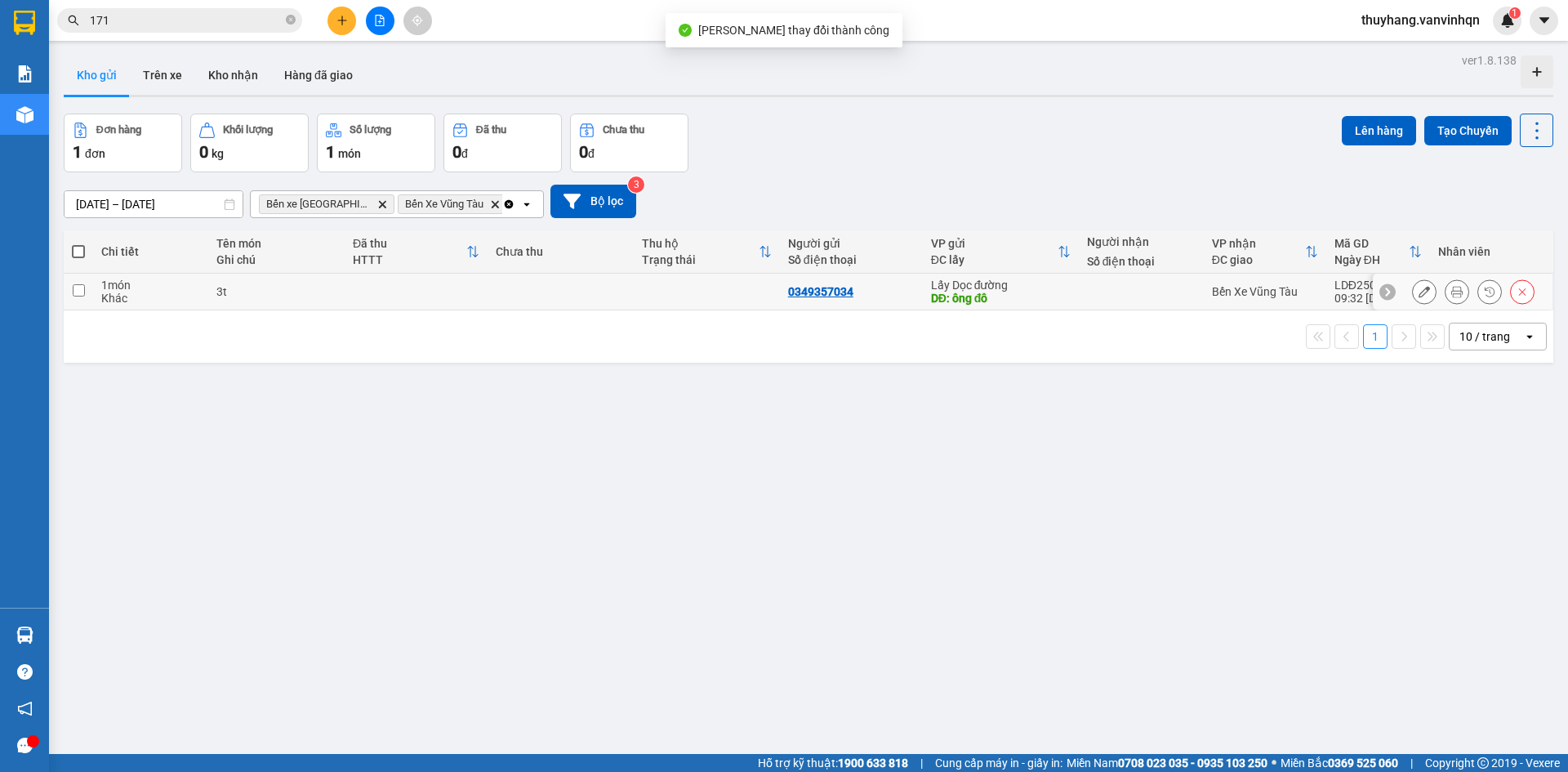
click at [176, 296] on div "Khác" at bounding box center [150, 297] width 99 height 13
checkbox input "true"
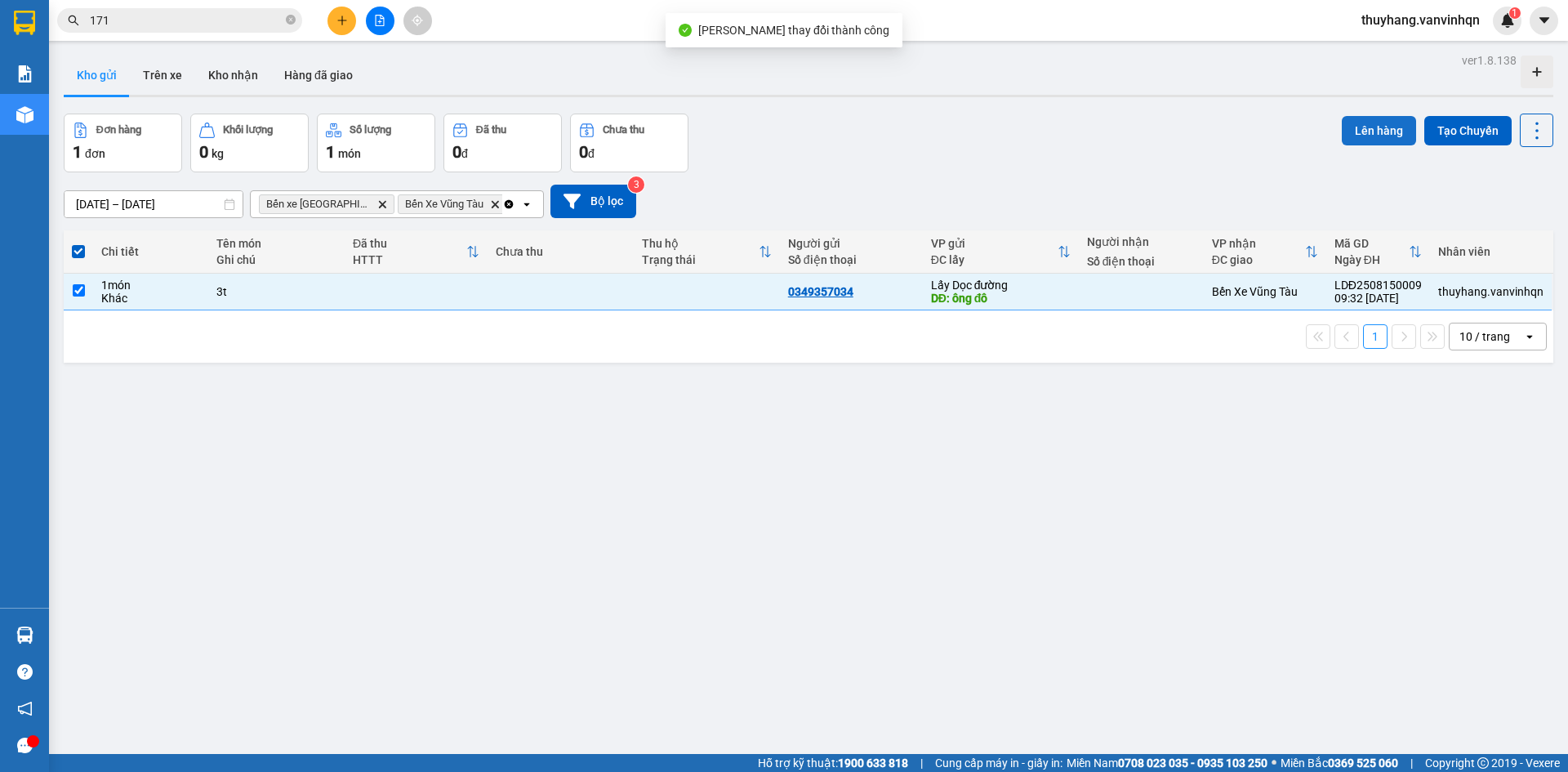
click at [1350, 130] on button "Lên hàng" at bounding box center [1378, 131] width 74 height 30
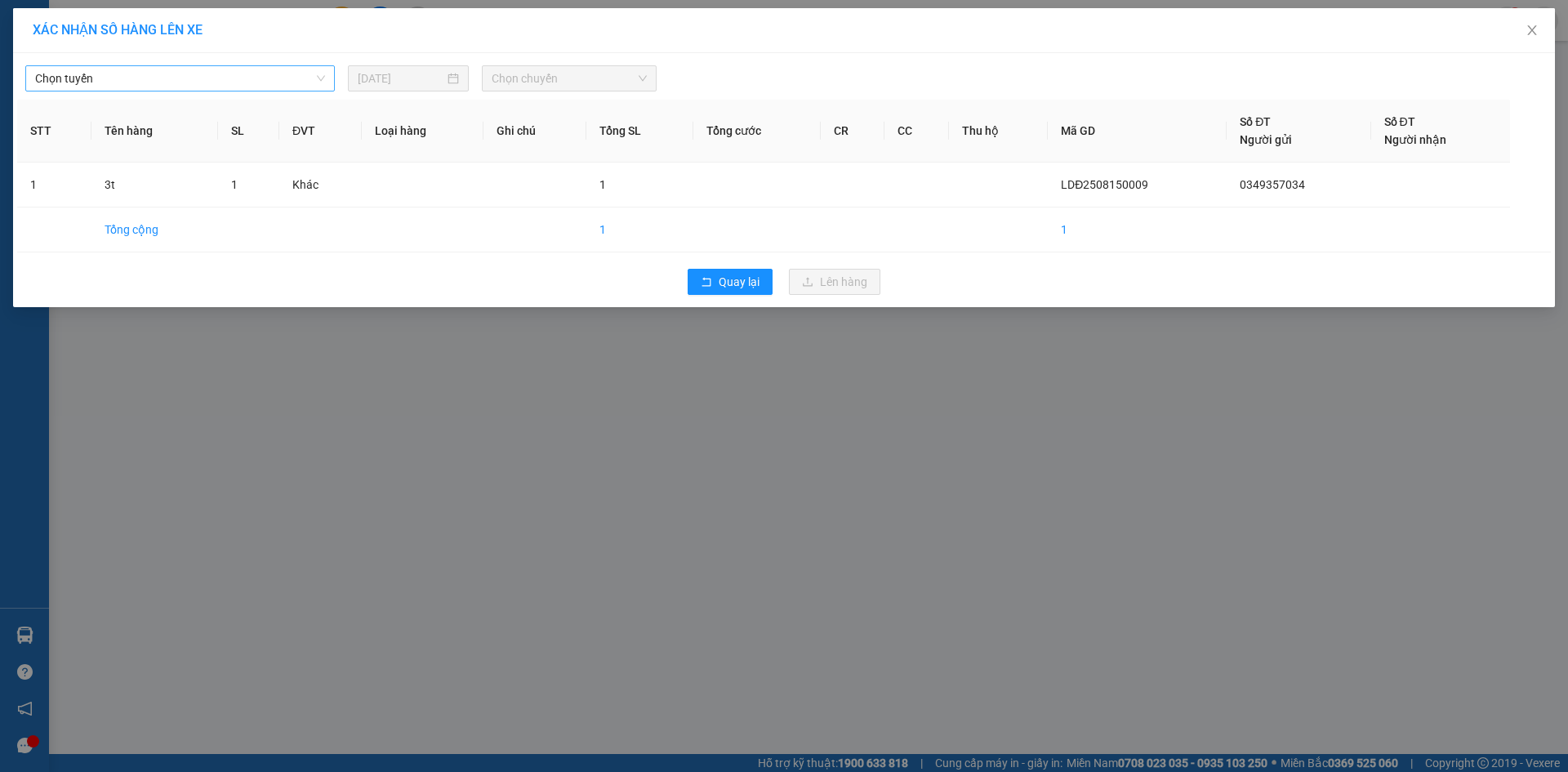
click at [177, 74] on span "Chọn tuyến" at bounding box center [179, 78] width 290 height 25
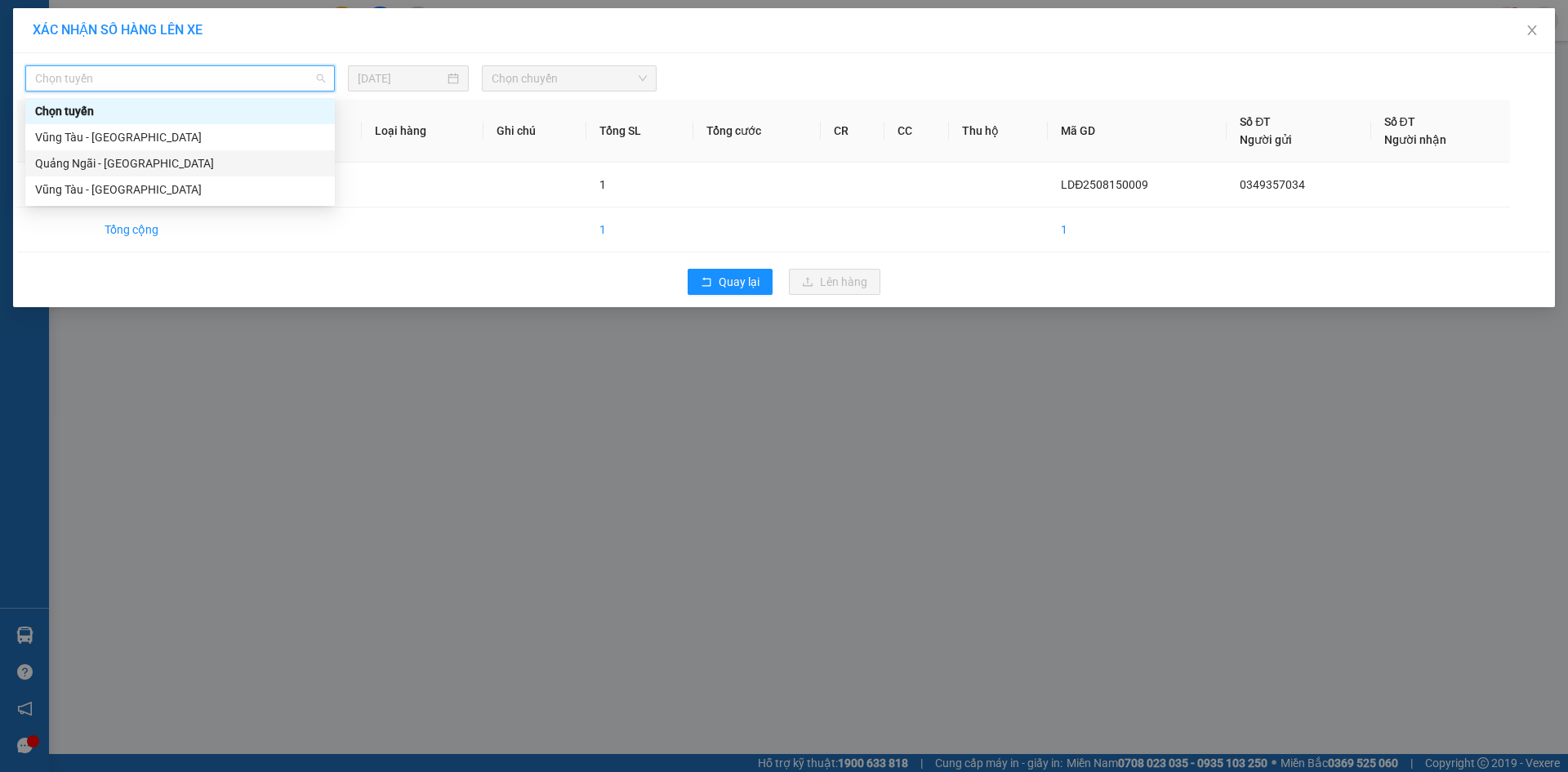
click at [170, 170] on div "Quảng Ngãi - [GEOGRAPHIC_DATA]" at bounding box center [179, 163] width 290 height 18
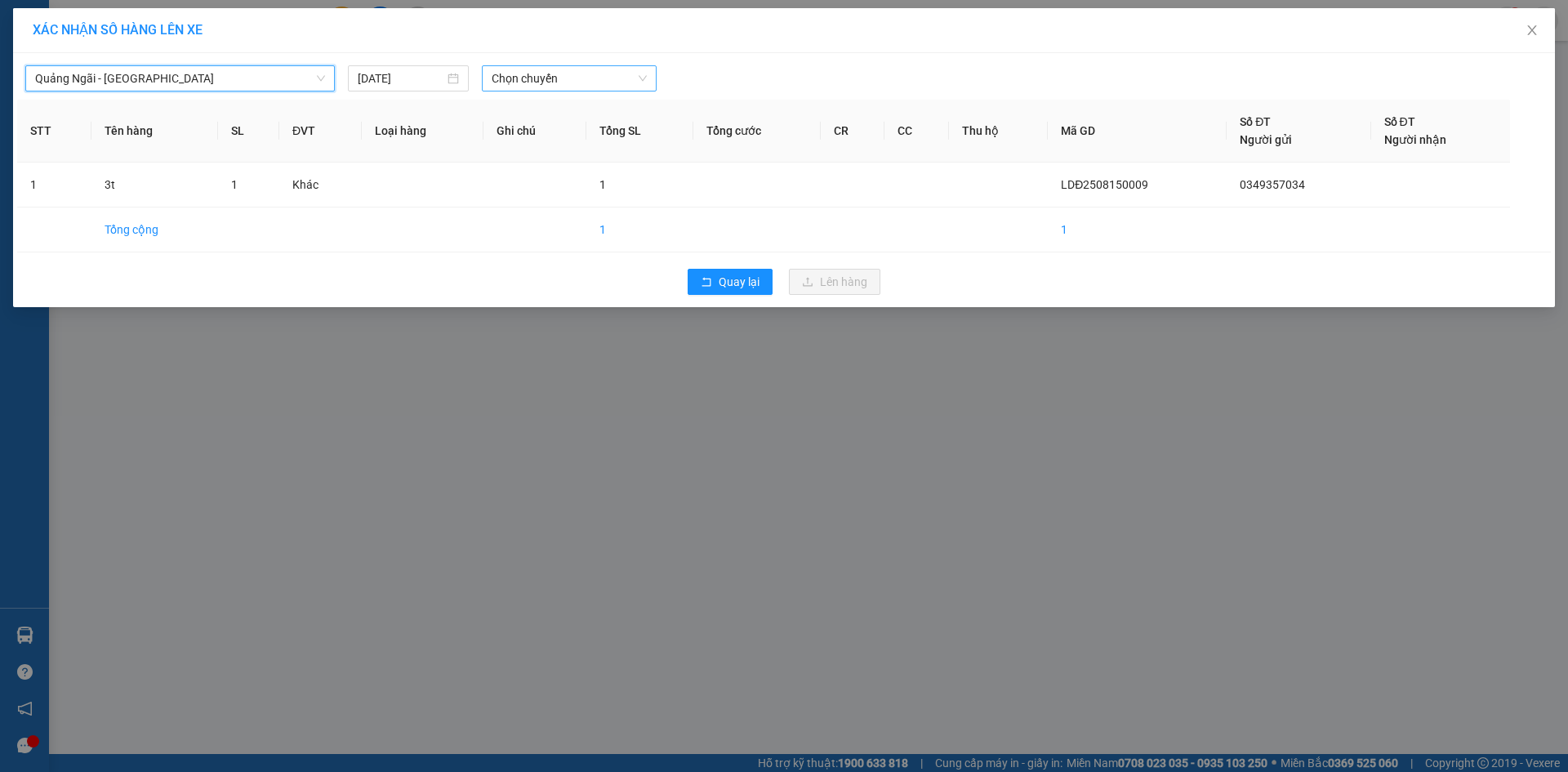
click at [554, 82] on span "Chọn chuyến" at bounding box center [569, 78] width 155 height 25
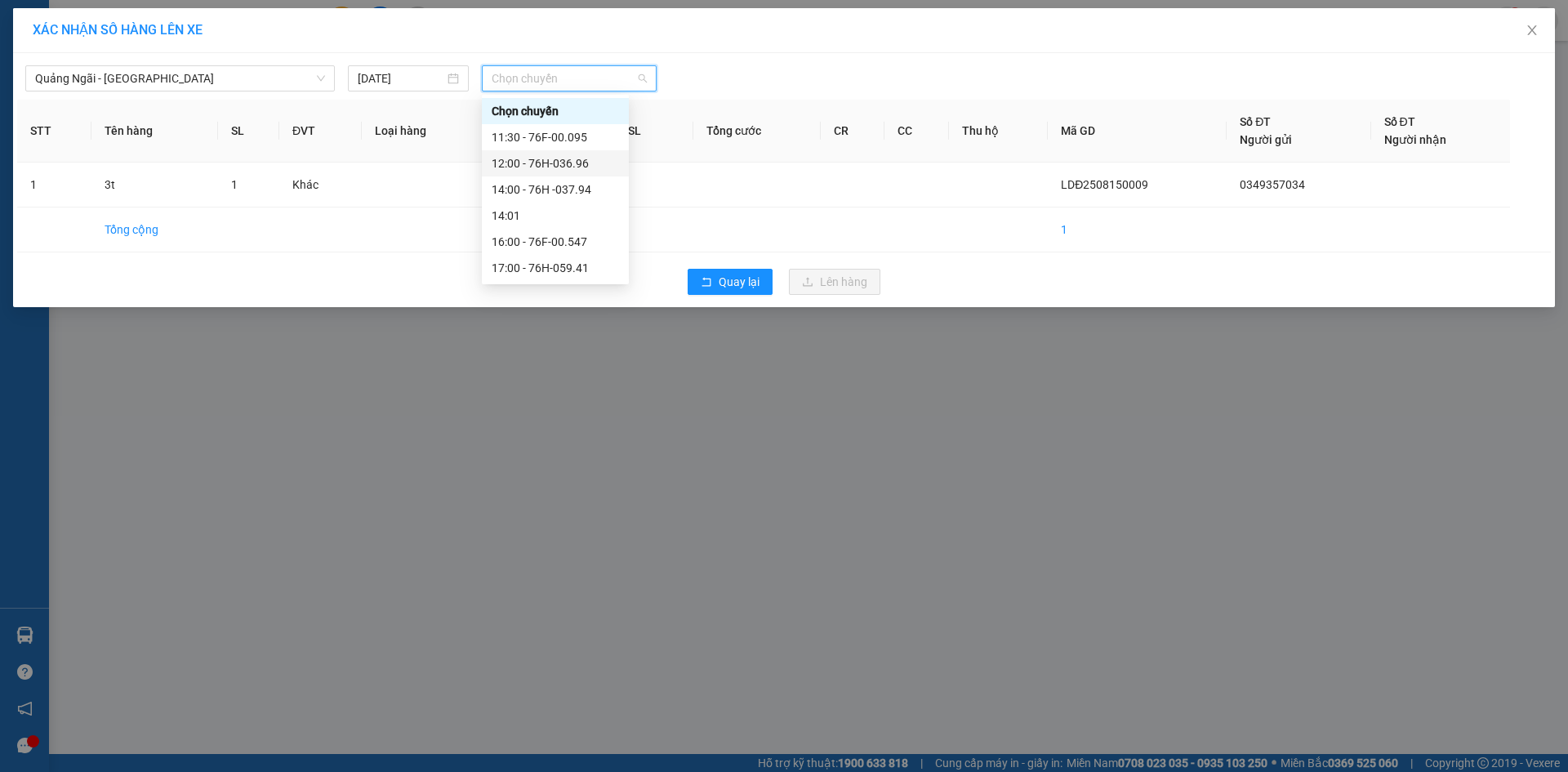
click at [598, 164] on div "12:00 - 76H-036.96" at bounding box center [555, 163] width 128 height 18
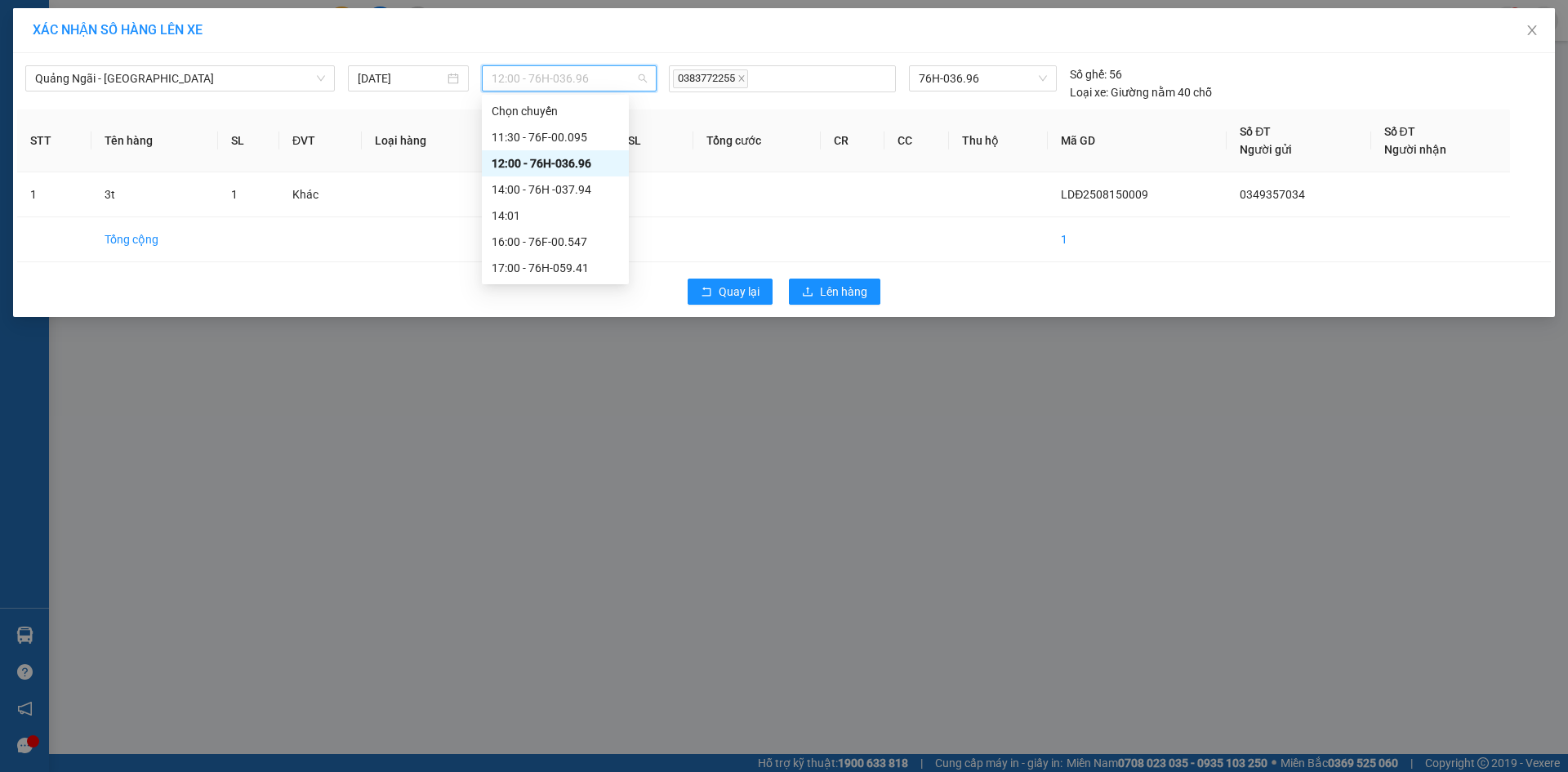
click at [612, 82] on span "12:00 - 76H-036.96" at bounding box center [569, 78] width 155 height 25
click at [590, 128] on div "11:30 - 76F-00.095" at bounding box center [555, 137] width 147 height 26
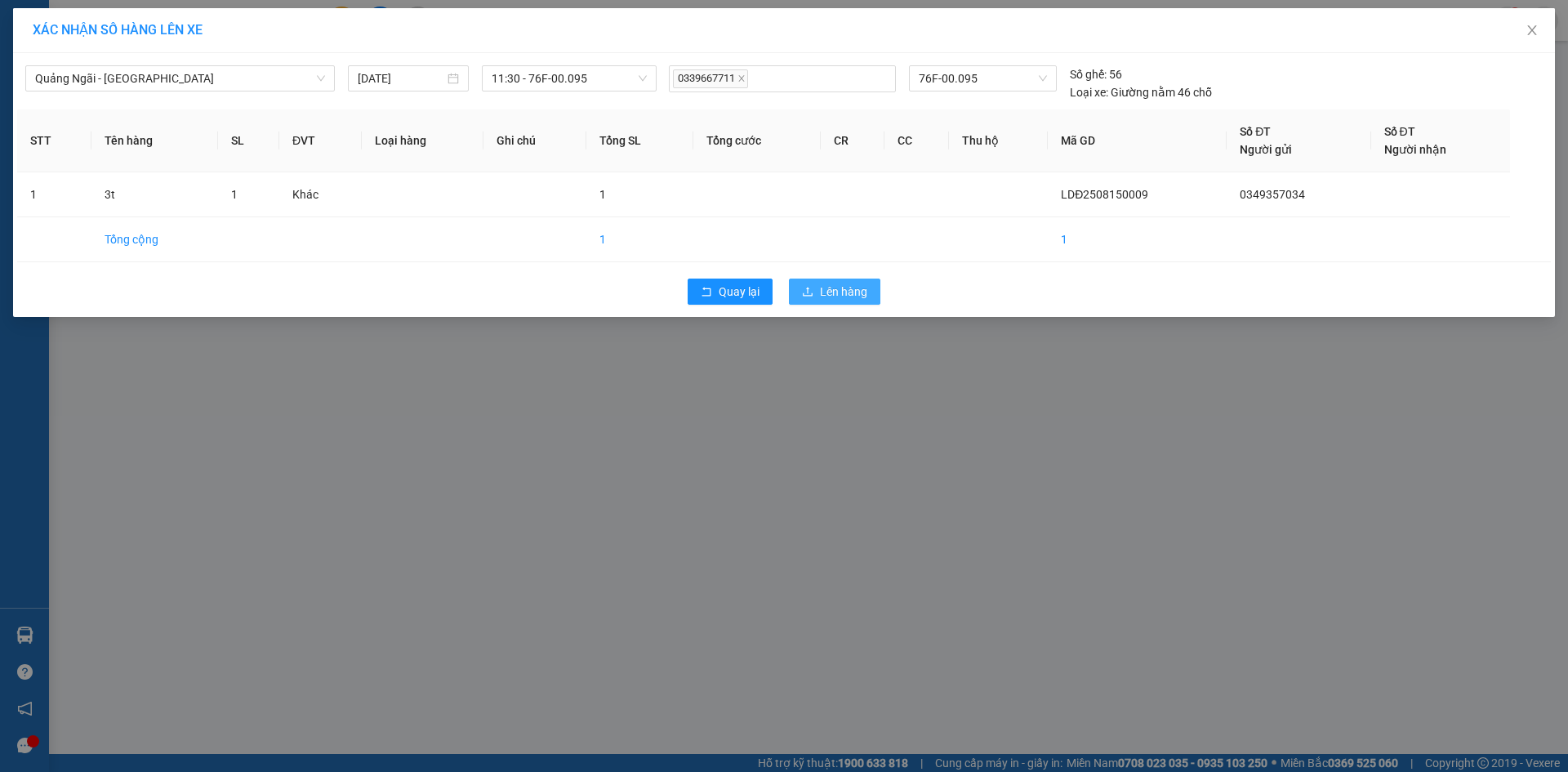
click at [837, 290] on span "Lên hàng" at bounding box center [843, 291] width 48 height 18
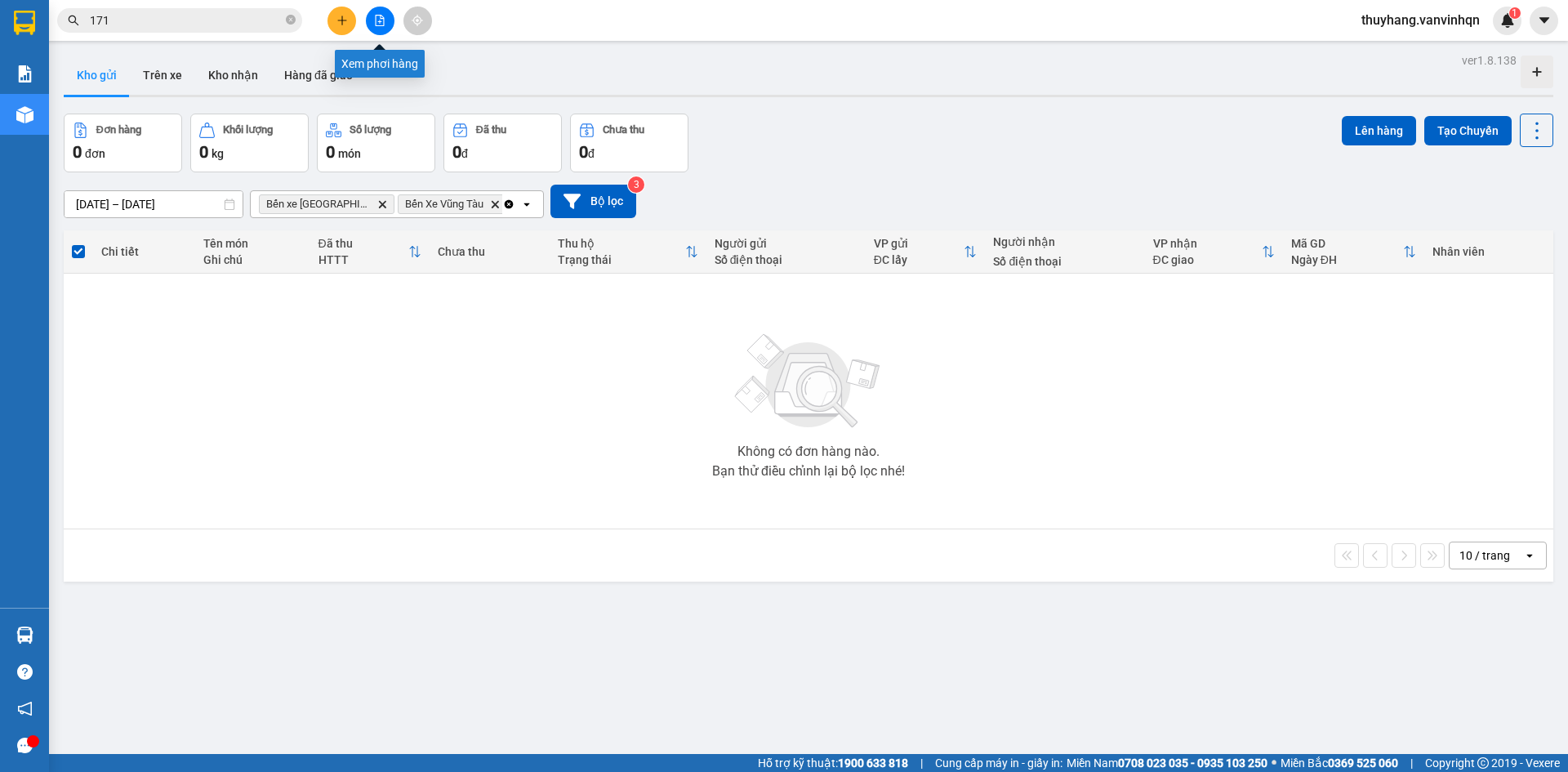
click at [372, 27] on button at bounding box center [380, 21] width 29 height 29
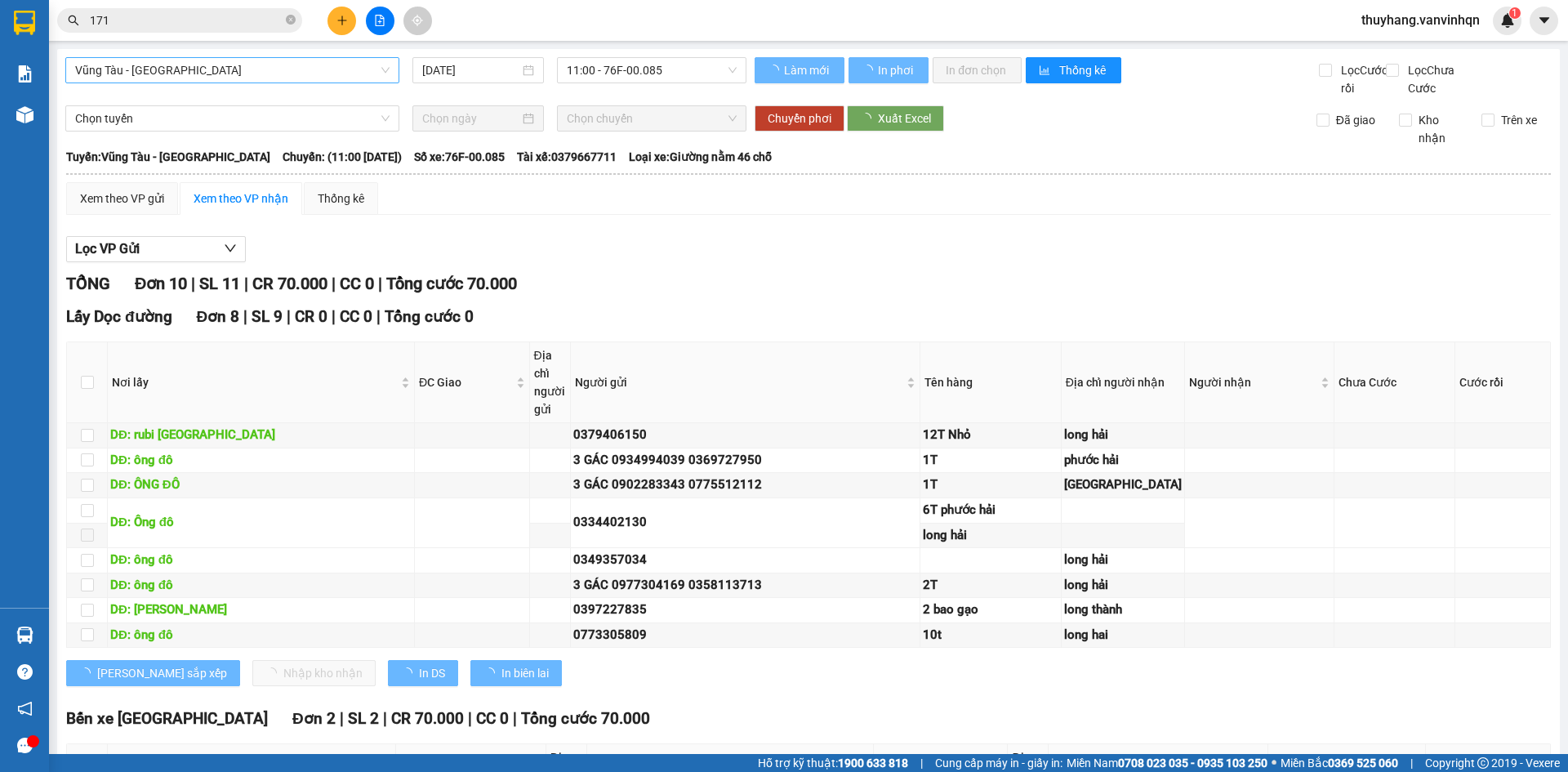
click at [238, 73] on span "Vũng Tàu - [GEOGRAPHIC_DATA]" at bounding box center [233, 70] width 315 height 25
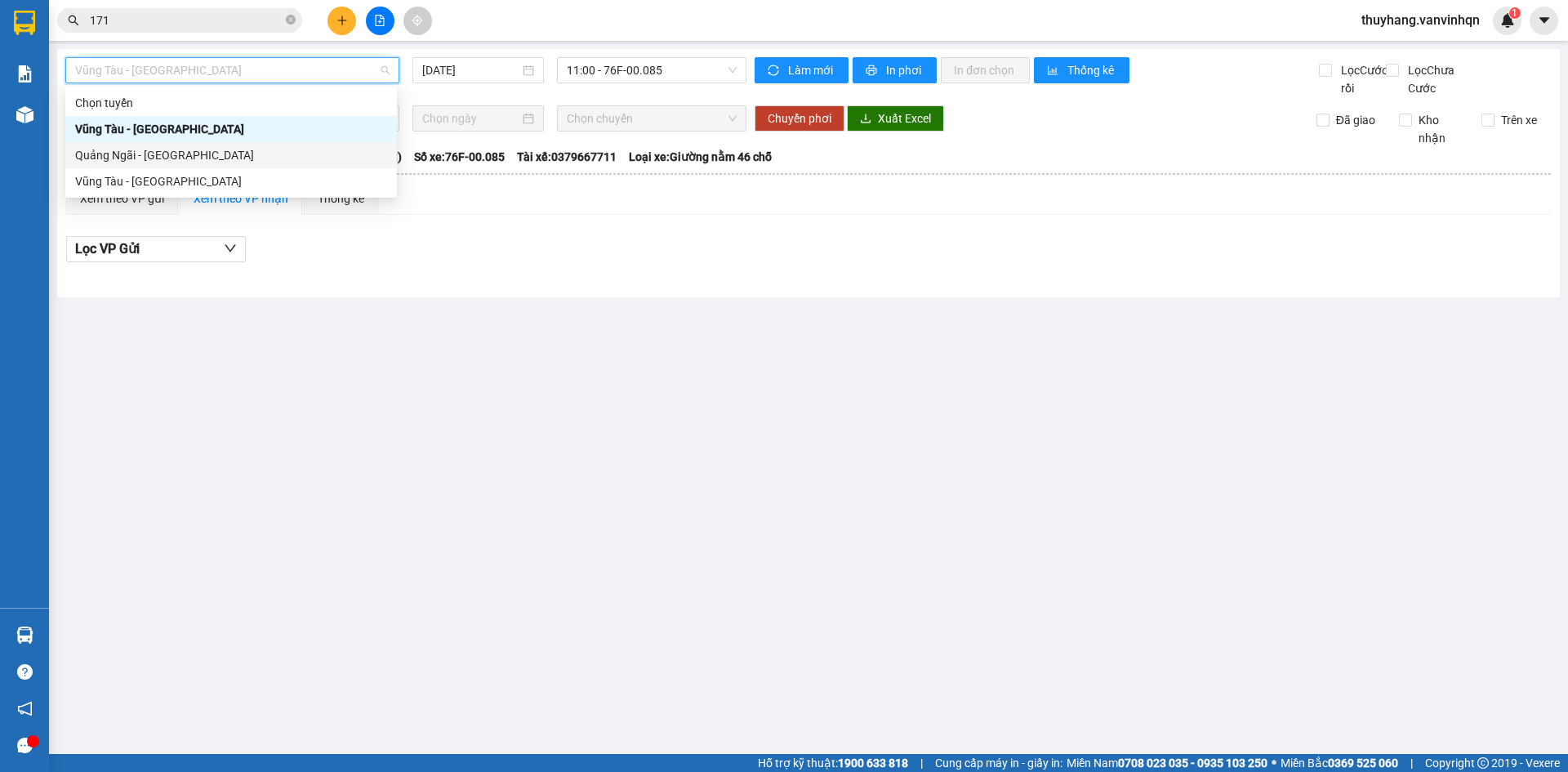
click at [243, 155] on div "Quảng Ngãi - [GEOGRAPHIC_DATA]" at bounding box center [231, 155] width 312 height 18
type input "[DATE]"
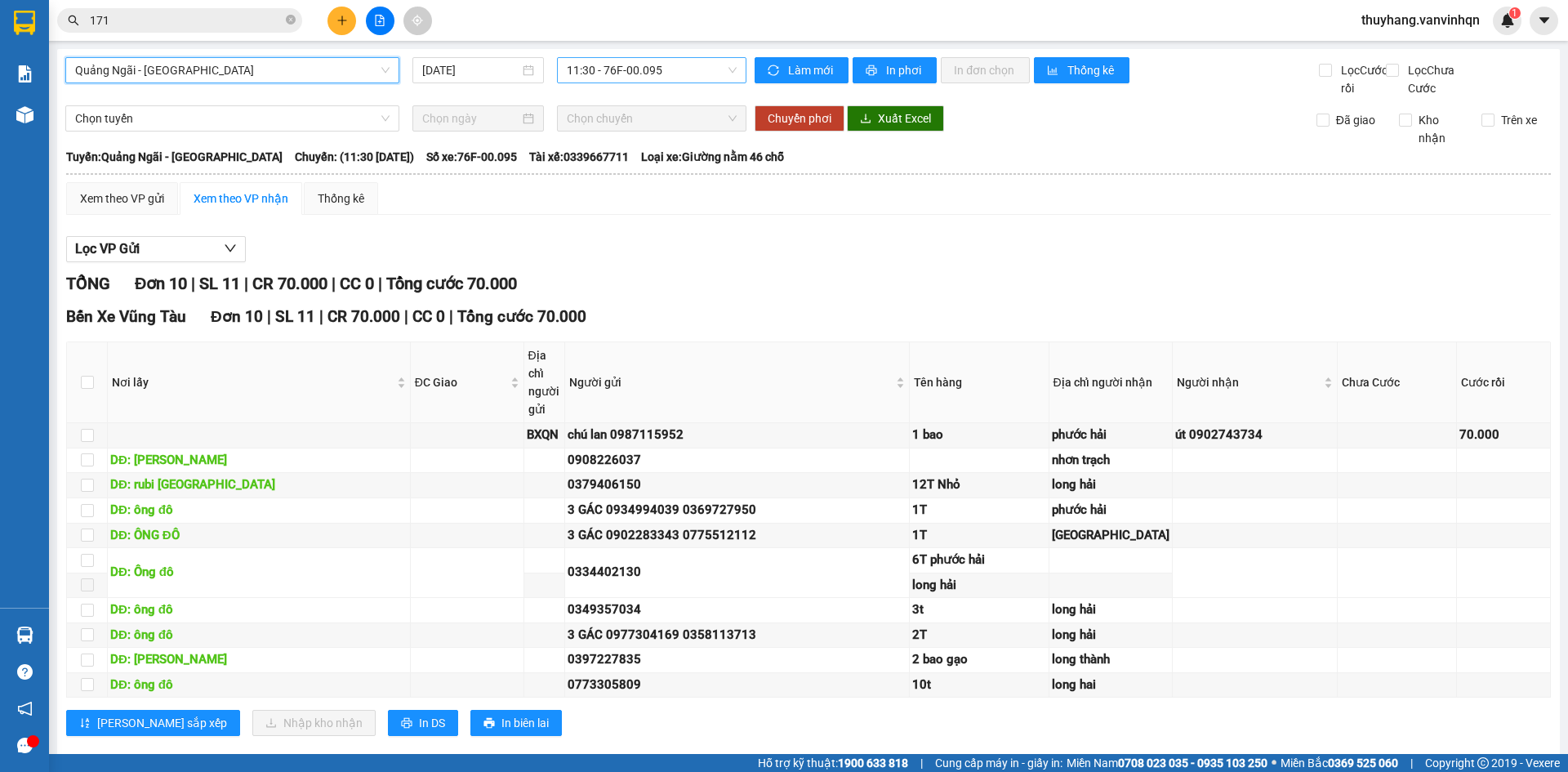
click at [629, 70] on span "11:30 - 76F-00.095" at bounding box center [651, 70] width 170 height 25
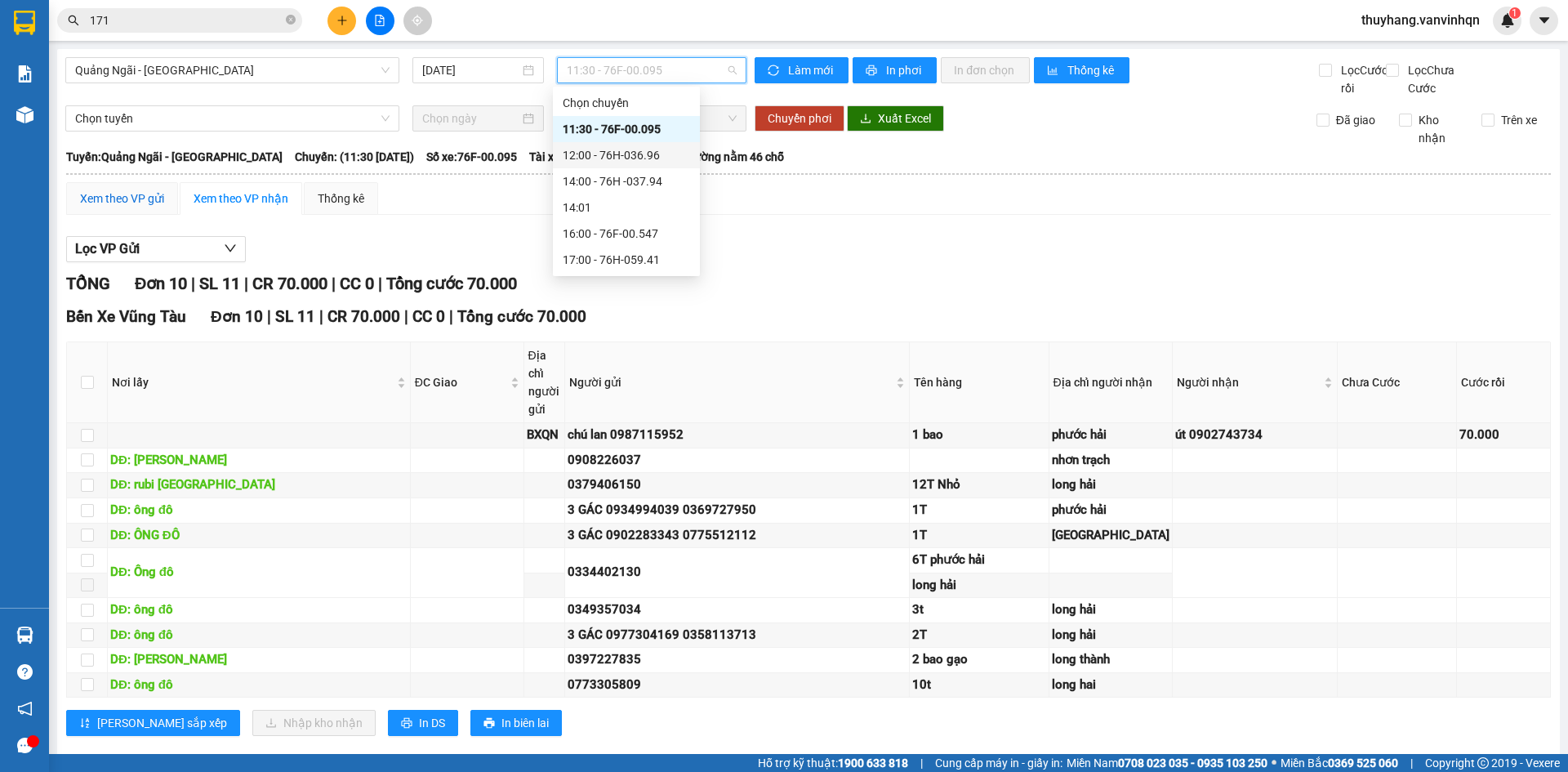
click at [136, 208] on div "Xem theo VP gửi" at bounding box center [122, 198] width 84 height 18
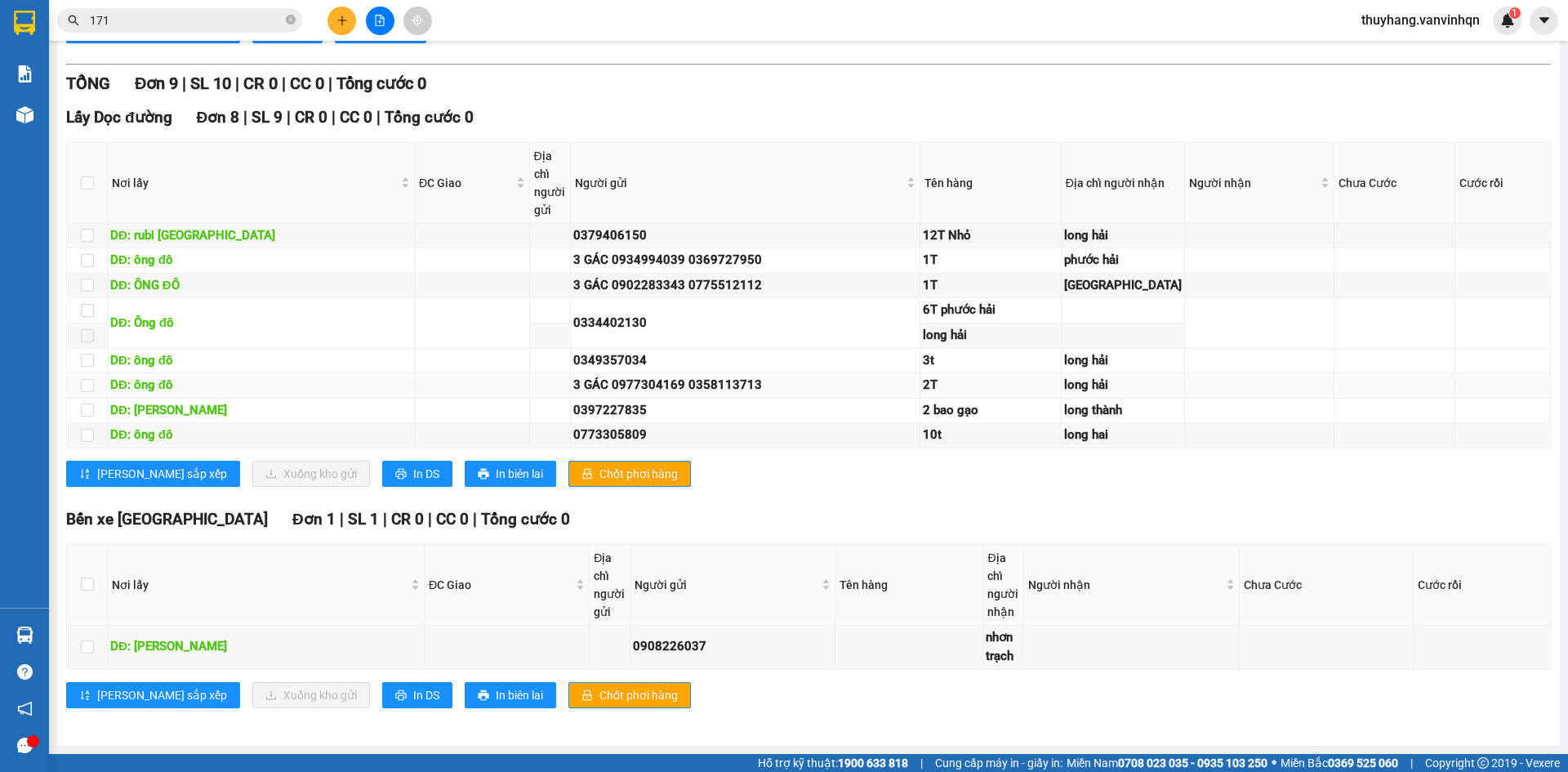
scroll to position [939, 0]
click at [89, 229] on input "checkbox" at bounding box center [87, 235] width 13 height 13
checkbox input "true"
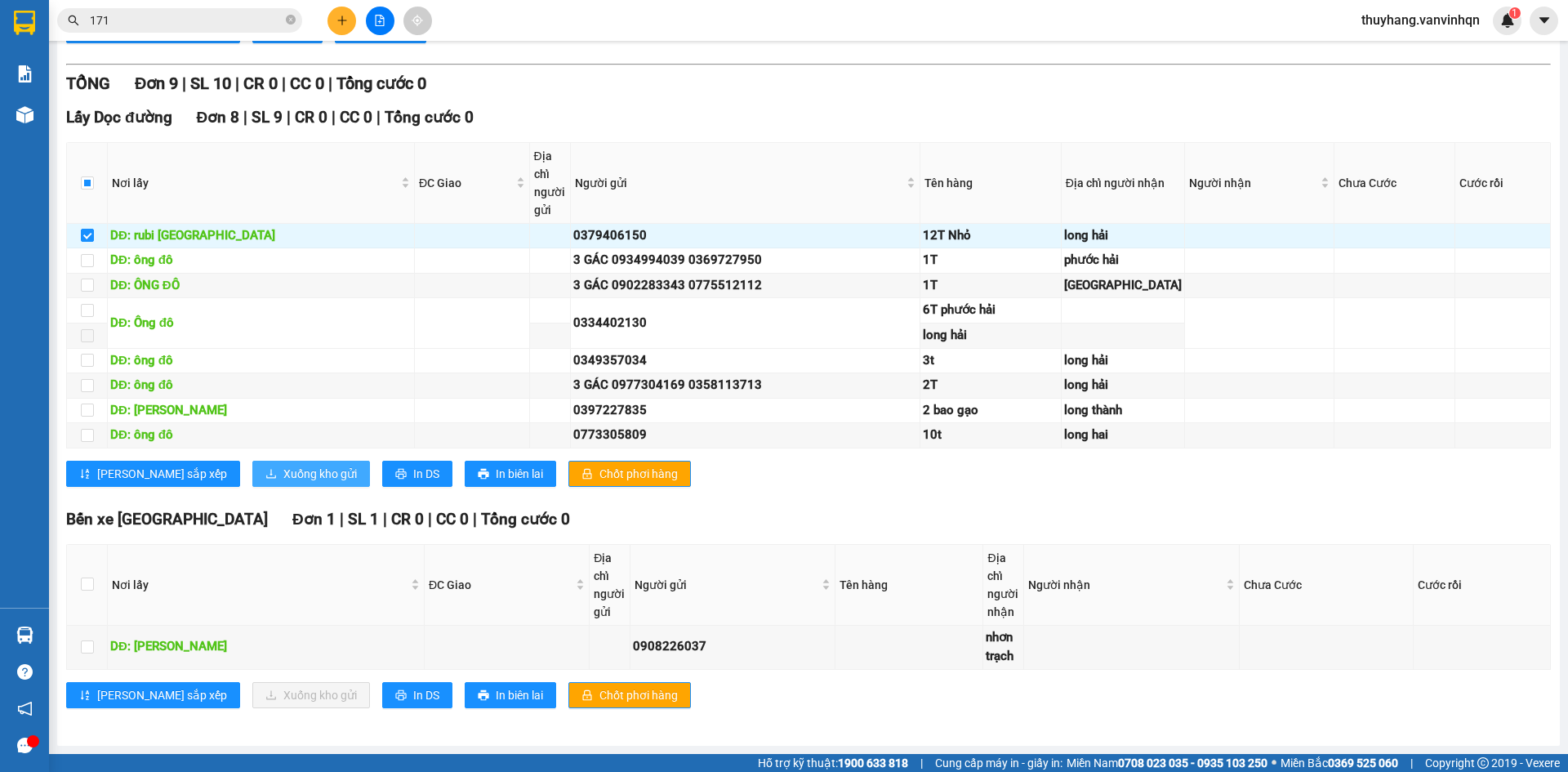
click at [283, 480] on span "Xuống kho gửi" at bounding box center [320, 473] width 73 height 18
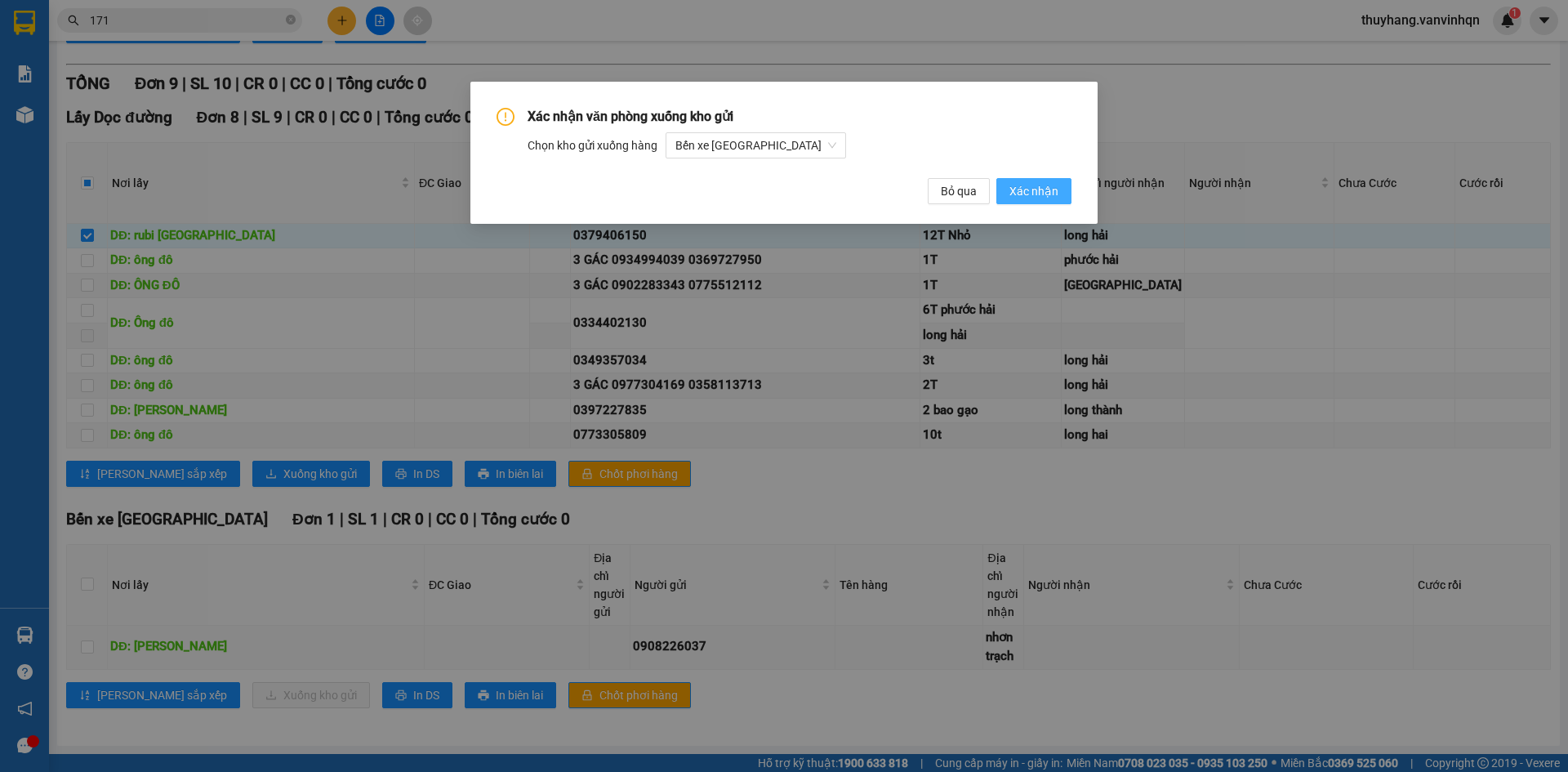
click at [1022, 184] on span "Xác nhận" at bounding box center [1033, 191] width 49 height 18
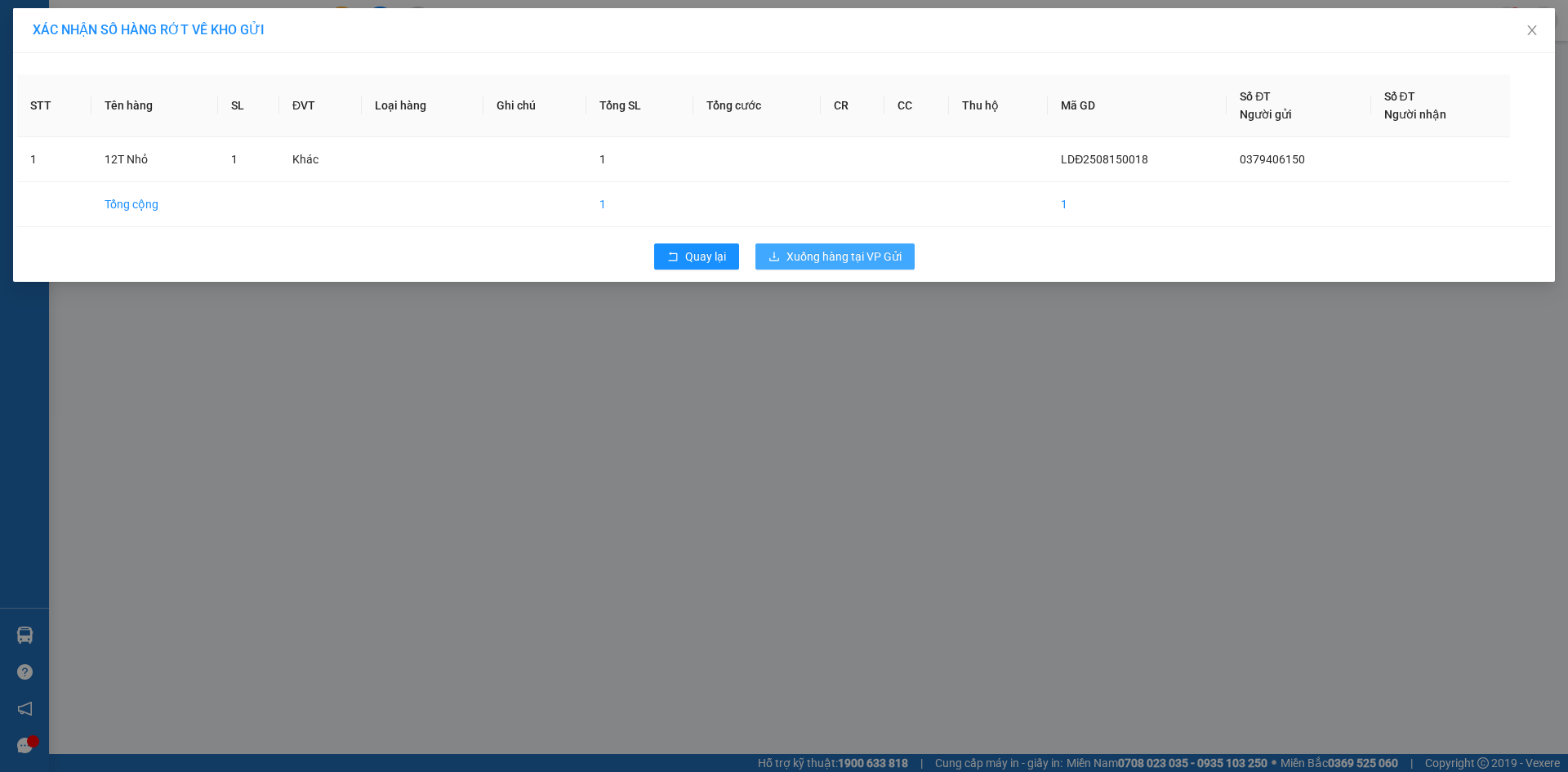
click at [828, 254] on span "Xuống hàng tại VP Gửi" at bounding box center [843, 256] width 115 height 18
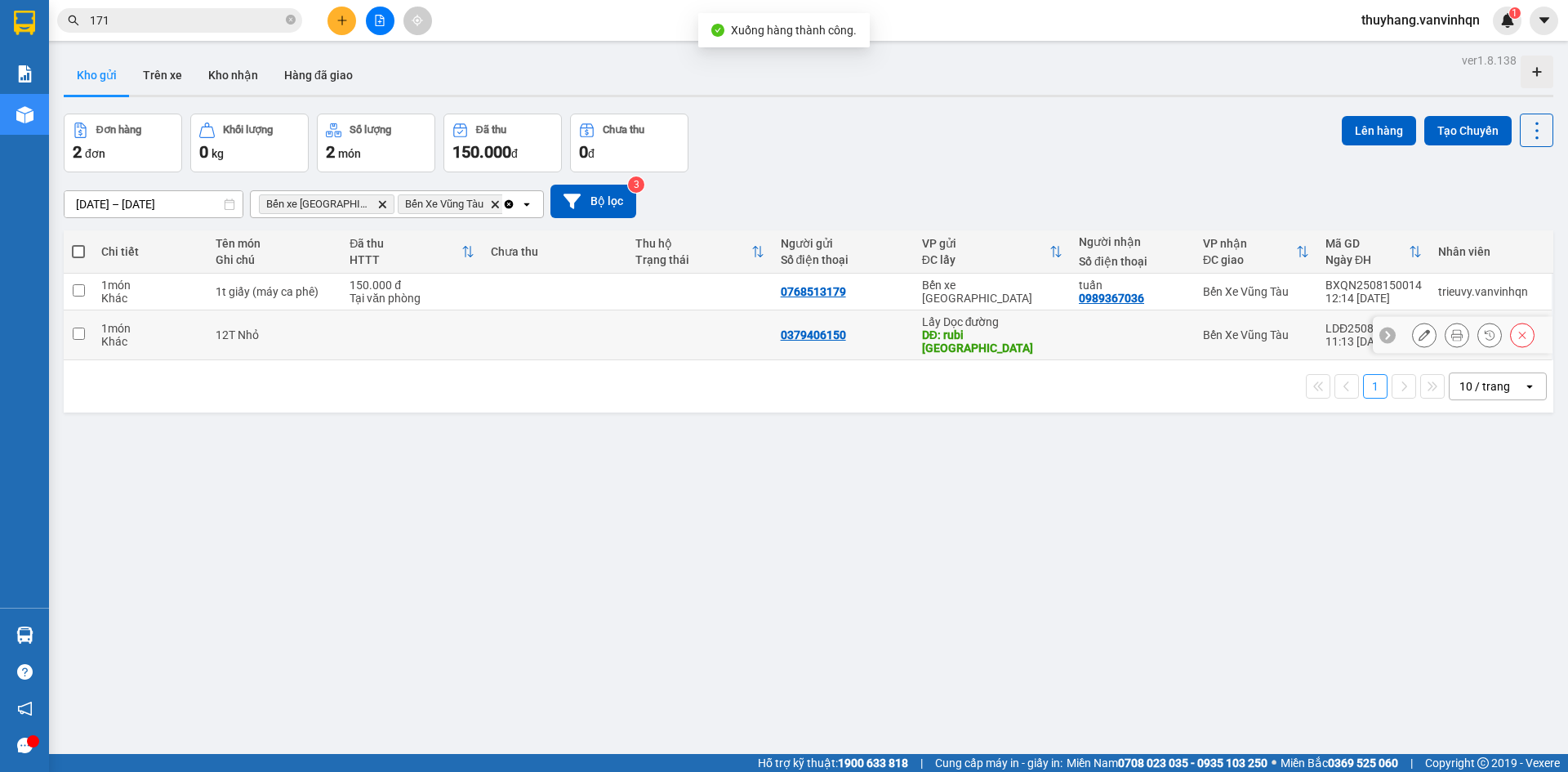
click at [1413, 337] on button at bounding box center [1423, 335] width 23 height 29
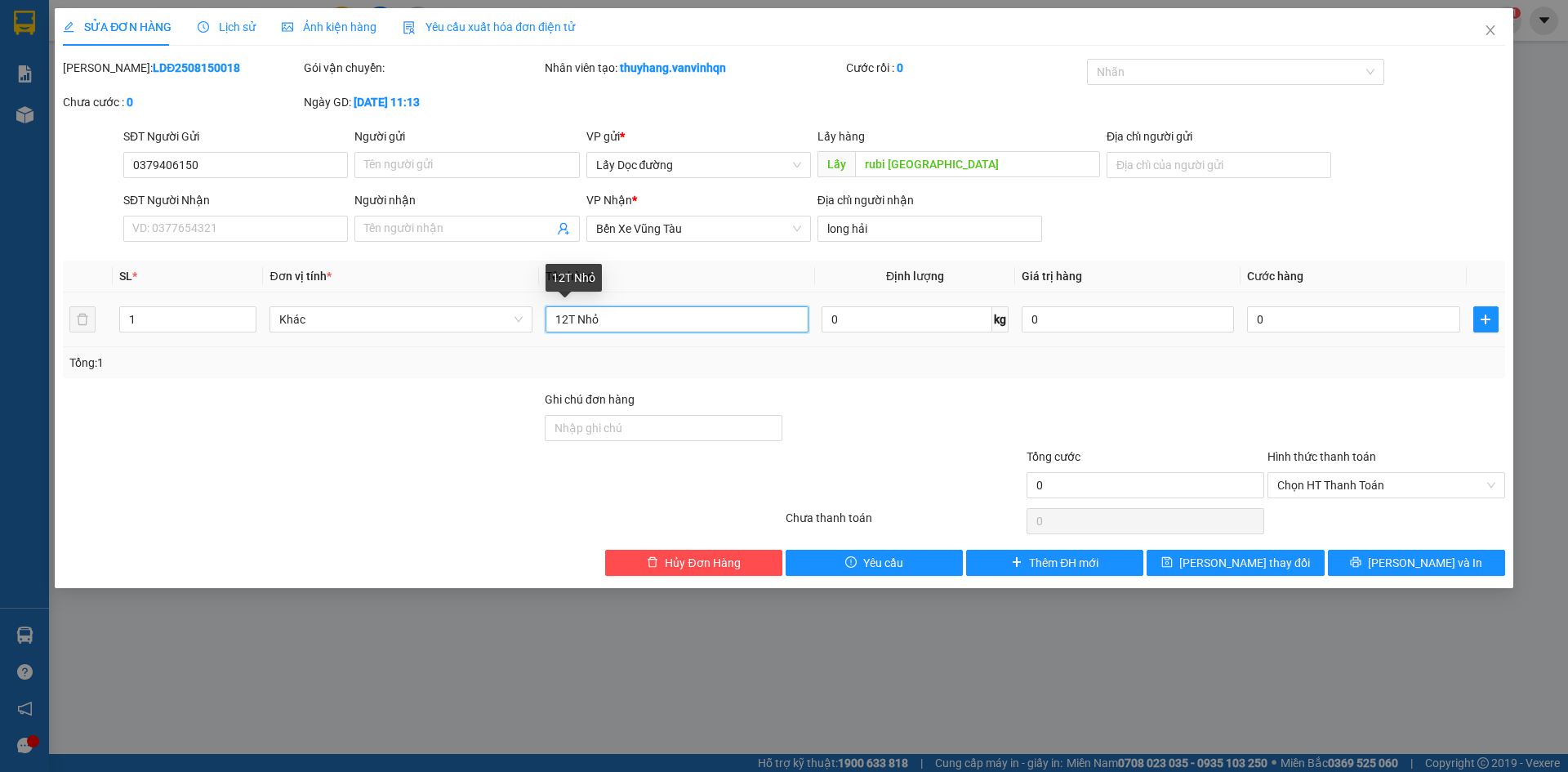
click at [566, 316] on input "12T Nhỏ" at bounding box center [677, 319] width 263 height 26
type input "16T Nhỏ"
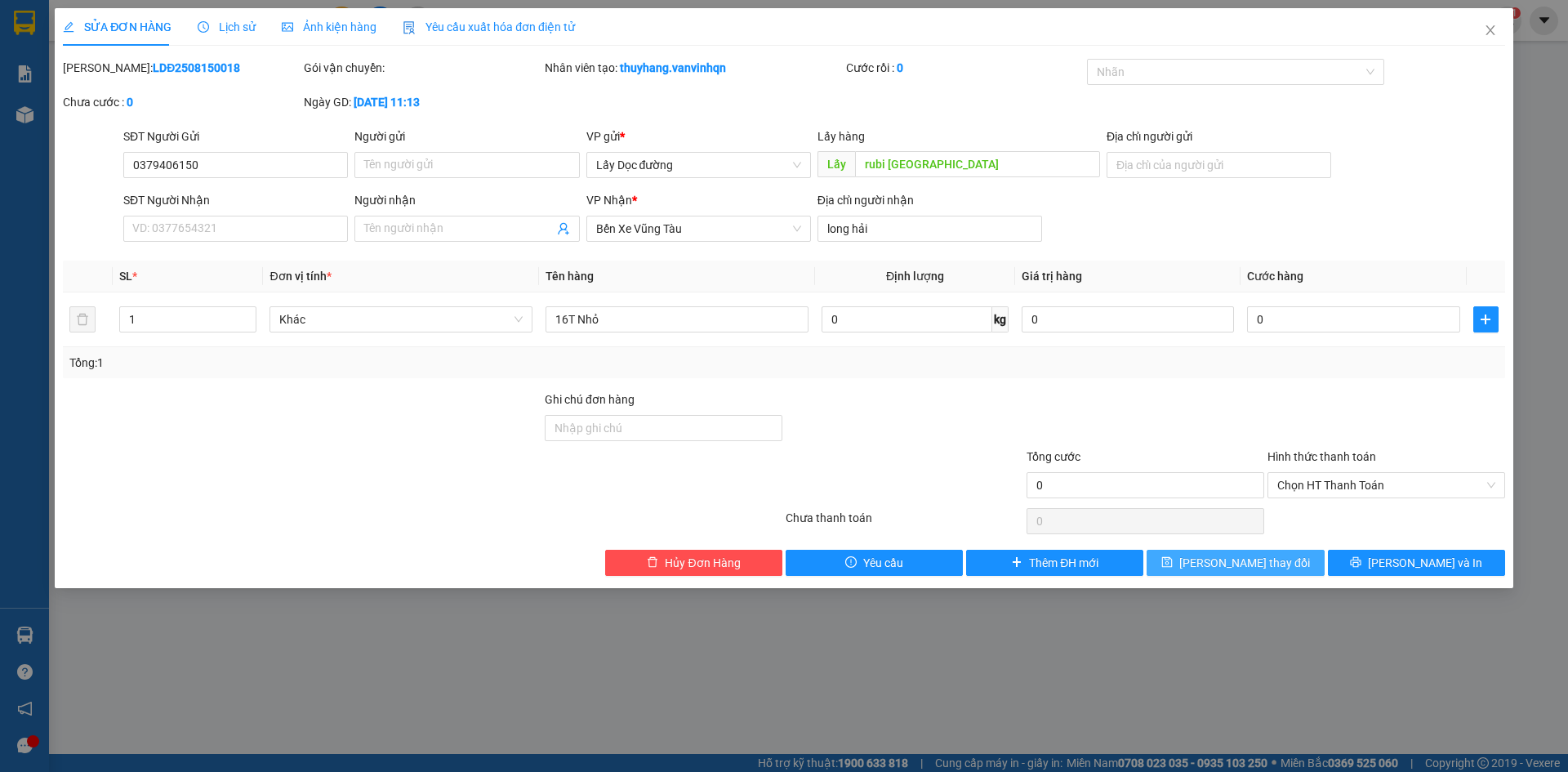
click at [1275, 560] on span "[PERSON_NAME] thay đổi" at bounding box center [1244, 562] width 131 height 18
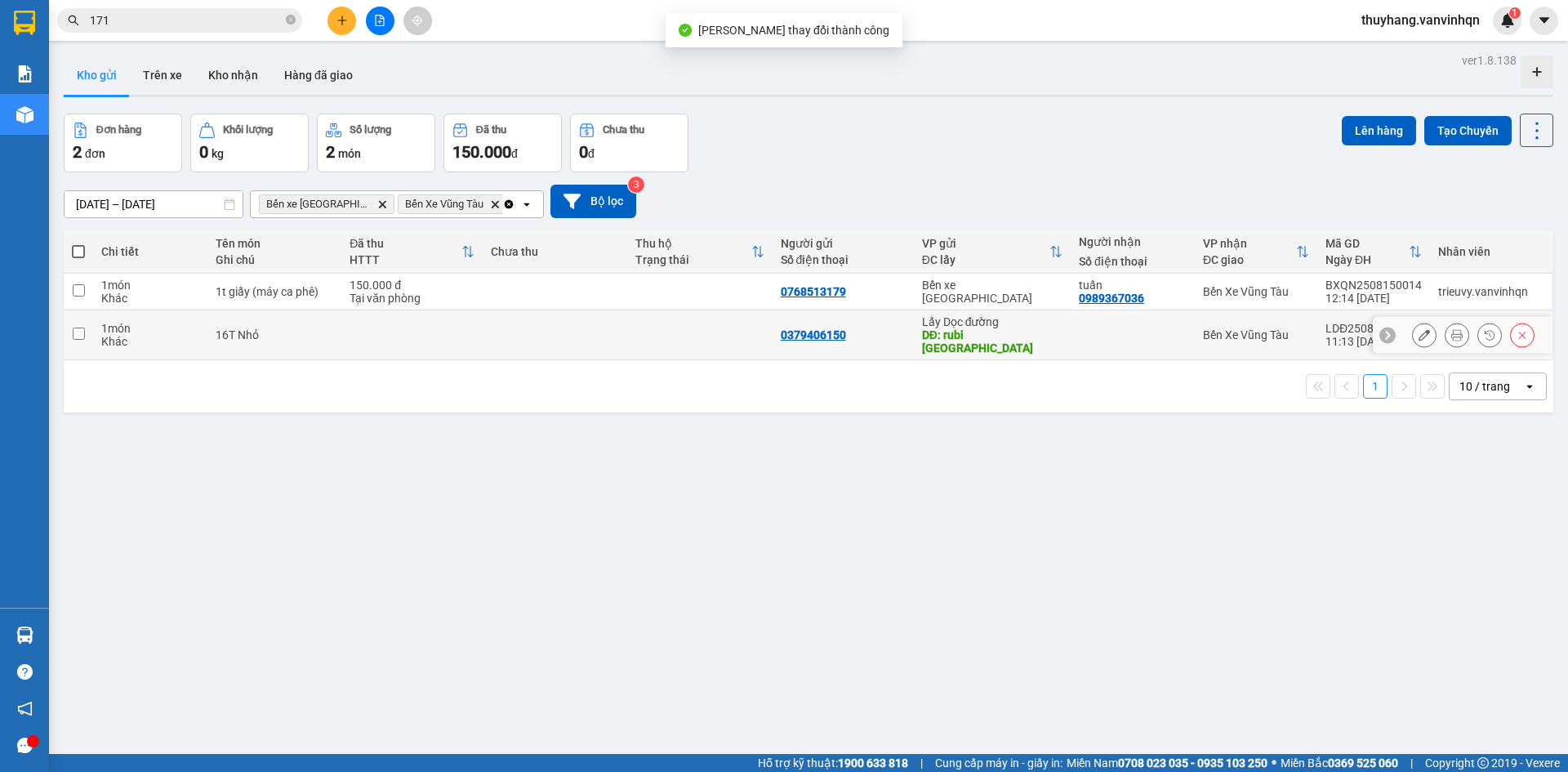
click at [456, 328] on td at bounding box center [412, 335] width 142 height 49
checkbox input "true"
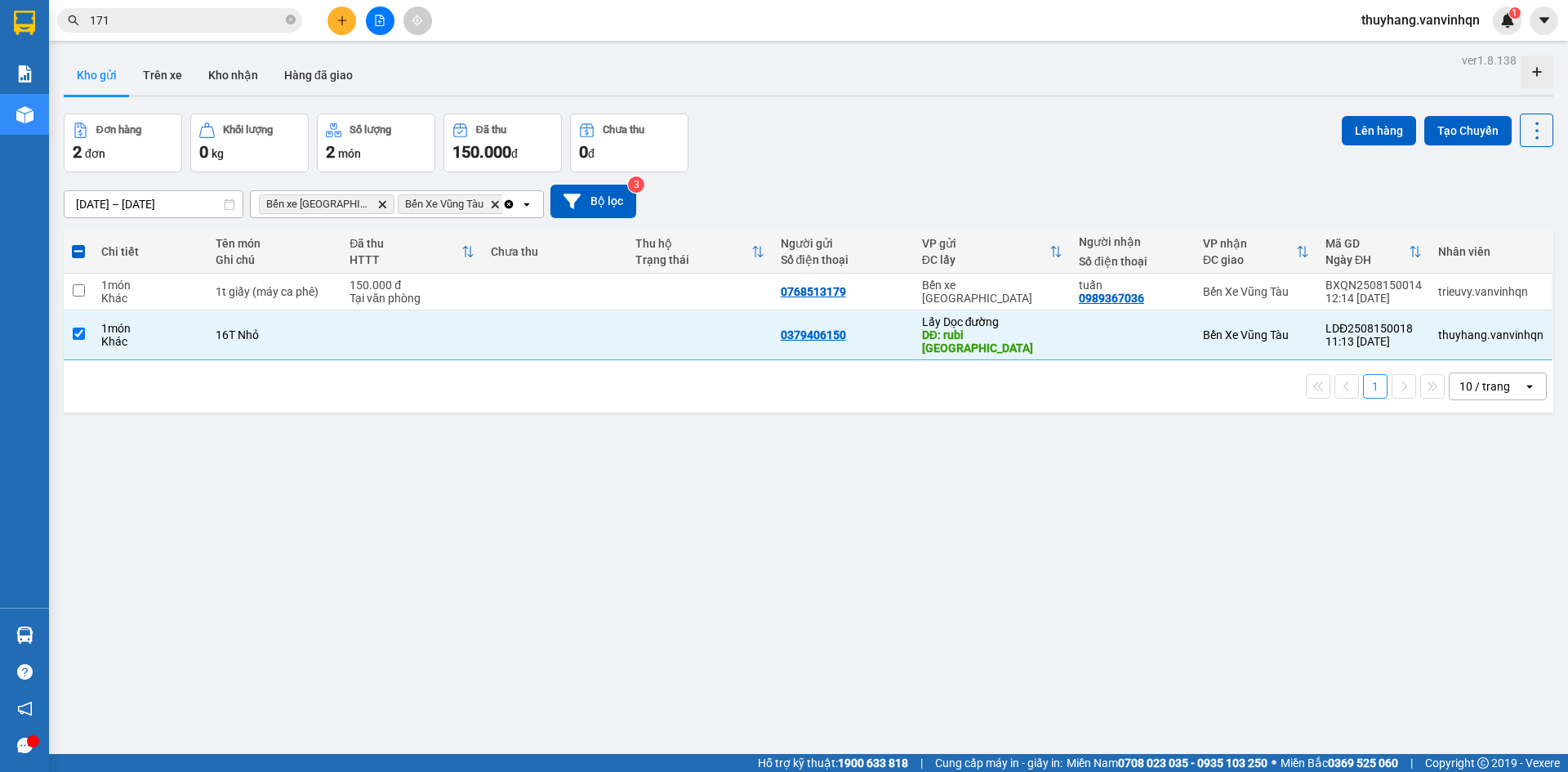
click at [1350, 145] on div "Lên hàng Tạo Chuyến" at bounding box center [1447, 131] width 212 height 34
click at [1346, 125] on button "Lên hàng" at bounding box center [1378, 131] width 74 height 30
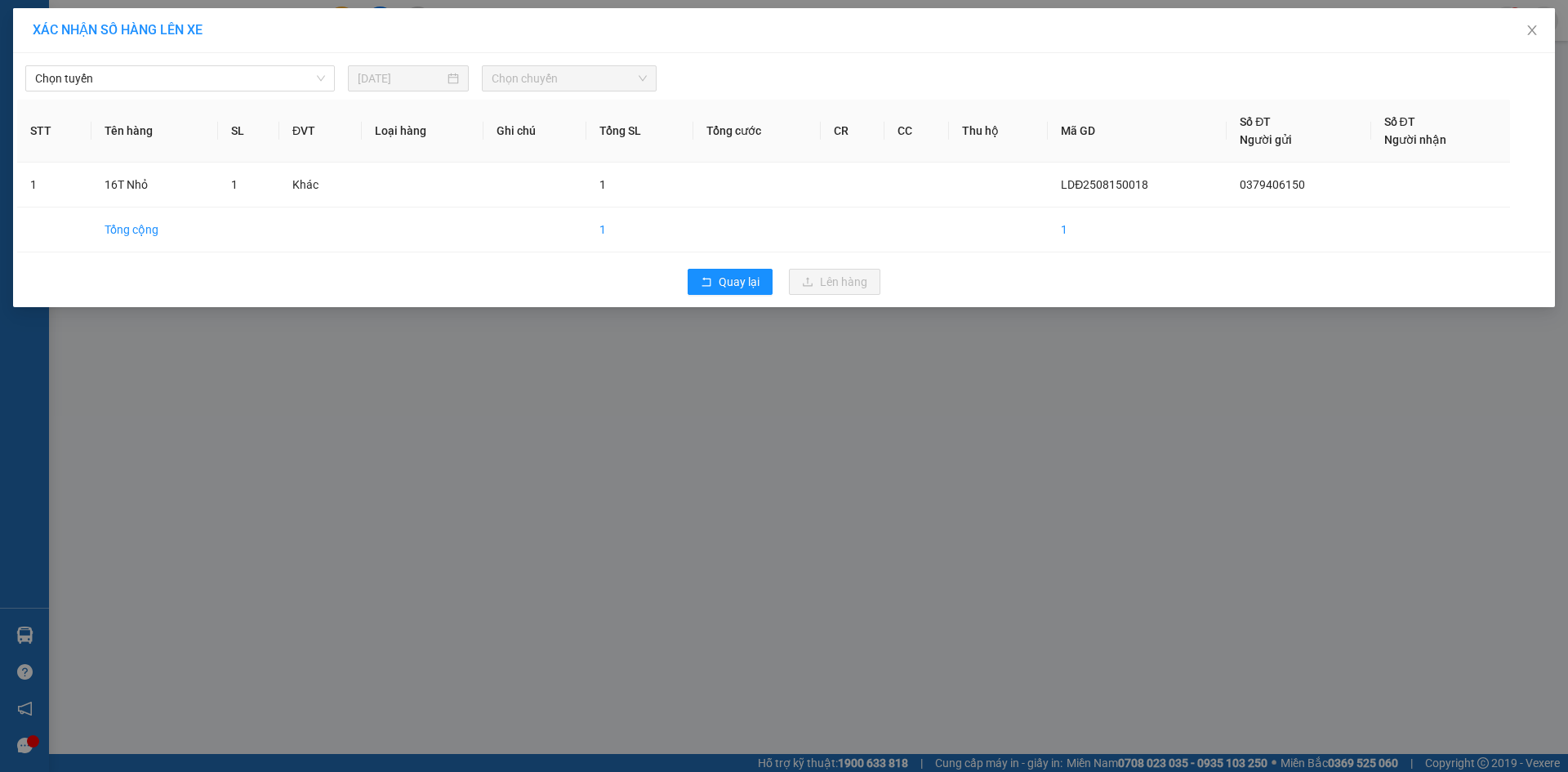
click at [161, 92] on div "Chọn tuyến 15/08/2025 Chọn chuyến STT Tên hàng SL ĐVT Loại hàng Ghi chú Tổng SL…" at bounding box center [783, 180] width 1541 height 254
click at [156, 79] on span "Chọn tuyến" at bounding box center [179, 78] width 290 height 25
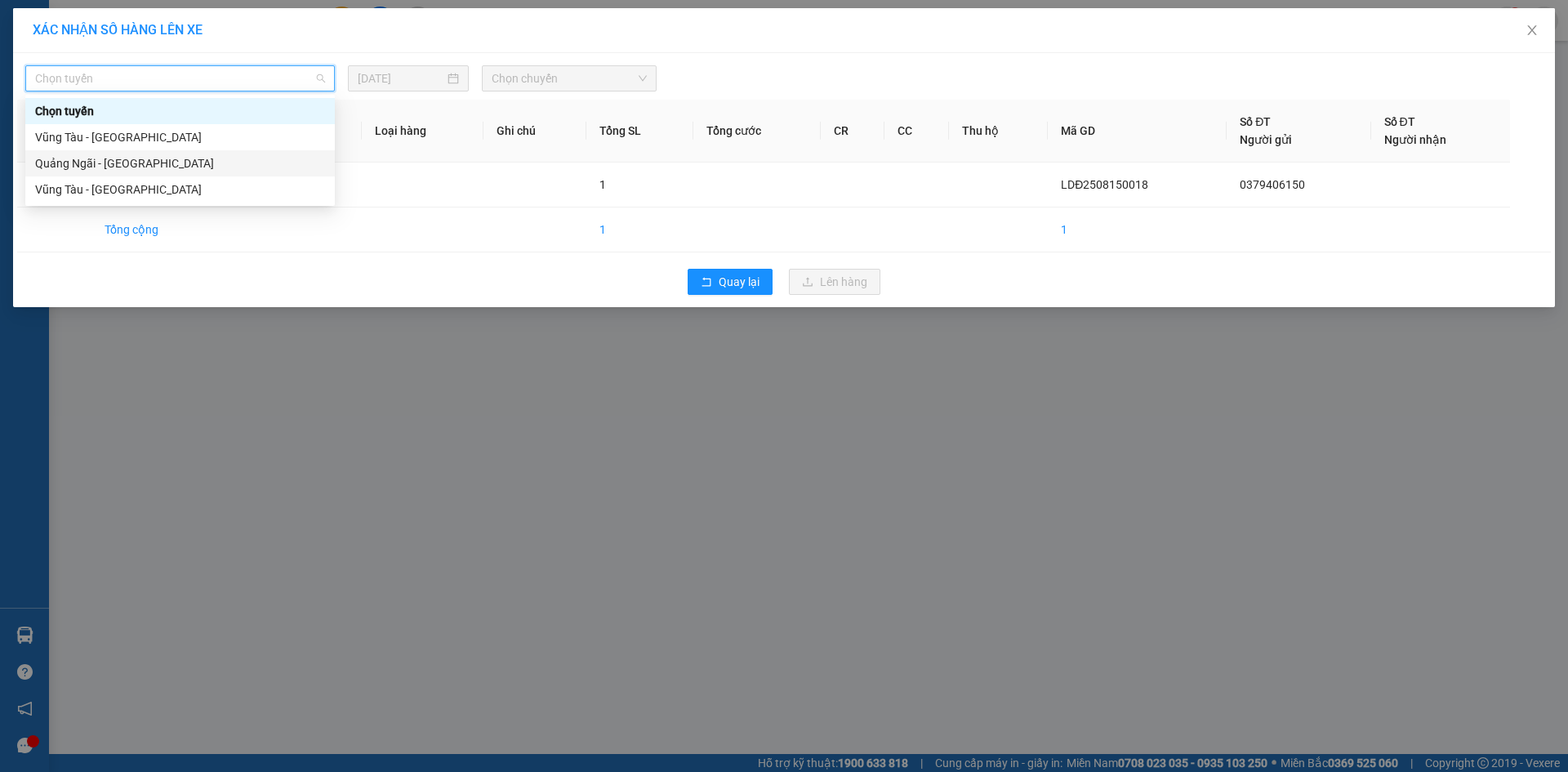
click at [149, 163] on div "Quảng Ngãi - [GEOGRAPHIC_DATA]" at bounding box center [179, 163] width 290 height 18
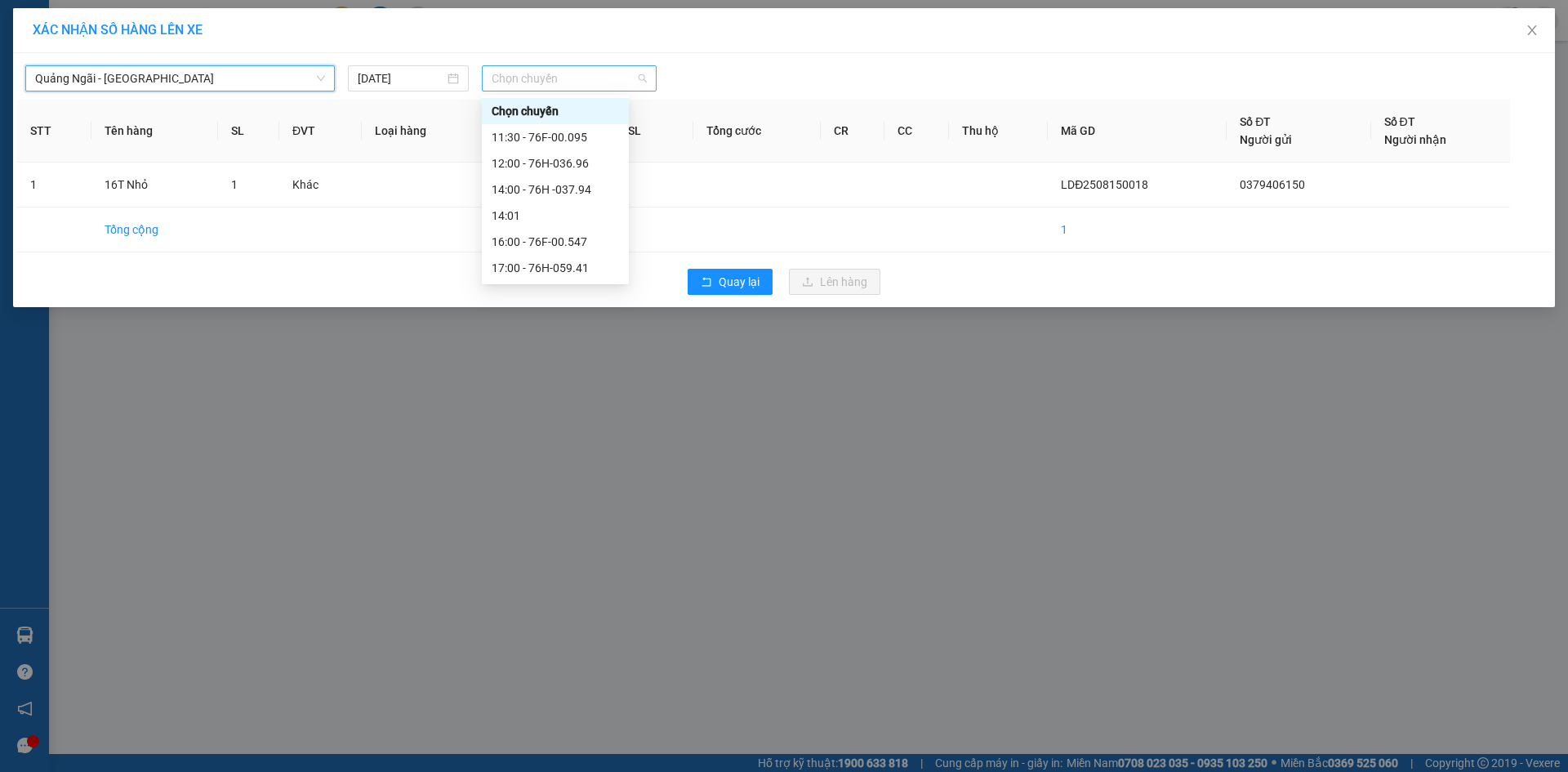
click at [521, 80] on span "Chọn chuyến" at bounding box center [569, 78] width 155 height 25
click at [598, 133] on div "11:30 - 76F-00.095" at bounding box center [555, 138] width 128 height 18
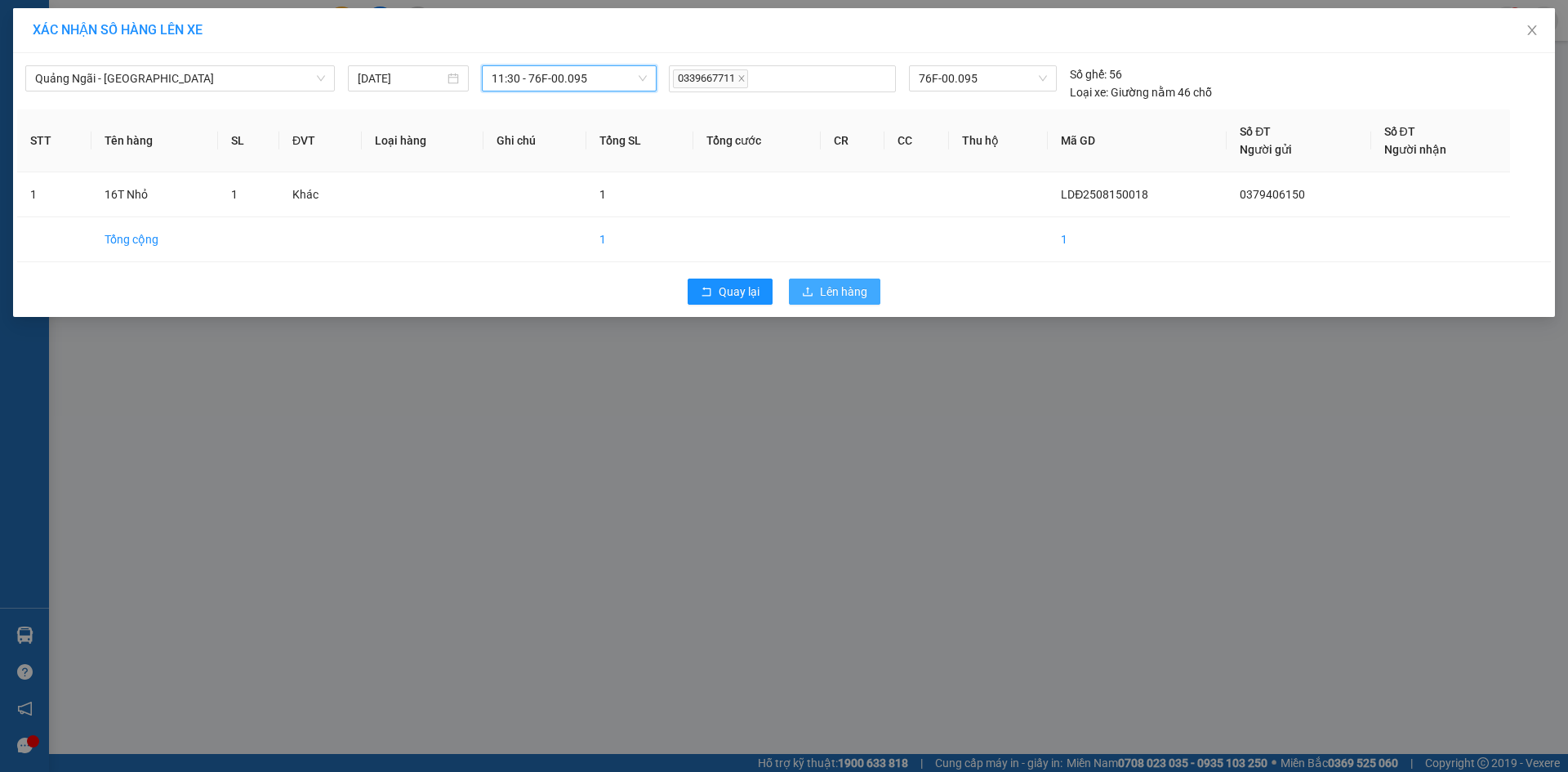
click at [846, 291] on span "Lên hàng" at bounding box center [843, 291] width 48 height 18
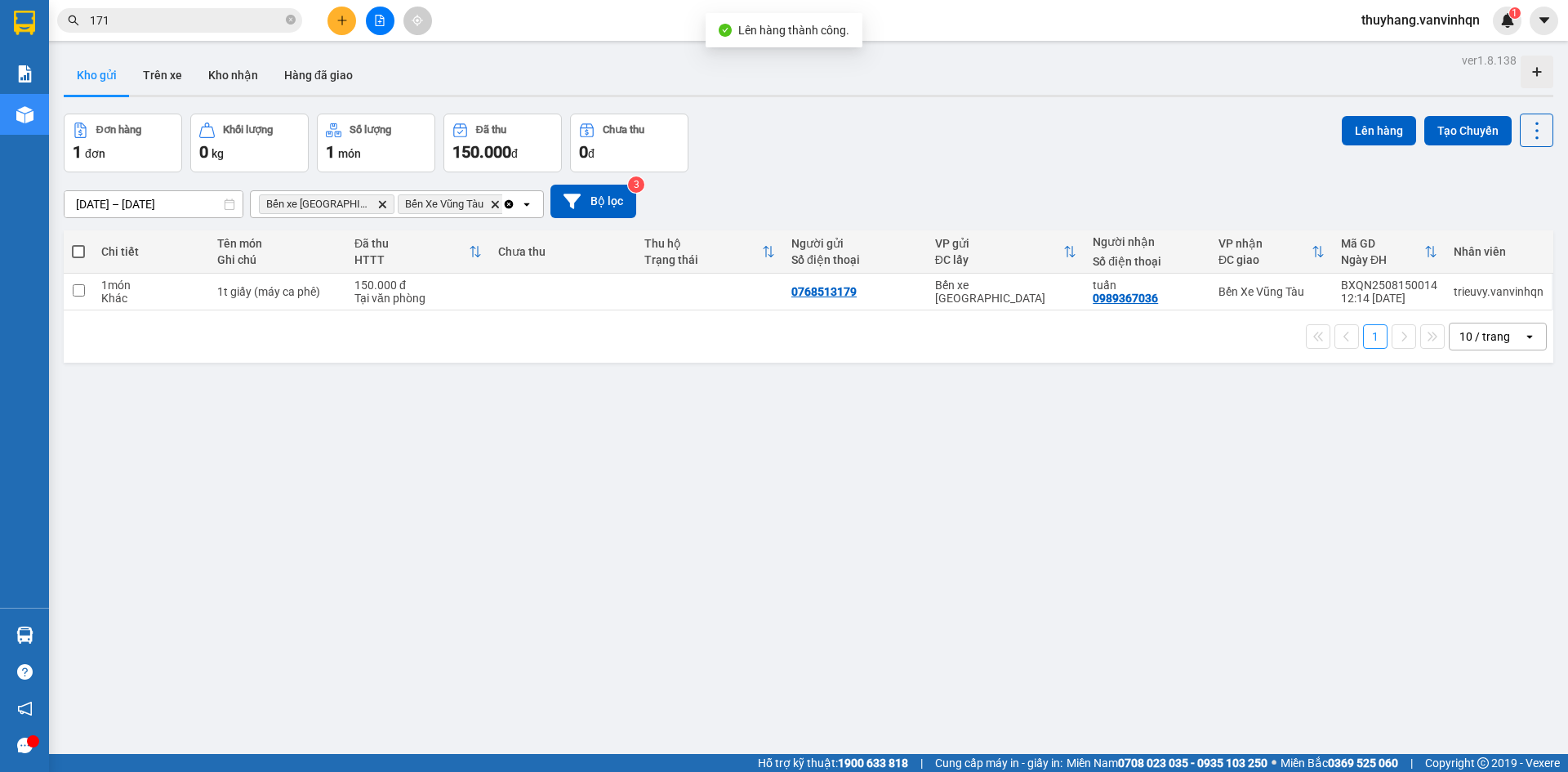
click at [384, 16] on icon "file-add" at bounding box center [380, 21] width 12 height 12
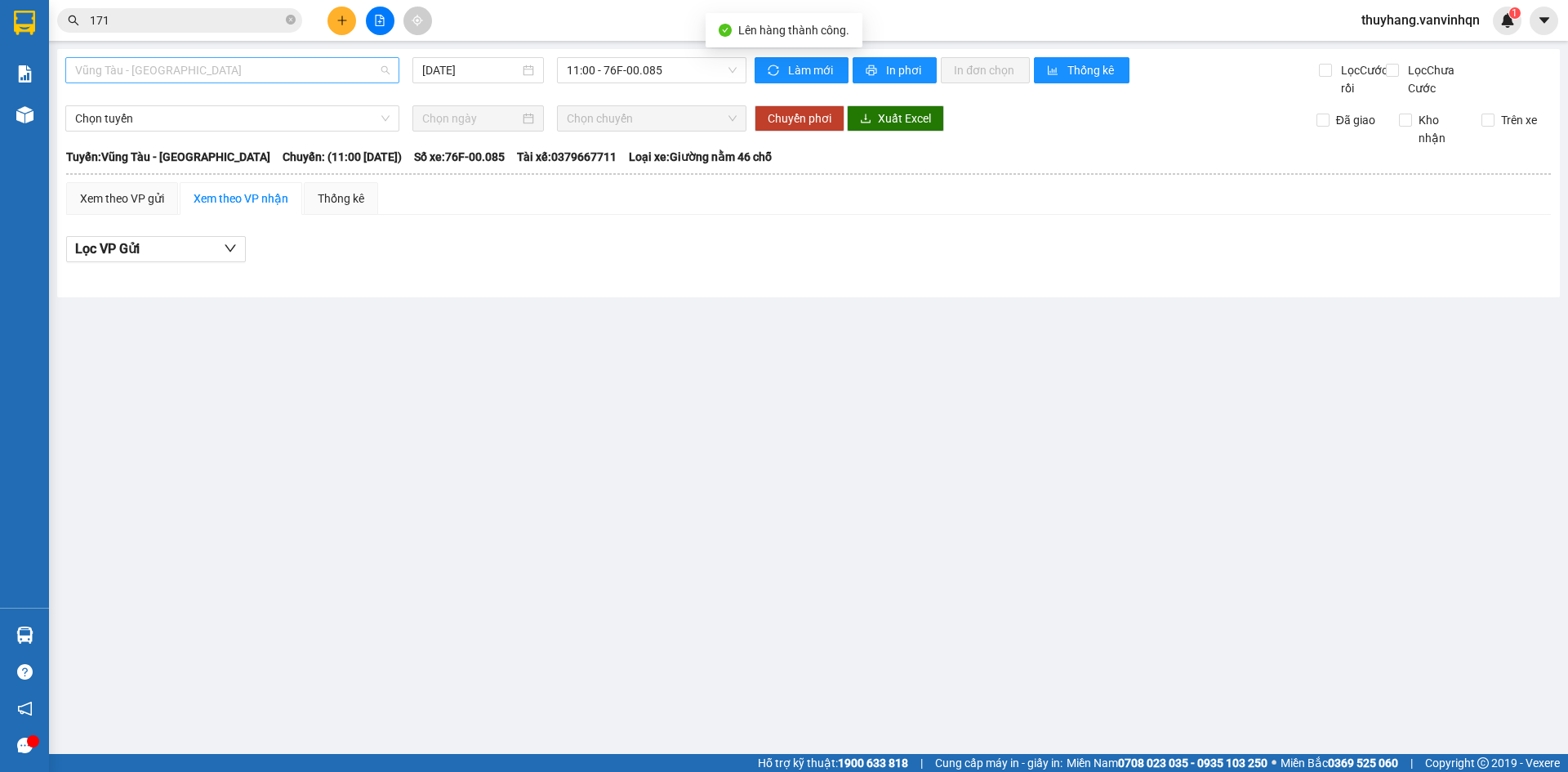
click at [177, 74] on span "Vũng Tàu - [GEOGRAPHIC_DATA]" at bounding box center [233, 70] width 315 height 25
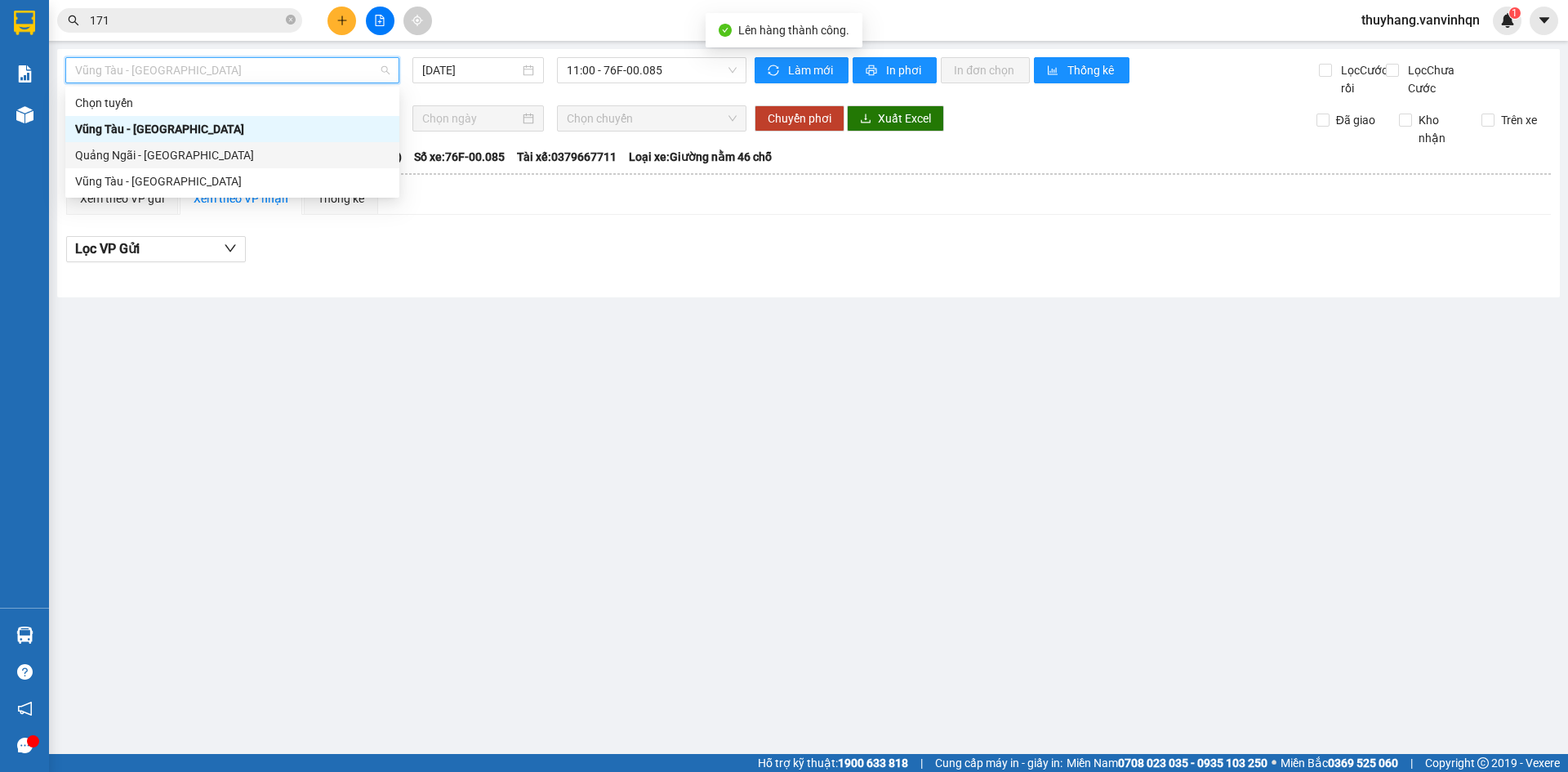
click at [175, 157] on div "Quảng Ngãi - [GEOGRAPHIC_DATA]" at bounding box center [233, 155] width 315 height 18
type input "[DATE]"
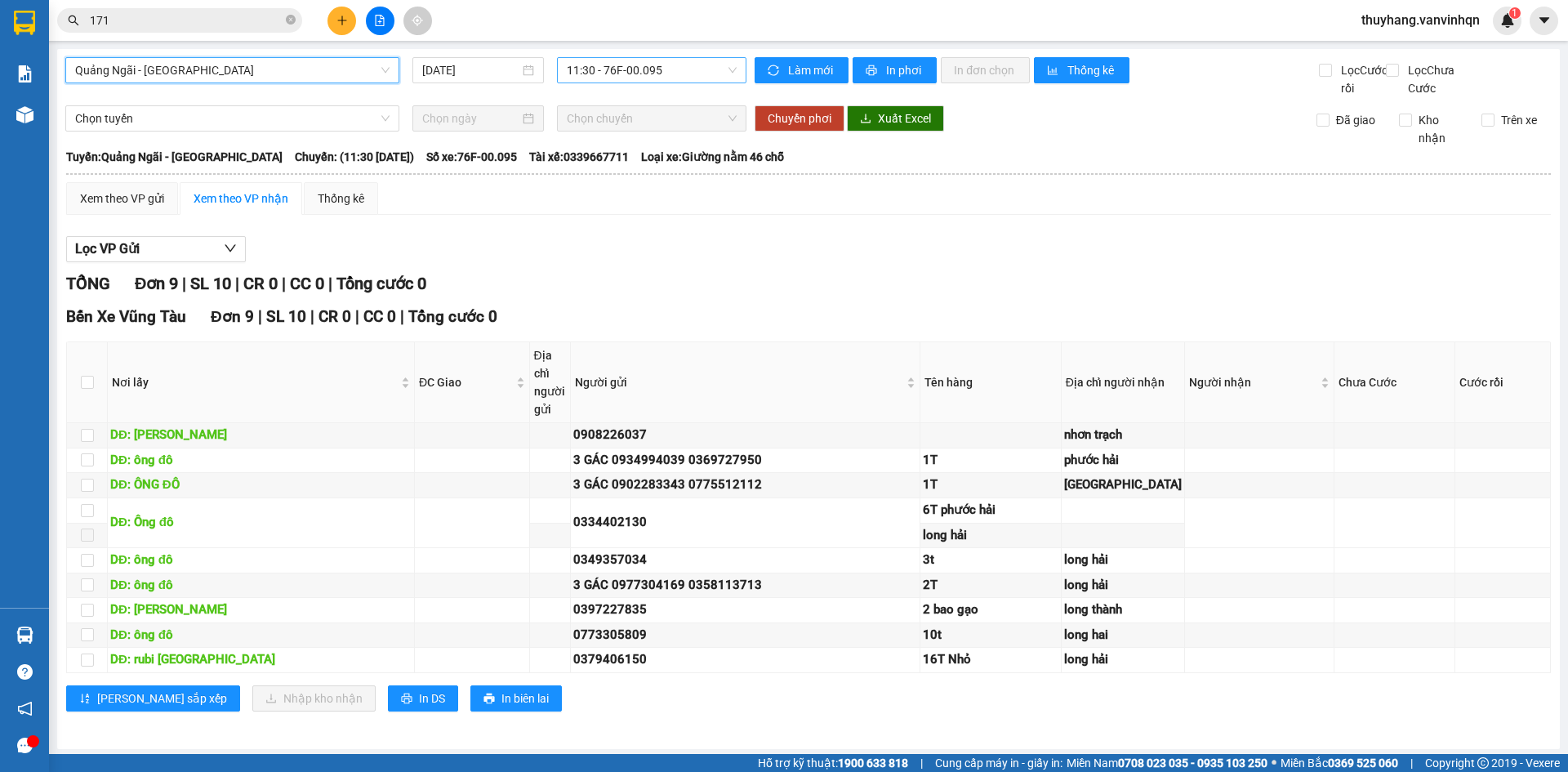
click at [604, 68] on span "11:30 - 76F-00.095" at bounding box center [651, 70] width 170 height 25
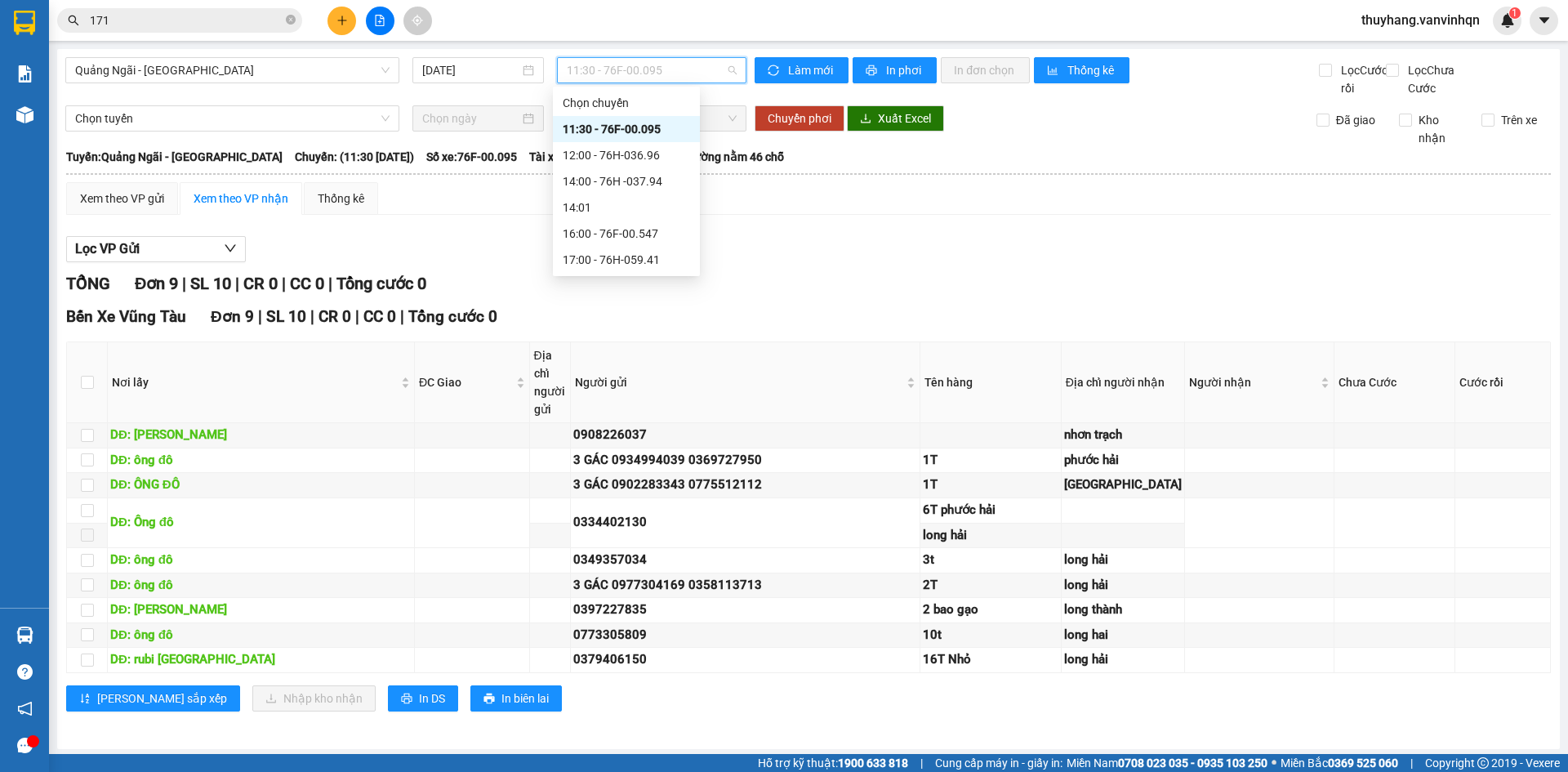
click at [934, 215] on div "Xem theo VP gửi Xem theo VP nhận Thống kê" at bounding box center [809, 198] width 1485 height 33
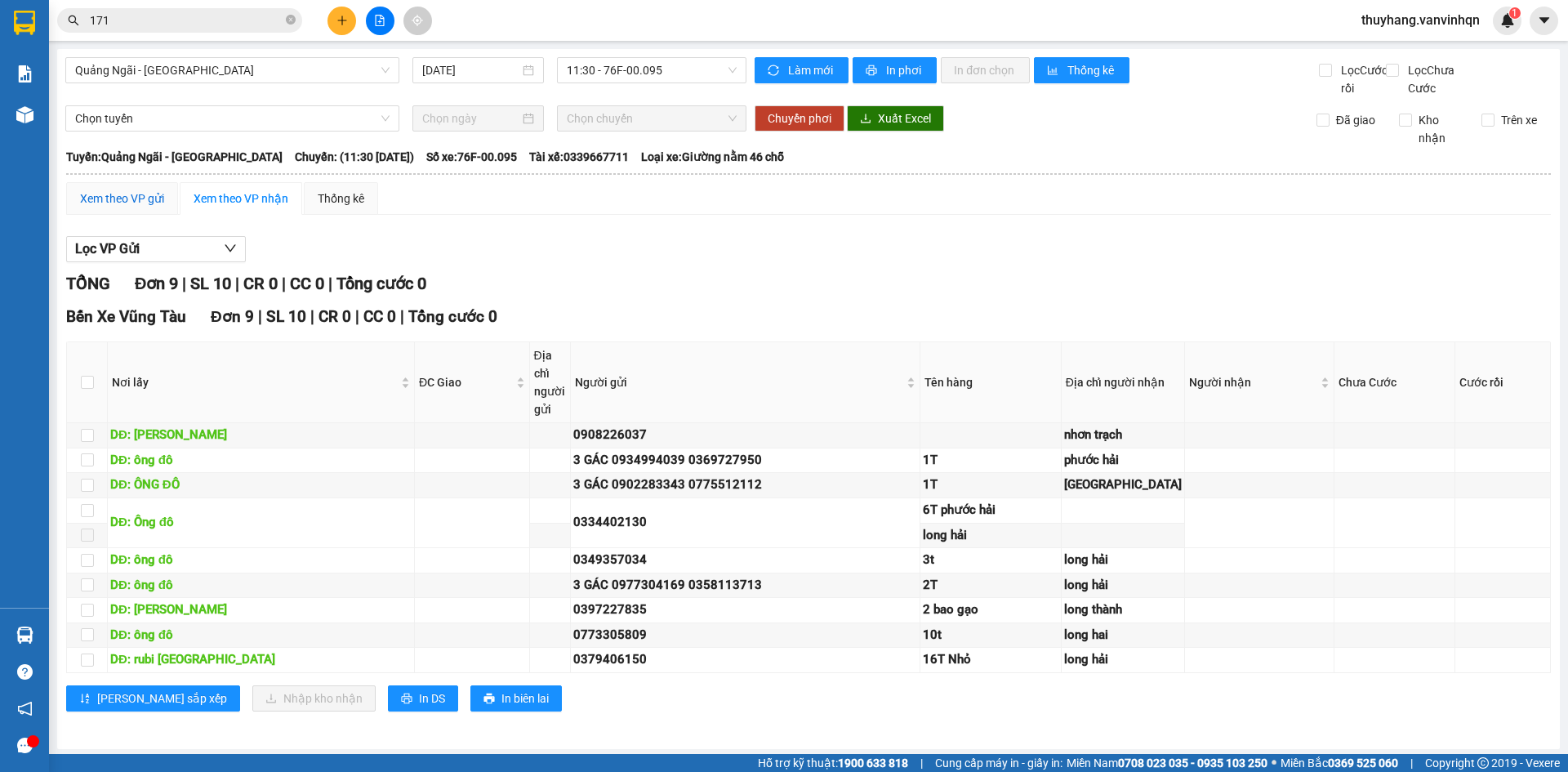
click at [100, 208] on div "Xem theo VP gửi" at bounding box center [122, 198] width 84 height 18
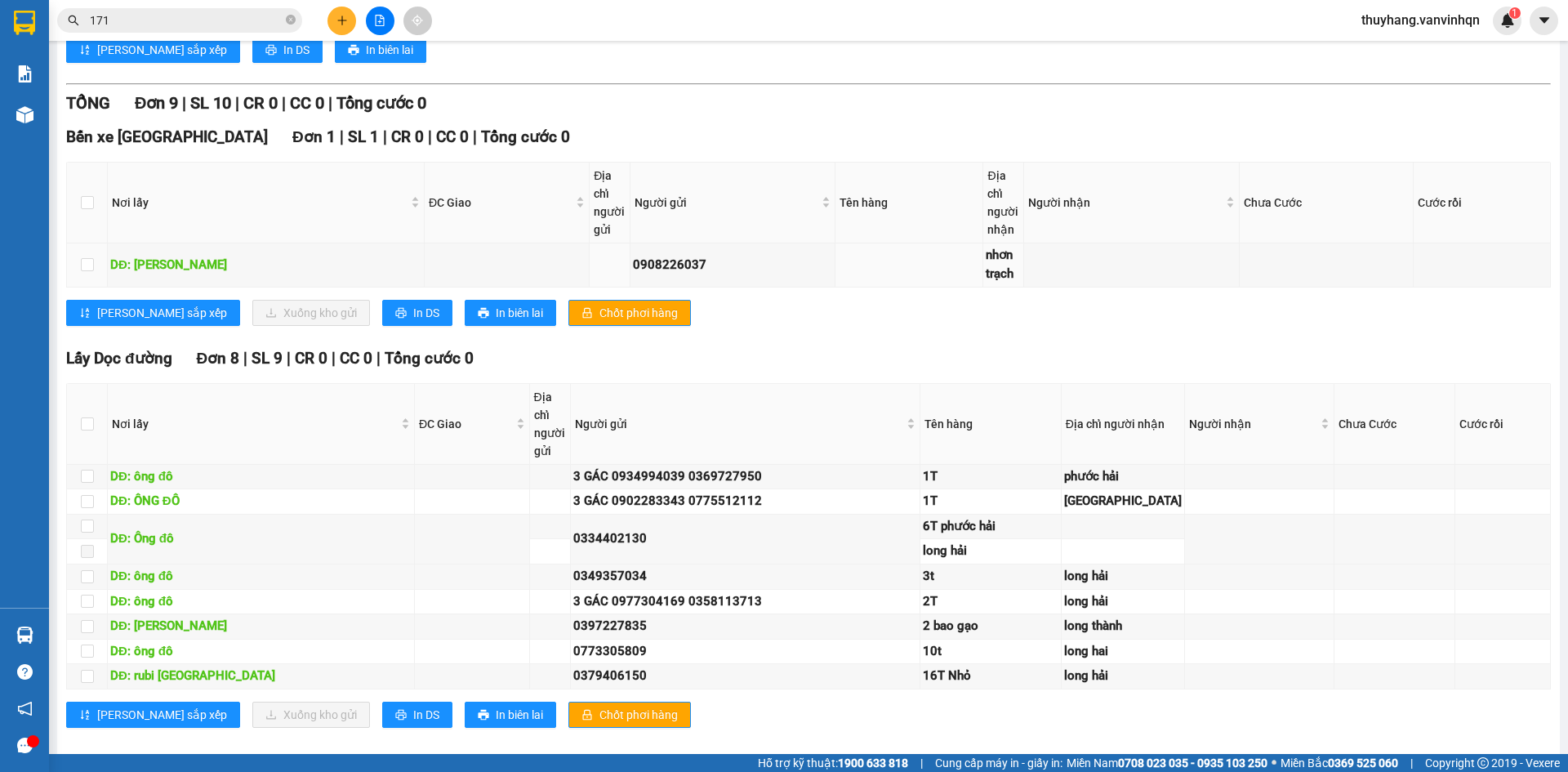
scroll to position [613, 0]
click at [91, 272] on input "checkbox" at bounding box center [87, 264] width 13 height 13
checkbox input "true"
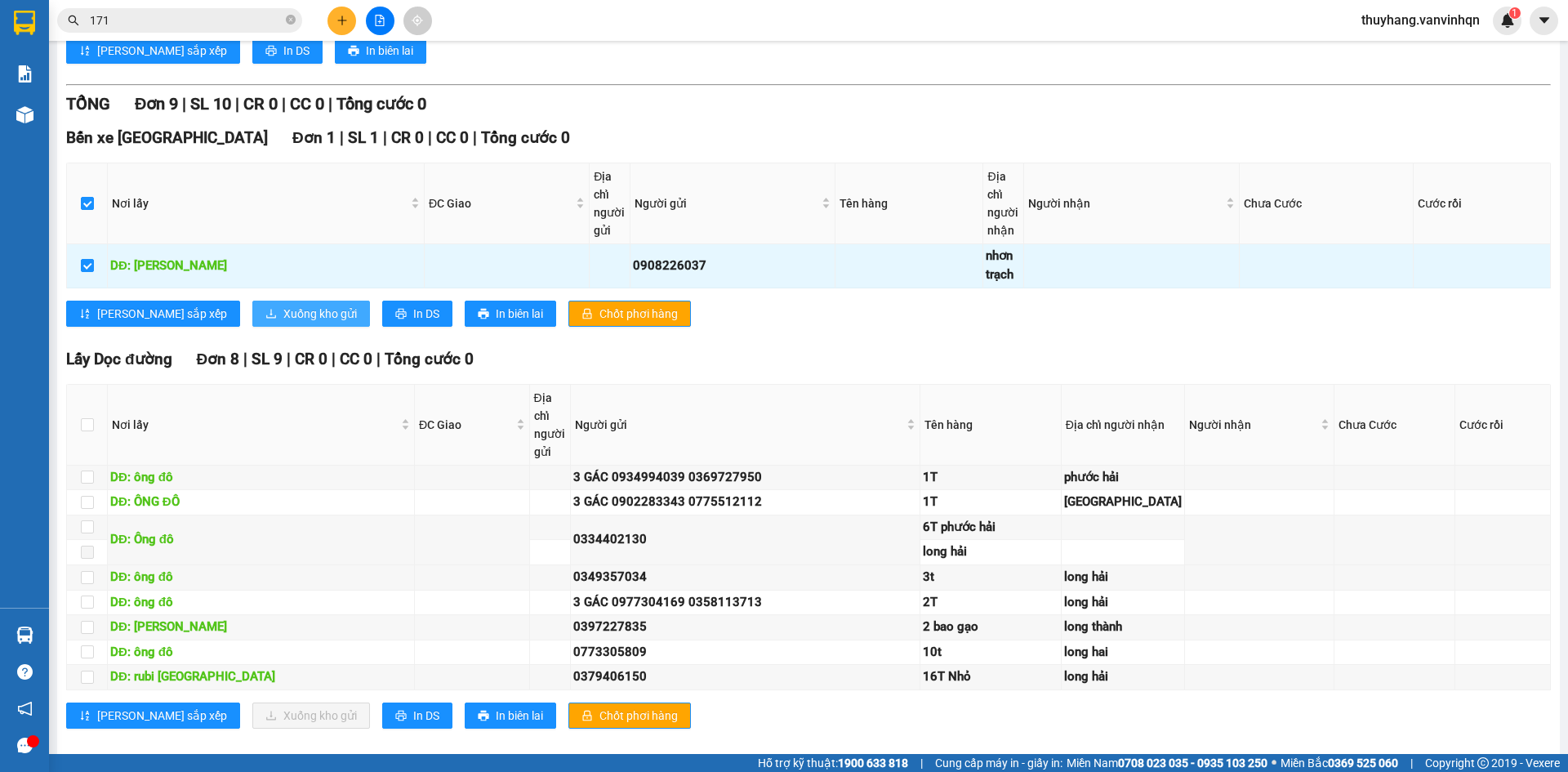
click at [283, 323] on span "Xuống kho gửi" at bounding box center [320, 314] width 73 height 18
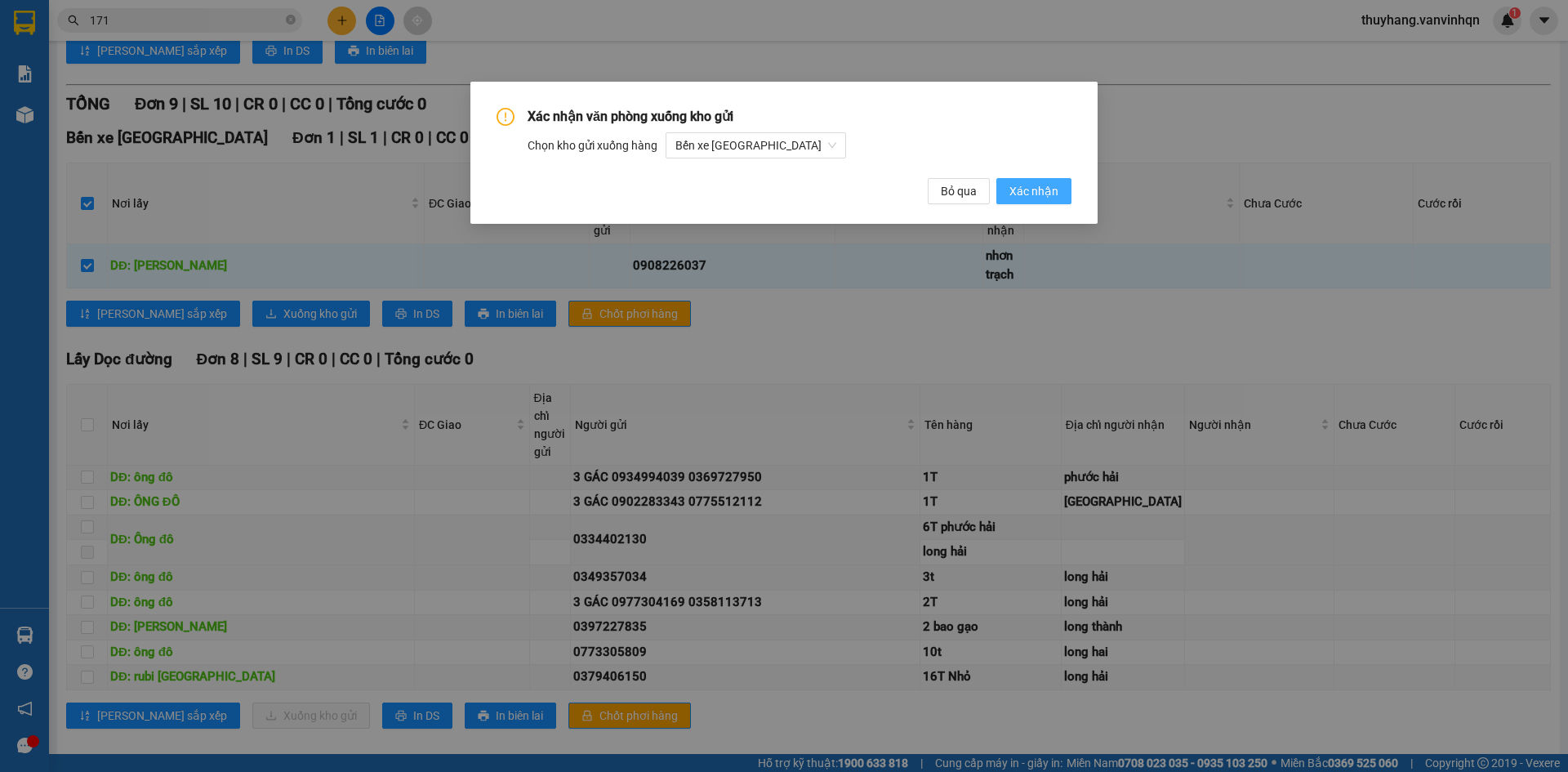
click at [1042, 187] on span "Xác nhận" at bounding box center [1033, 191] width 49 height 18
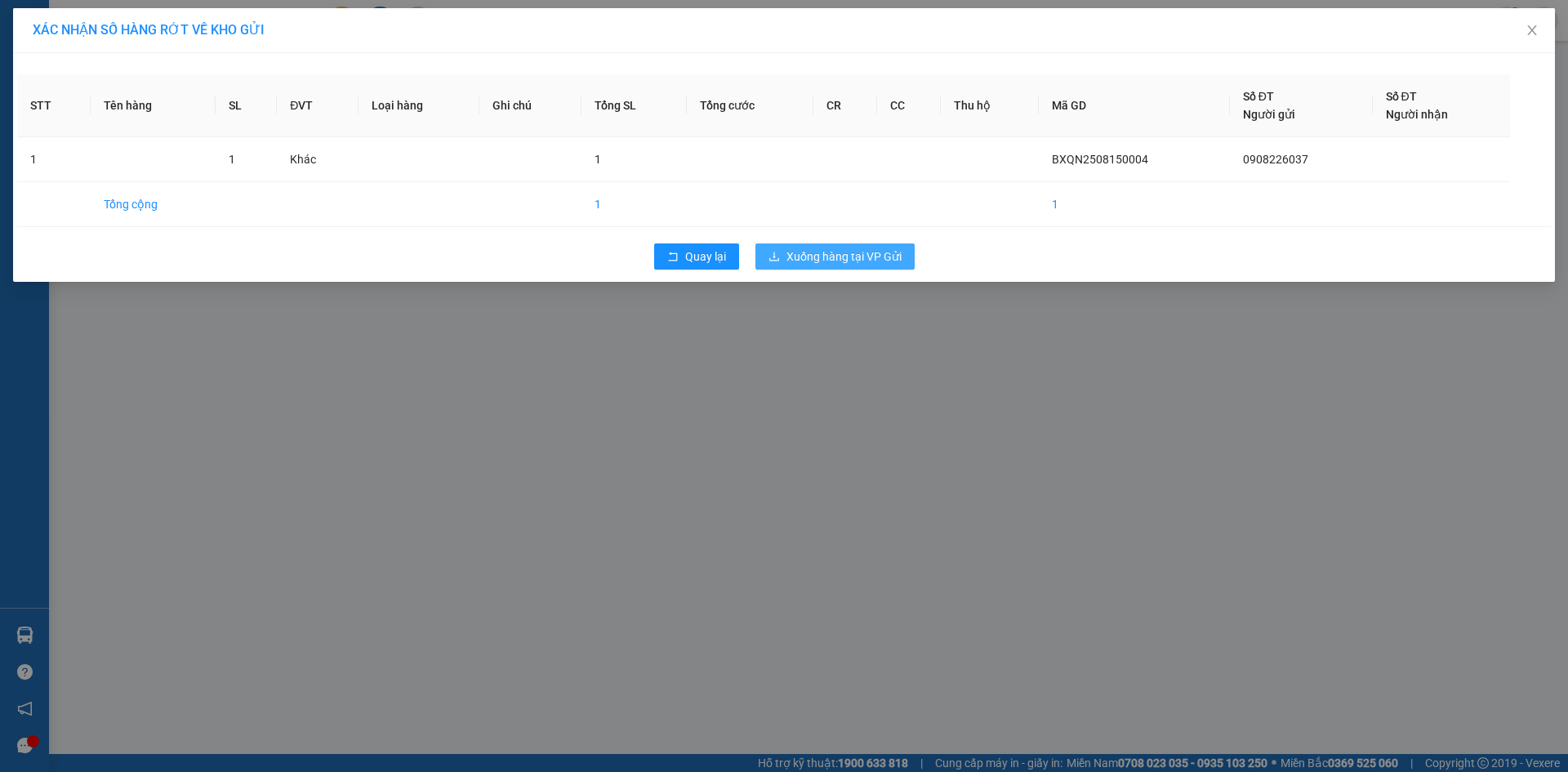
click at [879, 255] on span "Xuống hàng tại VP Gửi" at bounding box center [843, 256] width 115 height 18
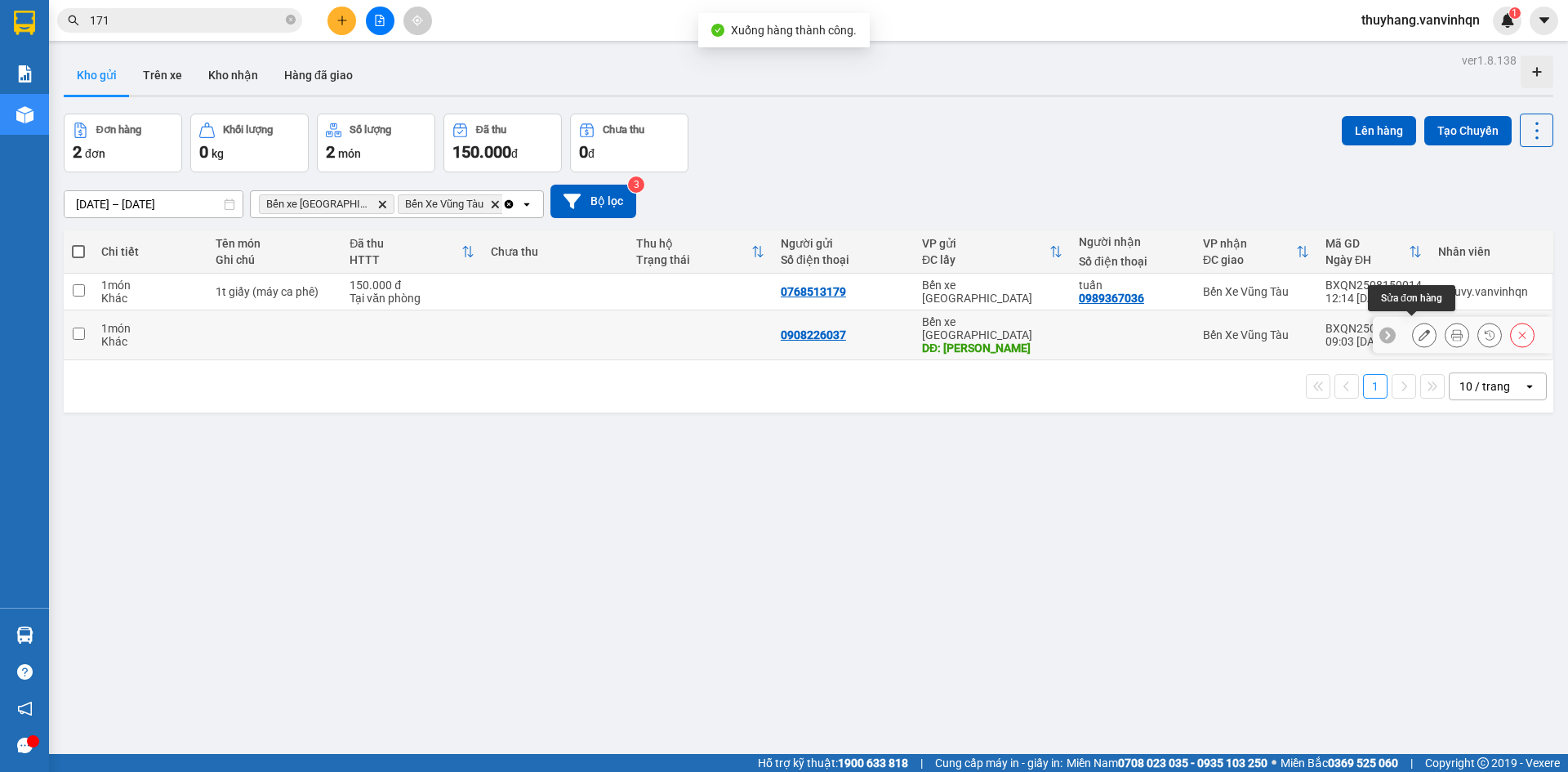
click at [1419, 329] on icon at bounding box center [1424, 335] width 12 height 12
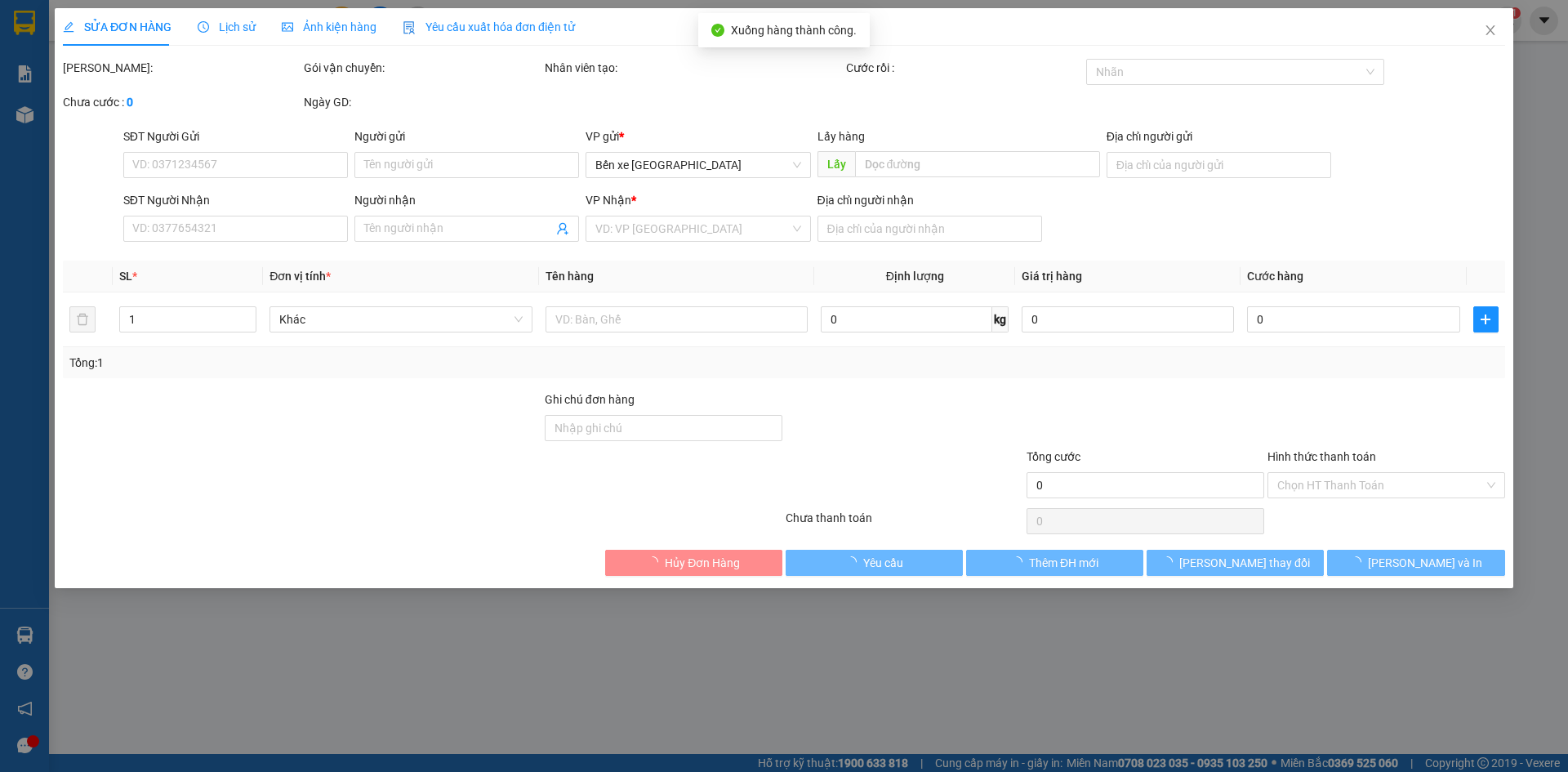
type input "0908226037"
type input "[PERSON_NAME]"
type input "nhơn trạch"
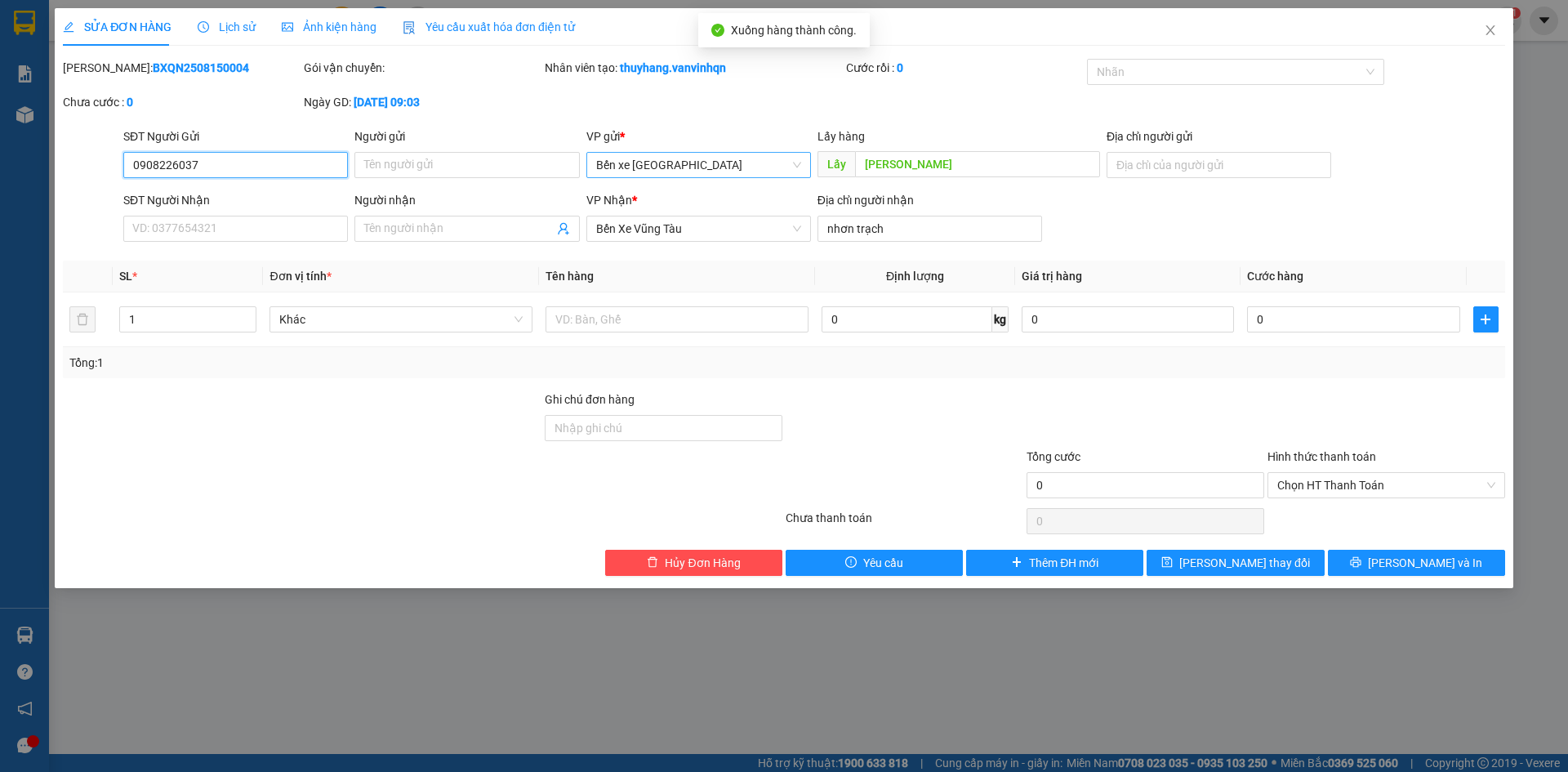
click at [721, 169] on span "Bến xe [GEOGRAPHIC_DATA]" at bounding box center [698, 164] width 205 height 25
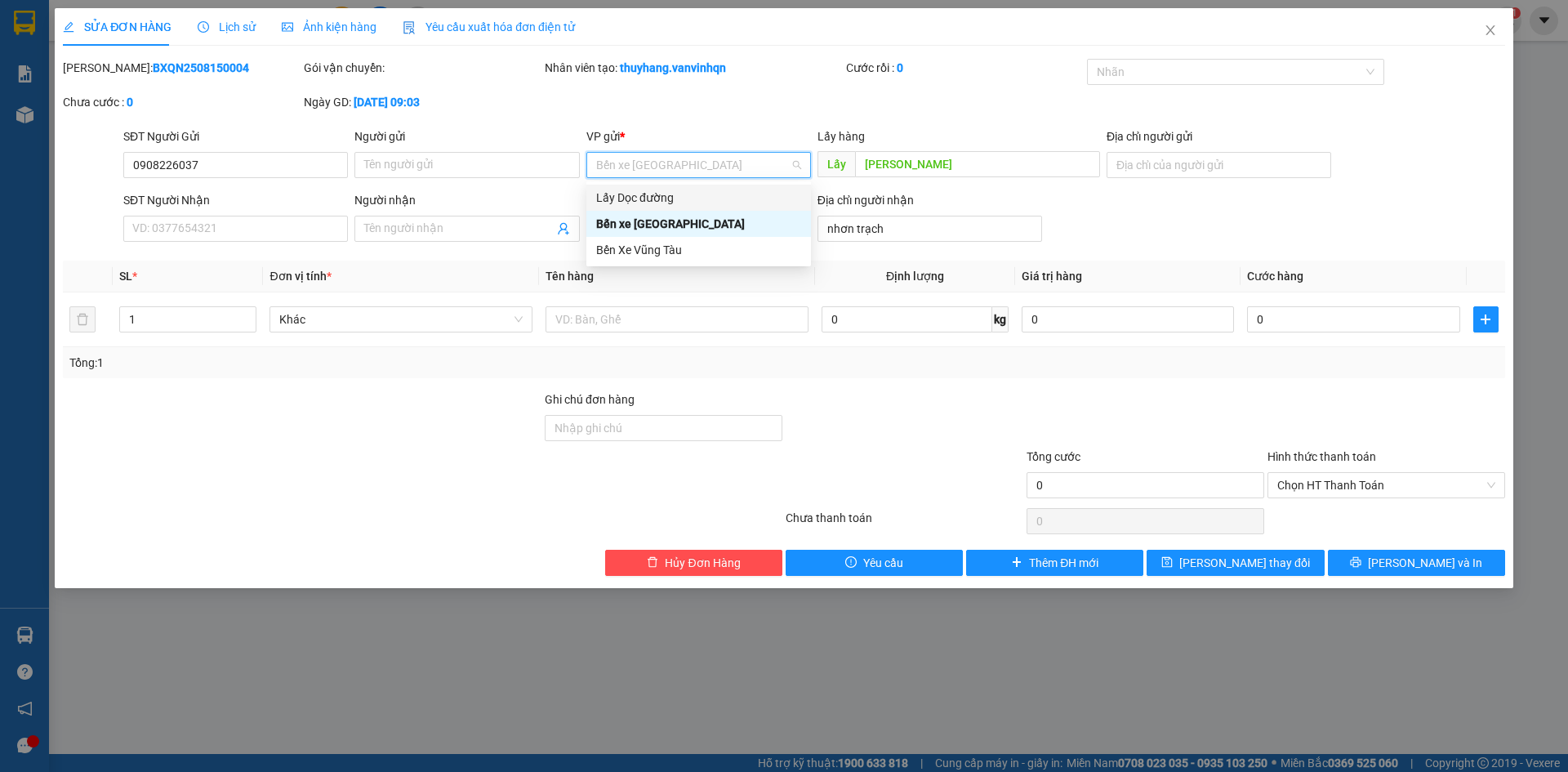
click at [660, 206] on div "Lấy Dọc đường" at bounding box center [698, 198] width 205 height 18
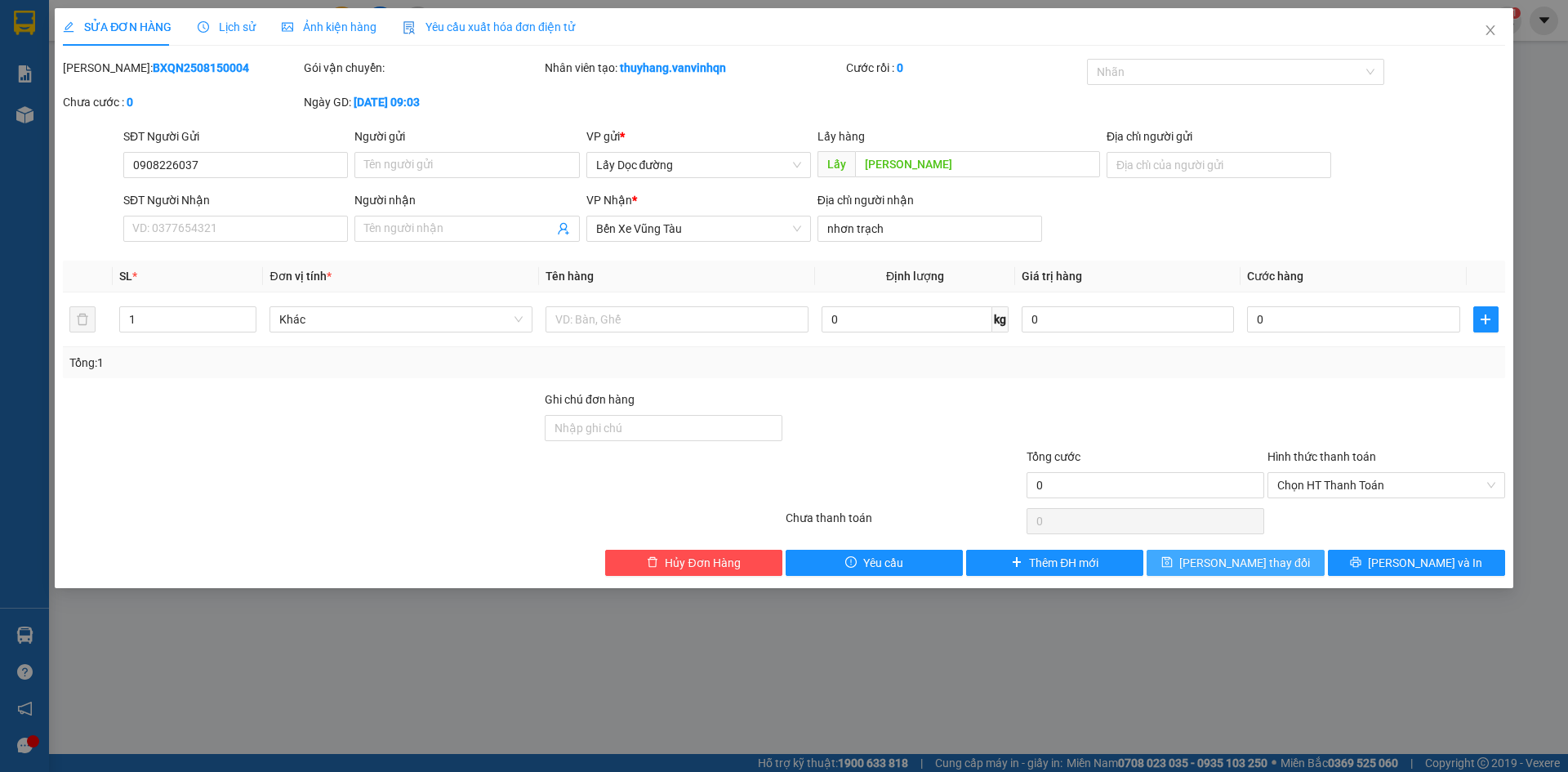
click at [1206, 570] on button "[PERSON_NAME] thay đổi" at bounding box center [1234, 562] width 177 height 26
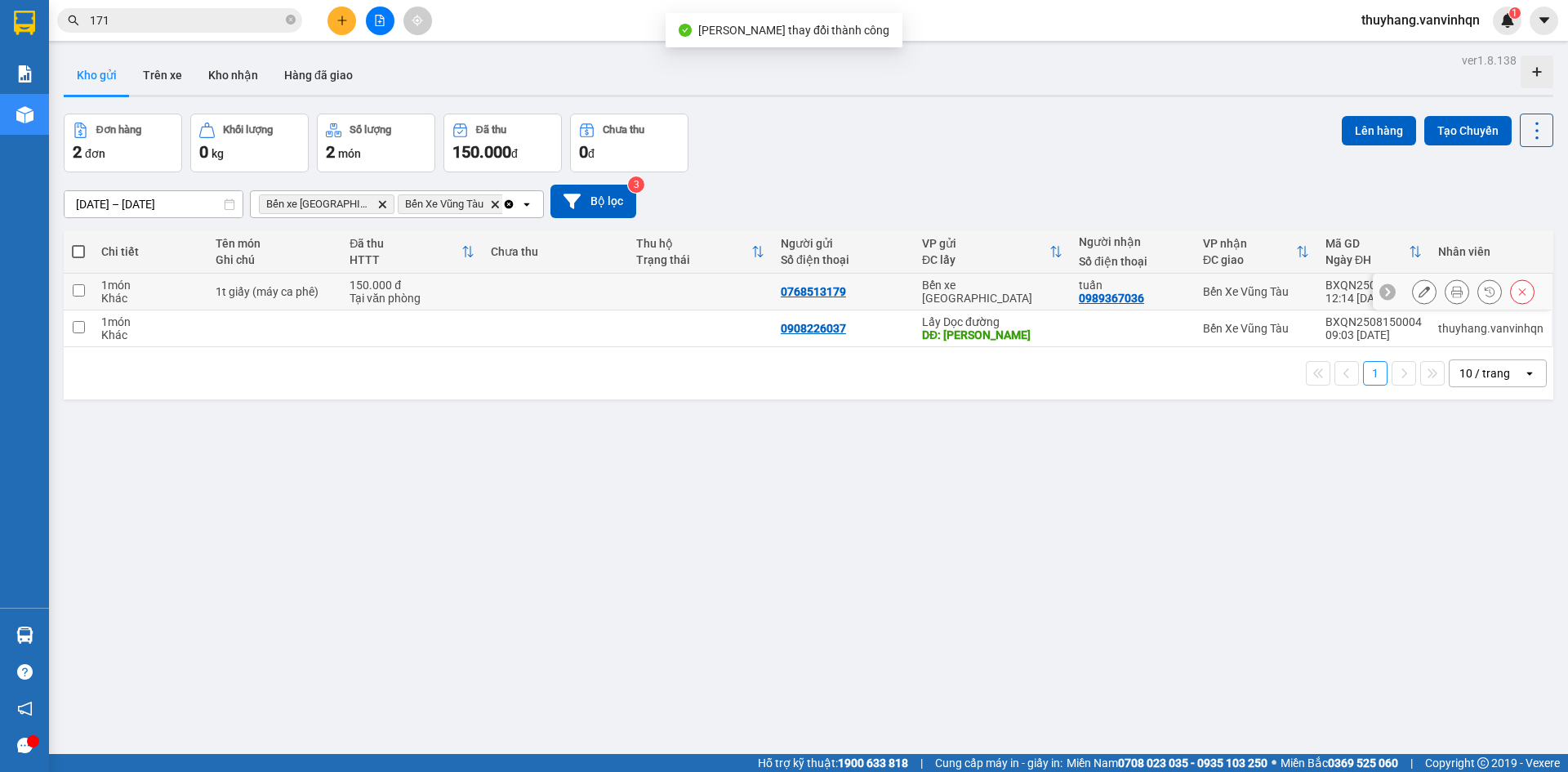
click at [362, 296] on div "Tại văn phòng" at bounding box center [412, 297] width 125 height 13
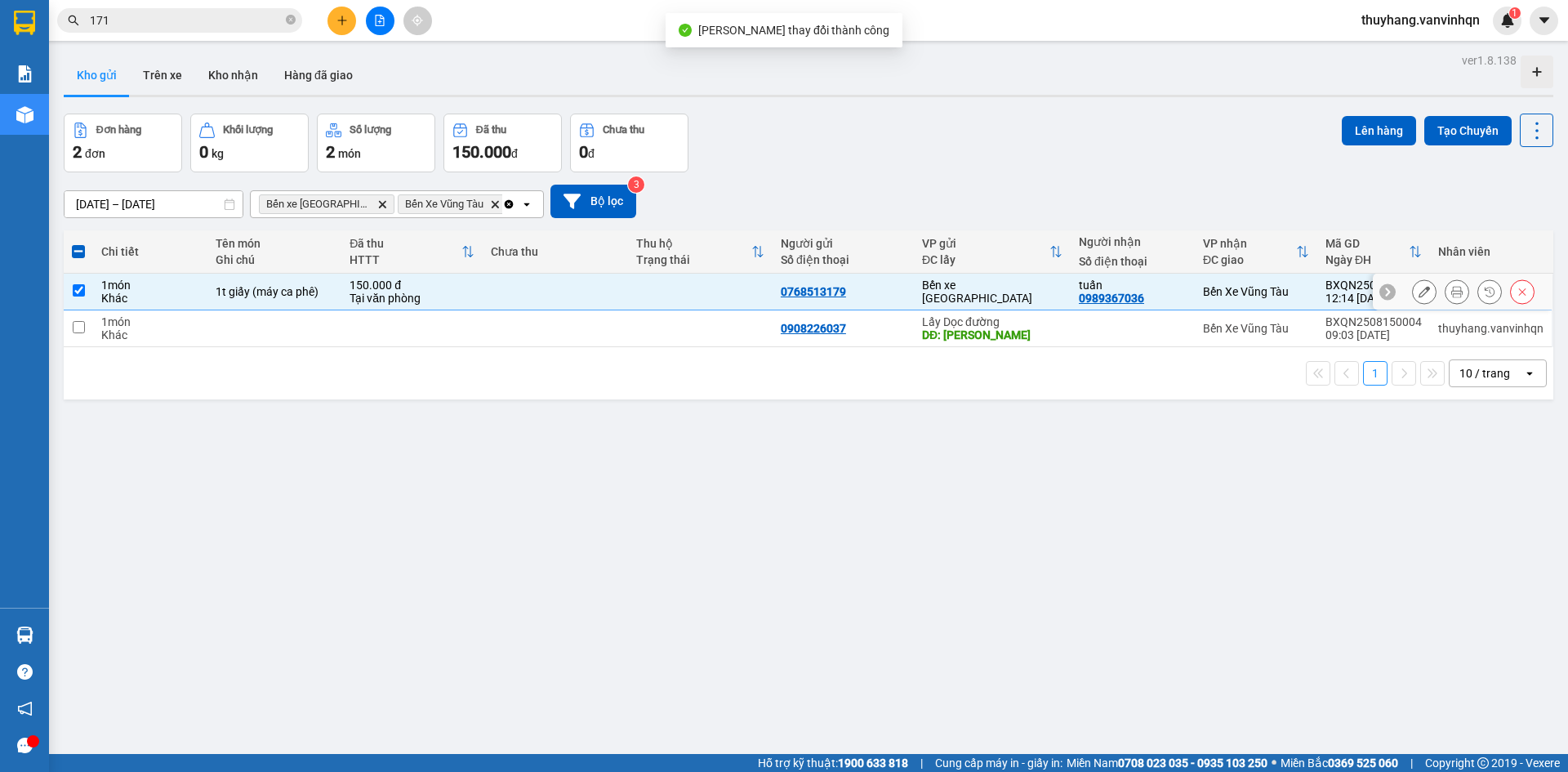
click at [329, 291] on div "1t giấy (máy ca phê)" at bounding box center [275, 291] width 119 height 13
checkbox input "false"
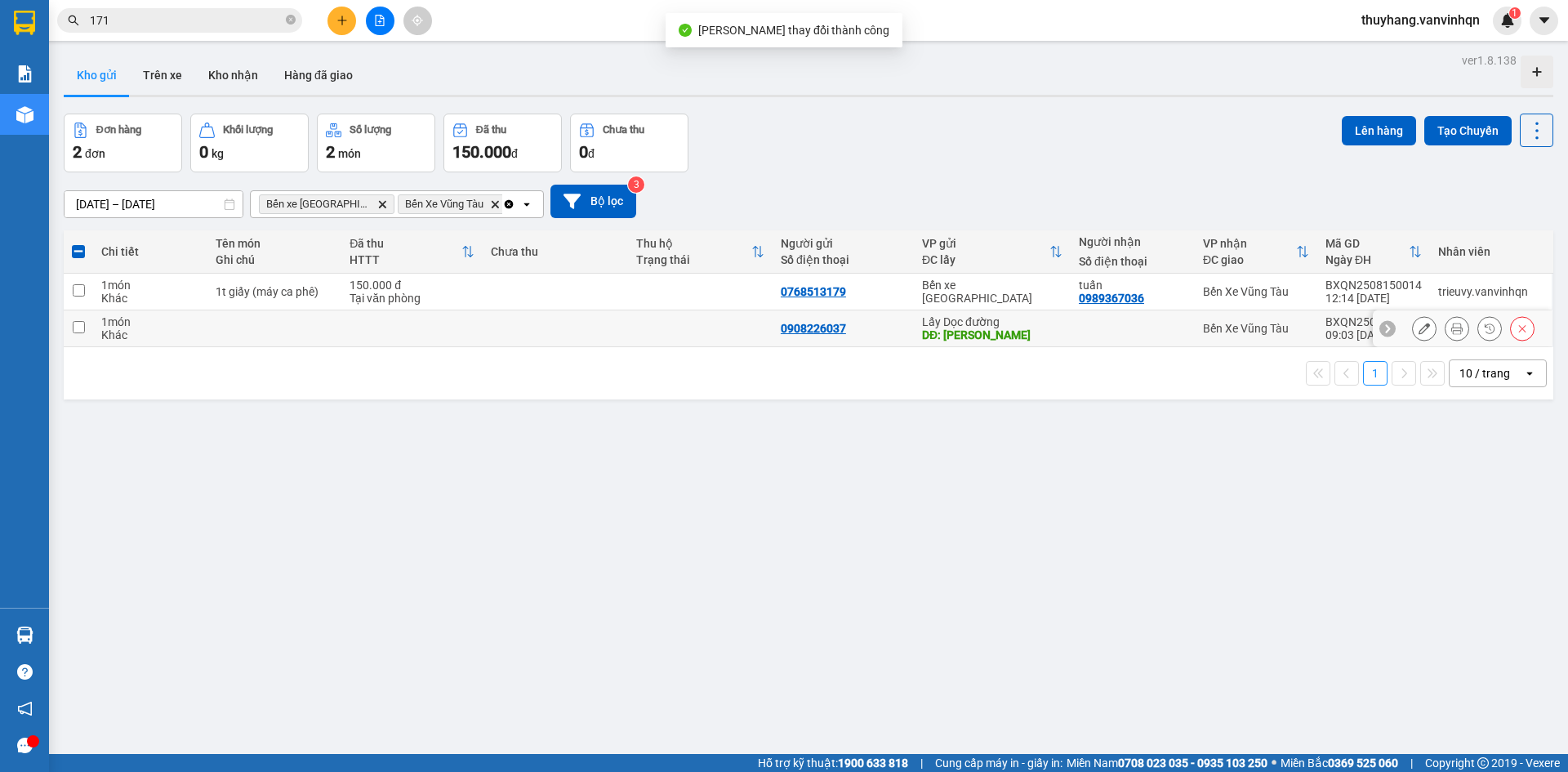
click at [295, 329] on td at bounding box center [275, 328] width 135 height 37
checkbox input "true"
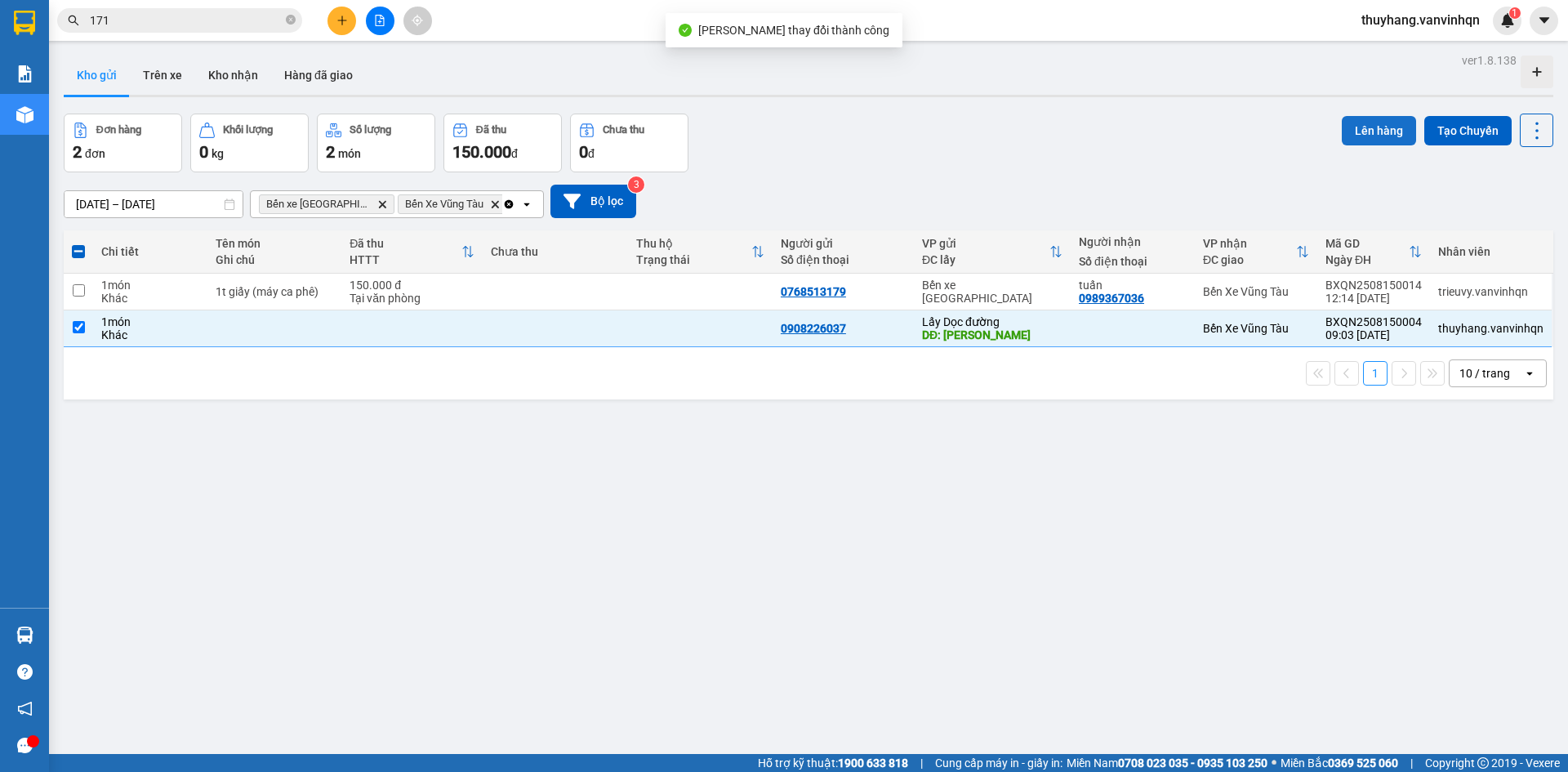
click at [1355, 122] on button "Lên hàng" at bounding box center [1378, 131] width 74 height 30
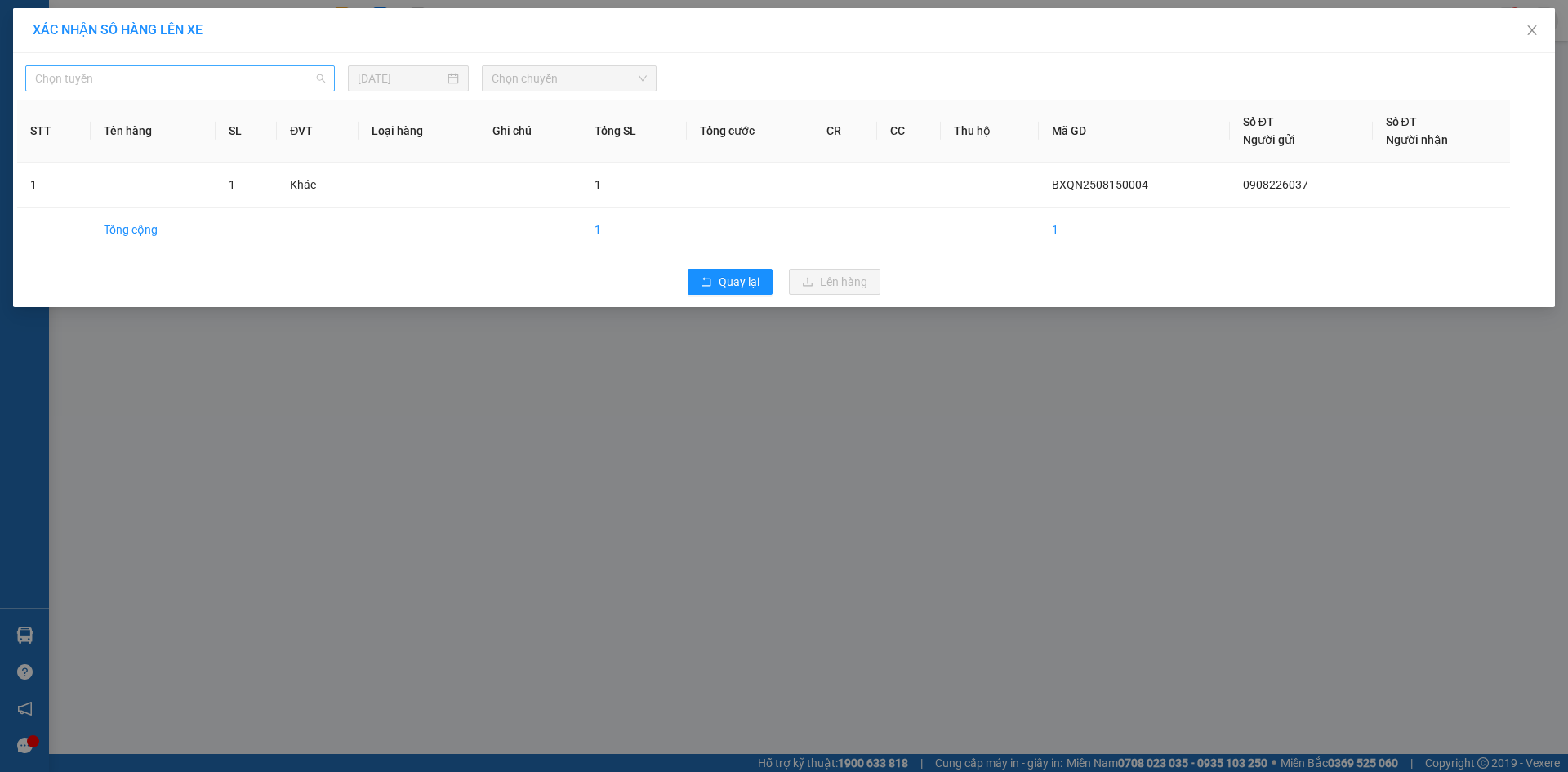
click at [101, 77] on span "Chọn tuyến" at bounding box center [179, 78] width 290 height 25
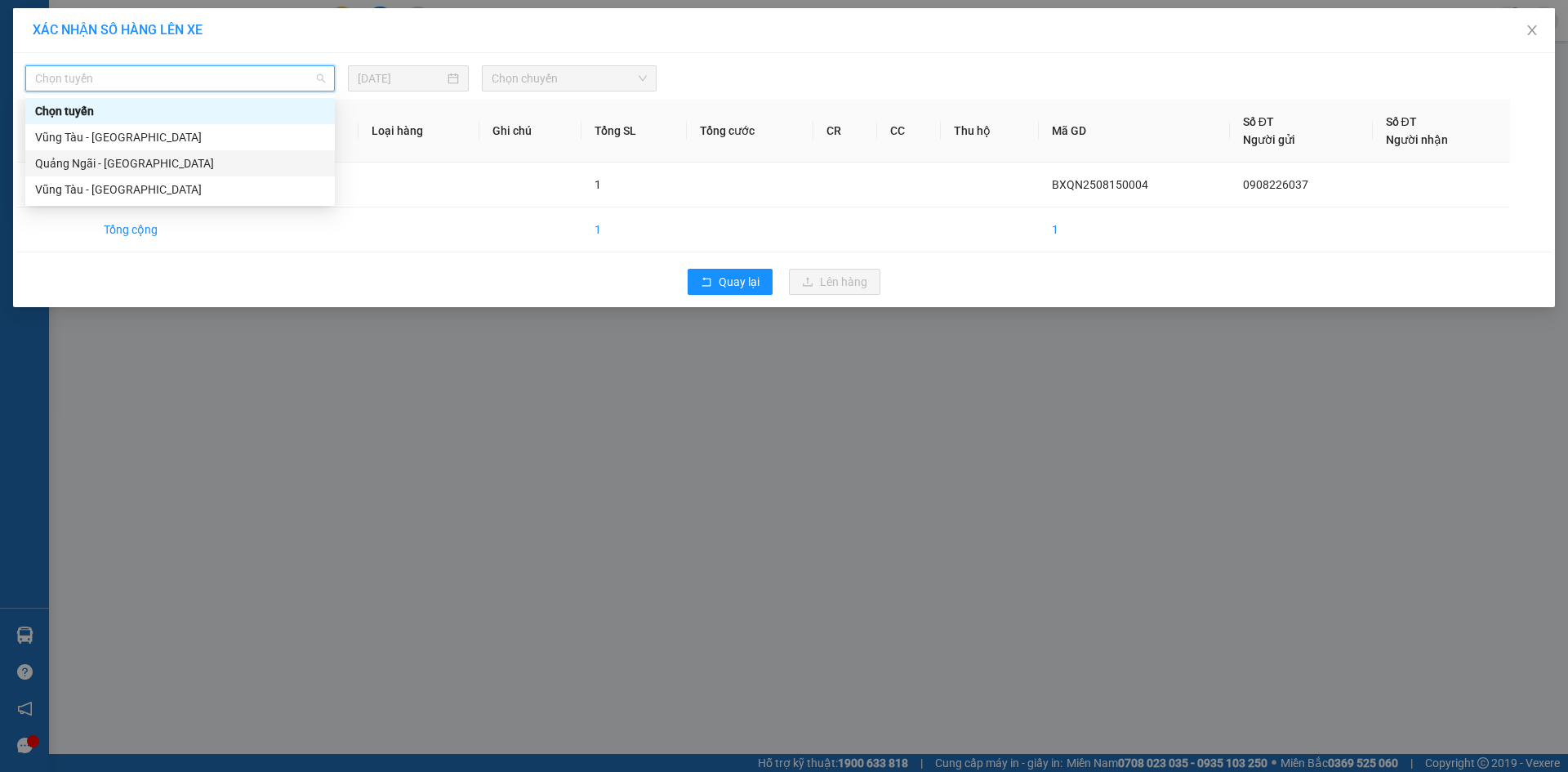
click at [119, 165] on div "Quảng Ngãi - [GEOGRAPHIC_DATA]" at bounding box center [179, 163] width 290 height 18
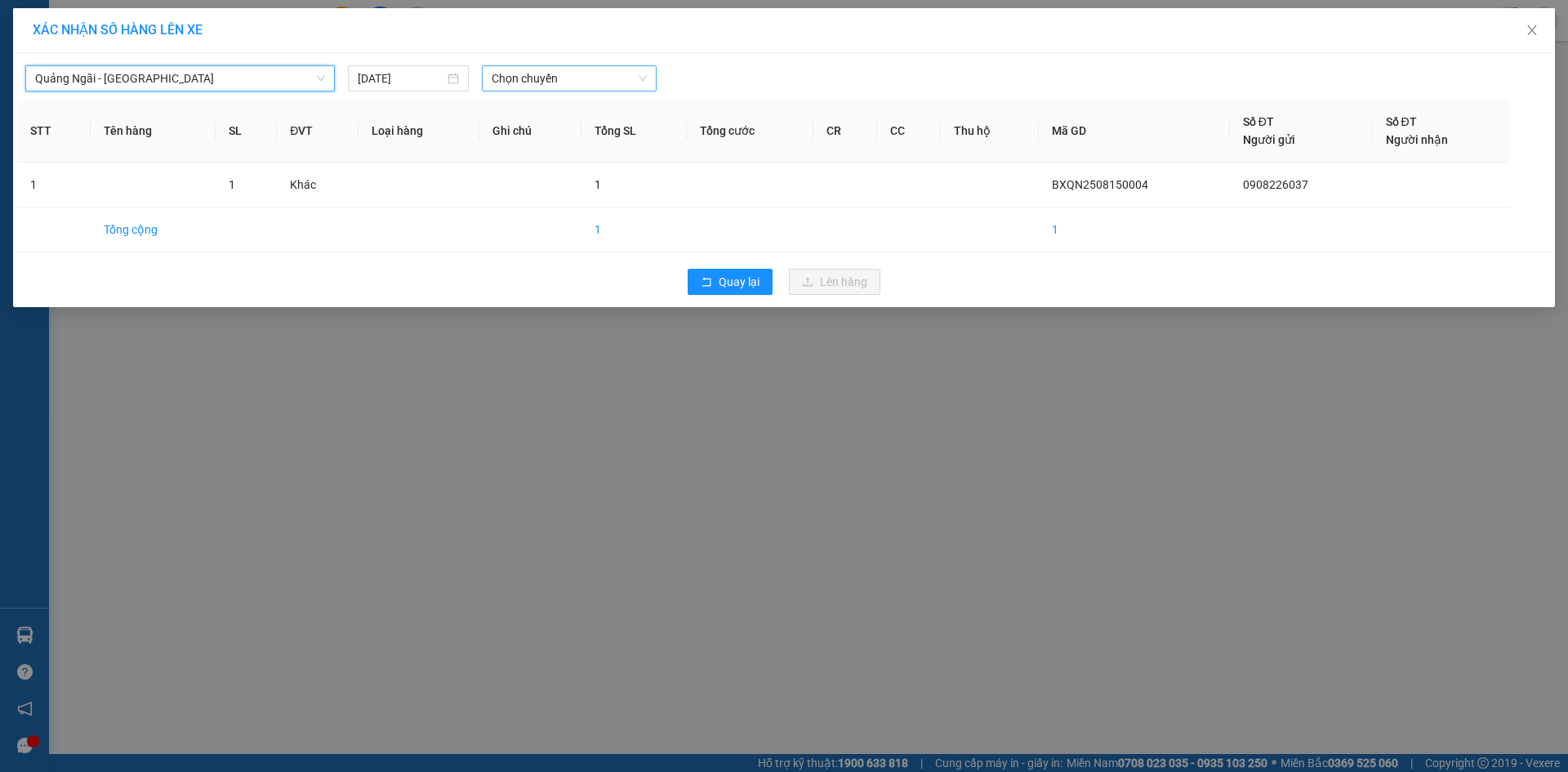
click at [580, 74] on span "Chọn chuyến" at bounding box center [569, 78] width 155 height 25
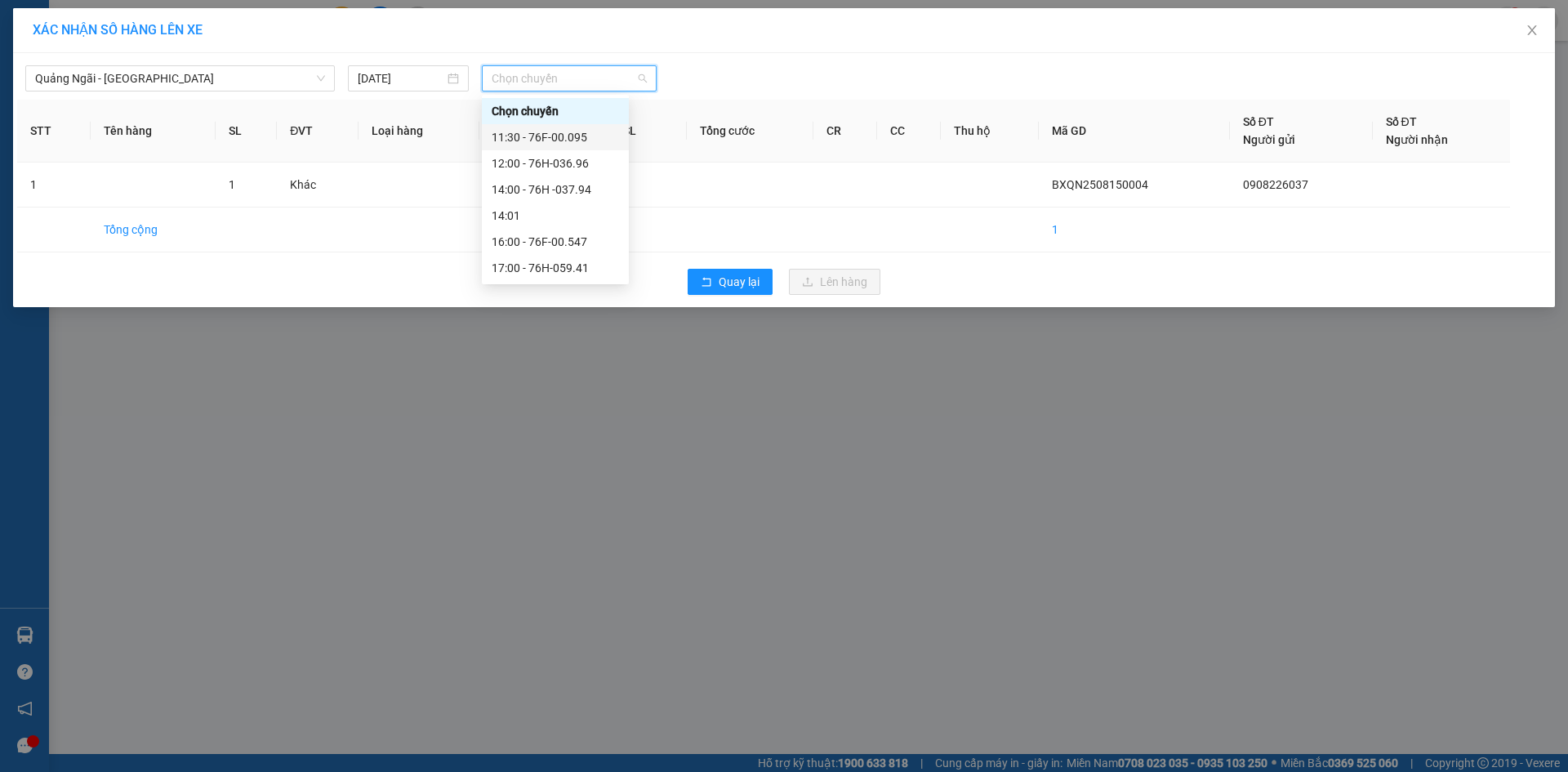
click at [582, 146] on div "11:30 - 76F-00.095" at bounding box center [555, 137] width 147 height 26
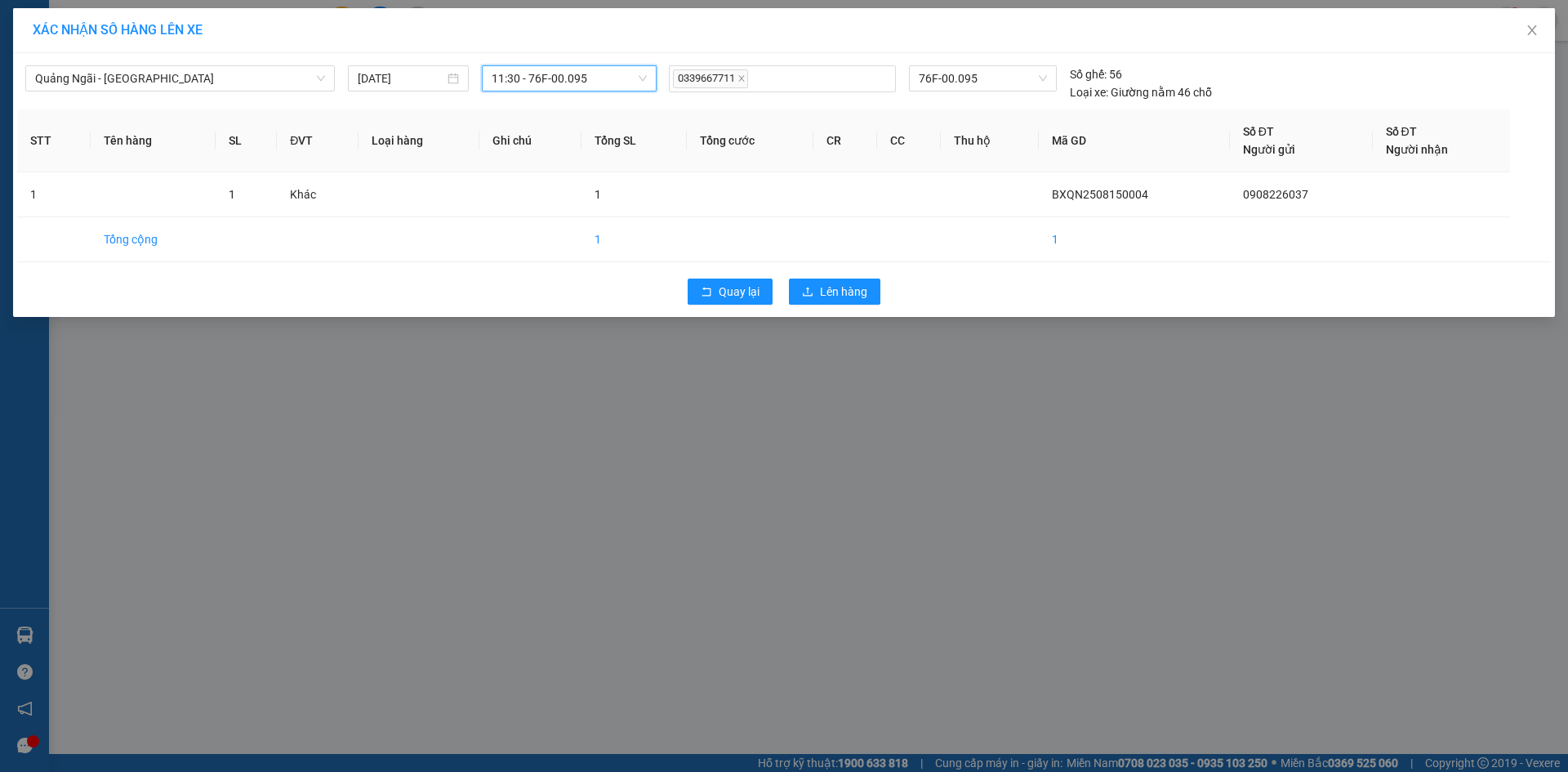
click at [849, 307] on div "Quay lại Lên hàng" at bounding box center [783, 291] width 1533 height 43
click at [848, 296] on span "Lên hàng" at bounding box center [843, 291] width 48 height 18
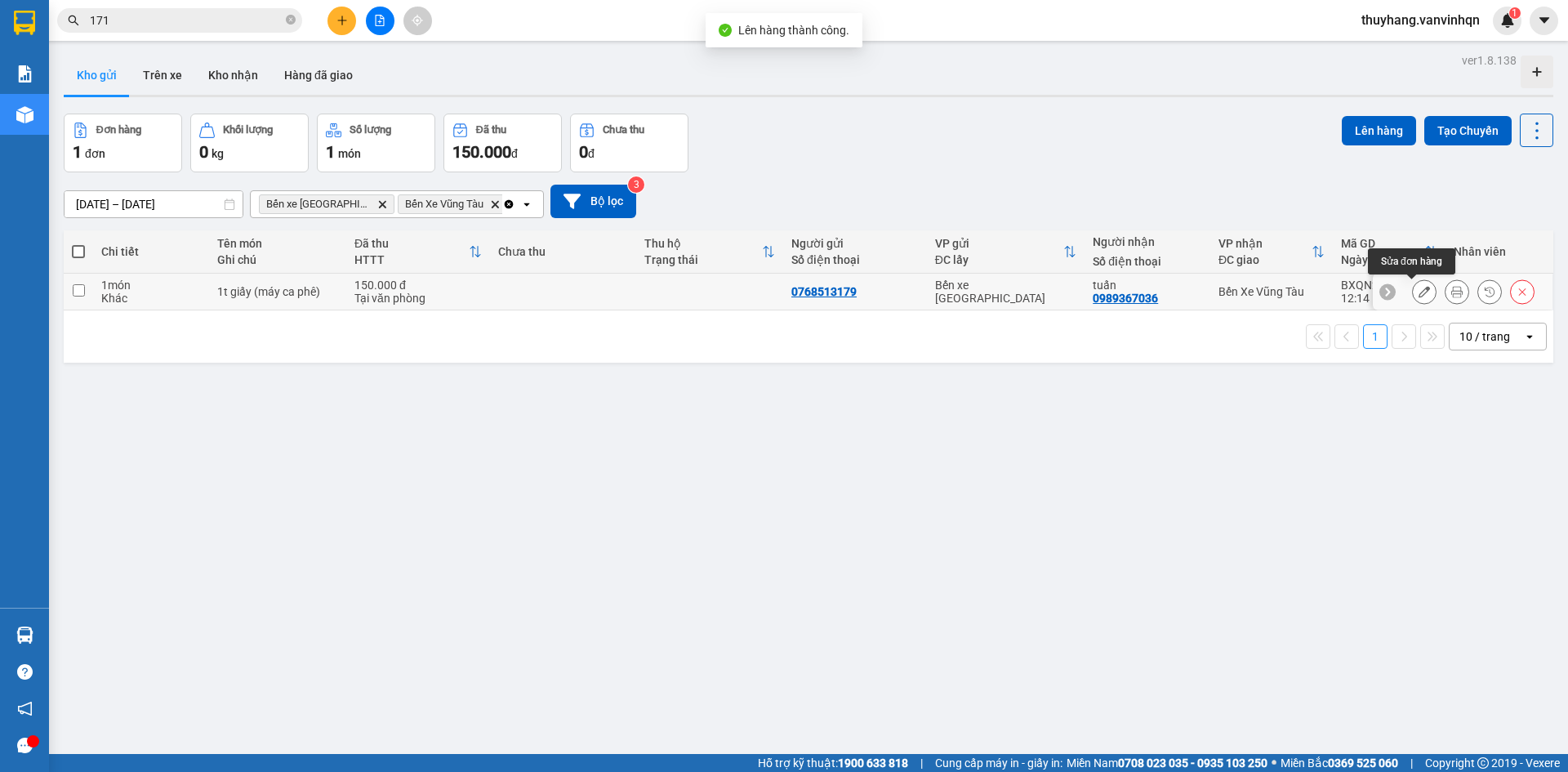
click at [1413, 290] on button at bounding box center [1423, 291] width 23 height 29
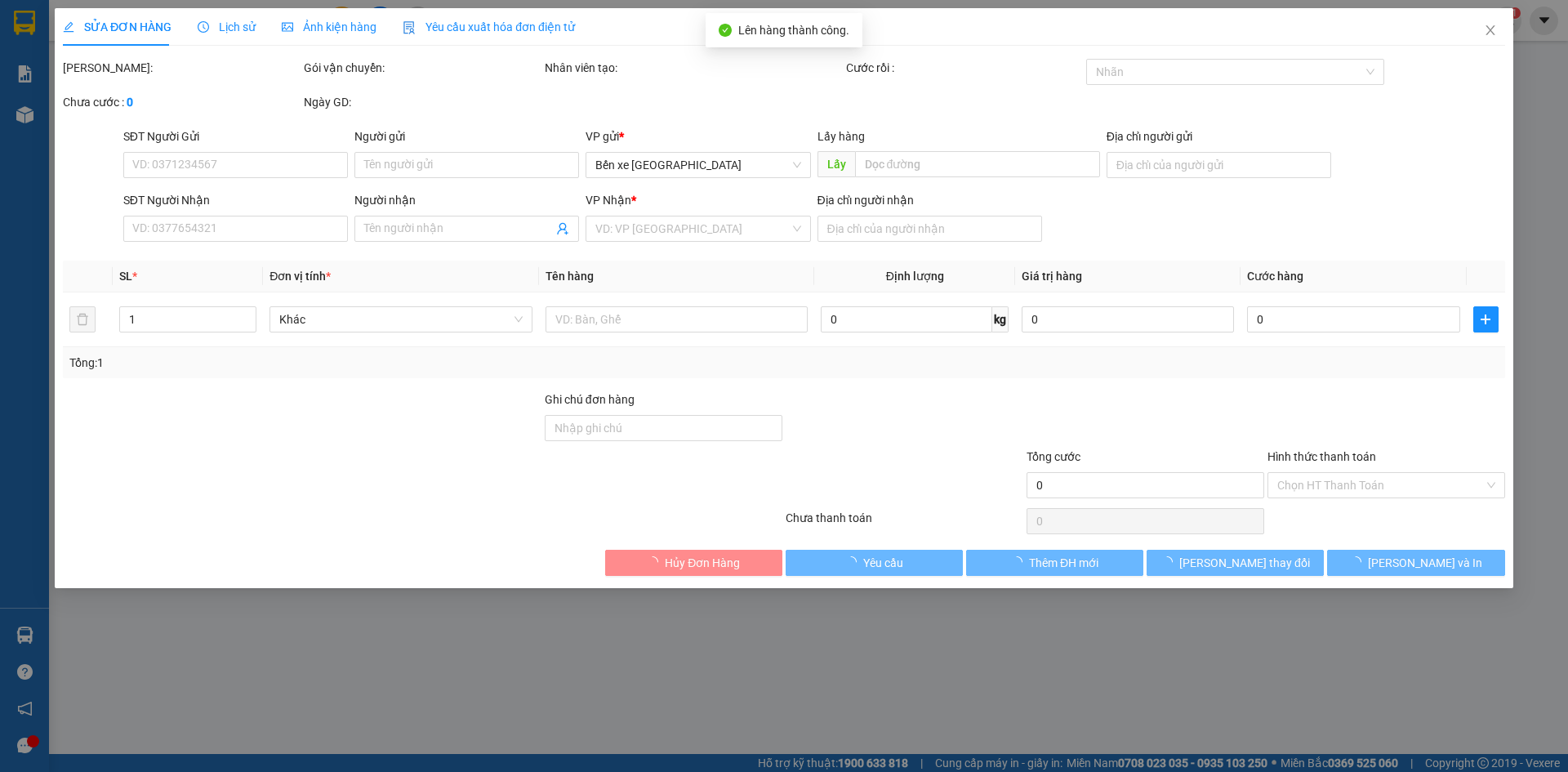
type input "0768513179"
type input "BXQN"
type input "0989367036"
type input "tuấn"
type input "bà rịa"
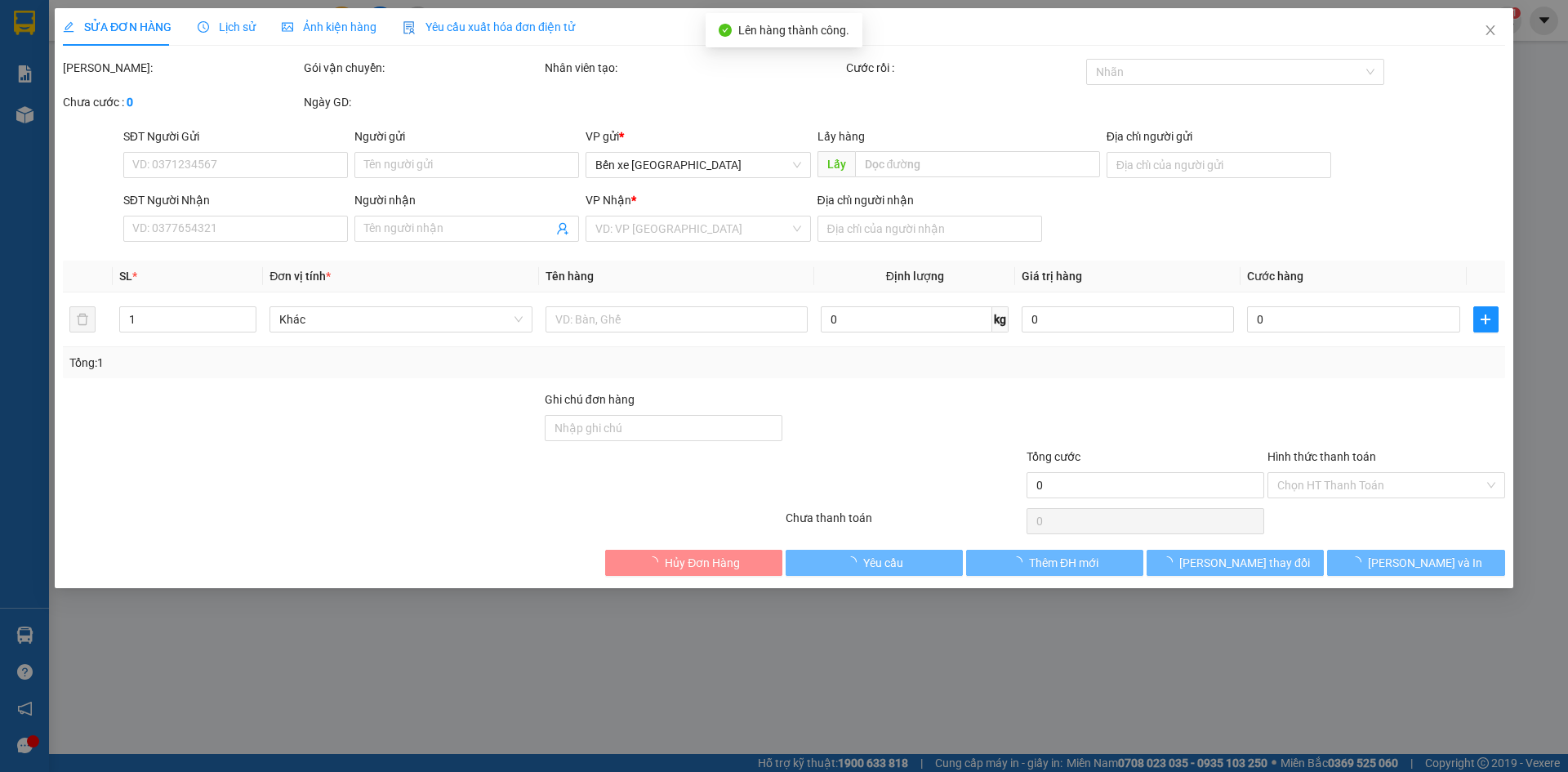
type input "150.000"
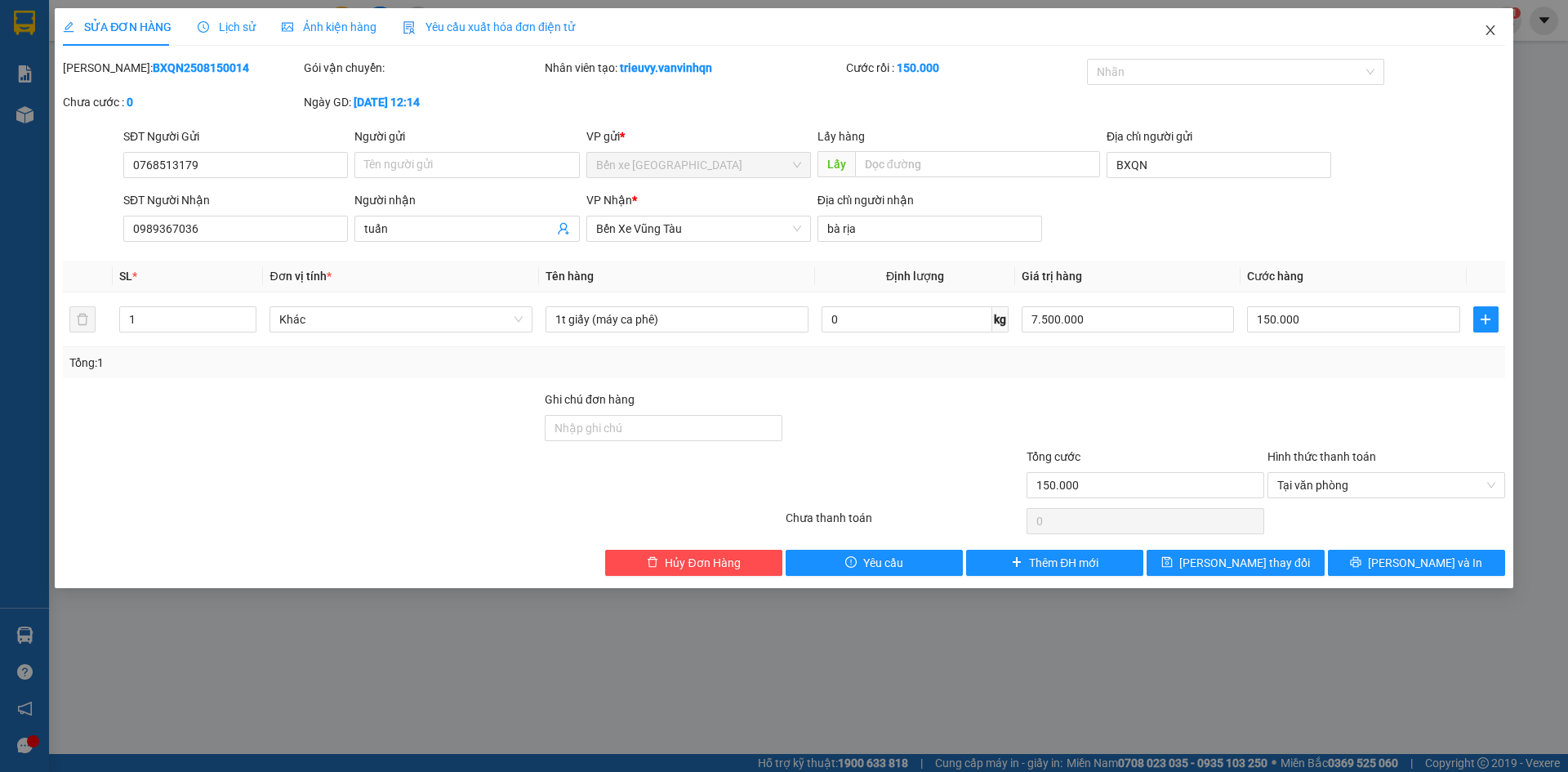
click at [1489, 36] on icon "close" at bounding box center [1490, 30] width 13 height 13
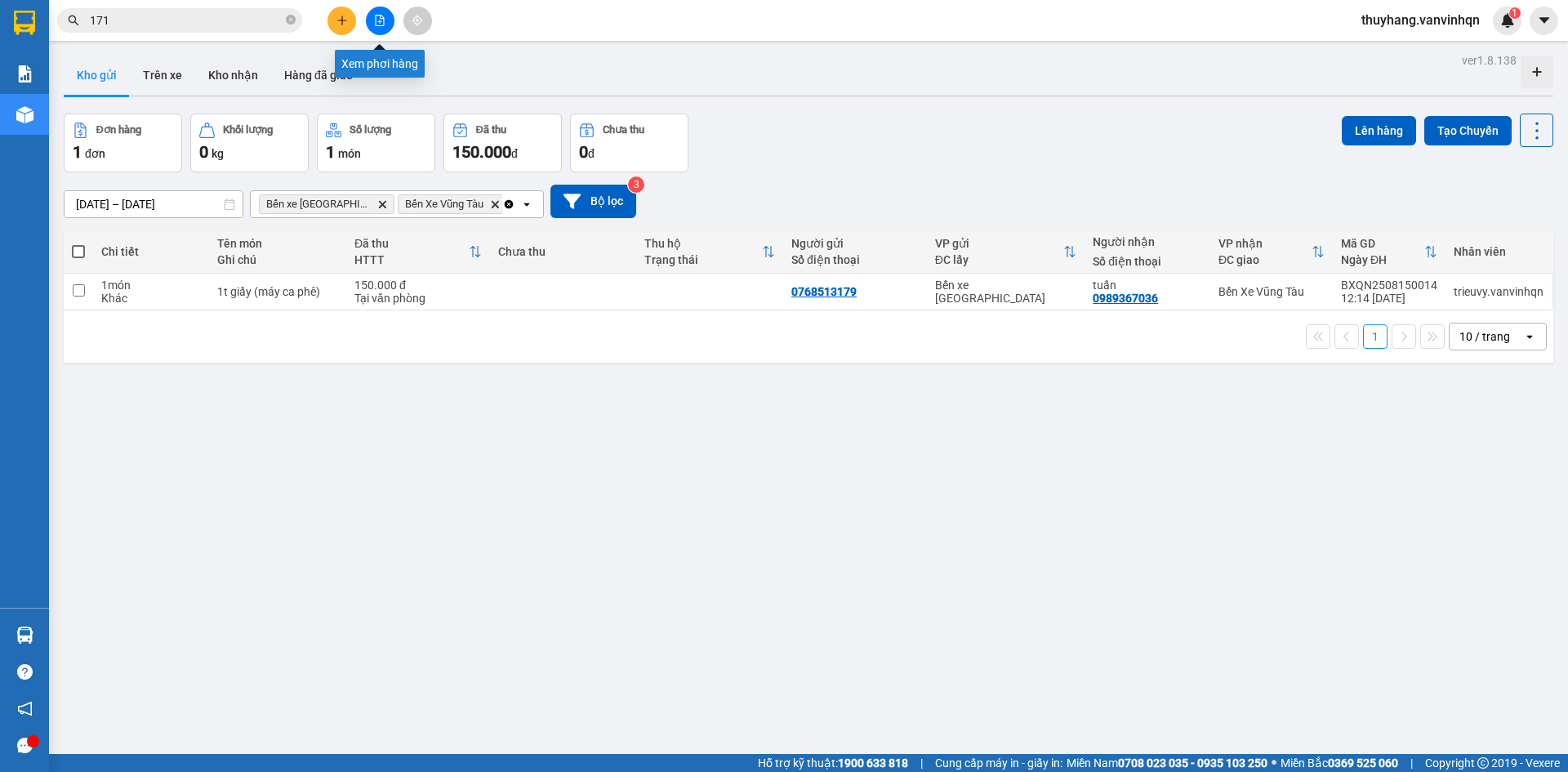
click at [384, 17] on icon "file-add" at bounding box center [380, 21] width 12 height 12
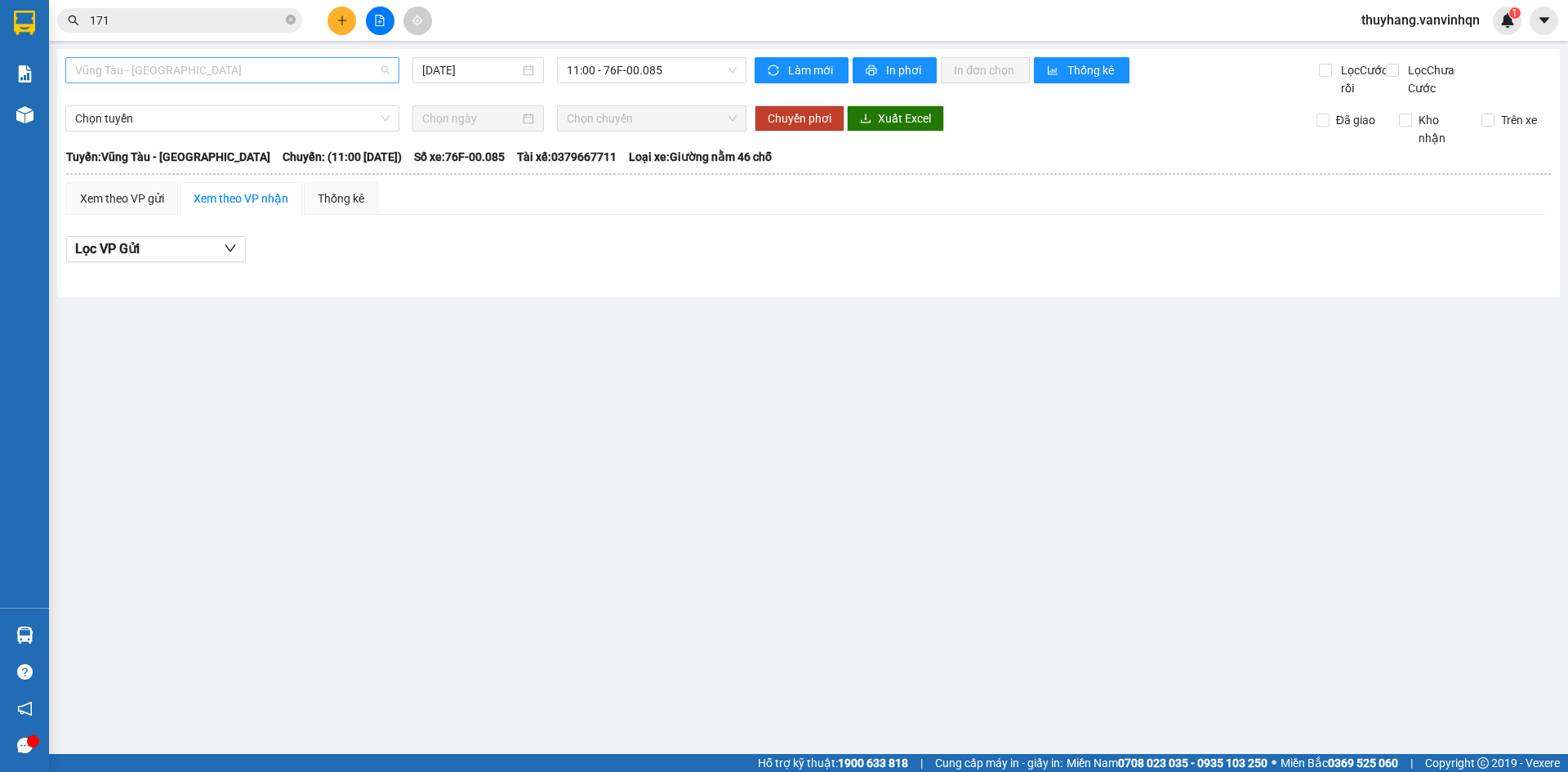
click at [175, 68] on span "Vũng Tàu - [GEOGRAPHIC_DATA]" at bounding box center [233, 70] width 315 height 25
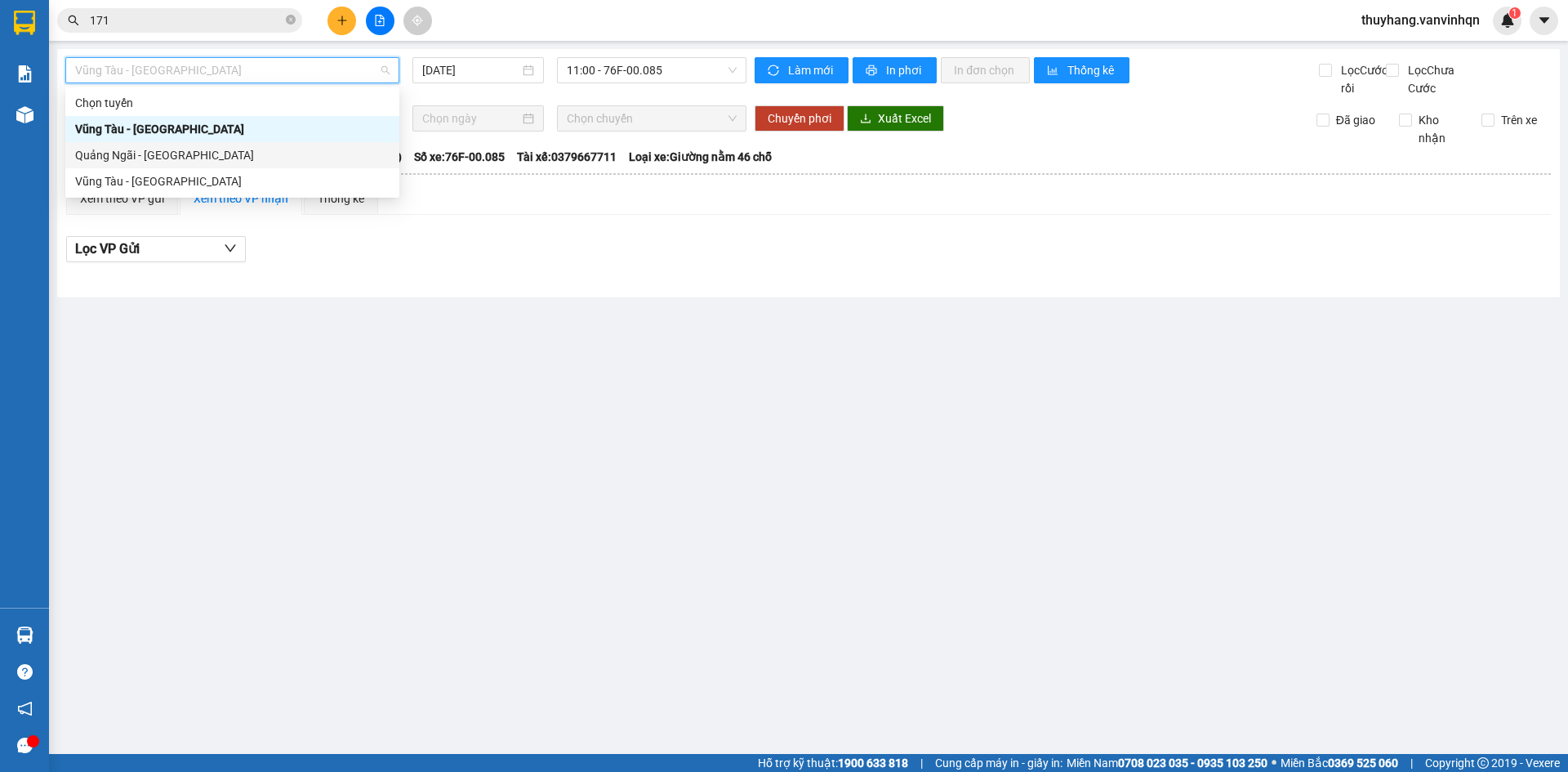
click at [194, 156] on div "Quảng Ngãi - [GEOGRAPHIC_DATA]" at bounding box center [233, 155] width 315 height 18
type input "[DATE]"
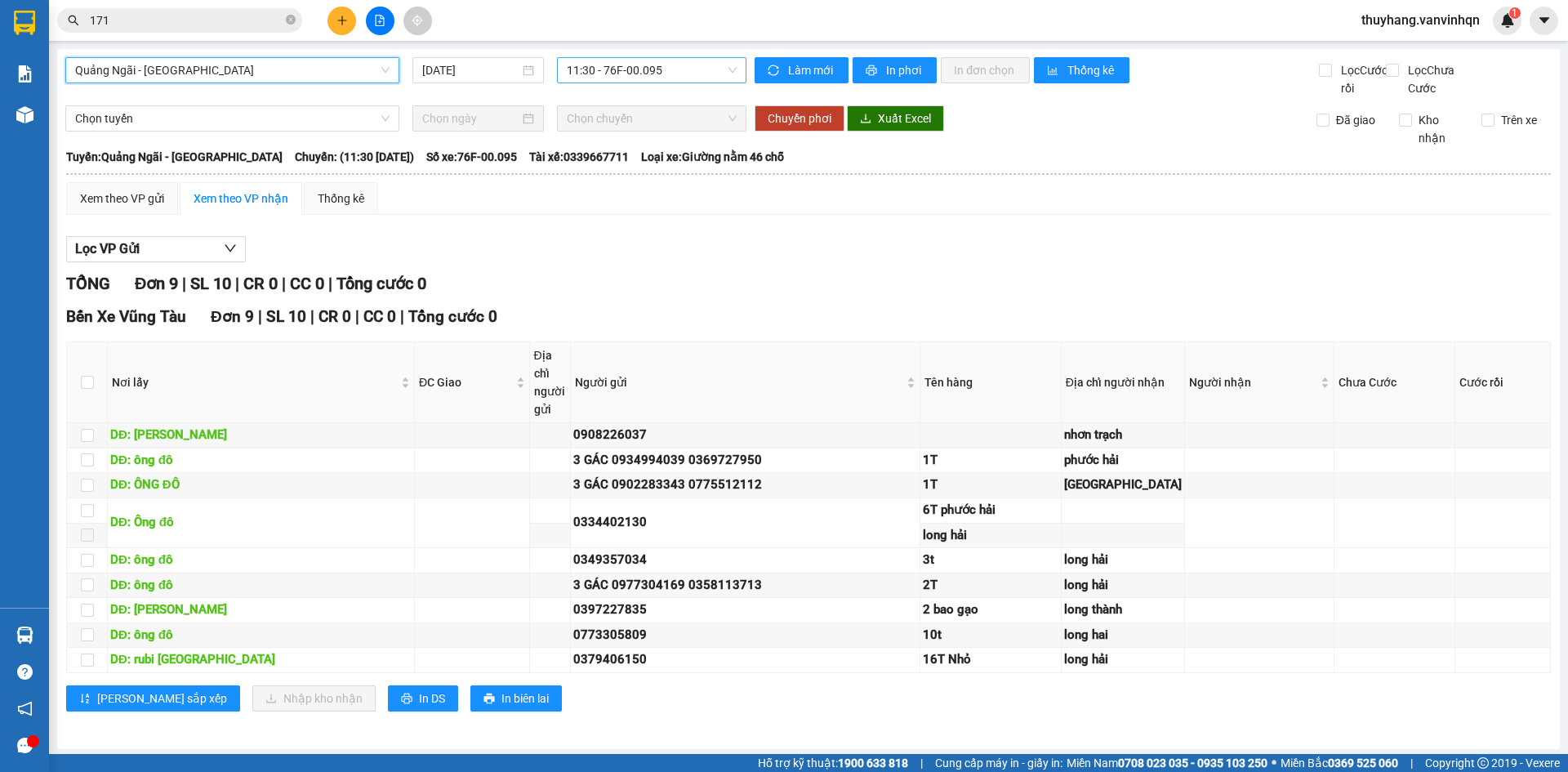
click at [677, 74] on span "11:30 - 76F-00.095" at bounding box center [651, 70] width 170 height 25
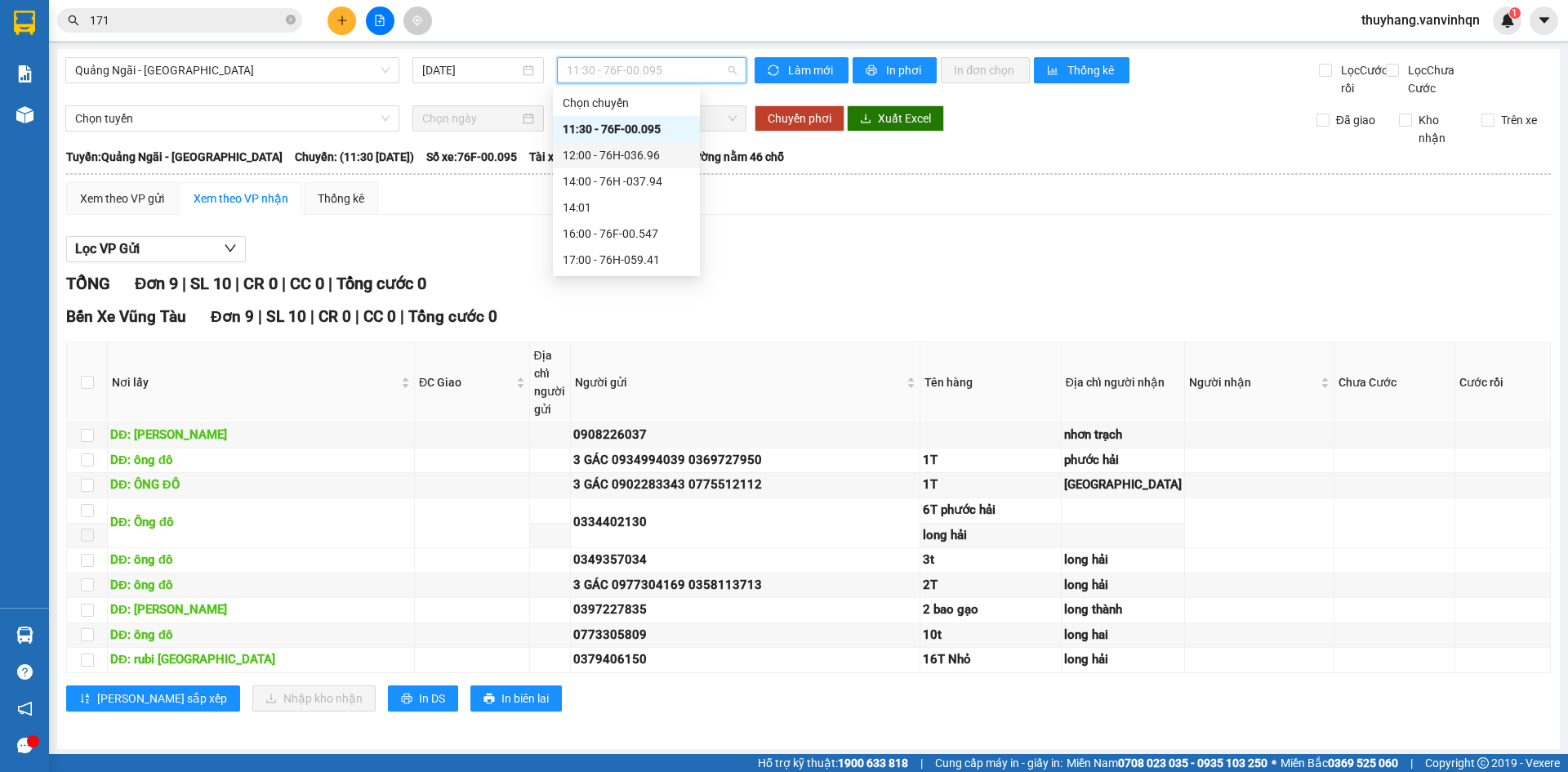
click at [663, 151] on div "12:00 - 76H-036.96" at bounding box center [626, 155] width 128 height 18
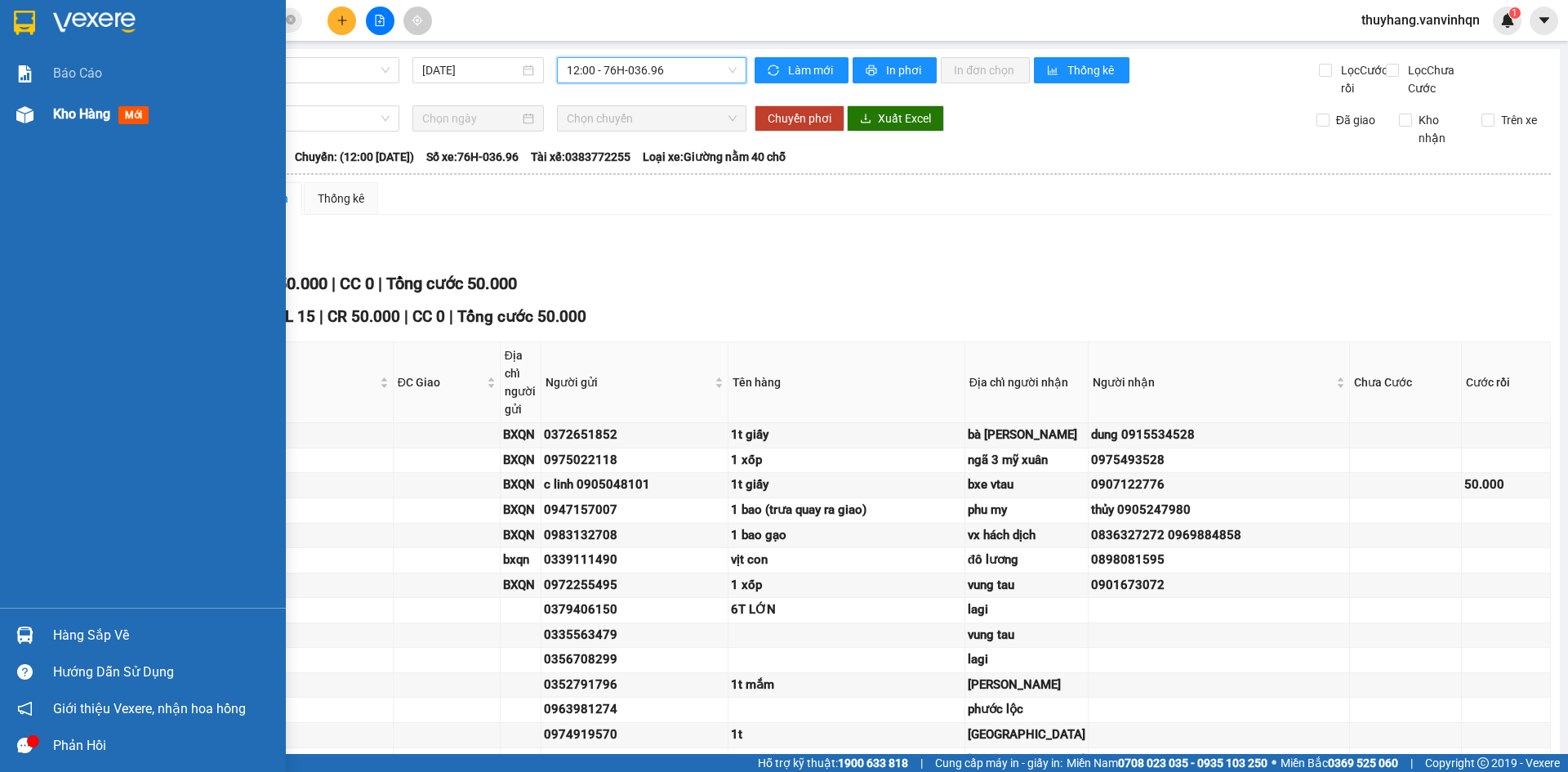
click at [31, 119] on img at bounding box center [24, 114] width 17 height 17
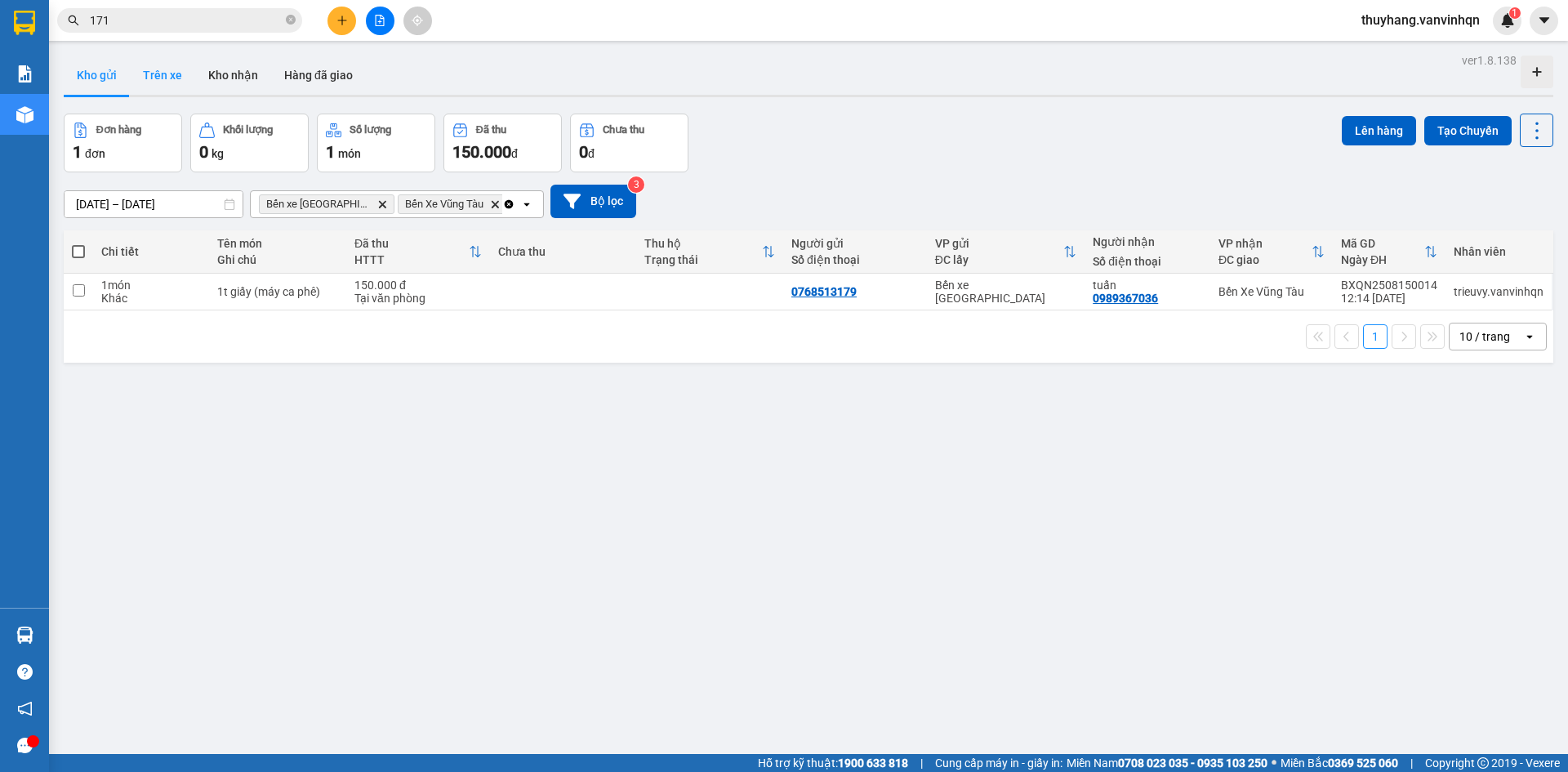
click at [153, 74] on button "Trên xe" at bounding box center [162, 75] width 65 height 40
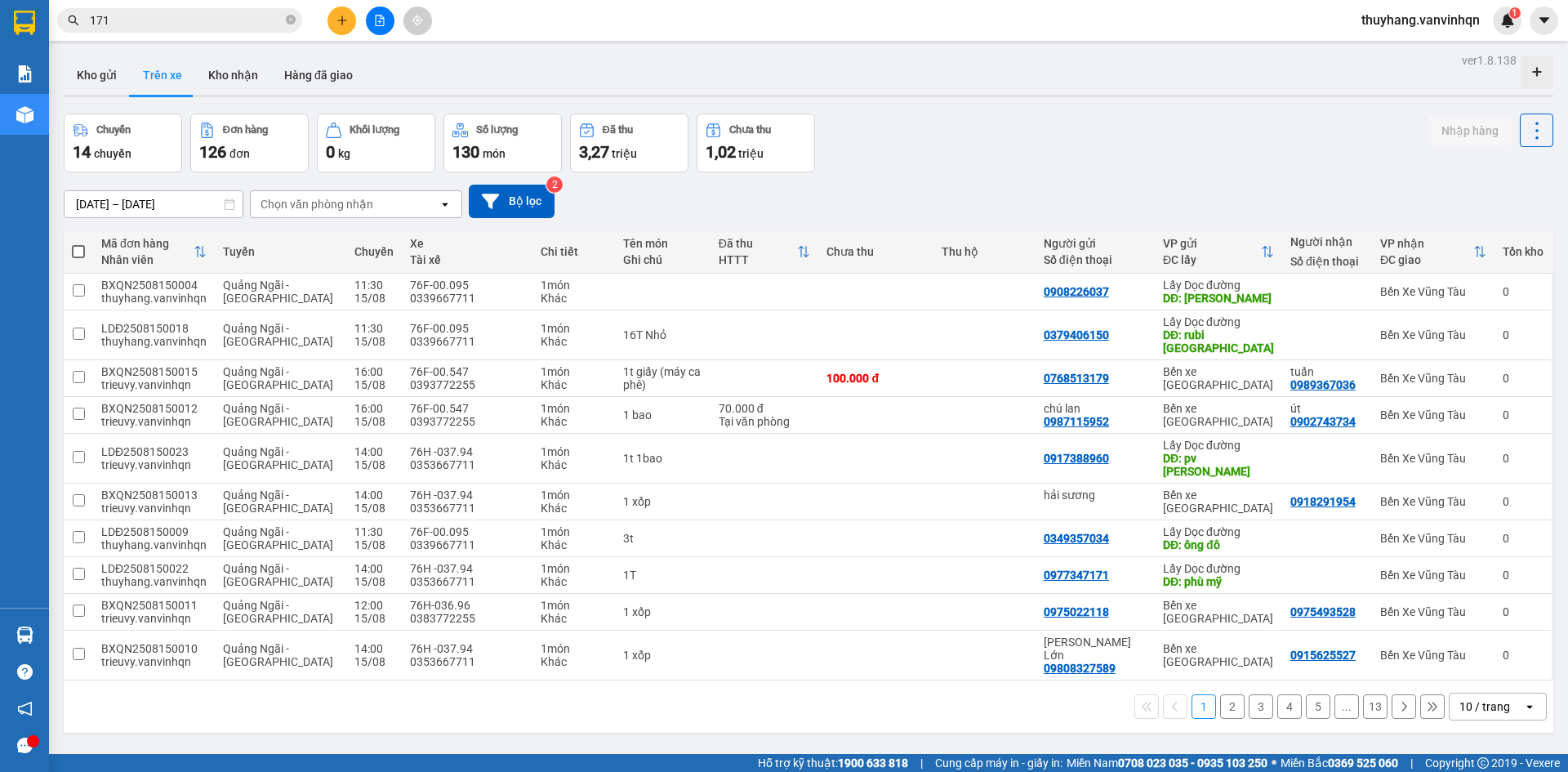
click at [989, 115] on div "Chuyến 14 chuyến Đơn hàng 126 đơn Khối lượng 0 kg Số lượng 130 món Đã thu 3,27 …" at bounding box center [808, 143] width 1490 height 58
click at [380, 26] on icon "file-add" at bounding box center [379, 21] width 9 height 12
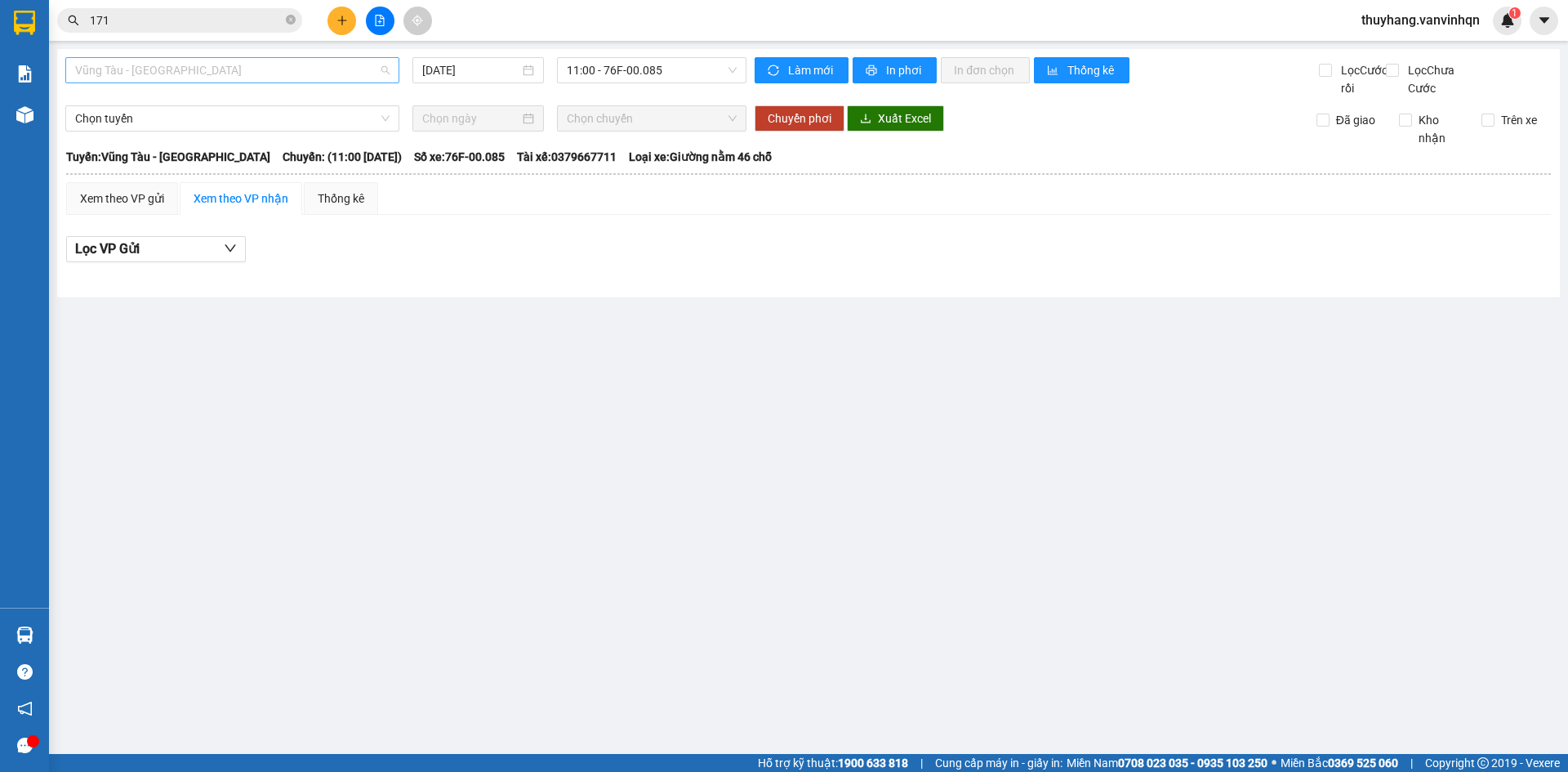
click at [249, 68] on span "Vũng Tàu - [GEOGRAPHIC_DATA]" at bounding box center [233, 70] width 315 height 25
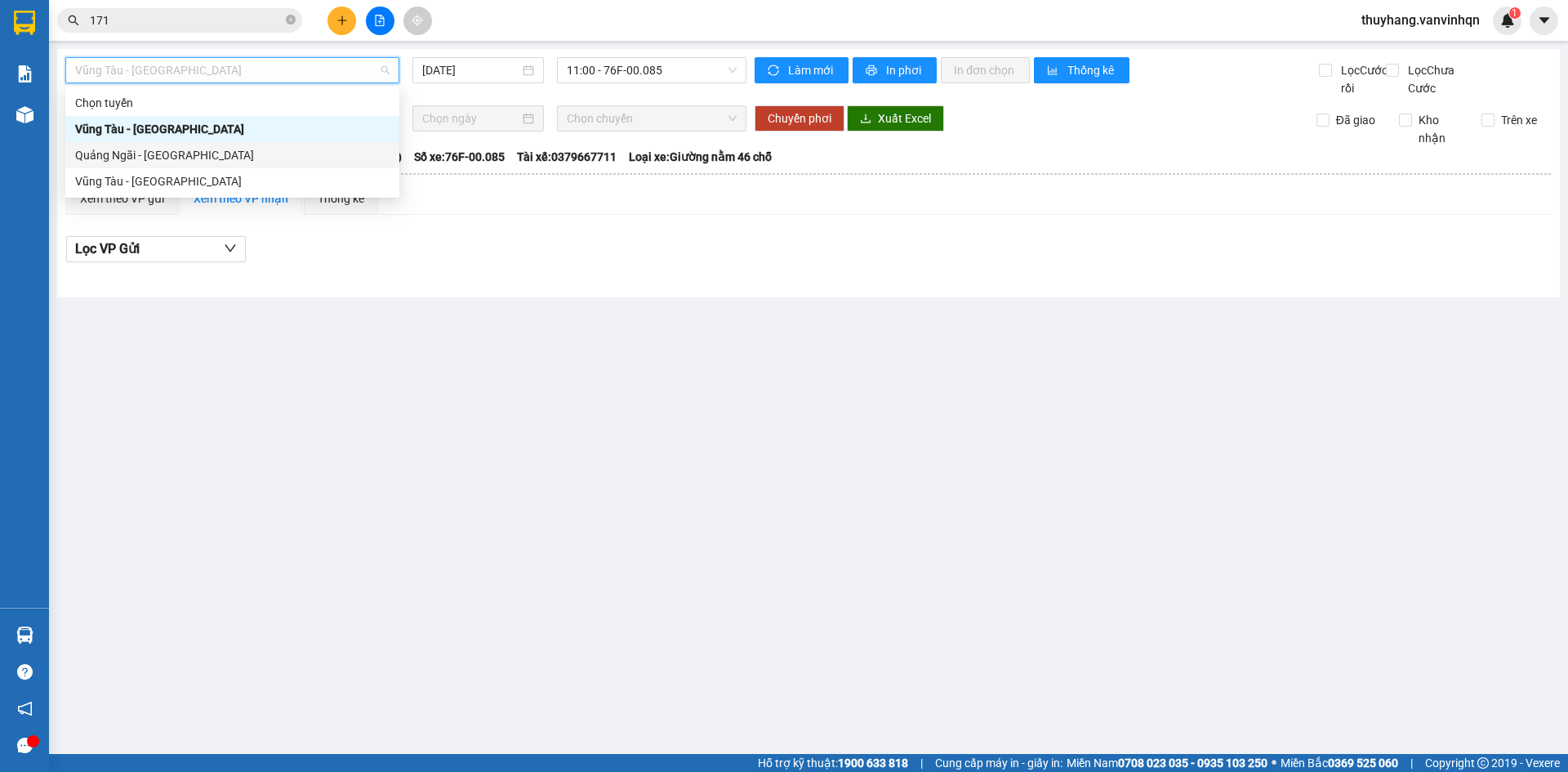
click at [329, 159] on div "Quảng Ngãi - [GEOGRAPHIC_DATA]" at bounding box center [233, 155] width 315 height 18
type input "[DATE]"
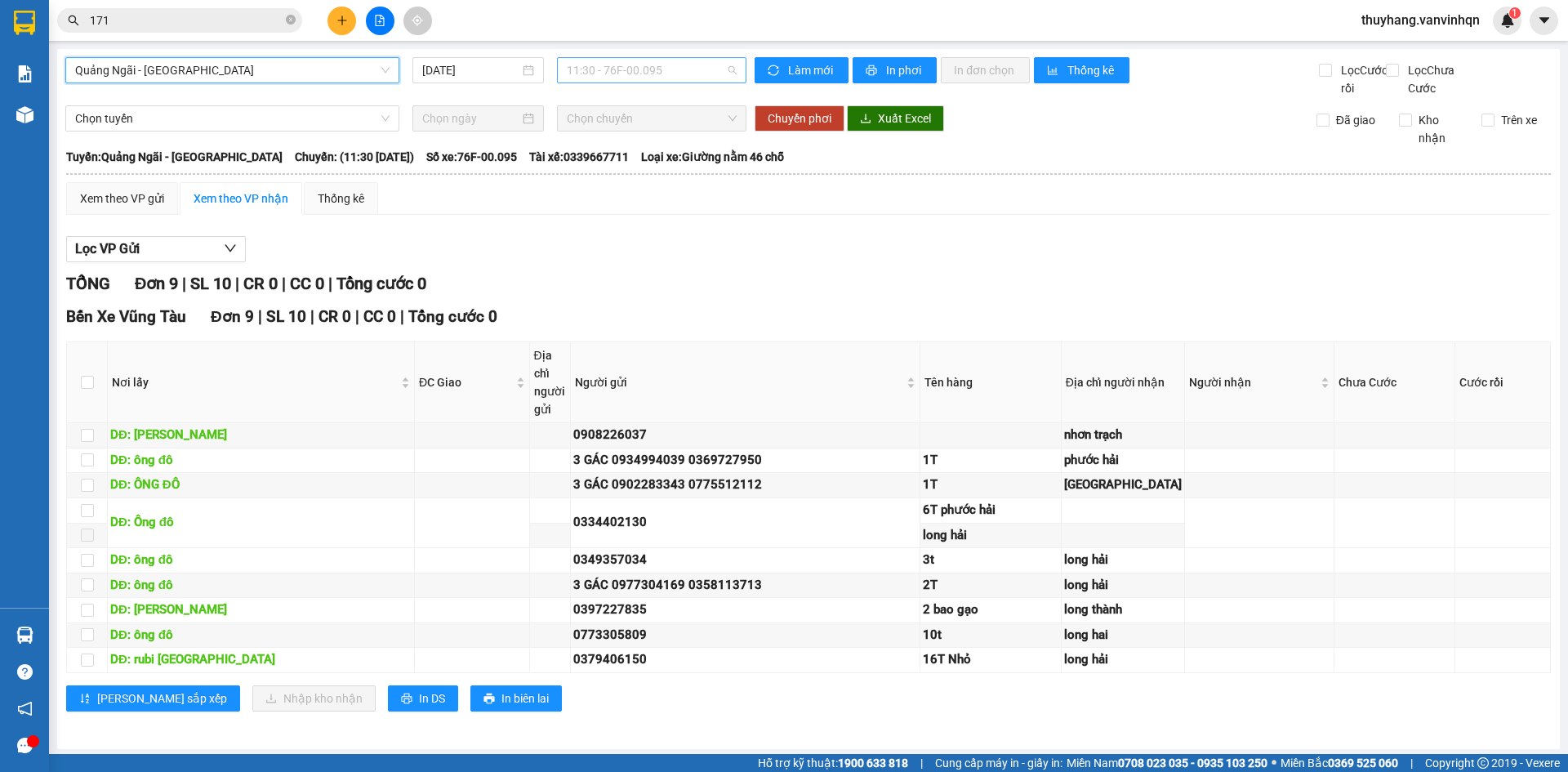
click at [647, 76] on span "11:30 - 76F-00.095" at bounding box center [651, 70] width 170 height 25
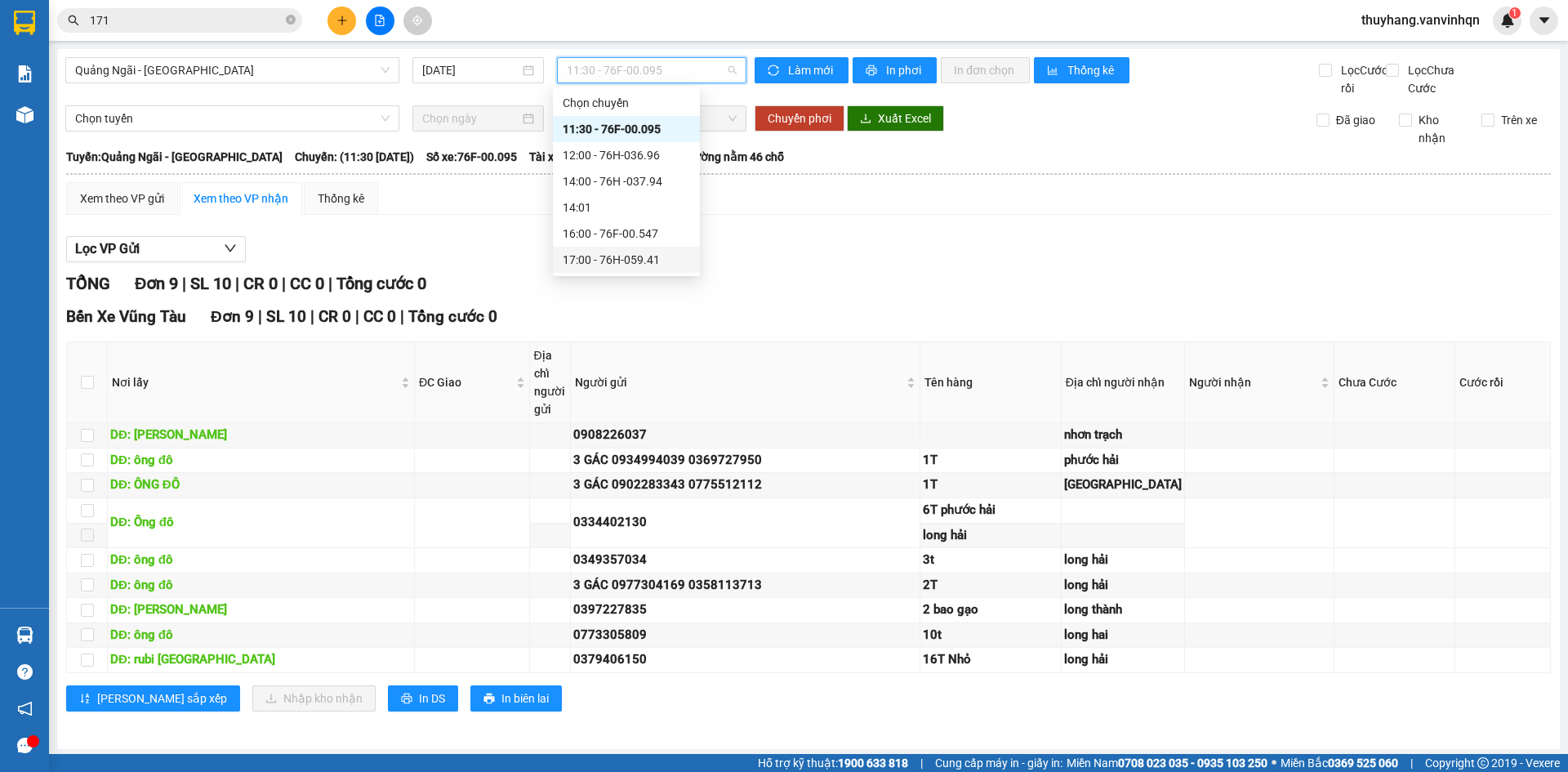
click at [664, 260] on div "17:00 - 76H-059.41" at bounding box center [626, 259] width 128 height 18
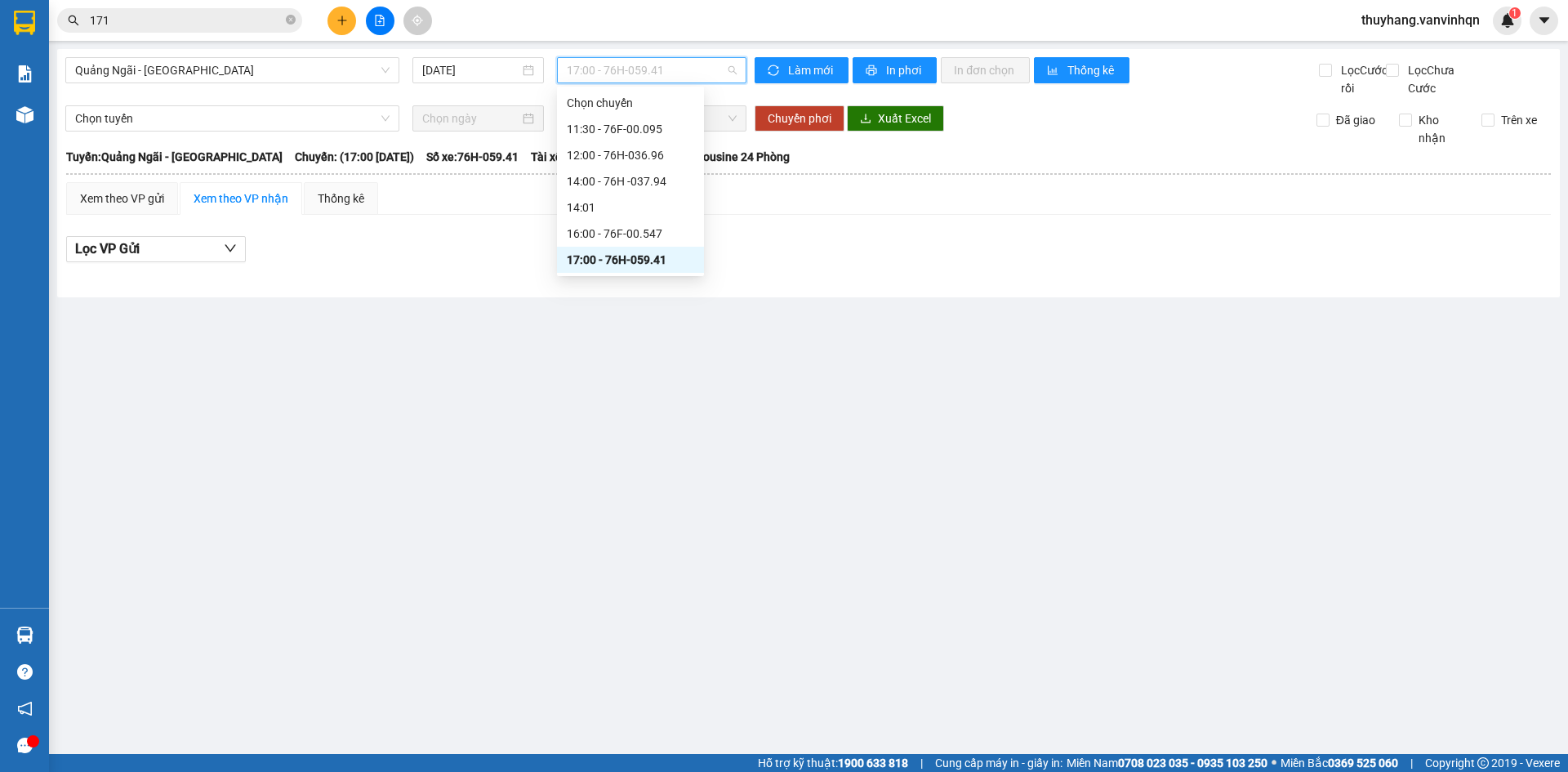
click at [698, 67] on span "17:00 - 76H-059.41" at bounding box center [651, 70] width 170 height 25
click at [688, 231] on div "16:00 - 76F-00.547" at bounding box center [630, 234] width 128 height 18
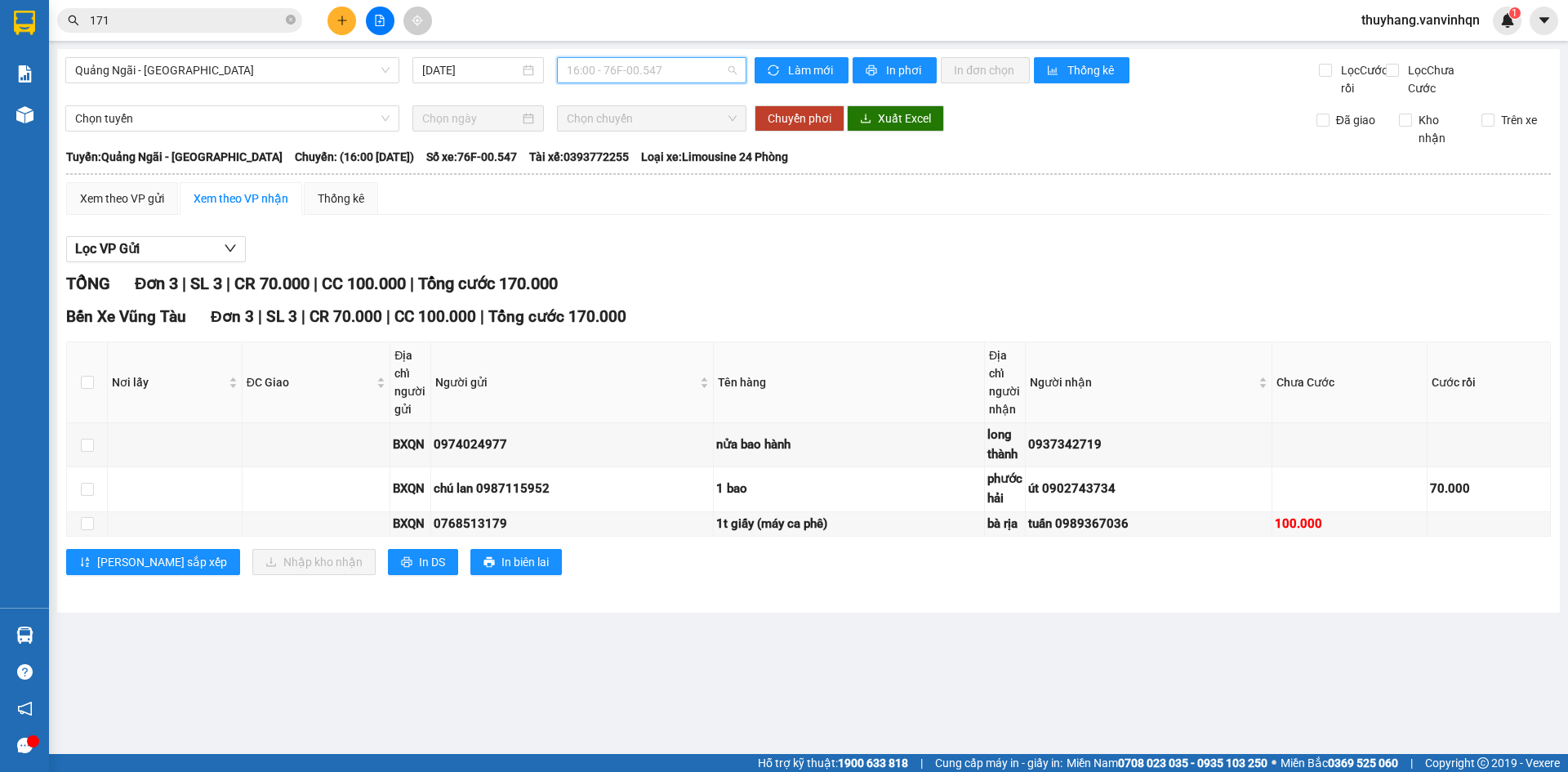
click at [669, 60] on span "16:00 - 76F-00.547" at bounding box center [651, 70] width 170 height 25
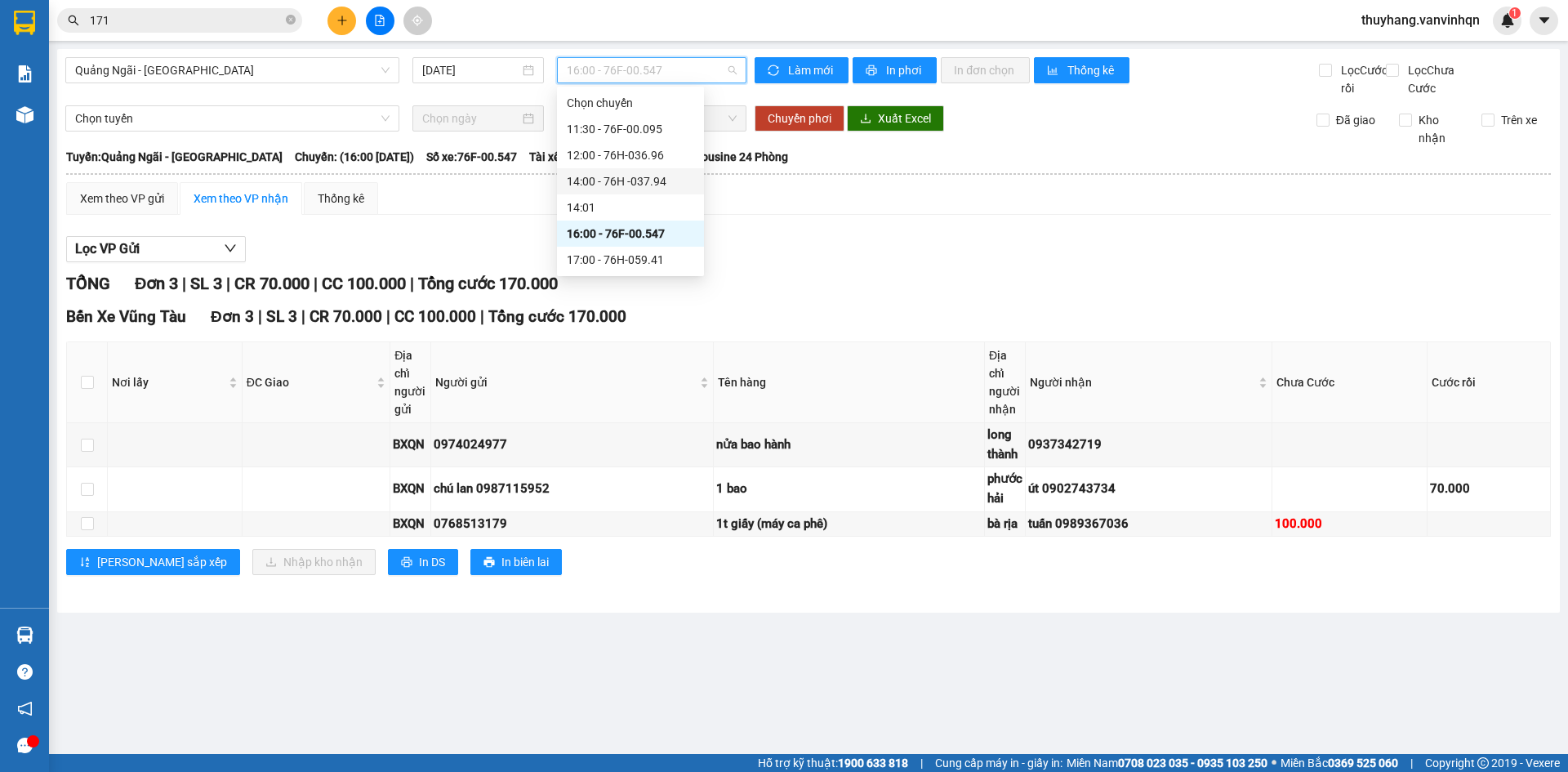
click at [678, 182] on div "14:00 - 76H -037.94" at bounding box center [630, 181] width 128 height 18
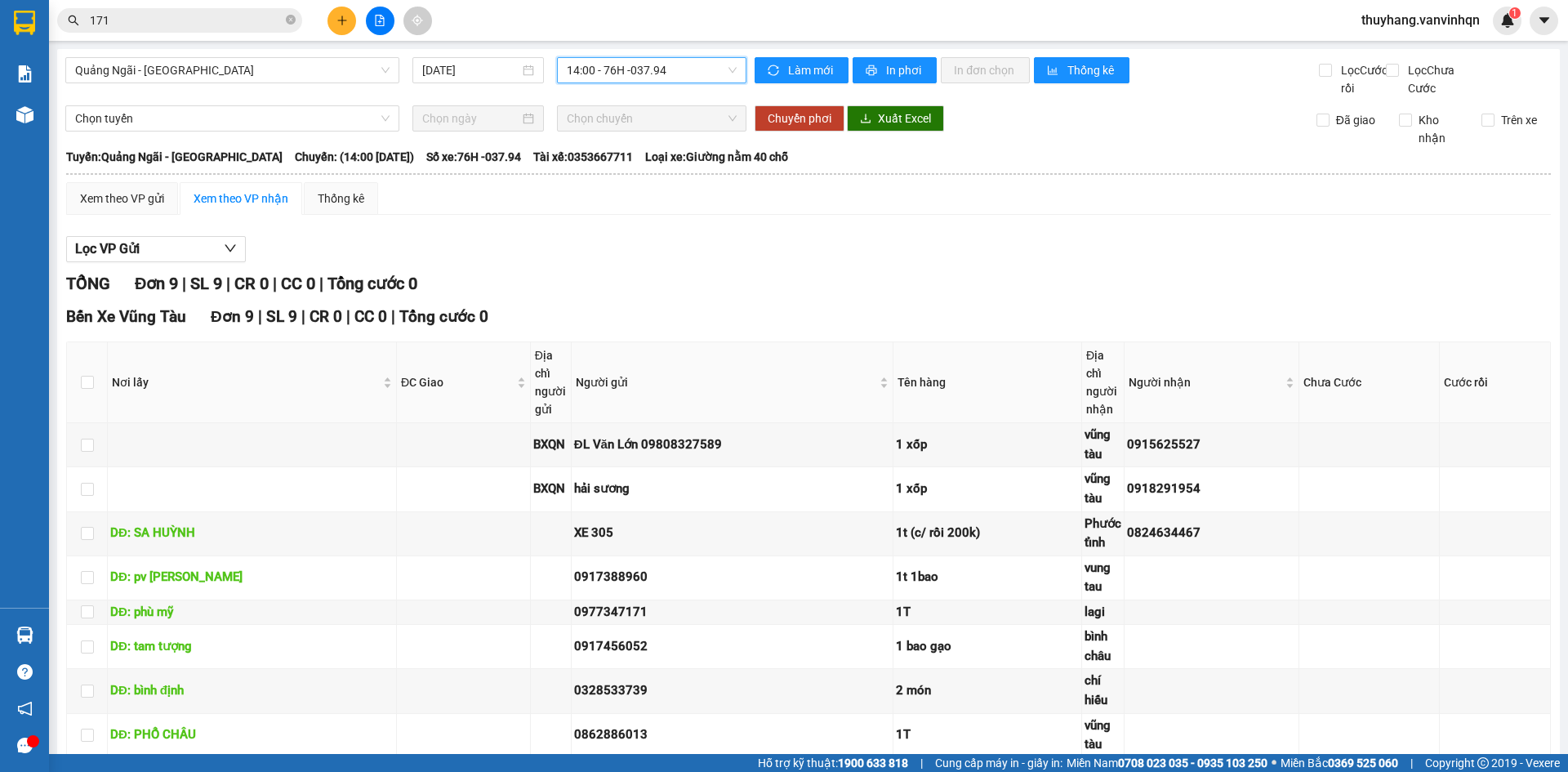
click at [675, 77] on span "14:00 - 76H -037.94" at bounding box center [651, 70] width 170 height 25
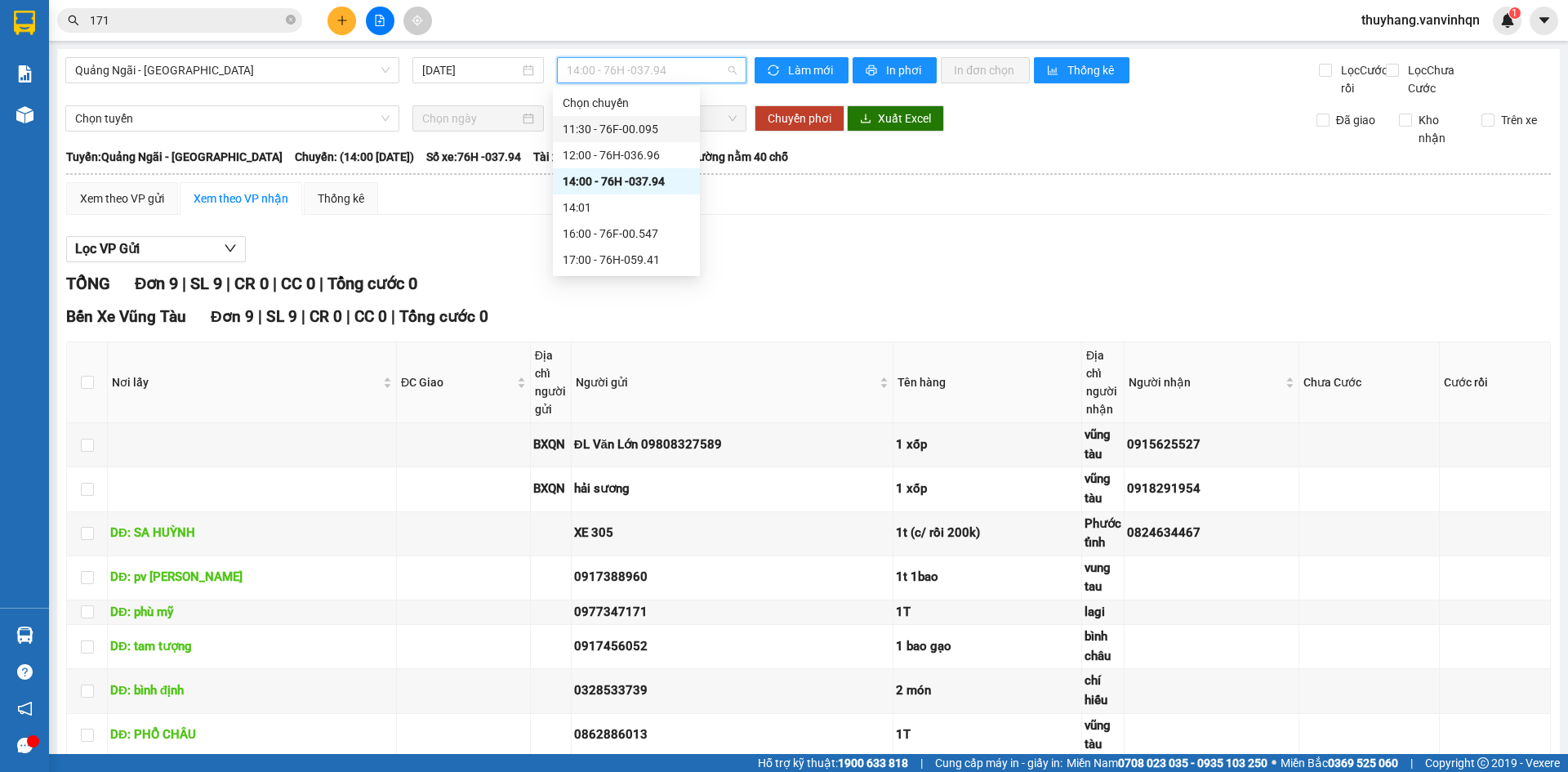
click at [674, 130] on div "11:30 - 76F-00.095" at bounding box center [626, 129] width 128 height 18
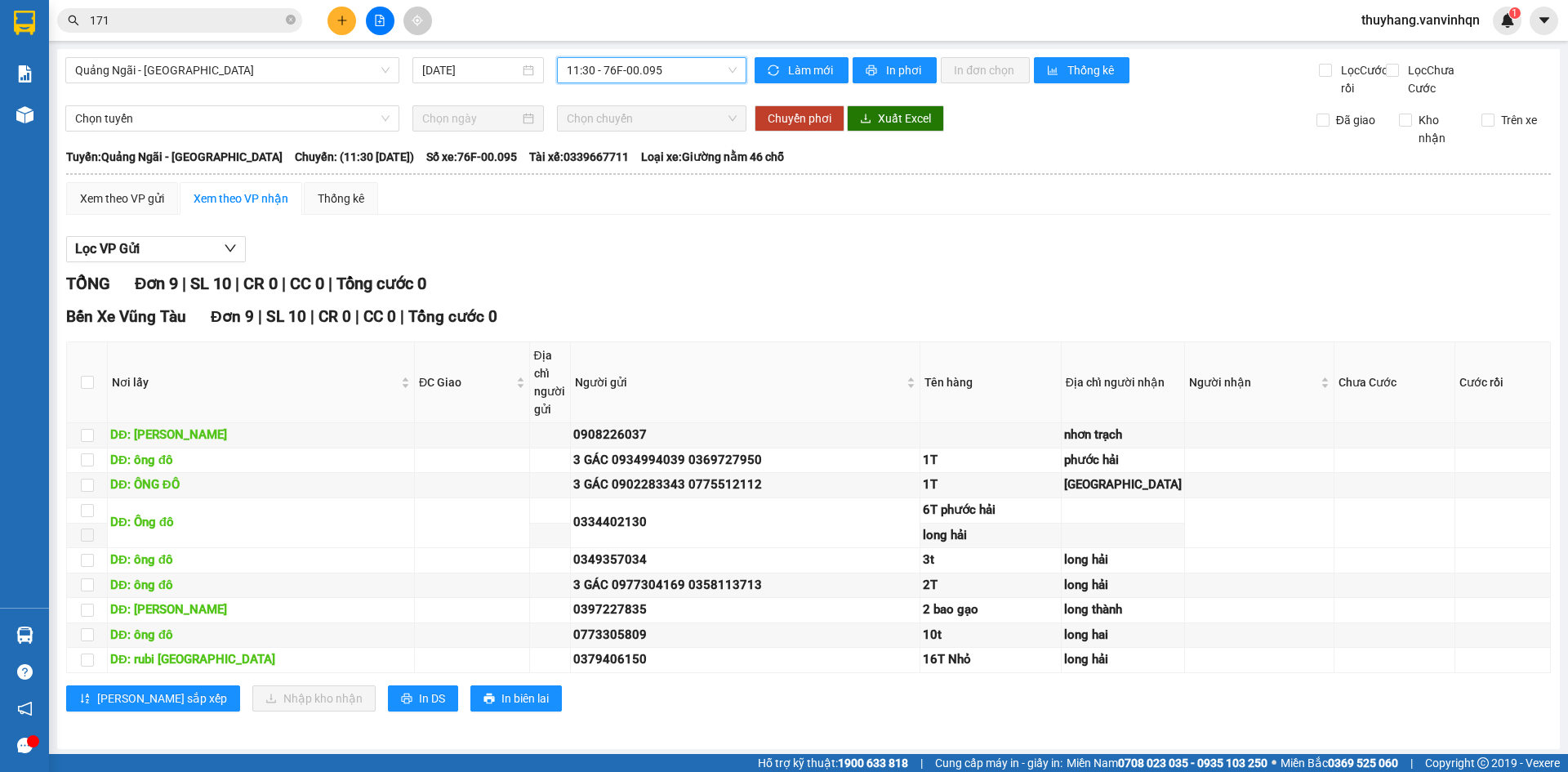
click at [745, 296] on div "TỔNG Đơn 9 | SL 10 | CR 0 | CC 0 | Tổng cước 0" at bounding box center [809, 284] width 1485 height 26
click at [627, 81] on span "11:30 - 76F-00.095" at bounding box center [651, 70] width 170 height 25
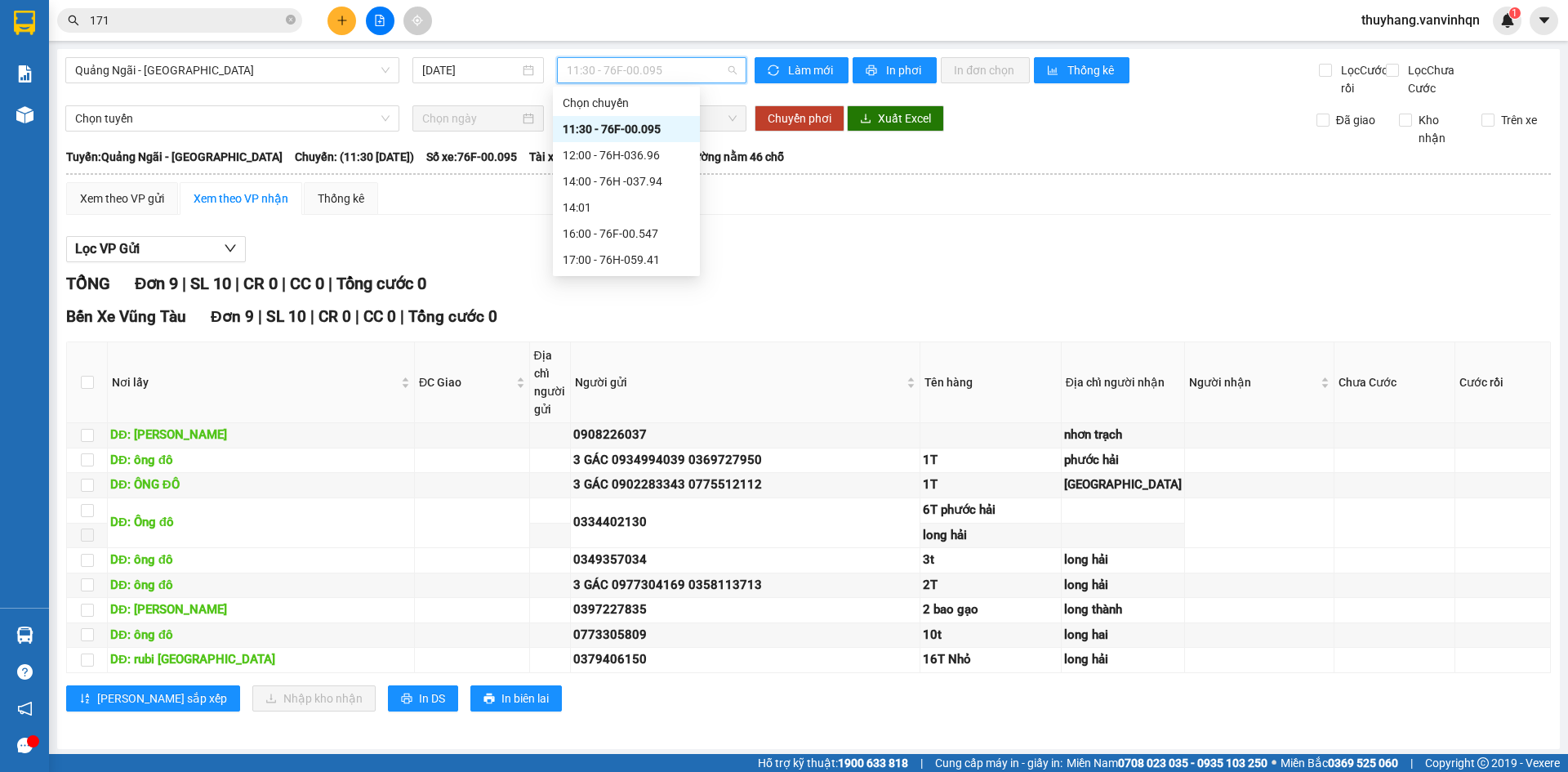
click at [655, 157] on div "12:00 - 76H-036.96" at bounding box center [626, 155] width 128 height 18
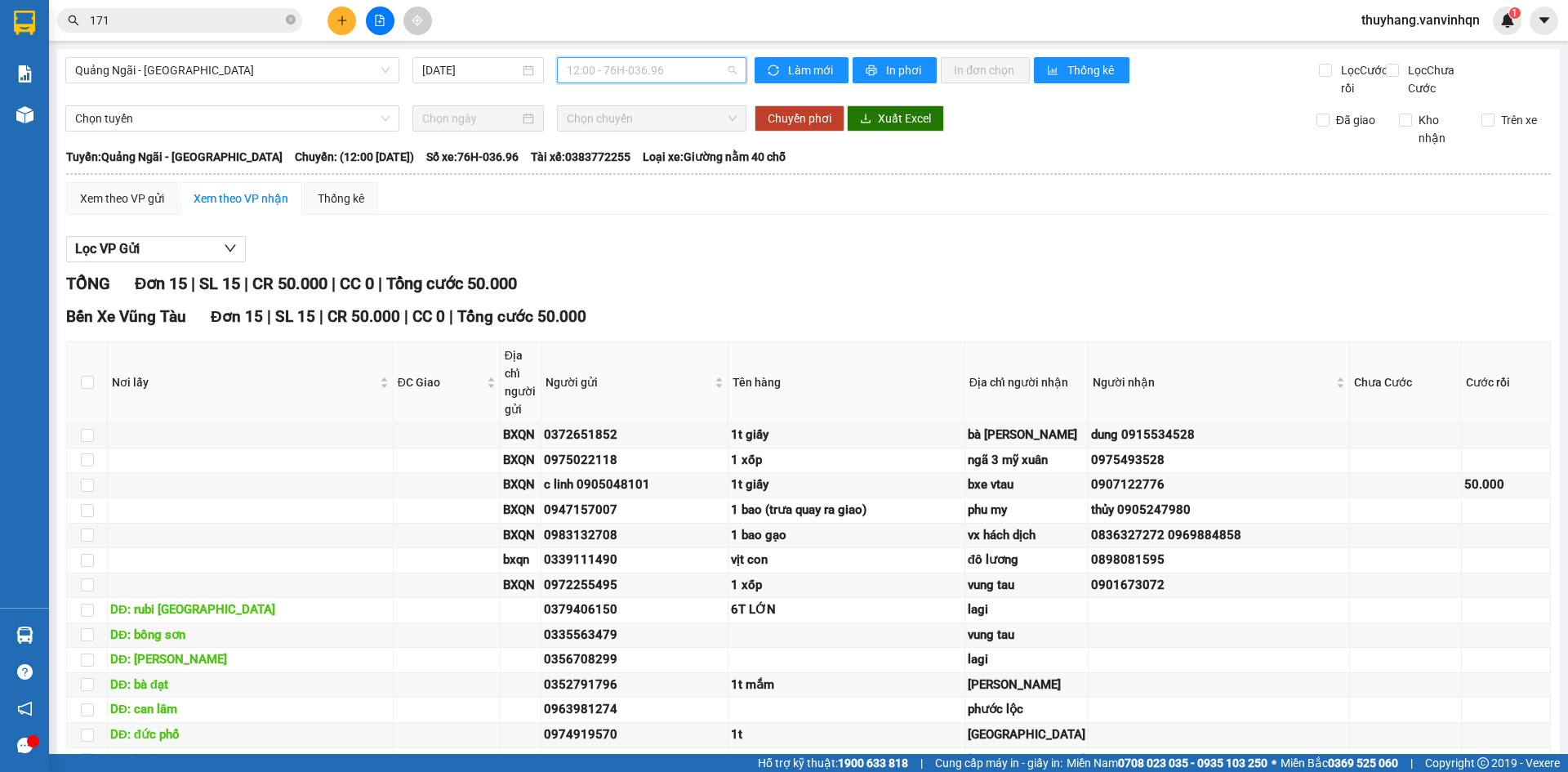
click at [628, 72] on span "12:00 - 76H-036.96" at bounding box center [651, 70] width 170 height 25
click at [649, 121] on div "11:30 - 76F-00.095" at bounding box center [626, 129] width 128 height 18
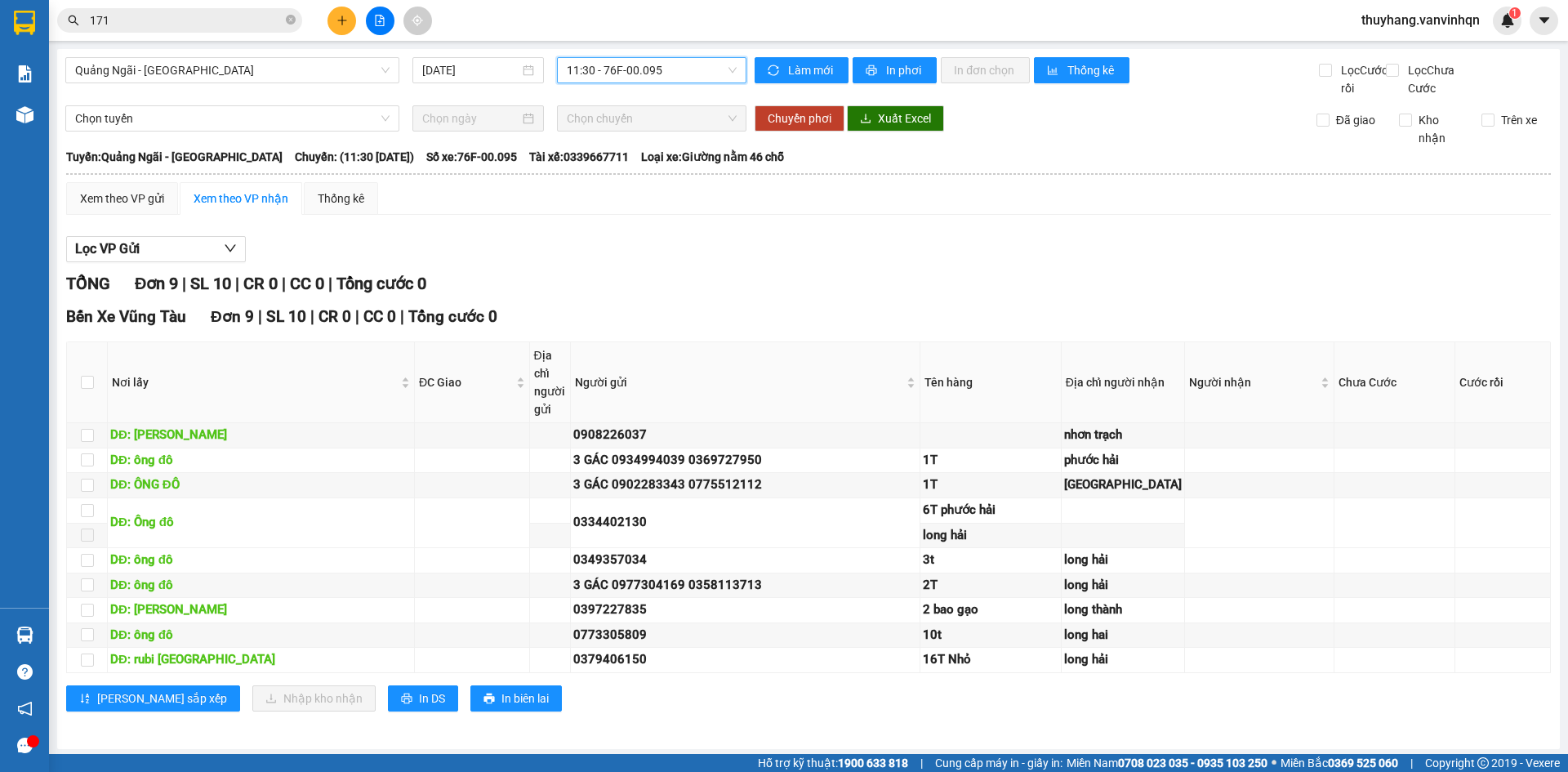
click at [632, 57] on div "11:30 - 76F-00.095" at bounding box center [651, 70] width 189 height 26
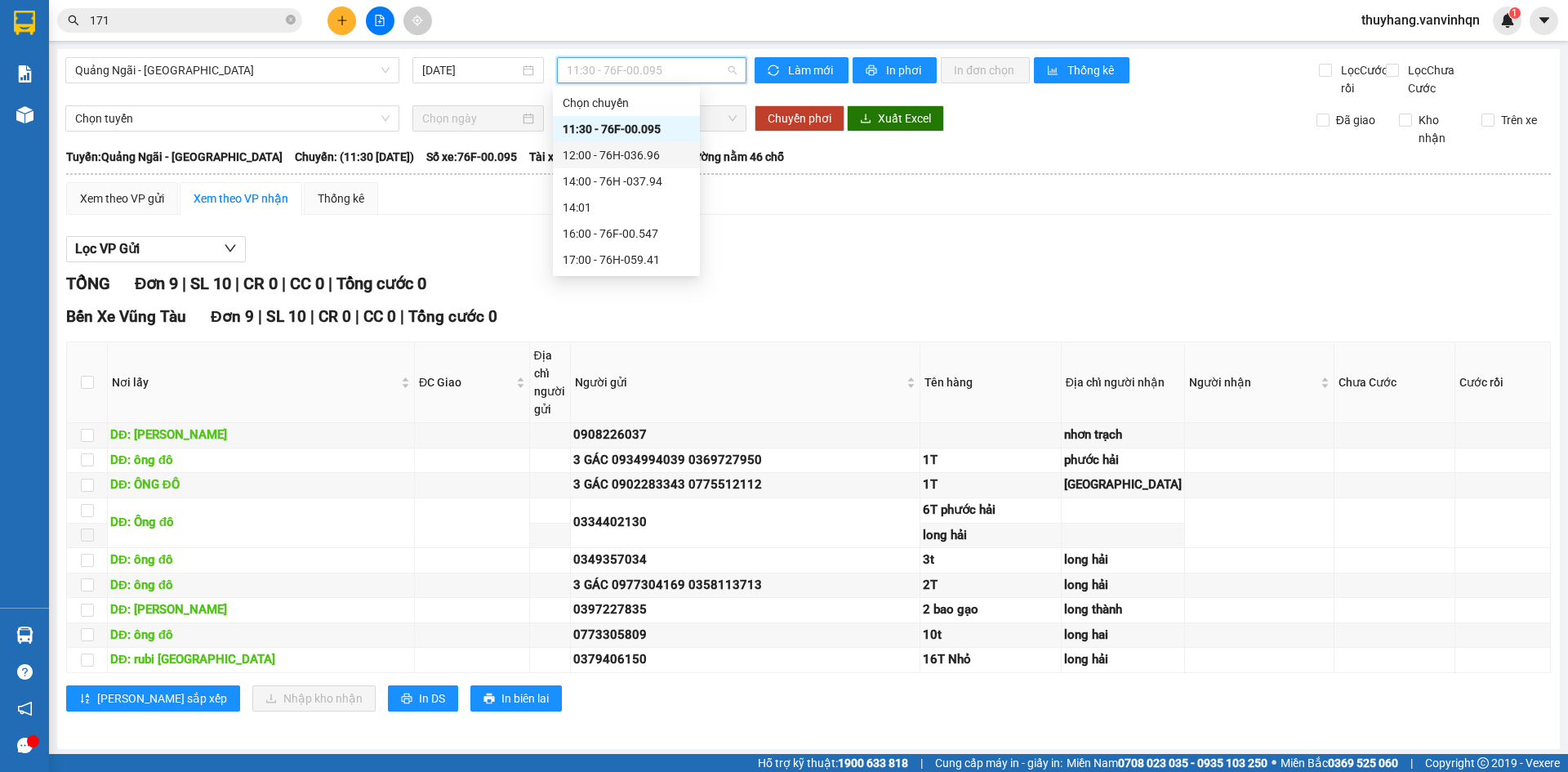
click at [857, 234] on div "Xem theo VP gửi Xem theo VP nhận Thống kê Lọc VP Gửi TỔNG Đơn 9 | SL 10 | CR 0…" at bounding box center [809, 456] width 1485 height 549
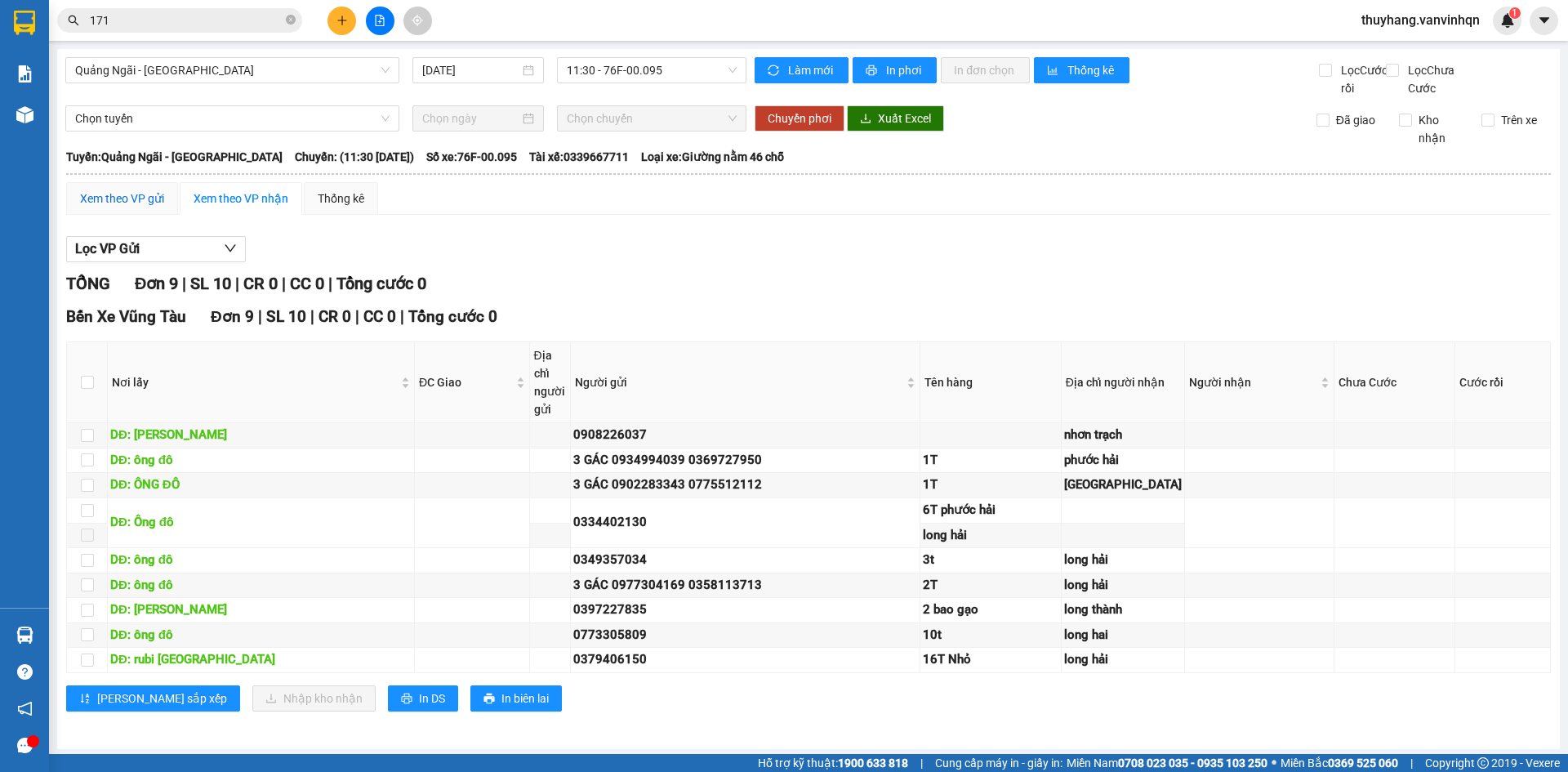
click at [135, 208] on div "Xem theo VP gửi" at bounding box center [122, 198] width 84 height 18
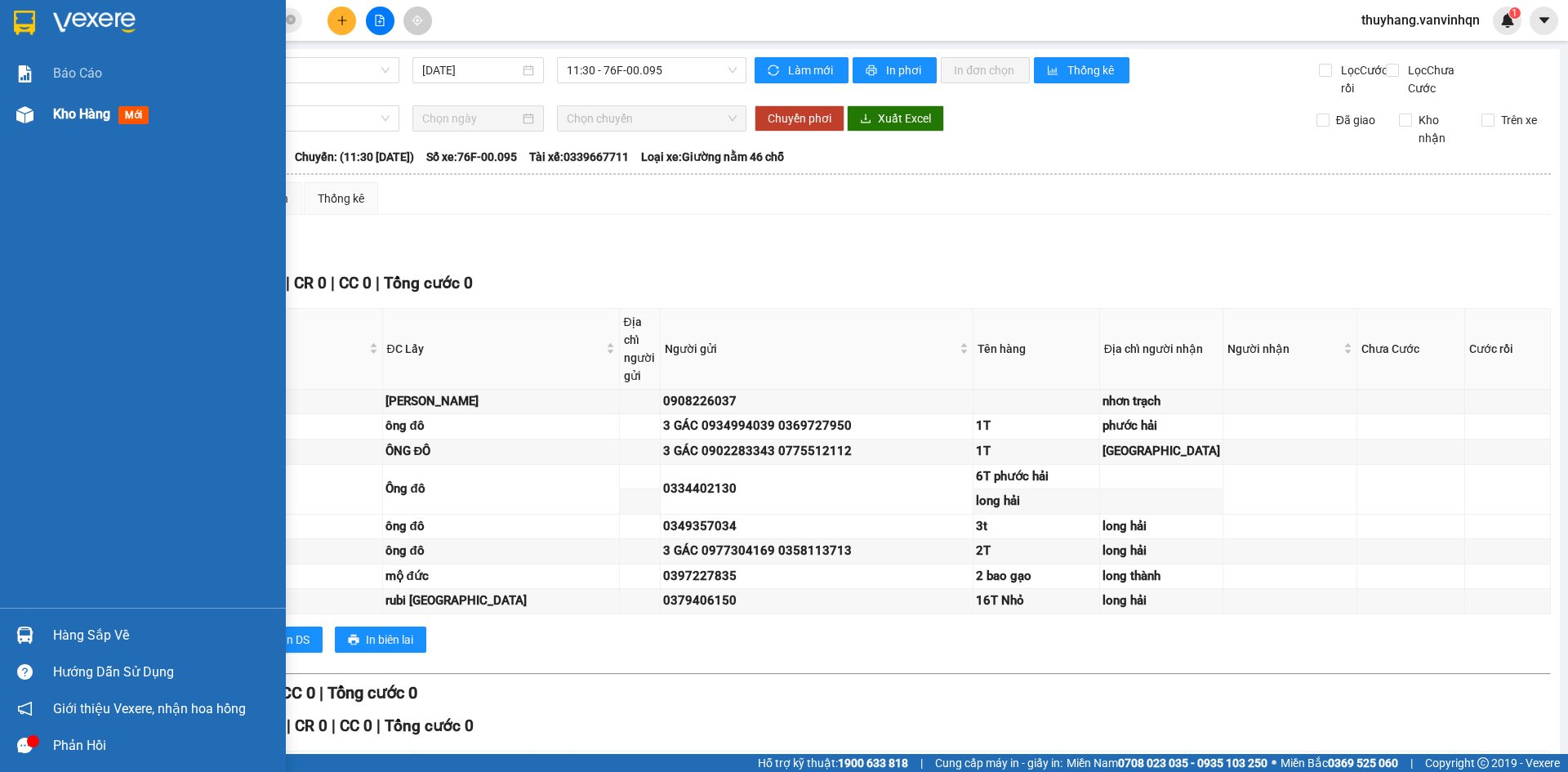
click at [49, 109] on div "Kho hàng mới" at bounding box center [143, 114] width 286 height 41
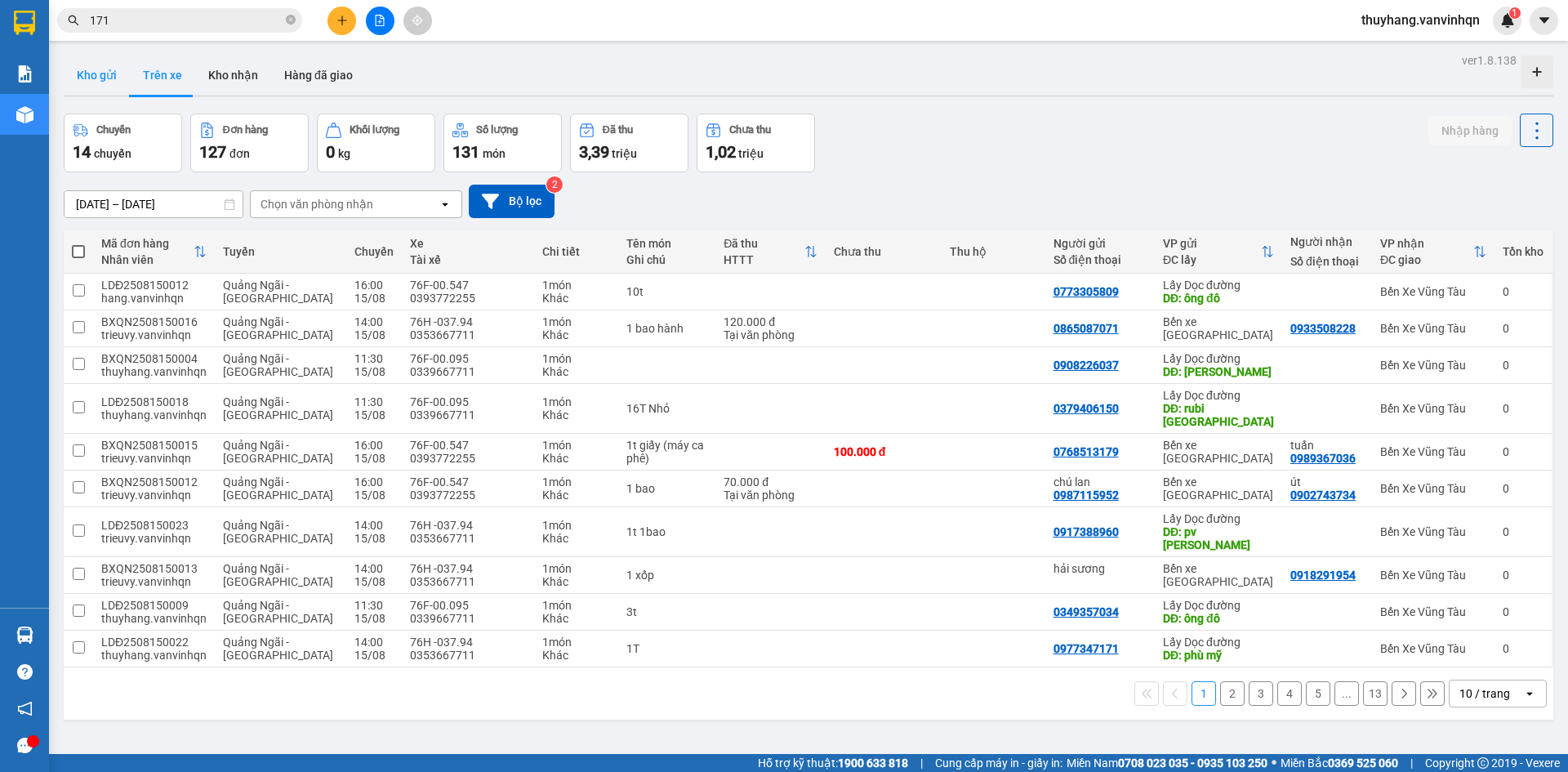
click at [105, 68] on button "Kho gửi" at bounding box center [96, 75] width 66 height 40
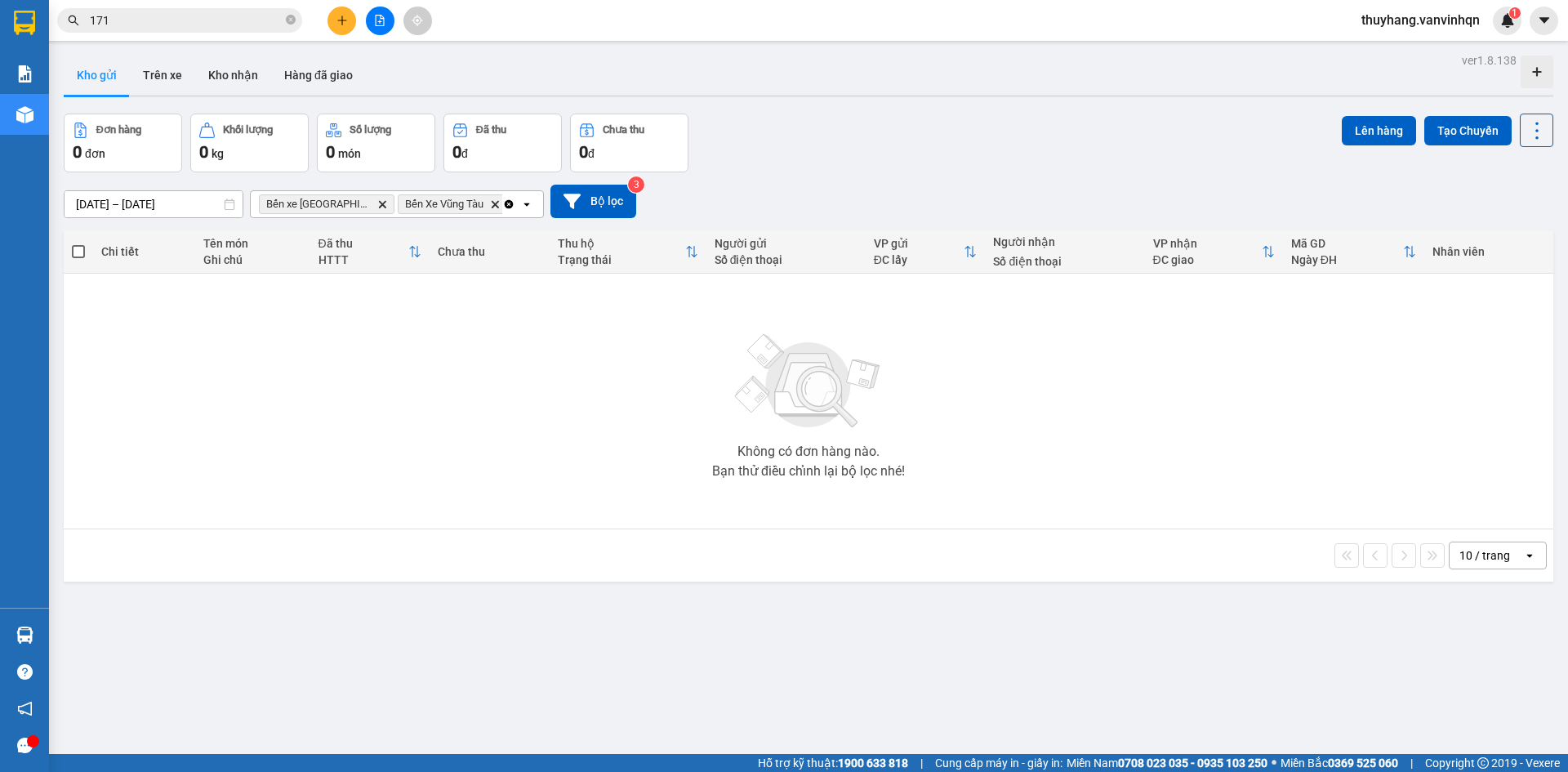
click at [383, 26] on icon "file-add" at bounding box center [379, 21] width 9 height 12
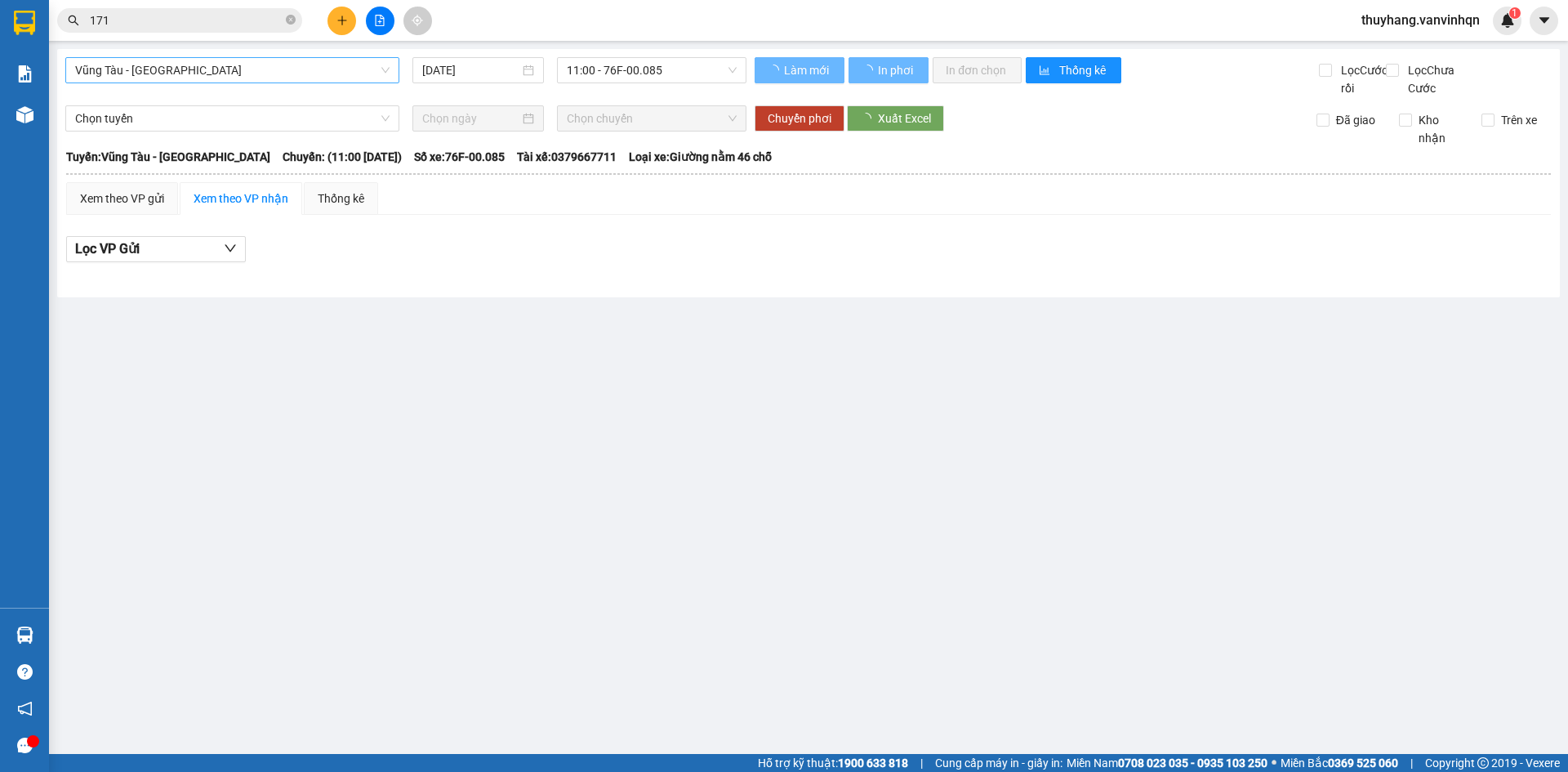
click at [244, 74] on span "Vũng Tàu - [GEOGRAPHIC_DATA]" at bounding box center [233, 70] width 315 height 25
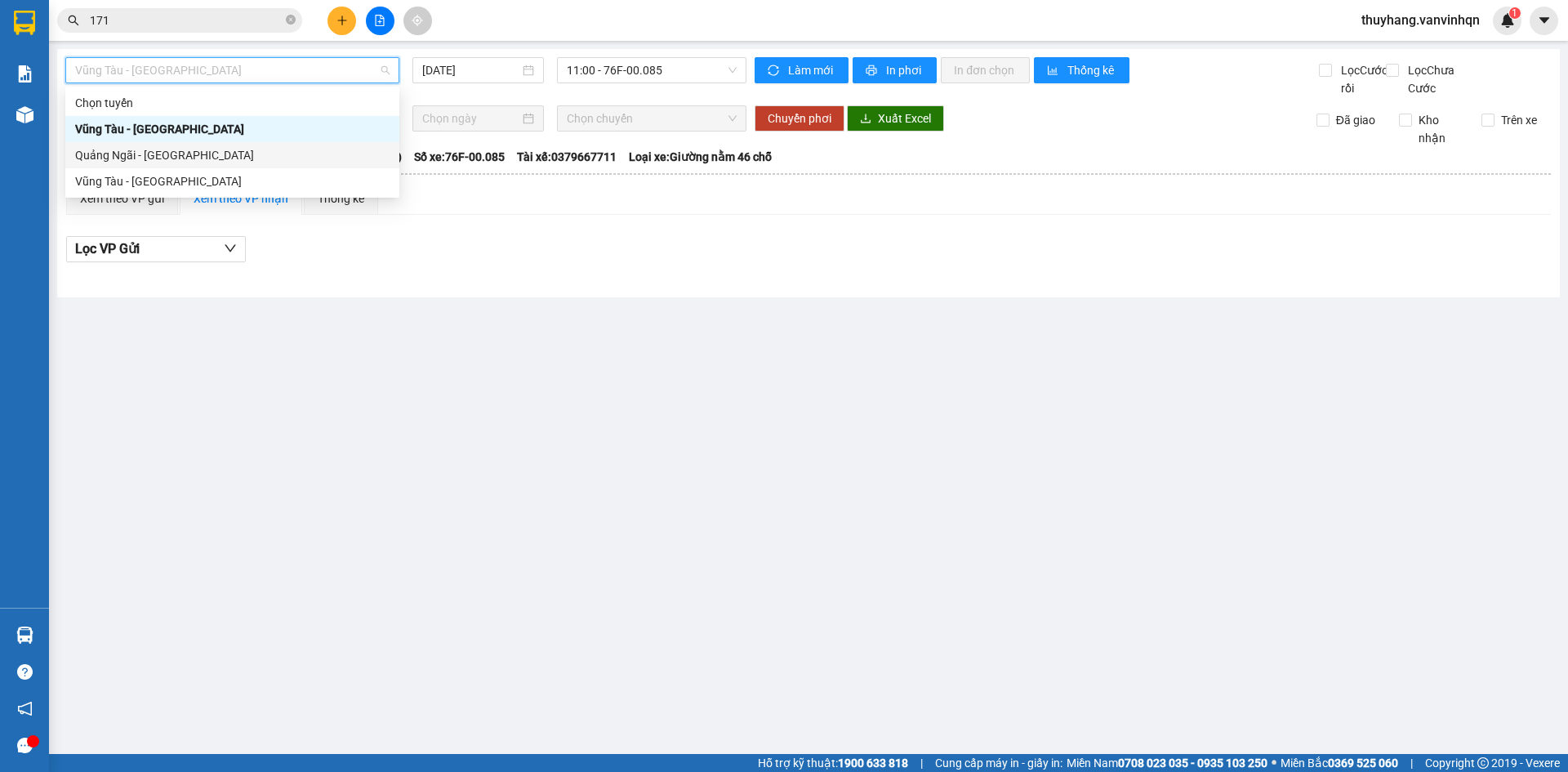
drag, startPoint x: 237, startPoint y: 154, endPoint x: 261, endPoint y: 142, distance: 26.8
click at [237, 155] on div "Quảng Ngãi - [GEOGRAPHIC_DATA]" at bounding box center [233, 155] width 315 height 18
type input "[DATE]"
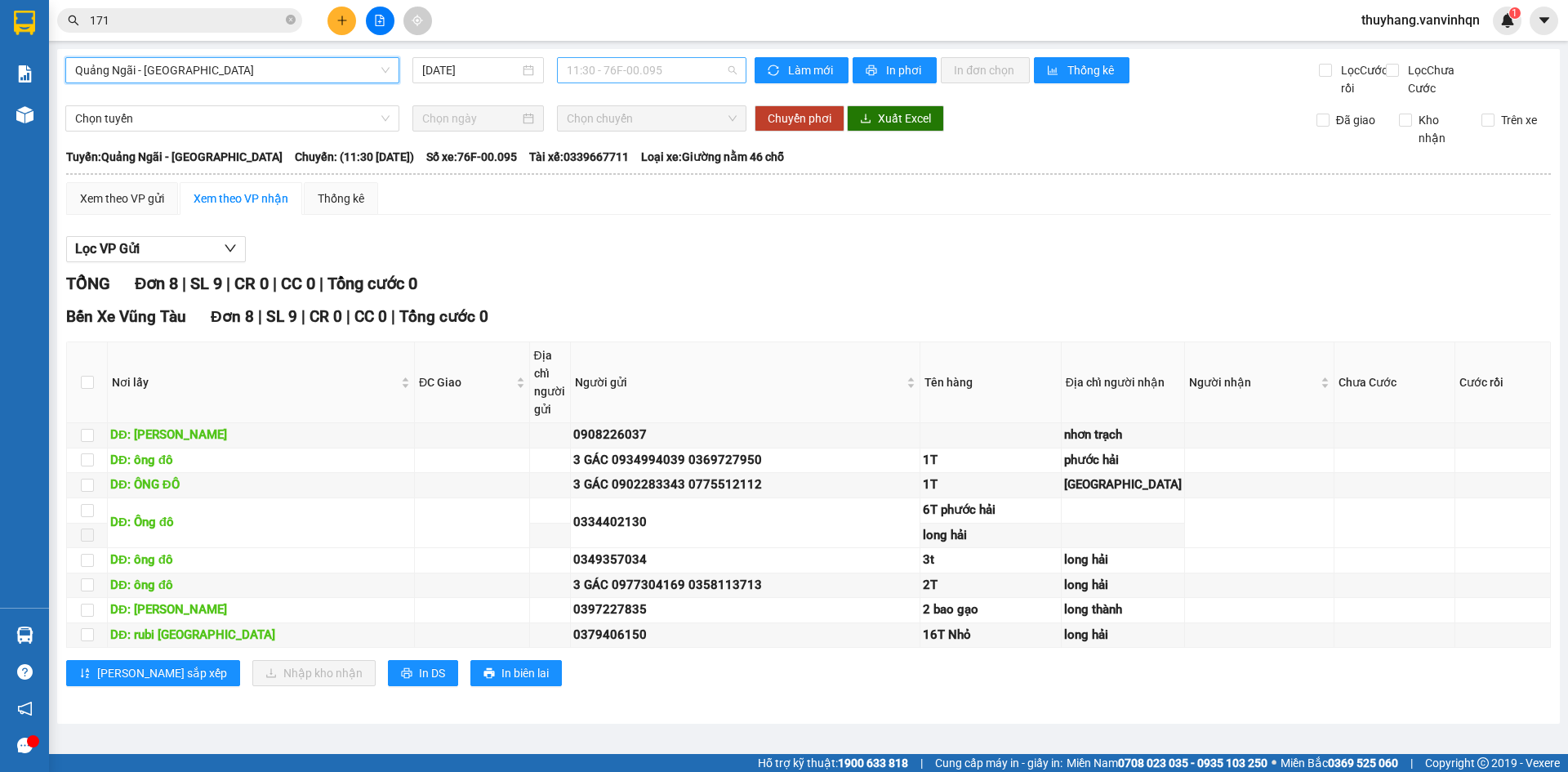
click at [658, 67] on span "11:30 - 76F-00.095" at bounding box center [651, 70] width 170 height 25
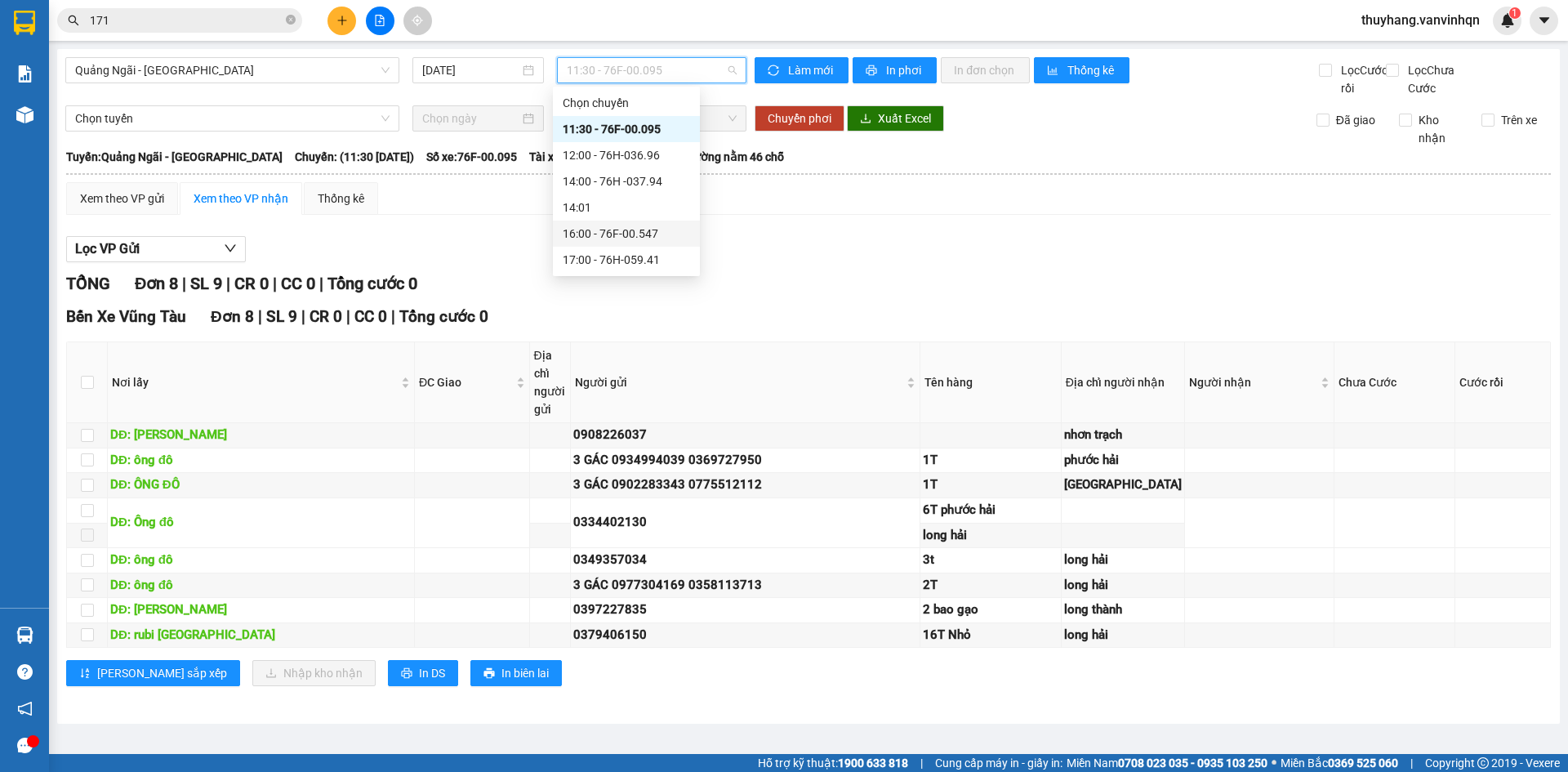
click at [670, 237] on div "16:00 - 76F-00.547" at bounding box center [626, 234] width 128 height 18
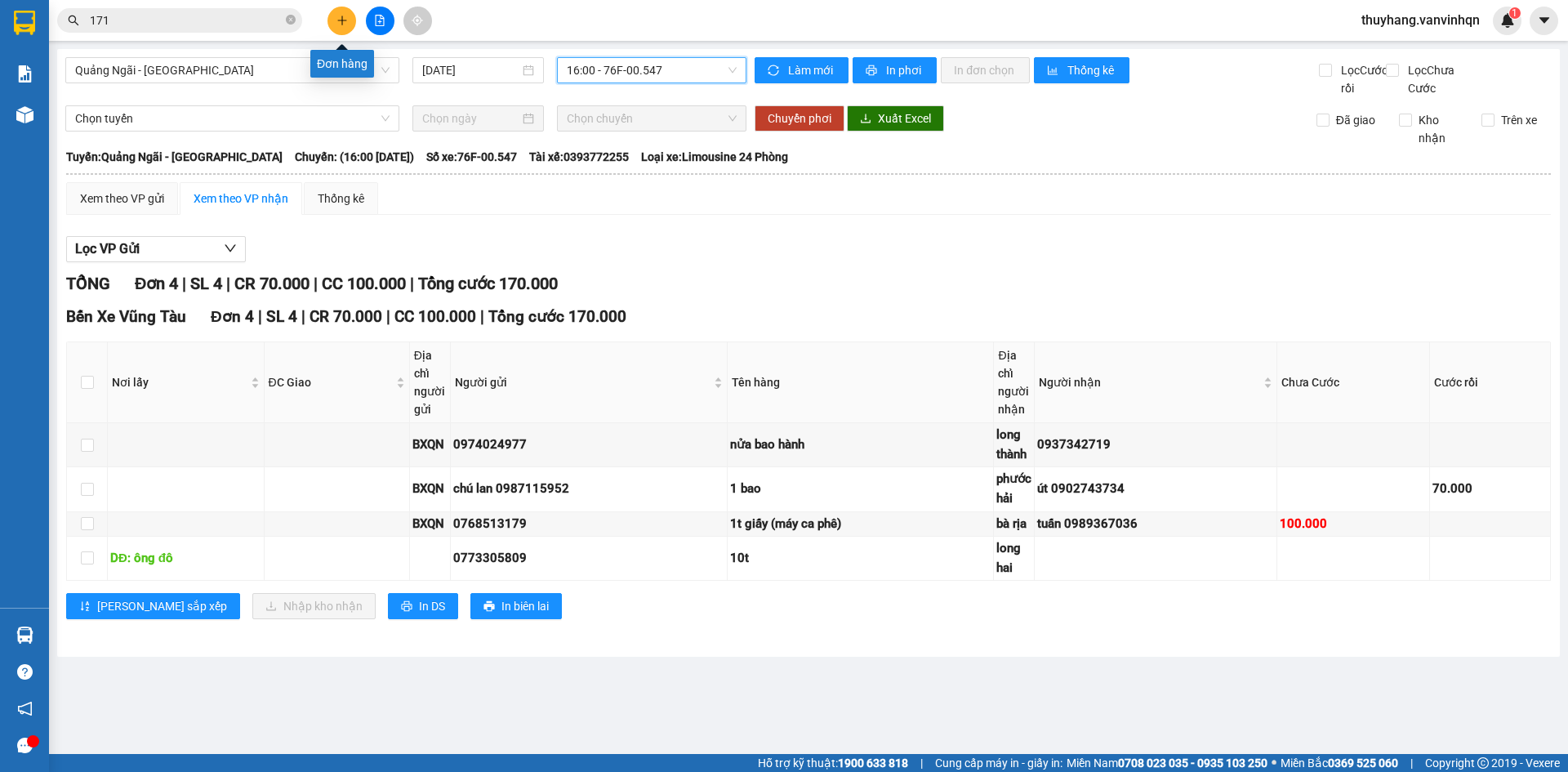
click at [344, 23] on icon "plus" at bounding box center [343, 21] width 12 height 12
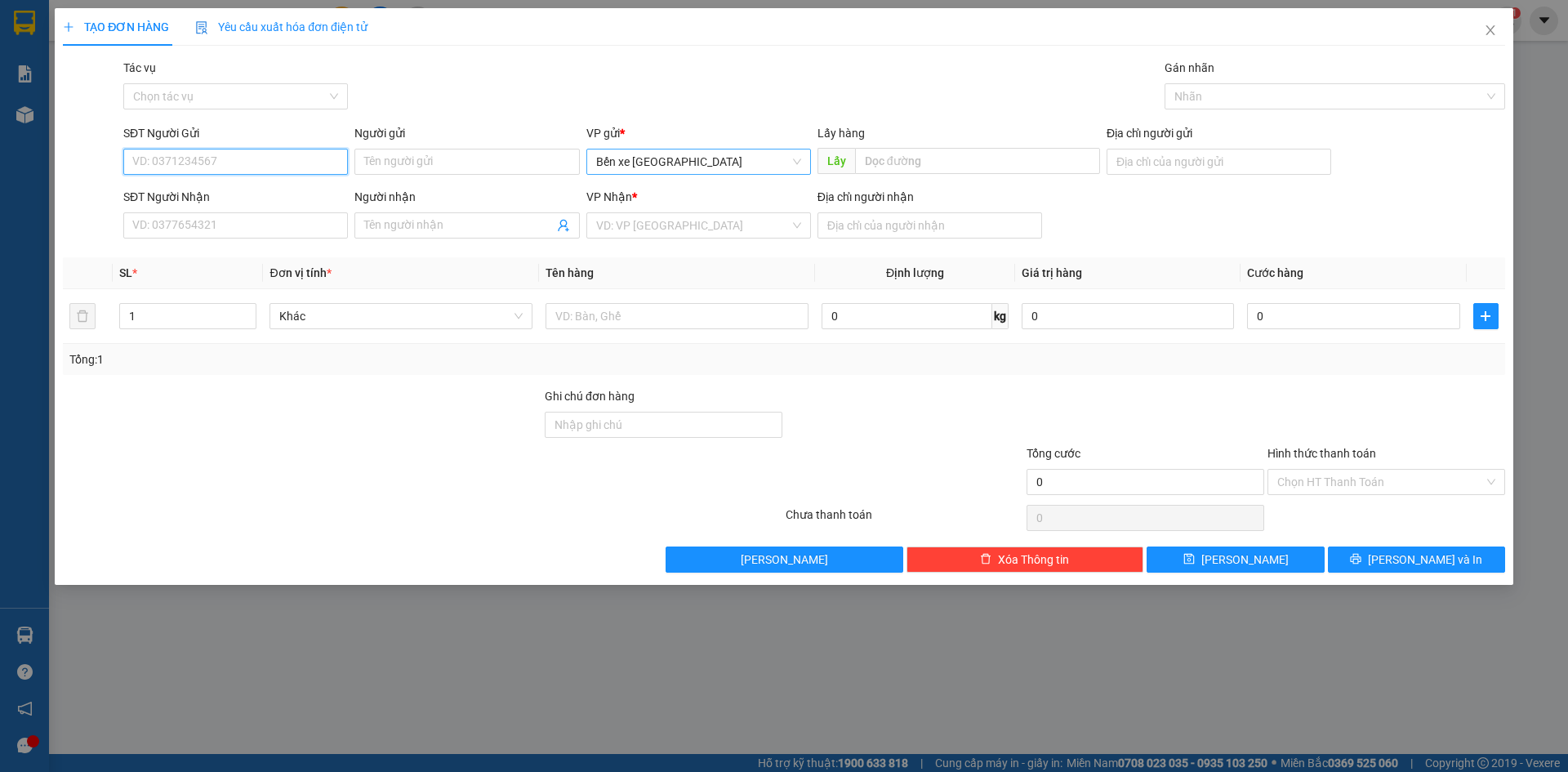
click at [693, 166] on span "Bến xe [GEOGRAPHIC_DATA]" at bounding box center [698, 161] width 205 height 25
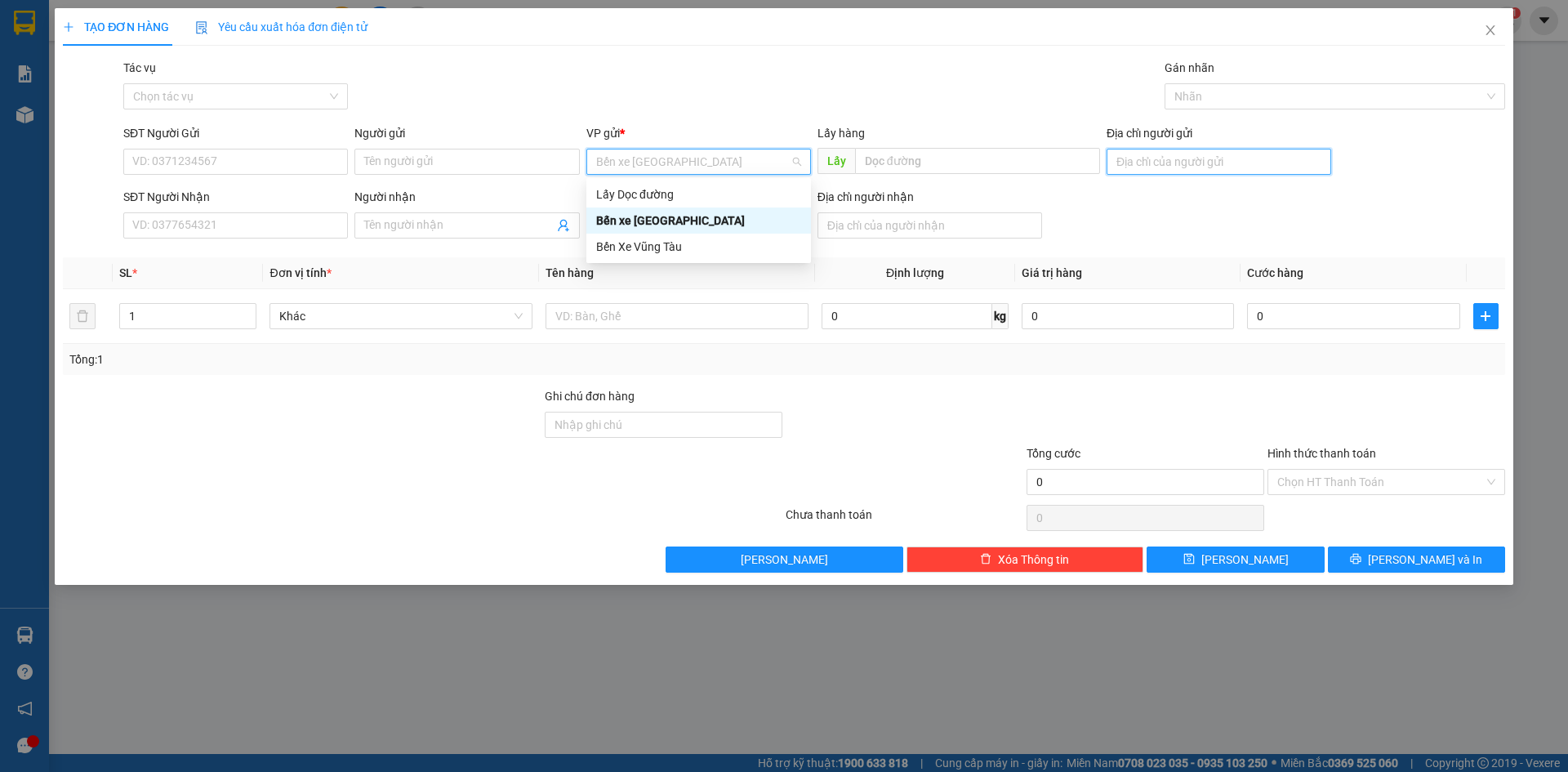
click at [1201, 171] on input "Địa chỉ người gửi" at bounding box center [1219, 161] width 225 height 26
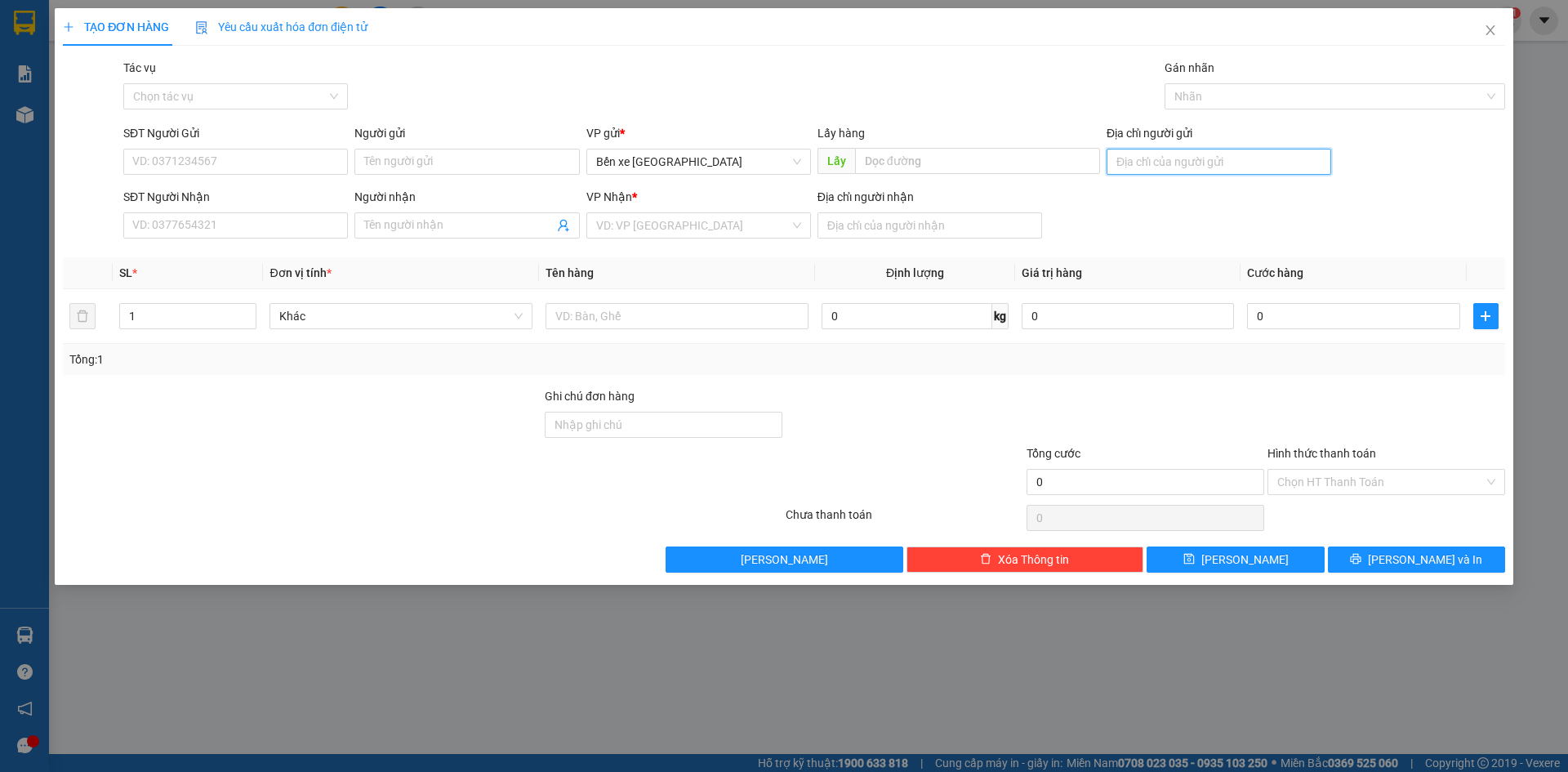
type input "bxqn"
click at [718, 226] on input "search" at bounding box center [692, 225] width 193 height 25
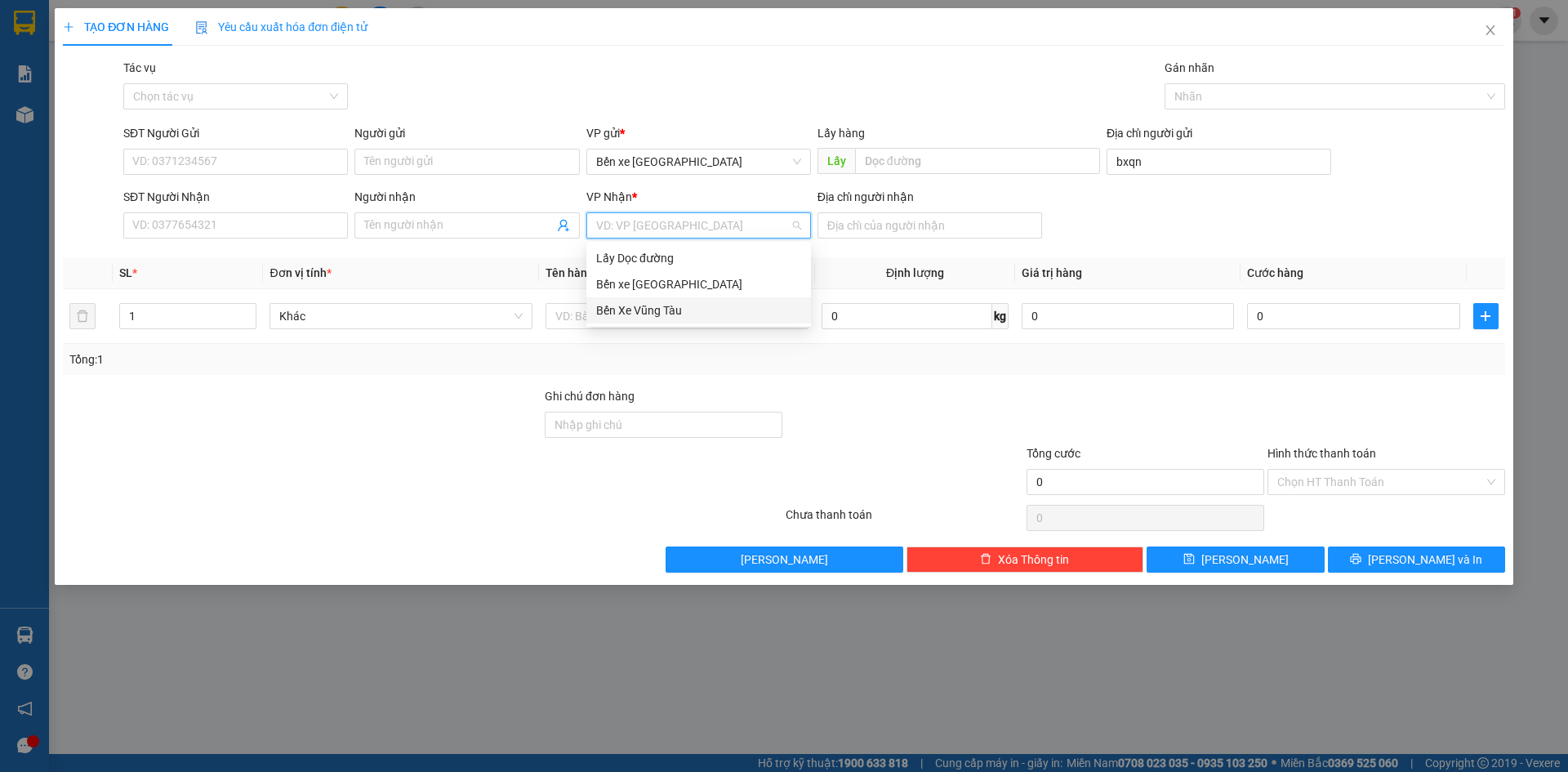
click at [703, 321] on div "Bến Xe Vũng Tàu" at bounding box center [698, 310] width 225 height 26
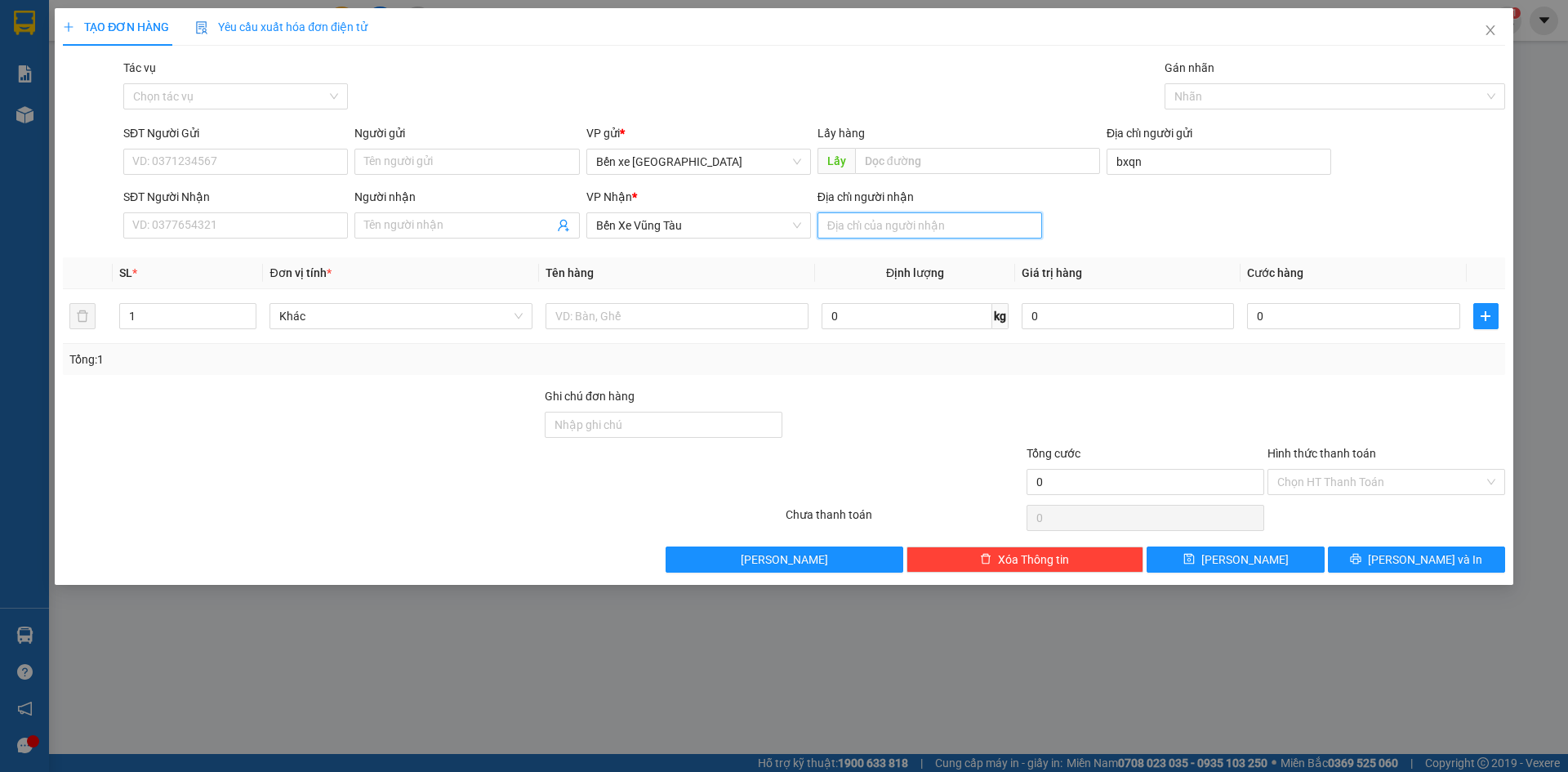
click at [938, 227] on input "Địa chỉ người nhận" at bounding box center [930, 225] width 225 height 26
type input "phước thái"
click at [212, 161] on input "SĐT Người Gửi" at bounding box center [236, 161] width 225 height 26
click at [716, 311] on input "text" at bounding box center [677, 316] width 263 height 26
click at [195, 155] on input "SĐT Người Gửi" at bounding box center [236, 161] width 225 height 26
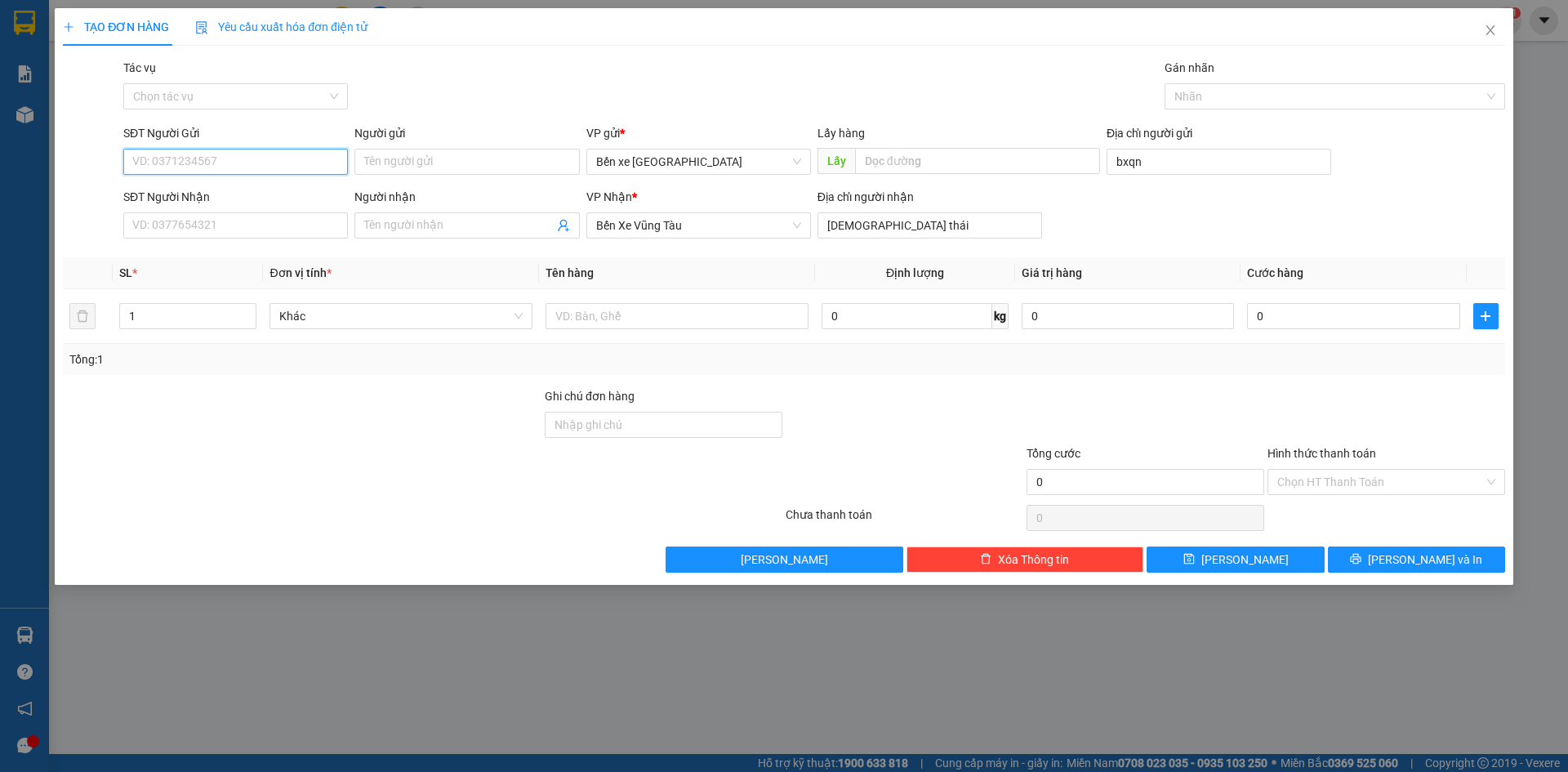
click at [314, 151] on input "SĐT Người Gửi" at bounding box center [236, 161] width 225 height 26
click at [287, 161] on input "SĐT Người Gửi" at bounding box center [236, 161] width 225 height 26
type input "0961801139"
drag, startPoint x: 223, startPoint y: 159, endPoint x: 126, endPoint y: 177, distance: 98.7
click at [126, 177] on div "SĐT Người Gửi 0961801139 0961801139" at bounding box center [236, 152] width 225 height 57
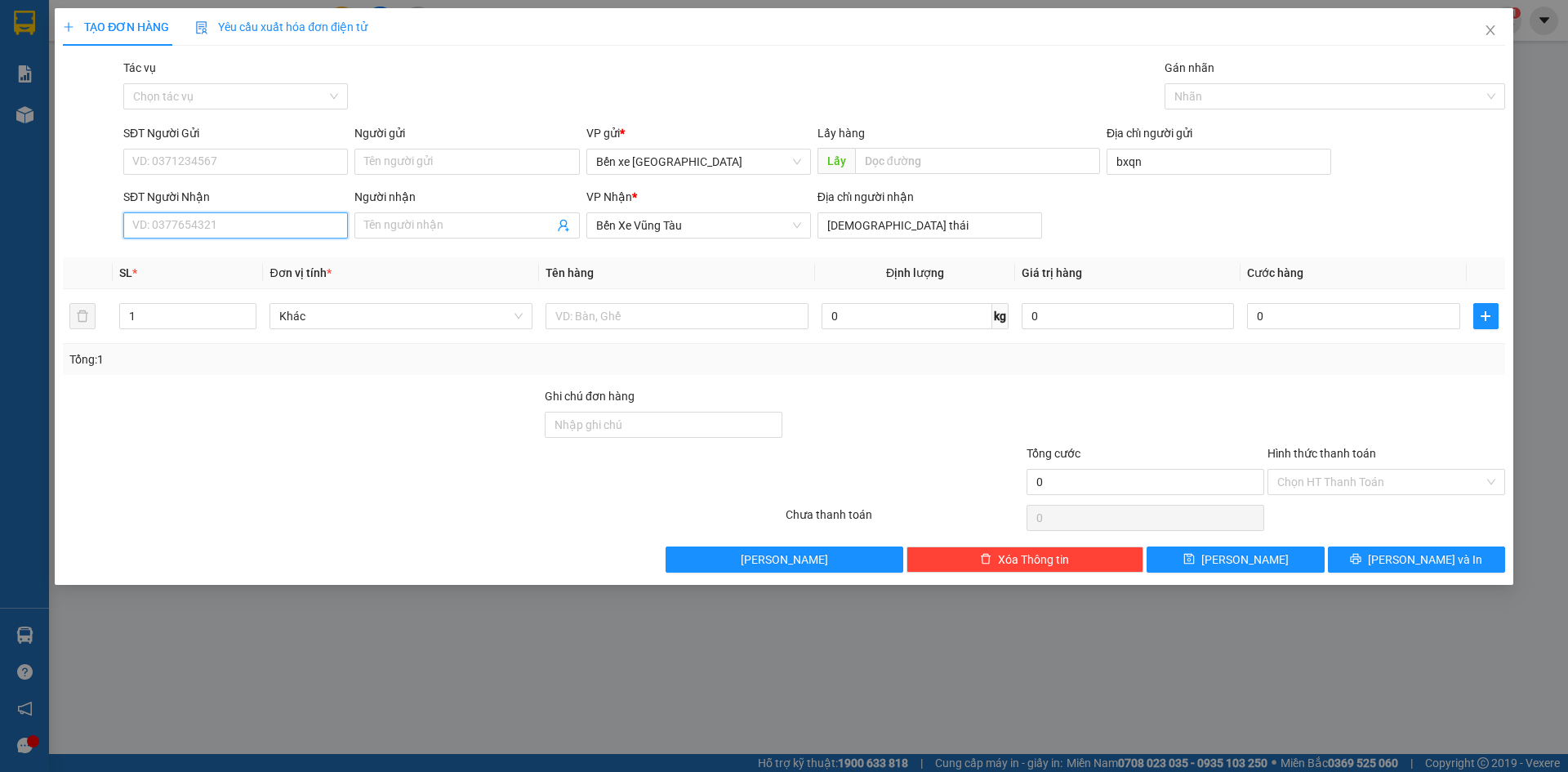
click at [210, 222] on input "SĐT Người Nhận" at bounding box center [236, 225] width 225 height 26
paste input "0961801139"
type input "0961801139"
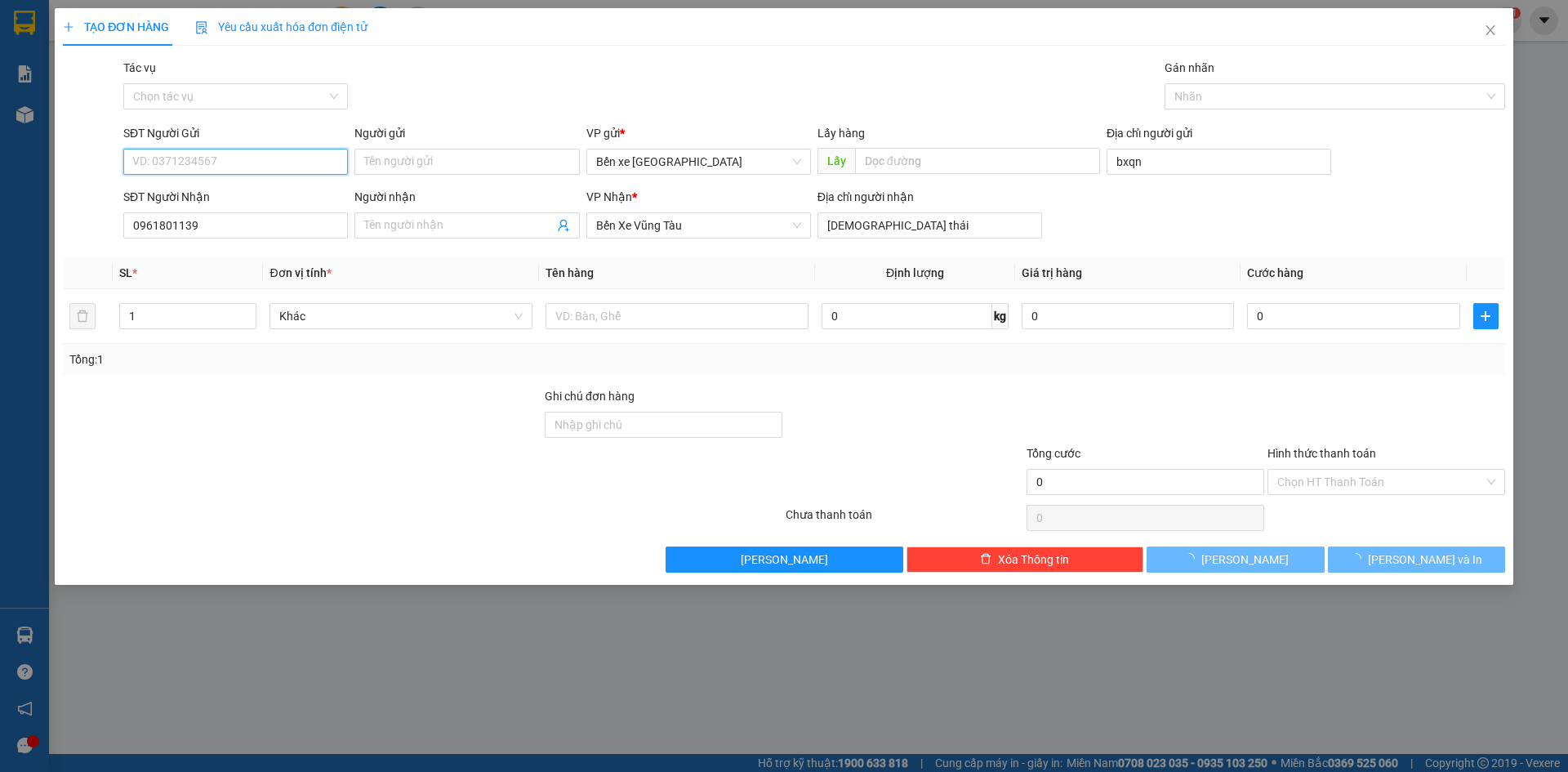
click at [223, 161] on input "SĐT Người Gửi" at bounding box center [236, 161] width 225 height 26
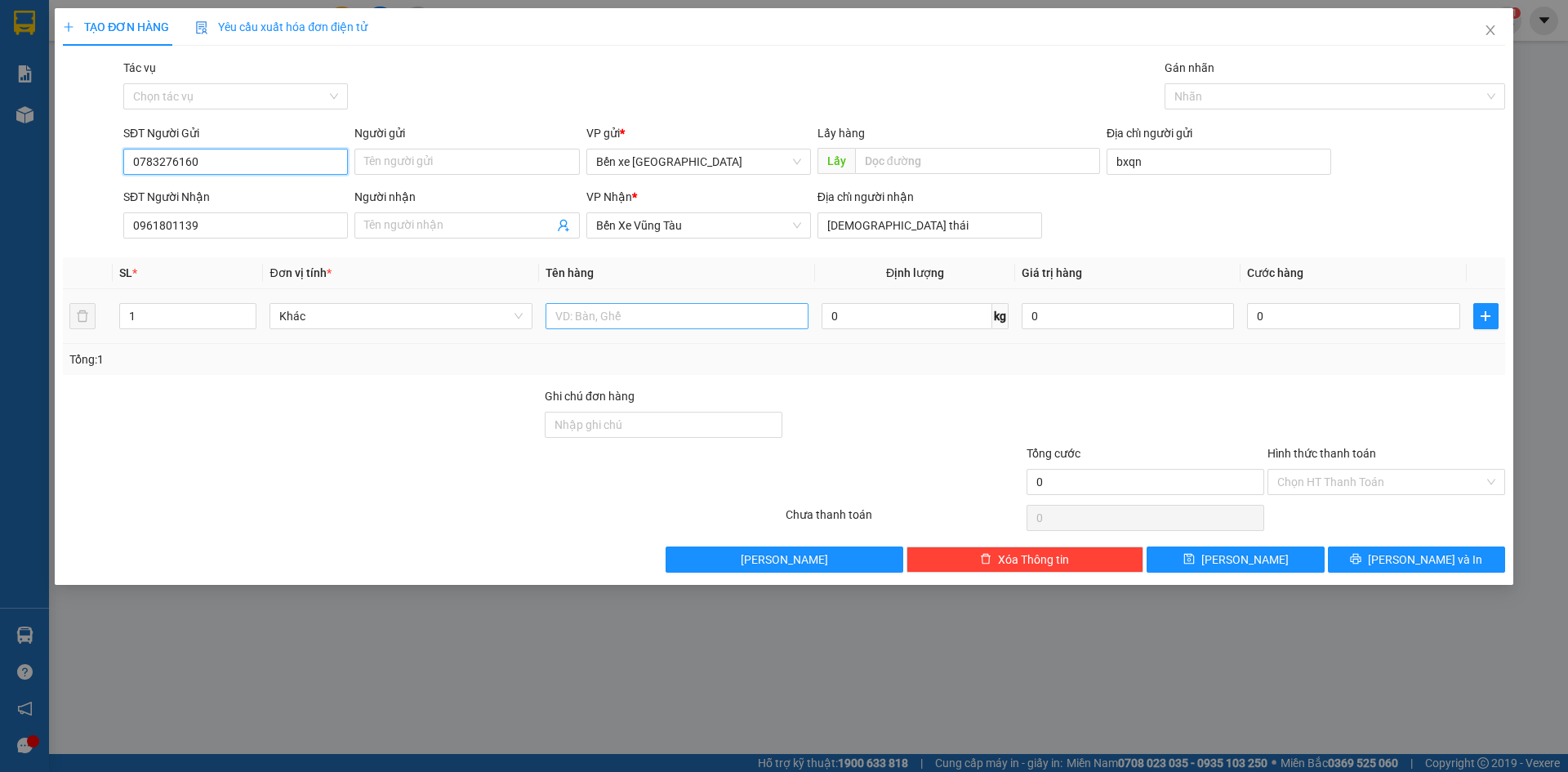
type input "0783276160"
click at [686, 314] on input "text" at bounding box center [677, 316] width 263 height 26
type input "1t"
click at [1322, 315] on input "0" at bounding box center [1353, 316] width 212 height 26
type input "001"
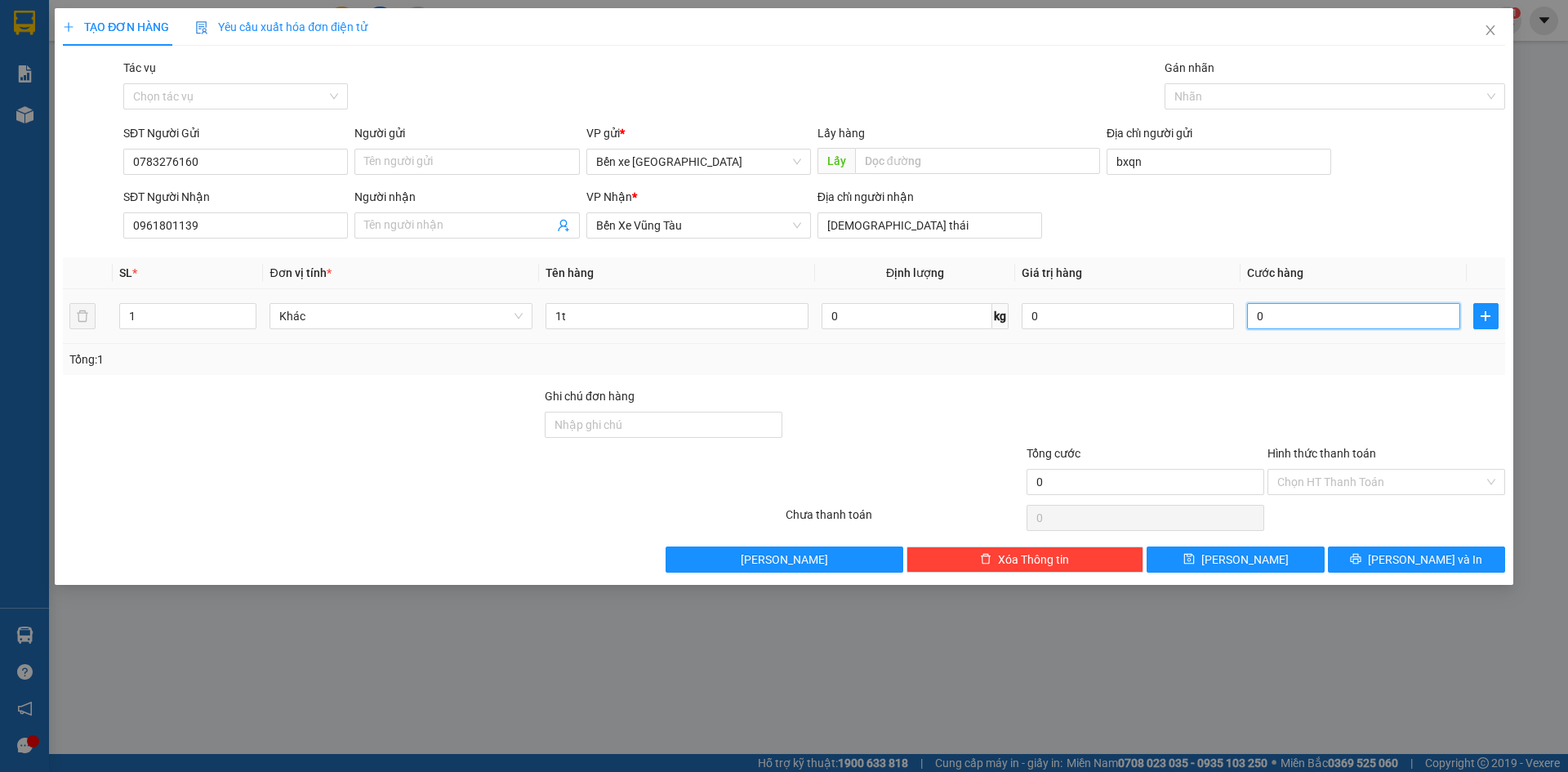
type input "1"
type input "0.010"
type input "10"
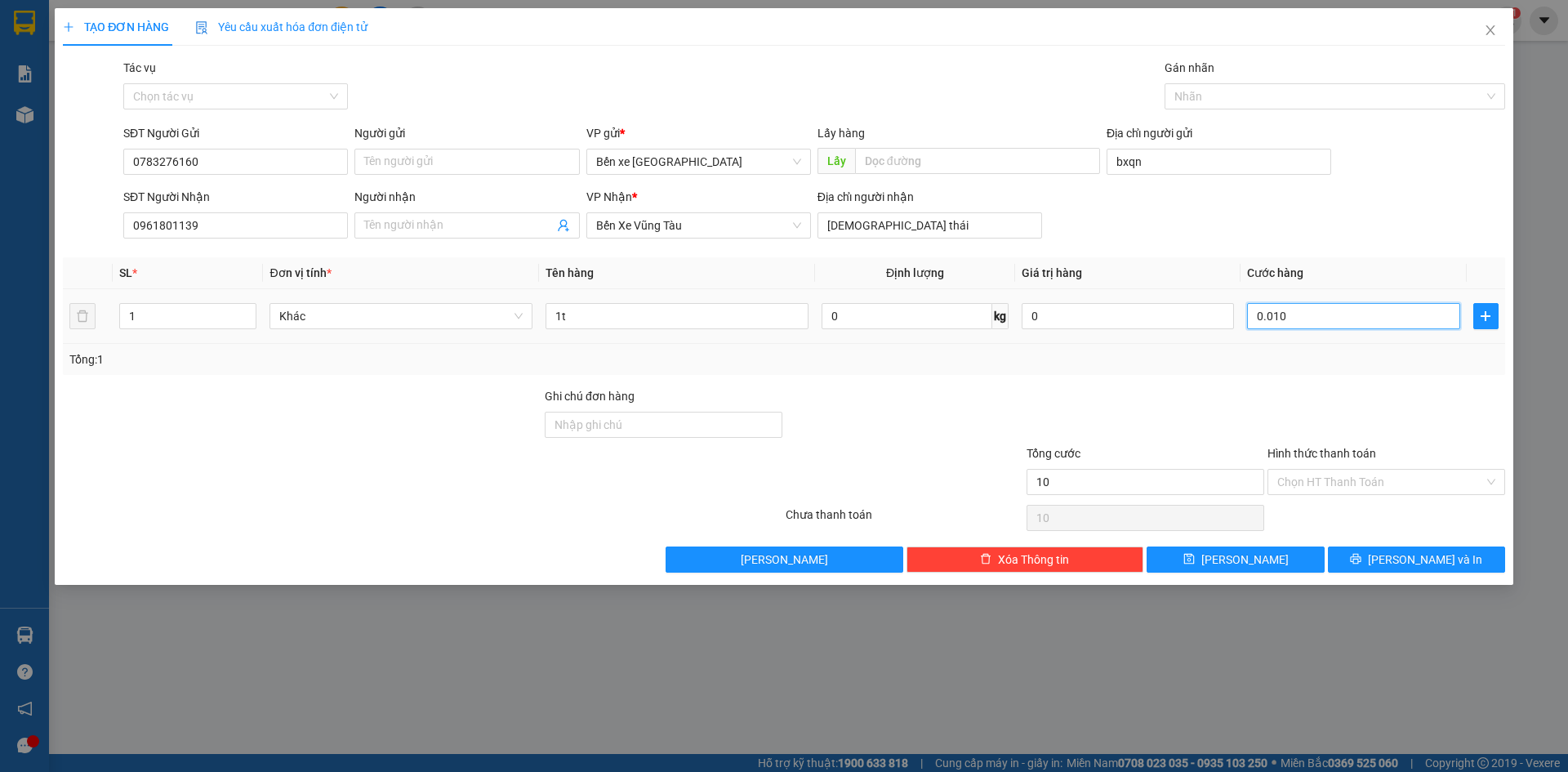
type input "00.100"
type input "100"
type input "100.000"
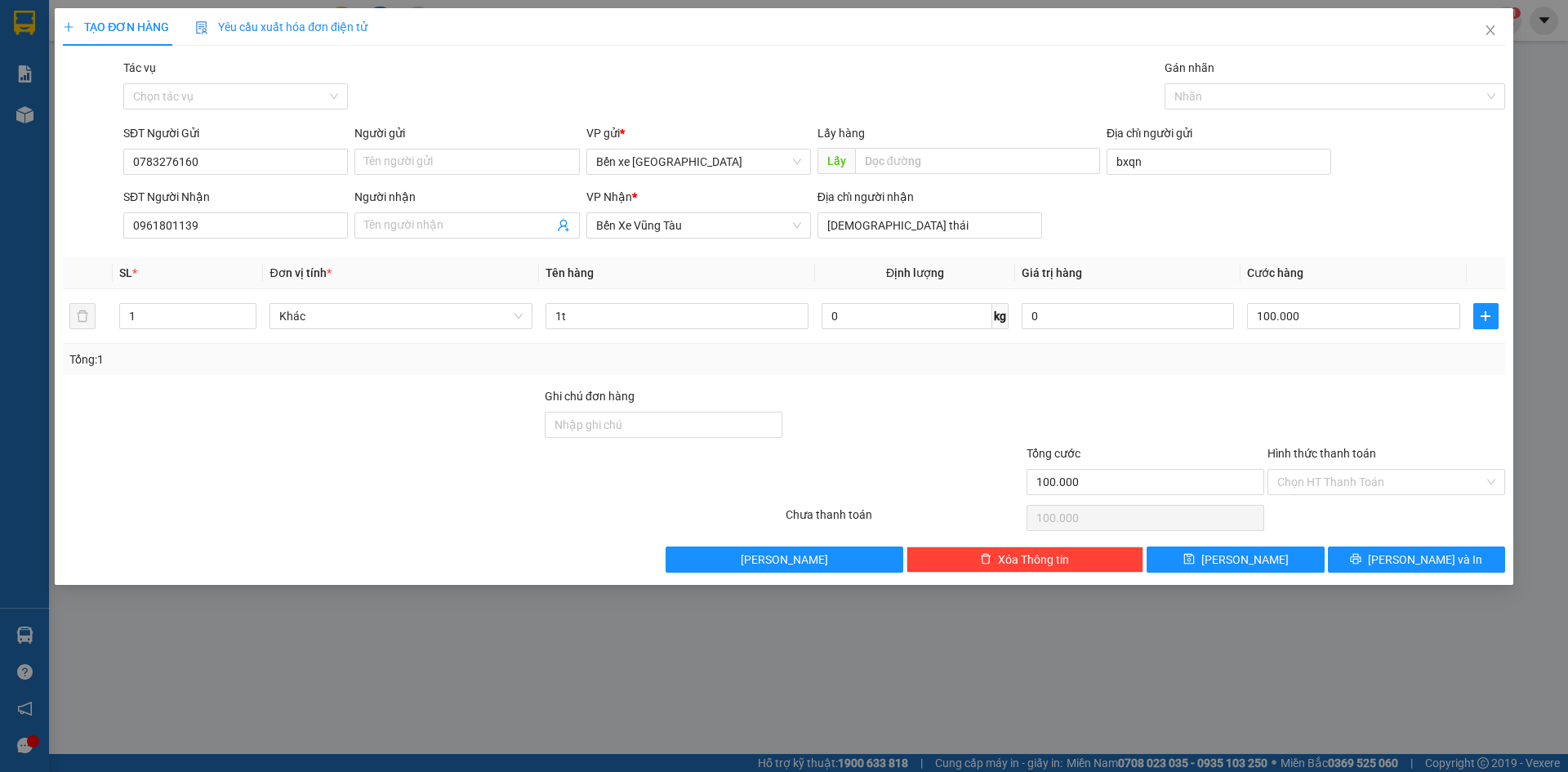
click at [1360, 365] on div "Tổng: 1" at bounding box center [784, 359] width 1429 height 18
click at [1354, 490] on input "Hình thức thanh toán" at bounding box center [1380, 481] width 207 height 25
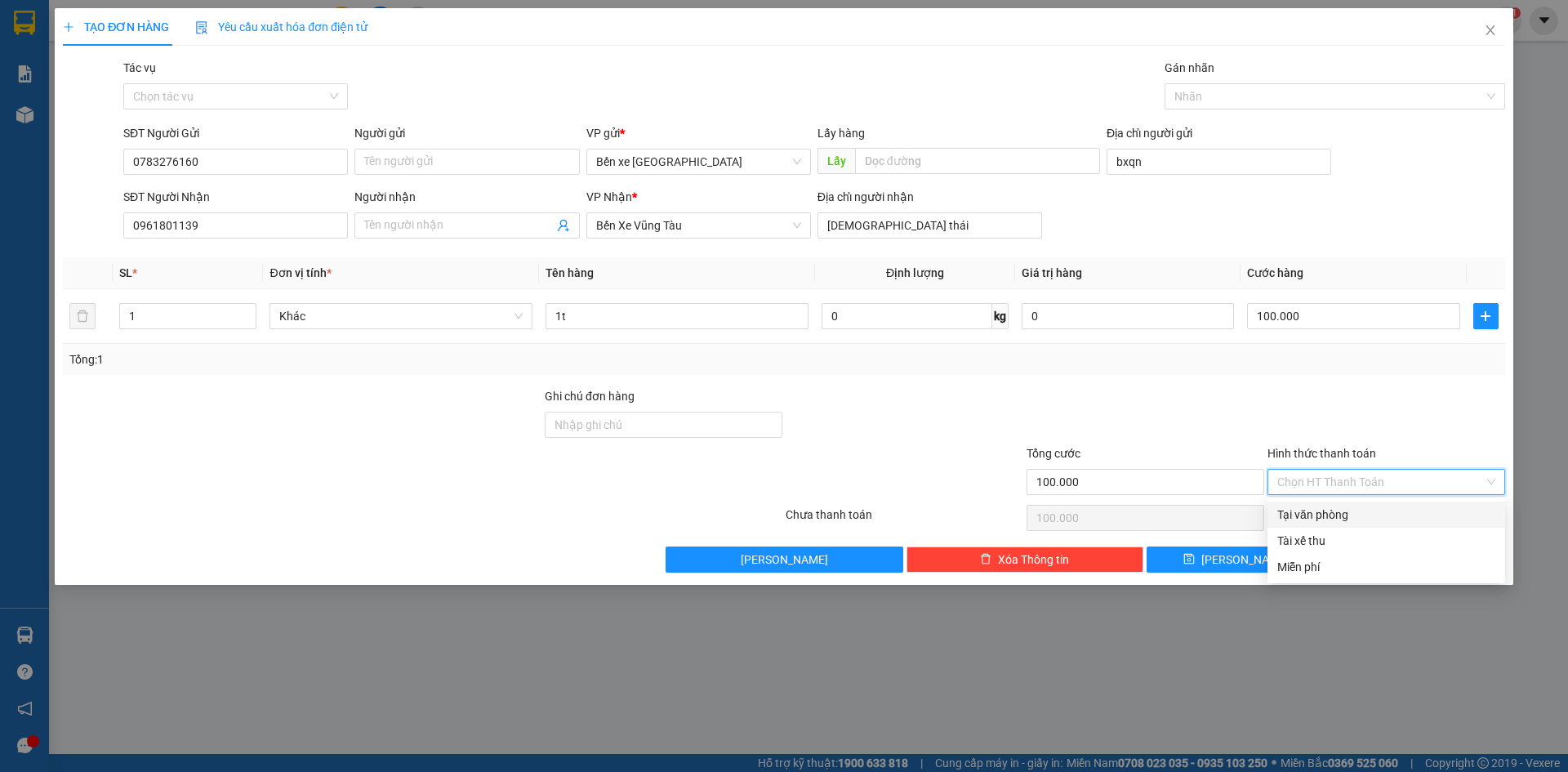
click at [1355, 513] on div "Tại văn phòng" at bounding box center [1386, 515] width 218 height 18
type input "0"
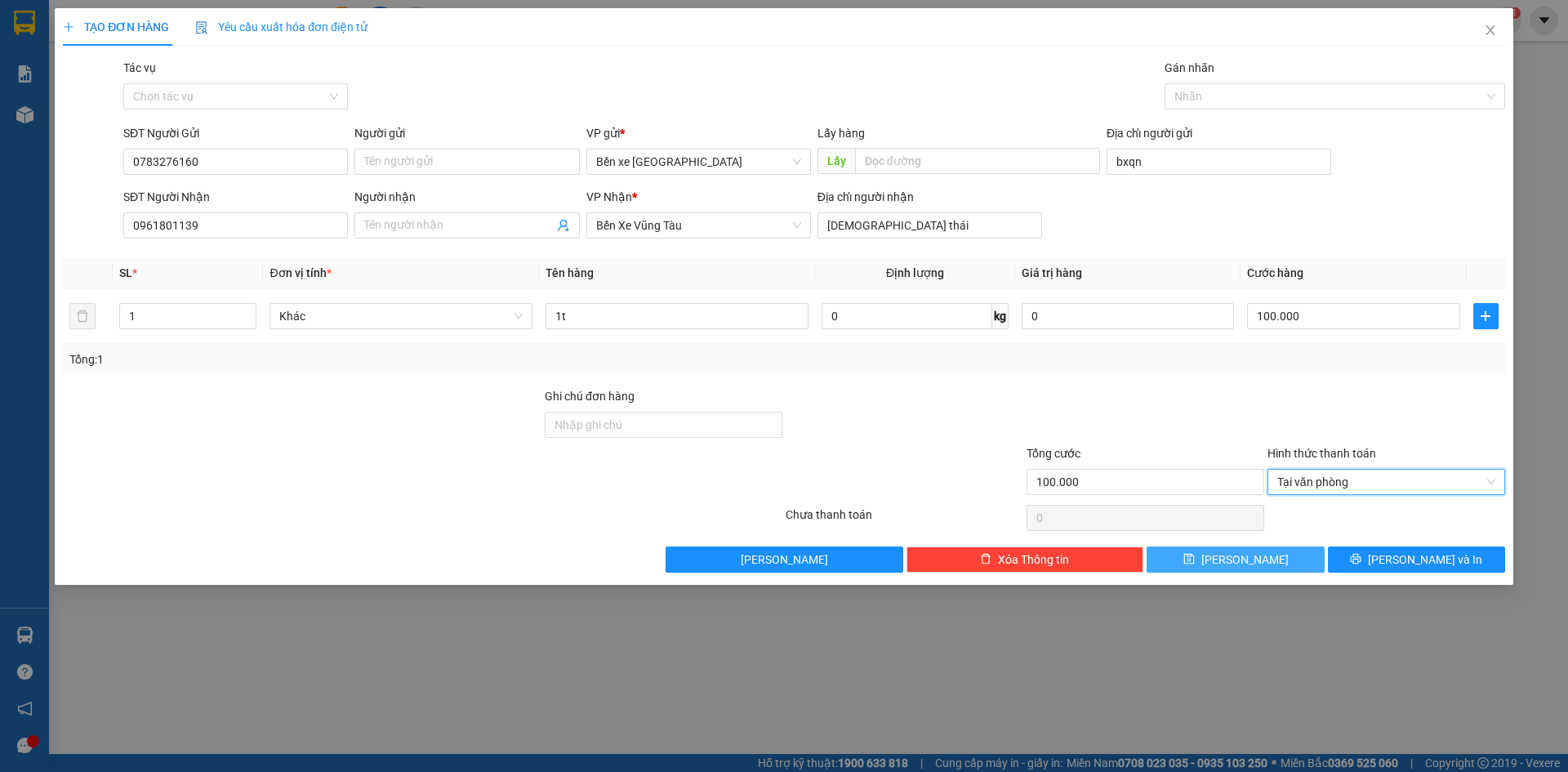
click at [1254, 556] on button "[PERSON_NAME]" at bounding box center [1234, 559] width 177 height 26
type input "0"
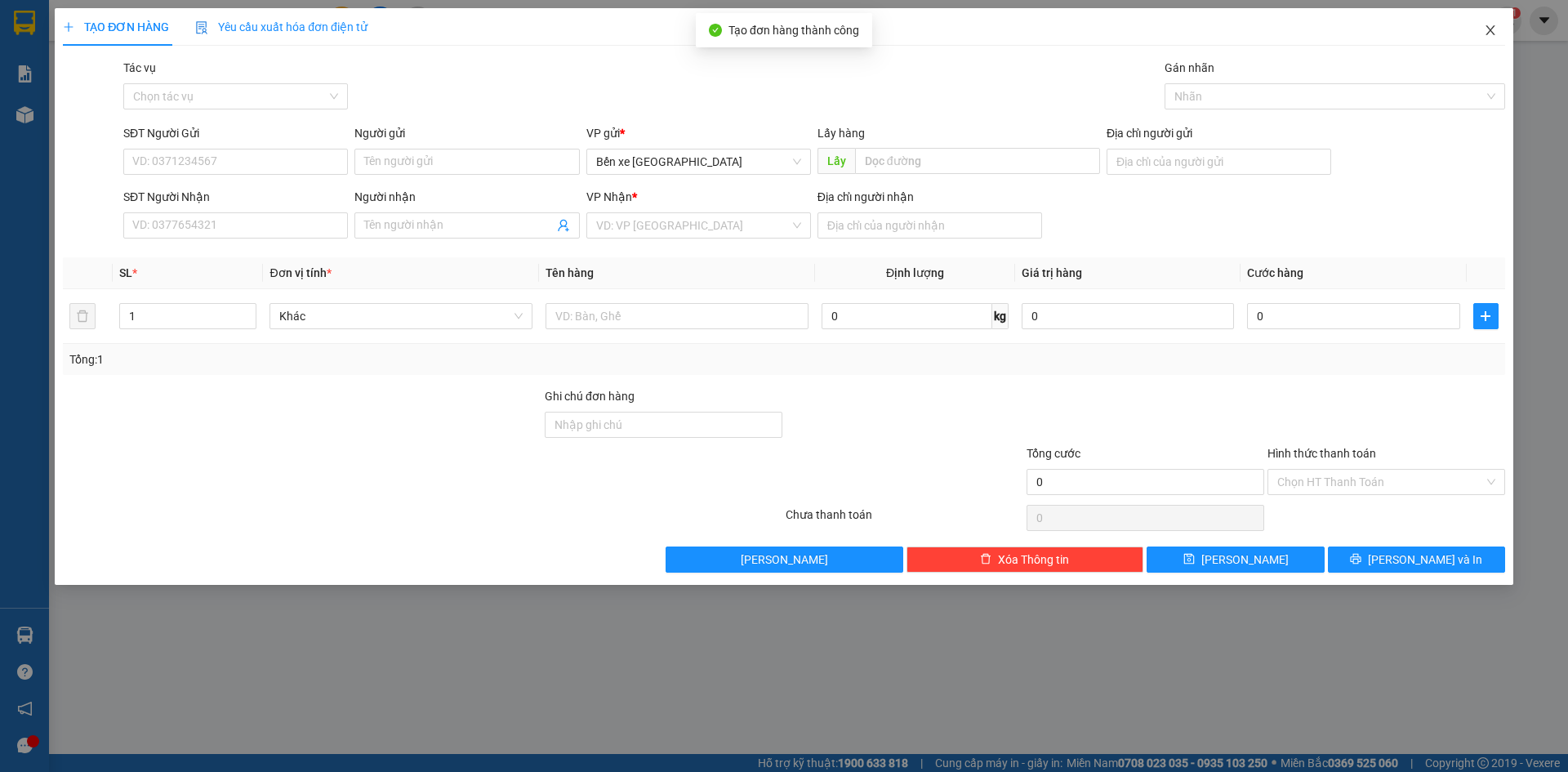
drag, startPoint x: 1490, startPoint y: 22, endPoint x: 1461, endPoint y: 23, distance: 29.0
click at [1490, 23] on span "Close" at bounding box center [1490, 31] width 46 height 46
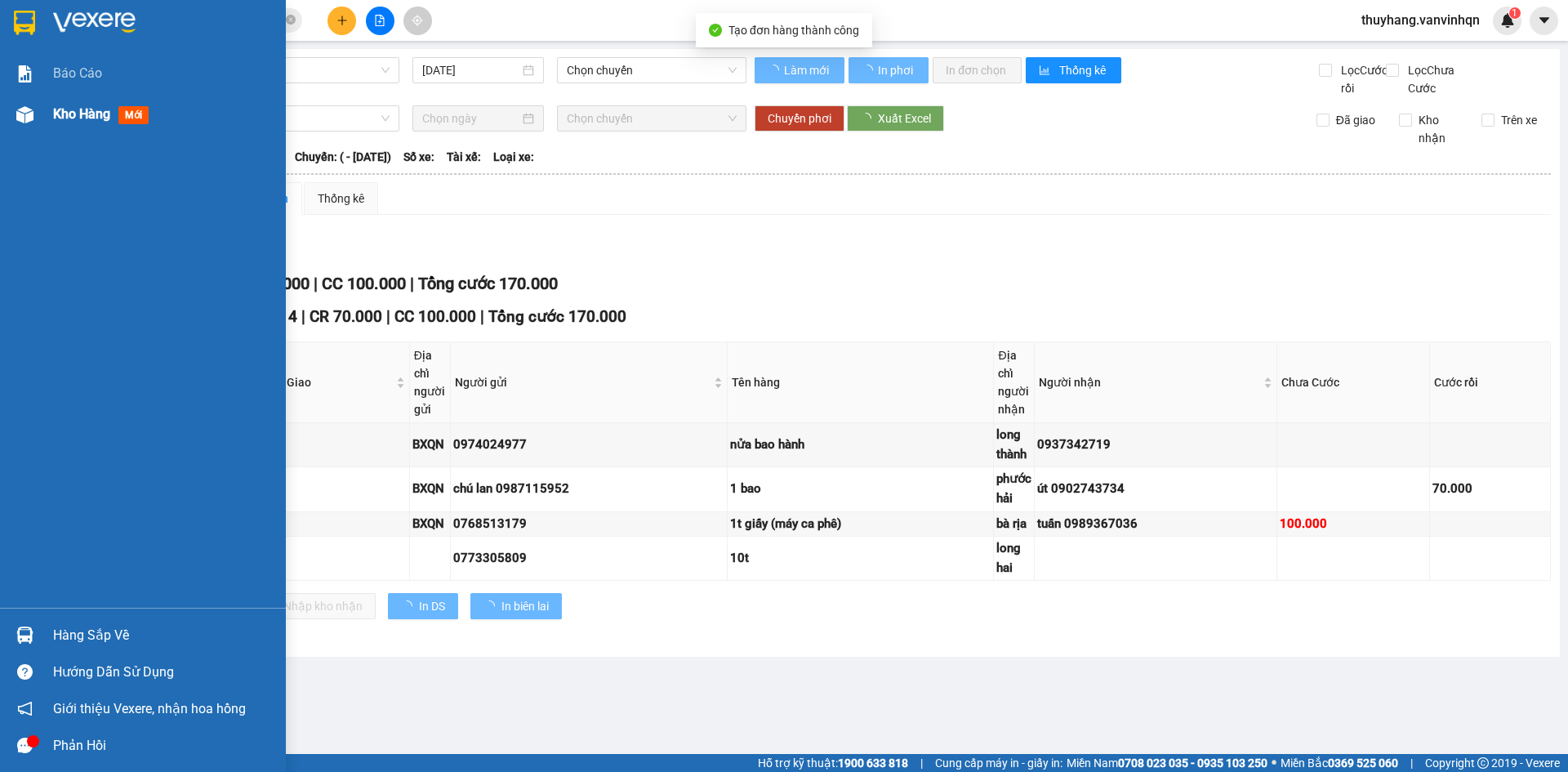
click at [22, 119] on img at bounding box center [24, 114] width 17 height 17
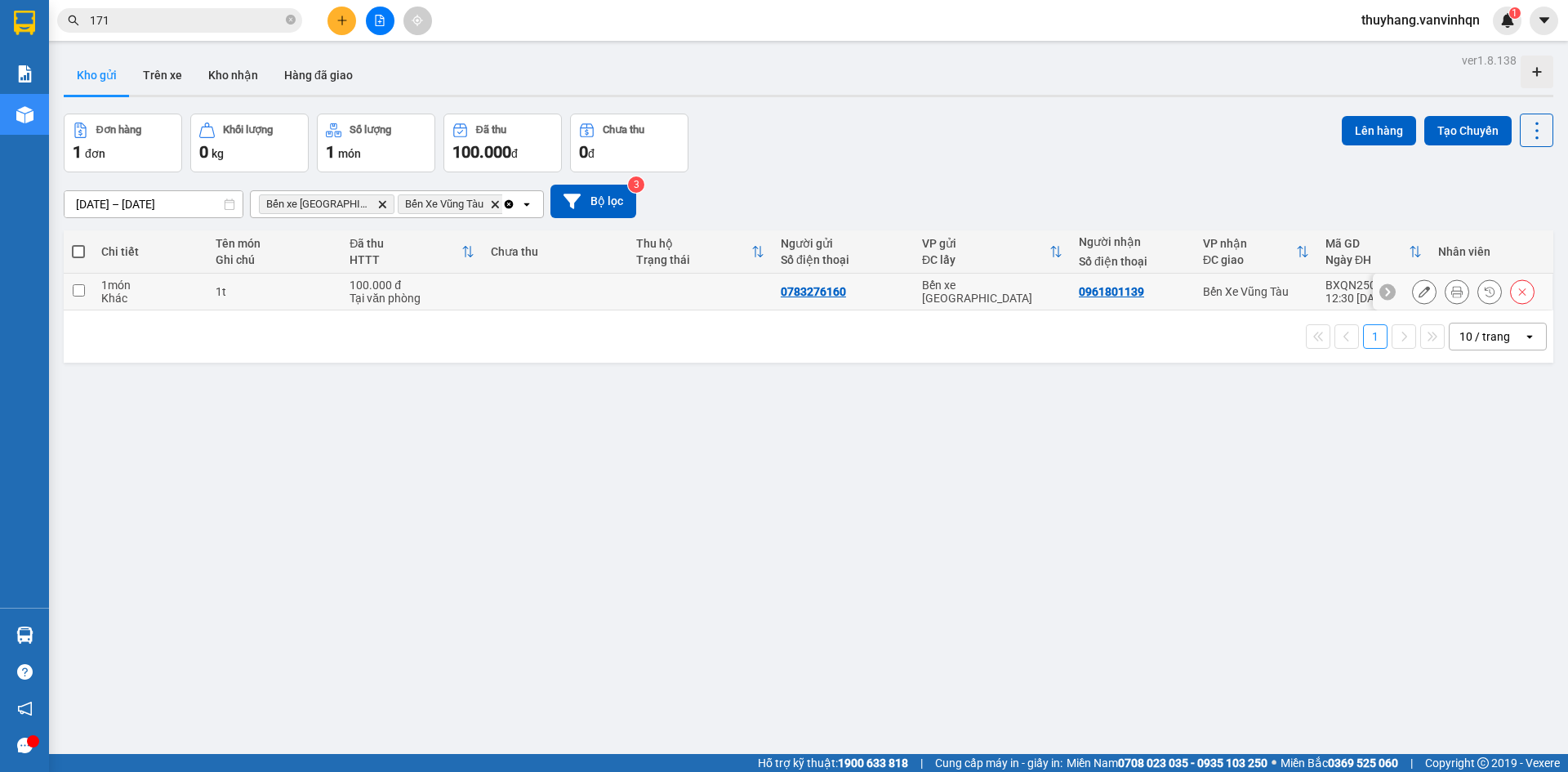
click at [457, 288] on div "100.000 đ" at bounding box center [412, 284] width 125 height 13
checkbox input "true"
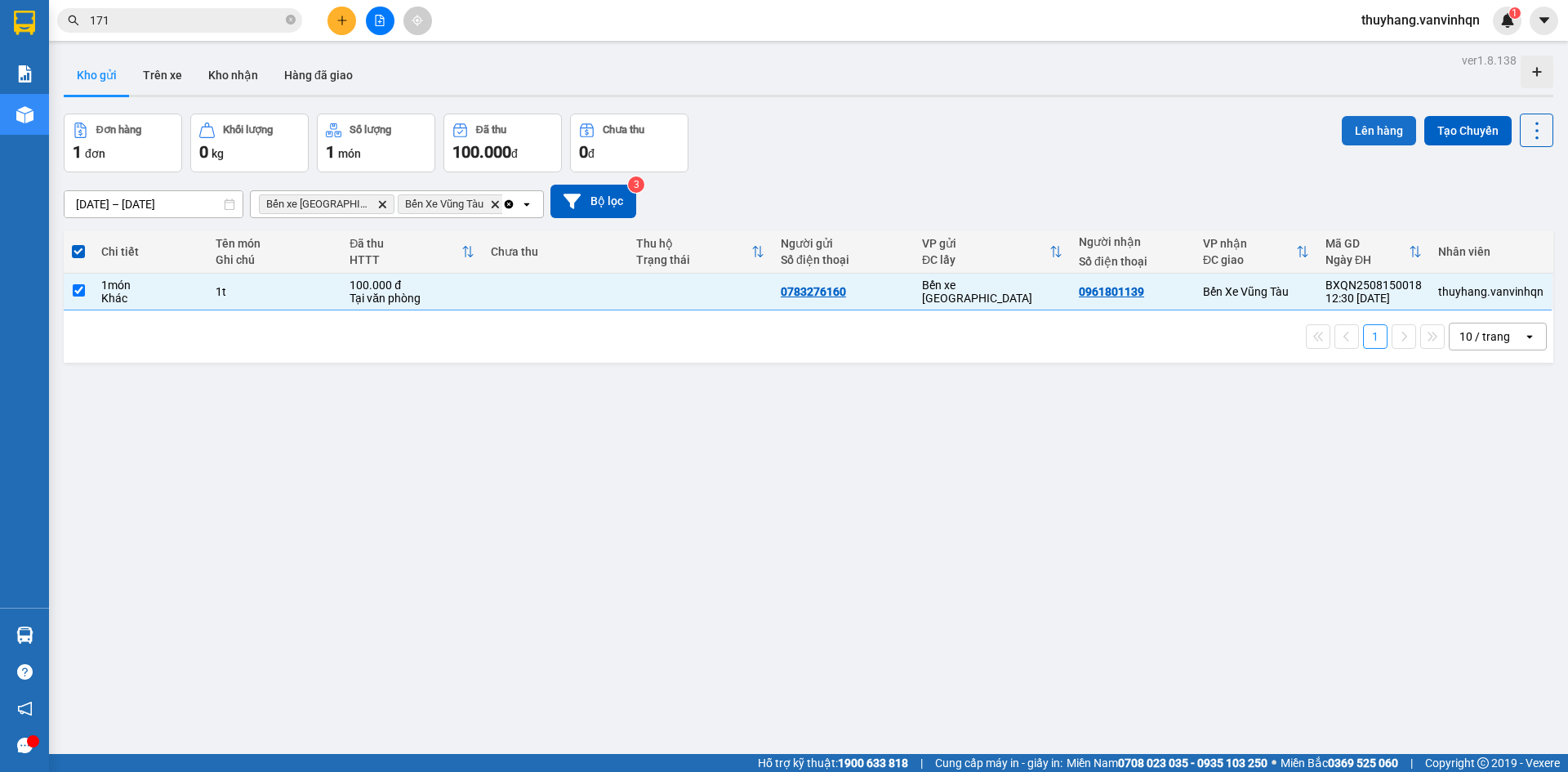
click at [1364, 134] on button "Lên hàng" at bounding box center [1378, 131] width 74 height 30
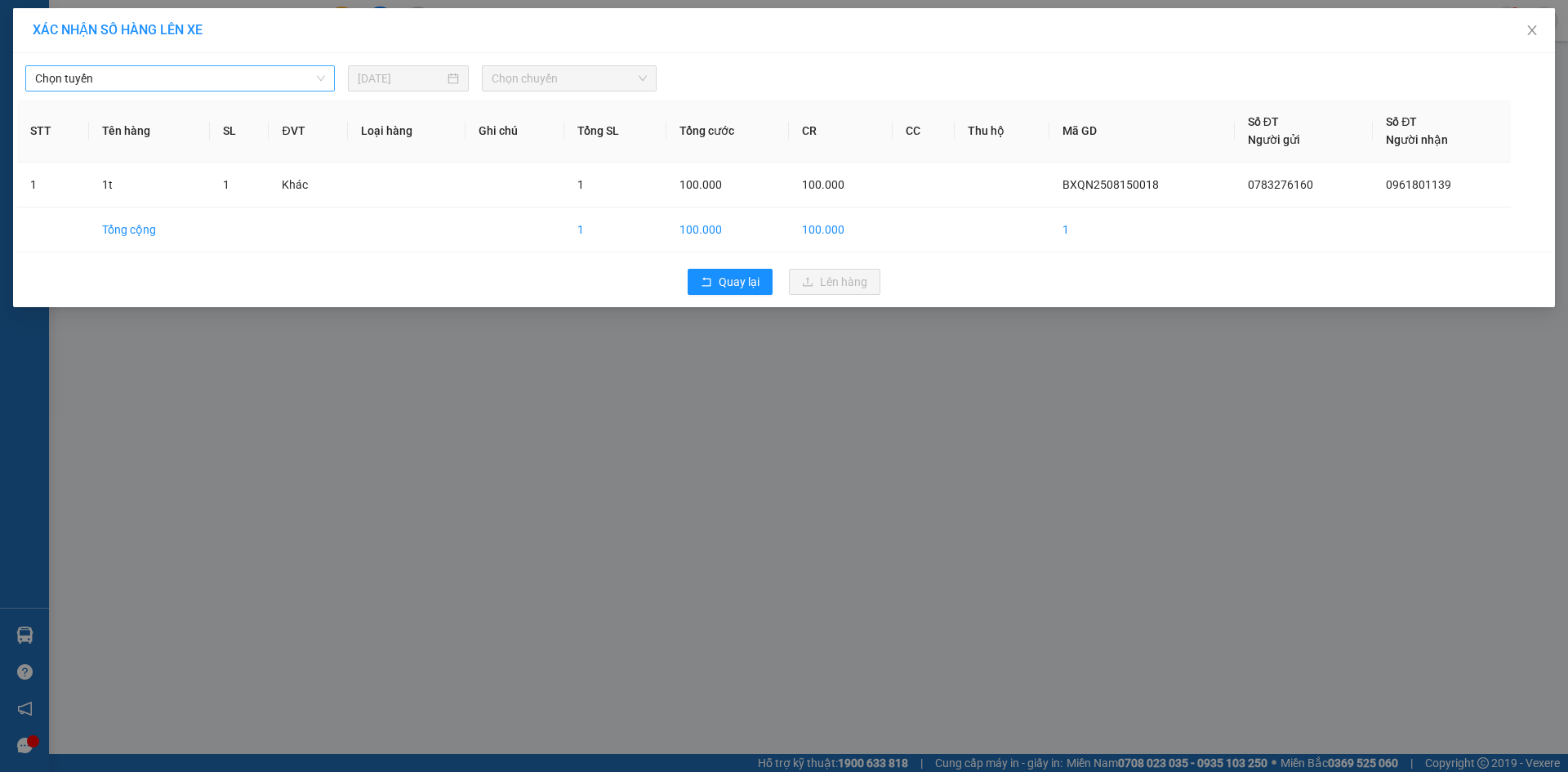
click at [246, 74] on span "Chọn tuyến" at bounding box center [179, 78] width 290 height 25
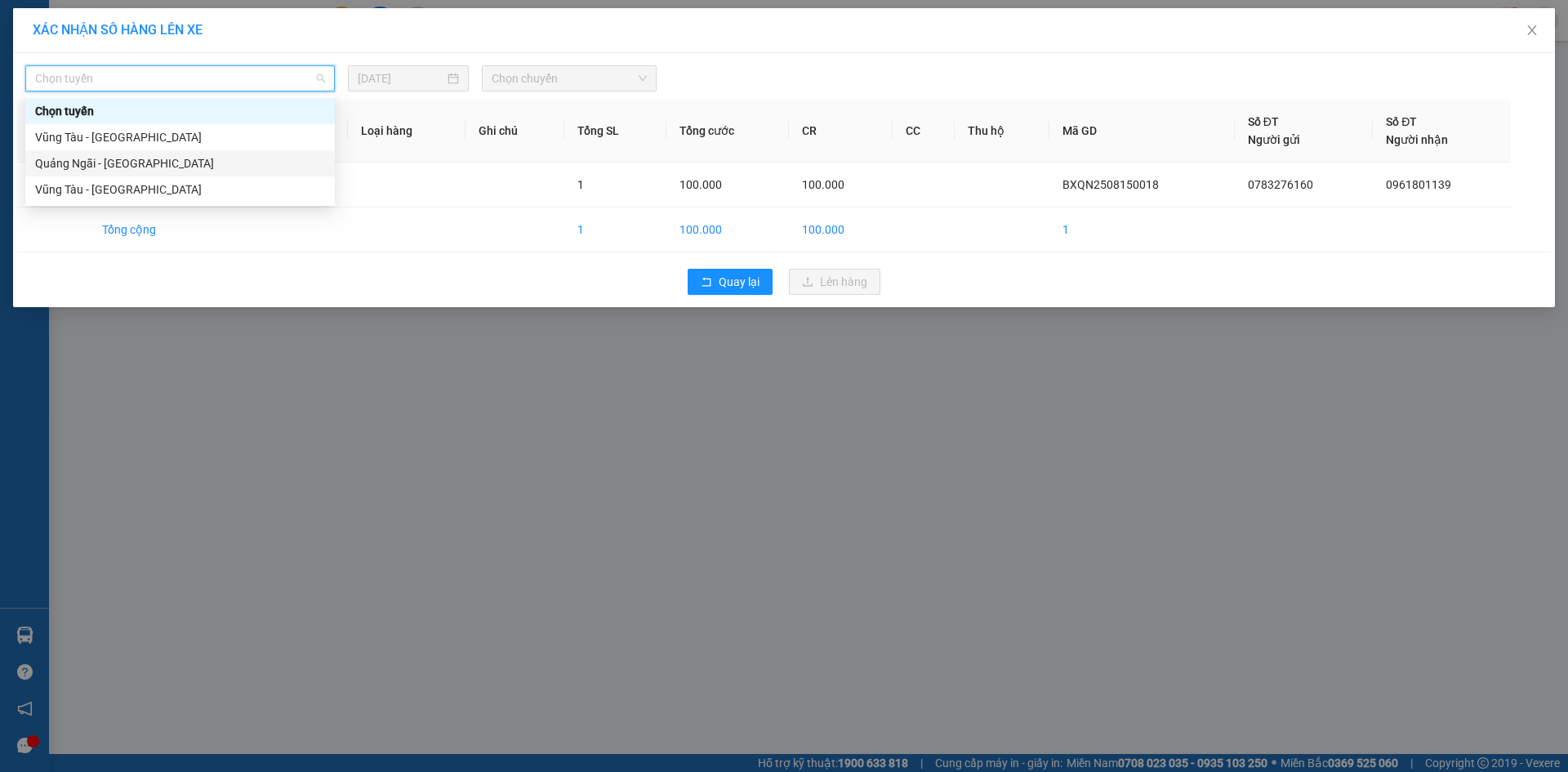
click at [231, 160] on div "Quảng Ngãi - [GEOGRAPHIC_DATA]" at bounding box center [179, 163] width 290 height 18
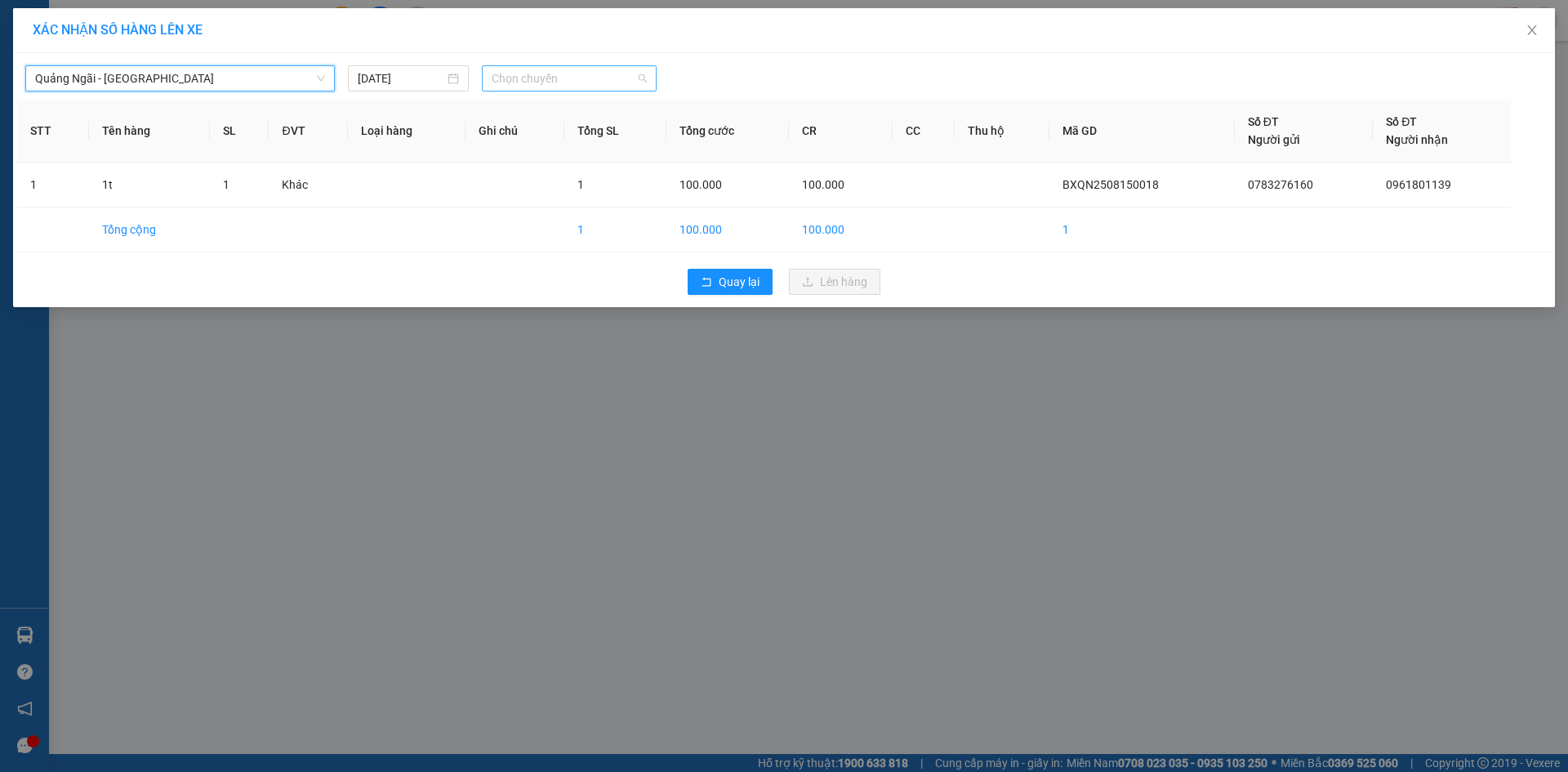
click at [520, 74] on span "Chọn chuyến" at bounding box center [569, 78] width 155 height 25
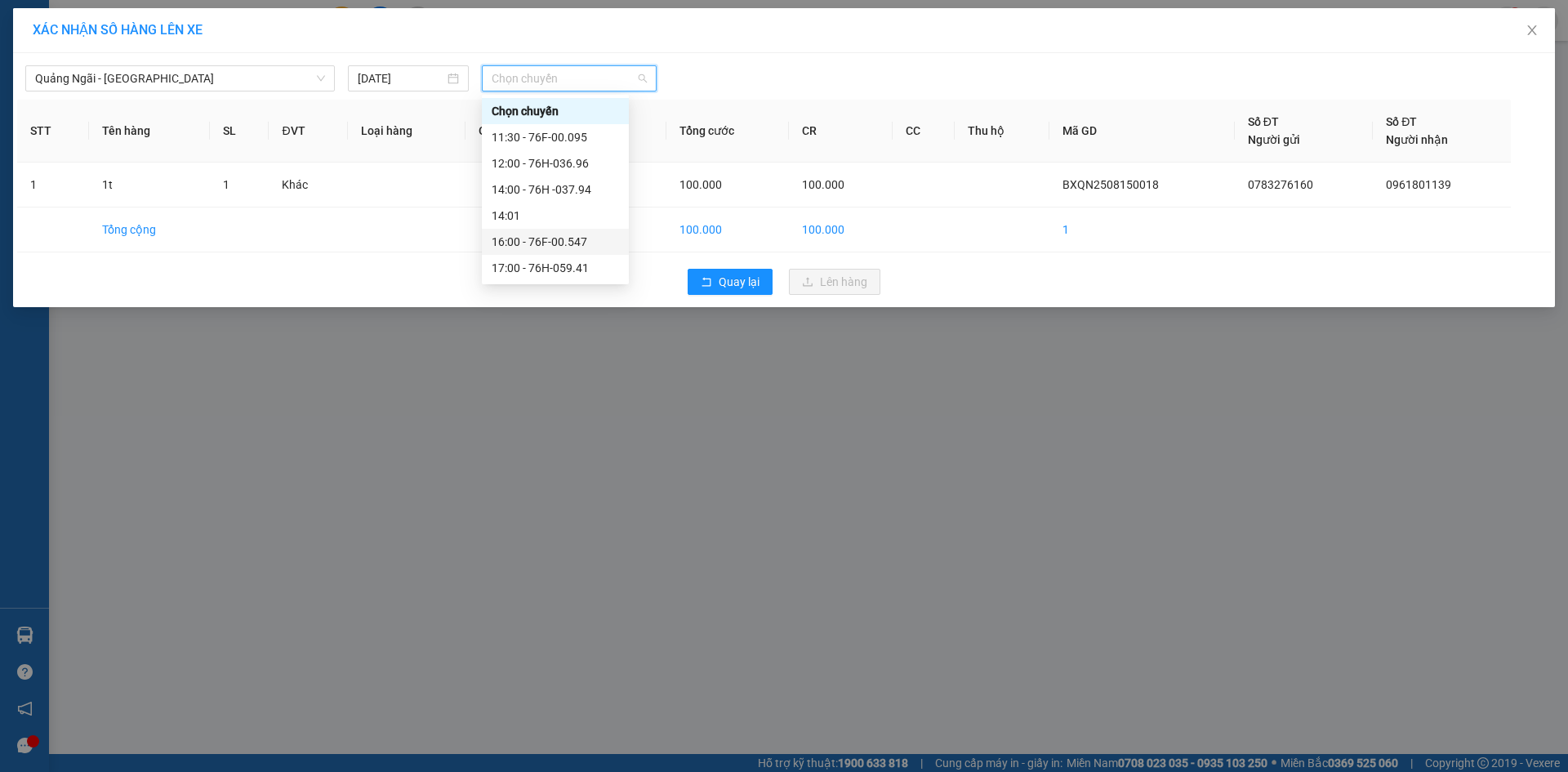
click at [576, 237] on div "16:00 - 76F-00.547" at bounding box center [555, 241] width 128 height 18
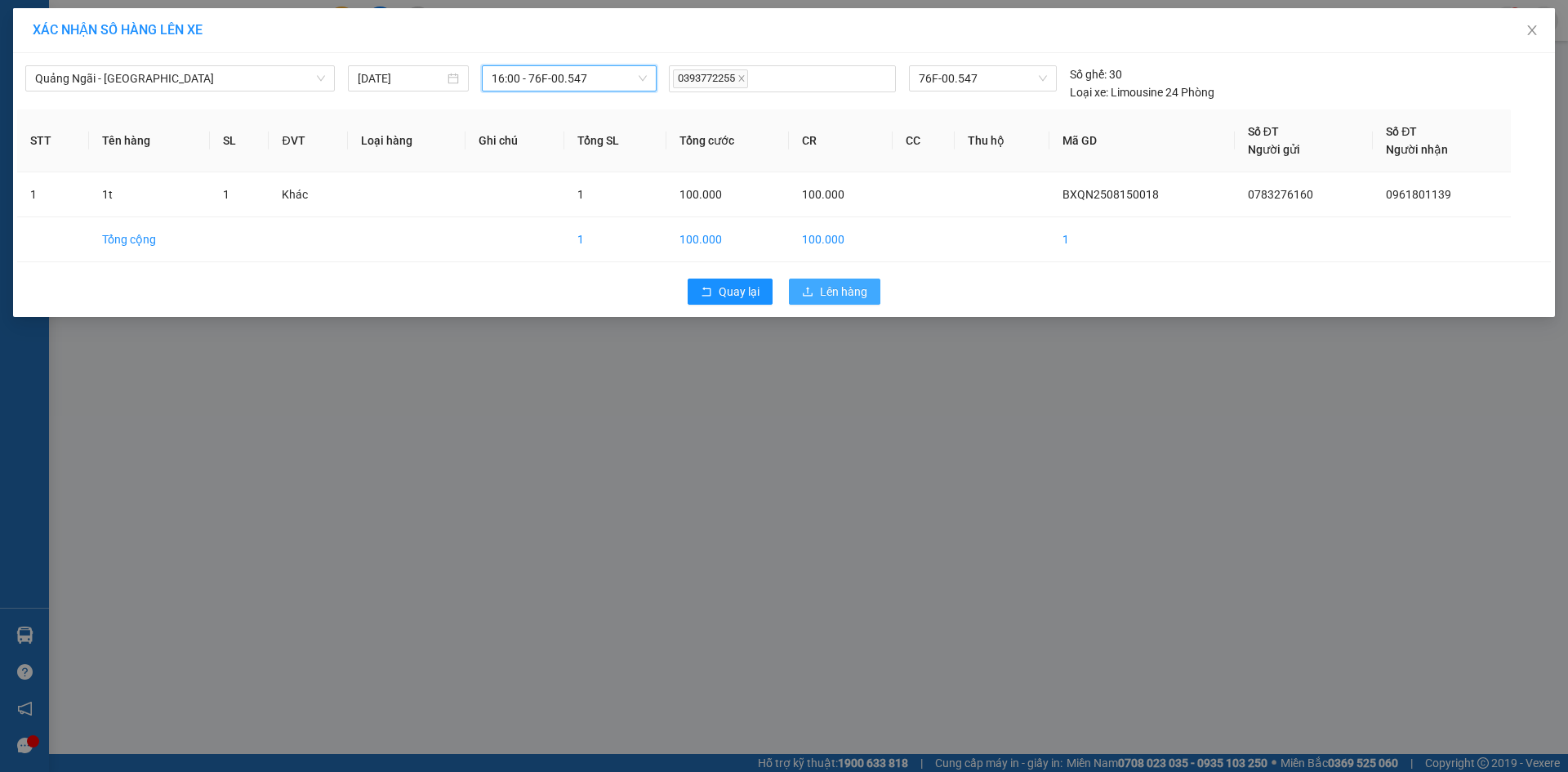
click at [843, 282] on button "Lên hàng" at bounding box center [834, 291] width 91 height 26
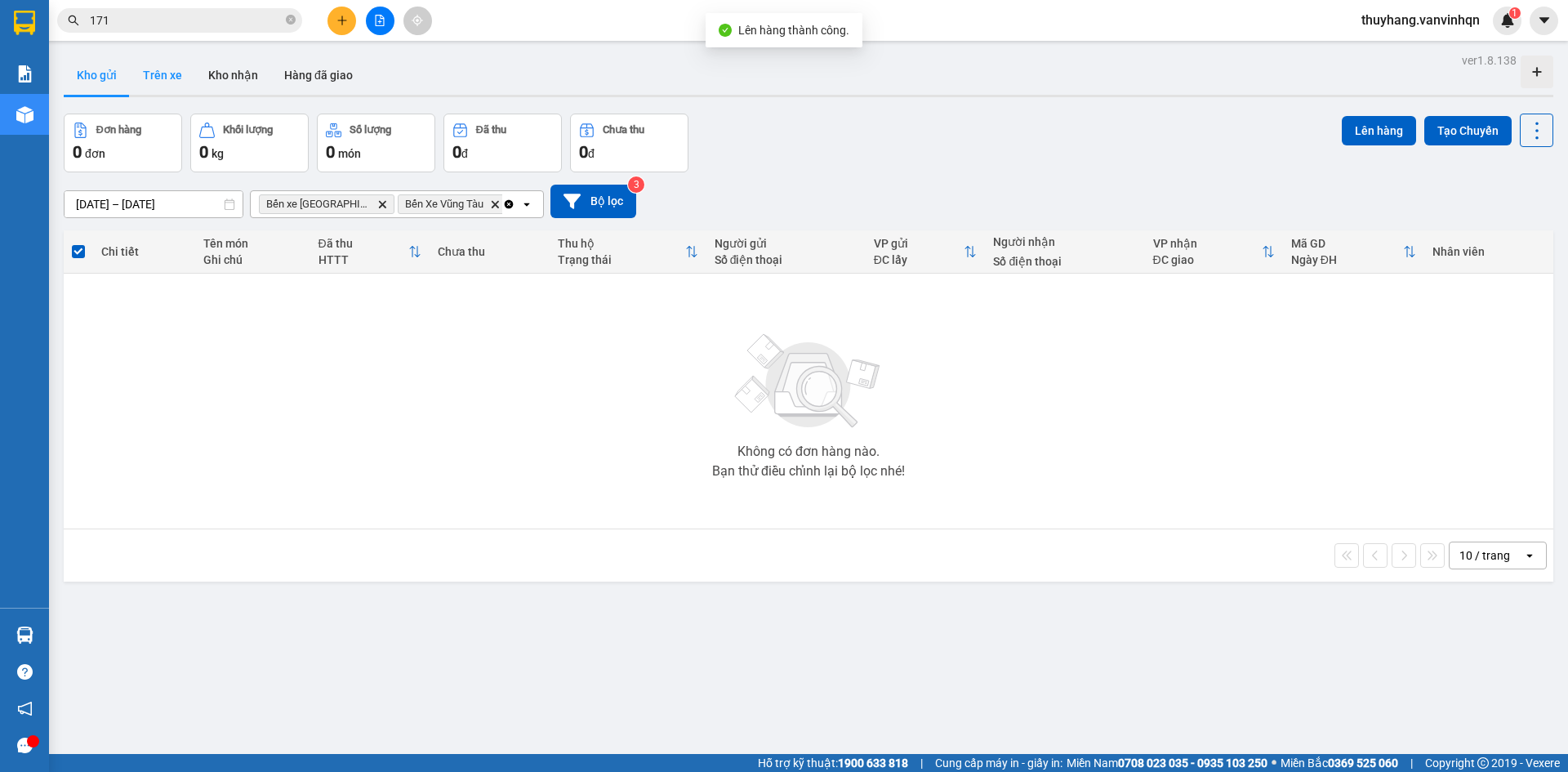
click at [155, 77] on button "Trên xe" at bounding box center [162, 75] width 65 height 40
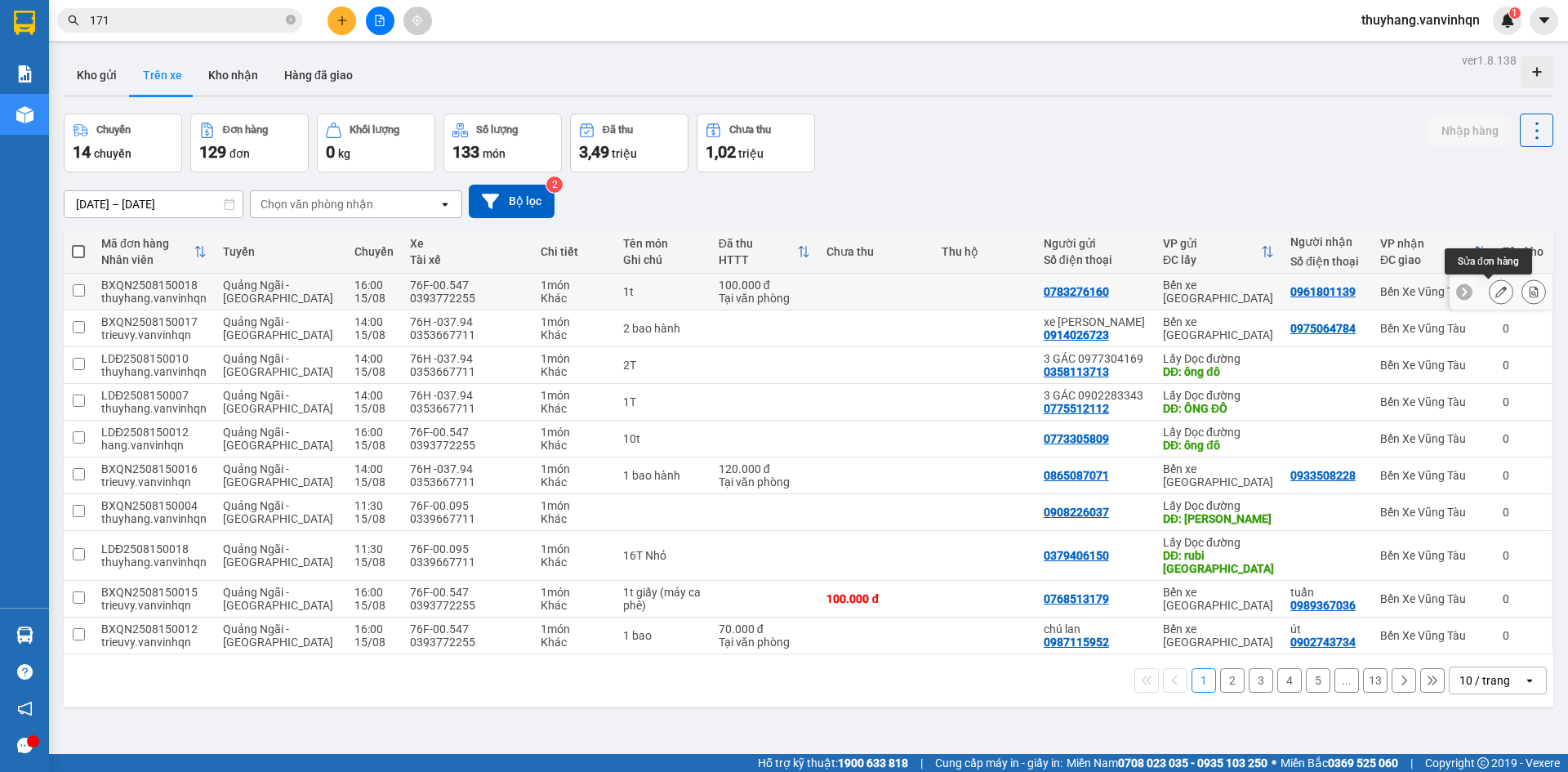
click at [1495, 291] on icon at bounding box center [1501, 292] width 12 height 12
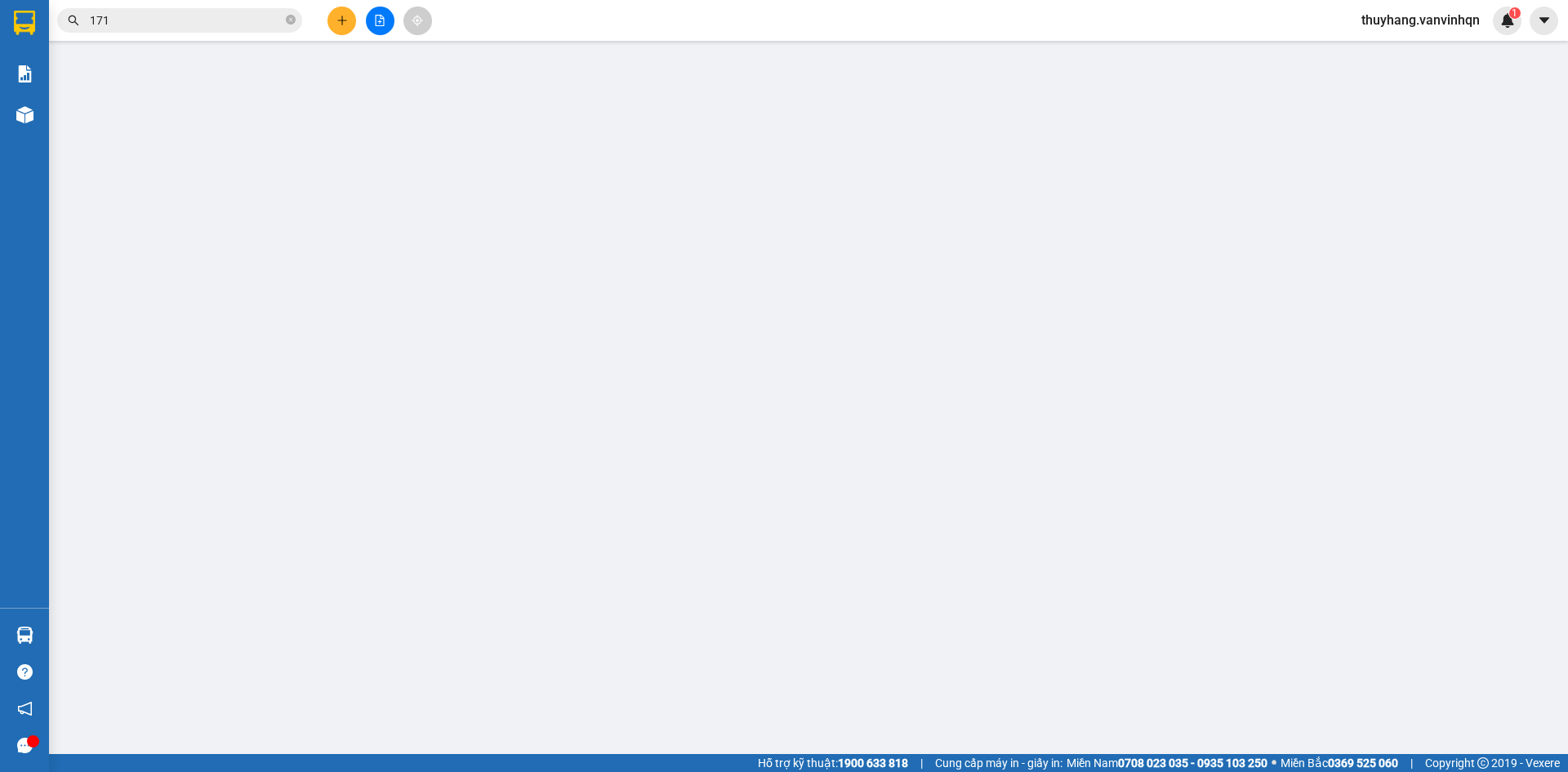
type input "0783276160"
type input "bxqn"
type input "0961801139"
type input "phước thái"
type input "100.000"
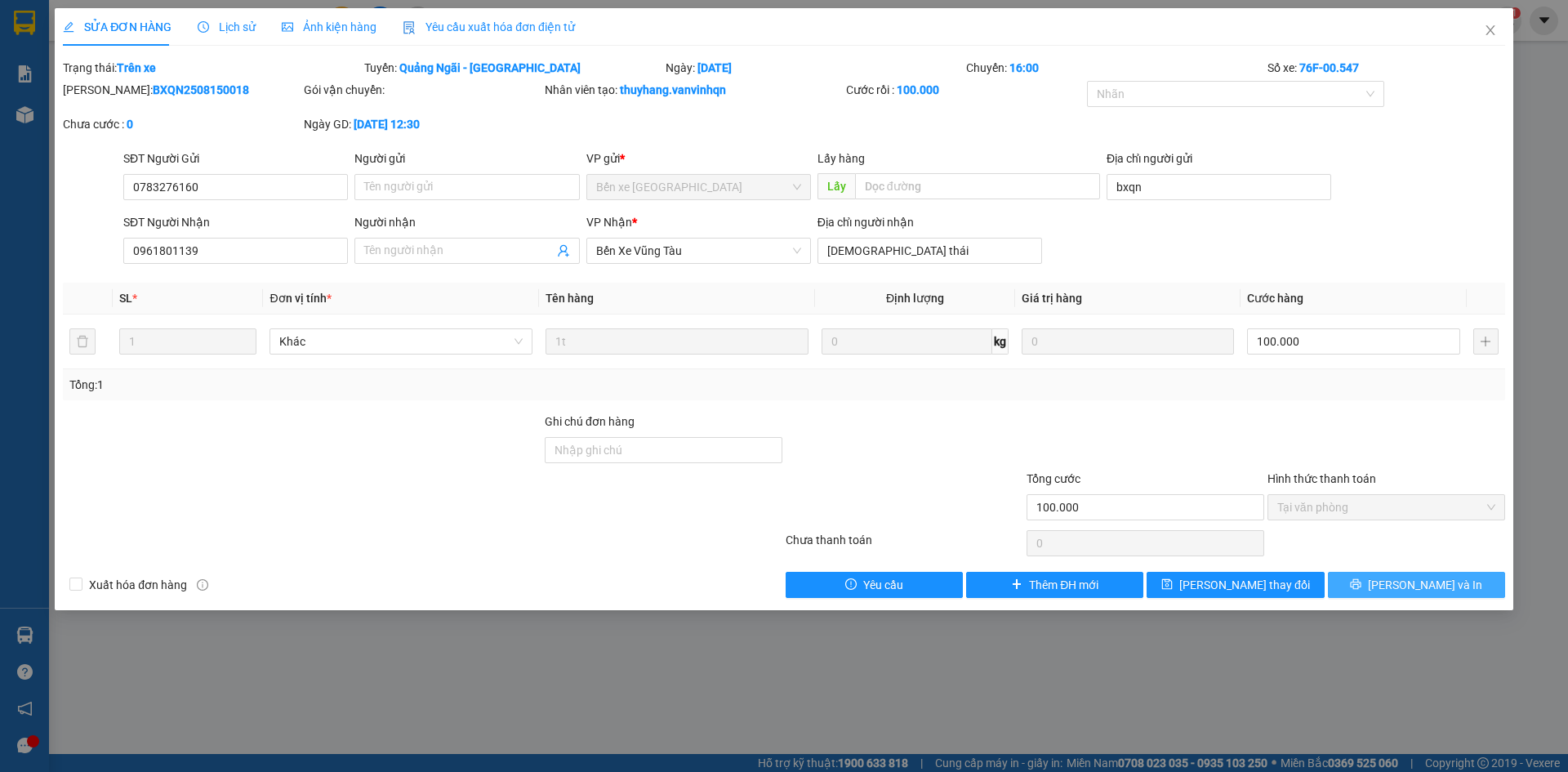
click at [1364, 581] on button "[PERSON_NAME] và In" at bounding box center [1416, 584] width 177 height 26
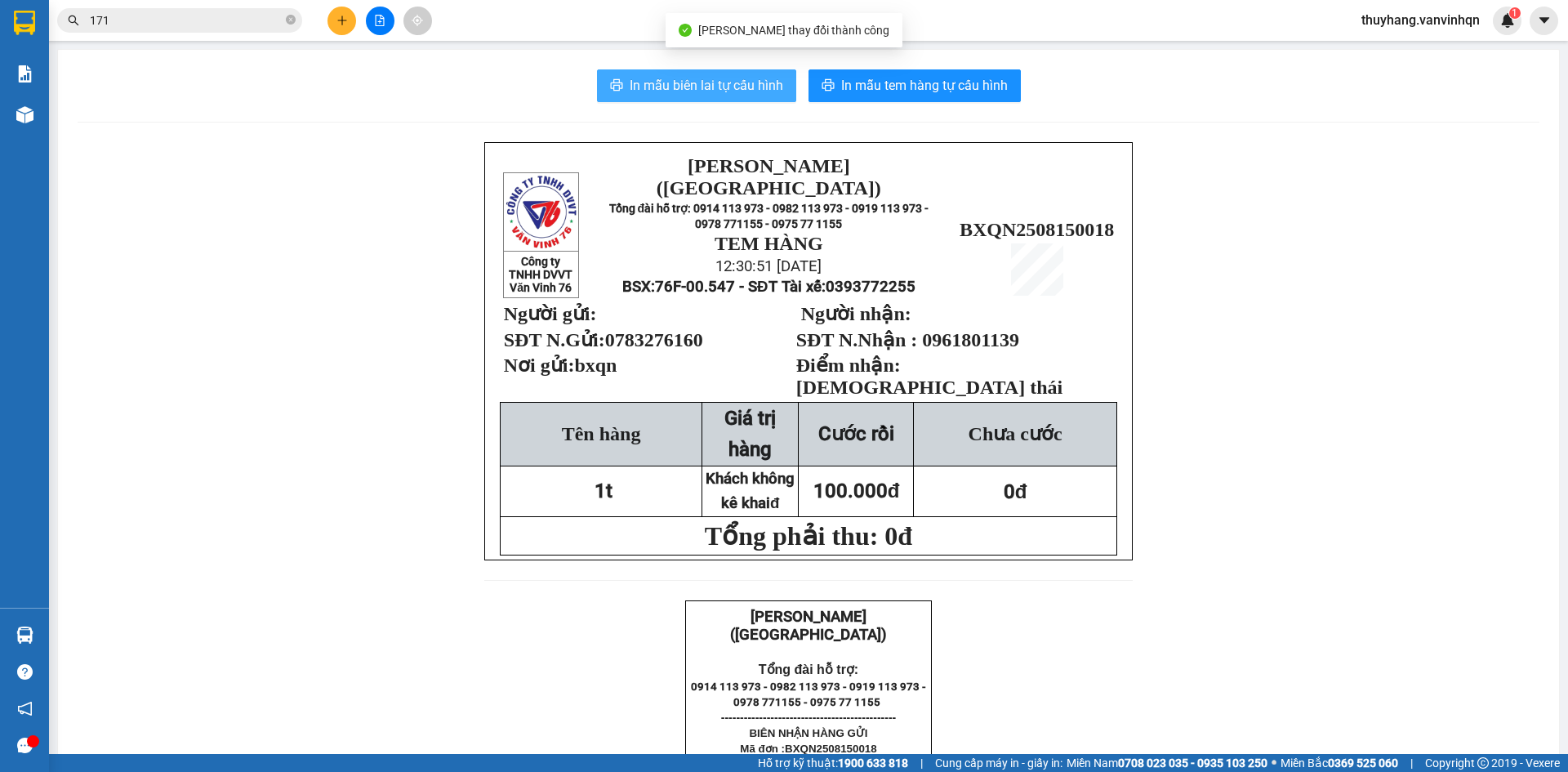
click at [713, 89] on span "In mẫu biên lai tự cấu hình" at bounding box center [706, 85] width 153 height 21
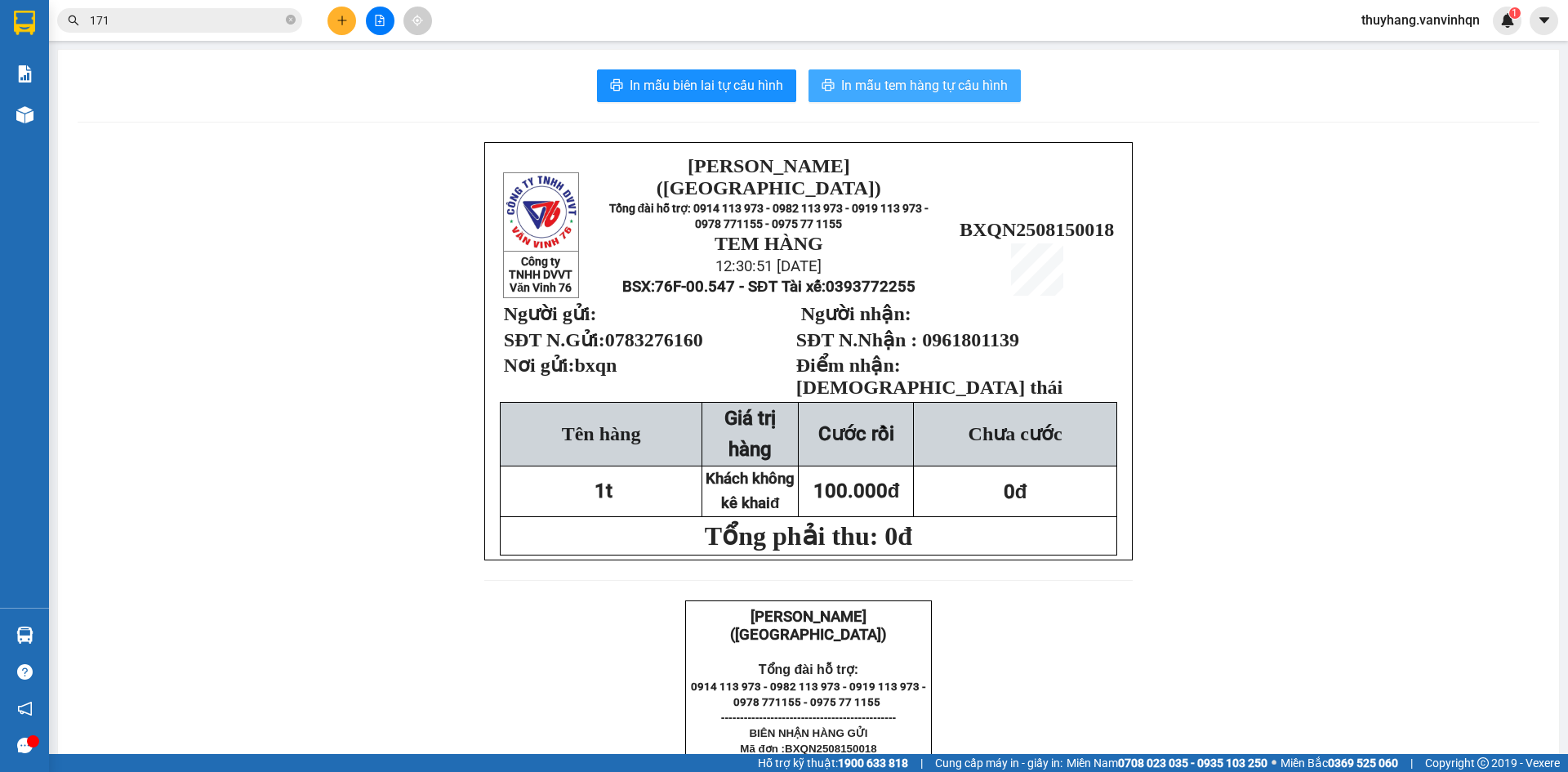
click at [977, 92] on span "In mẫu tem hàng tự cấu hình" at bounding box center [925, 85] width 166 height 21
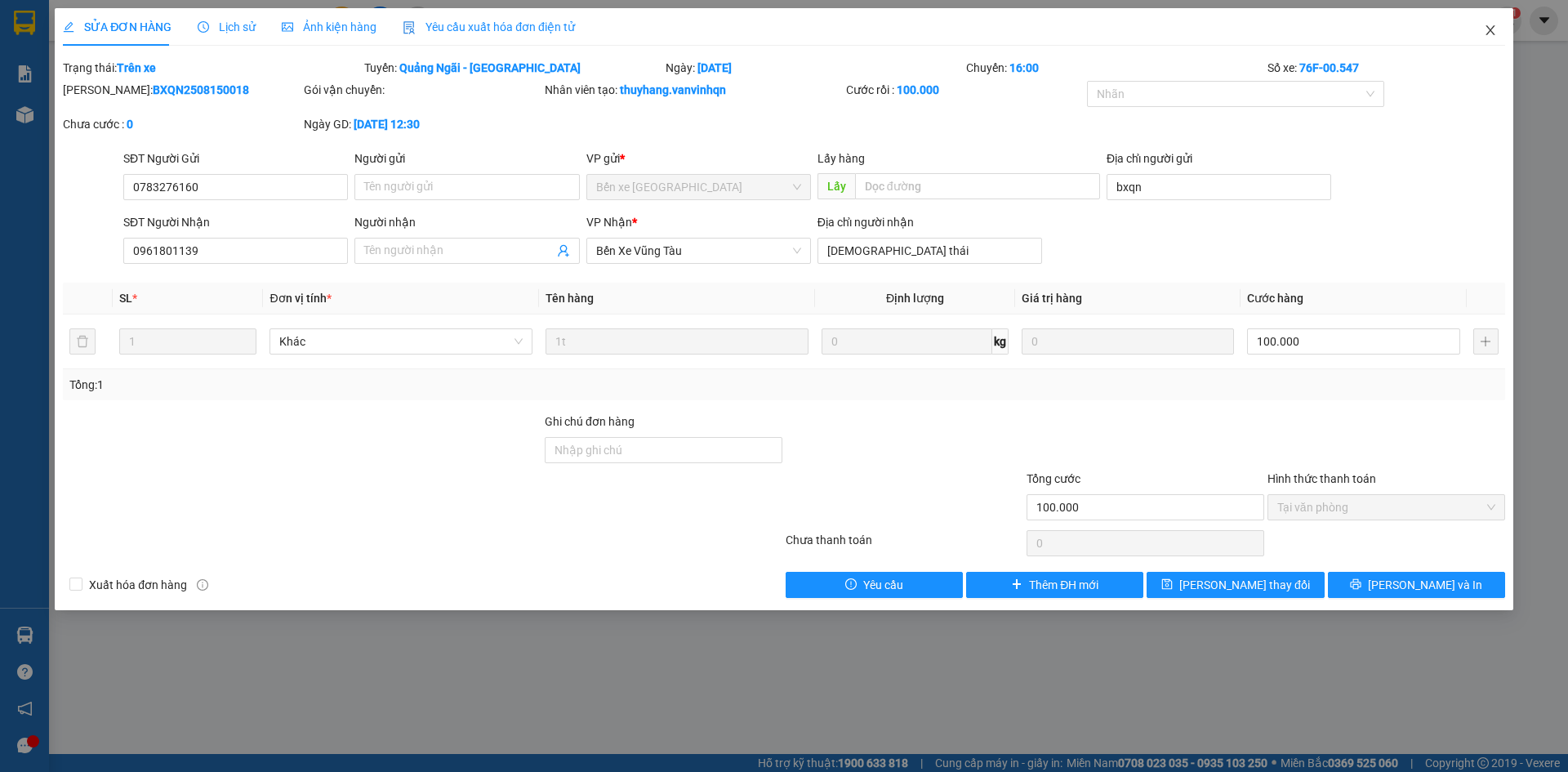
click at [1499, 31] on span "Close" at bounding box center [1490, 31] width 46 height 46
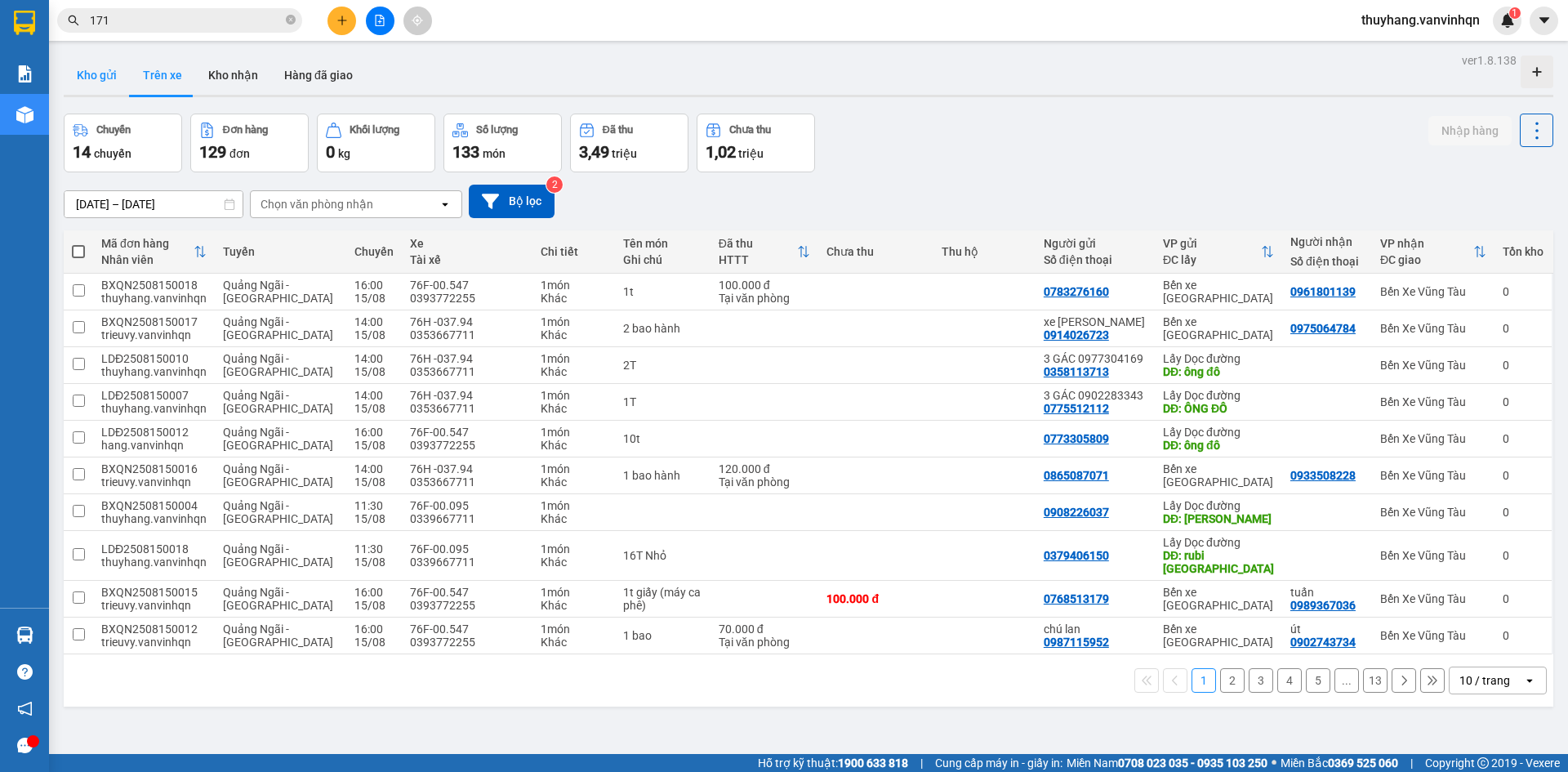
click at [86, 68] on button "Kho gửi" at bounding box center [96, 75] width 66 height 40
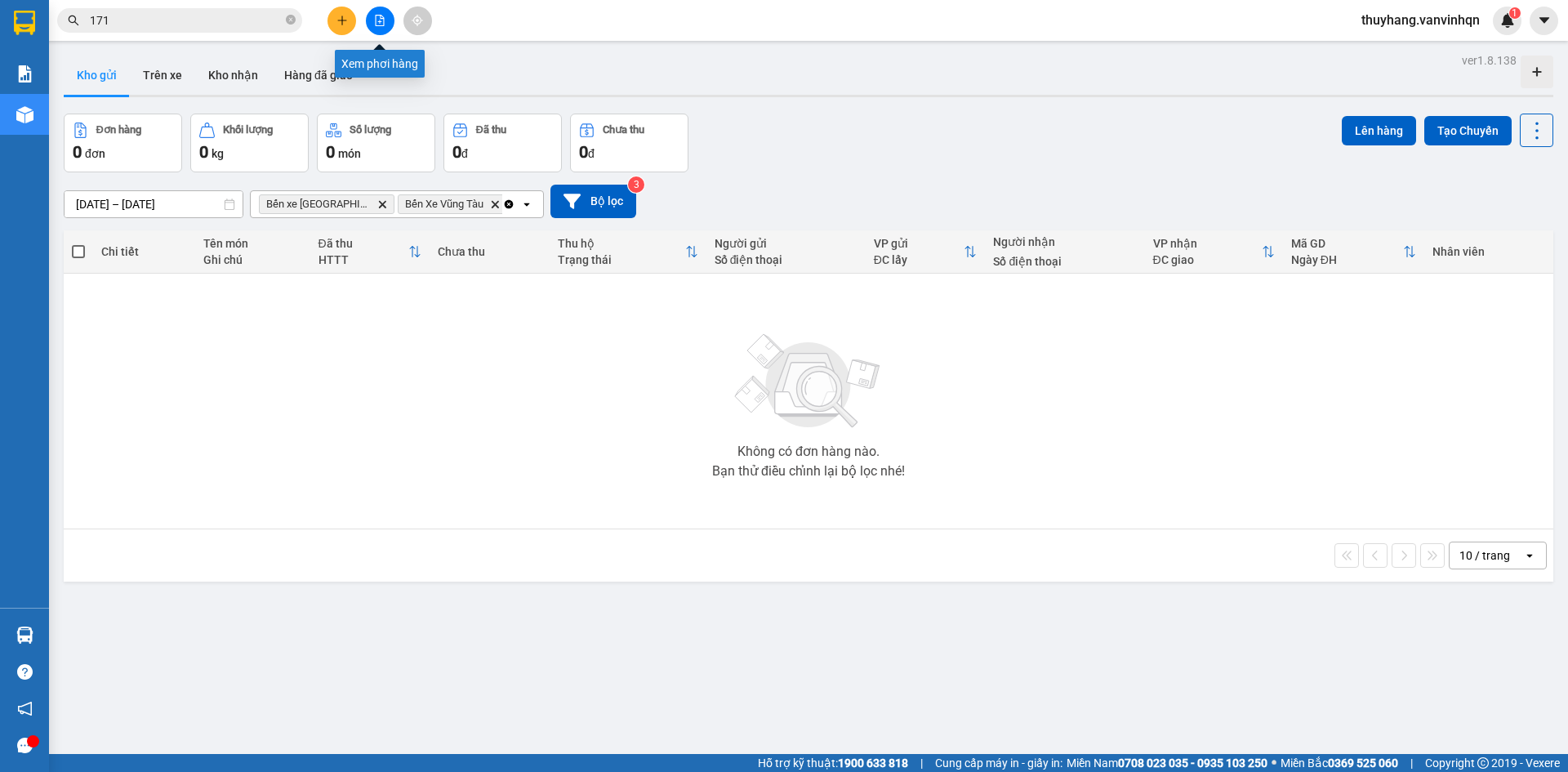
click at [383, 25] on icon "file-add" at bounding box center [380, 21] width 12 height 12
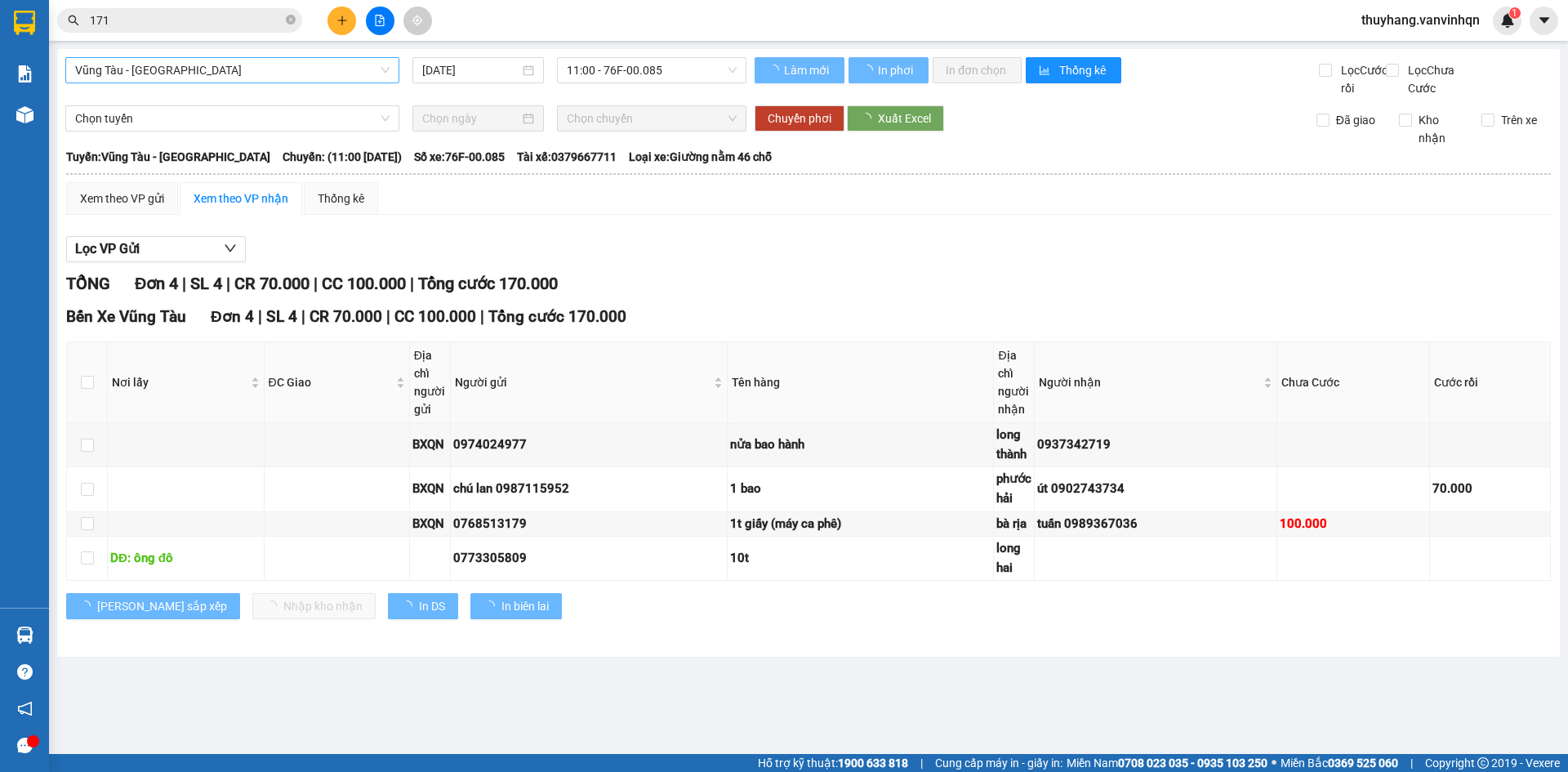
click at [172, 69] on span "Vũng Tàu - [GEOGRAPHIC_DATA]" at bounding box center [233, 70] width 315 height 25
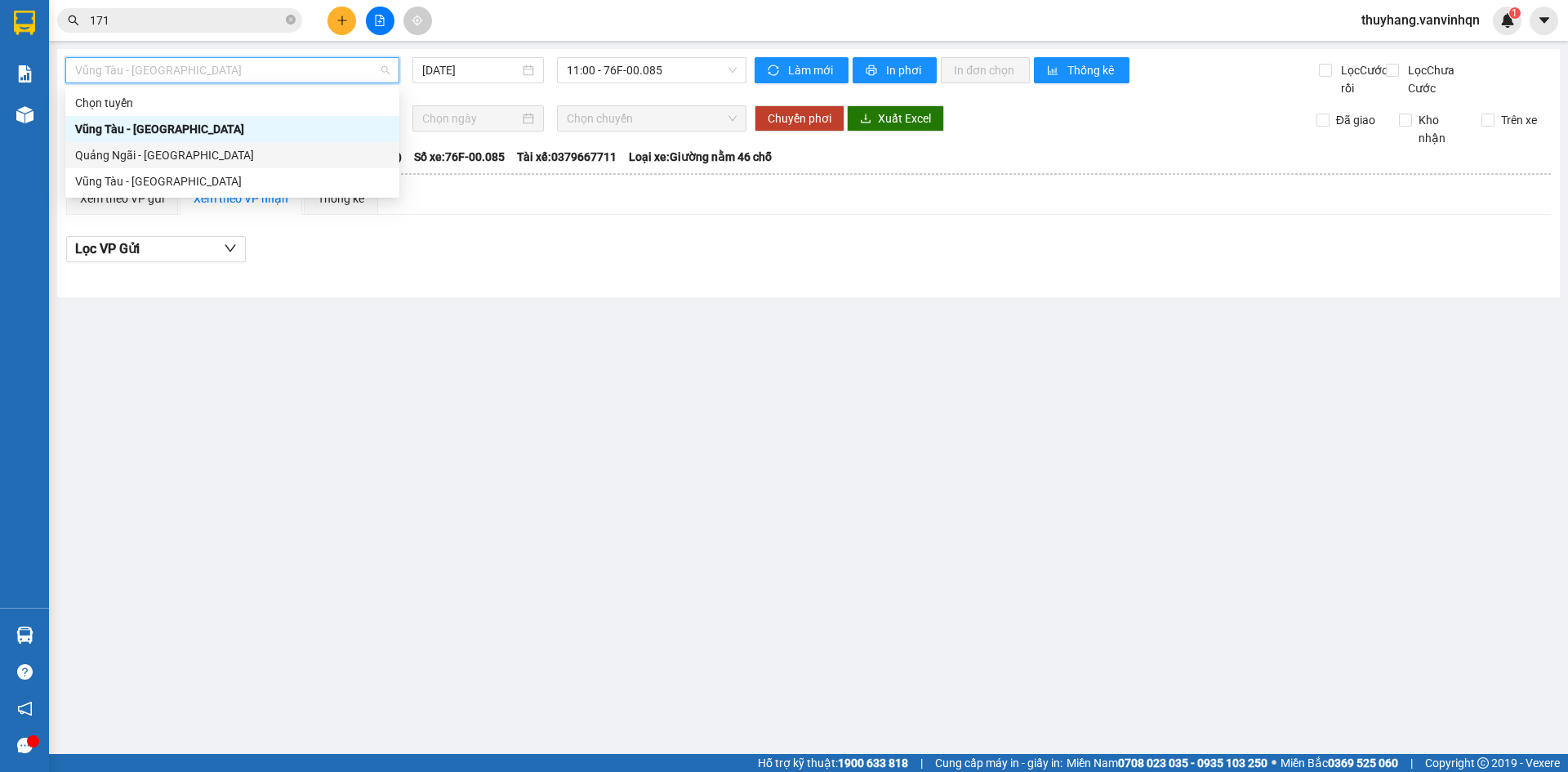
click at [206, 165] on div "Quảng Ngãi - [GEOGRAPHIC_DATA]" at bounding box center [232, 155] width 334 height 26
type input "[DATE]"
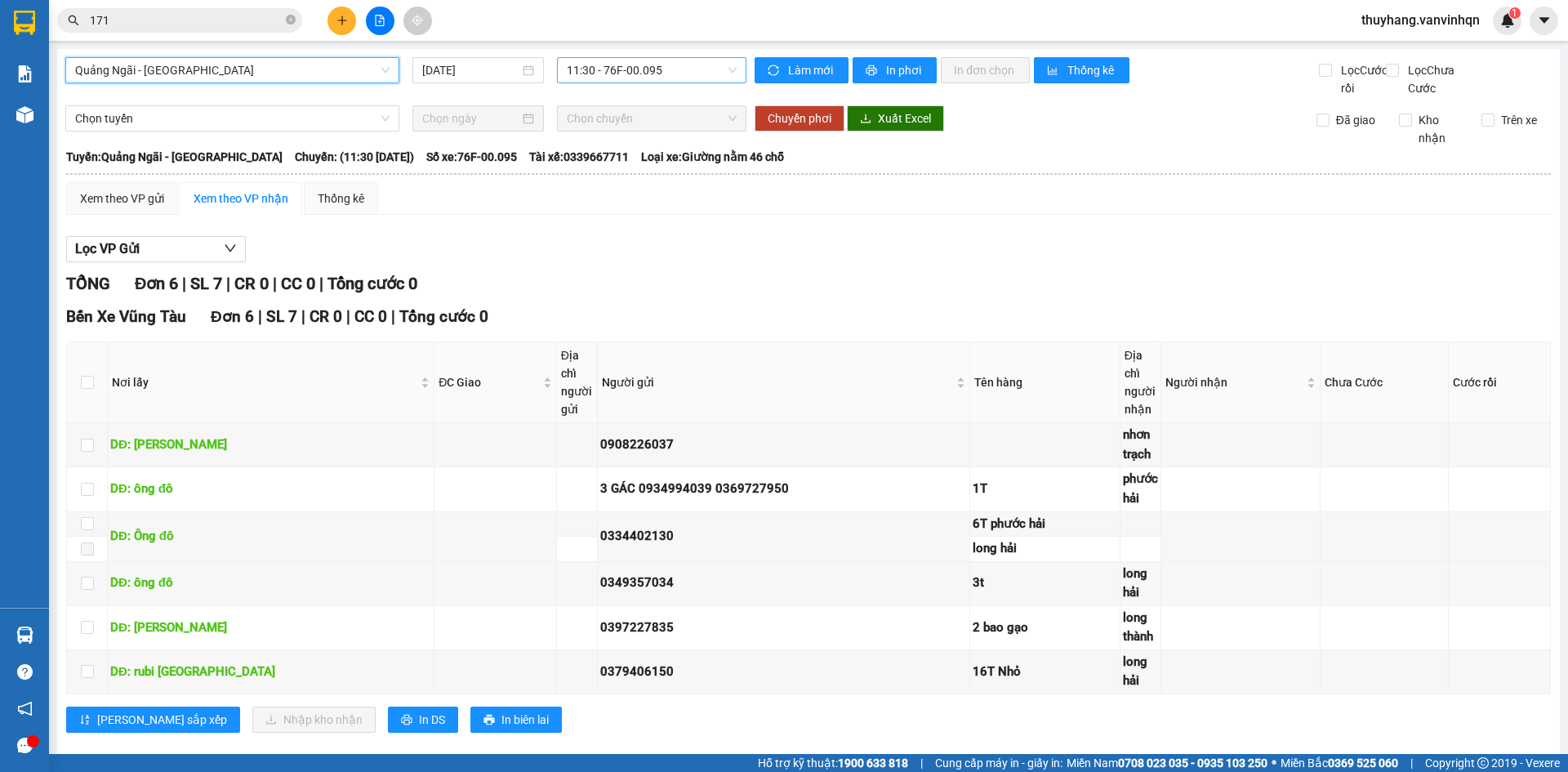
click at [654, 77] on span "11:30 - 76F-00.095" at bounding box center [651, 70] width 170 height 25
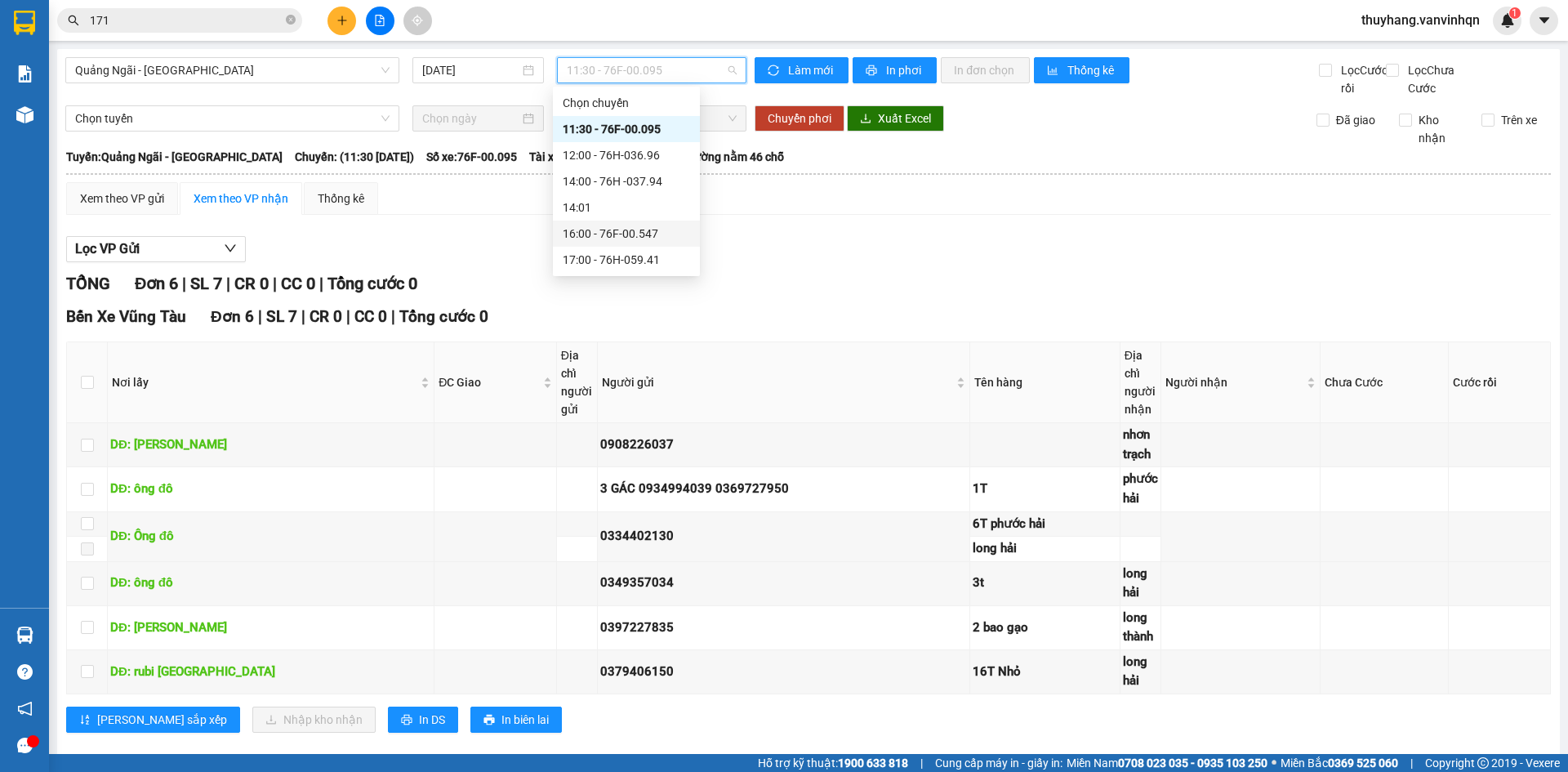
click at [672, 231] on div "16:00 - 76F-00.547" at bounding box center [626, 234] width 128 height 18
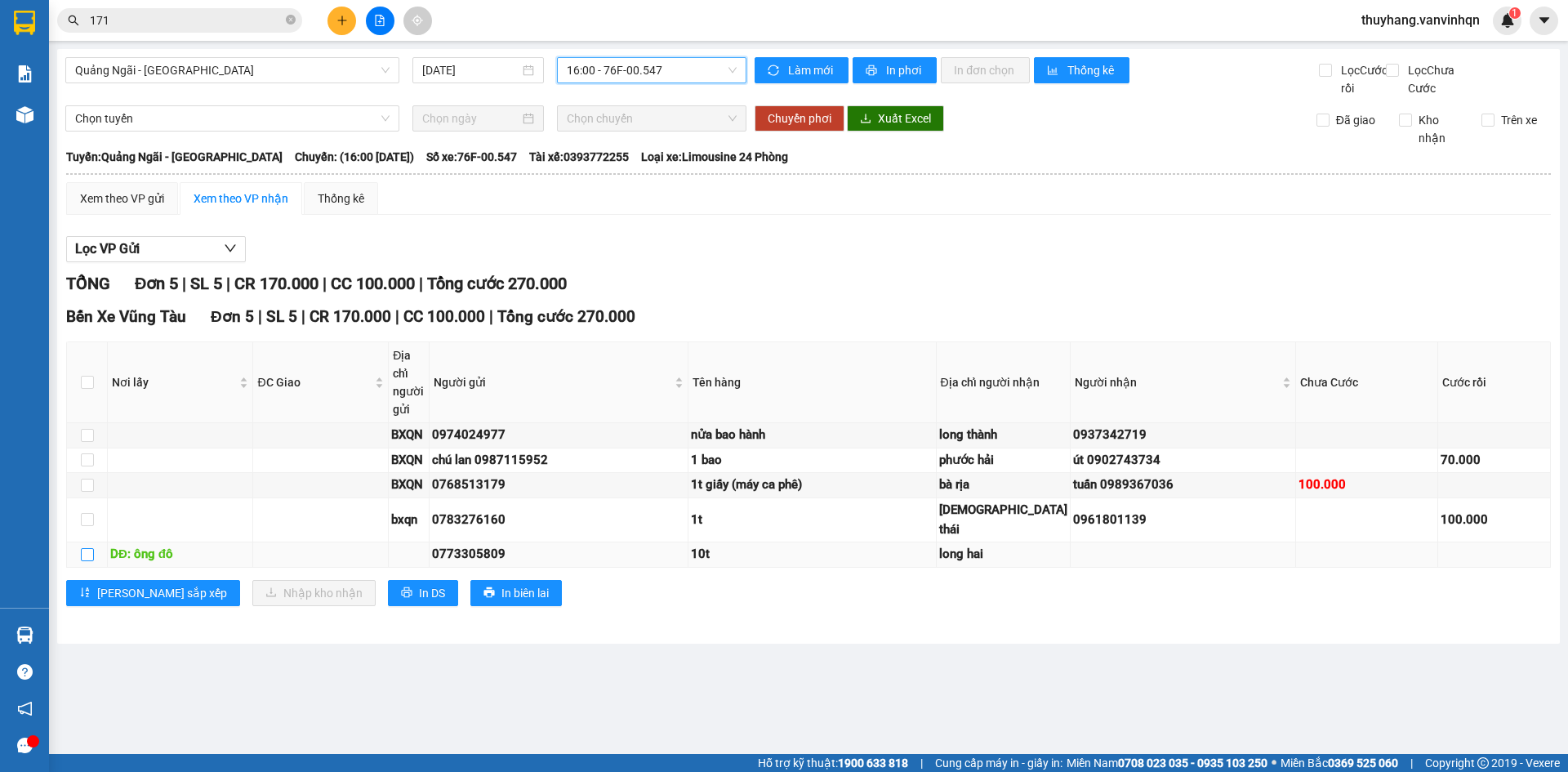
click at [86, 561] on input "checkbox" at bounding box center [87, 553] width 13 height 13
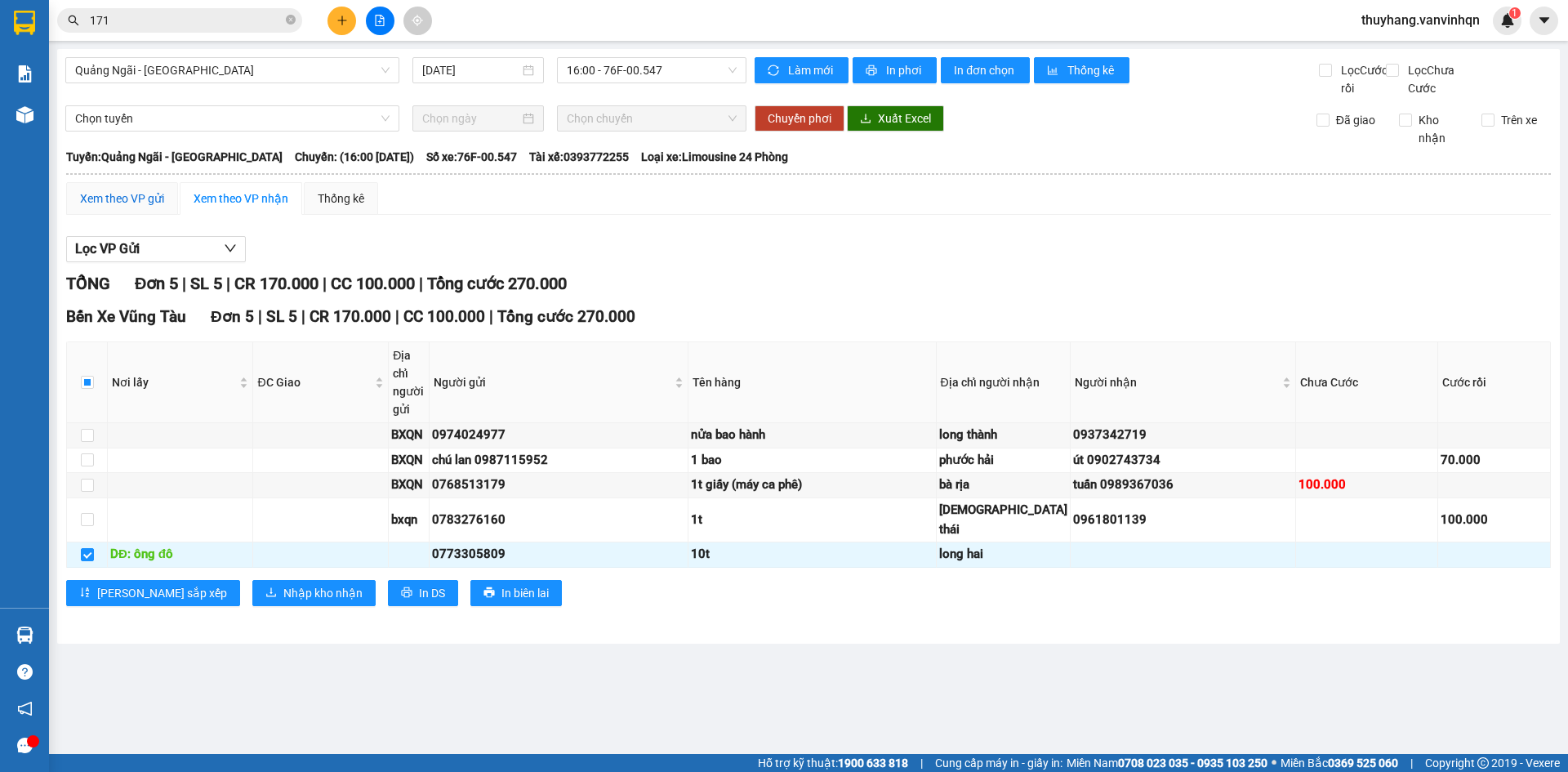
click at [148, 208] on div "Xem theo VP gửi" at bounding box center [122, 198] width 84 height 18
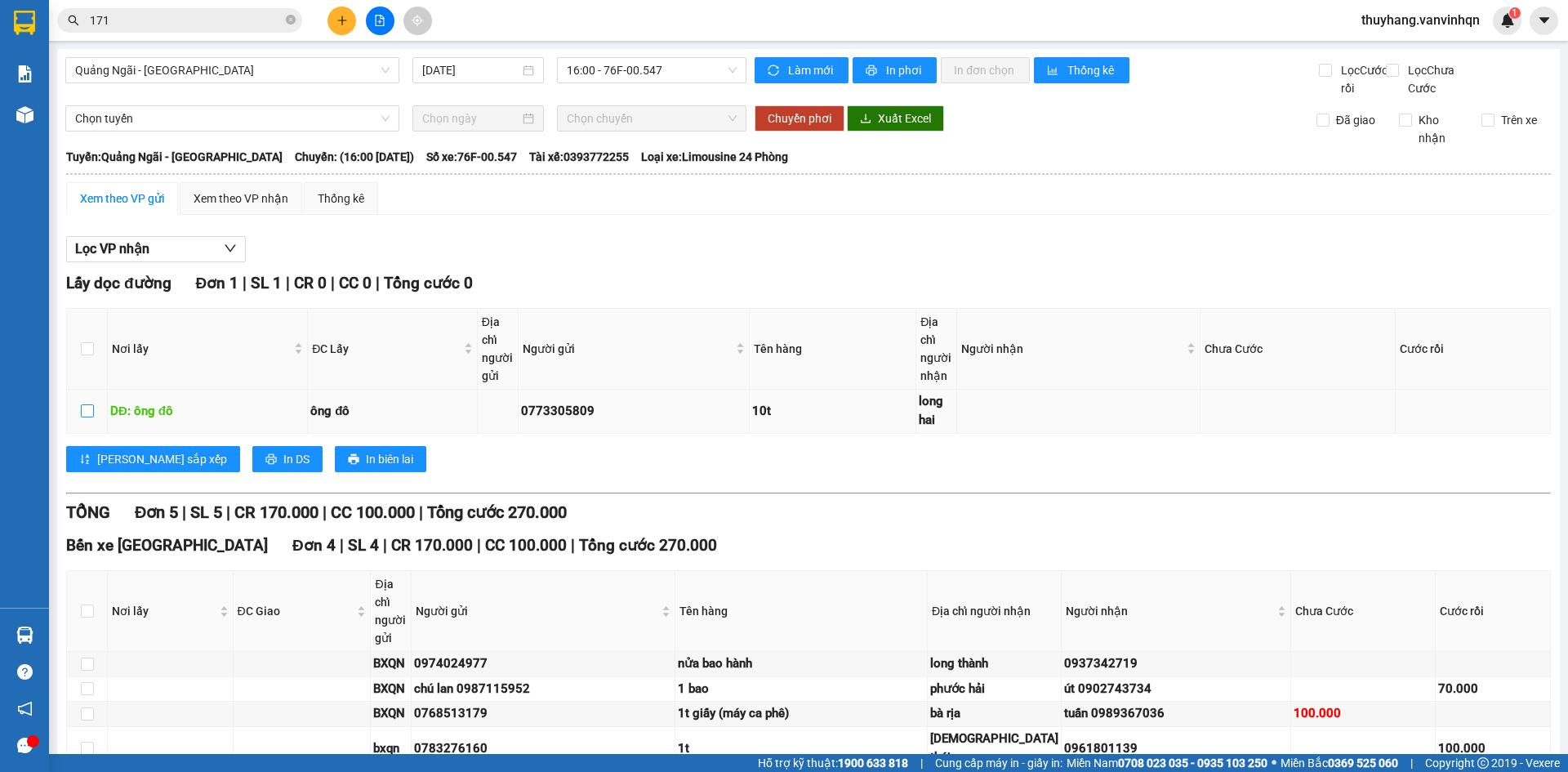
click at [89, 418] on input "checkbox" at bounding box center [87, 410] width 13 height 13
checkbox input "true"
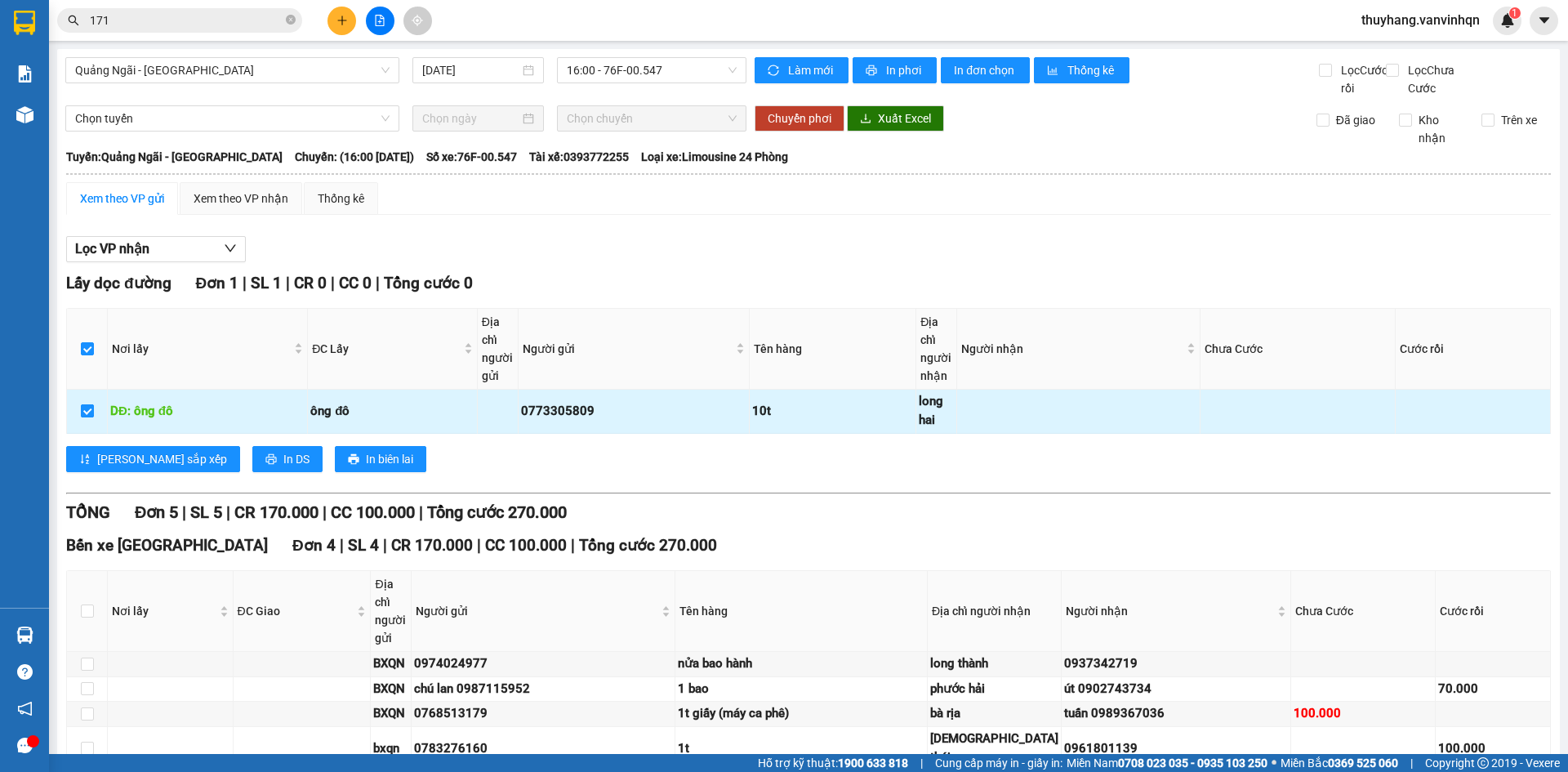
click at [88, 418] on input "checkbox" at bounding box center [87, 410] width 13 height 13
checkbox input "false"
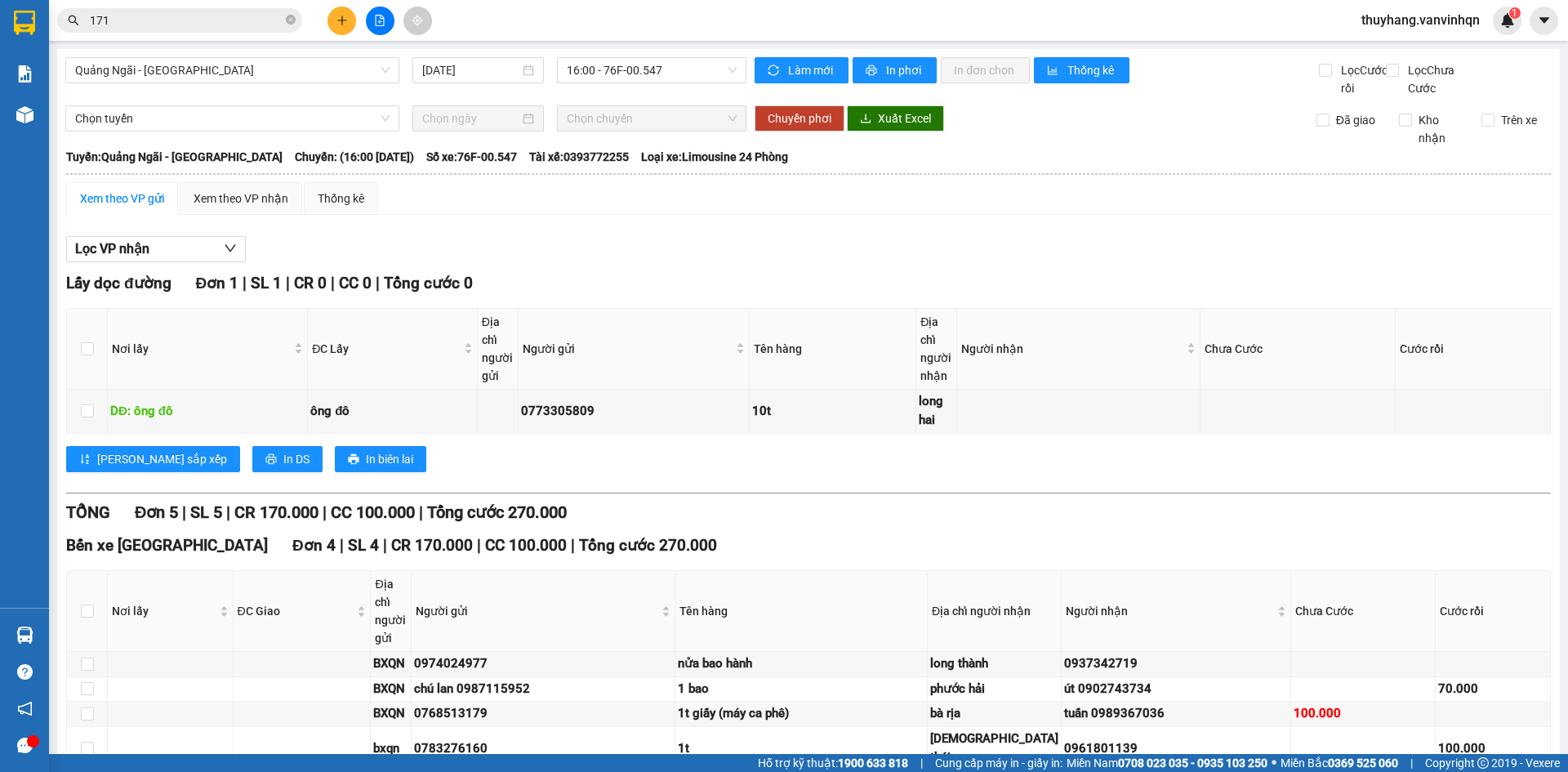
checkbox input "true"
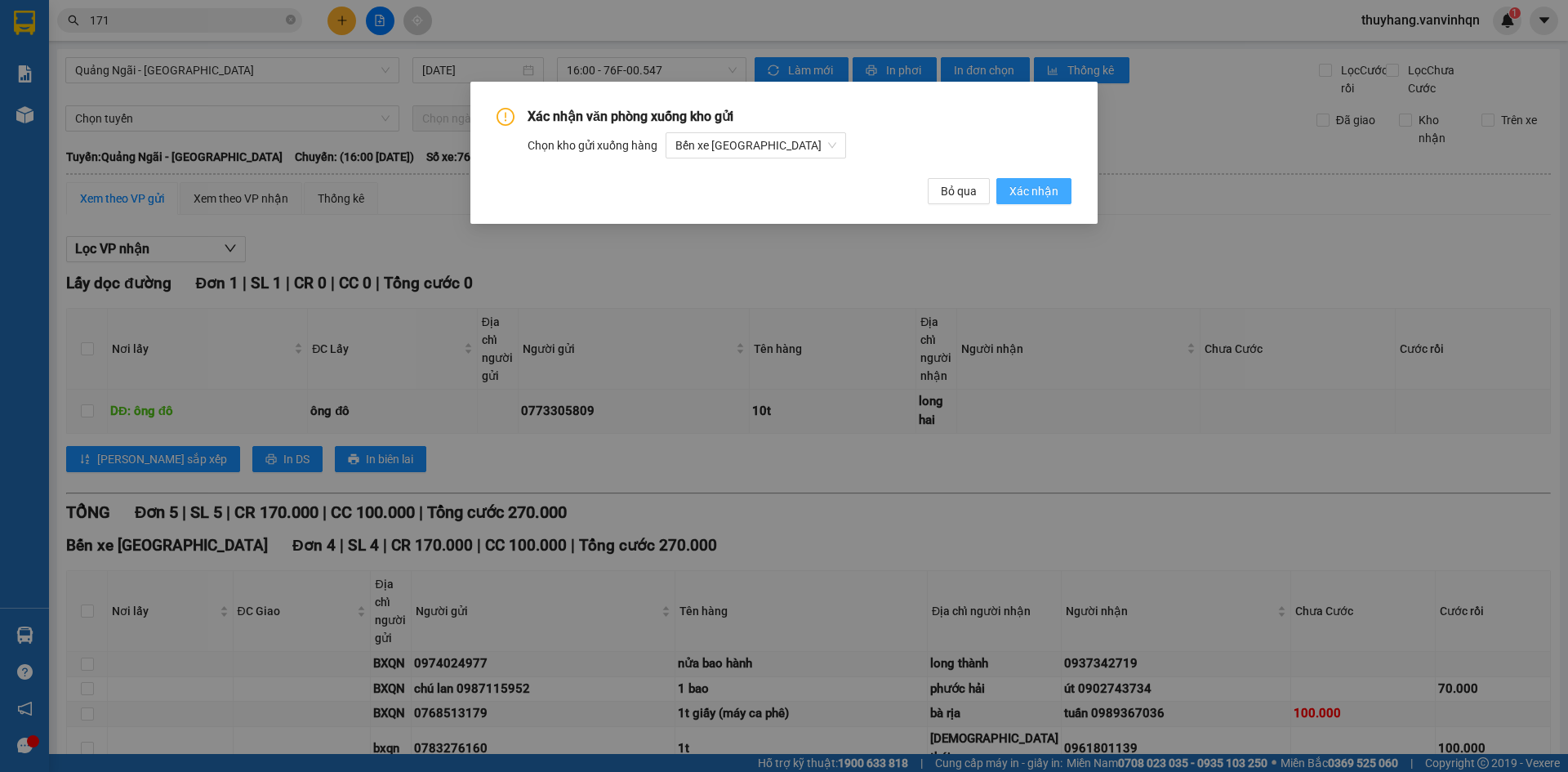
click at [1045, 198] on span "Xác nhận" at bounding box center [1033, 191] width 49 height 18
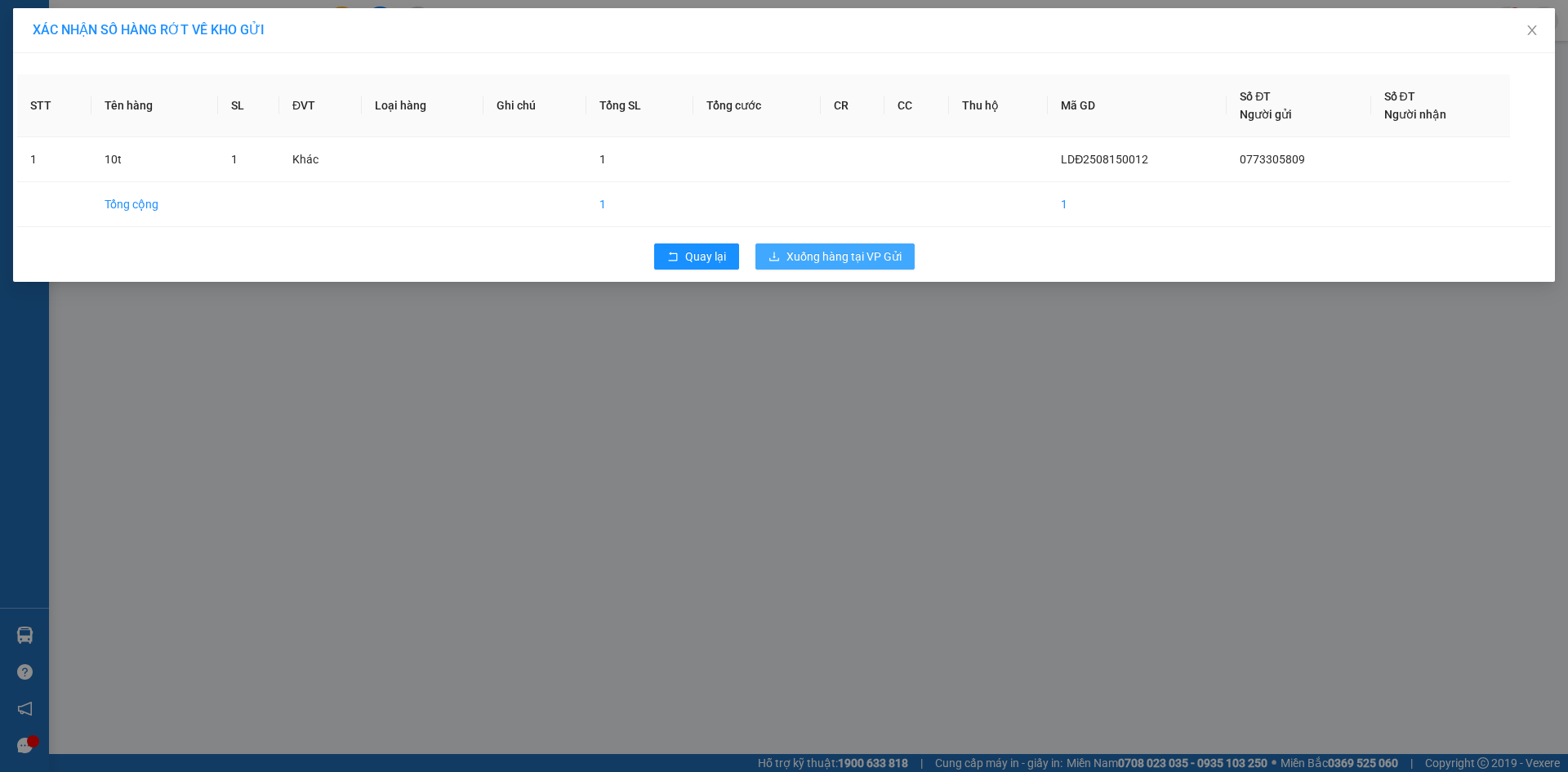
click at [833, 266] on button "Xuống hàng tại VP Gửi" at bounding box center [834, 256] width 159 height 26
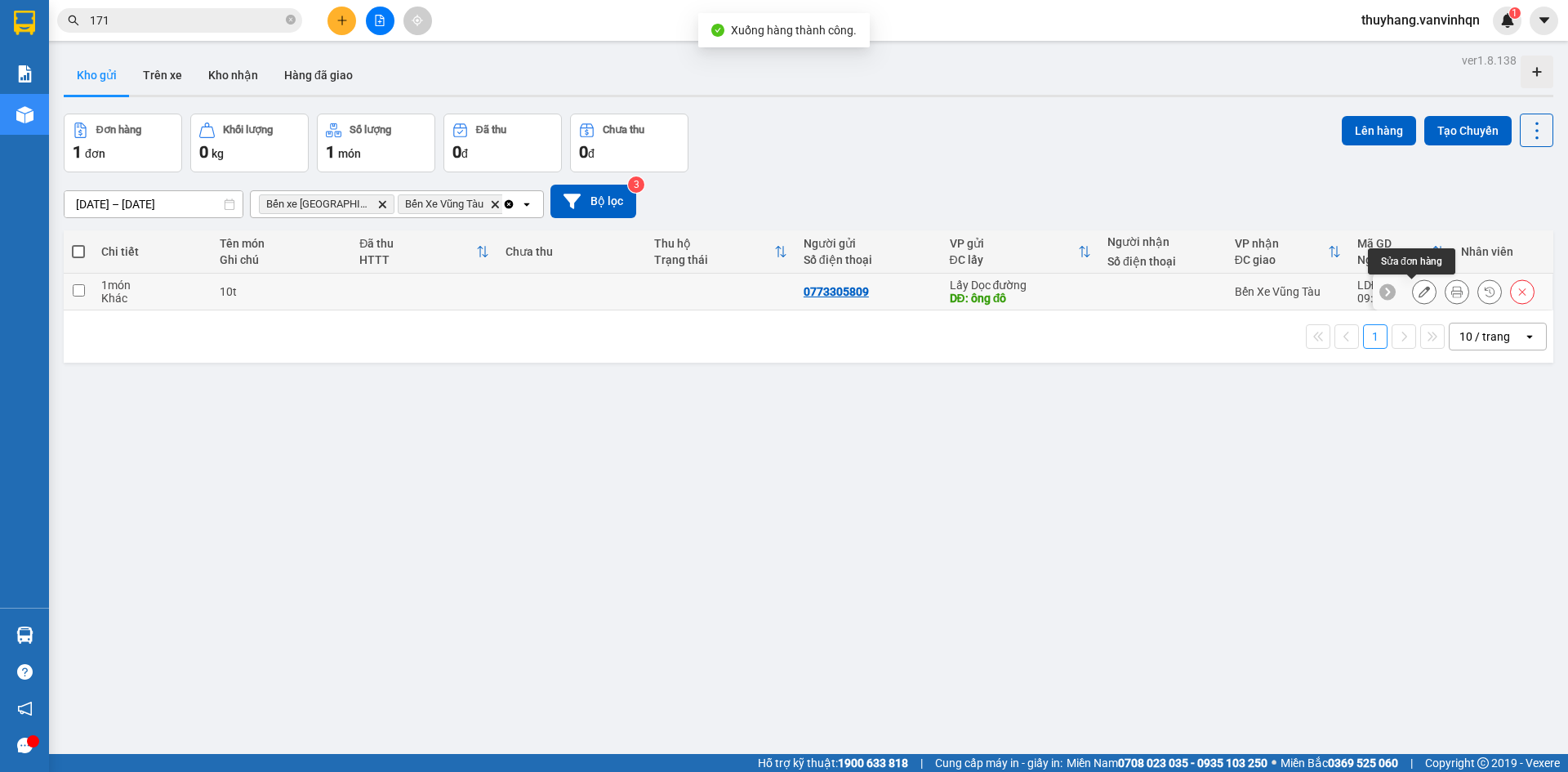
click at [1419, 291] on button at bounding box center [1423, 291] width 23 height 29
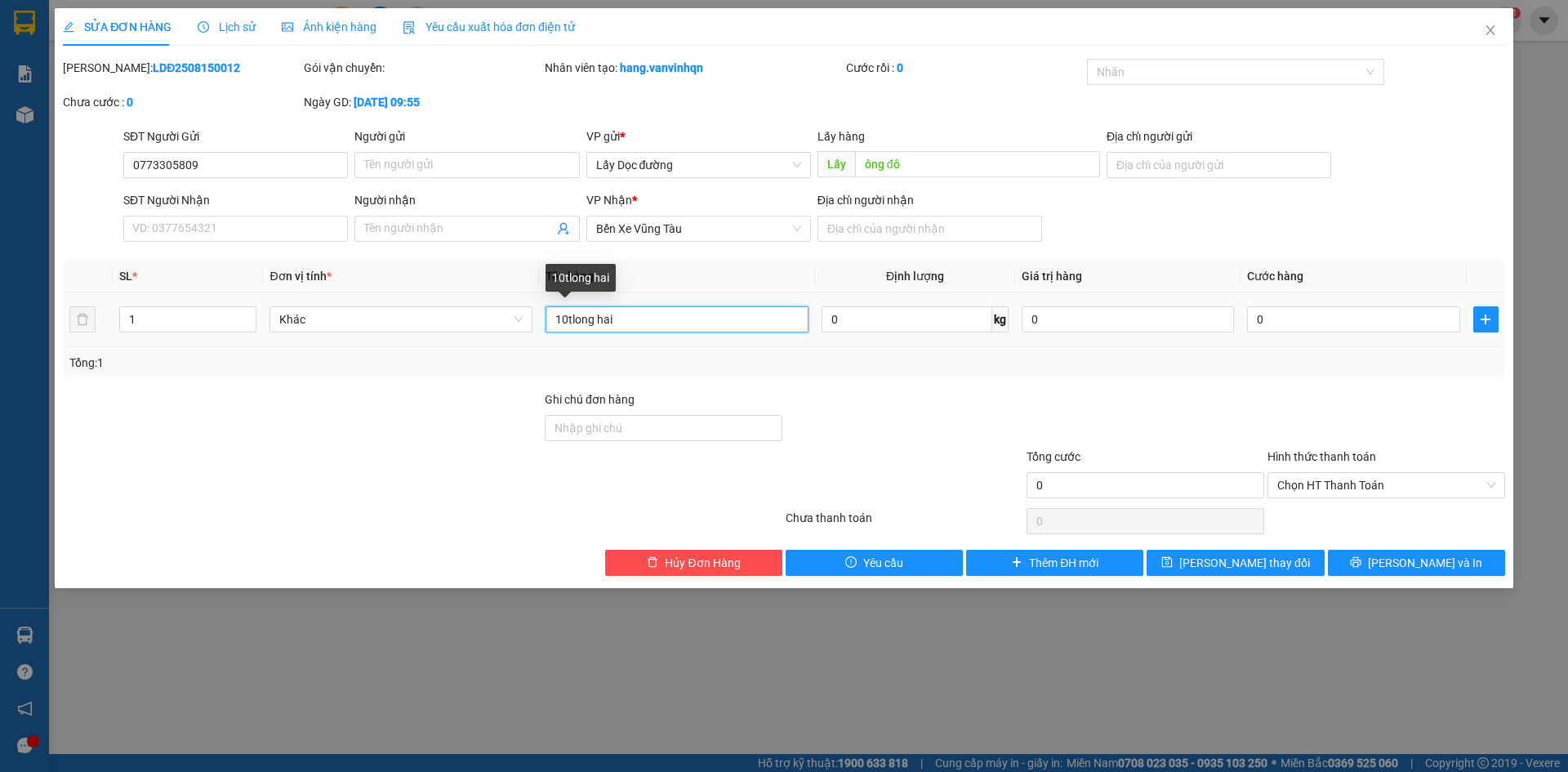
type input "long hai10t"
drag, startPoint x: 637, startPoint y: 318, endPoint x: 552, endPoint y: 325, distance: 85.3
click at [552, 325] on input "long hai10t" at bounding box center [677, 319] width 263 height 26
type input "7t to long hải"
click at [1494, 325] on span "plus" at bounding box center [1486, 319] width 24 height 13
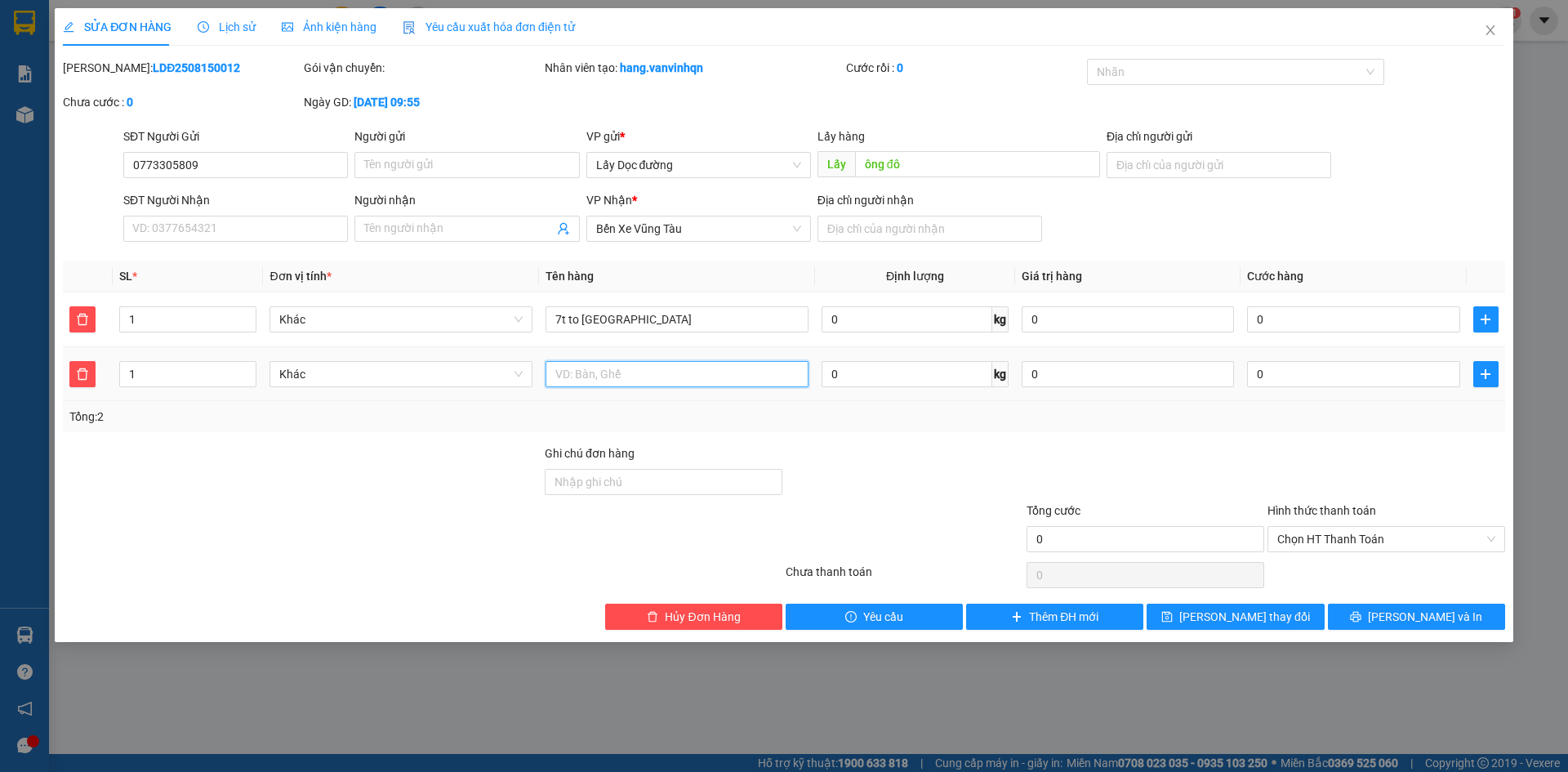
click at [578, 372] on input "text" at bounding box center [677, 374] width 263 height 26
click at [1481, 377] on icon "plus" at bounding box center [1485, 373] width 13 height 13
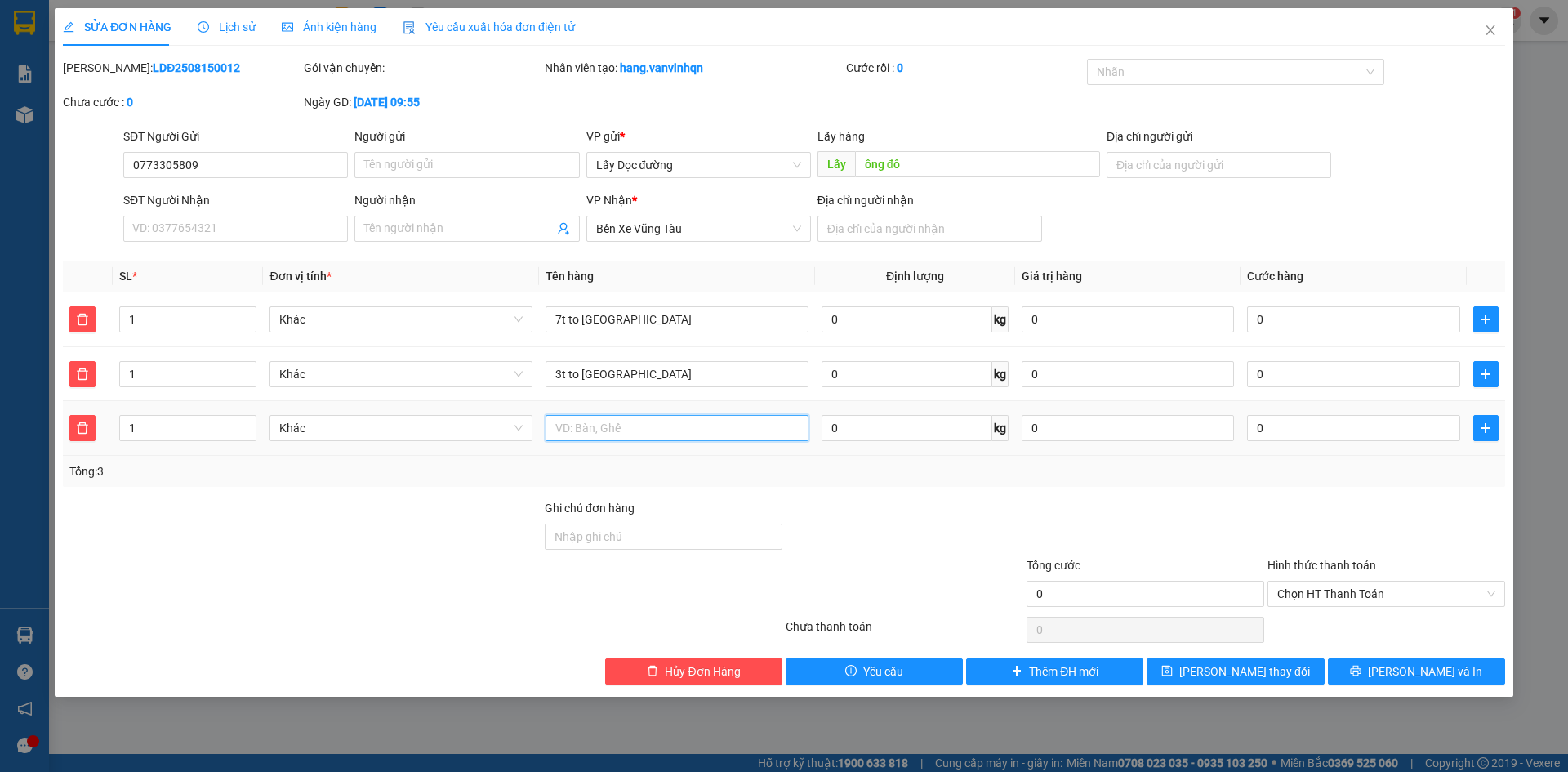
click at [662, 425] on input "text" at bounding box center [677, 428] width 263 height 26
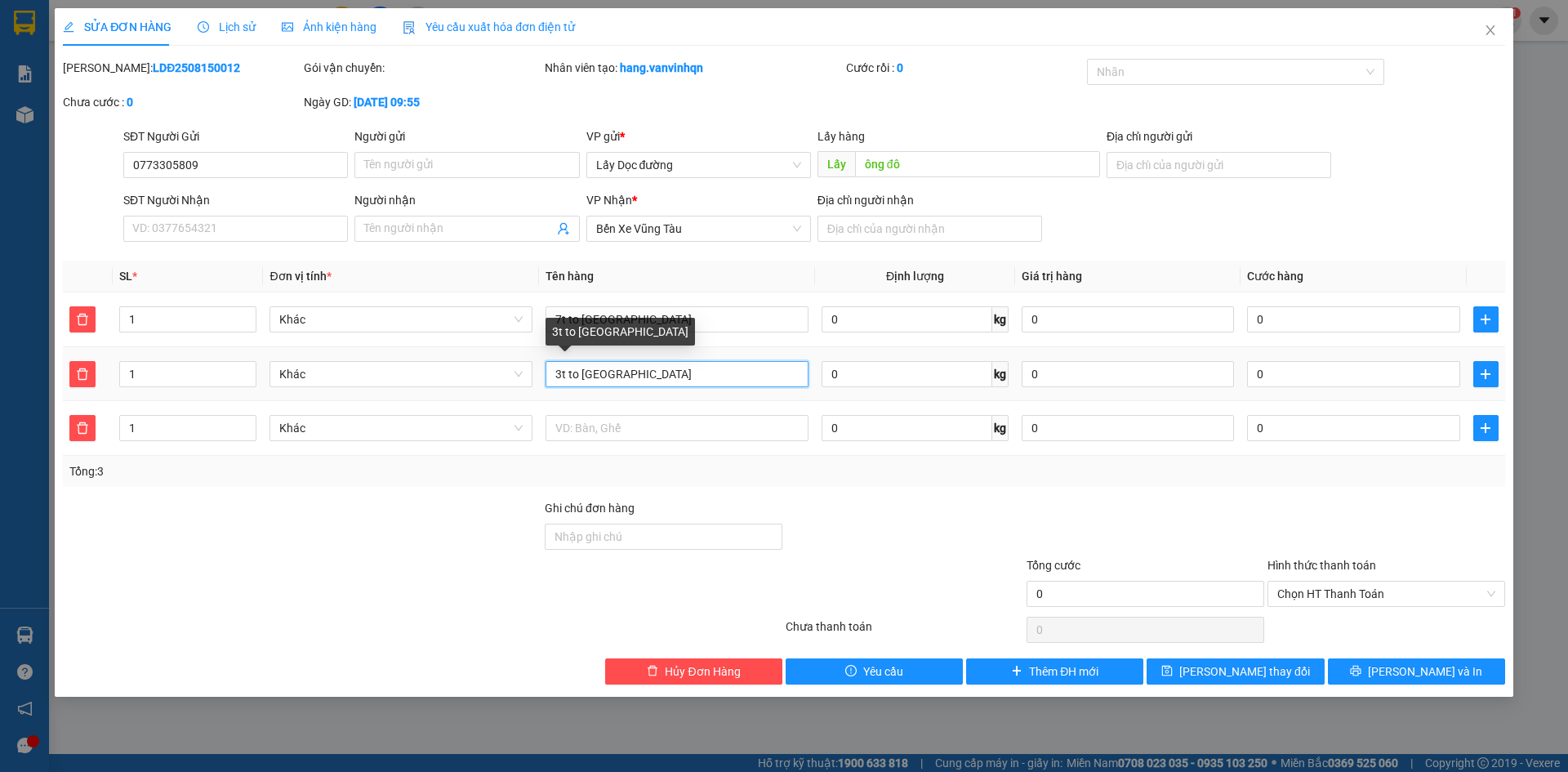
drag, startPoint x: 577, startPoint y: 371, endPoint x: 557, endPoint y: 373, distance: 20.1
click at [557, 373] on input "3t to bình châu" at bounding box center [677, 374] width 263 height 26
click at [631, 375] on input "4t bình châu" at bounding box center [677, 374] width 263 height 26
type input "4t bình châu"
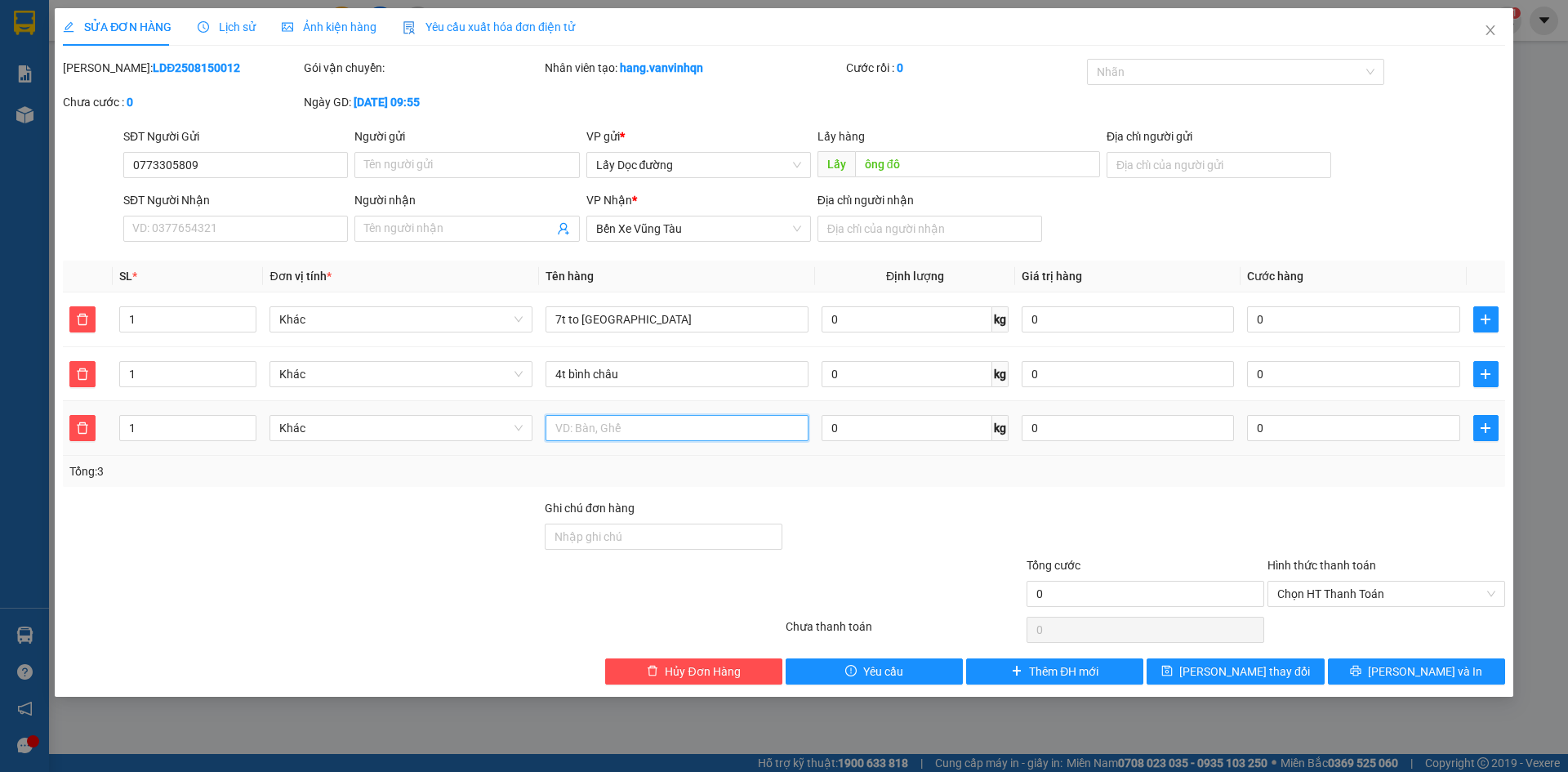
click at [640, 430] on input "text" at bounding box center [677, 428] width 263 height 26
type input "1t l"
click at [1238, 674] on span "[PERSON_NAME] thay đổi" at bounding box center [1244, 671] width 131 height 18
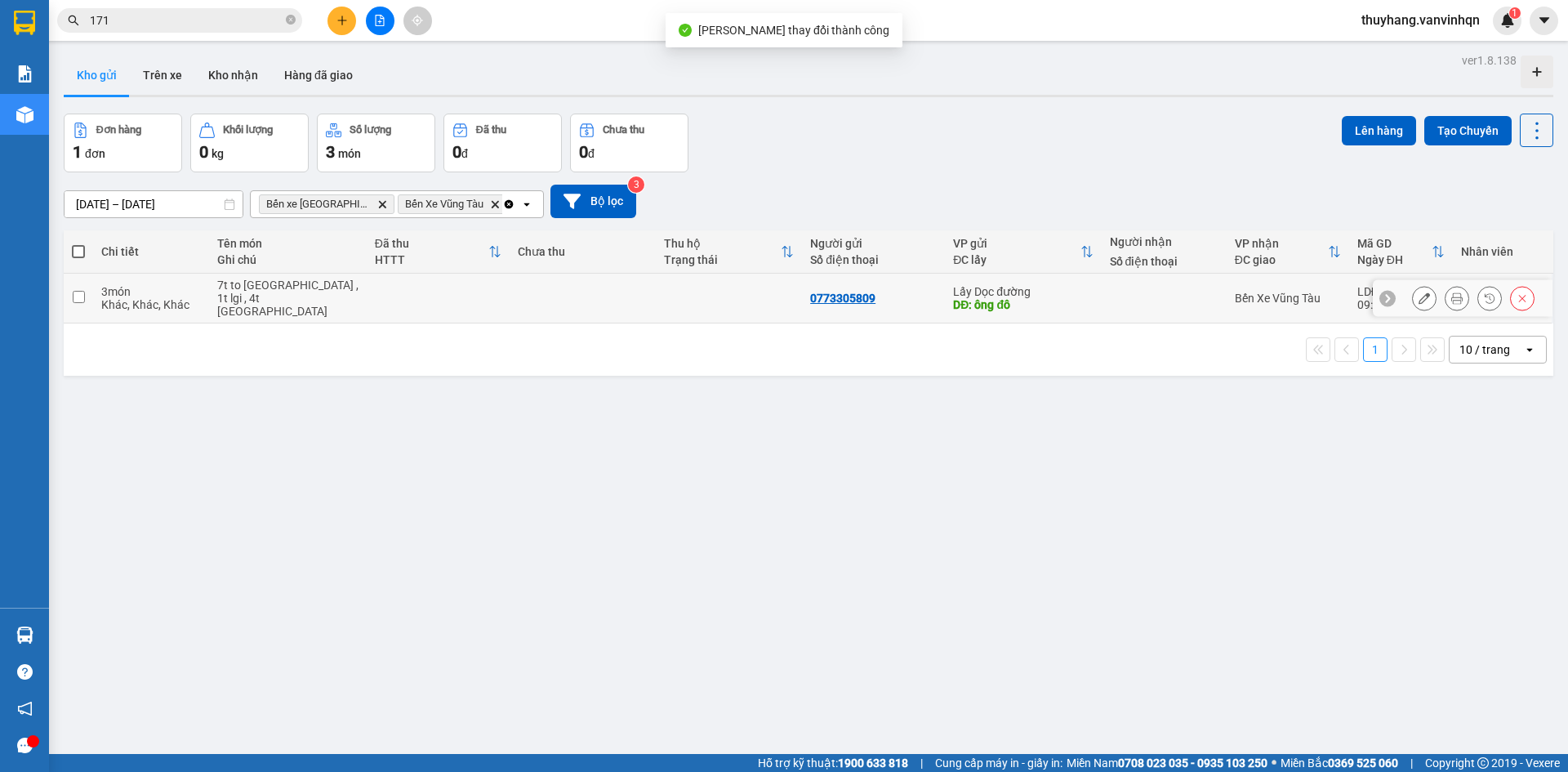
click at [453, 291] on td at bounding box center [438, 298] width 143 height 49
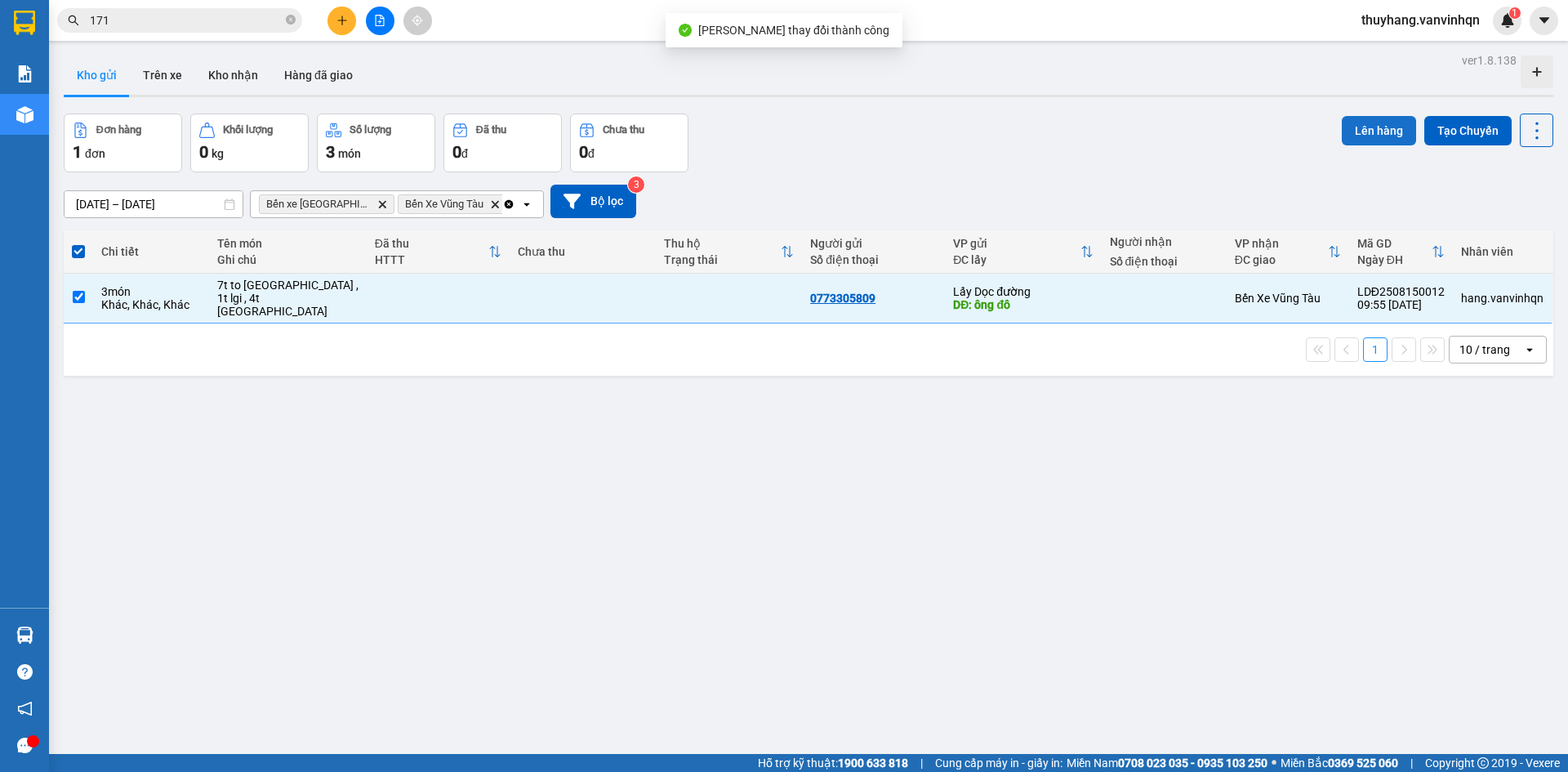
click at [1367, 126] on button "Lên hàng" at bounding box center [1378, 131] width 74 height 30
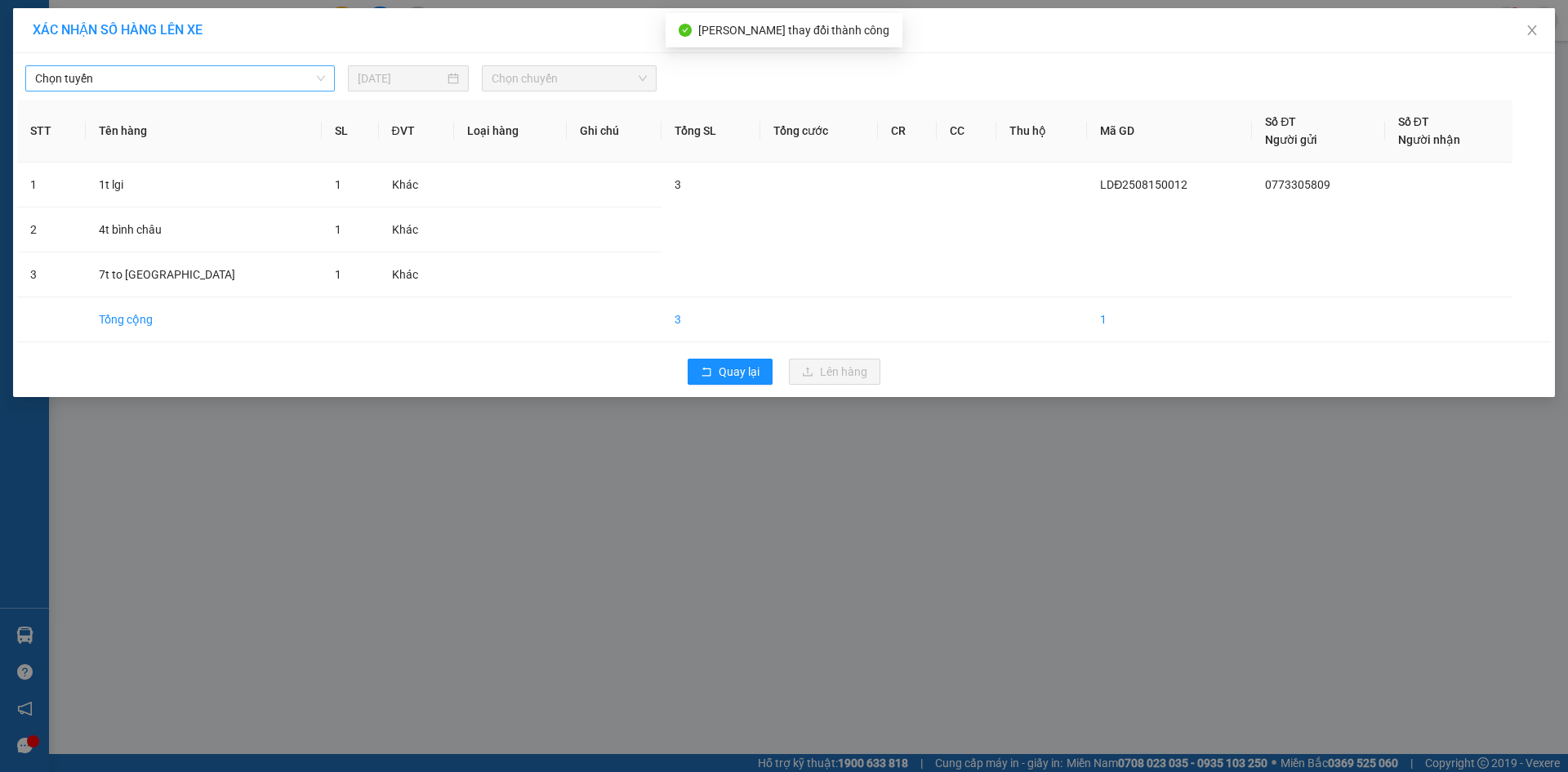
click at [99, 77] on span "Chọn tuyến" at bounding box center [179, 78] width 290 height 25
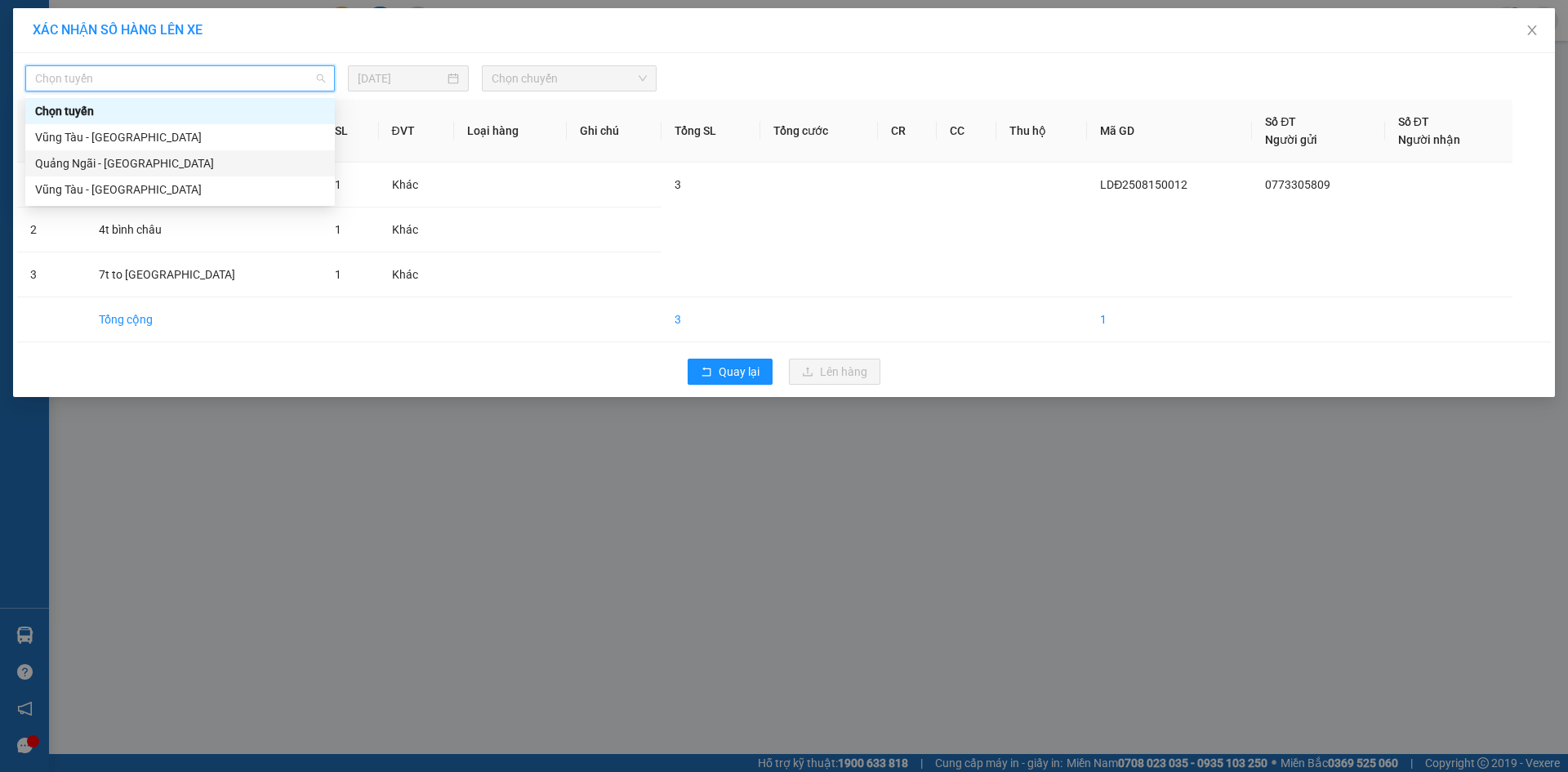
click at [116, 165] on div "Quảng Ngãi - [GEOGRAPHIC_DATA]" at bounding box center [179, 163] width 290 height 18
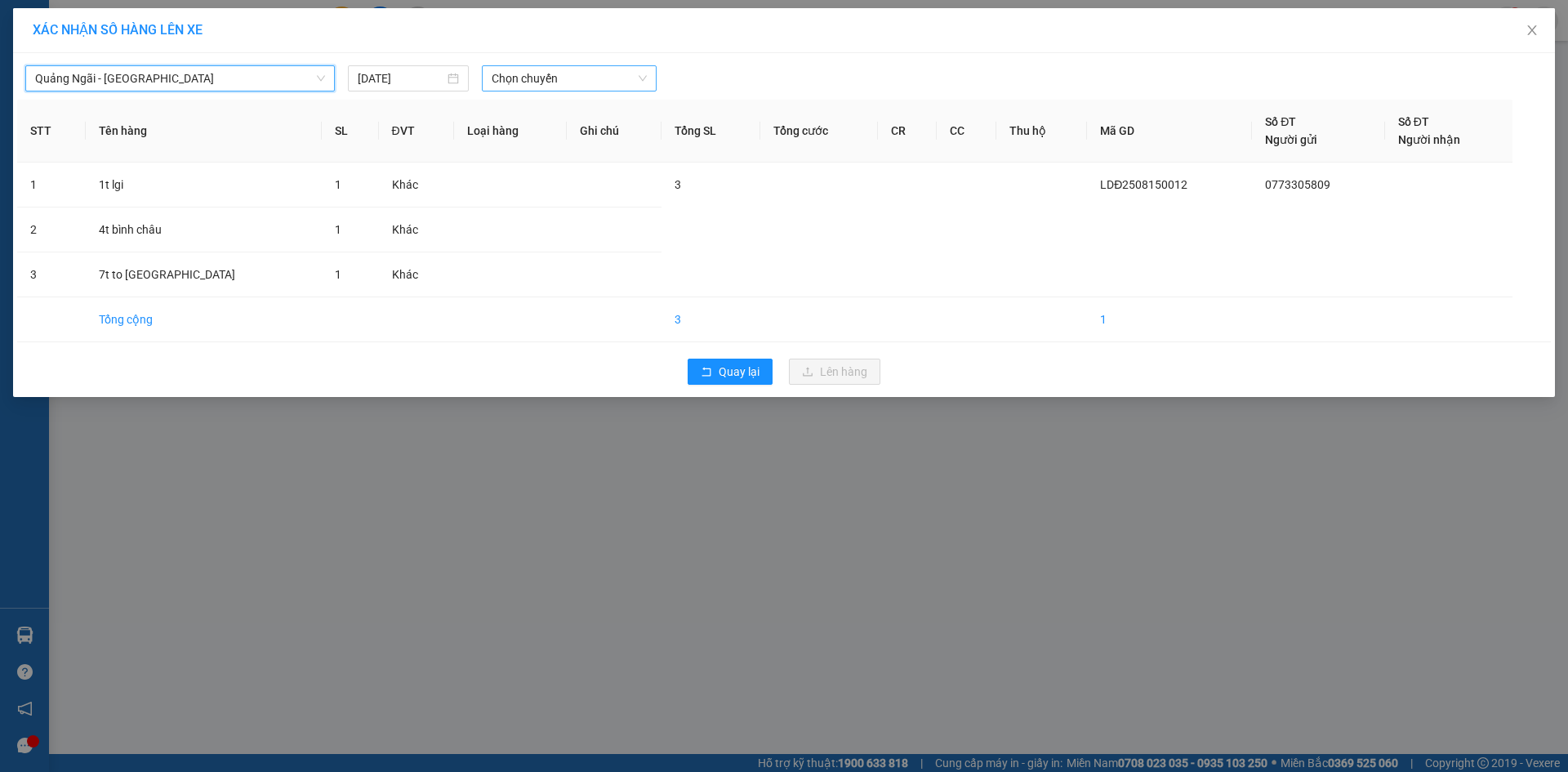
click at [507, 81] on span "Chọn chuyến" at bounding box center [569, 78] width 155 height 25
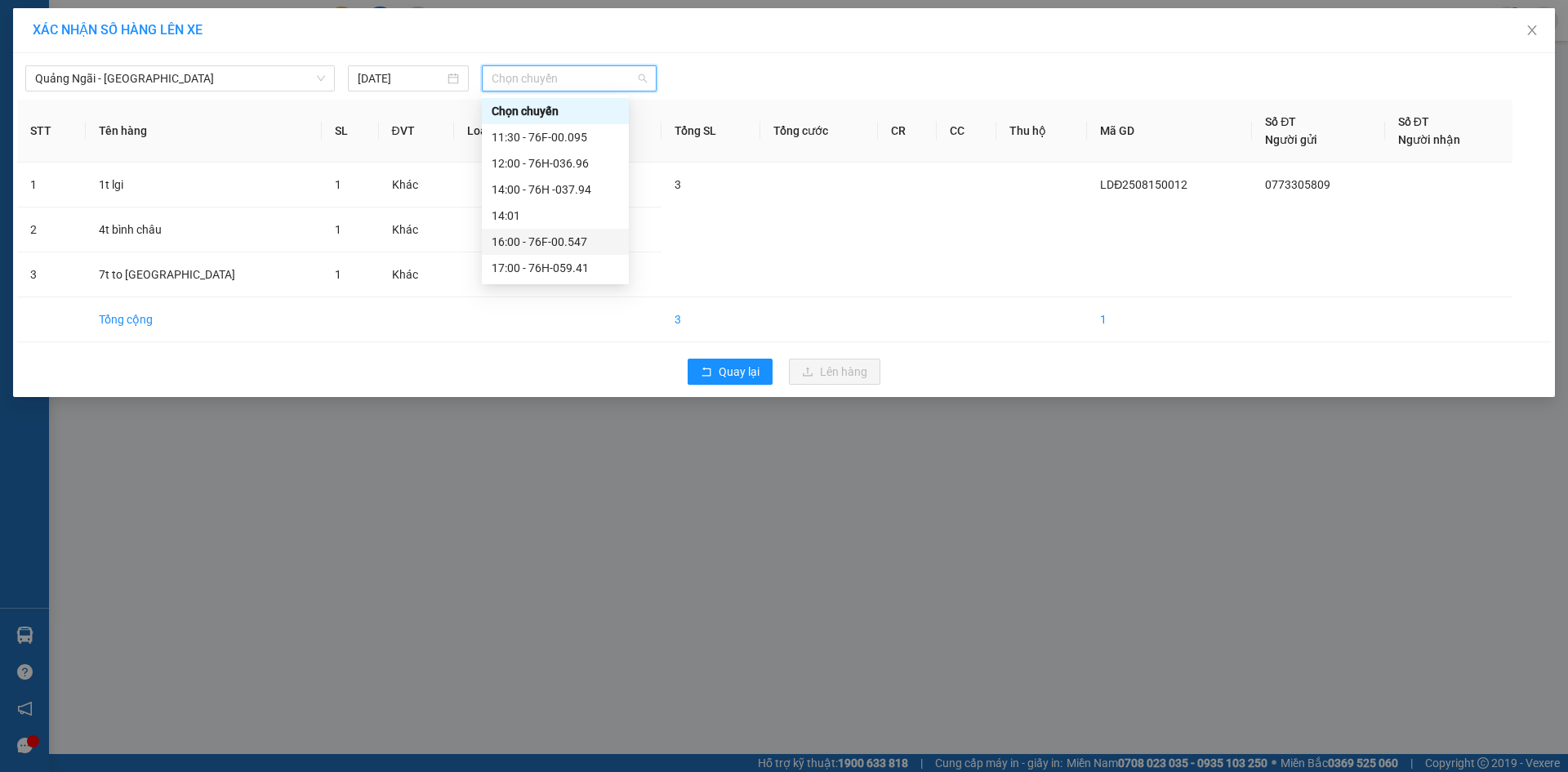
click at [585, 241] on div "16:00 - 76F-00.547" at bounding box center [555, 241] width 128 height 18
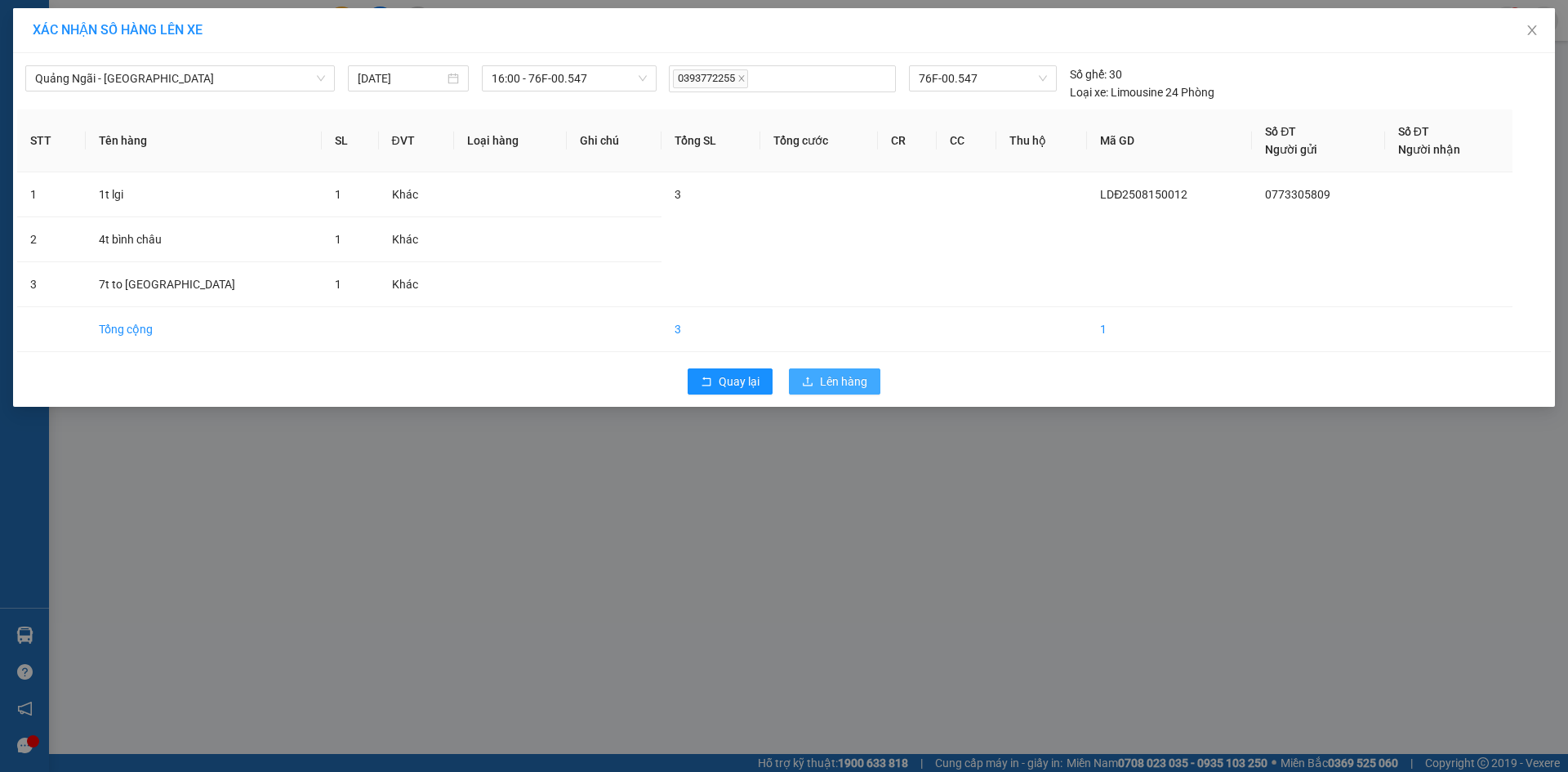
drag, startPoint x: 838, startPoint y: 379, endPoint x: 1567, endPoint y: 297, distance: 733.6
click at [845, 379] on span "Lên hàng" at bounding box center [843, 381] width 48 height 18
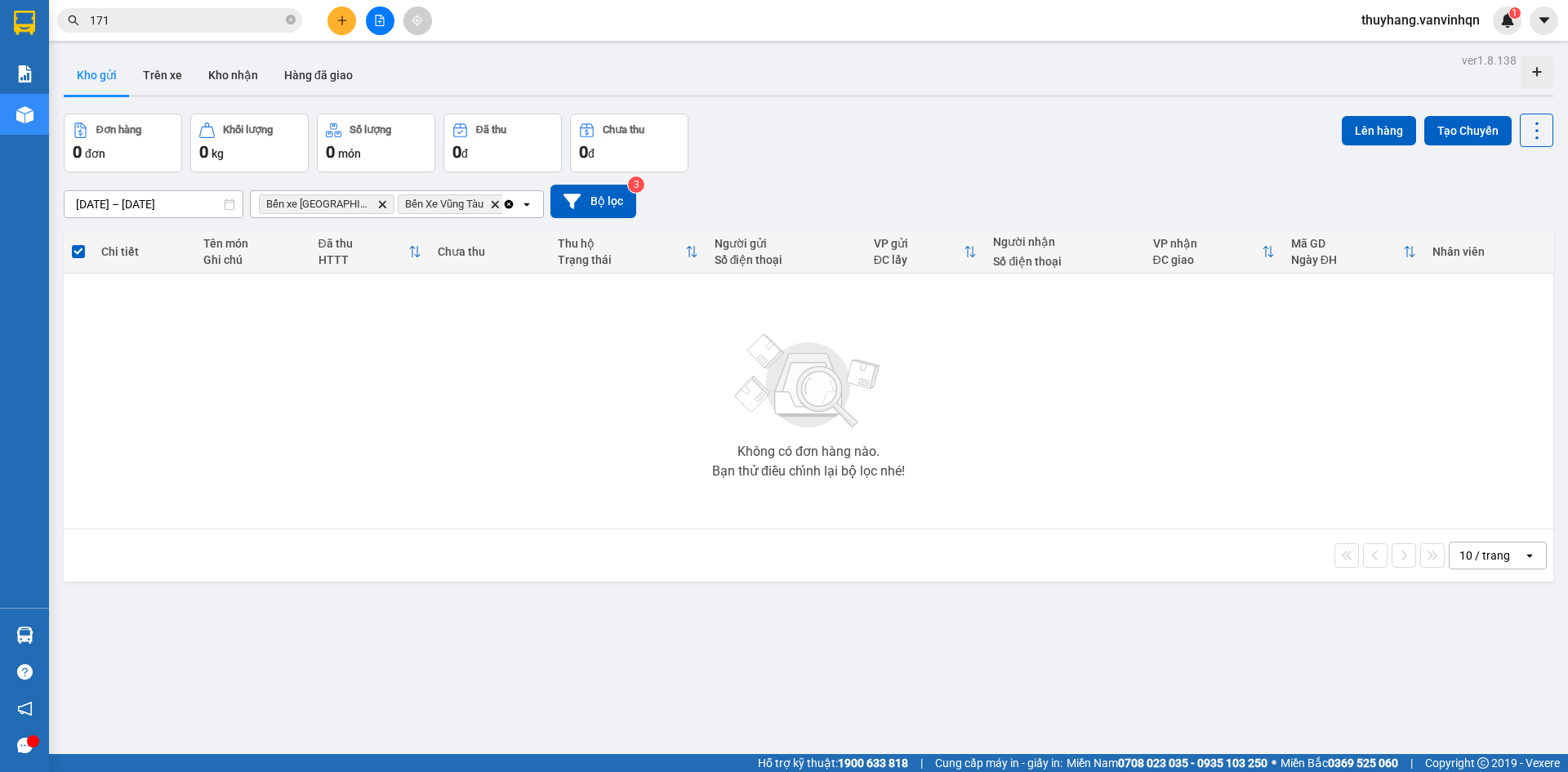
click at [356, 420] on div "Không có đơn hàng nào. Bạn thử điều chỉnh lại bộ lọc nhé!" at bounding box center [809, 400] width 1473 height 244
click at [529, 581] on div "ver 1.8.138 Kho gửi Trên xe Kho nhận Hàng đã giao Đơn hàng 0 đơn Khối lượng 0 k…" at bounding box center [809, 434] width 1503 height 772
click at [368, 23] on button at bounding box center [380, 21] width 29 height 29
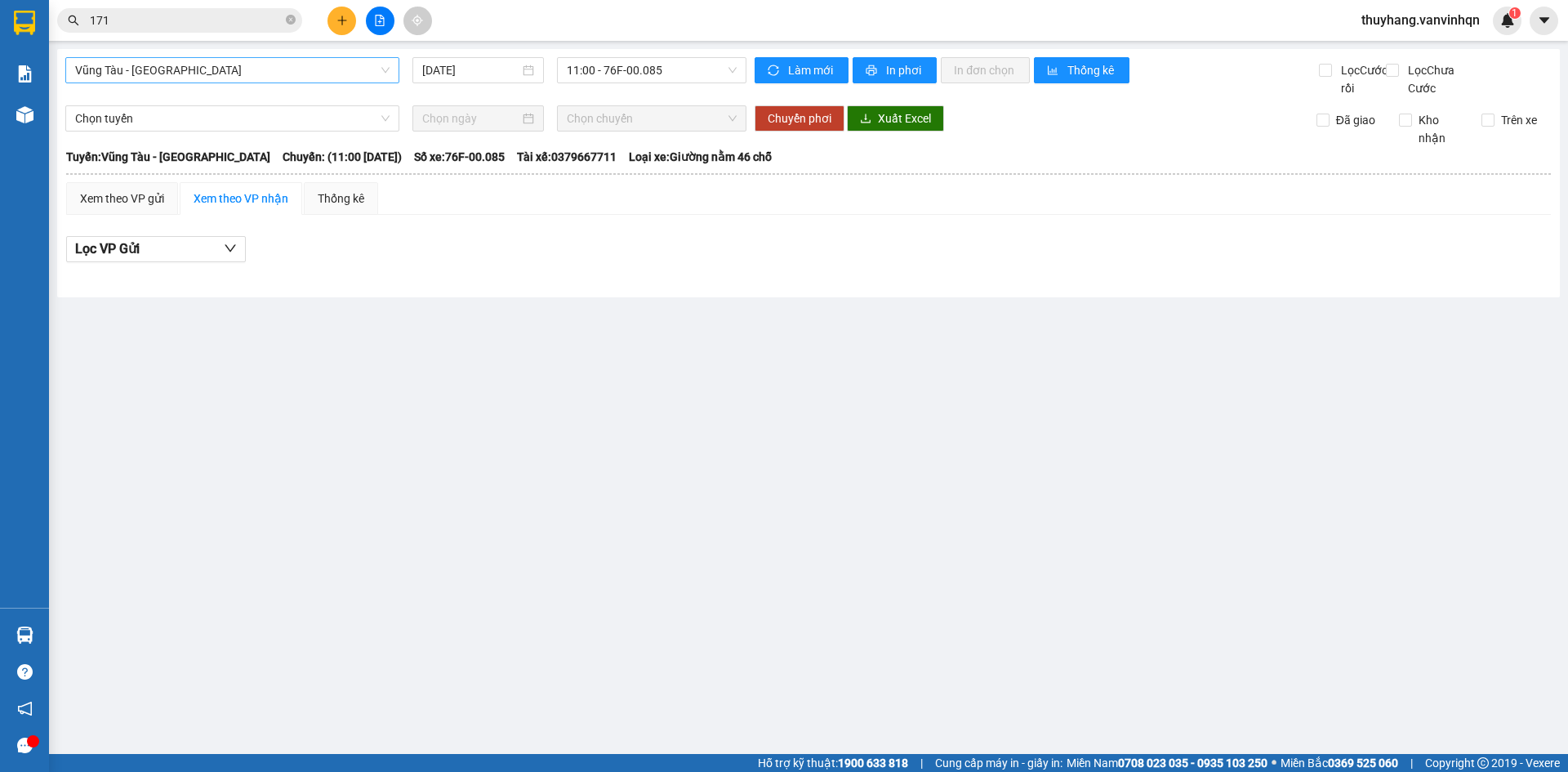
click at [184, 69] on span "Vũng Tàu - [GEOGRAPHIC_DATA]" at bounding box center [233, 70] width 315 height 25
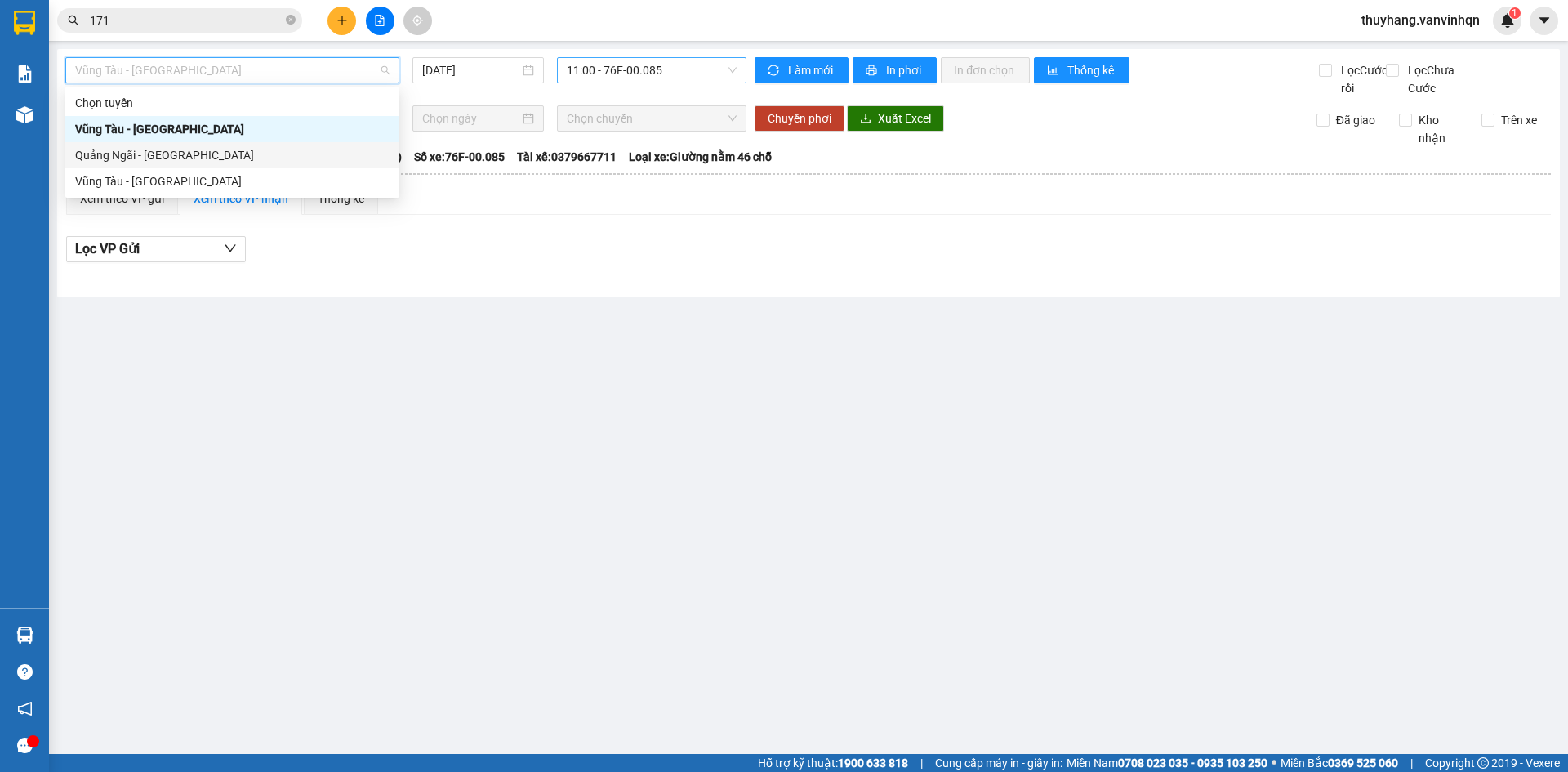
click at [647, 77] on span "11:00 - 76F-00.085" at bounding box center [651, 70] width 170 height 25
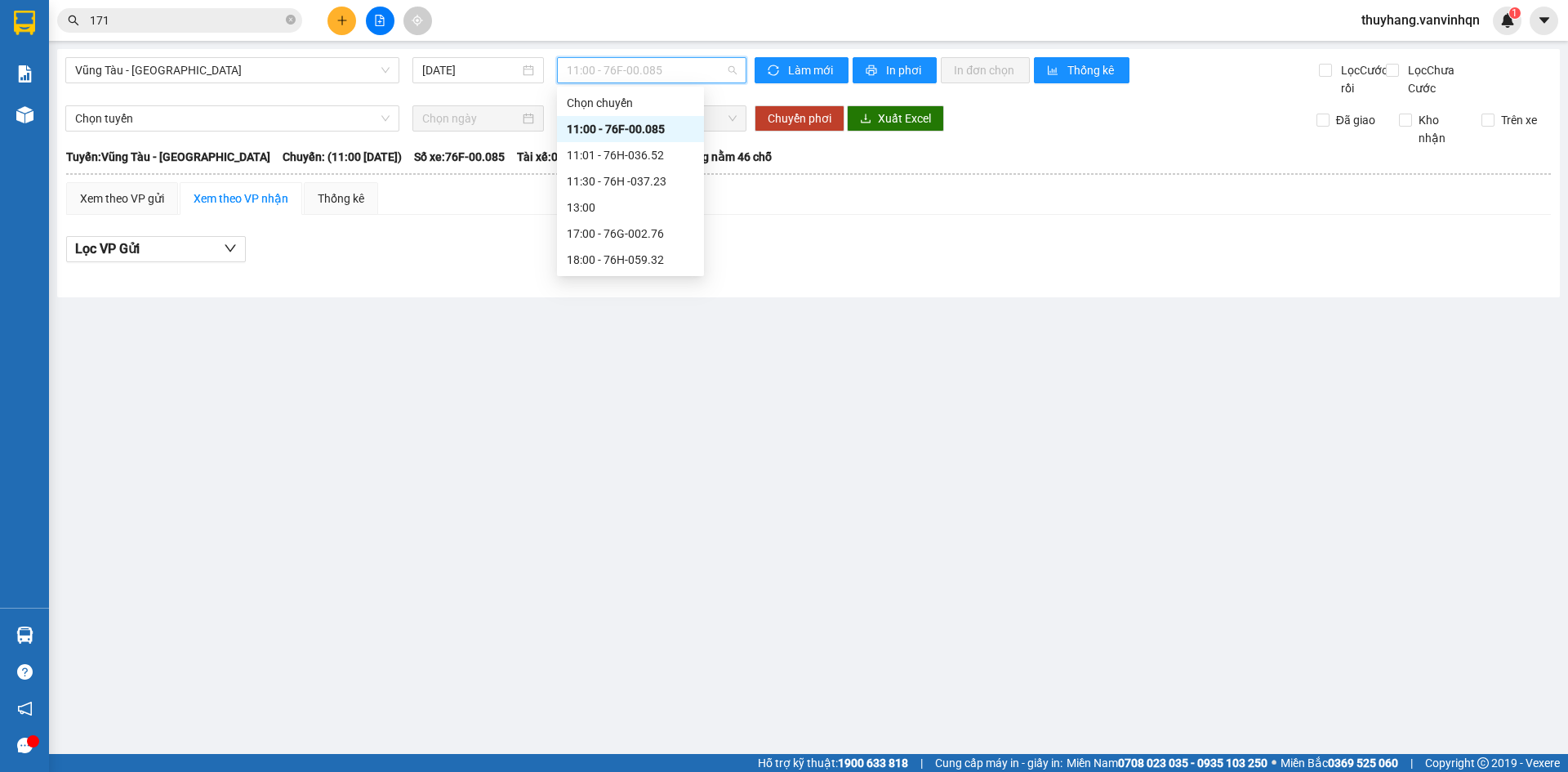
click at [659, 124] on div "11:00 - 76F-00.085" at bounding box center [630, 129] width 128 height 18
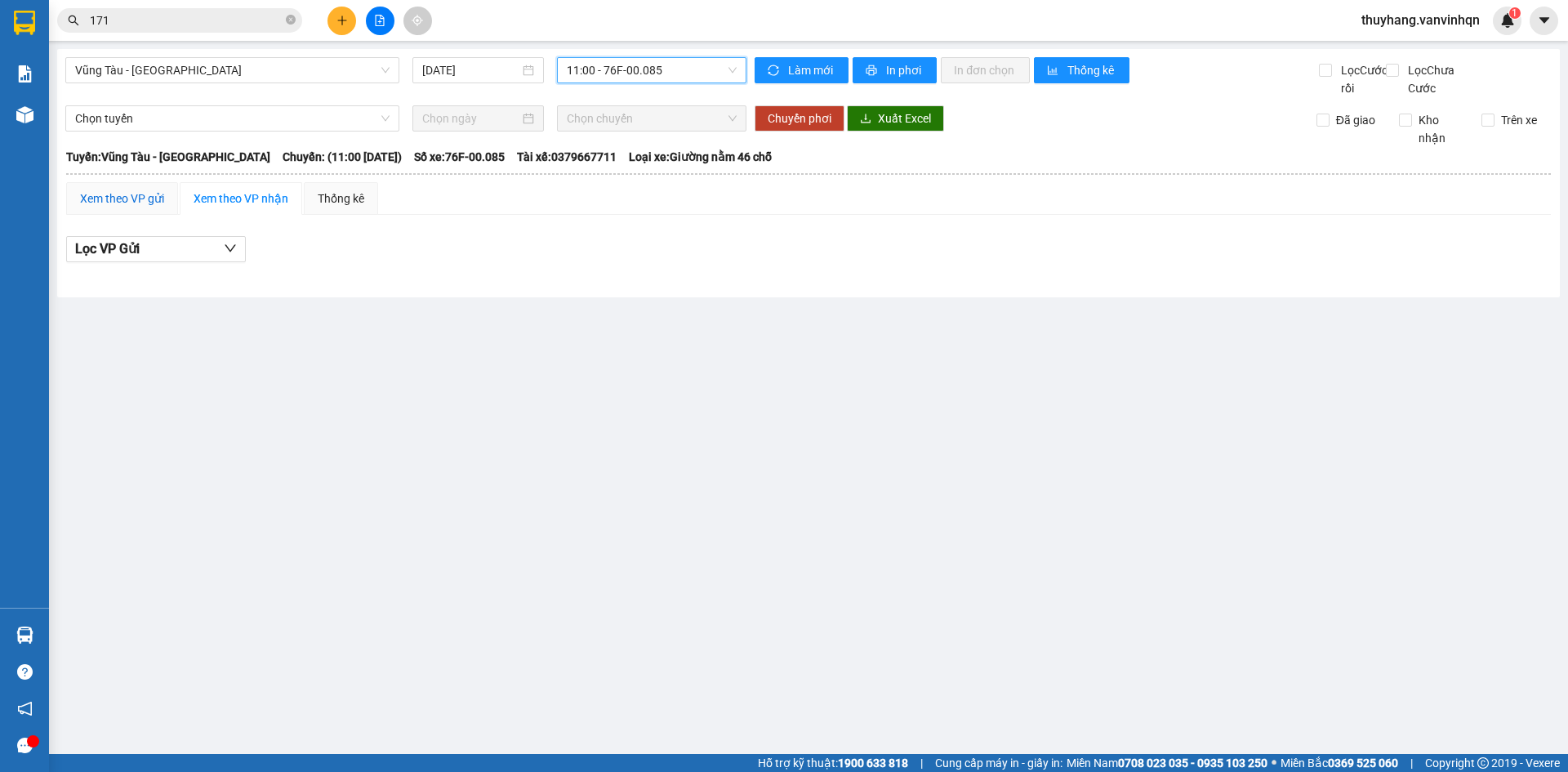
click at [110, 208] on div "Xem theo VP gửi" at bounding box center [122, 198] width 84 height 18
click at [194, 66] on span "Vũng Tàu - [GEOGRAPHIC_DATA]" at bounding box center [233, 70] width 315 height 25
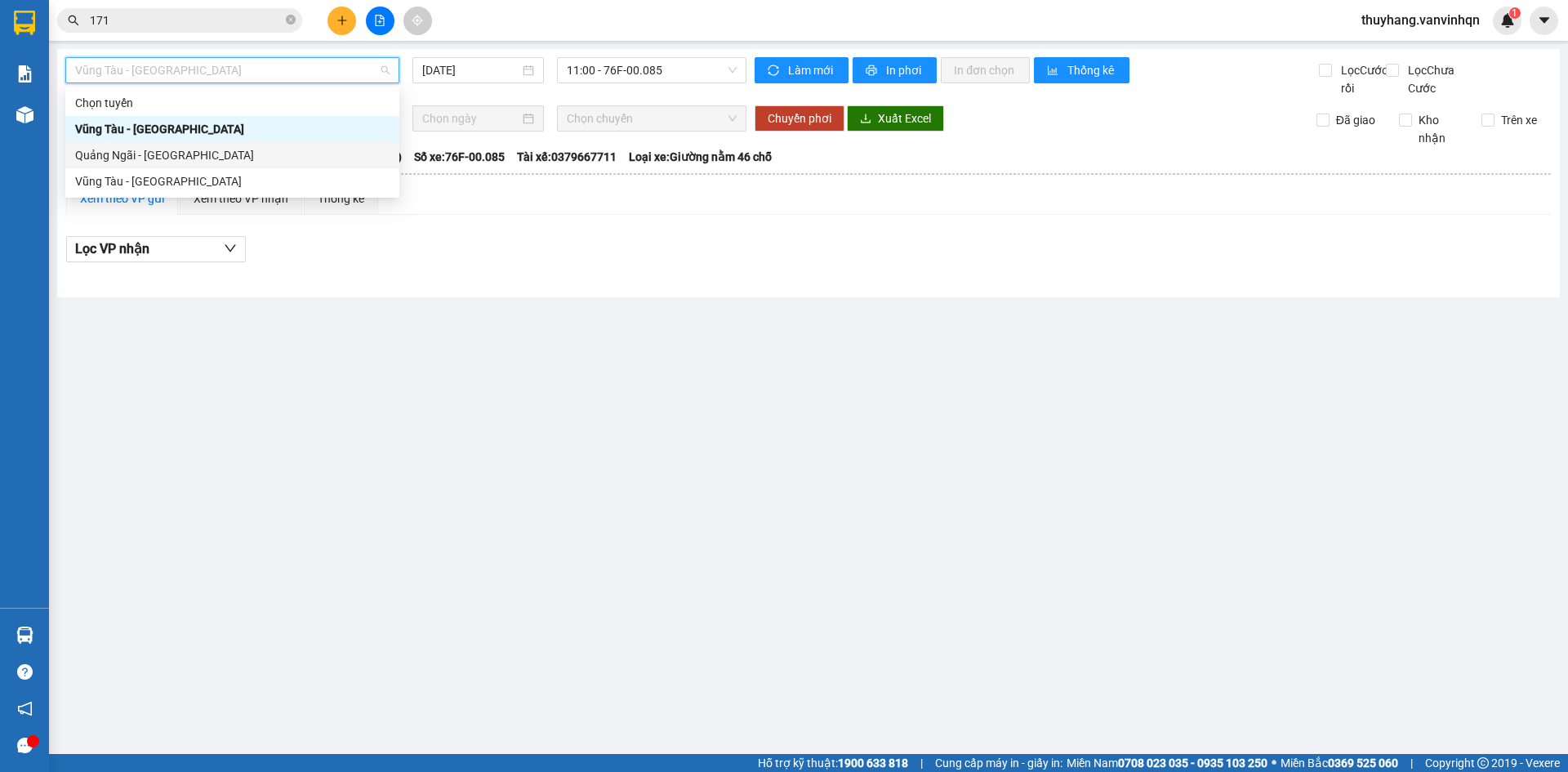
click at [210, 149] on div "Quảng Ngãi - [GEOGRAPHIC_DATA]" at bounding box center [233, 155] width 315 height 18
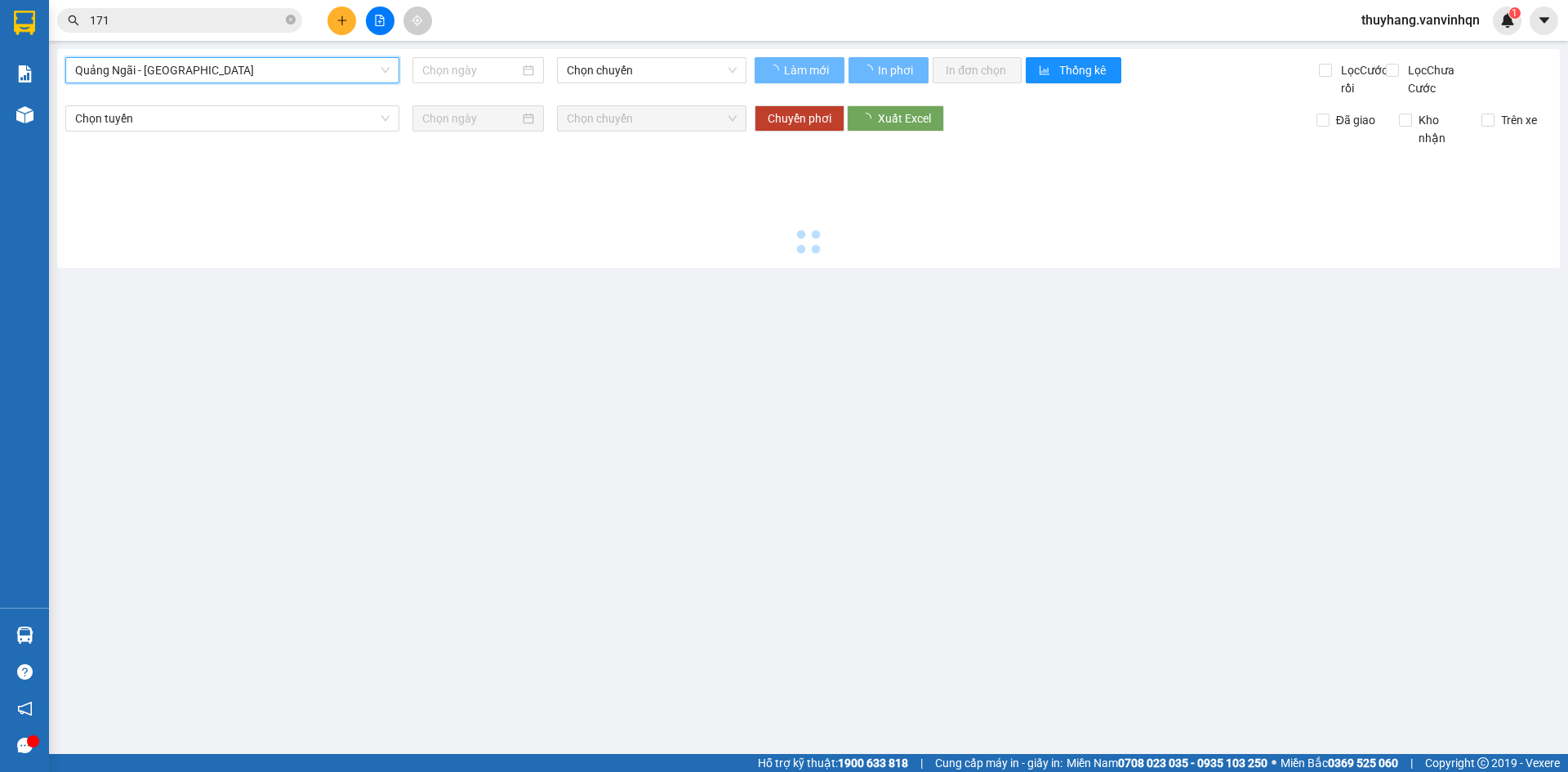
type input "[DATE]"
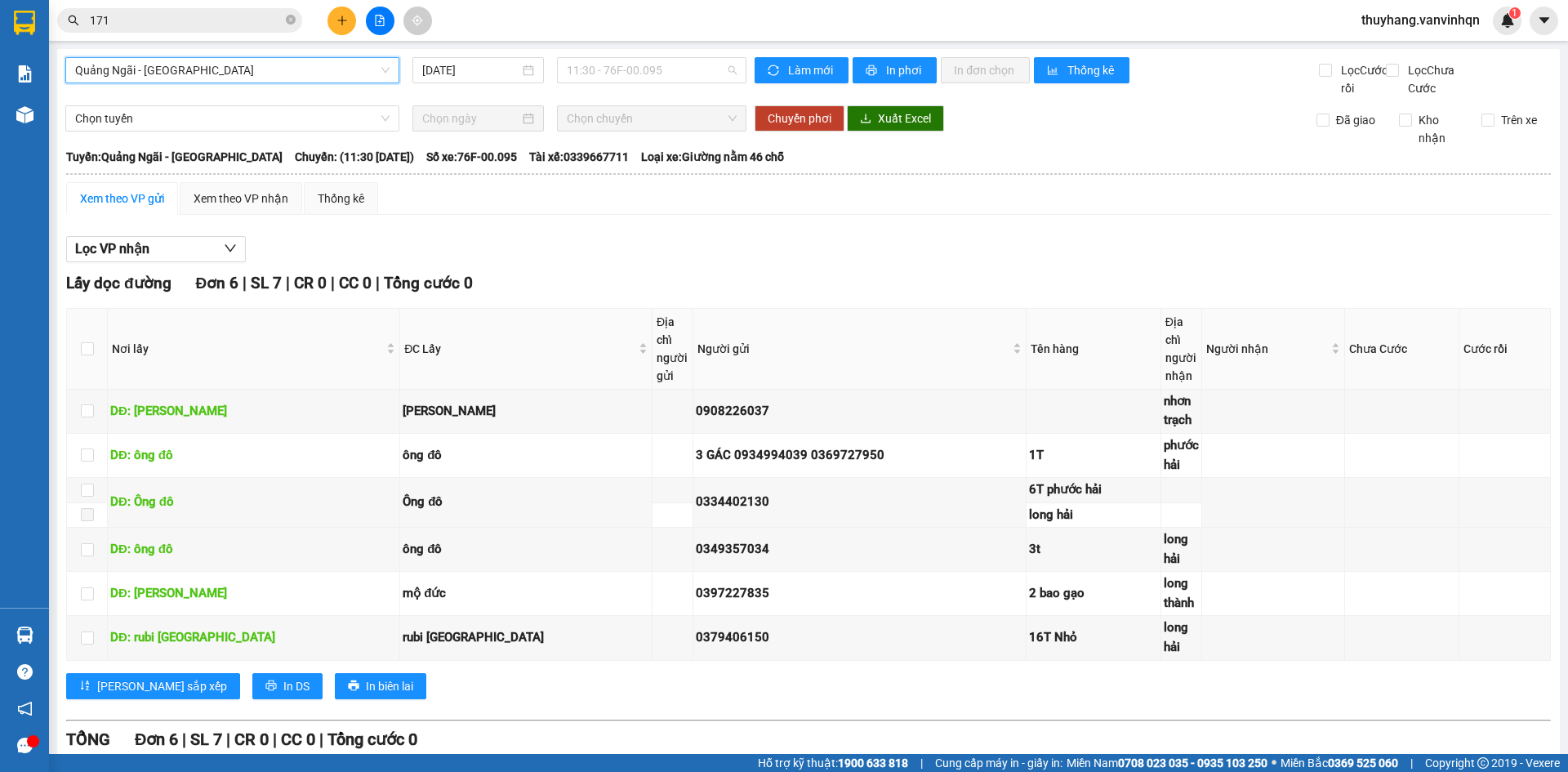
drag, startPoint x: 659, startPoint y: 68, endPoint x: 668, endPoint y: 99, distance: 32.3
click at [660, 68] on span "11:30 - 76F-00.095" at bounding box center [651, 70] width 170 height 25
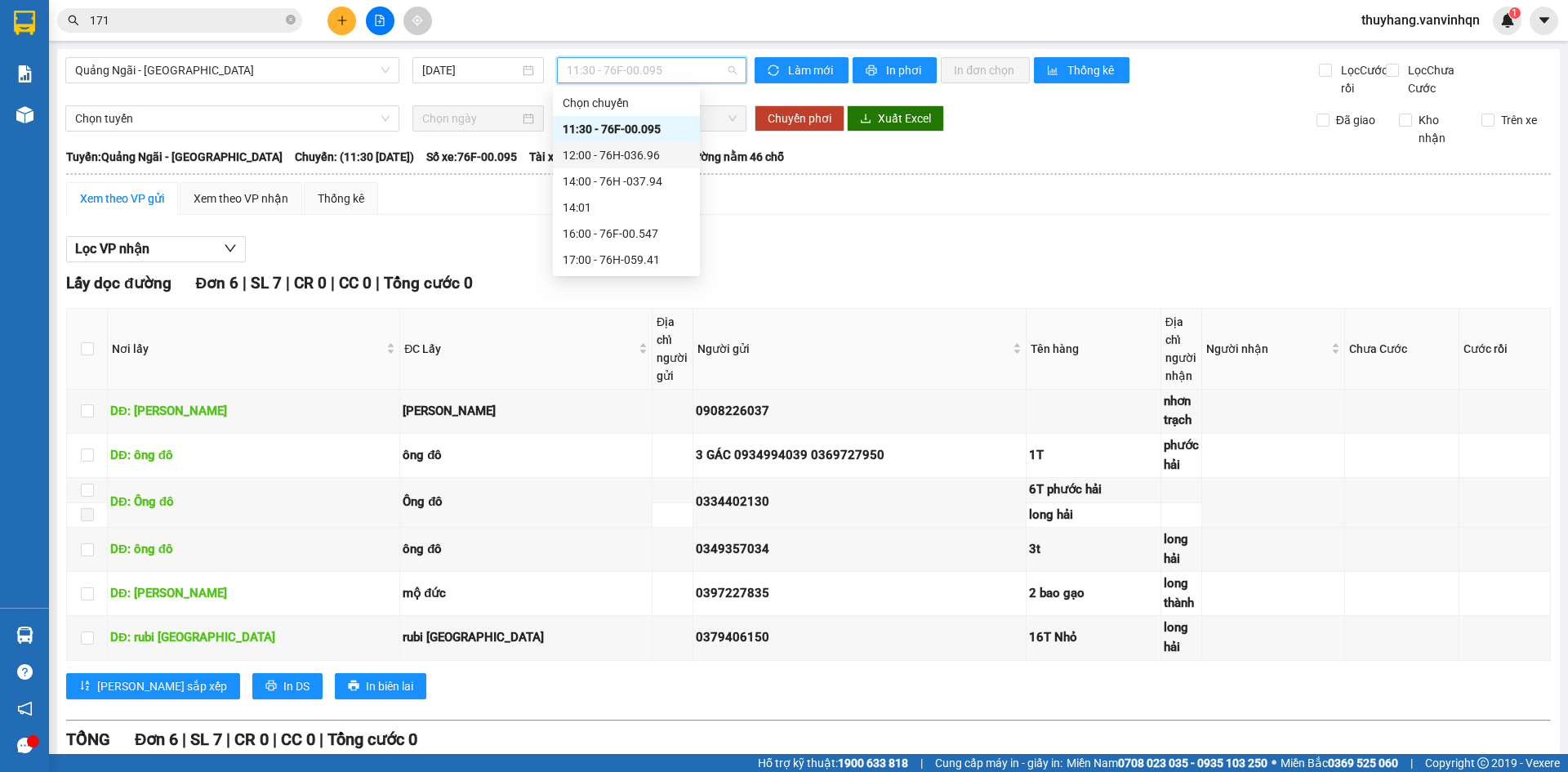
click at [665, 150] on div "12:00 - 76H-036.96" at bounding box center [626, 155] width 128 height 18
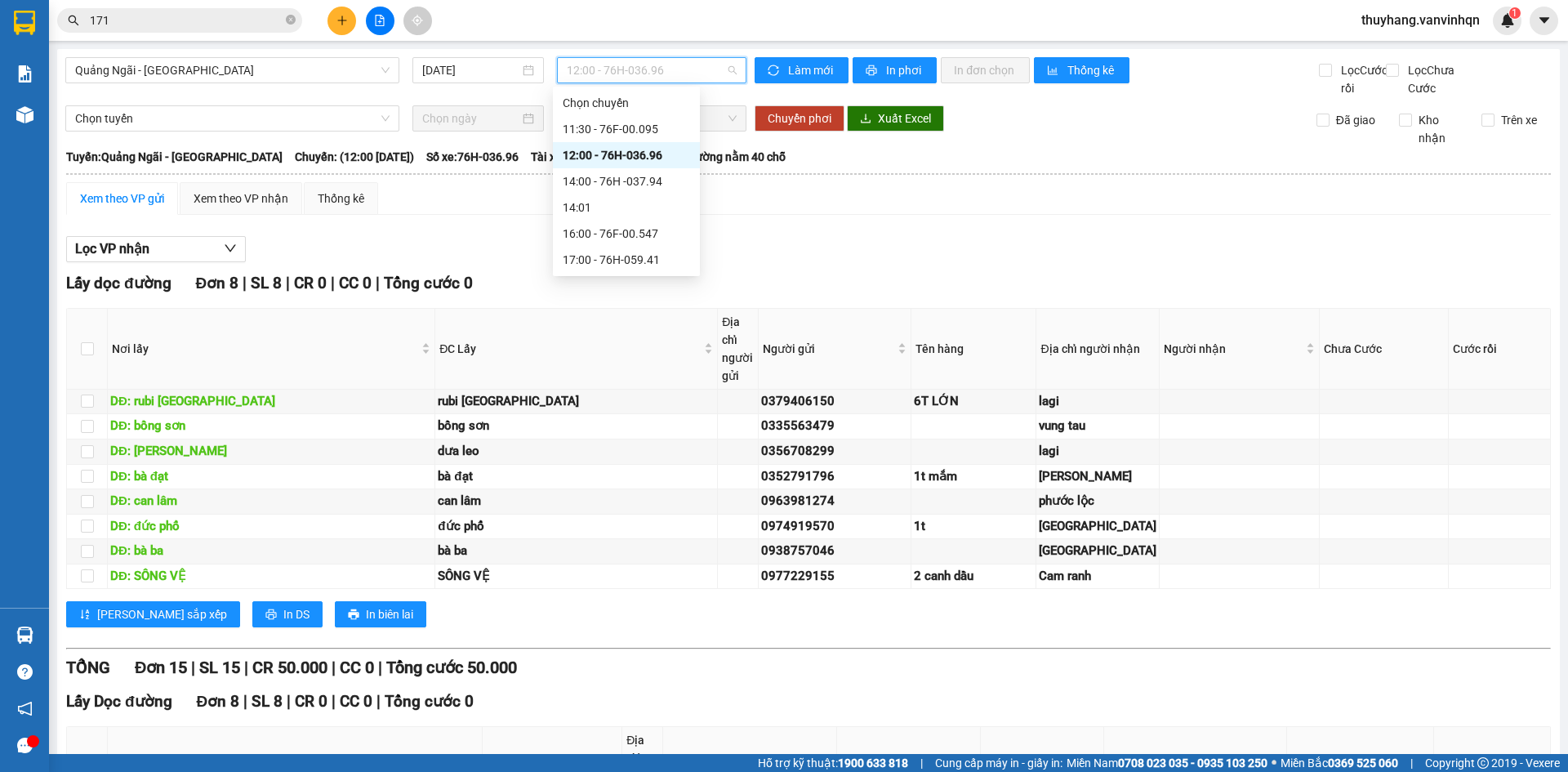
click at [651, 75] on span "12:00 - 76H-036.96" at bounding box center [651, 70] width 170 height 25
click at [649, 123] on div "11:30 - 76F-00.095" at bounding box center [626, 129] width 128 height 18
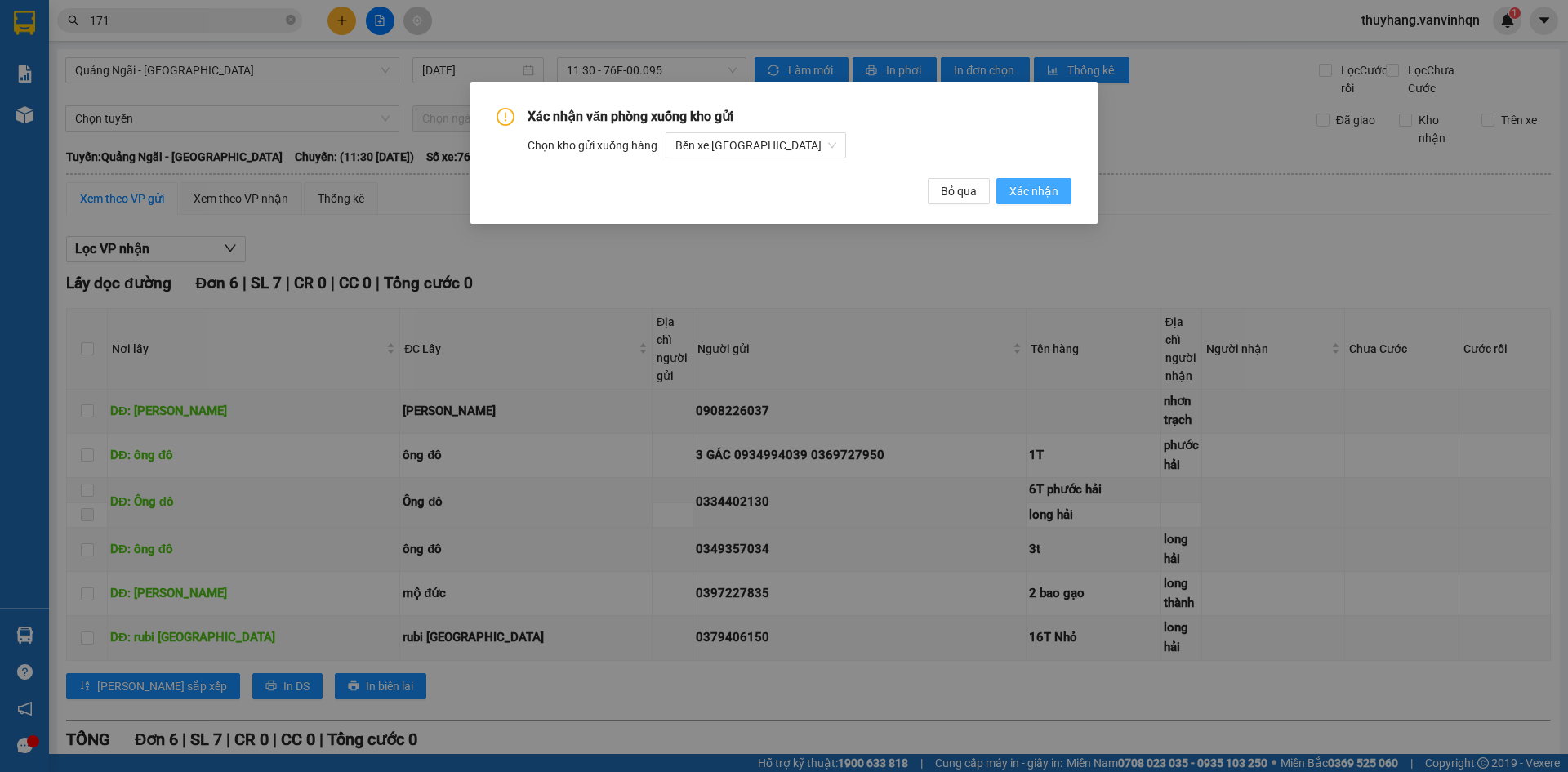
click at [1026, 194] on span "Xác nhận" at bounding box center [1033, 191] width 49 height 18
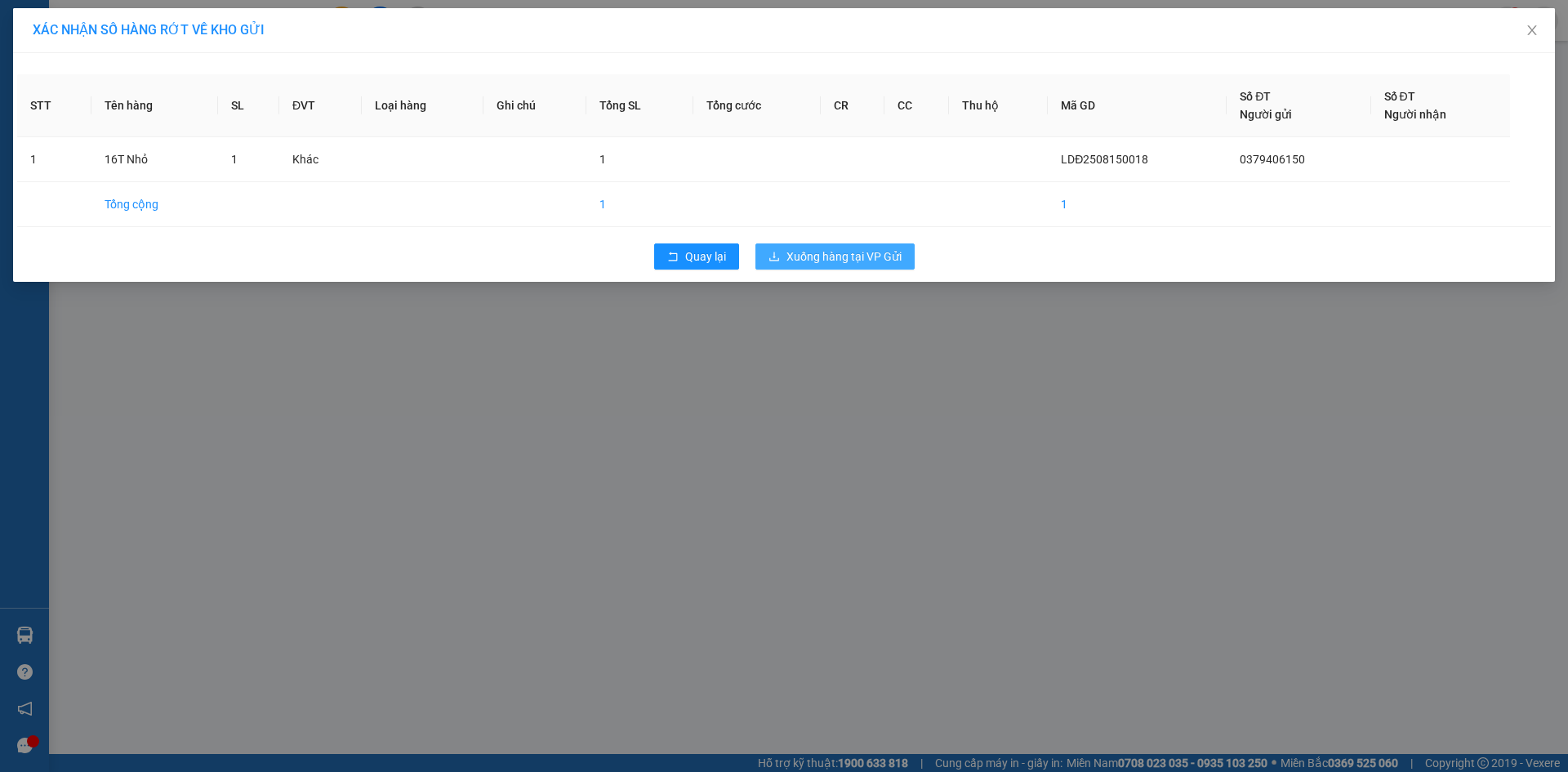
drag, startPoint x: 823, startPoint y: 252, endPoint x: 844, endPoint y: 255, distance: 21.2
click at [823, 252] on span "Xuống hàng tại VP Gửi" at bounding box center [843, 256] width 115 height 18
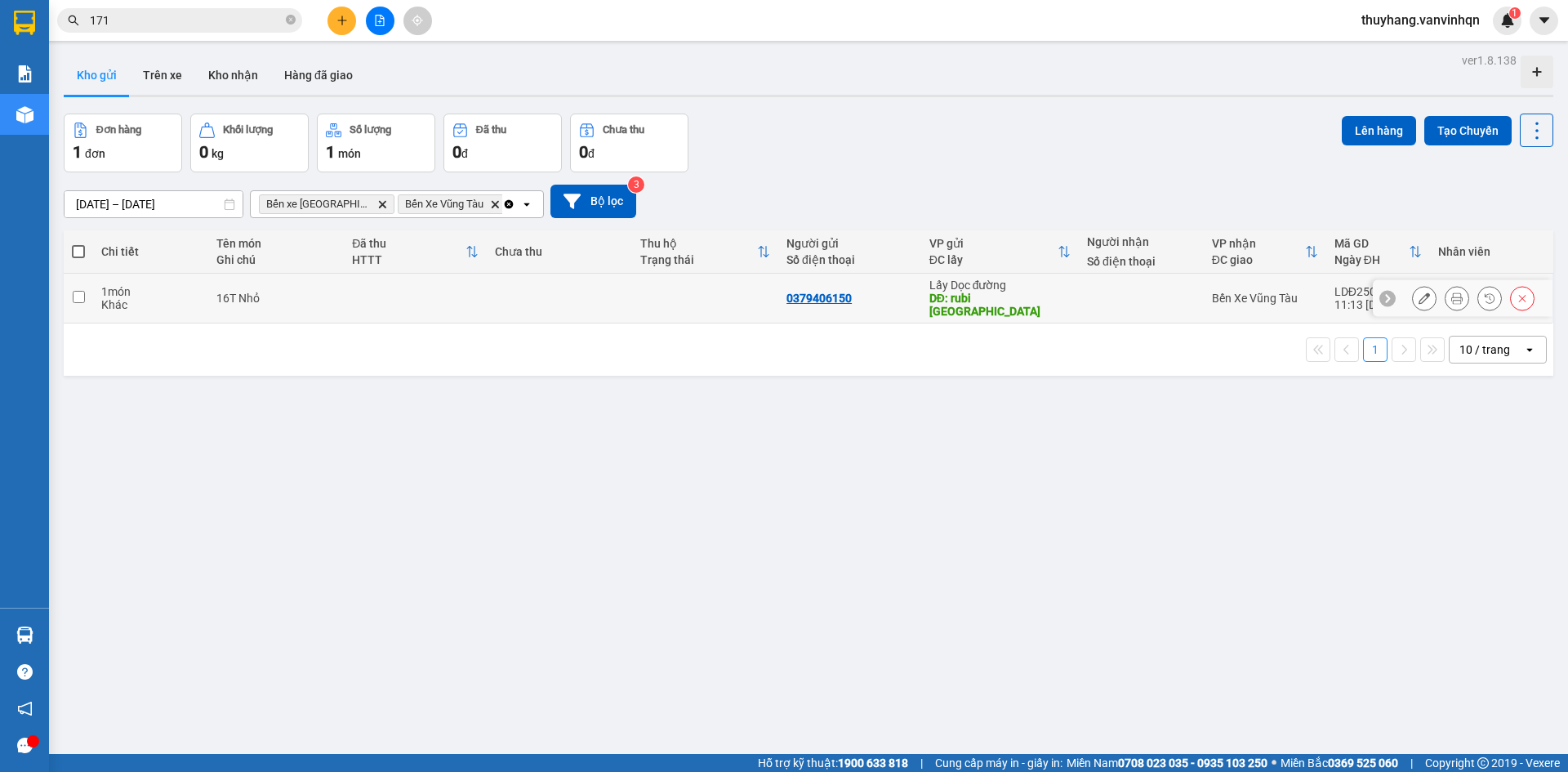
click at [1419, 293] on icon at bounding box center [1424, 298] width 12 height 12
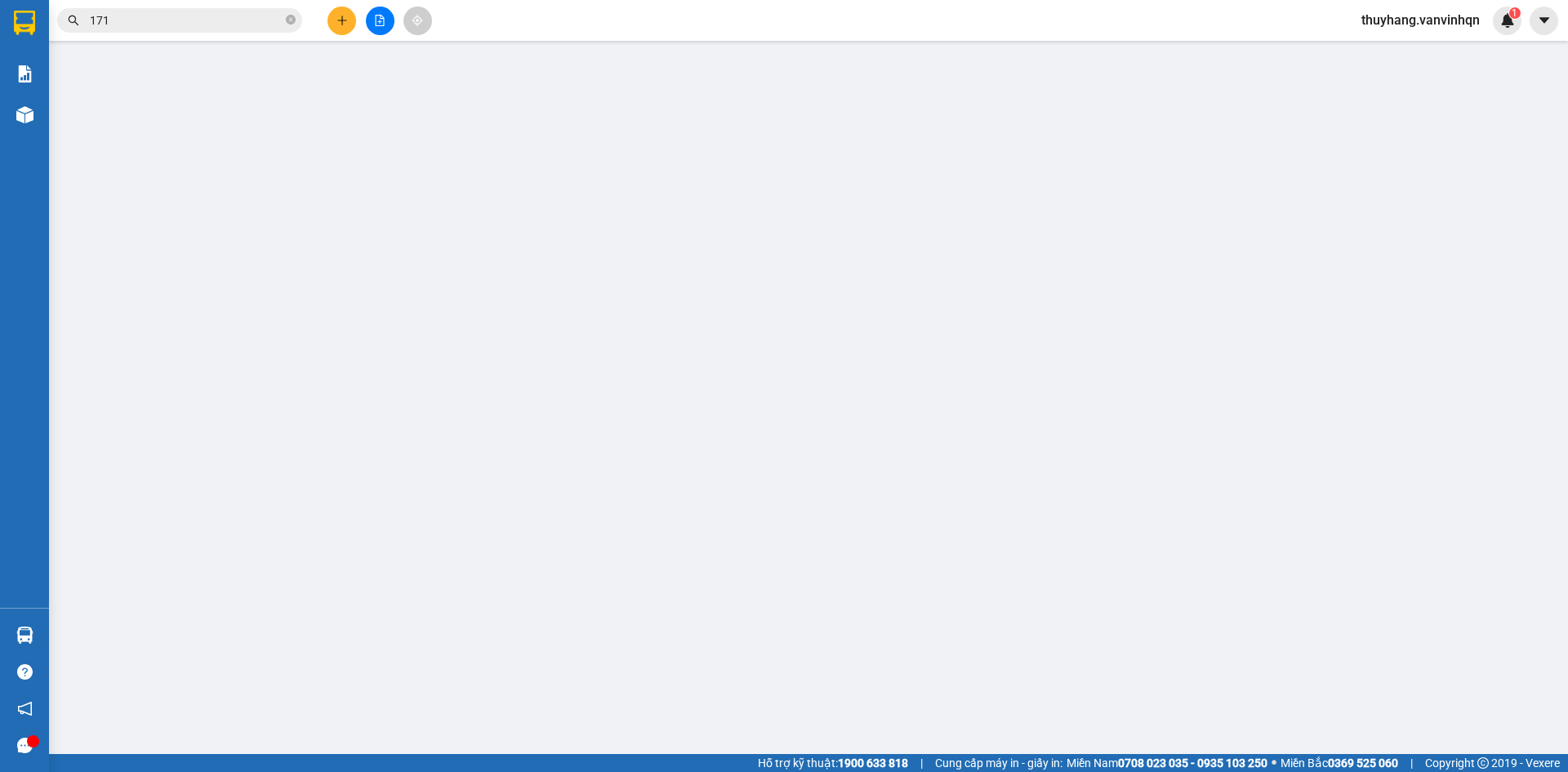
type input "0379406150"
type input "rubi phú yên"
type input "long hải"
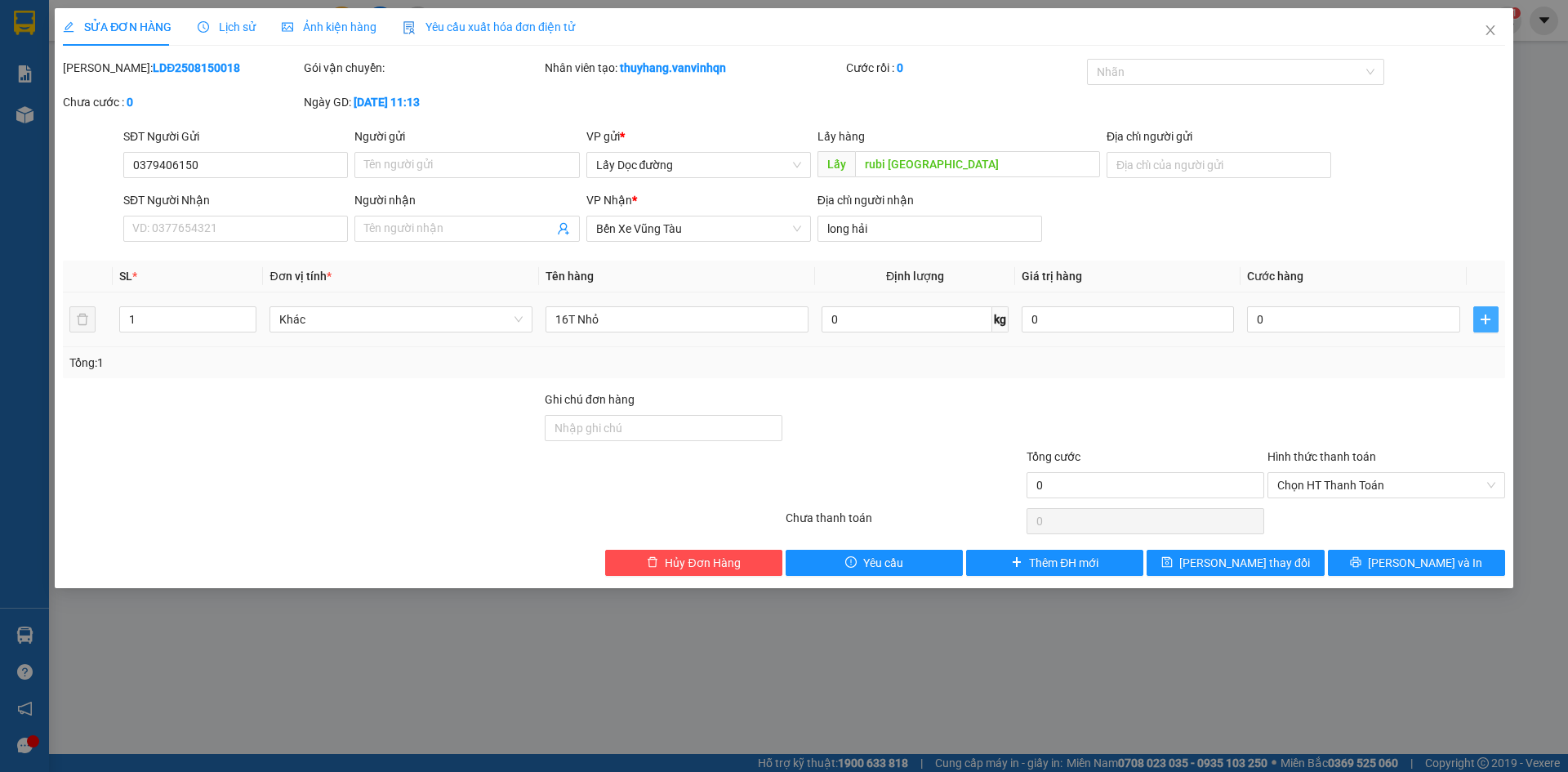
click at [1481, 320] on icon "plus" at bounding box center [1485, 319] width 13 height 13
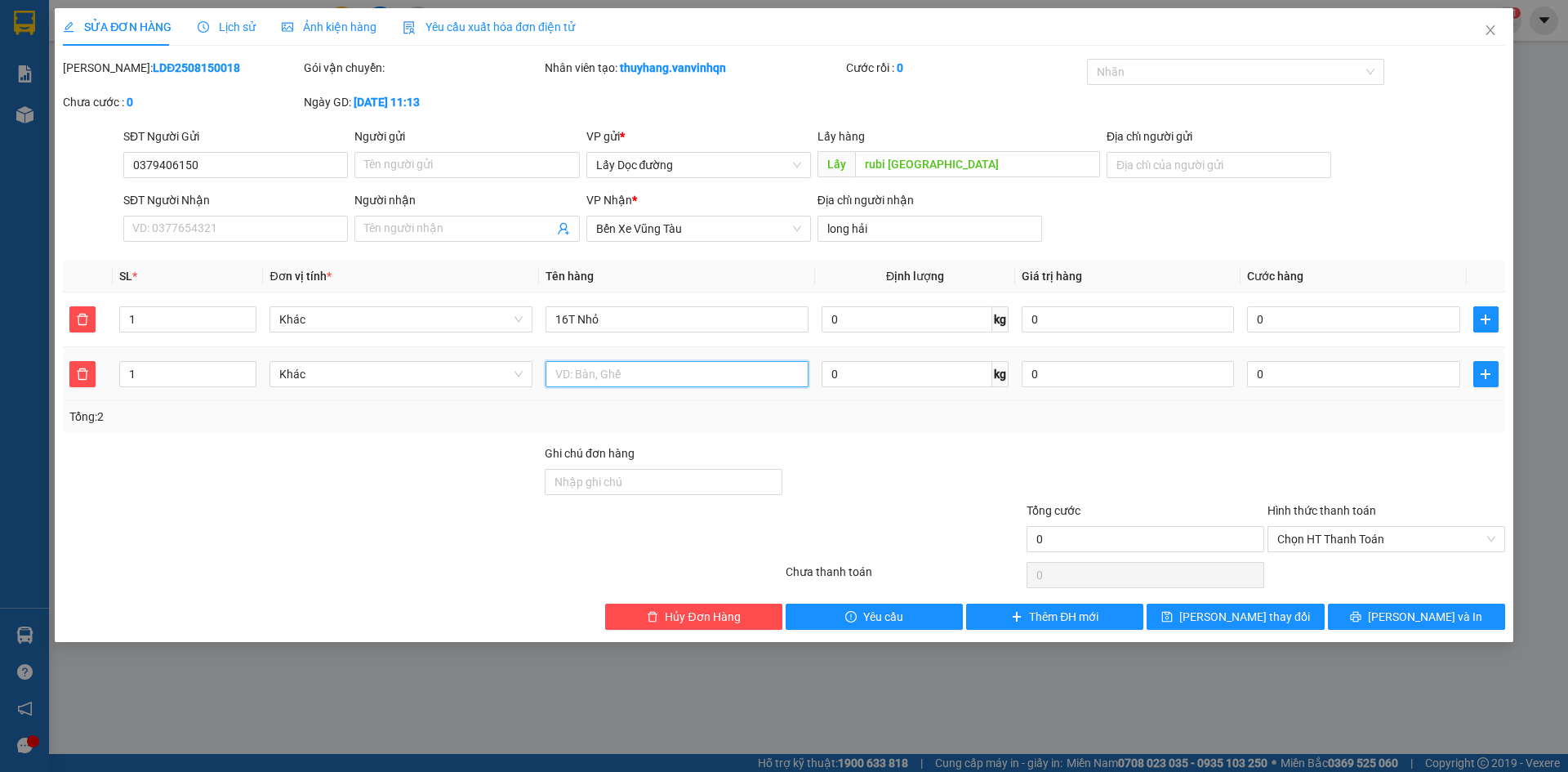
click at [609, 363] on input "text" at bounding box center [677, 374] width 263 height 26
type input "5t phước"
click at [1271, 623] on span "[PERSON_NAME] thay đổi" at bounding box center [1244, 617] width 131 height 18
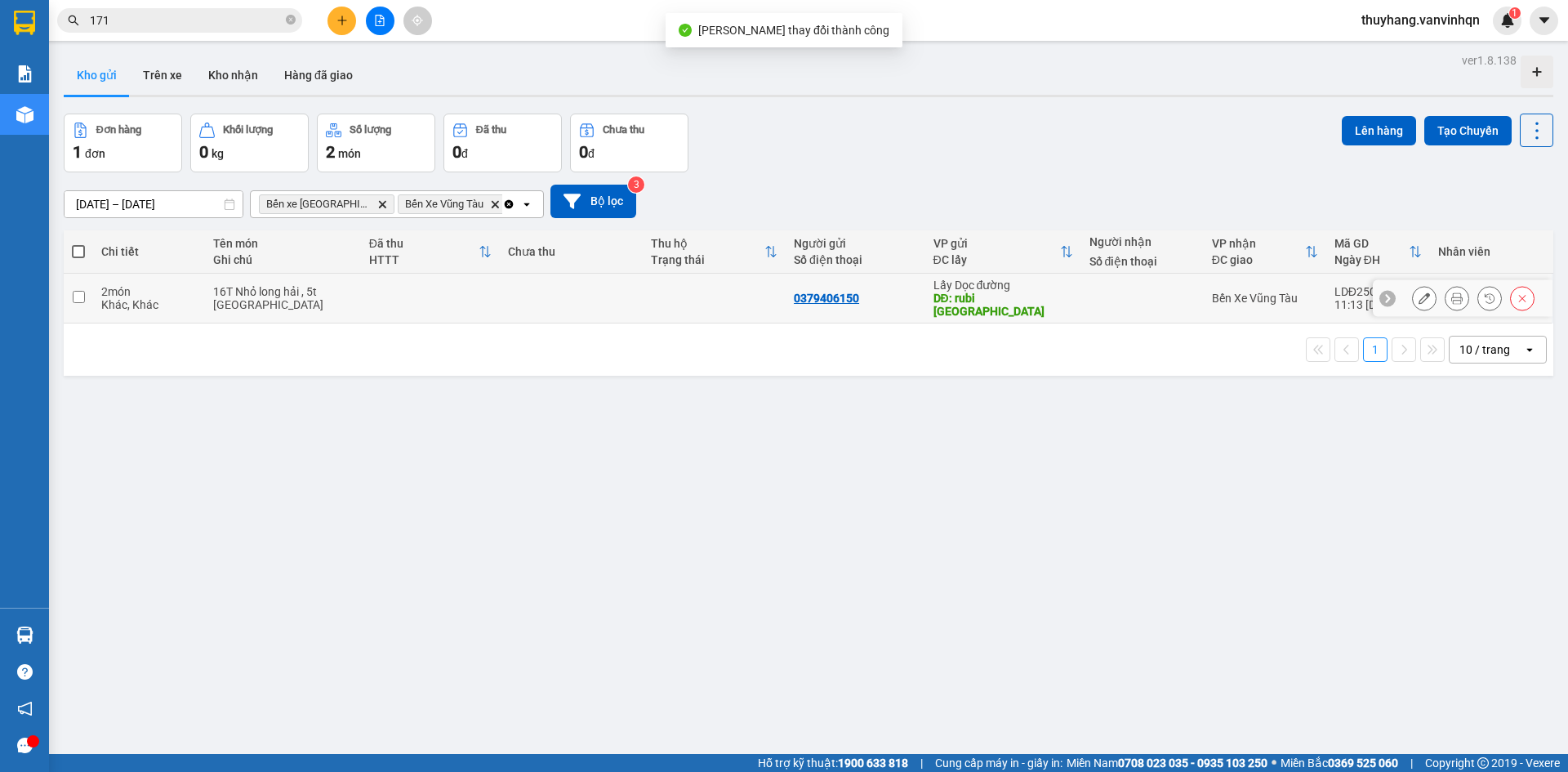
click at [524, 294] on td at bounding box center [571, 298] width 143 height 49
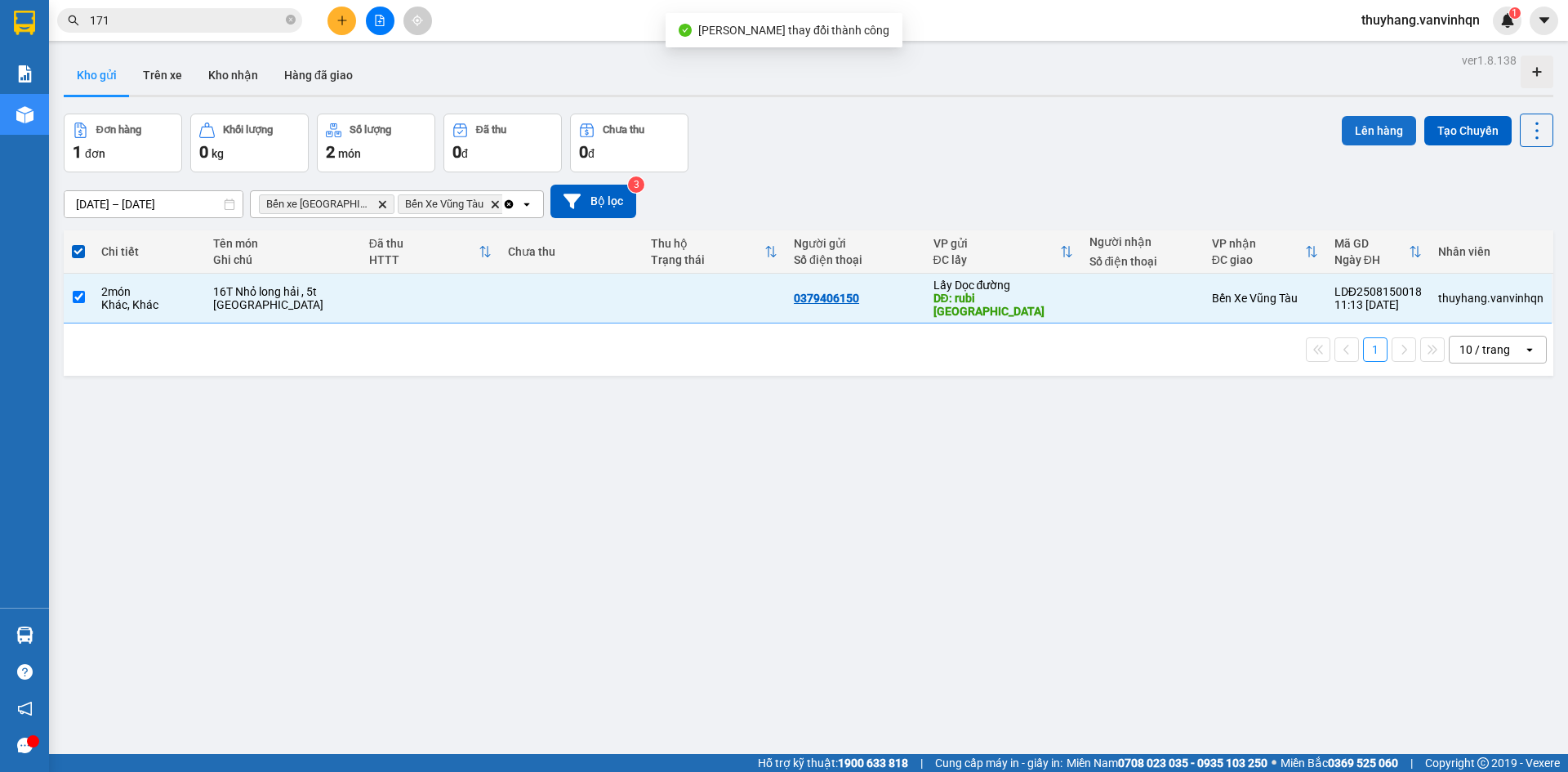
click at [1383, 128] on button "Lên hàng" at bounding box center [1378, 131] width 74 height 30
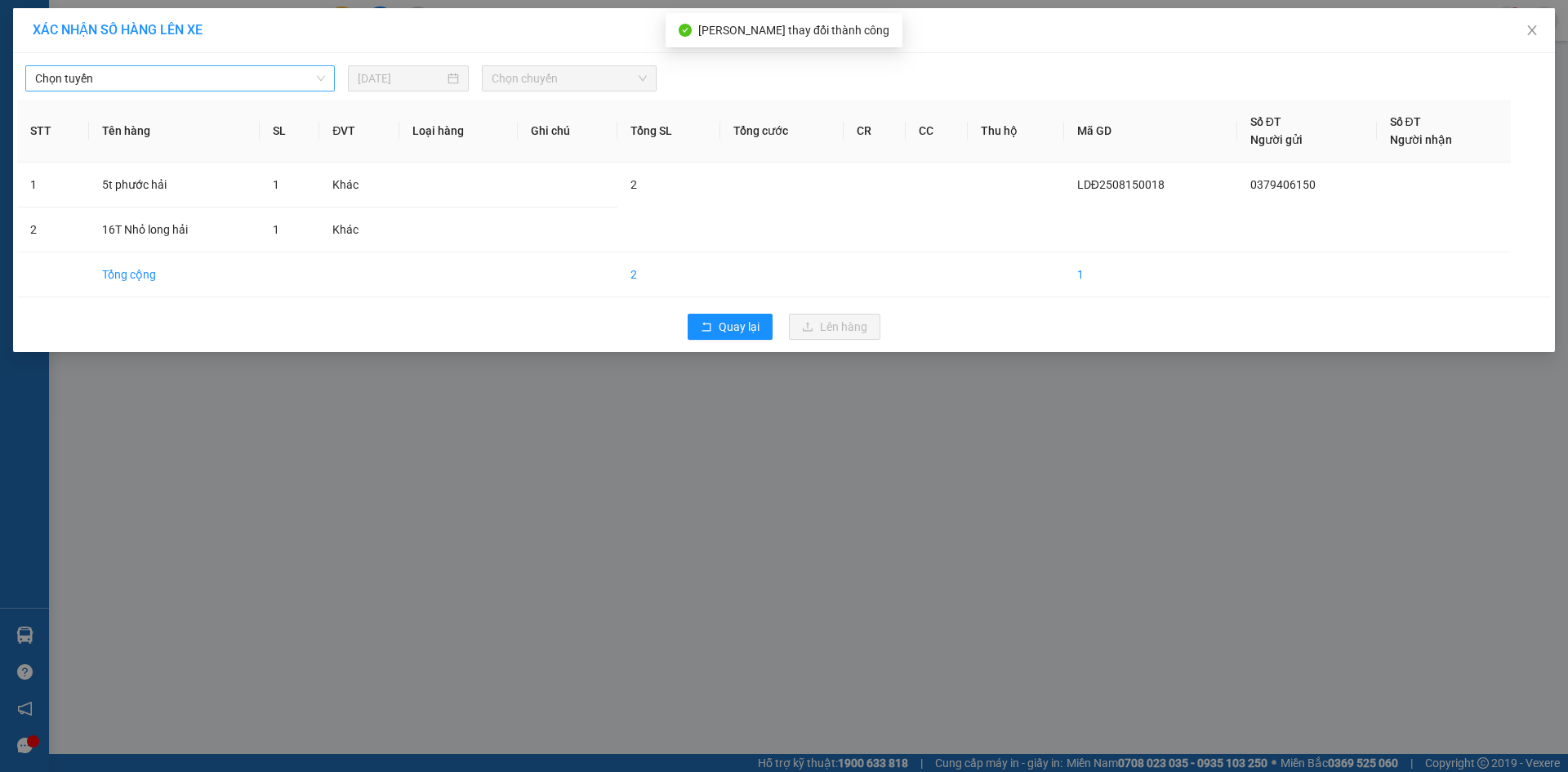
click at [93, 79] on span "Chọn tuyến" at bounding box center [179, 78] width 290 height 25
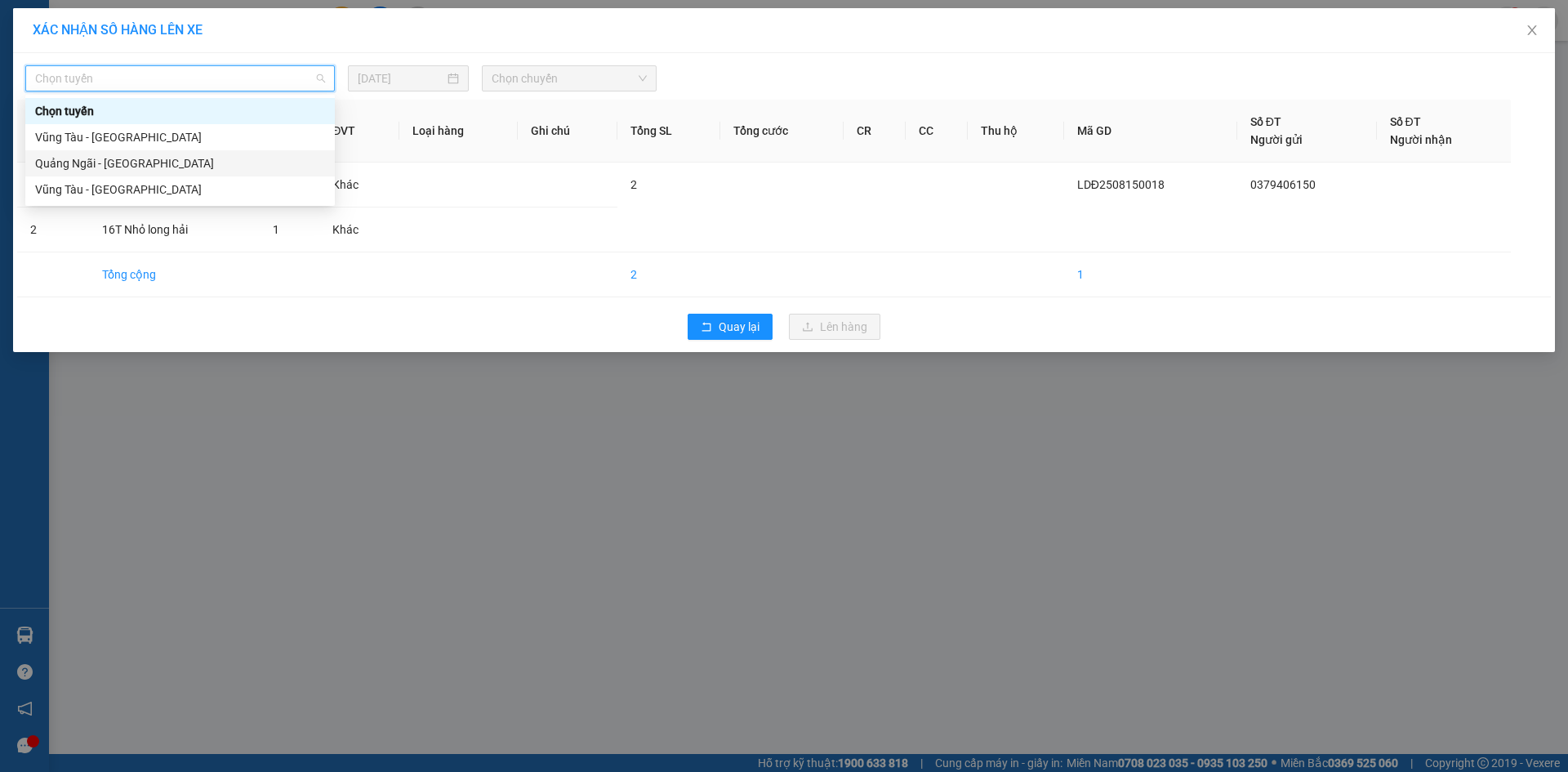
click at [146, 167] on div "Quảng Ngãi - [GEOGRAPHIC_DATA]" at bounding box center [179, 163] width 290 height 18
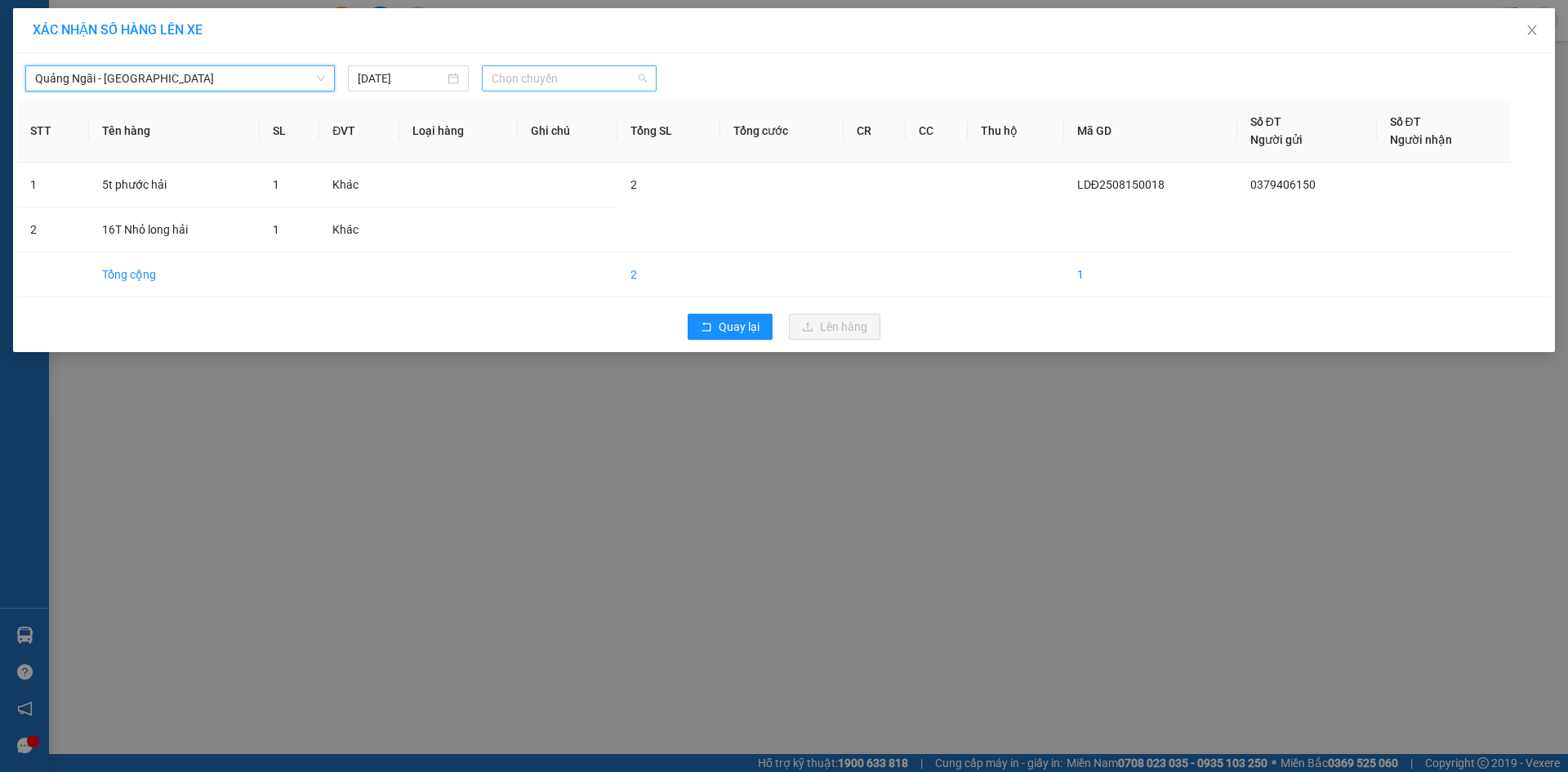
click at [547, 76] on span "Chọn chuyến" at bounding box center [569, 78] width 155 height 25
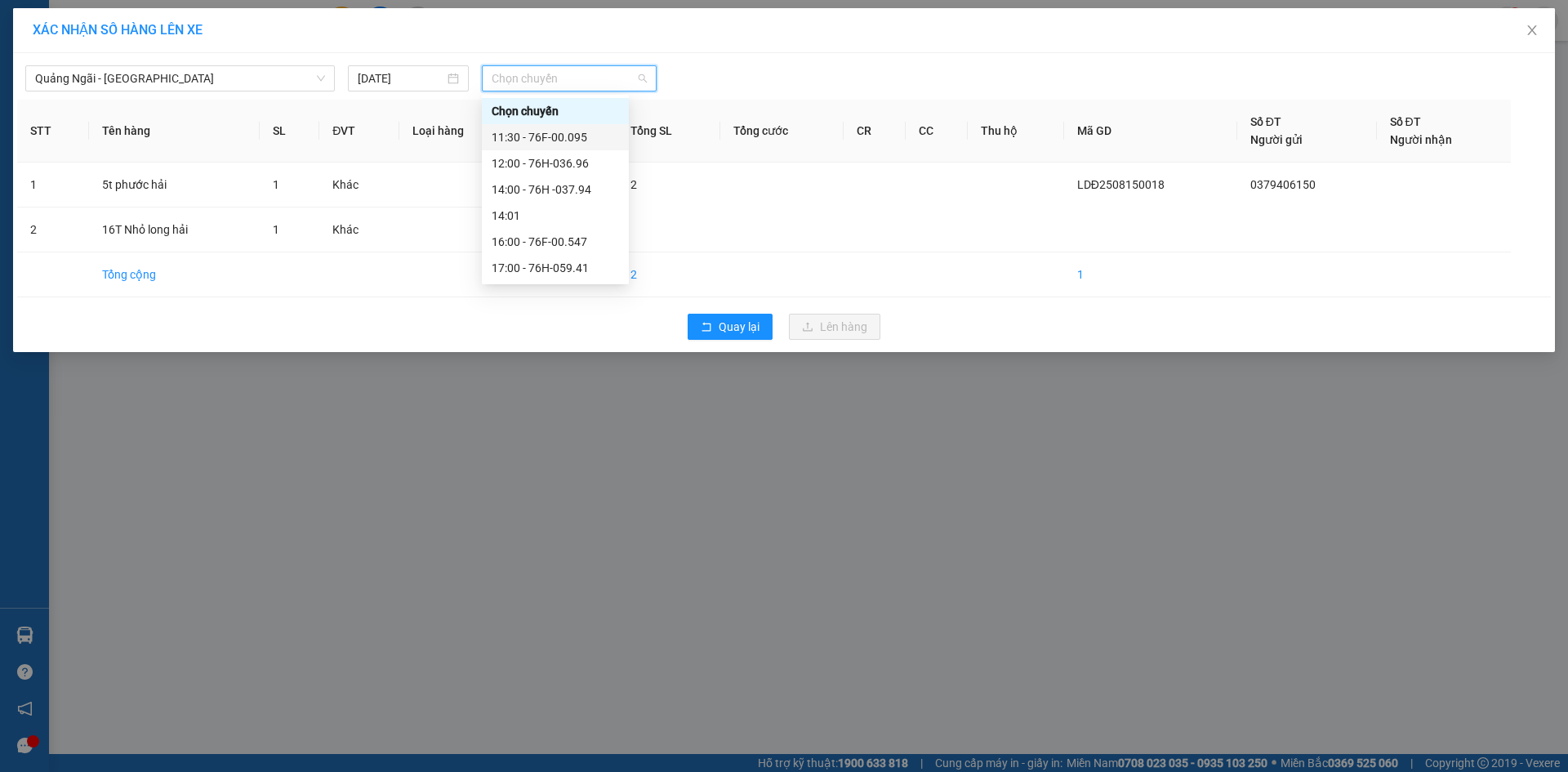
click at [577, 139] on div "11:30 - 76F-00.095" at bounding box center [555, 138] width 128 height 18
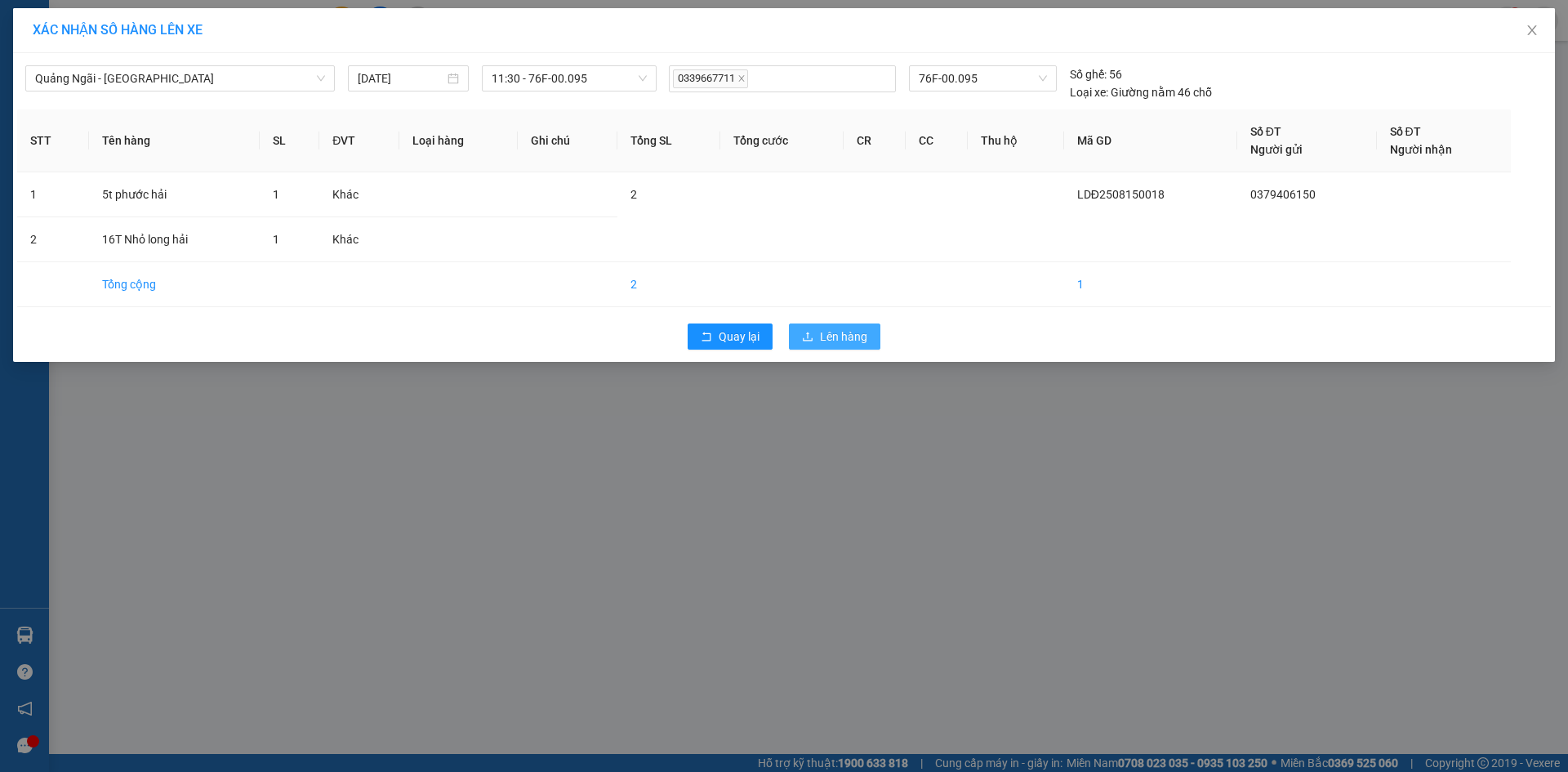
click at [864, 334] on span "Lên hàng" at bounding box center [843, 337] width 48 height 18
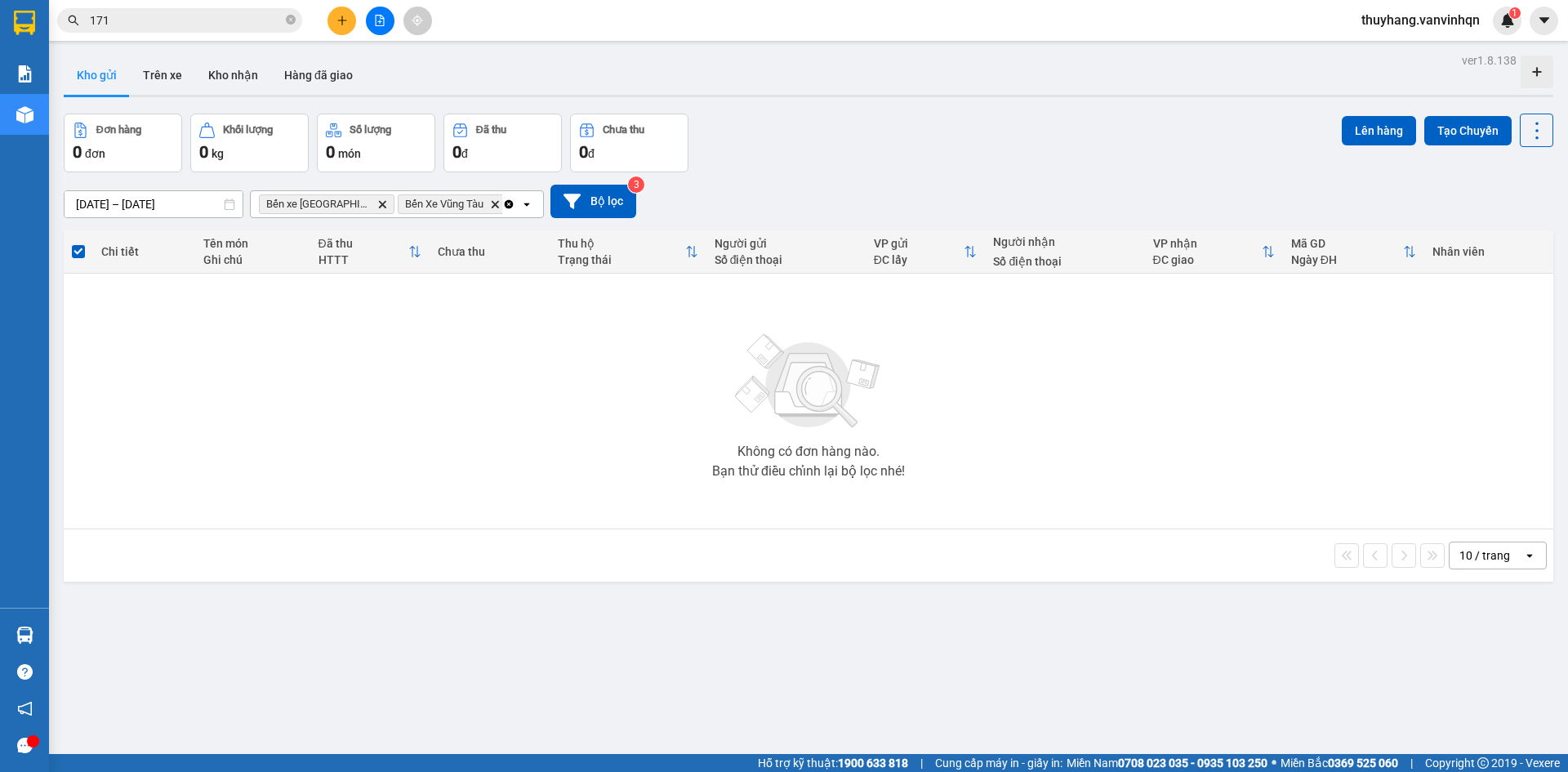
click at [382, 8] on button at bounding box center [380, 21] width 29 height 29
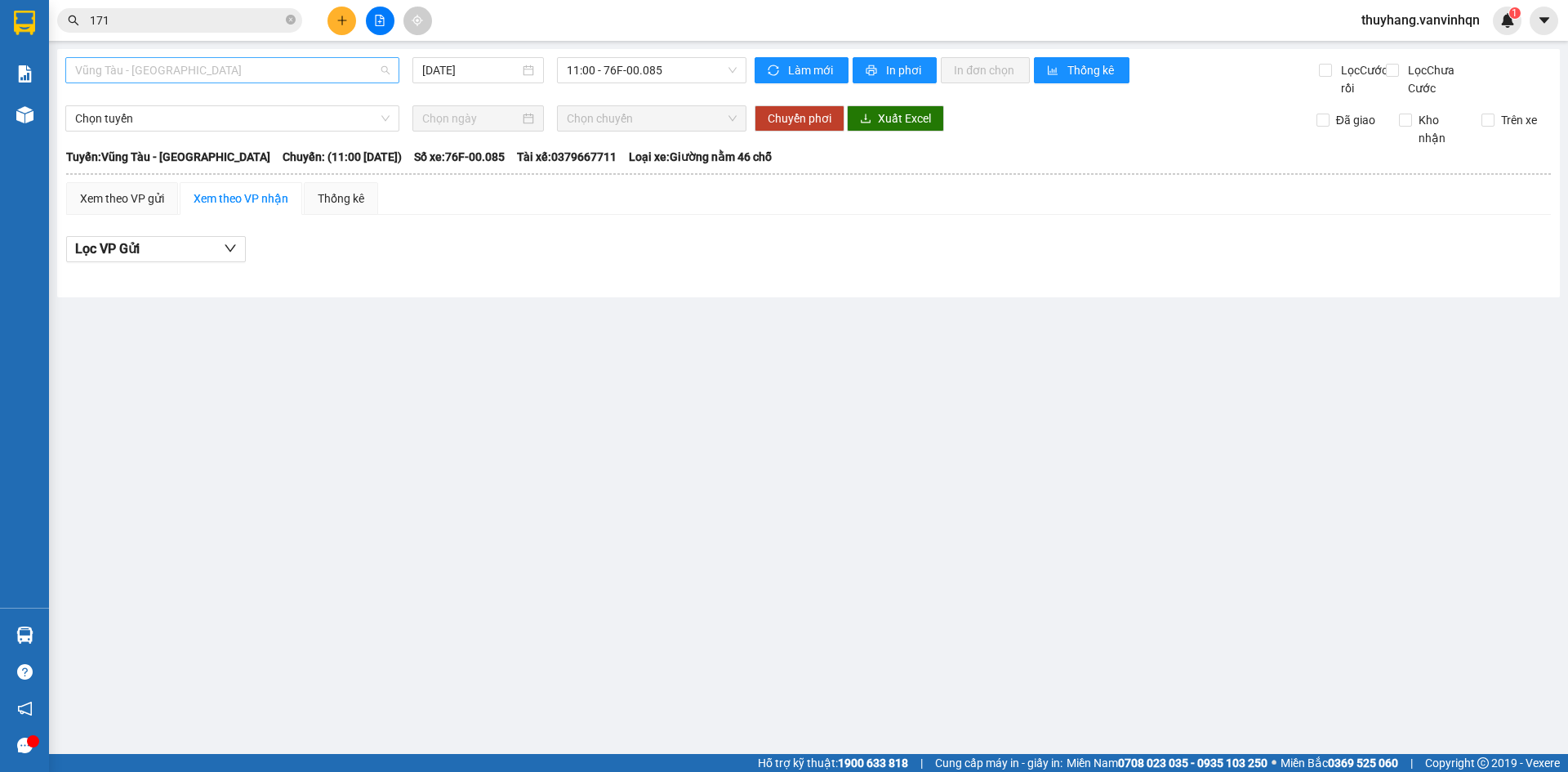
click at [212, 76] on span "Vũng Tàu - [GEOGRAPHIC_DATA]" at bounding box center [233, 70] width 315 height 25
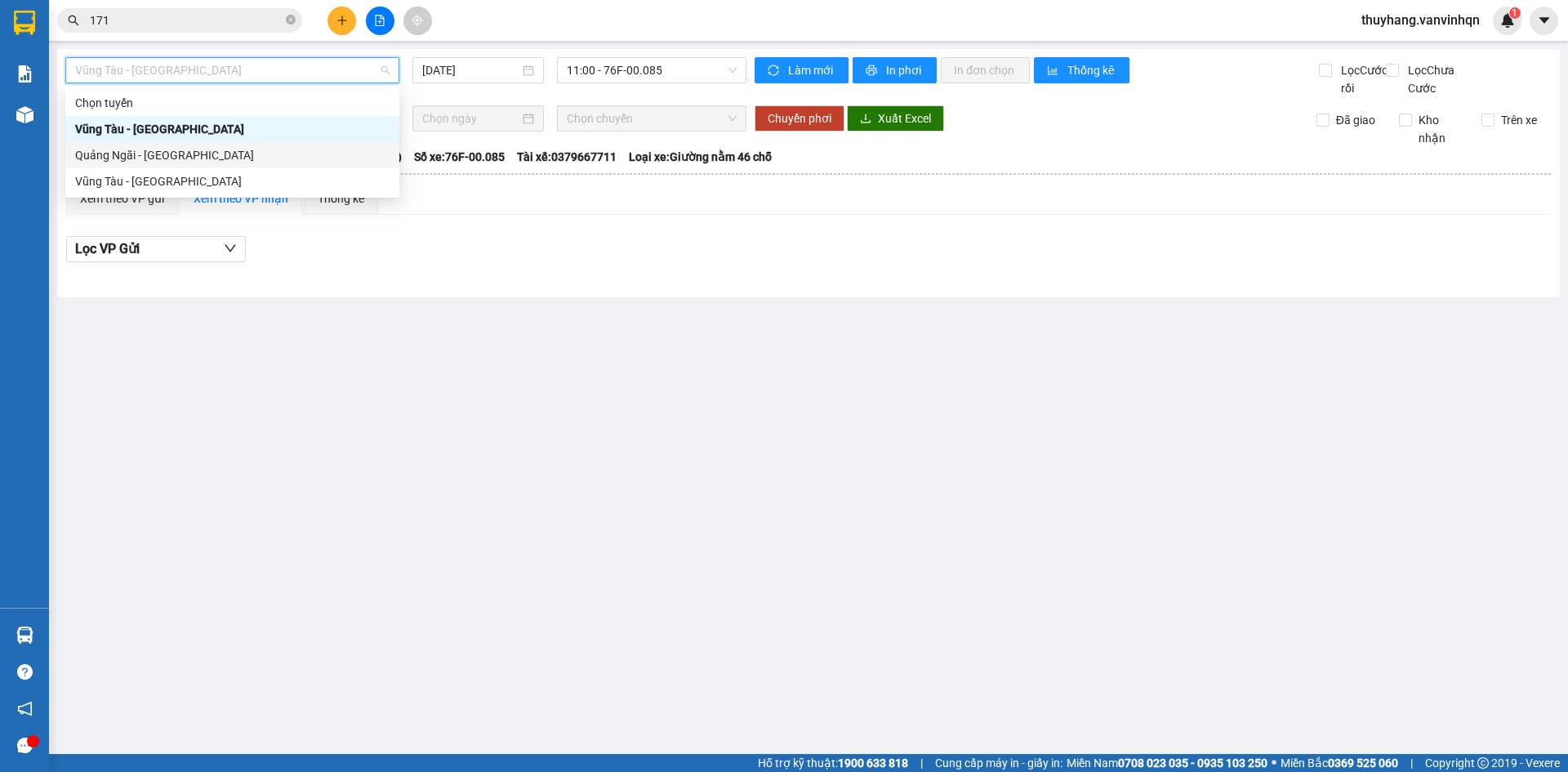
click at [226, 151] on div "Quảng Ngãi - [GEOGRAPHIC_DATA]" at bounding box center [233, 155] width 315 height 18
type input "[DATE]"
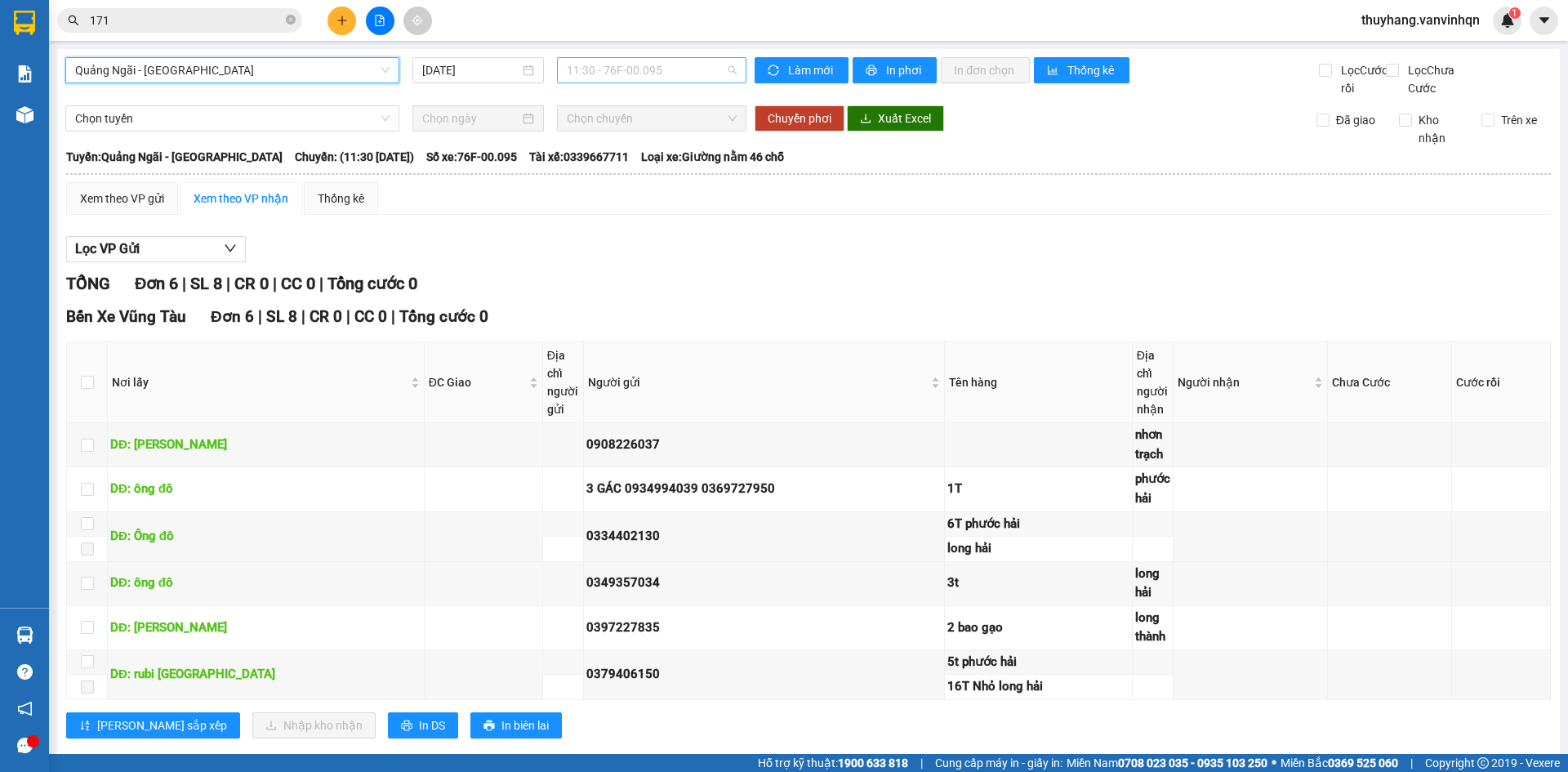
click at [658, 71] on span "11:30 - 76F-00.095" at bounding box center [651, 70] width 170 height 25
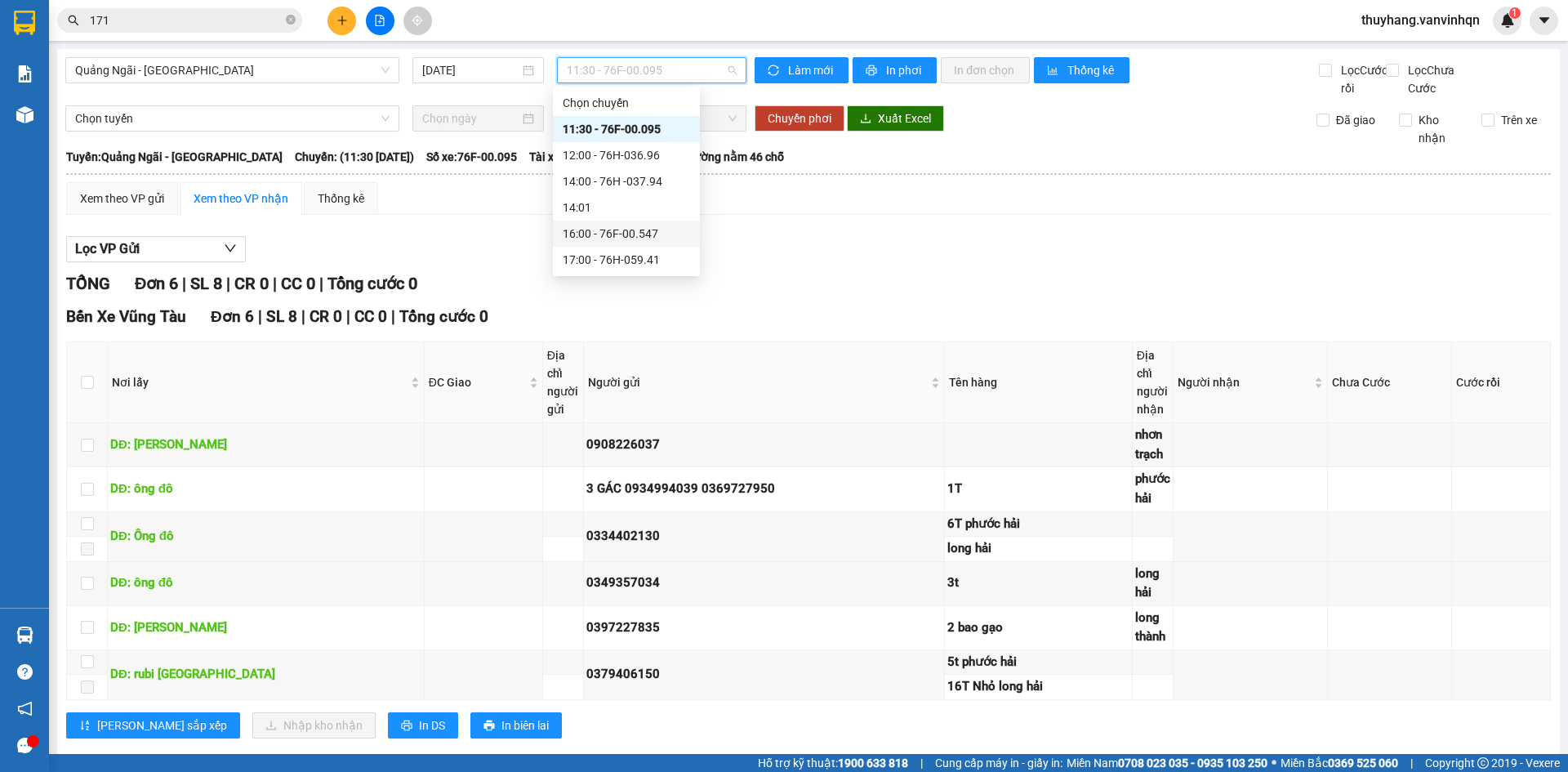
click at [668, 237] on div "16:00 - 76F-00.547" at bounding box center [626, 234] width 128 height 18
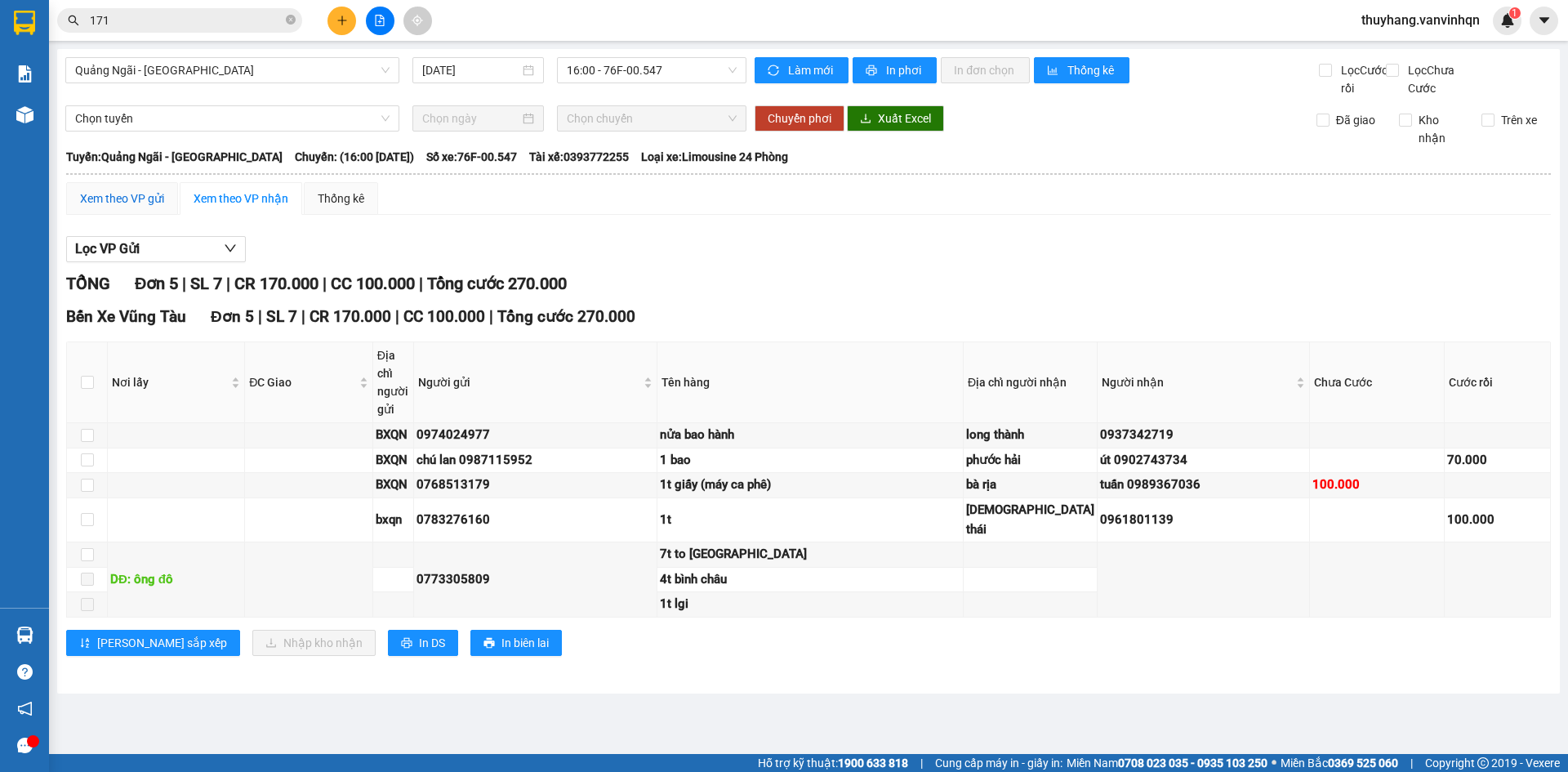
click at [145, 208] on div "Xem theo VP gửi" at bounding box center [122, 198] width 84 height 18
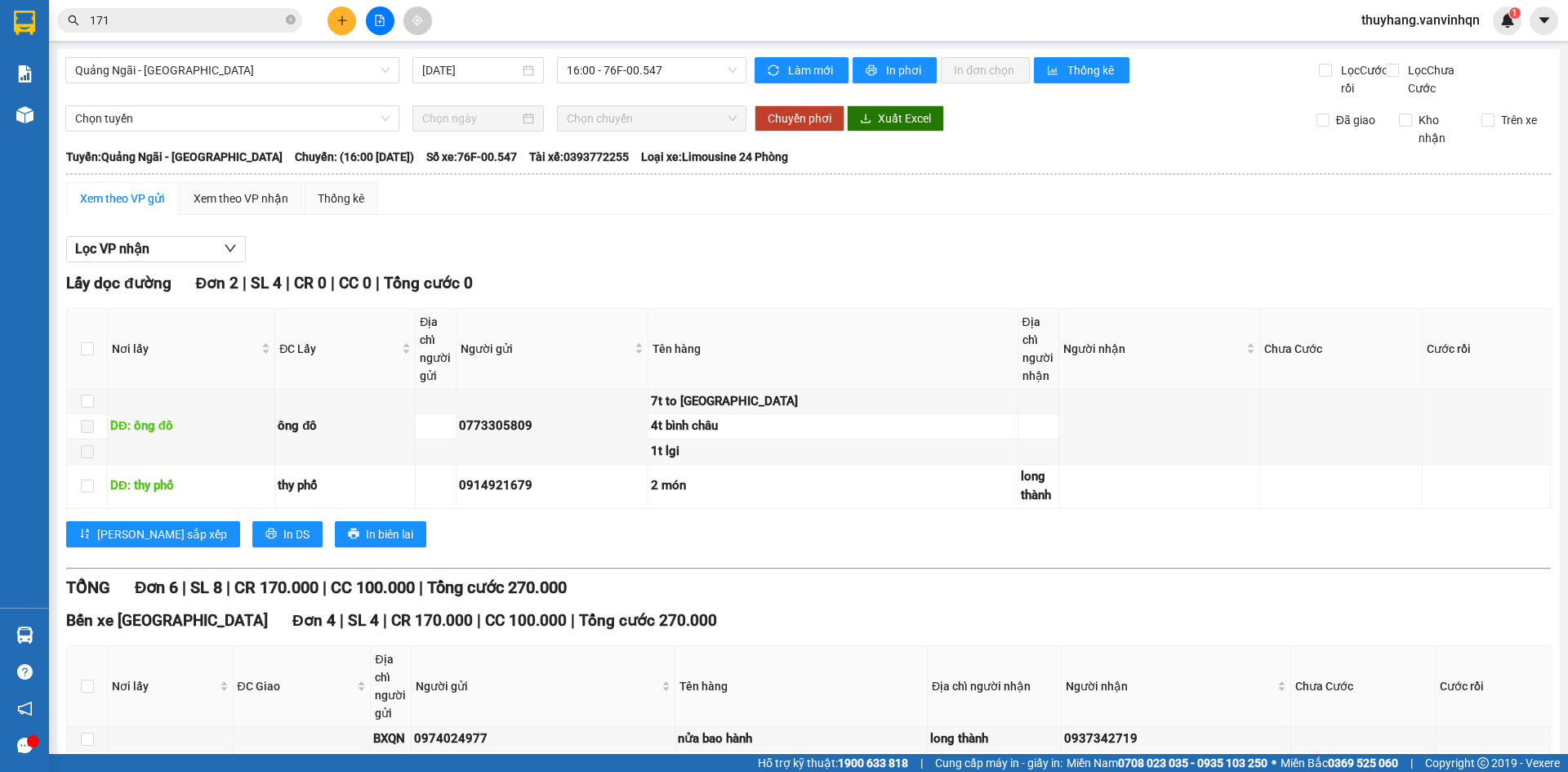
checkbox input "true"
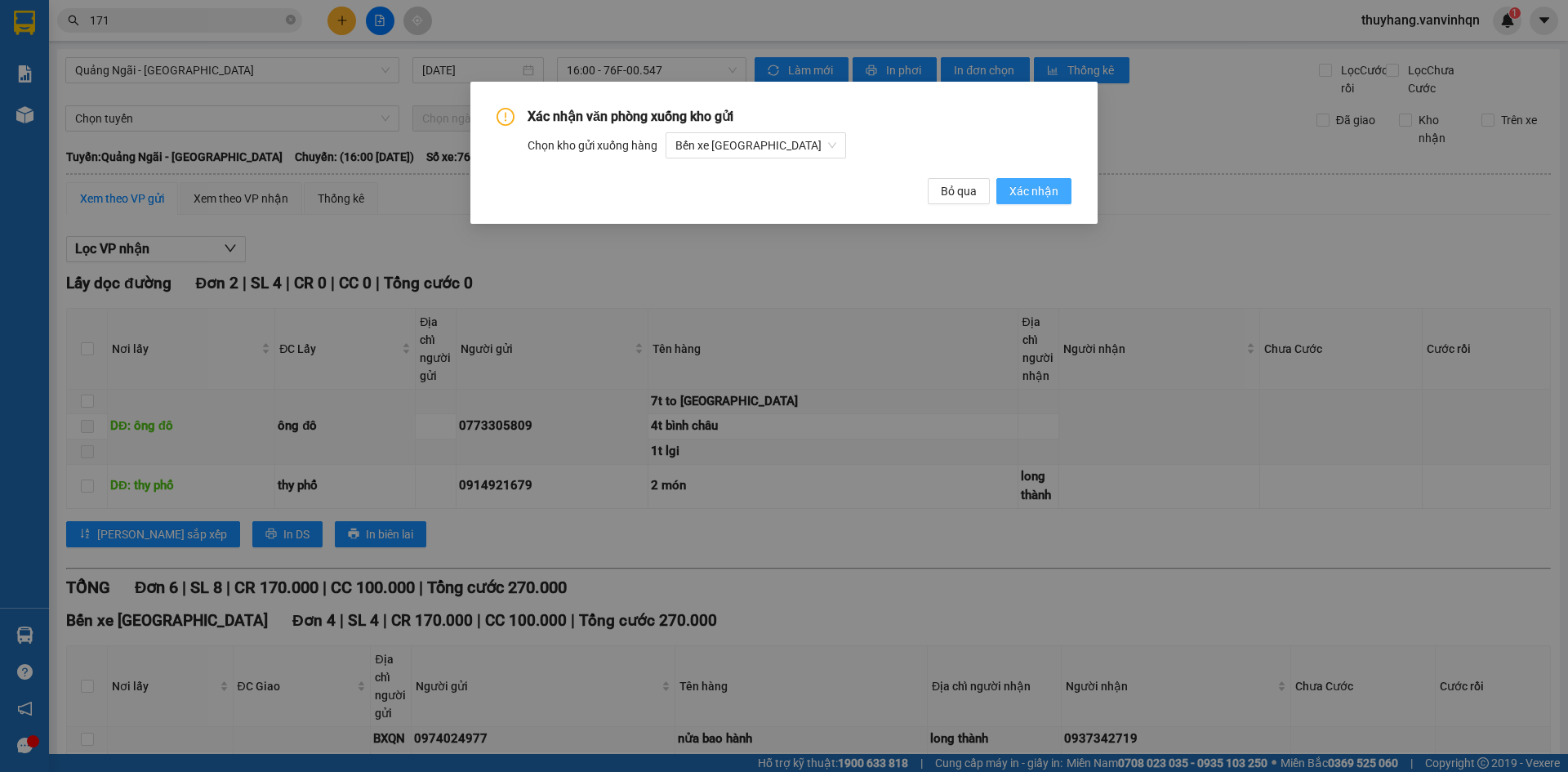
click at [1029, 194] on span "Xác nhận" at bounding box center [1033, 191] width 49 height 18
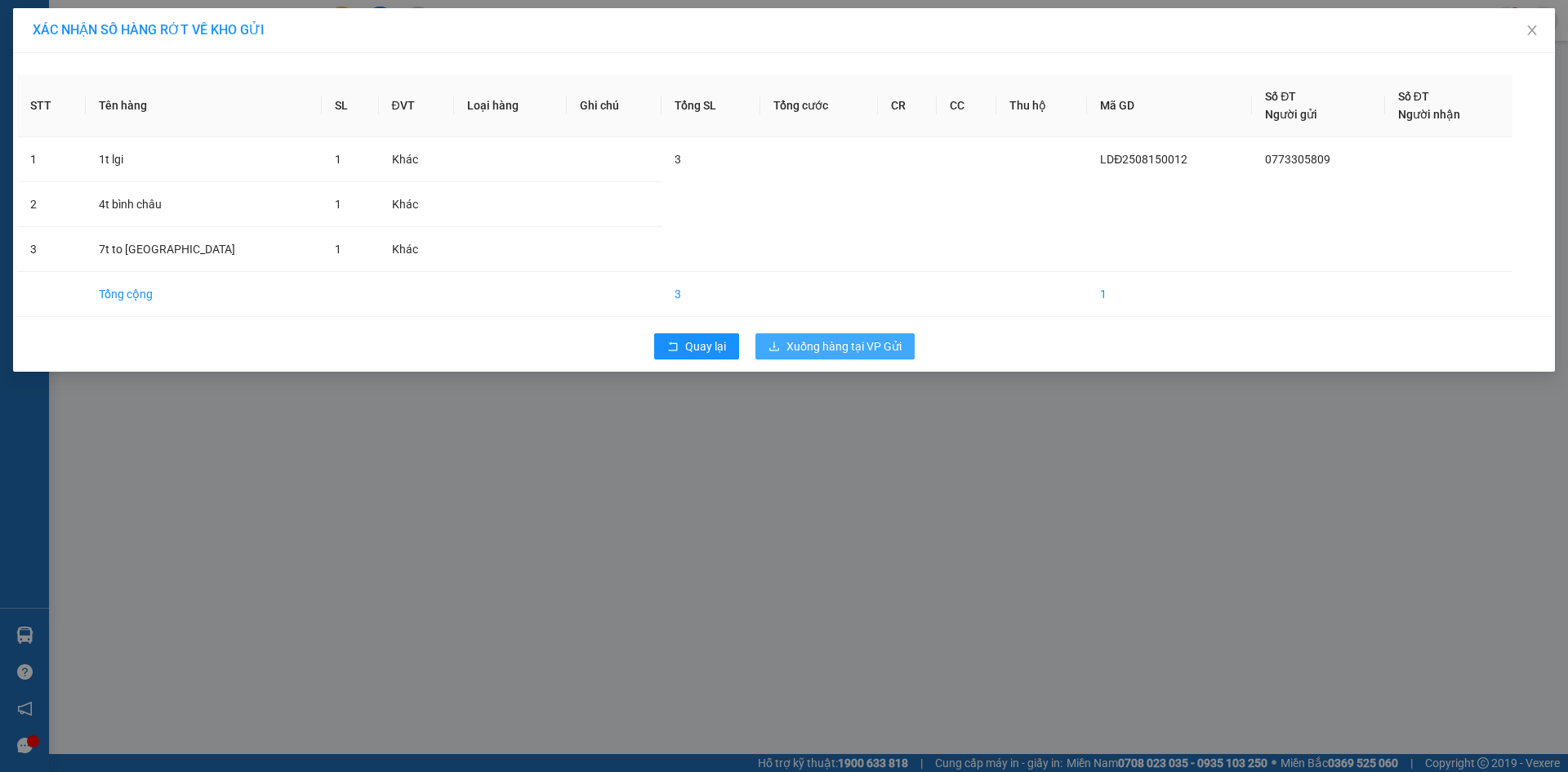
click at [826, 340] on span "Xuống hàng tại VP Gửi" at bounding box center [843, 346] width 115 height 18
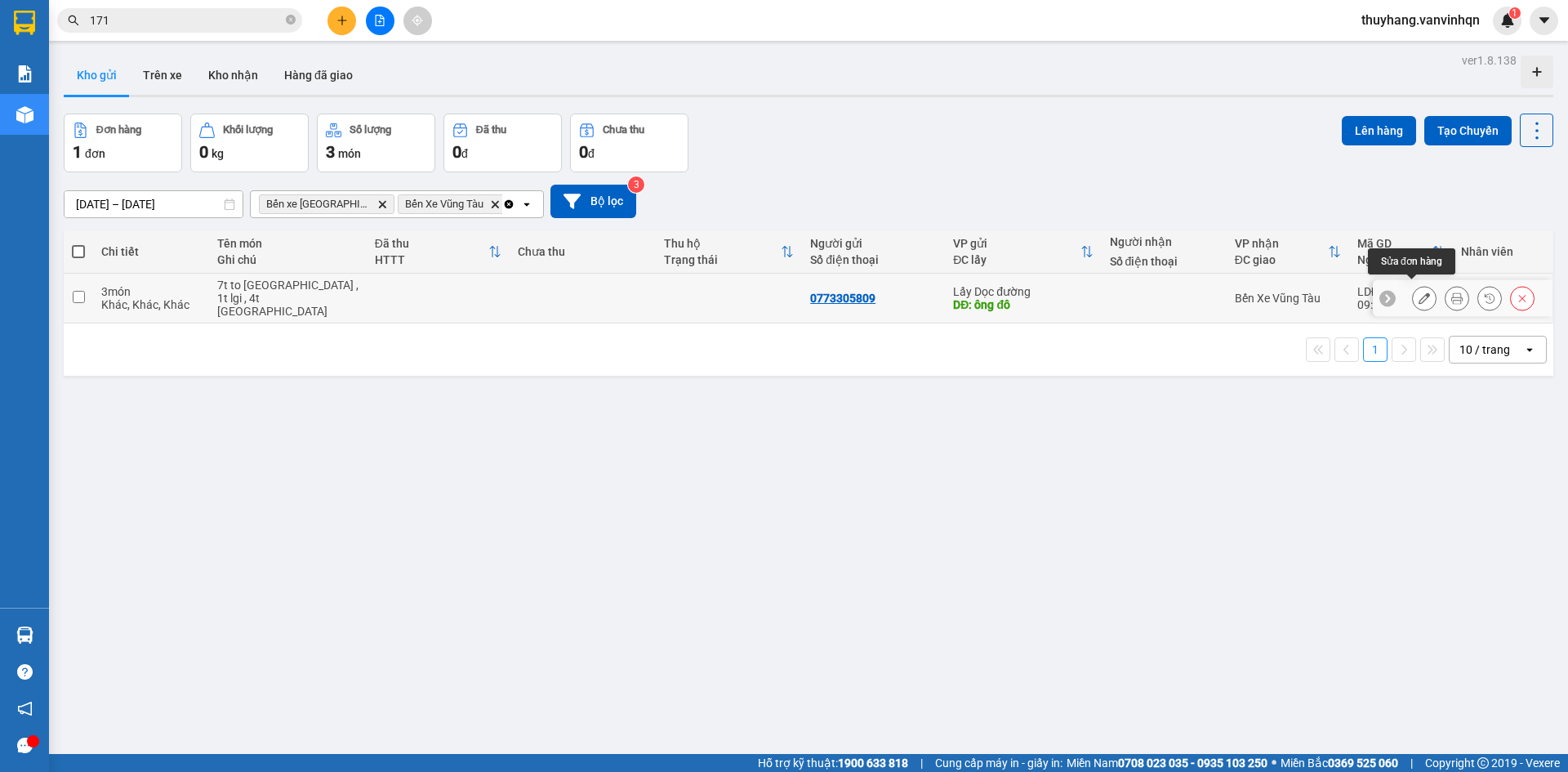
click at [1419, 292] on icon at bounding box center [1424, 298] width 12 height 12
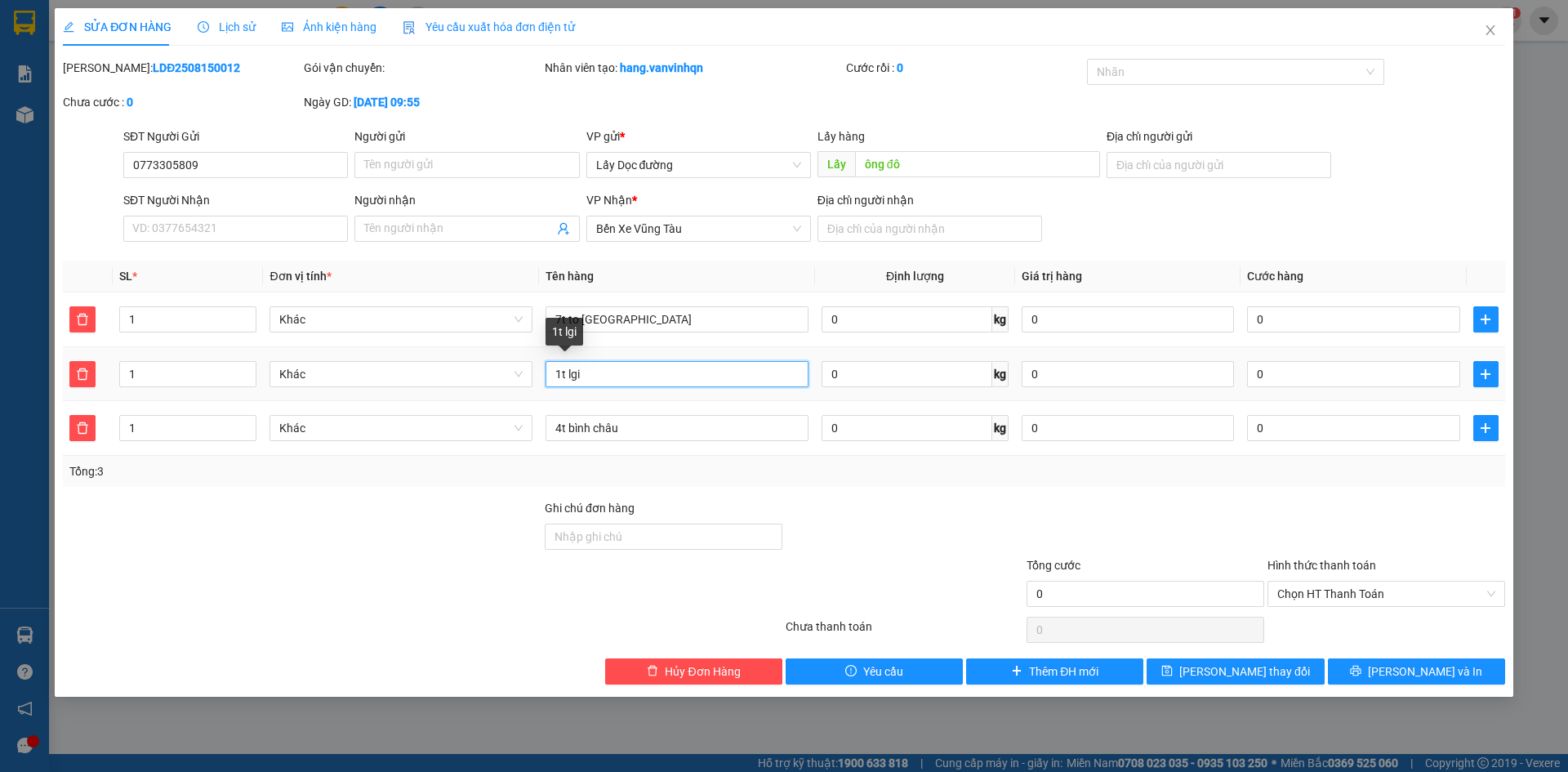
click at [571, 370] on input "1t lgi" at bounding box center [677, 374] width 263 height 26
click at [567, 368] on input "1t lagi" at bounding box center [677, 374] width 263 height 26
type input "1t nhỏ lagi"
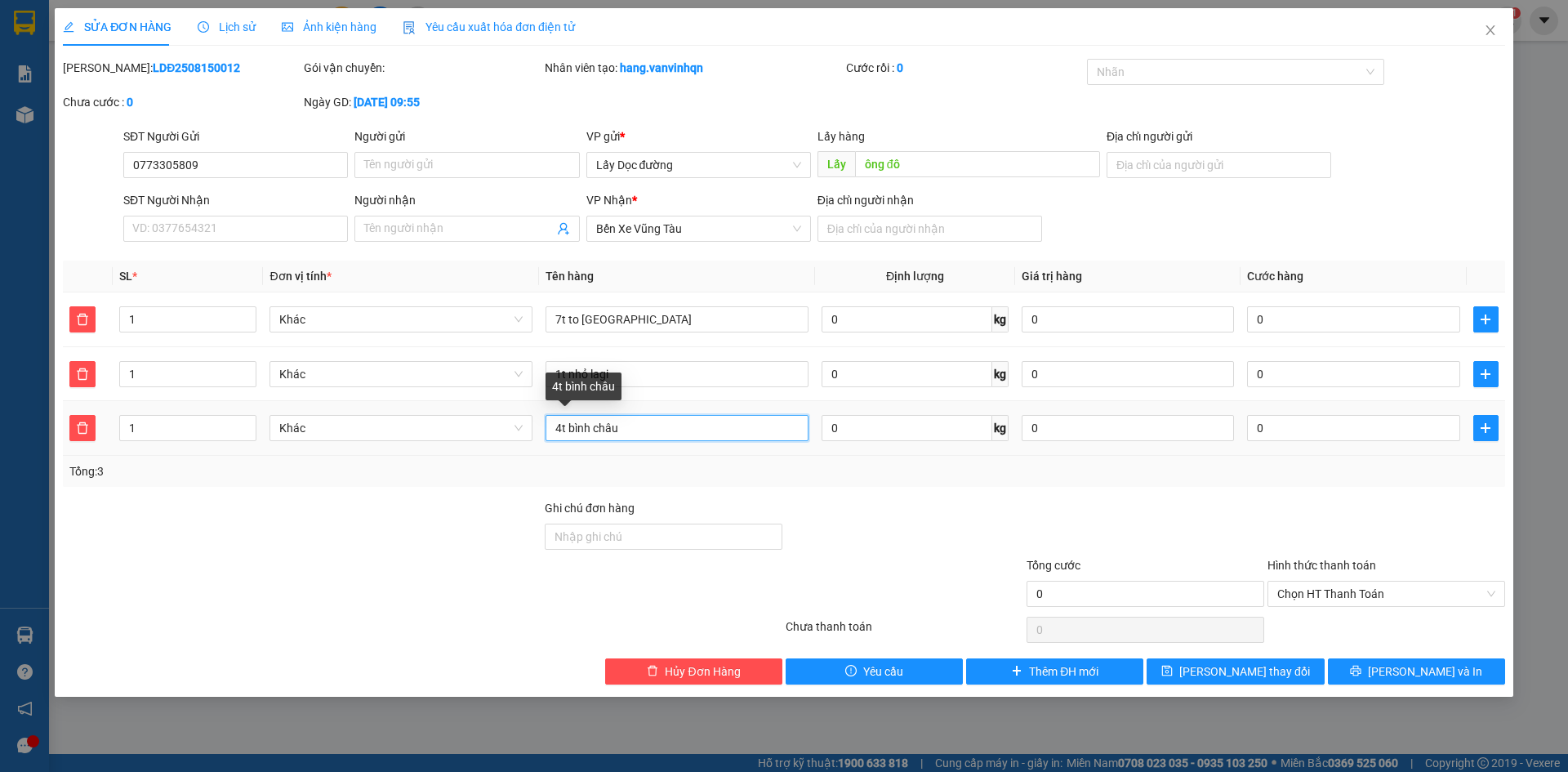
click at [565, 427] on input "4t bình châu" at bounding box center [677, 428] width 263 height 26
click at [624, 423] on input "4t bình châu" at bounding box center [677, 428] width 263 height 26
click at [562, 428] on input "4t bình châu" at bounding box center [677, 428] width 263 height 26
click at [566, 427] on input "3t bình châu" at bounding box center [677, 428] width 263 height 26
click at [601, 425] on input "3t lớn +1 nhỏ bình châu" at bounding box center [677, 428] width 263 height 26
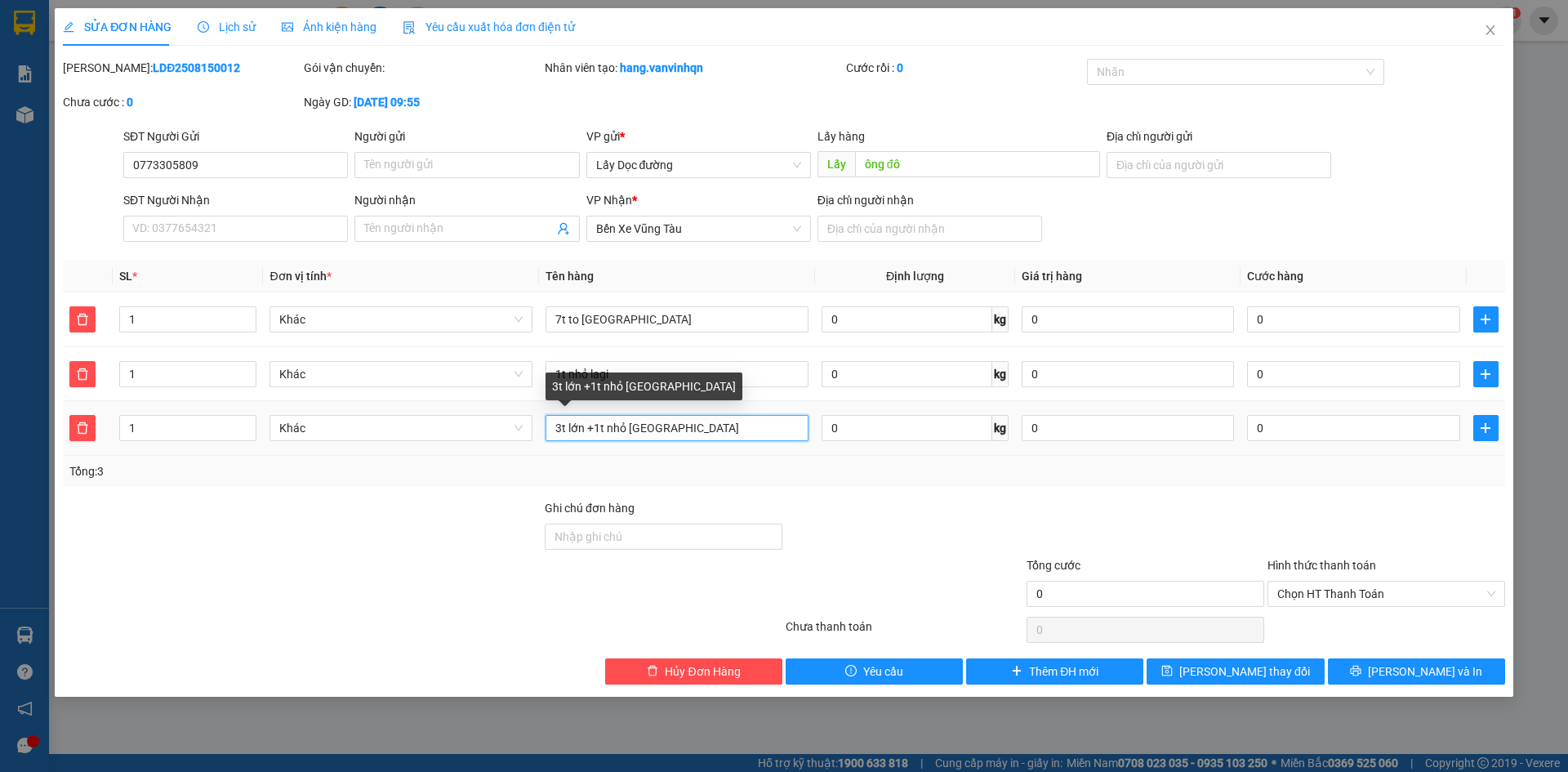
type input "3t lớn +1t nhỏ bình châu"
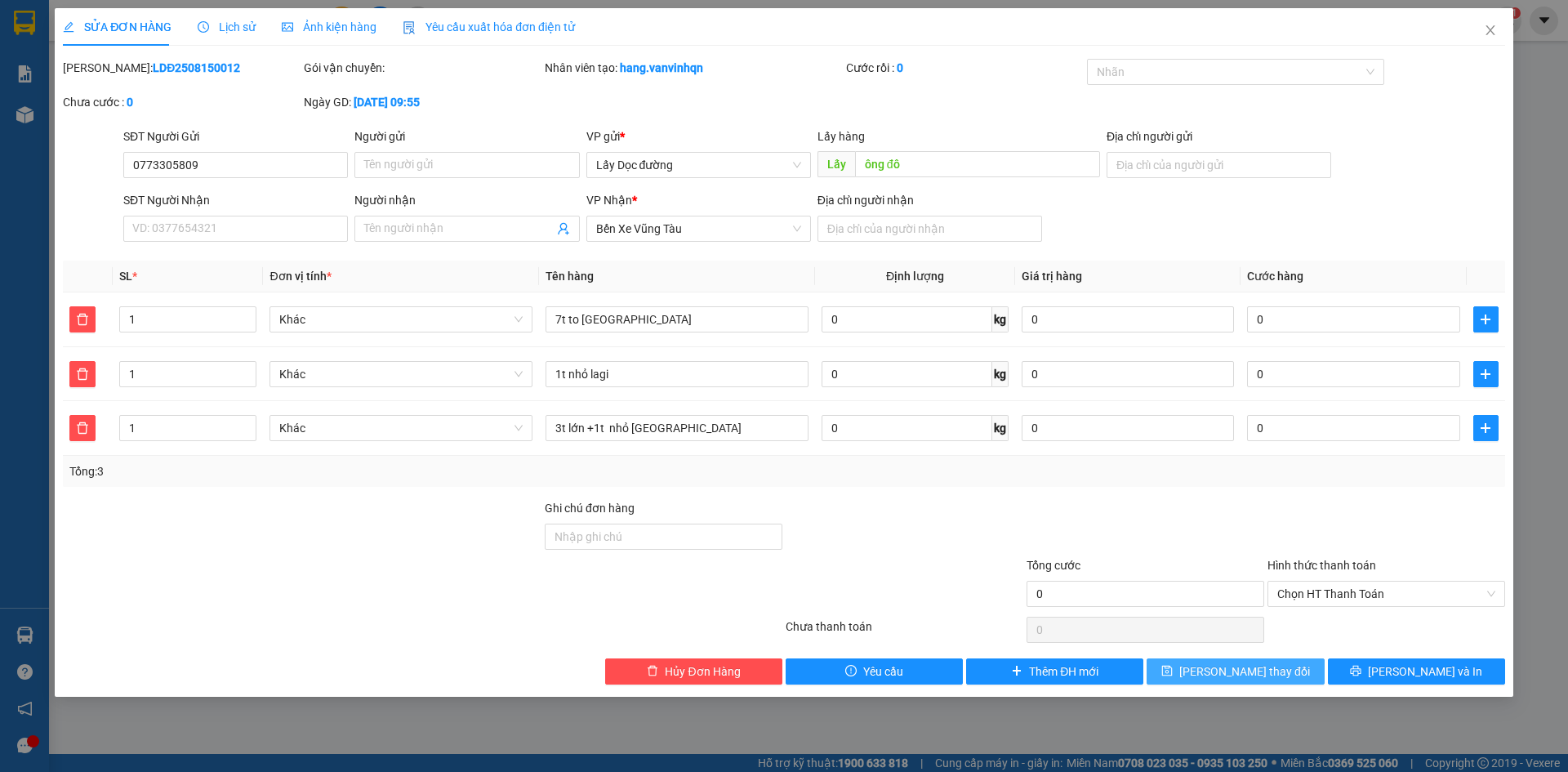
click at [1171, 664] on button "[PERSON_NAME] thay đổi" at bounding box center [1234, 671] width 177 height 26
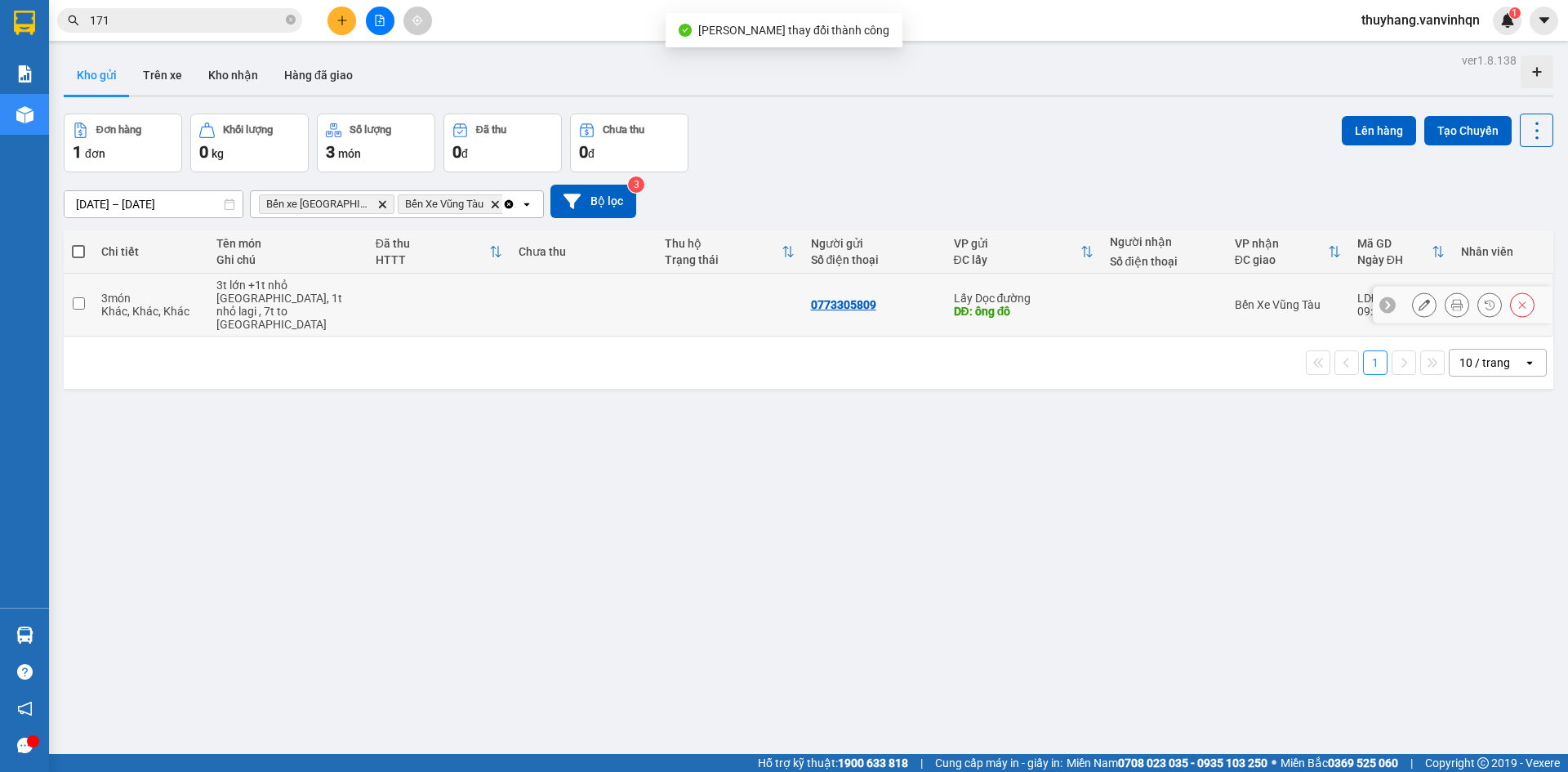
click at [530, 291] on td at bounding box center [584, 305] width 147 height 63
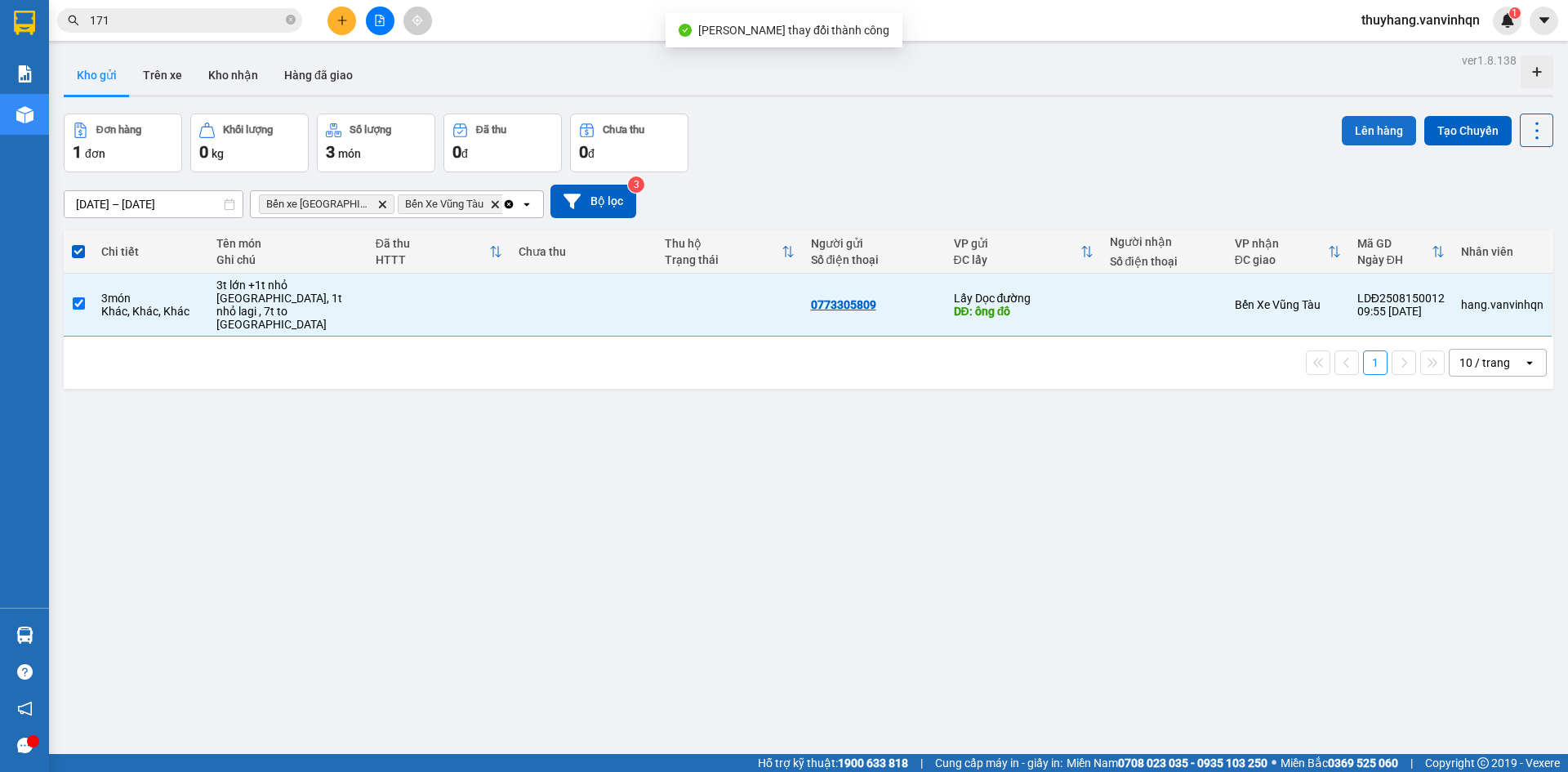
click at [1347, 136] on button "Lên hàng" at bounding box center [1378, 131] width 74 height 30
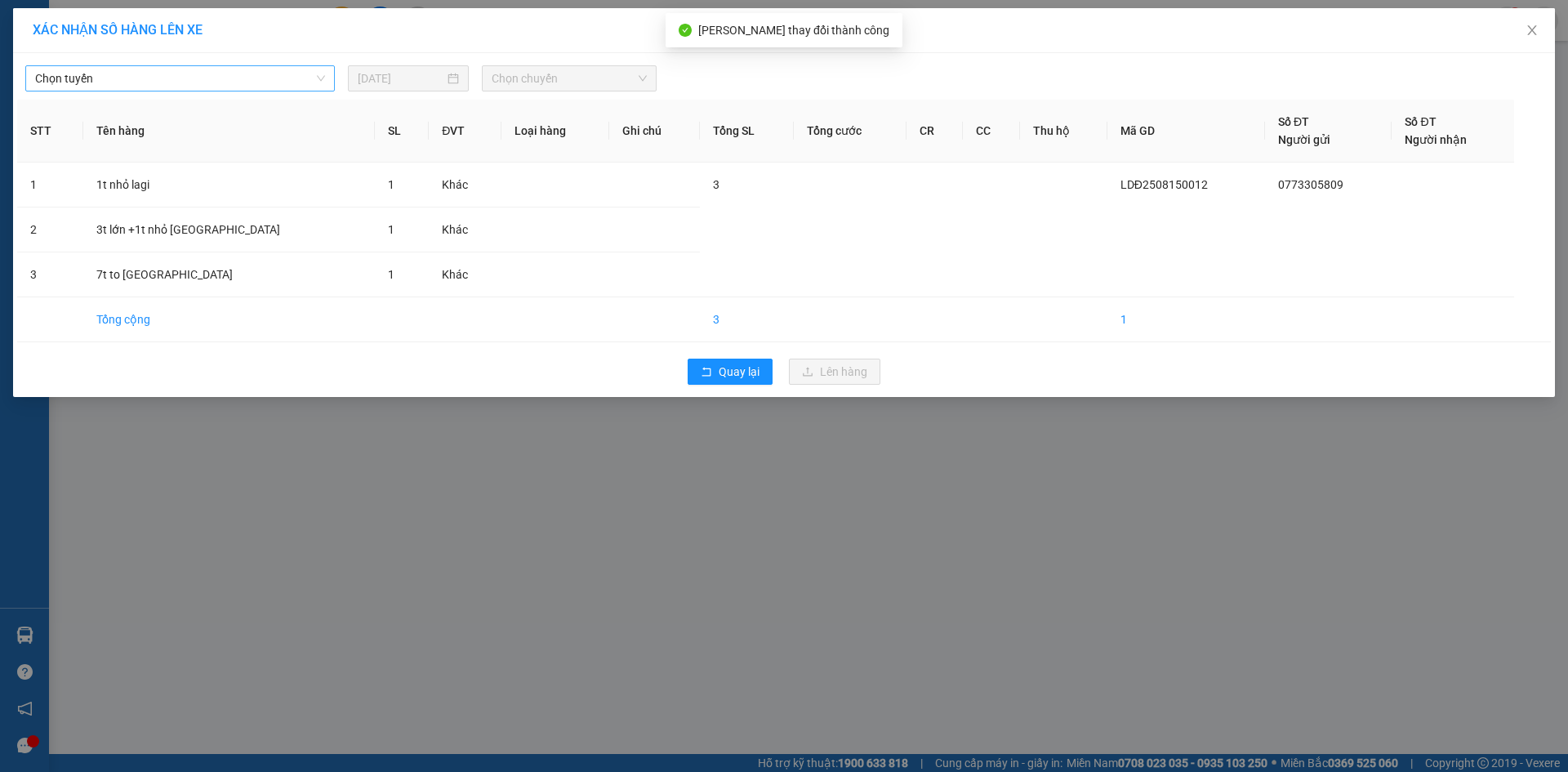
click at [192, 83] on span "Chọn tuyến" at bounding box center [179, 78] width 290 height 25
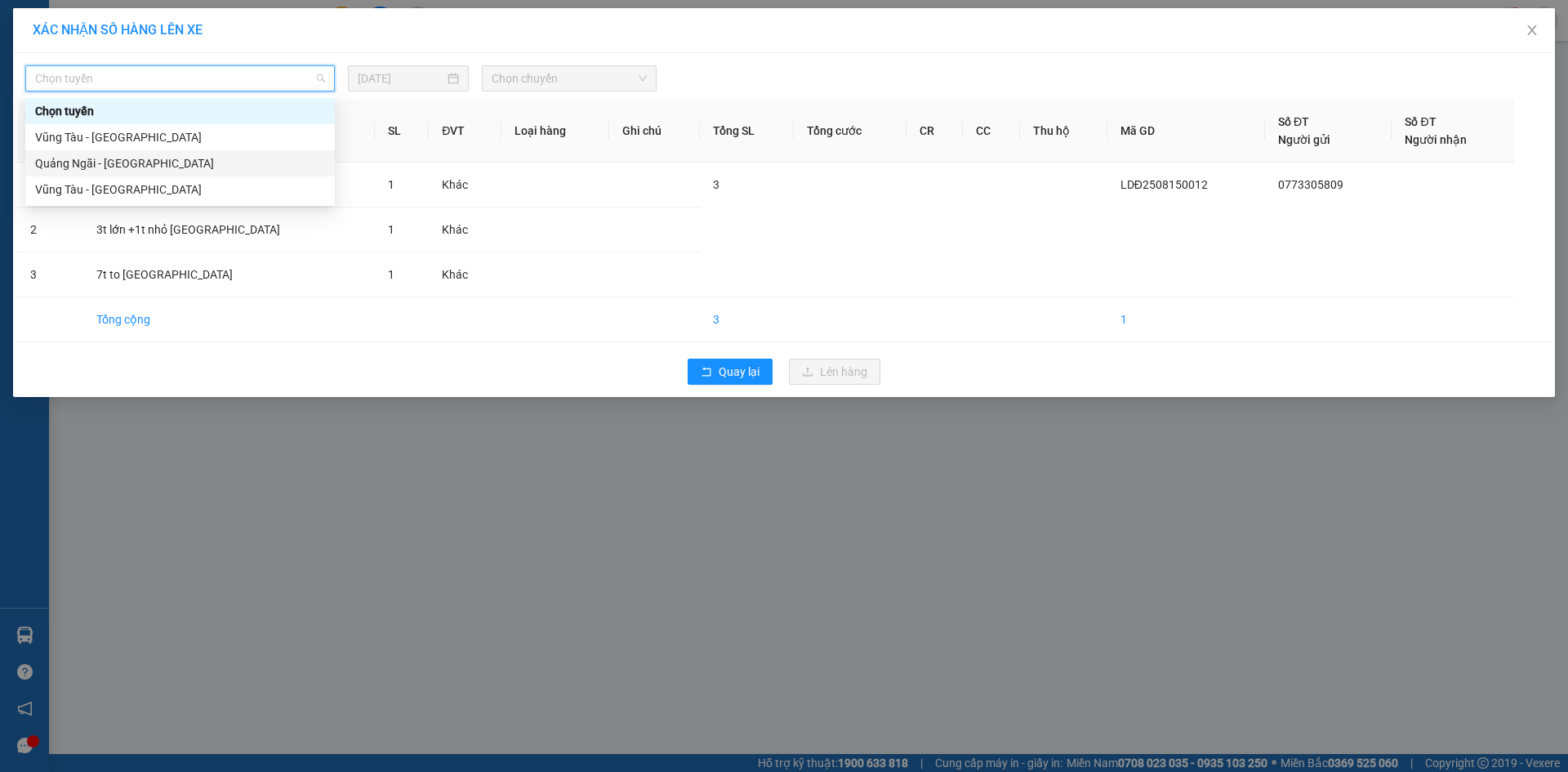
click at [185, 159] on div "Quảng Ngãi - [GEOGRAPHIC_DATA]" at bounding box center [179, 163] width 290 height 18
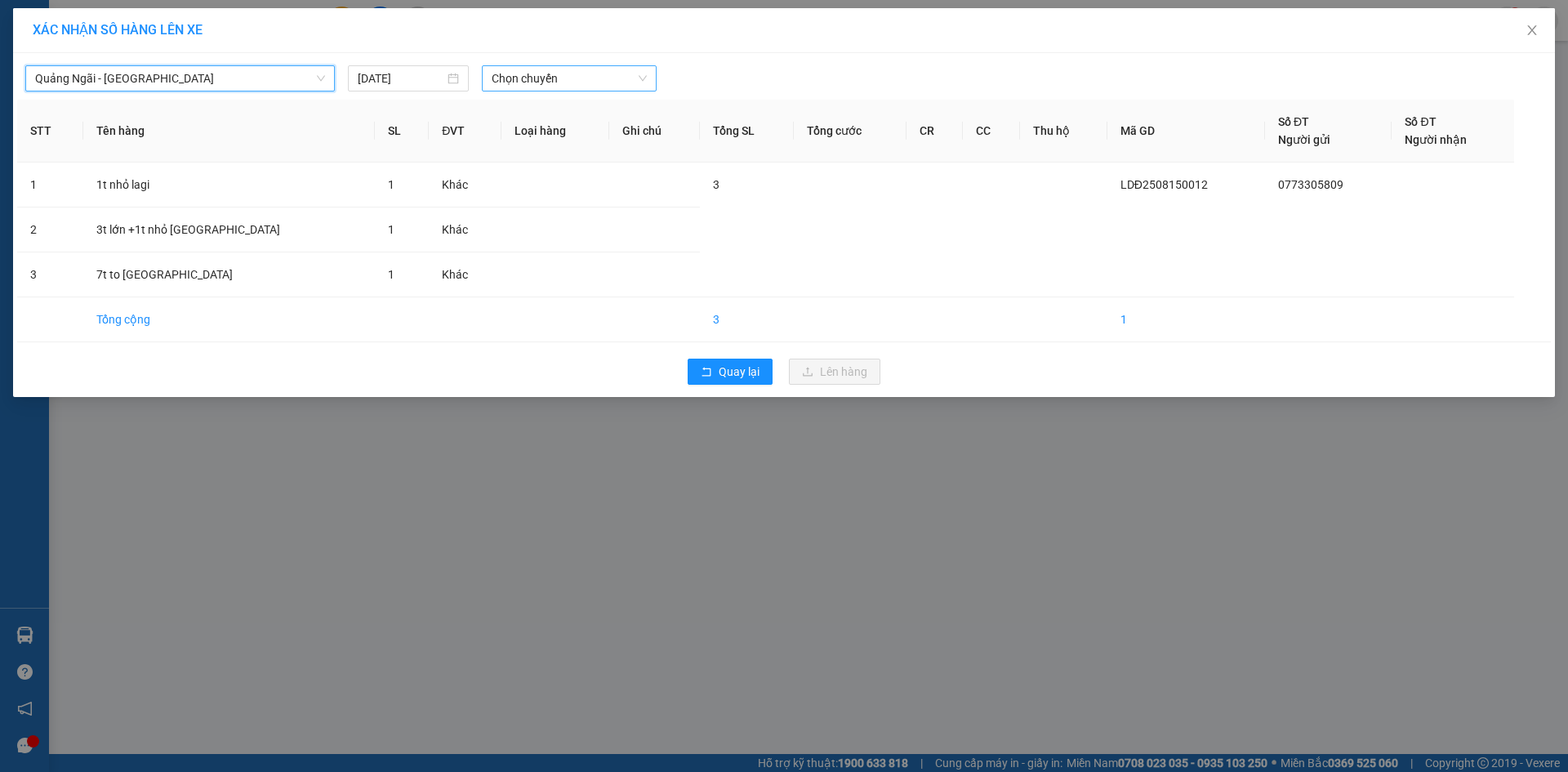
click at [572, 80] on span "Chọn chuyến" at bounding box center [569, 78] width 155 height 25
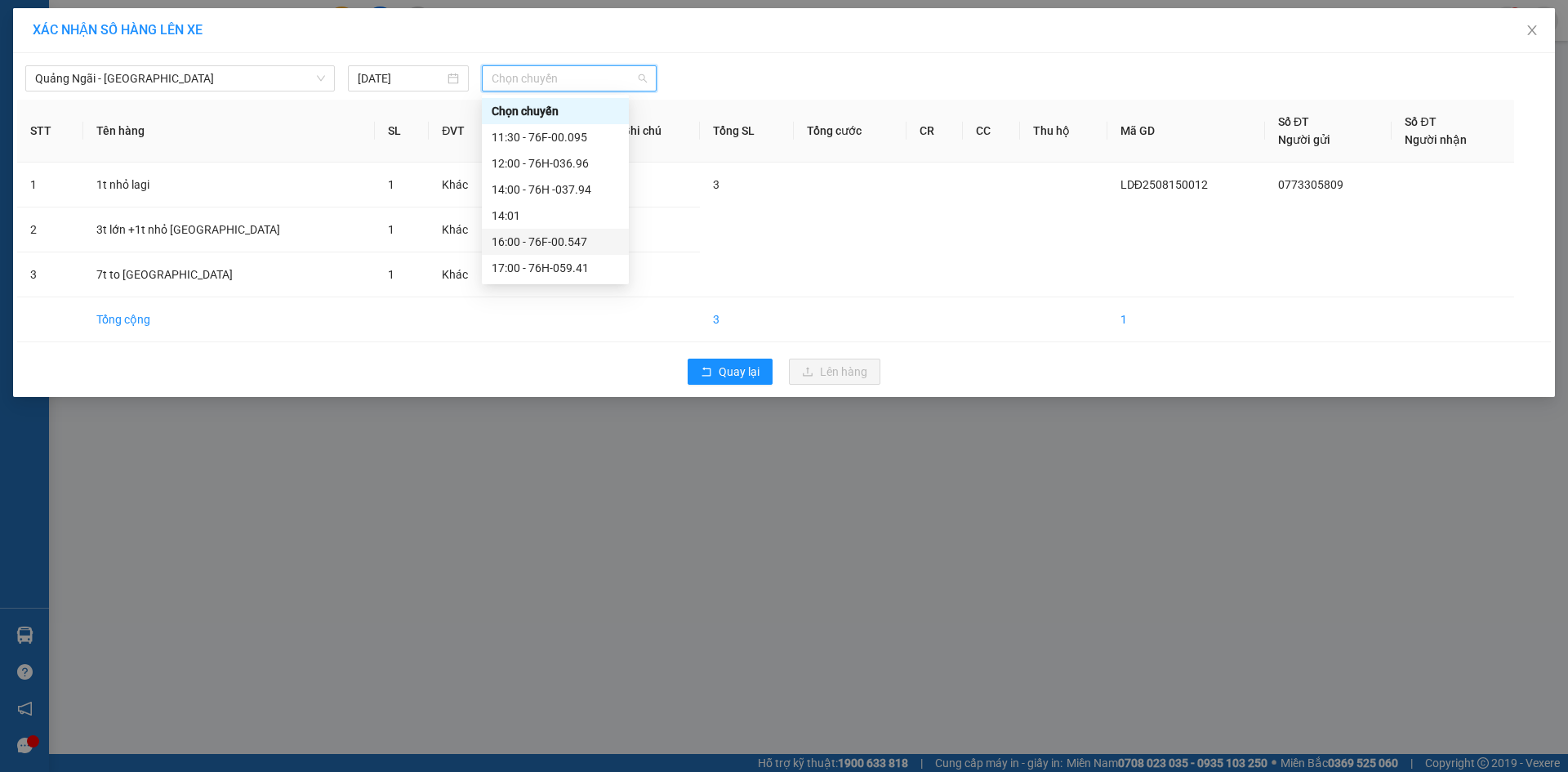
click at [588, 237] on div "16:00 - 76F-00.547" at bounding box center [555, 241] width 128 height 18
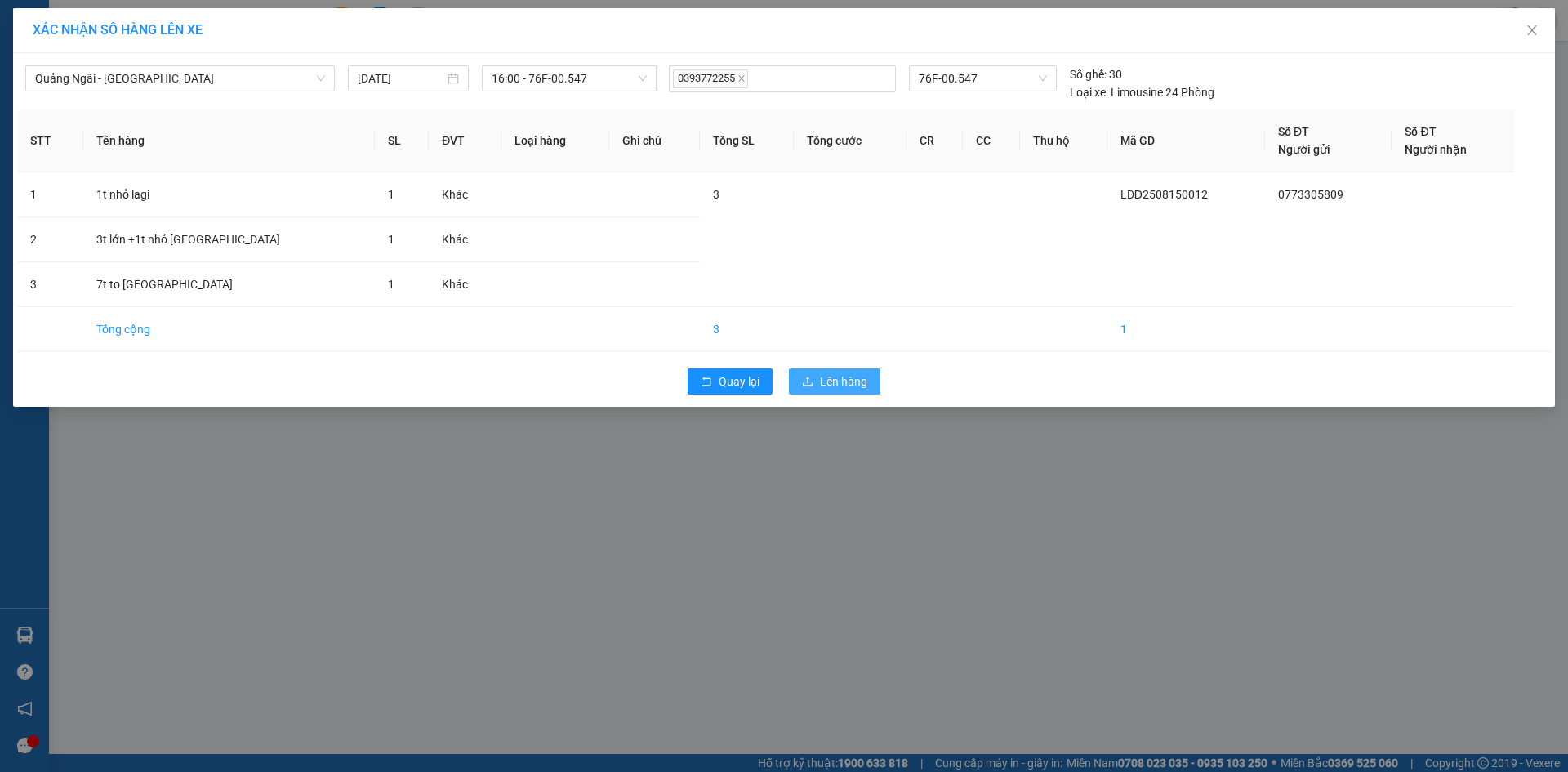
click at [858, 375] on span "Lên hàng" at bounding box center [843, 381] width 48 height 18
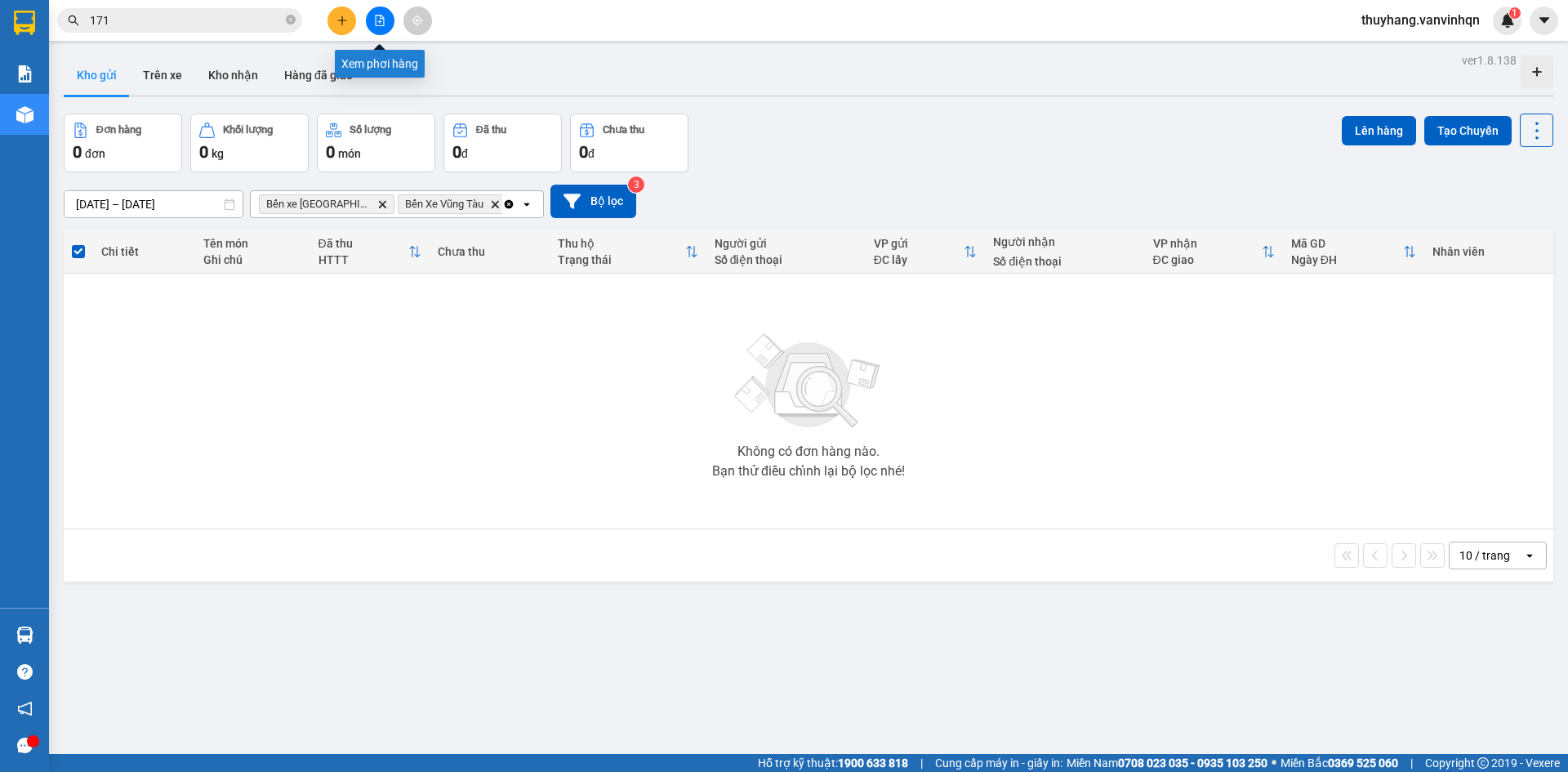
click at [376, 12] on button at bounding box center [380, 21] width 29 height 29
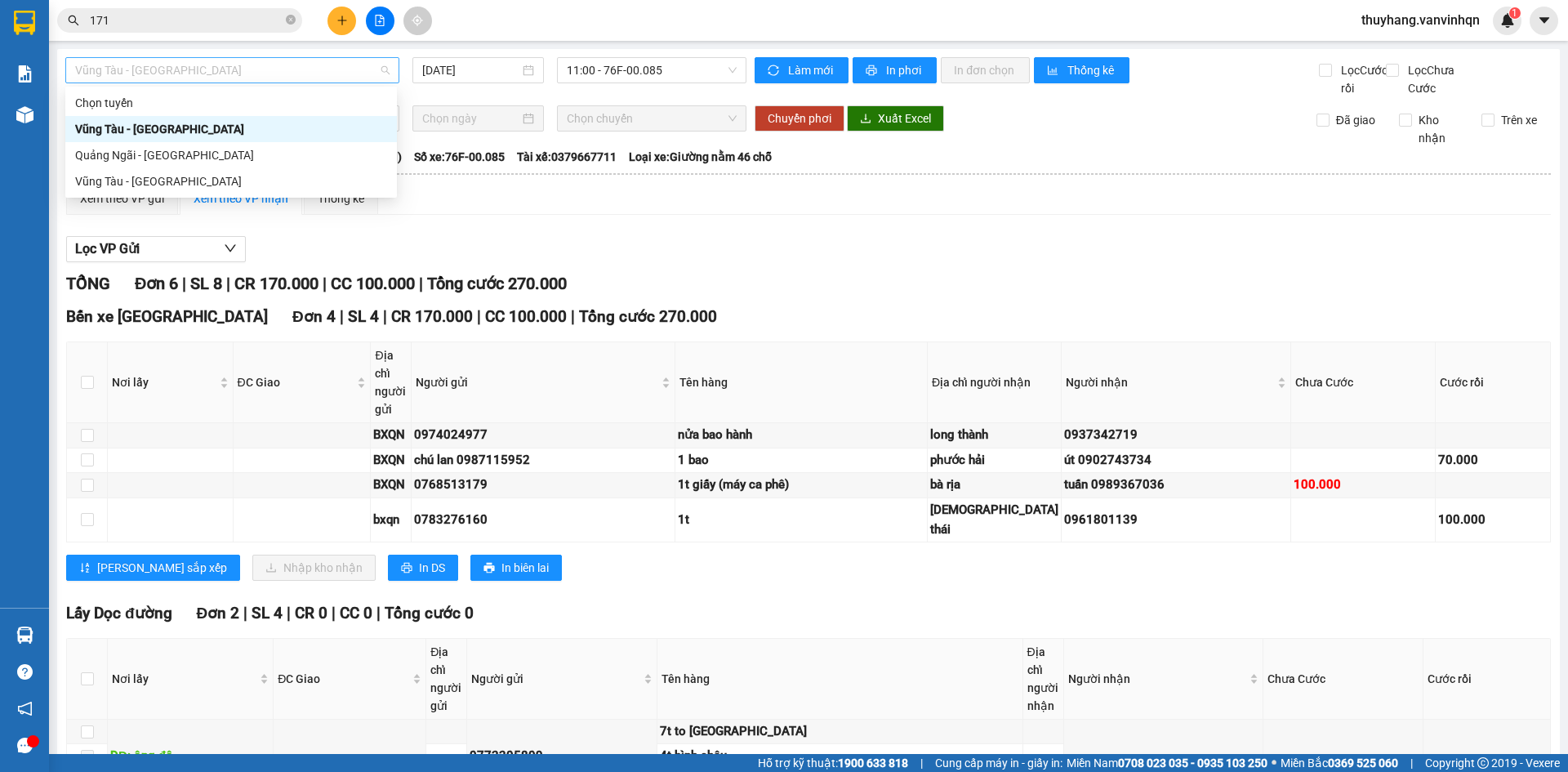
click at [246, 77] on span "Vũng Tàu - [GEOGRAPHIC_DATA]" at bounding box center [233, 70] width 315 height 25
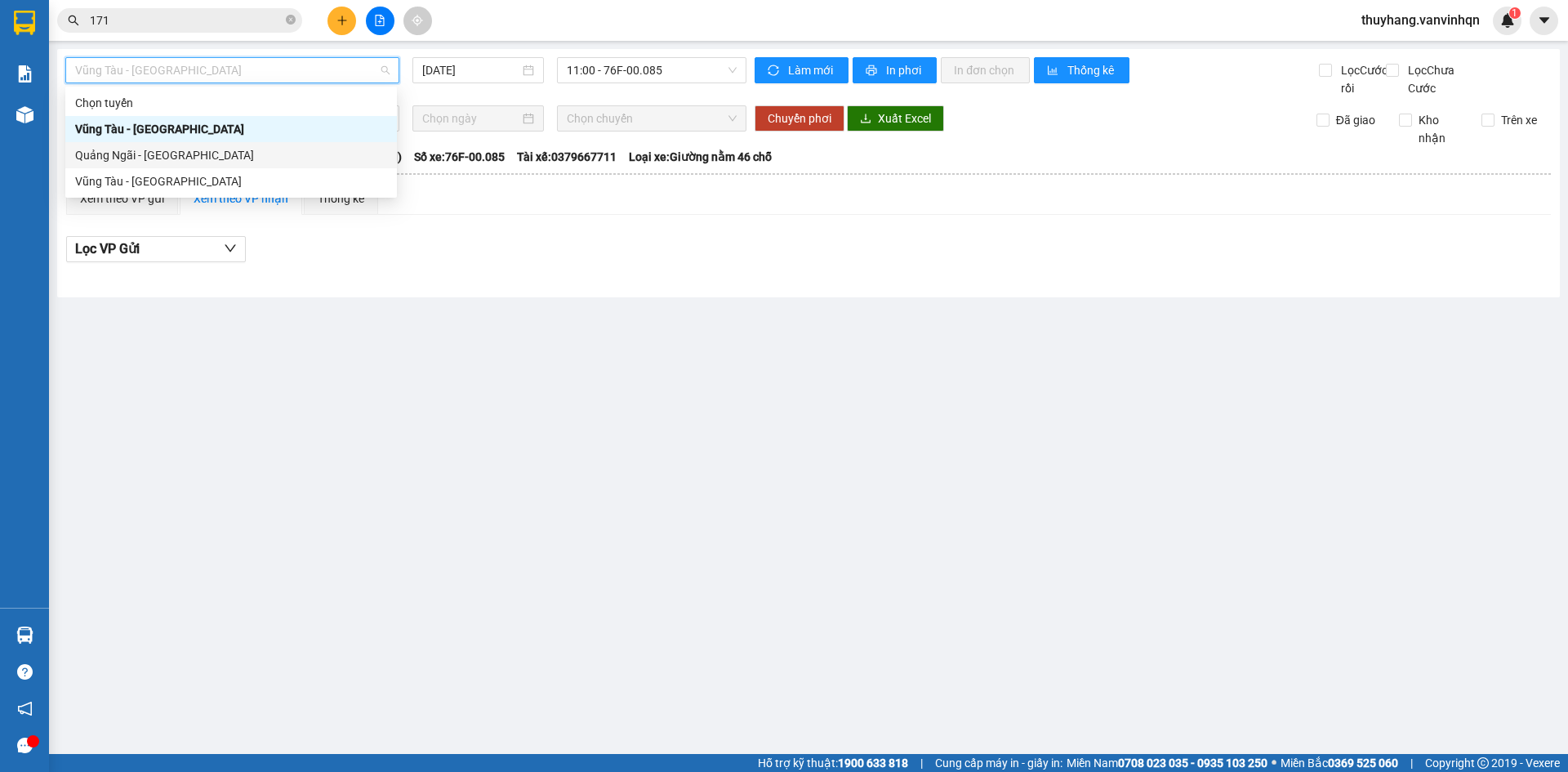
click at [235, 160] on div "Quảng Ngãi - [GEOGRAPHIC_DATA]" at bounding box center [231, 155] width 312 height 18
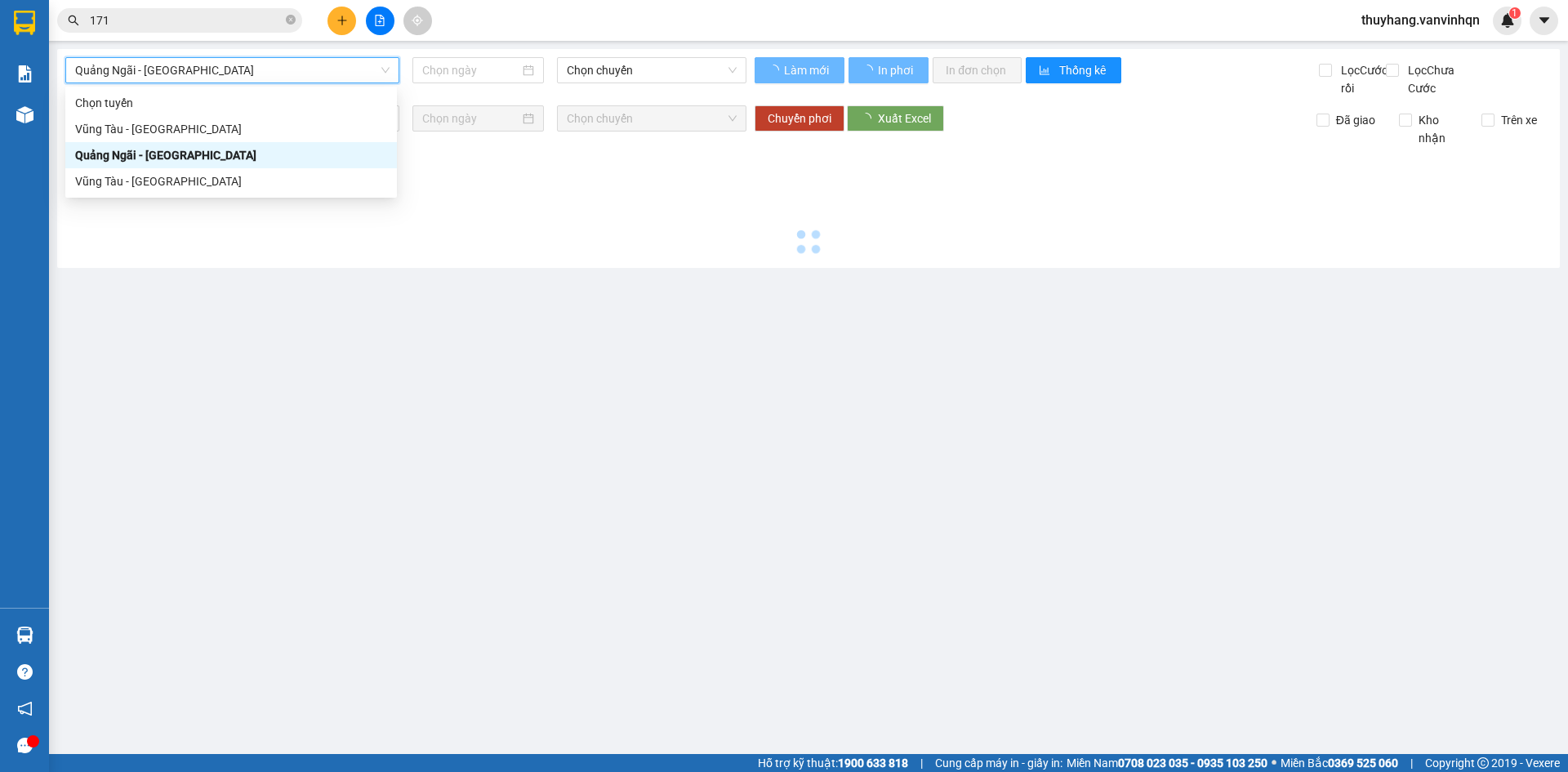
type input "[DATE]"
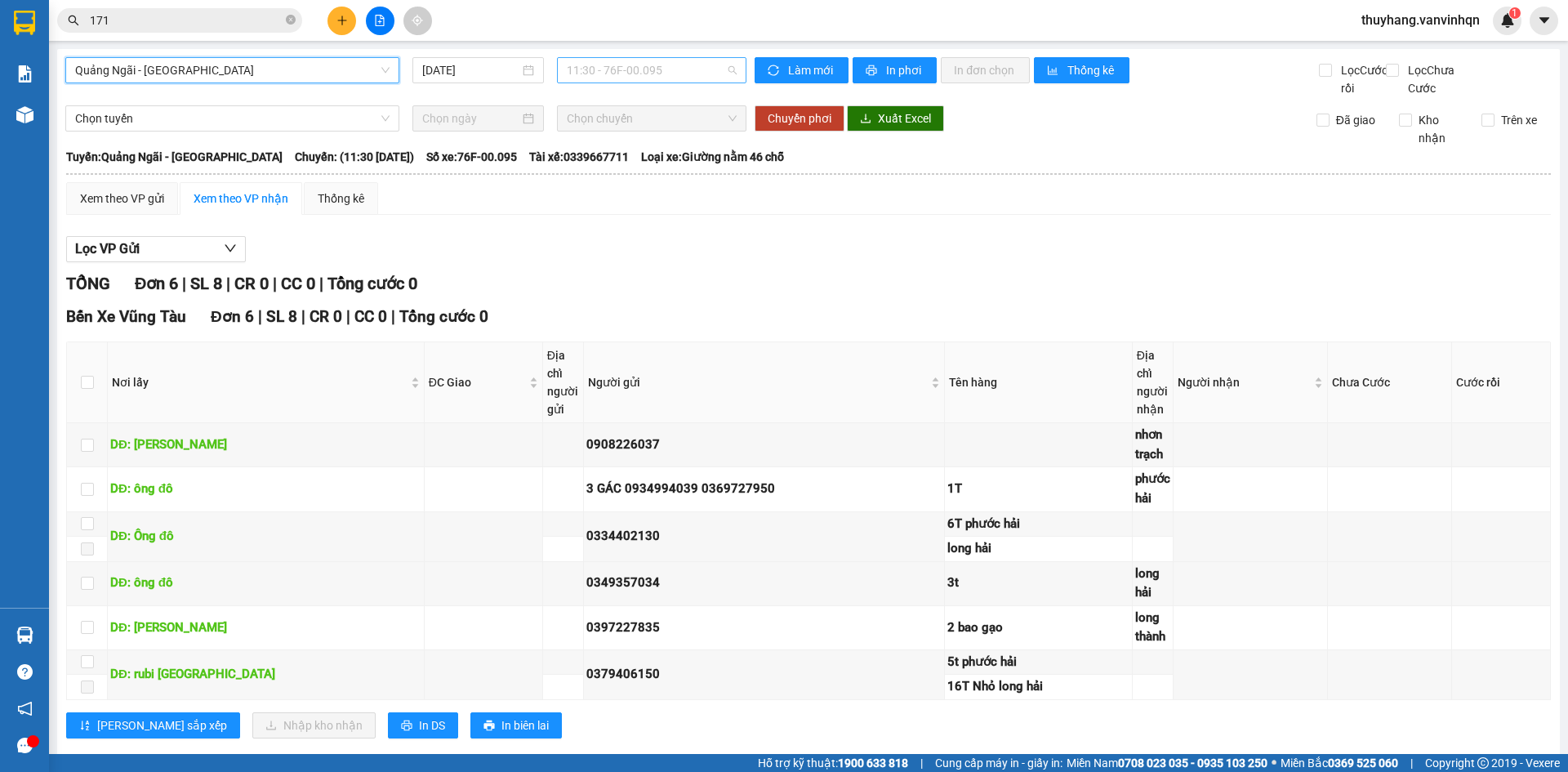
click at [680, 65] on span "11:30 - 76F-00.095" at bounding box center [651, 70] width 170 height 25
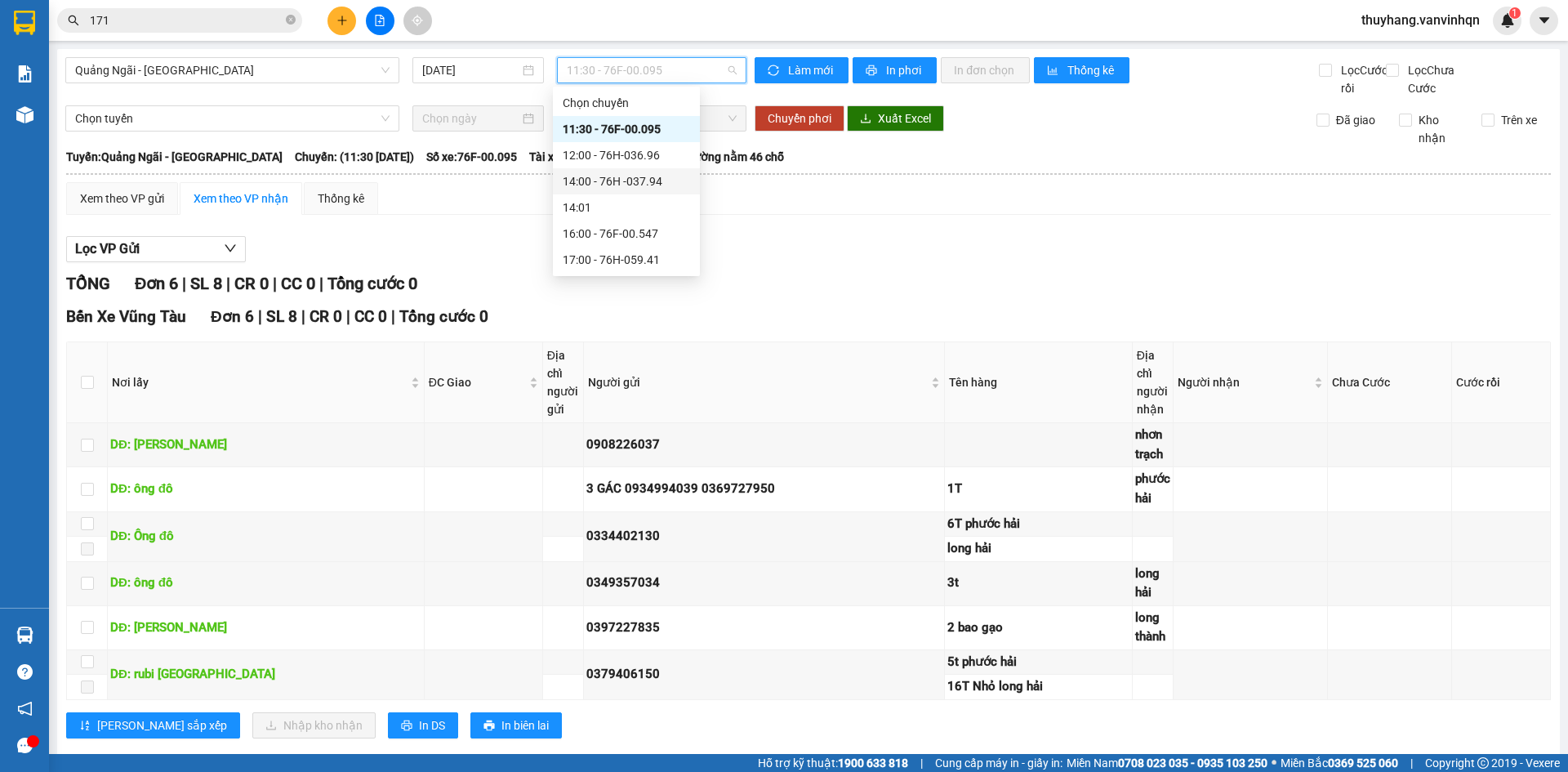
click at [672, 190] on div "14:00 - 76H -037.94" at bounding box center [626, 181] width 147 height 26
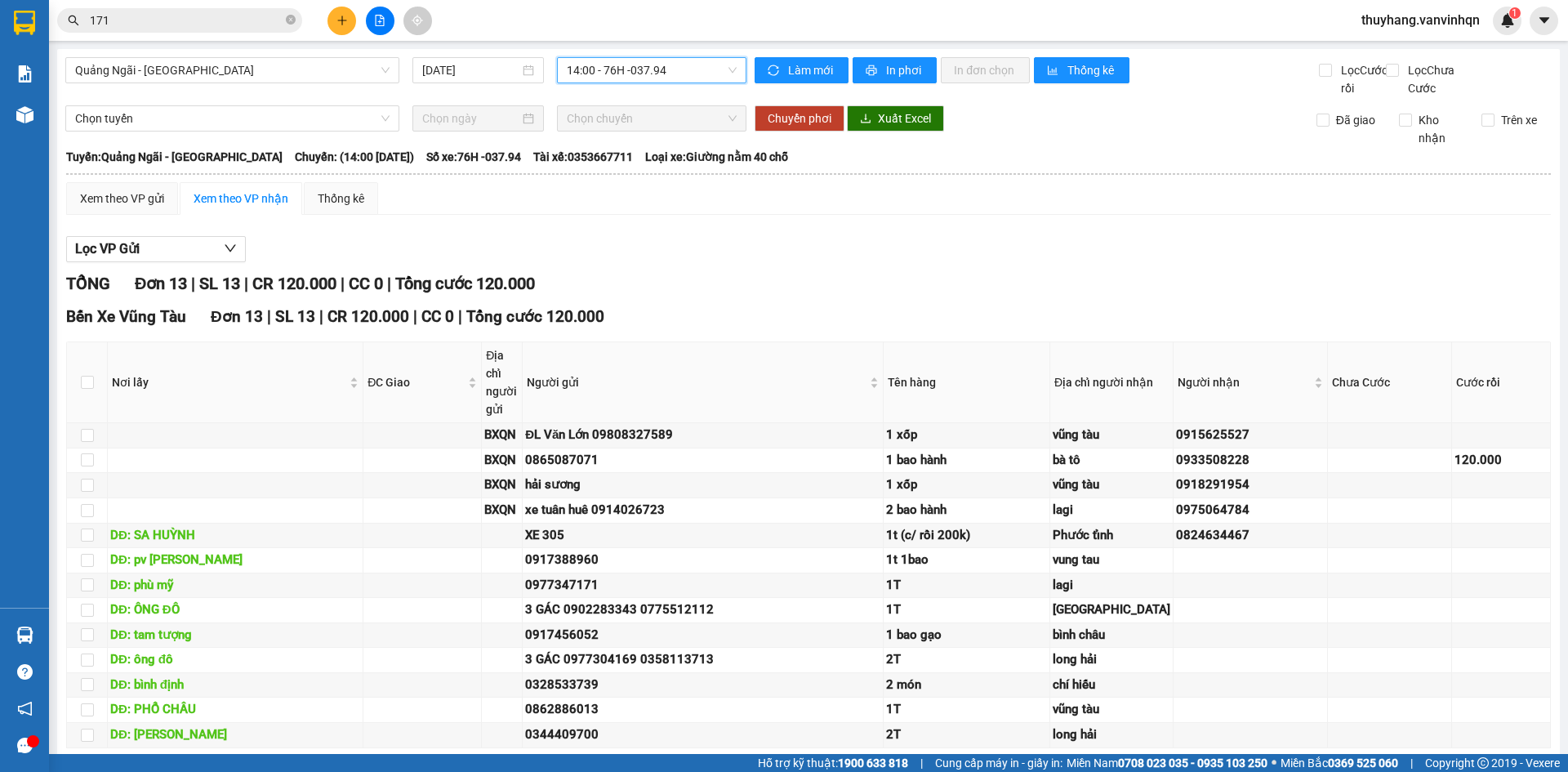
click at [659, 79] on span "14:00 - 76H -037.94" at bounding box center [651, 70] width 170 height 25
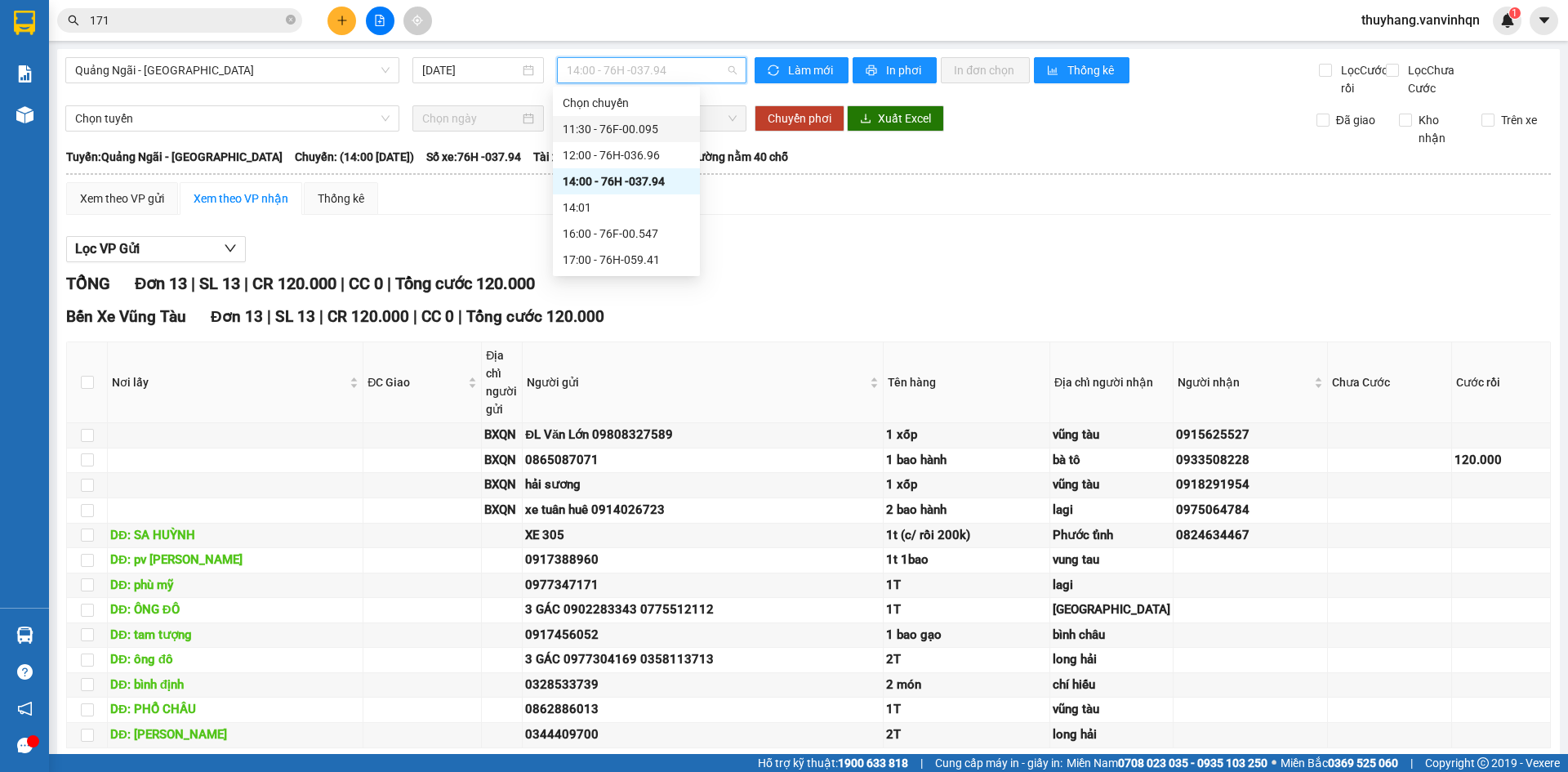
click at [661, 119] on div "11:30 - 76F-00.095" at bounding box center [626, 129] width 147 height 26
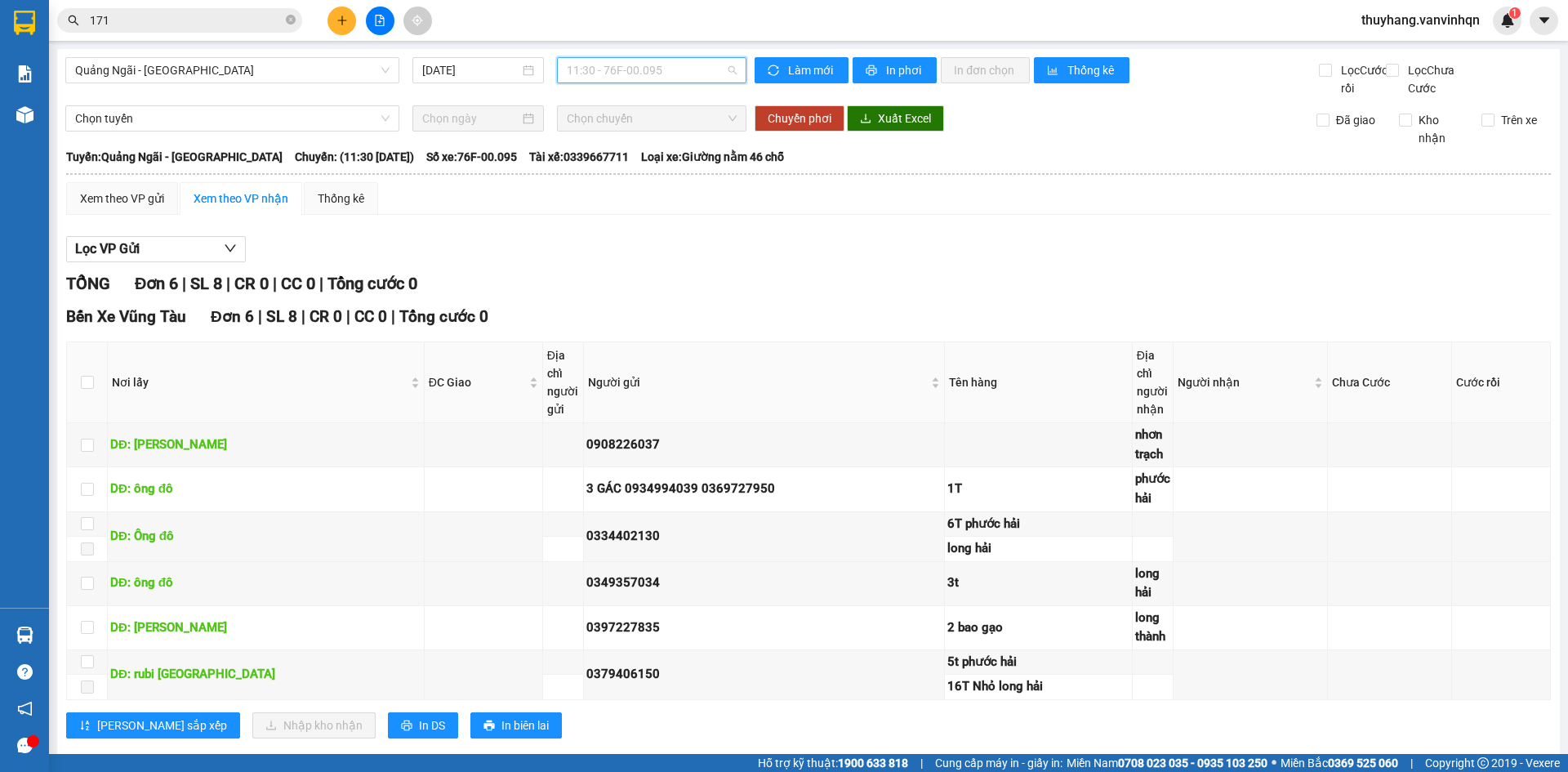
click at [683, 58] on span "11:30 - 76F-00.095" at bounding box center [651, 70] width 170 height 25
click at [650, 75] on span "11:30 - 76F-00.095" at bounding box center [651, 70] width 170 height 25
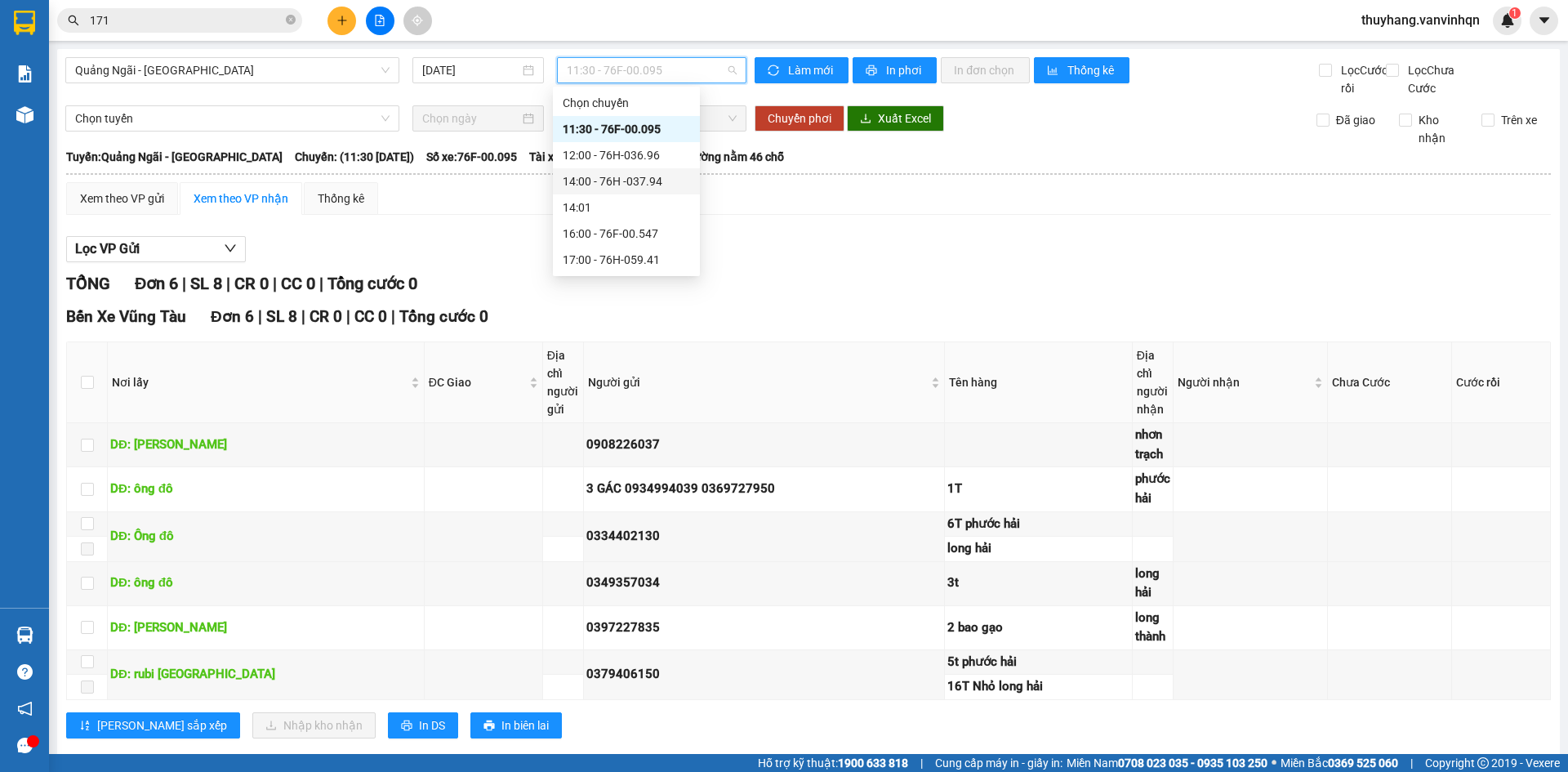
click at [664, 191] on div "14:00 - 76H -037.94" at bounding box center [626, 181] width 147 height 26
